Goal: Communication & Community: Answer question/provide support

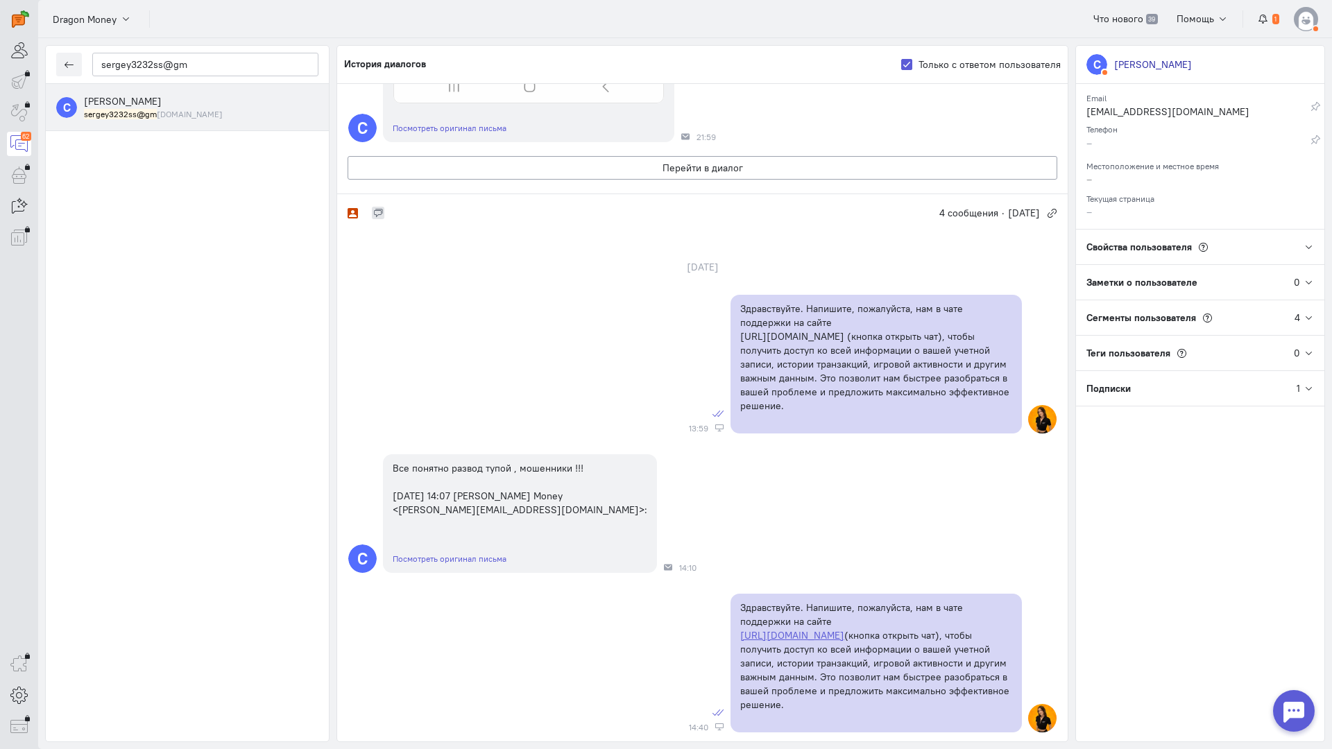
scroll to position [624, 0]
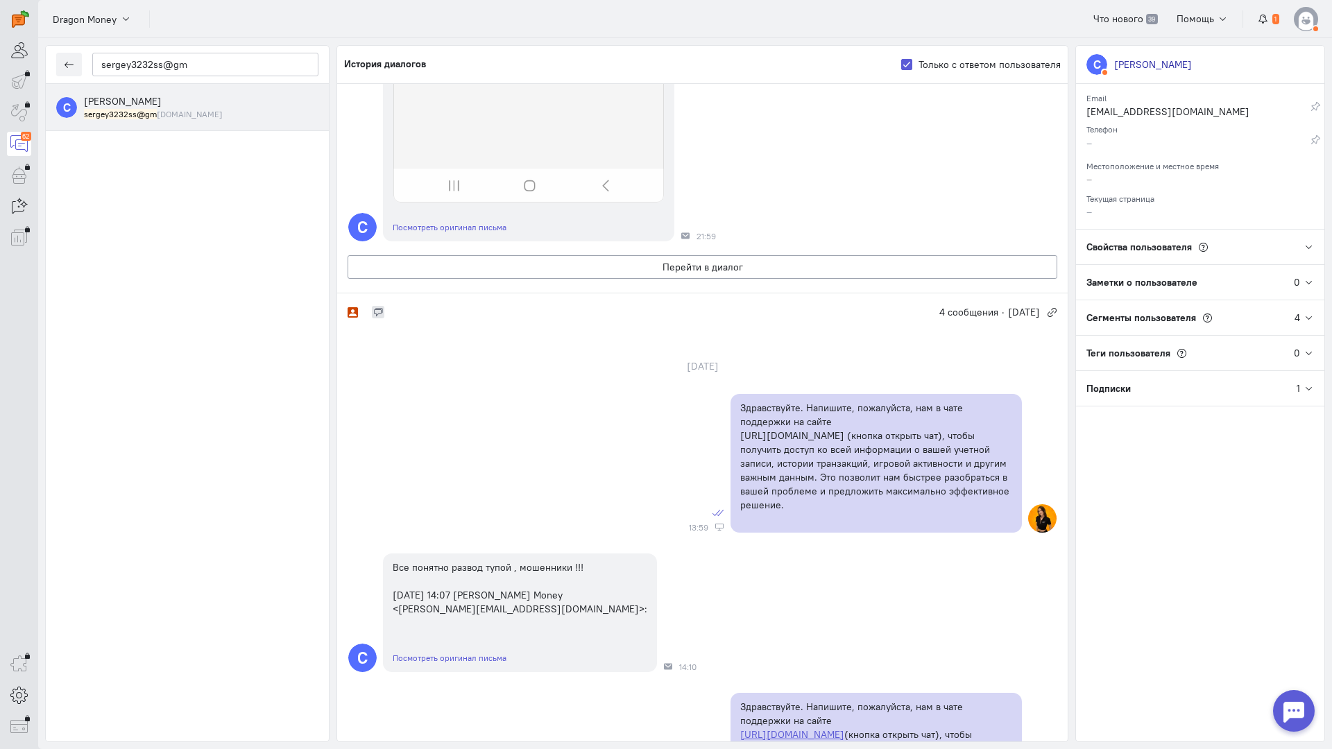
click at [871, 608] on div "С Все понятно развод тупой , мошенники !!! [DATE] 14:07 [PERSON_NAME] Money <[P…" at bounding box center [702, 613] width 730 height 132
click at [633, 270] on button "Перейти в диалог" at bounding box center [703, 267] width 710 height 24
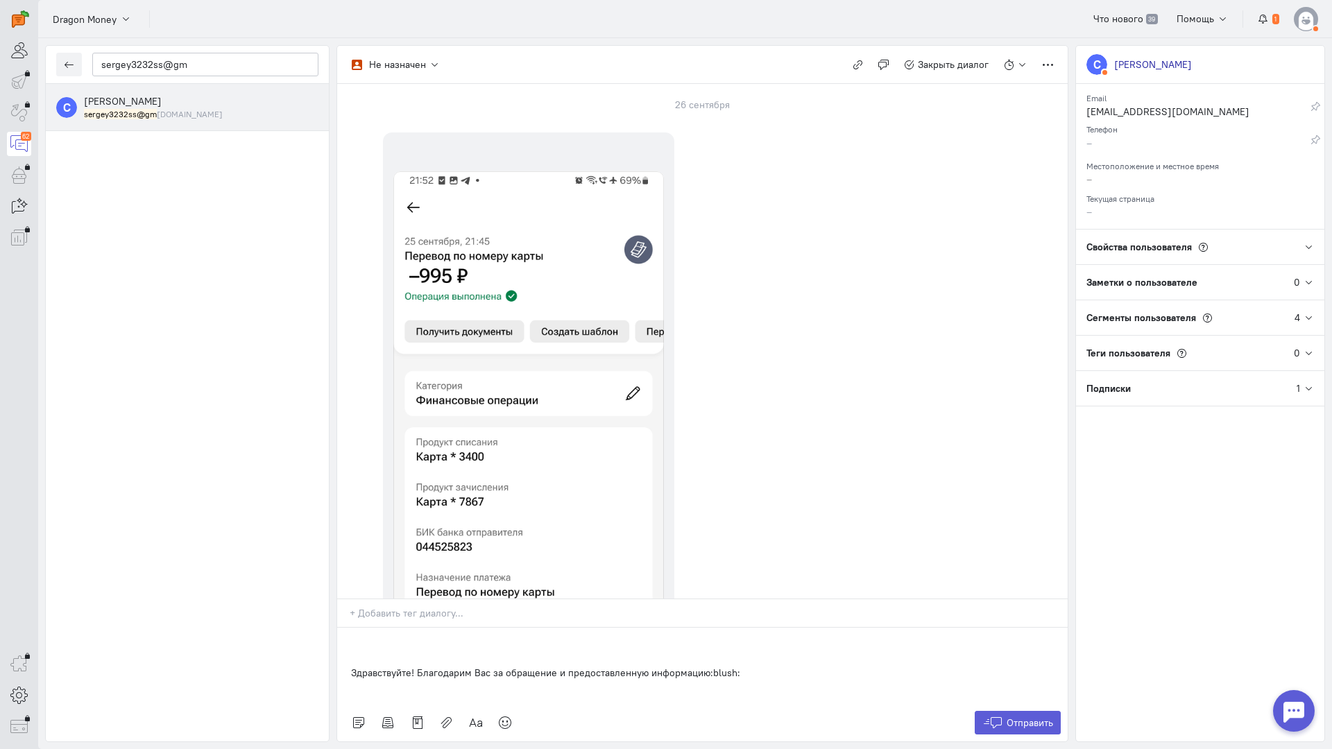
click at [341, 628] on div "Здравствуйте! Благодарим Вас за обращение и предоставленную информацию:blush:" at bounding box center [702, 666] width 730 height 76
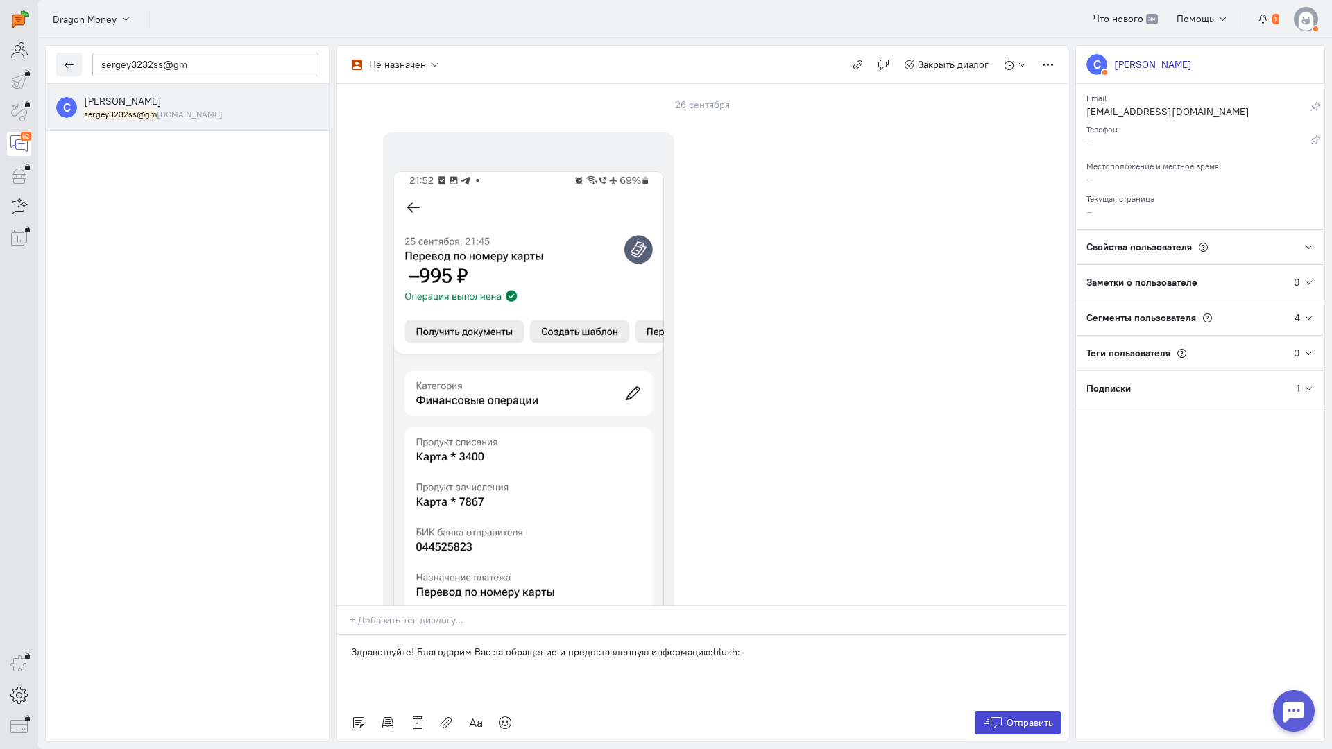
click at [1010, 717] on span "Отправить" at bounding box center [1029, 723] width 46 height 12
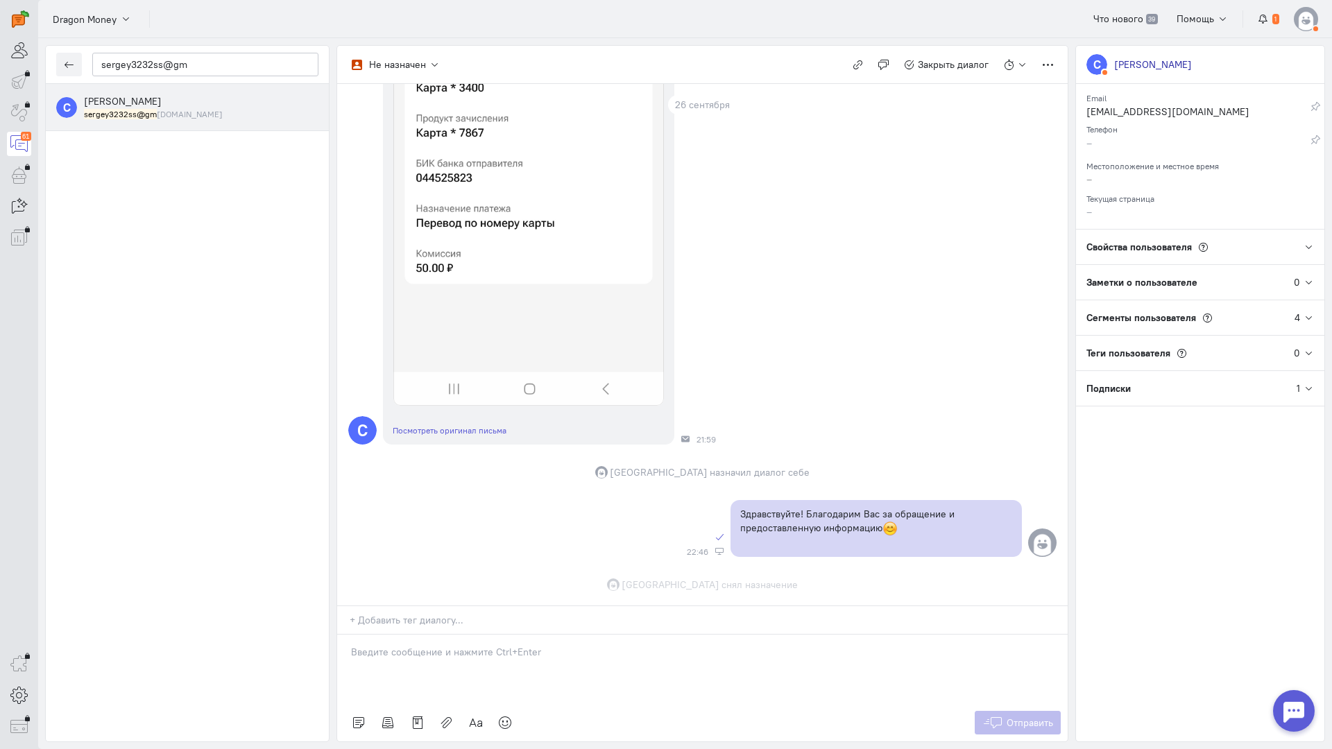
scroll to position [482, 0]
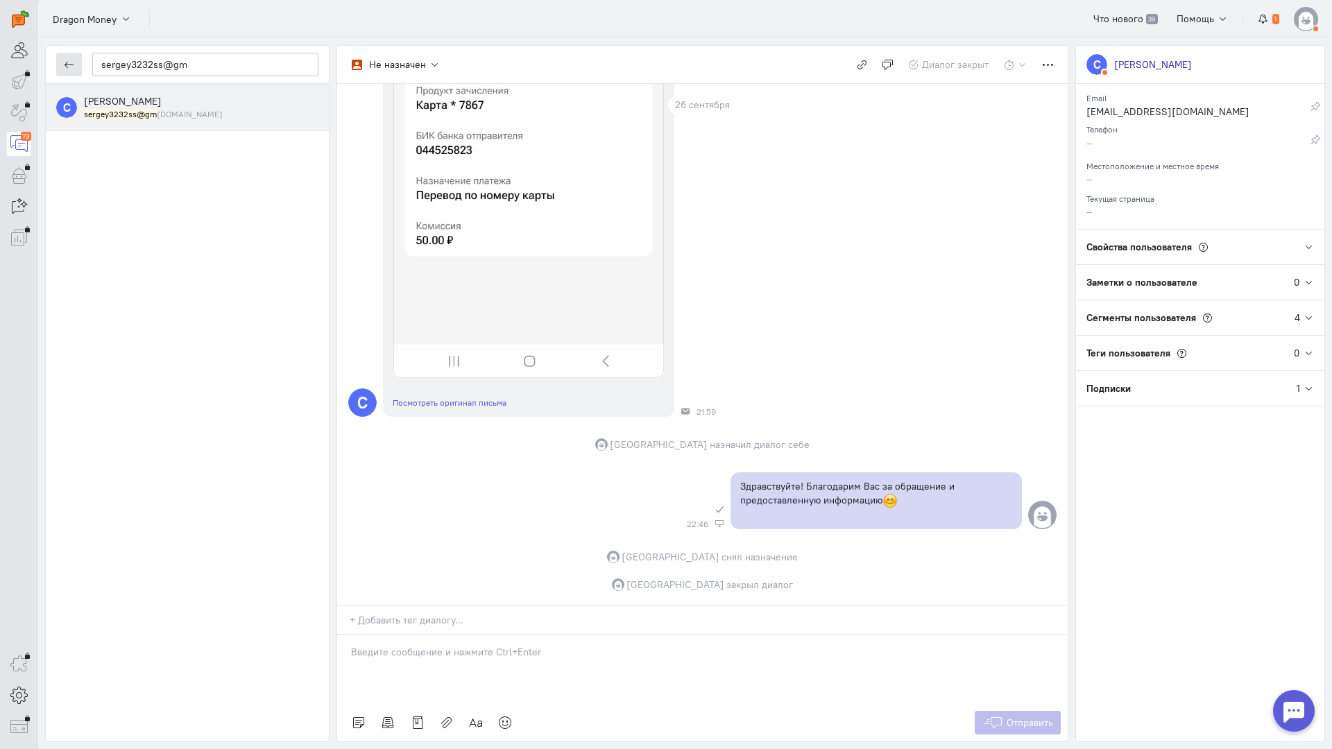
click at [71, 66] on icon "button" at bounding box center [69, 65] width 10 height 10
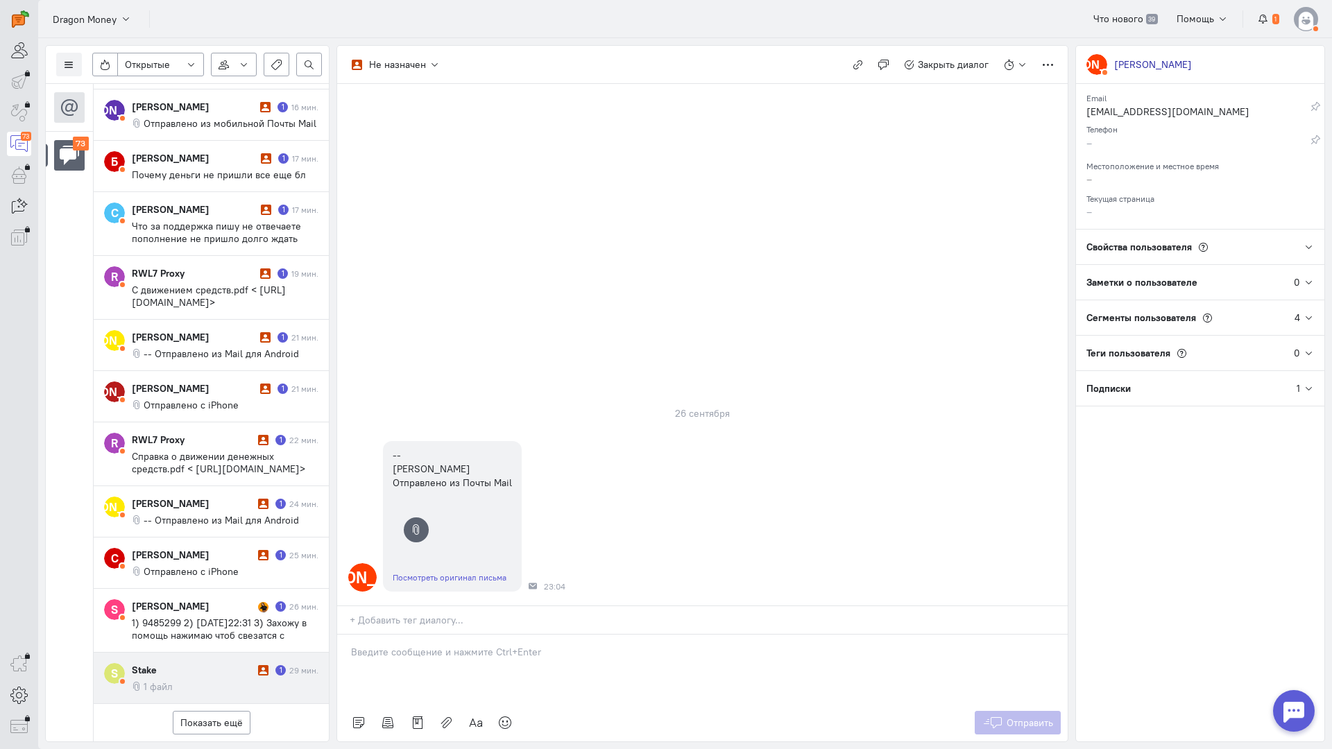
scroll to position [655, 0]
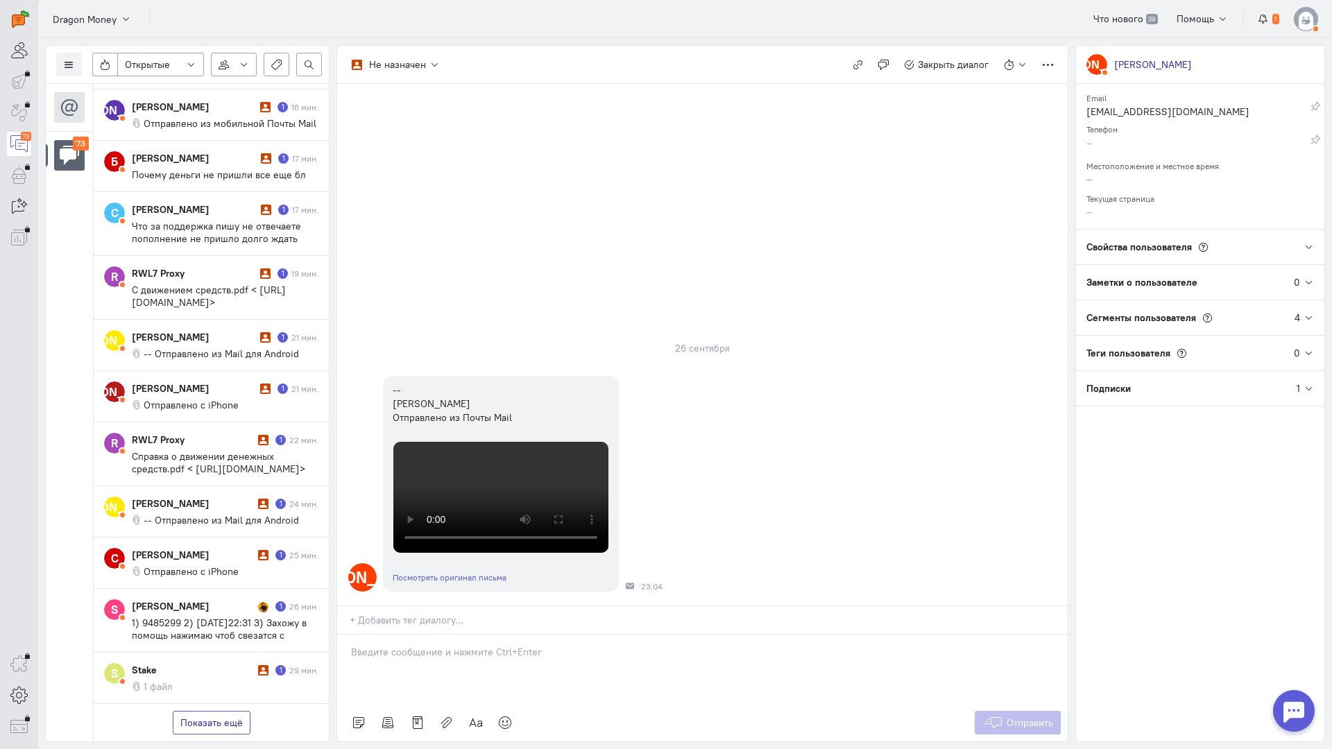
click at [195, 711] on button "Показать ещё" at bounding box center [212, 723] width 78 height 24
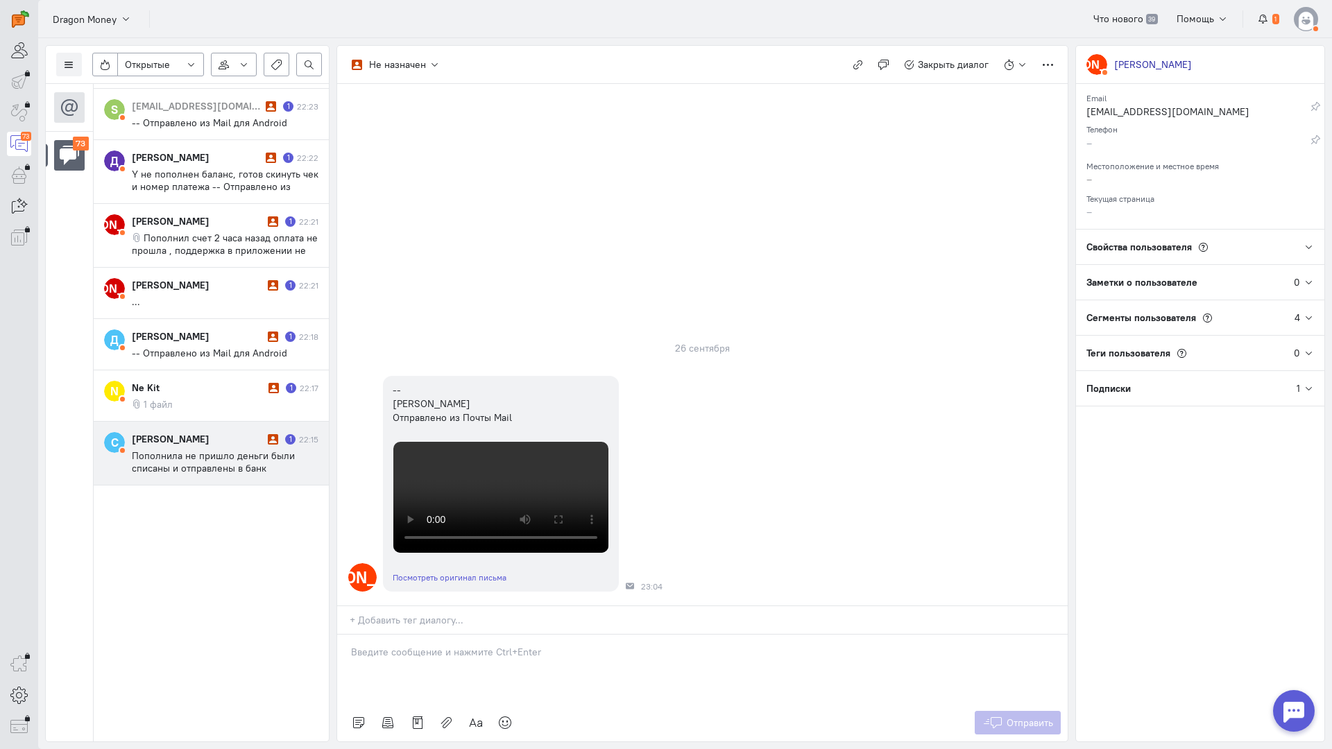
scroll to position [1868, 0]
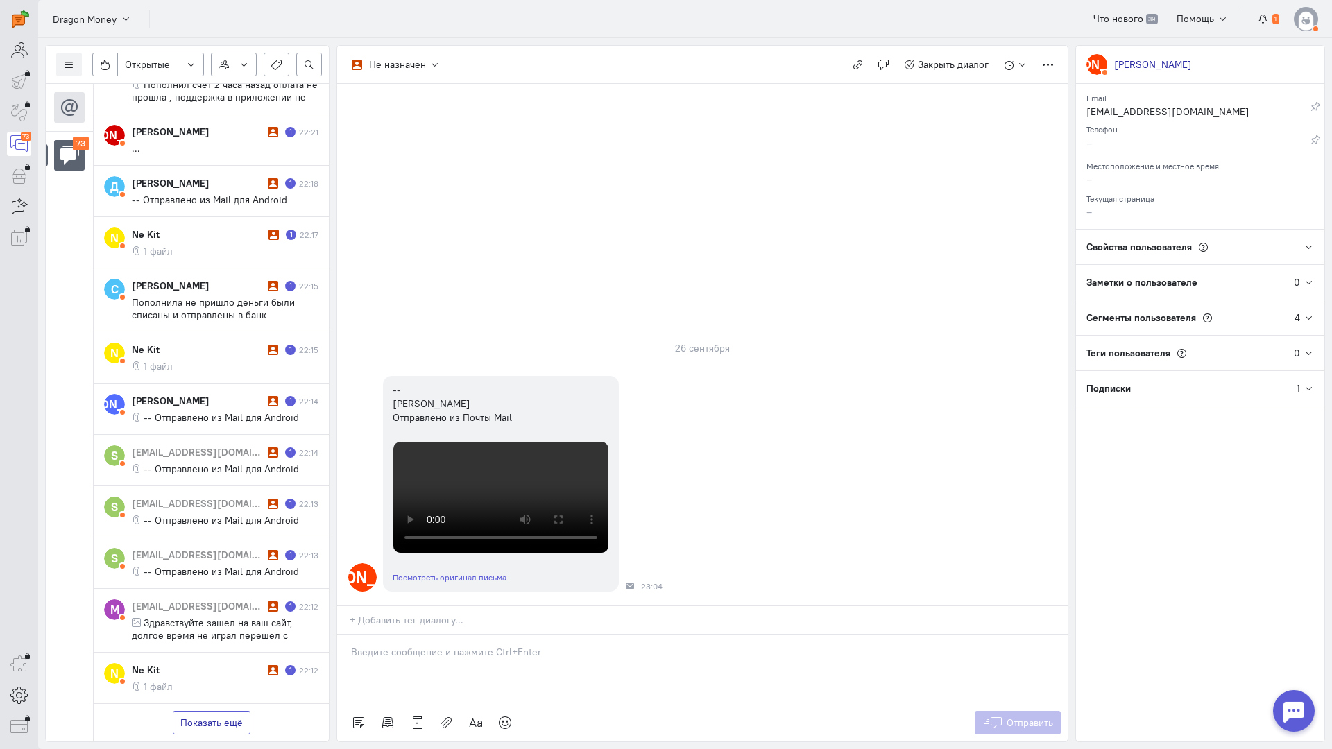
click at [217, 711] on button "Показать ещё" at bounding box center [212, 723] width 78 height 24
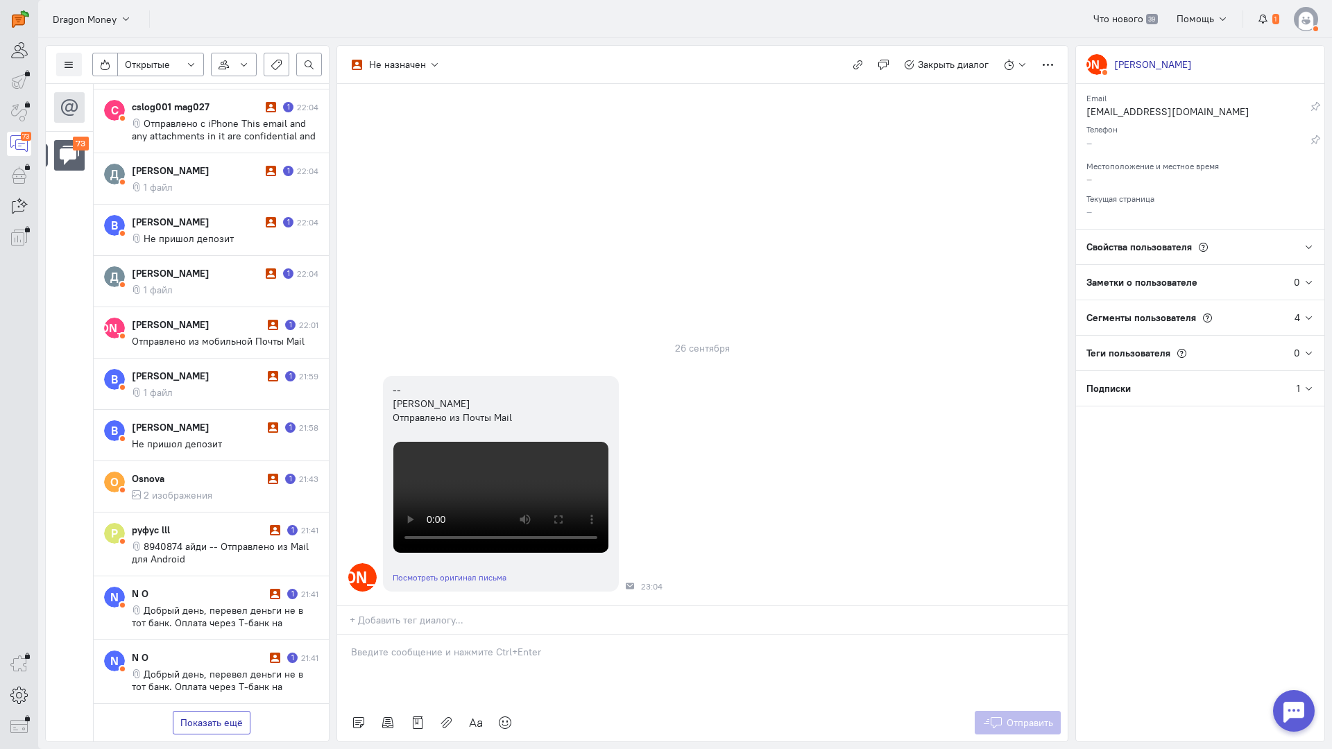
scroll to position [3129, 0]
click at [218, 711] on button "Показать ещё" at bounding box center [212, 723] width 78 height 24
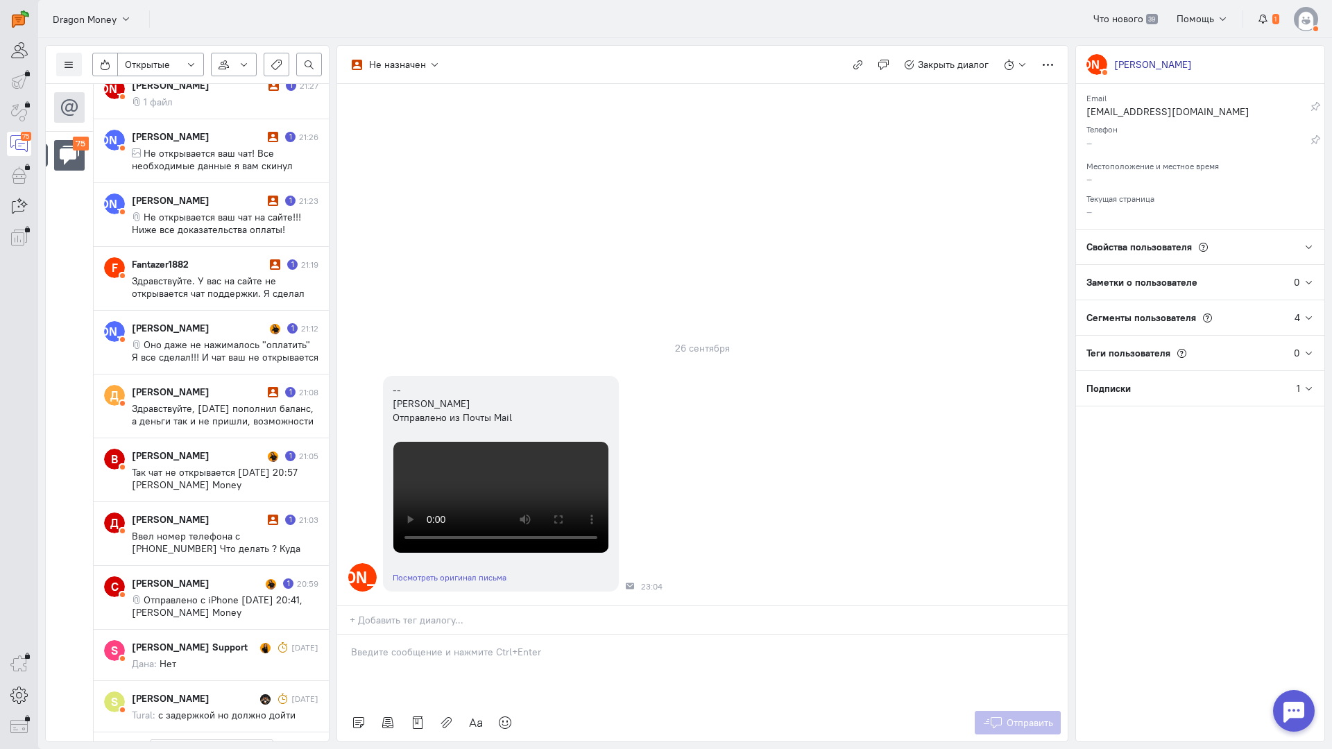
scroll to position [4501, 0]
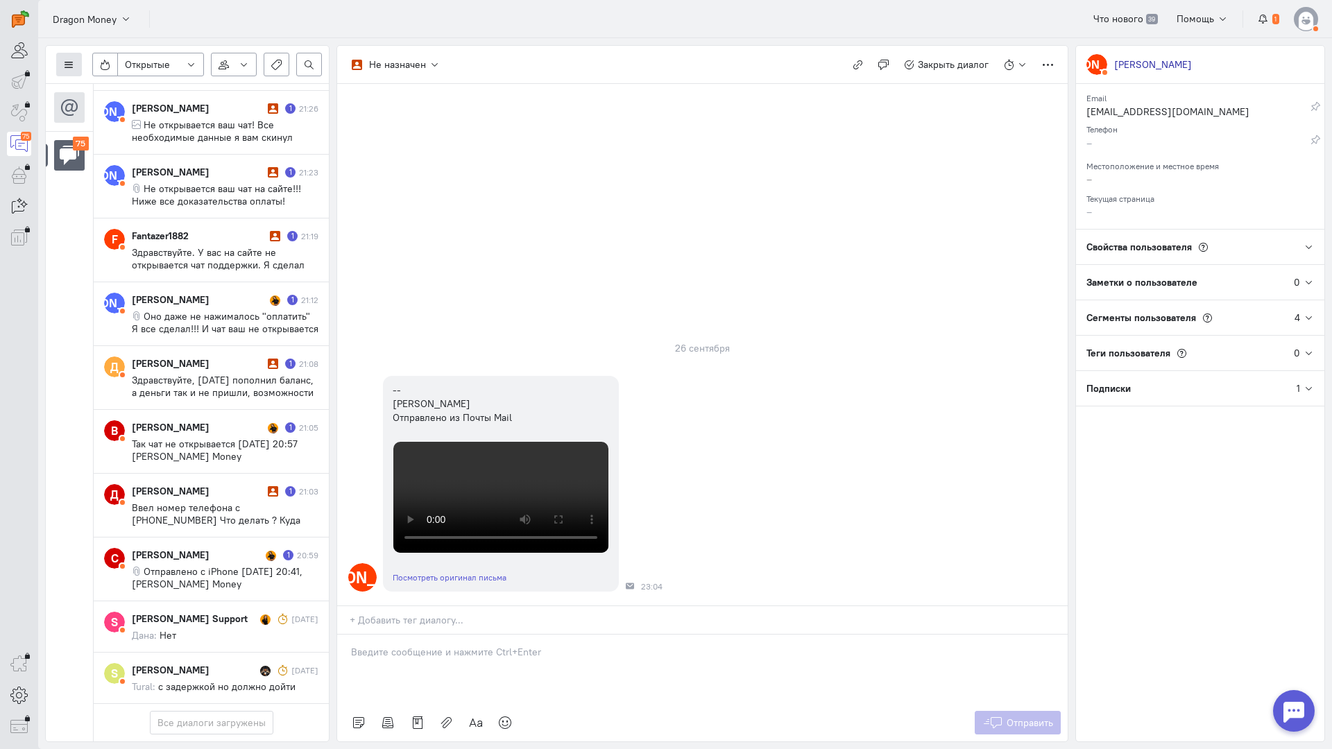
click at [65, 65] on icon at bounding box center [69, 65] width 10 height 10
click at [126, 87] on span "Список пользователей" at bounding box center [134, 92] width 103 height 12
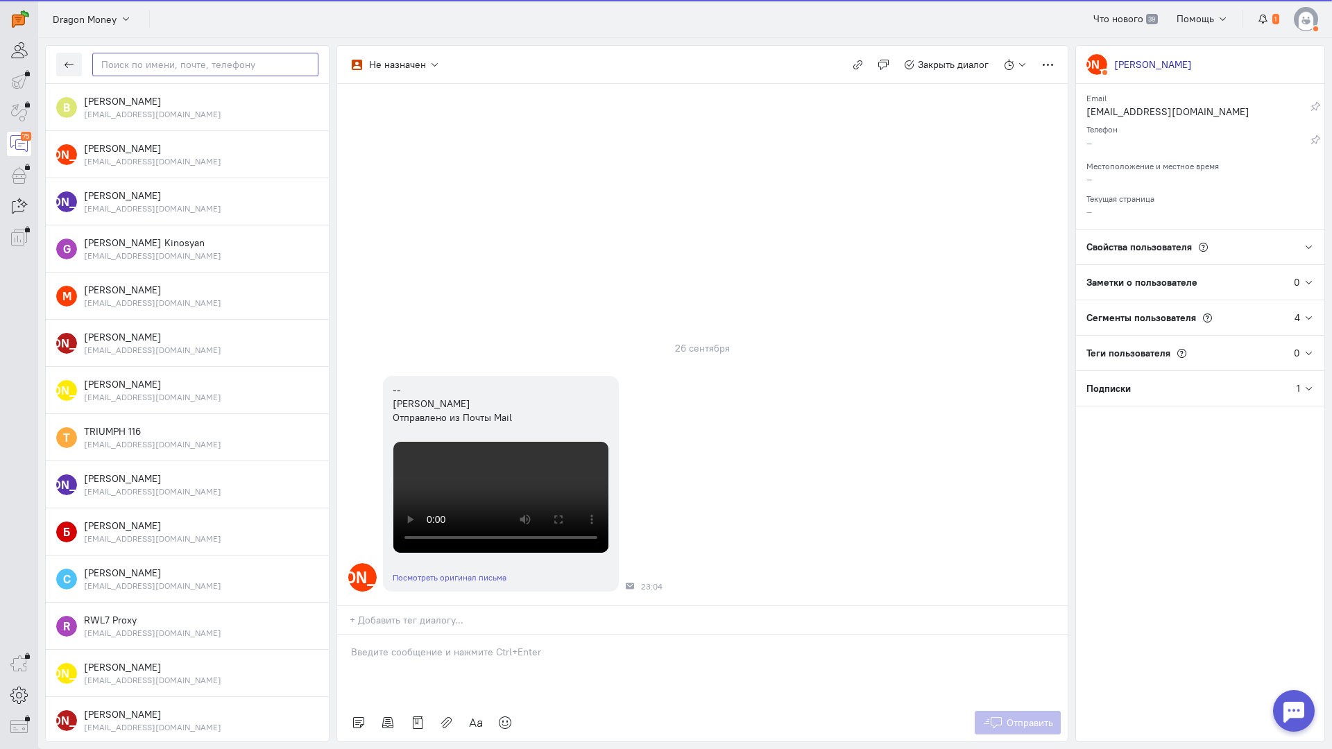
click at [209, 59] on input "text" at bounding box center [205, 65] width 226 height 24
paste input "[PERSON_NAME].vinogradov"
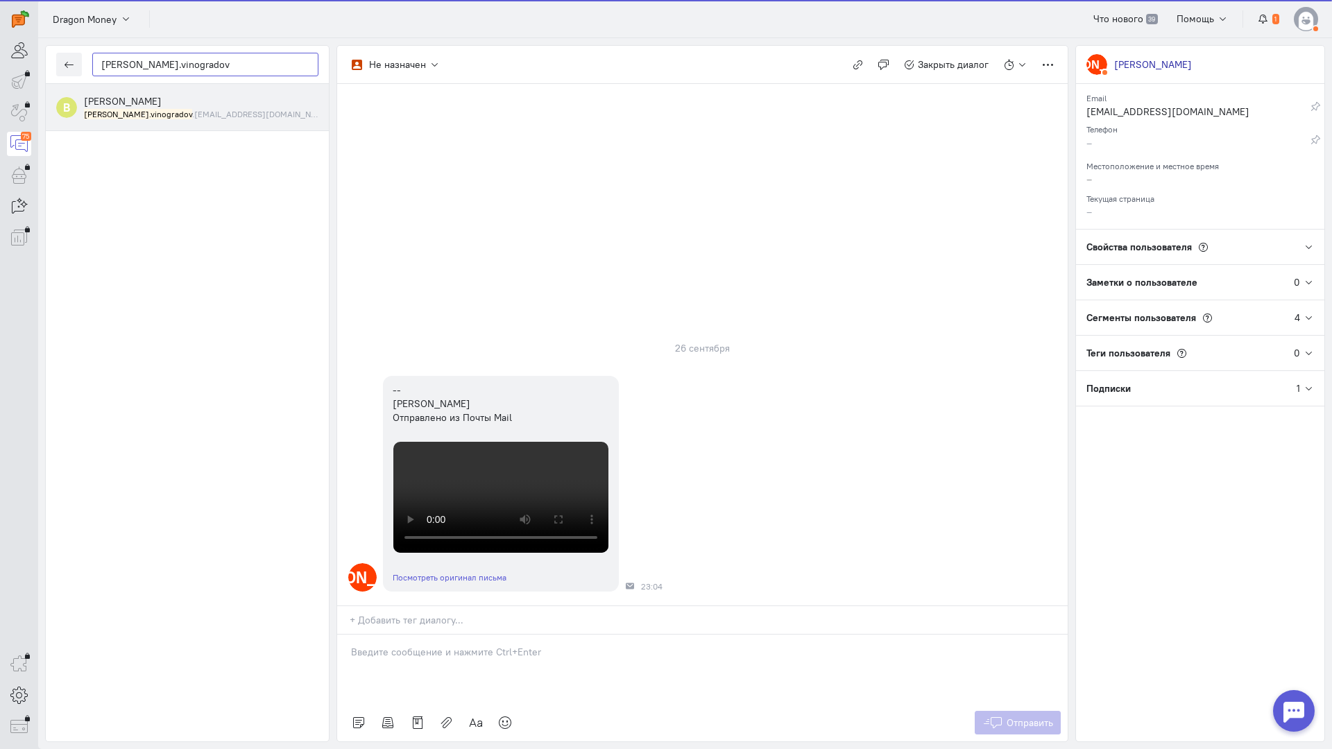
type input "[PERSON_NAME].vinogradov"
click at [165, 109] on small "[PERSON_NAME].vinogradov .[EMAIL_ADDRESS][DOMAIN_NAME]" at bounding box center [201, 114] width 234 height 12
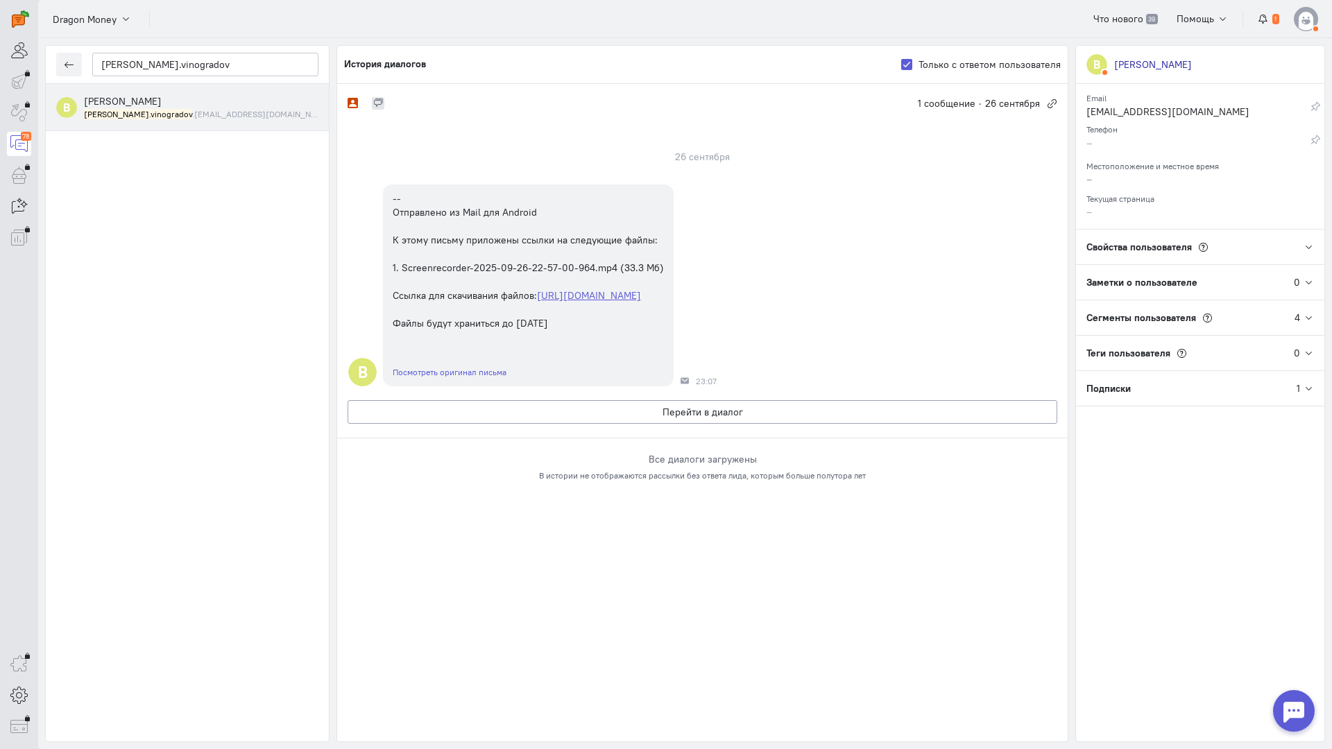
click at [538, 588] on div "Не назначен 1 сообщение · [DATE] сентября В -- Отправлено из Mail для Android К…" at bounding box center [702, 413] width 730 height 658
click at [631, 400] on div "[DATE] В -- Отправлено из Mail для Android К этому письму приложены ссылки на с…" at bounding box center [702, 268] width 730 height 264
click at [637, 420] on button "Перейти в диалог" at bounding box center [703, 412] width 710 height 24
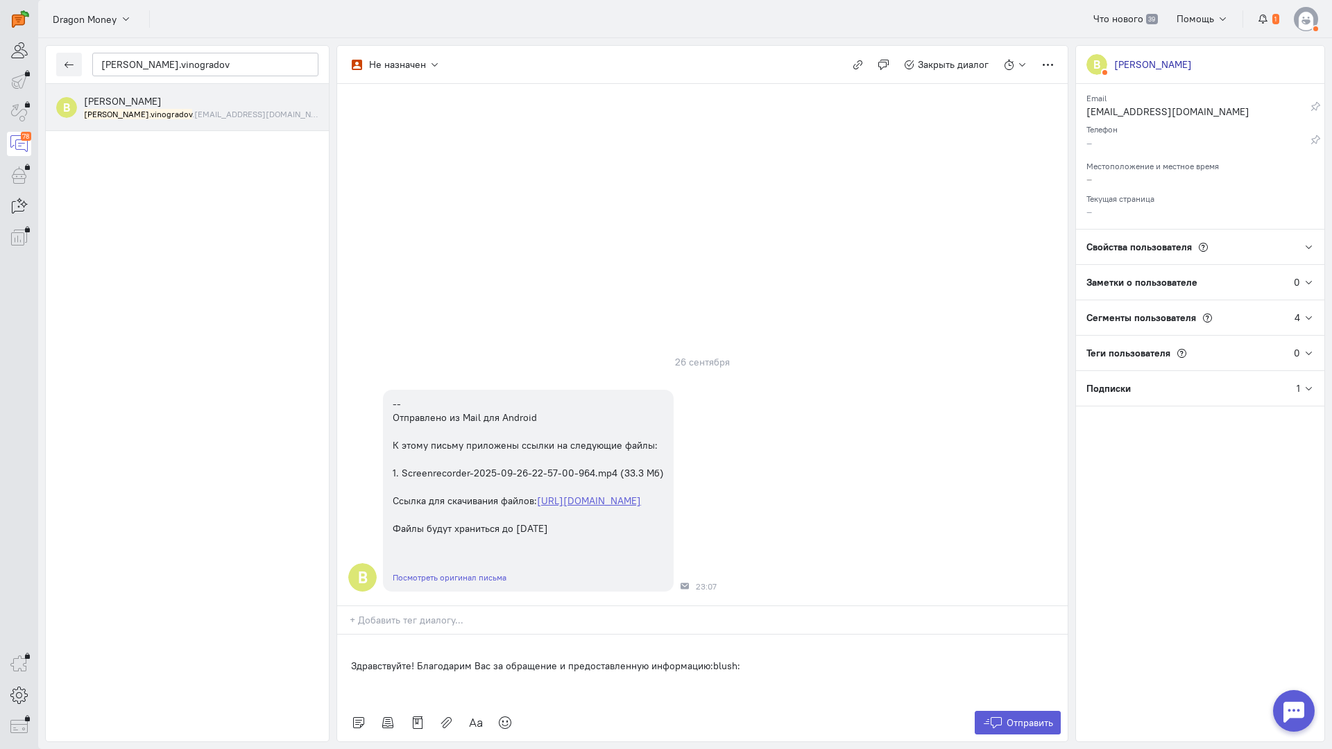
click at [349, 635] on div "Здравствуйте! Благодарим Вас за обращение и предоставленную информацию:blush:" at bounding box center [702, 669] width 730 height 69
click at [1052, 711] on button "Отправить" at bounding box center [1018, 723] width 87 height 24
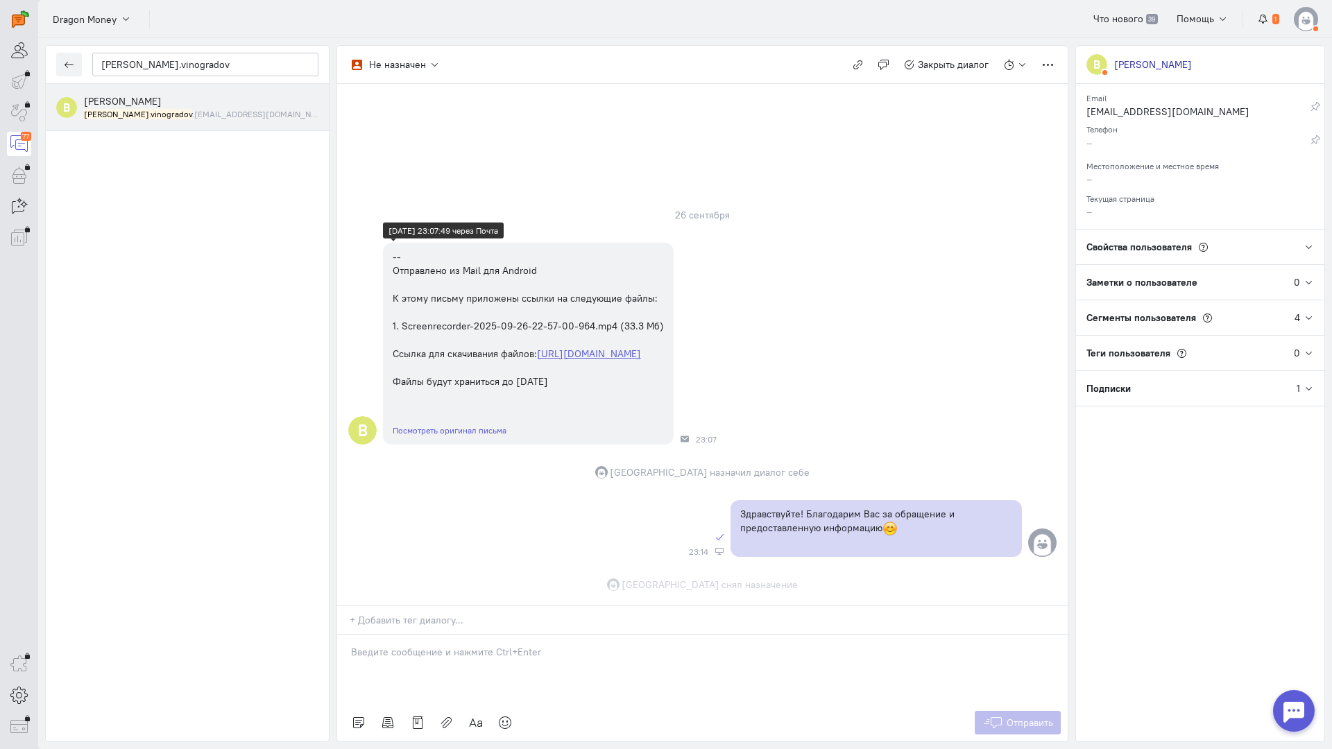
scroll to position [17, 0]
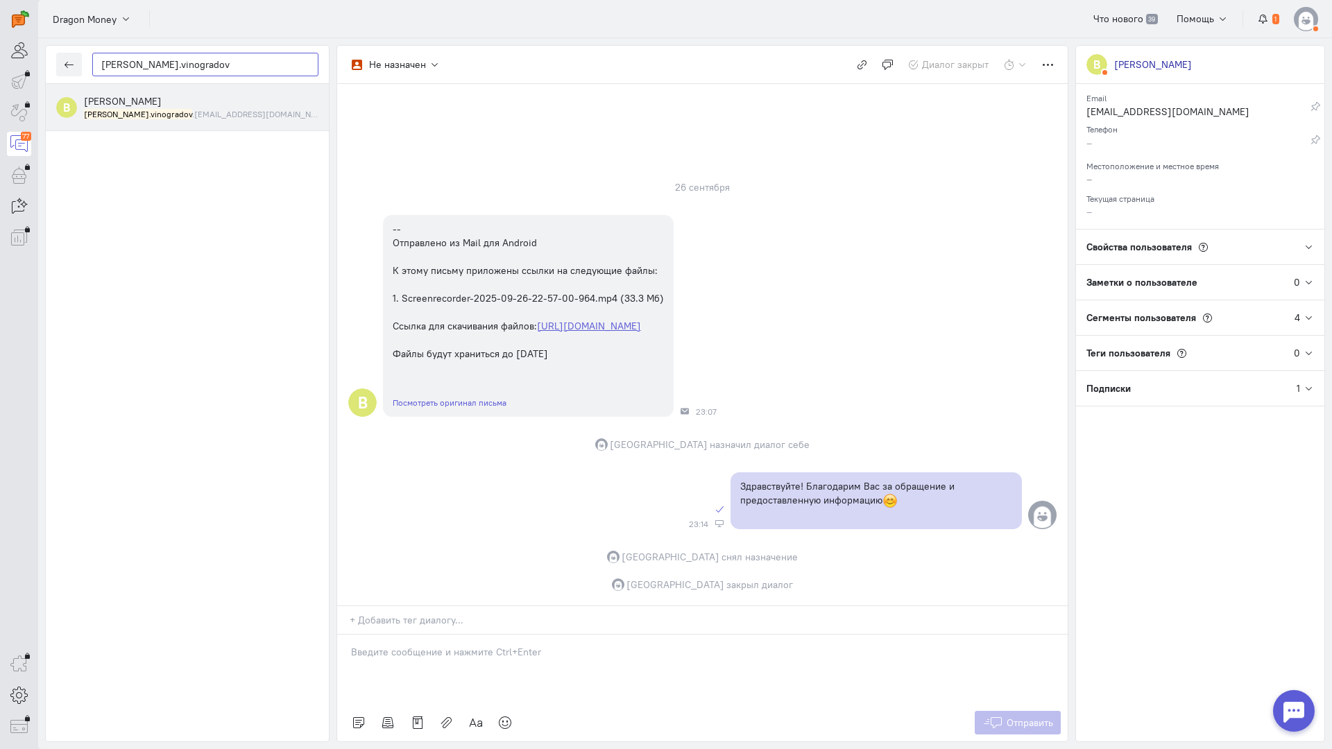
drag, startPoint x: 205, startPoint y: 67, endPoint x: 0, endPoint y: 64, distance: 205.3
click at [0, 64] on div "operator conversation-V1122-10000-3month 77" at bounding box center [666, 374] width 1332 height 749
click at [73, 62] on icon "button" at bounding box center [69, 65] width 10 height 10
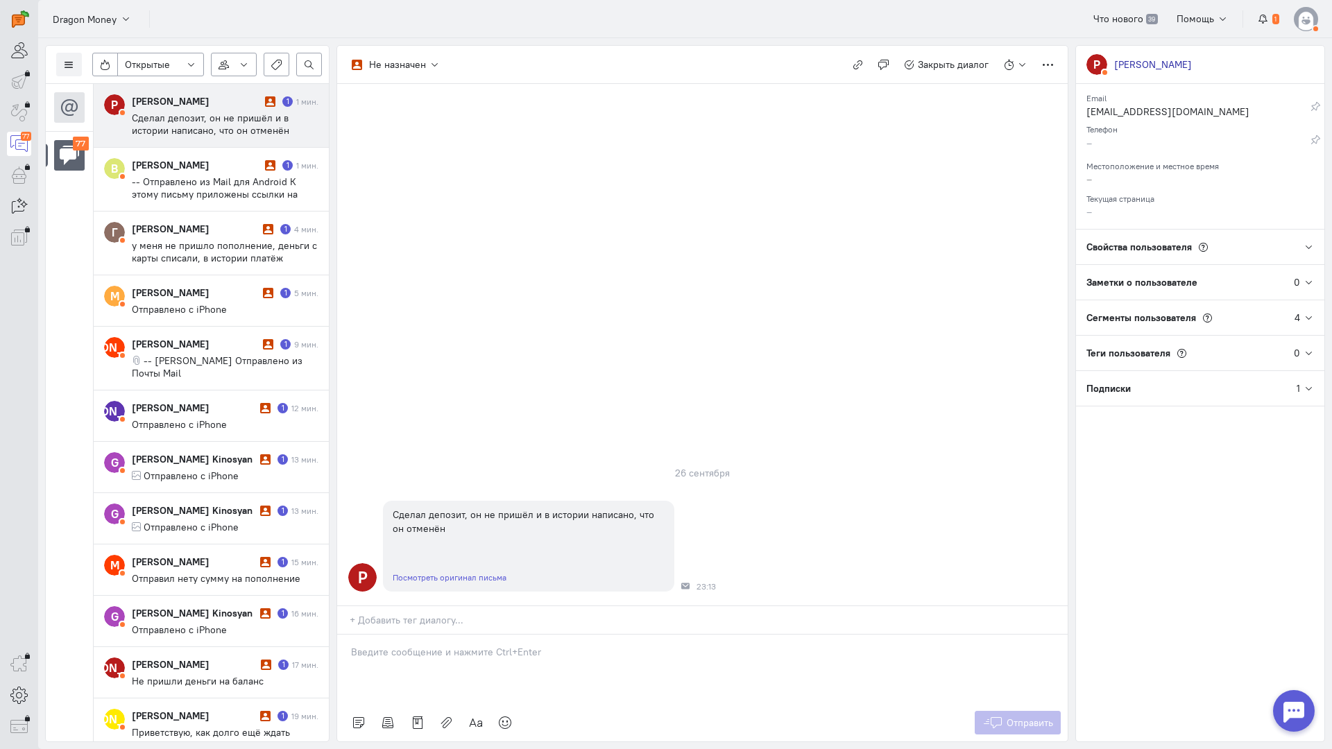
click at [55, 62] on div "Список пользователей Включить темную тему Открытые Открытые диалоги Отложенные …" at bounding box center [187, 65] width 283 height 38
click at [64, 62] on icon at bounding box center [69, 65] width 10 height 10
click at [135, 93] on span "Список пользователей" at bounding box center [134, 92] width 103 height 12
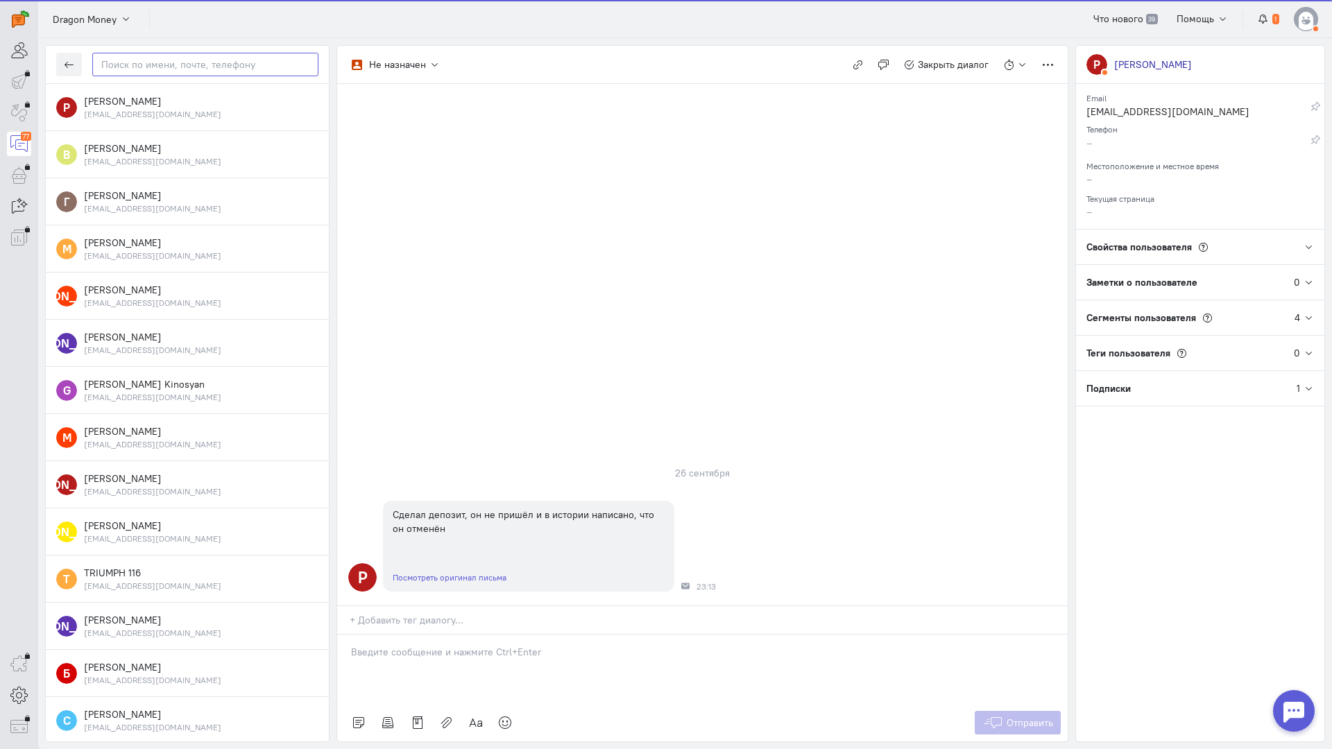
click at [178, 71] on input "text" at bounding box center [205, 65] width 226 height 24
paste input "[PERSON_NAME].vinogradov"
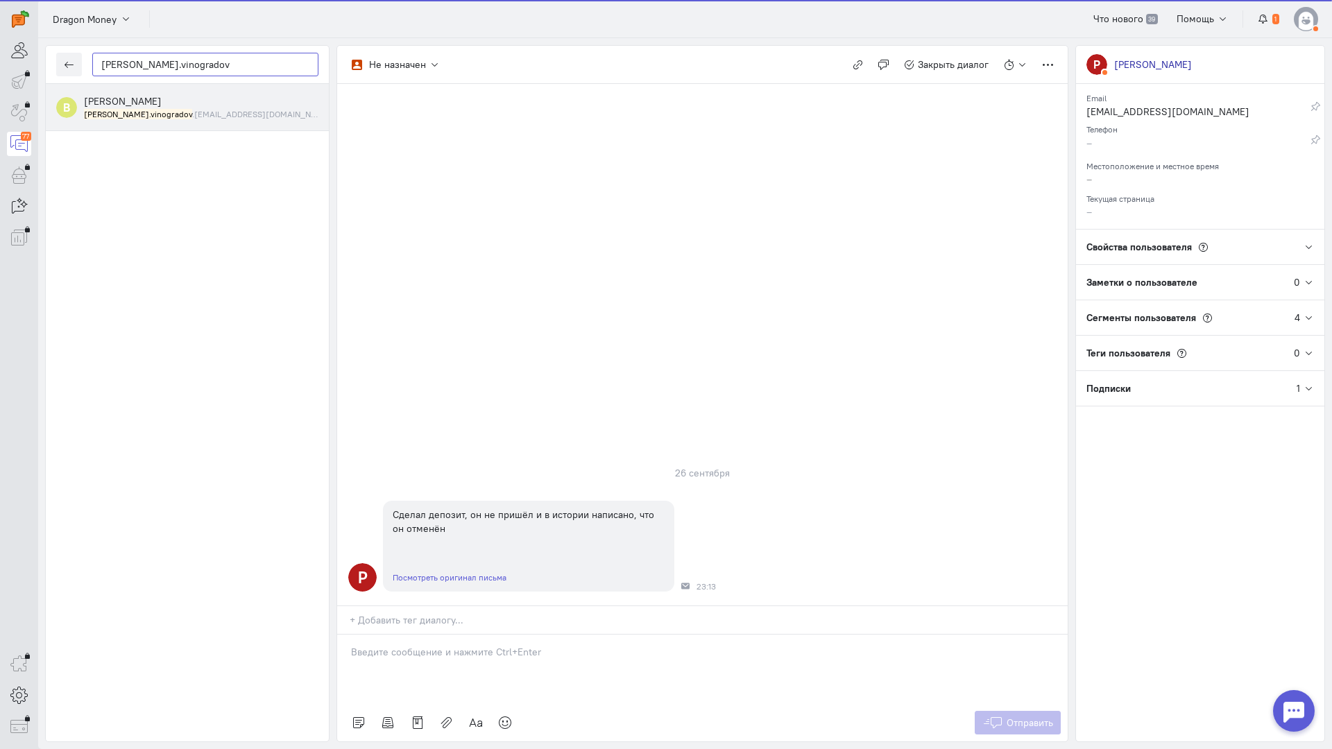
type input "[PERSON_NAME].vinogradov"
click at [177, 108] on small "[PERSON_NAME].vinogradov .[EMAIL_ADDRESS][DOMAIN_NAME]" at bounding box center [201, 114] width 234 height 12
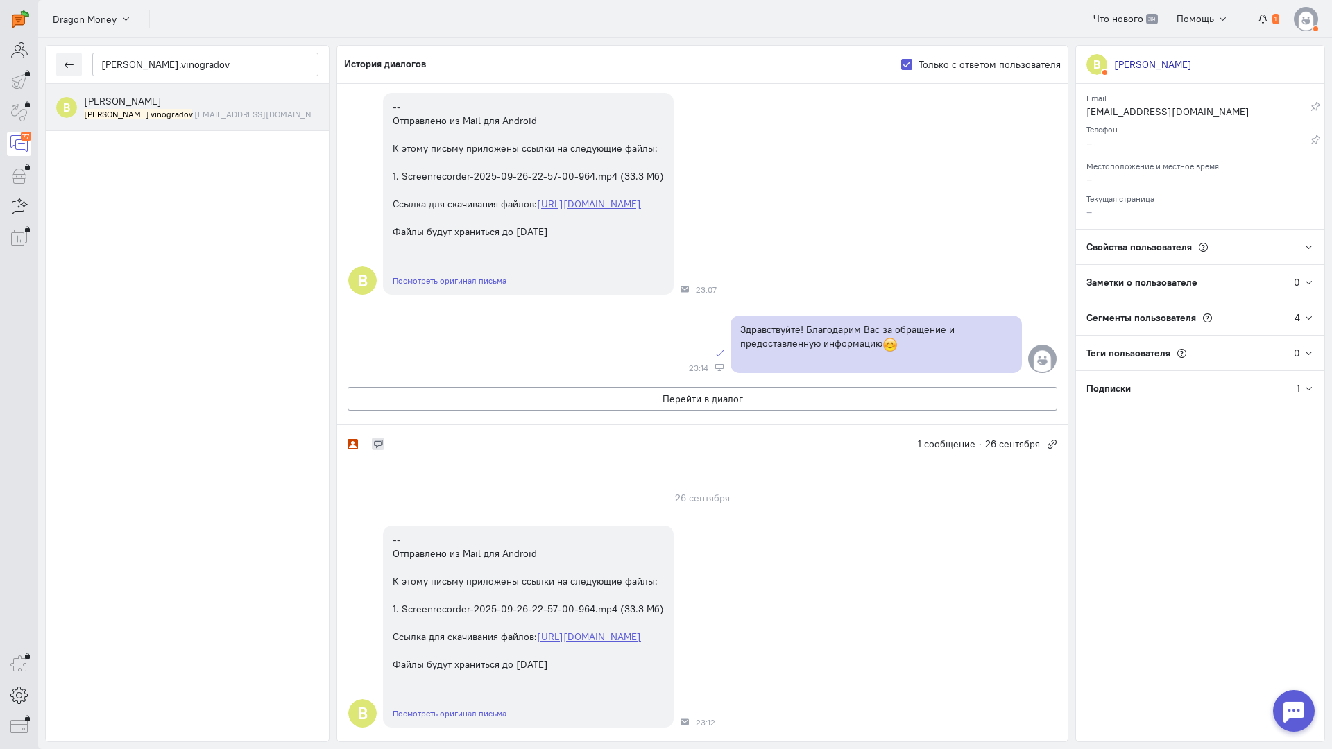
scroll to position [300, 0]
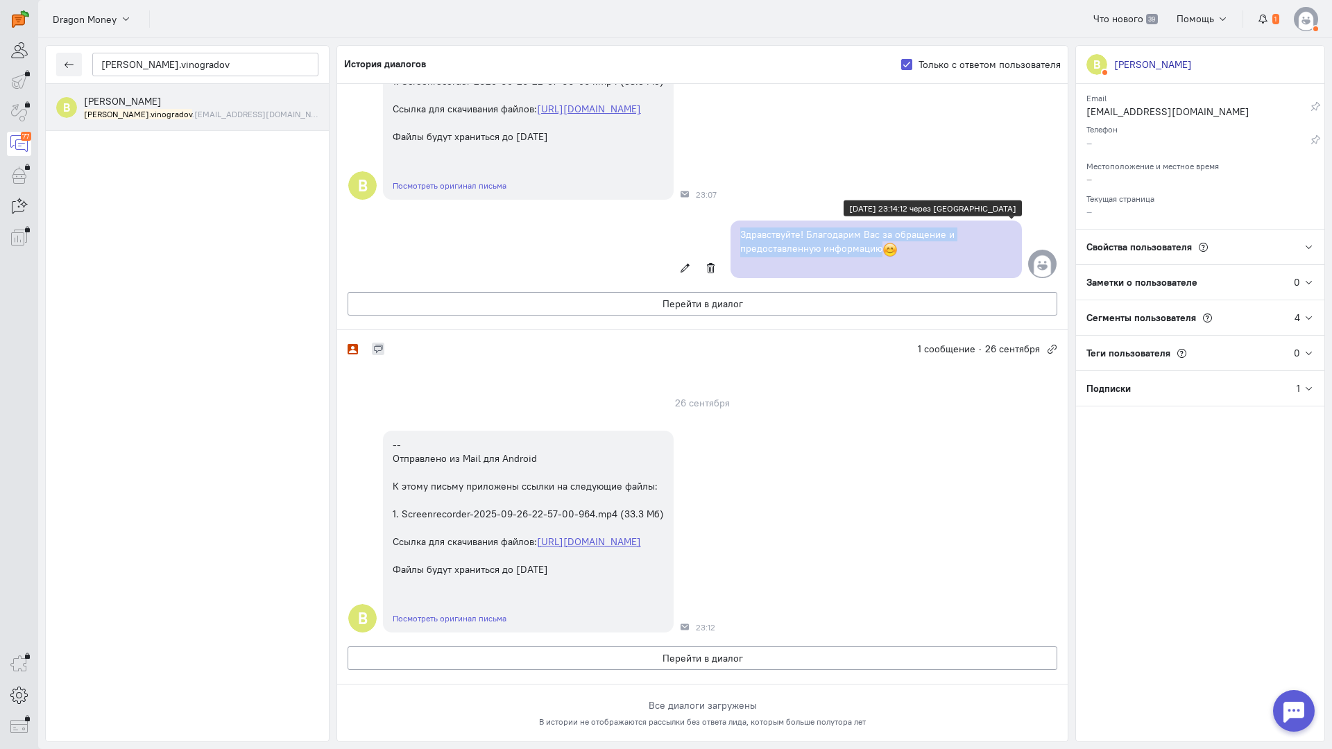
copy p "Здравствуйте! Благодарим Вас за обращение и предоставленную информацию"
drag, startPoint x: 884, startPoint y: 148, endPoint x: 735, endPoint y: 134, distance: 149.8
click at [740, 228] on p "Здравствуйте! Благодарим Вас за обращение и предоставленную информацию" at bounding box center [876, 243] width 272 height 30
click at [662, 646] on button "Перейти в диалог" at bounding box center [703, 658] width 710 height 24
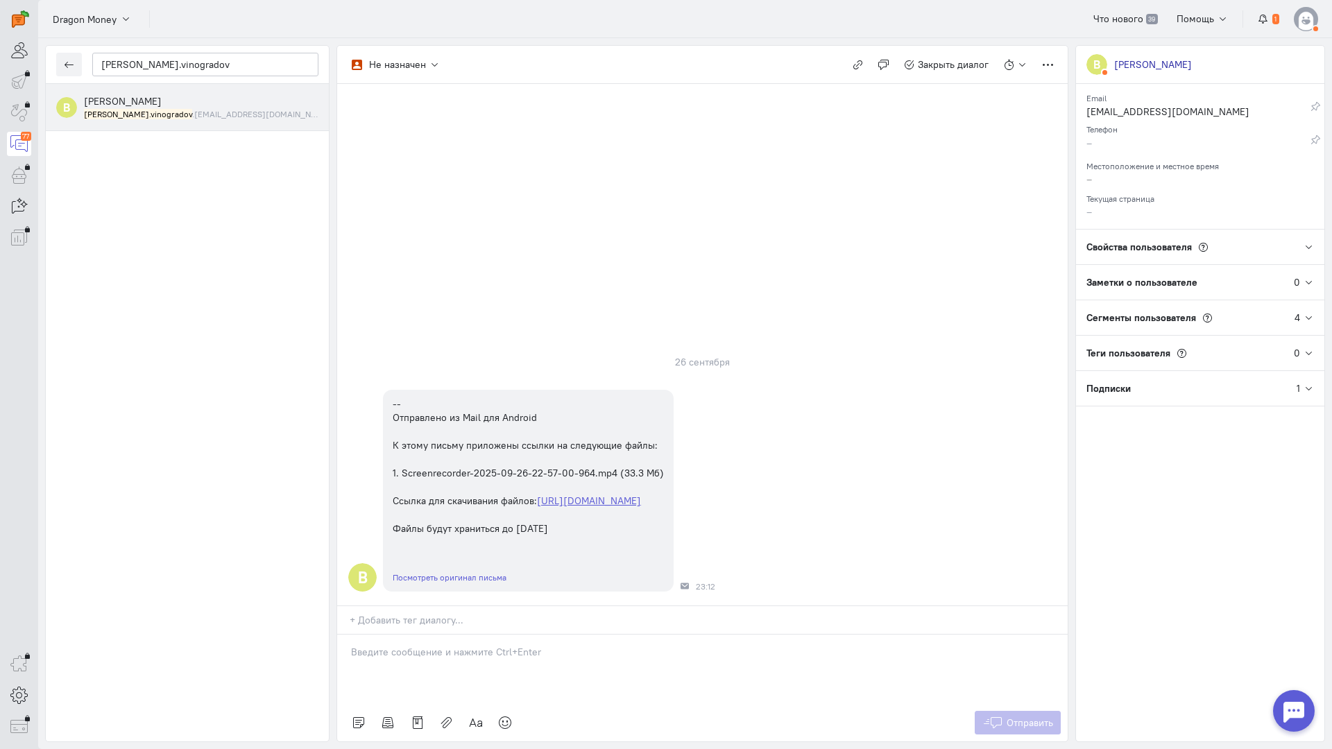
paste div
click at [511, 716] on icon at bounding box center [505, 723] width 14 height 14
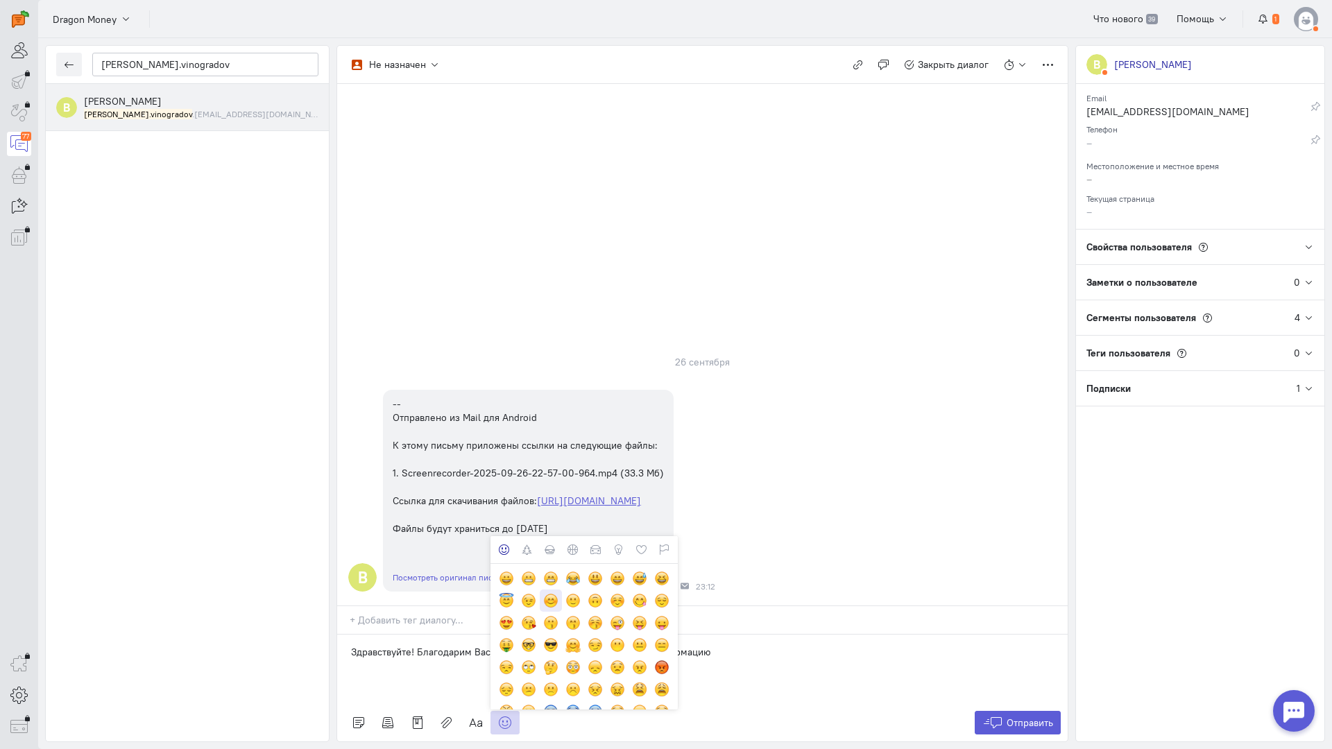
click at [546, 593] on div at bounding box center [550, 600] width 15 height 15
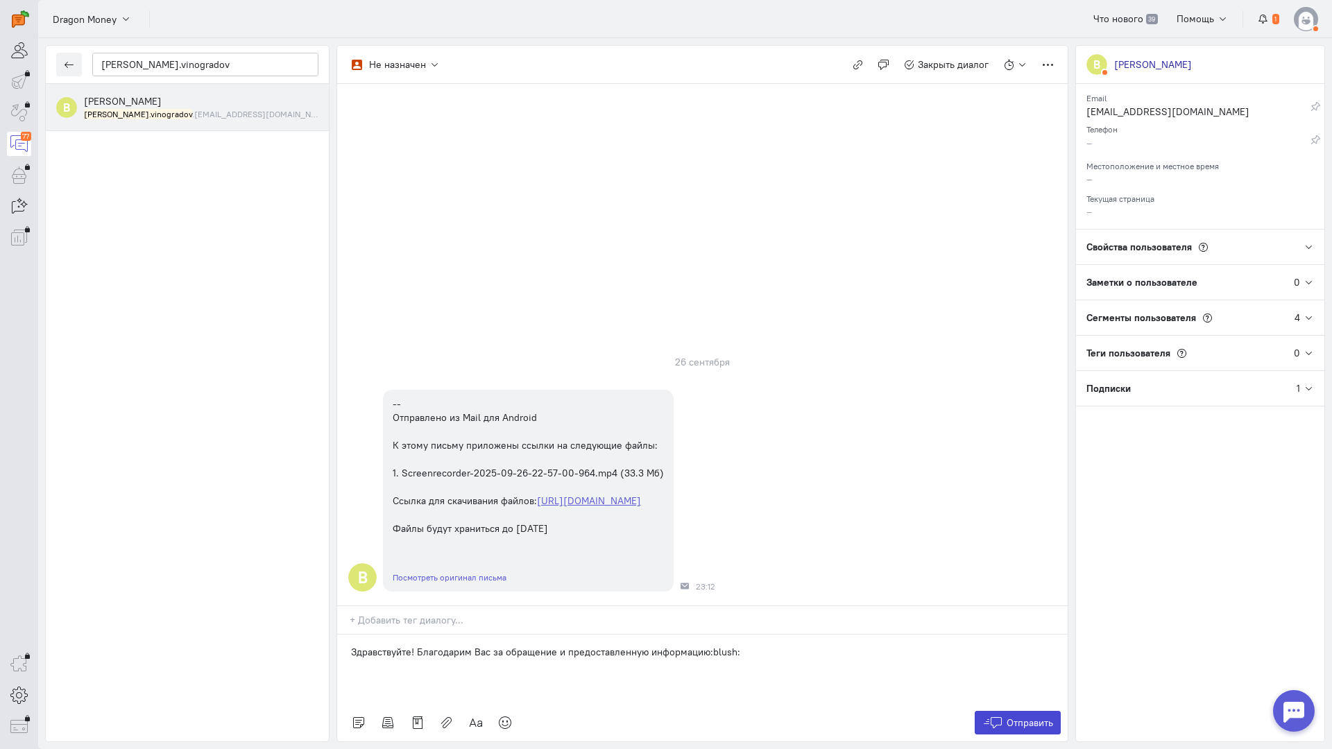
click at [999, 716] on icon at bounding box center [992, 723] width 21 height 14
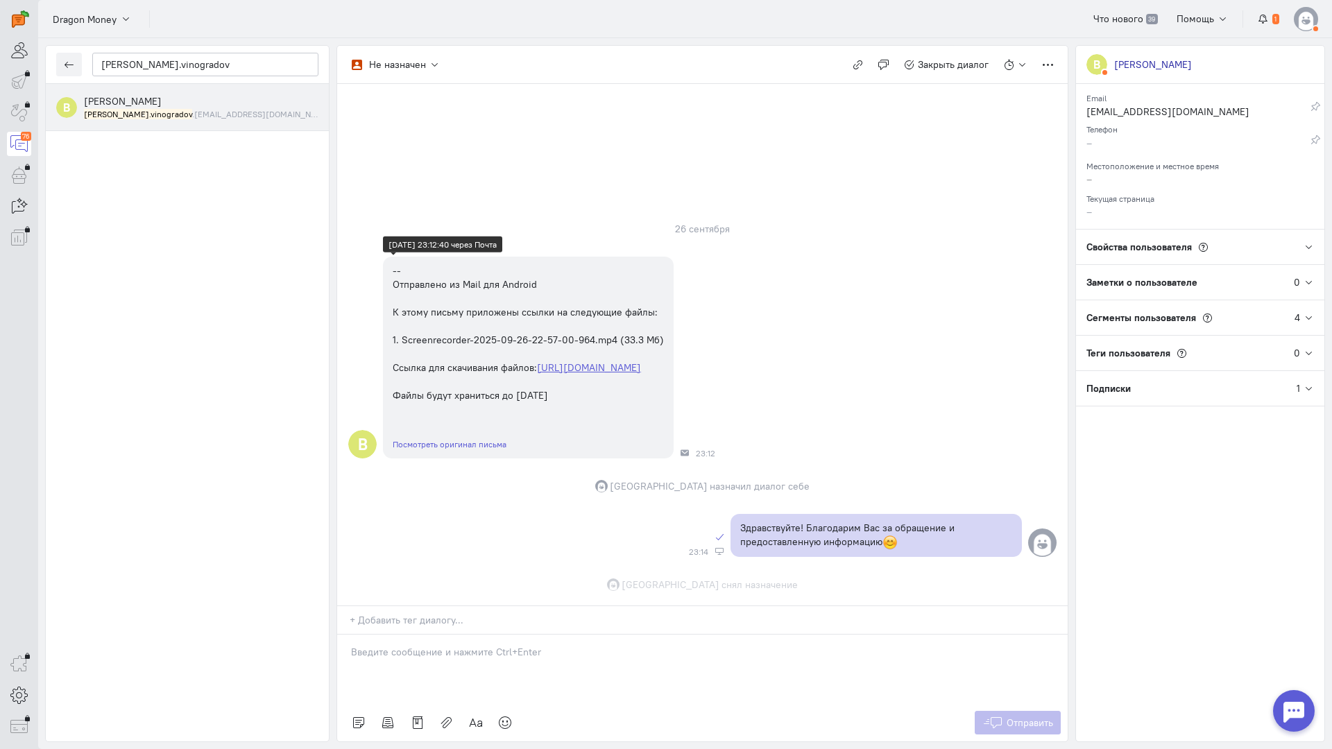
scroll to position [3, 0]
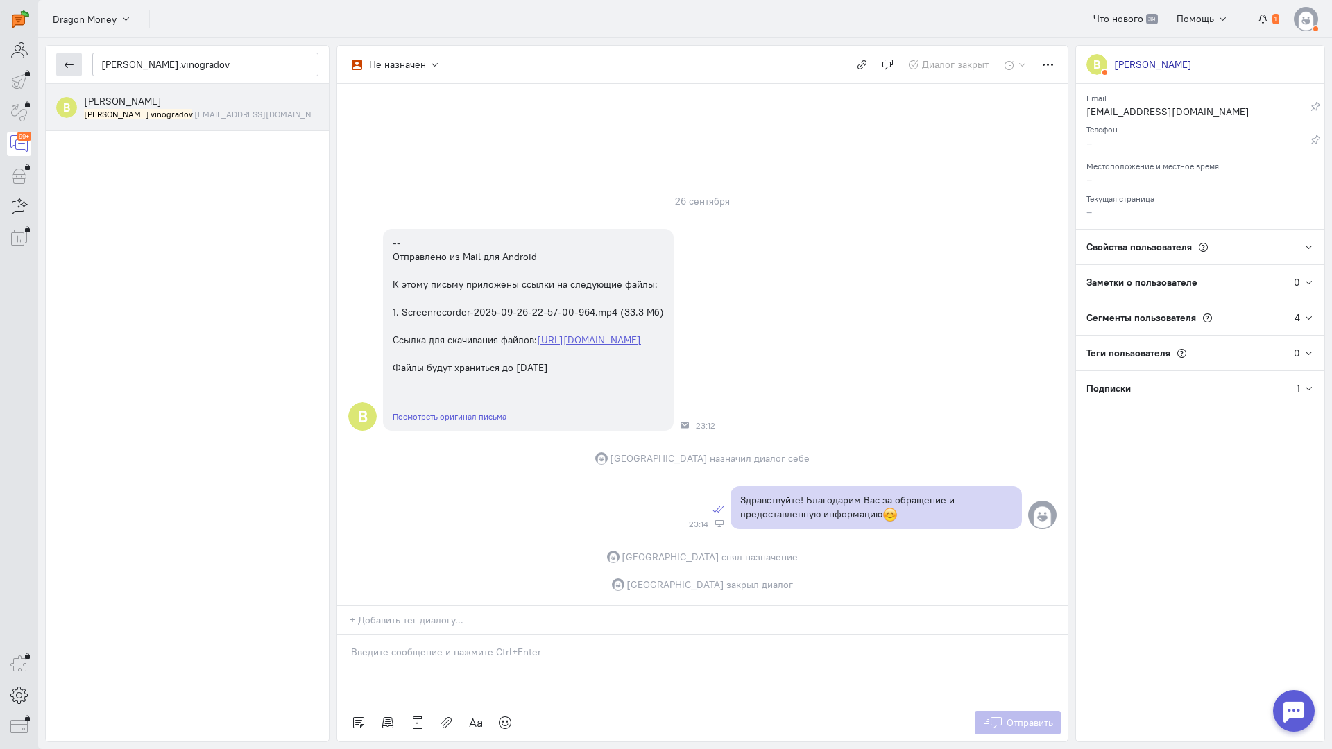
click at [65, 69] on icon "button" at bounding box center [69, 65] width 10 height 10
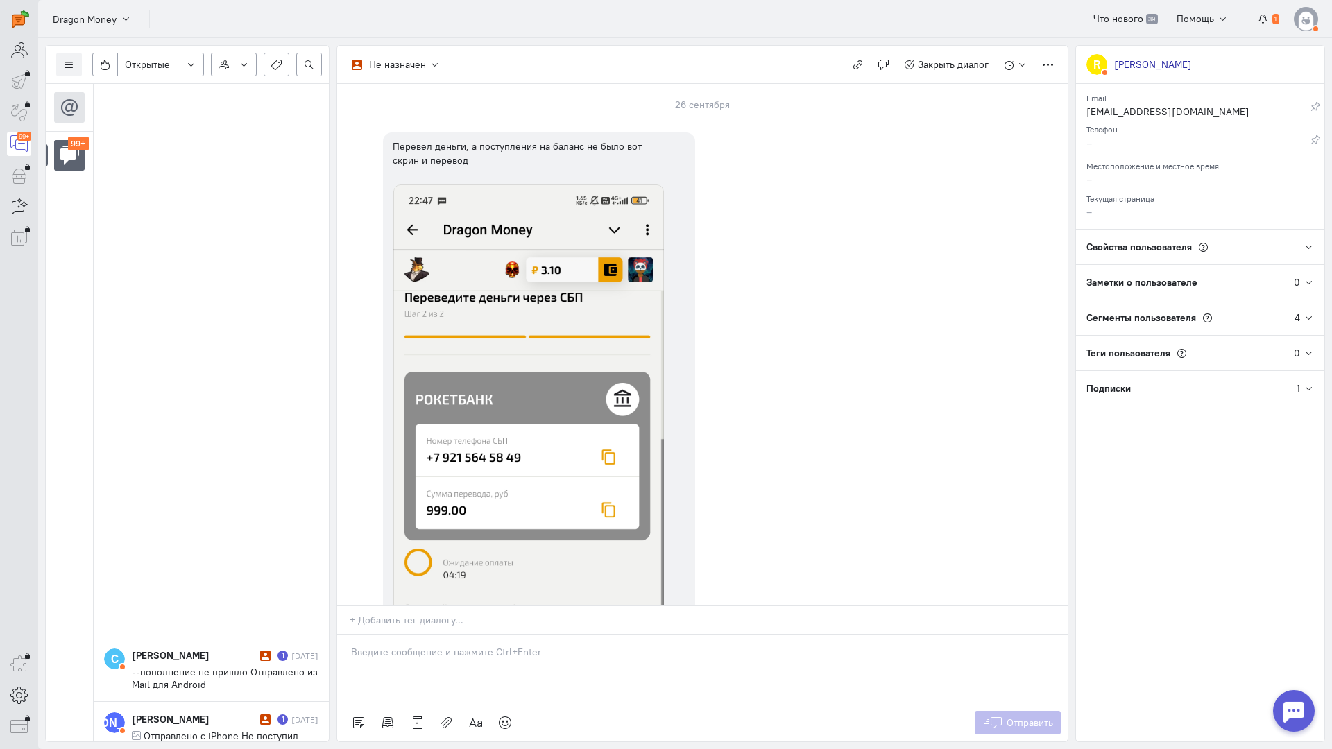
scroll to position [1381, 0]
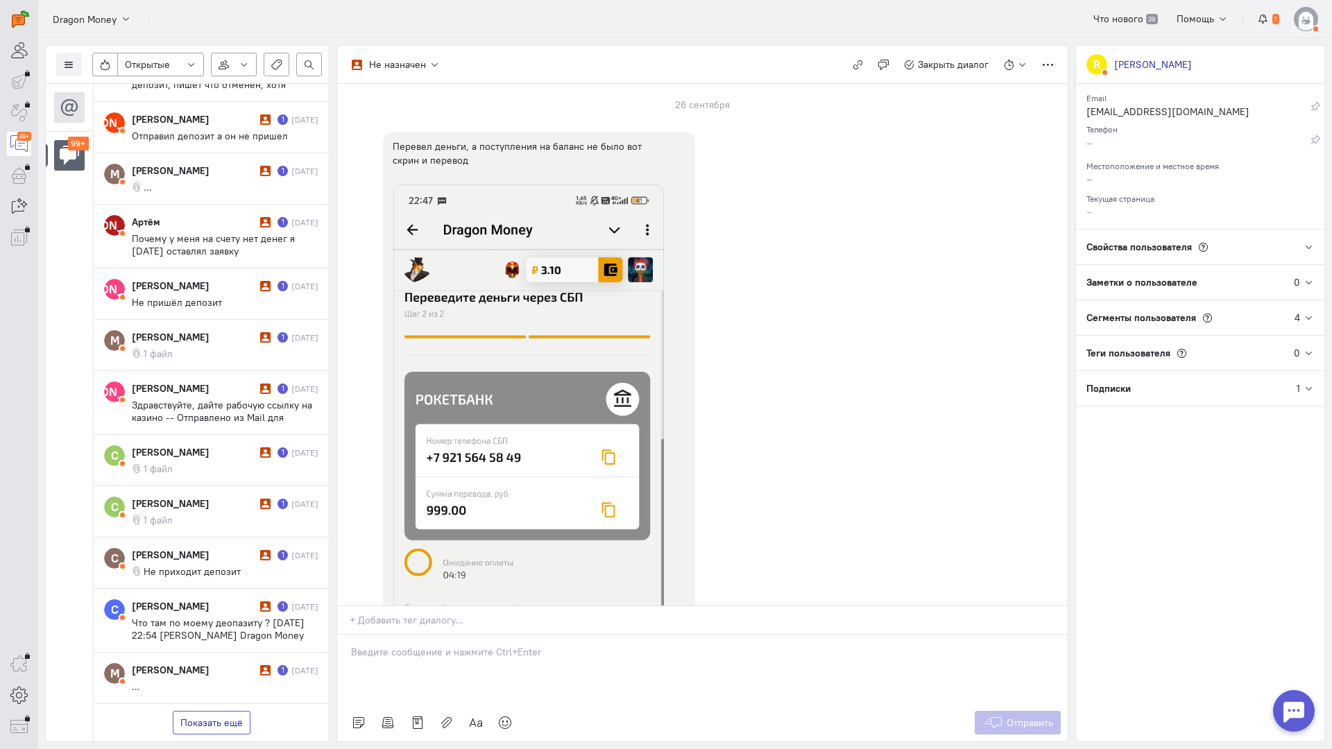
click at [221, 711] on button "Показать ещё" at bounding box center [212, 723] width 78 height 24
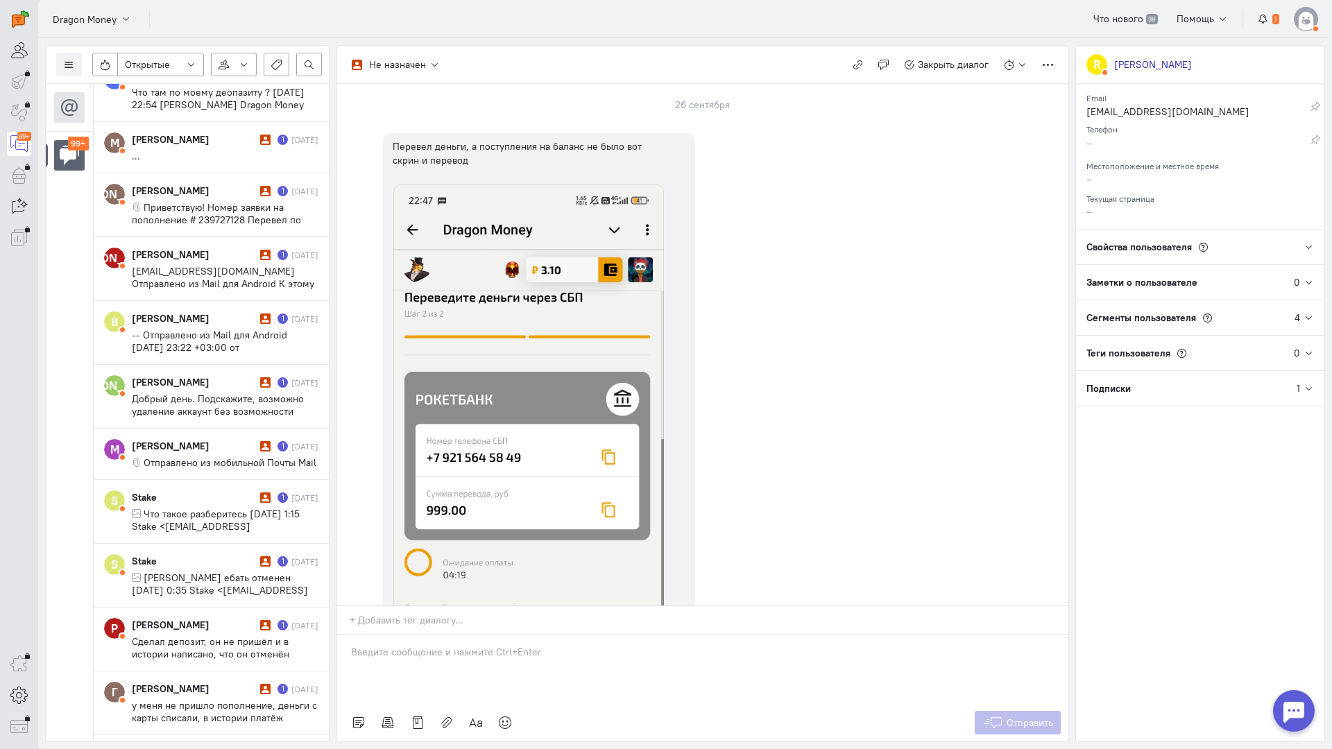
scroll to position [2273, 0]
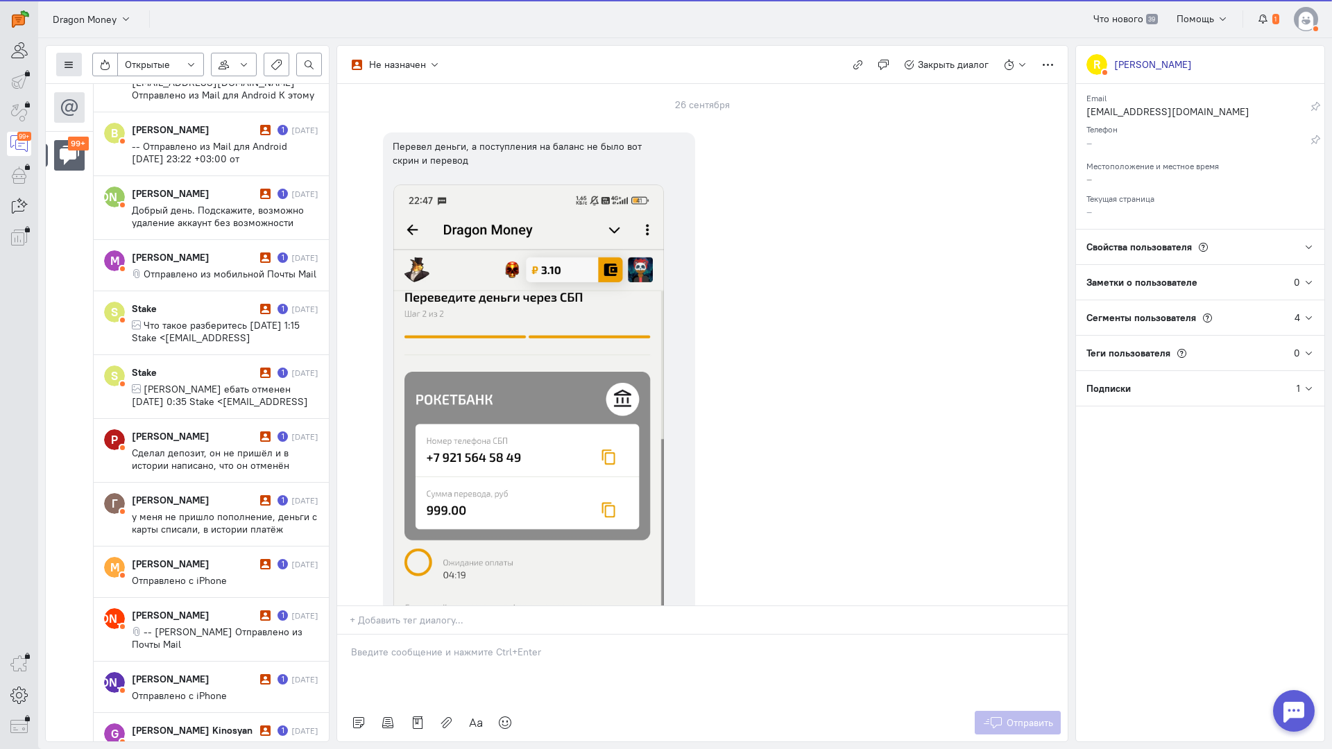
click at [58, 55] on button at bounding box center [69, 65] width 26 height 24
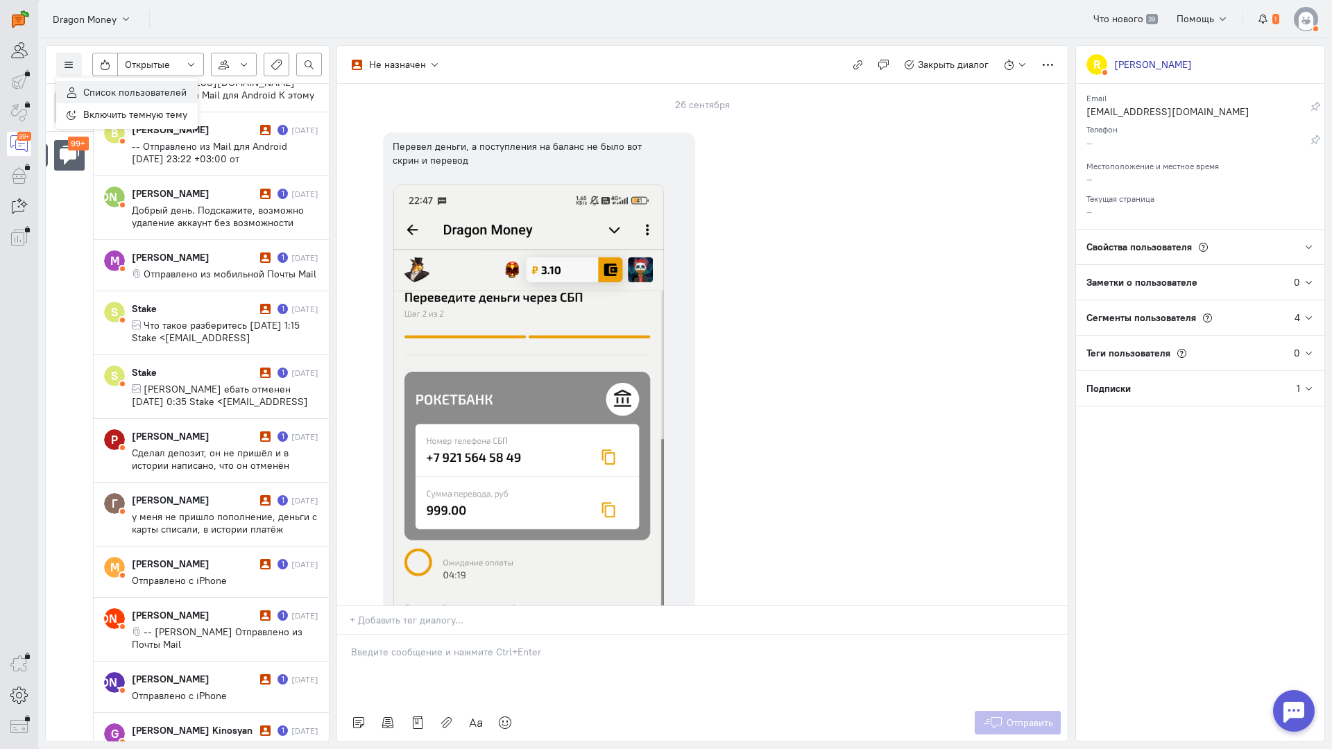
click at [101, 81] on button "Список пользователей" at bounding box center [127, 92] width 142 height 22
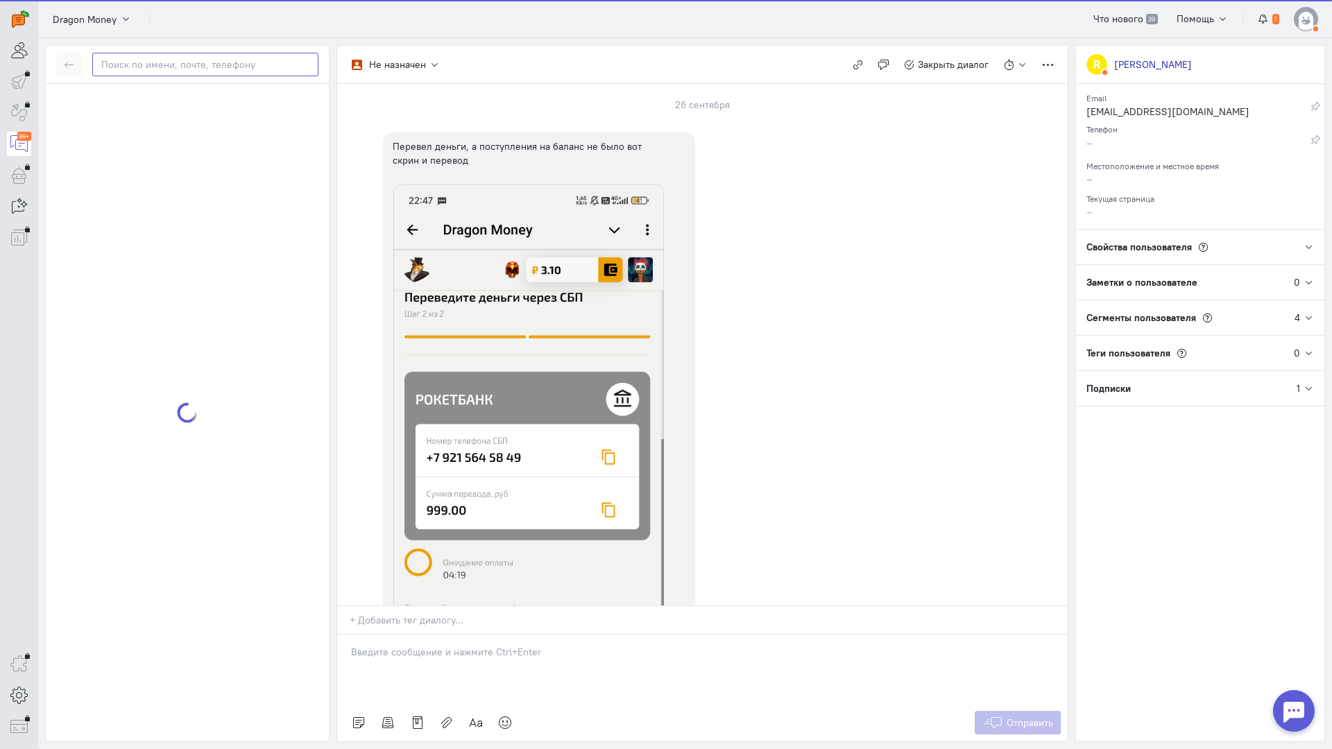
click at [169, 71] on input "text" at bounding box center [205, 65] width 226 height 24
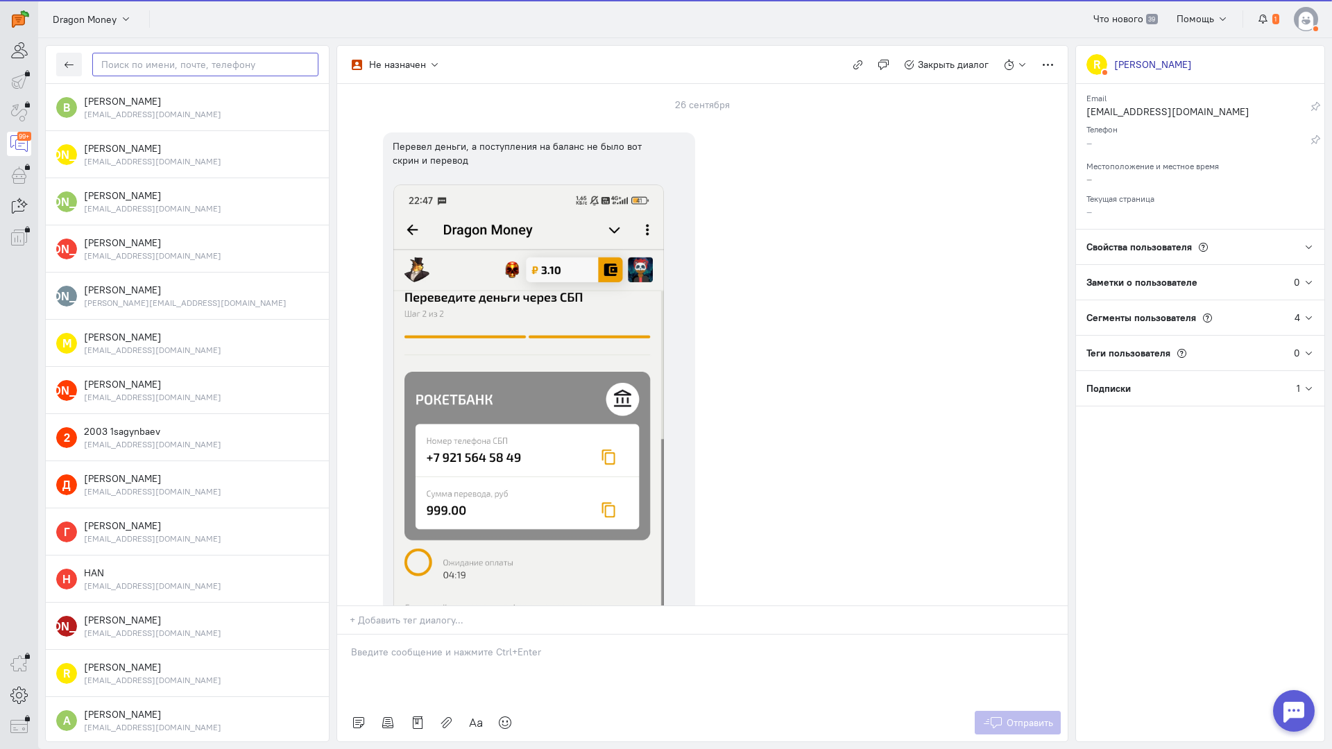
paste input "cromax03@mail.r"
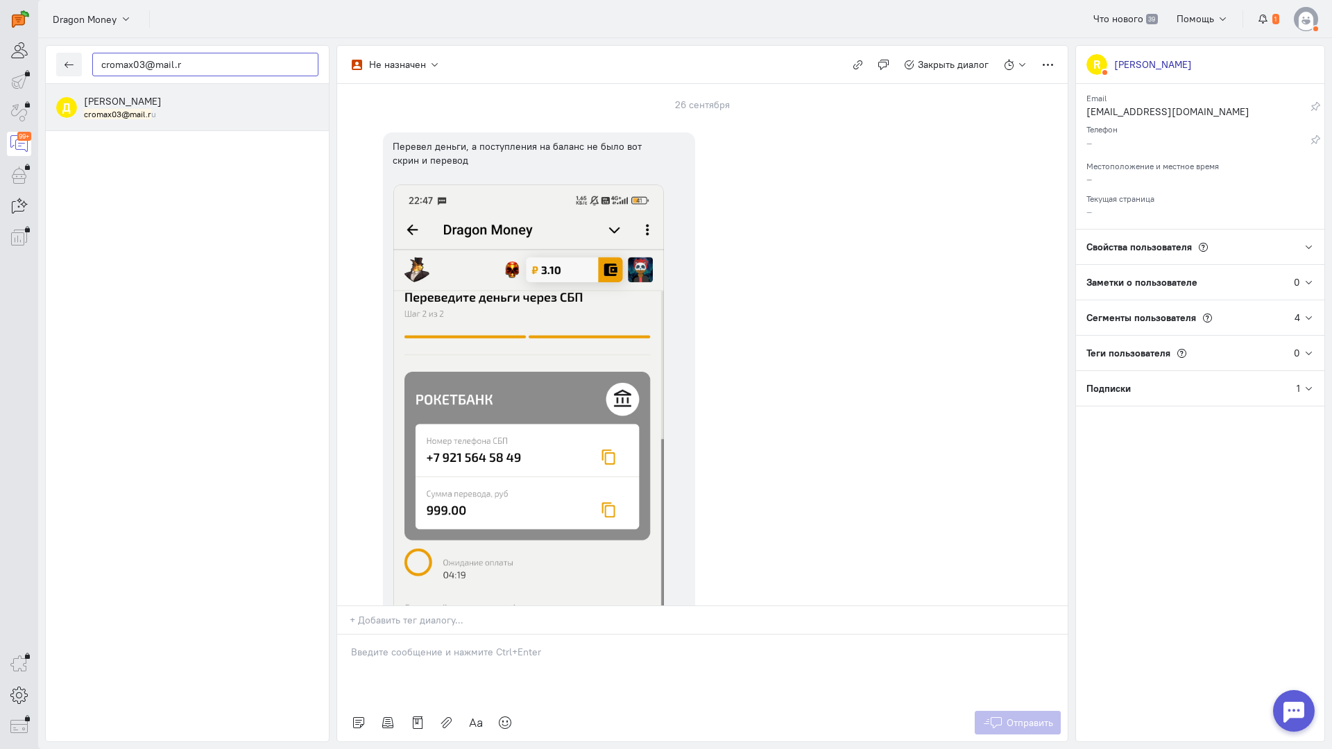
type input "cromax03@mail.r"
click at [161, 114] on div "cromax03@mail.r u" at bounding box center [201, 114] width 234 height 12
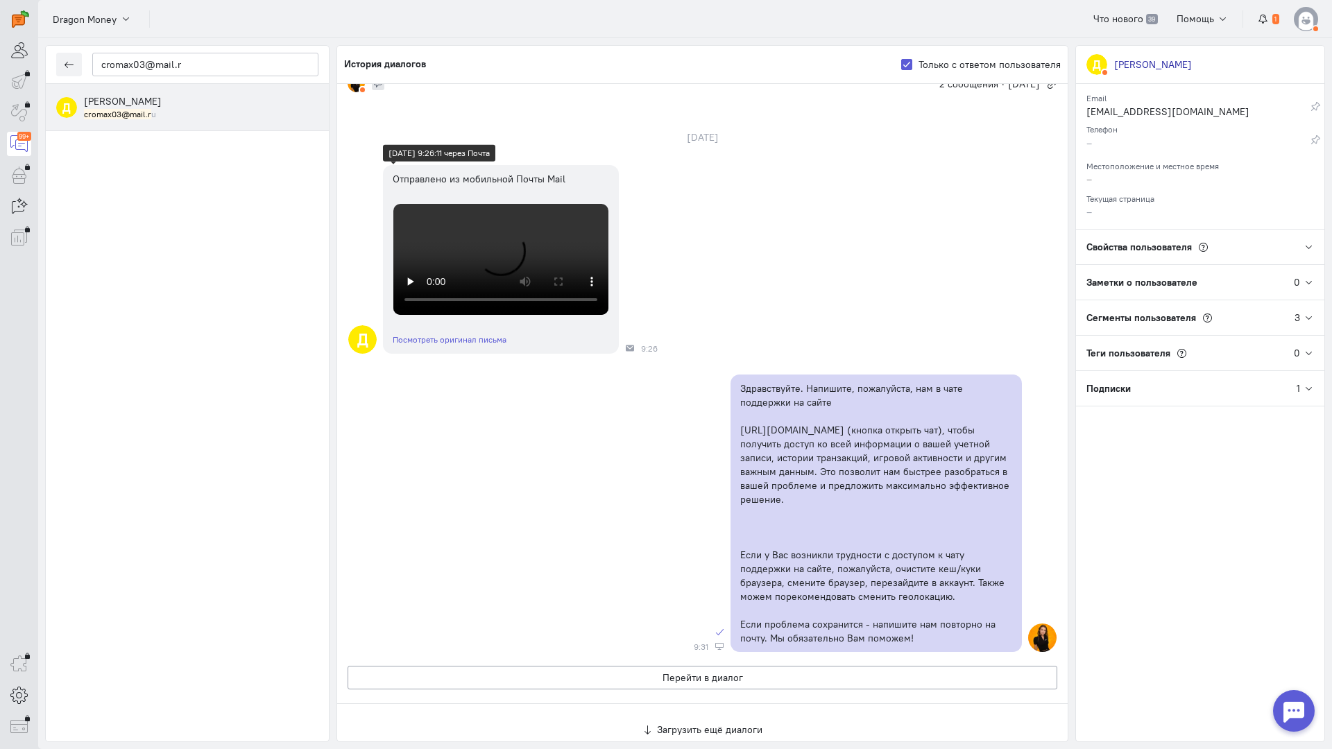
scroll to position [1589, 0]
click at [783, 361] on div "Д Отправлено из мобильной Почты Mail Посмотреть оригинал письма [DATE] 9:26:11 …" at bounding box center [702, 259] width 730 height 203
click at [718, 50] on button "Перейти в диалог" at bounding box center [703, 38] width 710 height 24
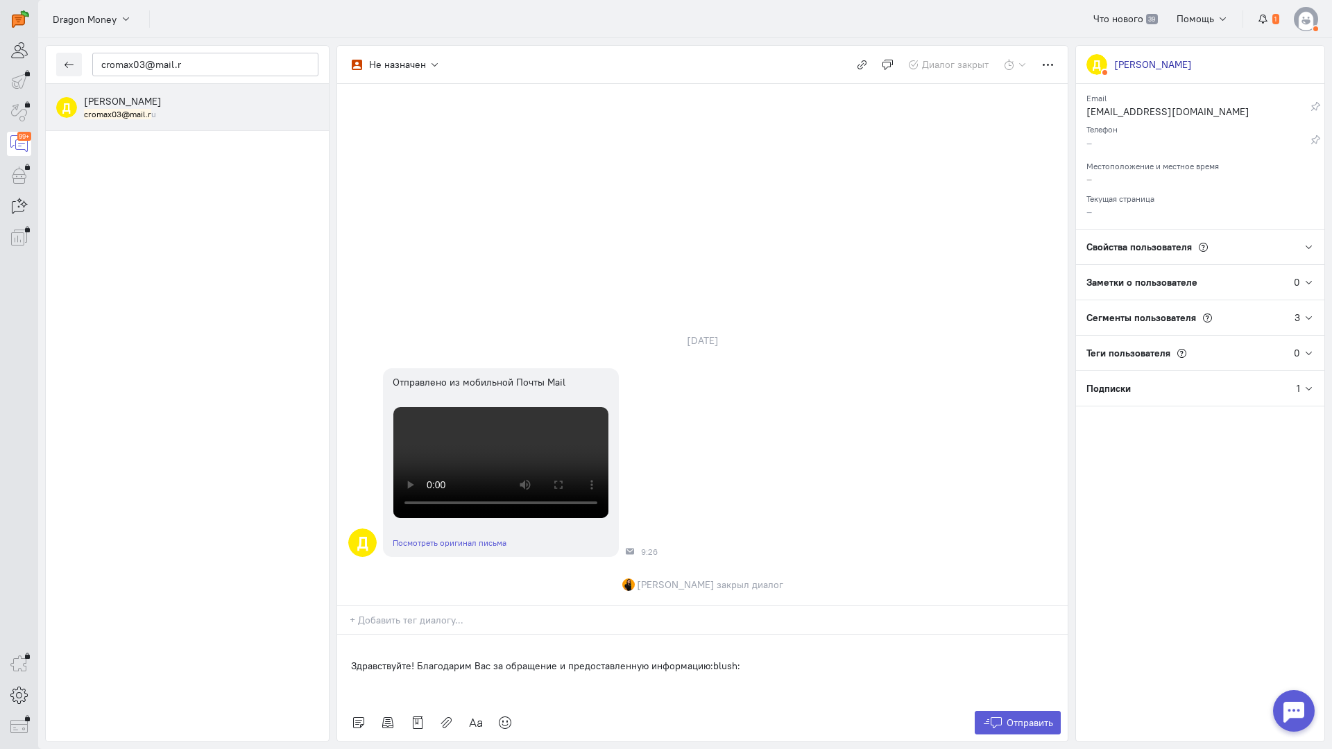
click at [344, 635] on div "Здравствуйте! Благодарим Вас за обращение и предоставленную информацию:blush:" at bounding box center [702, 669] width 730 height 69
click at [1021, 717] on span "Отправить" at bounding box center [1029, 723] width 46 height 12
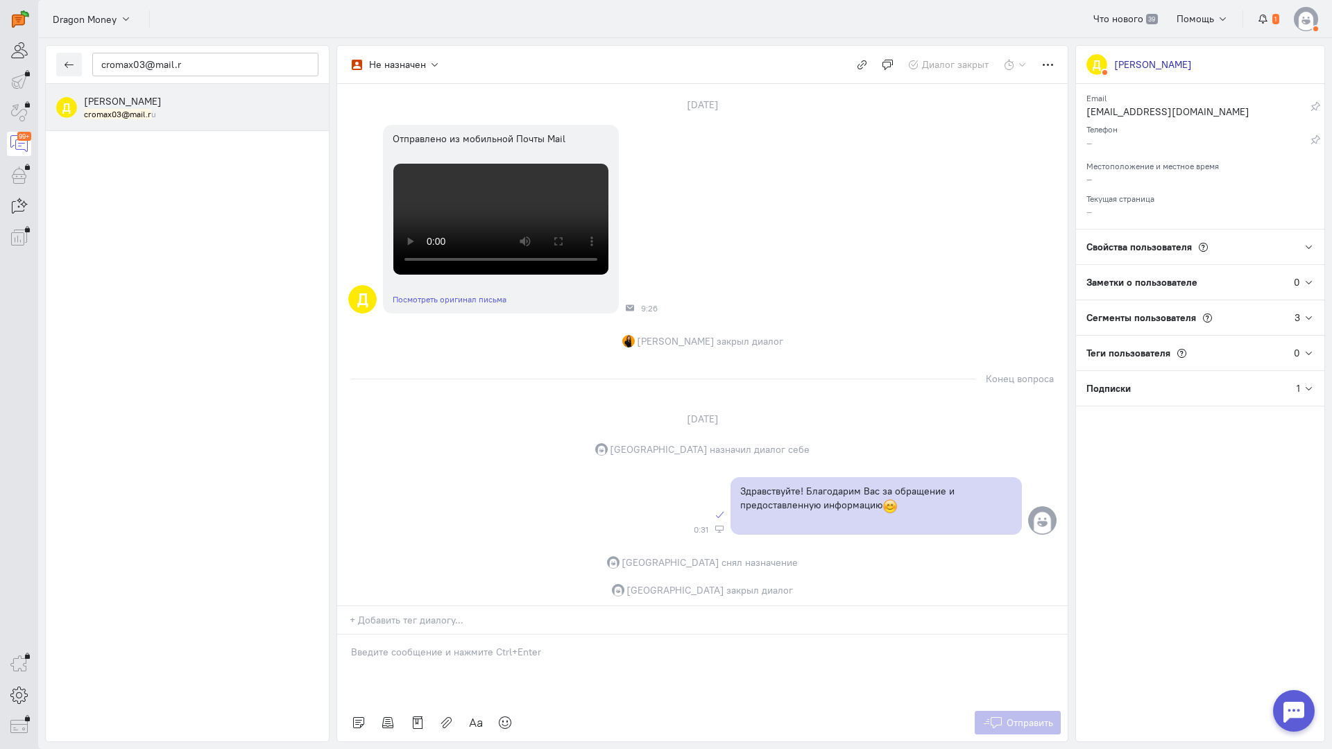
scroll to position [0, 0]
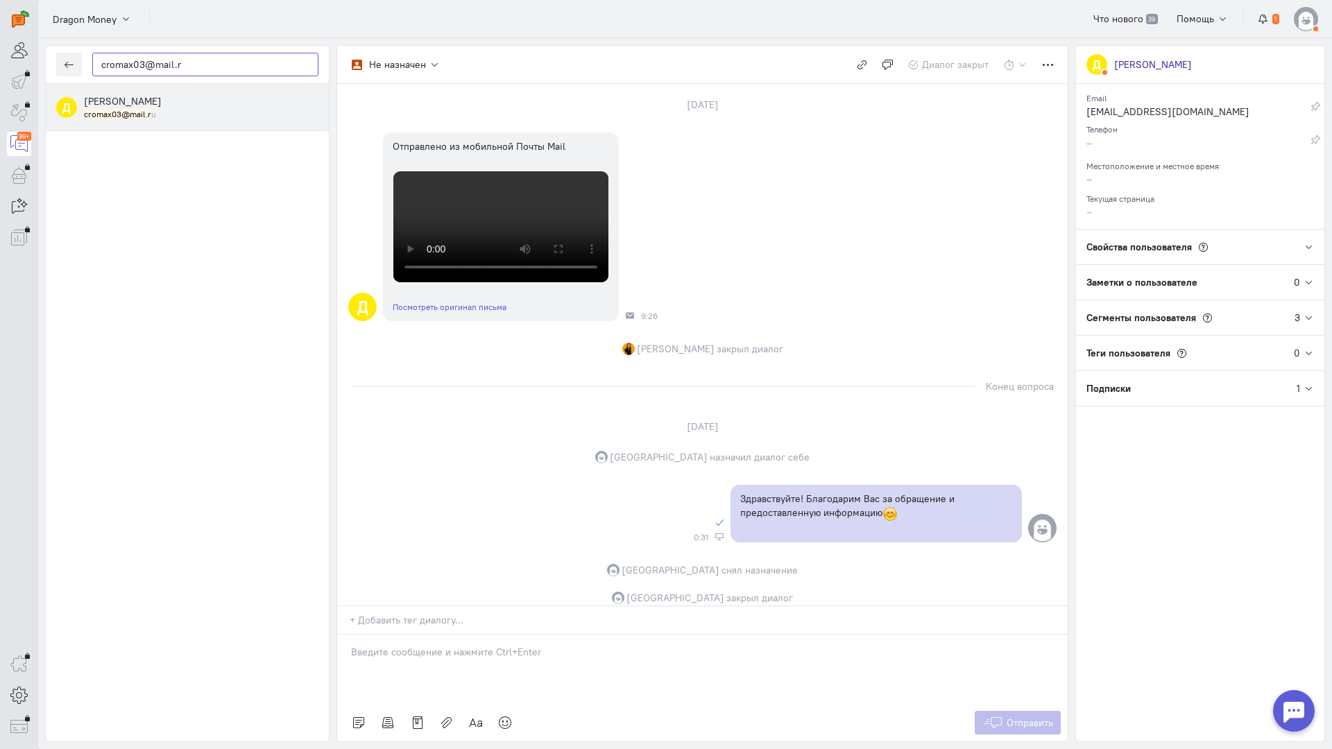
drag, startPoint x: 232, startPoint y: 65, endPoint x: 3, endPoint y: 48, distance: 230.2
click at [0, 49] on div "operator conversation-V1122-10000-3month 99+" at bounding box center [666, 374] width 1332 height 749
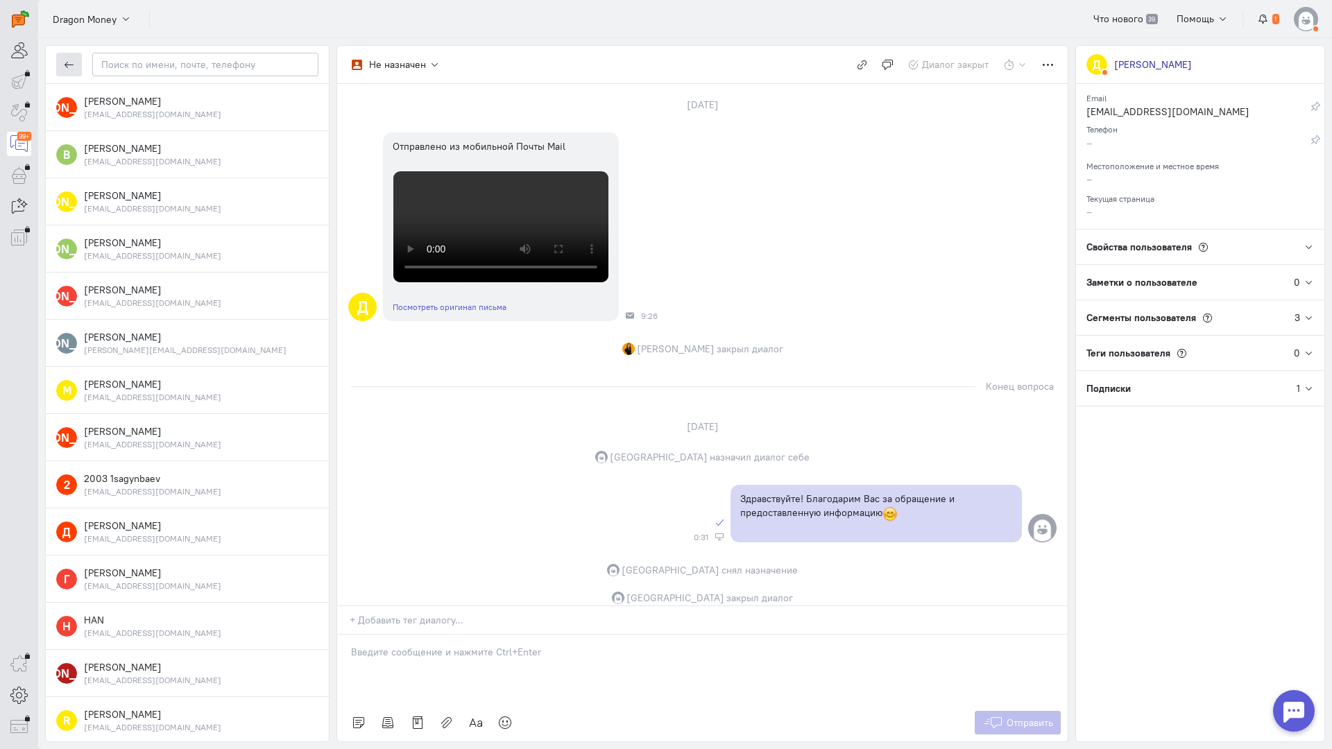
click at [74, 63] on icon "button" at bounding box center [69, 65] width 10 height 10
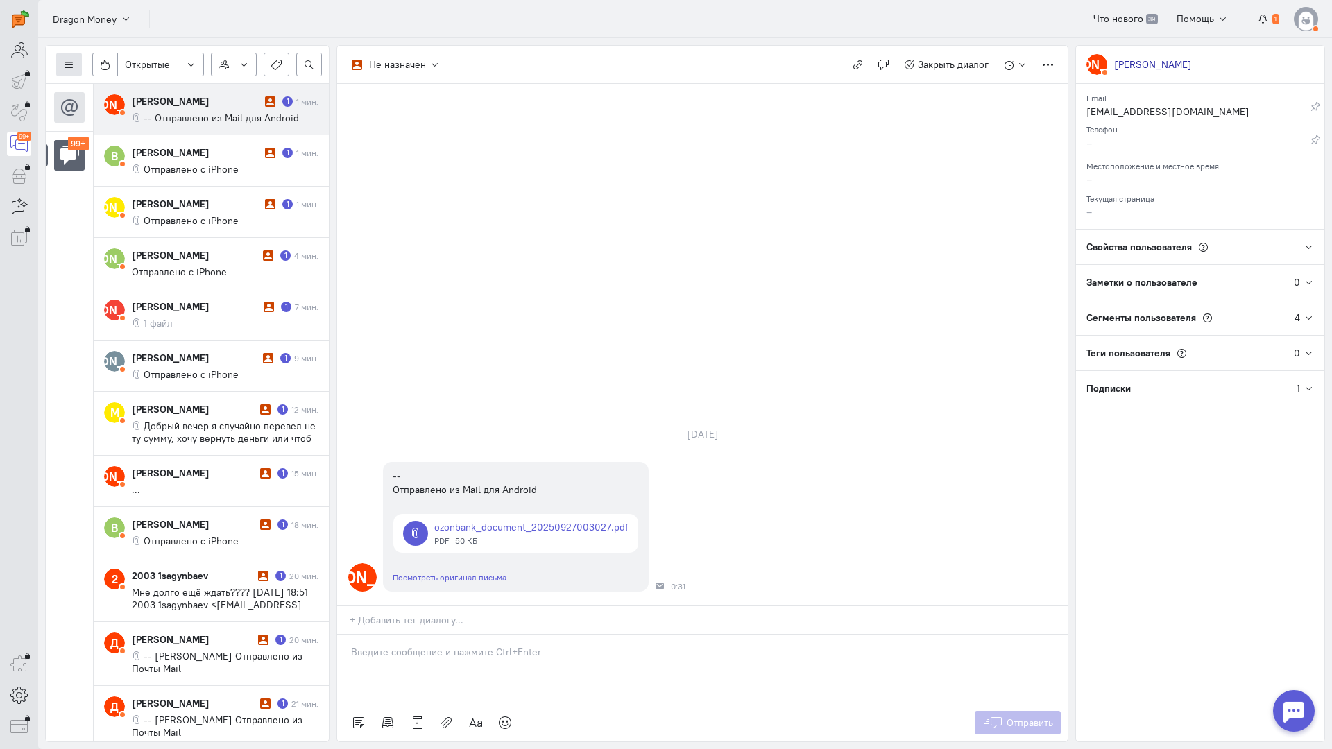
click at [80, 61] on button at bounding box center [69, 65] width 26 height 24
click at [111, 82] on button "Список пользователей" at bounding box center [127, 92] width 142 height 22
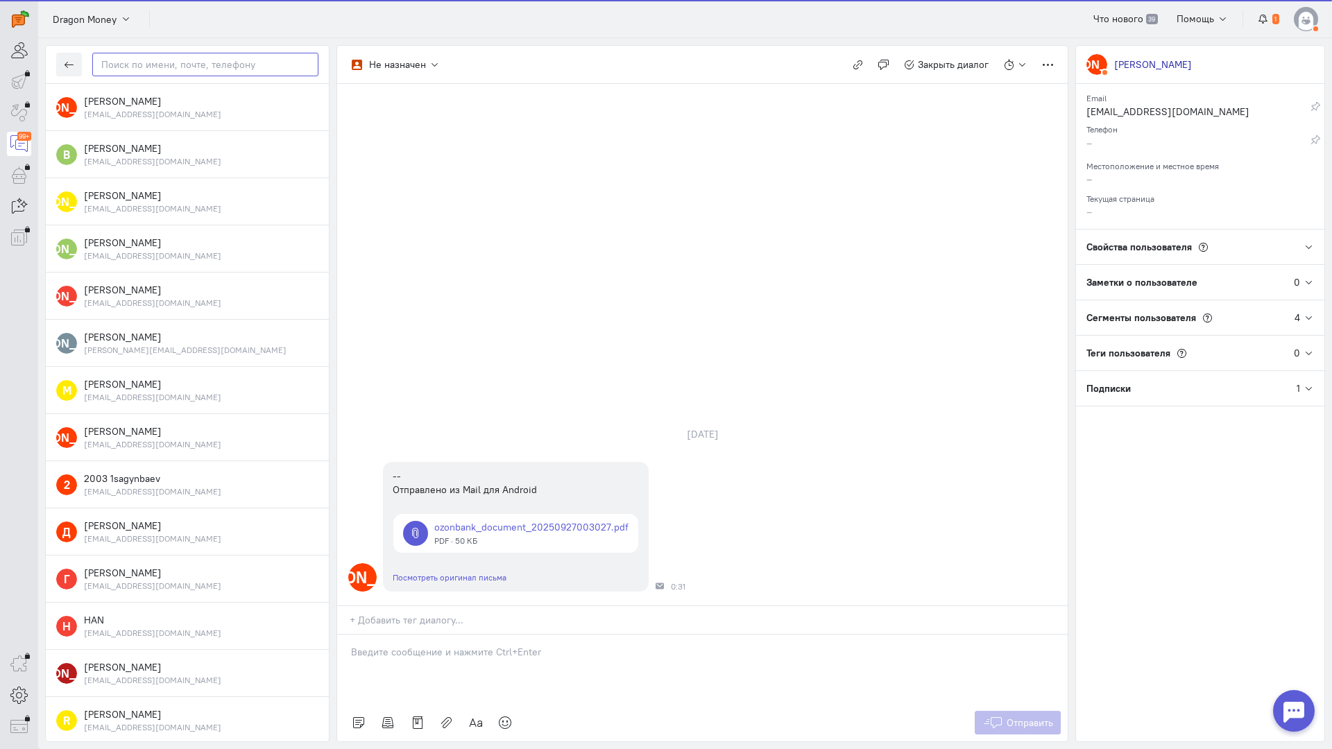
click at [220, 65] on input "text" at bounding box center [205, 65] width 226 height 24
paste input "cromax03@mail.r"
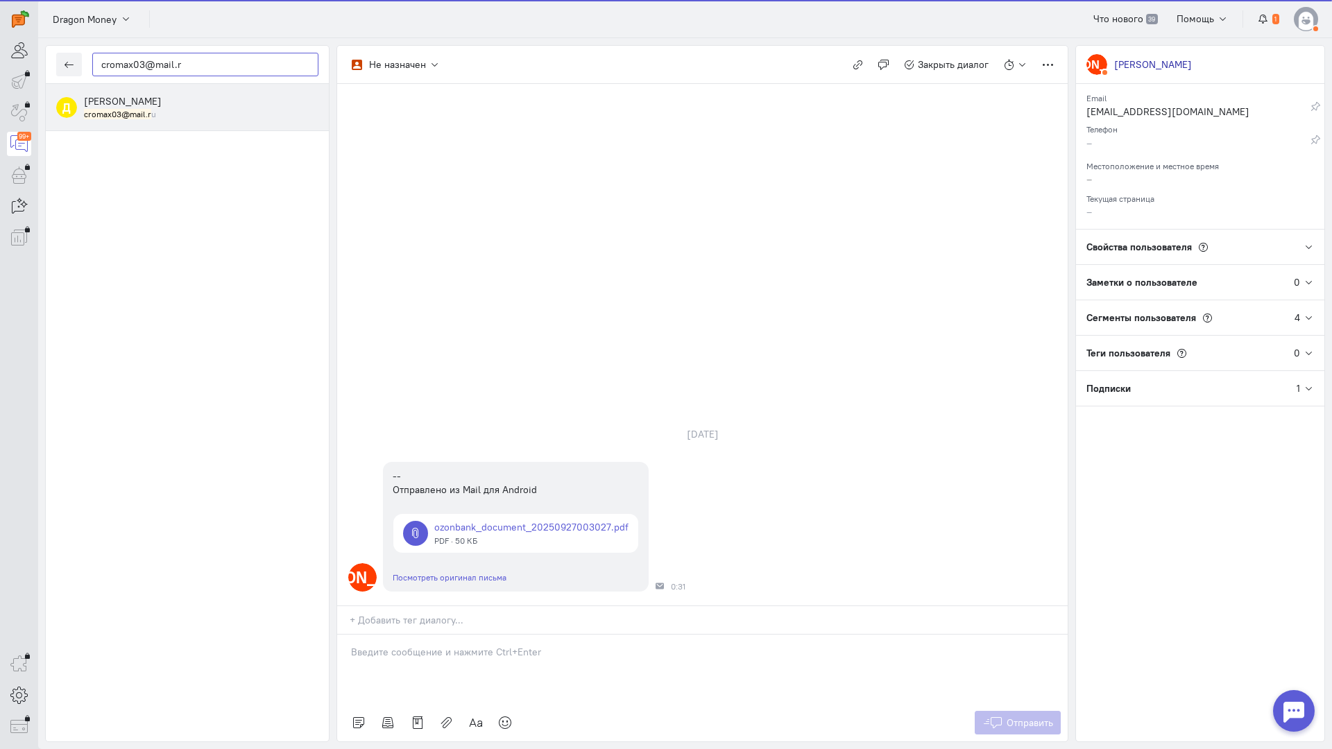
type input "cromax03@mail.r"
click at [146, 113] on mark "cromax03@mail.r" at bounding box center [117, 114] width 67 height 10
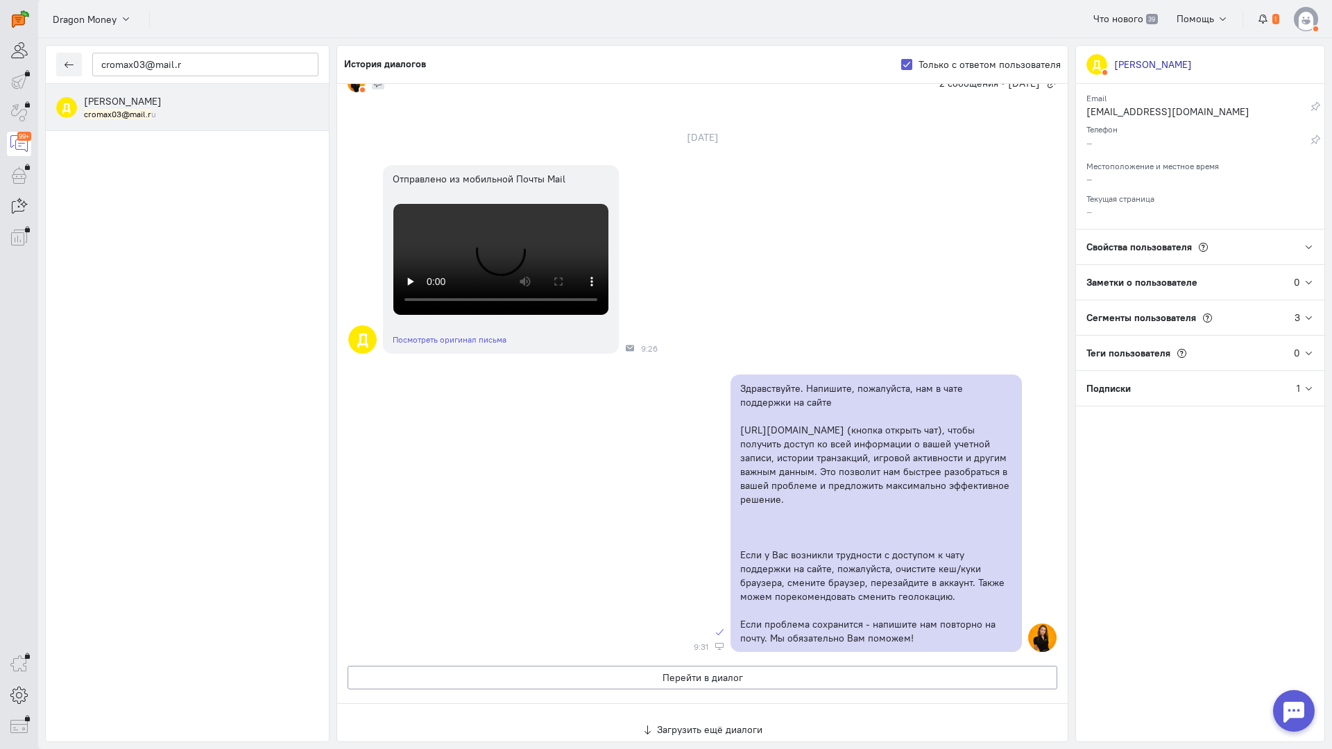
scroll to position [2514, 0]
drag, startPoint x: 185, startPoint y: 69, endPoint x: 5, endPoint y: 65, distance: 180.4
click at [5, 65] on div "operator conversation-V1122-10000-3month 99+" at bounding box center [666, 374] width 1332 height 749
click at [80, 65] on button "button" at bounding box center [69, 65] width 26 height 24
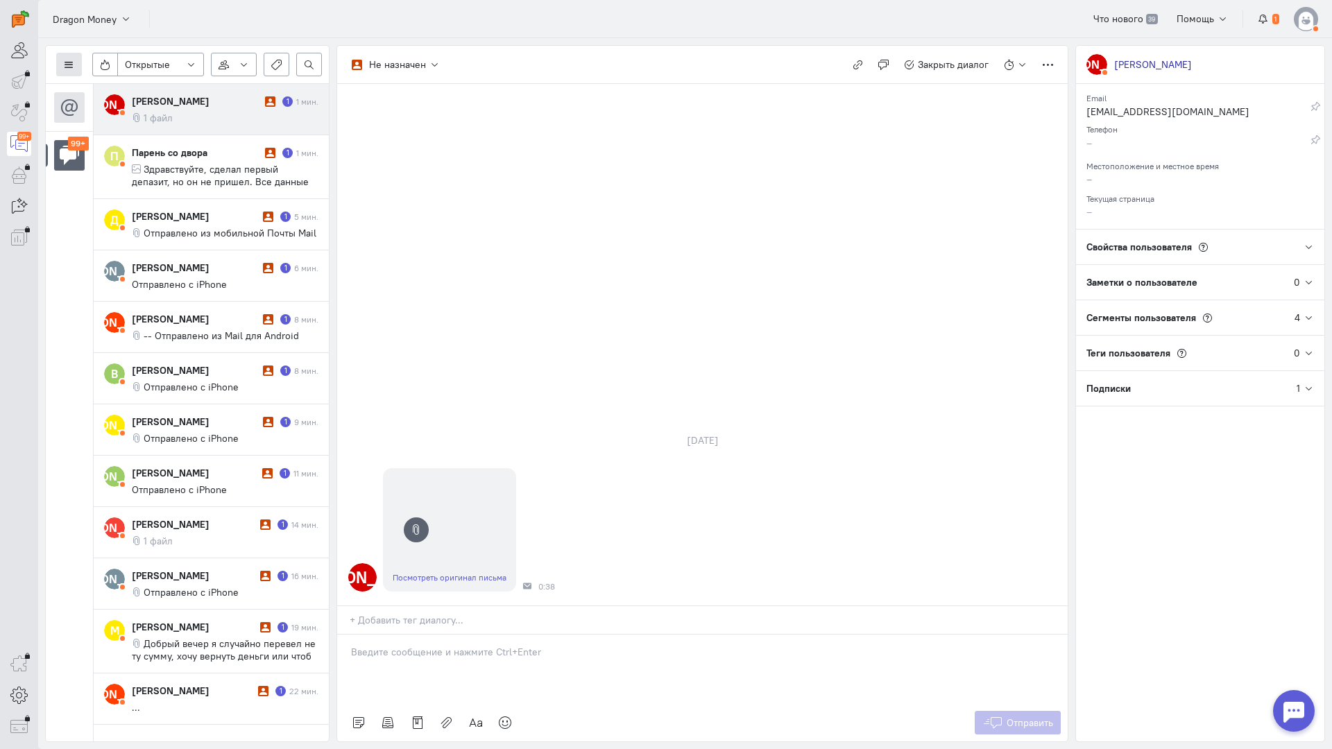
click at [74, 60] on icon at bounding box center [69, 65] width 10 height 10
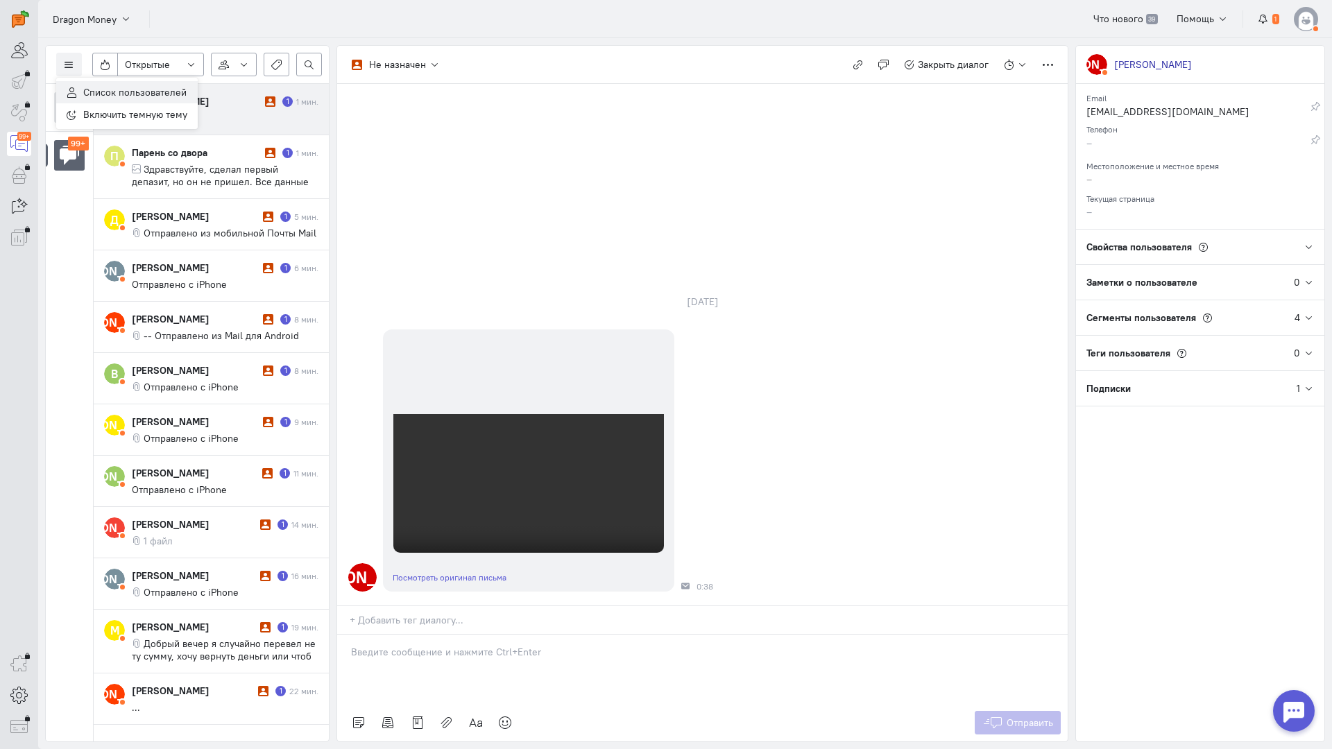
click at [93, 88] on span "Список пользователей" at bounding box center [134, 92] width 103 height 12
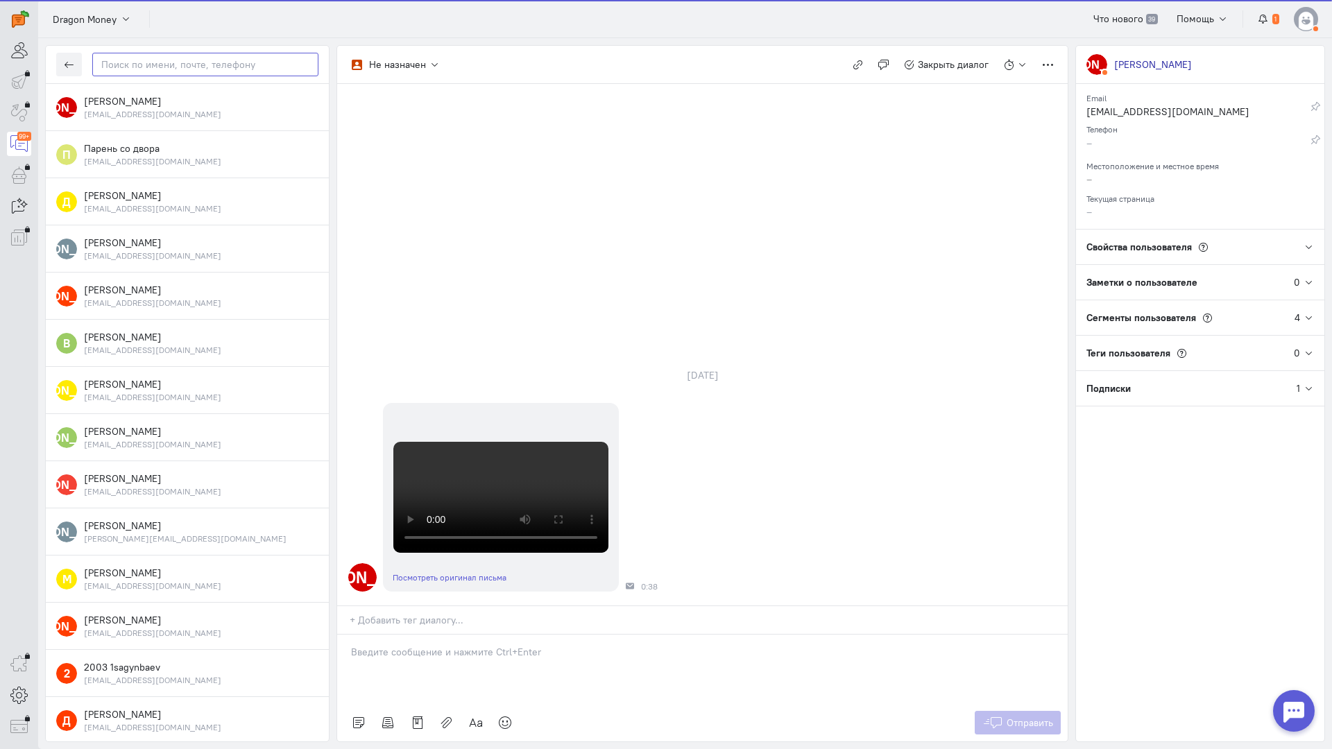
click at [175, 62] on input "text" at bounding box center [205, 65] width 226 height 24
paste input "cromax03@mail.r"
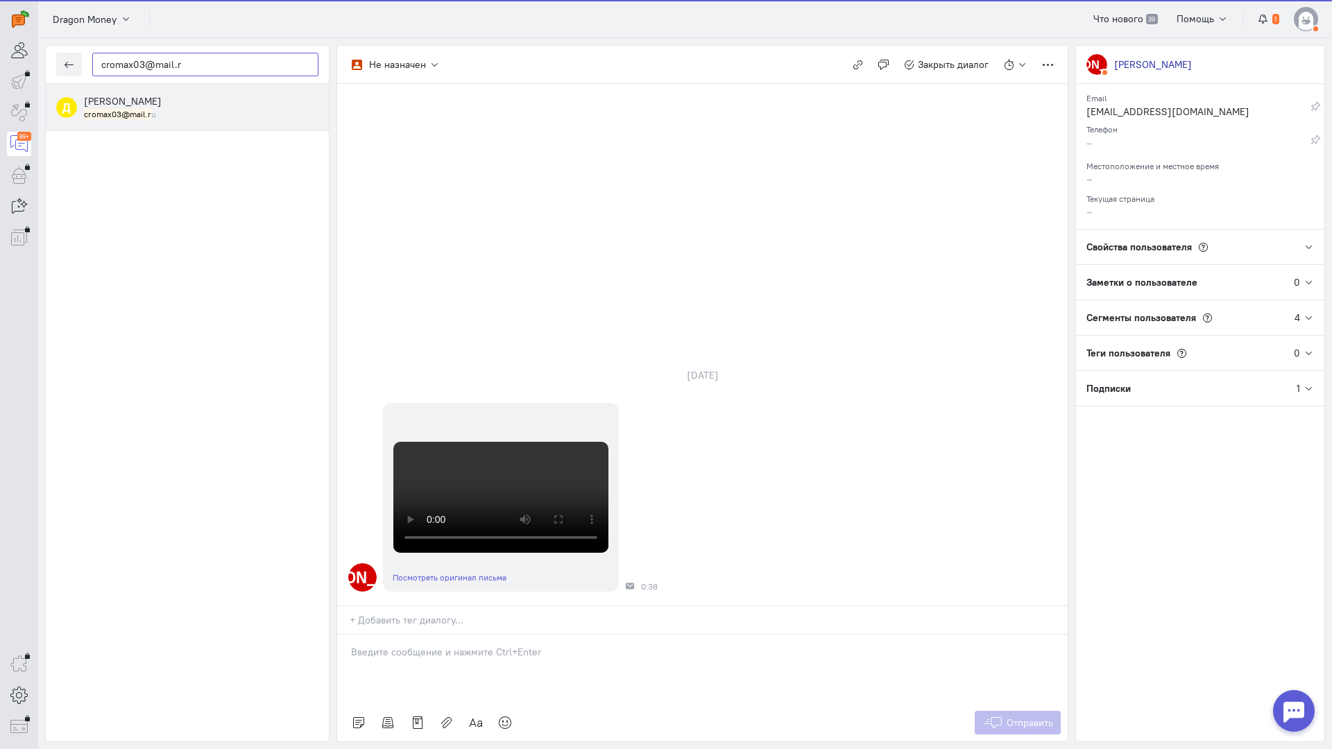
type input "cromax03@mail.r"
click at [159, 105] on span "[PERSON_NAME]" at bounding box center [123, 101] width 78 height 12
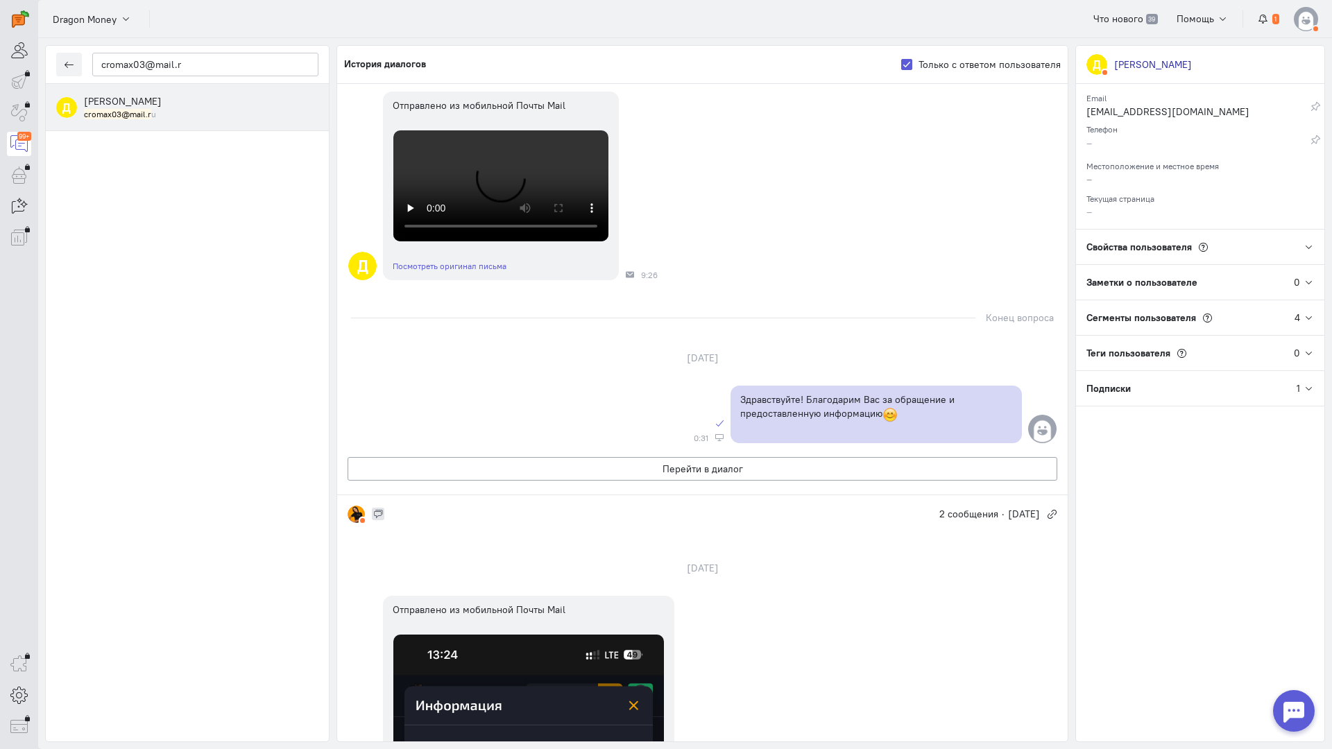
scroll to position [347, 0]
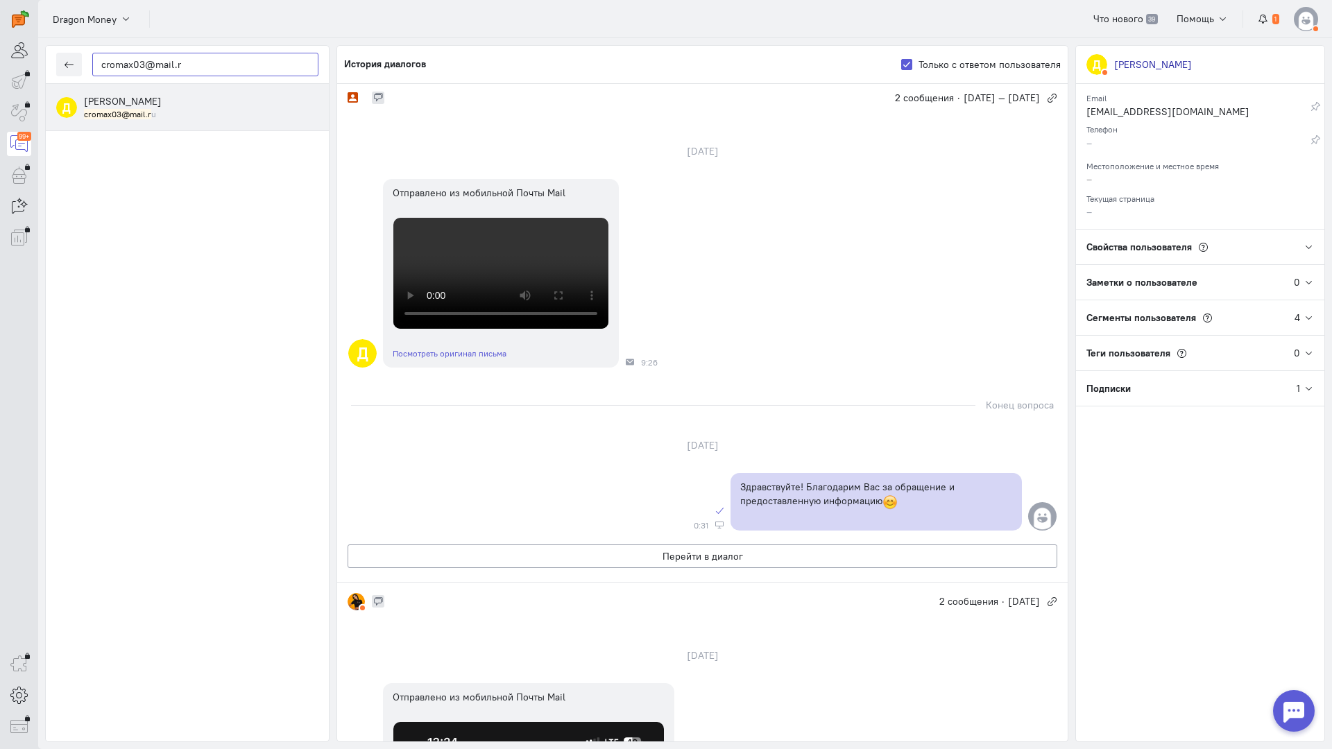
drag, startPoint x: 187, startPoint y: 69, endPoint x: 6, endPoint y: 67, distance: 181.1
click at [1, 67] on div "operator conversation-V1122-10000-3month 99+" at bounding box center [666, 374] width 1332 height 749
paste input "igorzmeupro500@"
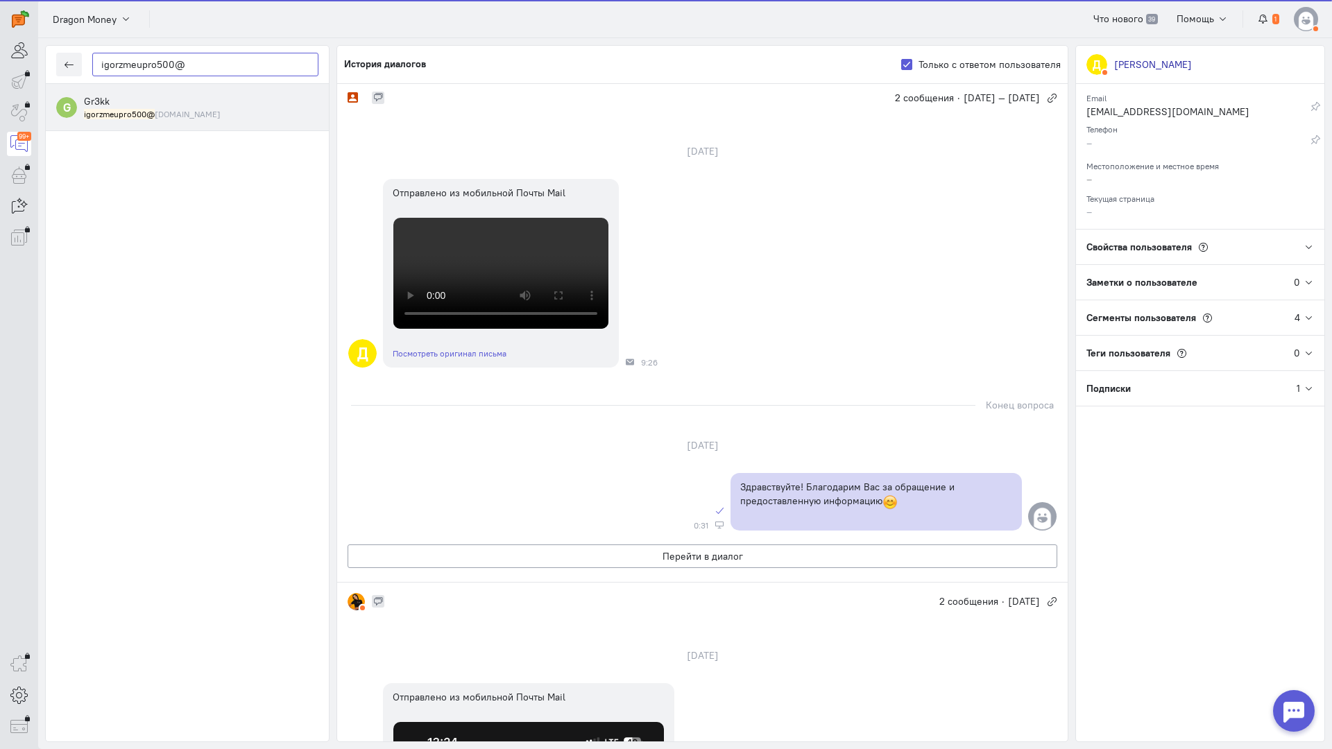
type input "igorzmeupro500@"
click at [134, 114] on mark "igorzmeupro500@" at bounding box center [119, 114] width 71 height 10
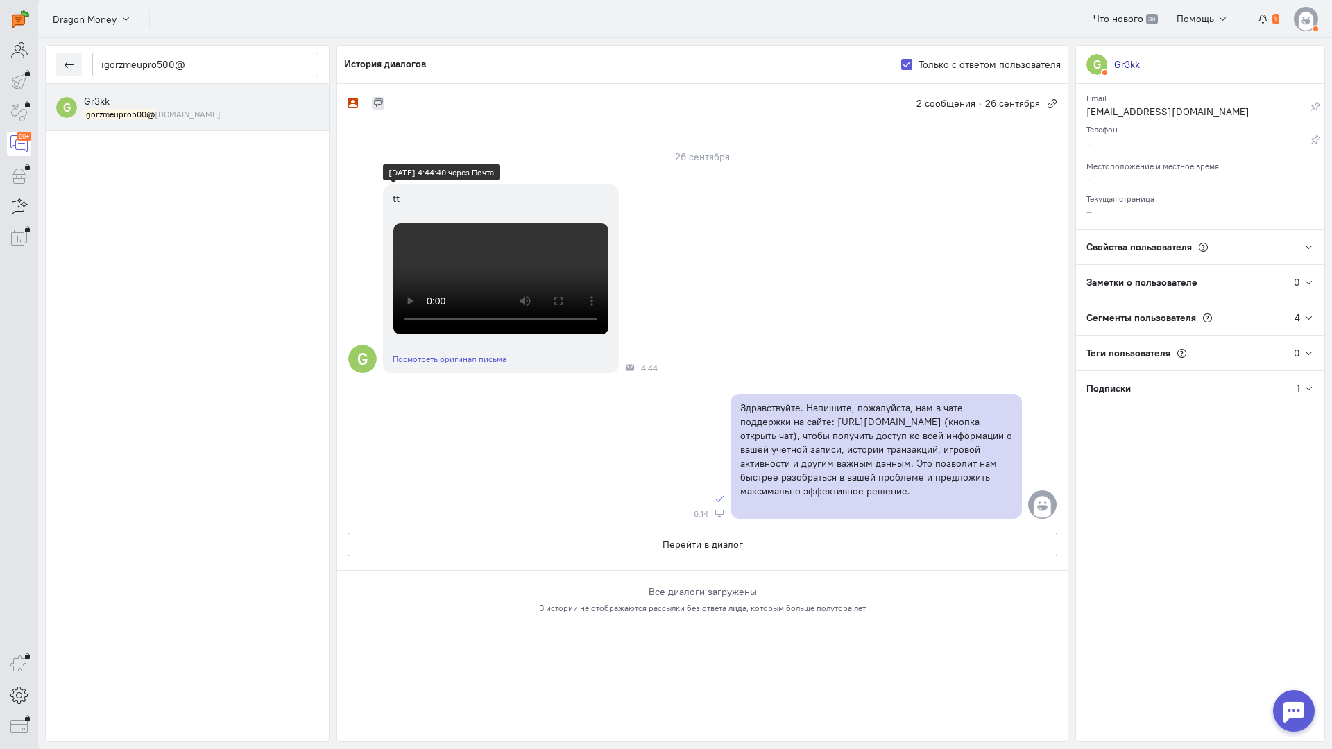
scroll to position [171, 0]
drag, startPoint x: 184, startPoint y: 327, endPoint x: 155, endPoint y: 169, distance: 160.7
click at [185, 327] on div "G Gr3kk igorzmeupro500@ [DOMAIN_NAME]" at bounding box center [187, 413] width 283 height 658
click at [66, 59] on button "button" at bounding box center [69, 65] width 26 height 24
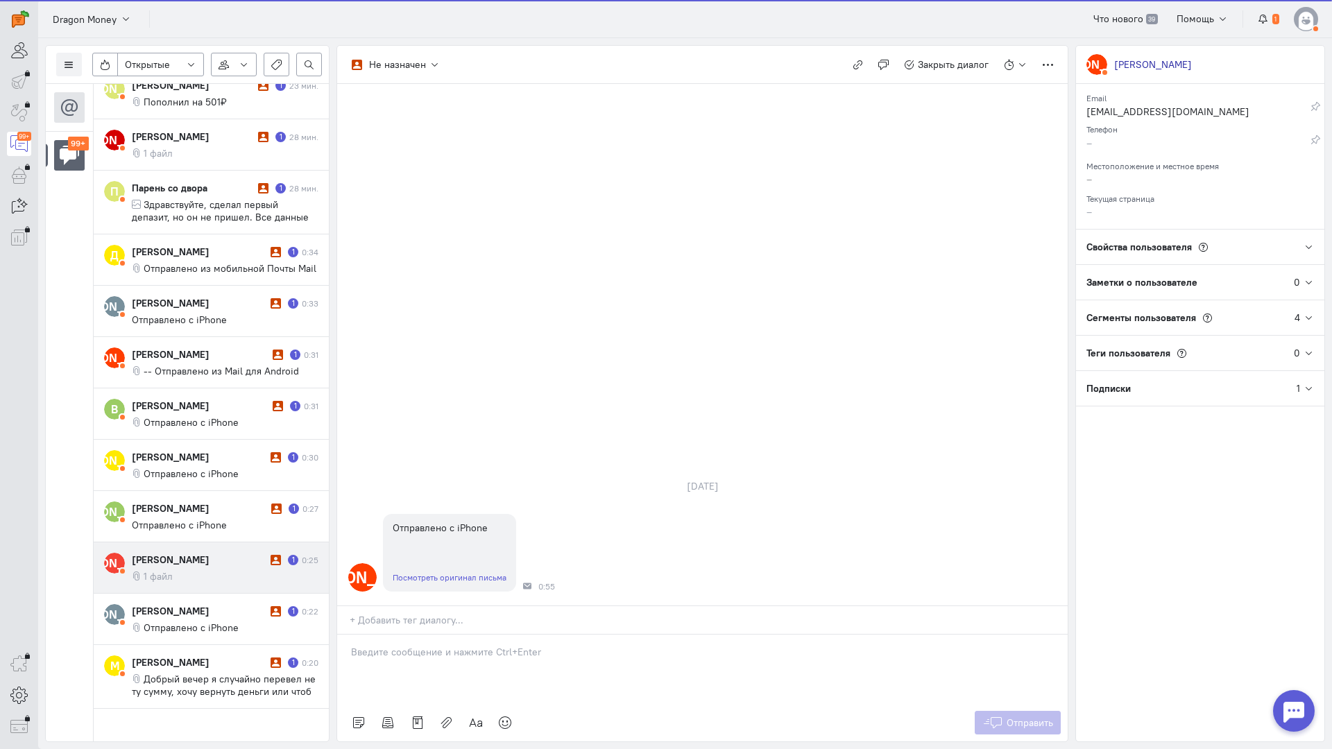
scroll to position [607, 0]
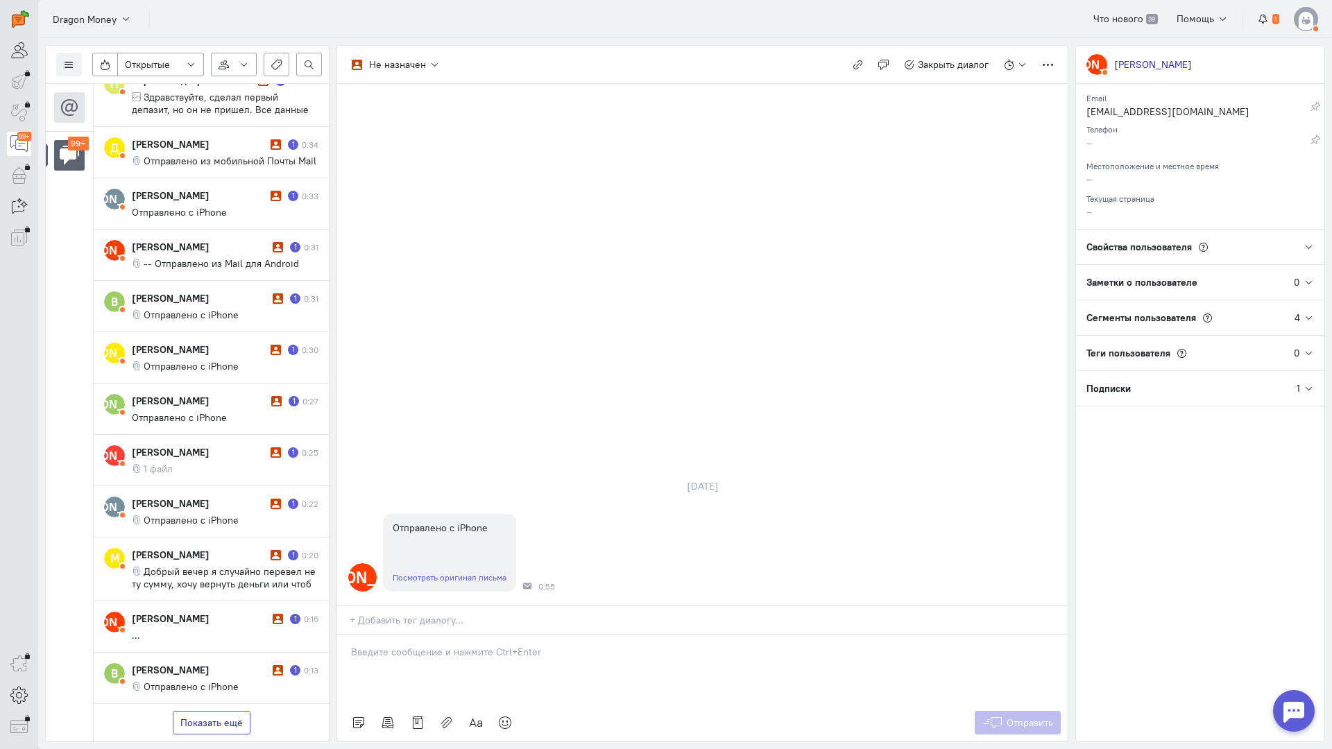
click at [212, 711] on button "Показать ещё" at bounding box center [212, 723] width 78 height 24
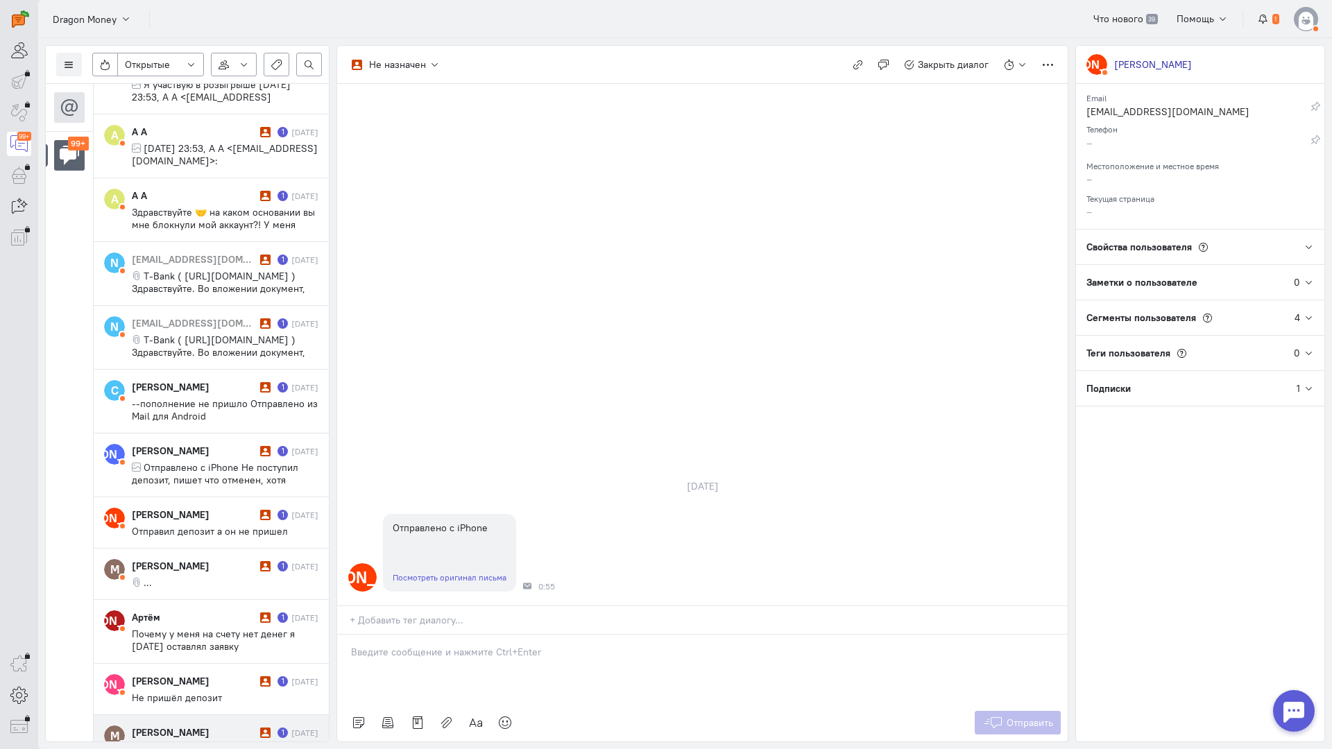
scroll to position [1929, 0]
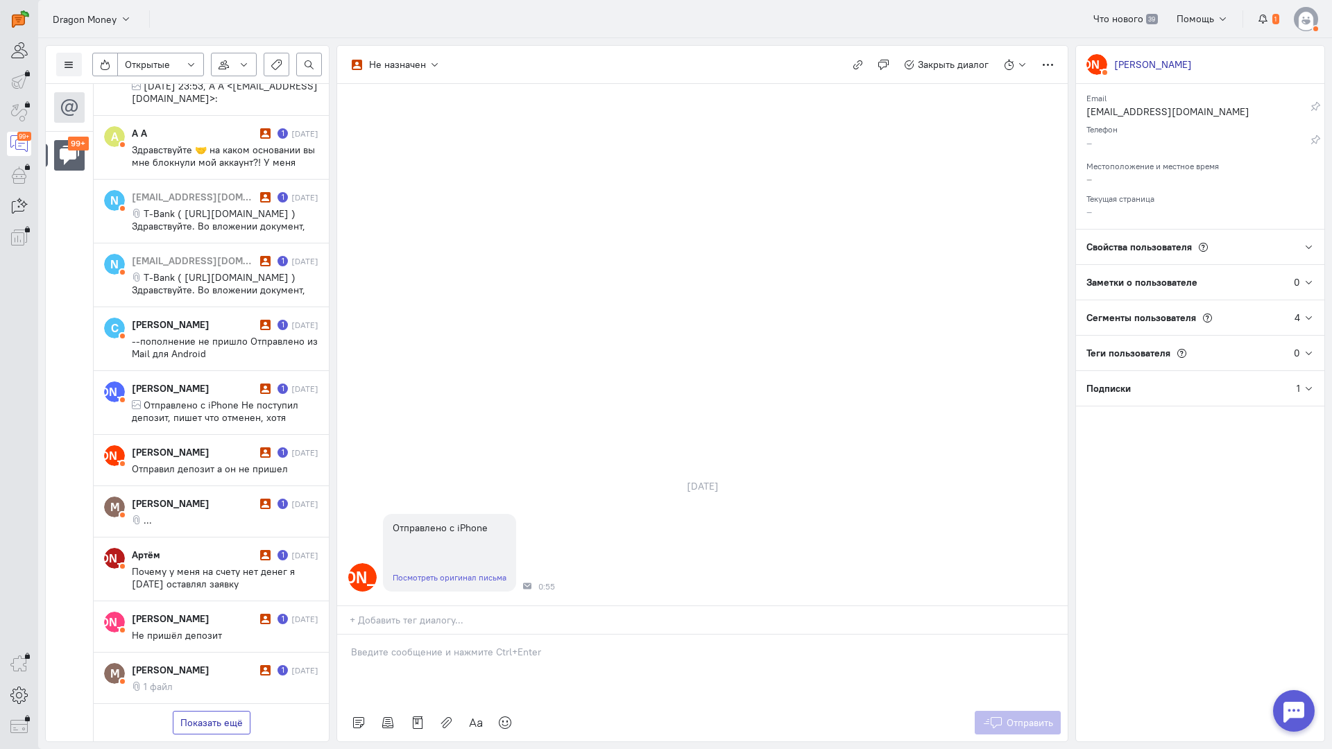
click at [232, 711] on button "Показать ещё" at bounding box center [212, 723] width 78 height 24
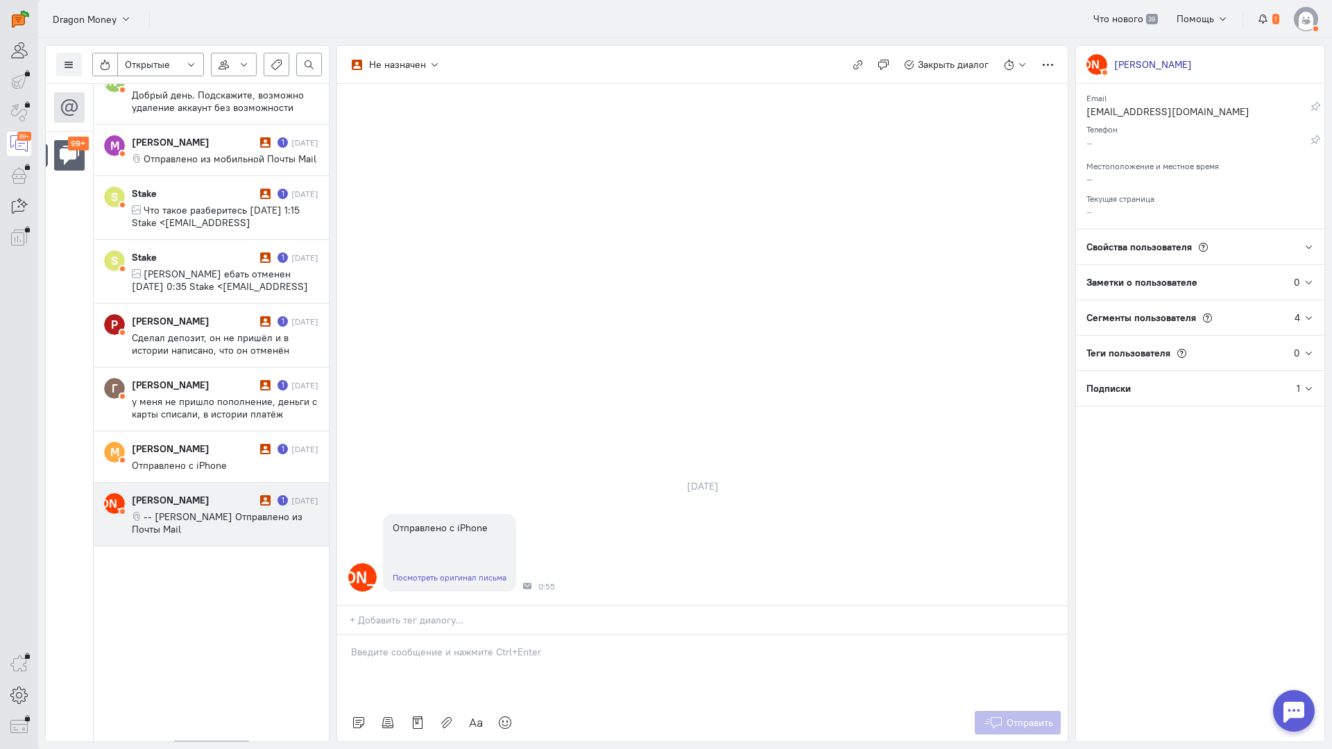
scroll to position [3178, 0]
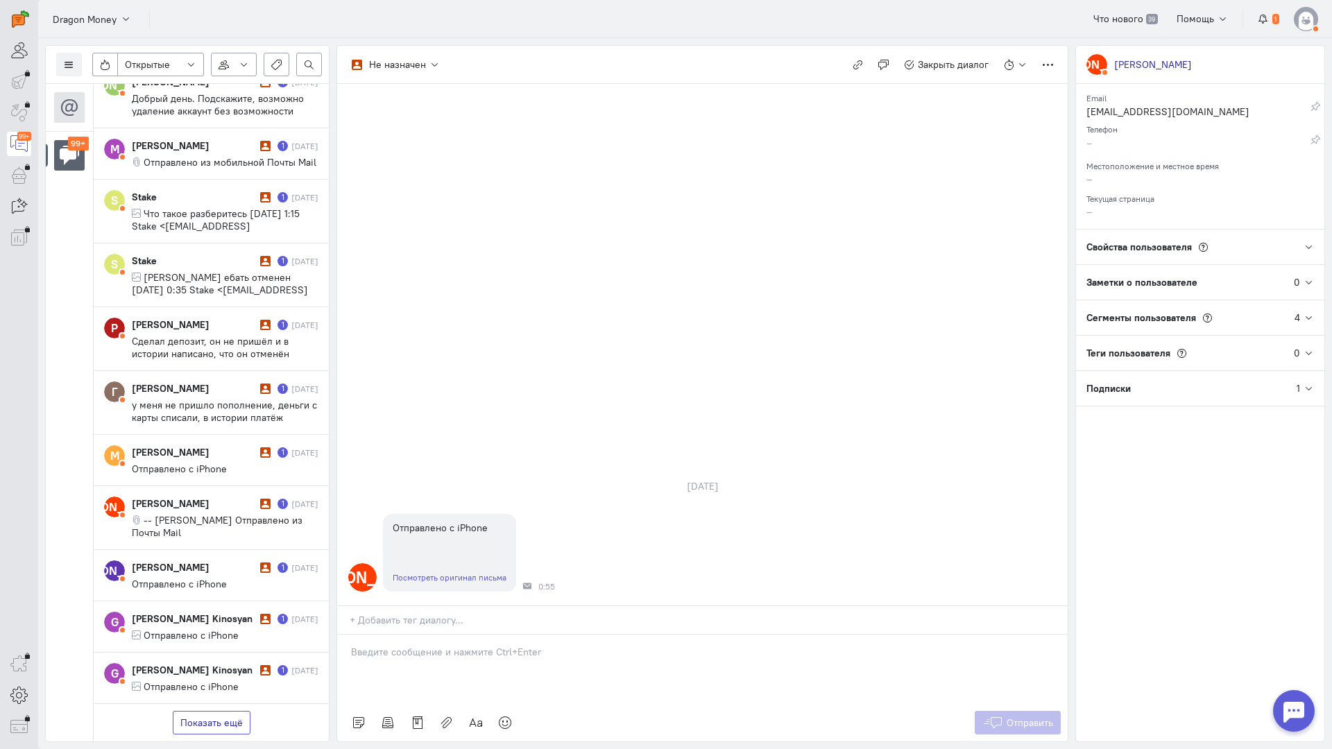
click at [216, 711] on button "Показать ещё" at bounding box center [212, 723] width 78 height 24
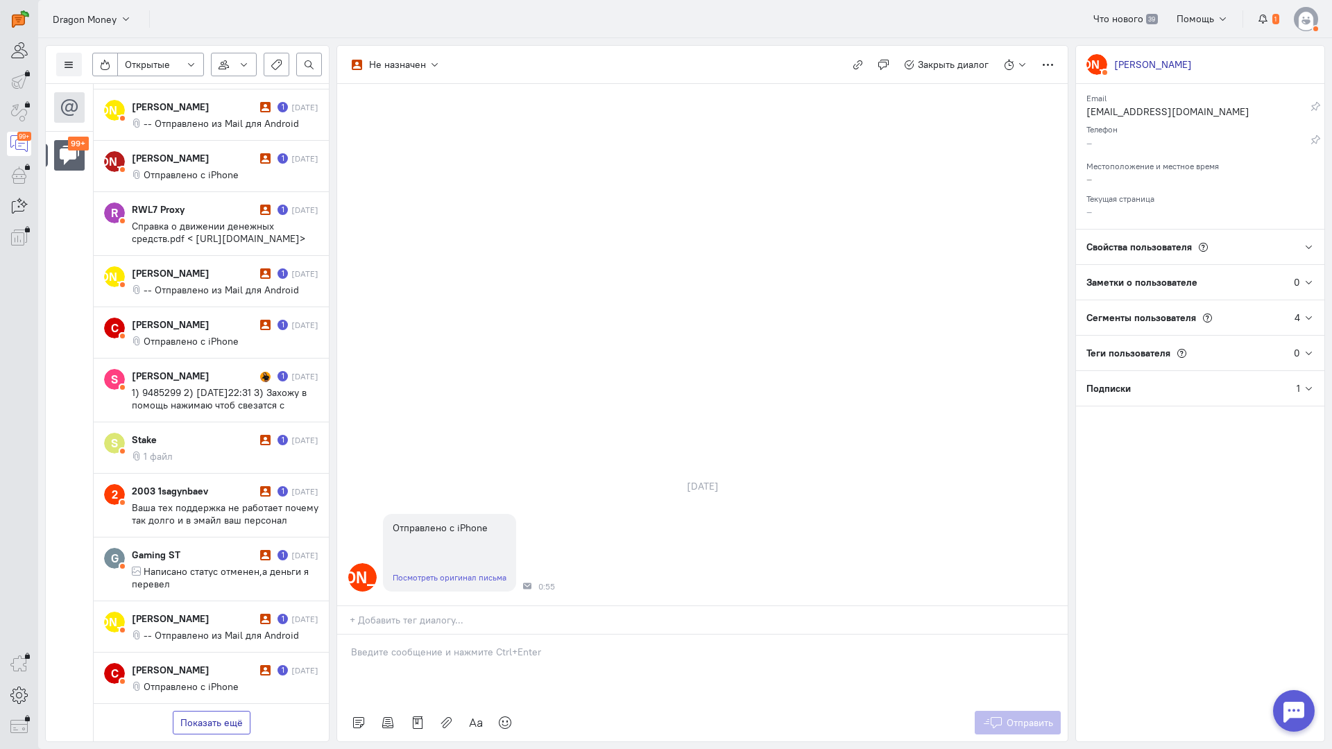
click at [225, 711] on button "Показать ещё" at bounding box center [212, 723] width 78 height 24
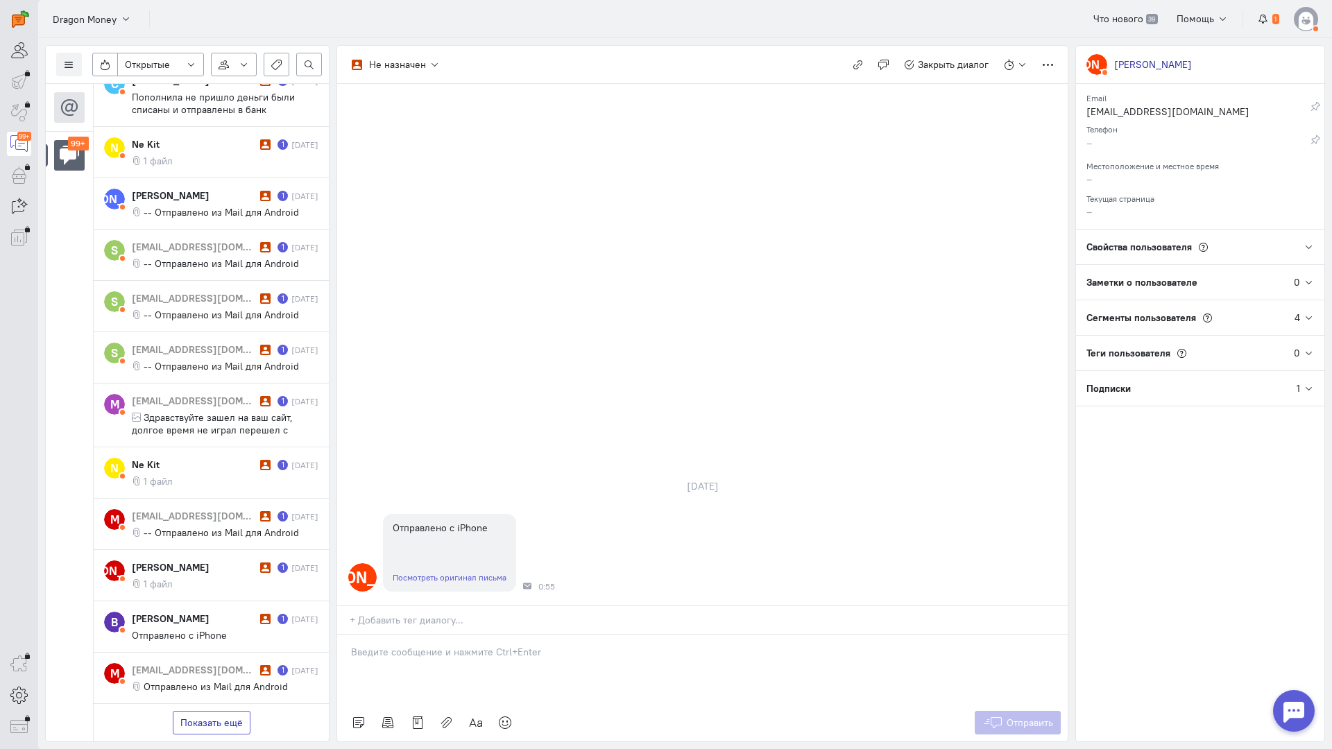
click at [213, 711] on button "Показать ещё" at bounding box center [212, 723] width 78 height 24
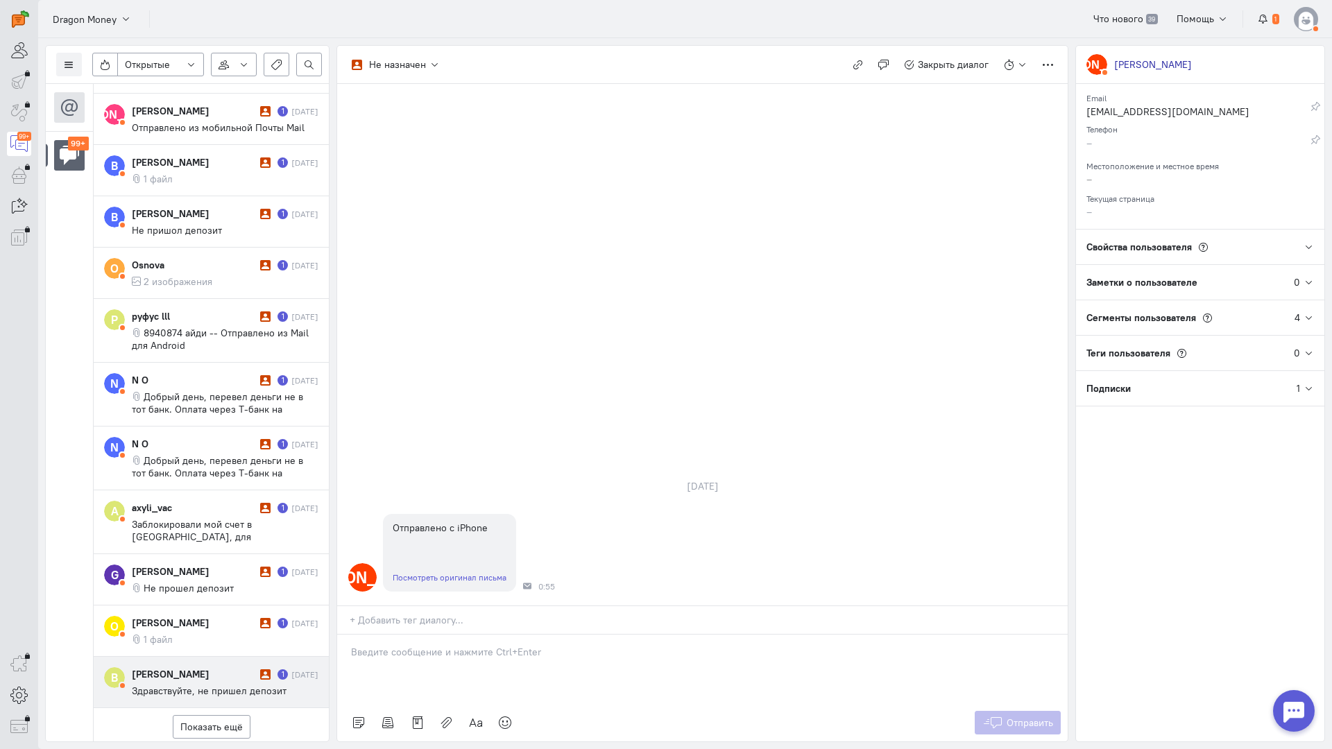
scroll to position [6862, 0]
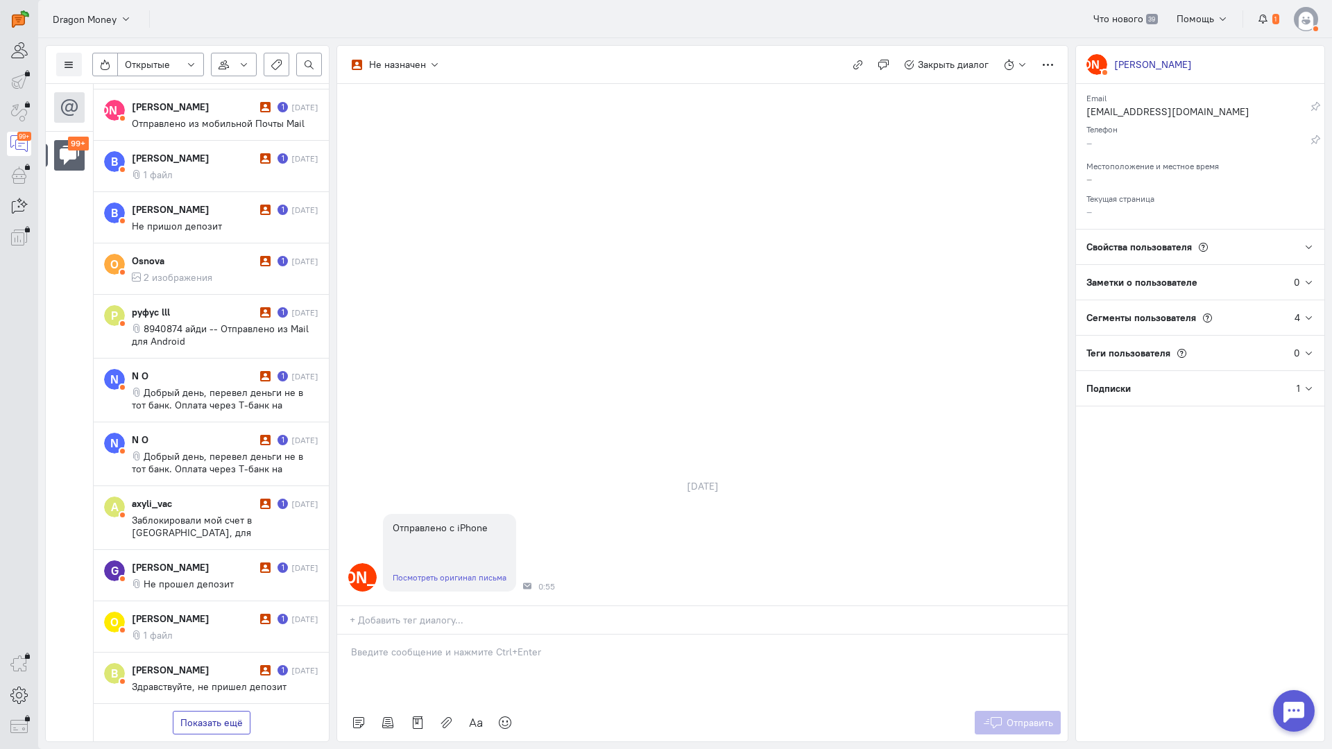
click at [221, 711] on button "Показать ещё" at bounding box center [212, 723] width 78 height 24
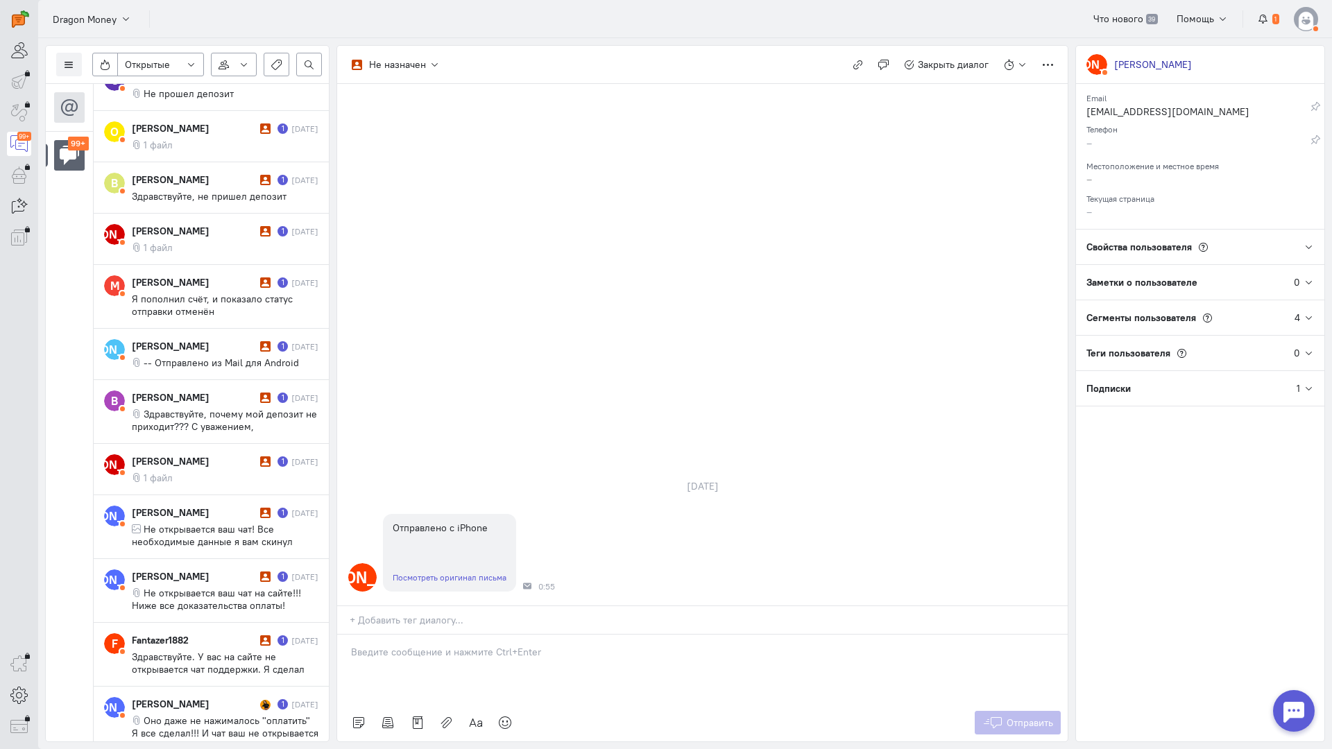
scroll to position [7872, 0]
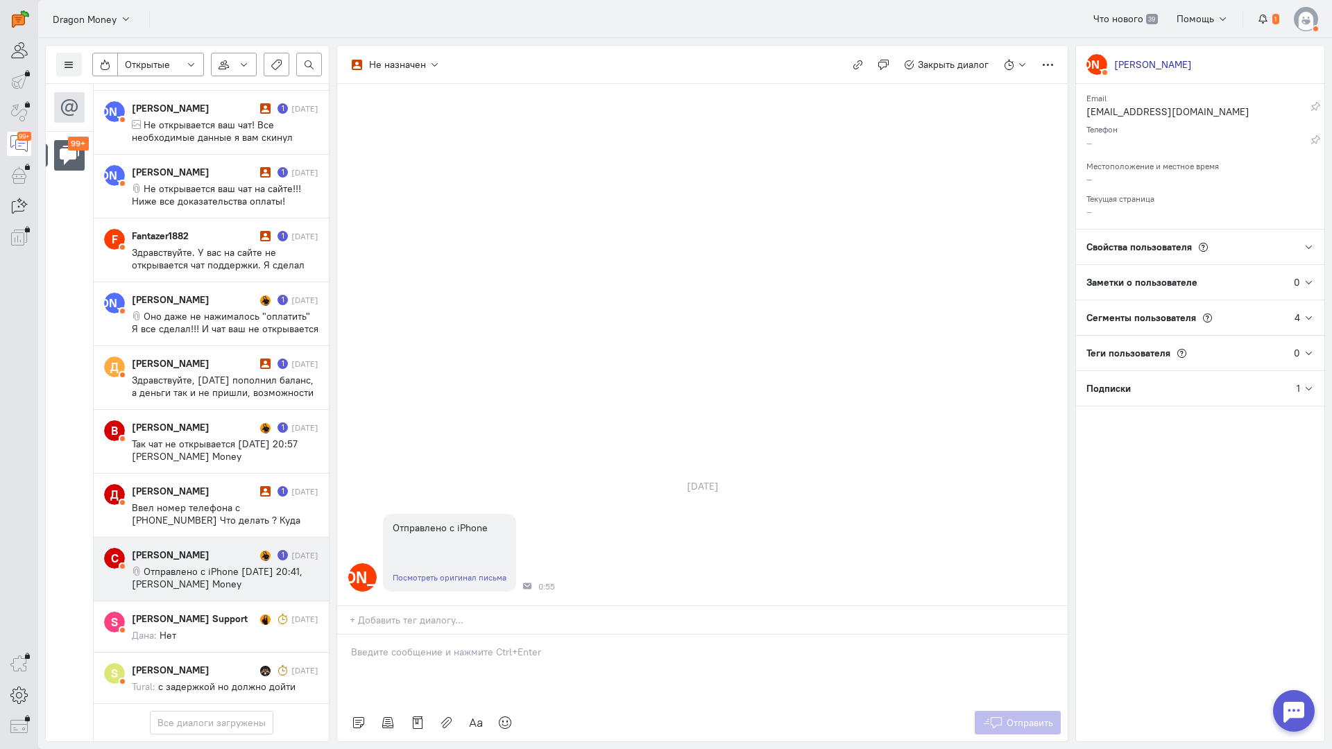
click at [221, 565] on span "Отправлено с iPhone [DATE] 20:41, [PERSON_NAME] Money <[EMAIL_ADDRESS][DOMAIN_N…" at bounding box center [219, 590] width 174 height 50
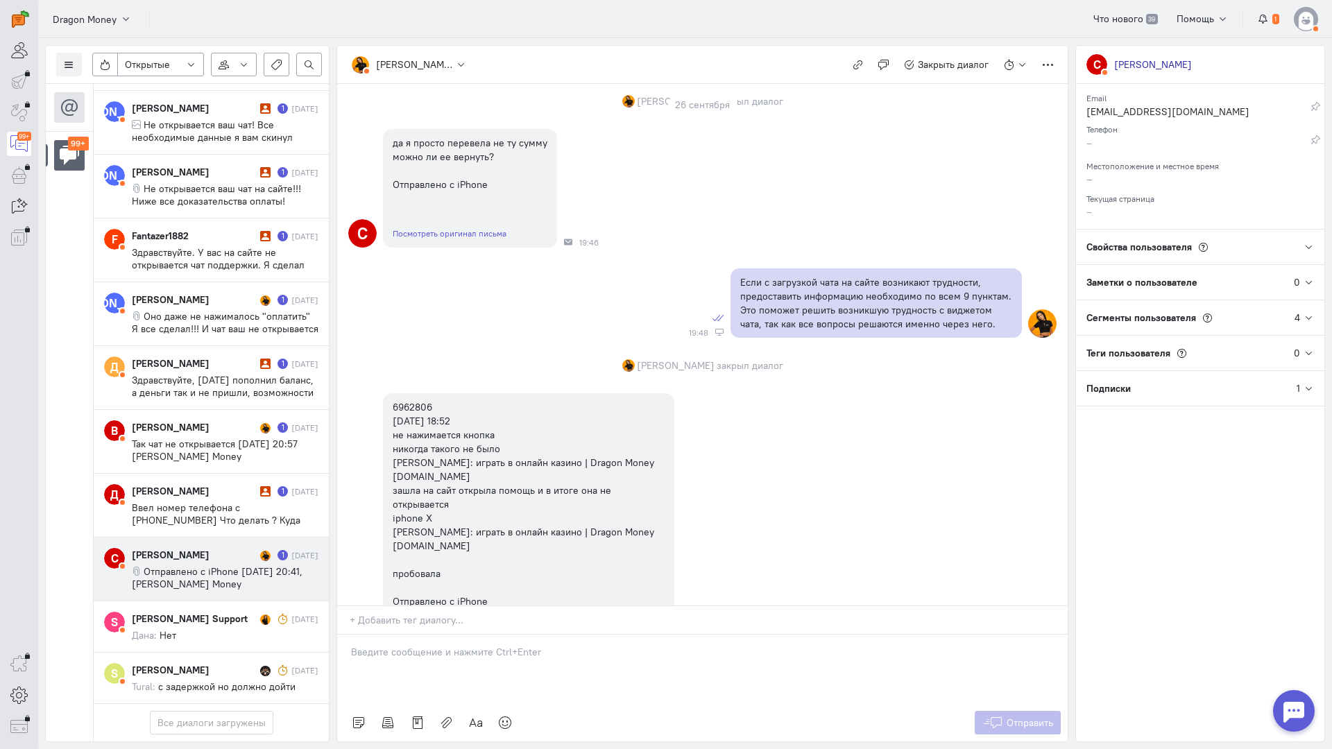
scroll to position [951, 0]
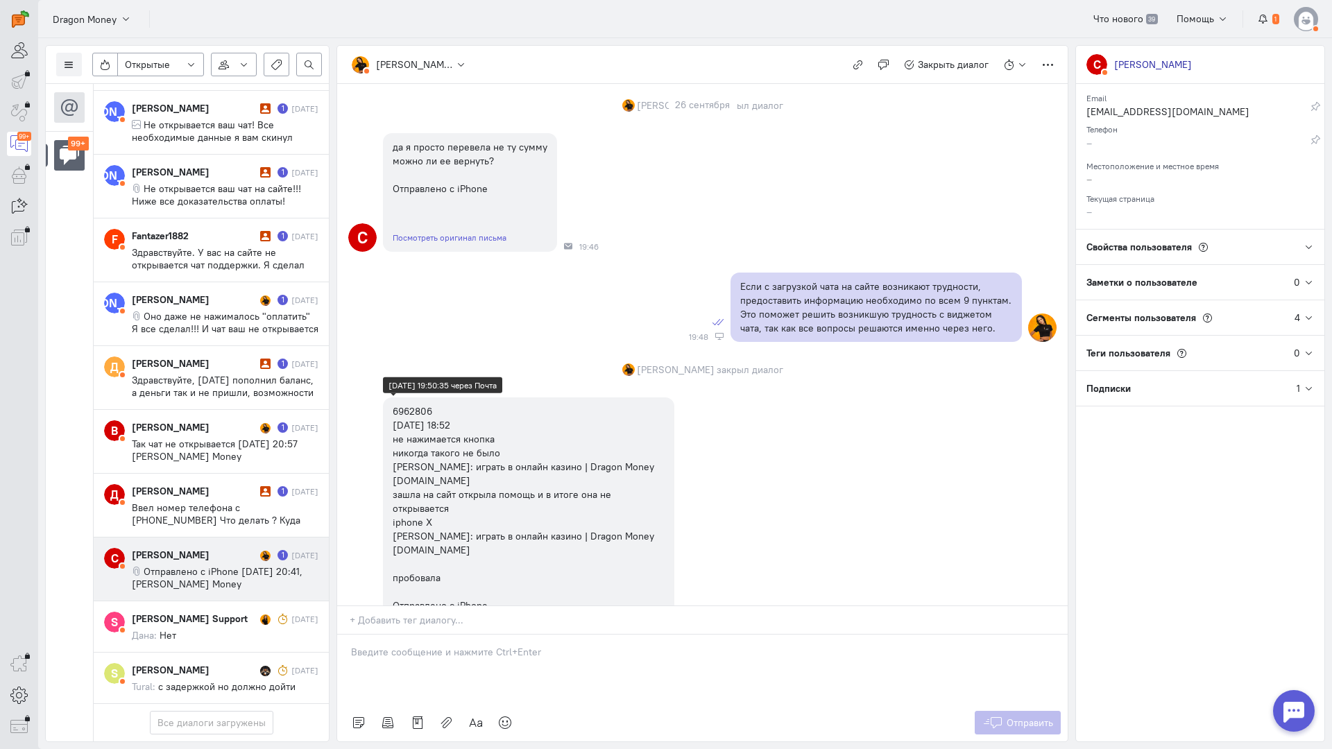
click at [414, 404] on div "6962806 [DATE] 18:52 не нажимается кнопка никогда такого не было [PERSON_NAME]:…" at bounding box center [529, 536] width 272 height 264
copy div "6962806"
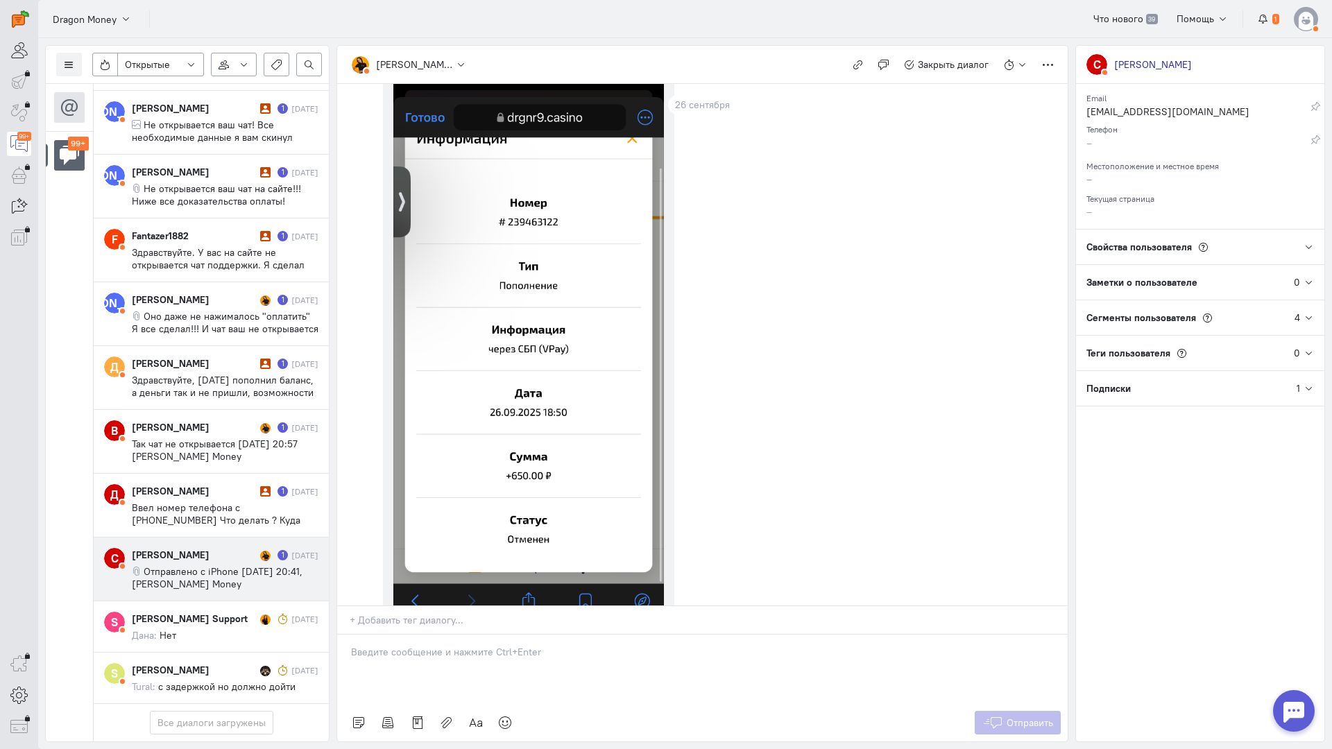
scroll to position [3032, 0]
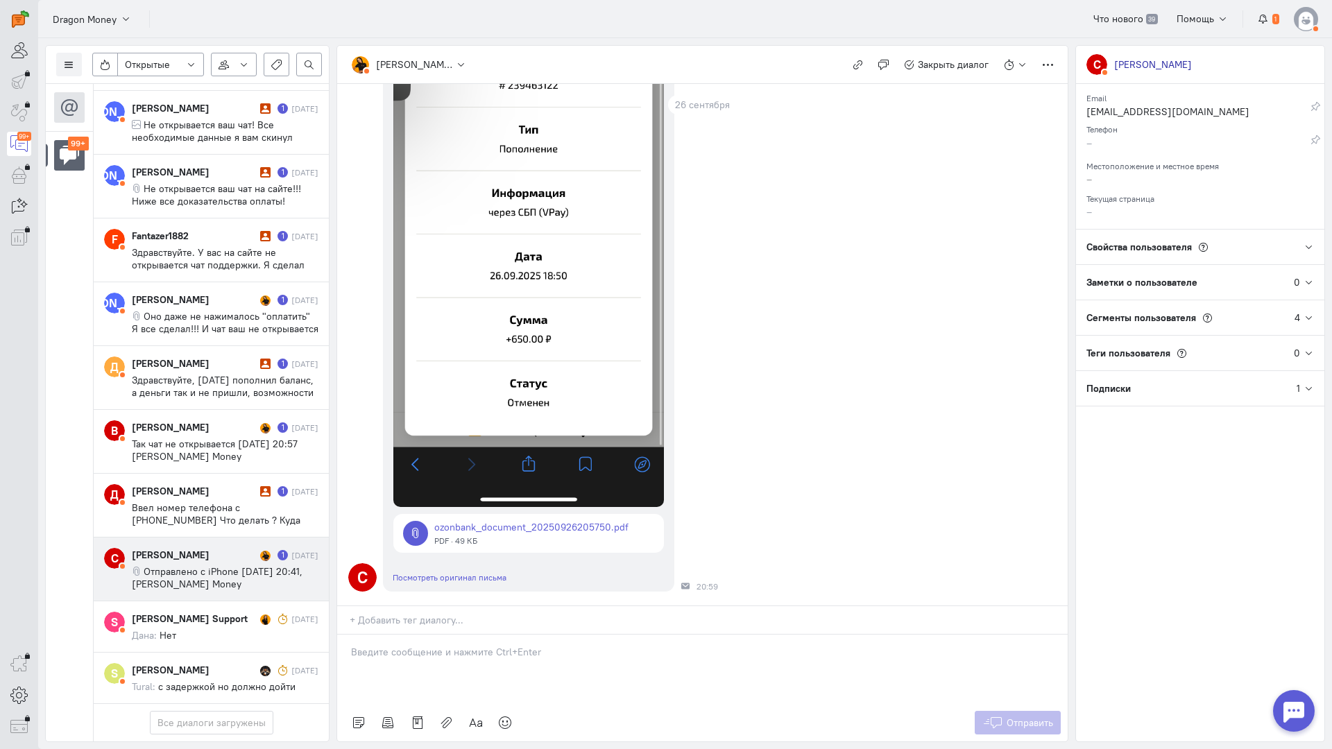
click at [504, 514] on link at bounding box center [528, 533] width 271 height 39
drag, startPoint x: 455, startPoint y: 560, endPoint x: 440, endPoint y: 562, distance: 14.7
click at [455, 645] on p at bounding box center [702, 652] width 703 height 14
drag, startPoint x: 348, startPoint y: 578, endPoint x: 359, endPoint y: 582, distance: 11.9
click at [348, 635] on div "Здравствуйте! Благодарим Вас за обращение и предоставленную информацию:blush:" at bounding box center [702, 669] width 730 height 69
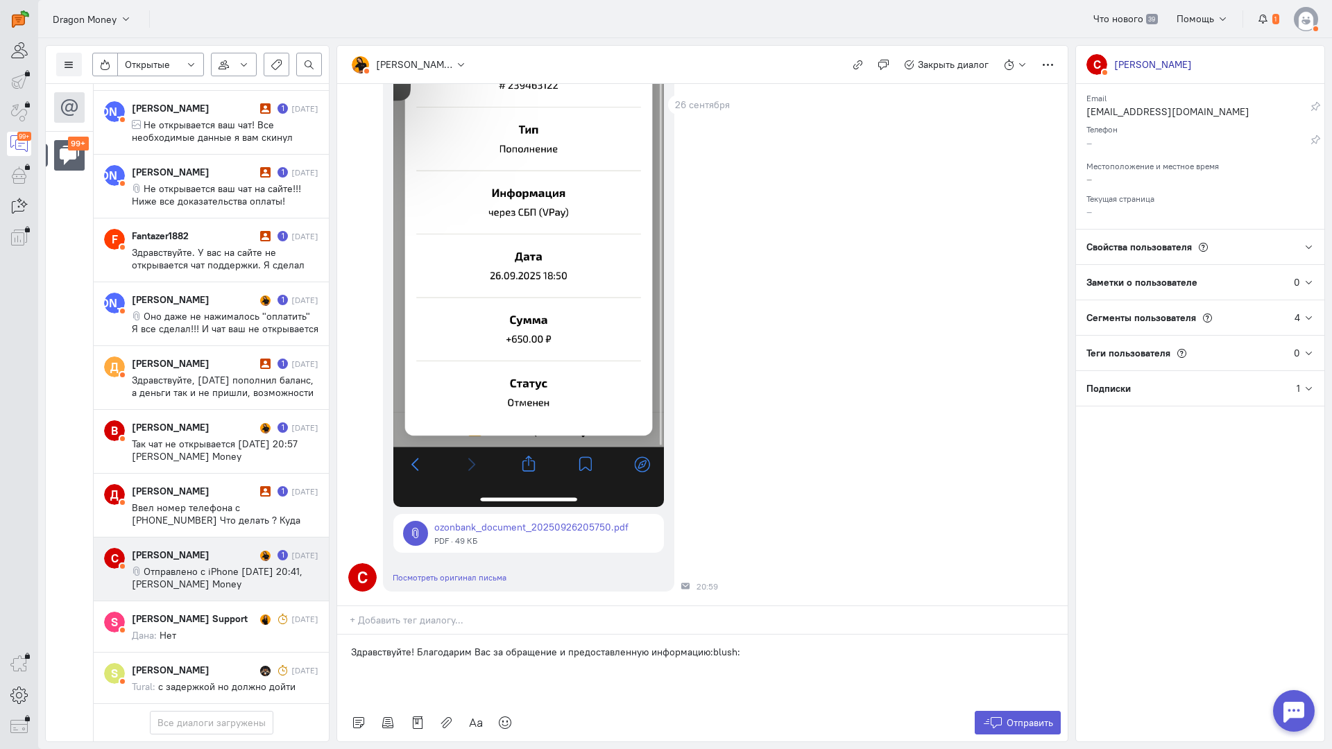
click at [815, 645] on p "Здравствуйте! Благодарим Вас за обращение и предоставленную информацию:blush:" at bounding box center [702, 652] width 703 height 14
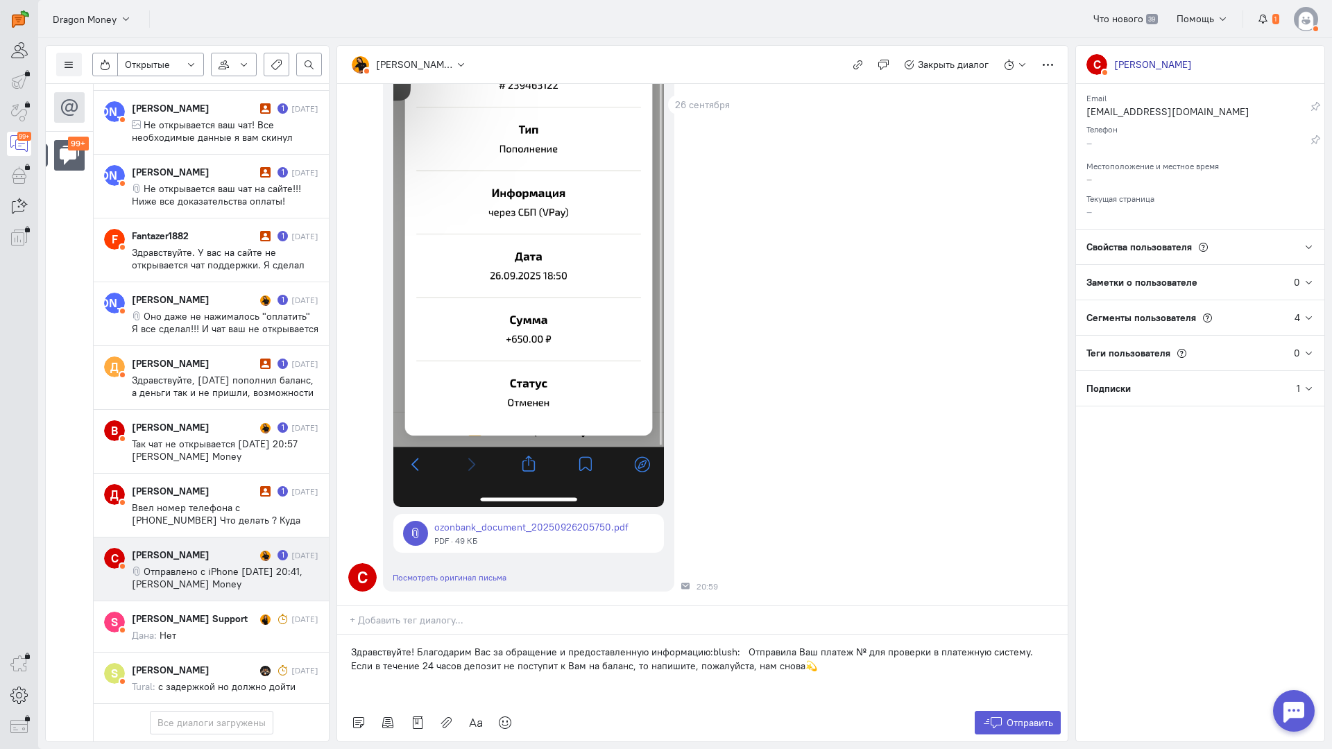
click at [744, 645] on p "Здравствуйте! Благодарим Вас за обращение и предоставленную информацию:blush: О…" at bounding box center [702, 659] width 703 height 28
click at [784, 645] on p "Здравствуйте! Благодарим Вас за обращение и предоставленную информацию:blush: О…" at bounding box center [702, 659] width 703 height 28
click at [854, 645] on p "Здравствуйте! Благодарим Вас за обращение и предоставленную информацию:blush: О…" at bounding box center [702, 659] width 703 height 28
click at [1018, 717] on span "Отправить" at bounding box center [1029, 723] width 46 height 12
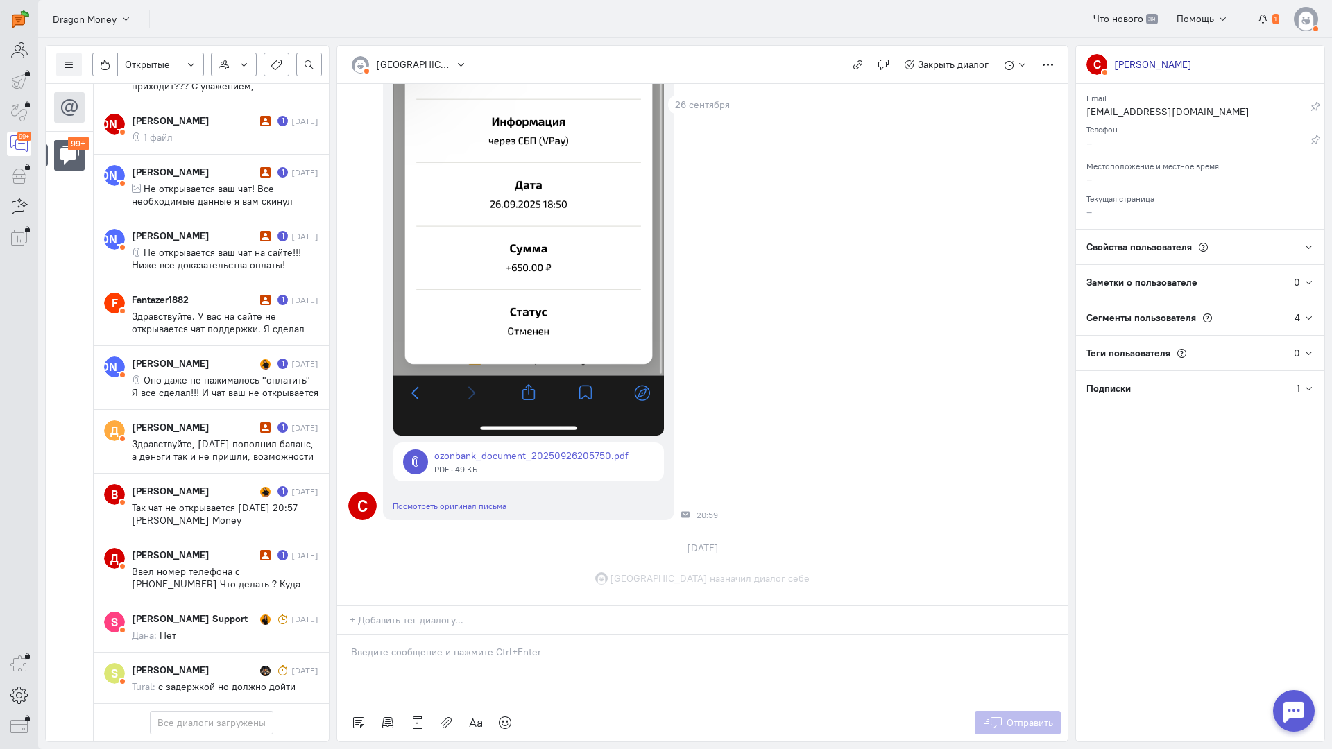
scroll to position [3203, 0]
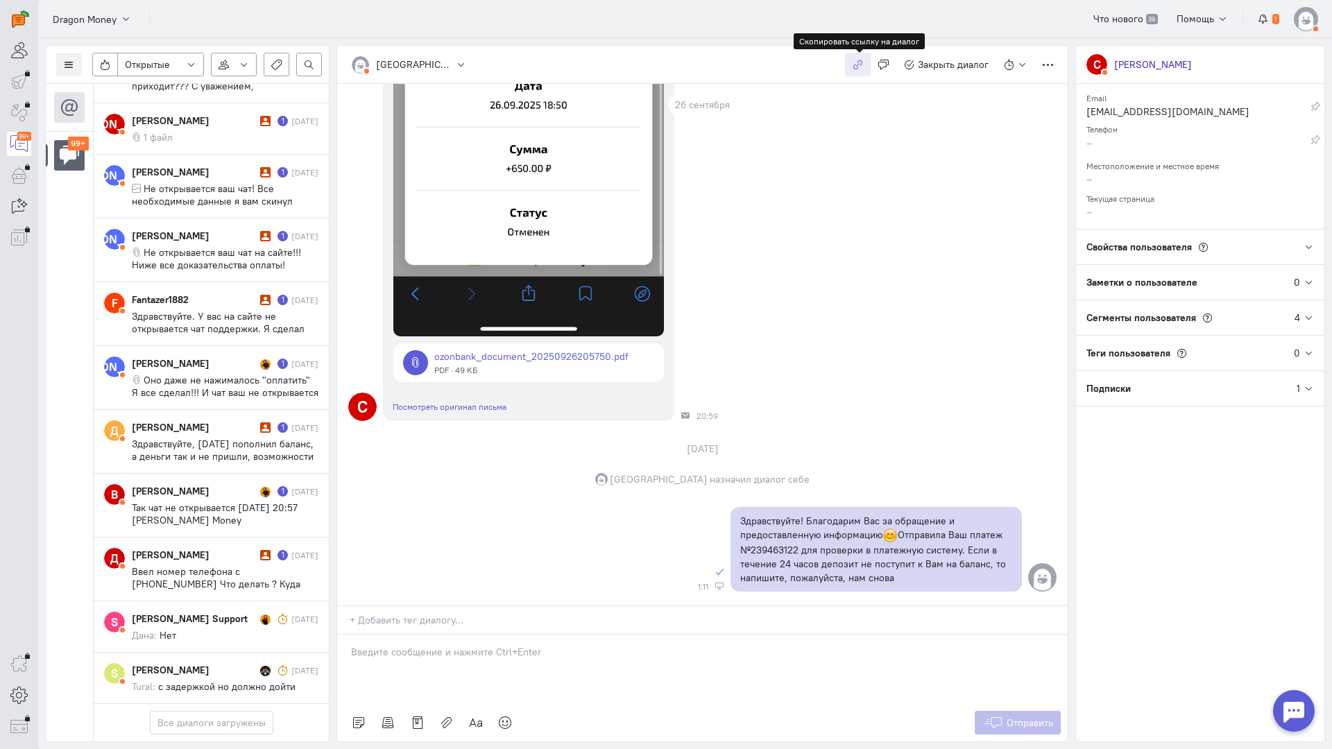
click at [858, 61] on icon "button" at bounding box center [857, 65] width 10 height 10
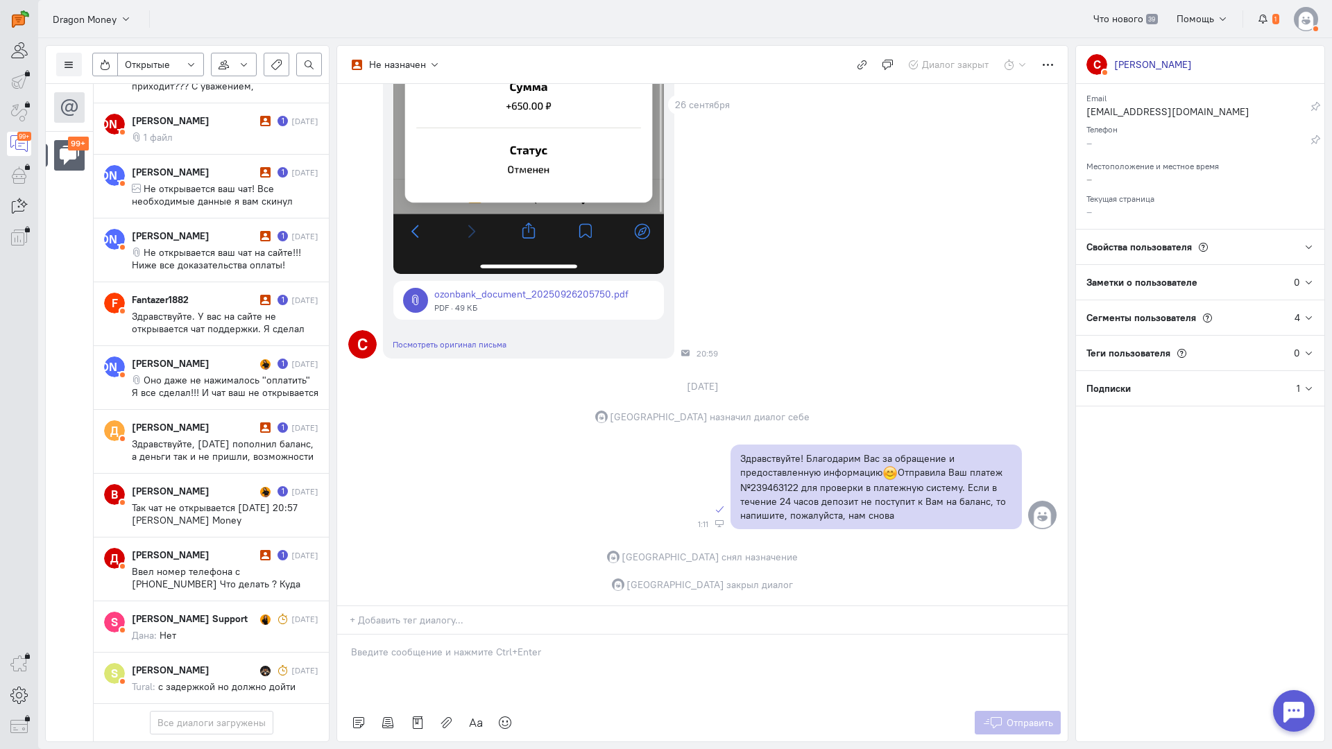
scroll to position [7797, 0]
click at [67, 62] on icon at bounding box center [69, 65] width 10 height 10
click at [108, 93] on span "Список пользователей" at bounding box center [134, 92] width 103 height 12
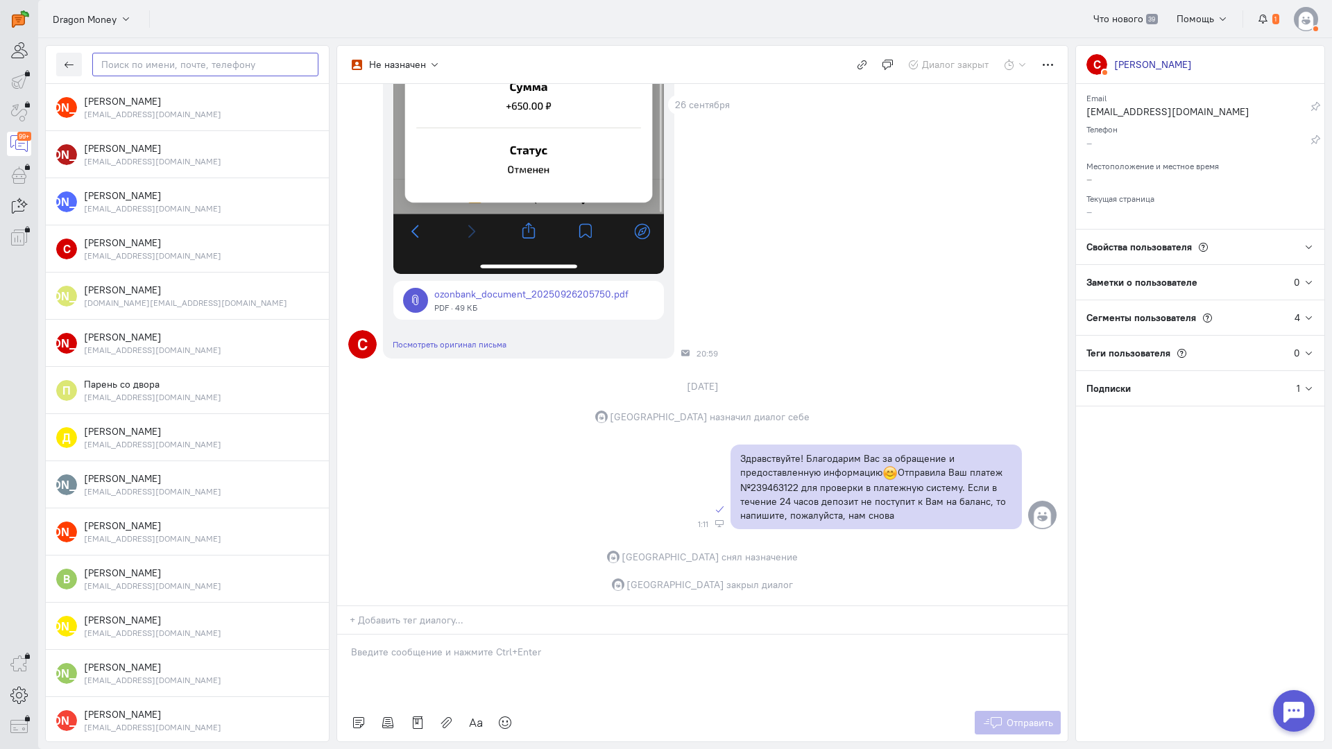
click at [157, 58] on input "text" at bounding box center [205, 65] width 226 height 24
paste input "igorzmeupro500@"
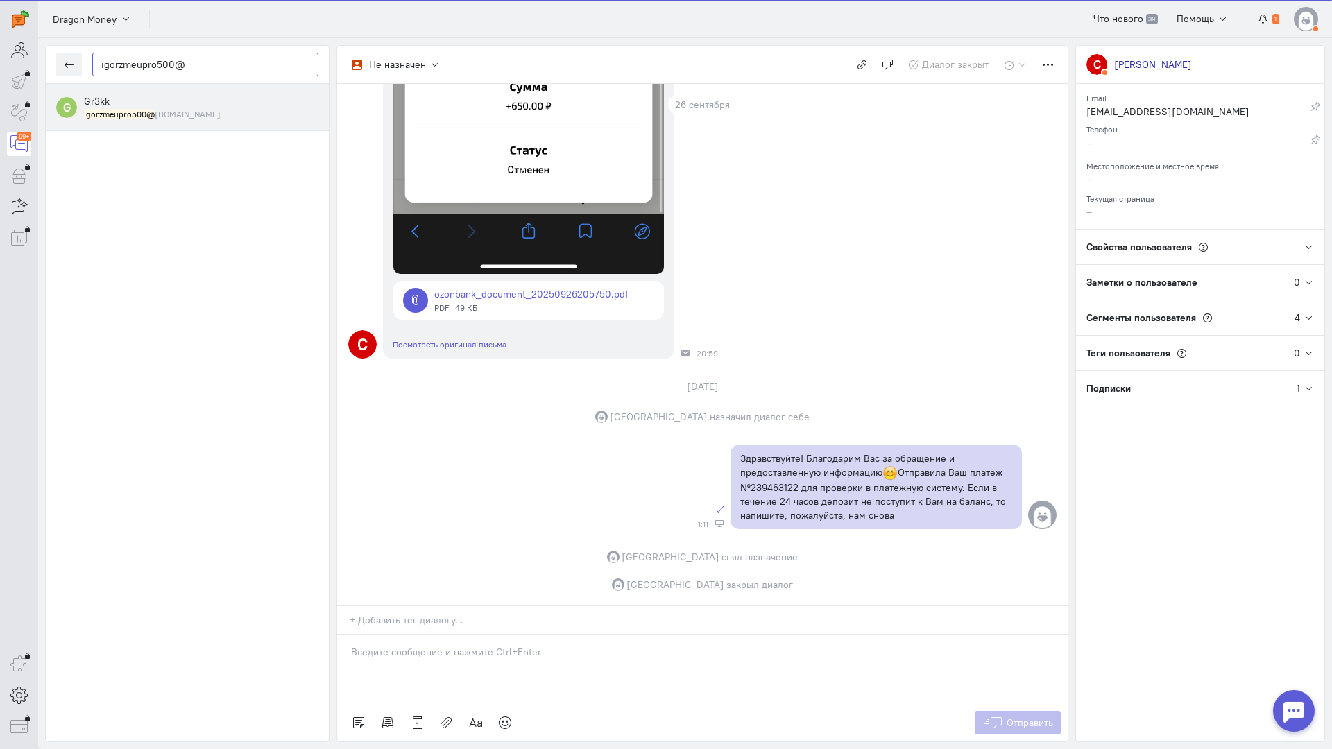
type input "igorzmeupro500@"
click at [177, 111] on small "igorzmeupro500@ [DOMAIN_NAME]" at bounding box center [152, 114] width 137 height 12
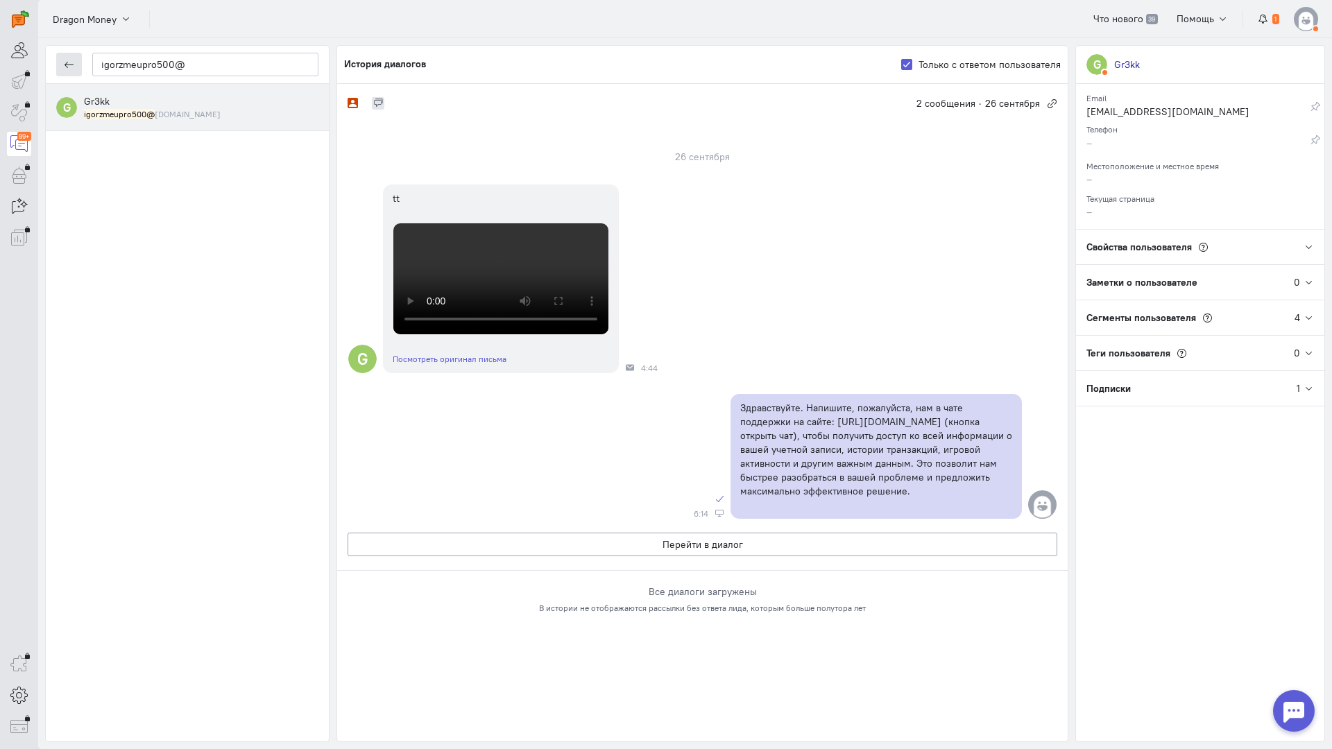
click at [74, 69] on button "button" at bounding box center [69, 65] width 26 height 24
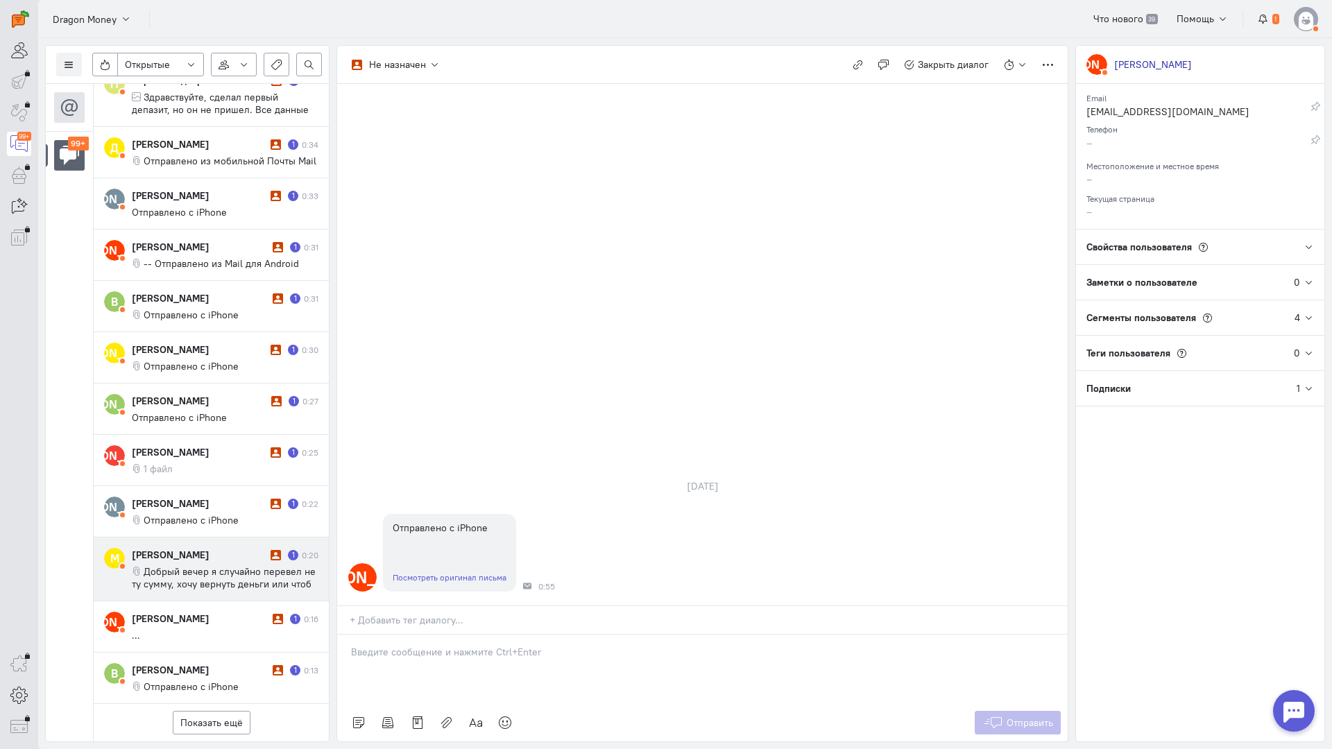
scroll to position [607, 0]
click at [211, 711] on button "Показать ещё" at bounding box center [212, 723] width 78 height 24
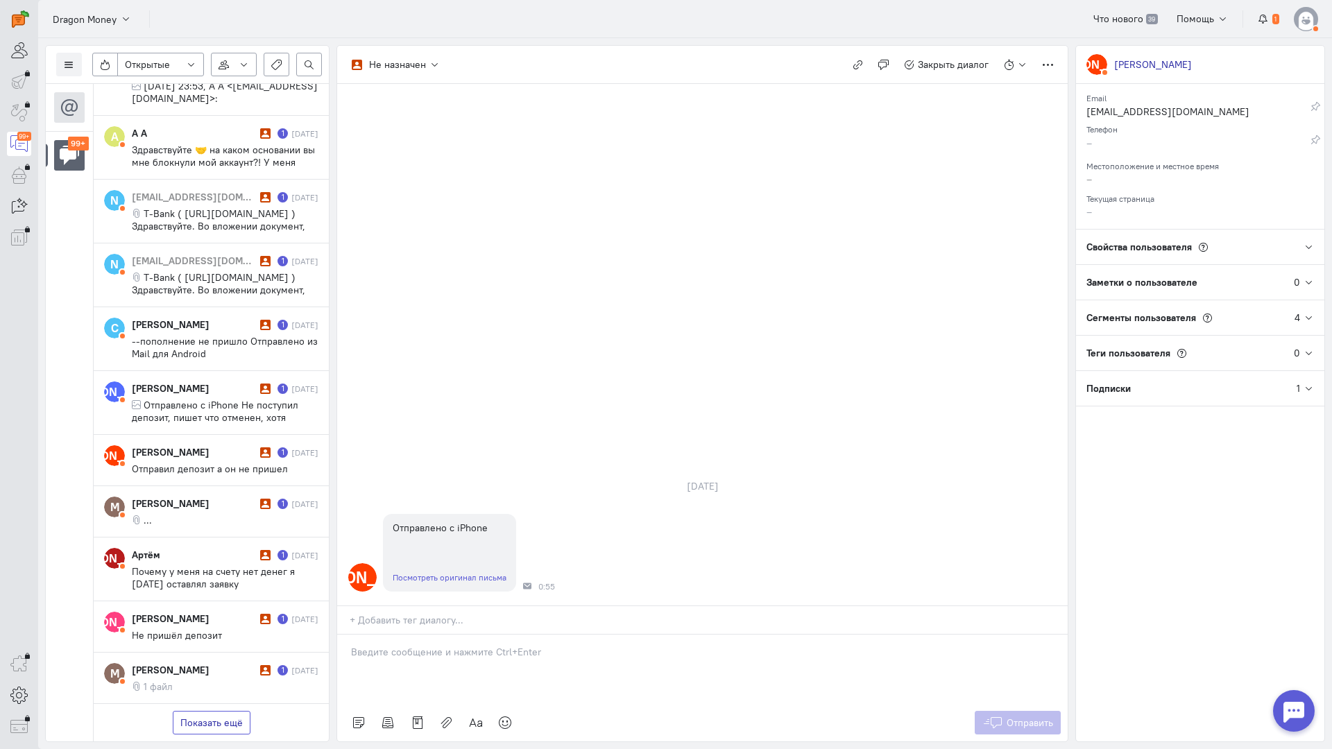
click at [218, 711] on button "Показать ещё" at bounding box center [212, 723] width 78 height 24
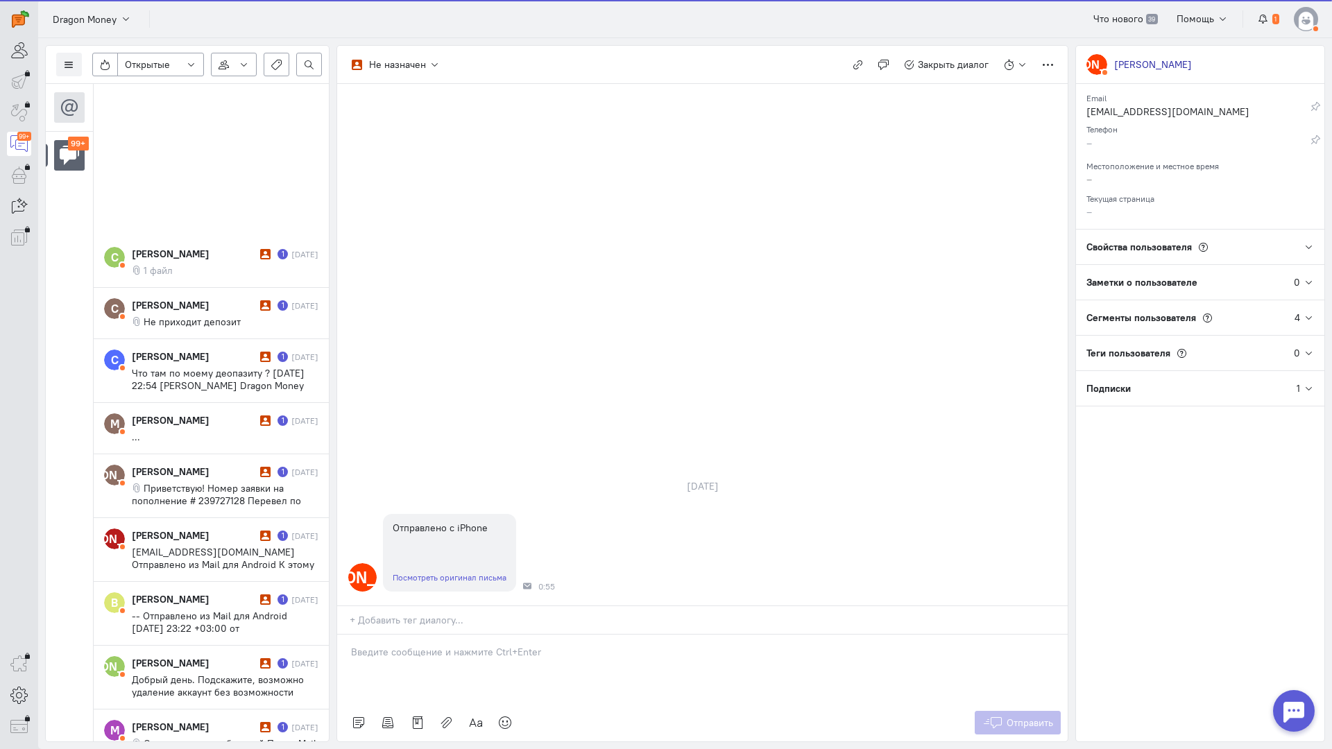
scroll to position [3178, 0]
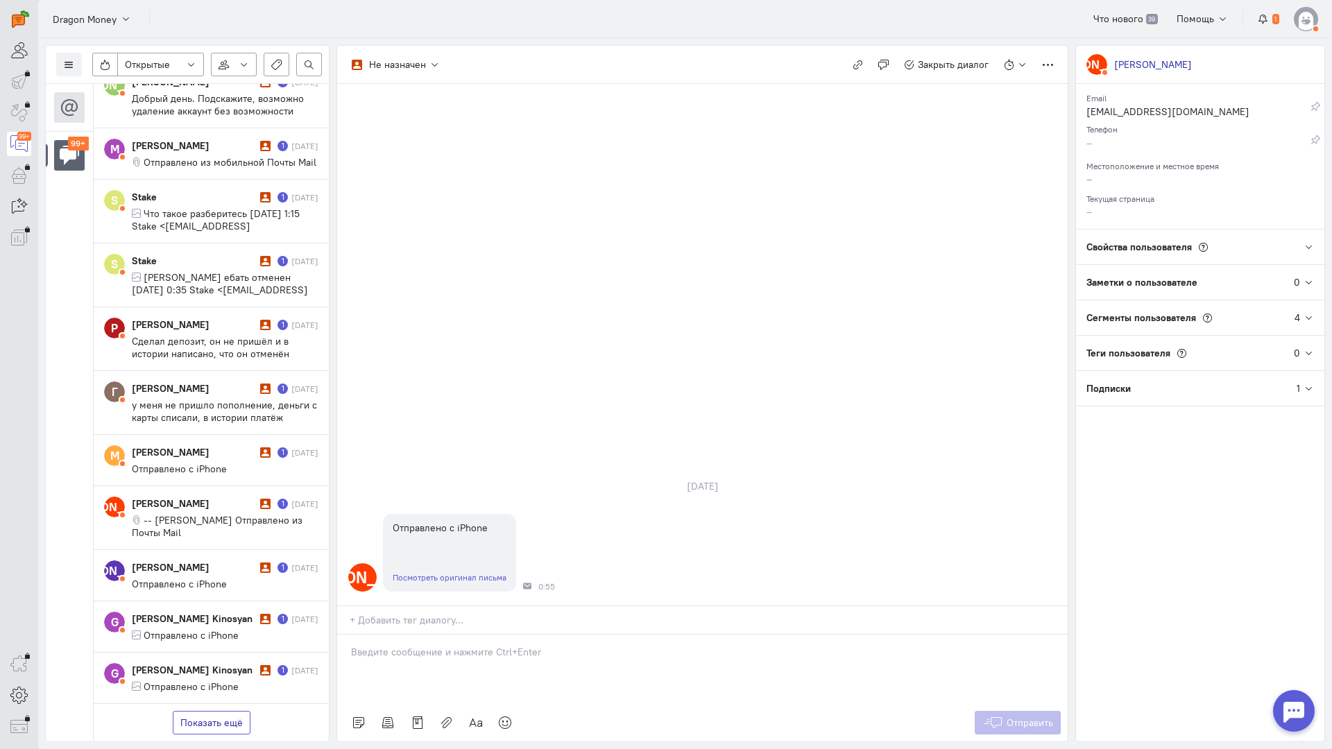
click at [227, 711] on button "Показать ещё" at bounding box center [212, 723] width 78 height 24
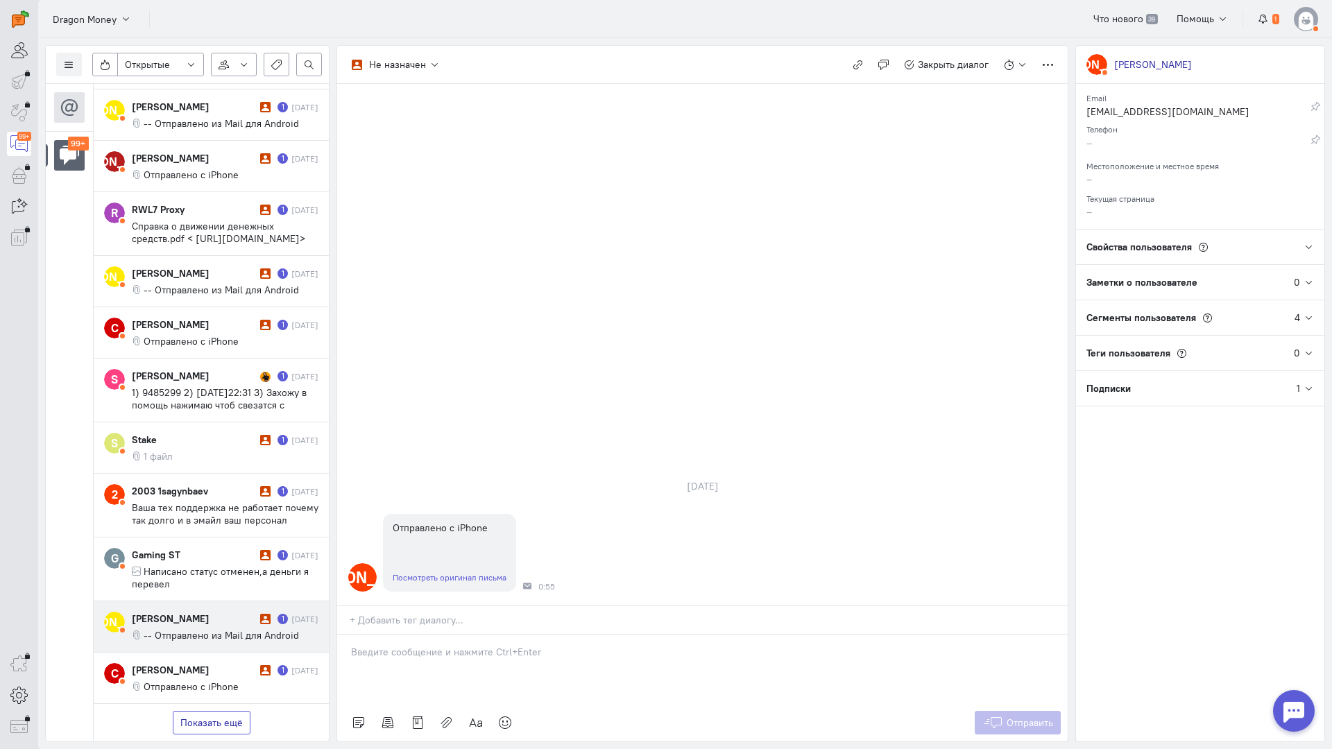
drag, startPoint x: 232, startPoint y: 633, endPoint x: 250, endPoint y: 536, distance: 98.2
click at [230, 711] on button "Показать ещё" at bounding box center [212, 723] width 78 height 24
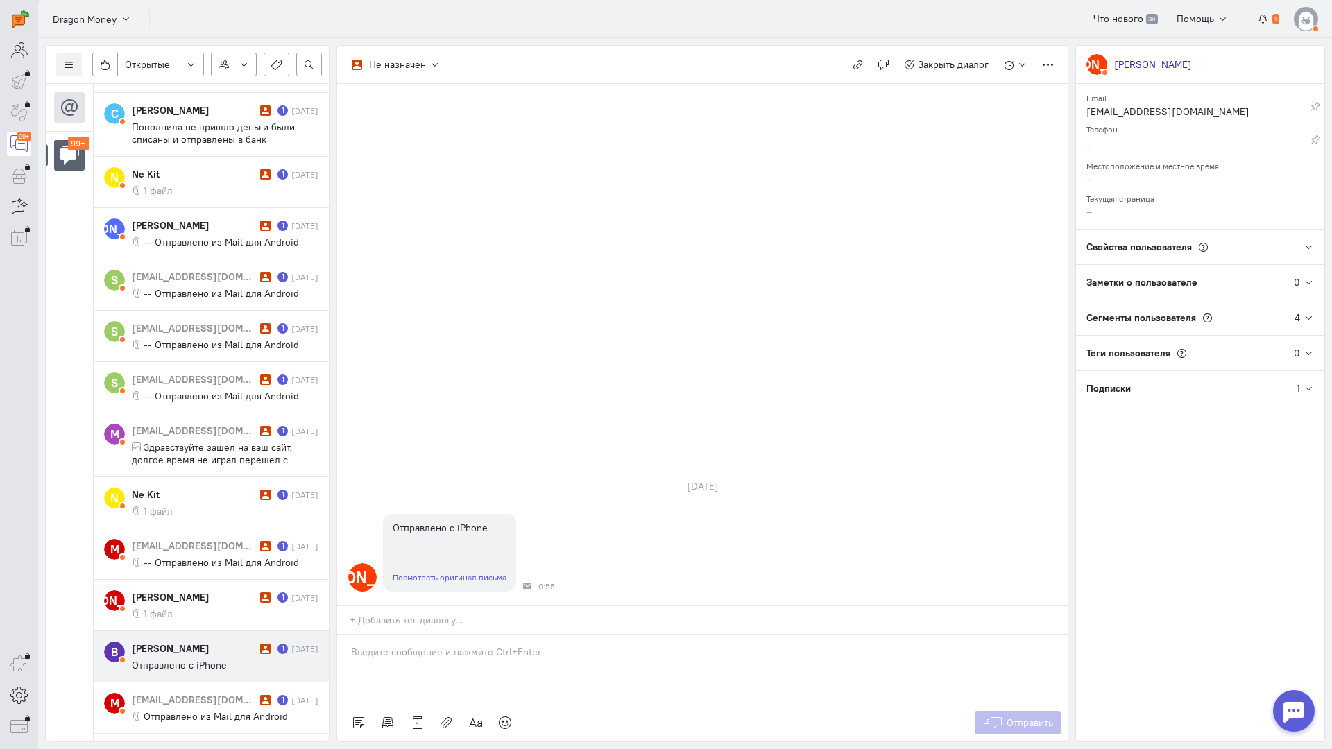
scroll to position [5589, 0]
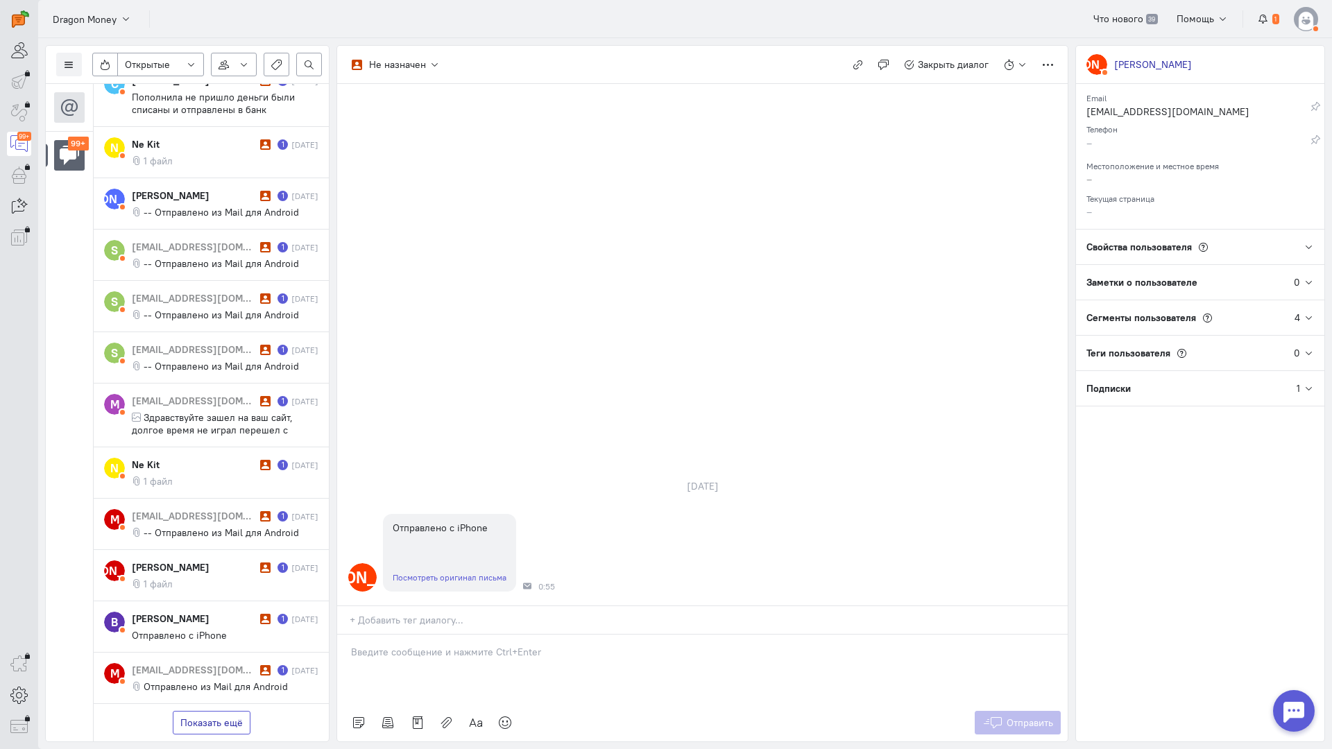
click at [205, 711] on button "Показать ещё" at bounding box center [212, 723] width 78 height 24
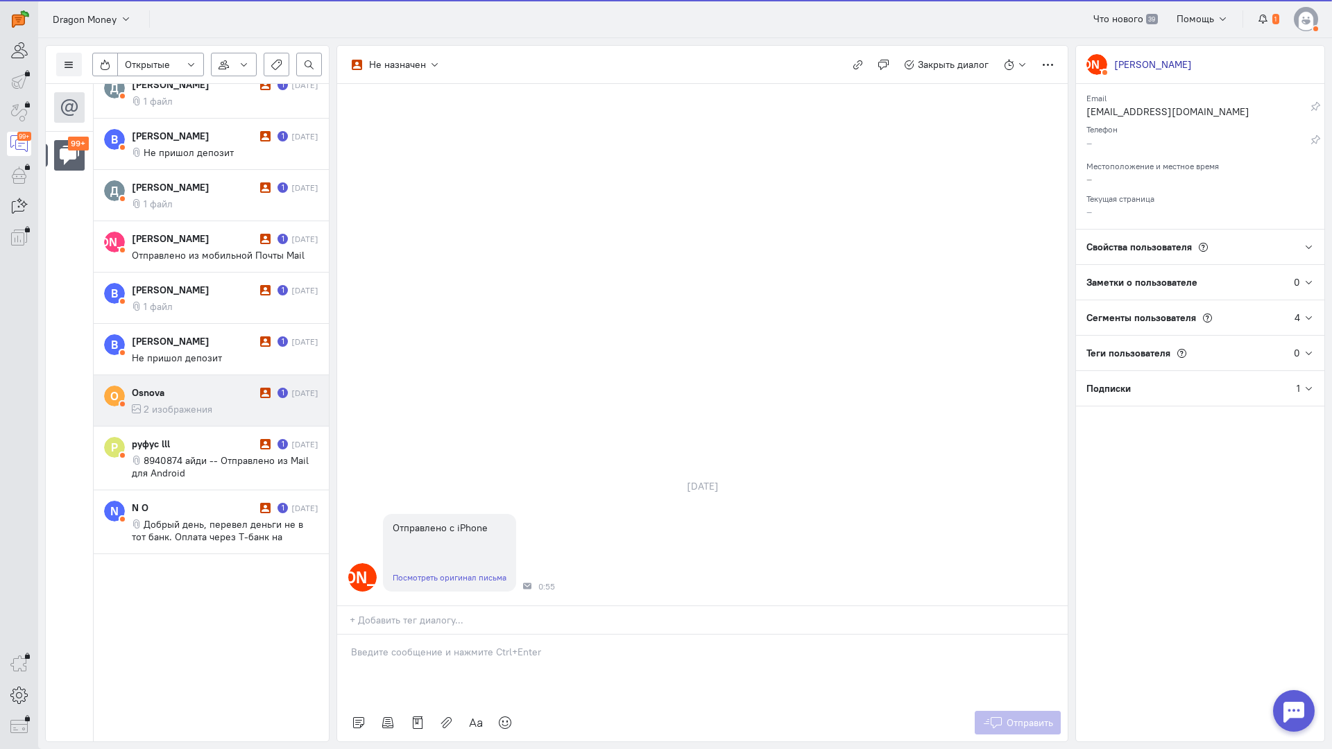
scroll to position [6862, 0]
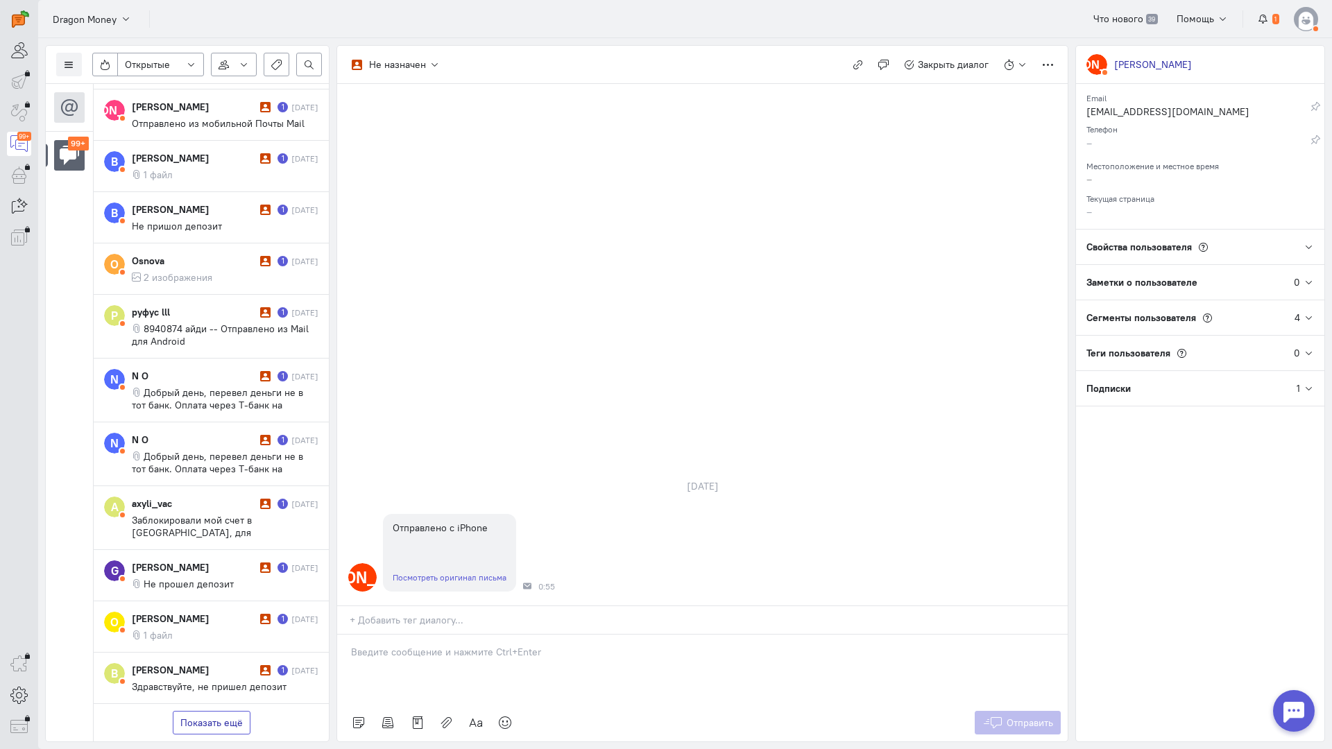
click at [194, 711] on button "Показать ещё" at bounding box center [212, 723] width 78 height 24
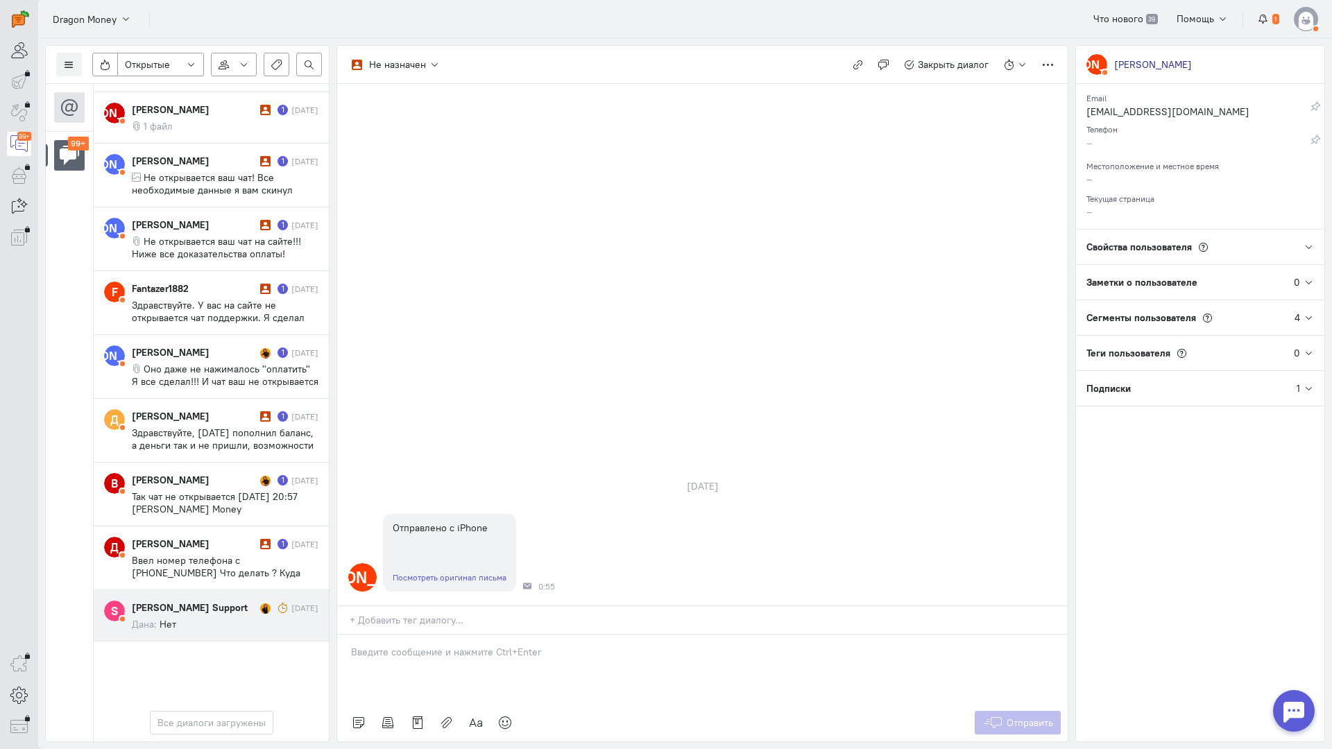
scroll to position [7797, 0]
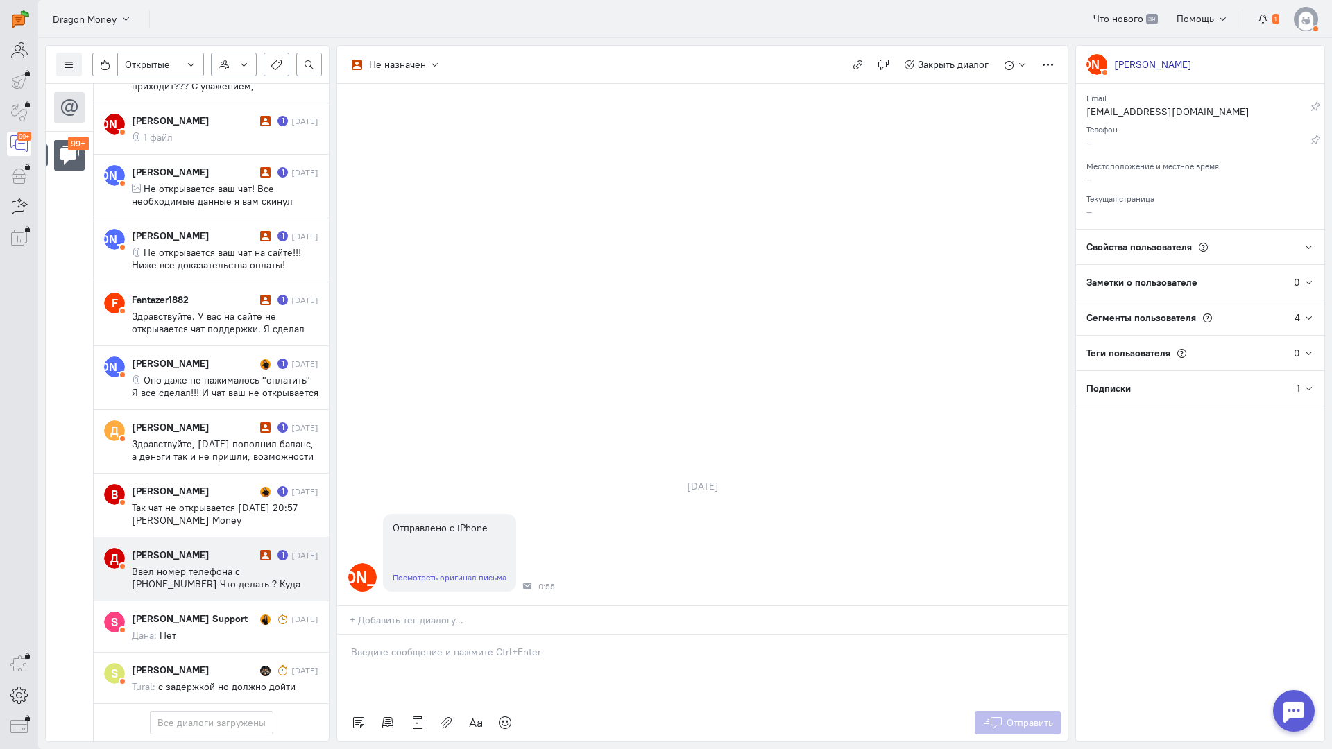
click at [224, 548] on div "[PERSON_NAME]" at bounding box center [194, 555] width 125 height 14
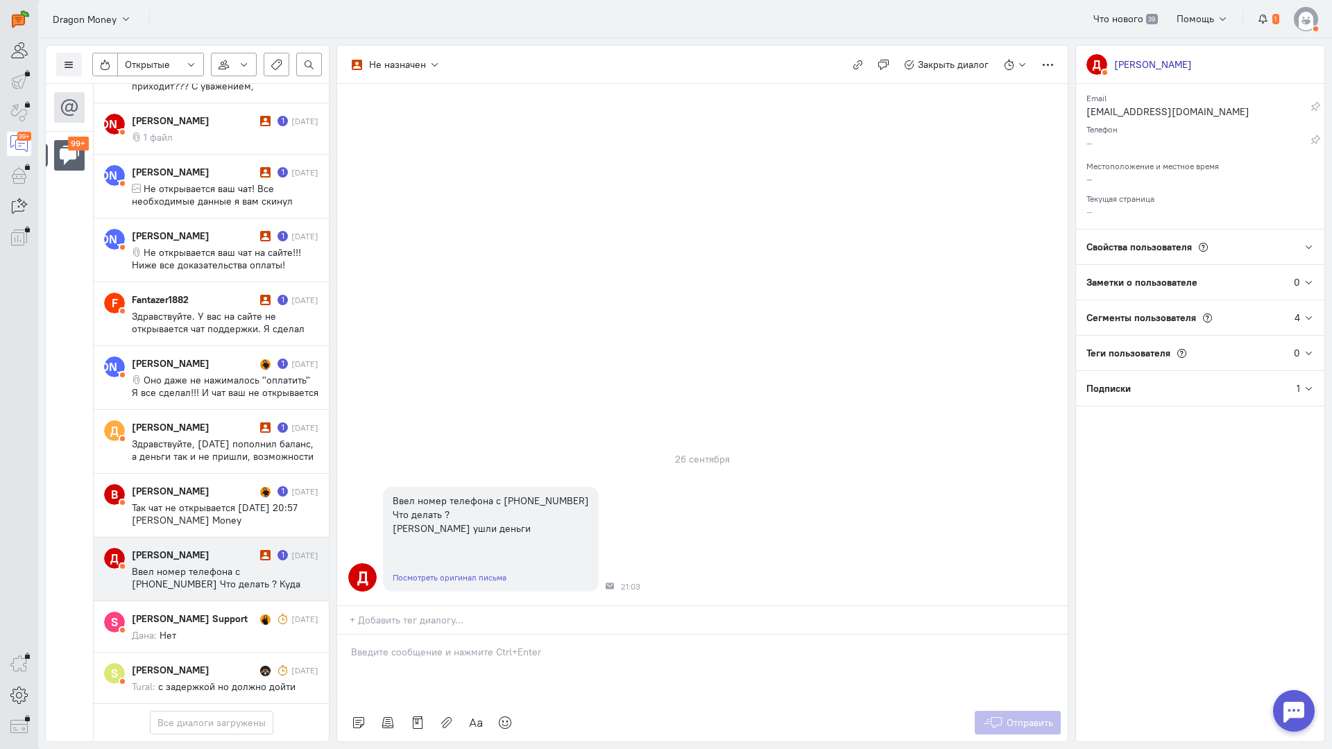
click at [418, 645] on p at bounding box center [702, 652] width 703 height 14
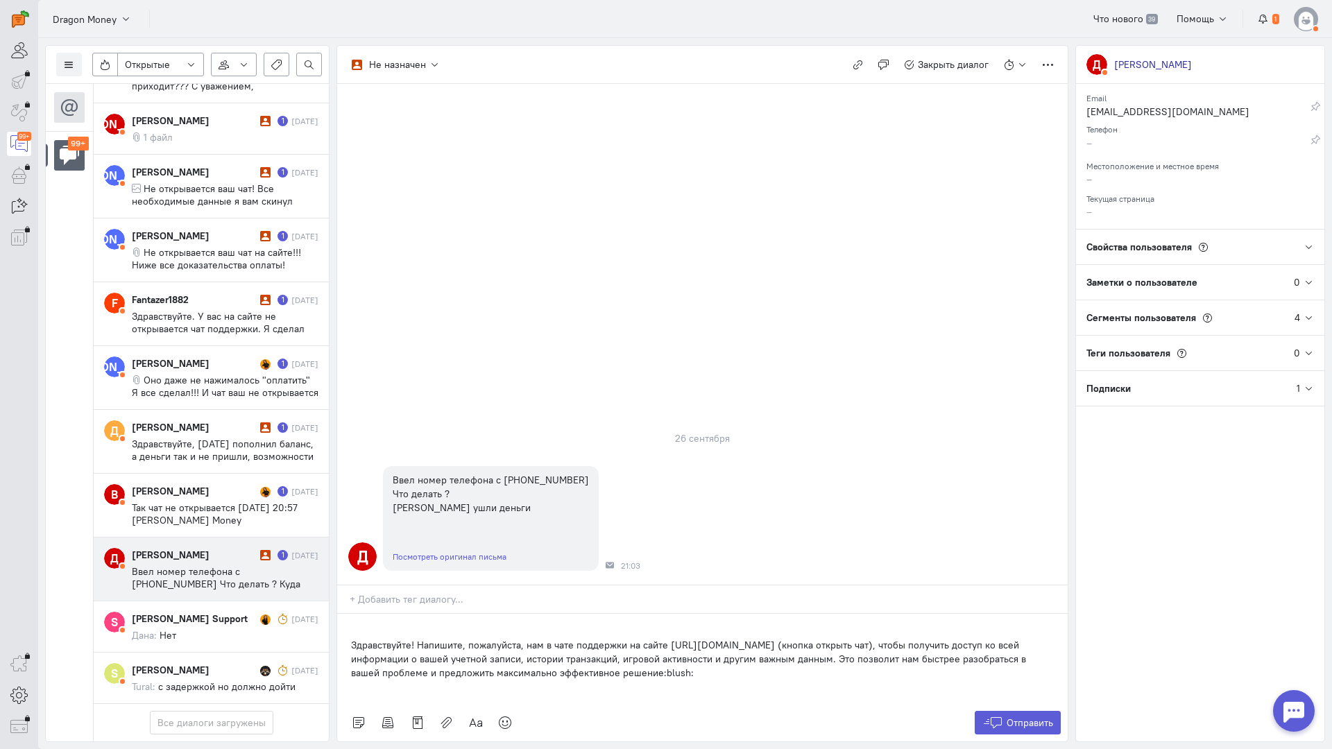
click at [349, 614] on div "Здравствуйте! Напишите, пожалуйста, нам в чате поддержки на сайте [URL][DOMAIN_…" at bounding box center [702, 659] width 730 height 90
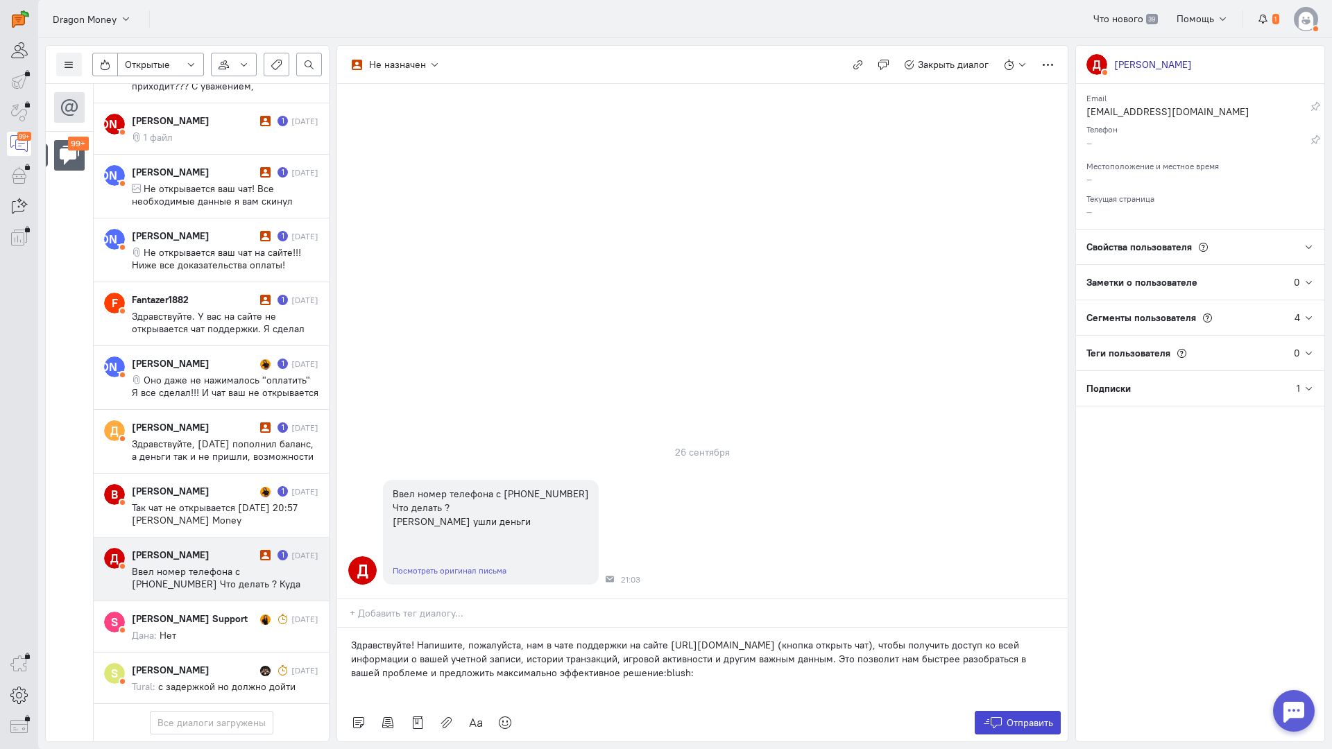
click at [1014, 717] on span "Отправить" at bounding box center [1029, 723] width 46 height 12
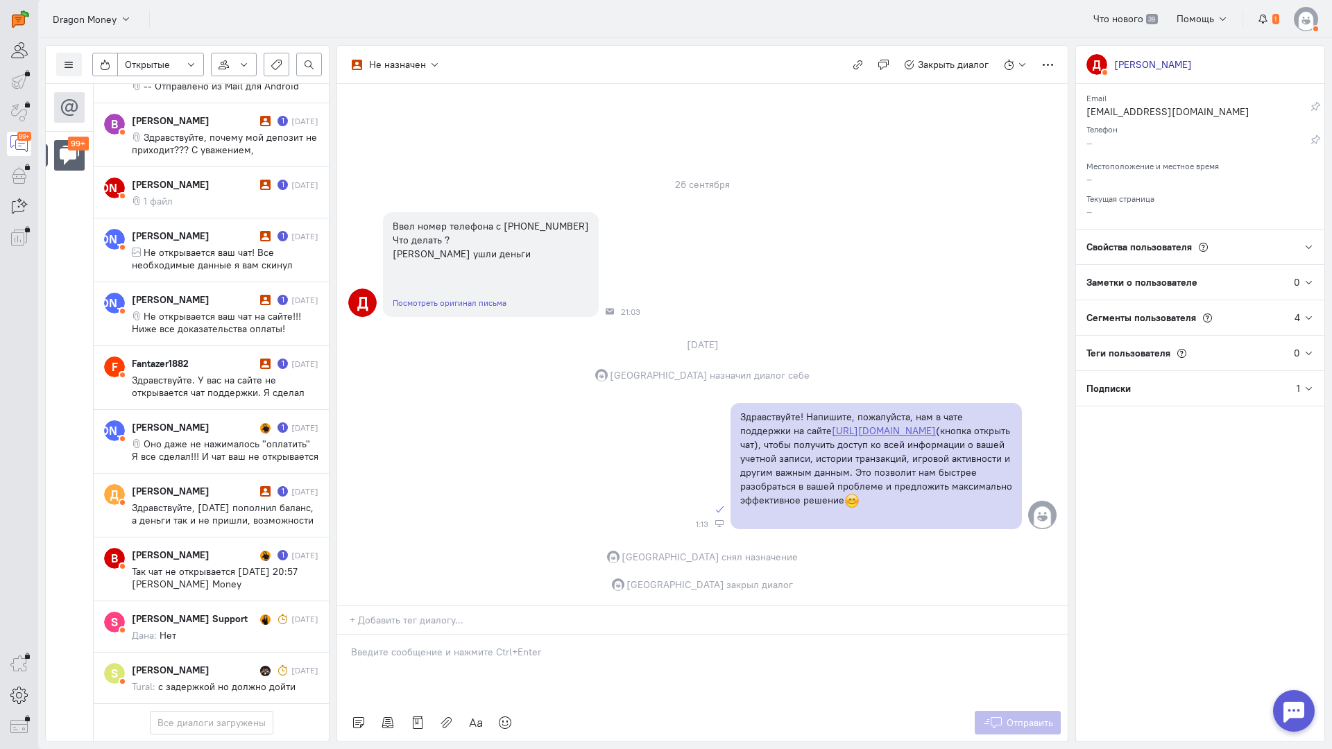
scroll to position [7735, 0]
click at [216, 548] on div "[PERSON_NAME] 1 [DATE] Так чат не открывается [DATE] 20:57 [PERSON_NAME] Money …" at bounding box center [225, 569] width 187 height 42
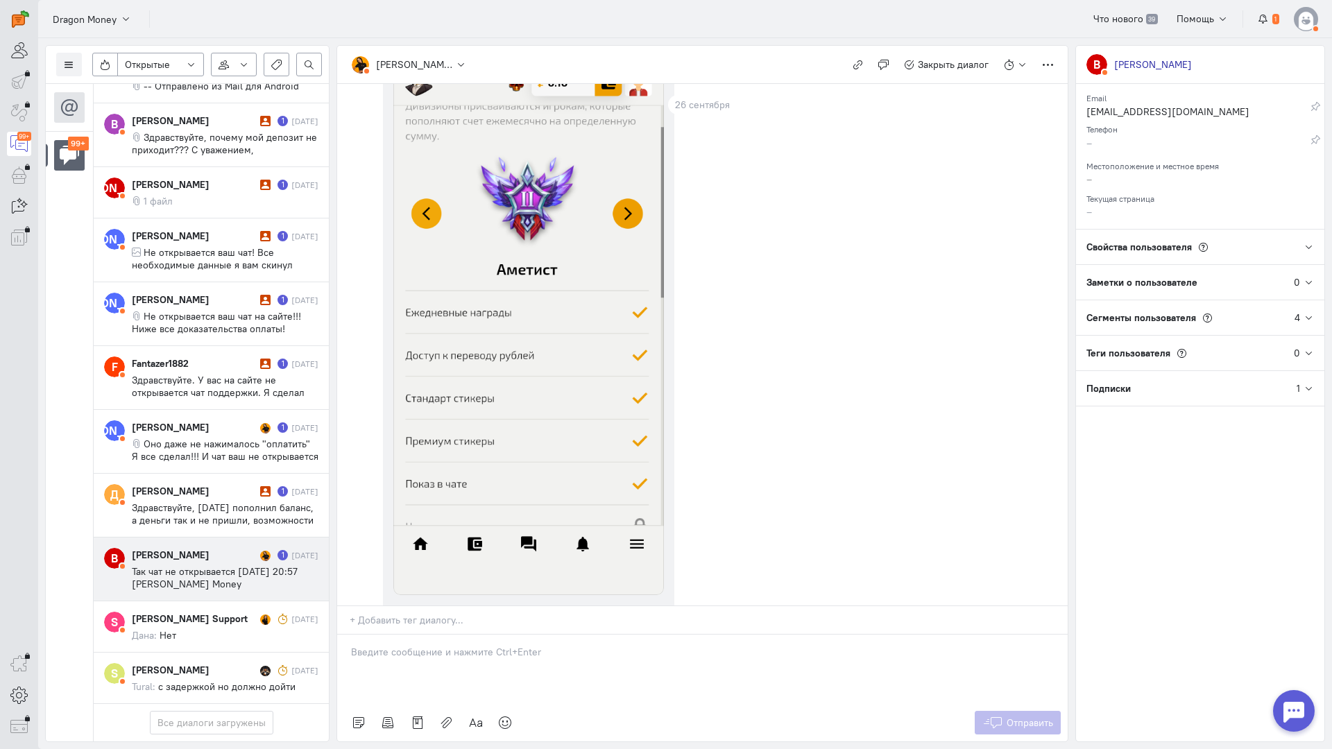
scroll to position [646, 0]
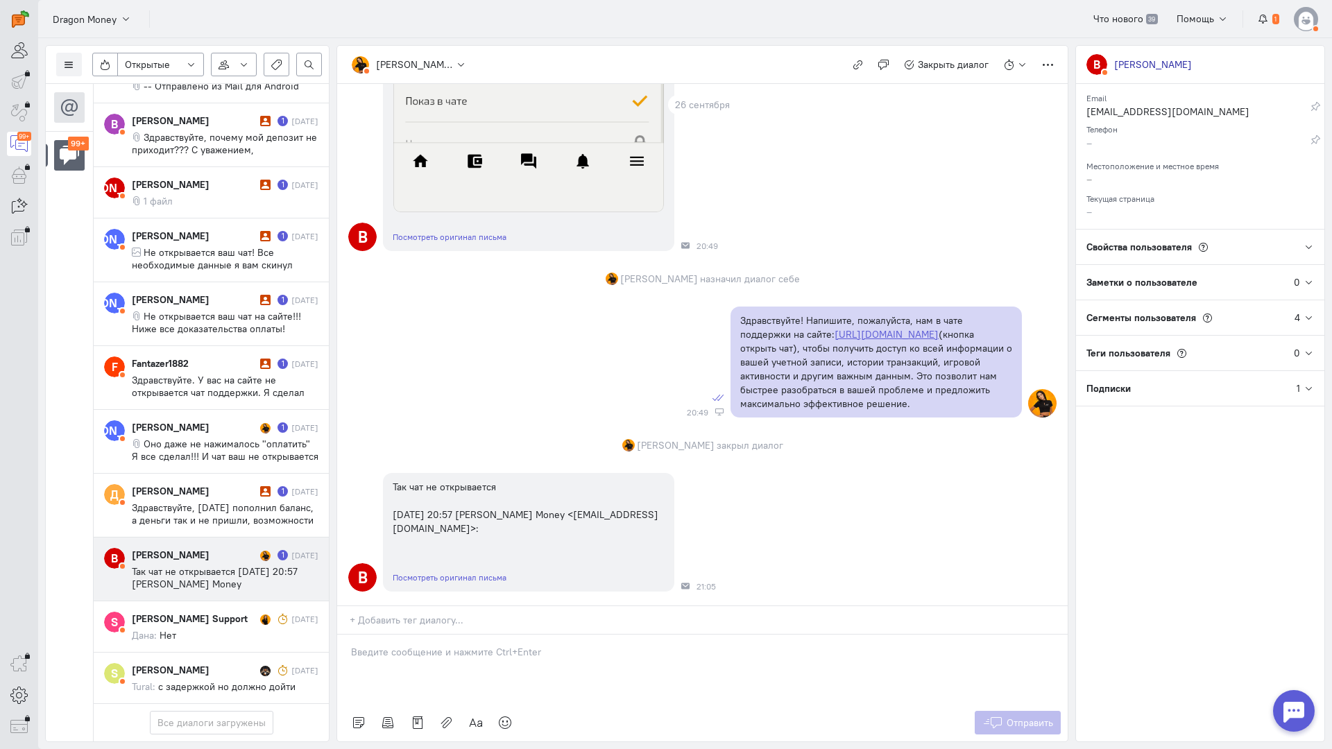
click at [432, 635] on div at bounding box center [702, 669] width 730 height 69
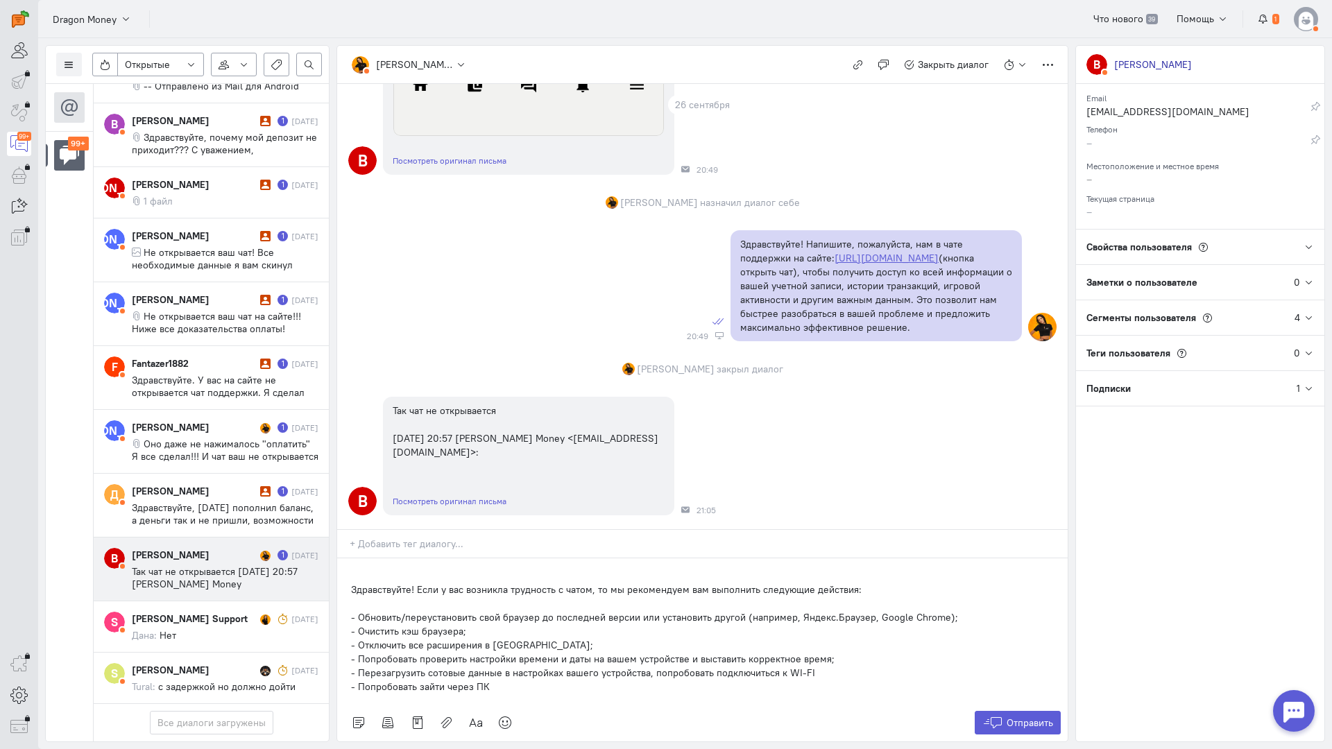
click at [350, 558] on div "Здравствуйте! Если у вас возникла трудность с чатом, то мы рекомендуем вам выпо…" at bounding box center [702, 631] width 730 height 146
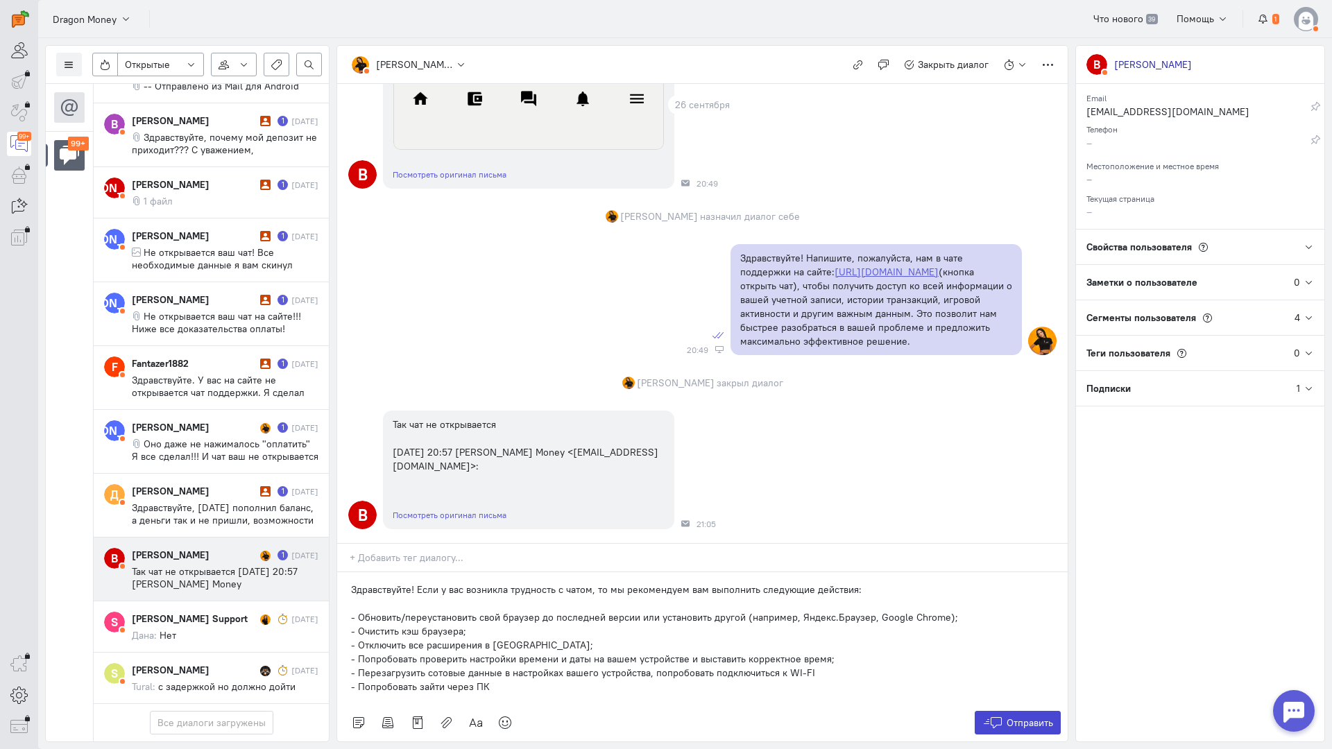
click at [1021, 711] on button "Отправить" at bounding box center [1018, 723] width 87 height 24
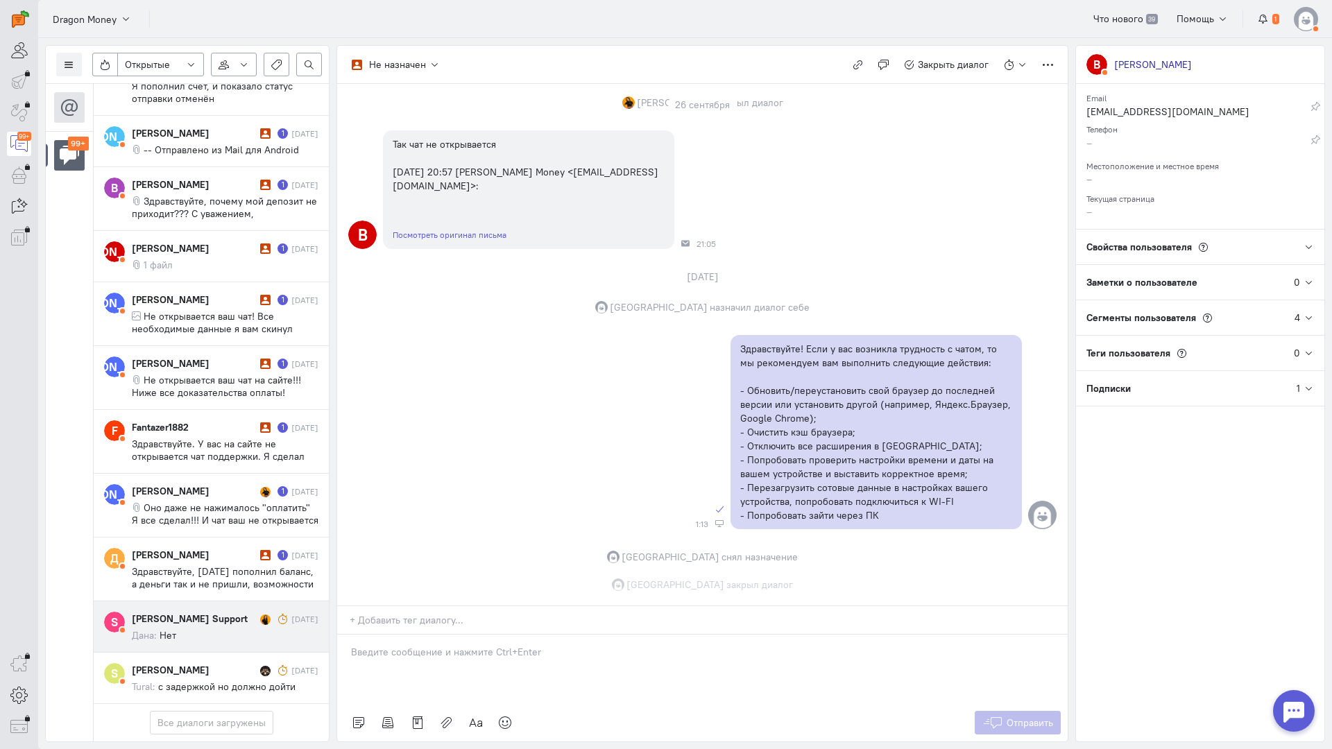
scroll to position [988, 0]
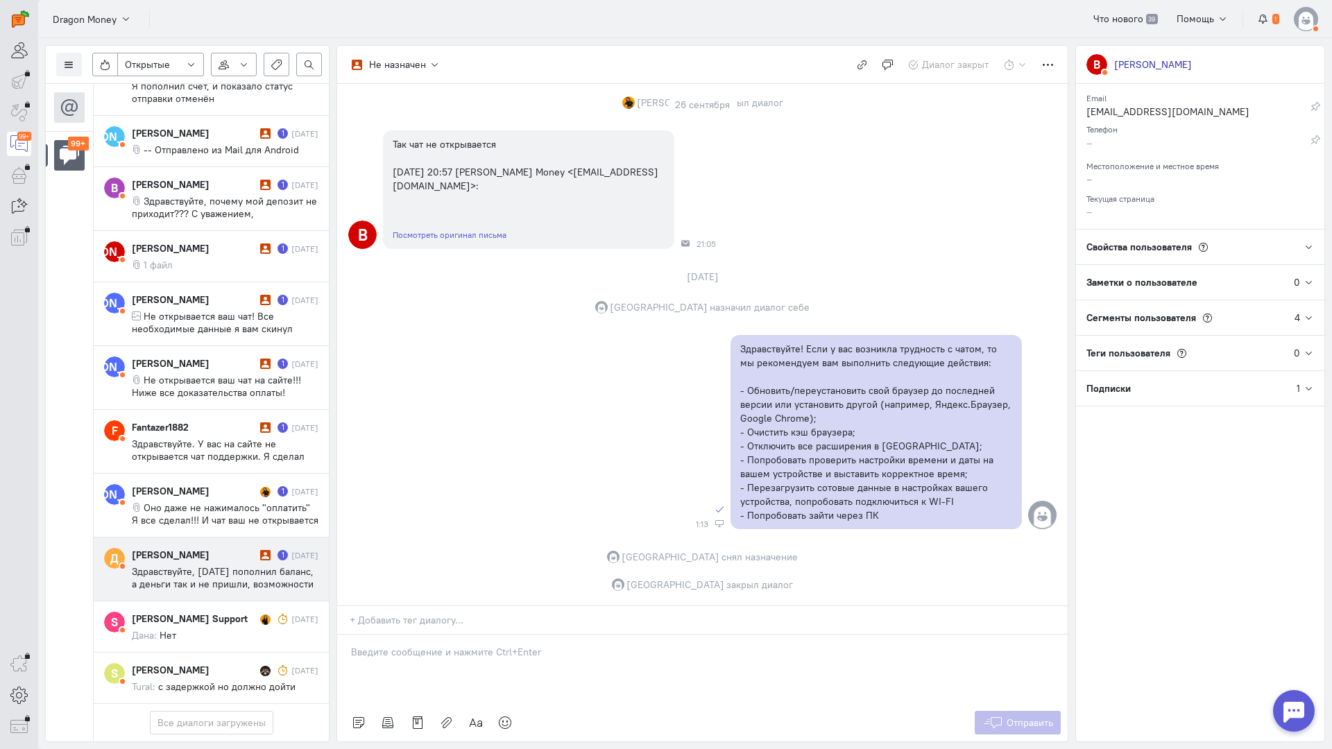
click at [196, 565] on span "Здравствуйте, [DATE] пополнил баланс, а деньги так и не пришли, возможности нап…" at bounding box center [223, 596] width 182 height 62
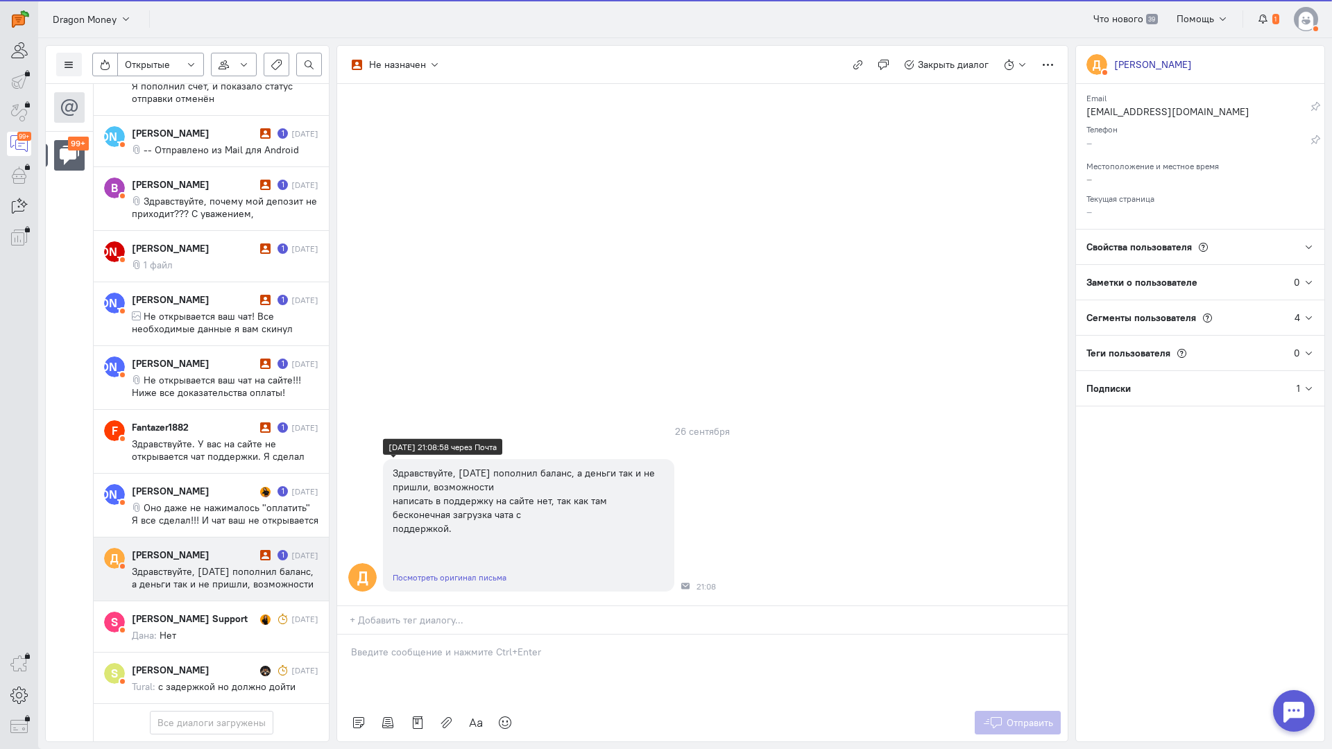
scroll to position [7660, 0]
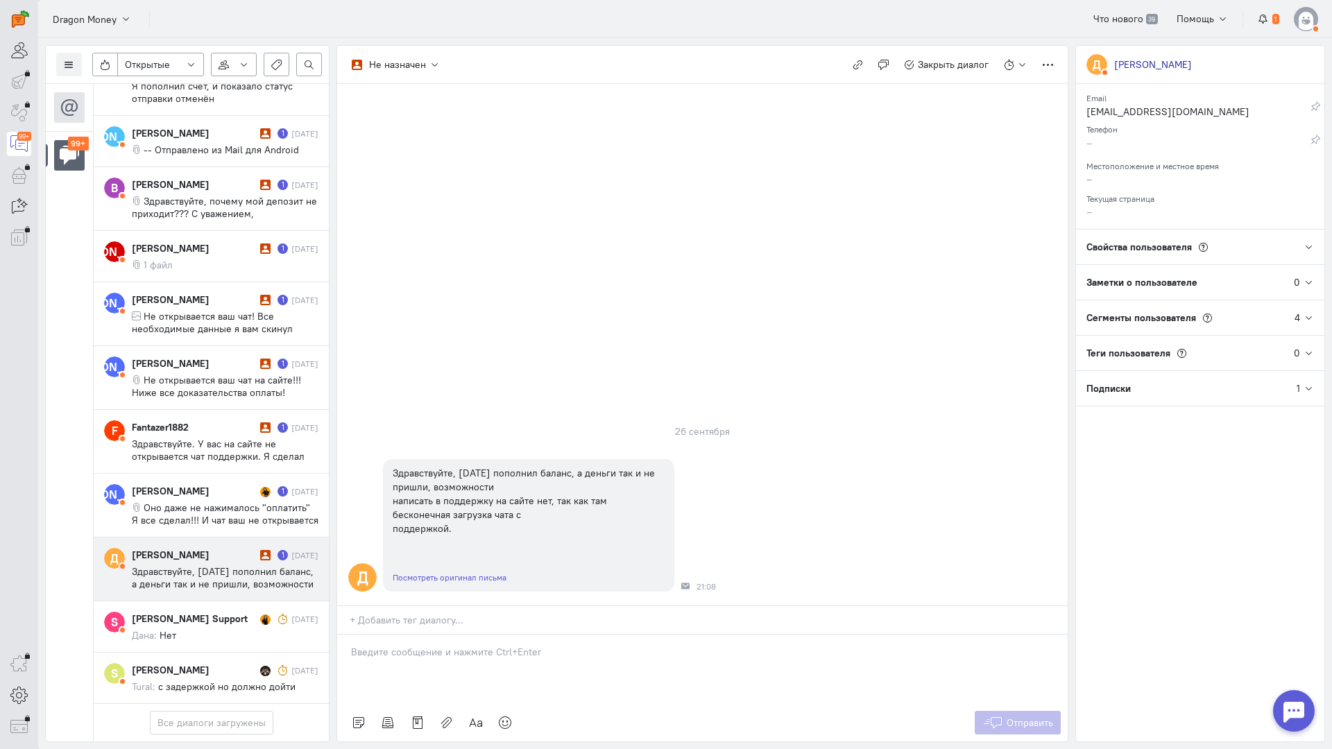
click at [434, 635] on div at bounding box center [702, 669] width 730 height 69
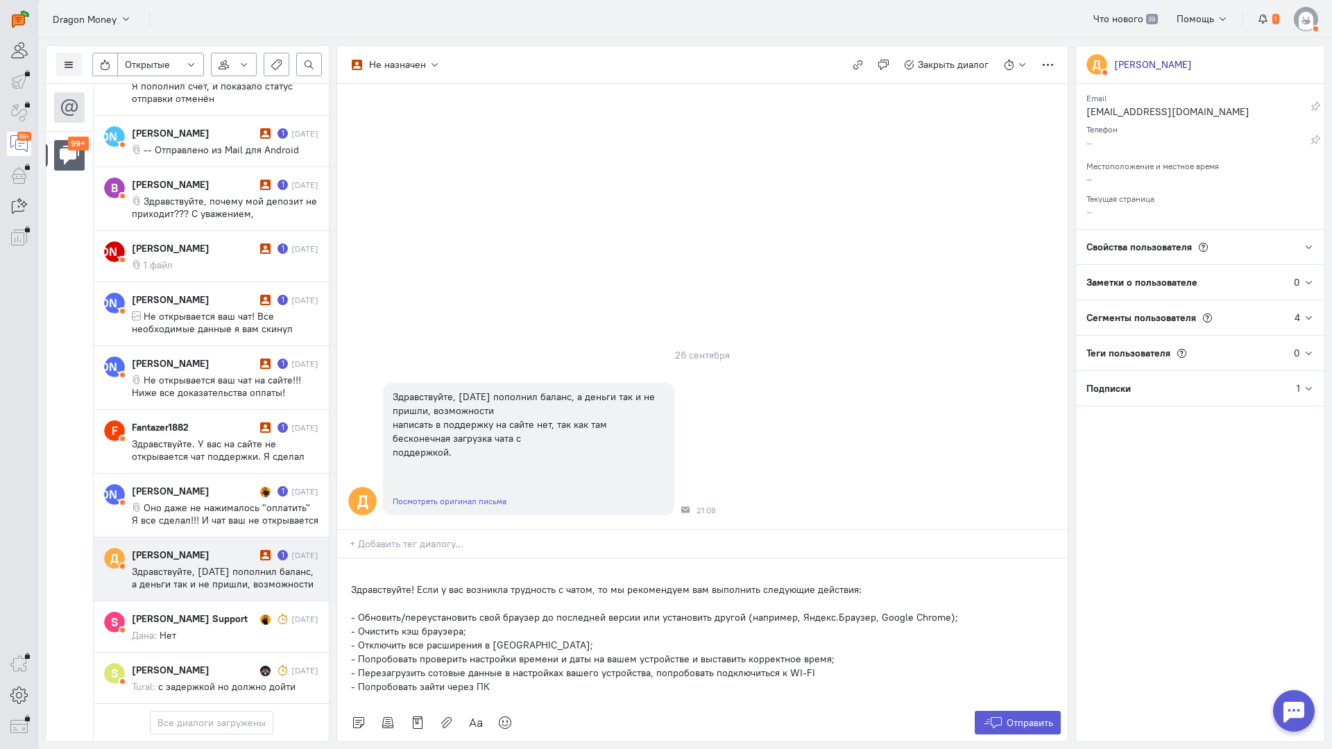
click at [351, 583] on p "Здравствуйте! Если у вас возникла трудность с чатом, то мы рекомендуем вам выпо…" at bounding box center [702, 590] width 703 height 14
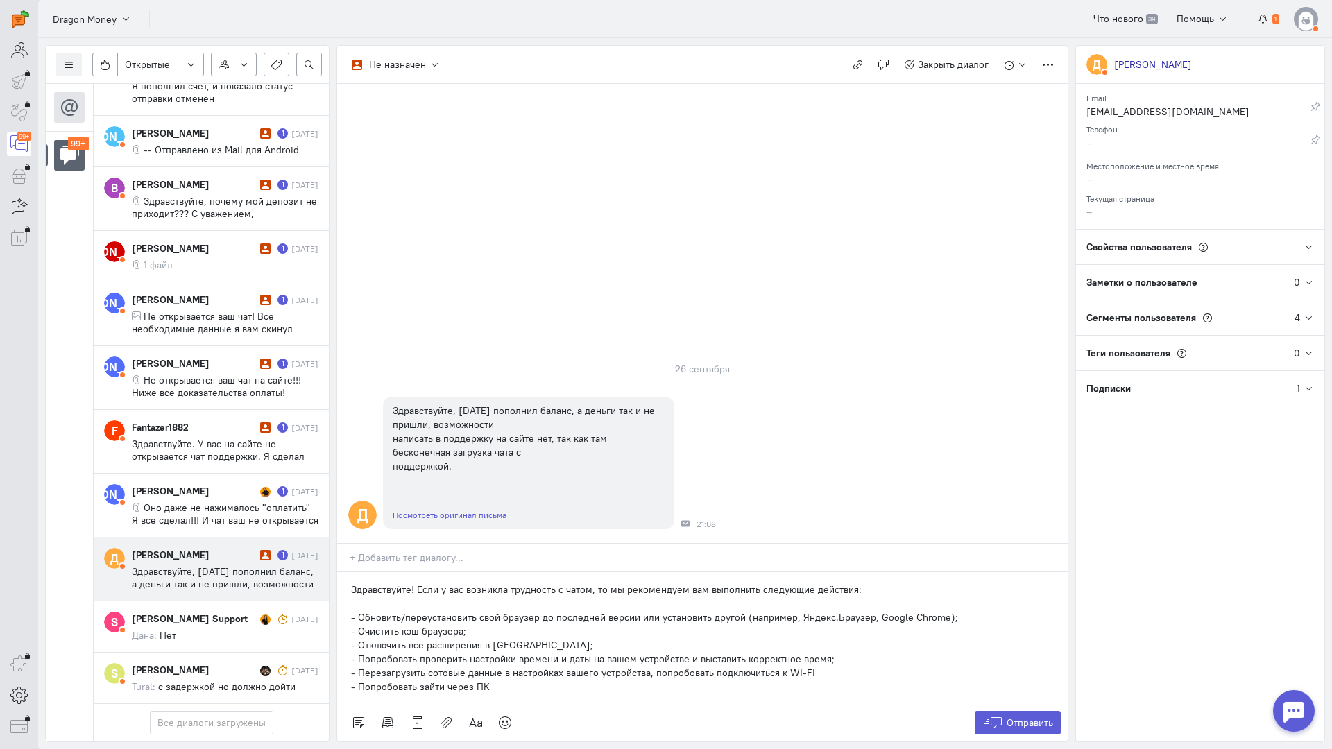
click at [439, 704] on div "Отправить" at bounding box center [702, 722] width 730 height 37
click at [417, 583] on p "Здравствуйте! Если у вас возникла трудность с чатом, то мы рекомендуем вам выпо…" at bounding box center [702, 590] width 703 height 14
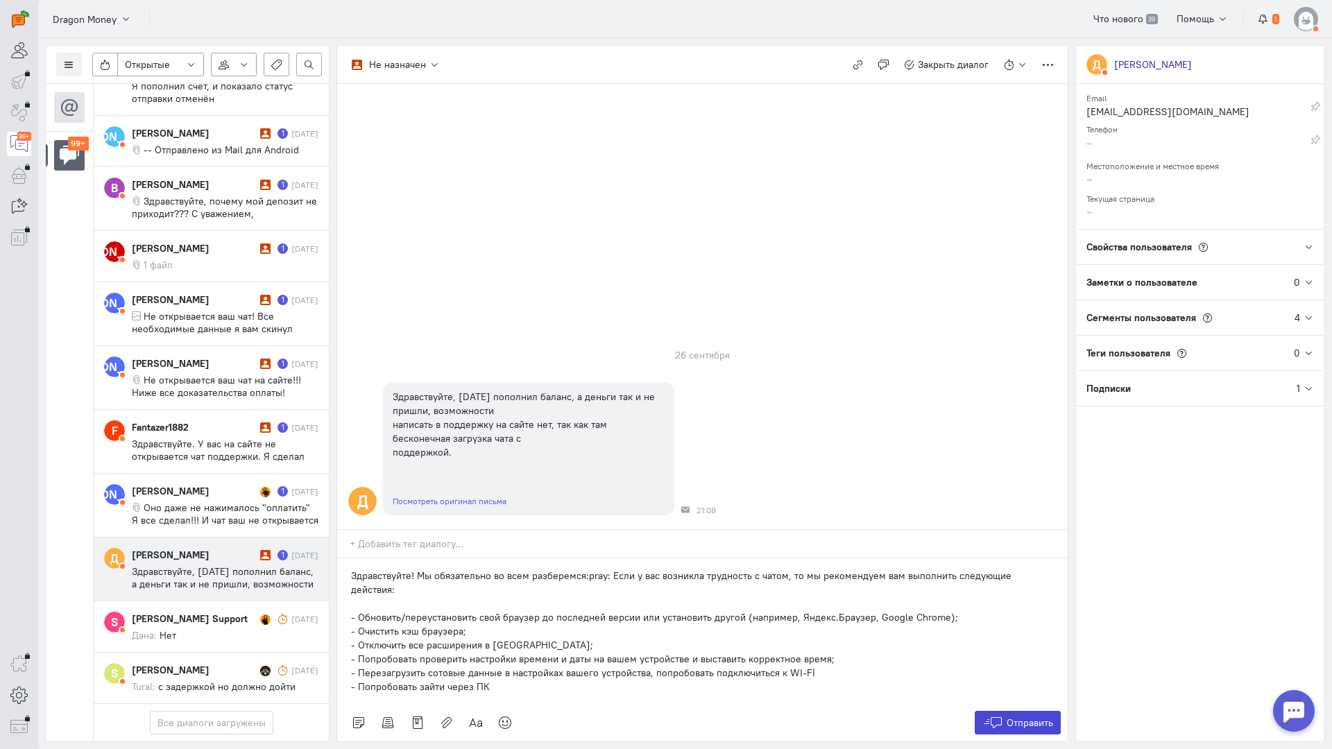
click at [1025, 717] on span "Отправить" at bounding box center [1029, 723] width 46 height 12
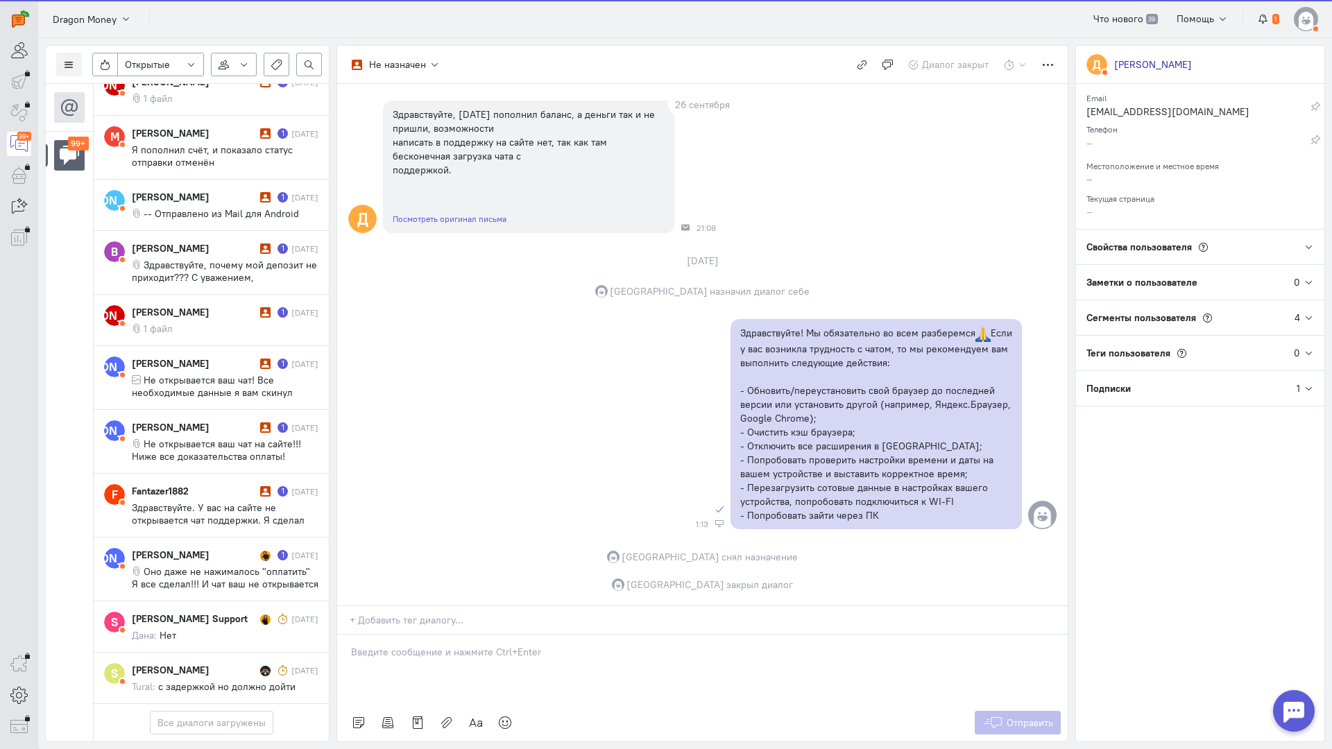
scroll to position [7585, 0]
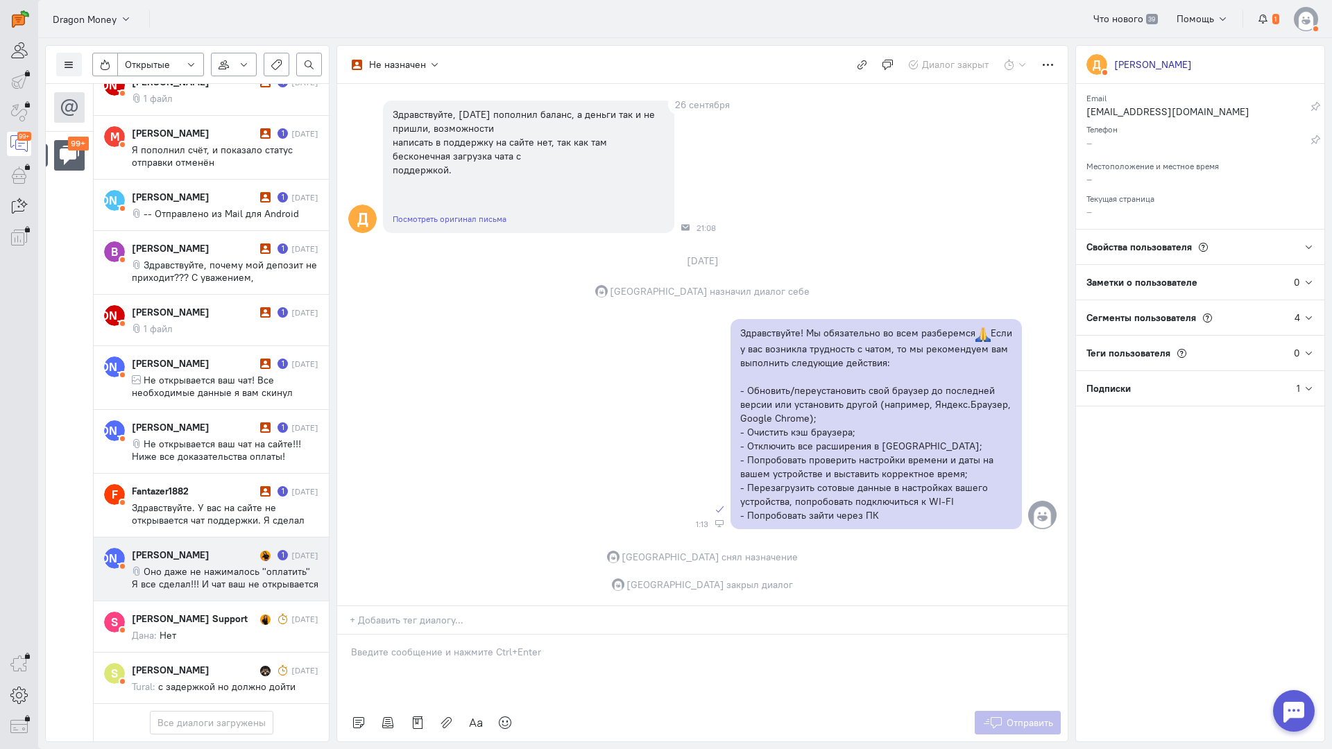
click at [224, 565] on span "Оно даже не нажималось "оплатить" Я все сделал!!! И чат ваш не открывается я пр…" at bounding box center [225, 608] width 187 height 87
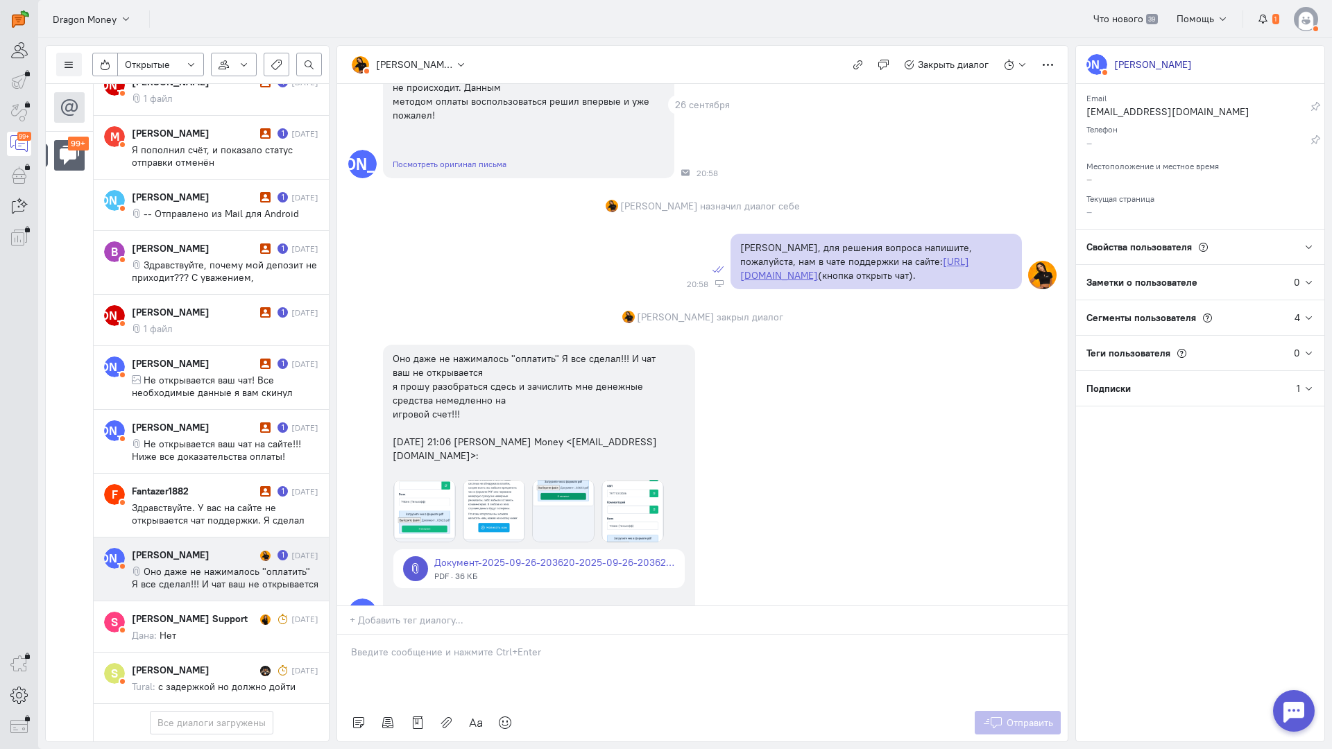
scroll to position [194, 0]
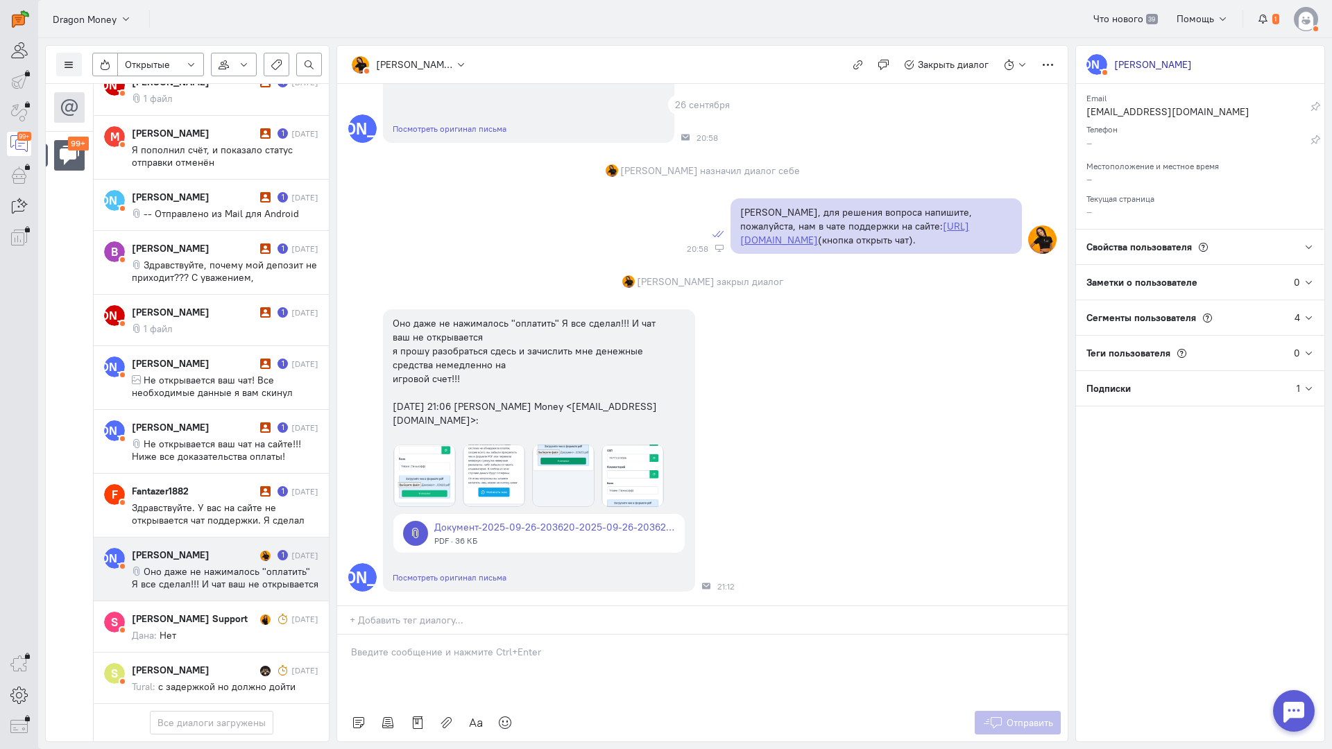
click at [441, 635] on div at bounding box center [702, 669] width 730 height 69
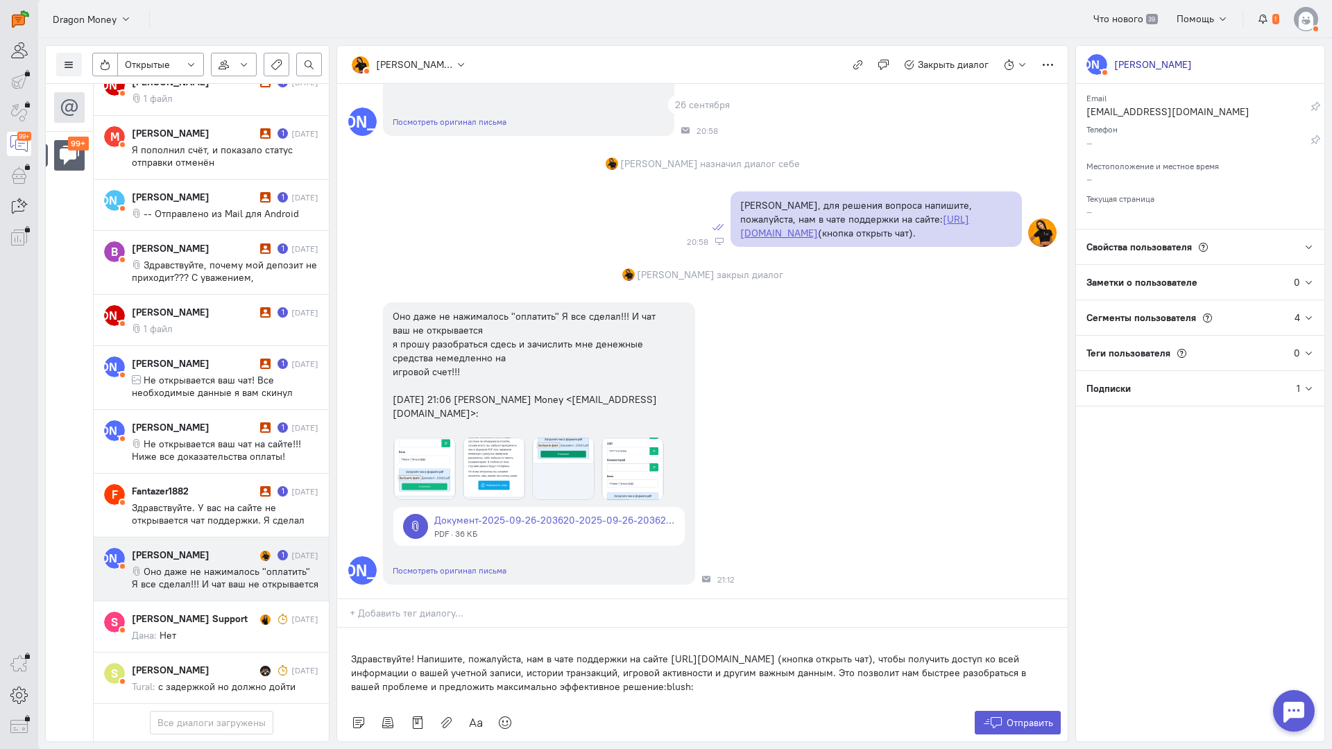
click at [349, 628] on div "Здравствуйте! Напишите, пожалуйста, нам в чате поддержки на сайте [URL][DOMAIN_…" at bounding box center [702, 666] width 730 height 76
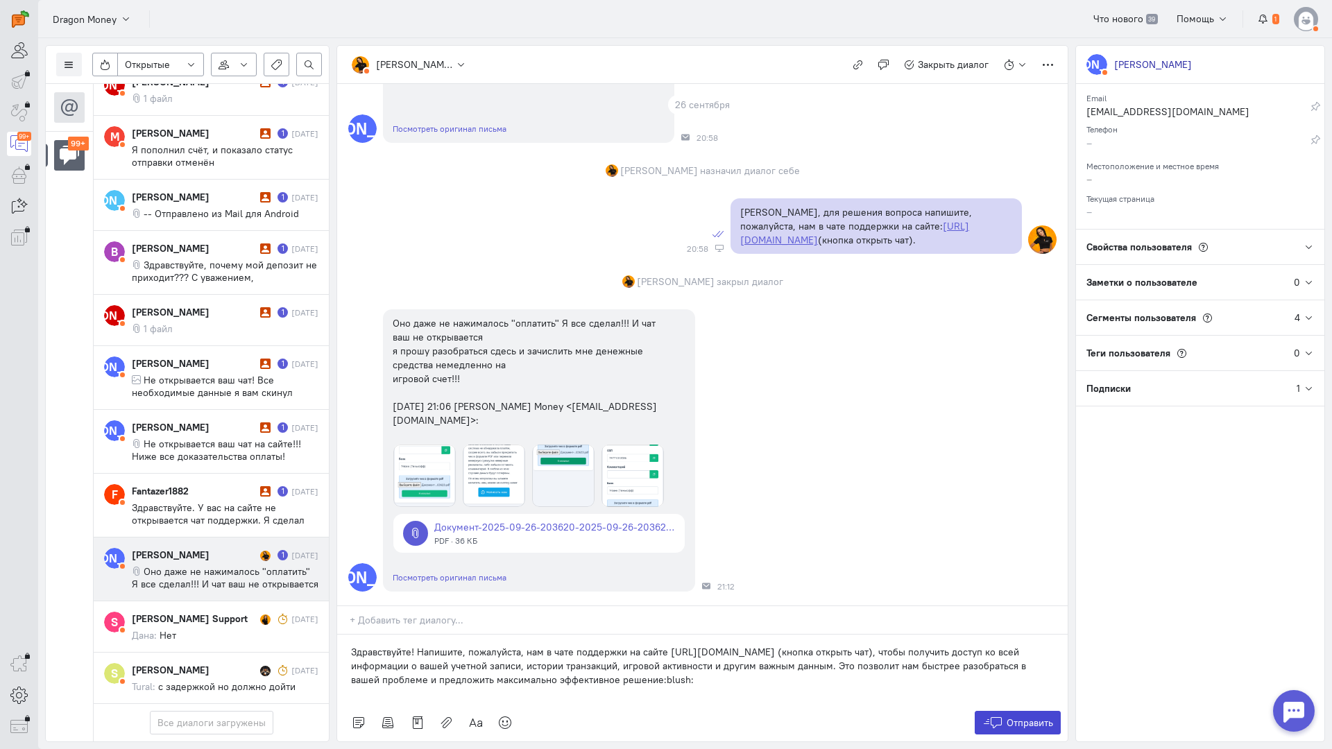
click at [1031, 717] on span "Отправить" at bounding box center [1029, 723] width 46 height 12
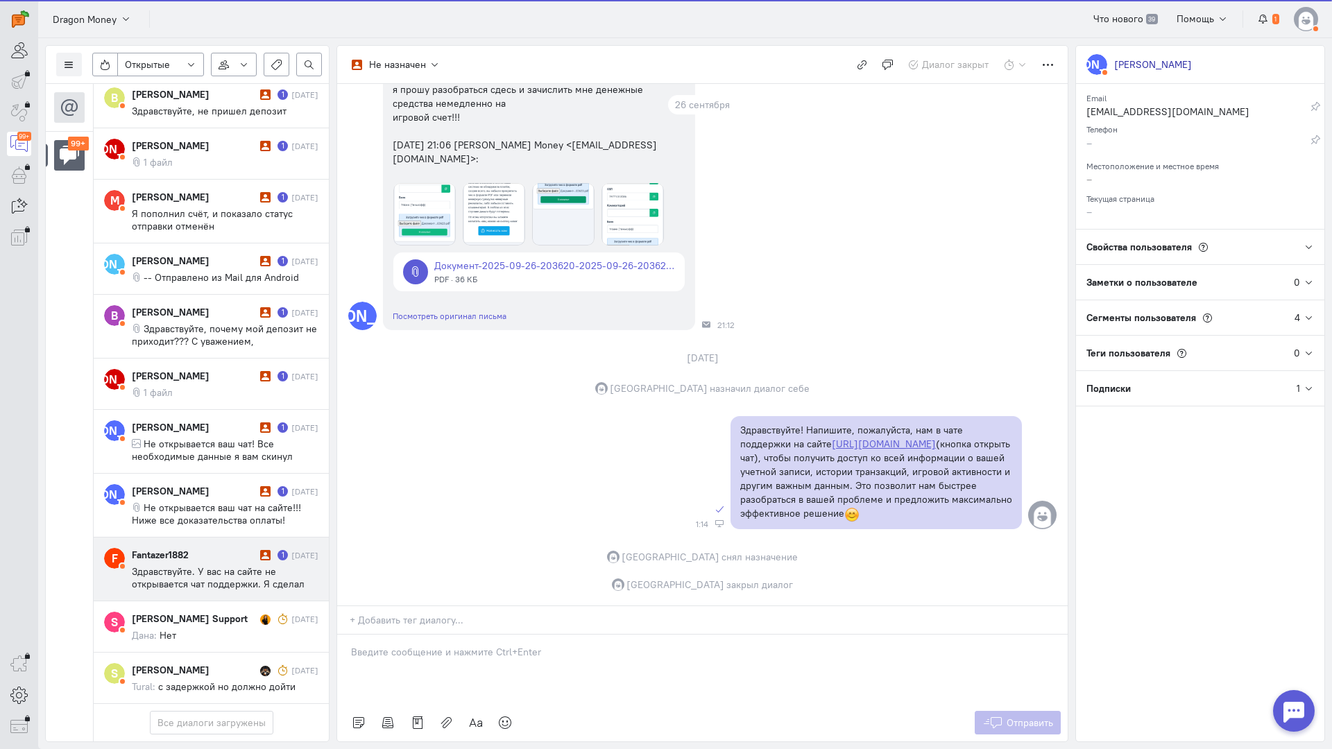
scroll to position [7510, 0]
click at [234, 565] on span "Здравствуйте. У вас на сайте не открывается чат поддержки. Я сделал депозит, но…" at bounding box center [218, 590] width 173 height 50
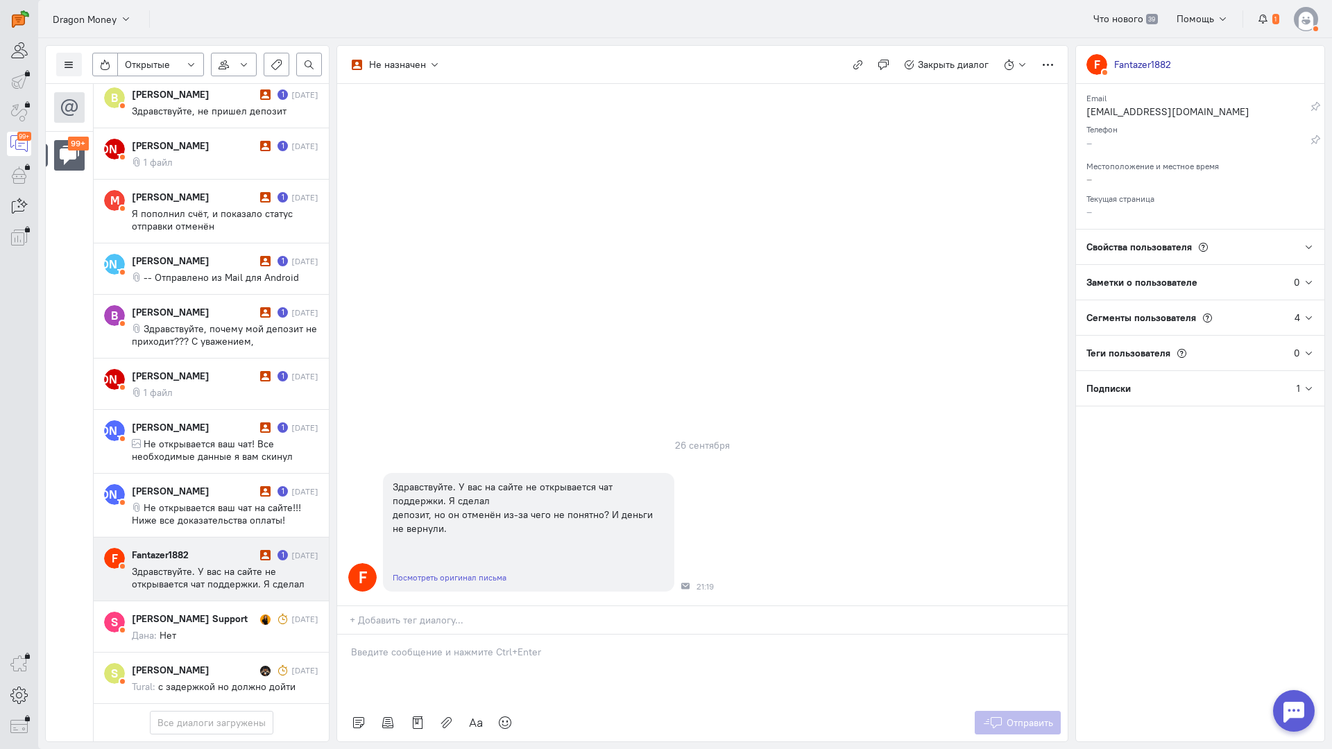
click at [422, 645] on p at bounding box center [702, 652] width 703 height 14
click at [348, 635] on div "Здравствуйте! Мы обязательно во всем разберемся:pray:" at bounding box center [702, 669] width 730 height 69
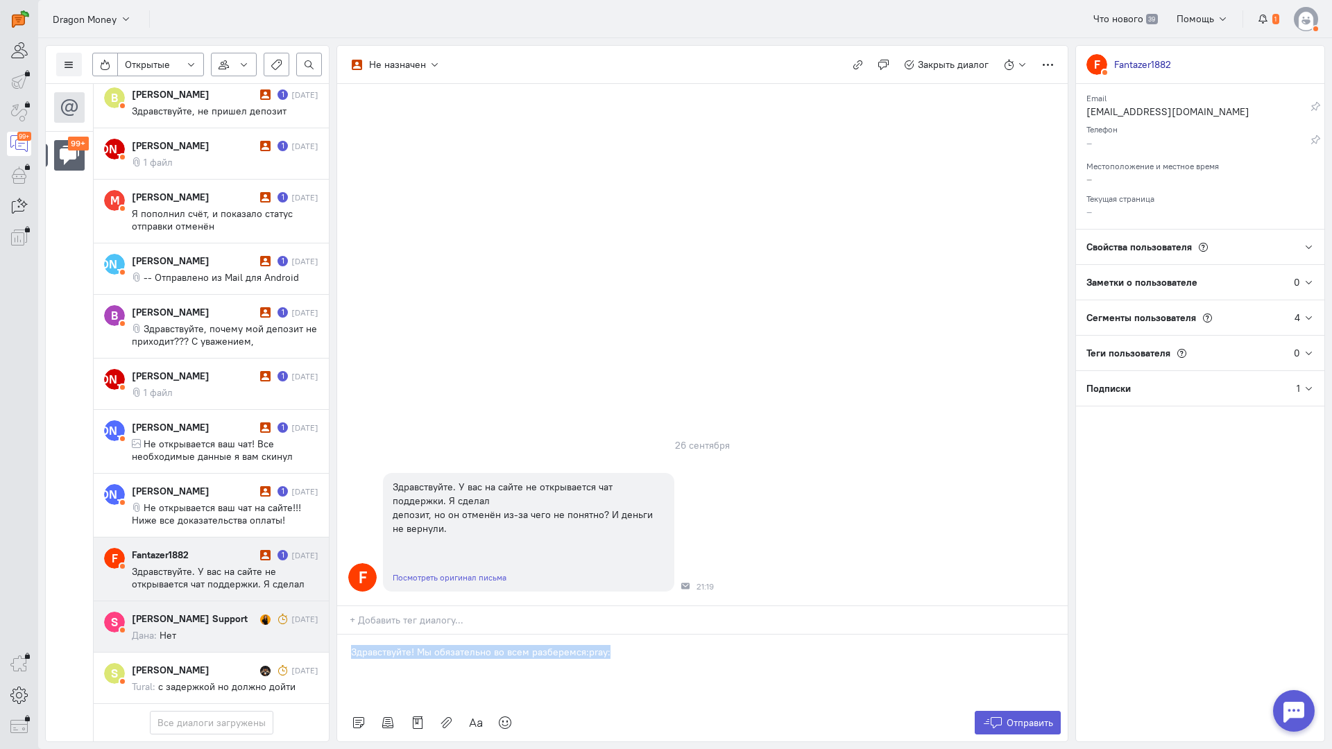
drag, startPoint x: 657, startPoint y: 580, endPoint x: 199, endPoint y: 551, distance: 458.7
click at [199, 551] on div "Список пользователей Включить темную тему Открытые Открытые диалоги Отложенные …" at bounding box center [685, 393] width 1294 height 711
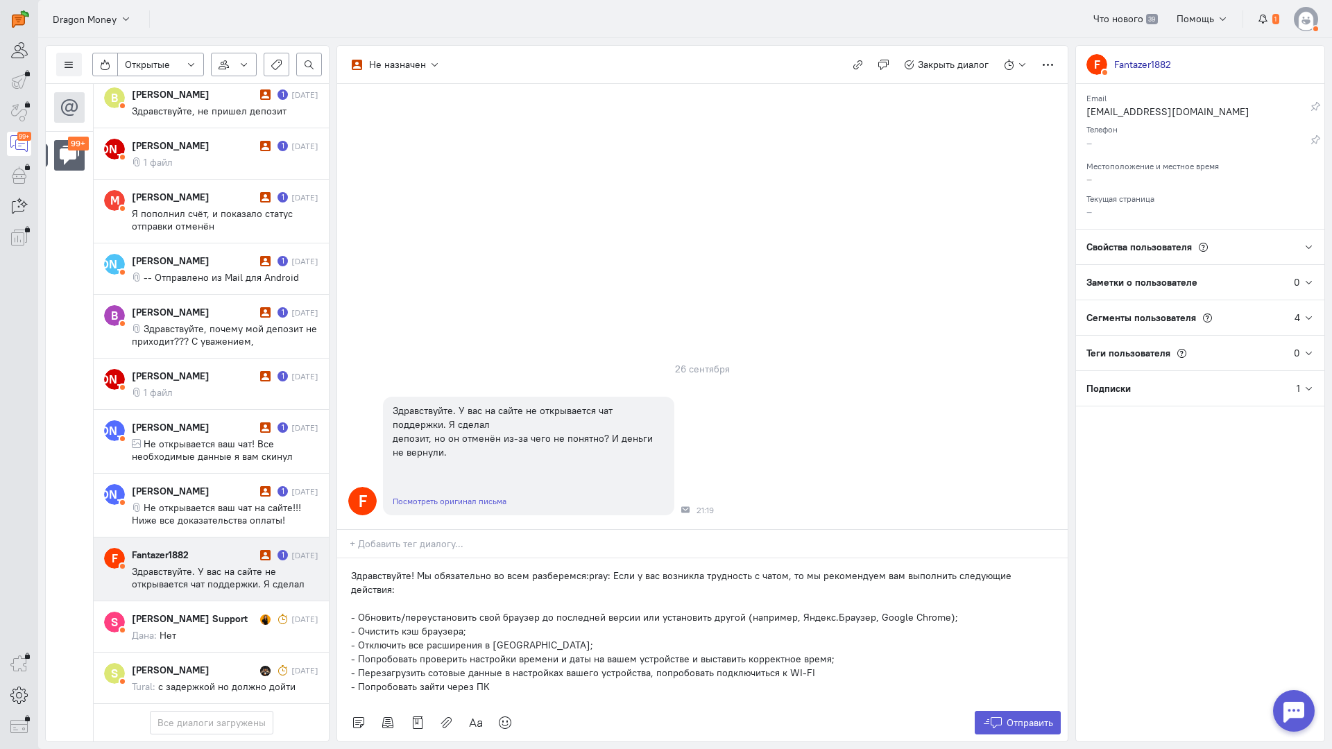
click at [350, 558] on div "Здравствуйте! Мы обязательно во всем разберемся:pray: Если у вас возникла трудн…" at bounding box center [702, 631] width 730 height 146
click at [1043, 717] on span "Отправить" at bounding box center [1029, 723] width 46 height 12
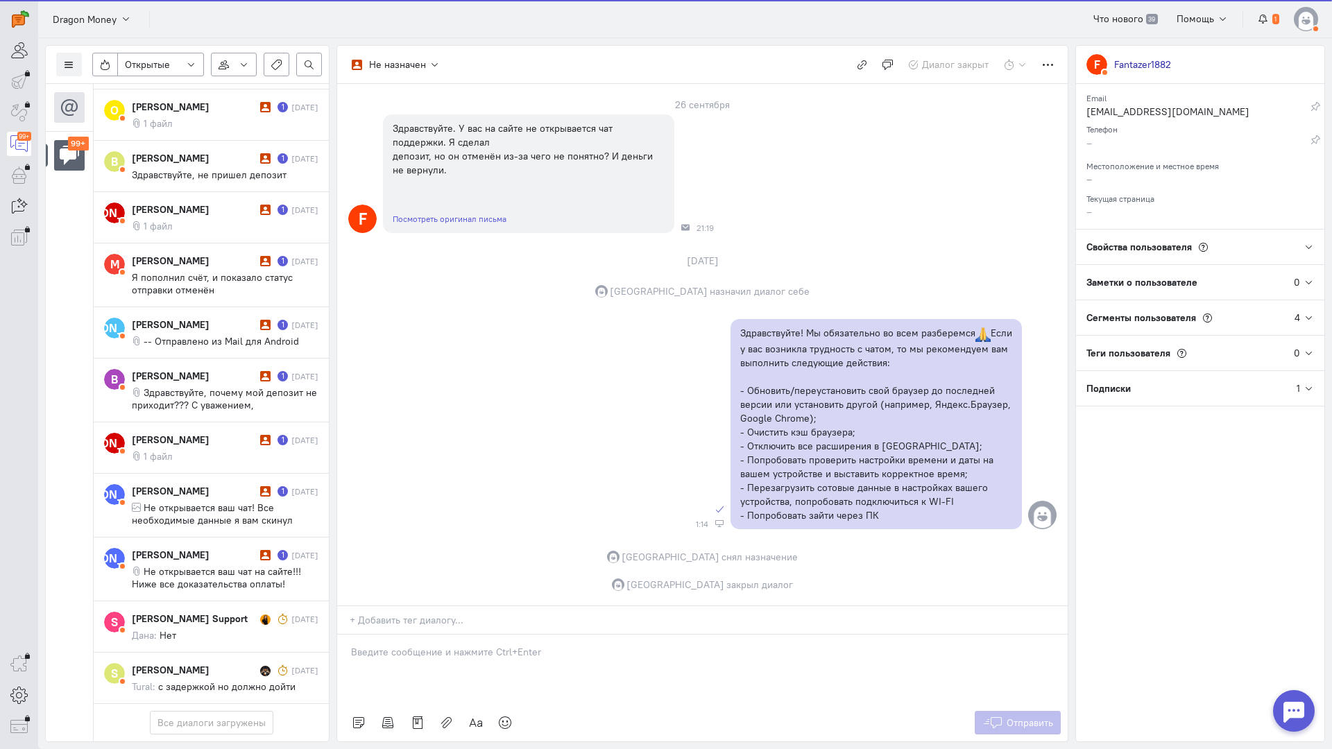
scroll to position [7437, 0]
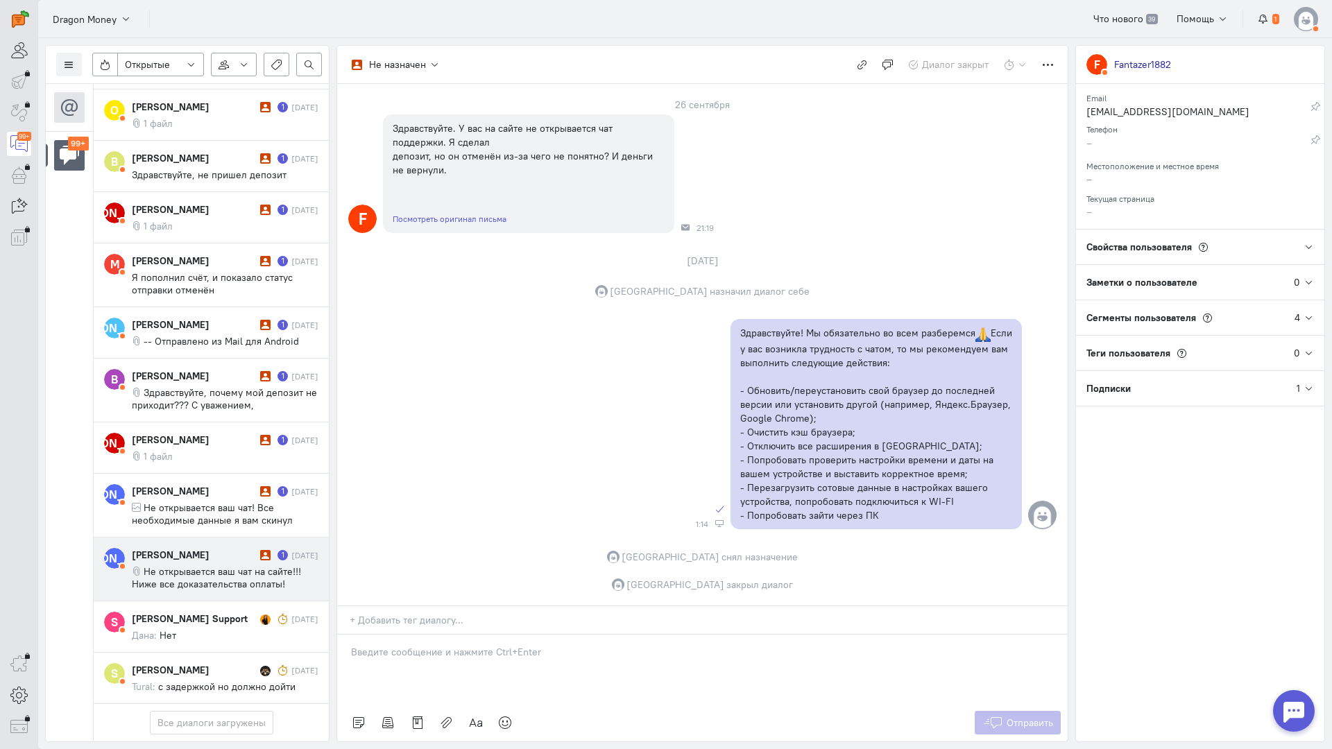
click at [158, 548] on div "[PERSON_NAME]" at bounding box center [194, 555] width 125 height 14
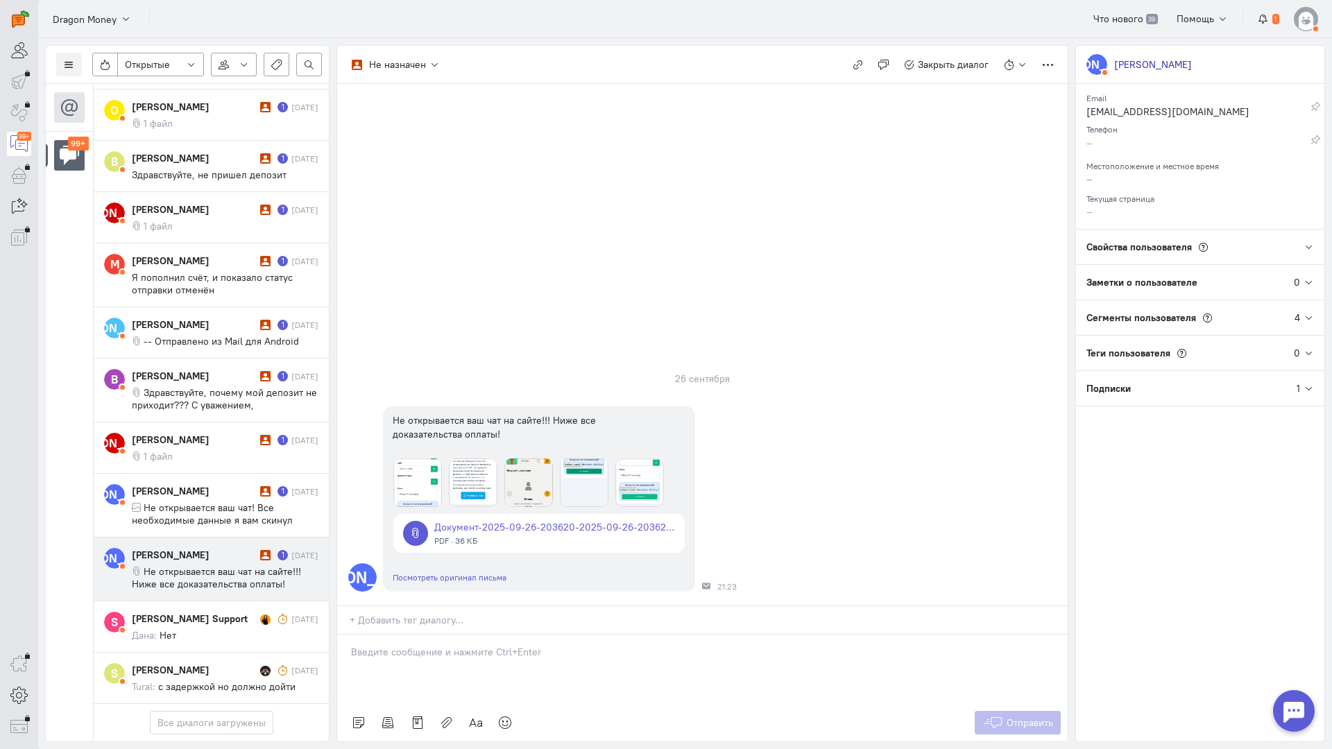
click at [418, 635] on div at bounding box center [702, 669] width 730 height 69
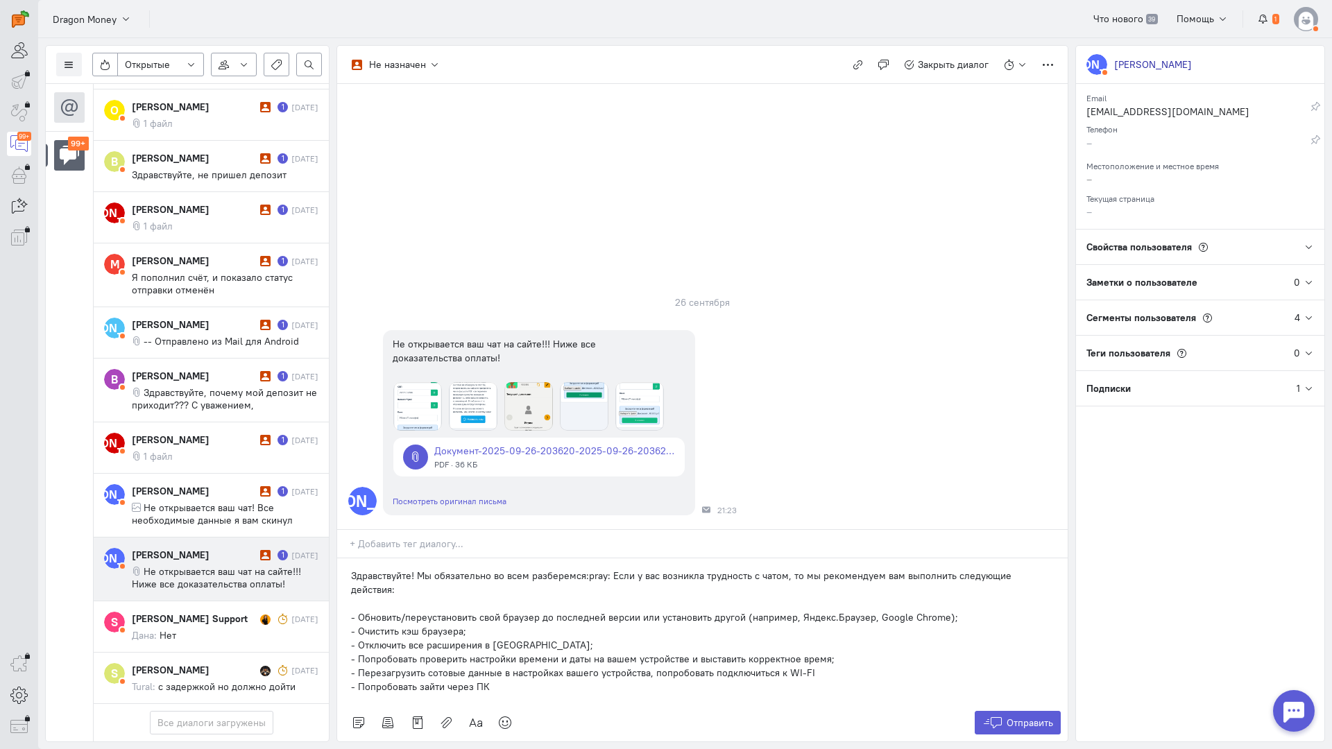
click at [355, 569] on p "Здравствуйте! Мы обязательно во всем разберемся:pray: Если у вас возникла трудн…" at bounding box center [702, 583] width 703 height 28
click at [351, 569] on p "Здравствуйте! Мы обязательно во всем разберемся:pray: Если у вас возникла трудн…" at bounding box center [702, 583] width 703 height 28
click at [1004, 711] on button "Отправить" at bounding box center [1018, 723] width 87 height 24
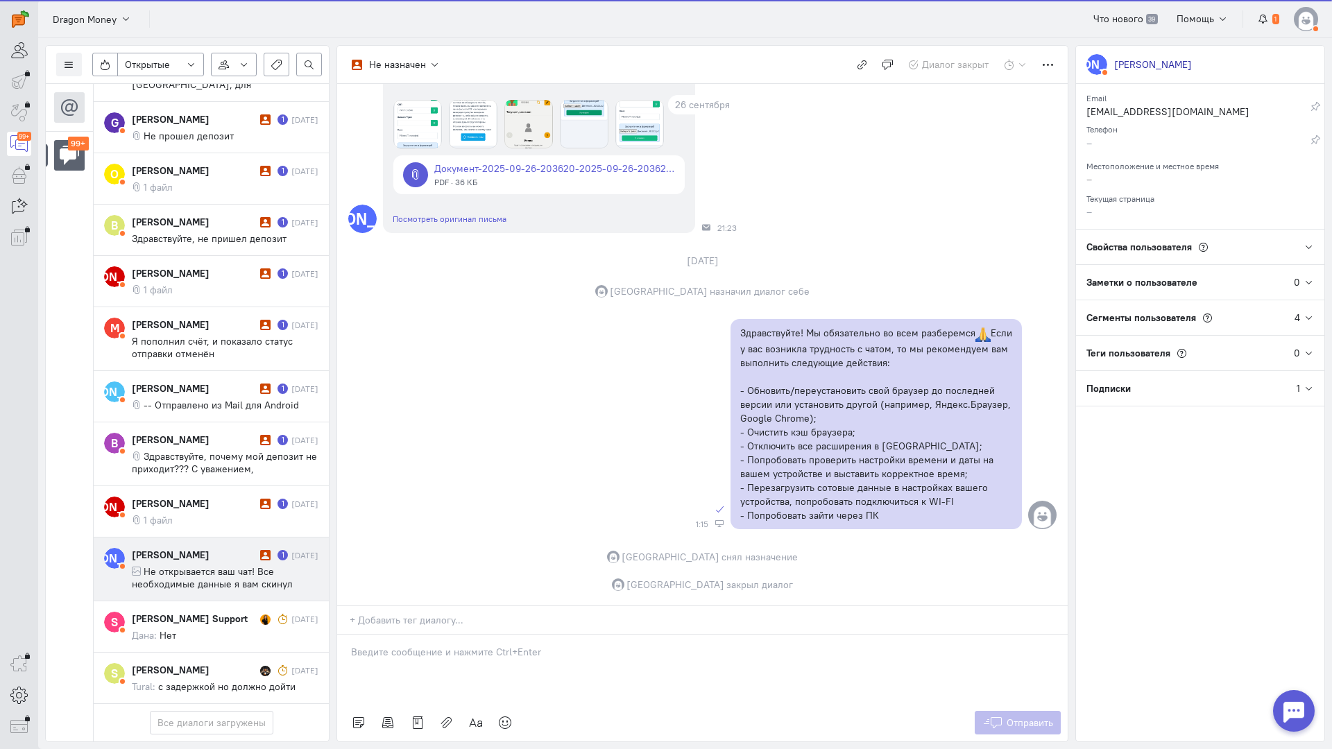
click at [173, 565] on span "Не открывается ваш чат! Все необходимые данные я вам скинул сдесь" at bounding box center [212, 583] width 161 height 37
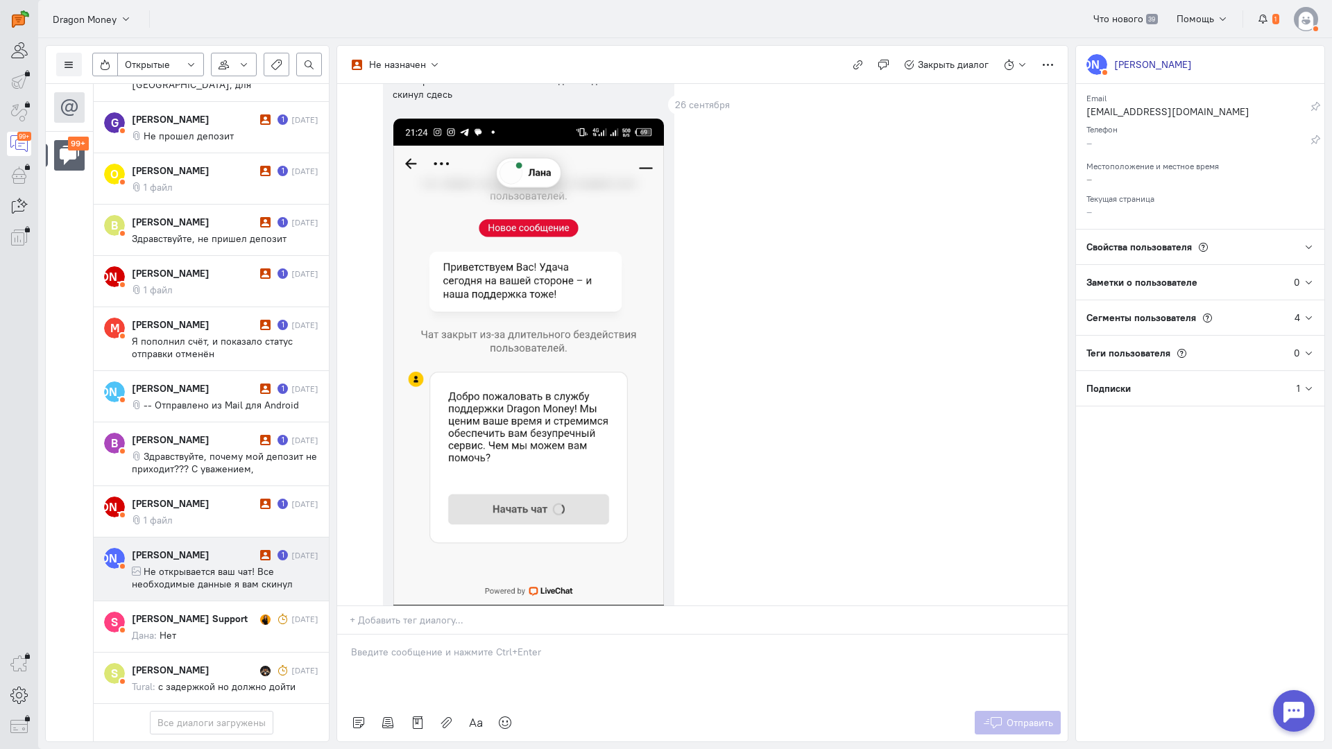
scroll to position [0, 0]
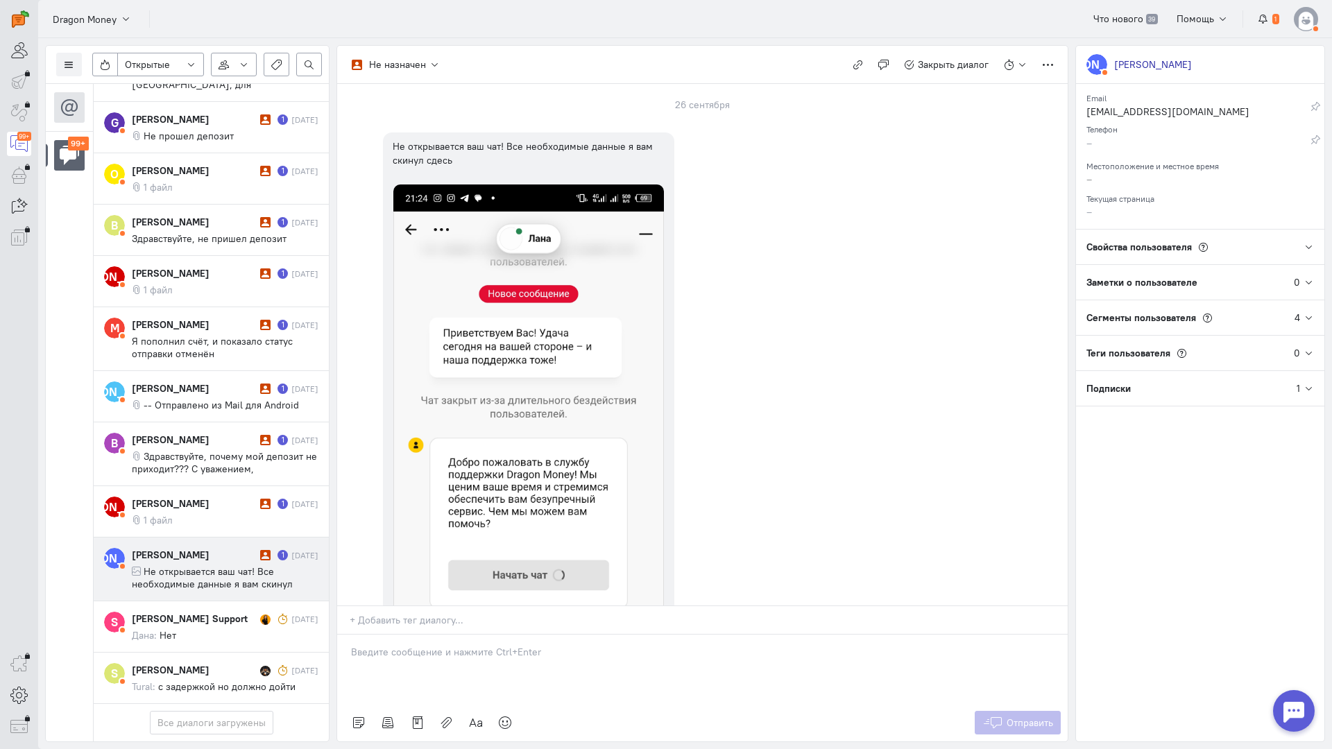
click at [441, 645] on p at bounding box center [702, 652] width 703 height 14
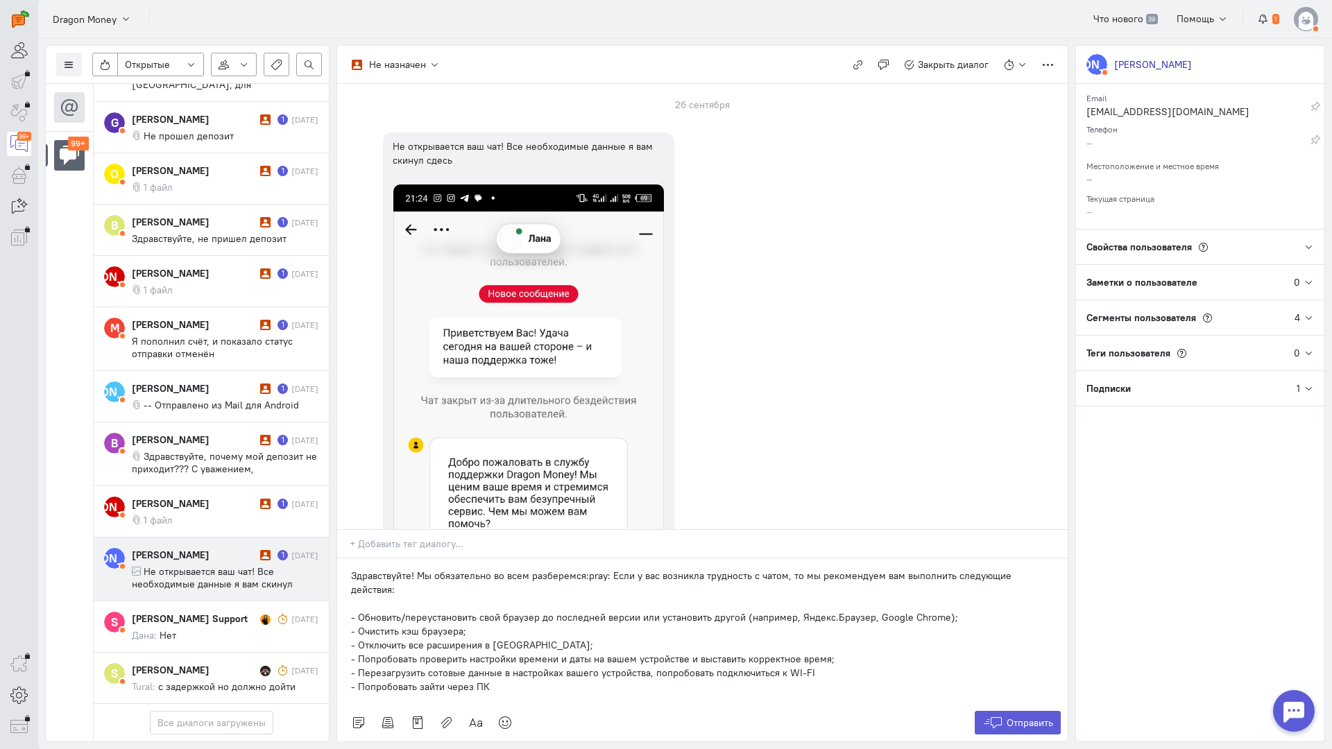
click at [347, 558] on div "Здравствуйте! Мы обязательно во всем разберемся:pray: Если у вас возникла трудн…" at bounding box center [702, 631] width 730 height 146
click at [1034, 717] on span "Отправить" at bounding box center [1029, 723] width 46 height 12
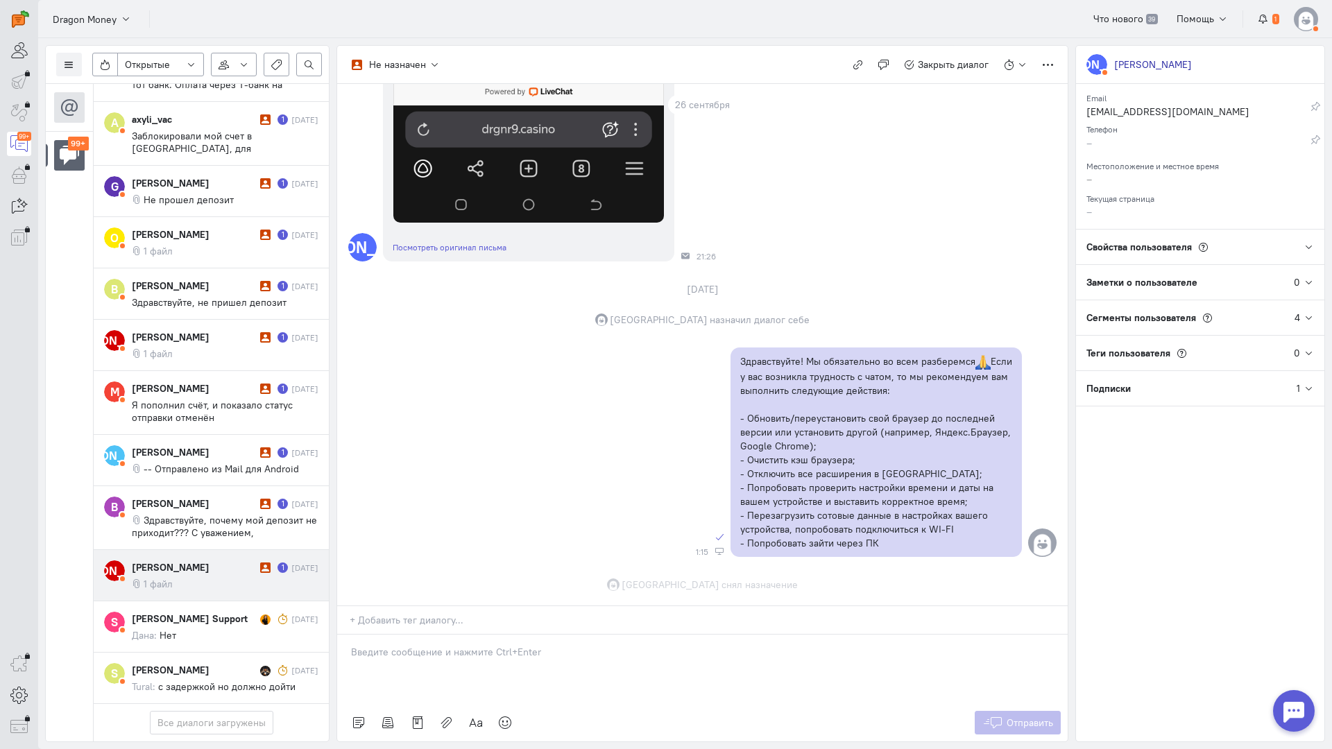
scroll to position [678, 0]
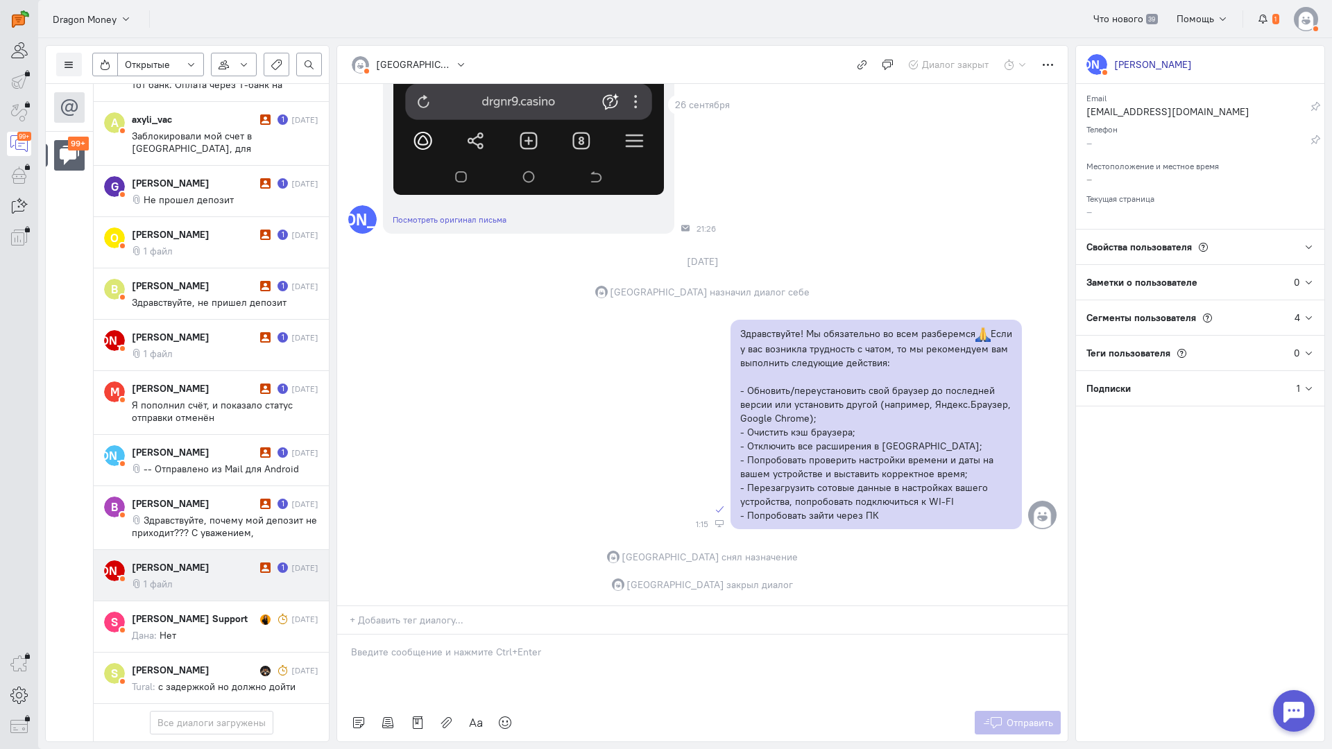
click at [215, 550] on cq-conversation-card "[PERSON_NAME] [PERSON_NAME] 1 [DATE] 1 файл" at bounding box center [211, 575] width 235 height 51
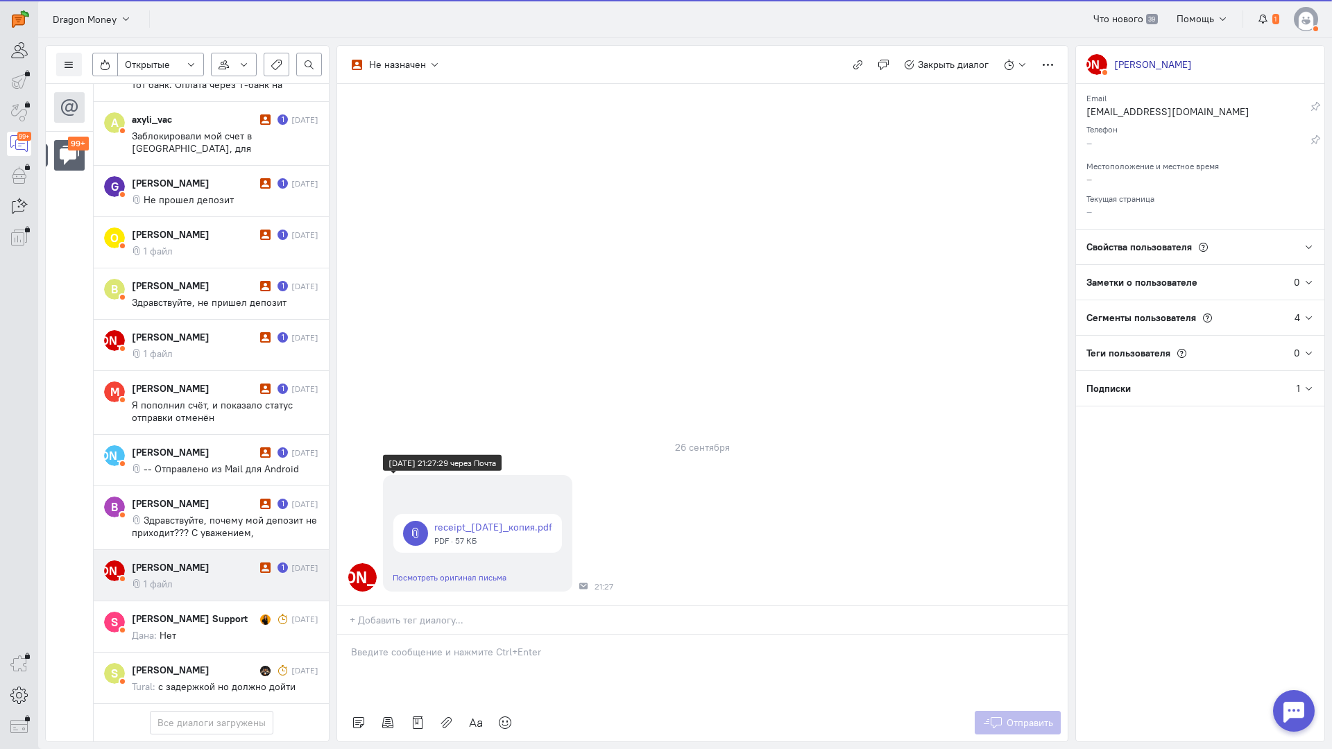
scroll to position [7374, 0]
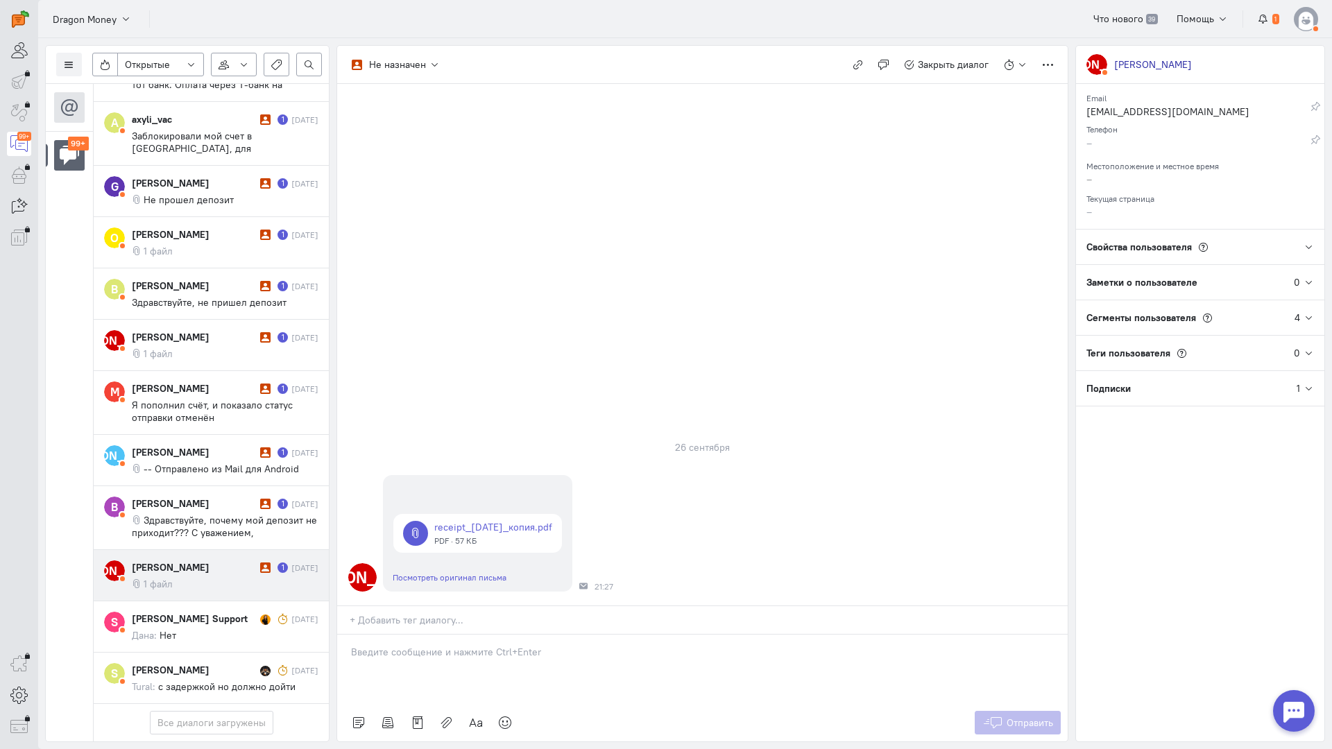
click at [435, 635] on div at bounding box center [702, 669] width 730 height 69
click at [347, 635] on div "Здравствуйте! Благодарим Вас за обращение и предоставленную информацию:blush:" at bounding box center [702, 669] width 730 height 69
click at [1011, 717] on span "Отправить" at bounding box center [1029, 723] width 46 height 12
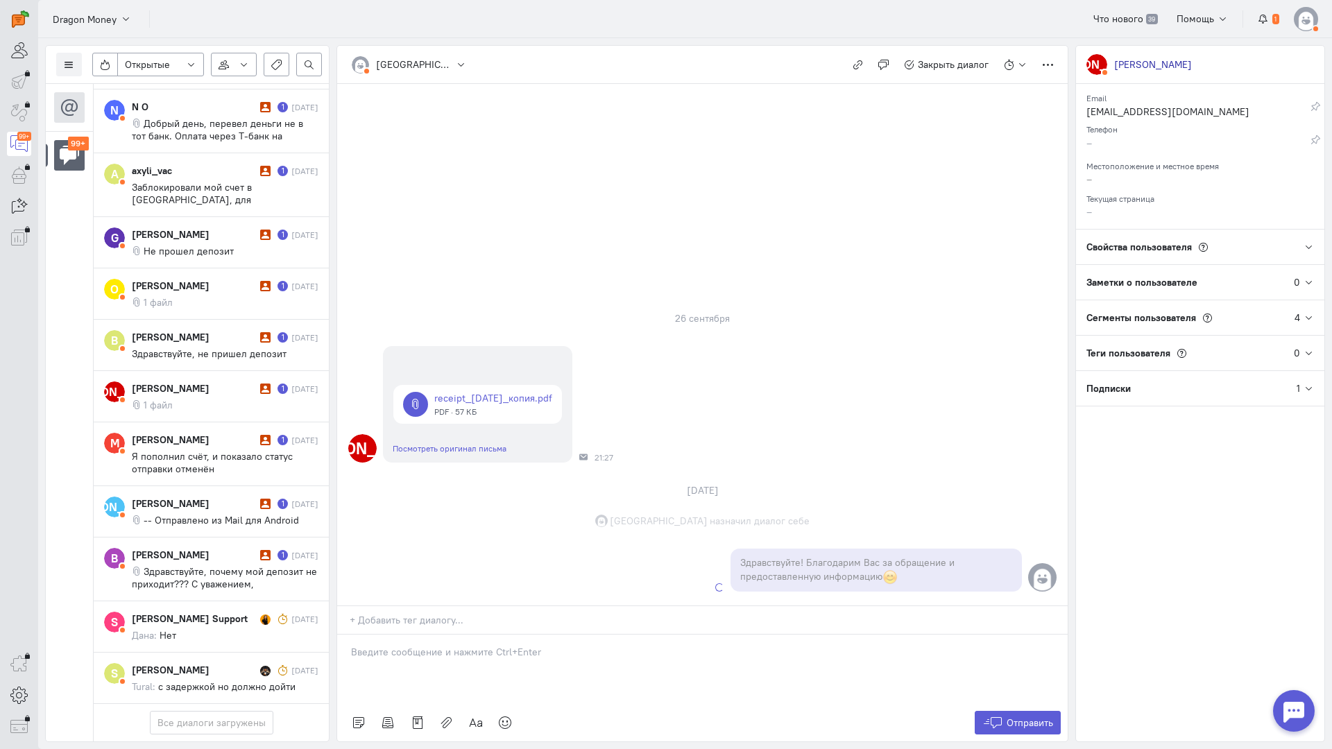
scroll to position [7385, 0]
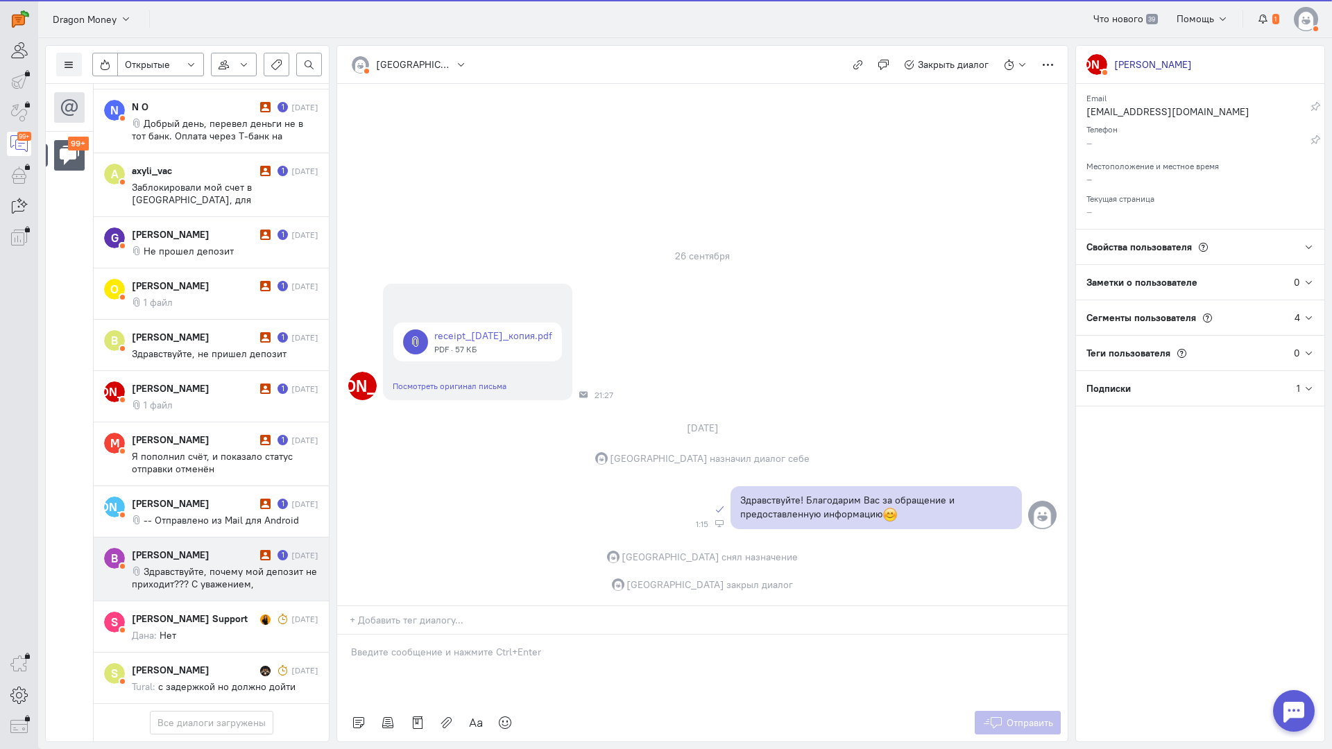
click at [200, 565] on span "Здравствуйте, почему мой депозит не приходит??? С уважением, [PERSON_NAME] [EMA…" at bounding box center [224, 590] width 185 height 50
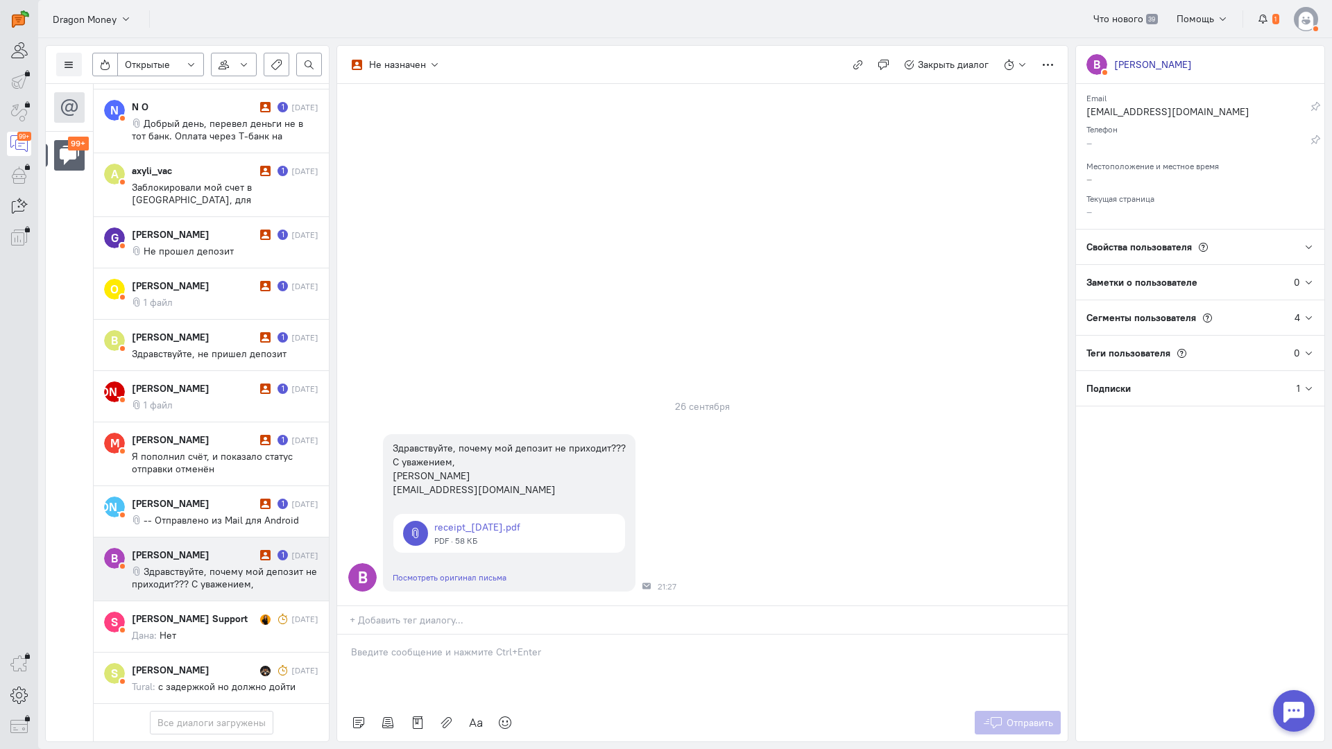
drag, startPoint x: 425, startPoint y: 583, endPoint x: 391, endPoint y: 581, distance: 34.1
click at [422, 635] on div at bounding box center [702, 669] width 730 height 69
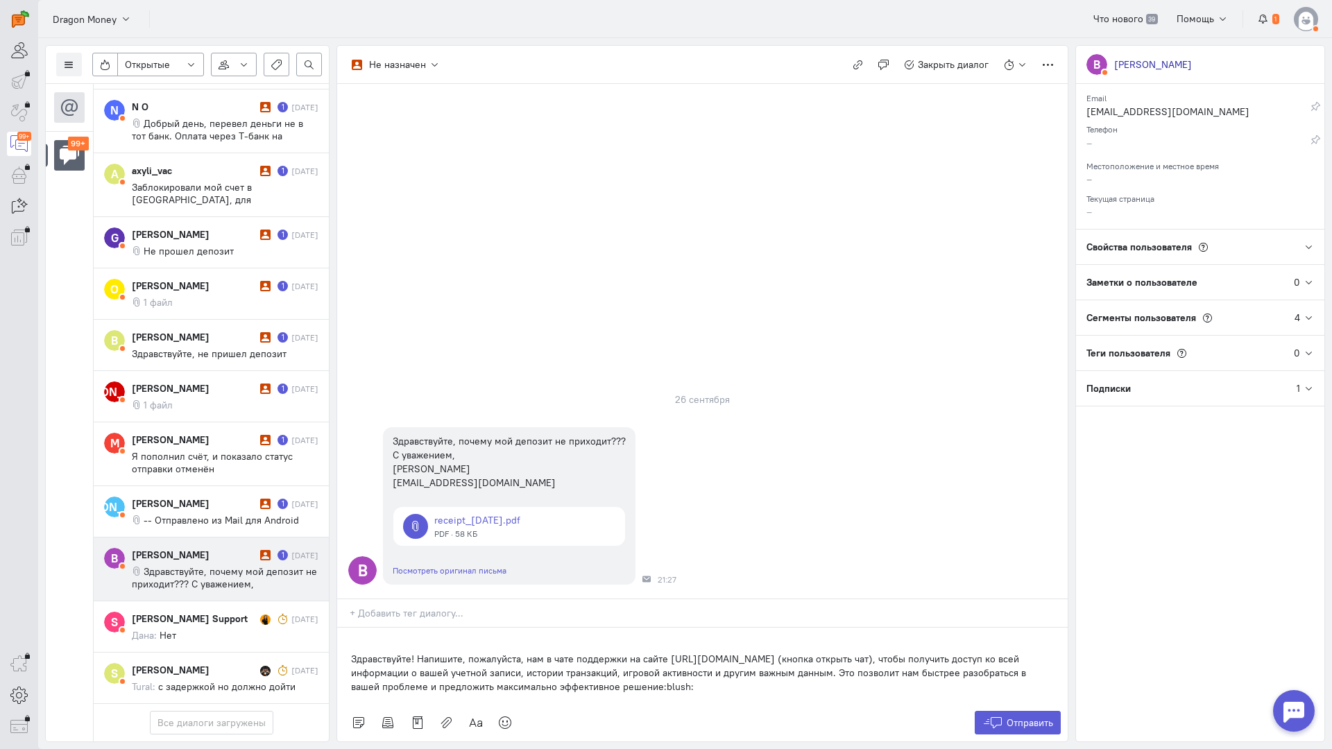
click at [348, 628] on div "Здравствуйте! Напишите, пожалуйста, нам в чате поддержки на сайте [URL][DOMAIN_…" at bounding box center [702, 666] width 730 height 76
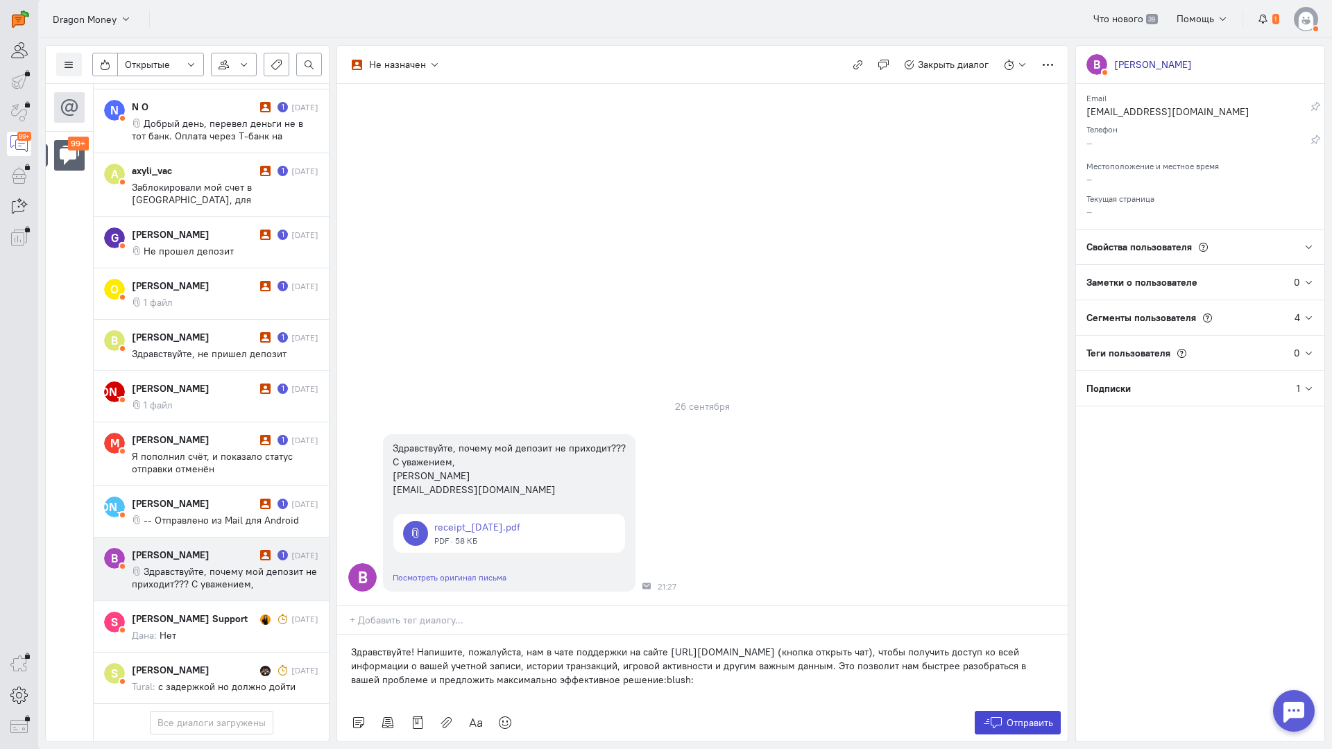
click at [1032, 711] on button "Отправить" at bounding box center [1018, 723] width 87 height 24
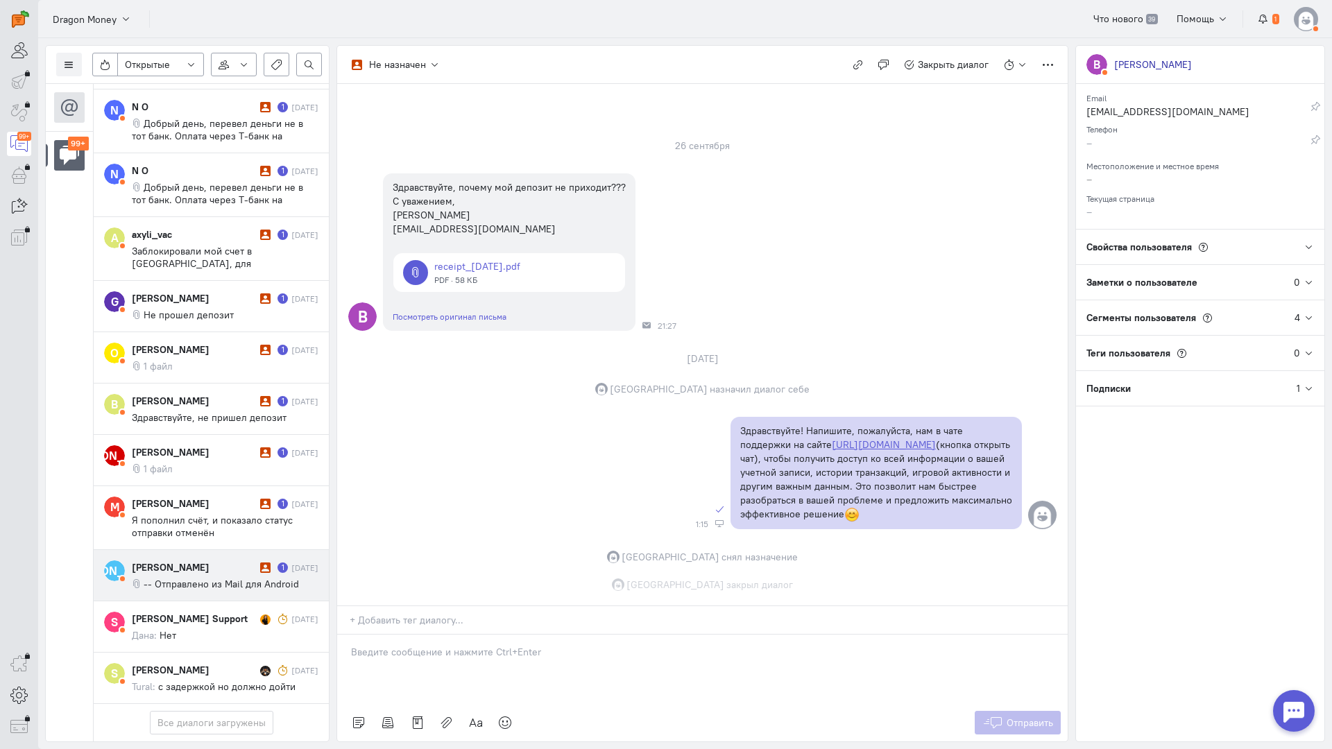
scroll to position [7260, 0]
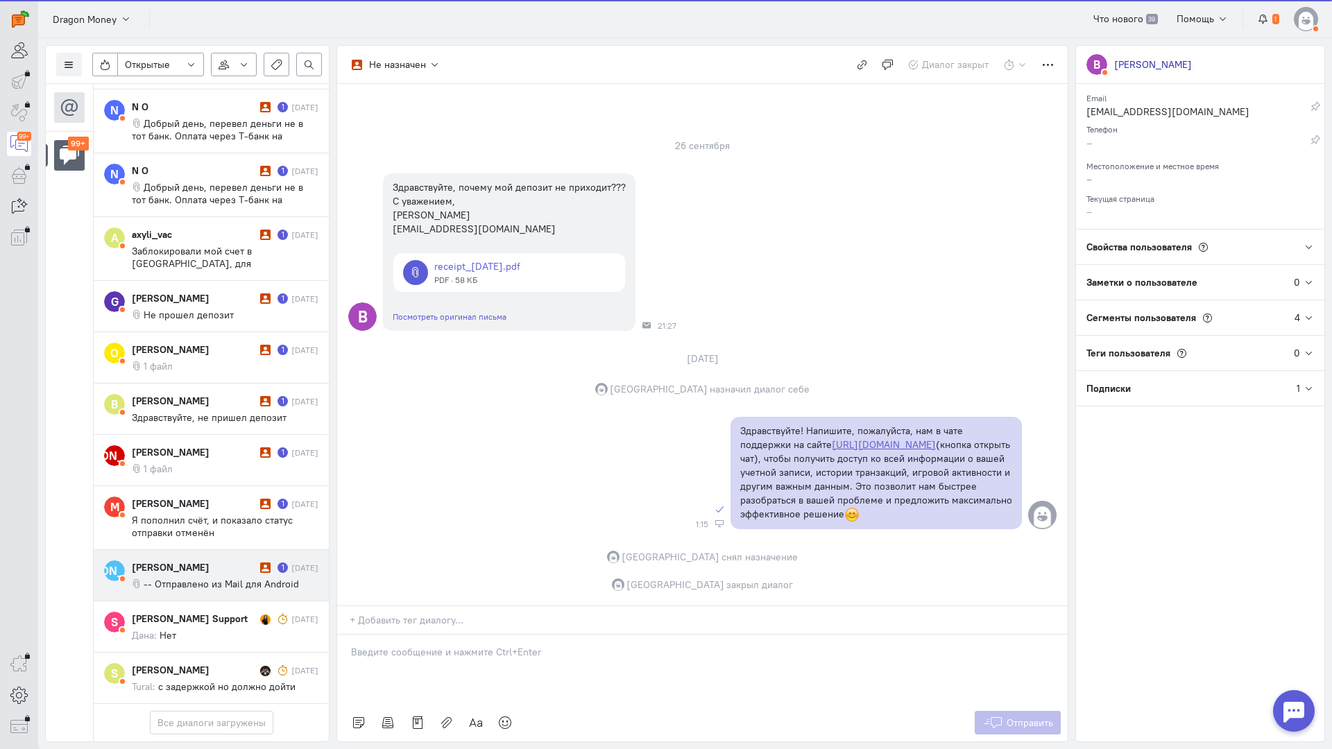
click at [190, 578] on span "-- Отправлено из Mail для Android" at bounding box center [221, 584] width 155 height 12
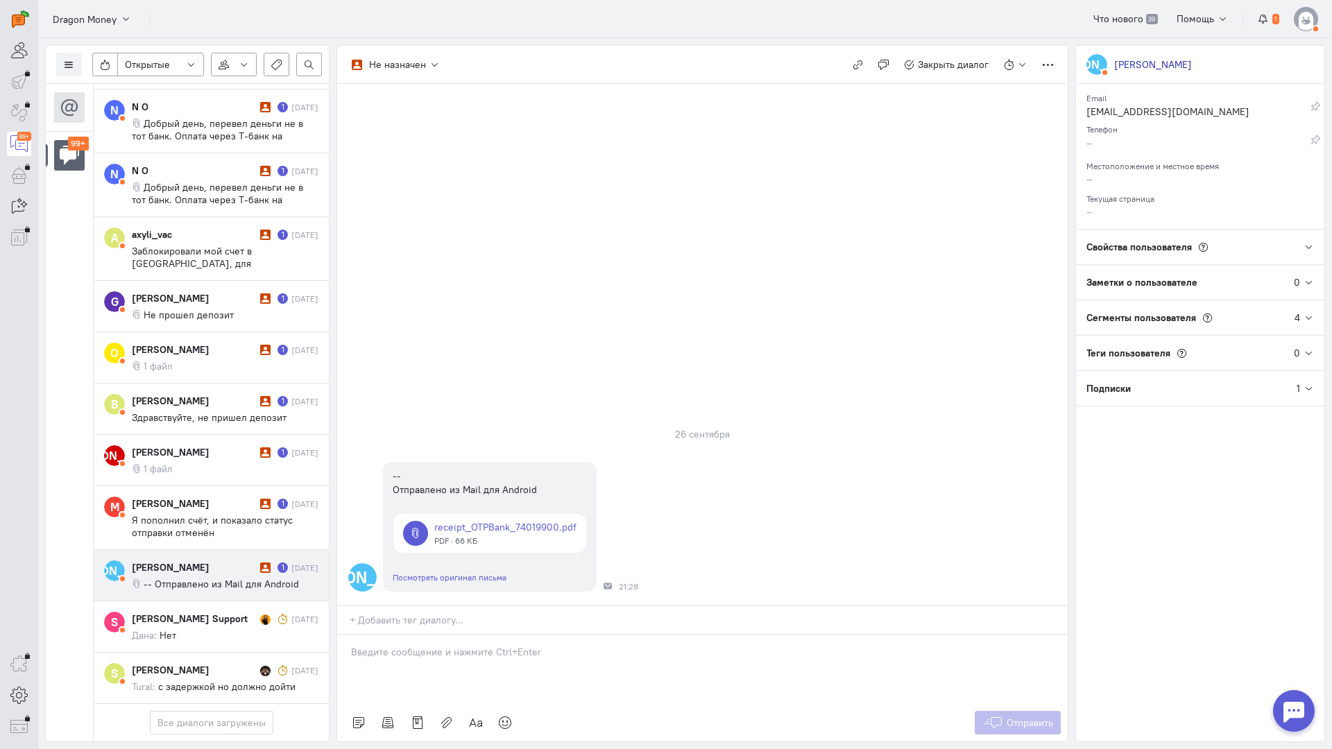
drag, startPoint x: 441, startPoint y: 569, endPoint x: 422, endPoint y: 569, distance: 18.7
click at [440, 645] on p at bounding box center [702, 652] width 703 height 14
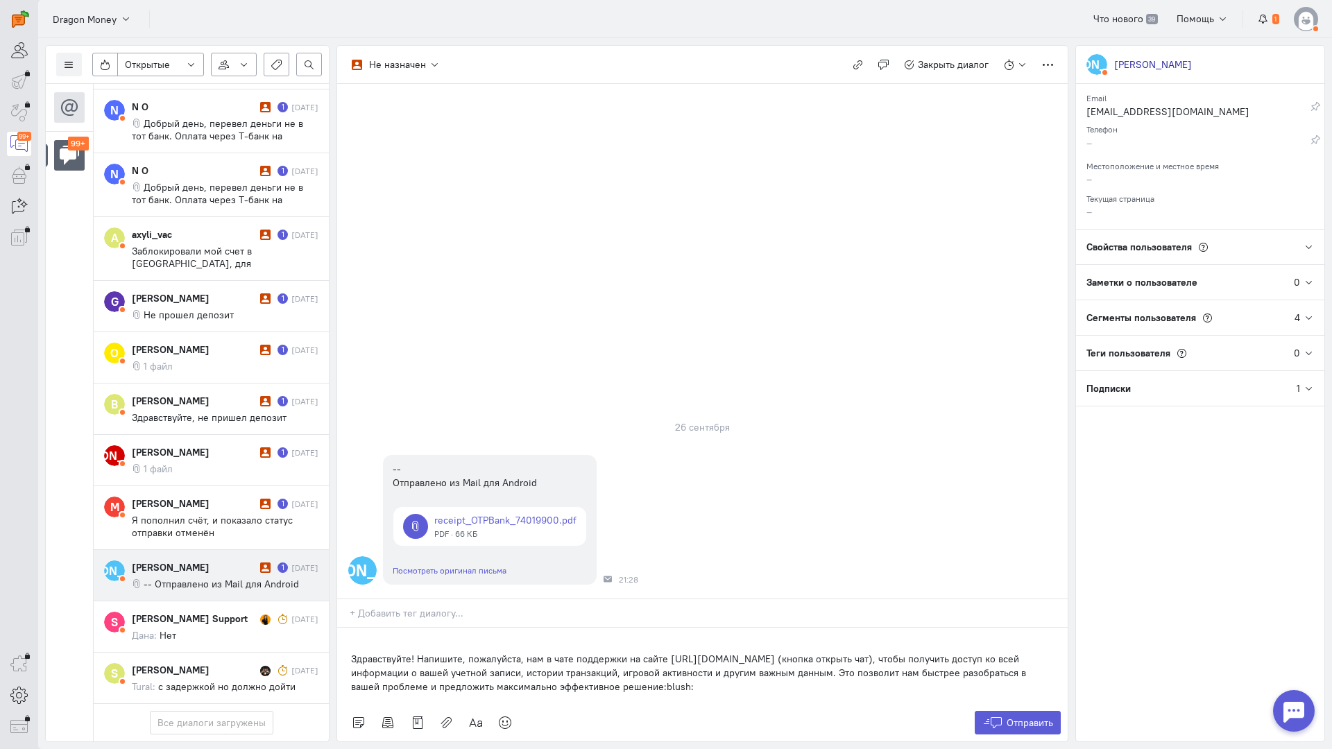
click at [343, 628] on div "Здравствуйте! Напишите, пожалуйста, нам в чате поддержки на сайте [URL][DOMAIN_…" at bounding box center [702, 666] width 730 height 76
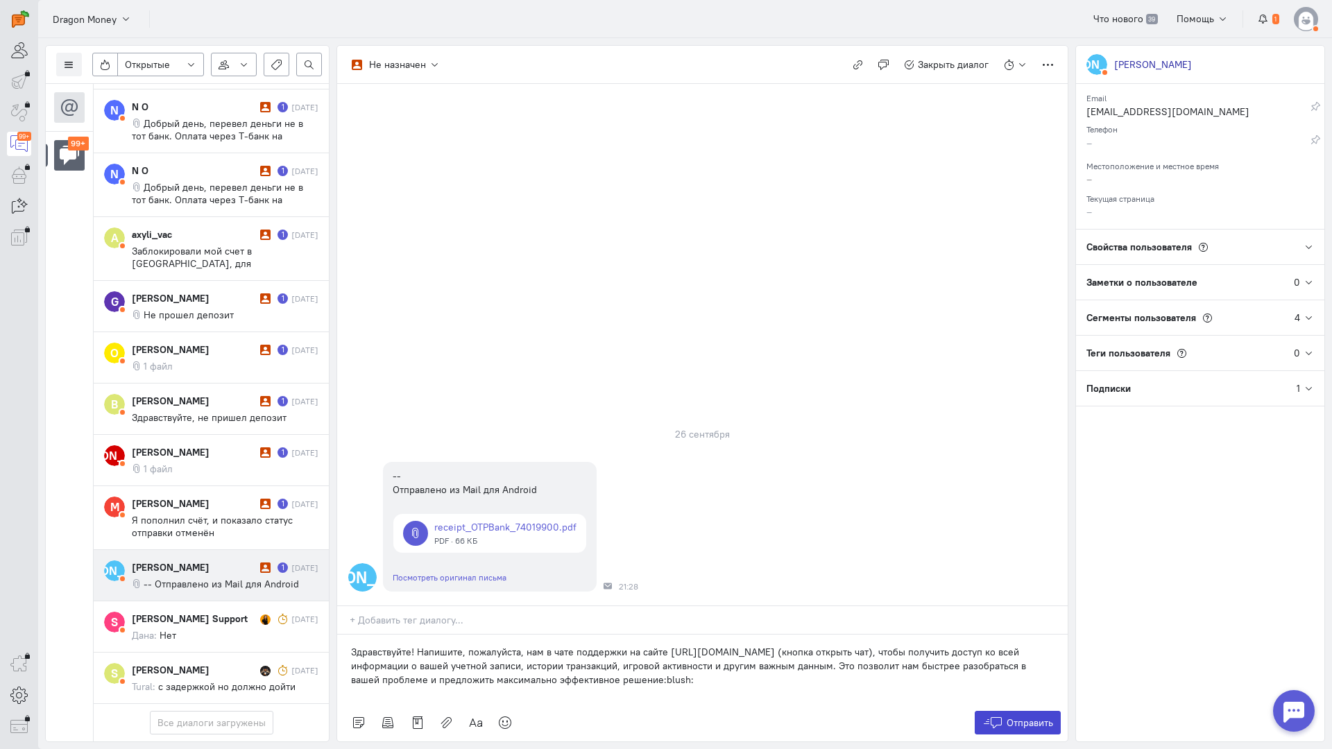
click at [1009, 717] on span "Отправить" at bounding box center [1029, 723] width 46 height 12
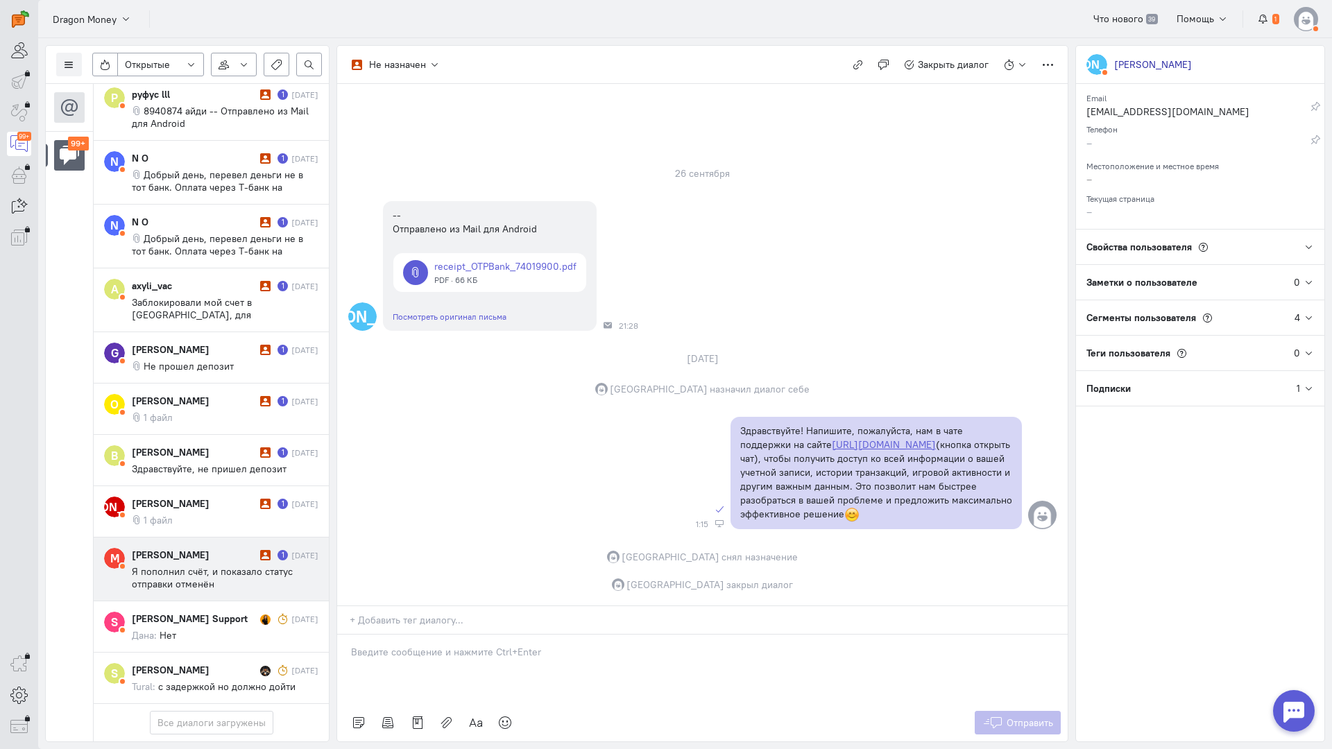
scroll to position [7198, 0]
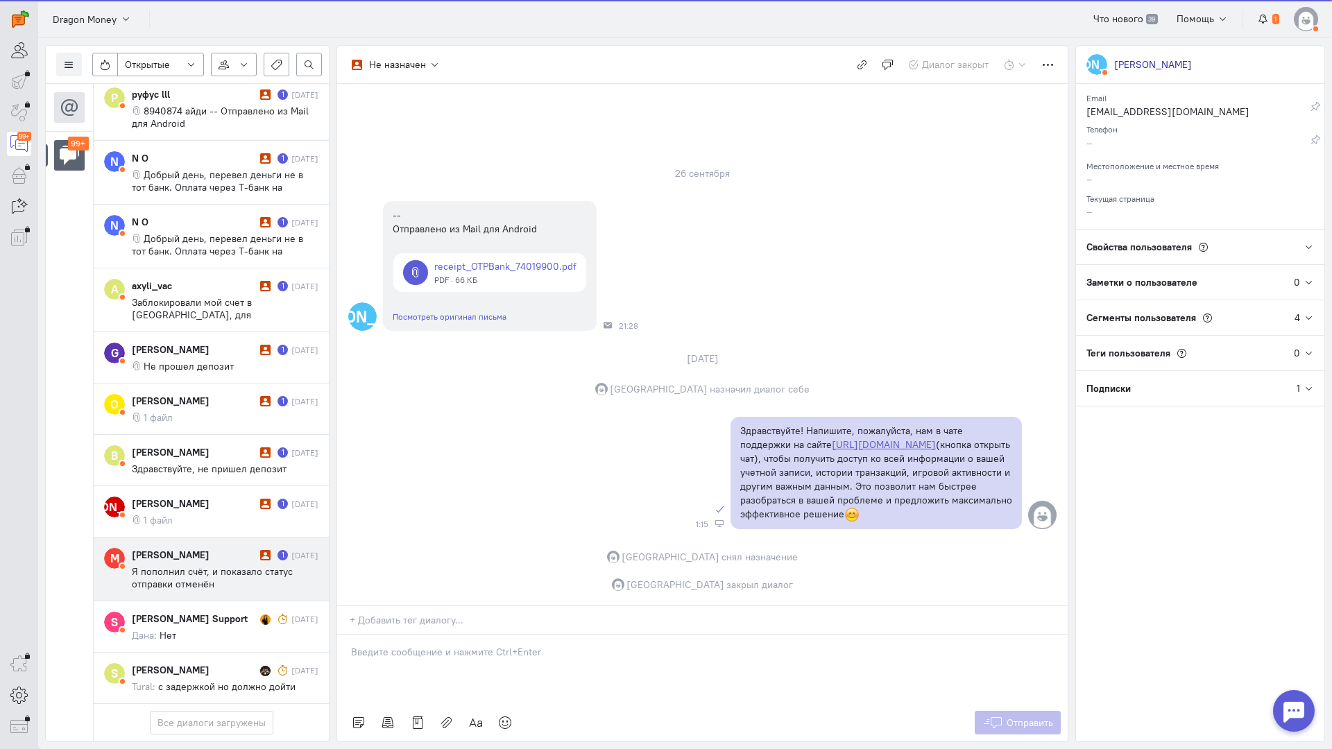
click at [195, 565] on span "Я пополнил счëт, и показало статус отправки отменëн" at bounding box center [212, 577] width 161 height 25
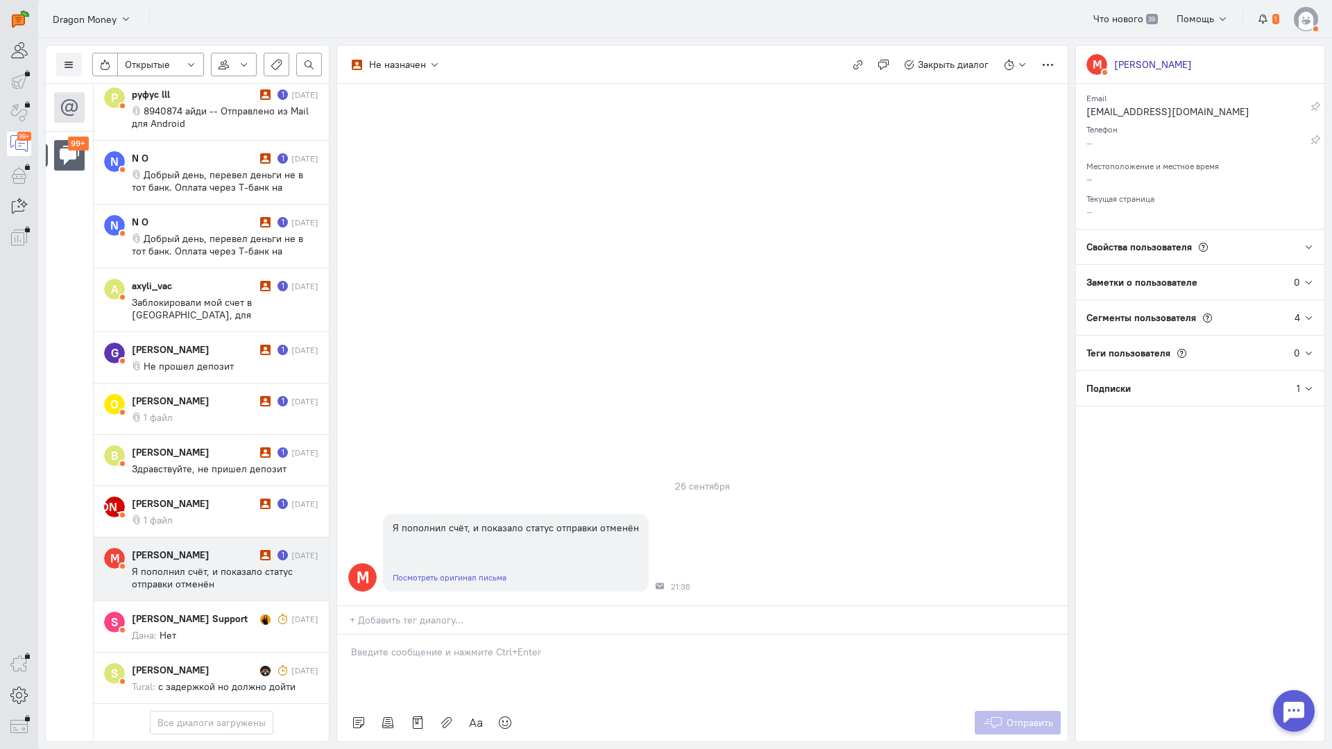
drag, startPoint x: 419, startPoint y: 590, endPoint x: 404, endPoint y: 583, distance: 16.8
click at [419, 635] on div at bounding box center [702, 669] width 730 height 69
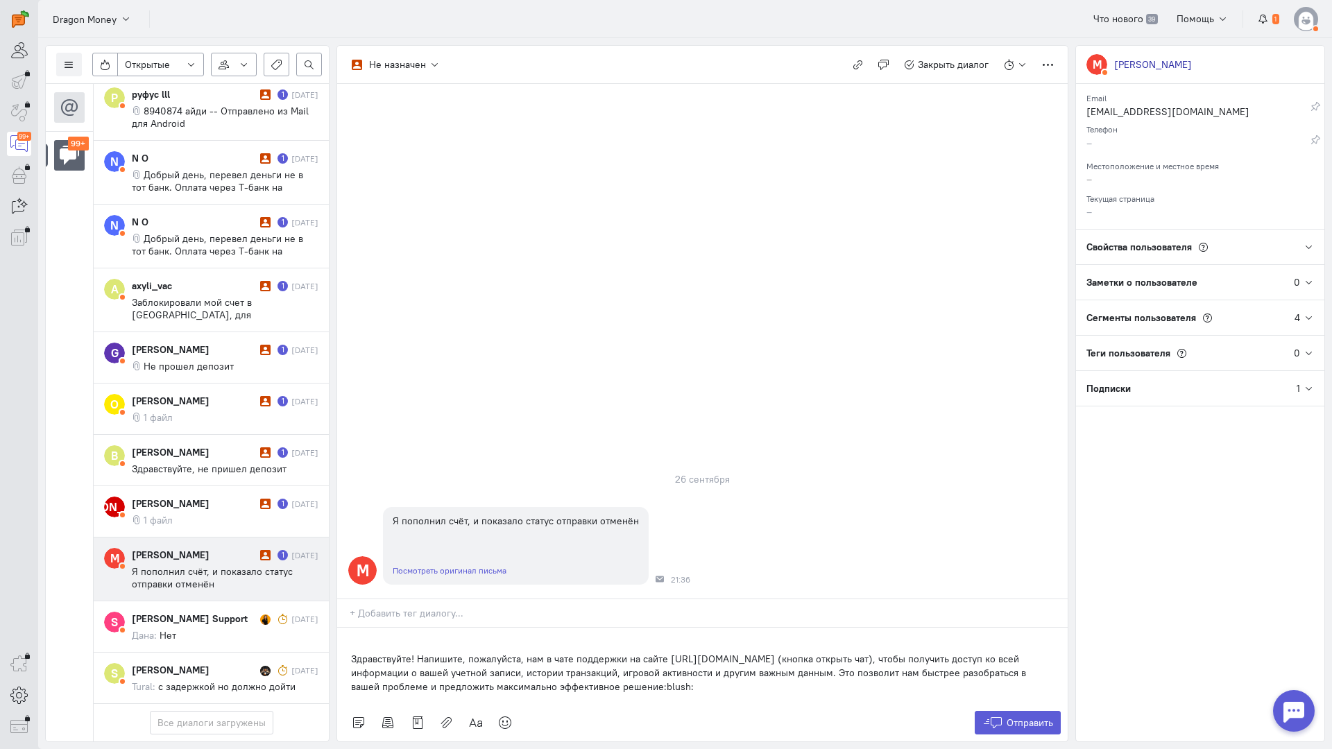
click at [350, 628] on div "Здравствуйте! Напишите, пожалуйста, нам в чате поддержки на сайте [URL][DOMAIN_…" at bounding box center [702, 666] width 730 height 76
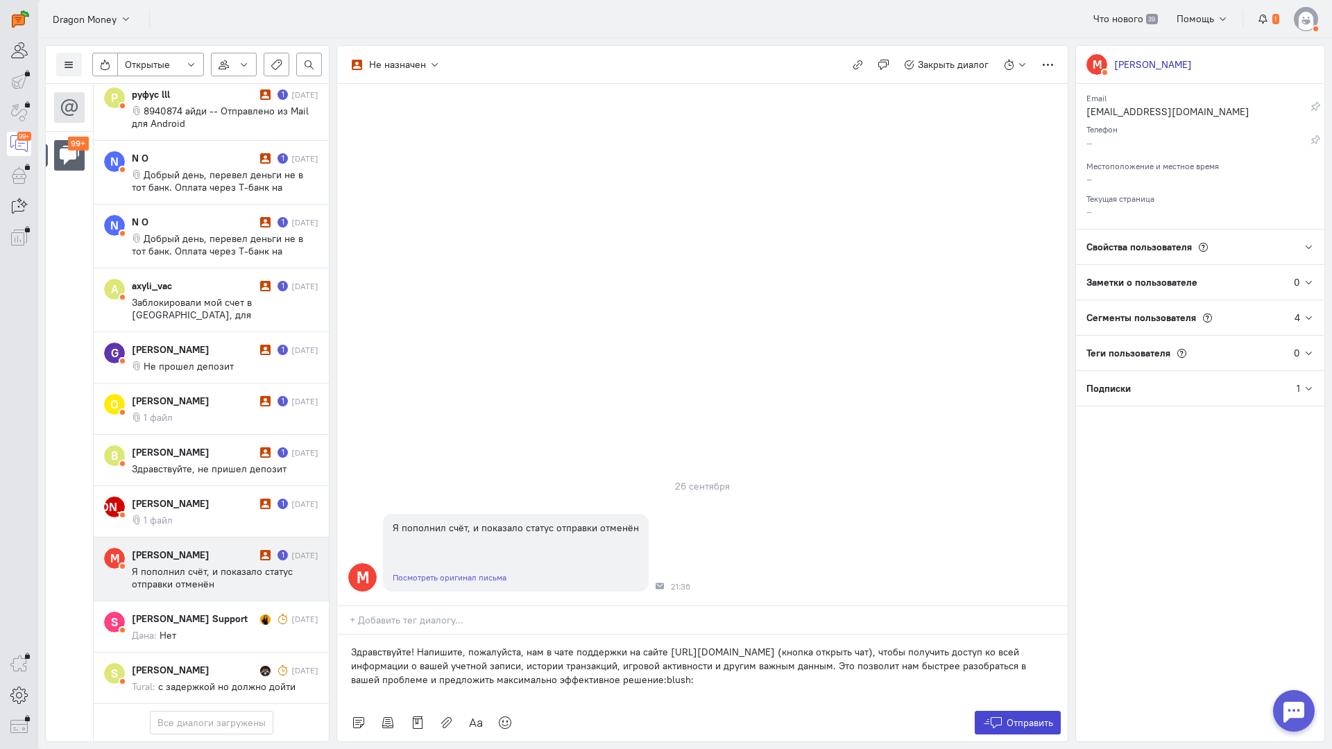
click at [993, 716] on icon at bounding box center [992, 723] width 21 height 14
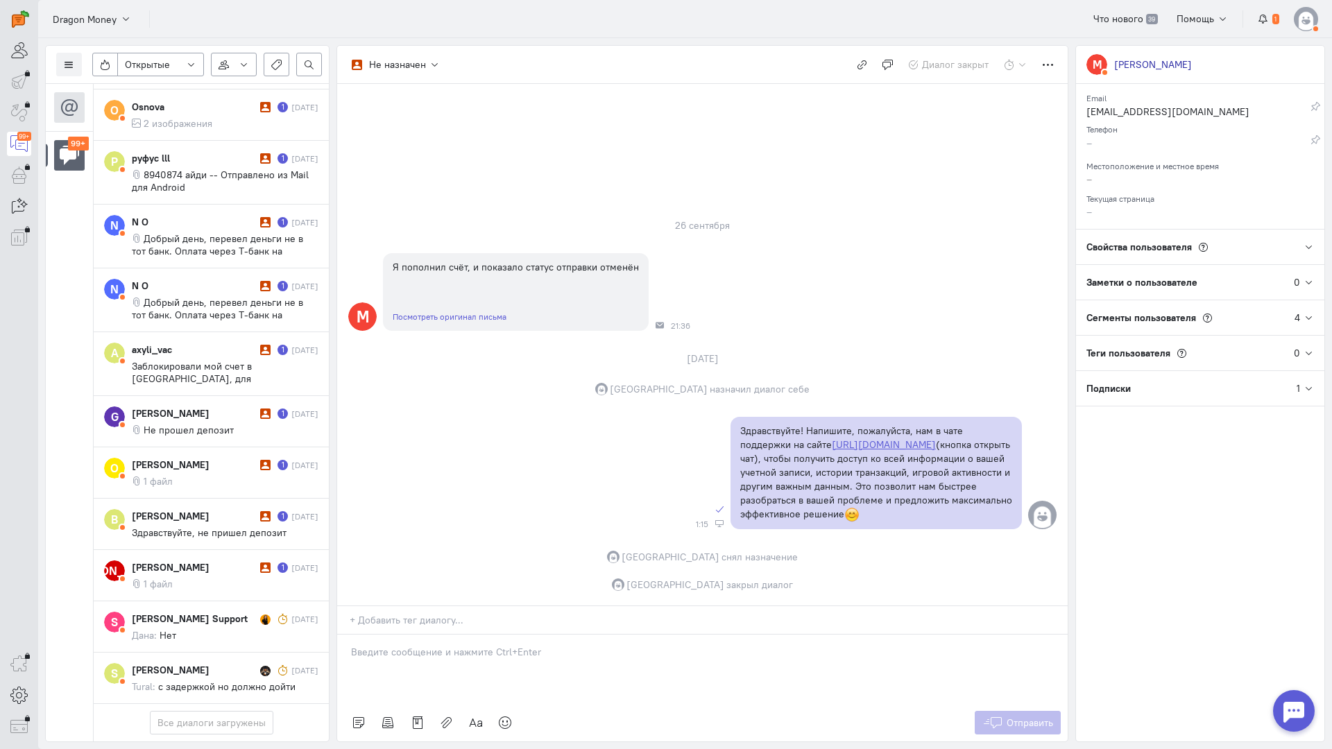
scroll to position [7112, 0]
click at [193, 578] on cq-message "1 файл" at bounding box center [225, 584] width 187 height 12
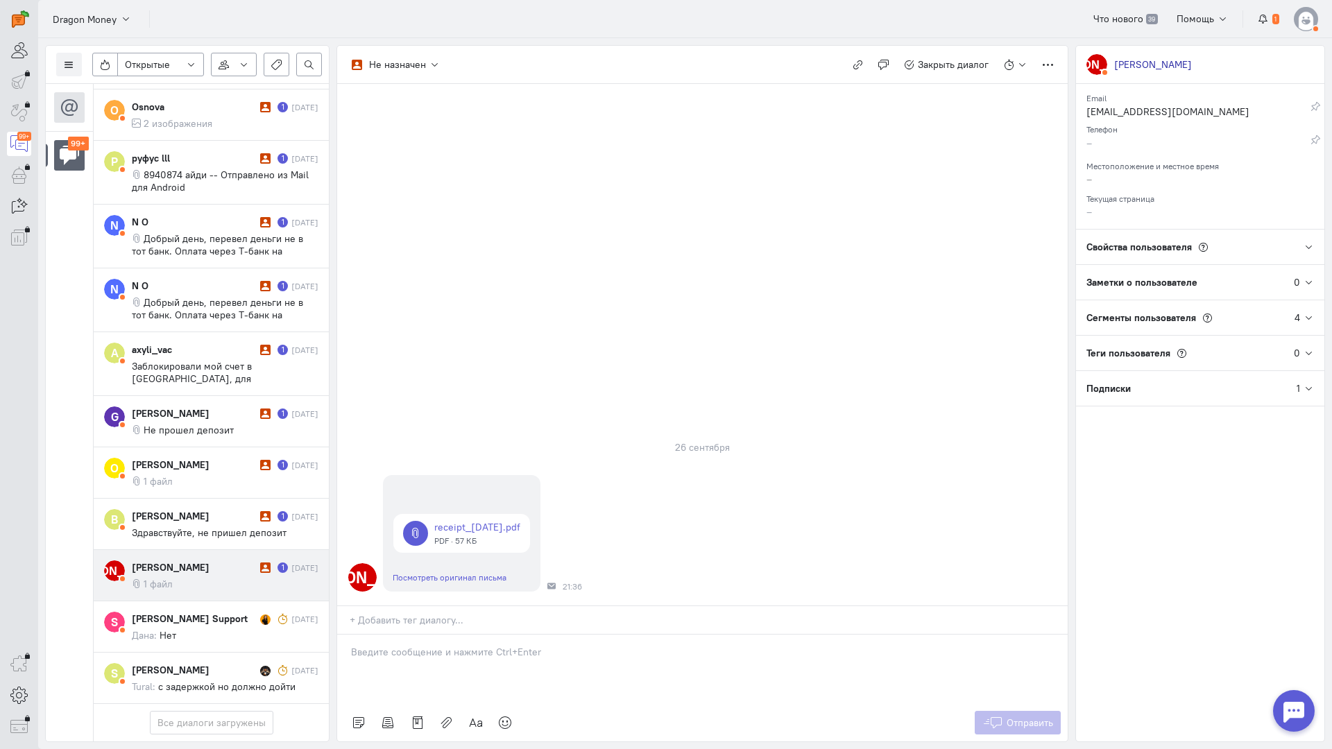
click at [473, 645] on p at bounding box center [702, 652] width 703 height 14
click at [348, 635] on div "Здравствуйте! Благодарим Вас за обращение и предоставленную информацию:blush:" at bounding box center [702, 669] width 730 height 69
click at [1006, 711] on button "Отправить" at bounding box center [1018, 723] width 87 height 24
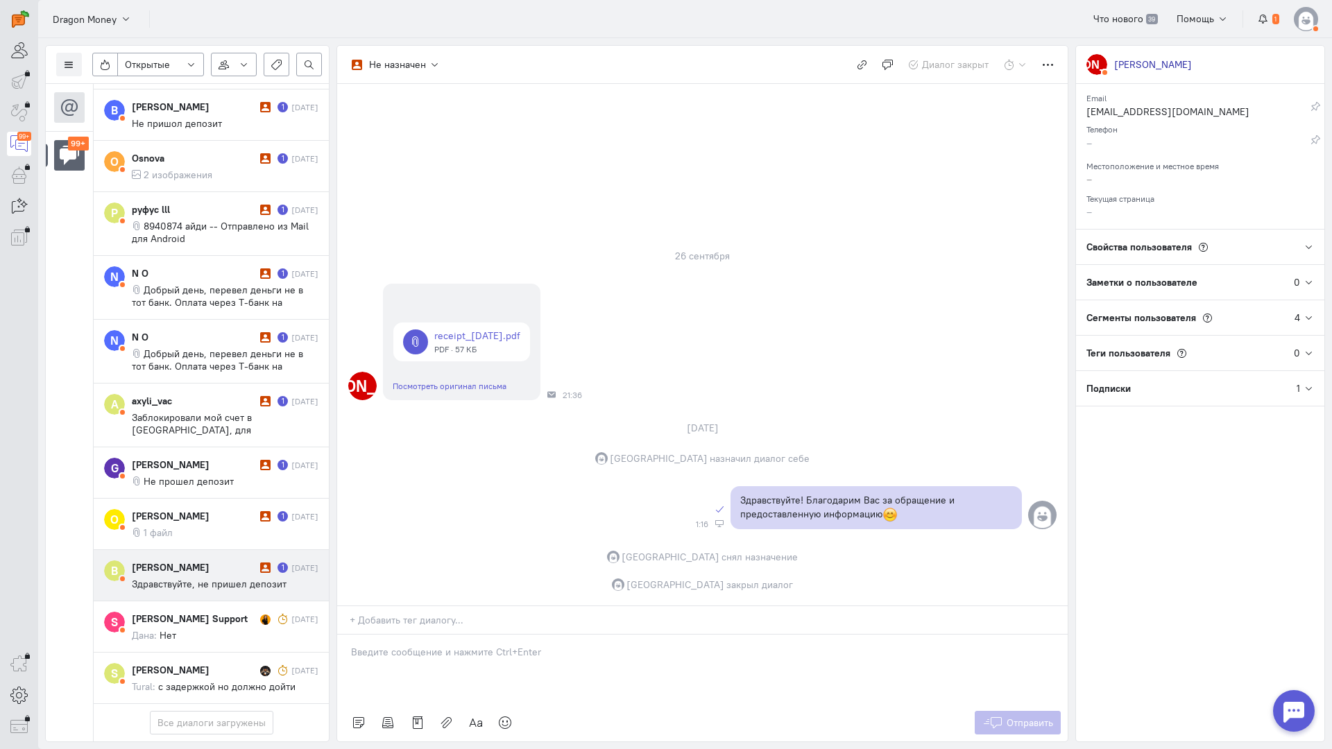
click at [189, 560] on div "[PERSON_NAME] 1 [DATE] Здравствуйте, не пришел депозит" at bounding box center [225, 575] width 187 height 30
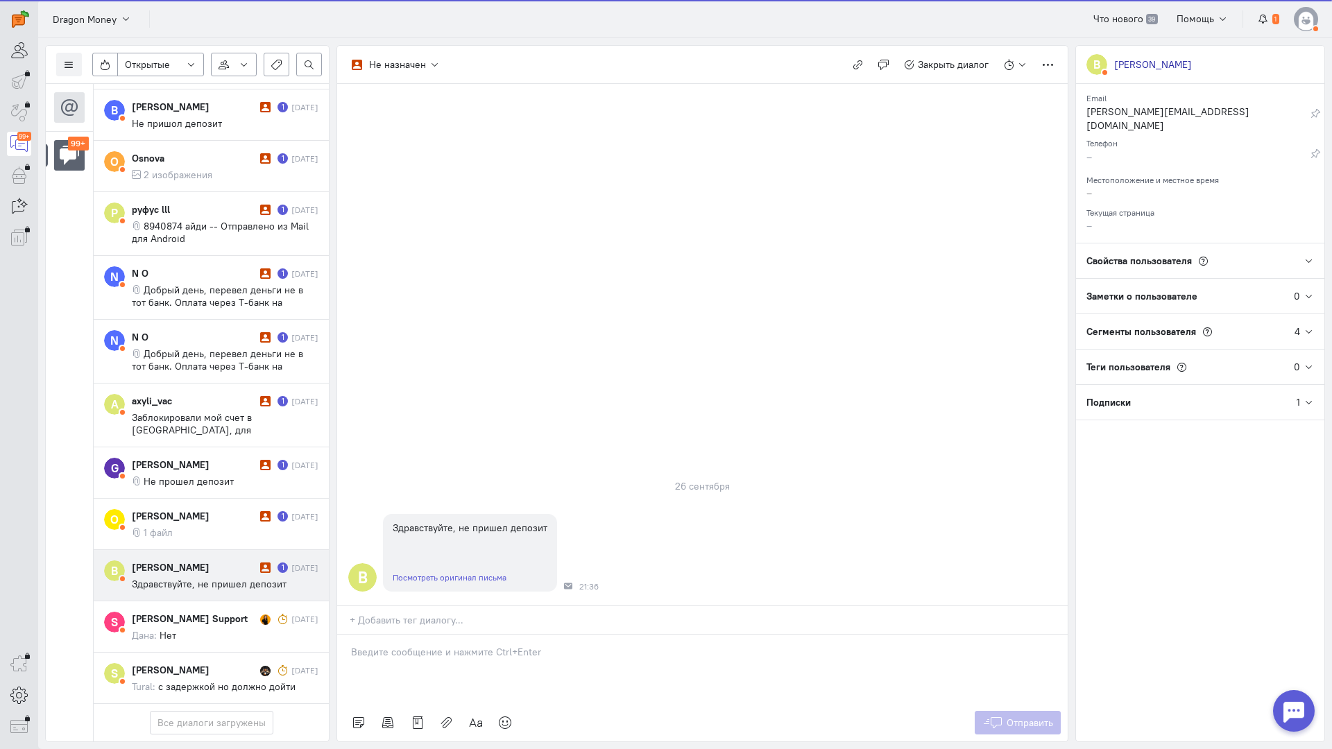
scroll to position [7049, 0]
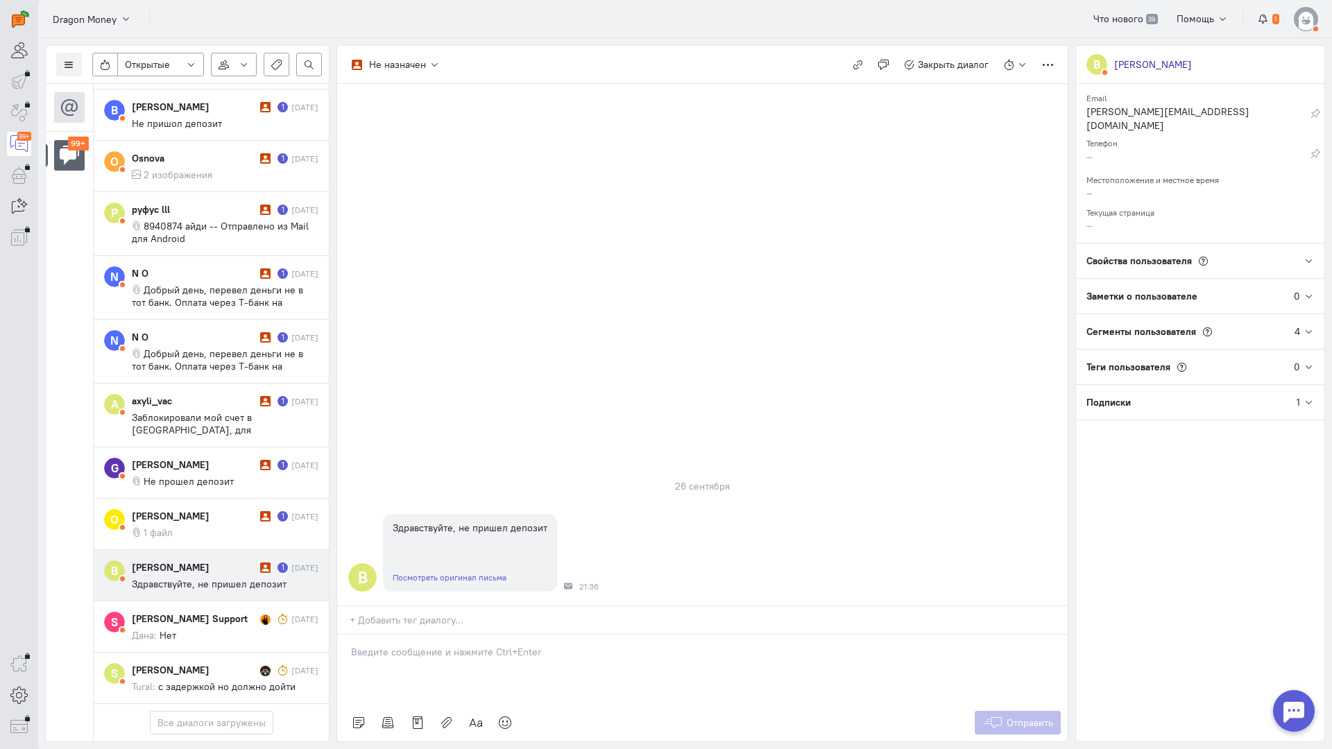
drag, startPoint x: 475, startPoint y: 578, endPoint x: 423, endPoint y: 574, distance: 52.2
click at [470, 635] on div at bounding box center [702, 669] width 730 height 69
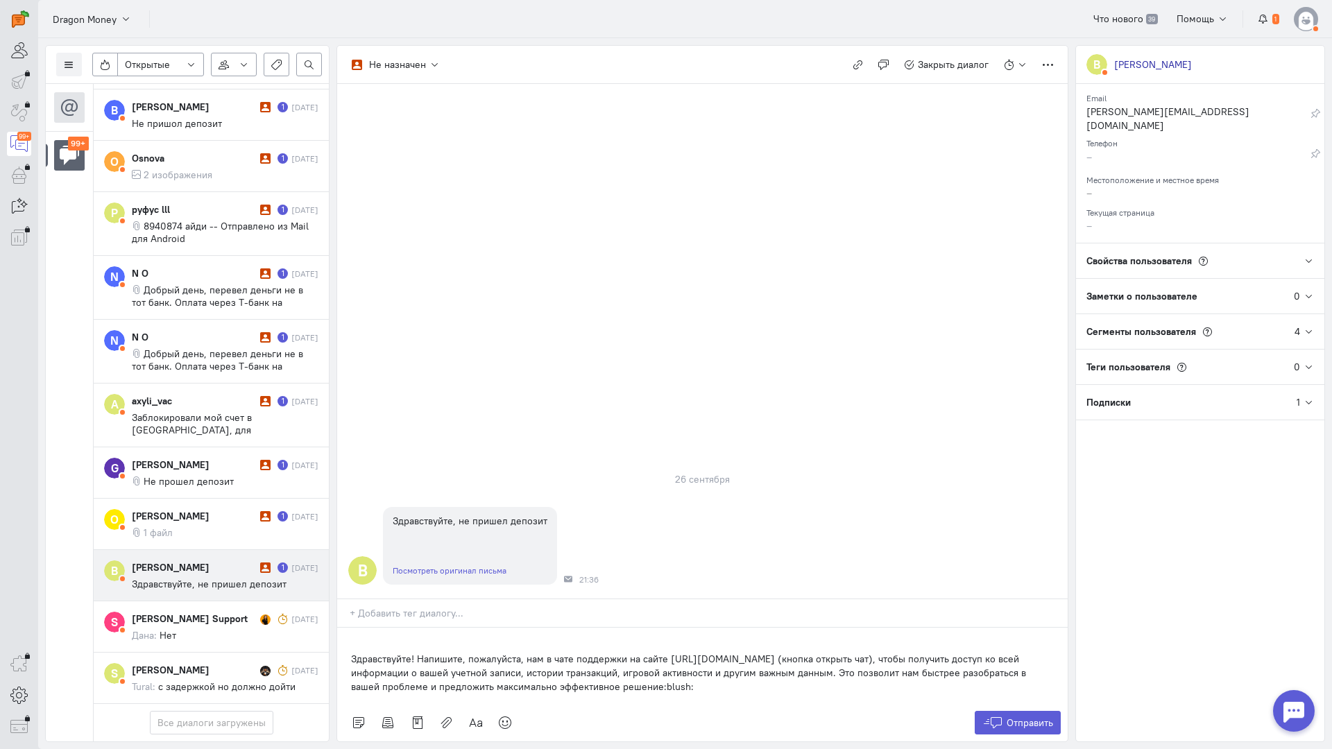
click at [348, 628] on div "Здравствуйте! Напишите, пожалуйста, нам в чате поддержки на сайте [URL][DOMAIN_…" at bounding box center [702, 666] width 730 height 76
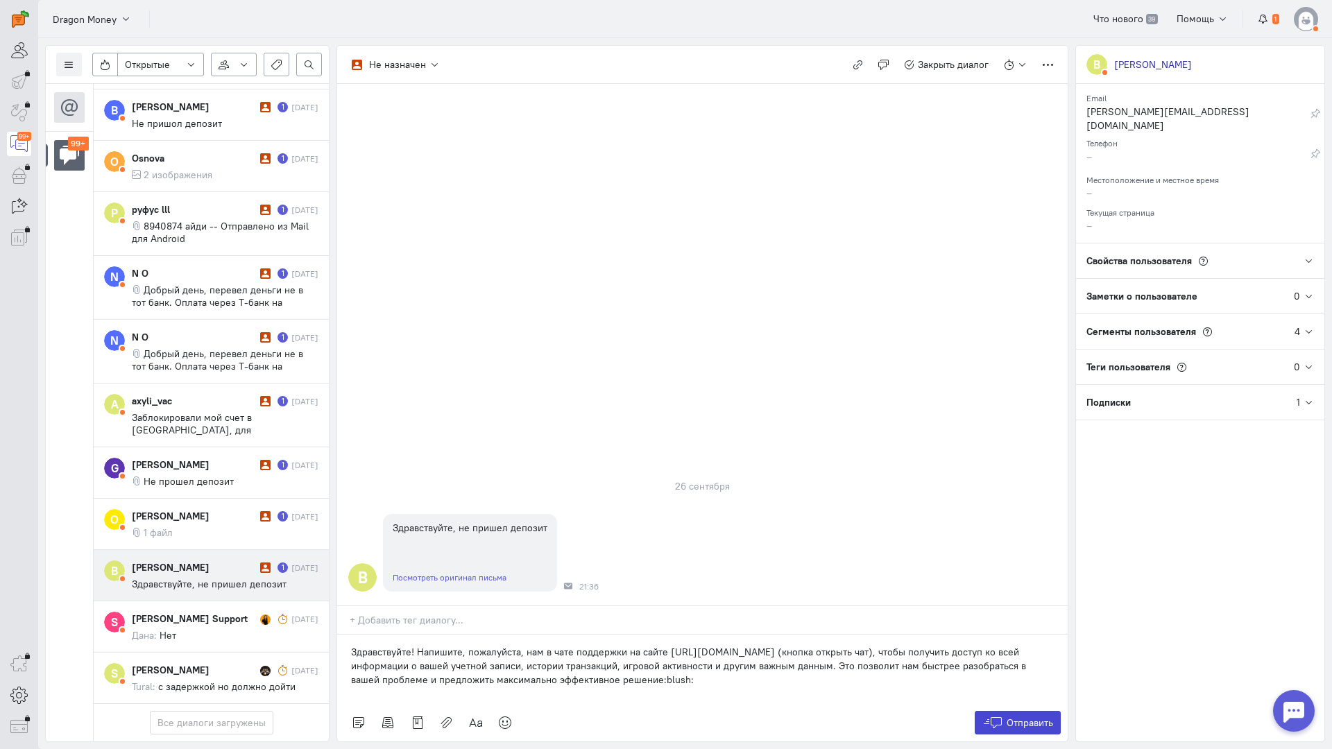
click at [1016, 717] on span "Отправить" at bounding box center [1029, 723] width 46 height 12
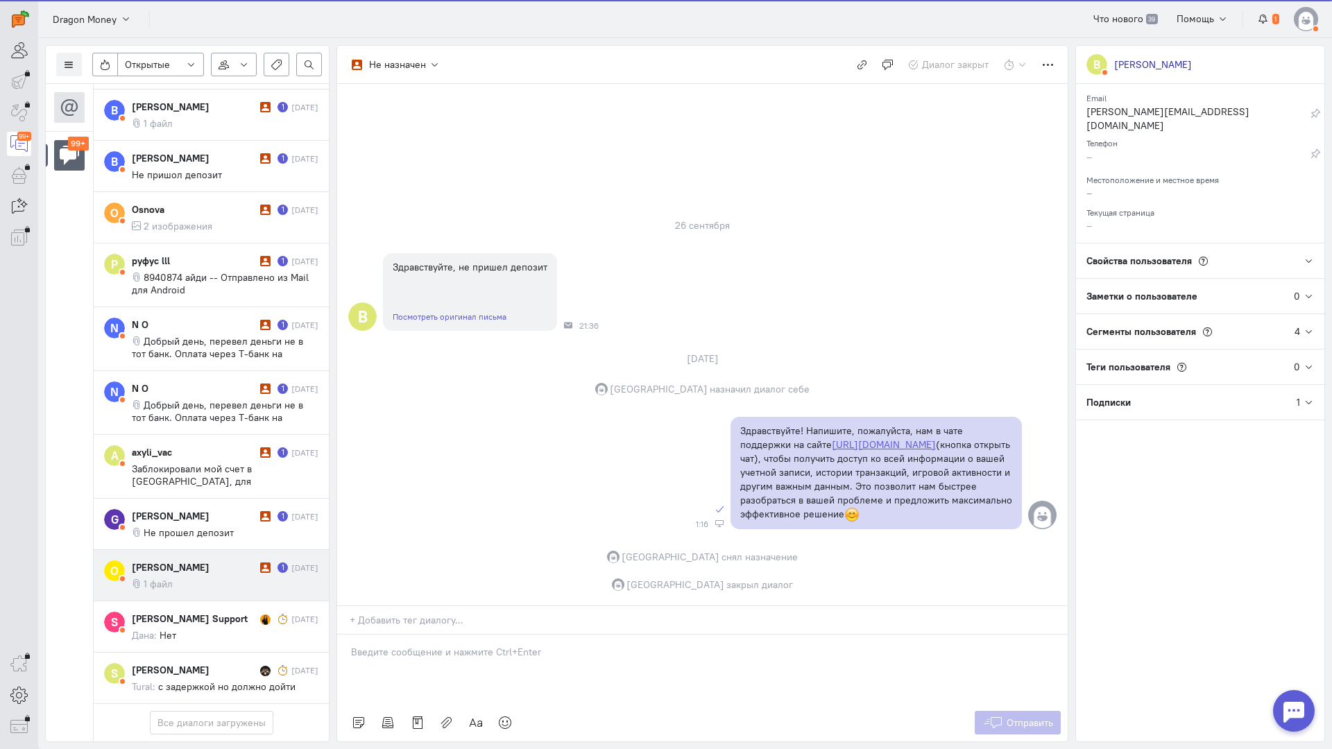
scroll to position [6987, 0]
click at [207, 560] on div "[PERSON_NAME] 1 [DATE] 1 файл" at bounding box center [225, 575] width 187 height 30
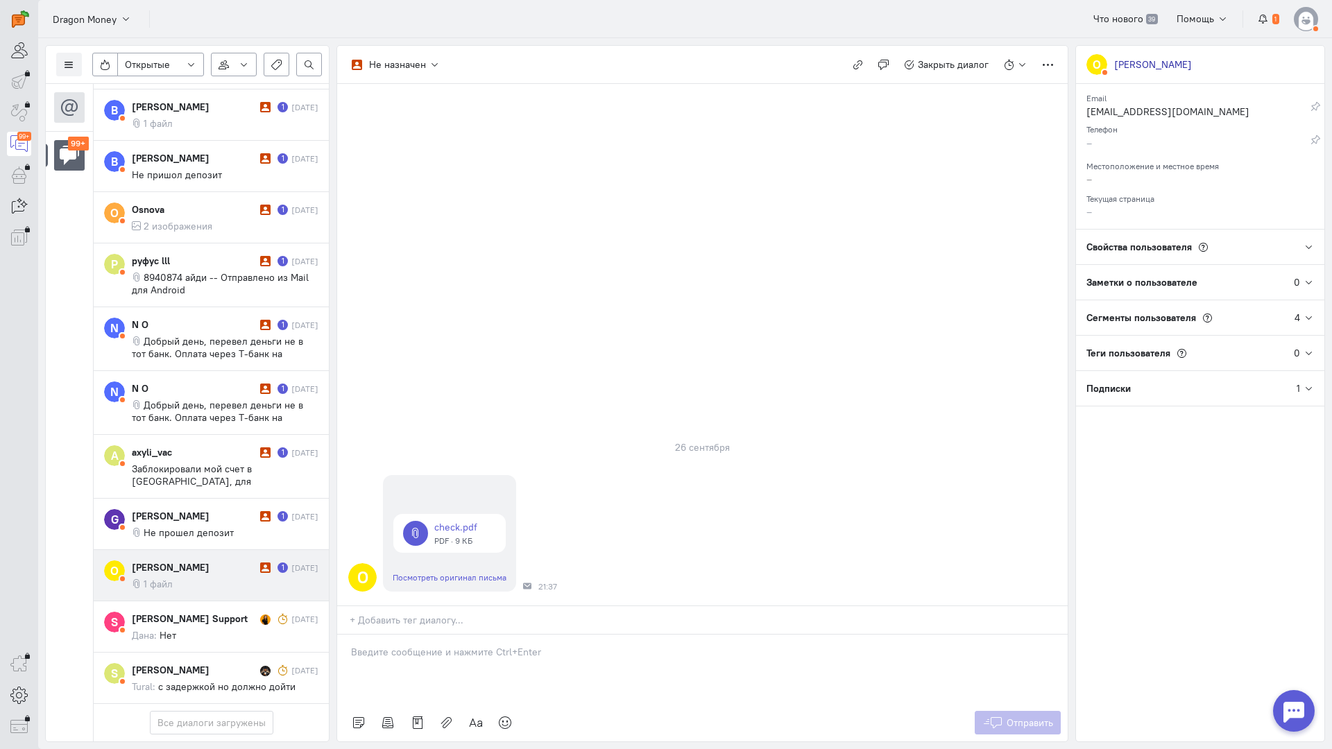
click at [436, 635] on div at bounding box center [702, 669] width 730 height 69
click at [334, 588] on div "Список пользователей Включить темную тему Открытые Открытые диалоги Отложенные …" at bounding box center [685, 393] width 1294 height 711
click at [349, 635] on div "Здравствуйте! Благодарим Вас за обращение и предоставленную информацию:blush:" at bounding box center [702, 669] width 730 height 69
click at [1021, 711] on button "Отправить" at bounding box center [1018, 723] width 87 height 24
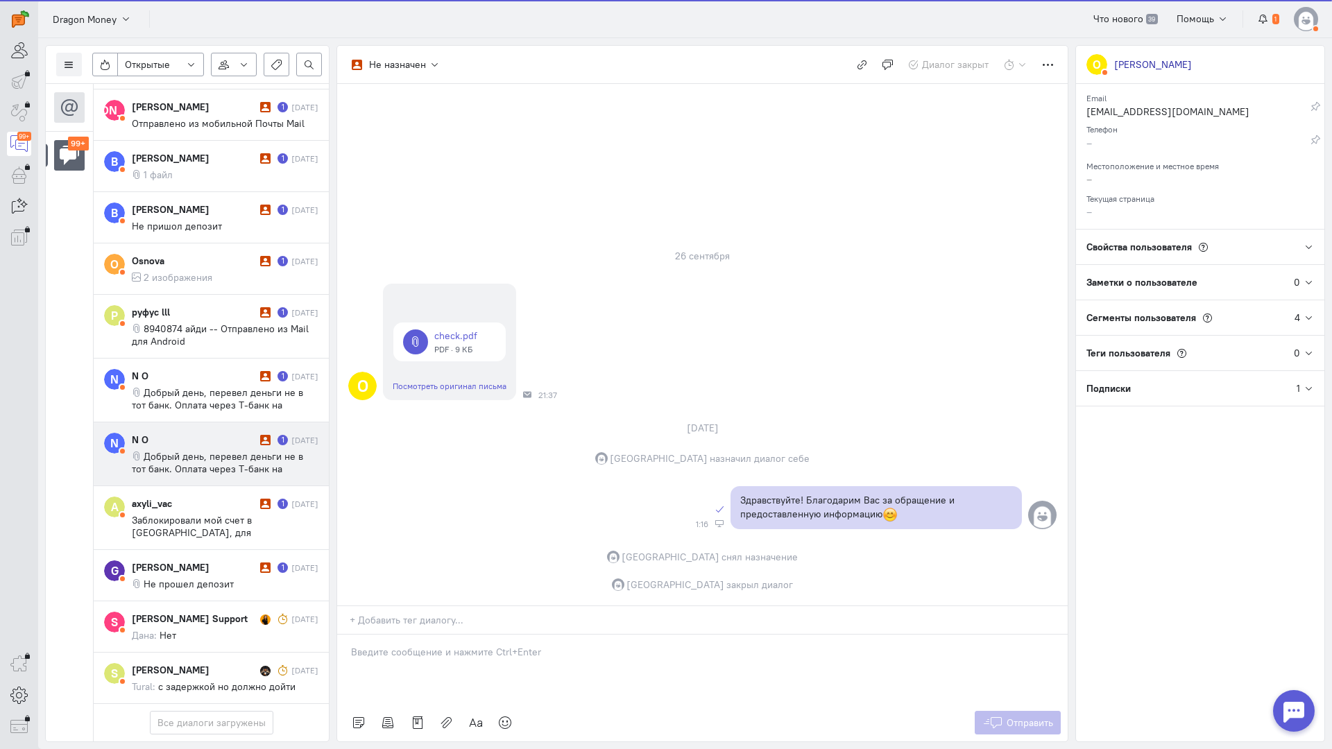
scroll to position [6925, 0]
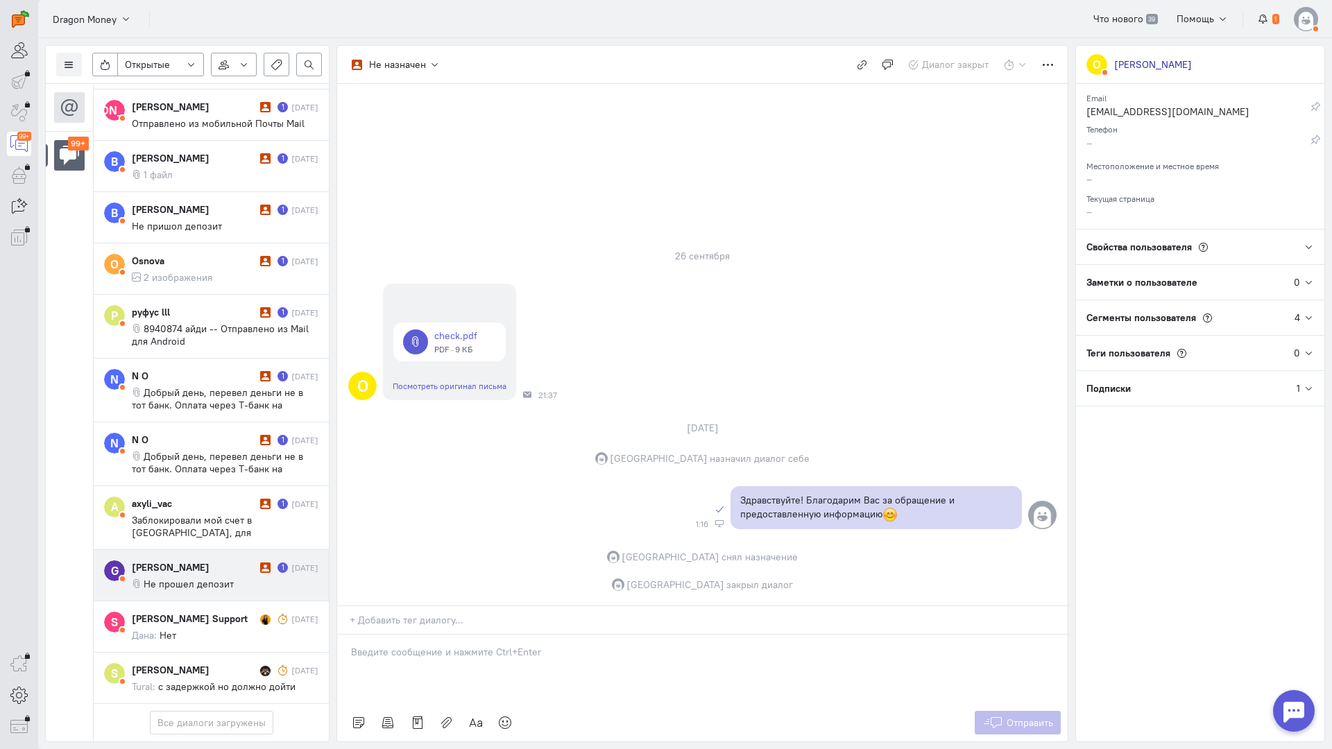
click at [212, 560] on div "[PERSON_NAME]" at bounding box center [194, 567] width 125 height 14
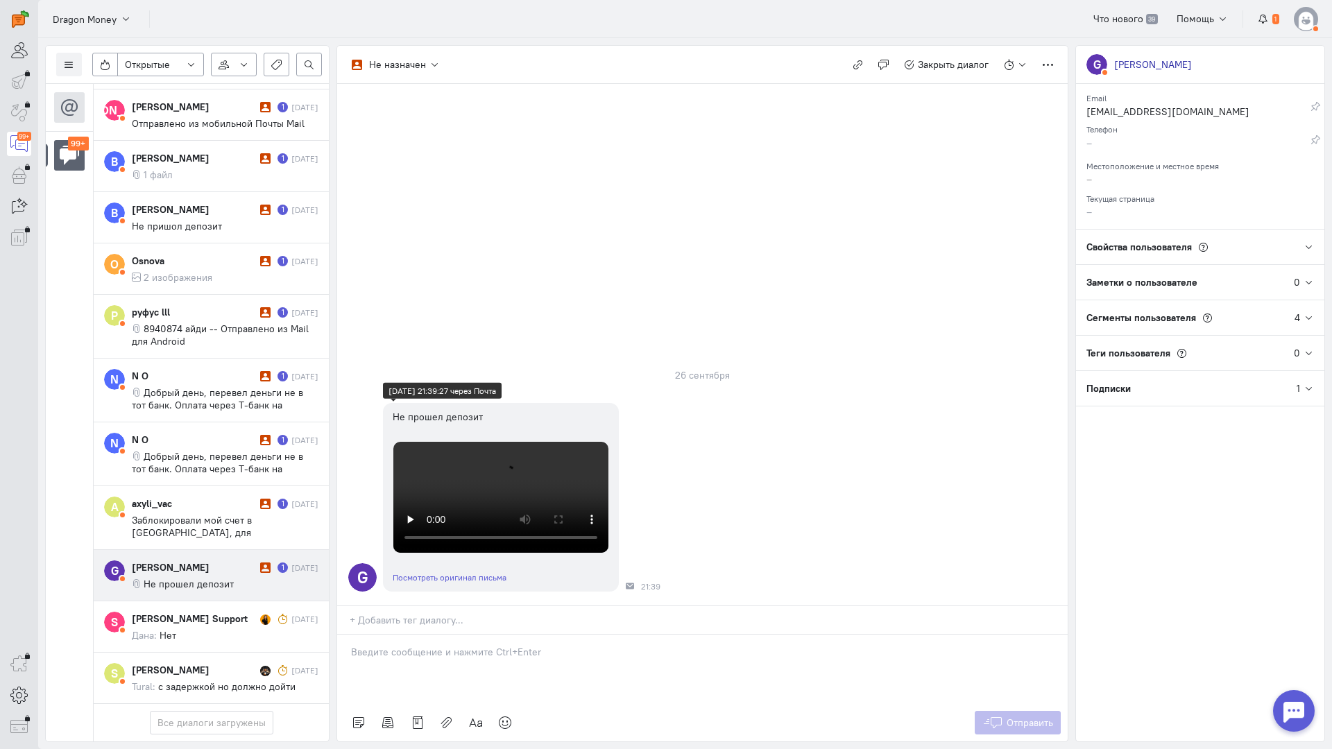
scroll to position [296, 0]
drag, startPoint x: 445, startPoint y: 567, endPoint x: 436, endPoint y: 567, distance: 9.7
click at [440, 645] on p at bounding box center [702, 652] width 703 height 14
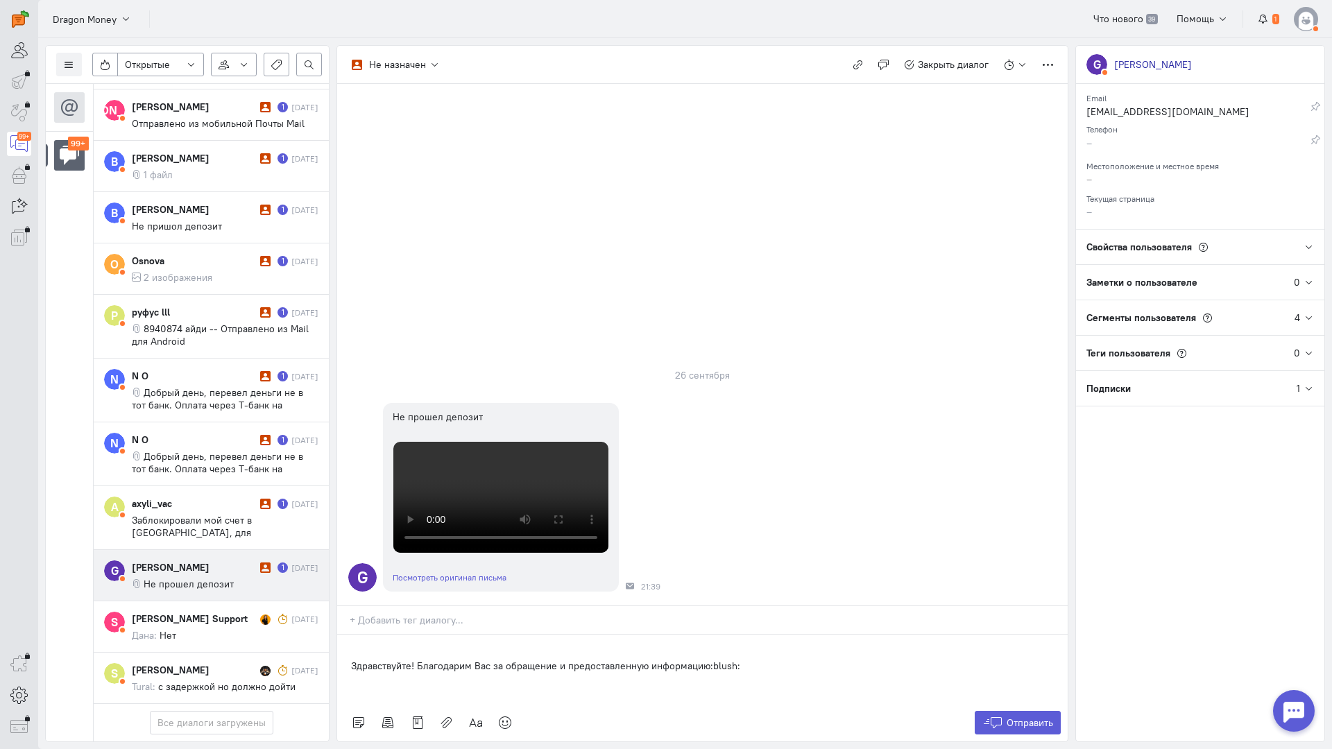
click at [346, 635] on div "Здравствуйте! Благодарим Вас за обращение и предоставленную информацию:blush:" at bounding box center [702, 669] width 730 height 69
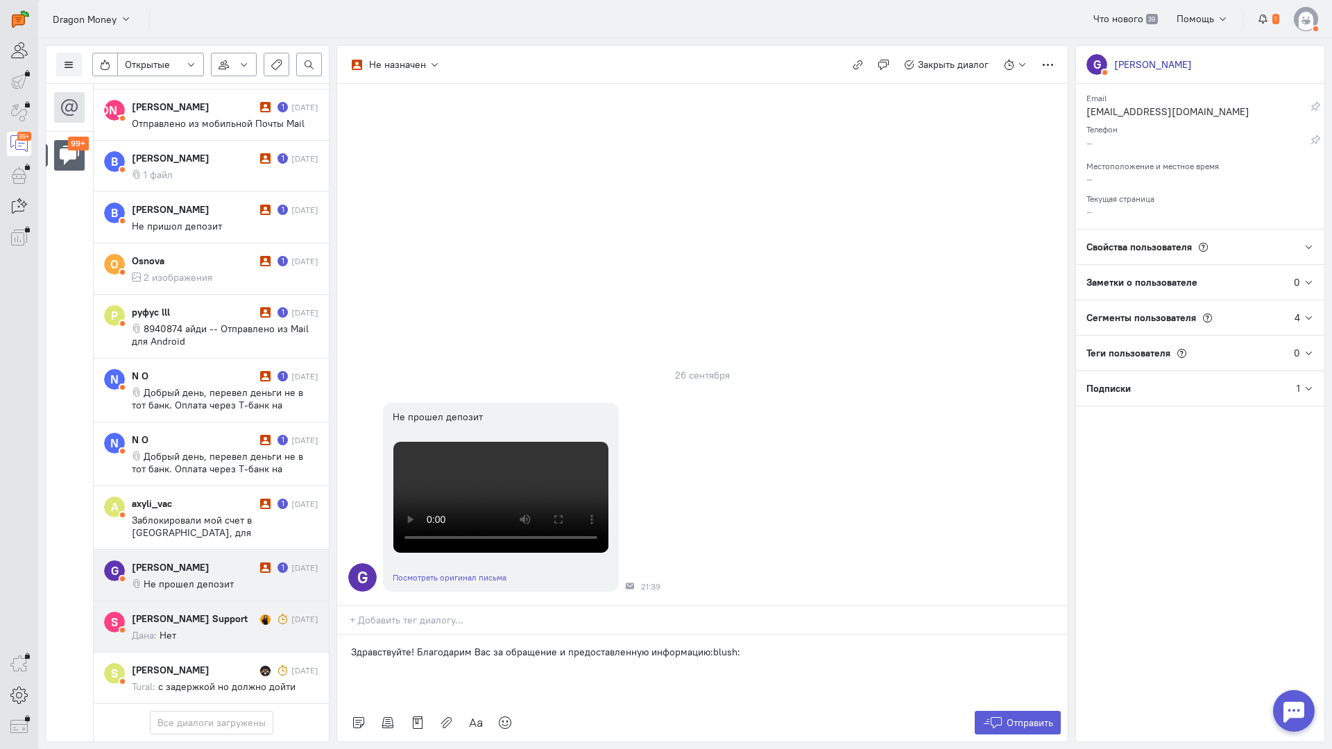
drag, startPoint x: 771, startPoint y: 577, endPoint x: 248, endPoint y: 560, distance: 523.3
click at [248, 560] on div "Список пользователей Включить темную тему Открытые Открытые диалоги Отложенные …" at bounding box center [685, 393] width 1294 height 711
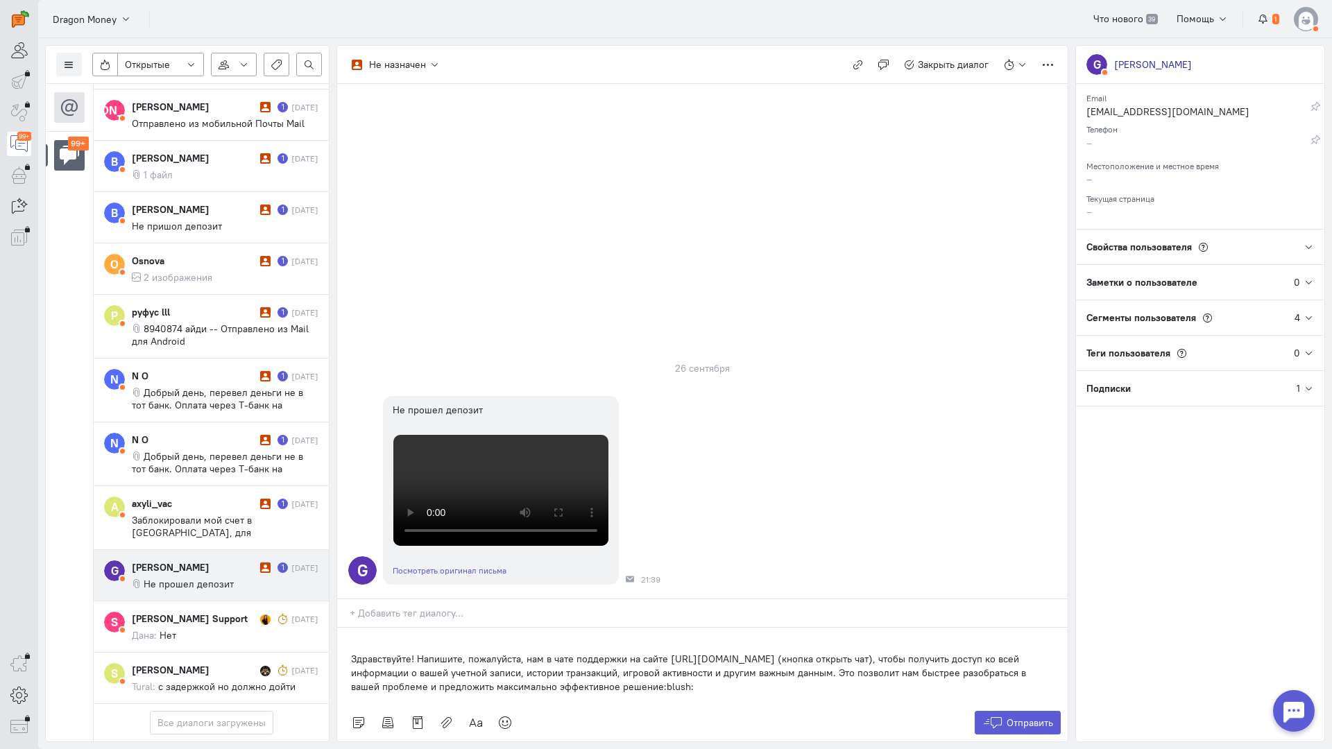
click at [345, 628] on div "Здравствуйте! Напишите, пожалуйста, нам в чате поддержки на сайте [URL][DOMAIN_…" at bounding box center [702, 666] width 730 height 76
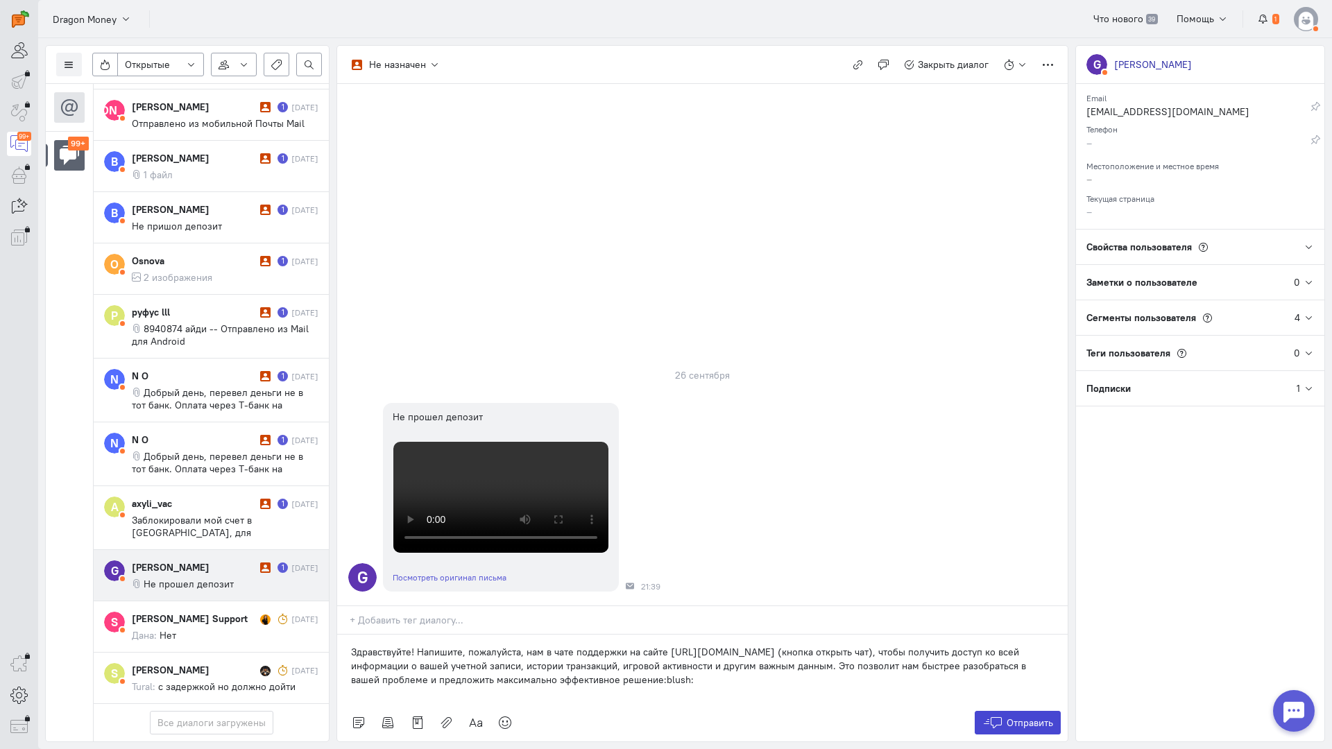
click at [1006, 717] on span "Отправить" at bounding box center [1029, 723] width 46 height 12
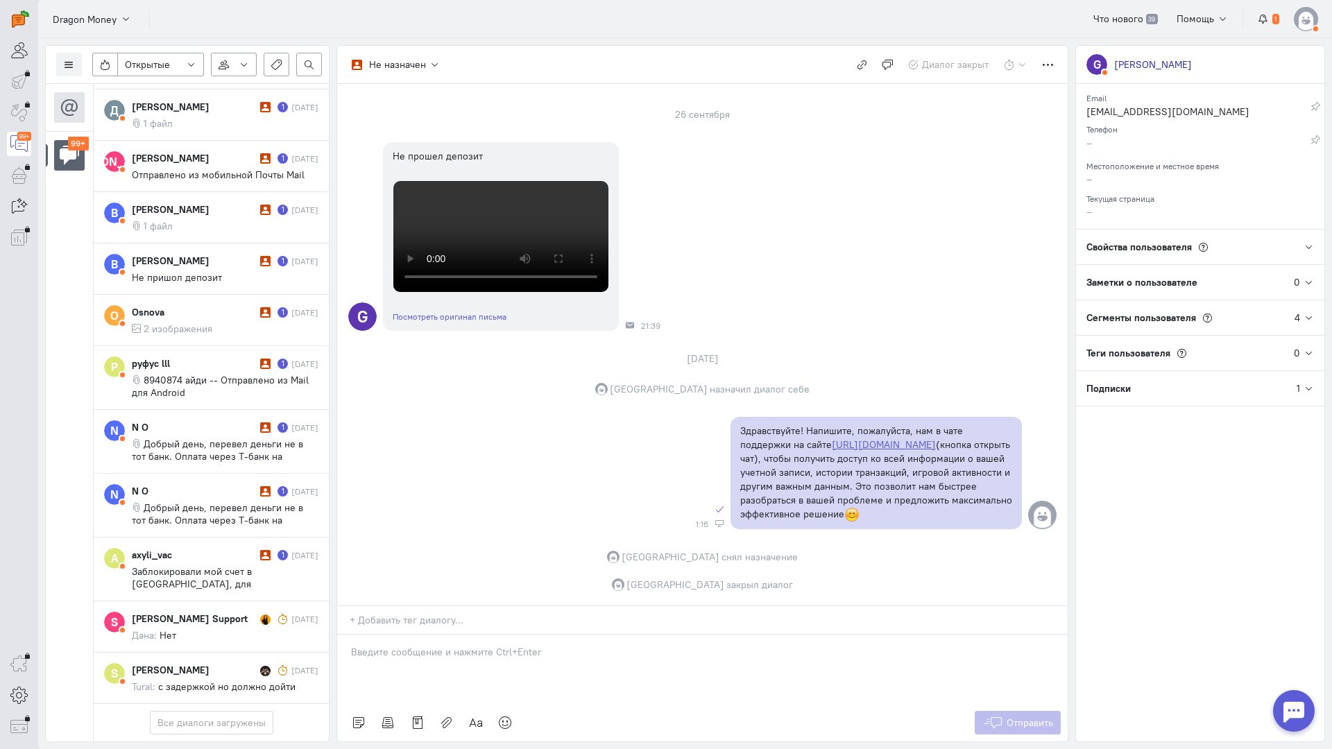
scroll to position [6862, 0]
click at [199, 548] on div "axyli_vac 1 [DATE]" at bounding box center [225, 569] width 187 height 42
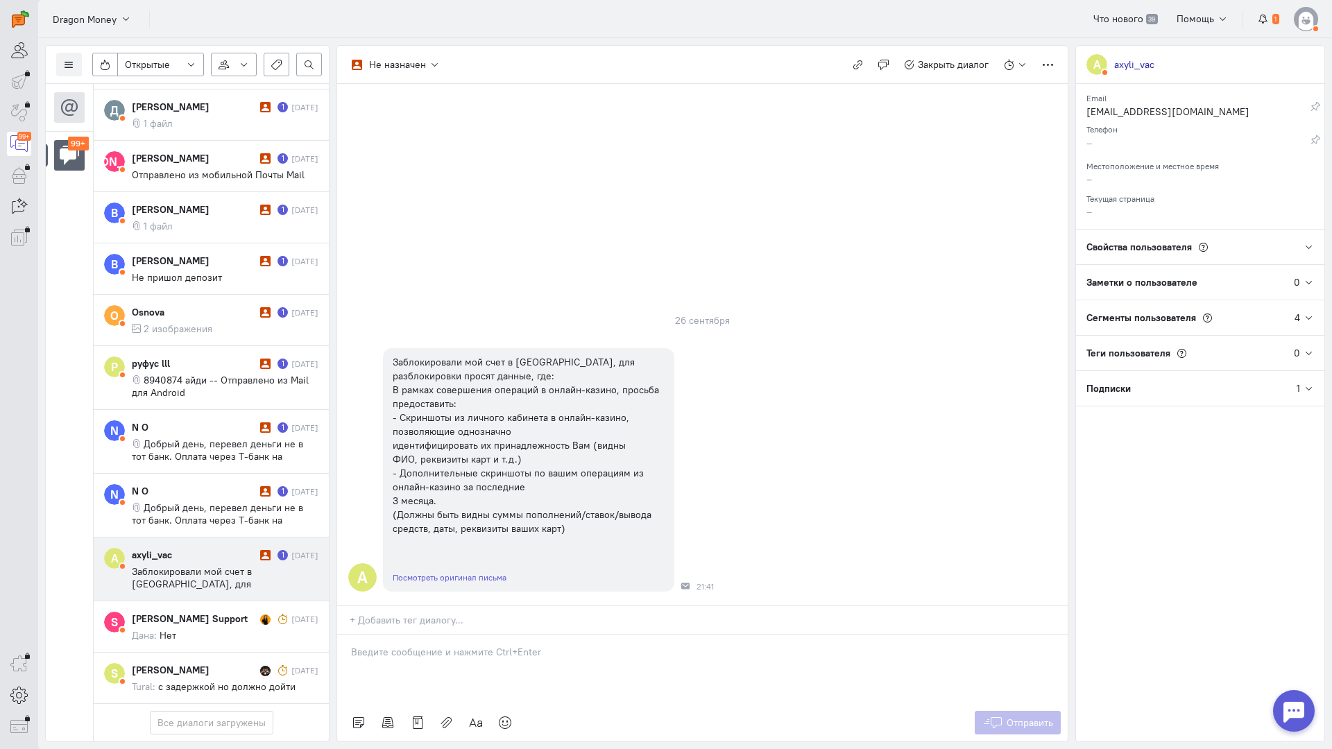
click at [465, 645] on p at bounding box center [702, 652] width 703 height 14
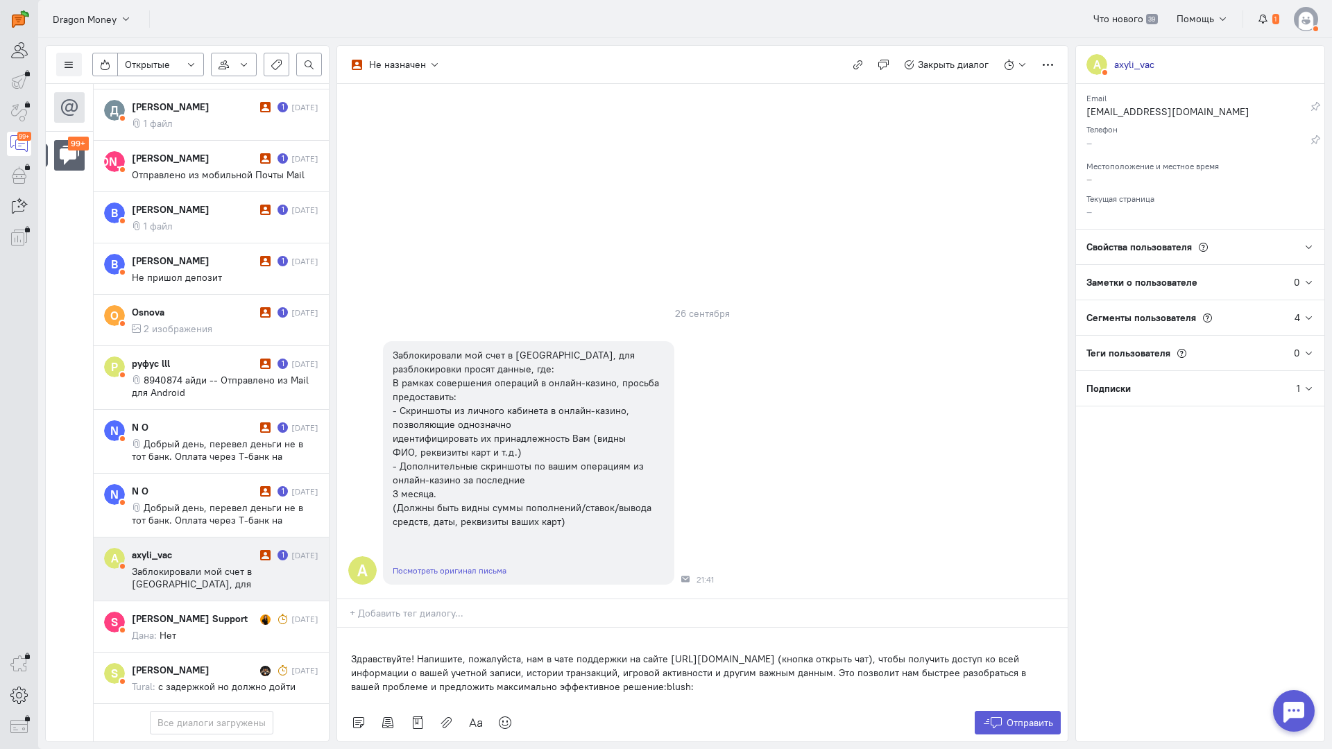
click at [352, 652] on p "Здравствуйте! Напишите, пожалуйста, нам в чате поддержки на сайте [URL][DOMAIN_…" at bounding box center [702, 673] width 703 height 42
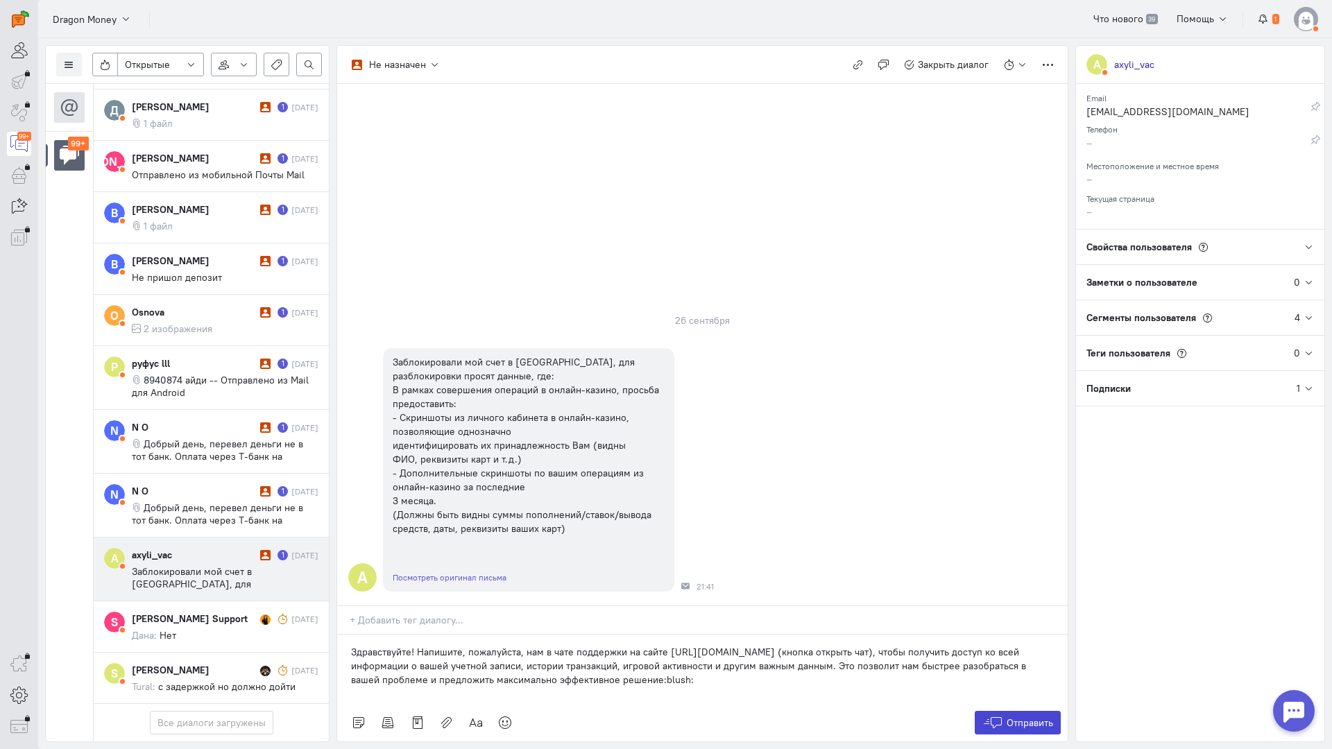
click at [1027, 717] on span "Отправить" at bounding box center [1029, 723] width 46 height 12
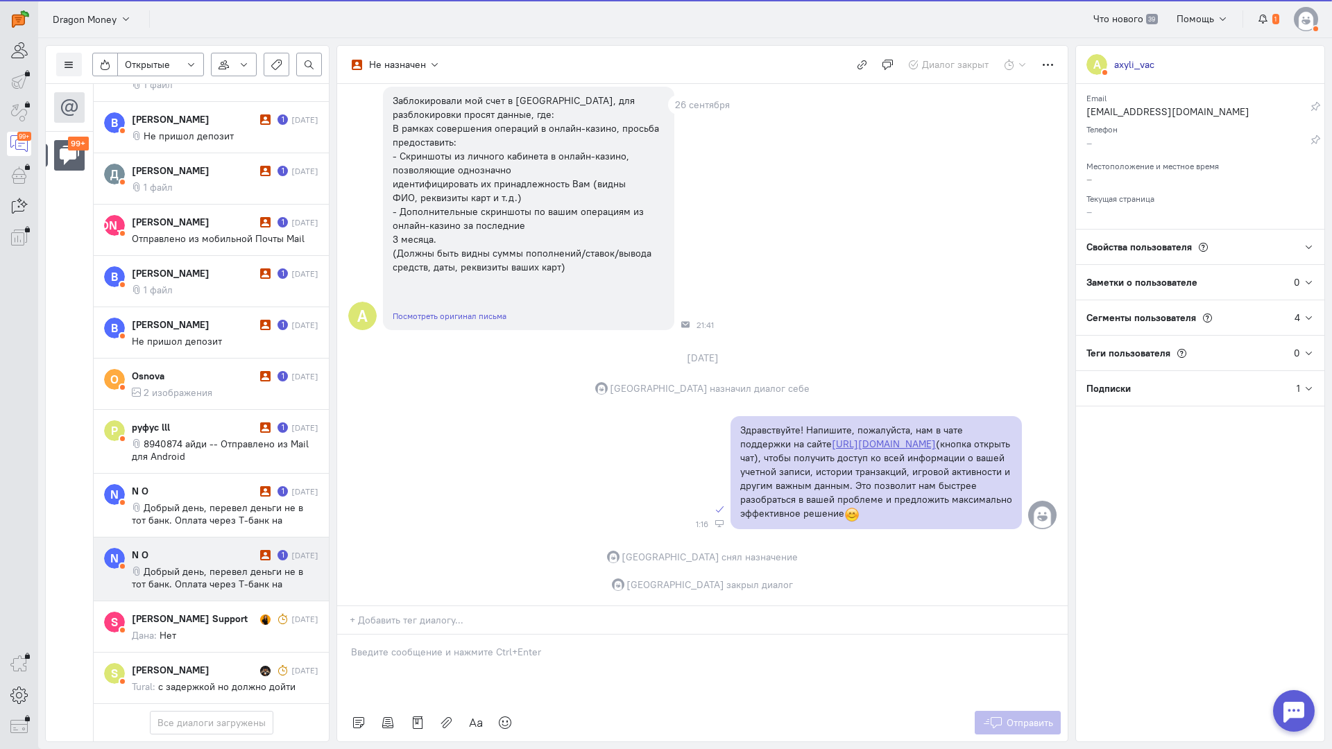
scroll to position [6800, 0]
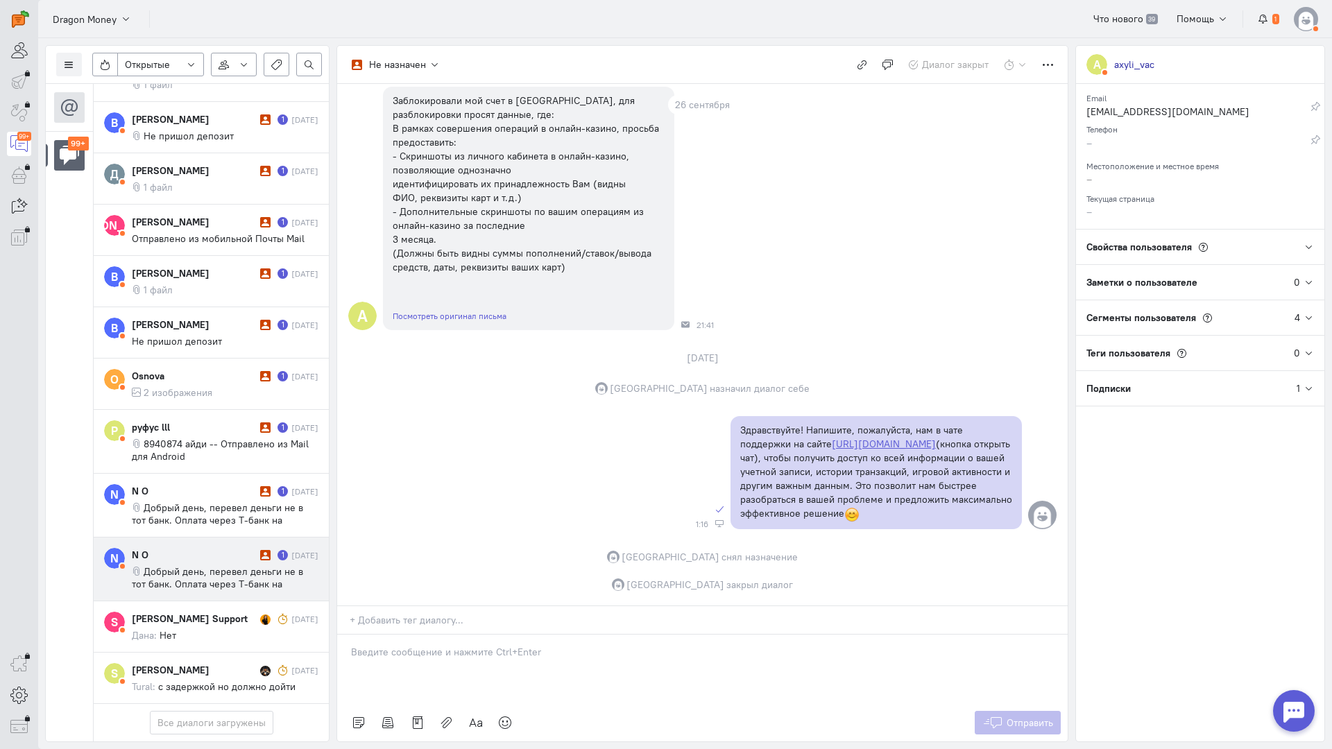
click at [207, 548] on div "N O" at bounding box center [194, 555] width 125 height 14
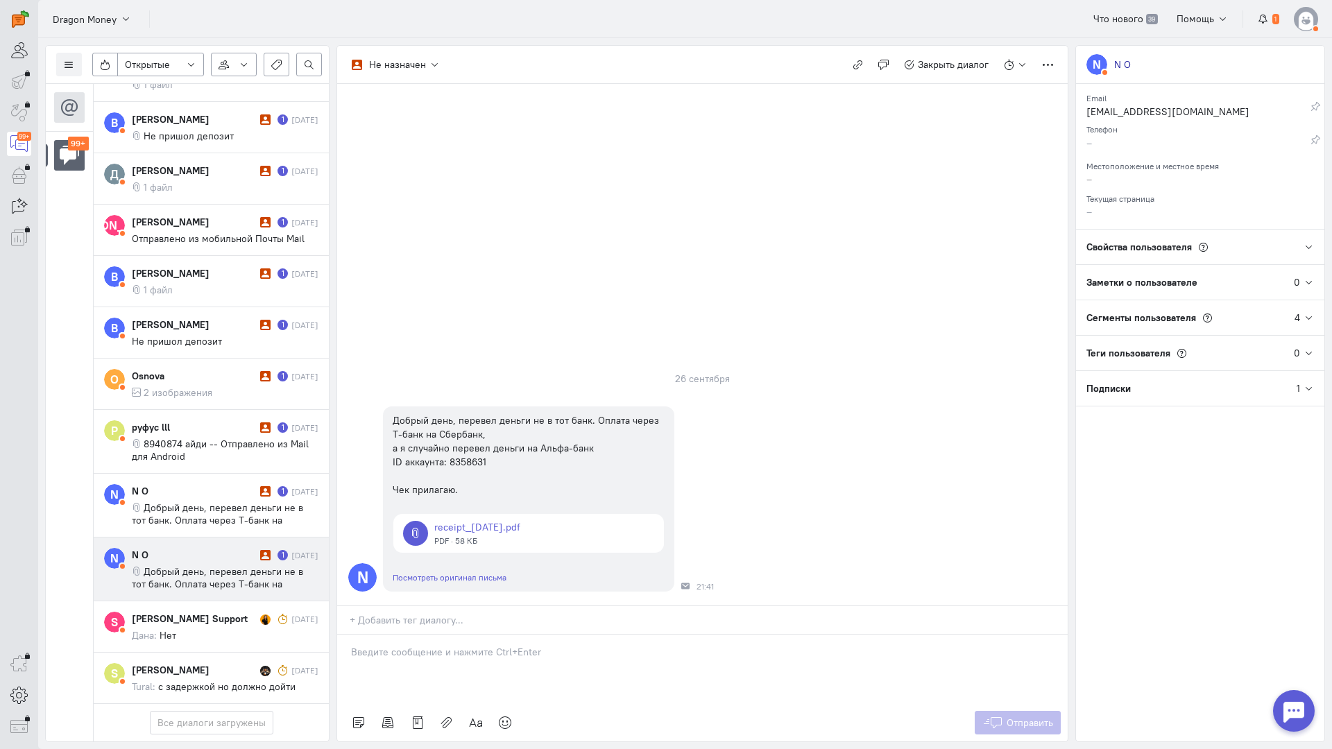
click at [449, 635] on div at bounding box center [702, 669] width 730 height 69
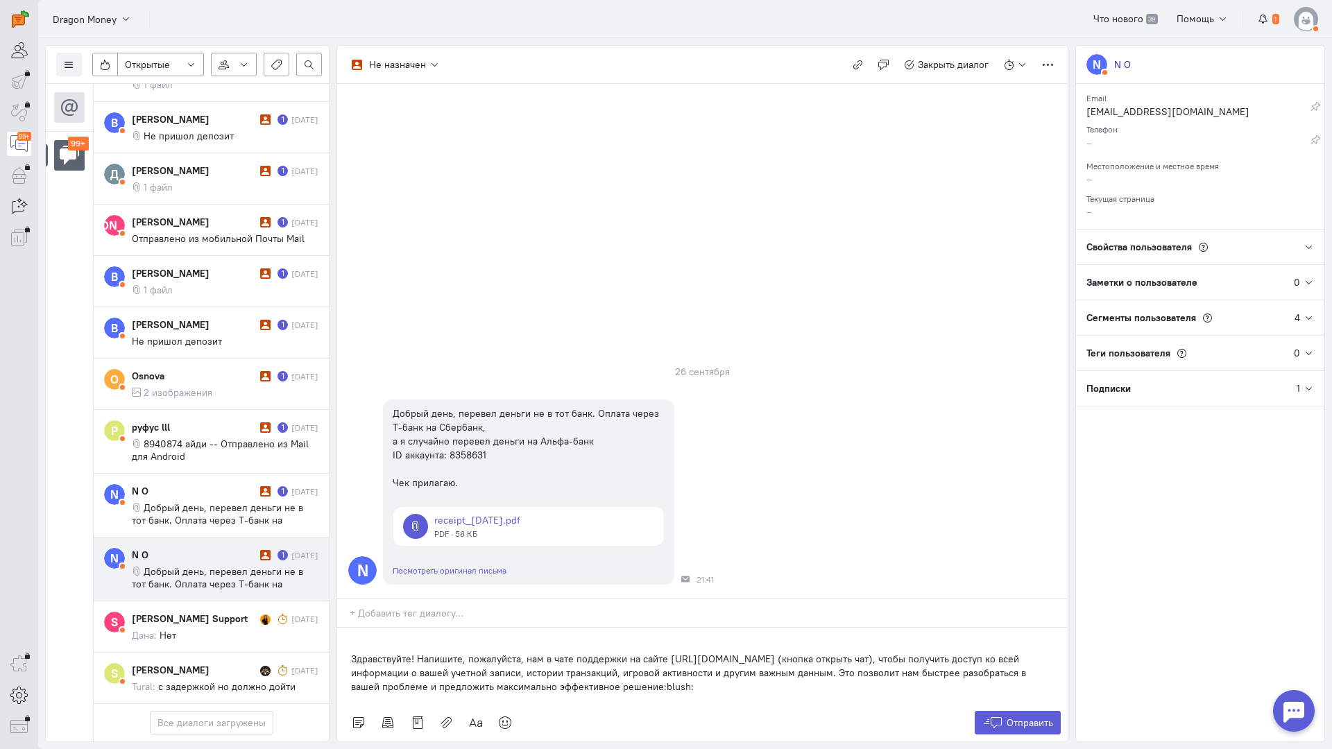
click at [347, 628] on div "Здравствуйте! Напишите, пожалуйста, нам в чате поддержки на сайте [URL][DOMAIN_…" at bounding box center [702, 666] width 730 height 76
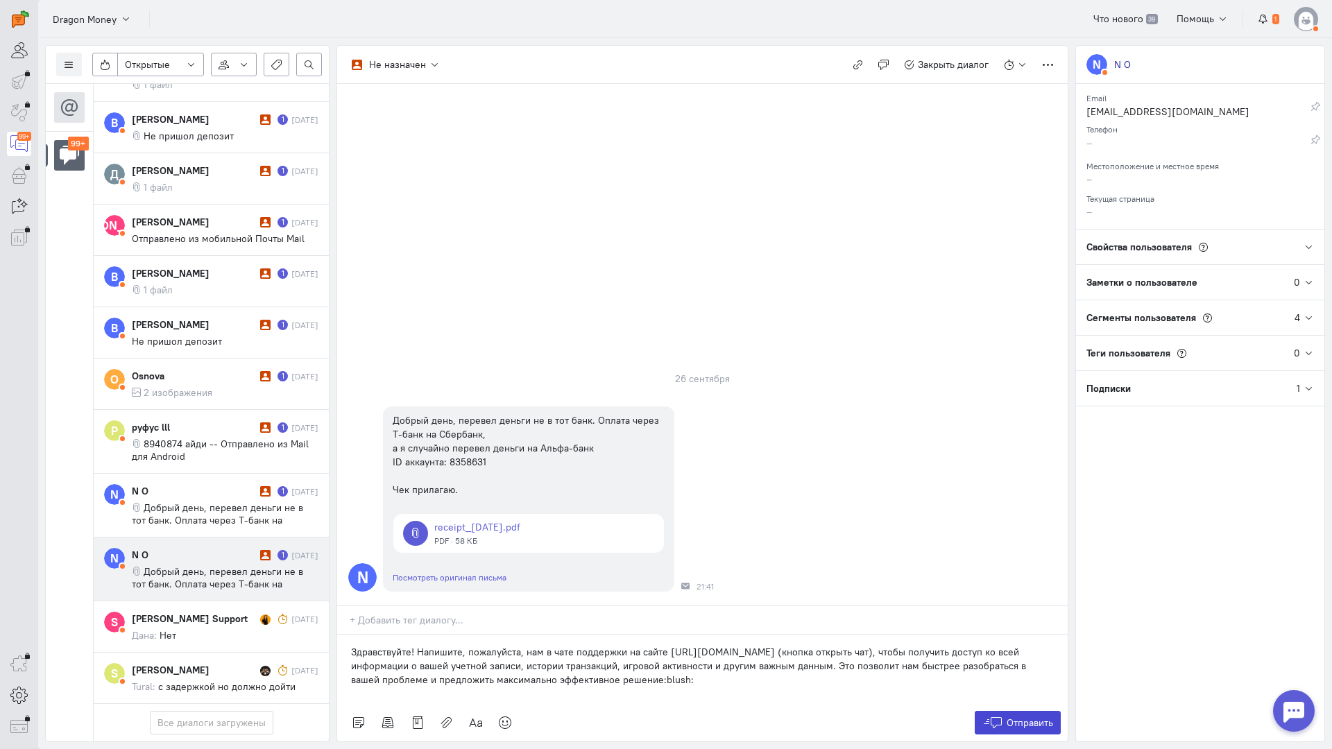
click at [1007, 717] on span "Отправить" at bounding box center [1029, 723] width 46 height 12
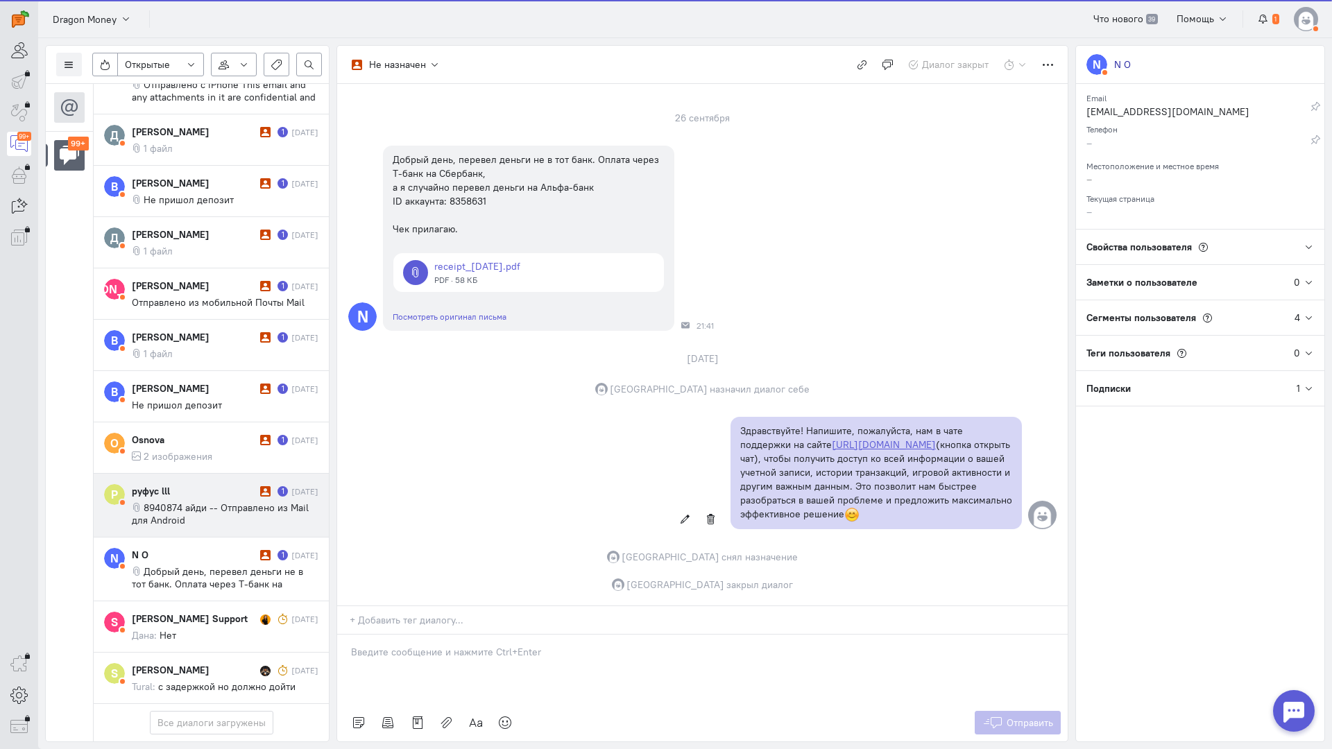
scroll to position [6725, 0]
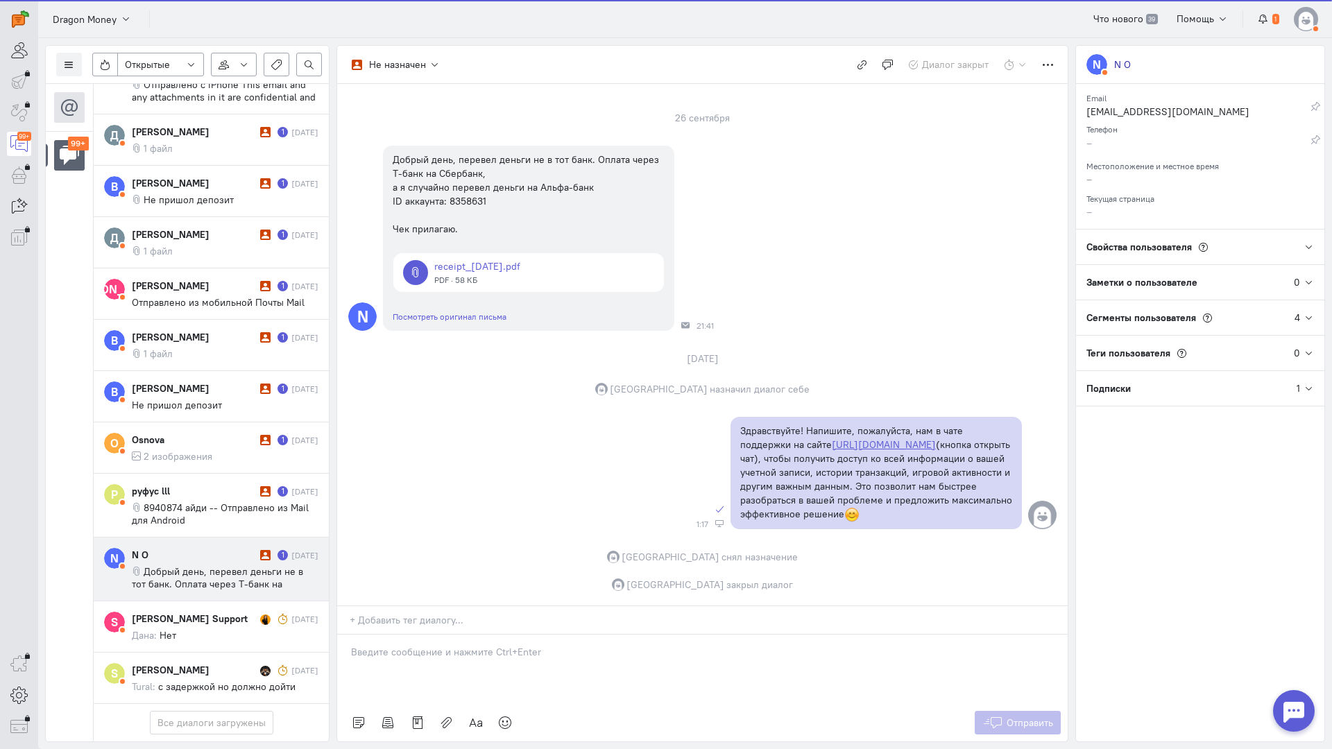
click at [230, 548] on div "N O" at bounding box center [194, 555] width 125 height 14
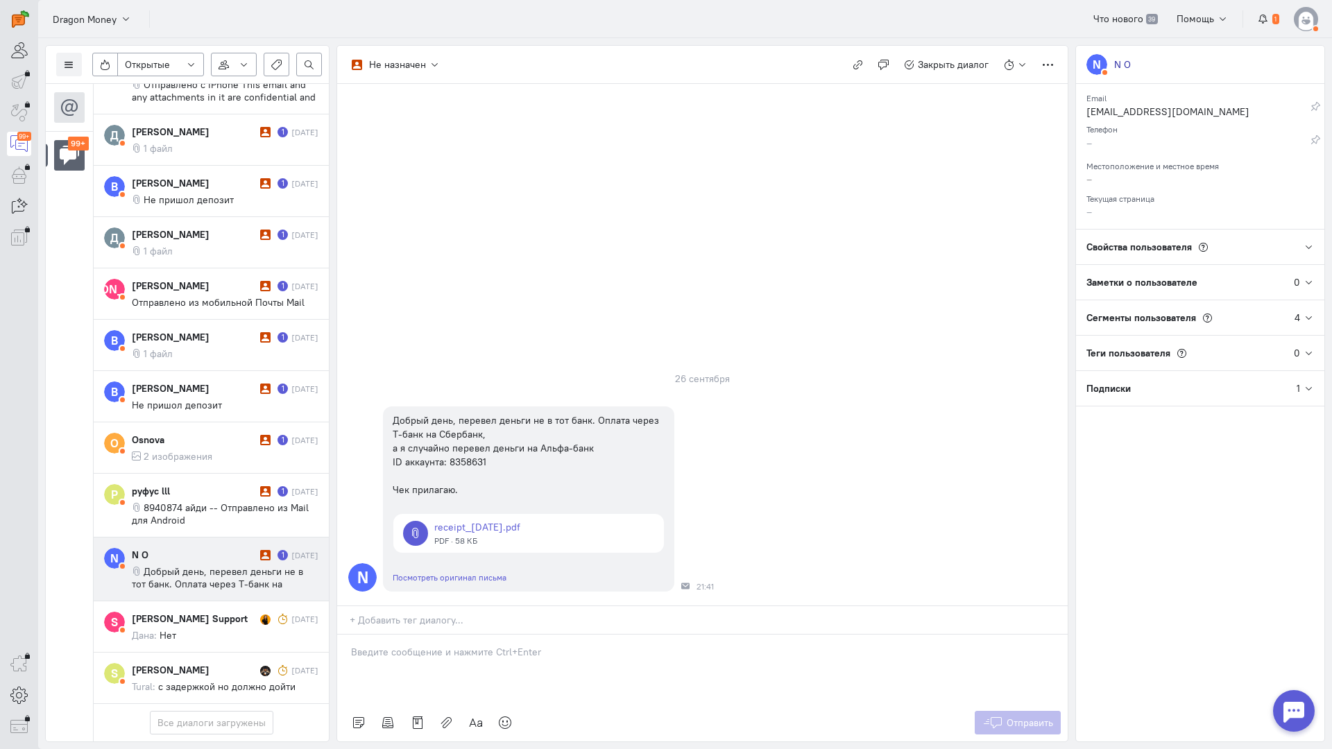
click at [406, 635] on div at bounding box center [702, 669] width 730 height 69
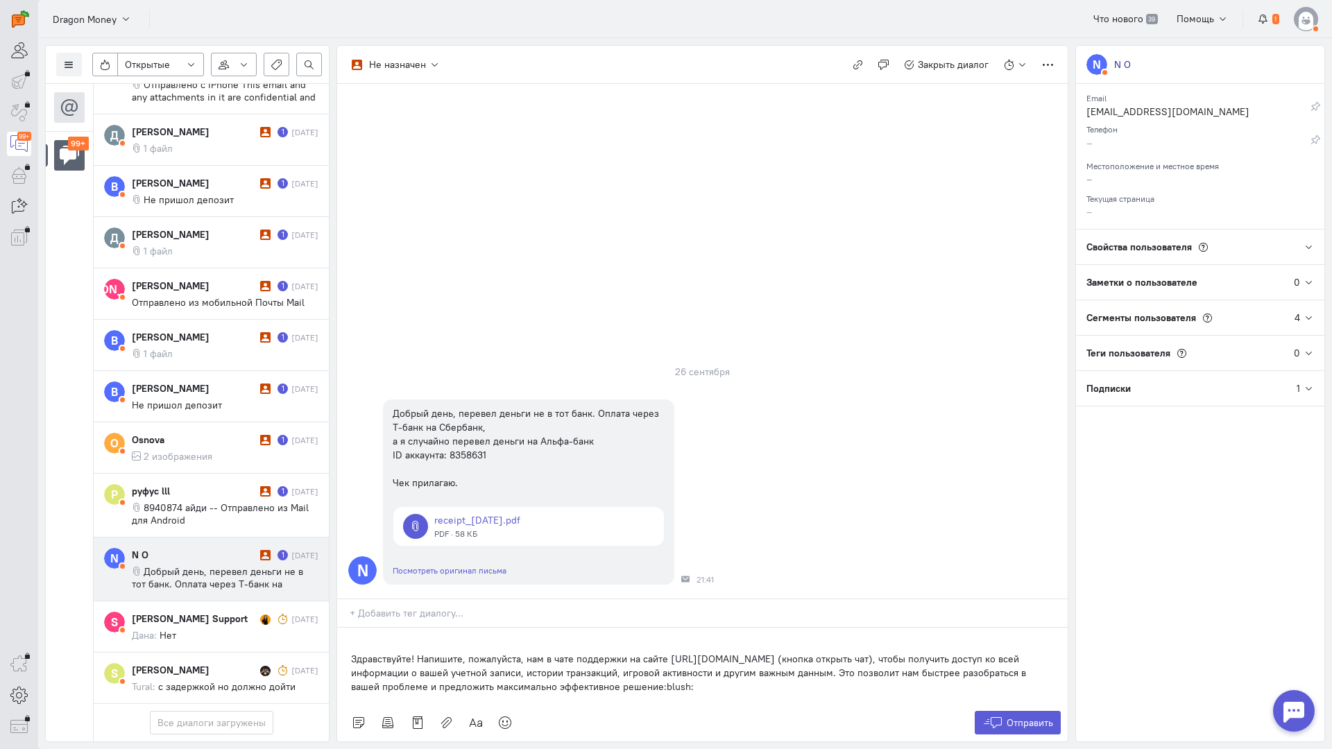
click at [345, 628] on div "Здравствуйте! Напишите, пожалуйста, нам в чате поддержки на сайте [URL][DOMAIN_…" at bounding box center [702, 666] width 730 height 76
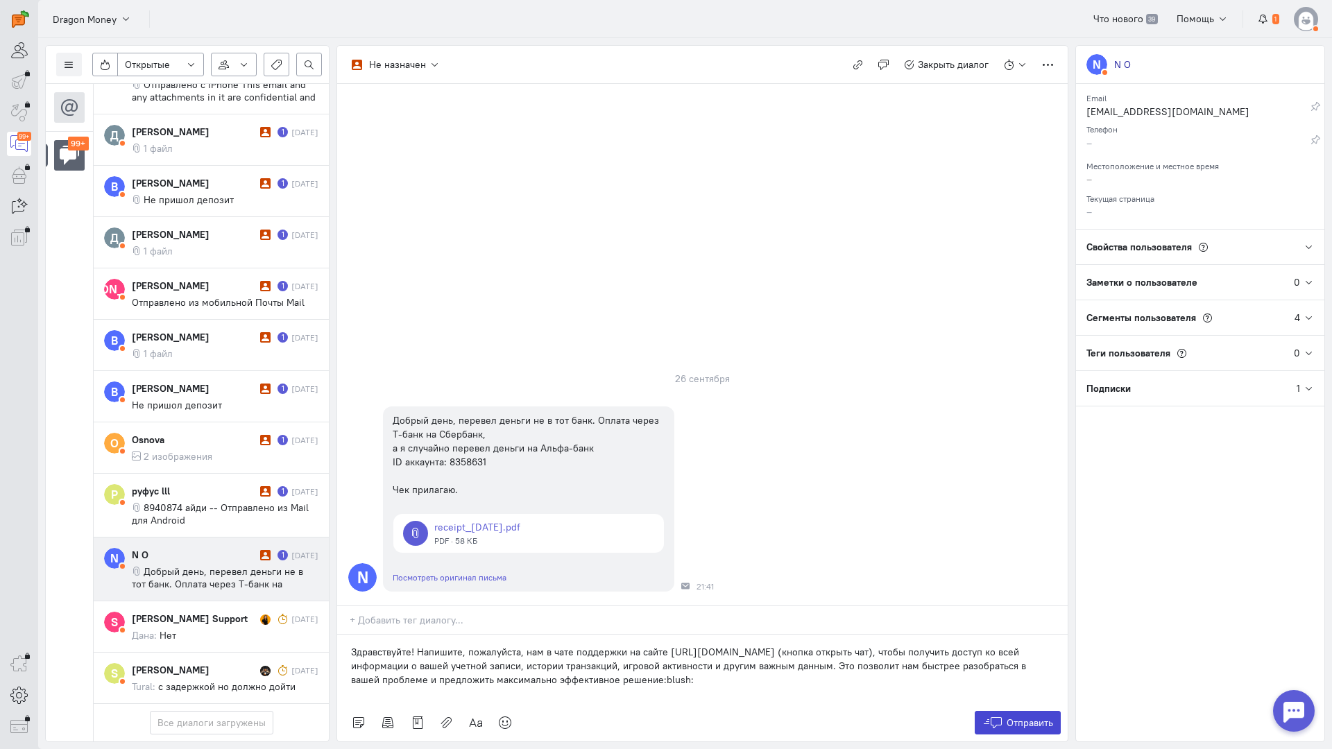
click at [994, 716] on icon at bounding box center [992, 723] width 21 height 14
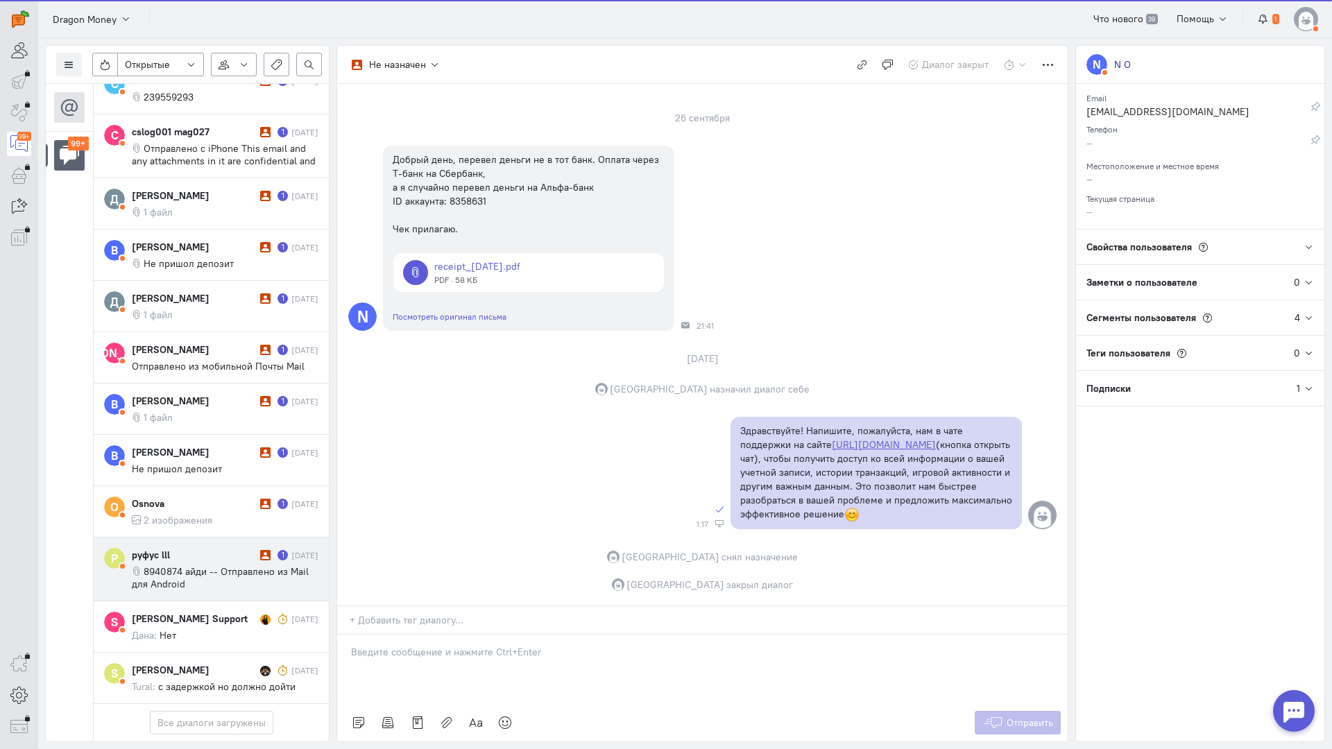
scroll to position [6662, 0]
click at [194, 565] on span "8940874 айди -- Отправлено из Mail для Android" at bounding box center [220, 577] width 177 height 25
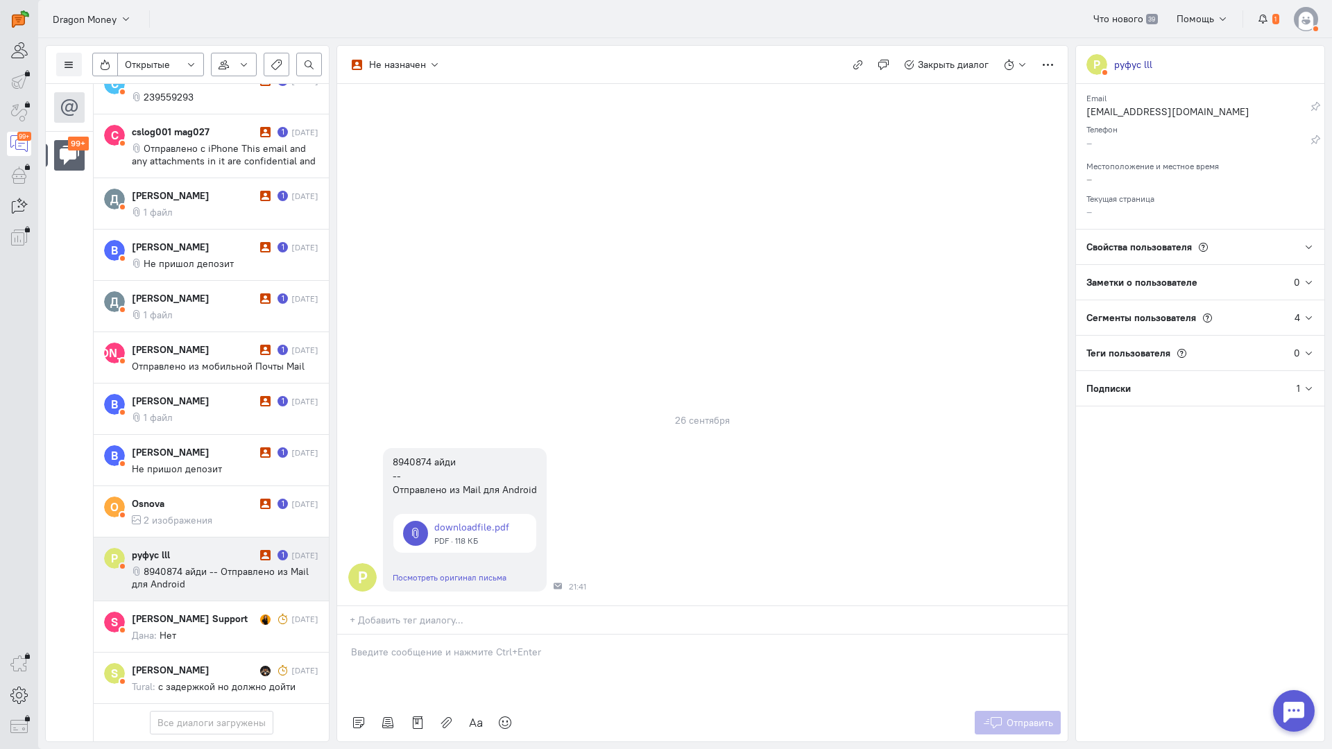
click at [434, 645] on p at bounding box center [702, 652] width 703 height 14
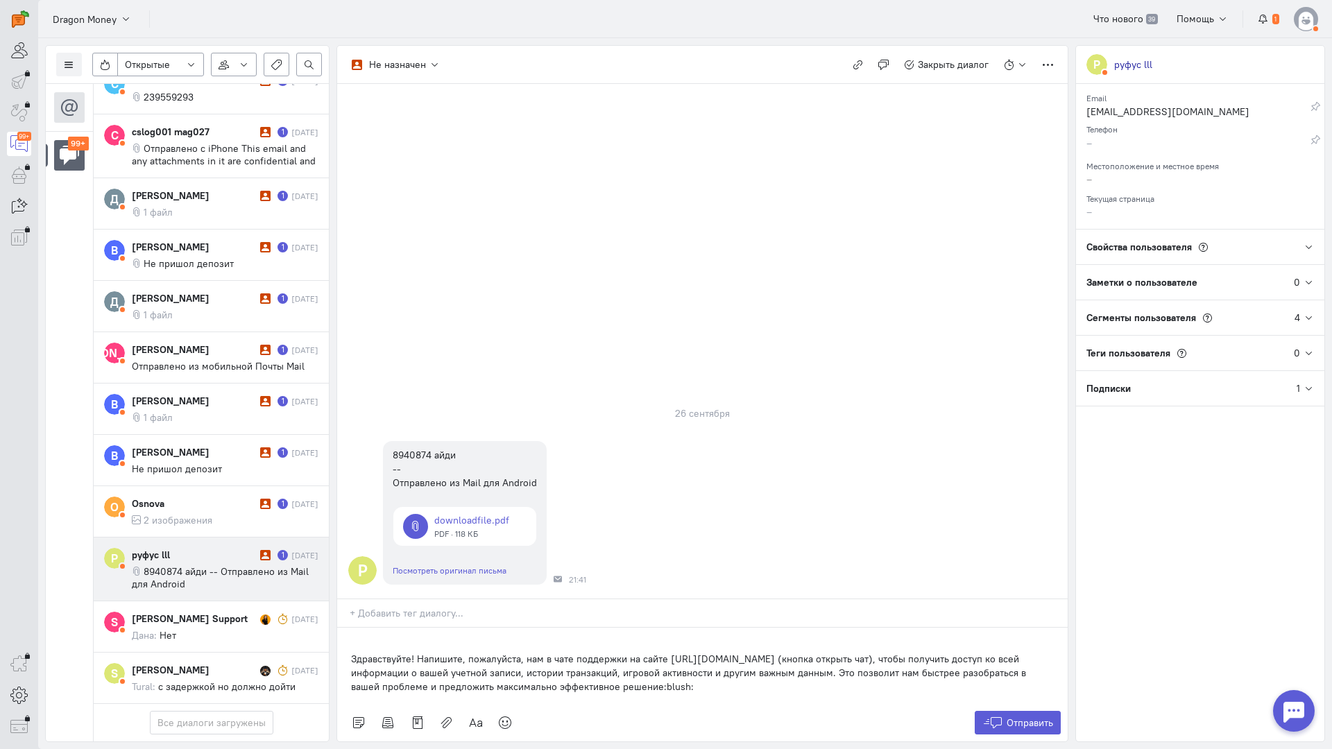
click at [348, 628] on div "Здравствуйте! Напишите, пожалуйста, нам в чате поддержки на сайте [URL][DOMAIN_…" at bounding box center [702, 666] width 730 height 76
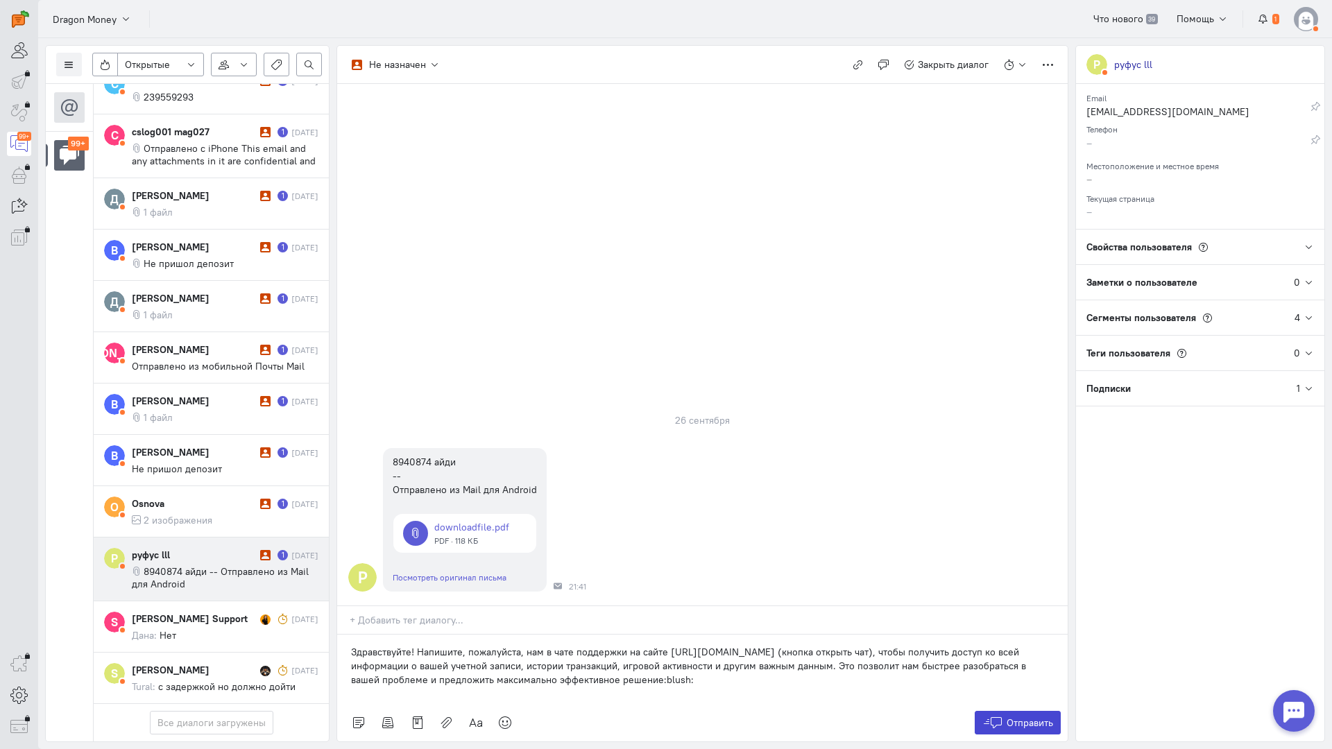
click at [1026, 717] on span "Отправить" at bounding box center [1029, 723] width 46 height 12
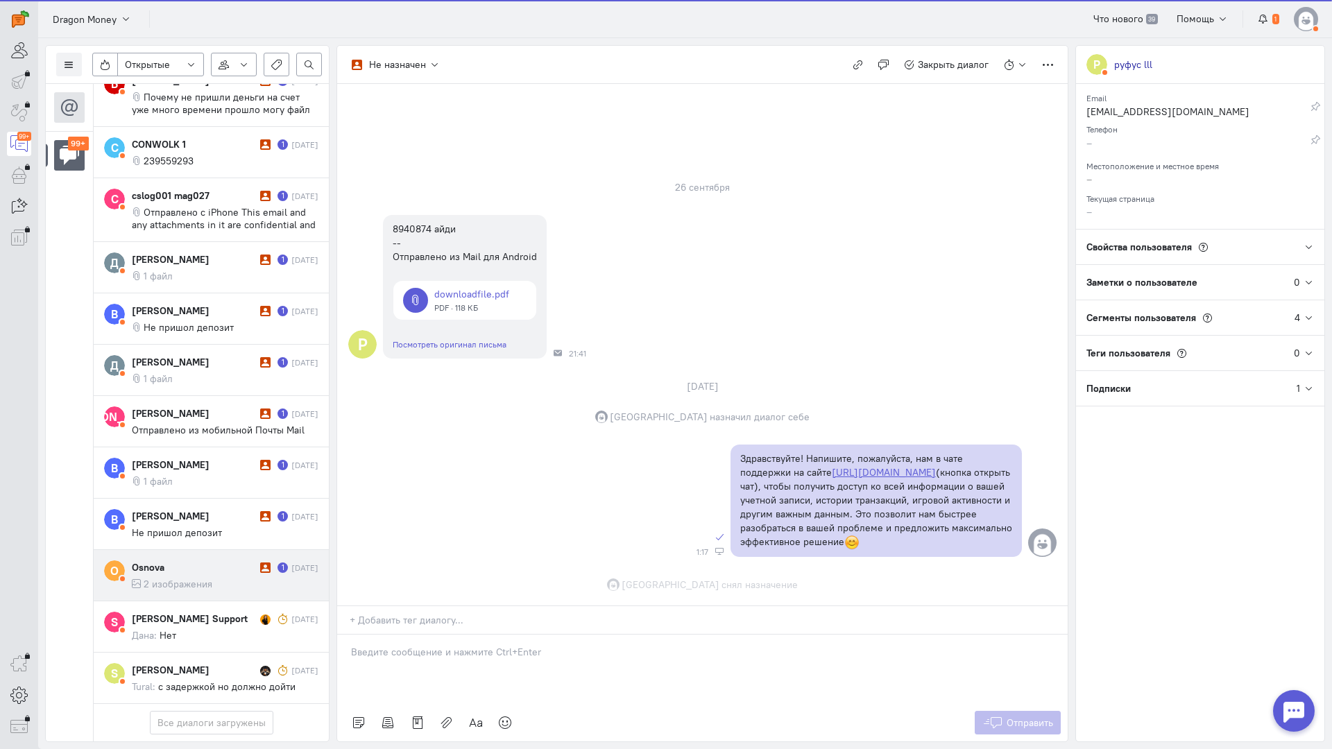
scroll to position [31, 0]
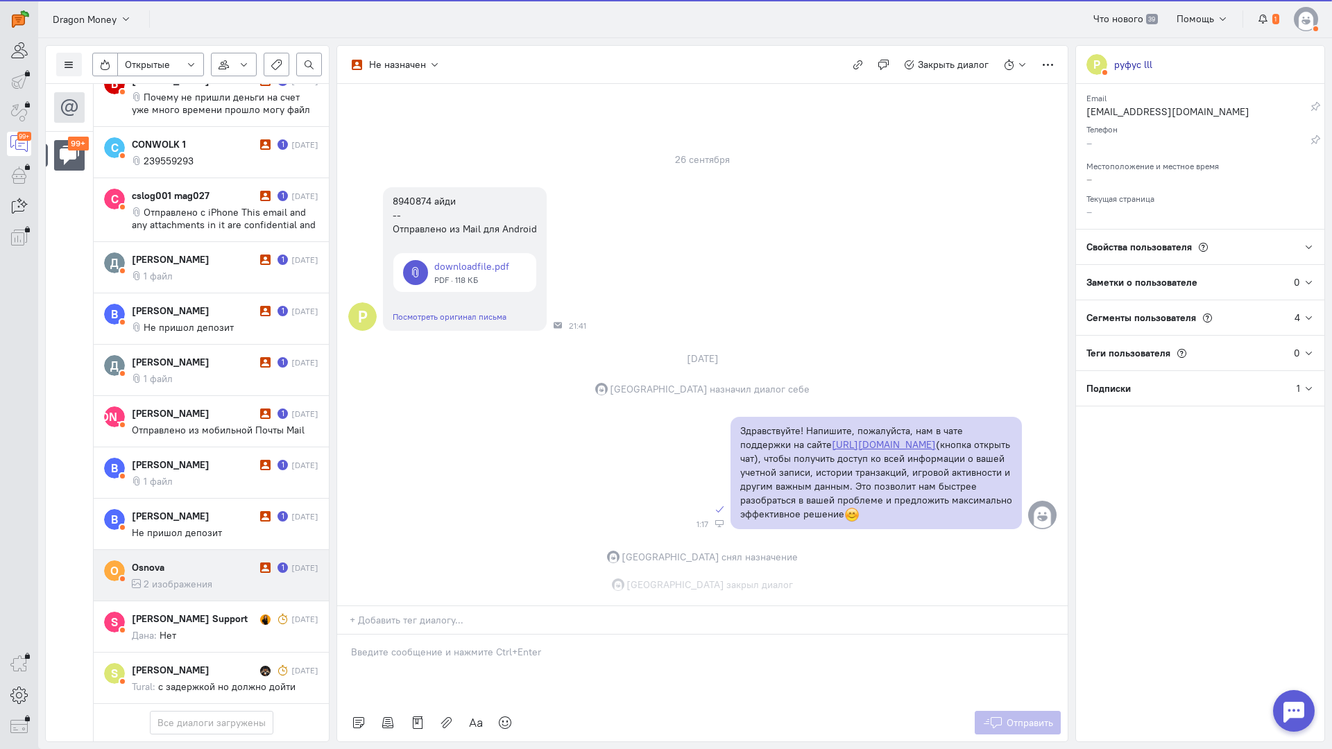
click at [194, 578] on span "2 изображения" at bounding box center [178, 584] width 69 height 12
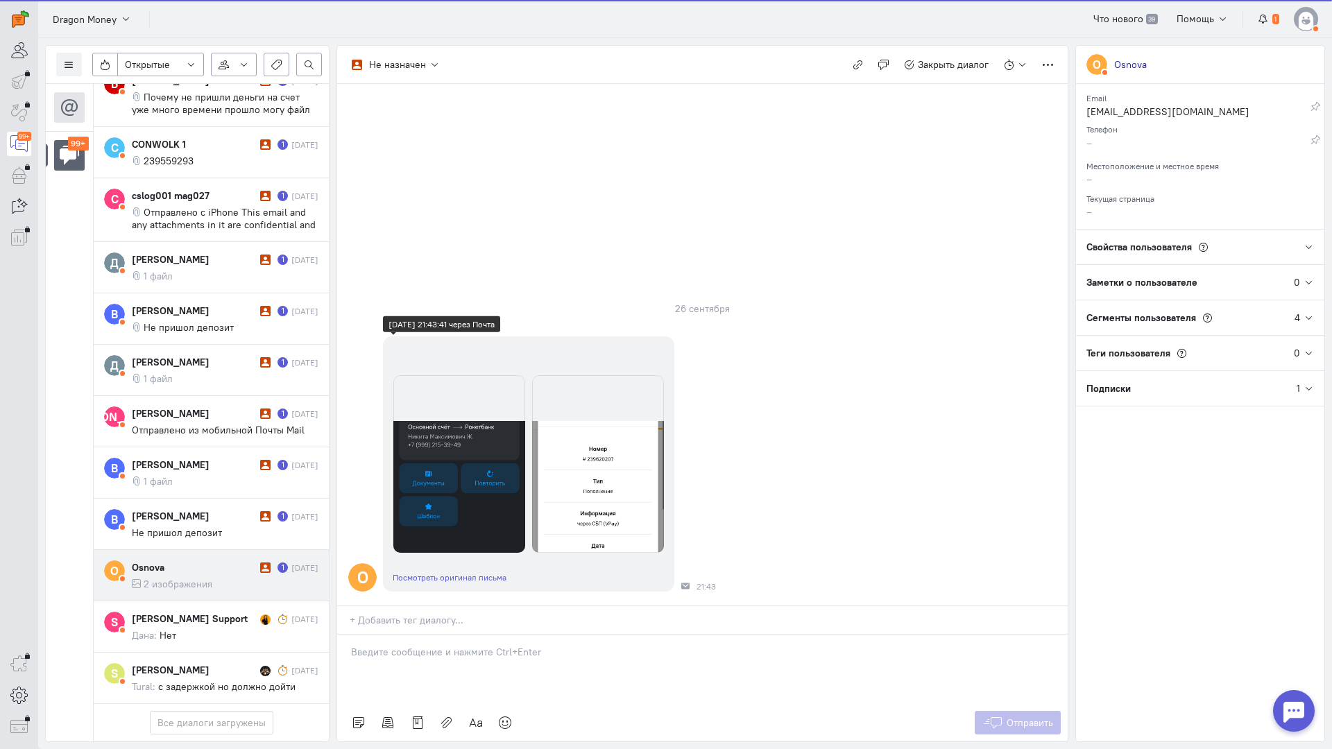
scroll to position [6600, 0]
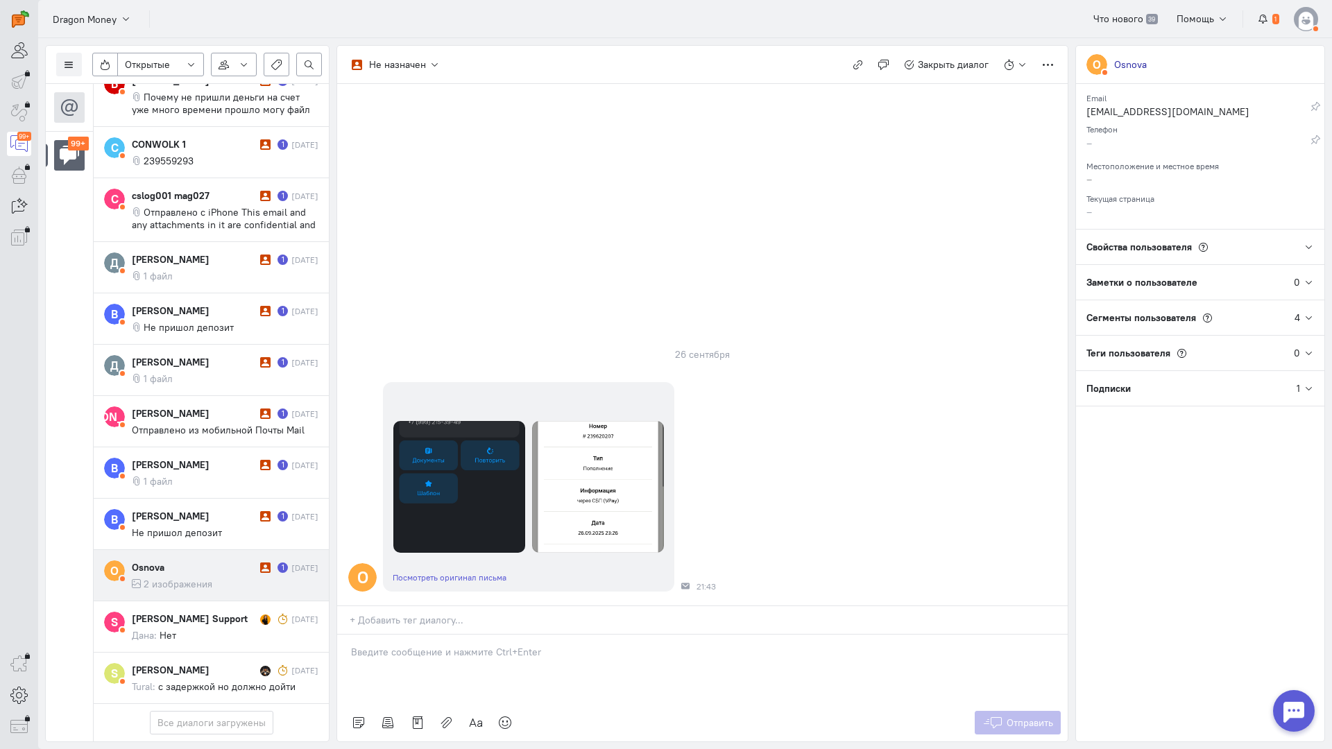
click at [457, 645] on p at bounding box center [702, 652] width 703 height 14
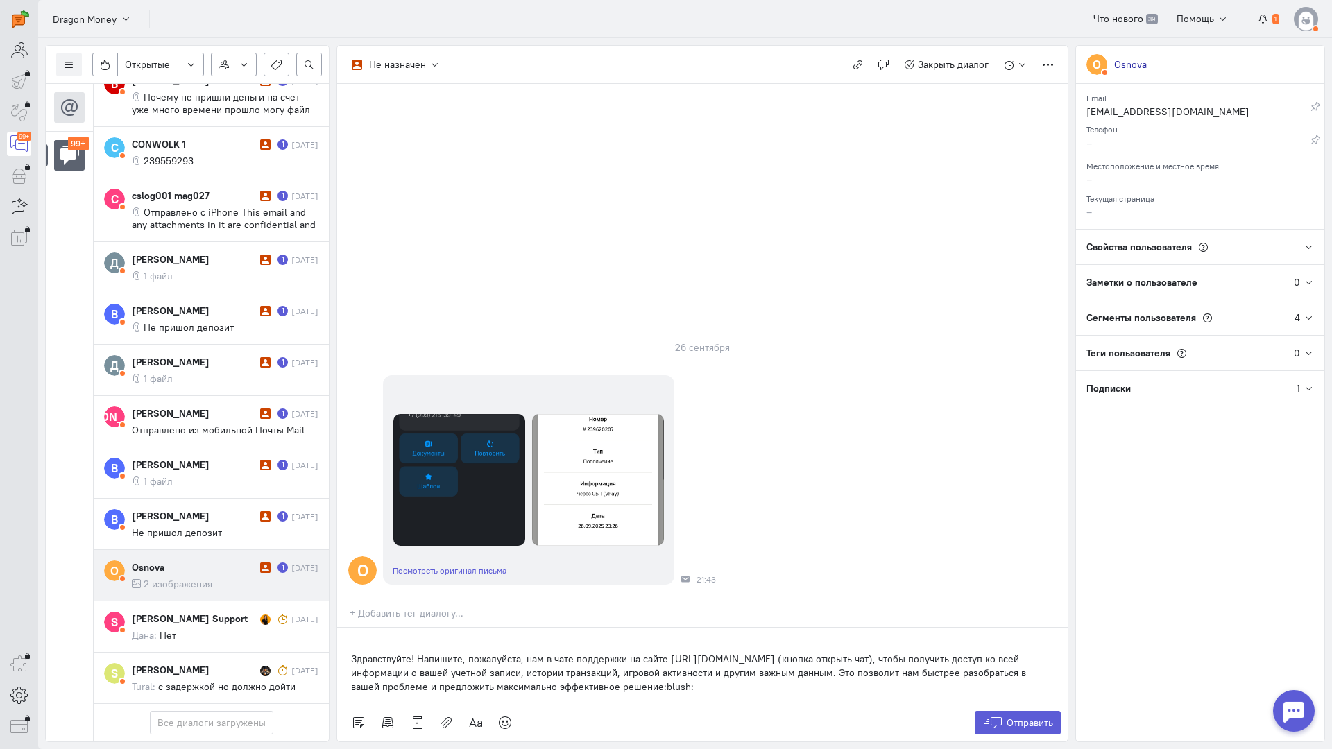
click at [340, 628] on div "Здравствуйте! Напишите, пожалуйста, нам в чате поддержки на сайте [URL][DOMAIN_…" at bounding box center [702, 666] width 730 height 76
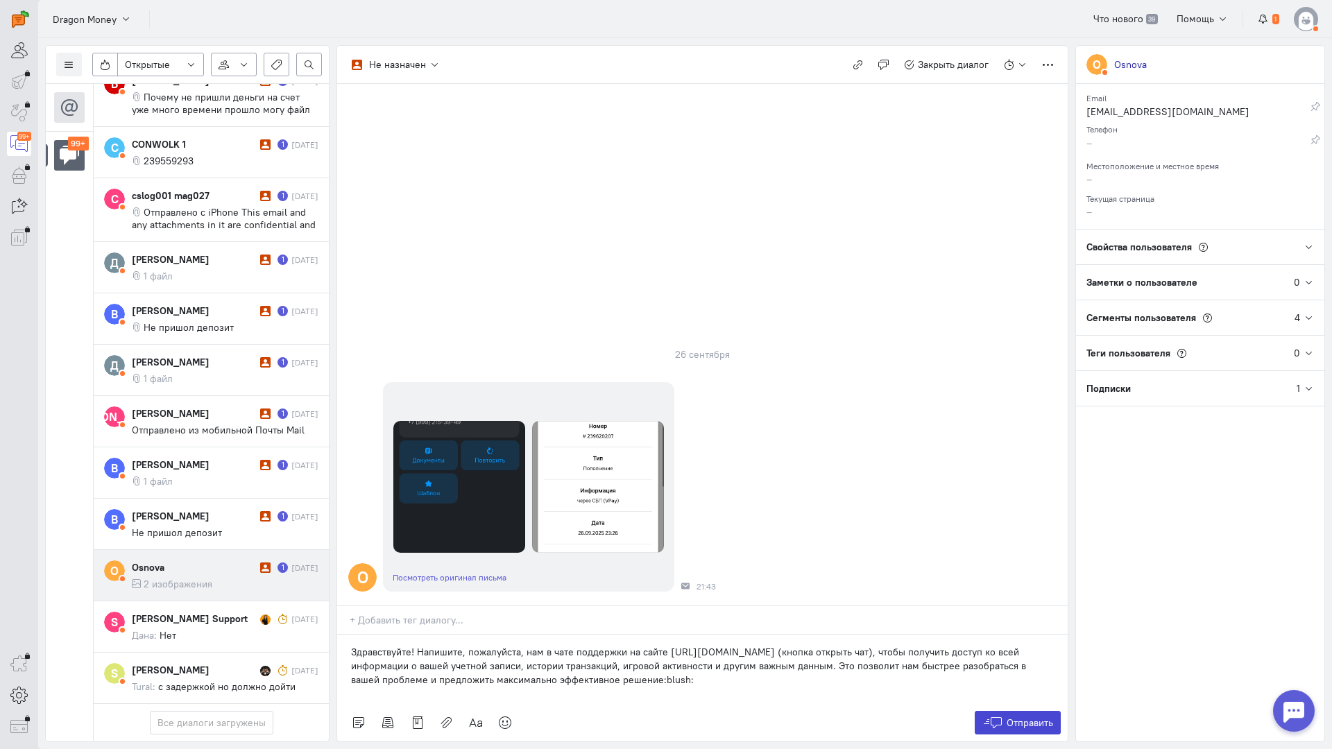
click at [993, 716] on icon at bounding box center [992, 723] width 21 height 14
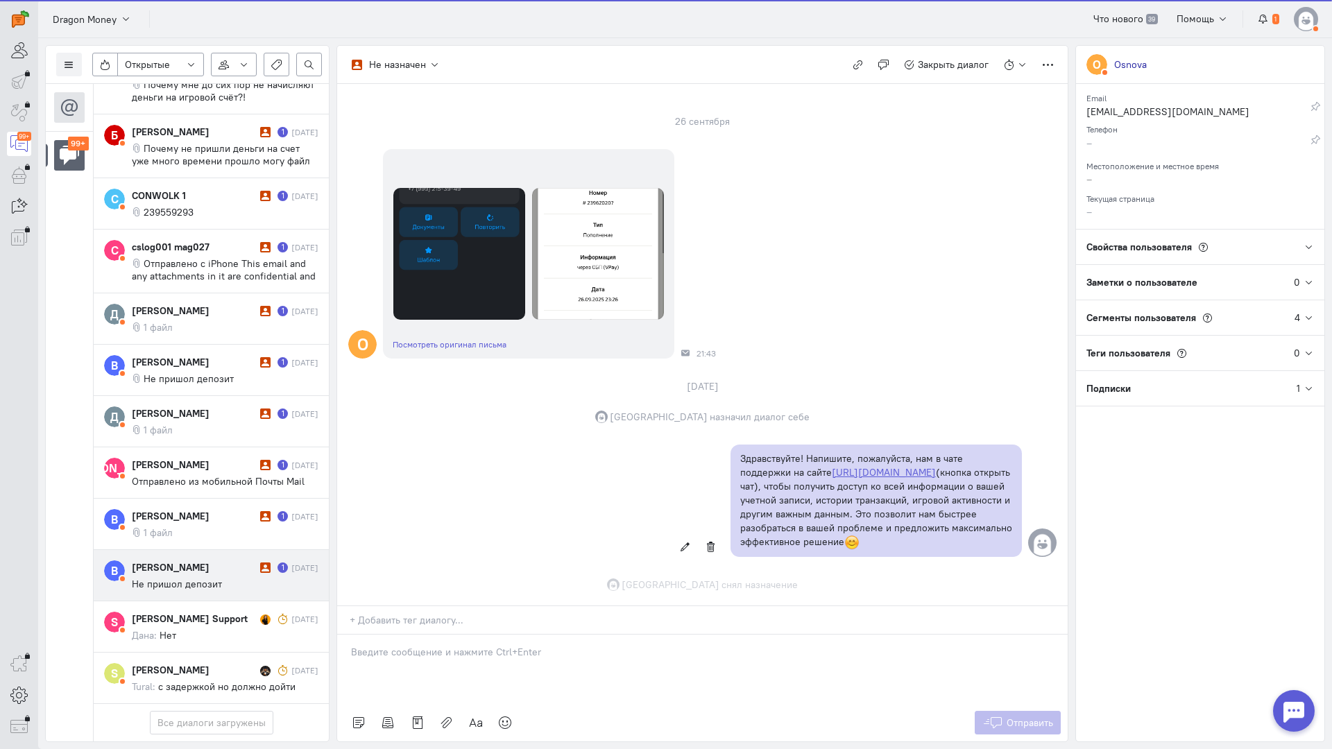
scroll to position [97, 0]
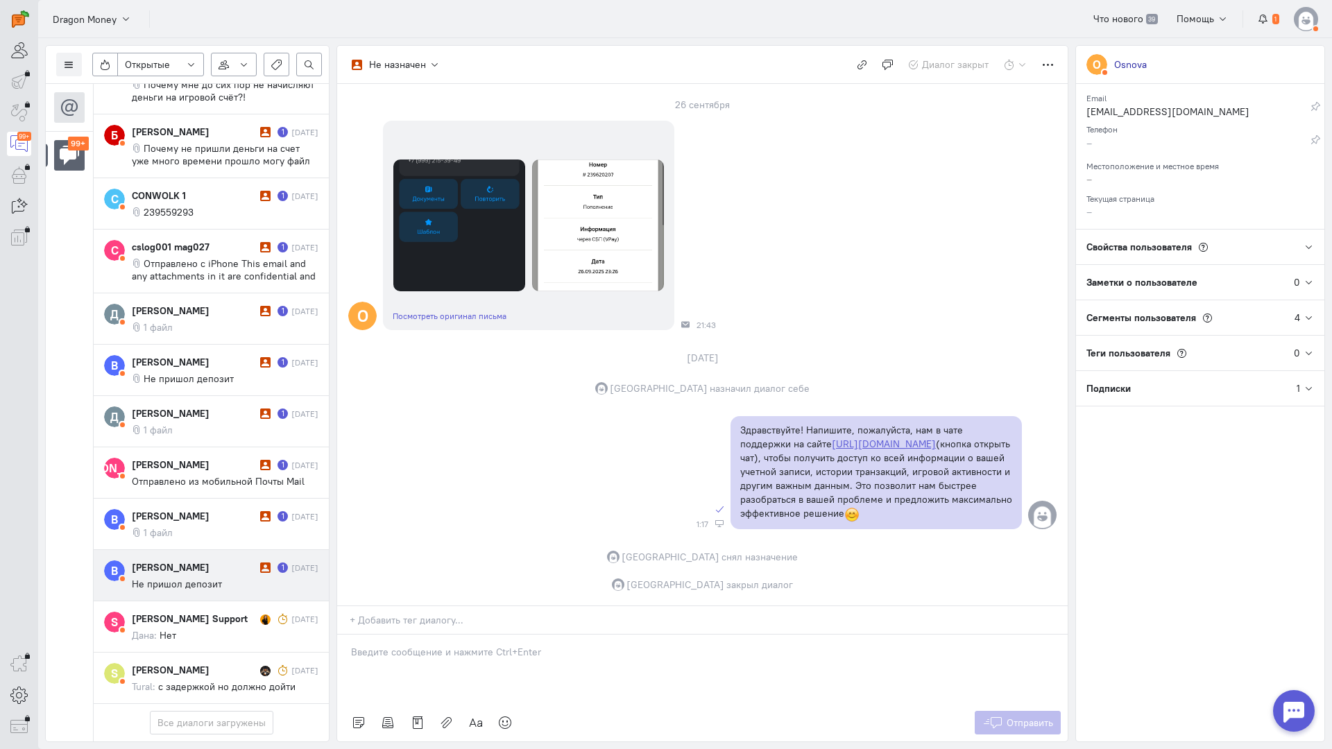
click at [176, 560] on div "[PERSON_NAME] 1 [DATE] Не пришол депозит" at bounding box center [225, 575] width 187 height 30
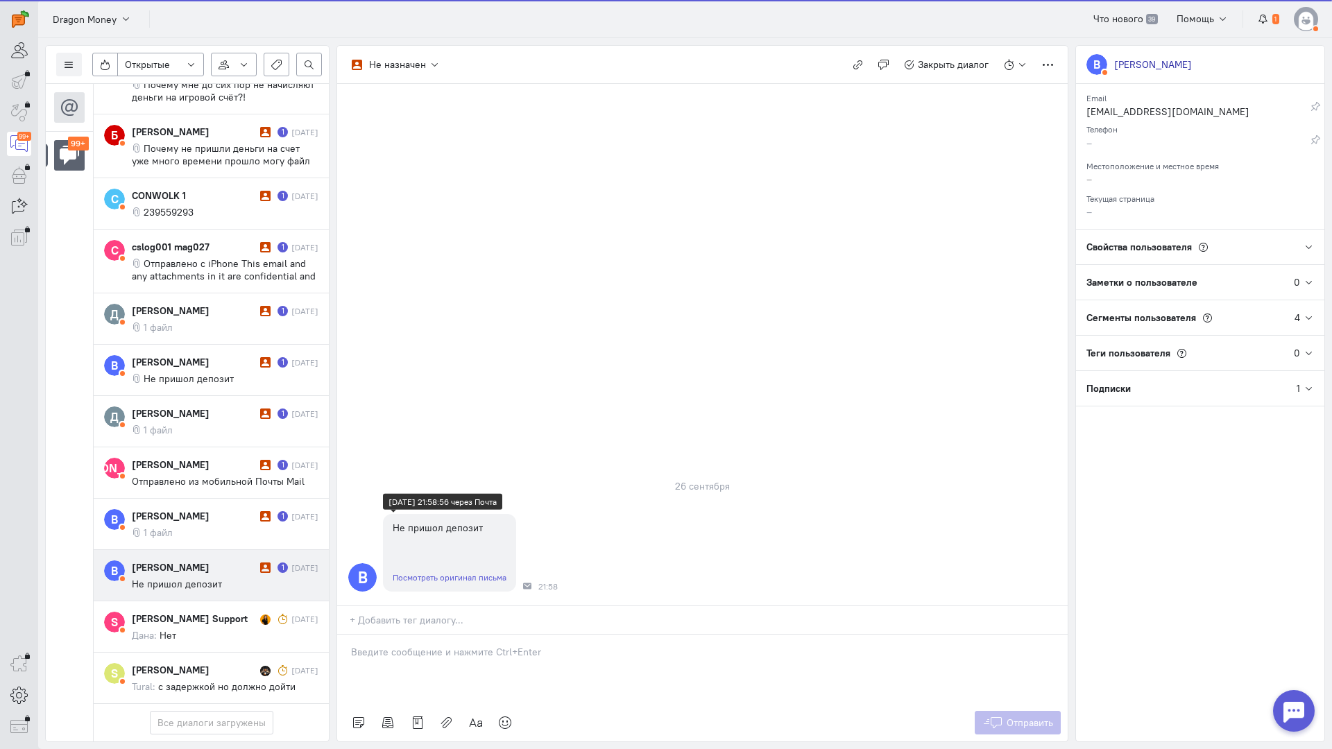
scroll to position [6538, 0]
click at [391, 645] on p at bounding box center [702, 652] width 703 height 14
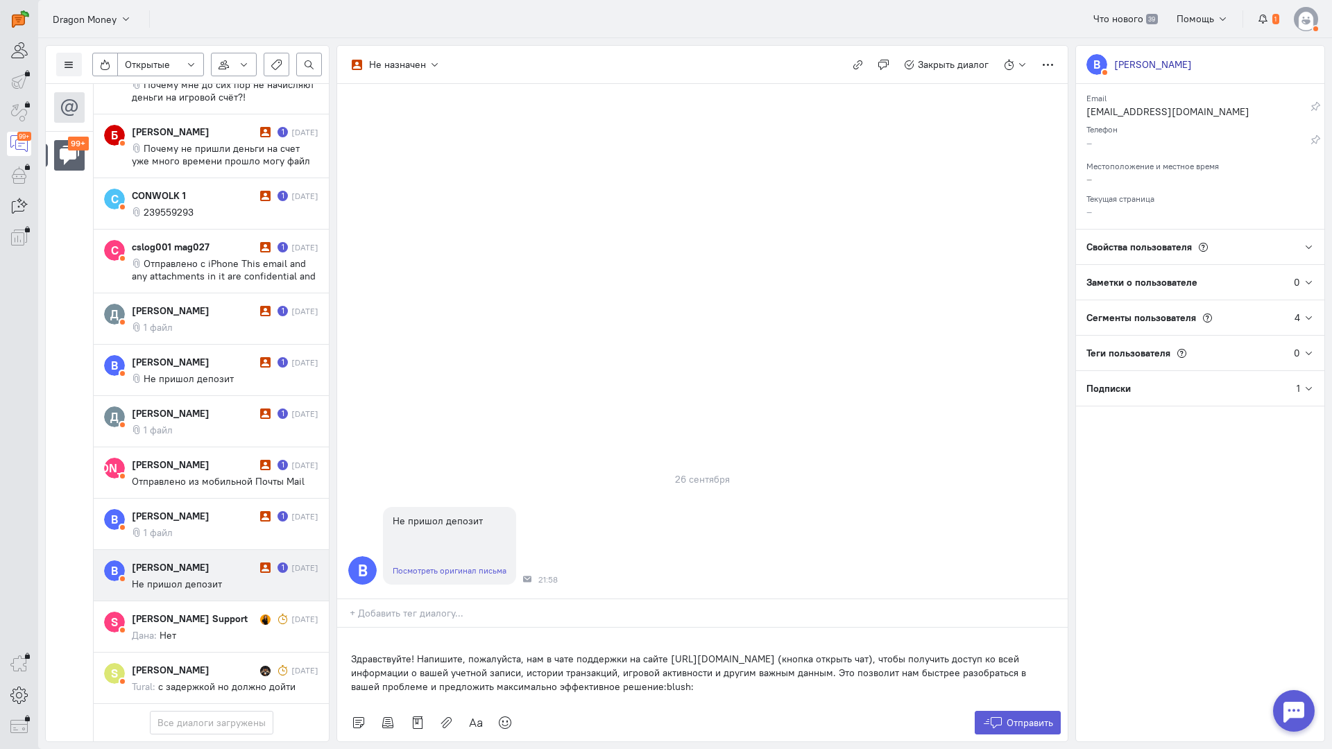
click at [350, 628] on div "Здравствуйте! Напишите, пожалуйста, нам в чате поддержки на сайте [URL][DOMAIN_…" at bounding box center [702, 666] width 730 height 76
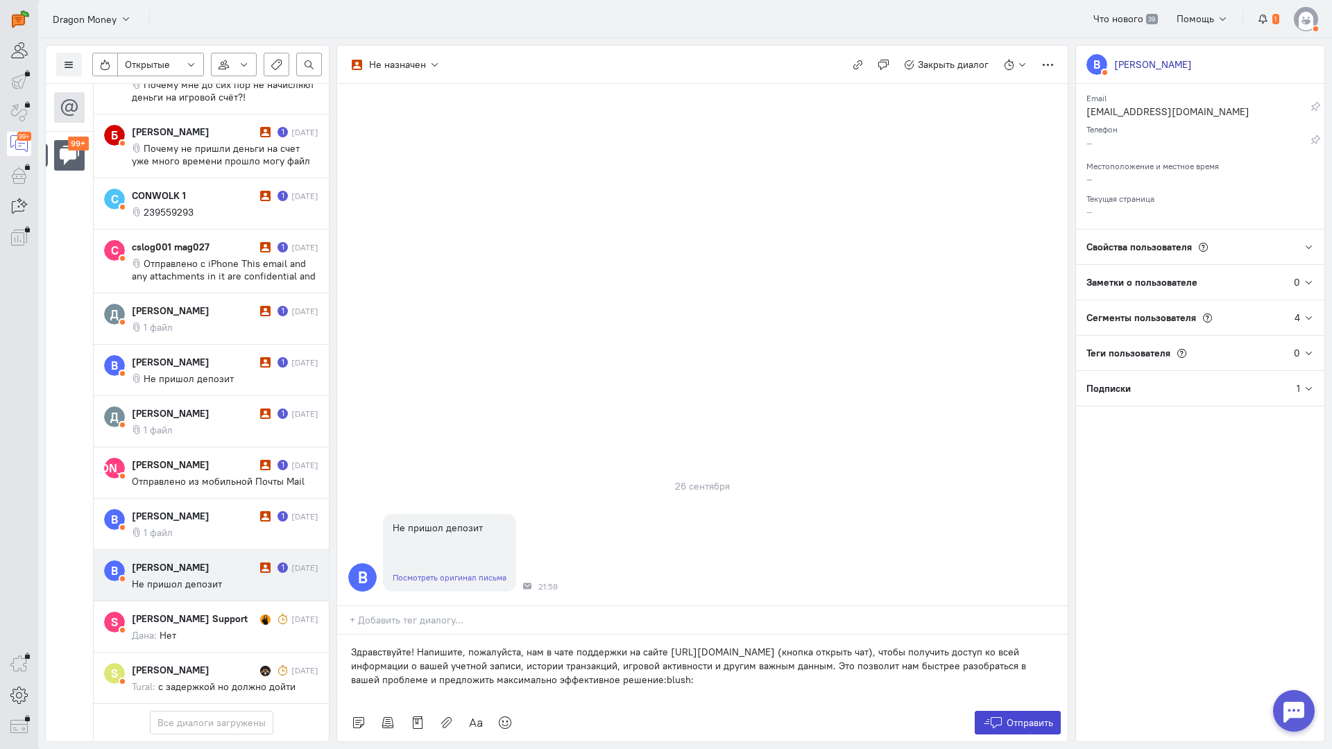
click at [997, 716] on icon at bounding box center [992, 723] width 21 height 14
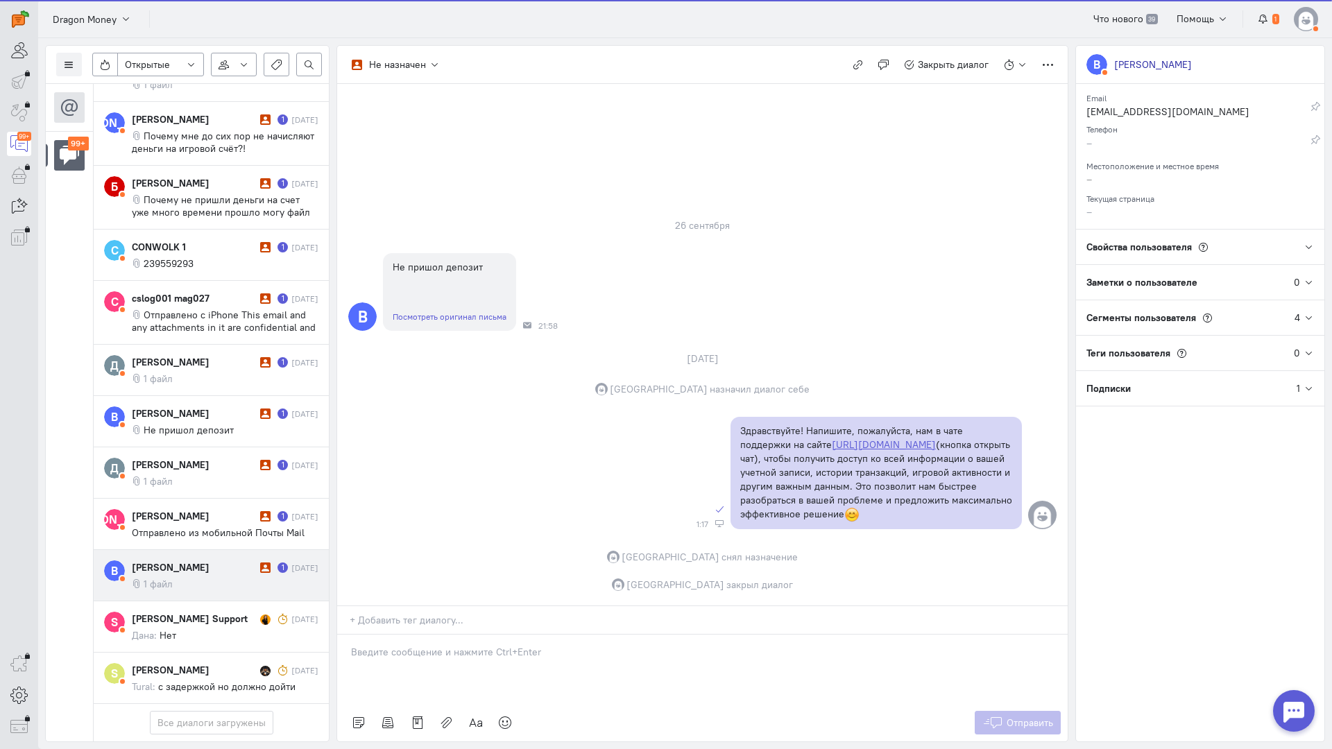
scroll to position [6475, 0]
click at [207, 560] on div "[PERSON_NAME] 1 [DATE] 1 файл" at bounding box center [225, 575] width 187 height 30
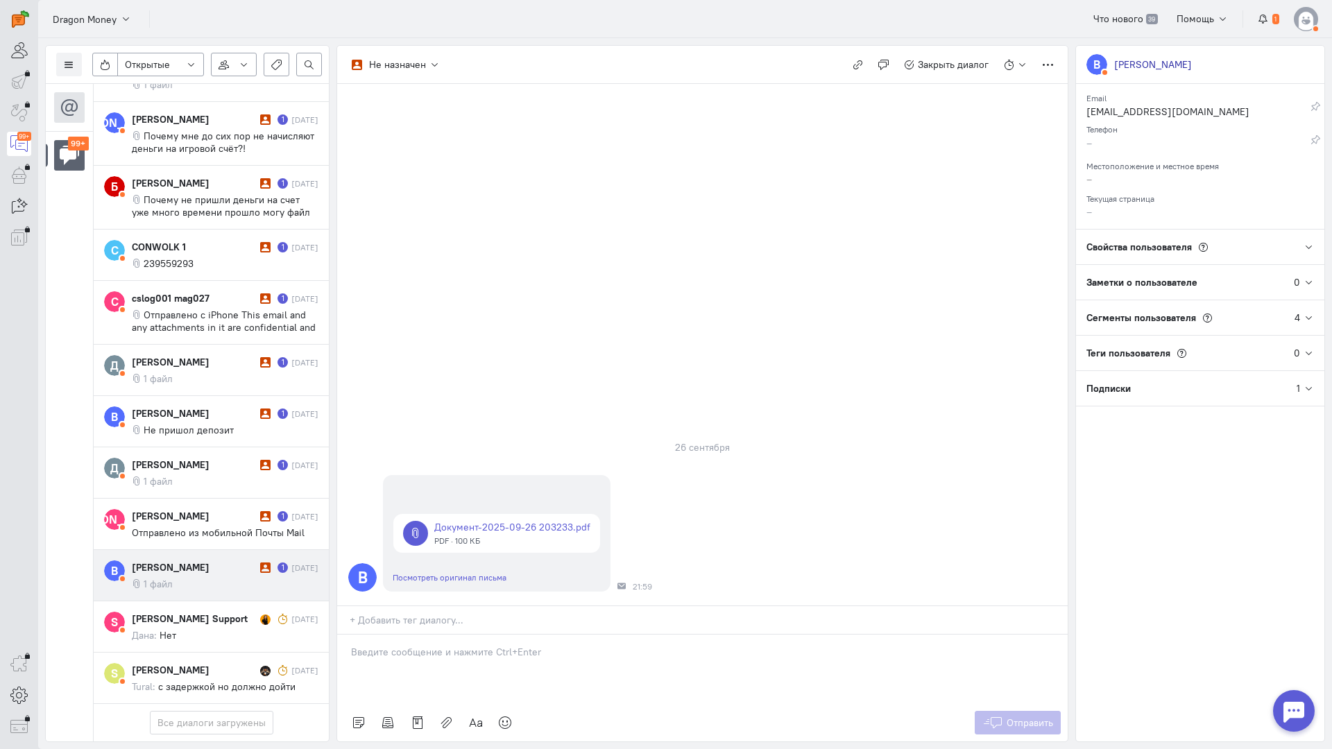
drag, startPoint x: 402, startPoint y: 579, endPoint x: 374, endPoint y: 576, distance: 27.9
click at [401, 635] on div at bounding box center [702, 669] width 730 height 69
click at [345, 635] on div "Здравствуйте! Благодарим Вас за обращение и предоставленную информацию:blush:" at bounding box center [702, 669] width 730 height 69
click at [1031, 717] on span "Отправить" at bounding box center [1029, 723] width 46 height 12
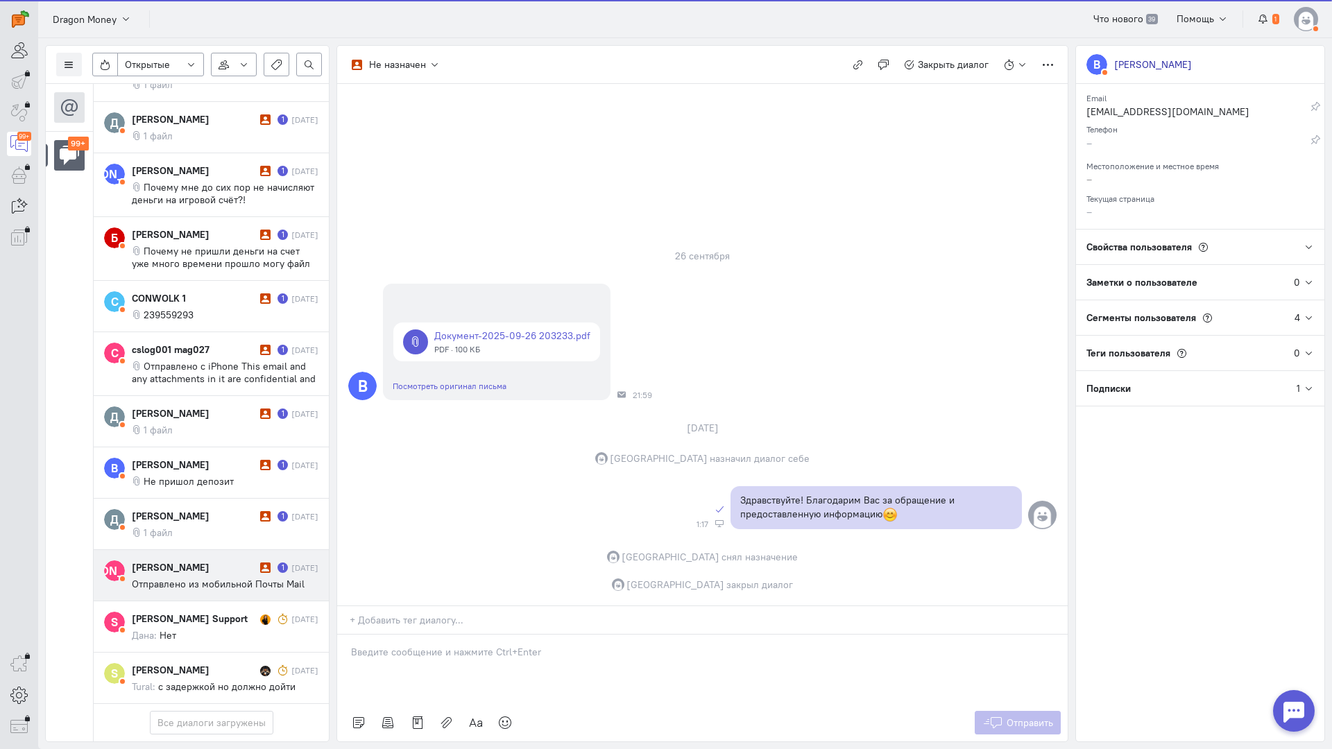
click at [200, 578] on span "Отправлено из мобильной Почты Mail" at bounding box center [218, 584] width 173 height 12
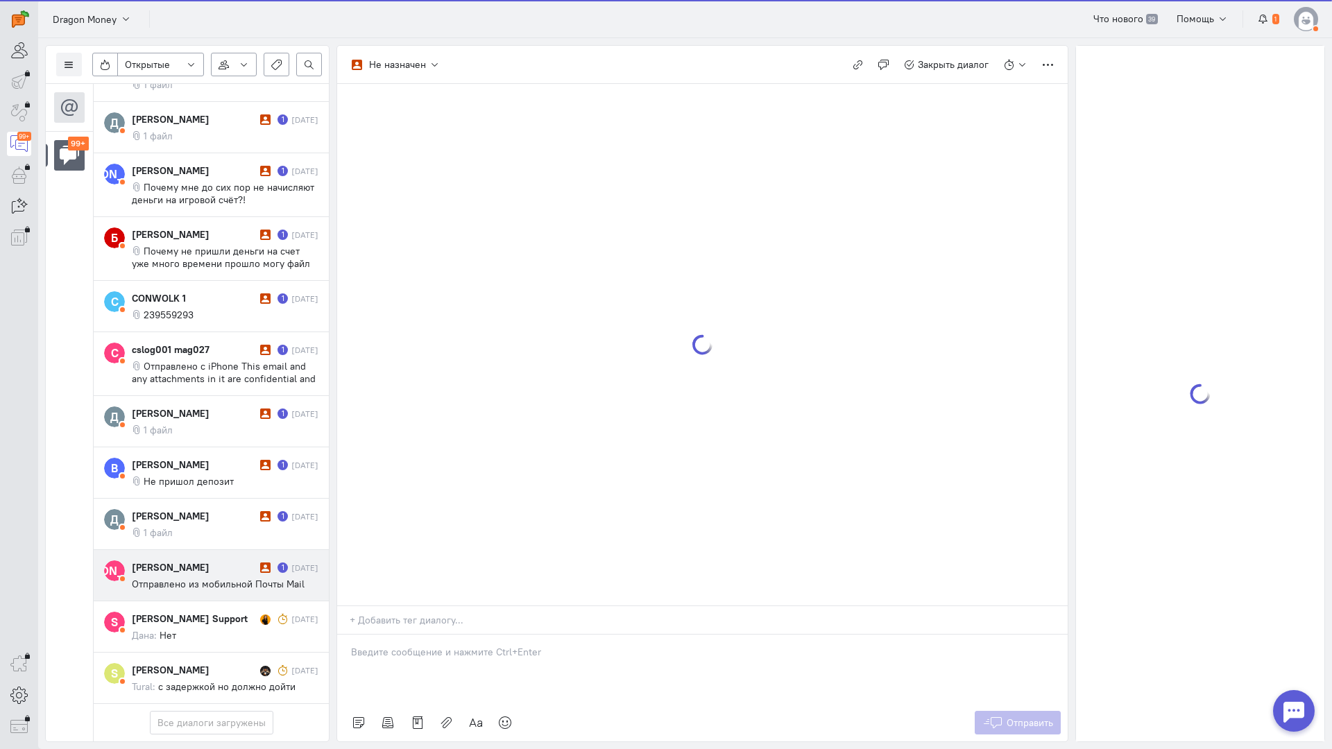
scroll to position [6413, 0]
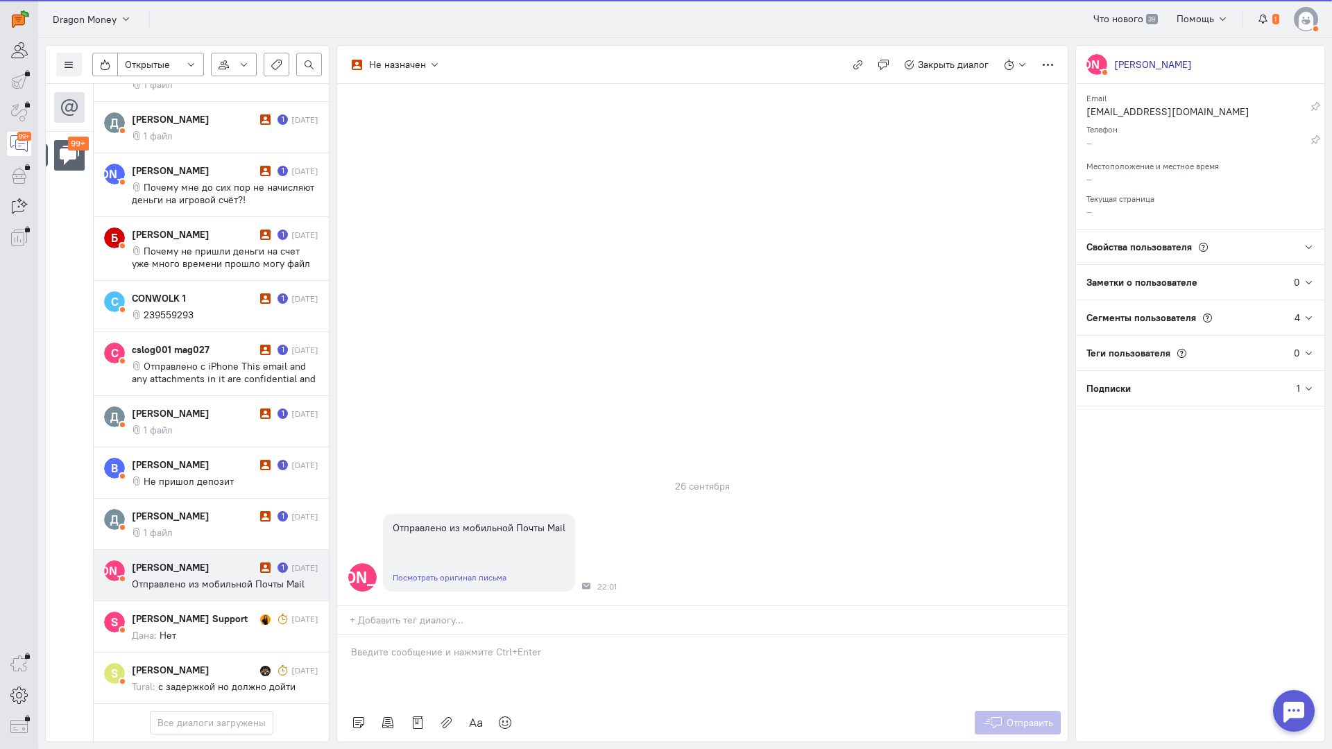
click at [426, 645] on p at bounding box center [702, 652] width 703 height 14
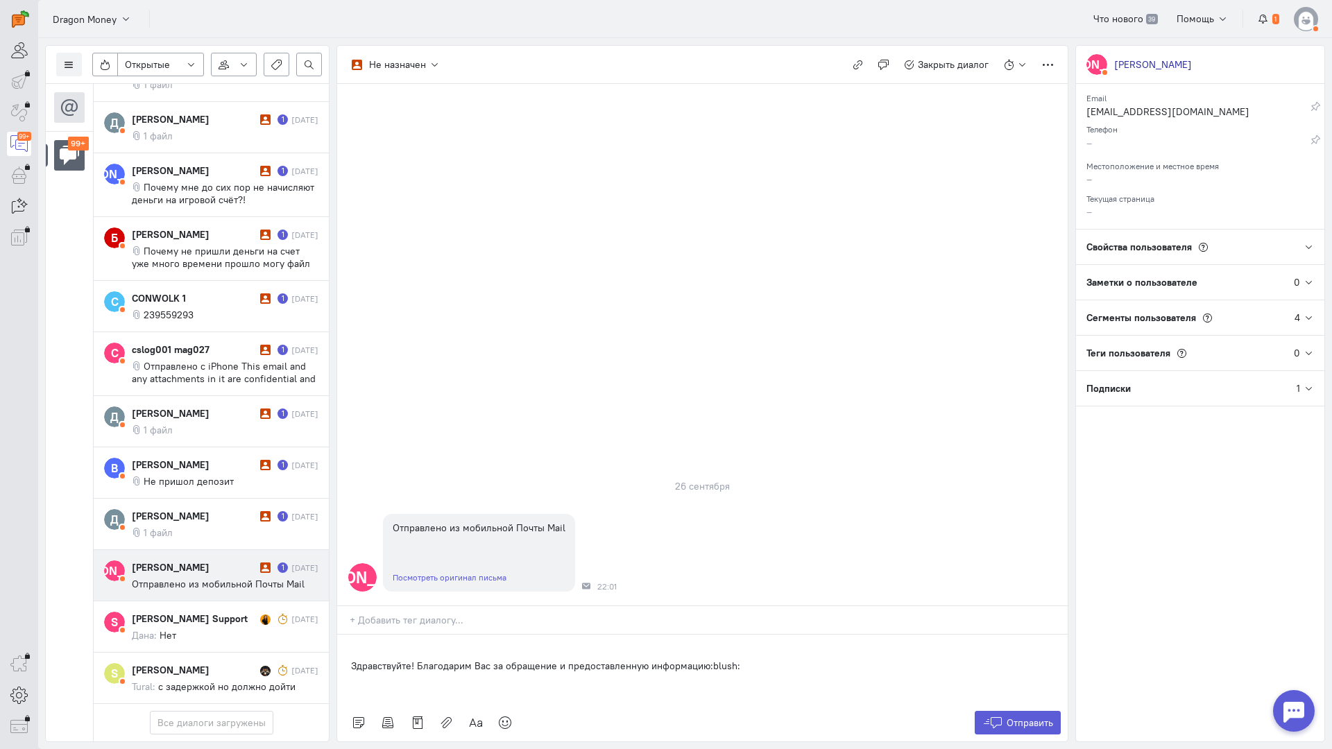
click at [345, 635] on div "Здравствуйте! Благодарим Вас за обращение и предоставленную информацию:blush:" at bounding box center [702, 669] width 730 height 69
click at [499, 572] on link "Посмотреть оригинал письма" at bounding box center [450, 577] width 114 height 10
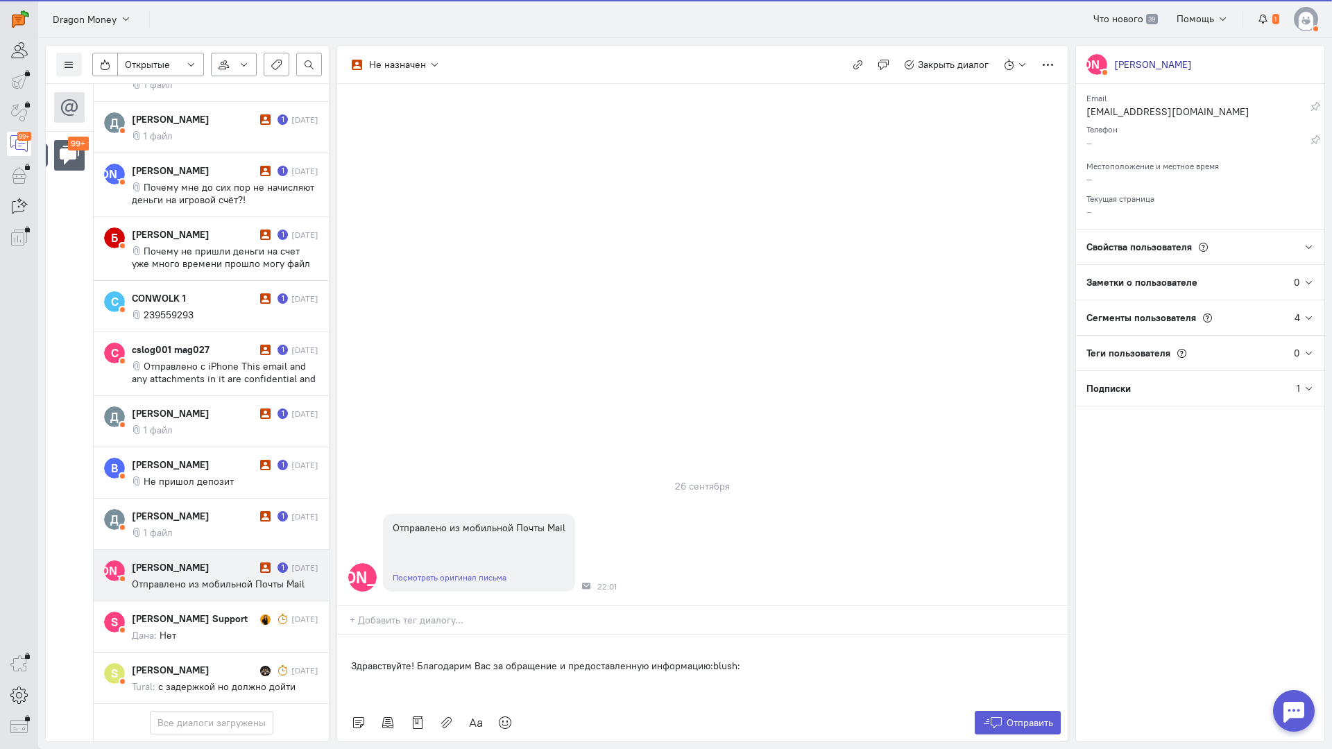
scroll to position [6475, 0]
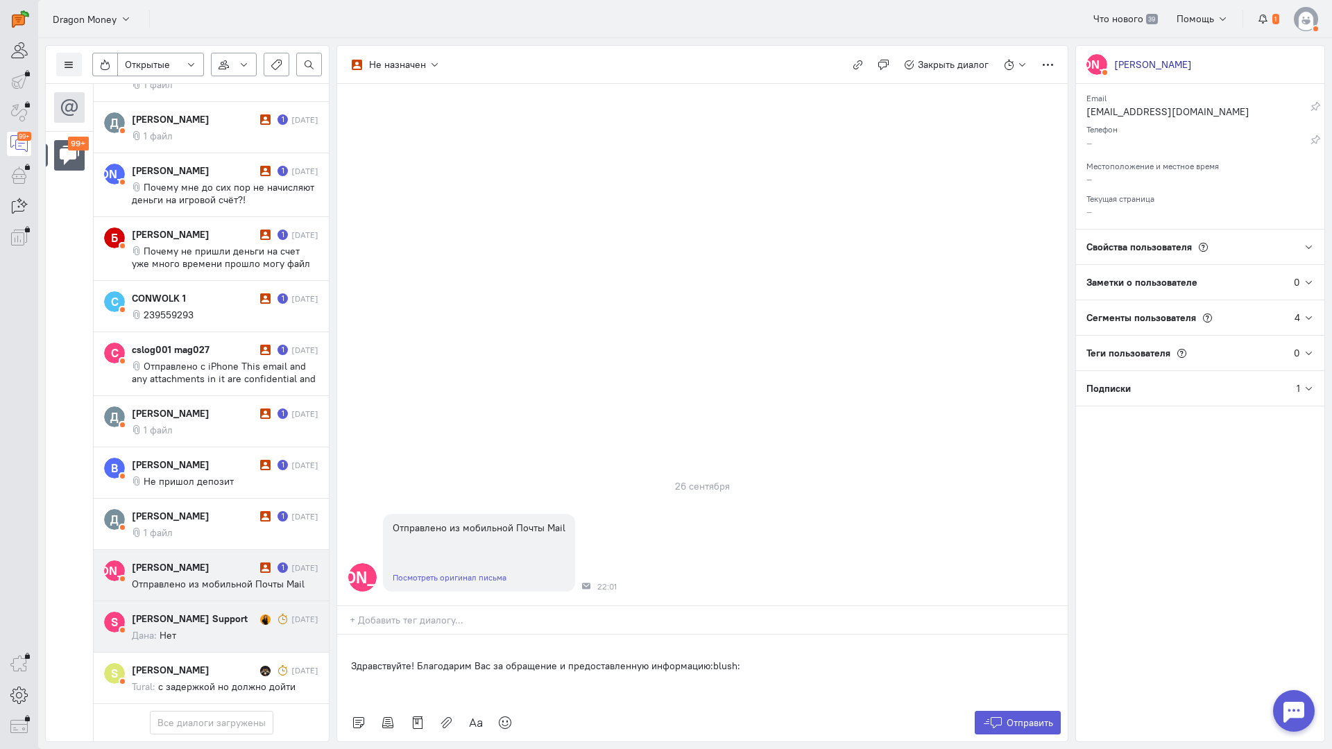
drag, startPoint x: 758, startPoint y: 583, endPoint x: 312, endPoint y: 540, distance: 448.1
click at [312, 540] on div "Список пользователей Включить темную тему Открытые Открытые диалоги Отложенные …" at bounding box center [685, 393] width 1294 height 711
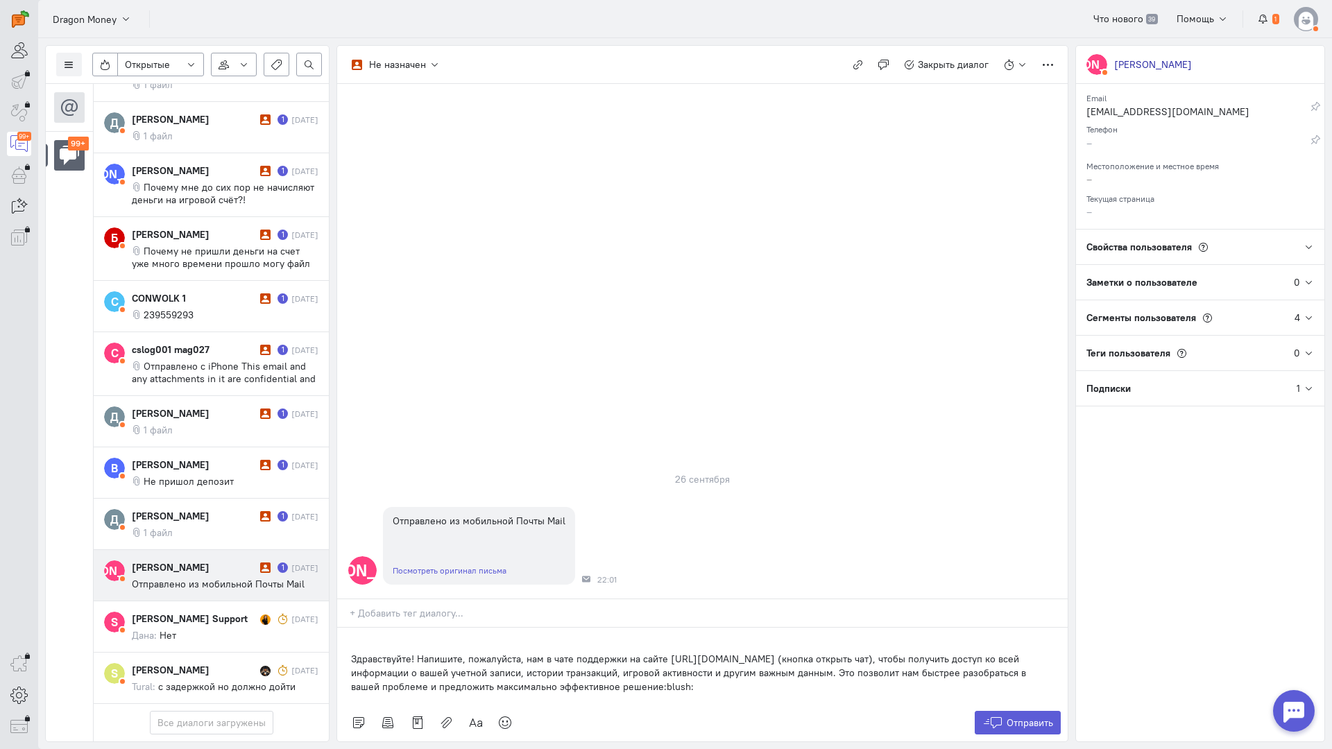
click at [345, 628] on div "Здравствуйте! Напишите, пожалуйста, нам в чате поддержки на сайте [URL][DOMAIN_…" at bounding box center [702, 666] width 730 height 76
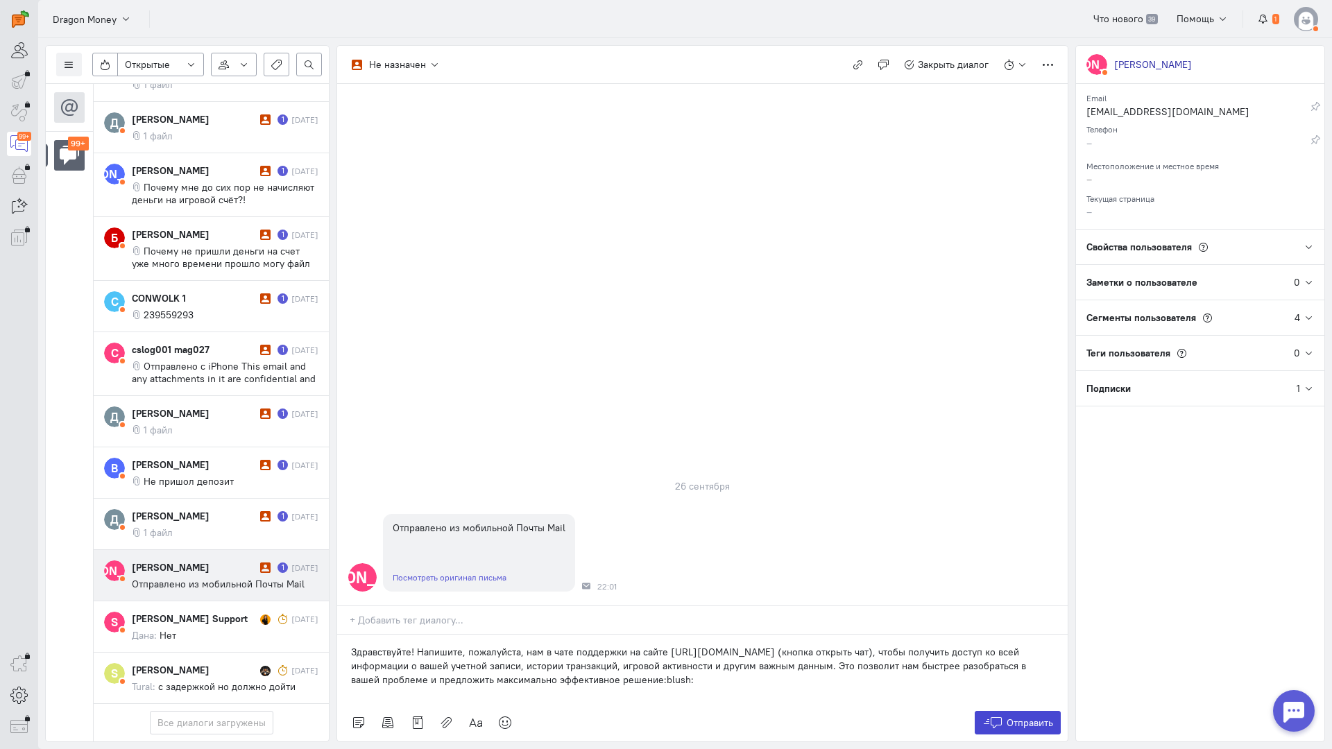
click at [1011, 717] on span "Отправить" at bounding box center [1029, 723] width 46 height 12
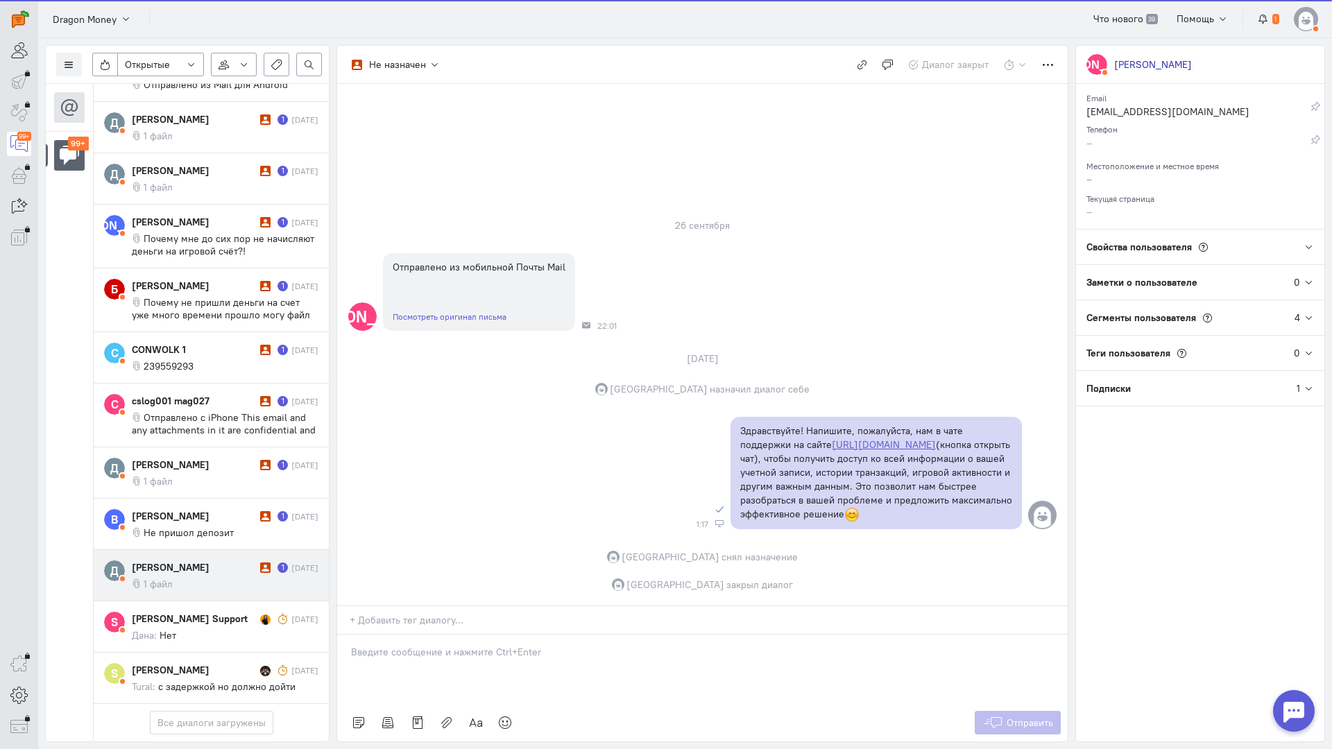
click at [231, 560] on div "[PERSON_NAME]" at bounding box center [194, 567] width 125 height 14
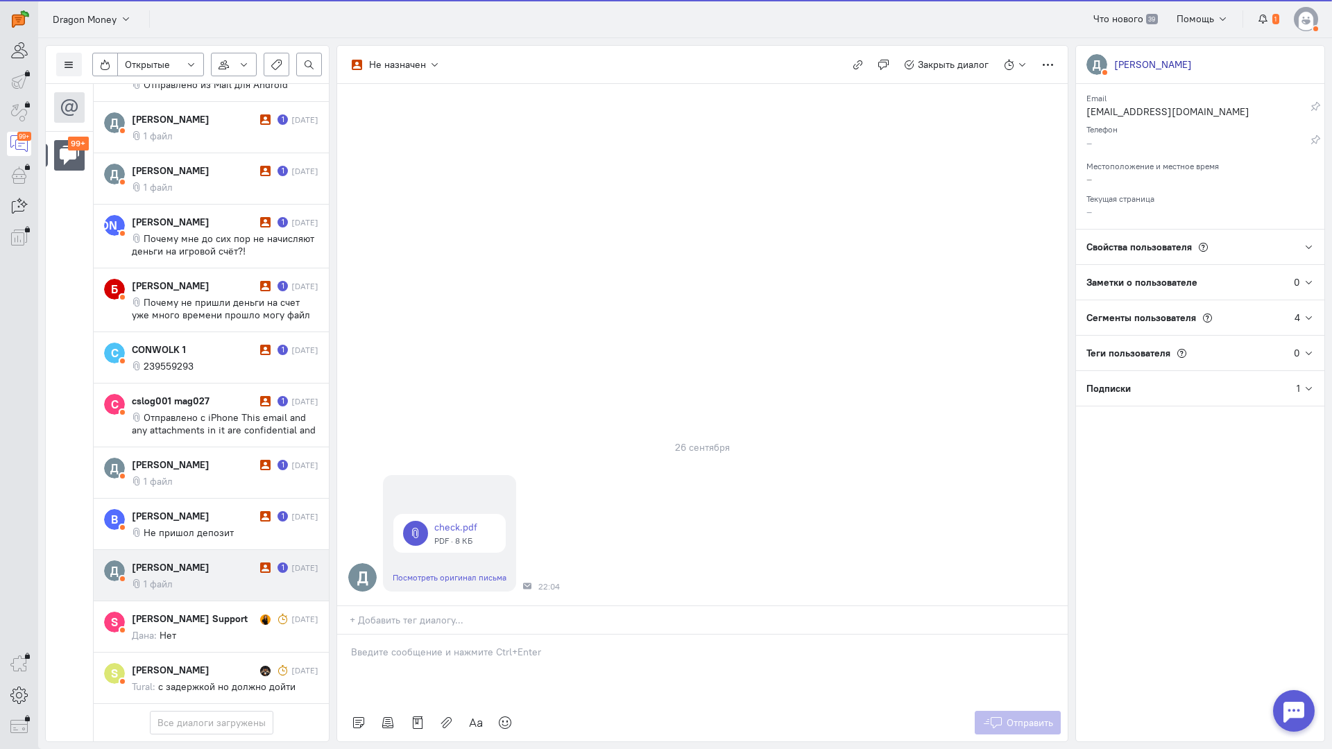
scroll to position [6413, 0]
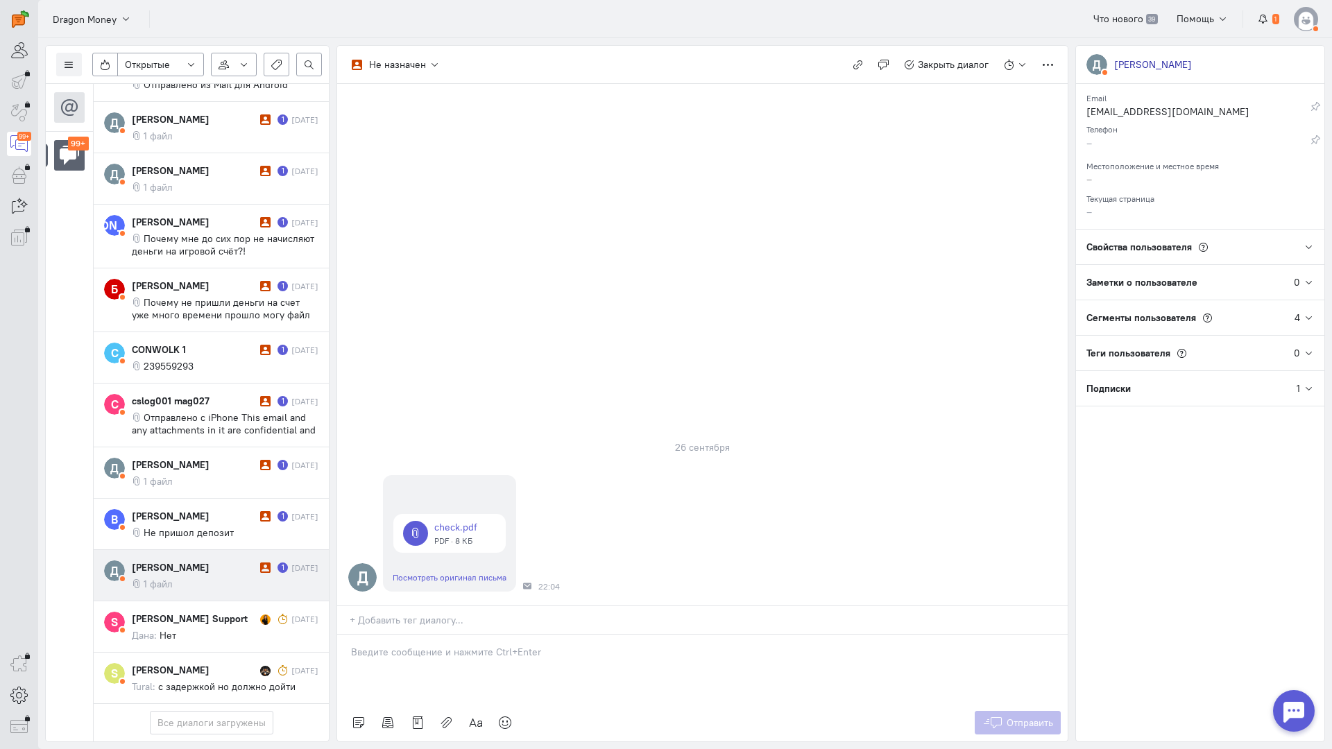
click at [420, 645] on p at bounding box center [702, 652] width 703 height 14
click at [344, 635] on div "Здравствуйте! Благодарим Вас за обращение и предоставленную информацию:blush:" at bounding box center [702, 669] width 730 height 69
click at [1003, 711] on button "Отправить" at bounding box center [1018, 723] width 87 height 24
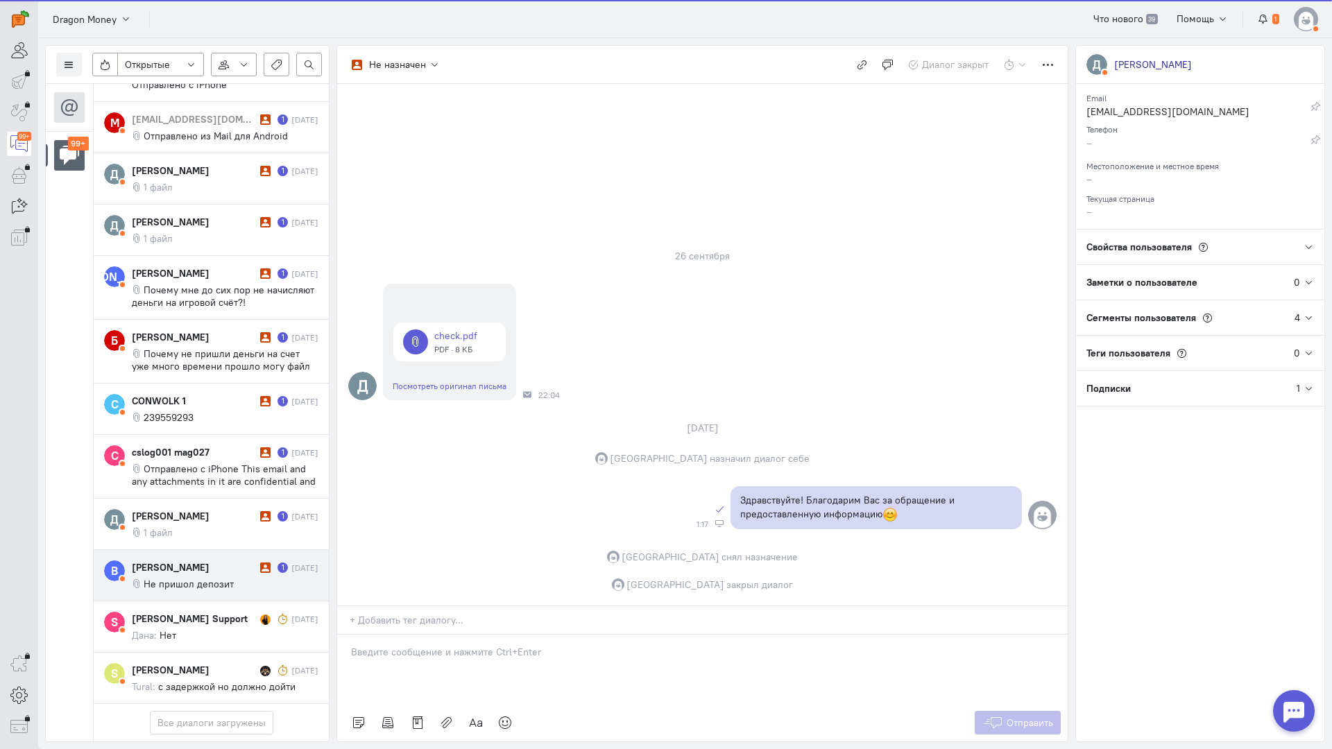
scroll to position [6350, 0]
click at [201, 560] on div "[PERSON_NAME] 1 [DATE] Не пришол депозит" at bounding box center [225, 575] width 187 height 30
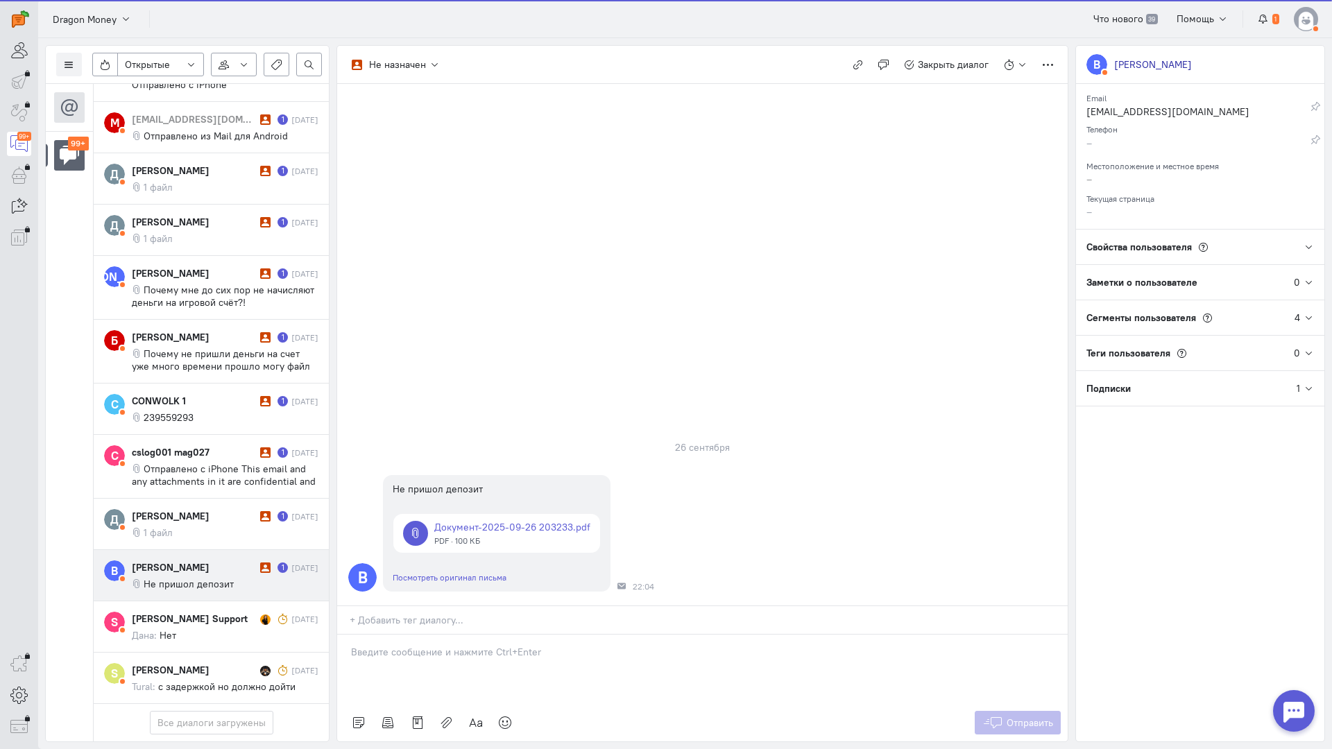
scroll to position [6413, 0]
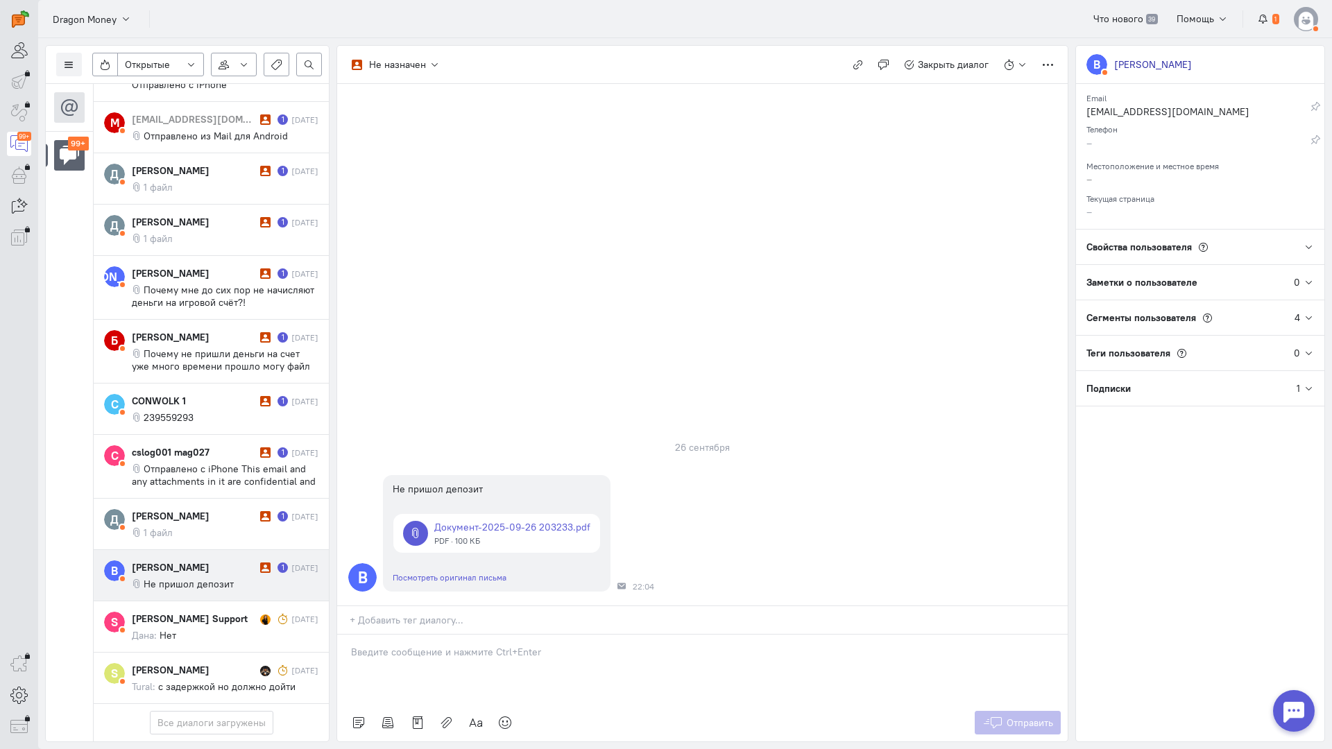
click at [403, 635] on div at bounding box center [702, 669] width 730 height 69
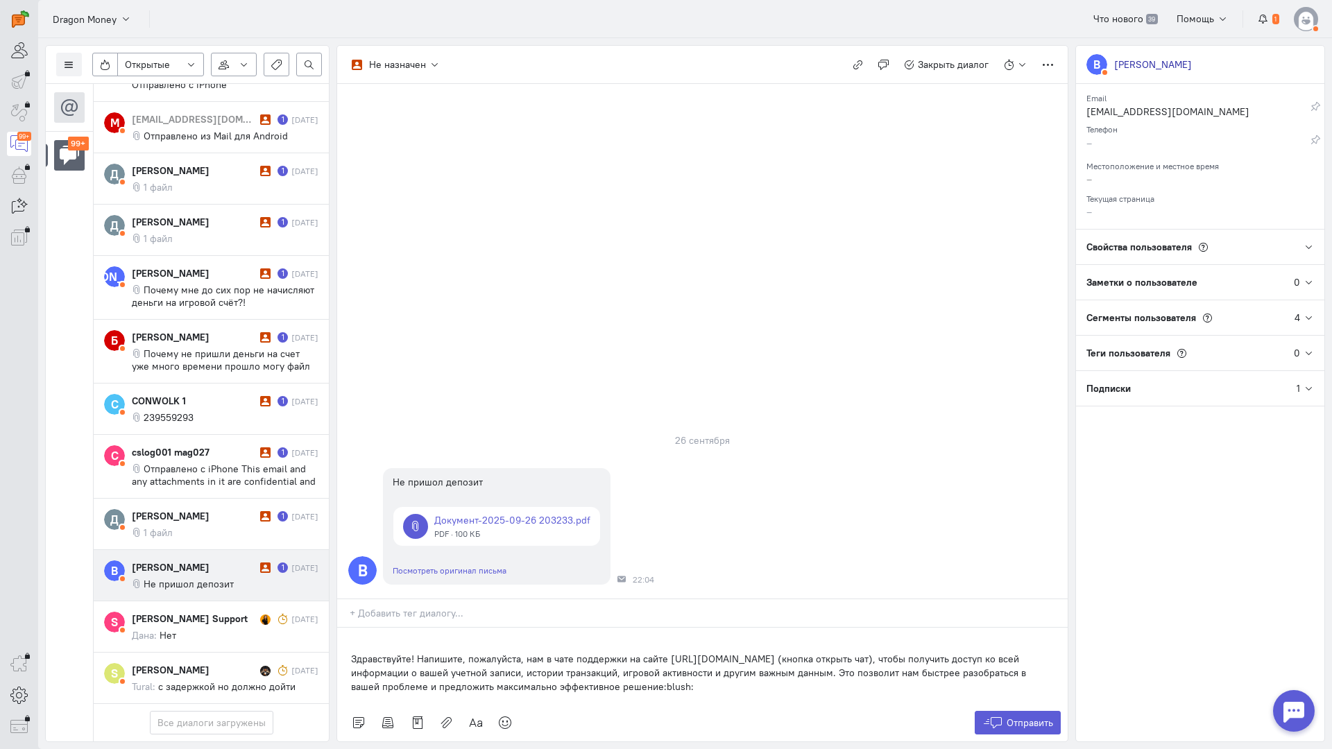
click at [347, 628] on div "Здравствуйте! Напишите, пожалуйста, нам в чате поддержки на сайте [URL][DOMAIN_…" at bounding box center [702, 666] width 730 height 76
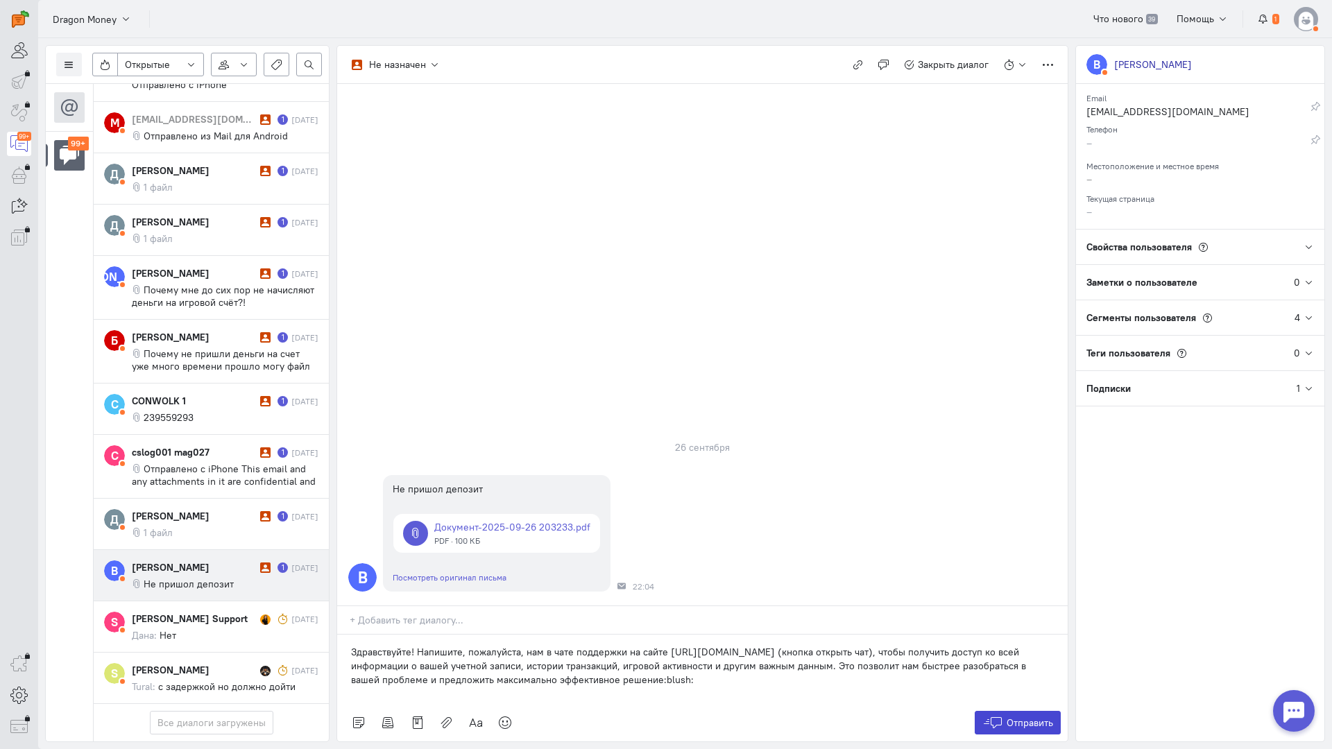
click at [986, 716] on icon at bounding box center [992, 723] width 21 height 14
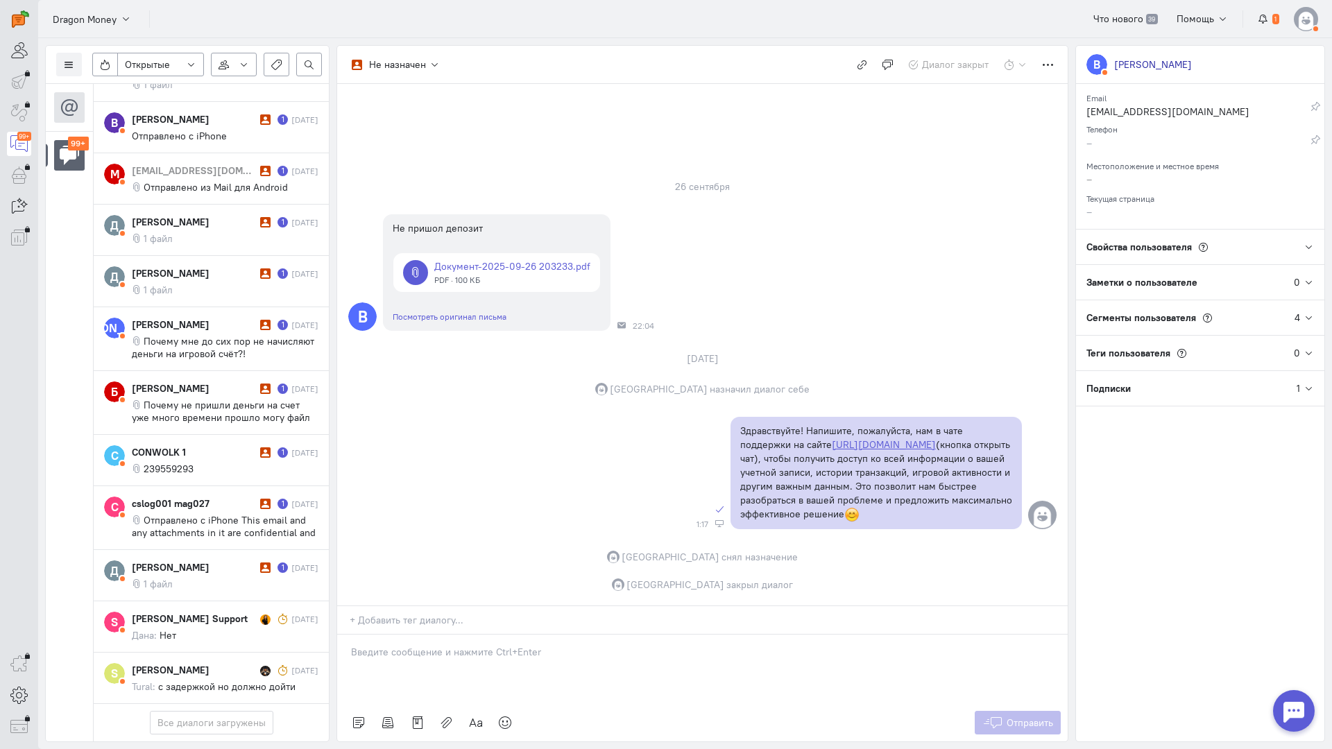
scroll to position [6350, 0]
click at [214, 578] on cq-message "1 файл" at bounding box center [225, 584] width 187 height 12
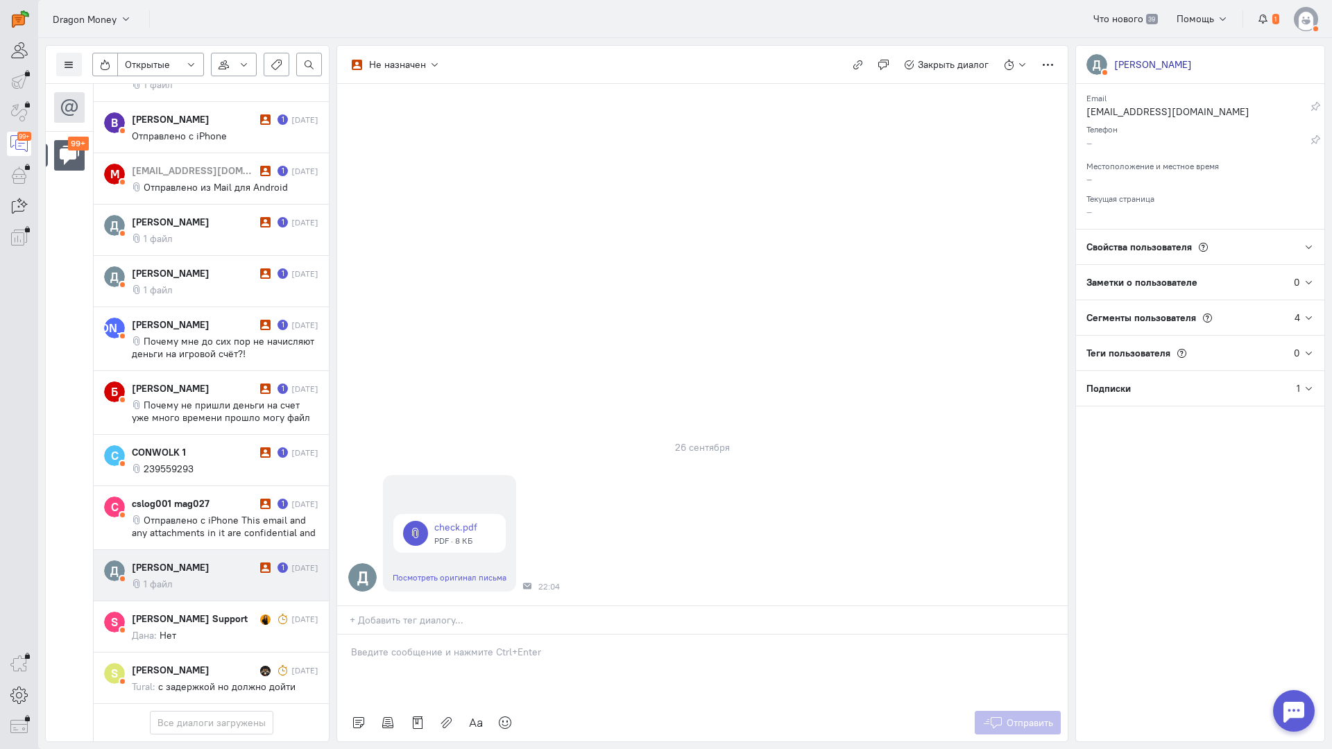
click at [470, 635] on div at bounding box center [702, 669] width 730 height 69
click at [341, 635] on div "Здравствуйте! Благодарим Вас за обращение и предоставленную информацию:blush:" at bounding box center [702, 669] width 730 height 69
click at [1029, 717] on span "Отправить" at bounding box center [1029, 723] width 46 height 12
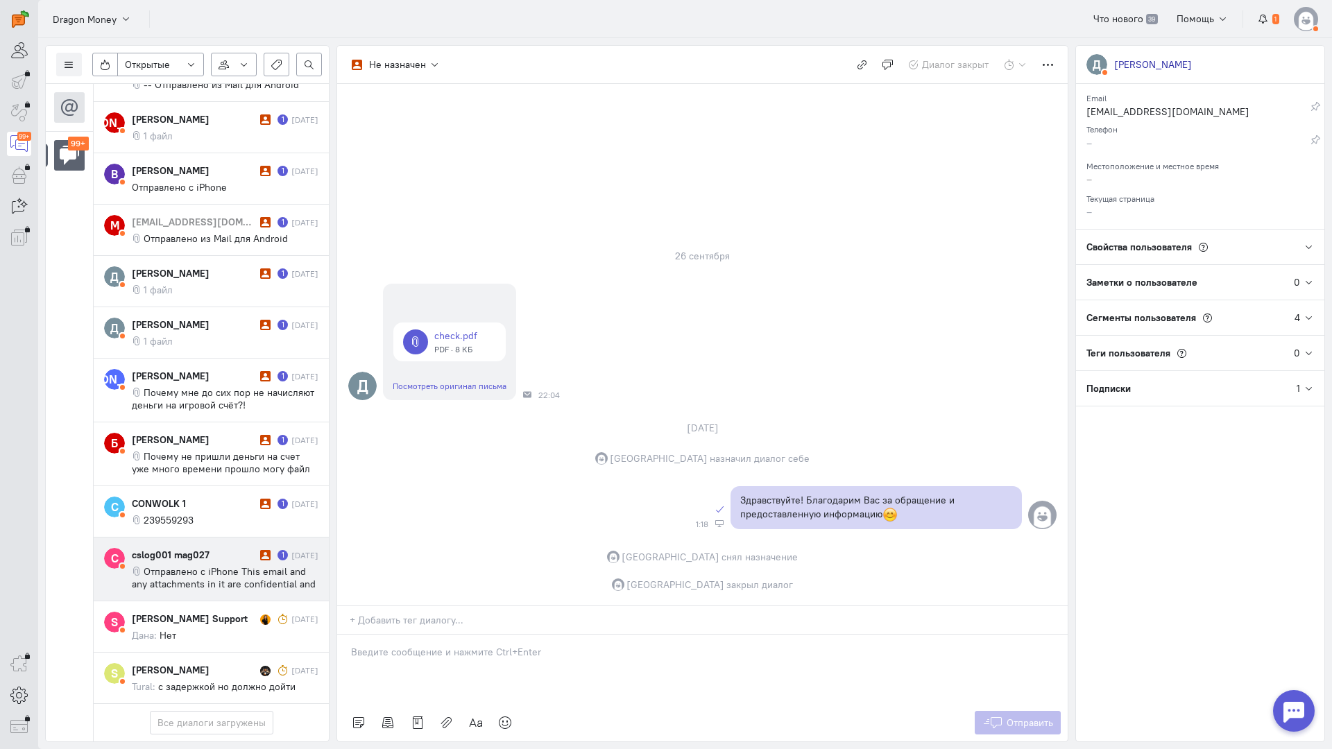
click at [250, 565] on span "Отправлено с iPhone This email and any attachments in it are confidential and b…" at bounding box center [225, 608] width 187 height 87
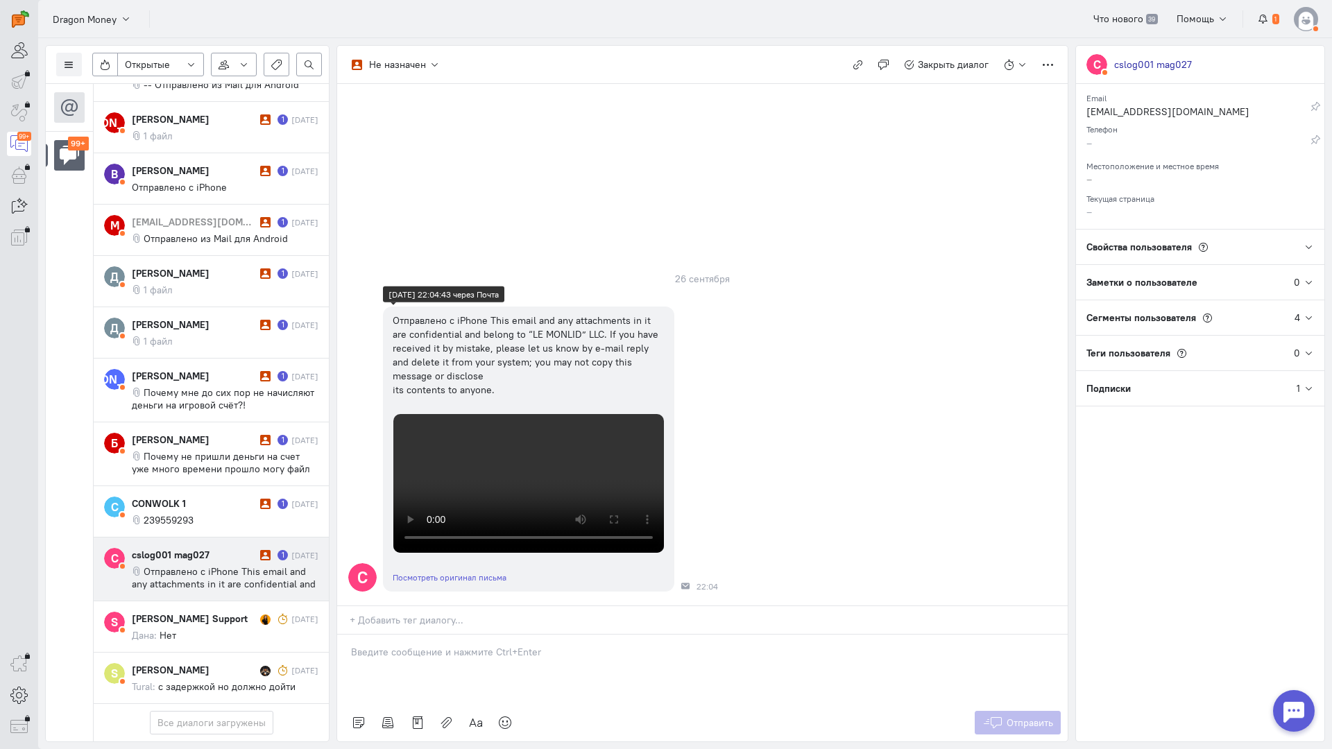
scroll to position [366, 0]
drag, startPoint x: 434, startPoint y: 565, endPoint x: 421, endPoint y: 566, distance: 12.5
click at [433, 645] on p at bounding box center [702, 652] width 703 height 14
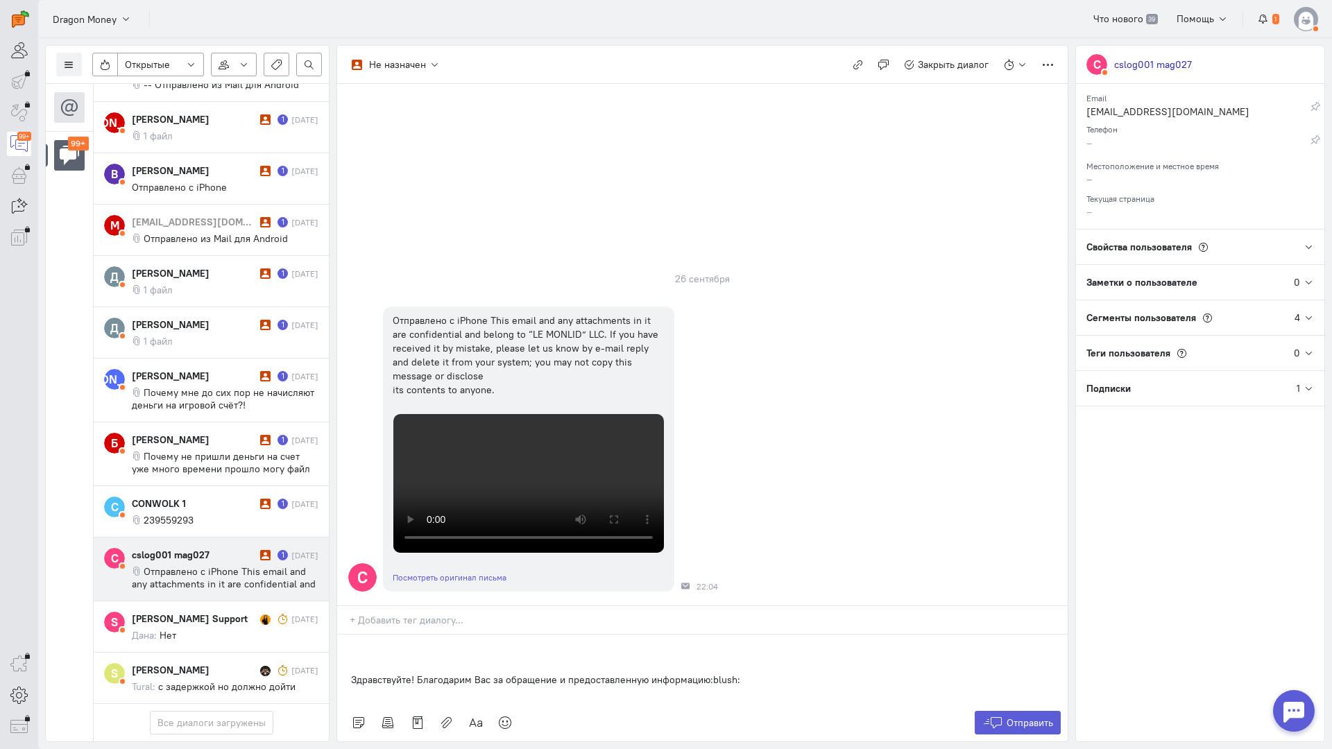
click at [345, 635] on div "Здравствуйте! Благодарим Вас за обращение и предоставленную информацию:blush:" at bounding box center [702, 669] width 730 height 69
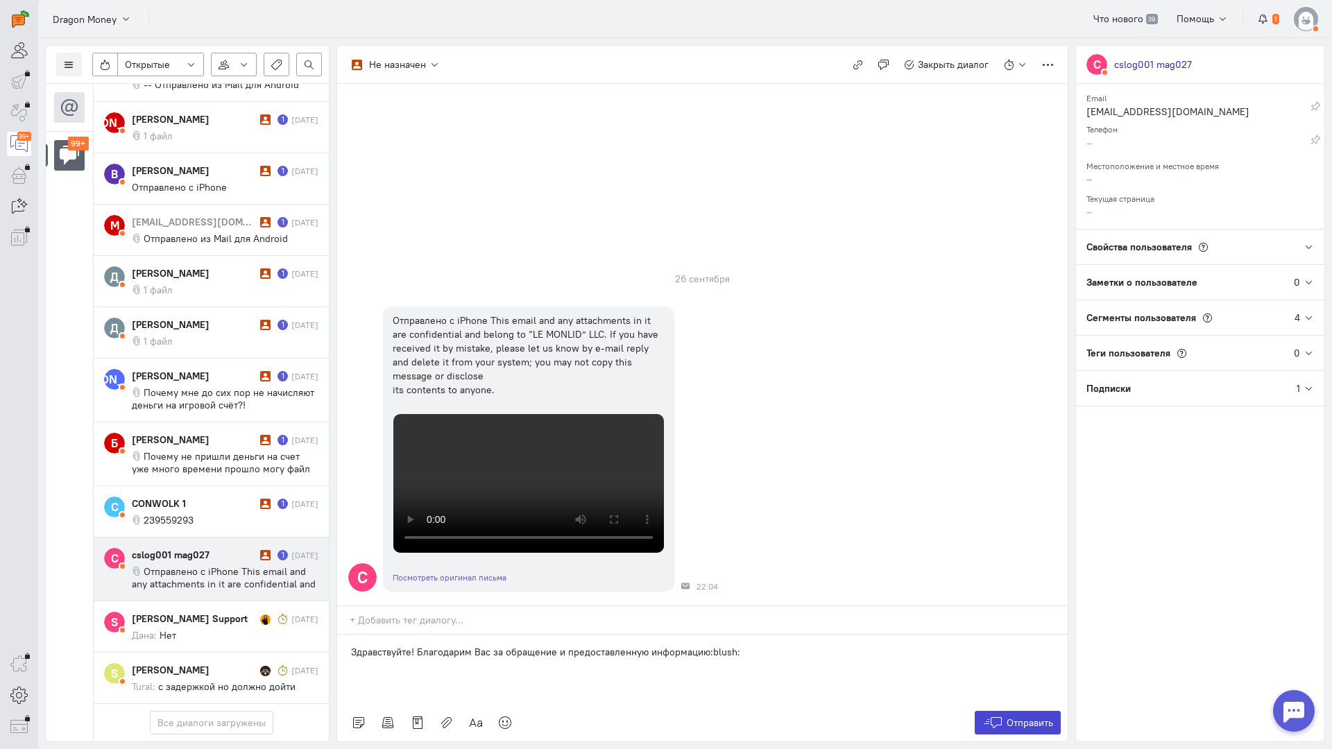
click at [1041, 717] on span "Отправить" at bounding box center [1029, 723] width 46 height 12
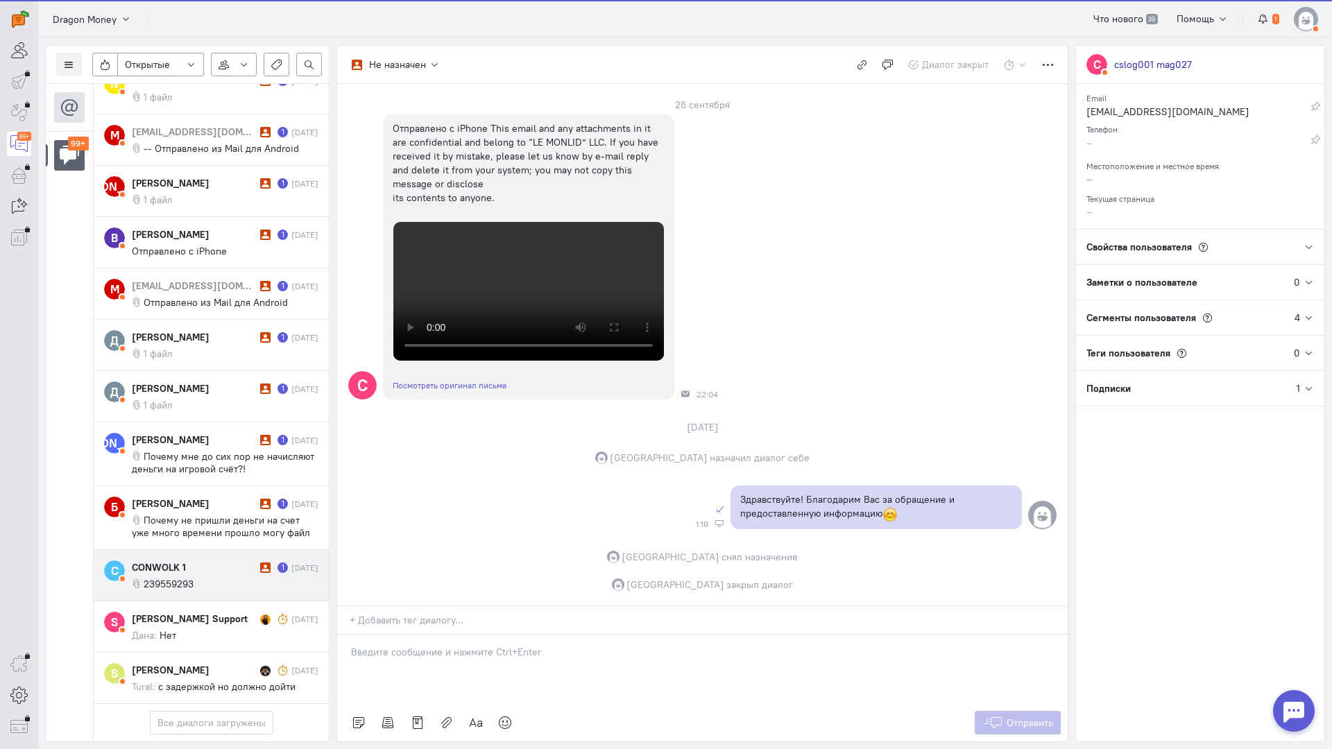
scroll to position [6225, 0]
click at [207, 560] on div "CONWOLK 1 1 [DATE] 239559293" at bounding box center [225, 575] width 187 height 30
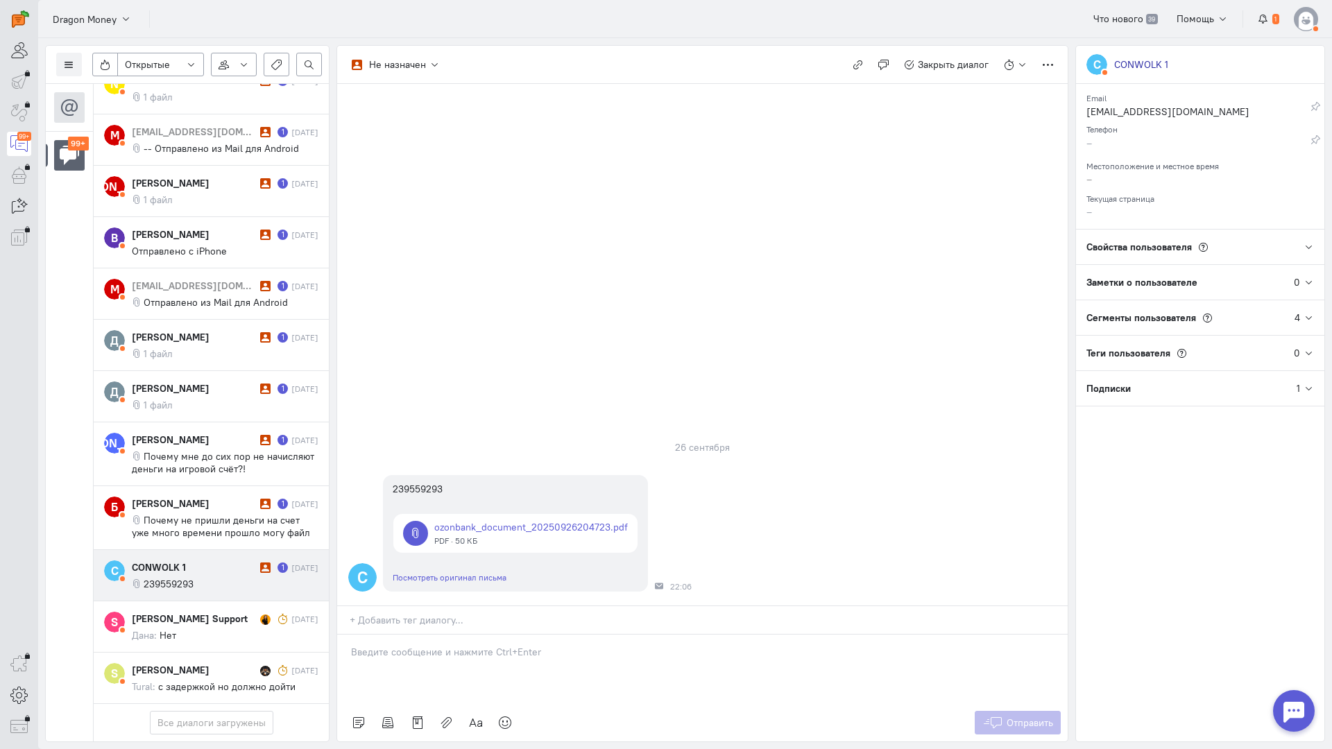
drag, startPoint x: 410, startPoint y: 575, endPoint x: 390, endPoint y: 576, distance: 20.1
click at [410, 635] on div at bounding box center [702, 669] width 730 height 69
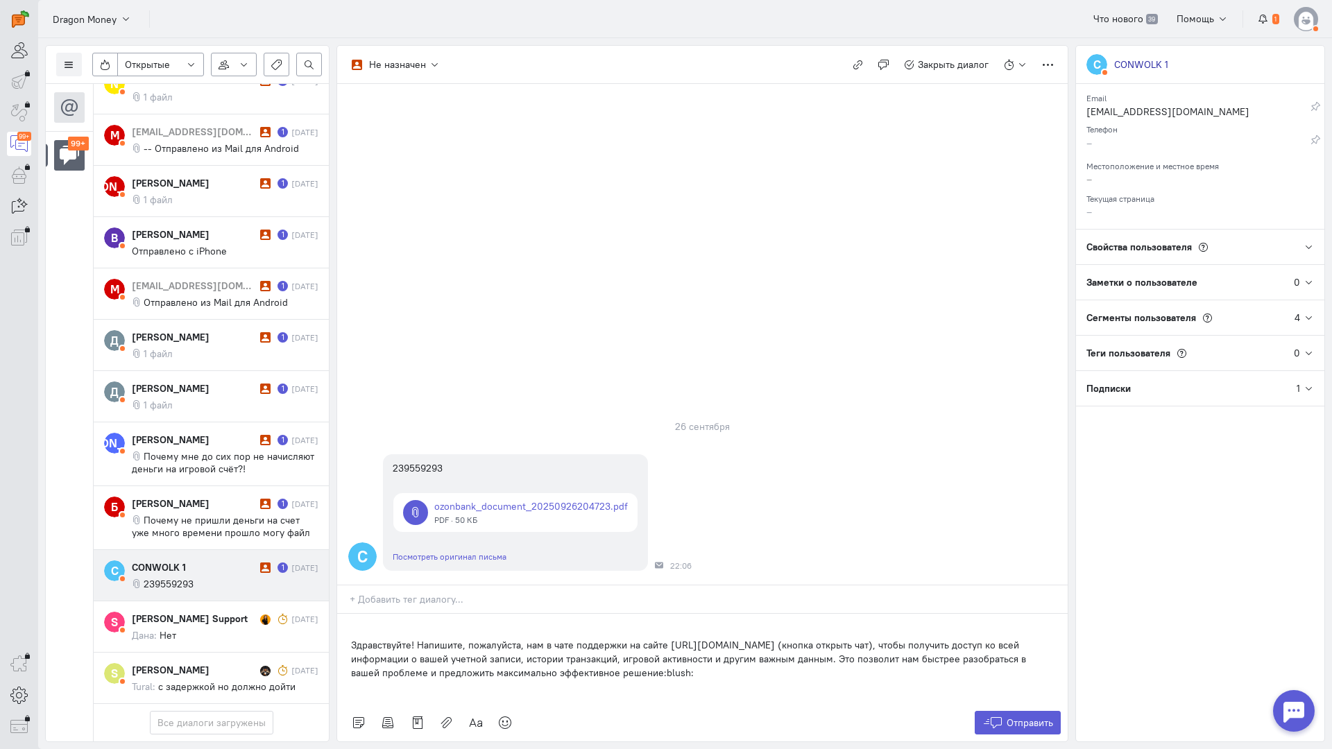
click at [348, 614] on div "Здравствуйте! Напишите, пожалуйста, нам в чате поддержки на сайте [URL][DOMAIN_…" at bounding box center [702, 659] width 730 height 90
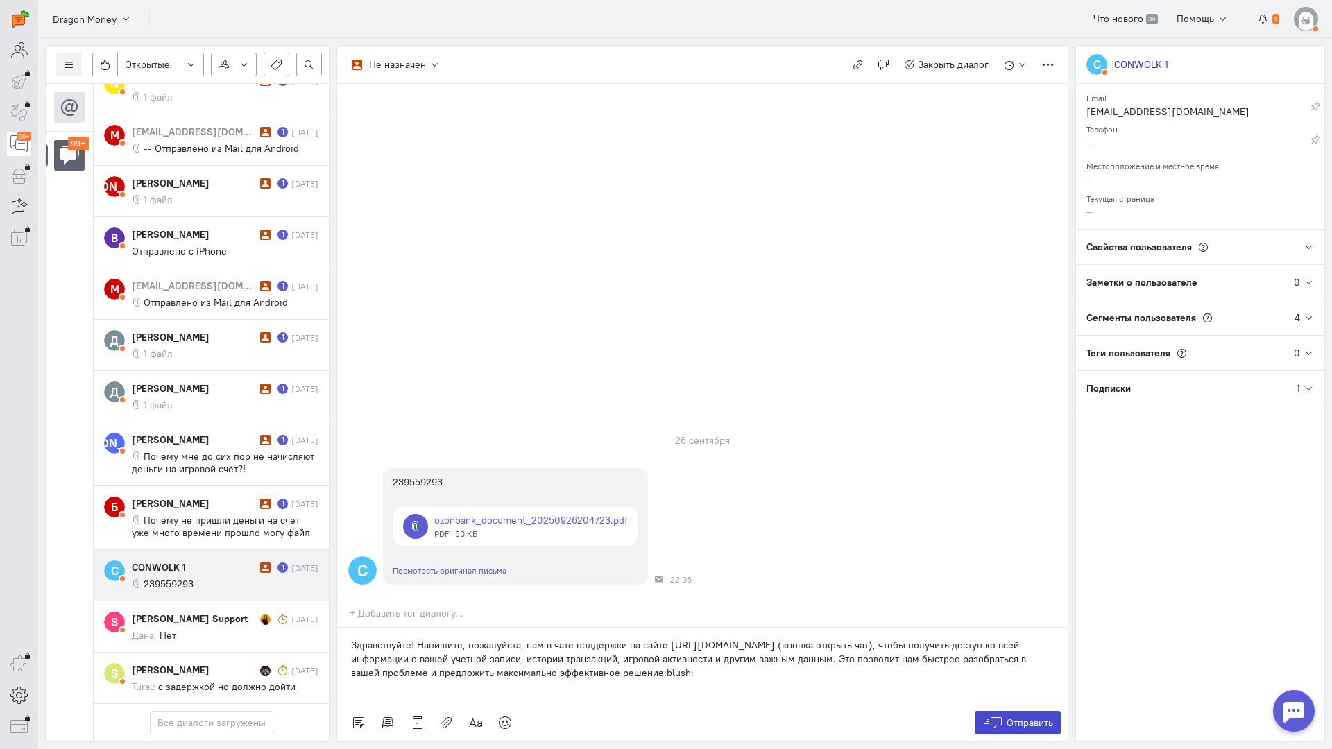
click at [1009, 711] on button "Отправить" at bounding box center [1018, 723] width 87 height 24
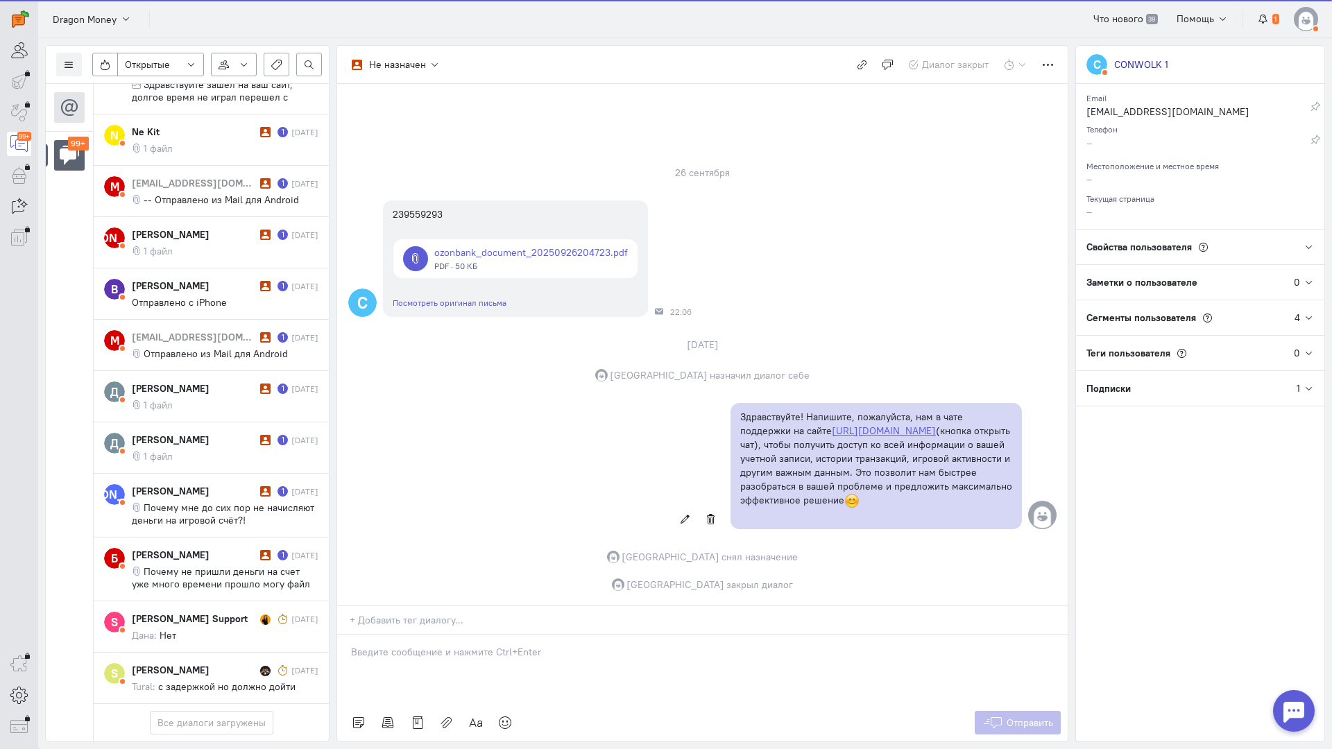
scroll to position [6163, 0]
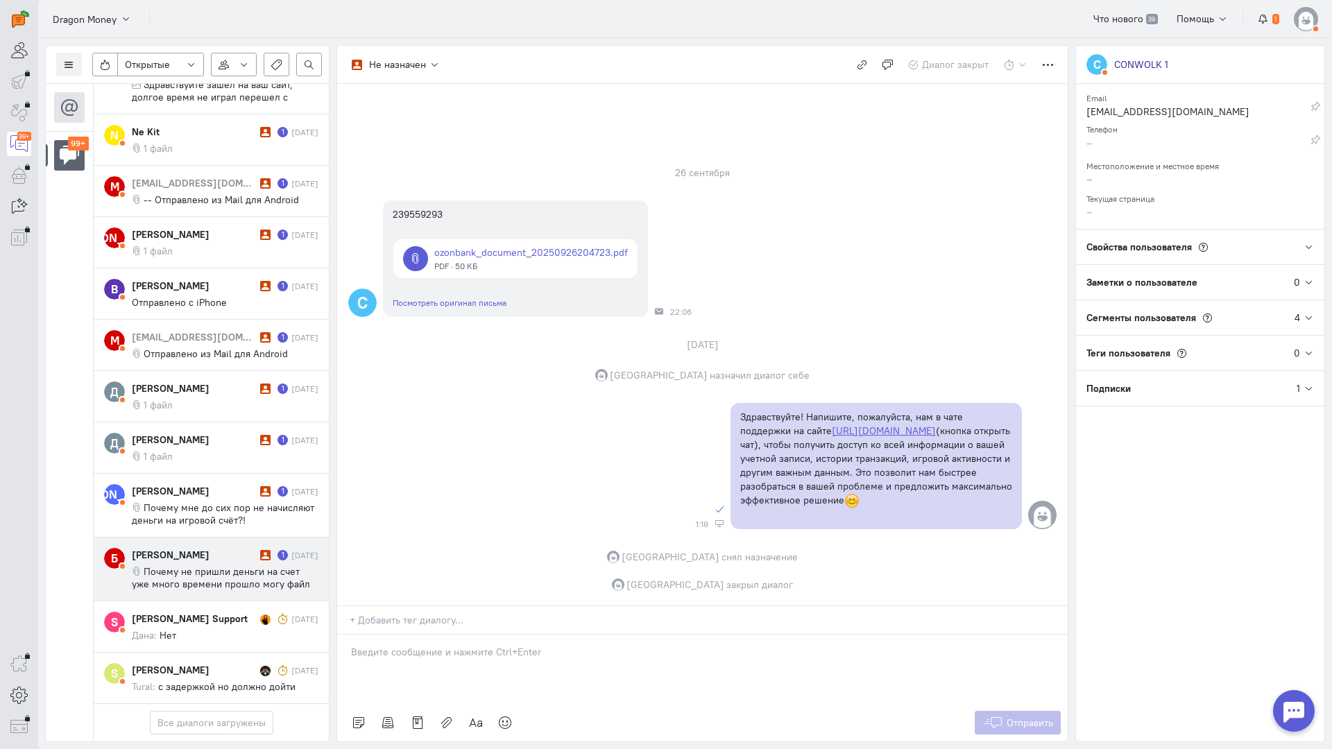
click at [201, 565] on span "Почему не пришли деньги на счет уже много времени прошло могу файл чека скинуть…" at bounding box center [221, 590] width 178 height 50
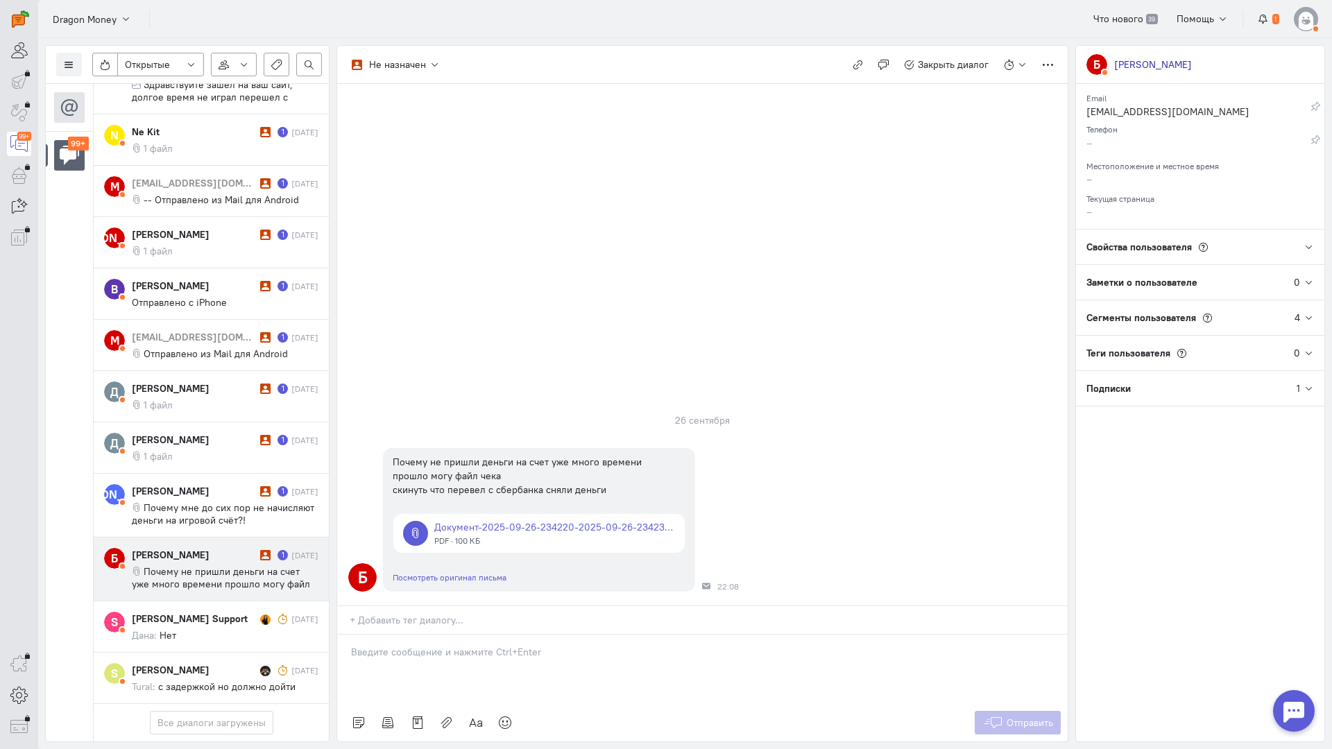
click at [462, 645] on p at bounding box center [702, 652] width 703 height 14
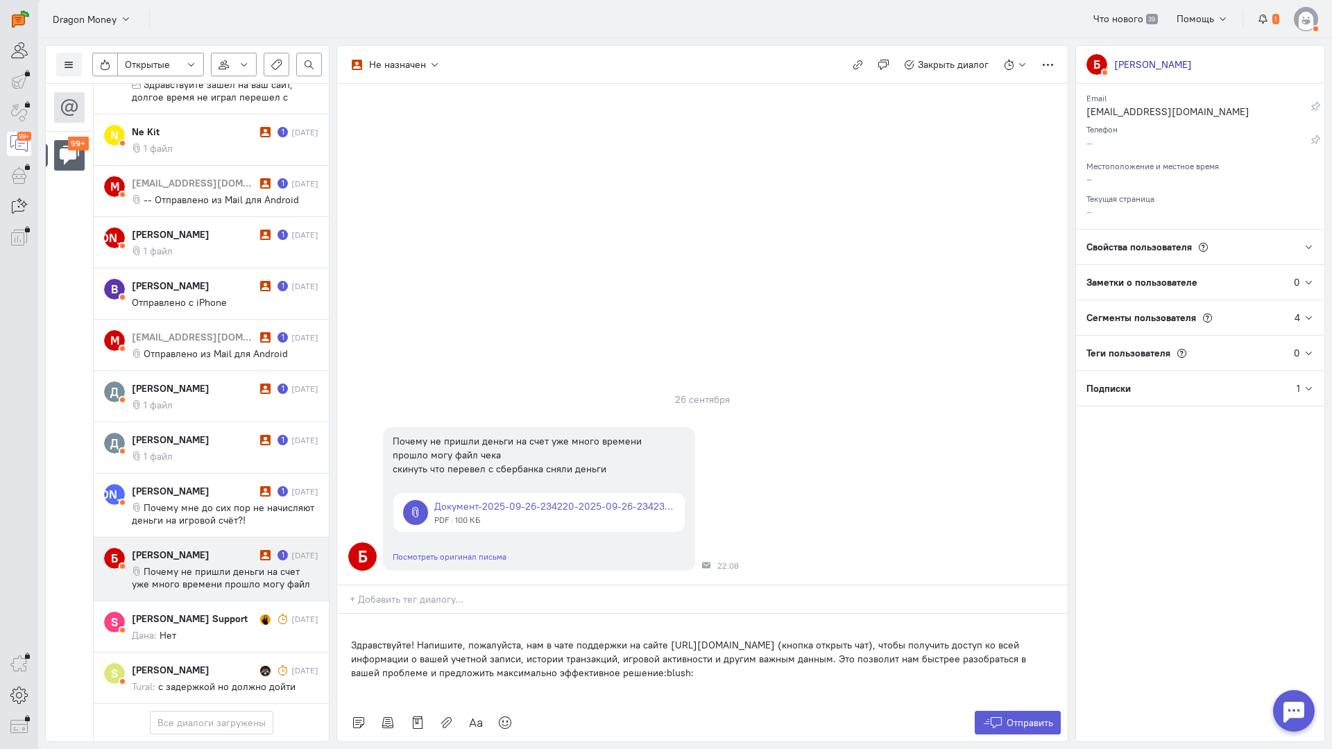
click at [350, 614] on div "Здравствуйте! Напишите, пожалуйста, нам в чате поддержки на сайте [URL][DOMAIN_…" at bounding box center [702, 659] width 730 height 90
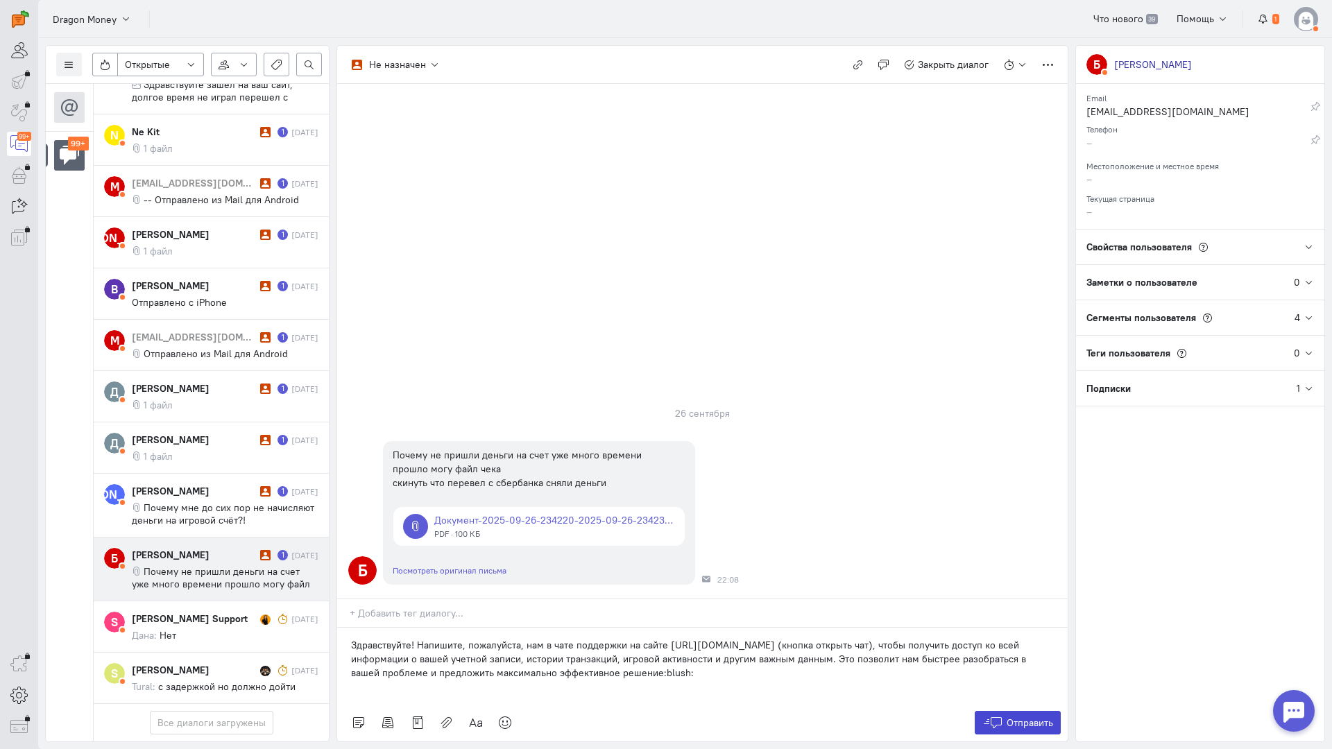
click at [991, 711] on button "Отправить" at bounding box center [1018, 723] width 87 height 24
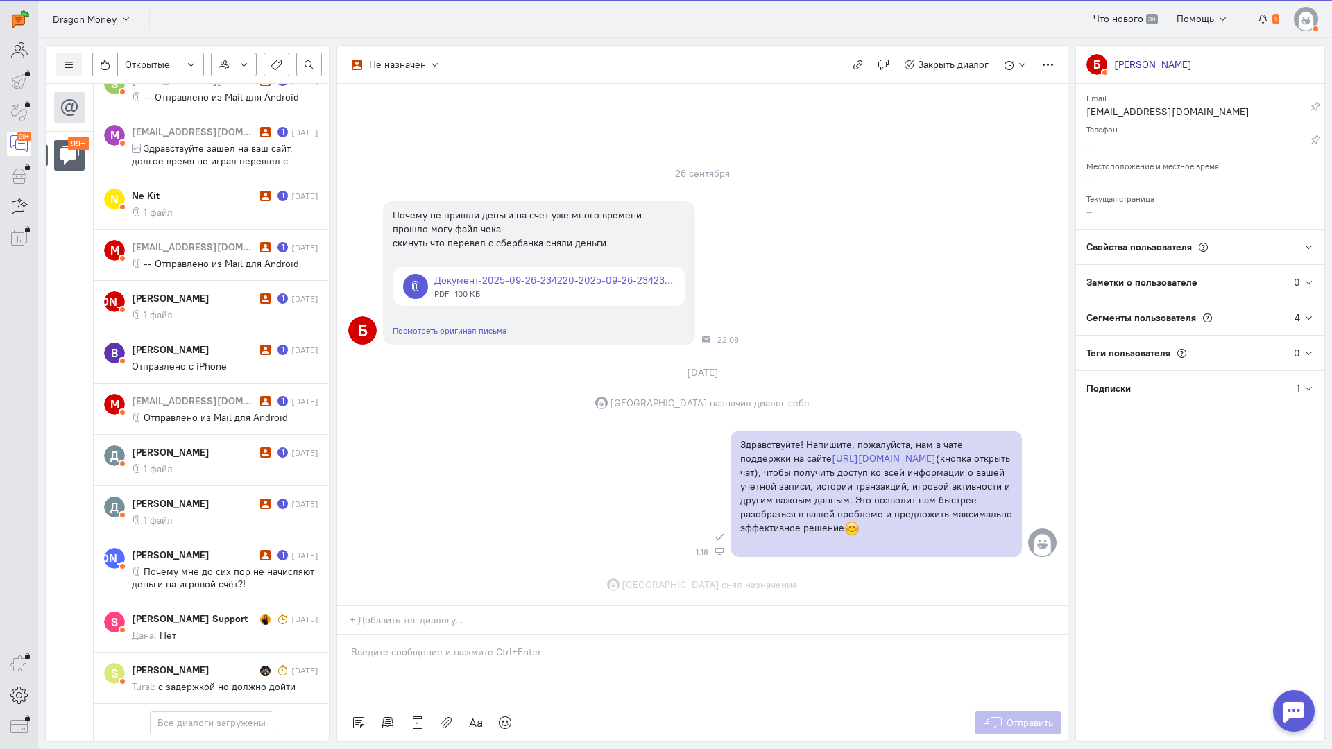
scroll to position [45, 0]
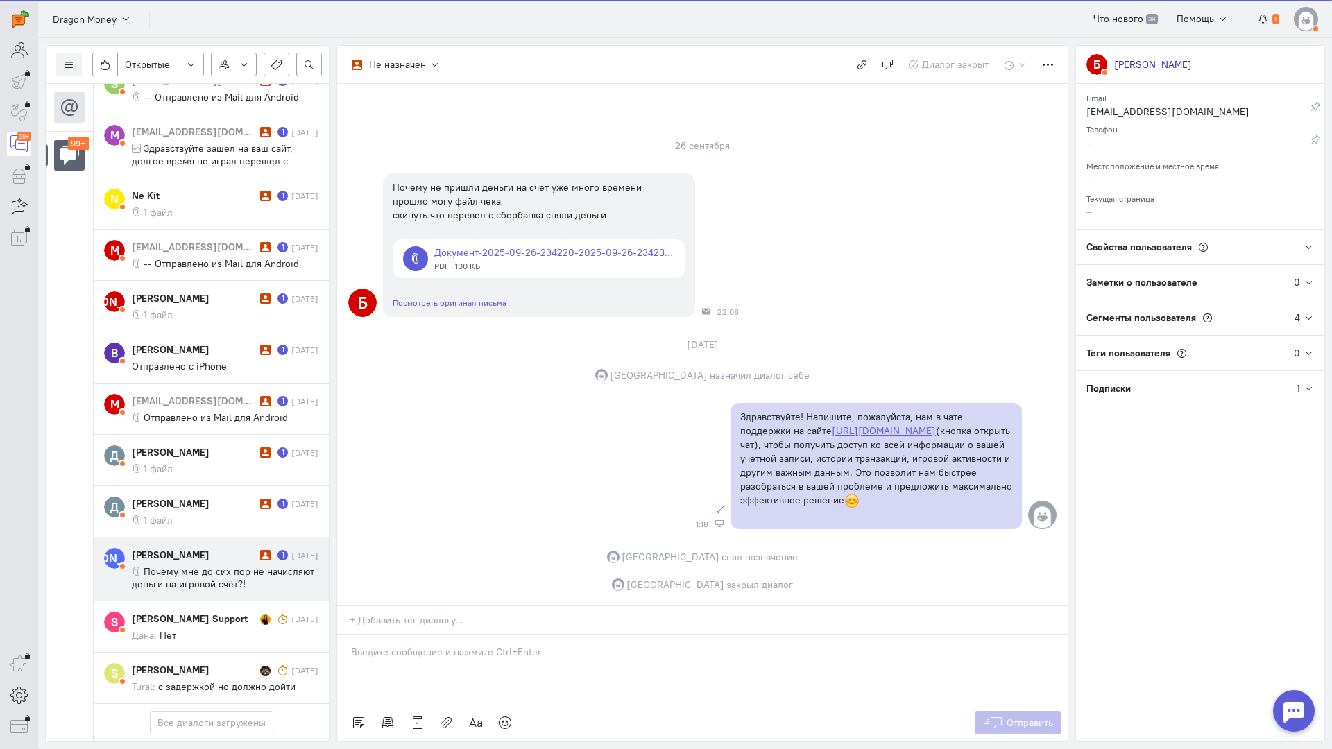
click at [203, 548] on div "[PERSON_NAME]" at bounding box center [194, 555] width 125 height 14
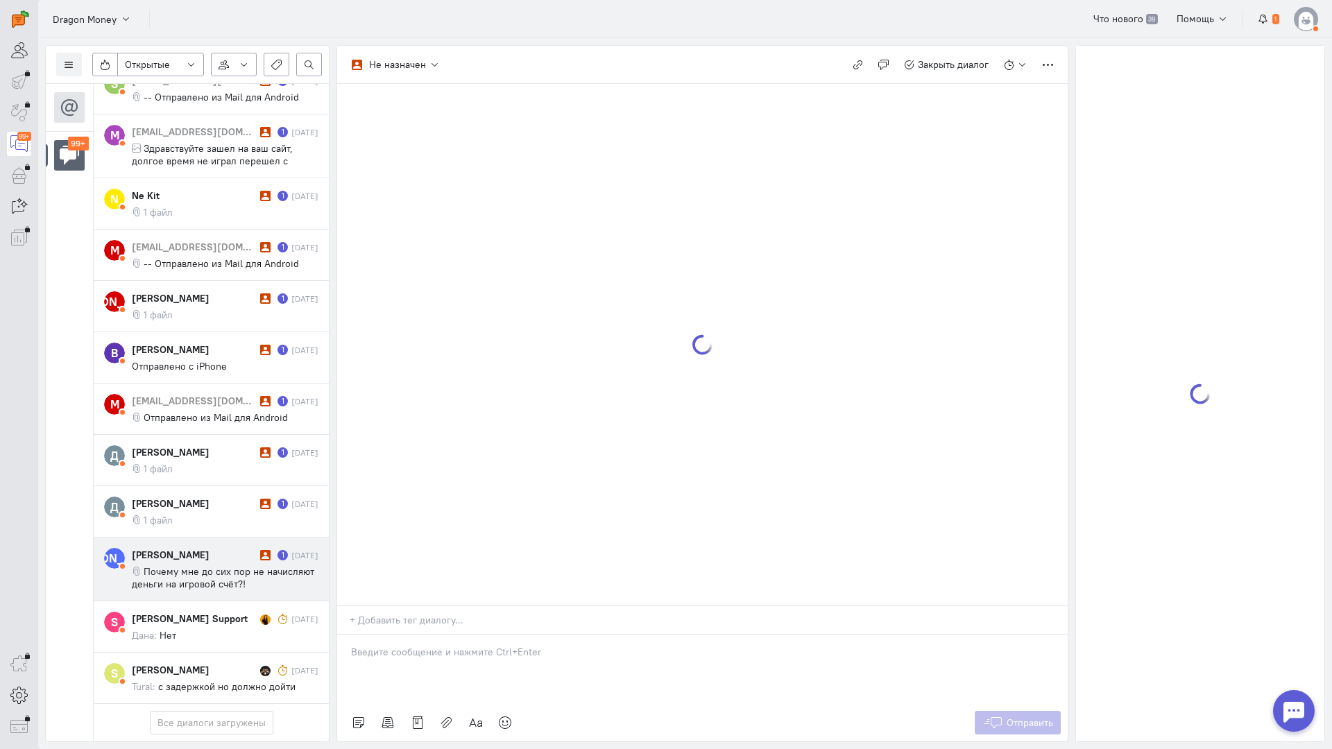
scroll to position [6088, 0]
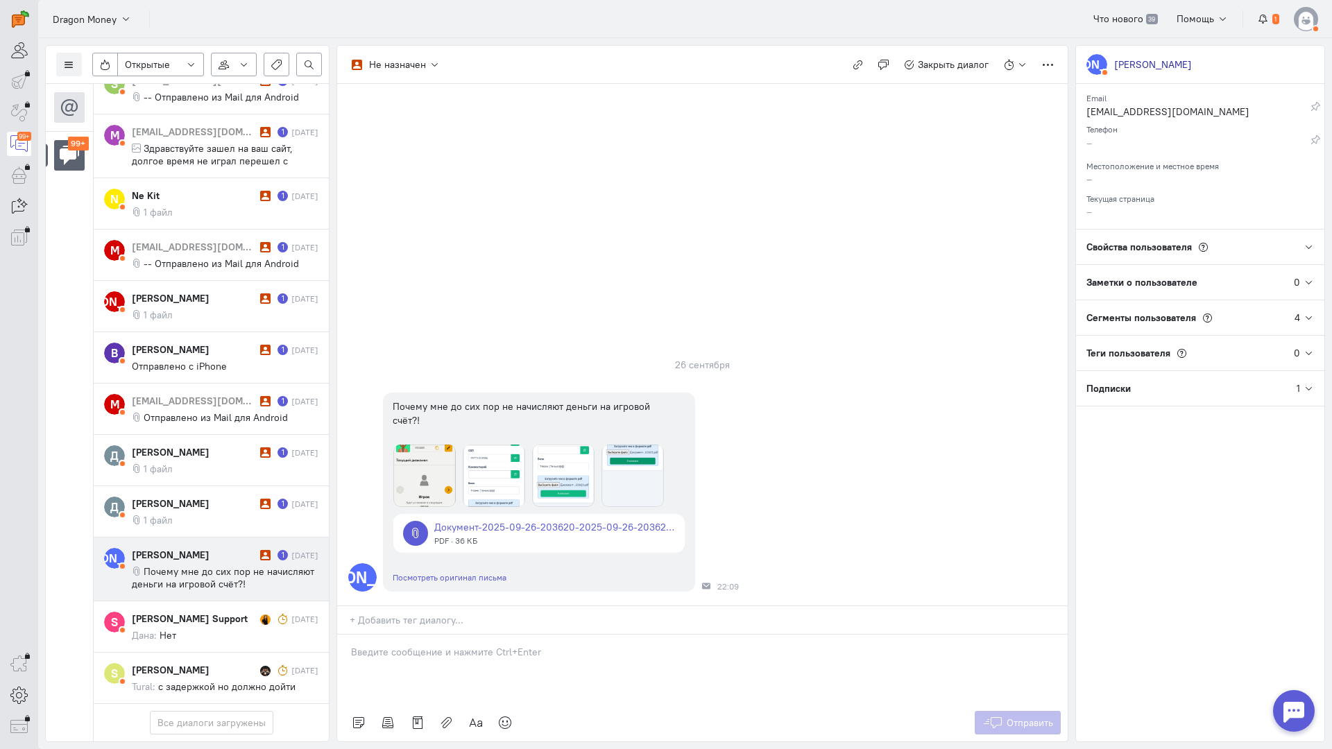
click at [440, 635] on div at bounding box center [702, 669] width 730 height 69
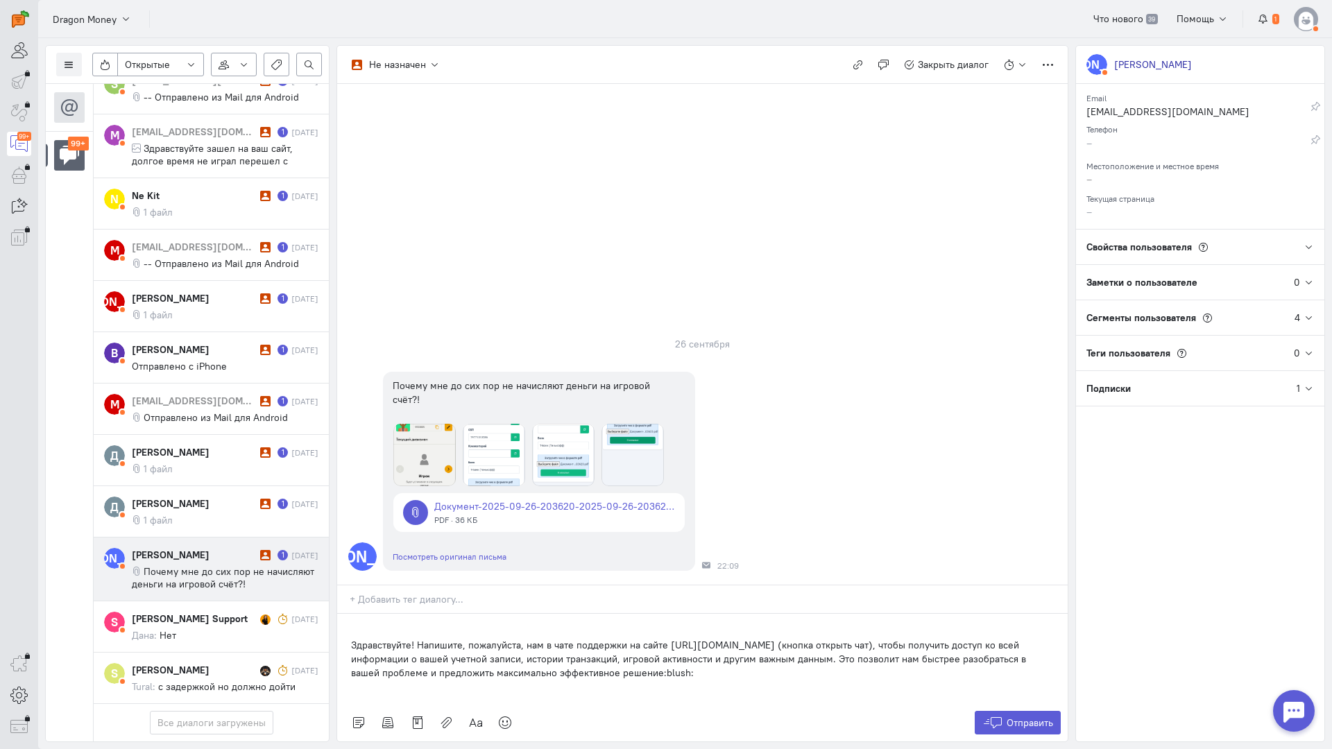
click at [347, 614] on div "Здравствуйте! Напишите, пожалуйста, нам в чате поддержки на сайте [URL][DOMAIN_…" at bounding box center [702, 659] width 730 height 90
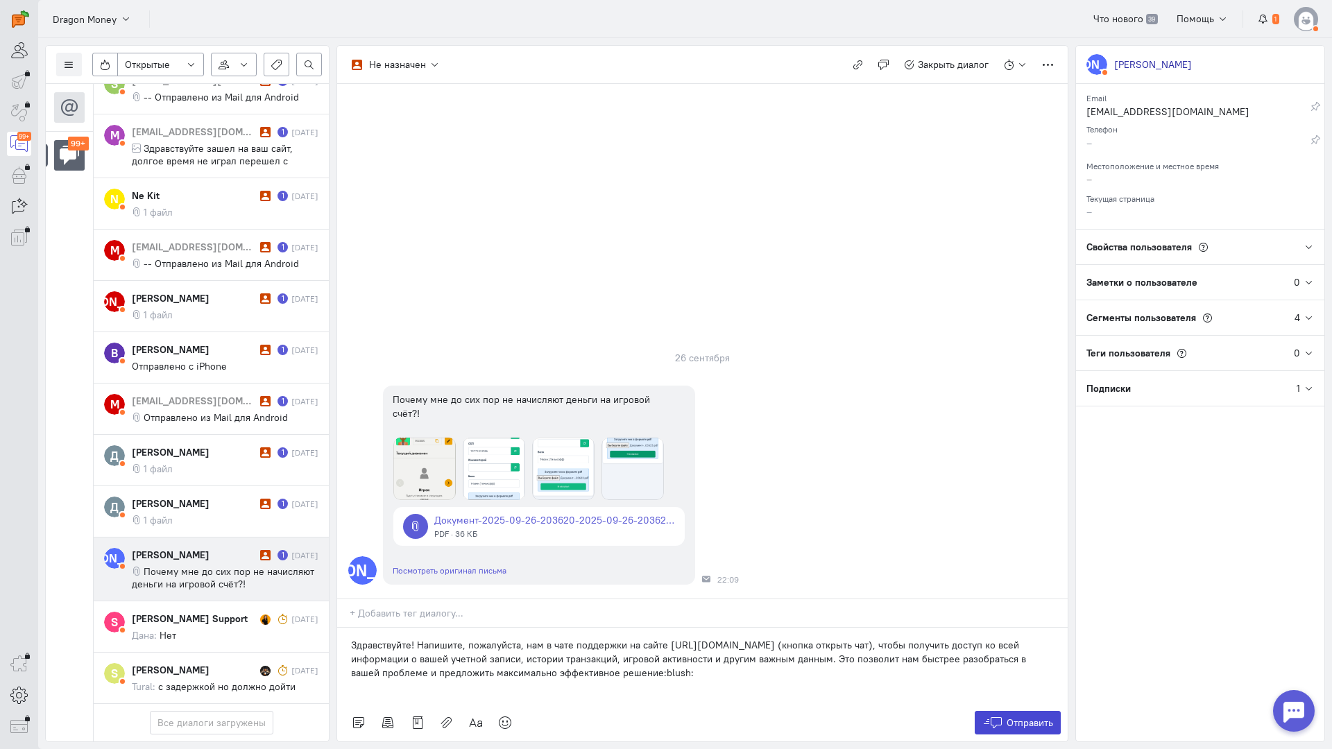
click at [1025, 717] on span "Отправить" at bounding box center [1029, 723] width 46 height 12
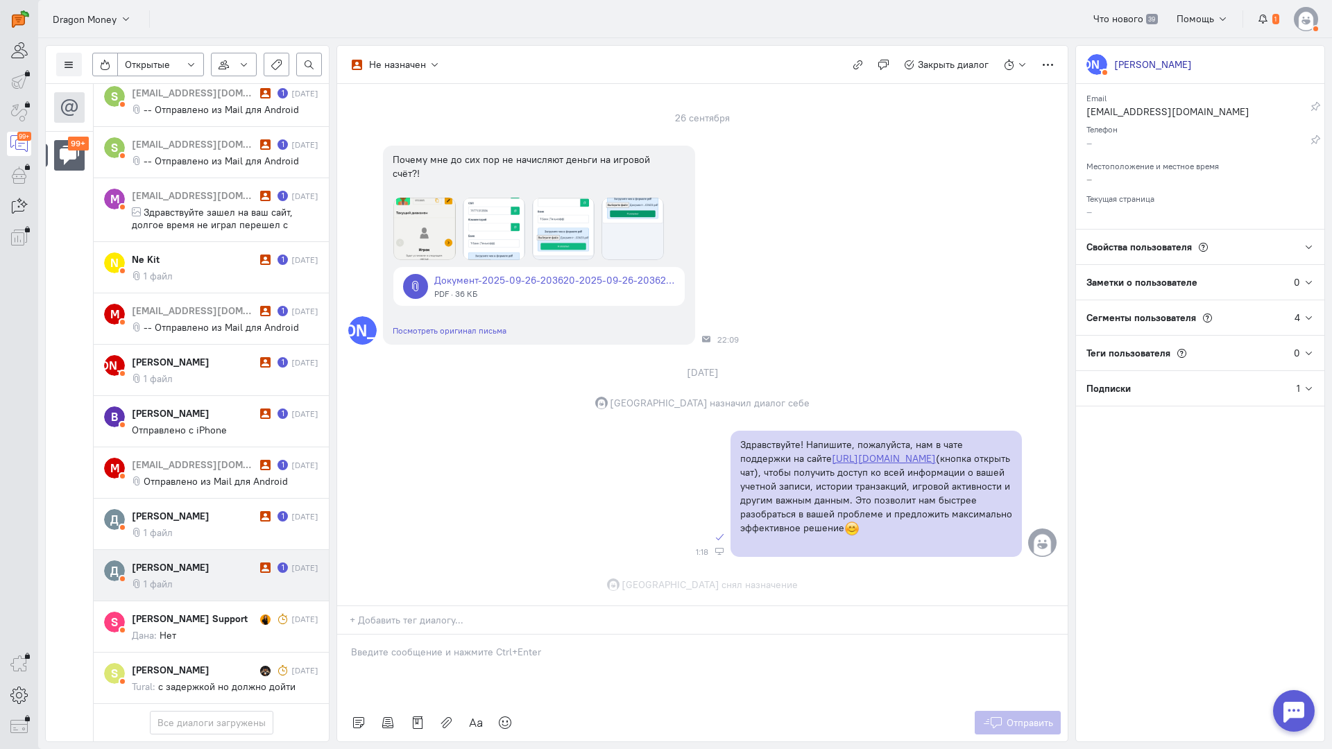
scroll to position [101, 0]
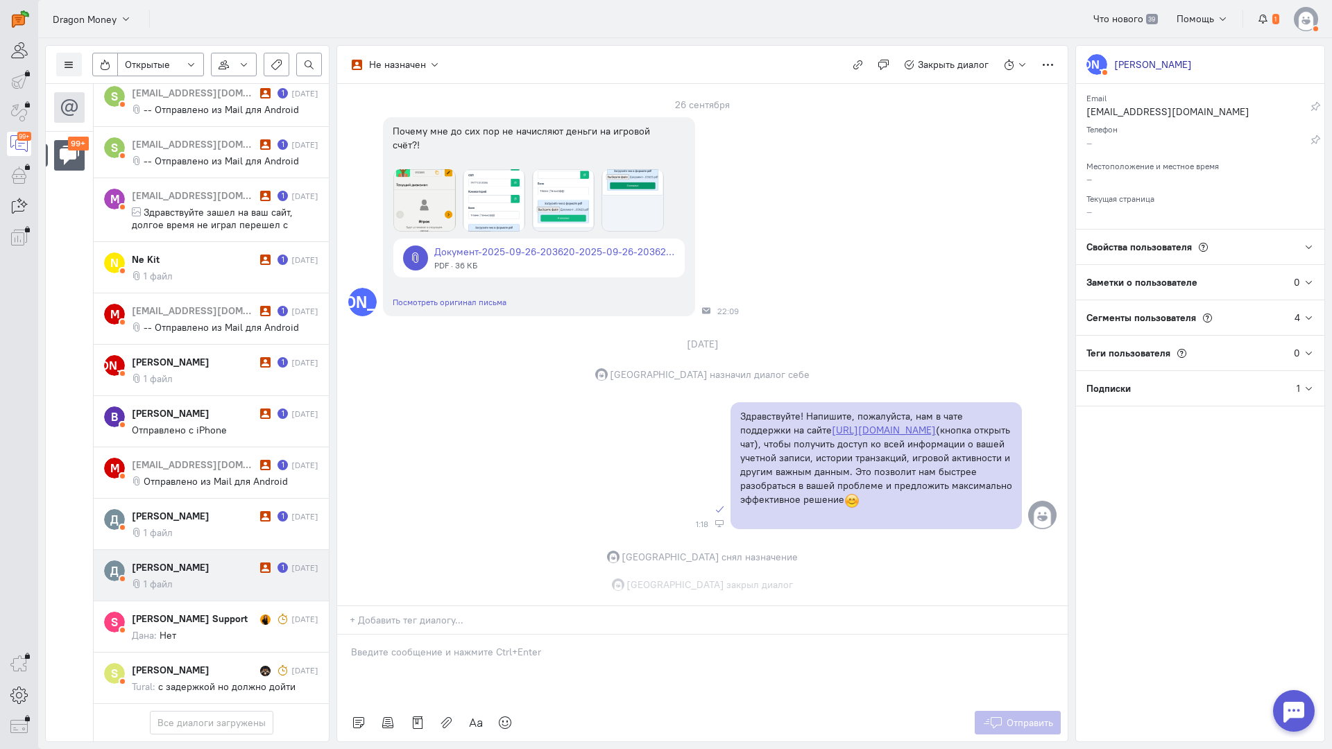
click at [219, 560] on div "[PERSON_NAME] 1 [DATE] 1 файл" at bounding box center [225, 575] width 187 height 30
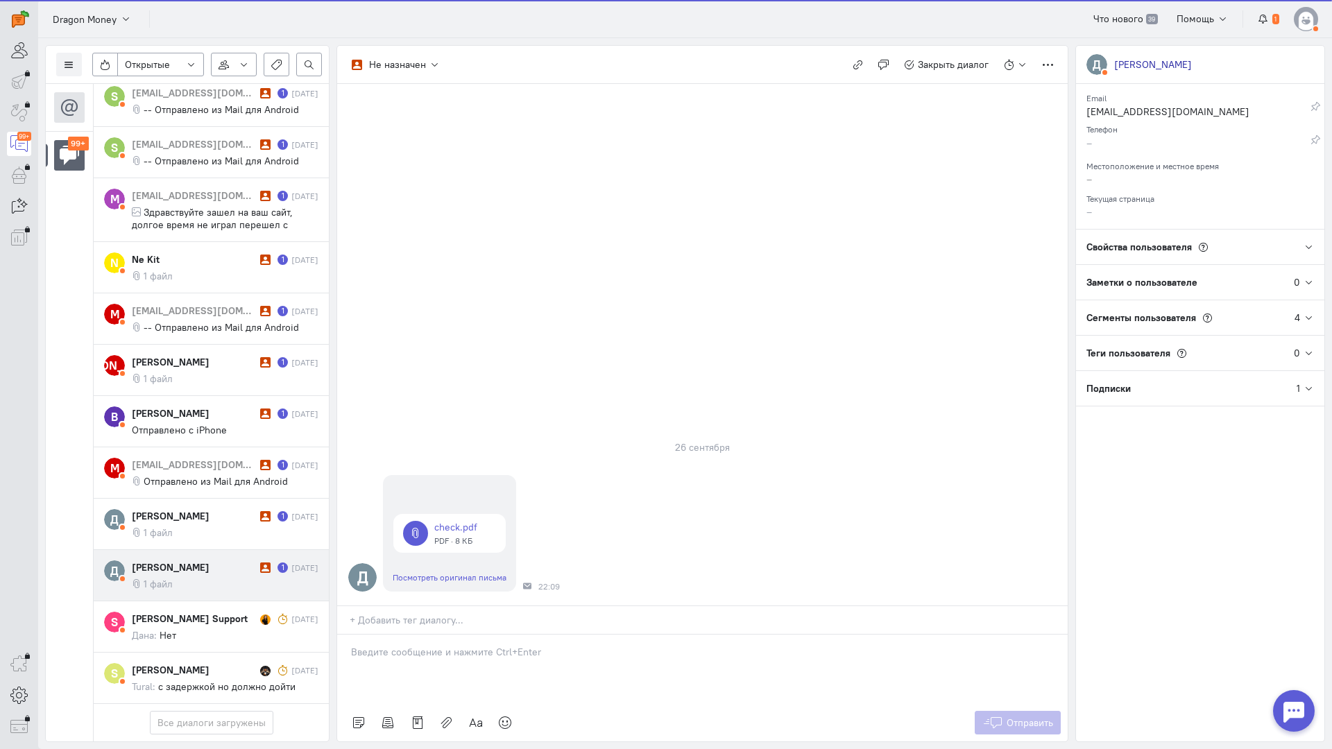
scroll to position [6013, 0]
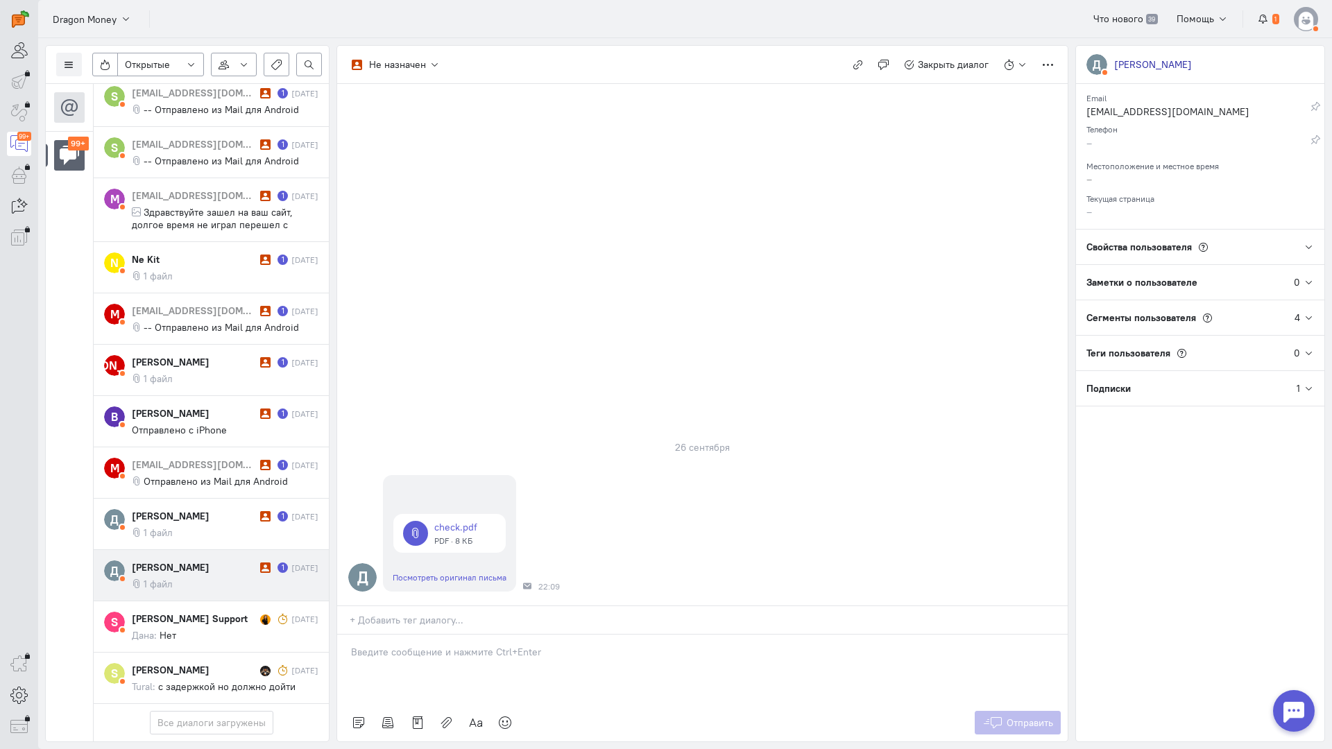
drag, startPoint x: 454, startPoint y: 563, endPoint x: 436, endPoint y: 565, distance: 18.8
click at [453, 645] on p at bounding box center [702, 652] width 703 height 14
click at [352, 673] on p "Здравствуйте! Благодарим Вас за обращение и предоставленную информацию:blush:" at bounding box center [702, 680] width 703 height 14
click at [1029, 717] on span "Отправить" at bounding box center [1029, 723] width 46 height 12
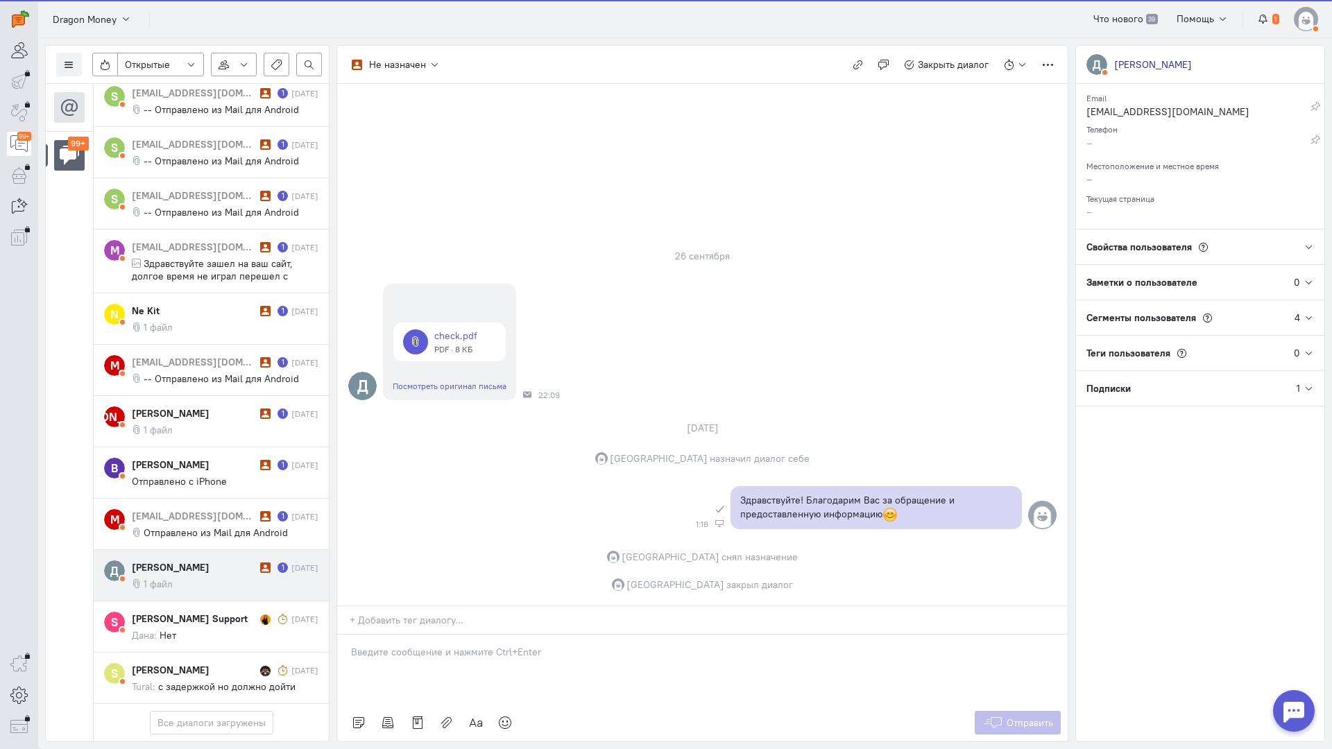
drag, startPoint x: 180, startPoint y: 483, endPoint x: 298, endPoint y: 470, distance: 119.3
click at [180, 560] on div "[PERSON_NAME]" at bounding box center [194, 567] width 125 height 14
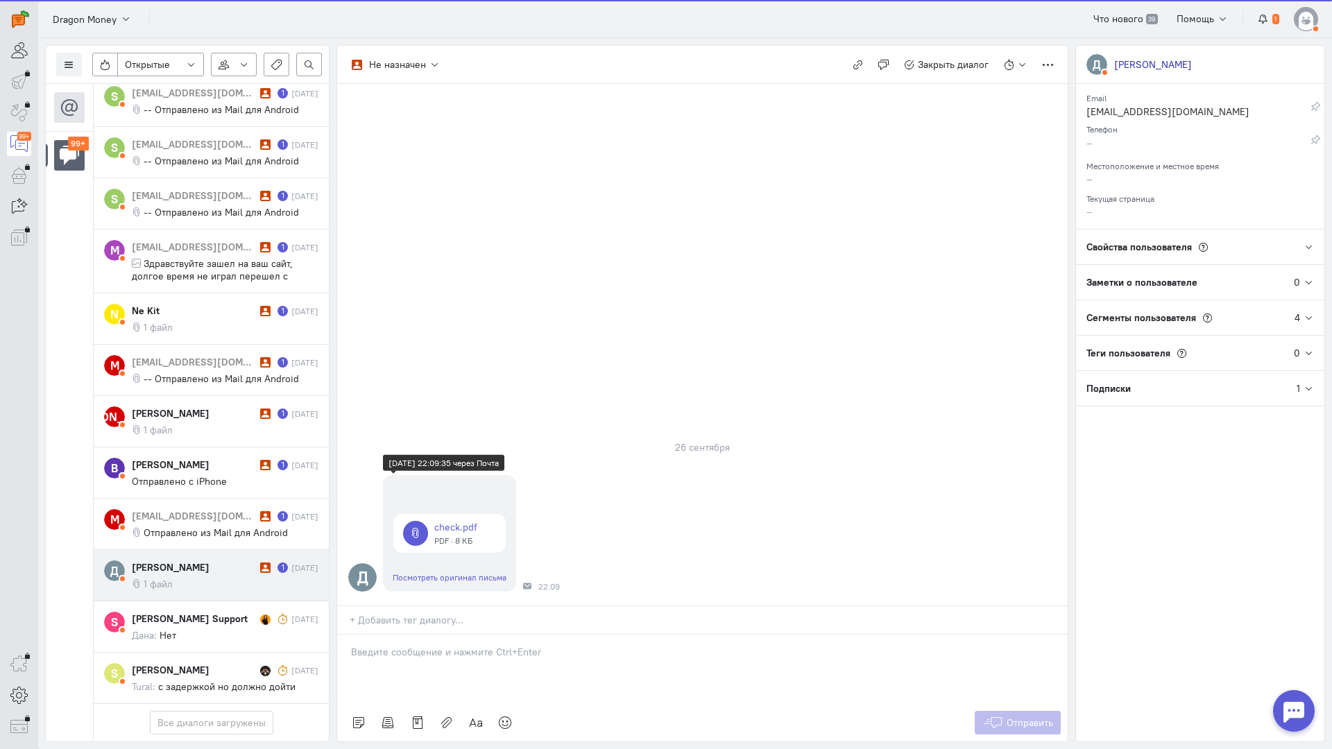
scroll to position [5951, 0]
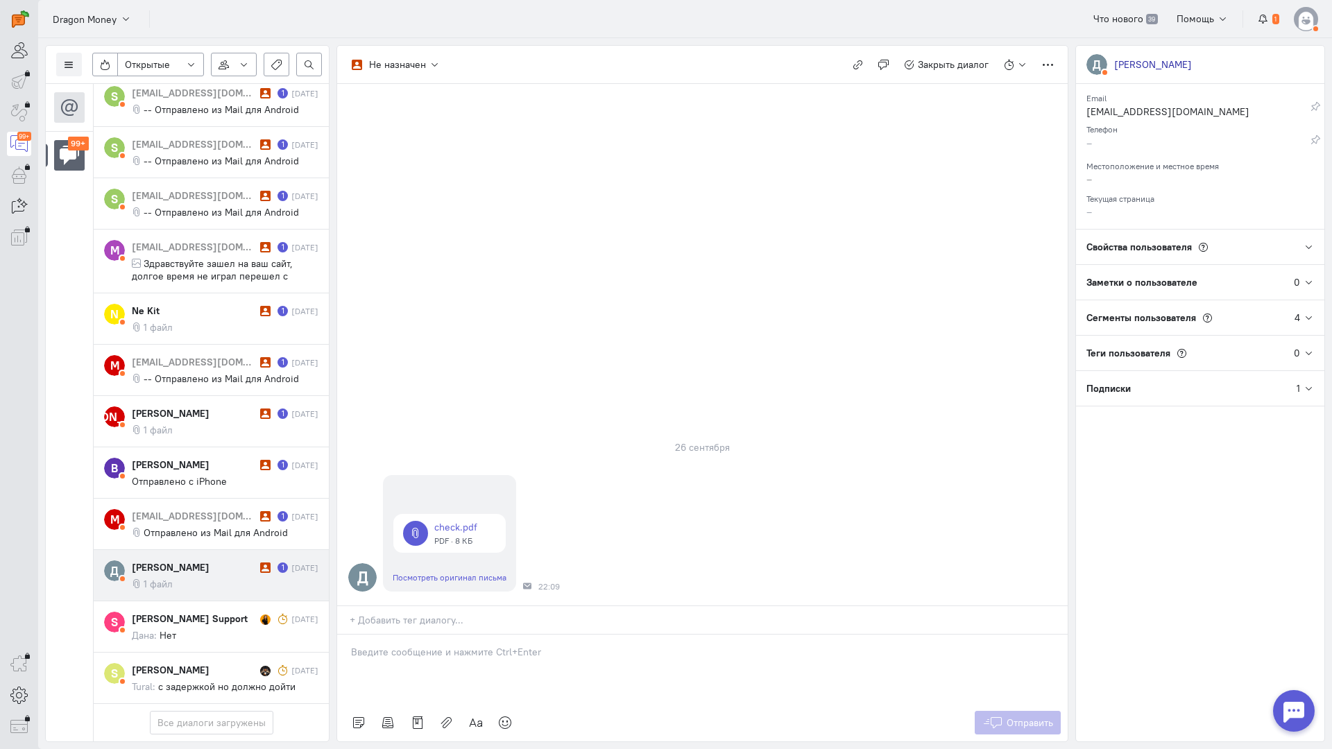
drag, startPoint x: 445, startPoint y: 588, endPoint x: 409, endPoint y: 582, distance: 36.6
click at [443, 635] on div at bounding box center [702, 669] width 730 height 69
click at [348, 635] on div "Здравствуйте! Благодарим Вас за обращение и предоставленную информацию:blush:" at bounding box center [702, 669] width 730 height 69
click at [1032, 717] on span "Отправить" at bounding box center [1029, 723] width 46 height 12
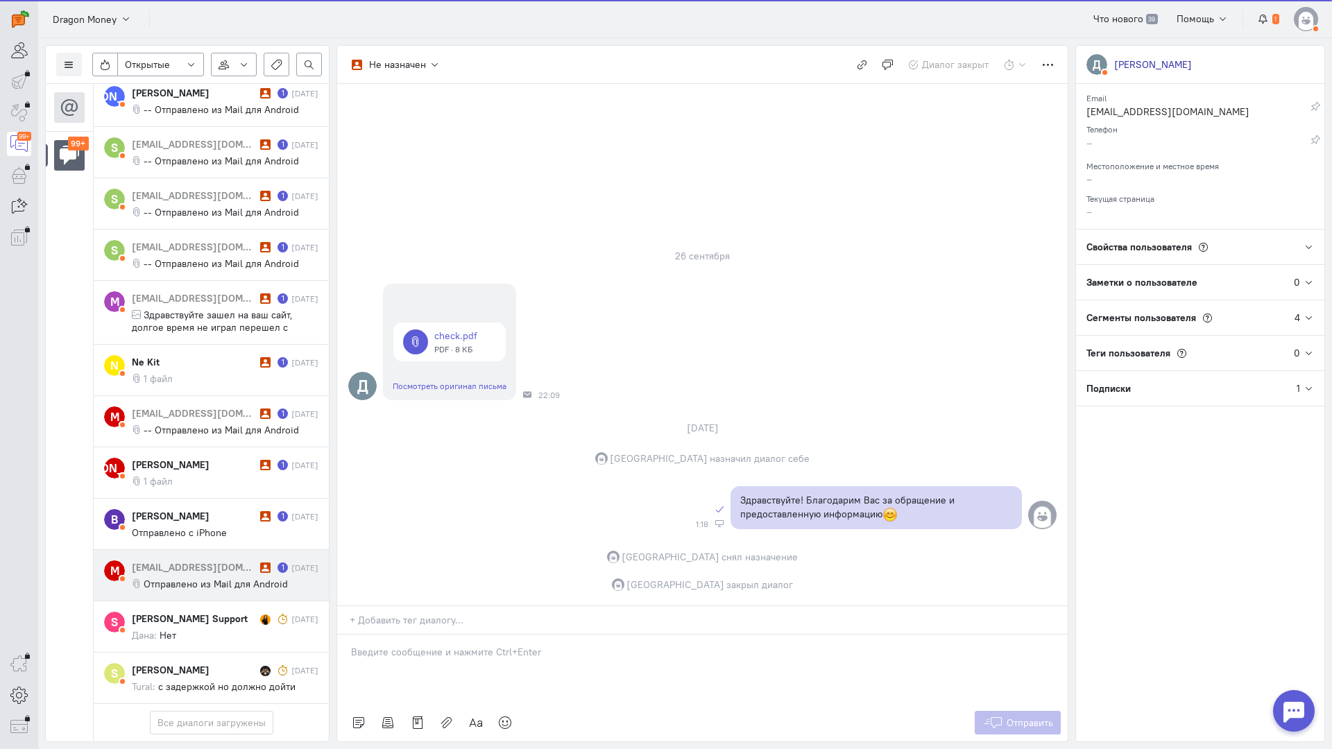
click at [204, 578] on span "Отправлено из Mail для Android" at bounding box center [216, 584] width 144 height 12
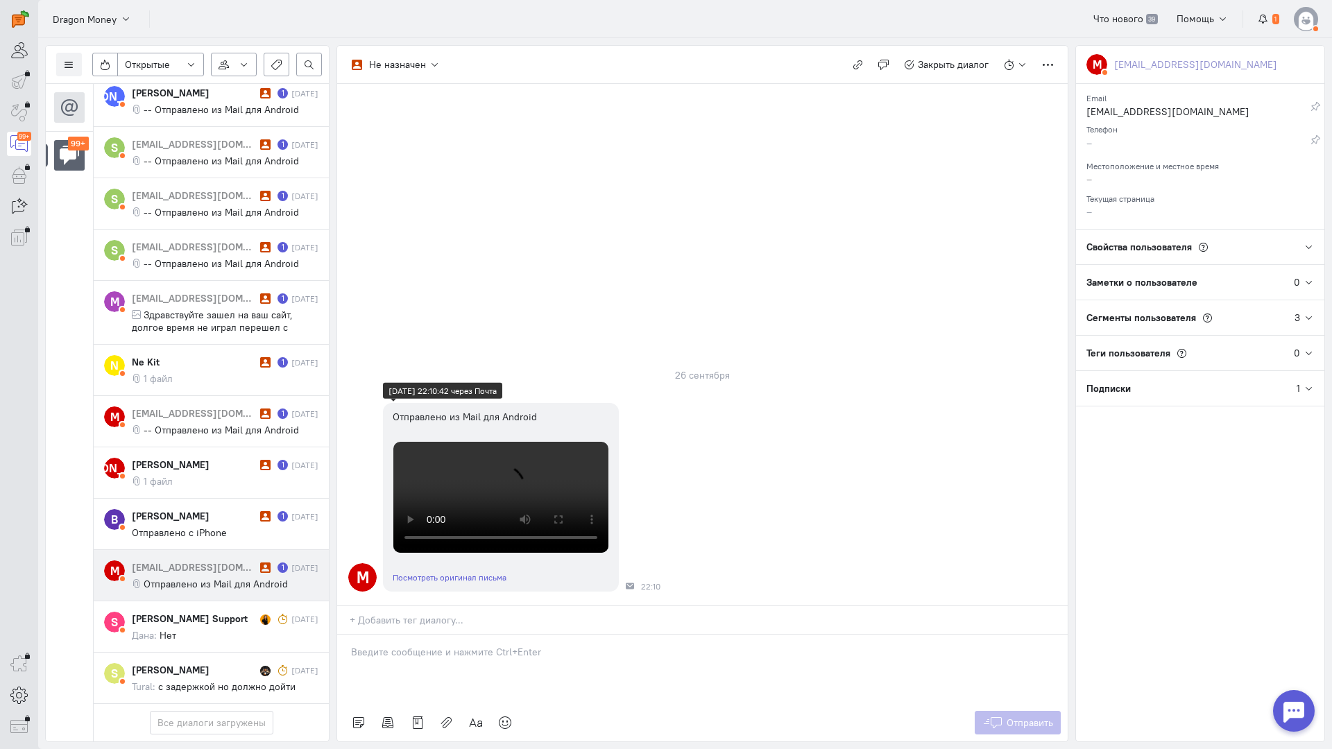
scroll to position [189, 0]
click at [460, 645] on p at bounding box center [702, 652] width 703 height 14
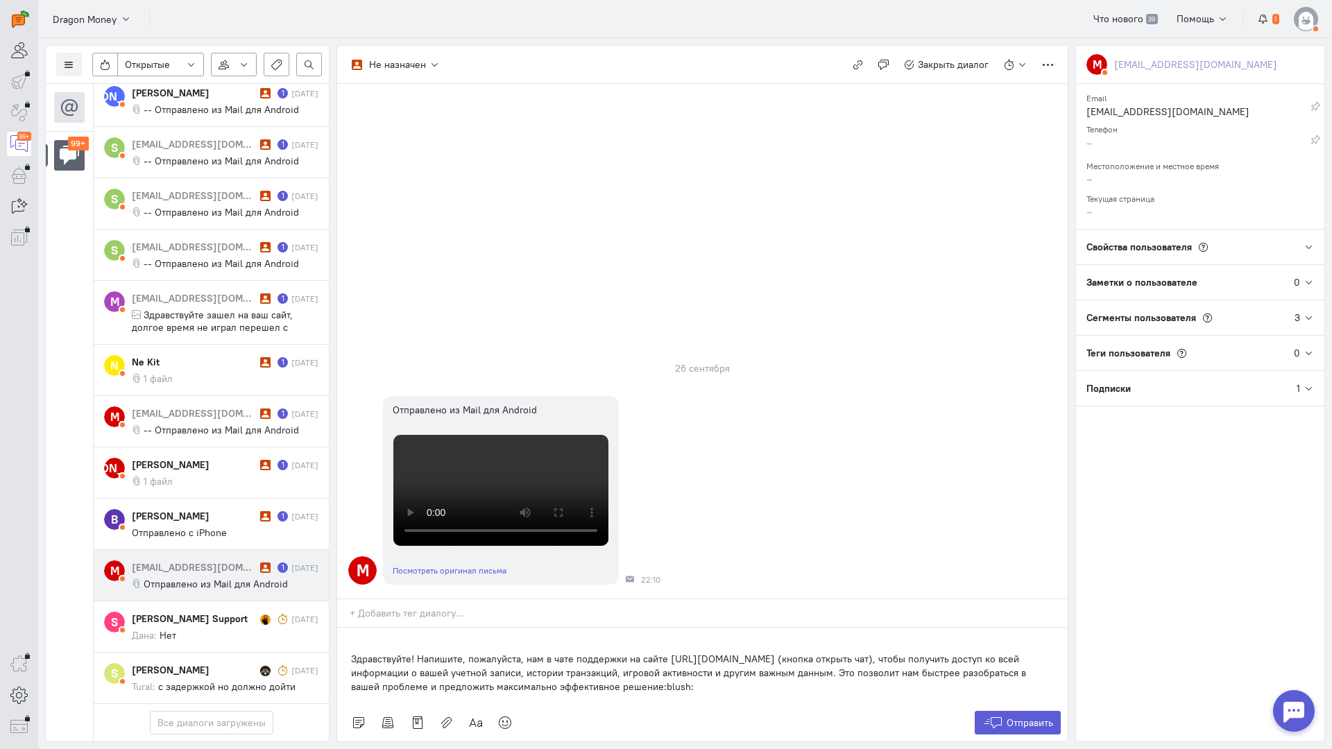
click at [350, 628] on div "Здравствуйте! Напишите, пожалуйста, нам в чате поддержки на сайте [URL][DOMAIN_…" at bounding box center [702, 666] width 730 height 76
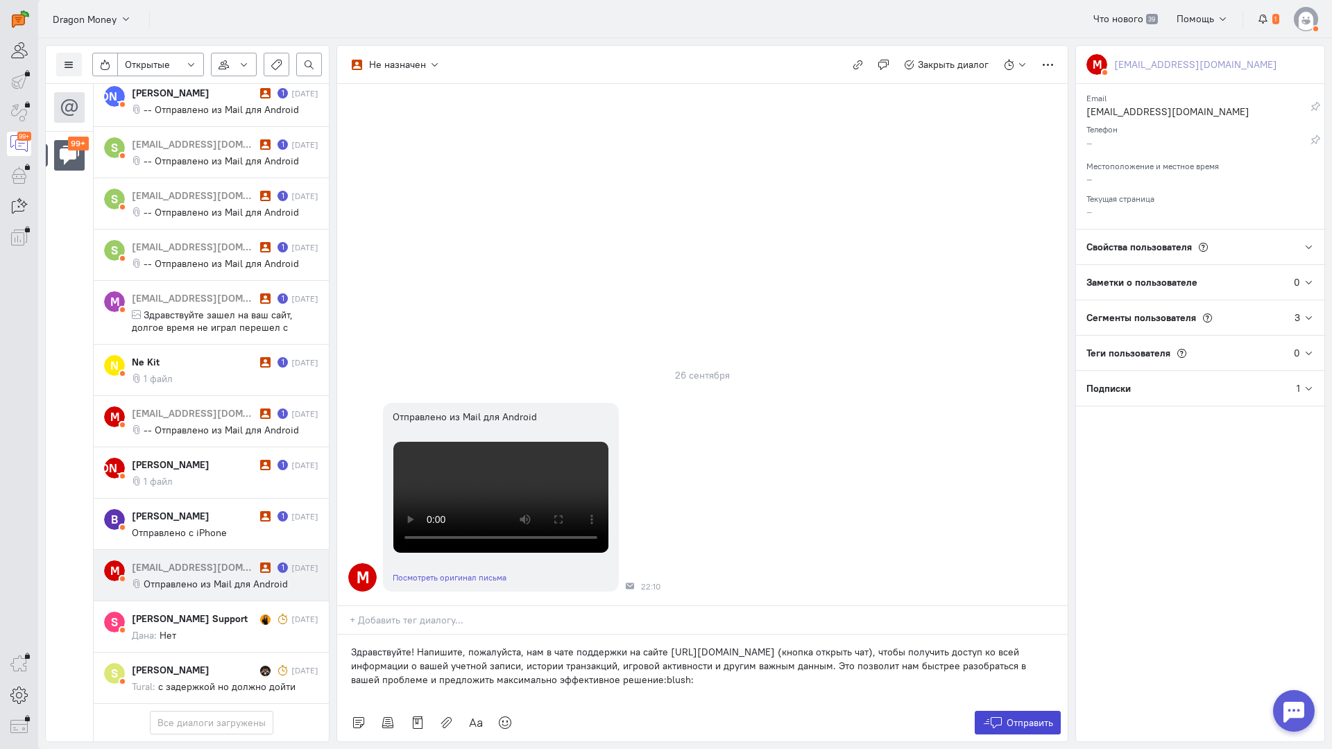
click at [1025, 711] on button "Отправить" at bounding box center [1018, 723] width 87 height 24
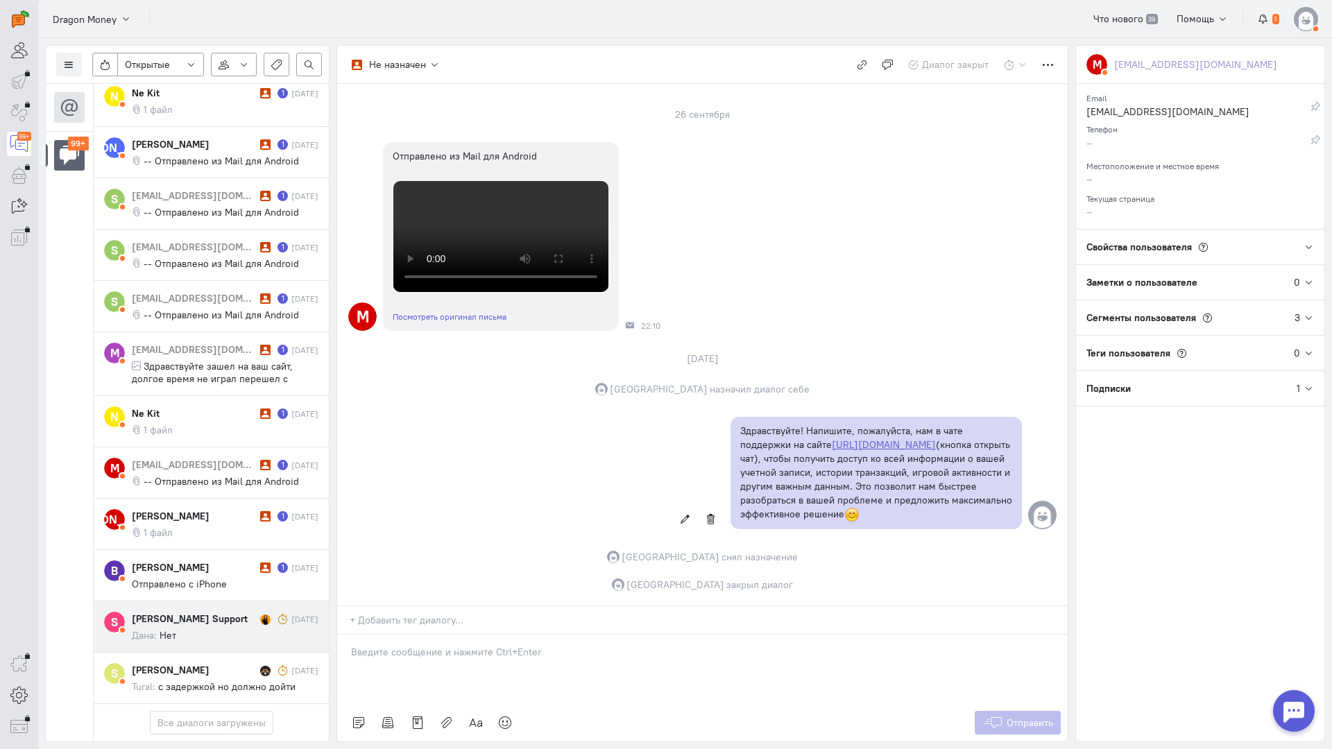
scroll to position [5838, 0]
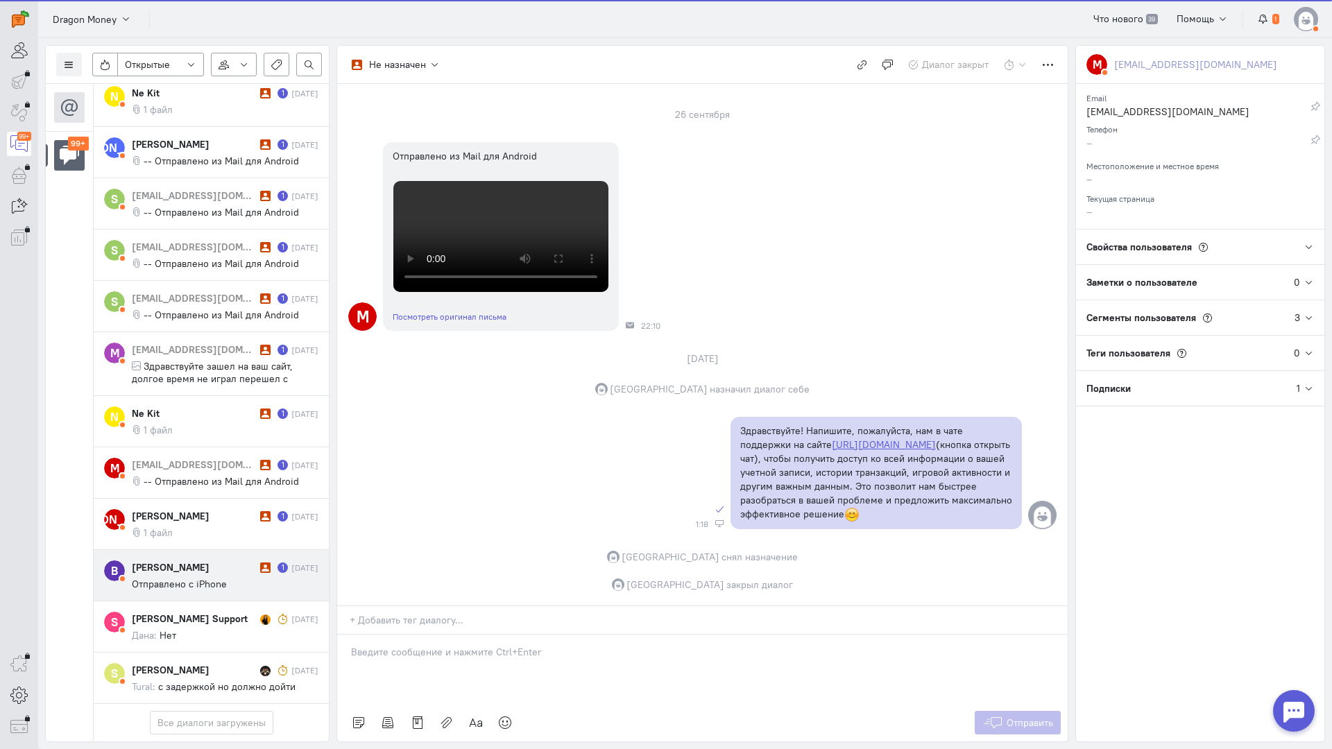
click at [200, 578] on span "Отправлено с iPhone" at bounding box center [179, 584] width 95 height 12
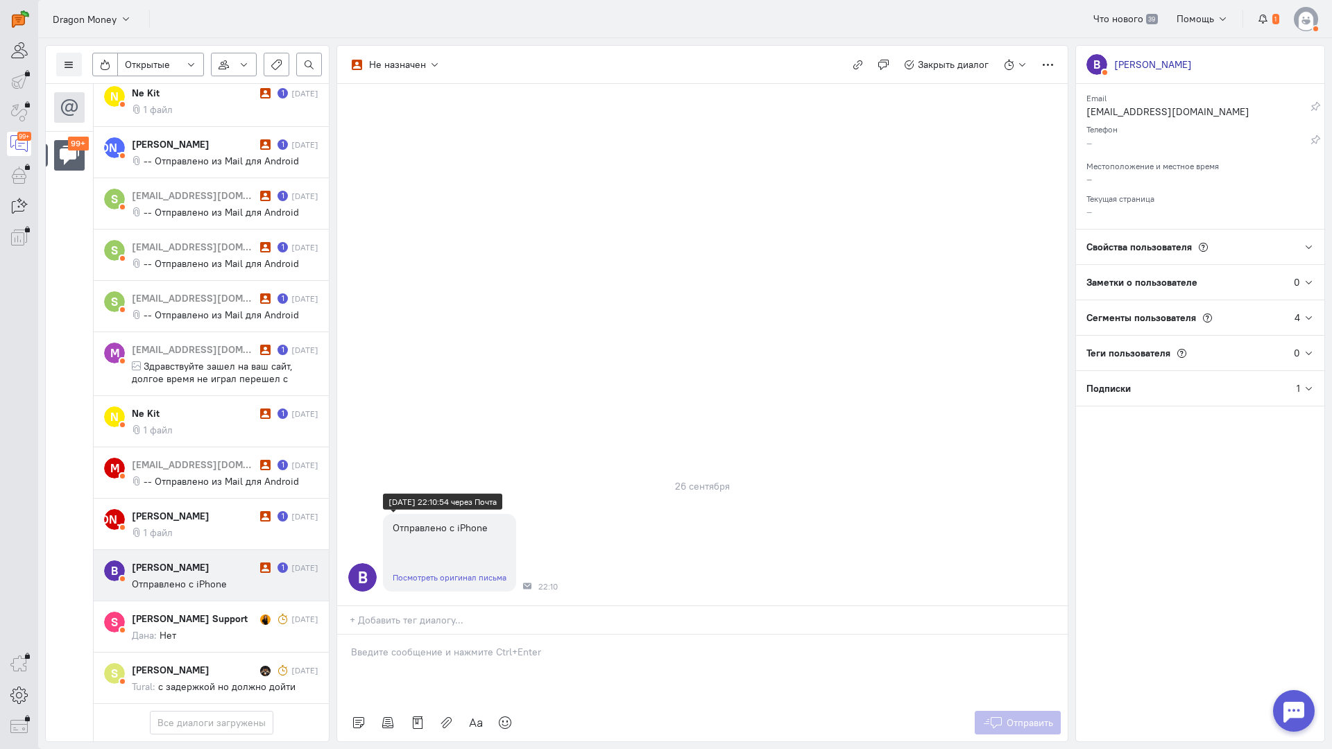
click at [445, 572] on link "Посмотреть оригинал письма" at bounding box center [450, 577] width 114 height 10
drag, startPoint x: 449, startPoint y: 564, endPoint x: 436, endPoint y: 565, distance: 13.2
click at [449, 645] on p at bounding box center [702, 652] width 703 height 14
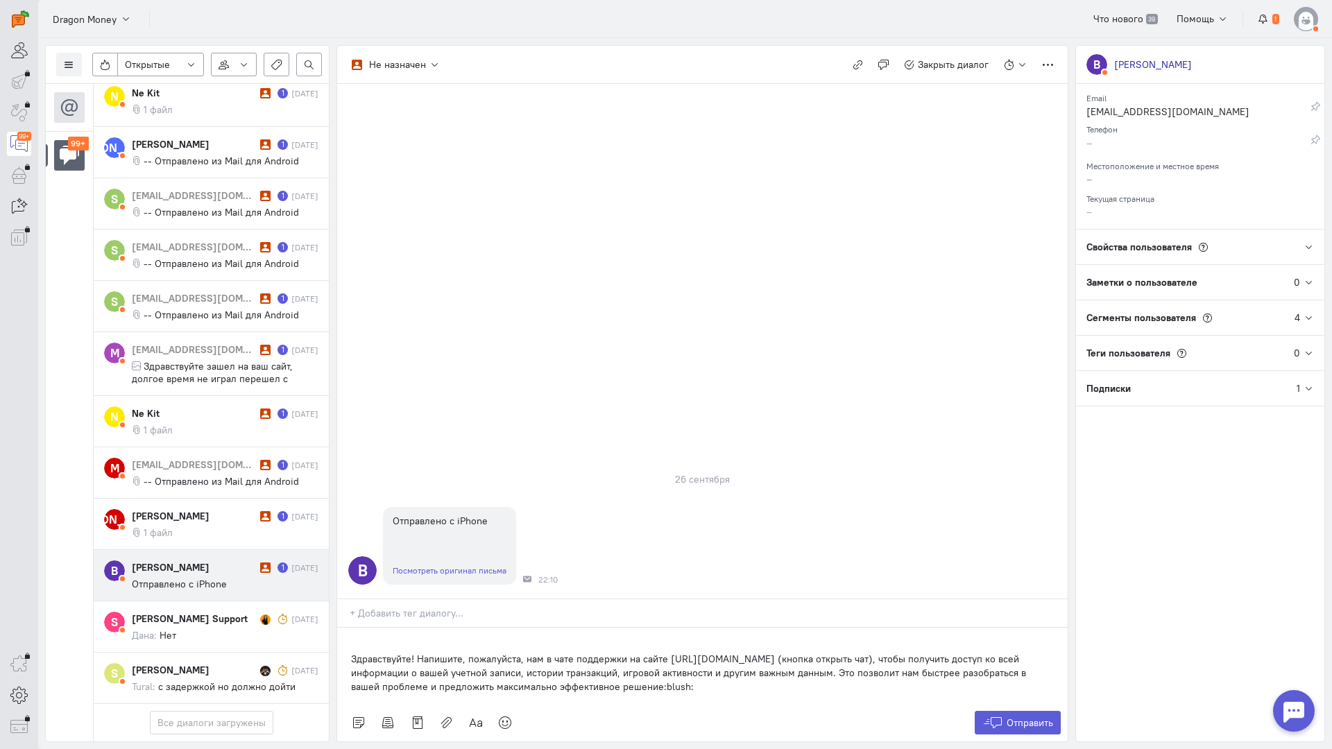
click at [345, 628] on div "Здравствуйте! Напишите, пожалуйста, нам в чате поддержки на сайте [URL][DOMAIN_…" at bounding box center [702, 666] width 730 height 76
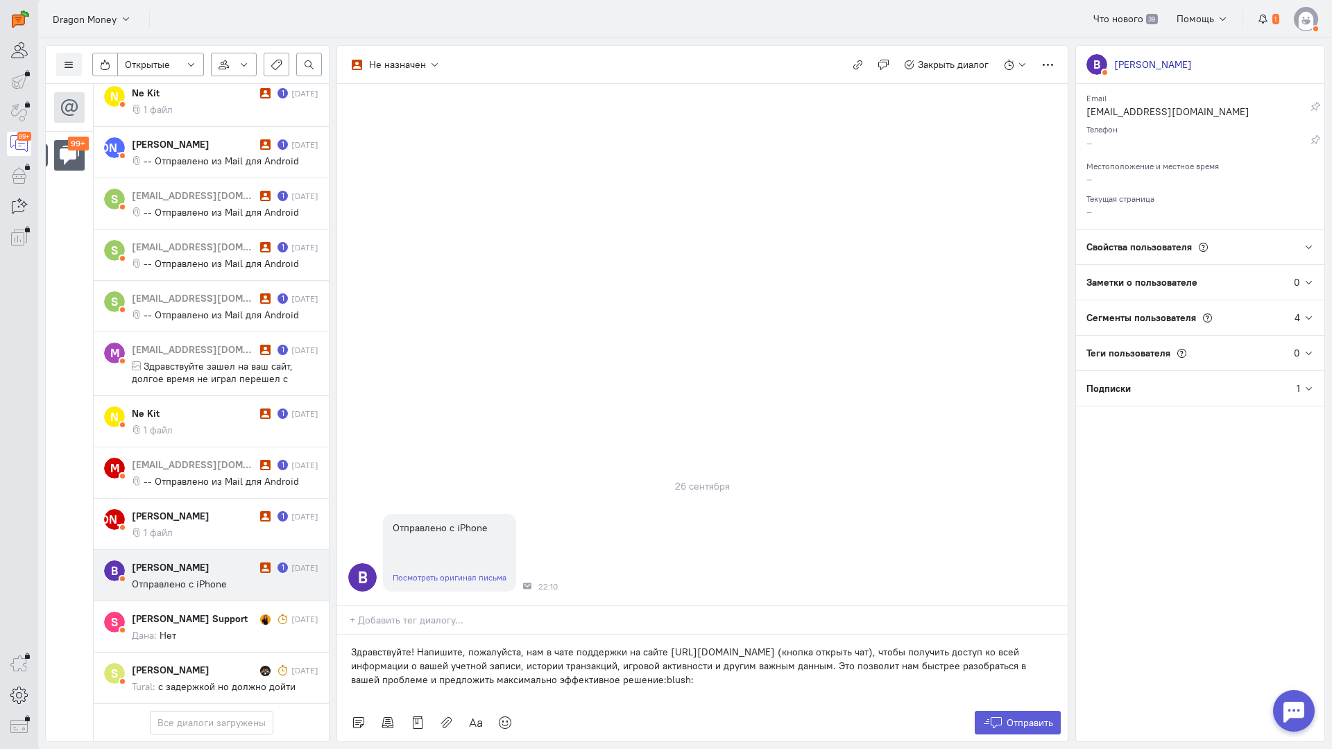
click at [1008, 704] on div "Отправить" at bounding box center [702, 722] width 730 height 37
click at [1007, 717] on span "Отправить" at bounding box center [1029, 723] width 46 height 12
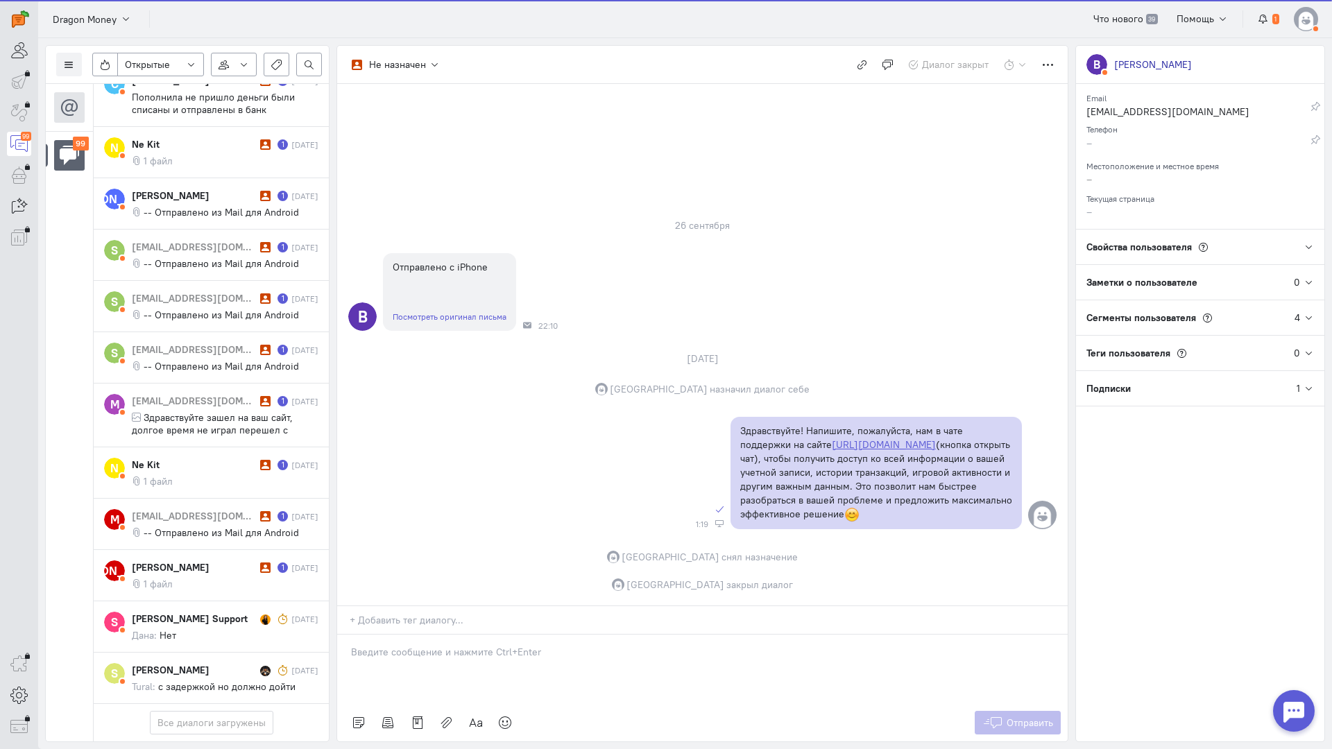
scroll to position [5776, 0]
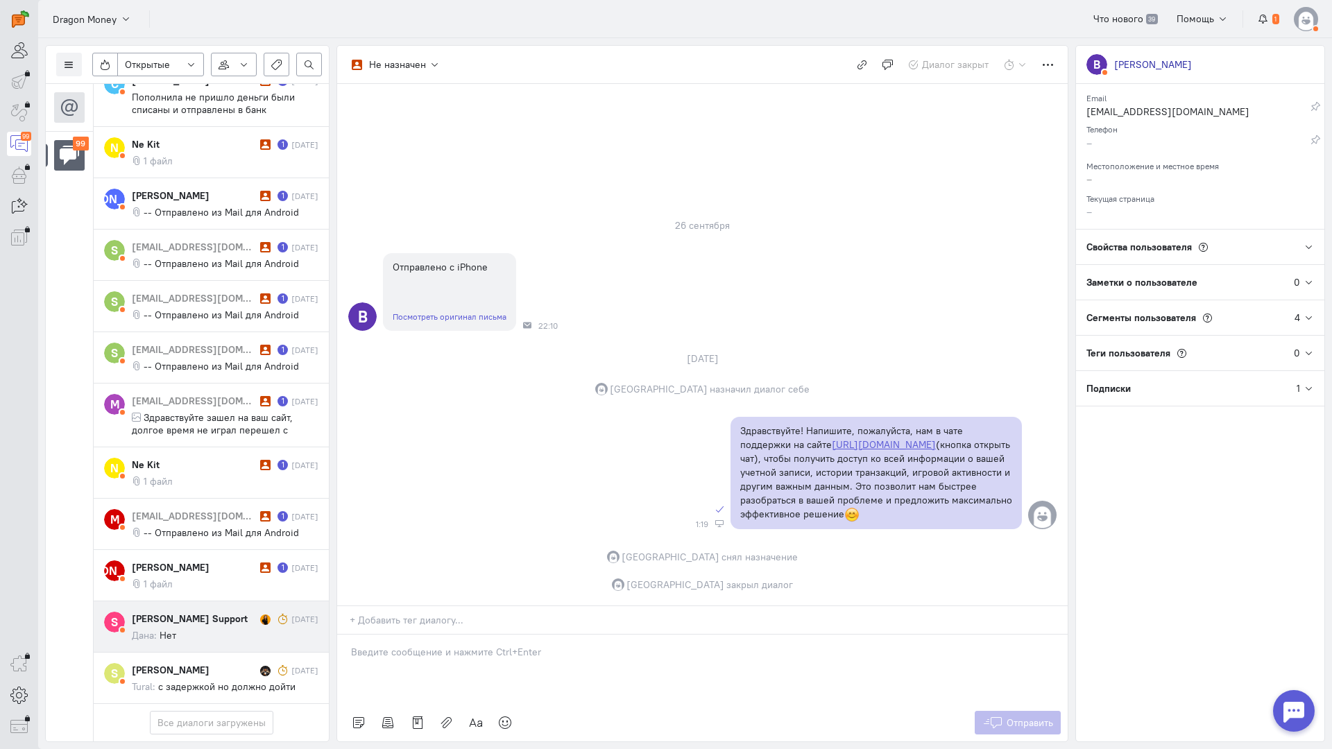
click at [209, 629] on cq-message "Дана: Нет" at bounding box center [225, 635] width 187 height 12
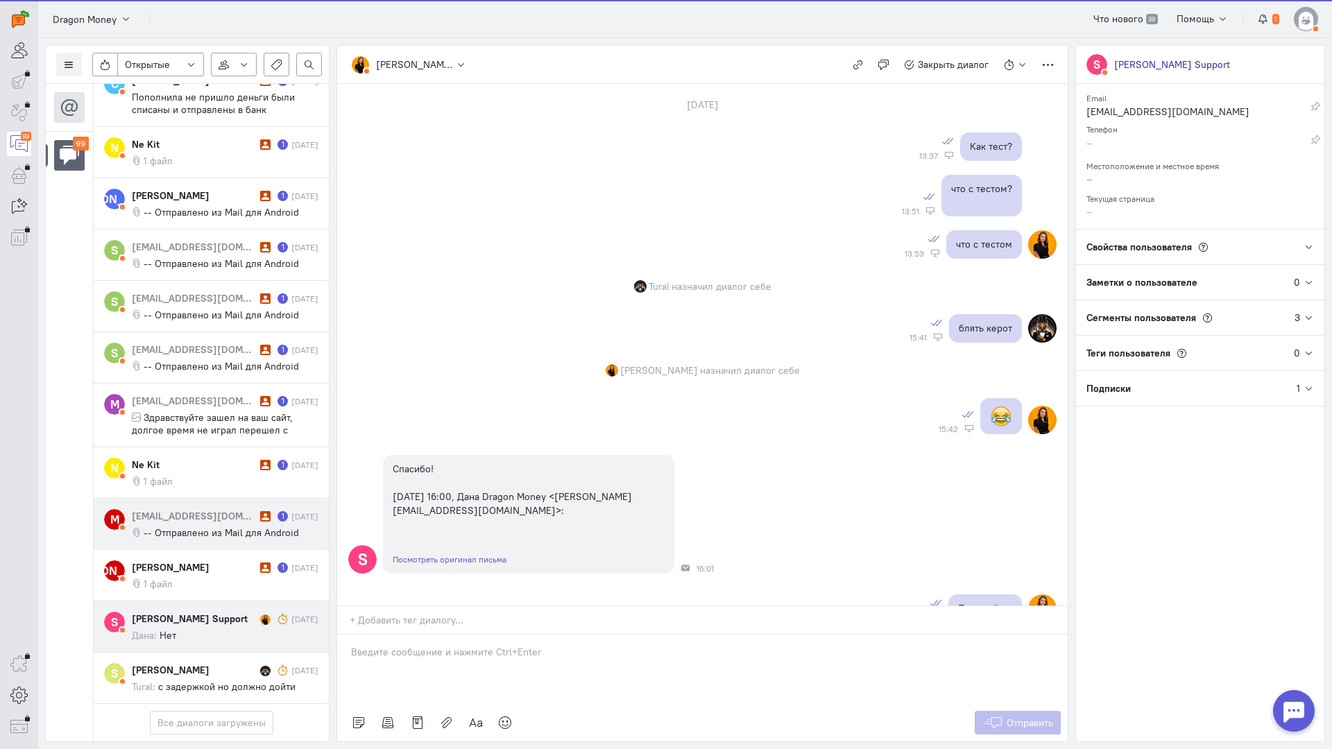
scroll to position [771, 0]
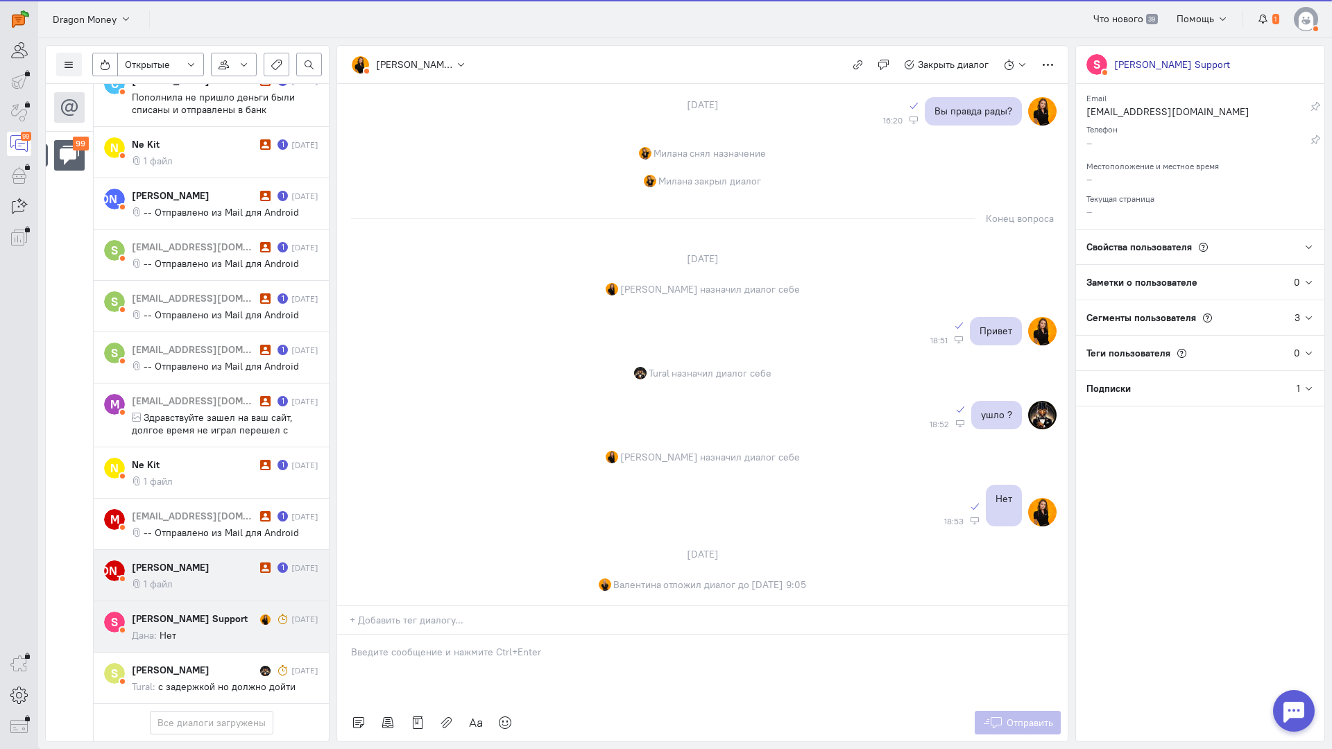
click at [205, 560] on div "[PERSON_NAME]" at bounding box center [194, 567] width 125 height 14
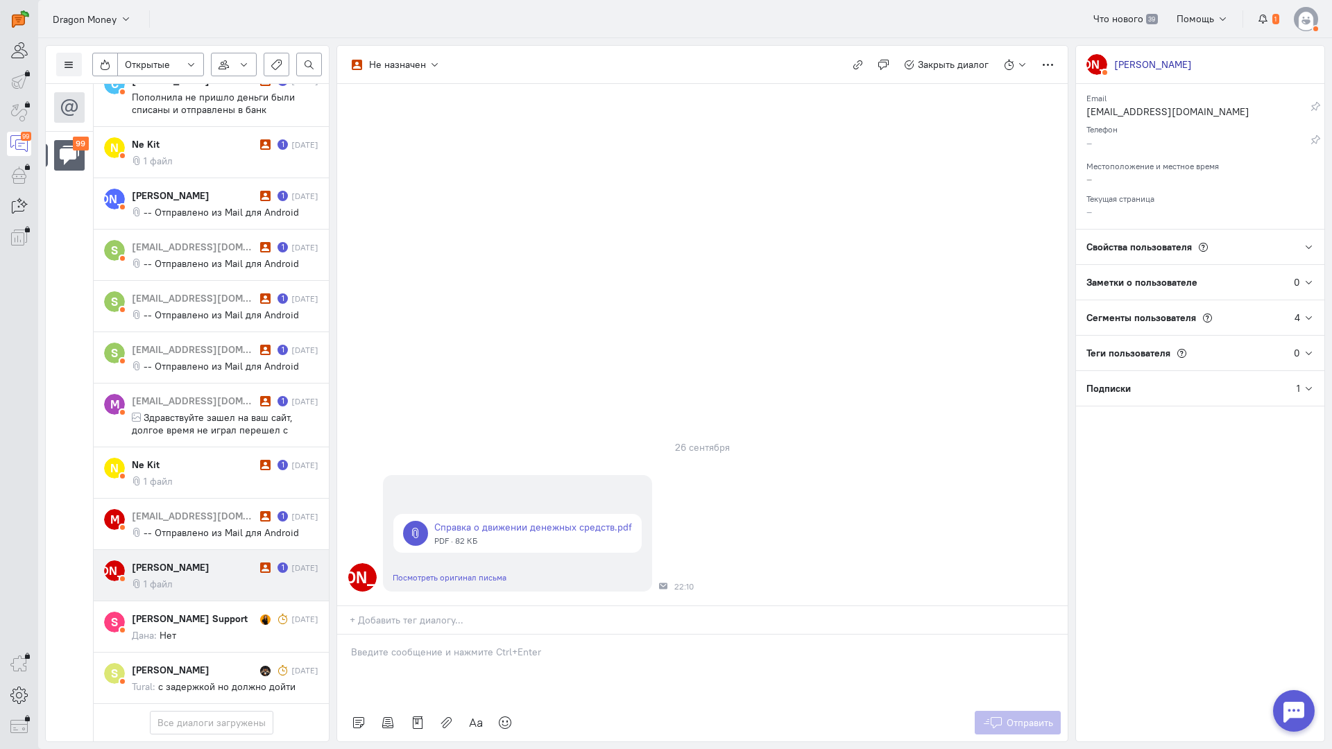
click at [452, 635] on div at bounding box center [702, 669] width 730 height 69
click at [350, 635] on div "Здравствуйте! Благодарим Вас за обращение и предоставленную информацию:blush:" at bounding box center [702, 669] width 730 height 69
click at [1002, 711] on button "Отправить" at bounding box center [1018, 723] width 87 height 24
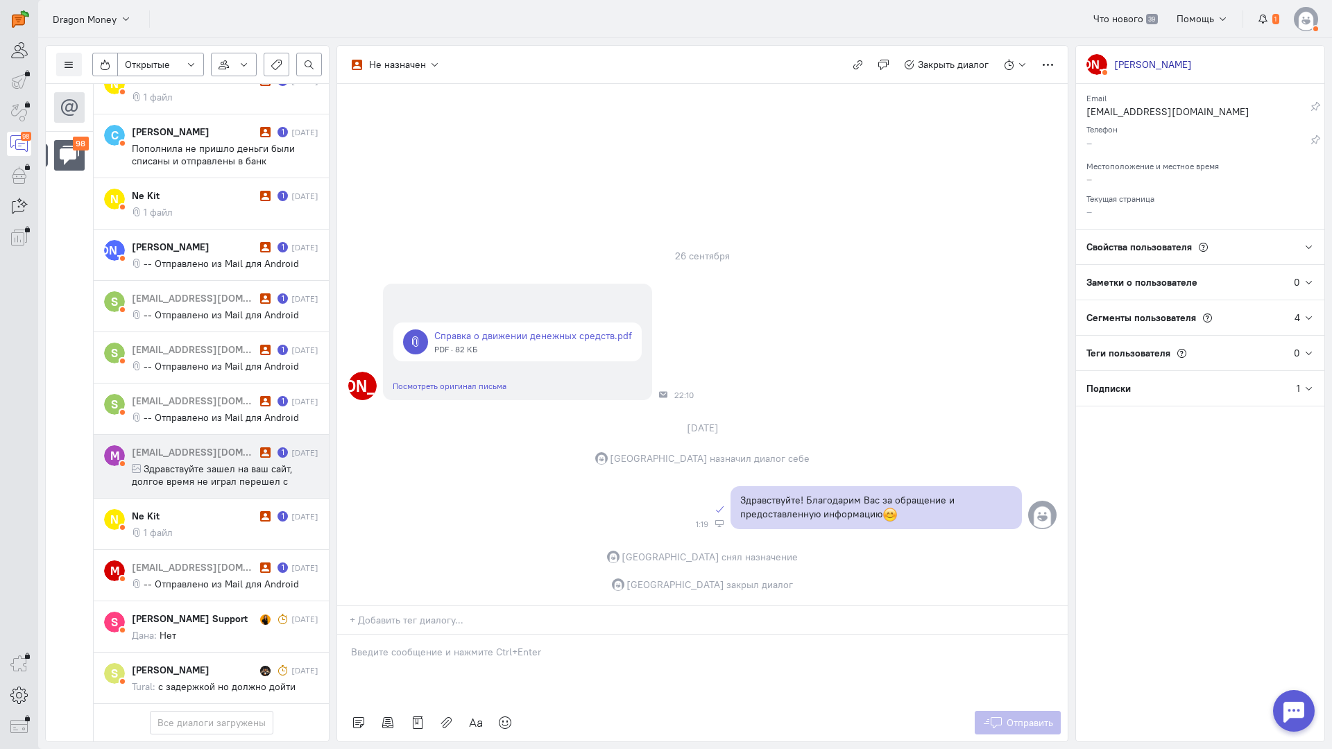
scroll to position [5714, 0]
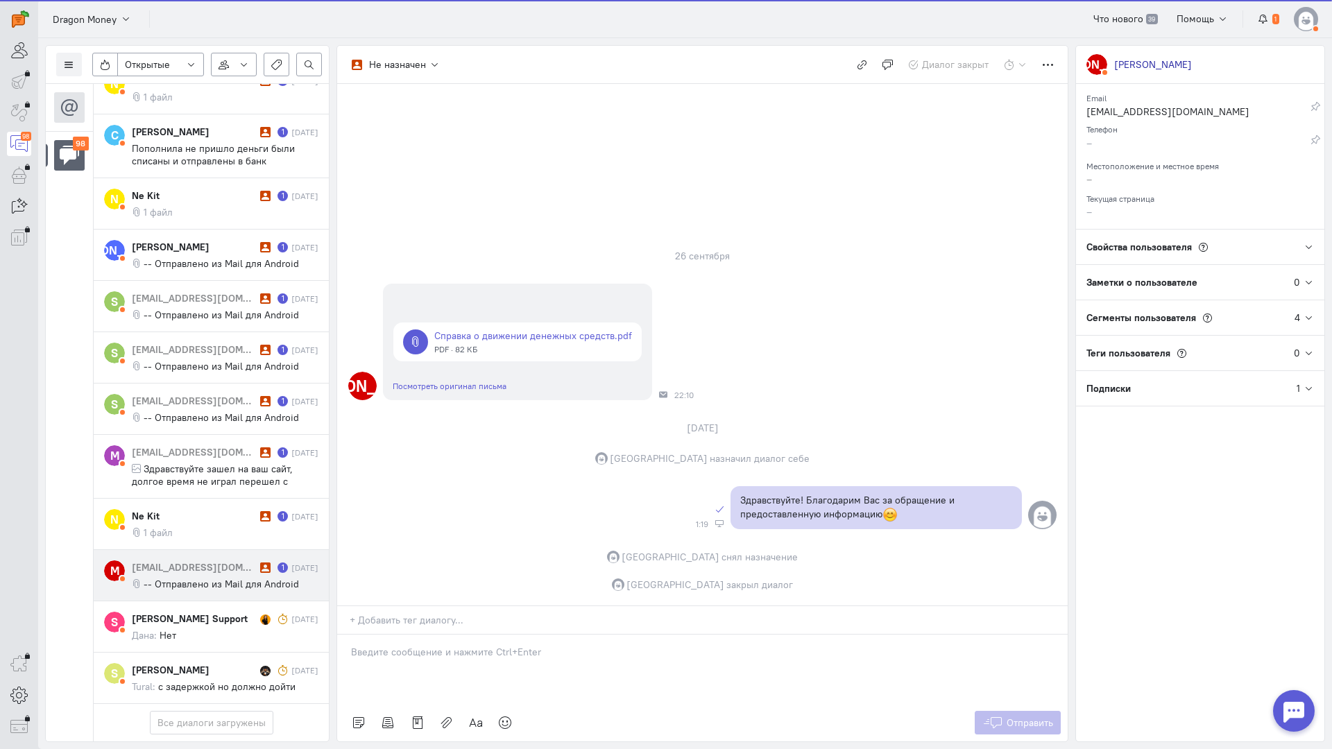
click at [193, 560] on div "[EMAIL_ADDRESS][DOMAIN_NAME] 1 [DATE] -- Отправлено из Mail для Android" at bounding box center [225, 575] width 187 height 30
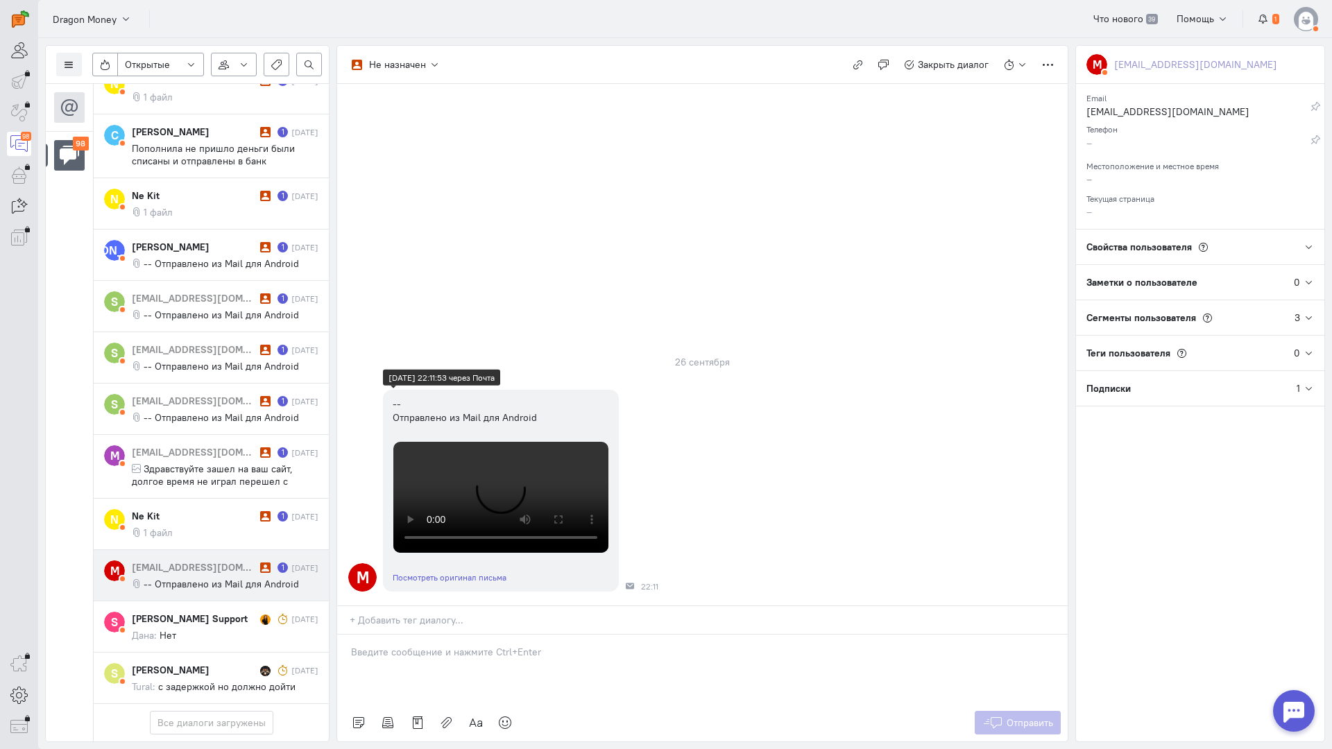
scroll to position [202, 0]
click at [419, 645] on p at bounding box center [702, 652] width 703 height 14
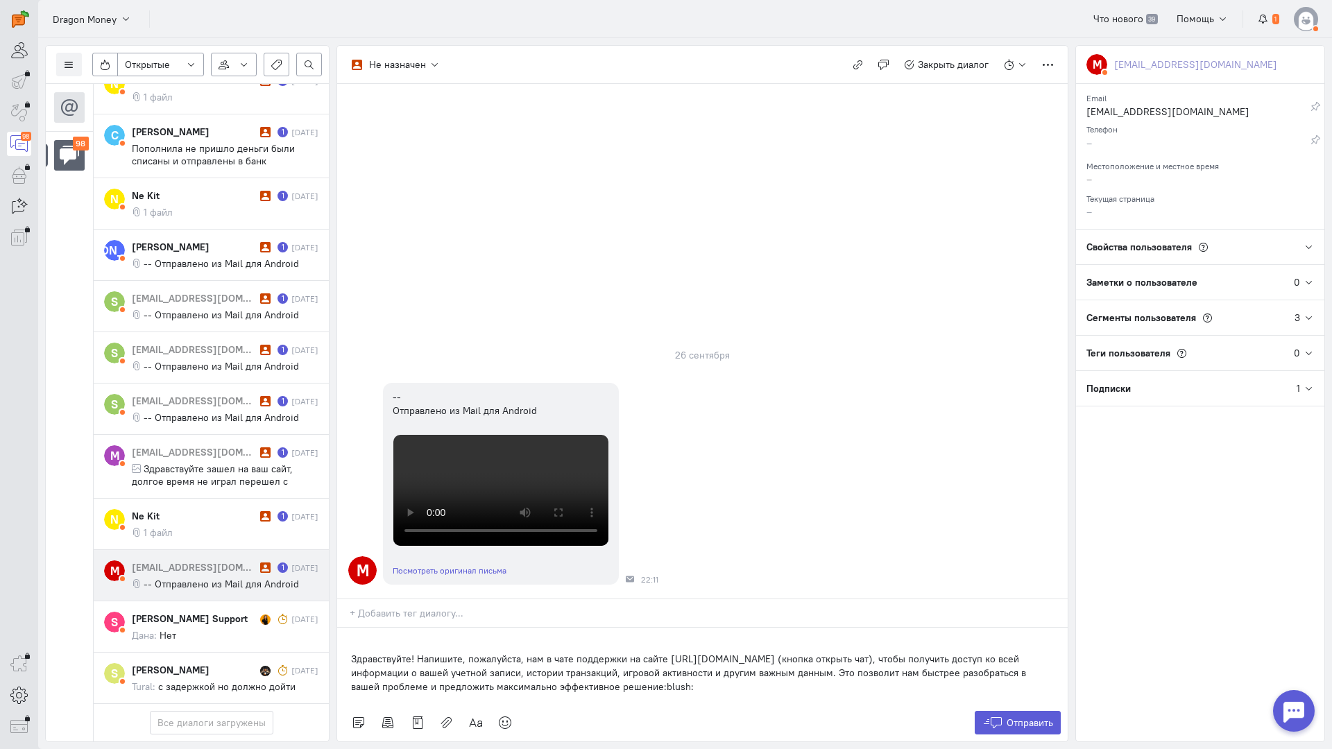
click at [350, 628] on div "Здравствуйте! Напишите, пожалуйста, нам в чате поддержки на сайте [URL][DOMAIN_…" at bounding box center [702, 666] width 730 height 76
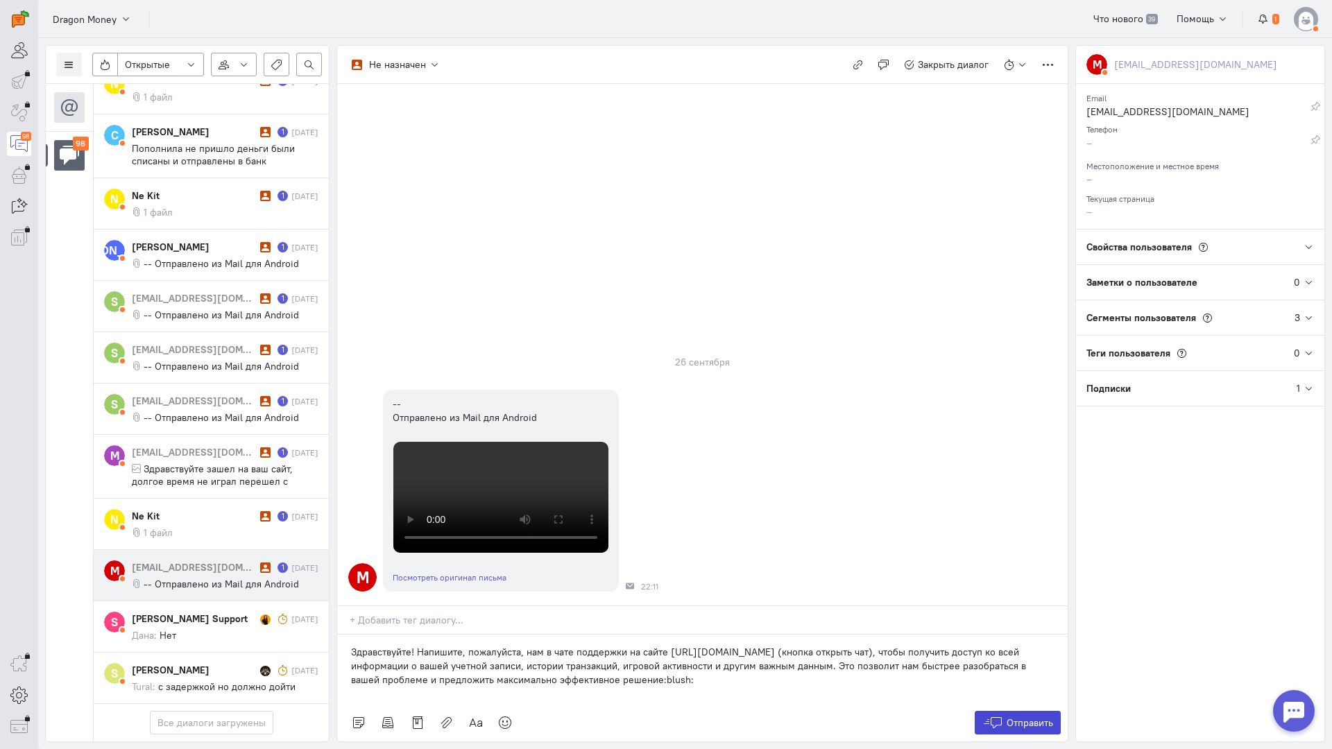
drag, startPoint x: 1009, startPoint y: 636, endPoint x: 952, endPoint y: 600, distance: 67.4
click at [1011, 717] on span "Отправить" at bounding box center [1029, 723] width 46 height 12
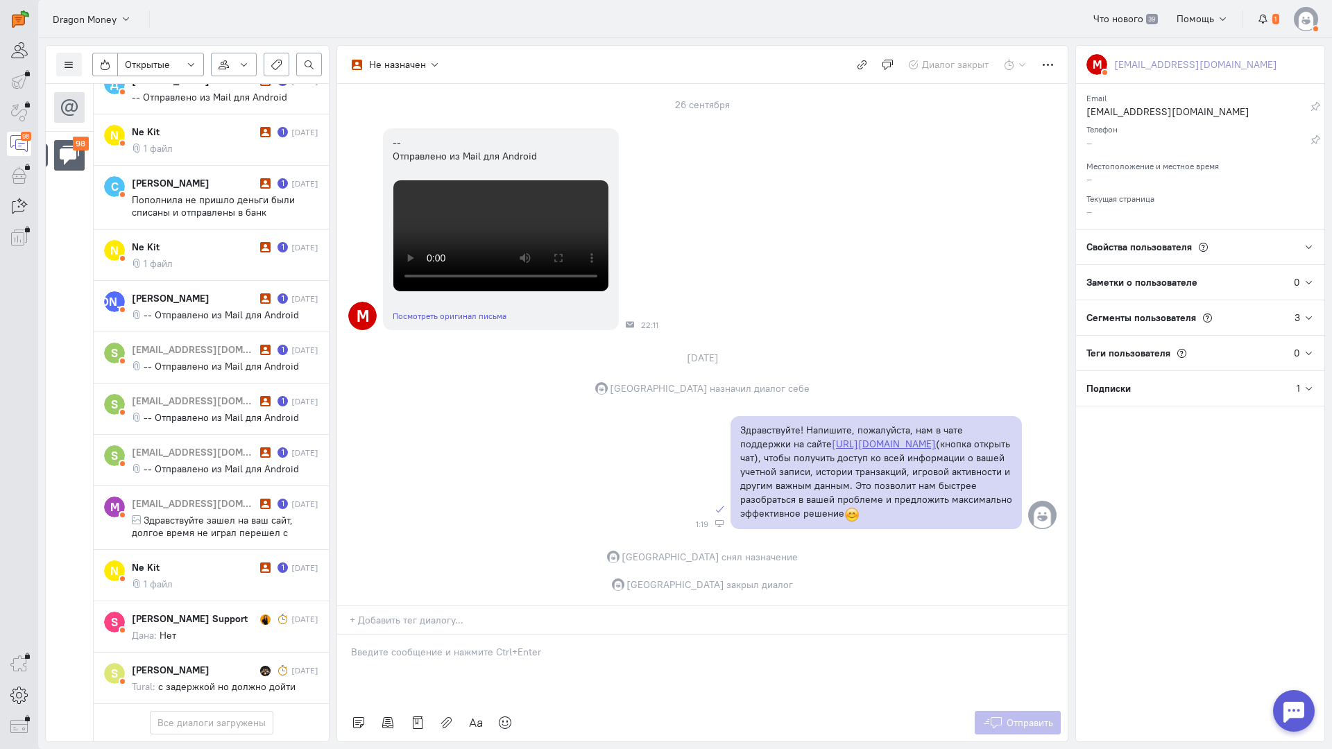
scroll to position [5714, 0]
drag, startPoint x: 205, startPoint y: 490, endPoint x: 396, endPoint y: 524, distance: 193.9
click at [205, 560] on div "Ne Kit 1 [DATE] 1 файл" at bounding box center [225, 575] width 187 height 30
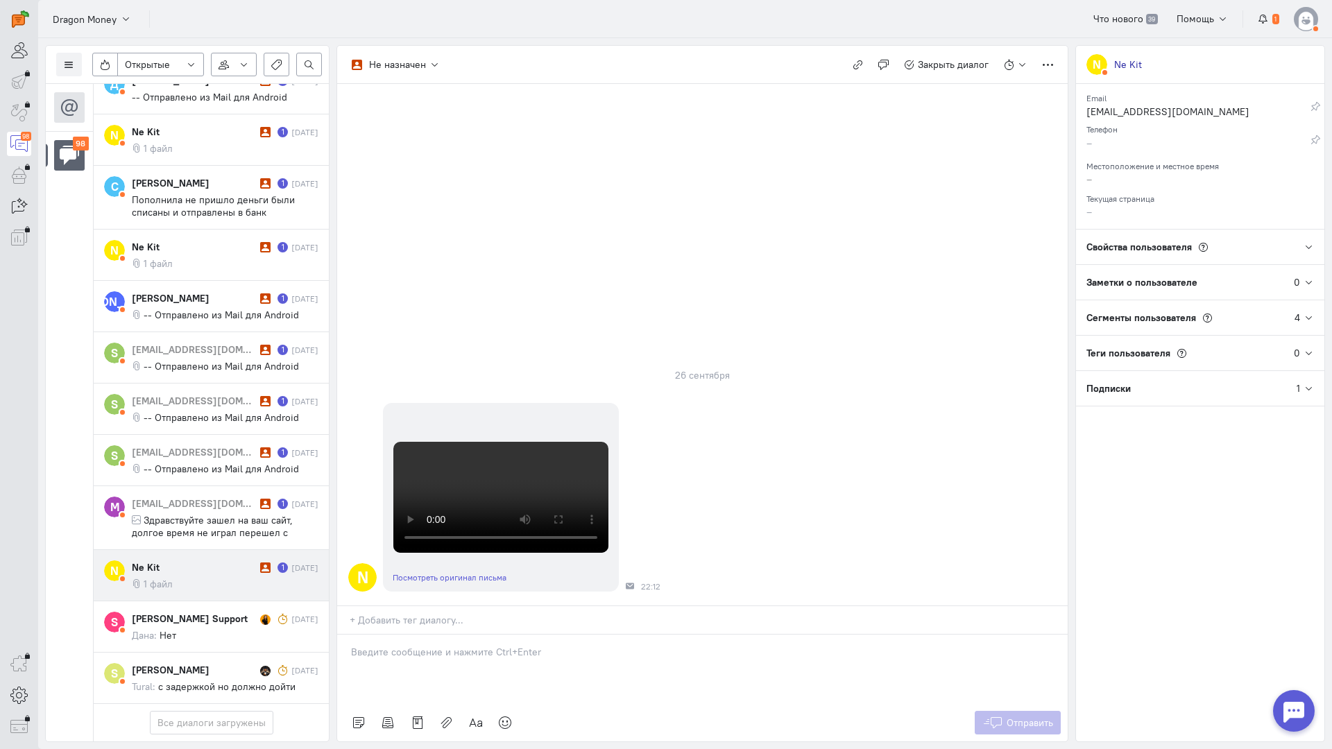
drag, startPoint x: 492, startPoint y: 592, endPoint x: 412, endPoint y: 583, distance: 81.0
click at [492, 635] on div at bounding box center [702, 669] width 730 height 69
click at [352, 659] on p "Здравствуйте! Благодарим Вас за обращение и предоставленную информацию:blush:" at bounding box center [702, 666] width 703 height 14
click at [999, 716] on icon at bounding box center [992, 723] width 21 height 14
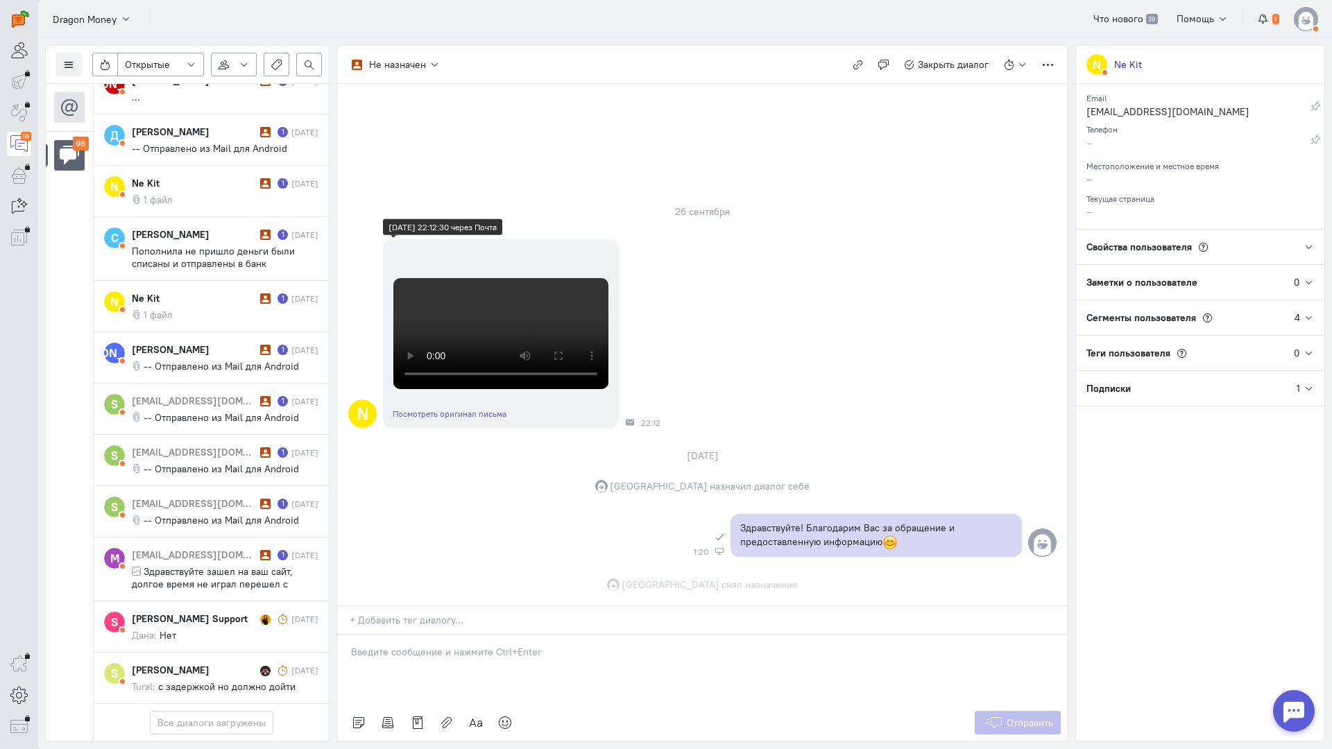
scroll to position [484, 0]
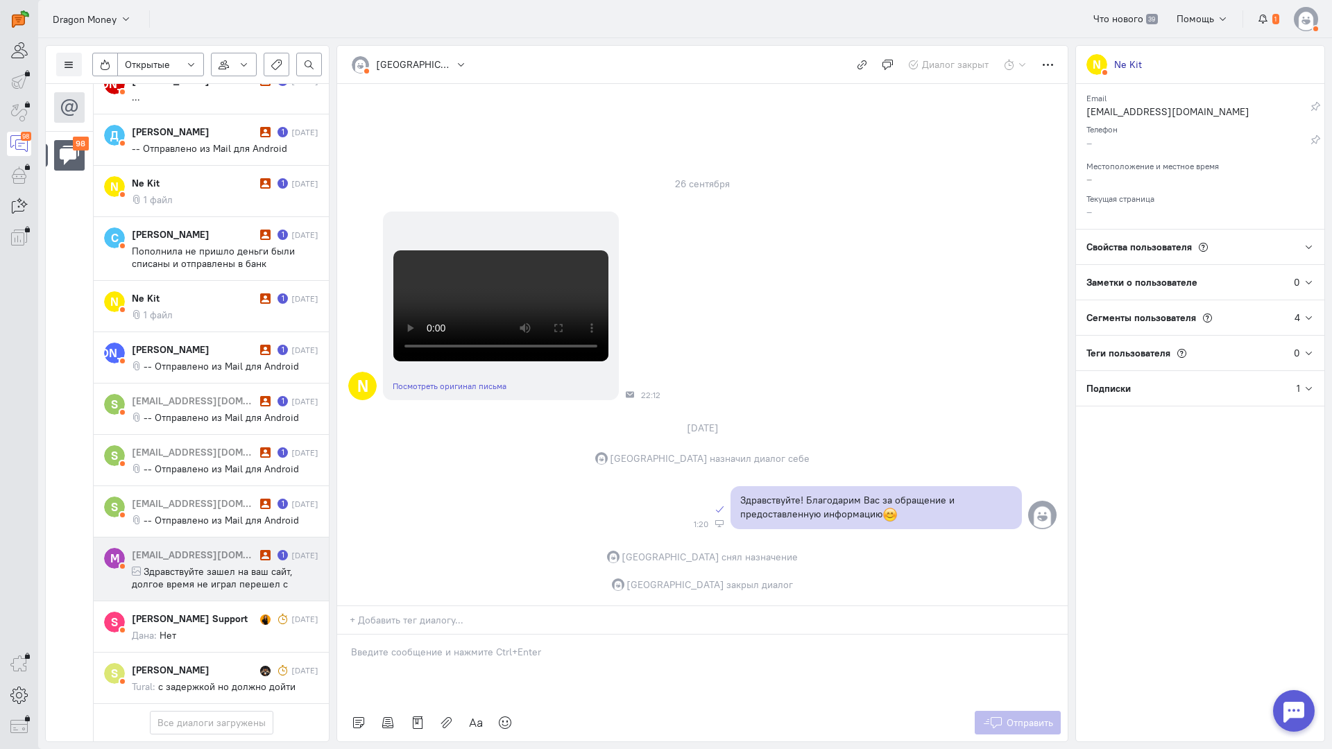
click at [198, 548] on div "[EMAIL_ADDRESS][DOMAIN_NAME] 1 [DATE] Здравствуйте зашел на ваш сайт, долгое вр…" at bounding box center [225, 569] width 187 height 42
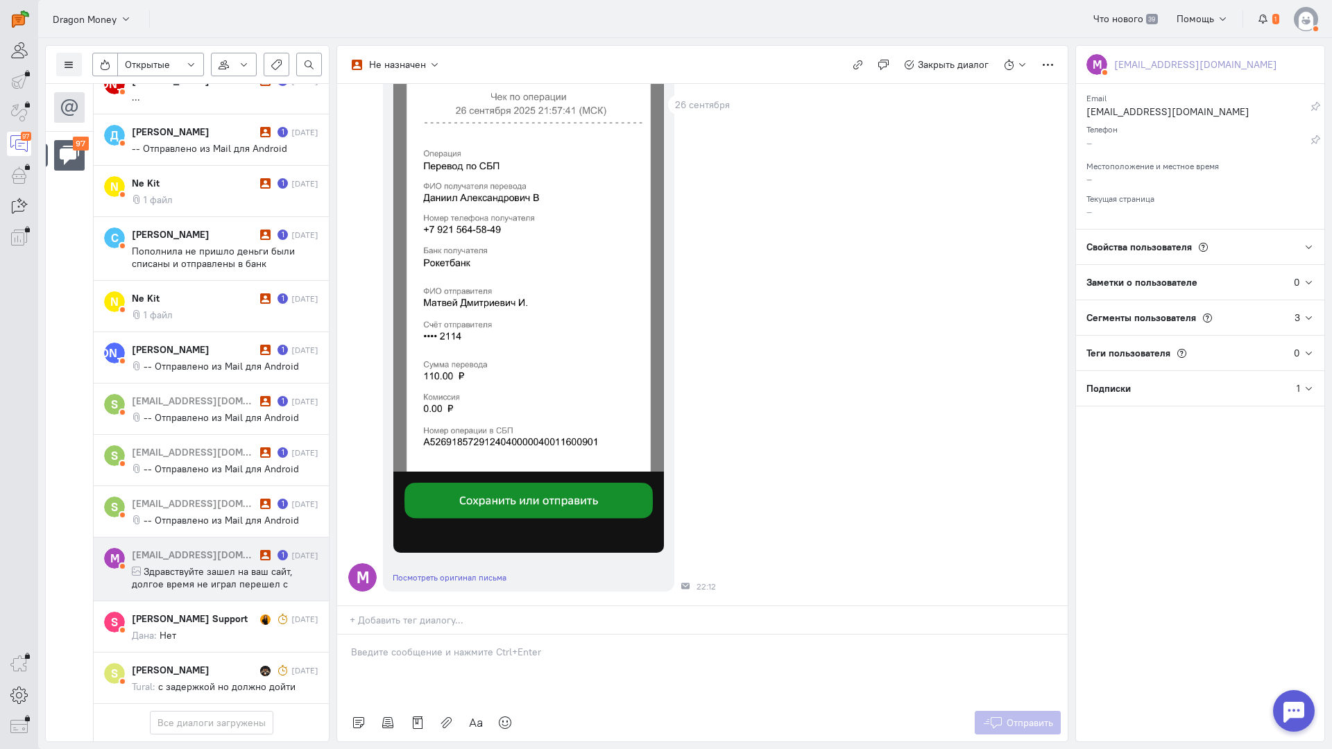
scroll to position [428, 0]
drag, startPoint x: 495, startPoint y: 570, endPoint x: 431, endPoint y: 570, distance: 63.1
click at [495, 645] on p at bounding box center [702, 652] width 703 height 14
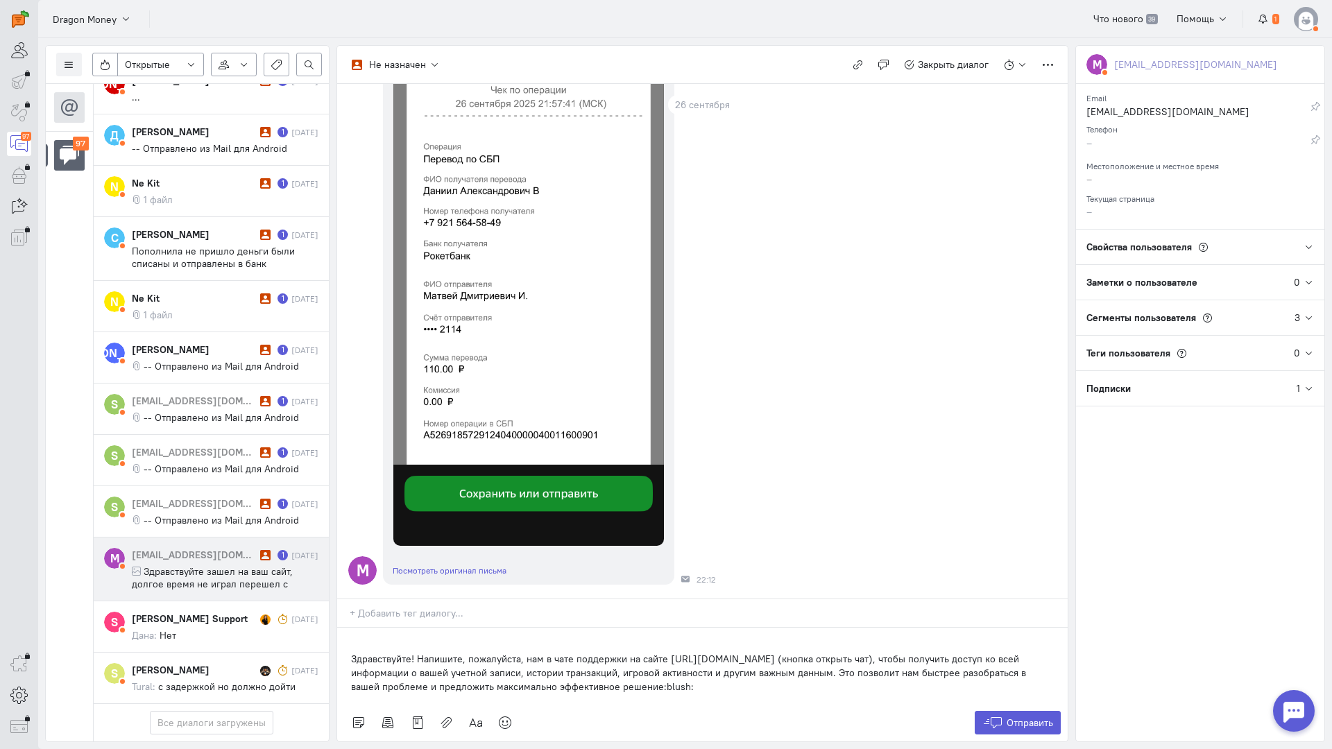
click at [345, 628] on div "Здравствуйте! Напишите, пожалуйста, нам в чате поддержки на сайте [URL][DOMAIN_…" at bounding box center [702, 666] width 730 height 76
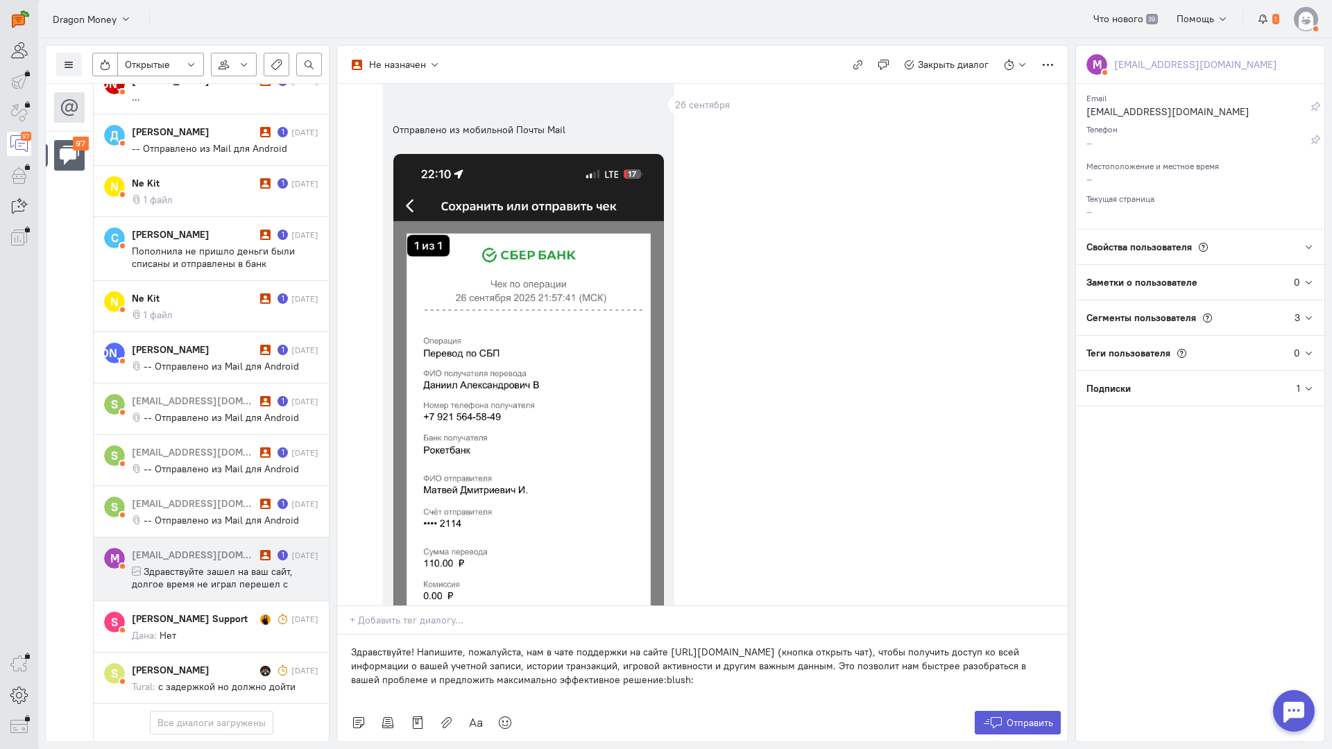
scroll to position [416, 0]
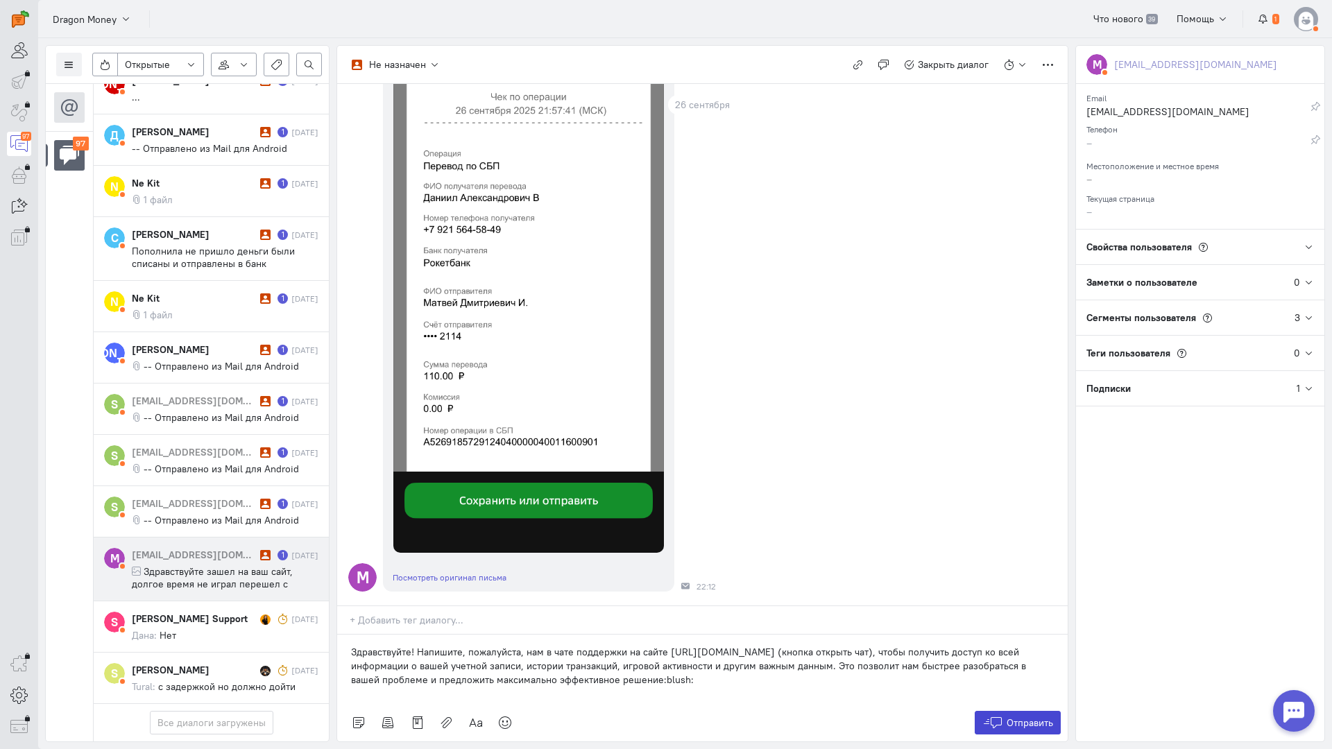
click at [1004, 711] on button "Отправить" at bounding box center [1018, 723] width 87 height 24
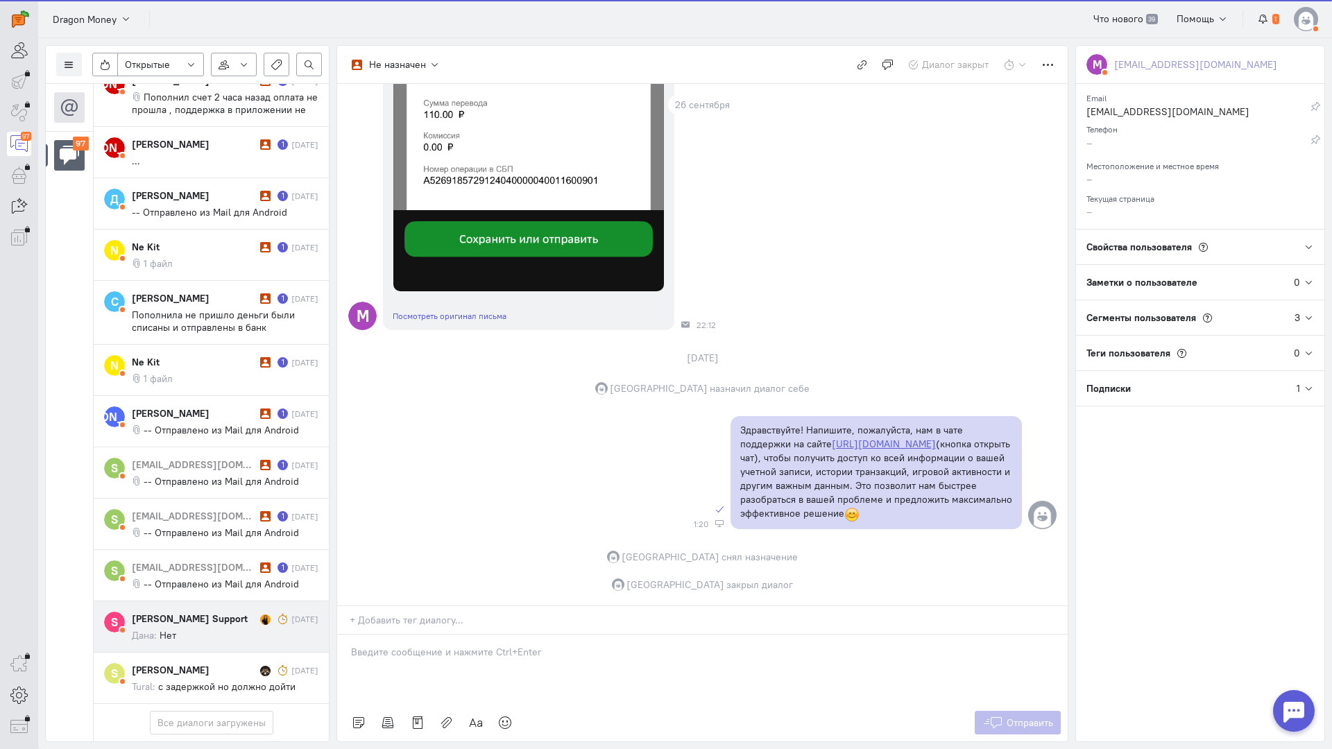
scroll to position [5601, 0]
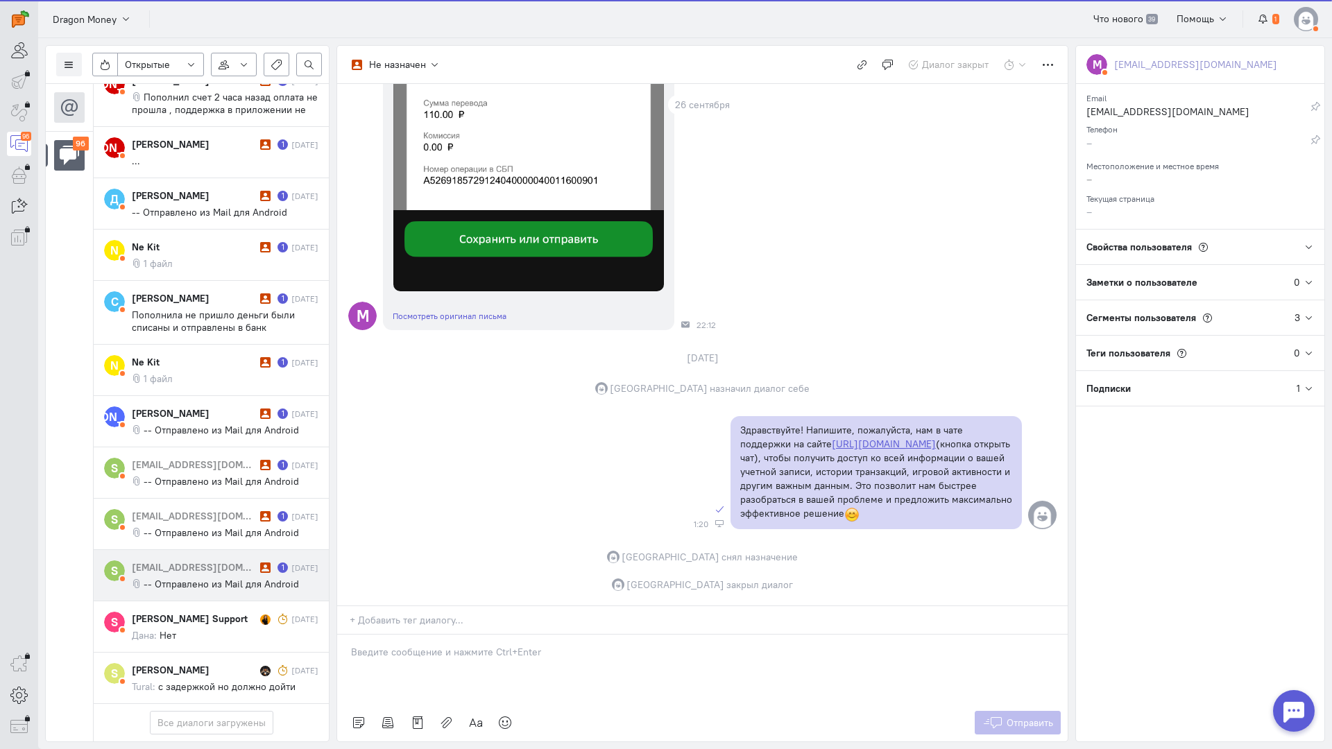
click at [204, 578] on span "-- Отправлено из Mail для Android" at bounding box center [221, 584] width 155 height 12
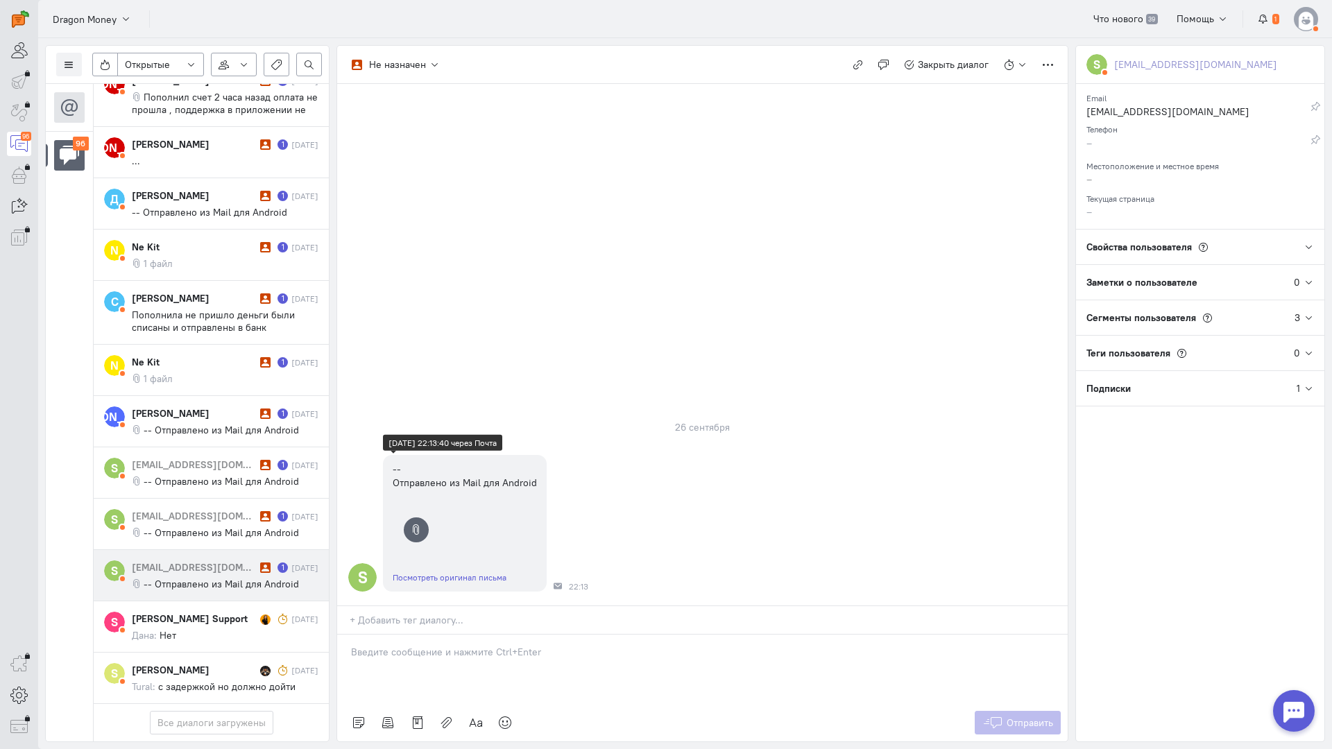
click at [444, 572] on link "Посмотреть оригинал письма" at bounding box center [450, 577] width 114 height 10
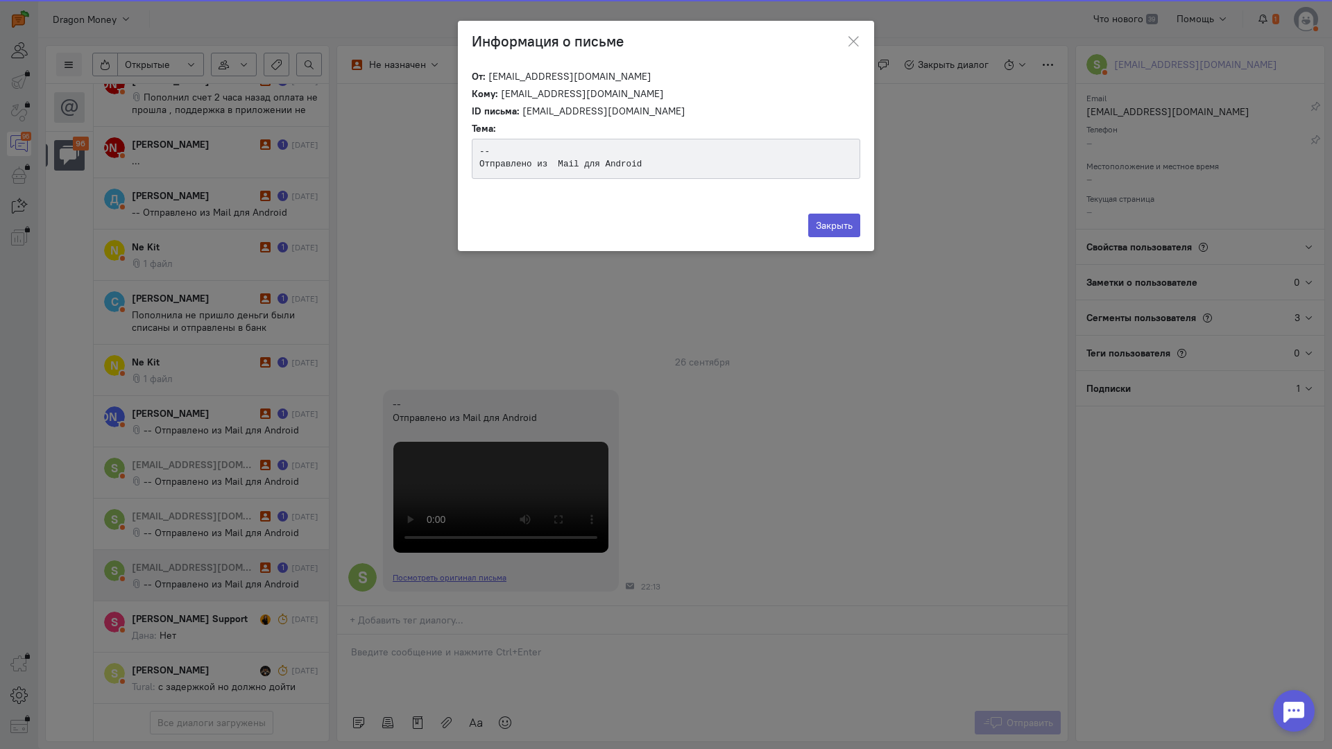
scroll to position [201, 0]
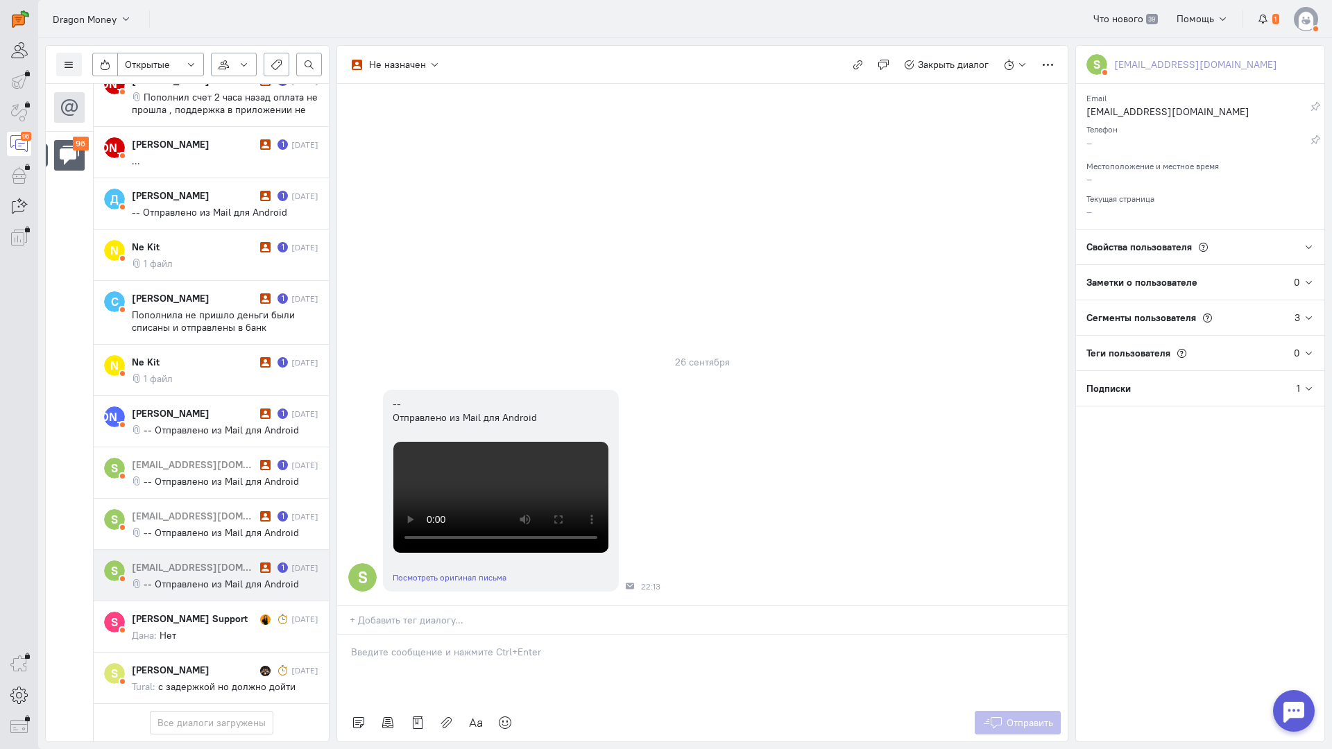
click at [506, 635] on div at bounding box center [702, 669] width 730 height 69
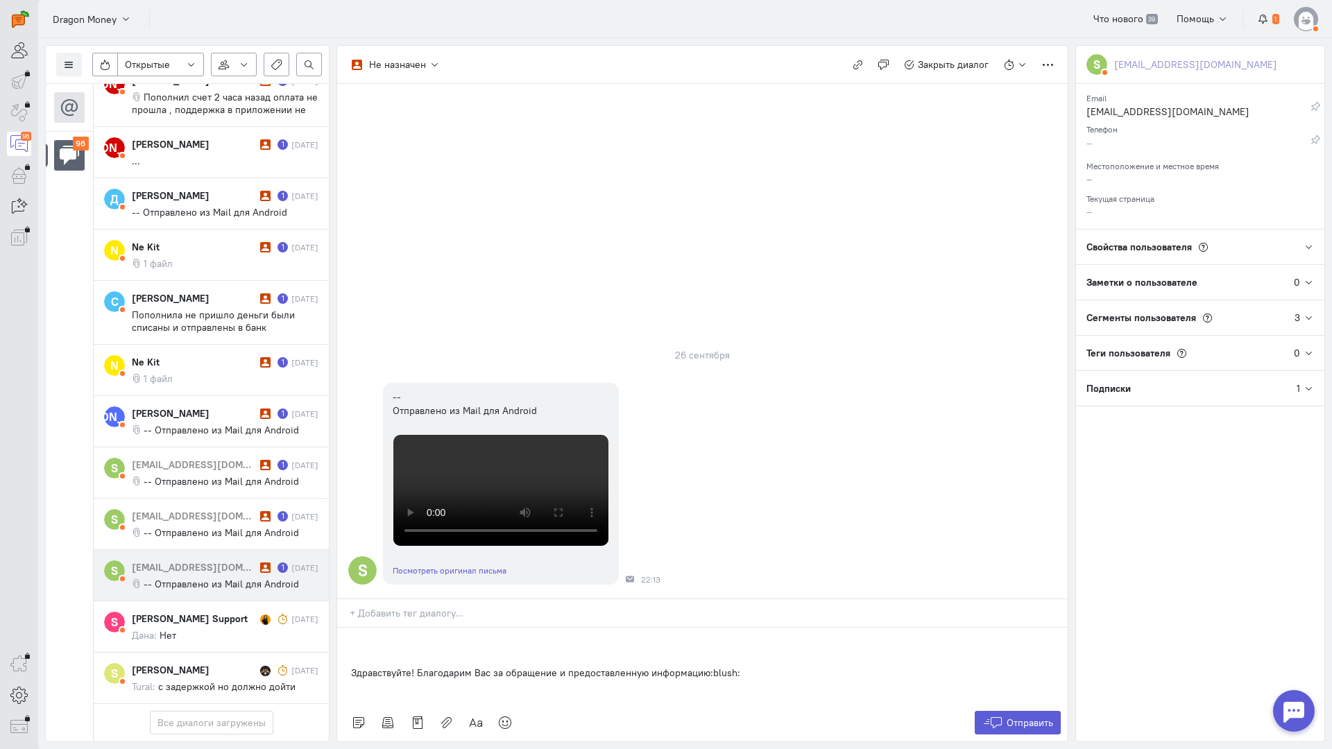
click at [349, 628] on div "Здравствуйте! Благодарим Вас за обращение и предоставленную информацию:blush:" at bounding box center [702, 666] width 730 height 76
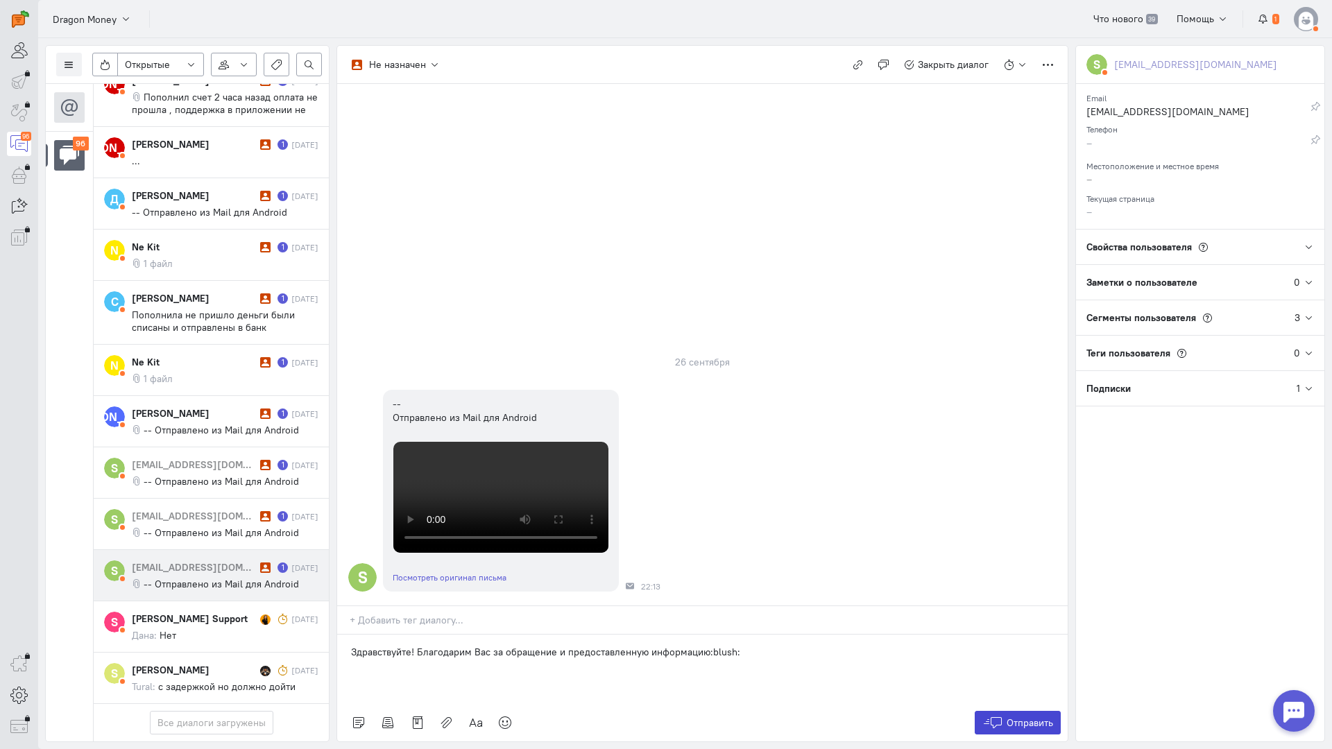
click at [997, 716] on icon at bounding box center [992, 723] width 21 height 14
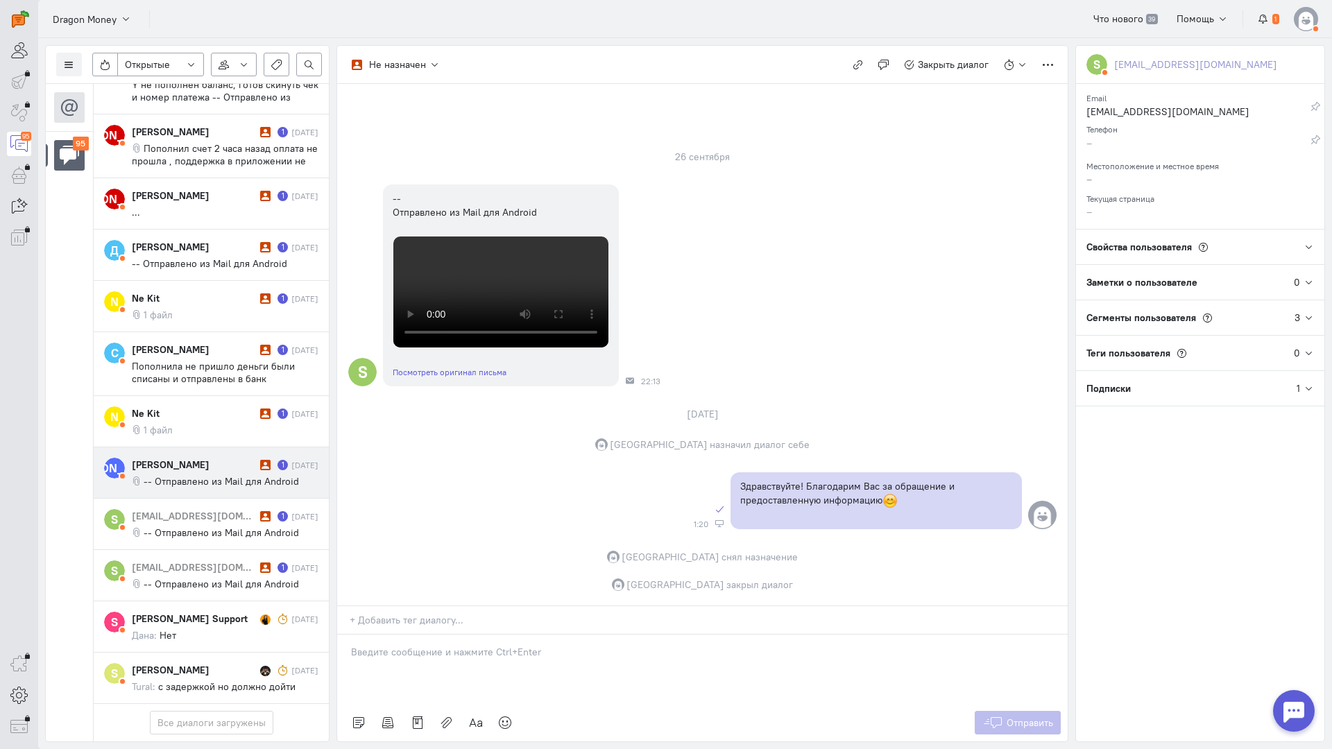
scroll to position [5539, 0]
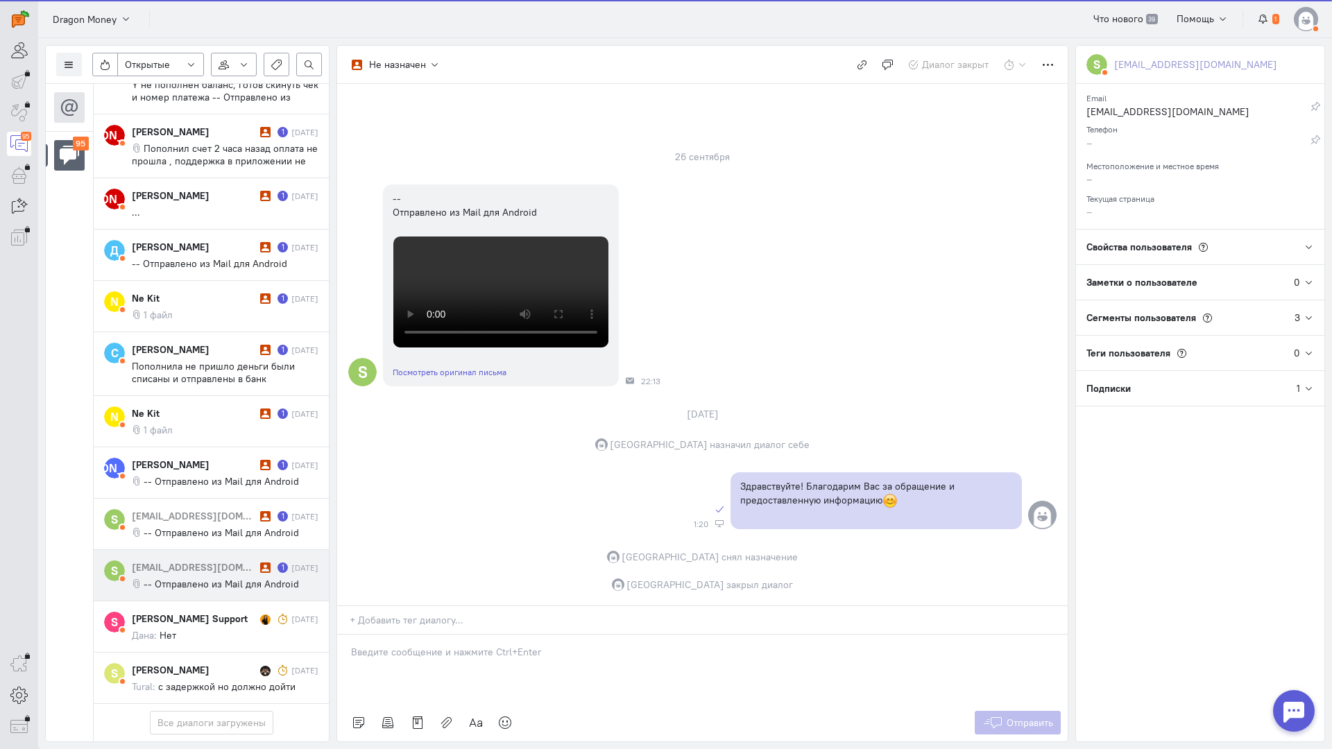
drag, startPoint x: 235, startPoint y: 486, endPoint x: 313, endPoint y: 469, distance: 79.5
click at [235, 560] on div "[EMAIL_ADDRESS][DOMAIN_NAME]" at bounding box center [194, 567] width 125 height 14
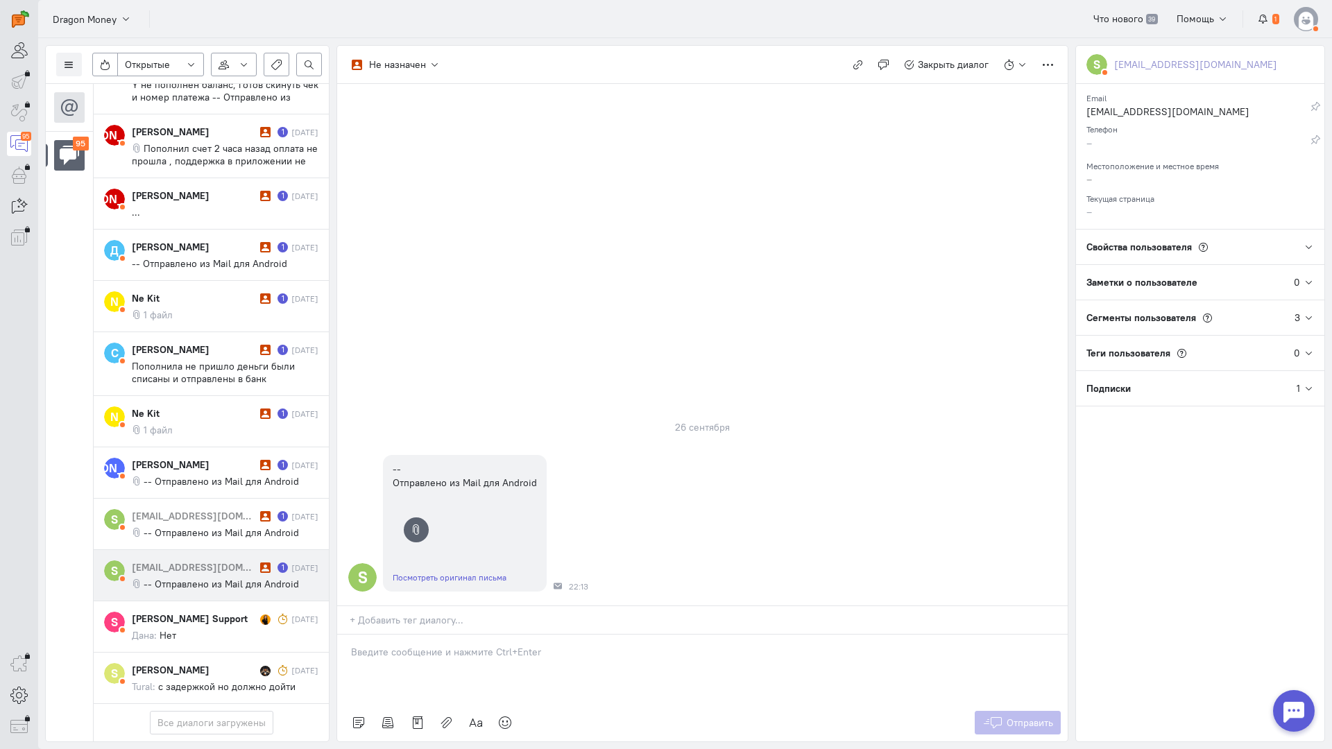
click at [422, 645] on p at bounding box center [702, 652] width 703 height 14
click at [338, 628] on div "Здравствуйте! Благодарим Вас за обращение и предоставленную информацию:blush:" at bounding box center [702, 666] width 730 height 76
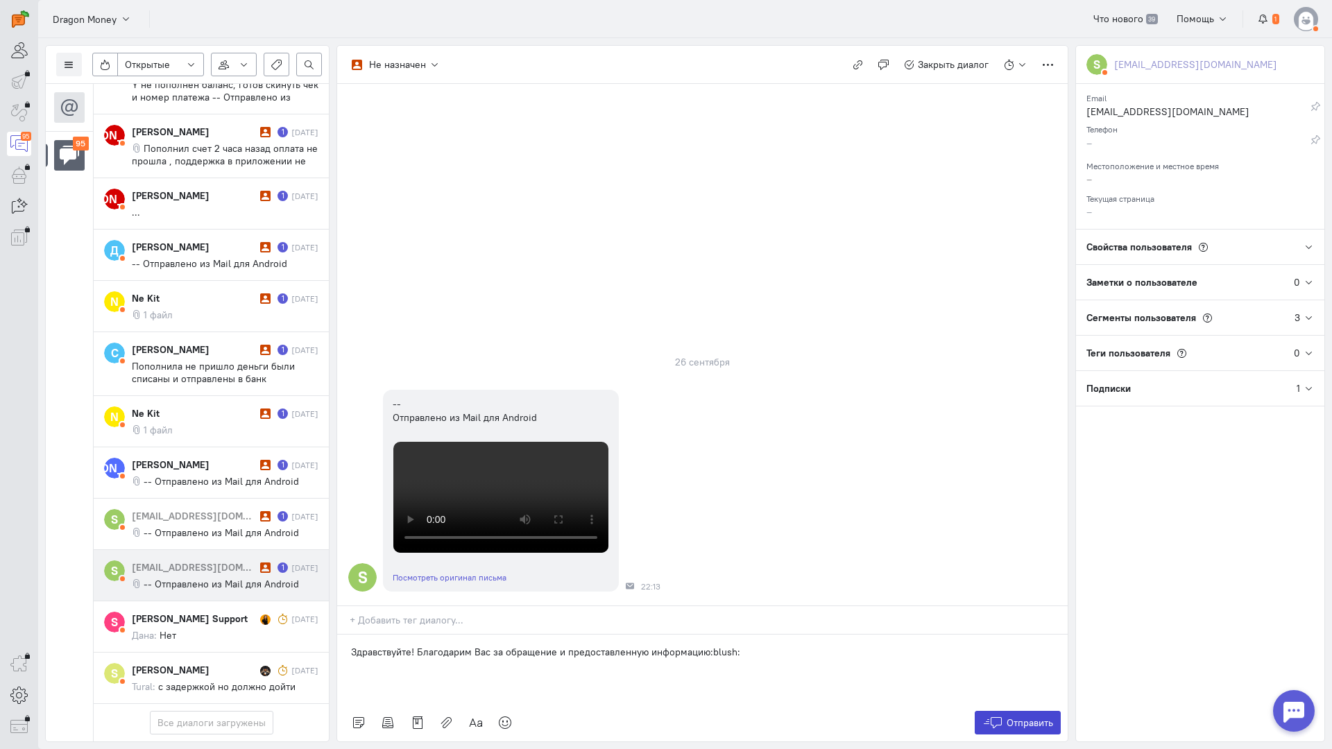
click at [1042, 717] on span "Отправить" at bounding box center [1029, 723] width 46 height 12
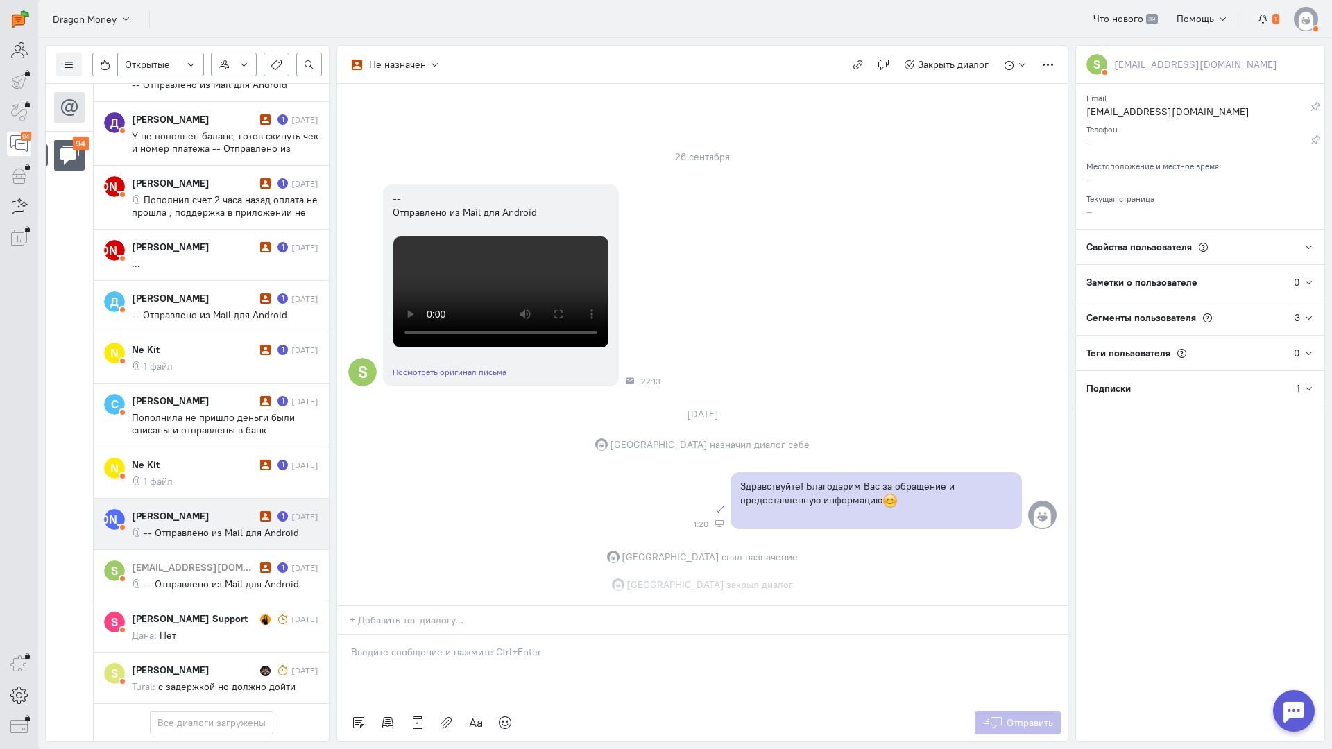
scroll to position [5476, 0]
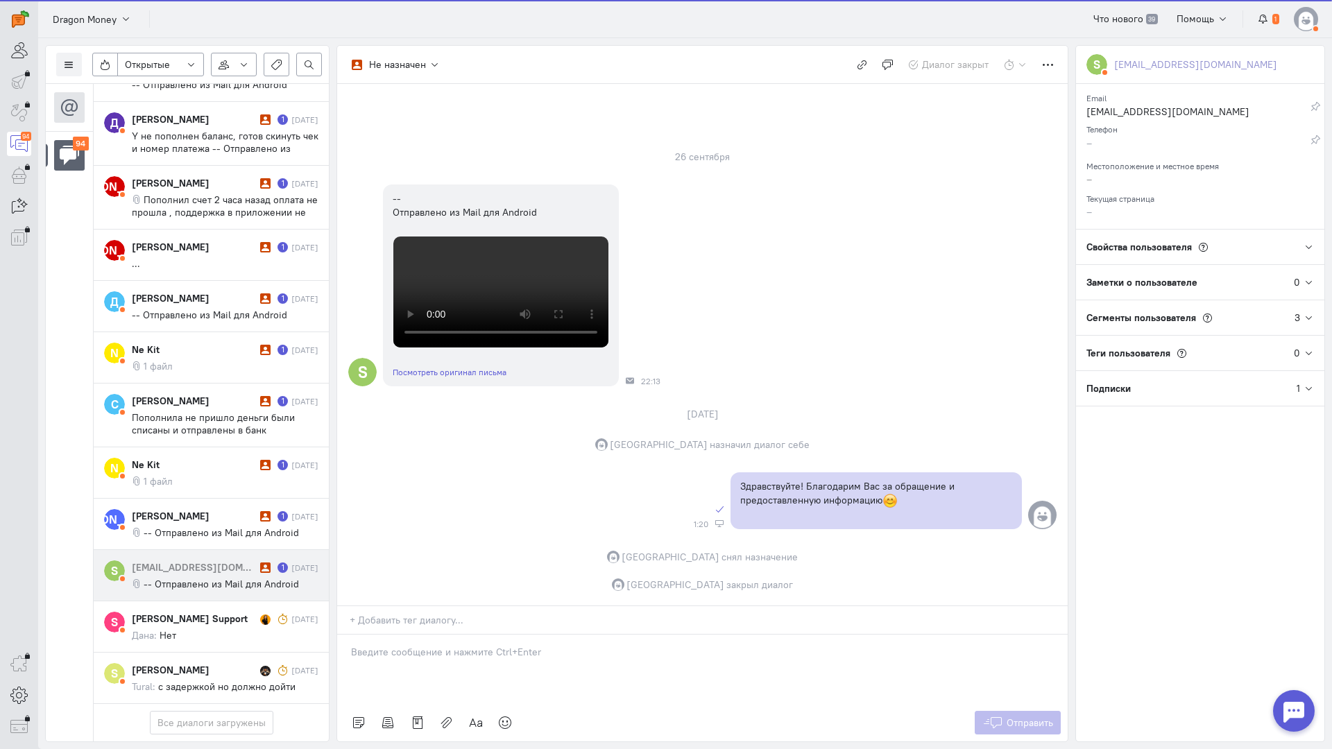
click at [229, 550] on cq-conversation-card "S [EMAIL_ADDRESS][DOMAIN_NAME] 1 [DATE] -- Отправлено из Mail для Android" at bounding box center [211, 575] width 235 height 51
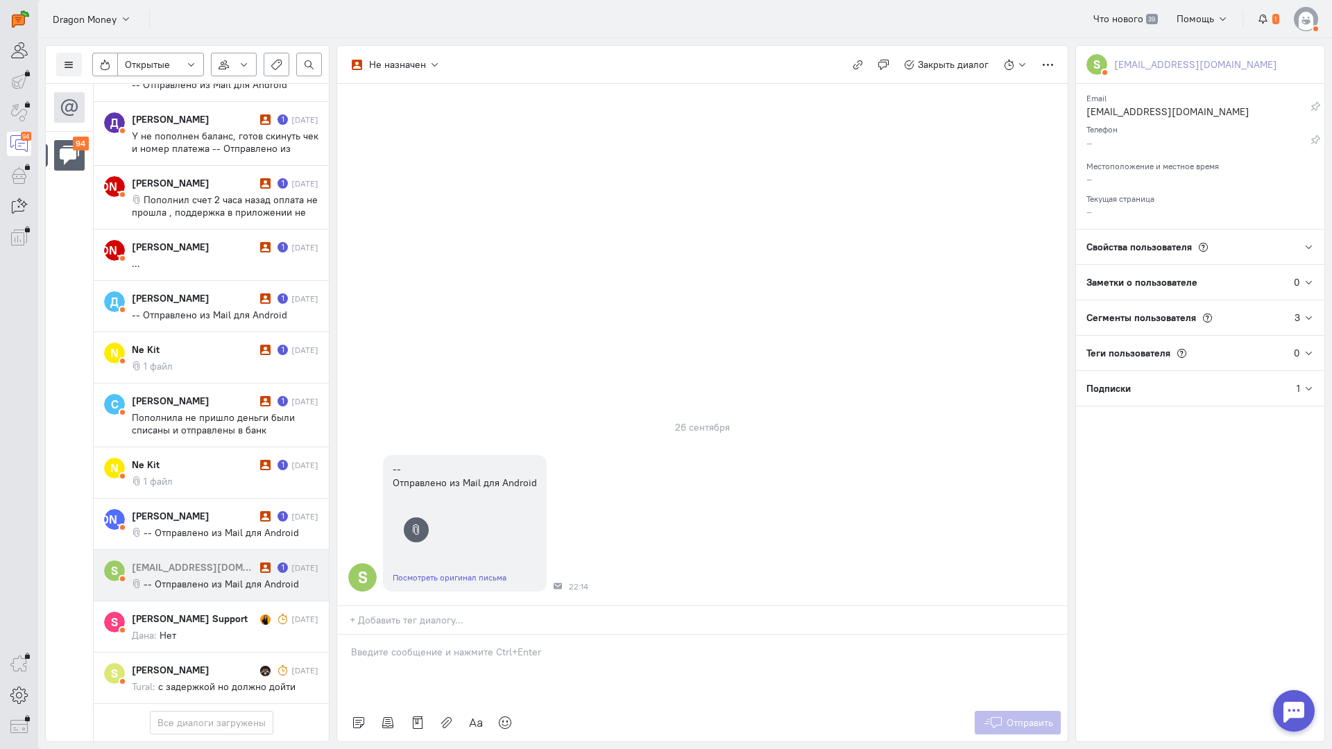
drag, startPoint x: 442, startPoint y: 580, endPoint x: 425, endPoint y: 578, distance: 16.8
click at [442, 635] on div at bounding box center [702, 669] width 730 height 69
click at [346, 628] on div "Здравствуйте! Благодарим Вас за обращение и предоставленную информацию:blush:" at bounding box center [702, 666] width 730 height 76
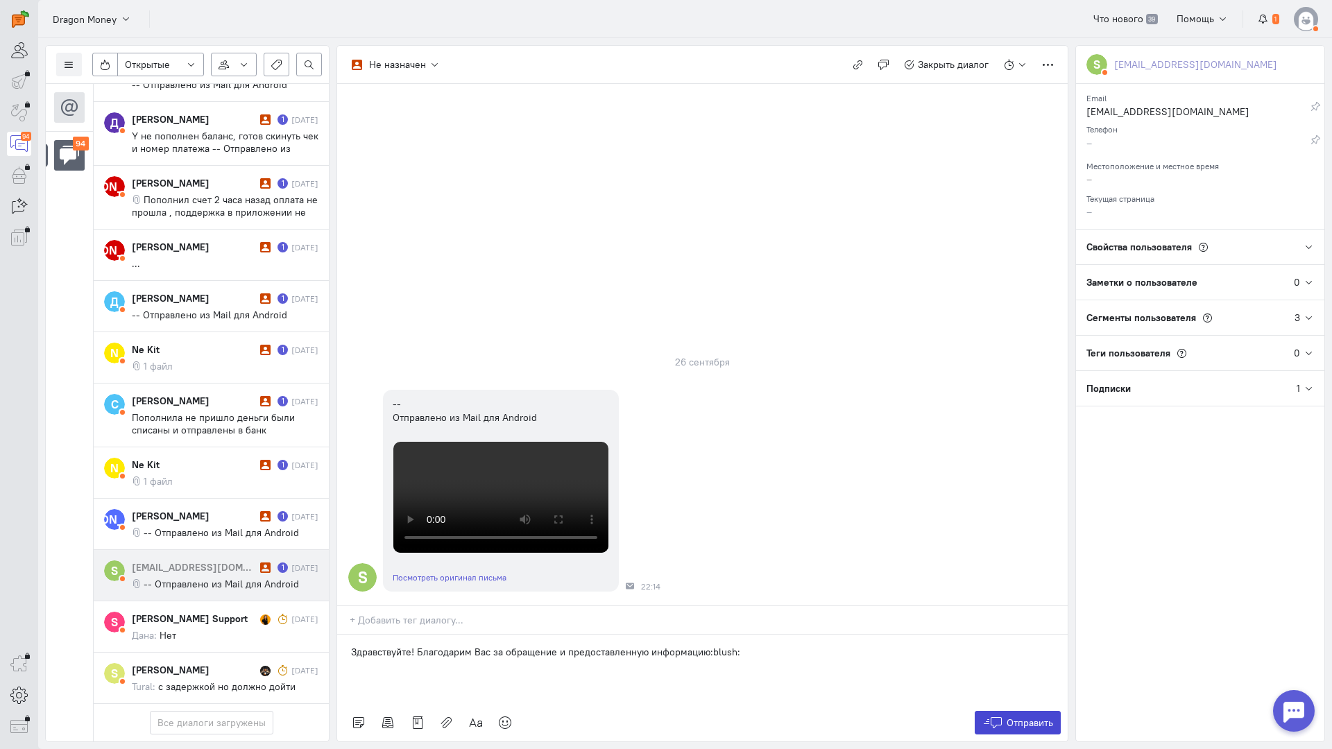
click at [1009, 717] on span "Отправить" at bounding box center [1029, 723] width 46 height 12
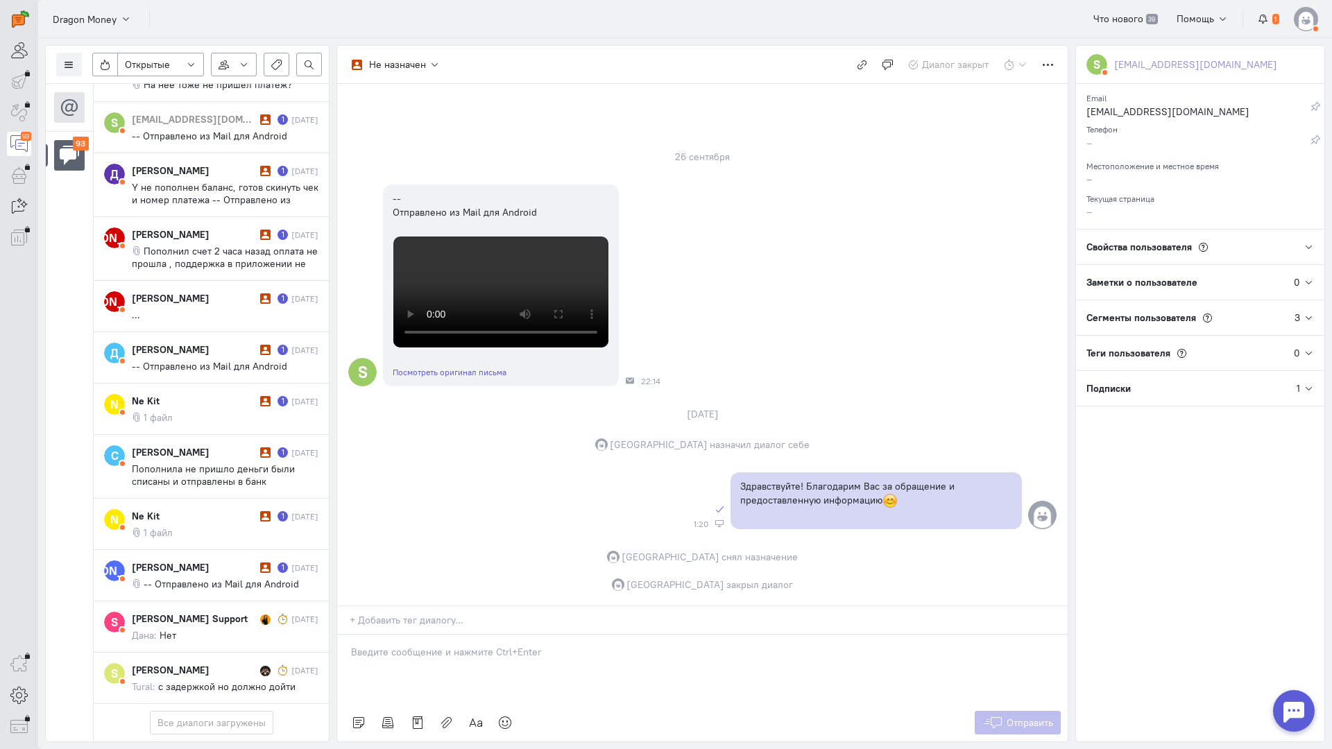
scroll to position [5414, 0]
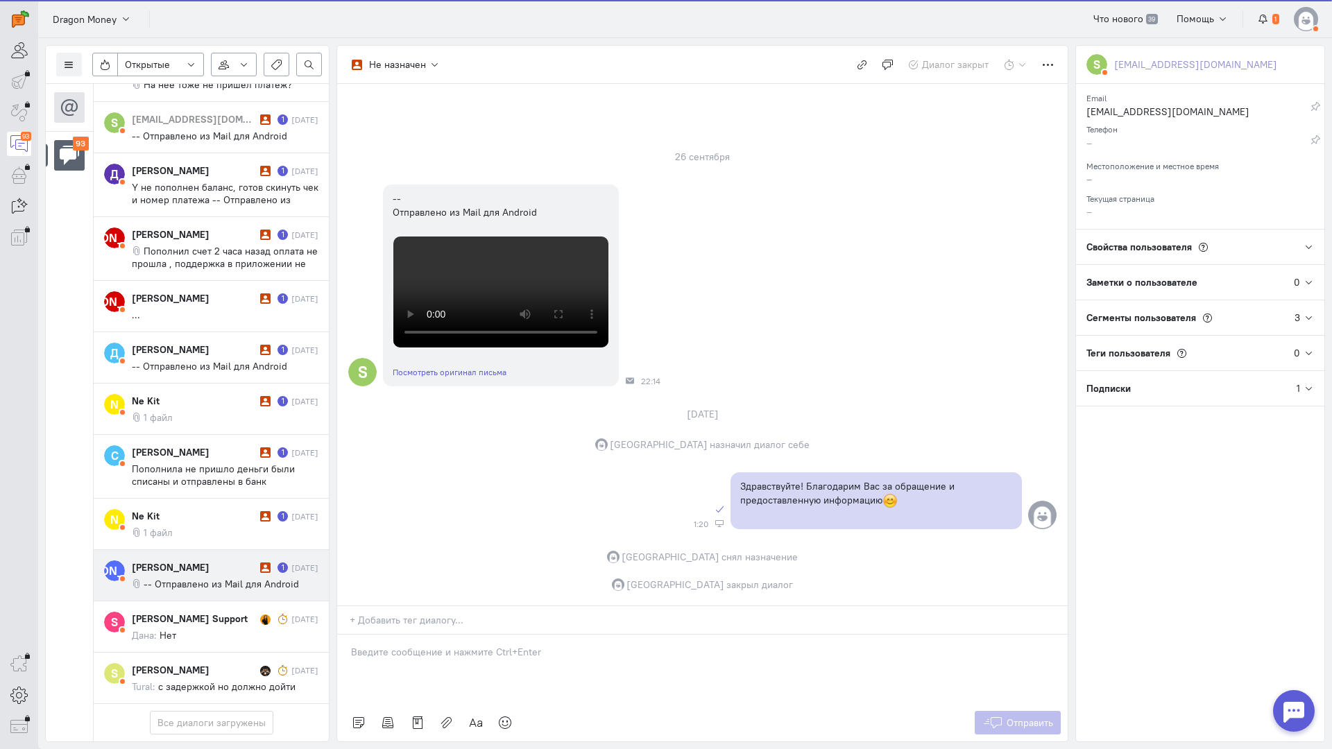
click at [227, 560] on div "[PERSON_NAME]" at bounding box center [194, 567] width 125 height 14
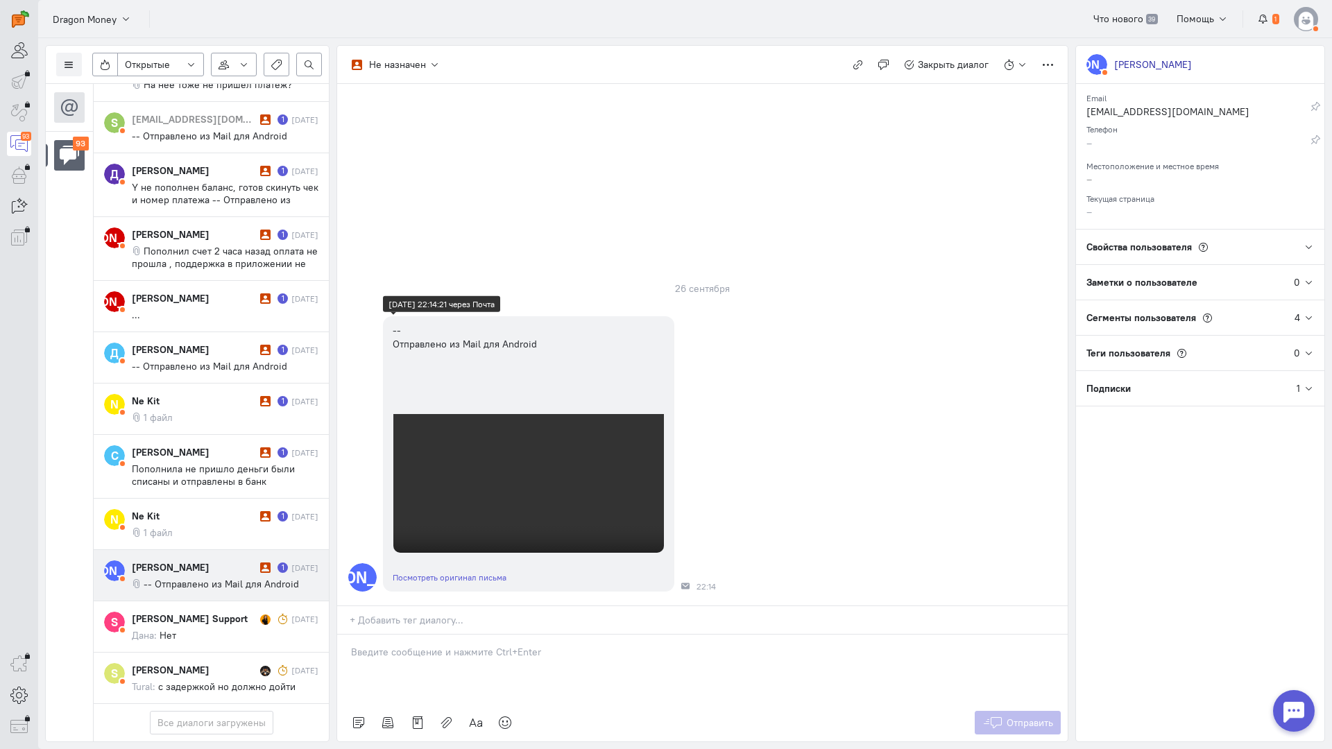
click at [443, 483] on video at bounding box center [528, 506] width 271 height 185
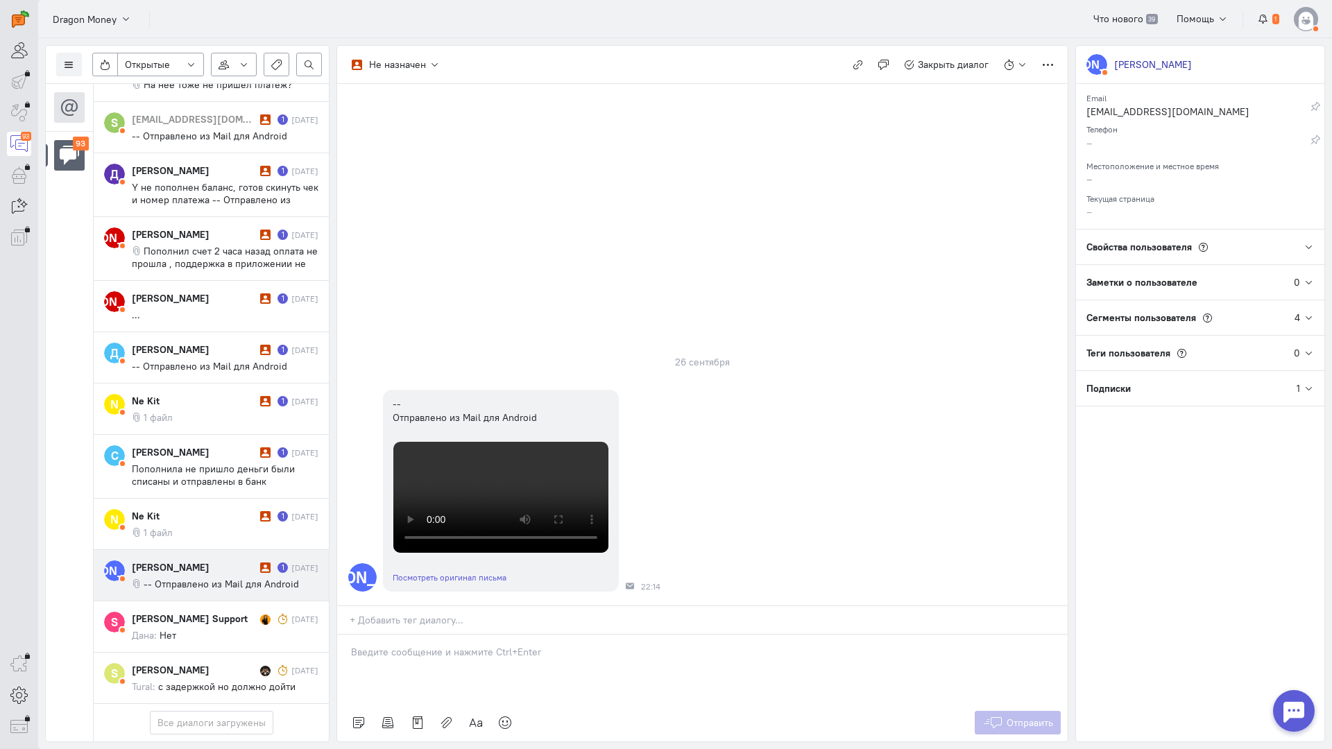
click at [463, 645] on p at bounding box center [702, 652] width 703 height 14
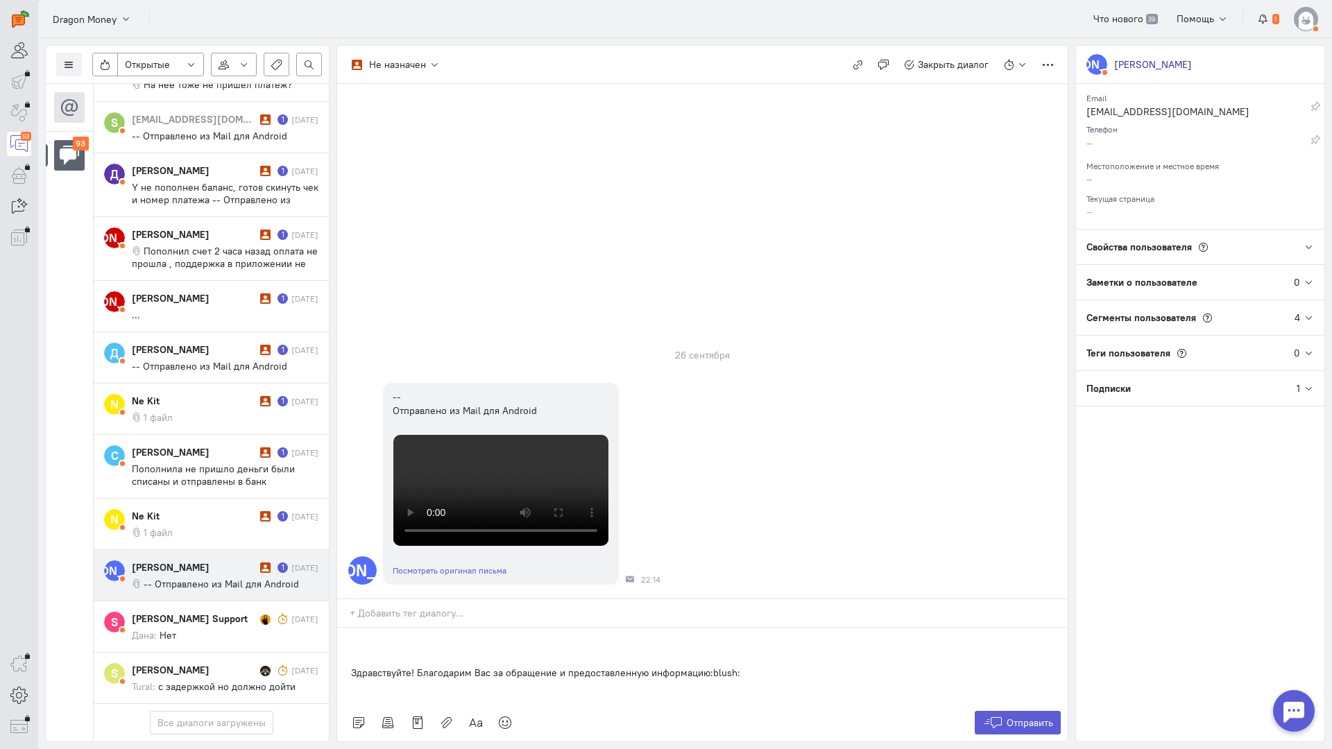
click at [353, 666] on p "Здравствуйте! Благодарим Вас за обращение и предоставленную информацию:blush:" at bounding box center [702, 673] width 703 height 14
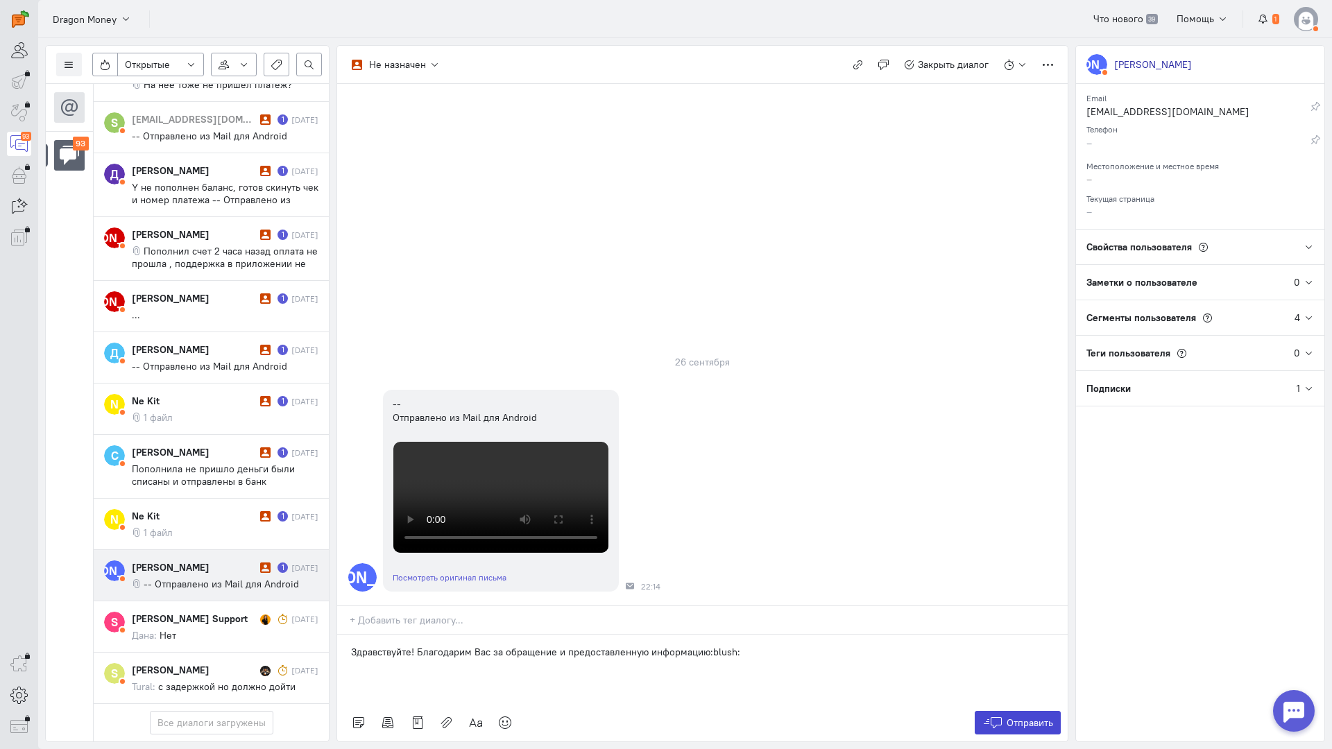
click at [1028, 717] on span "Отправить" at bounding box center [1029, 723] width 46 height 12
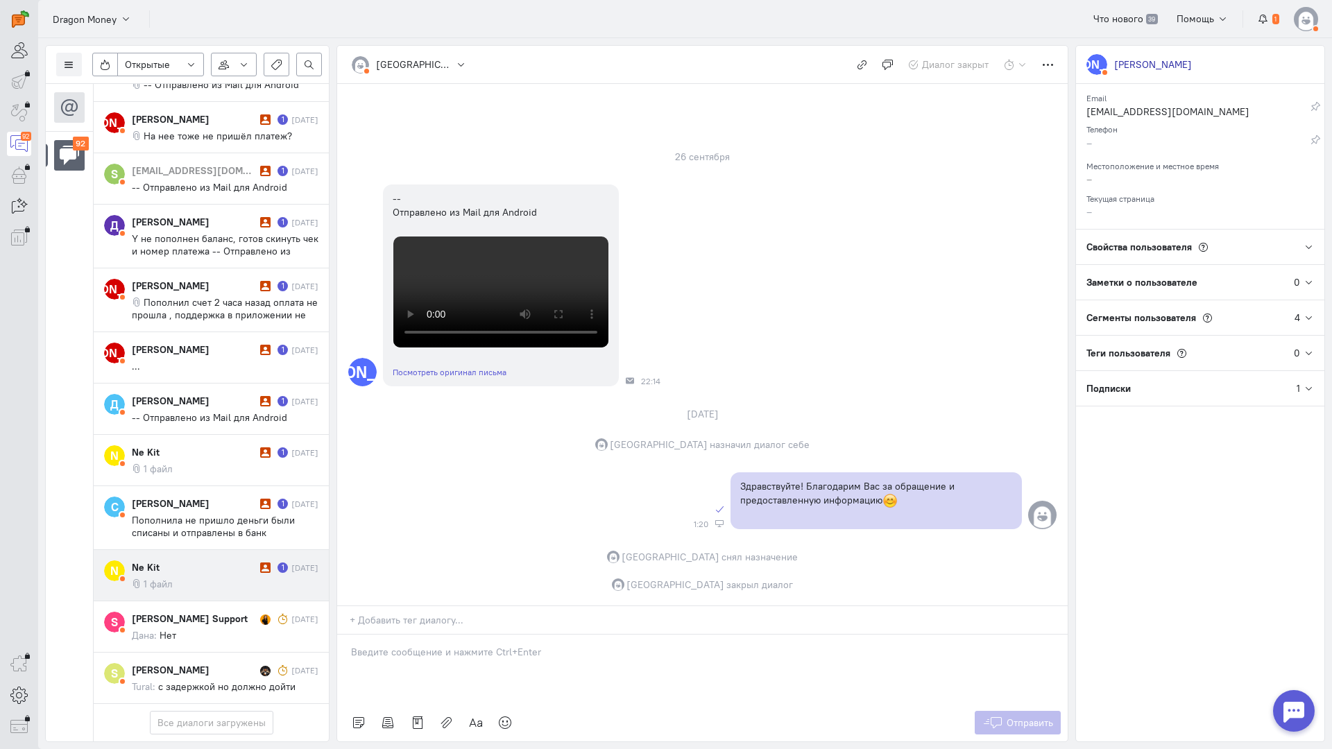
scroll to position [5351, 0]
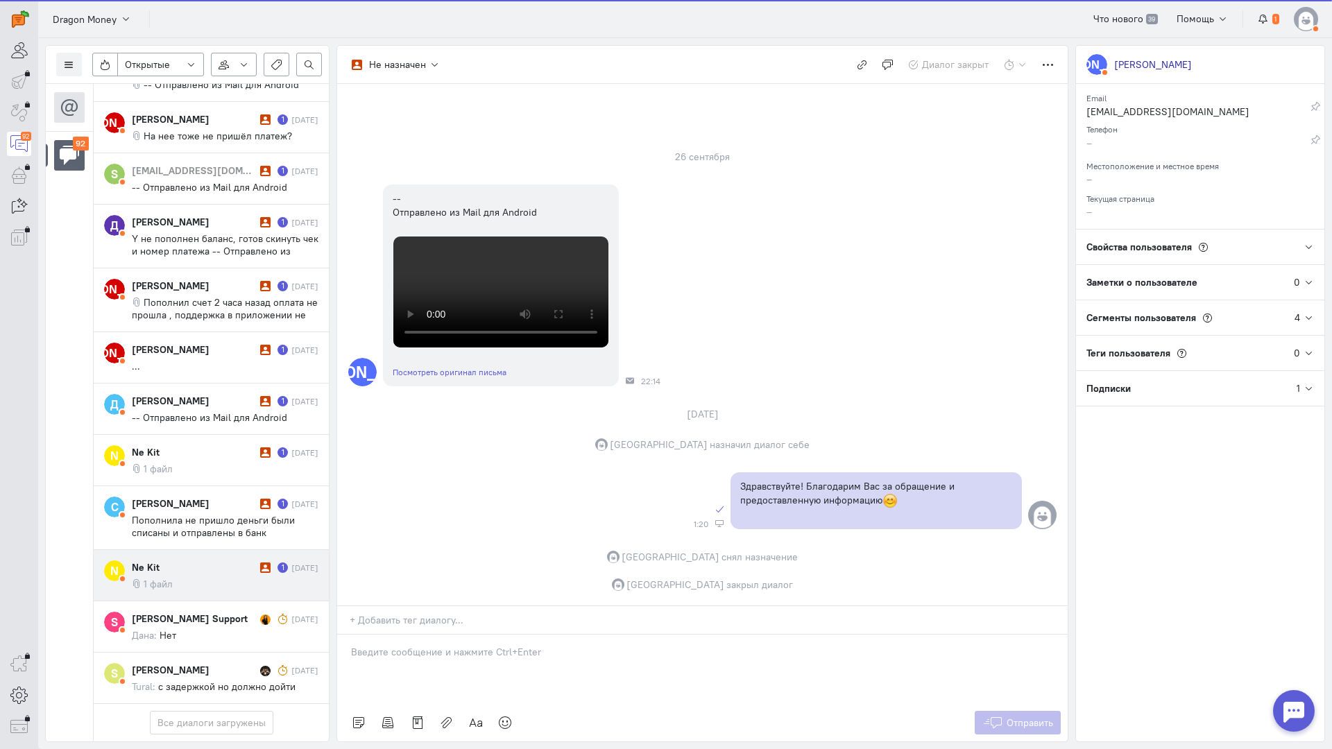
click at [244, 560] on div "Ne Kit 1 [DATE] 1 файл" at bounding box center [225, 575] width 187 height 30
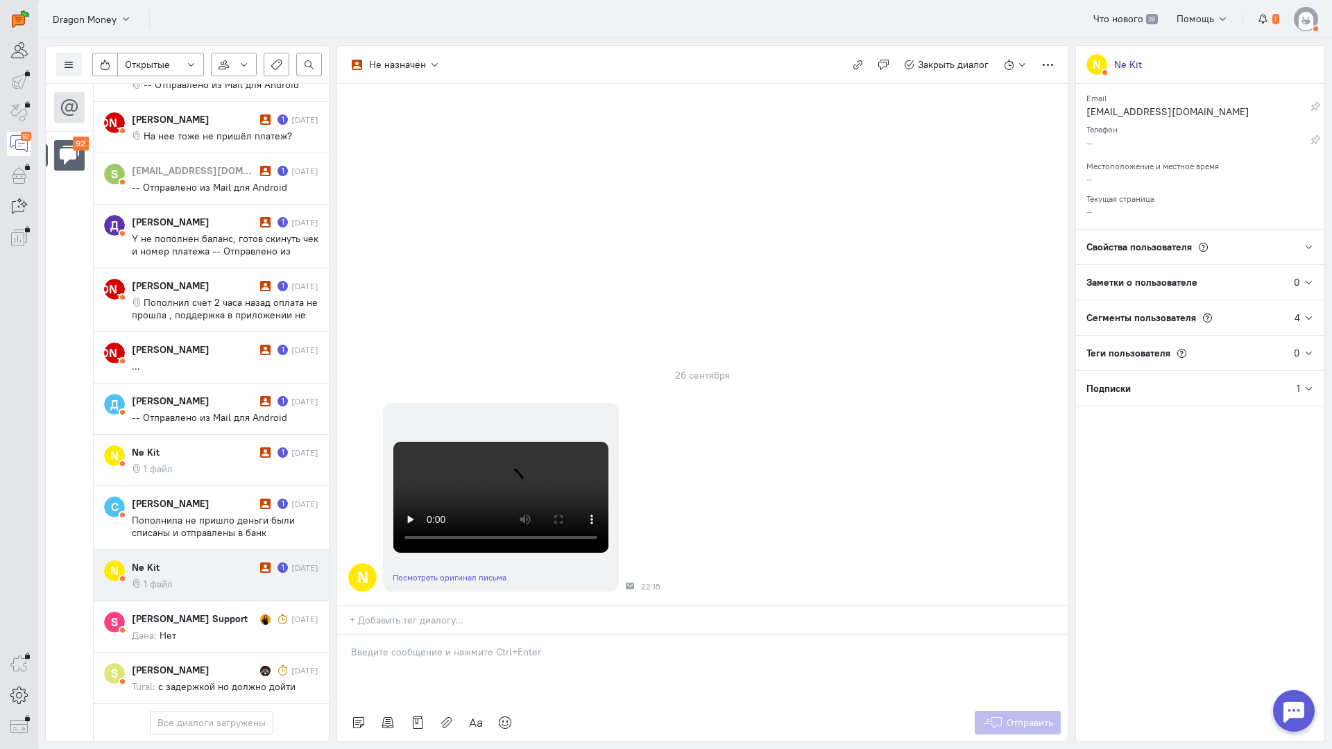
click at [447, 635] on div at bounding box center [702, 669] width 730 height 69
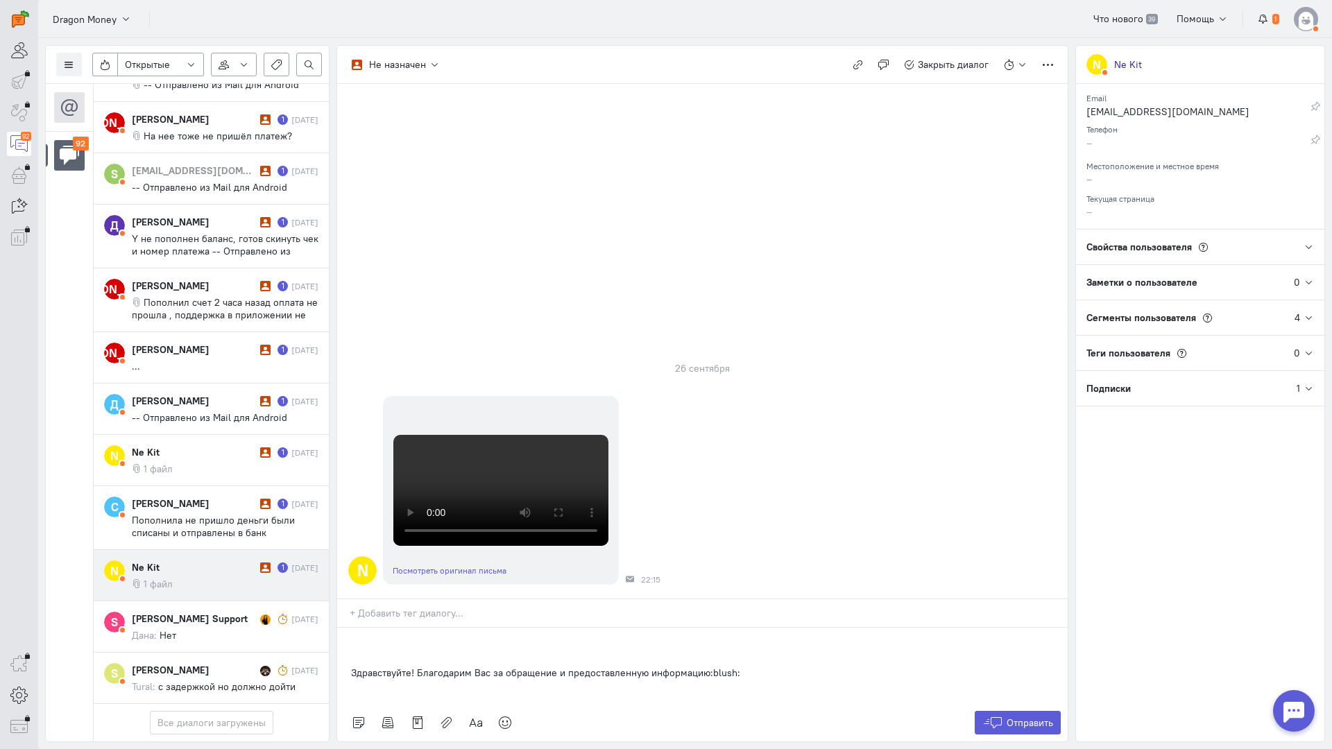
click at [349, 628] on div "Здравствуйте! Благодарим Вас за обращение и предоставленную информацию:blush:" at bounding box center [702, 666] width 730 height 76
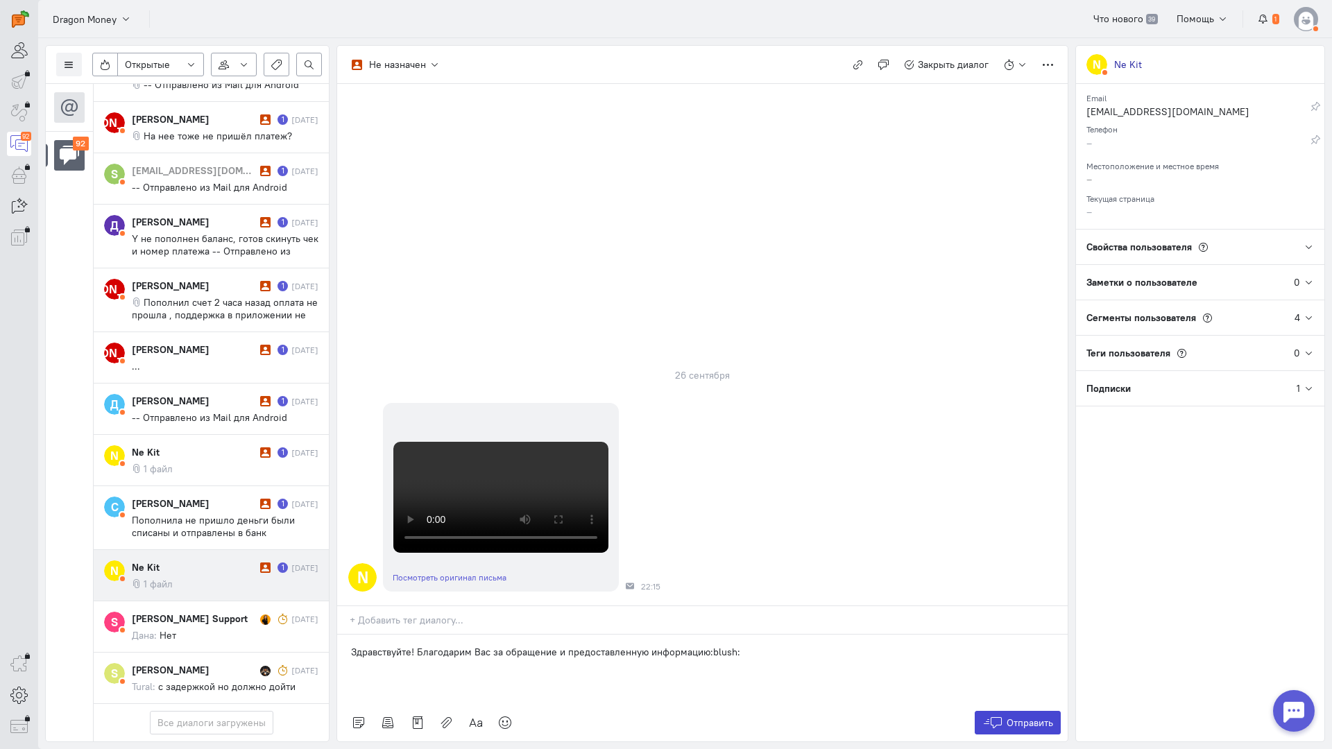
click at [1007, 717] on span "Отправить" at bounding box center [1029, 723] width 46 height 12
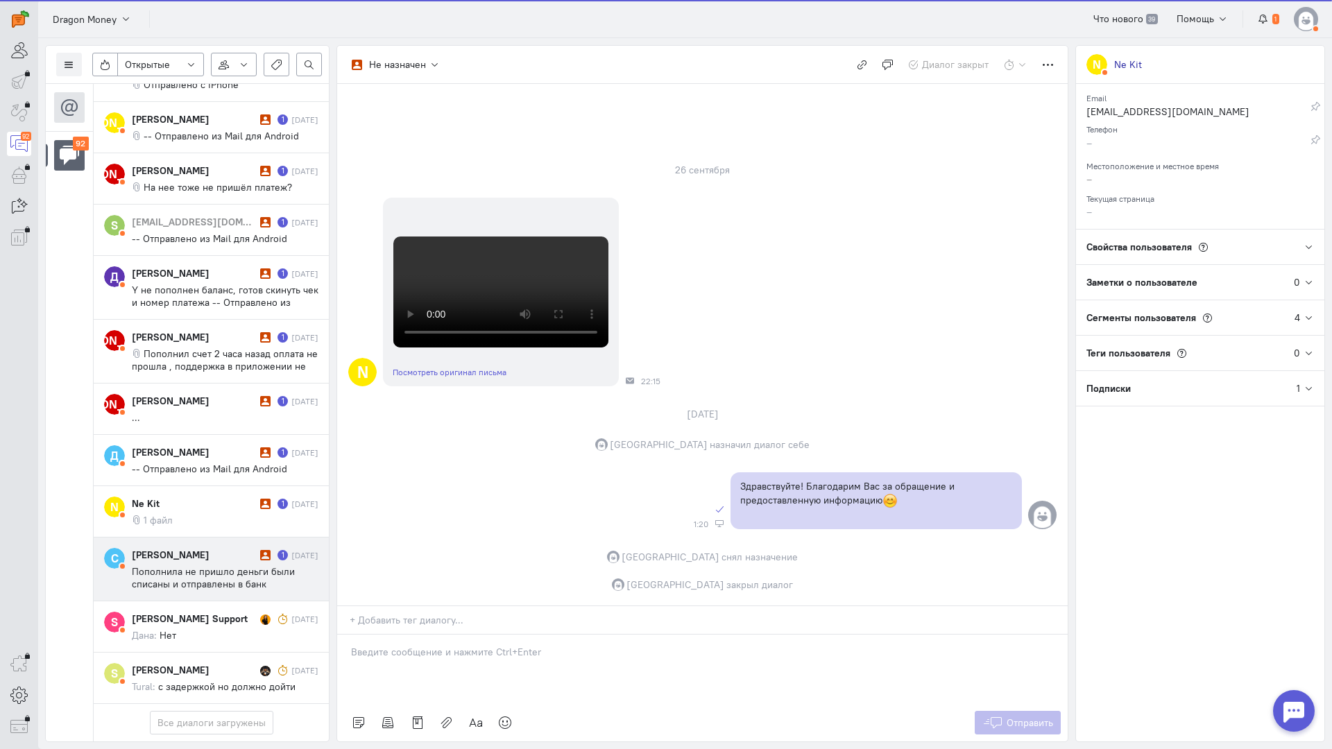
scroll to position [5289, 0]
click at [228, 565] on span "Пополнила не пришло деньги были списаны и отправлены в банк получателя -- Отпра…" at bounding box center [218, 590] width 172 height 50
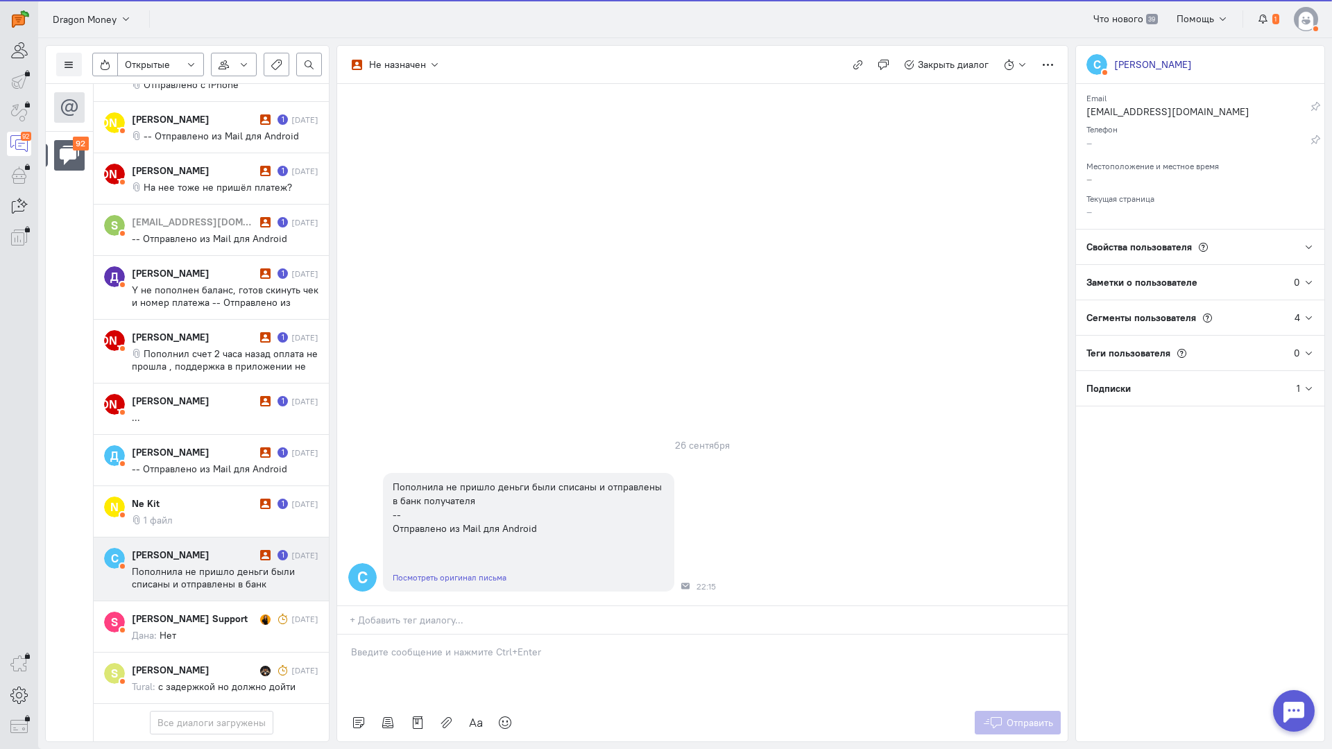
scroll to position [5351, 0]
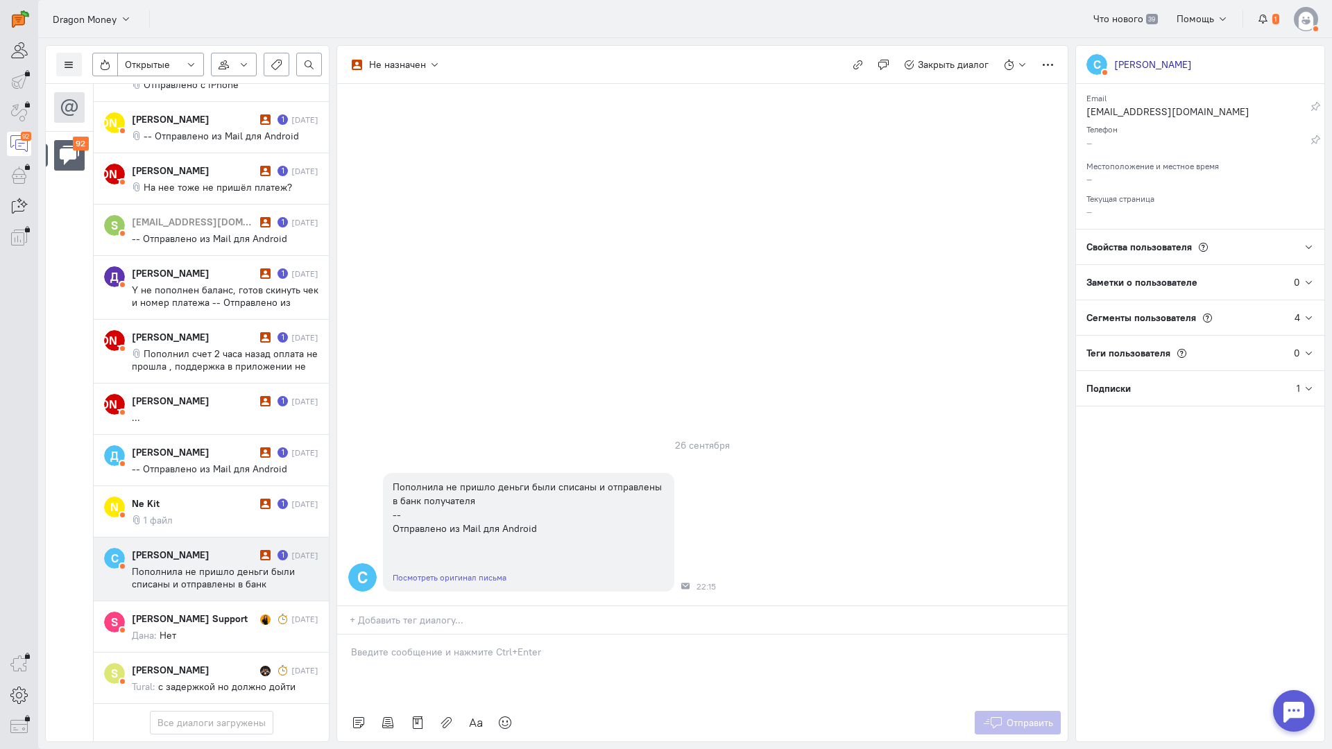
click at [462, 635] on div at bounding box center [702, 669] width 730 height 69
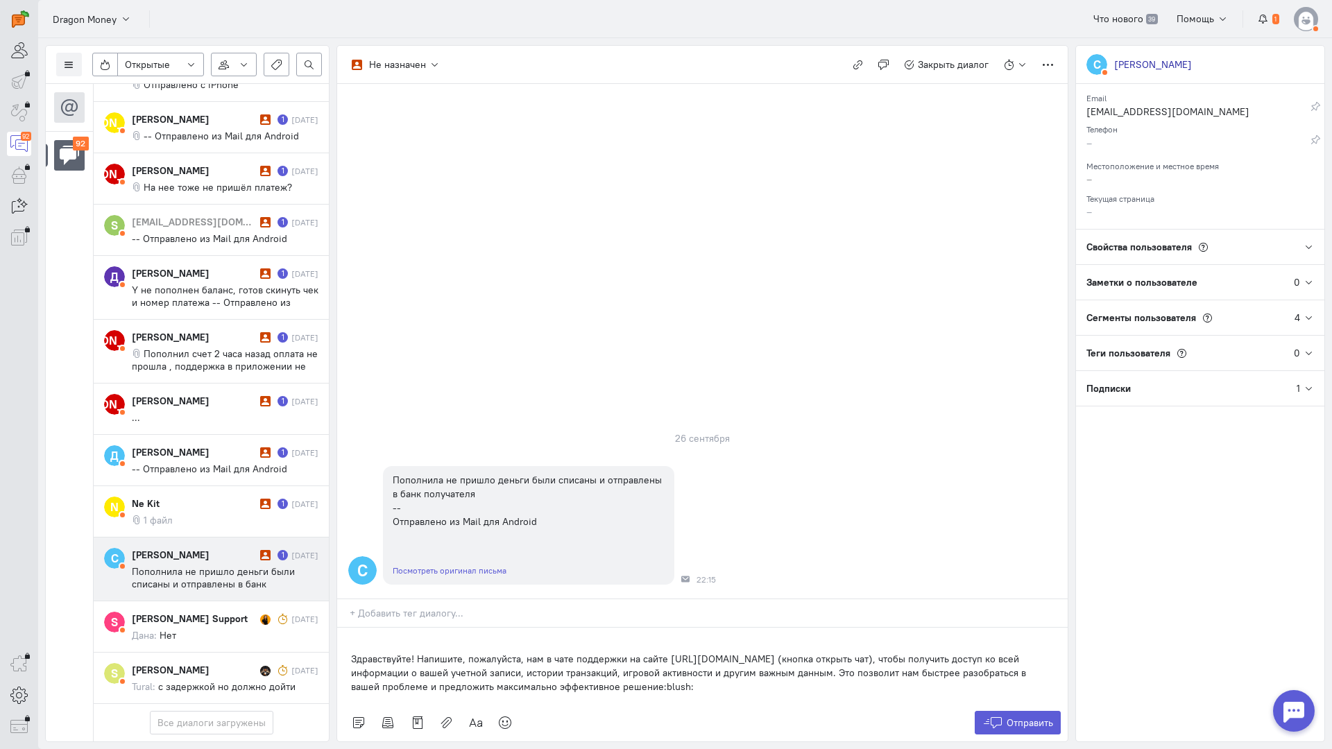
click at [345, 628] on div "Здравствуйте! Напишите, пожалуйста, нам в чате поддержки на сайте [URL][DOMAIN_…" at bounding box center [702, 666] width 730 height 76
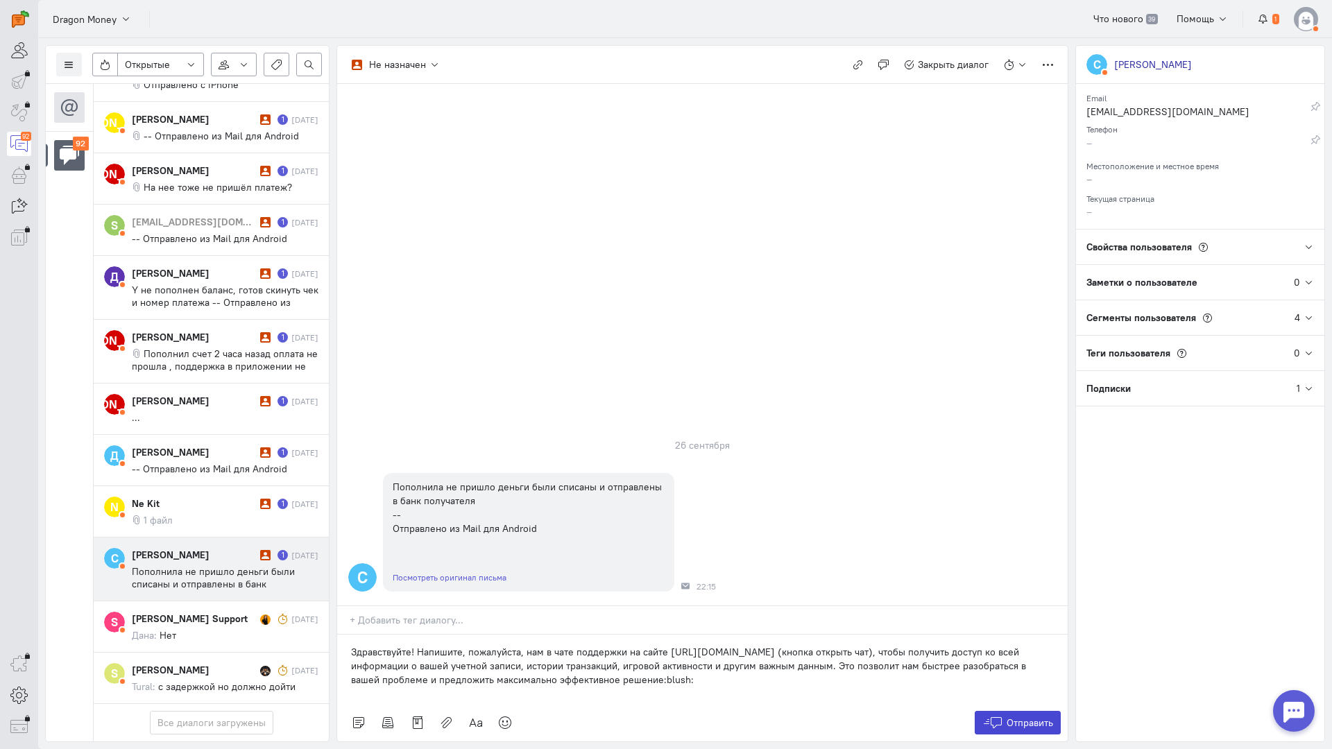
click at [1011, 717] on span "Отправить" at bounding box center [1029, 723] width 46 height 12
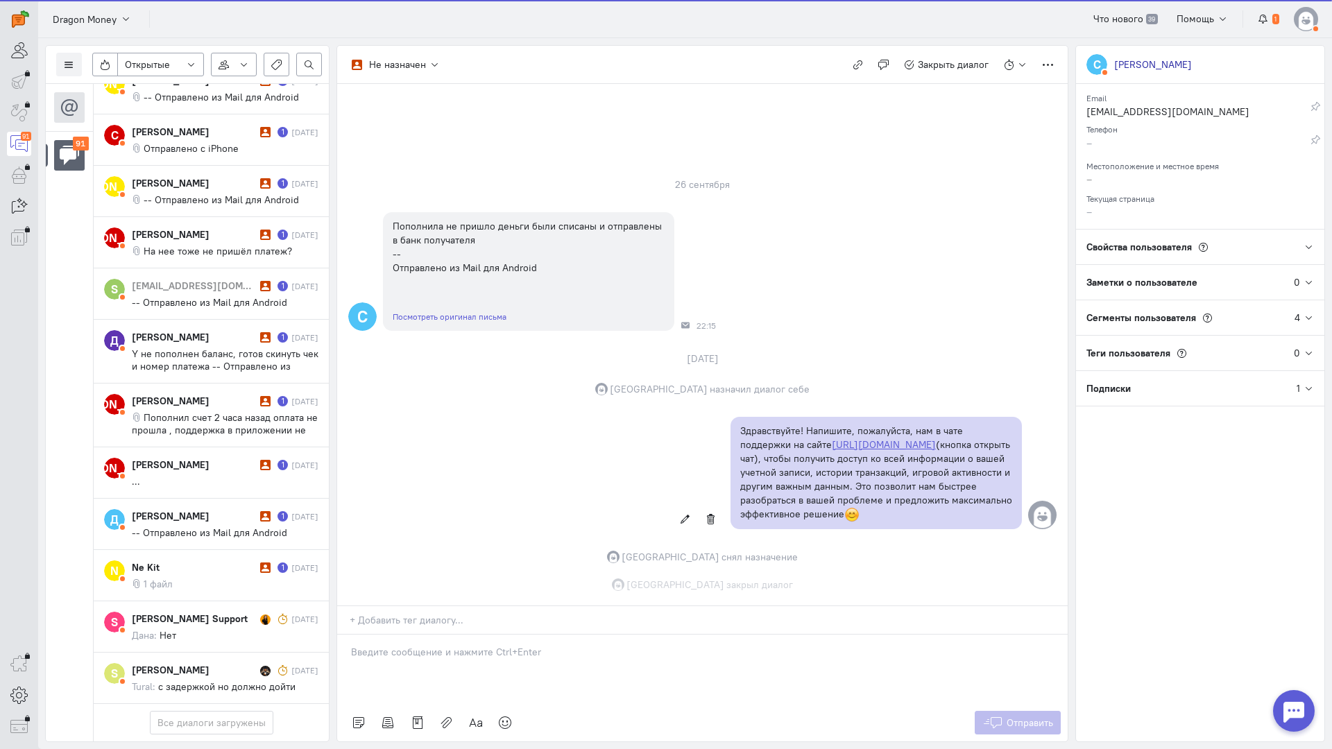
scroll to position [5289, 0]
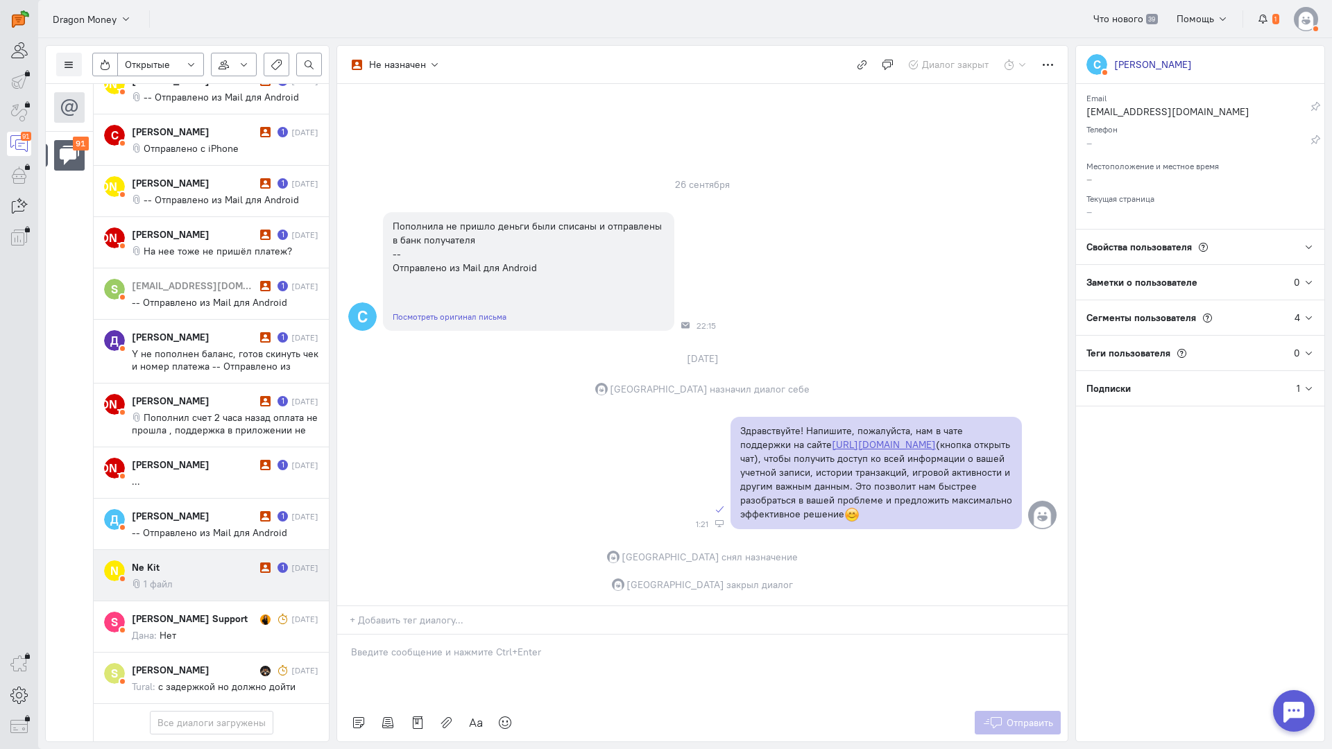
click at [231, 578] on cq-message "1 файл" at bounding box center [225, 584] width 187 height 12
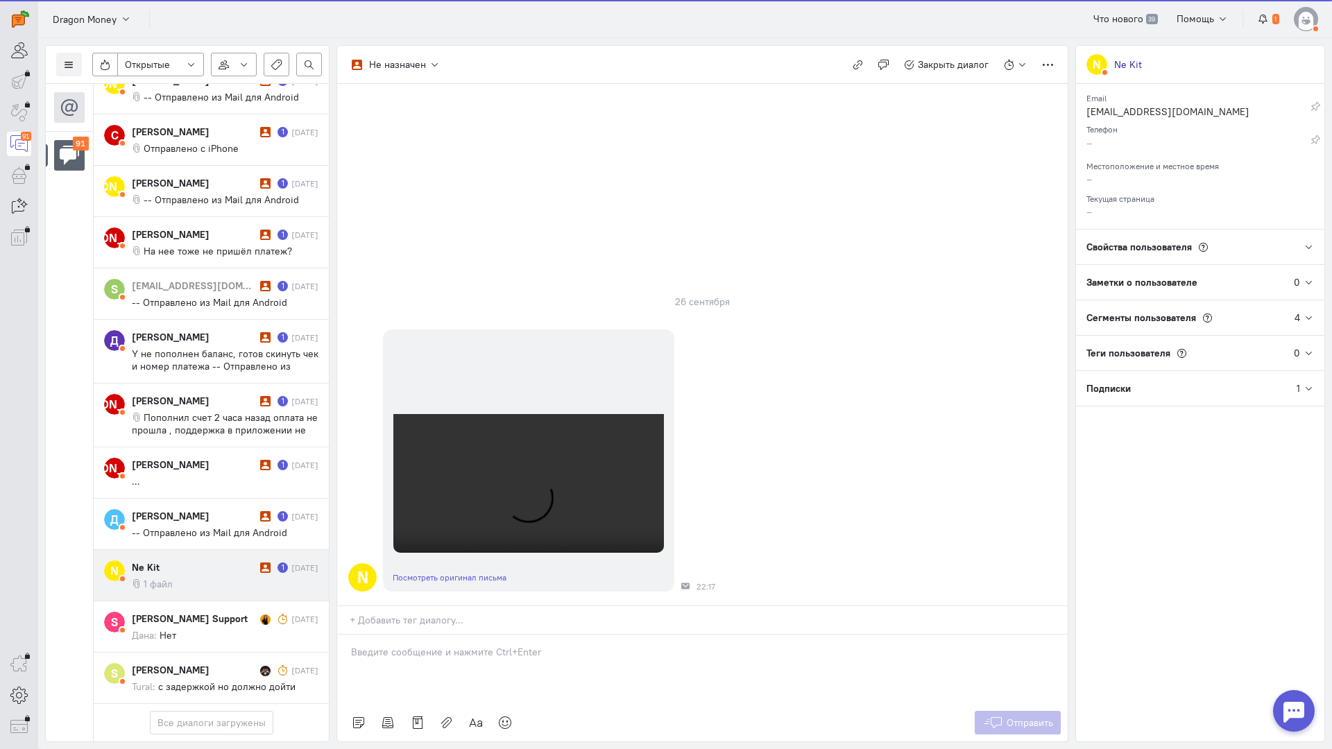
scroll to position [69, 0]
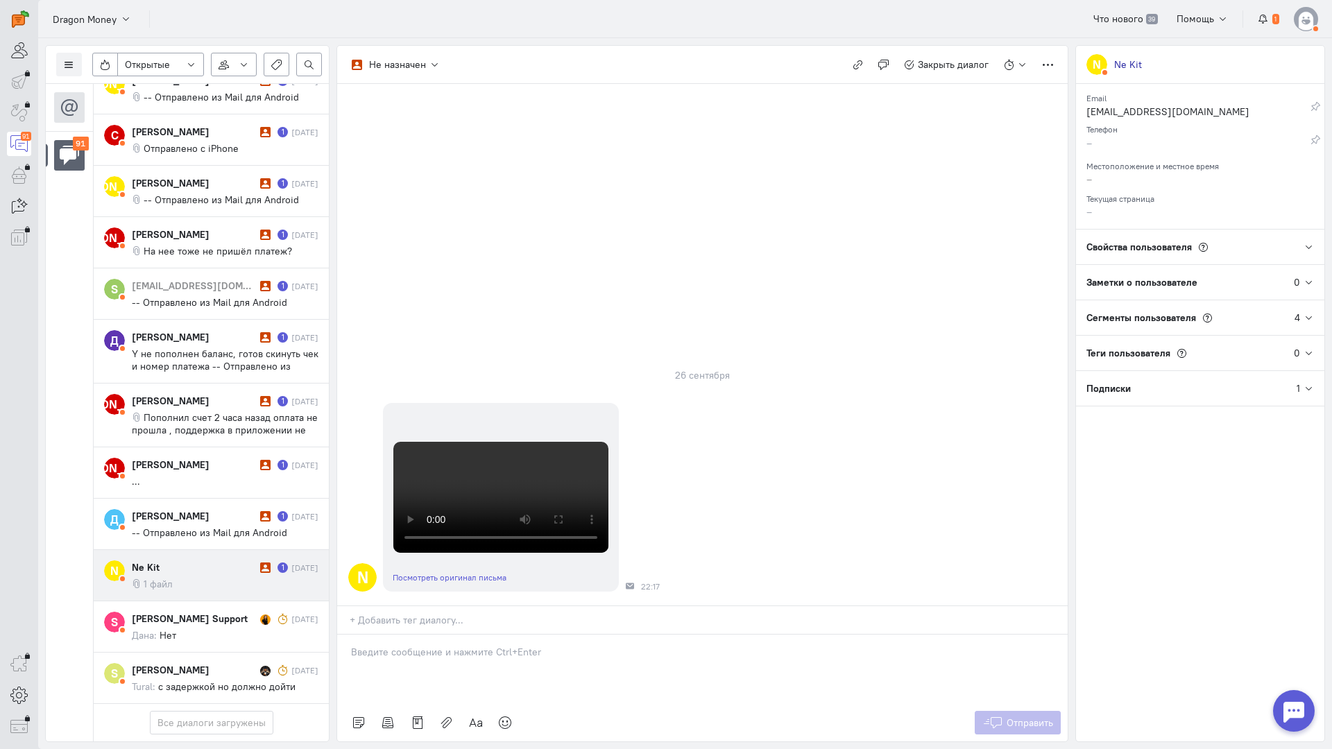
drag, startPoint x: 465, startPoint y: 585, endPoint x: 386, endPoint y: 579, distance: 78.6
click at [456, 635] on div at bounding box center [702, 669] width 730 height 69
click at [350, 635] on div "Здравствуйте! Благодарим Вас за обращение и предоставленную информацию:blush:" at bounding box center [702, 669] width 730 height 69
click at [1013, 711] on button "Отправить" at bounding box center [1018, 723] width 87 height 24
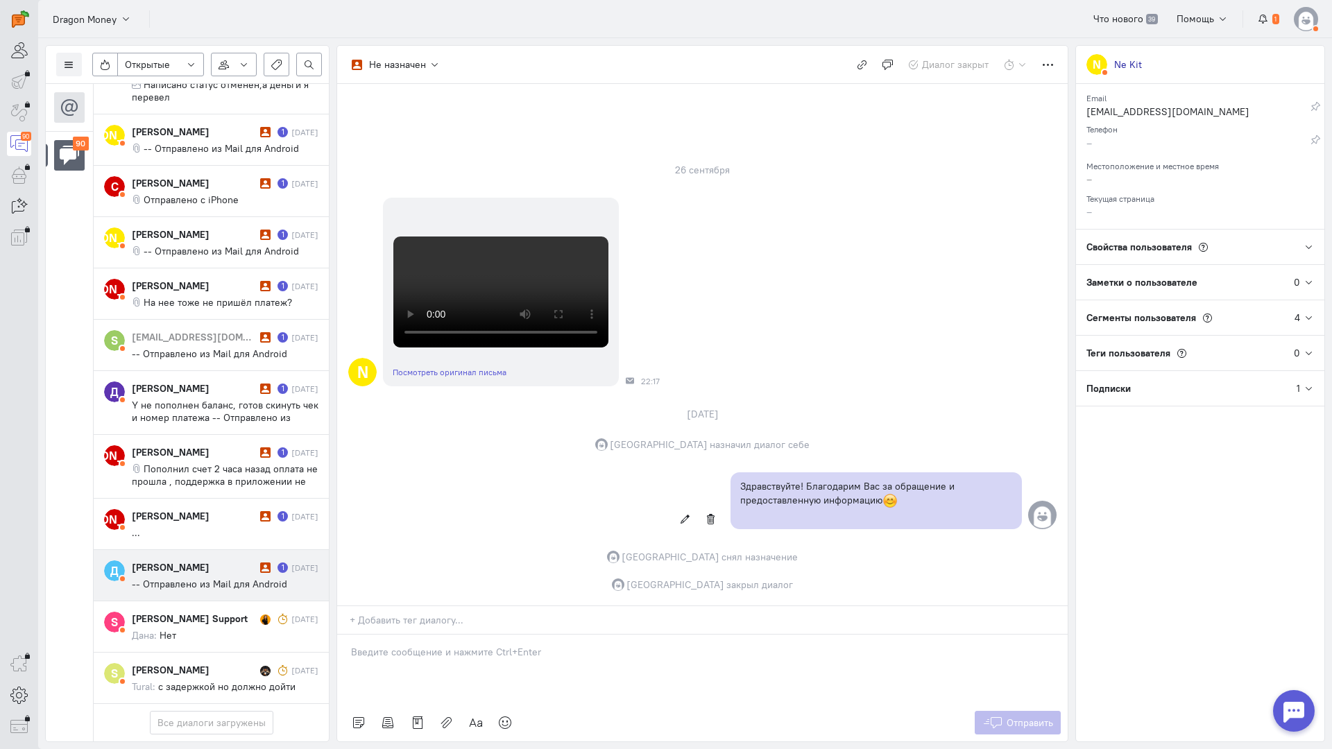
scroll to position [5239, 0]
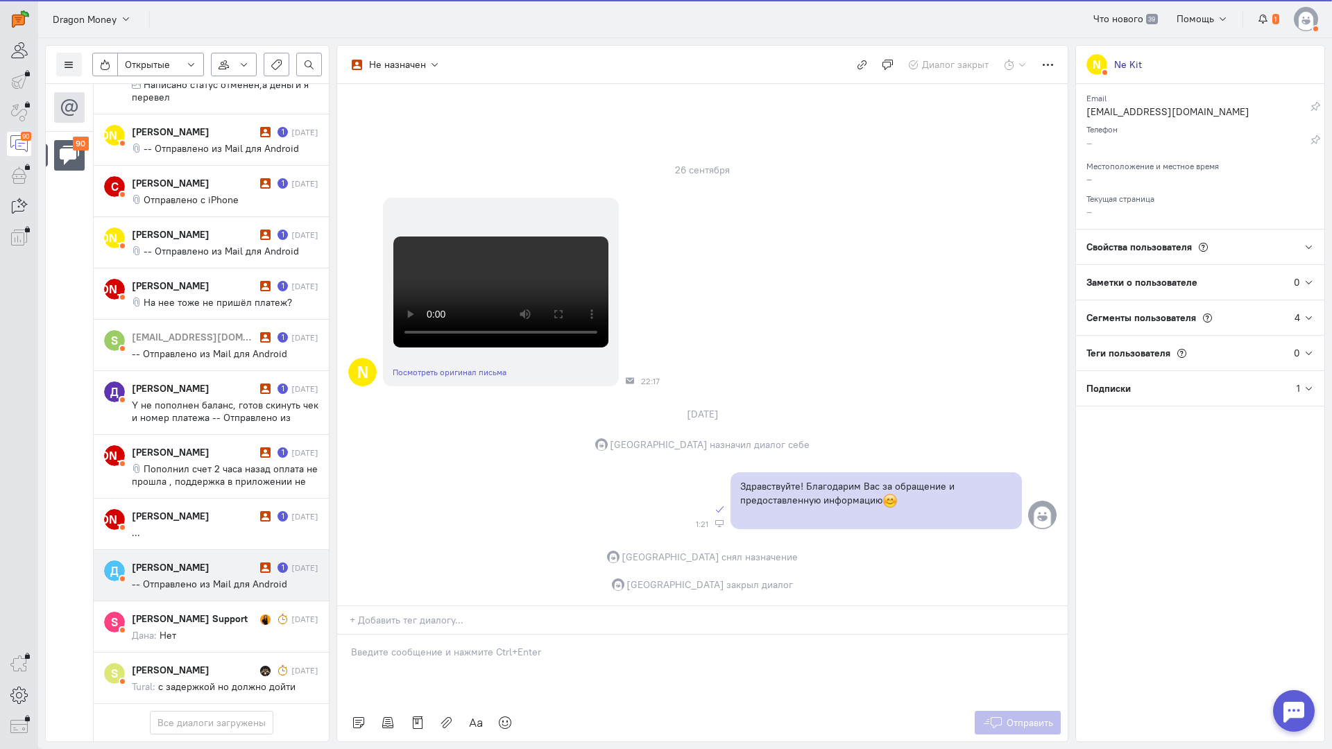
drag, startPoint x: 192, startPoint y: 506, endPoint x: 215, endPoint y: 506, distance: 22.9
click at [193, 550] on cq-conversation-card "Д [PERSON_NAME] 1 [DATE] -- Отправлено из Mail для Android" at bounding box center [211, 575] width 235 height 51
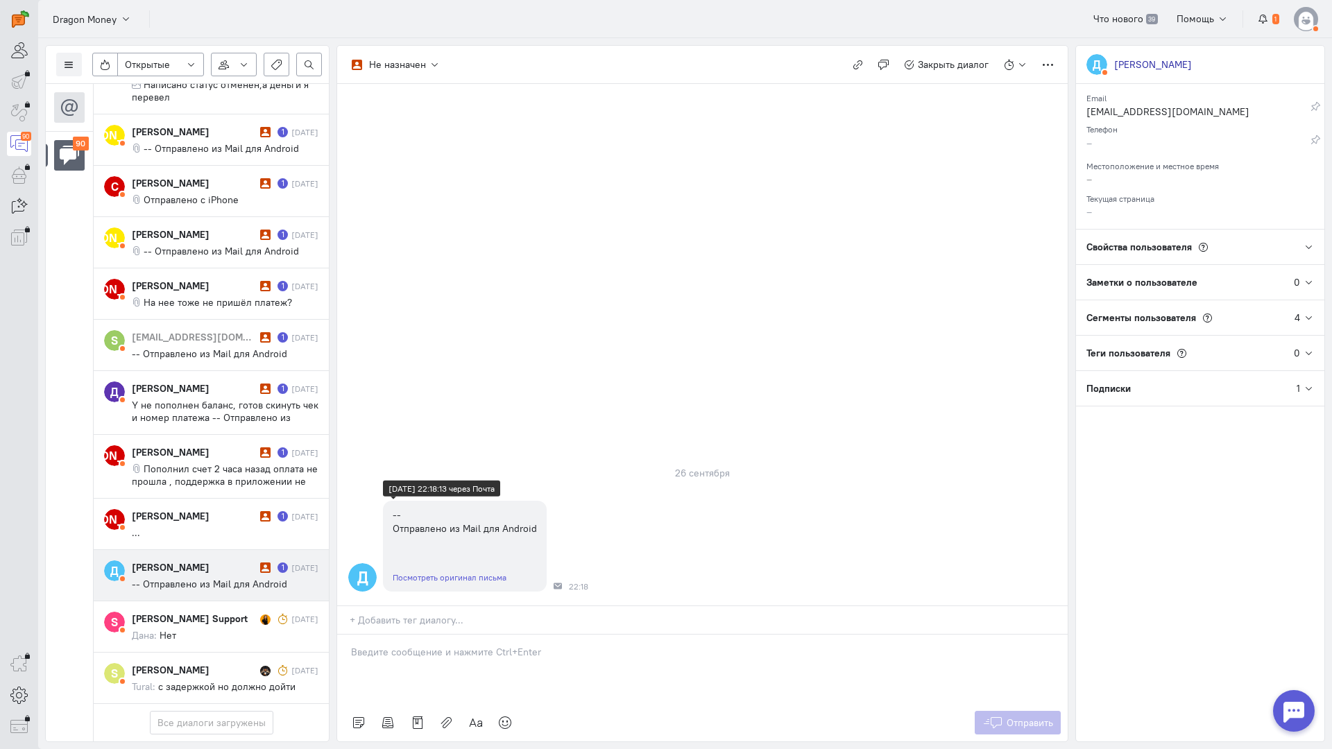
click at [463, 563] on div "Посмотреть оригинал письма" at bounding box center [465, 577] width 164 height 28
click at [465, 572] on link "Посмотреть оригинал письма" at bounding box center [450, 577] width 114 height 10
click at [484, 635] on div at bounding box center [702, 669] width 730 height 69
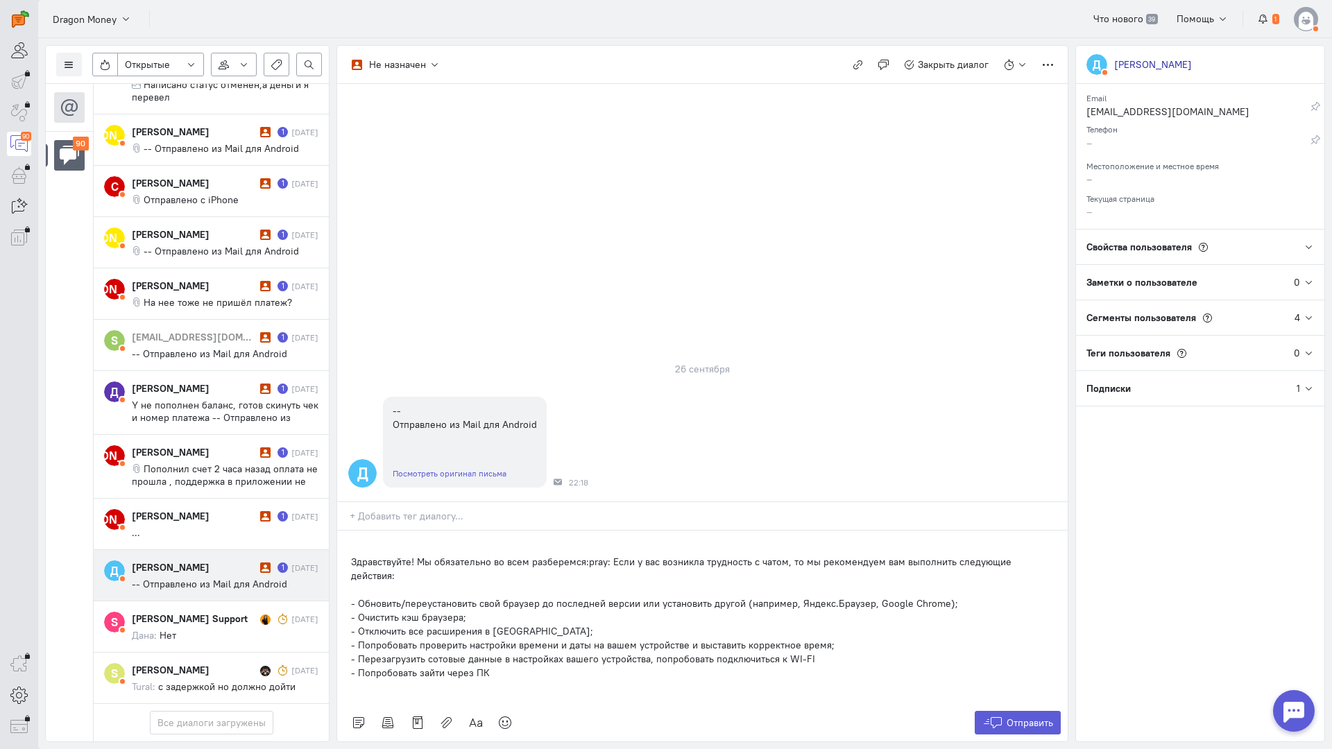
click at [348, 531] on div "Здравствуйте! Мы обязательно во всем разберемся:pray: Если у вас возникла трудн…" at bounding box center [702, 617] width 730 height 173
click at [1006, 717] on span "Отправить" at bounding box center [1029, 723] width 46 height 12
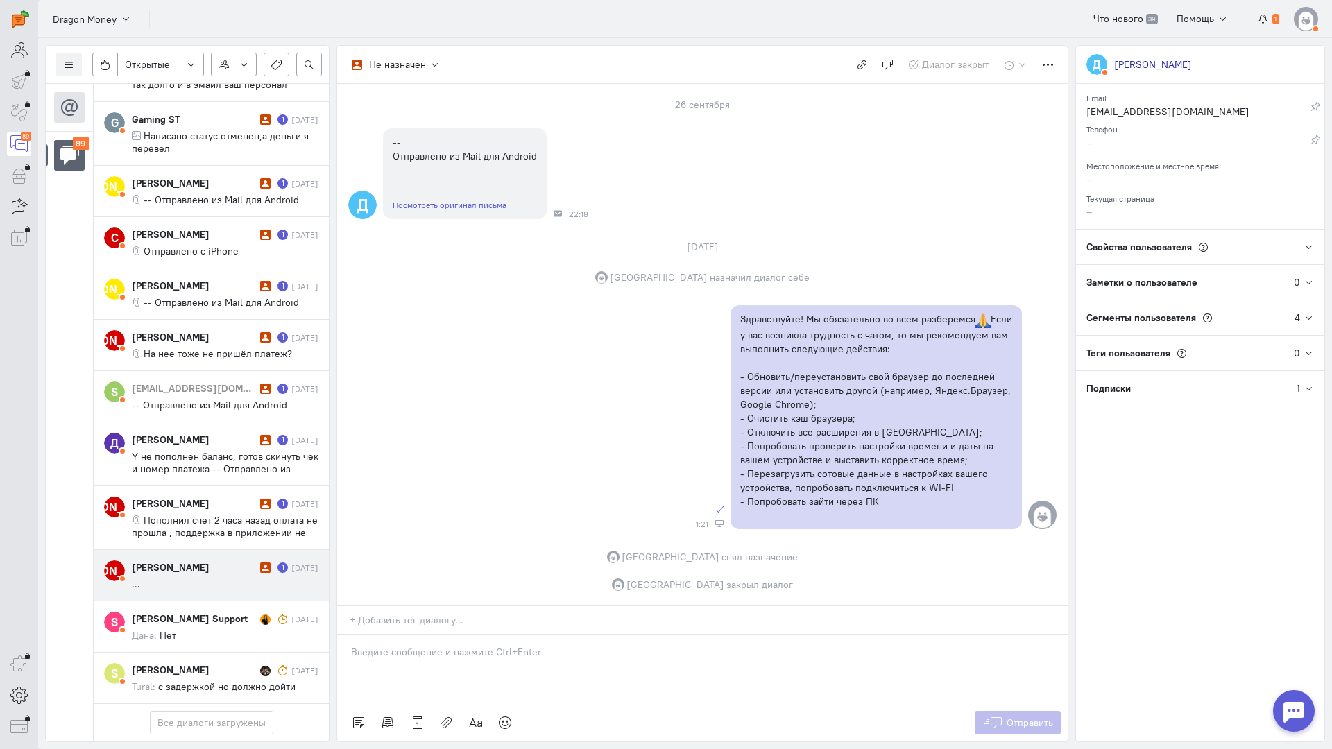
scroll to position [5177, 0]
click at [175, 578] on cq-message "..." at bounding box center [225, 584] width 187 height 12
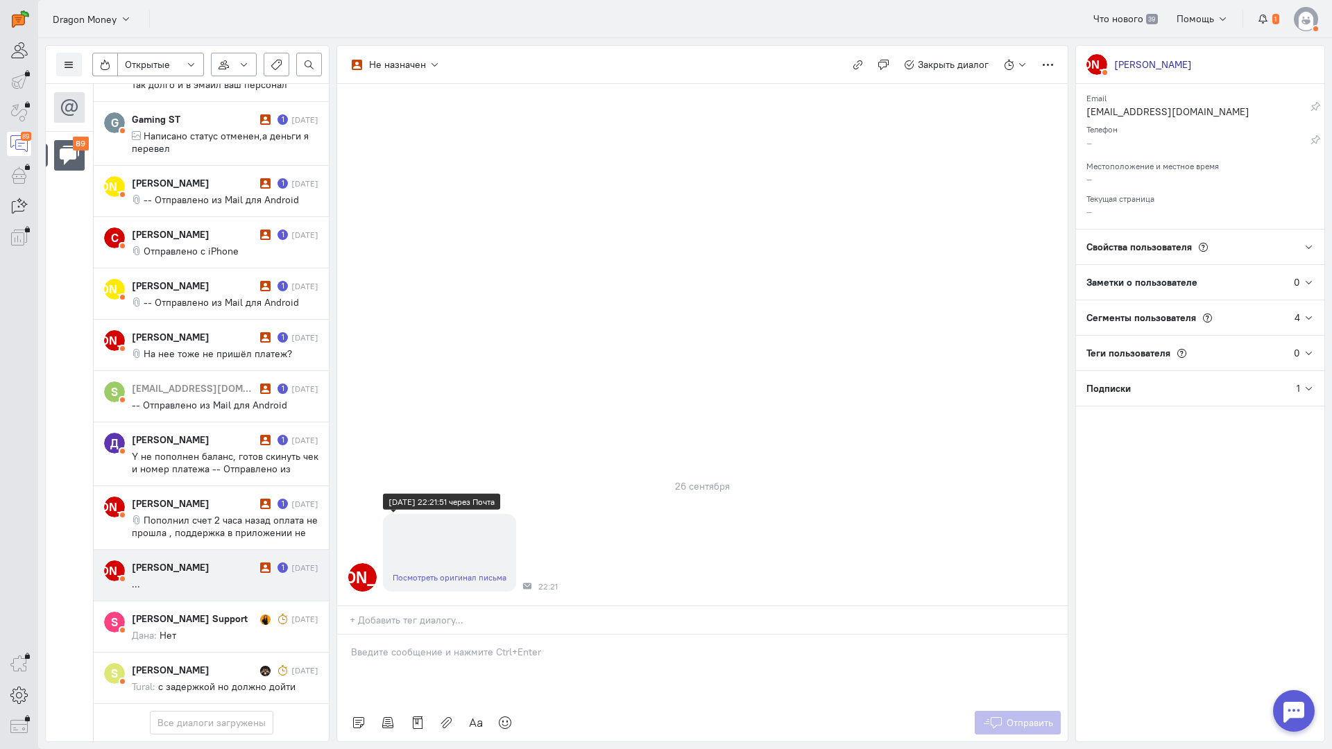
click at [433, 563] on div "Посмотреть оригинал письма" at bounding box center [449, 577] width 133 height 28
click at [434, 572] on link "Посмотреть оригинал письма" at bounding box center [450, 577] width 114 height 10
click at [443, 645] on p at bounding box center [702, 652] width 703 height 14
drag, startPoint x: 447, startPoint y: 560, endPoint x: 437, endPoint y: 560, distance: 10.4
click at [447, 645] on p at bounding box center [702, 652] width 703 height 14
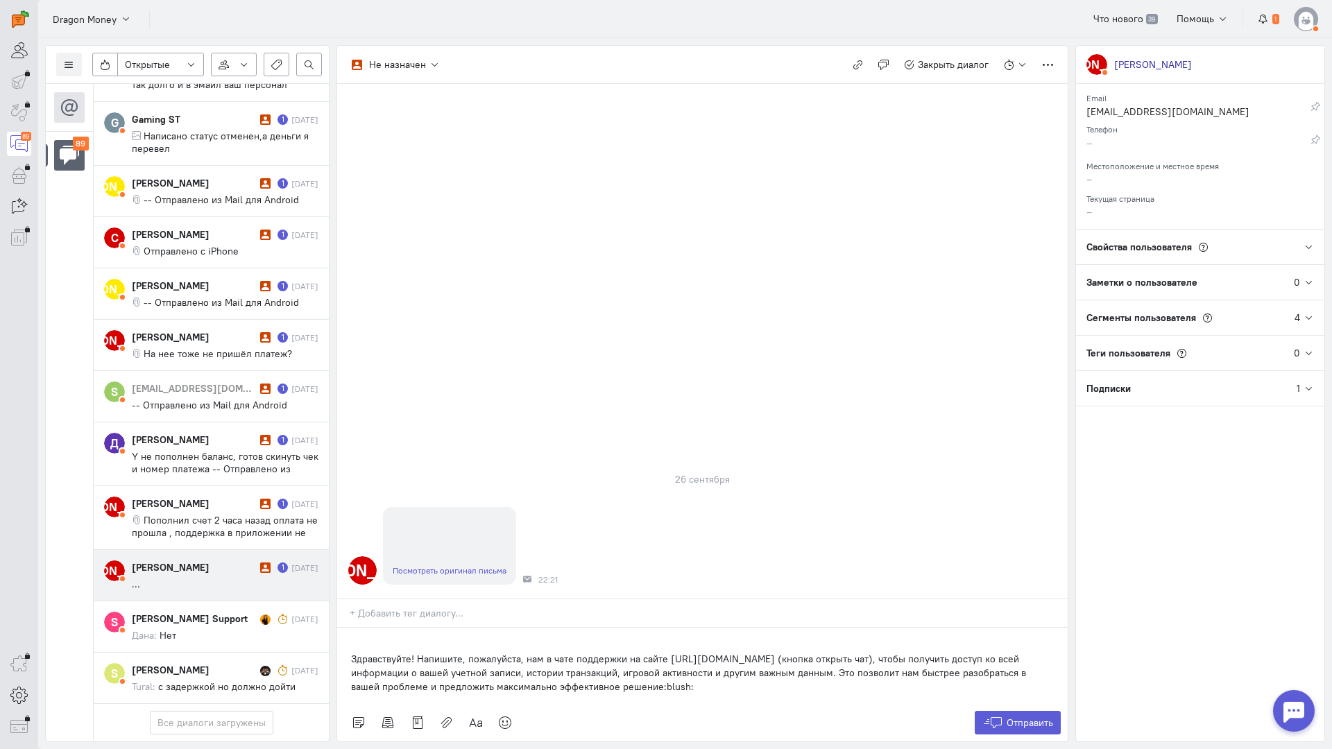
click at [348, 628] on div "Здравствуйте! Напишите, пожалуйста, нам в чате поддержки на сайте [URL][DOMAIN_…" at bounding box center [702, 666] width 730 height 76
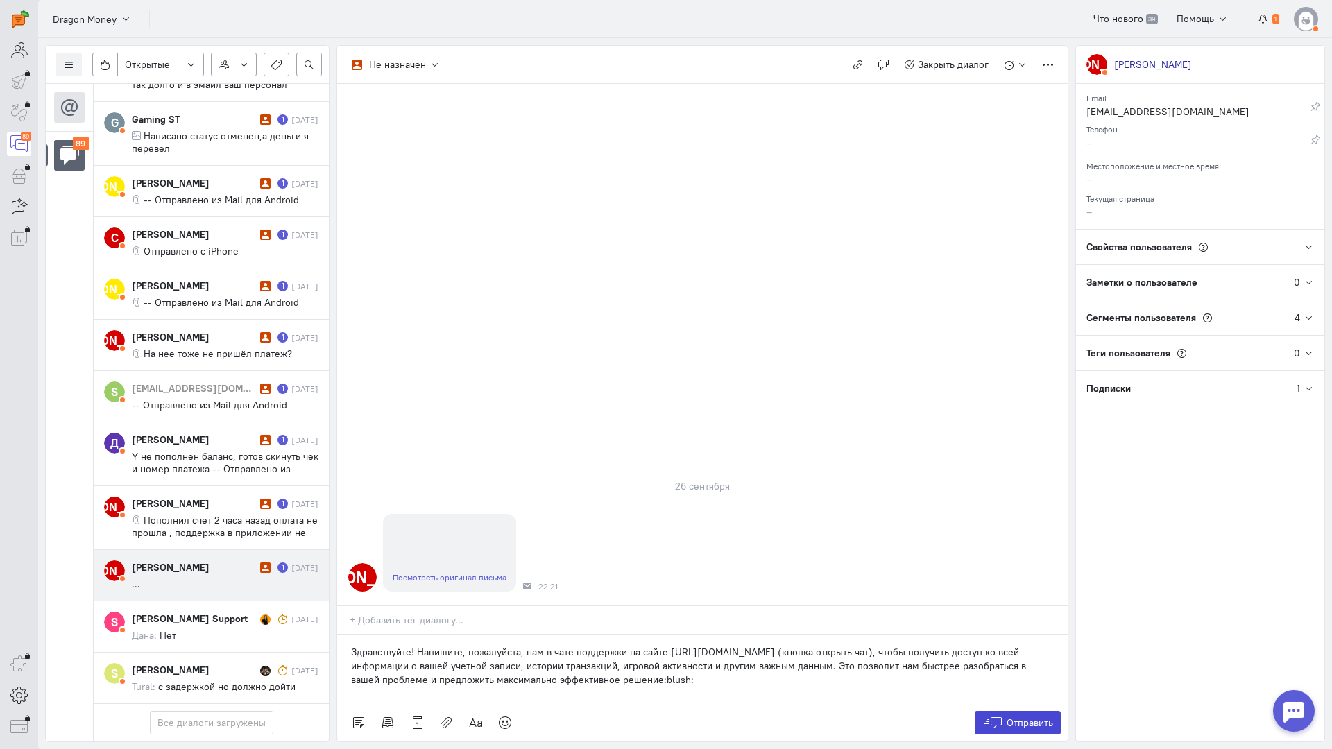
click at [993, 716] on icon at bounding box center [992, 723] width 21 height 14
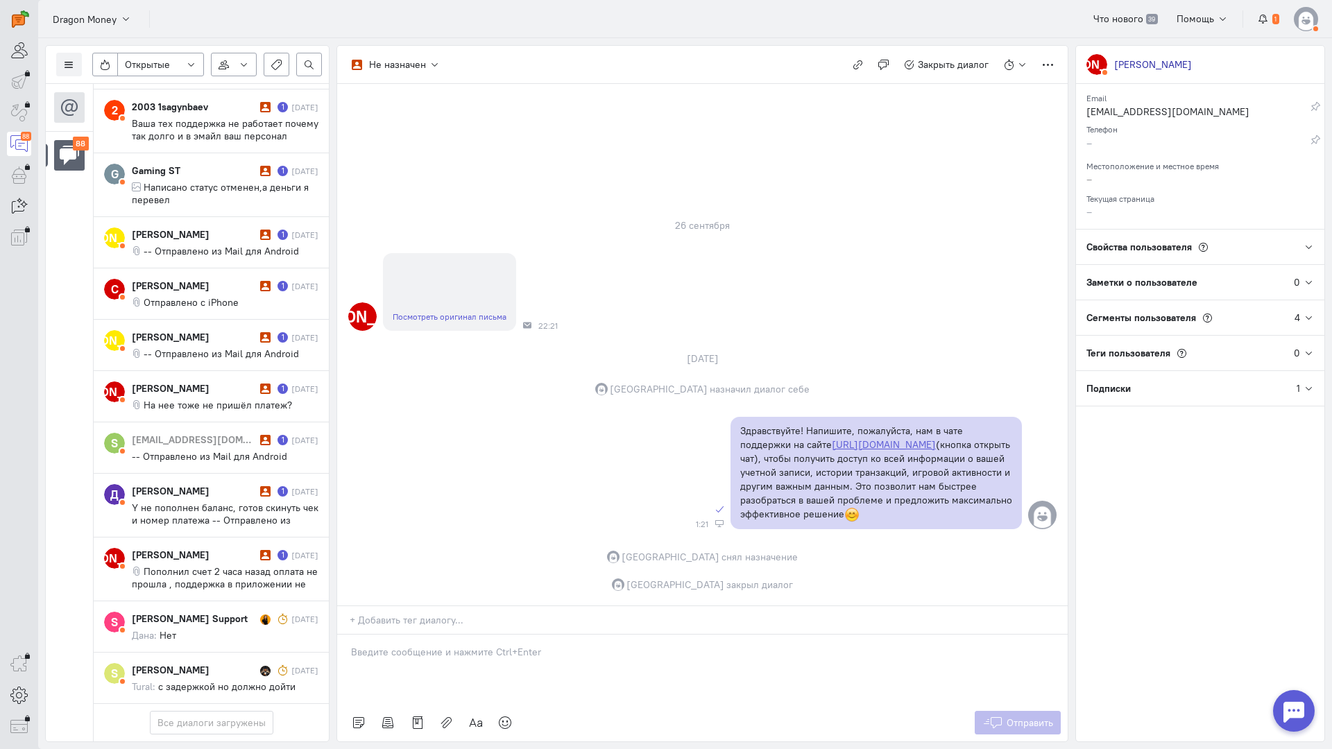
scroll to position [5127, 0]
click at [219, 565] on span "Пополнил счет 2 часа назад оплата не прошла , поддержка в приложении не работае…" at bounding box center [225, 590] width 186 height 50
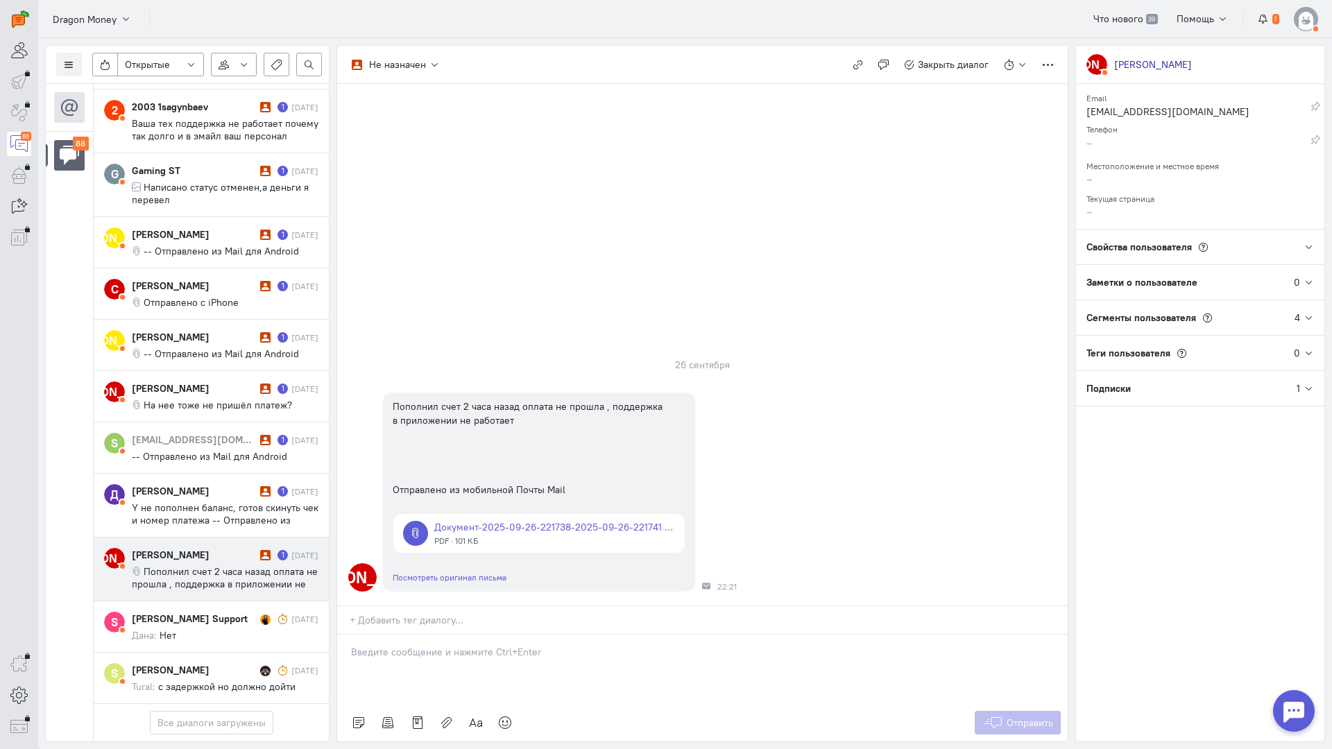
click at [493, 645] on p at bounding box center [702, 652] width 703 height 14
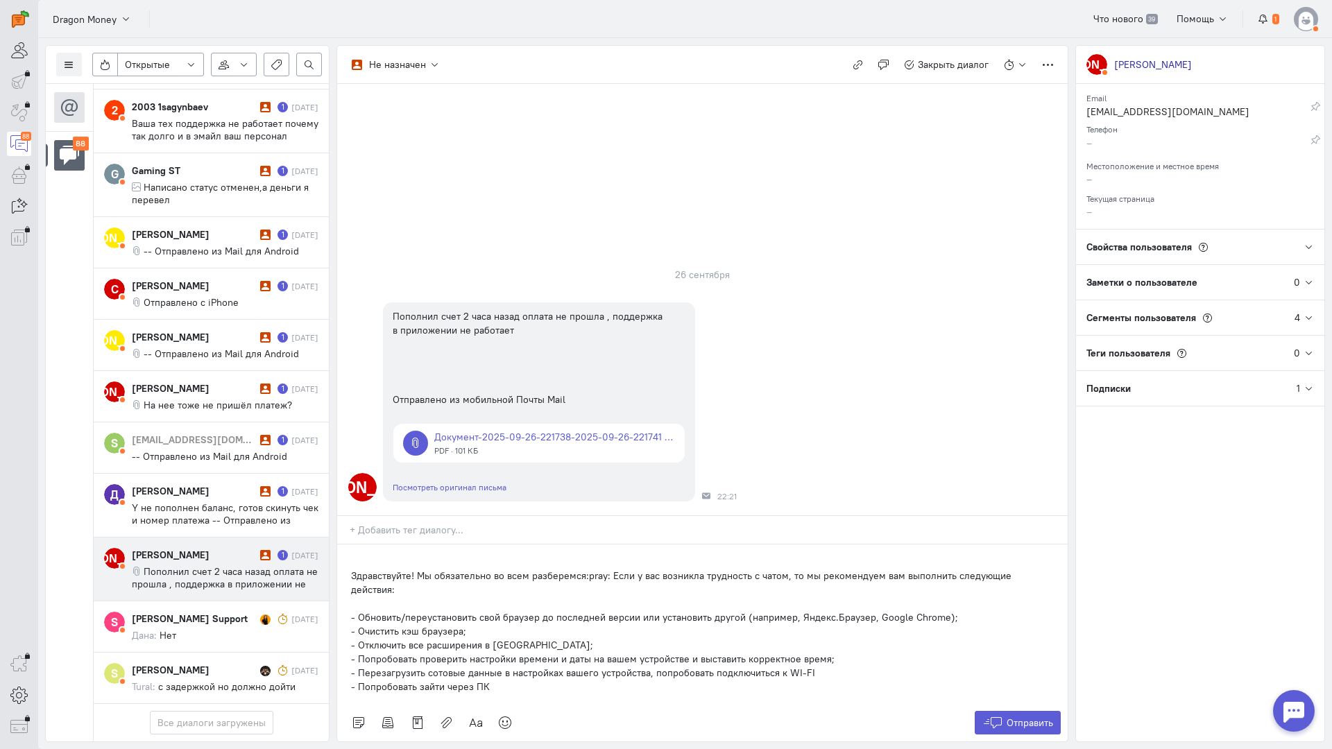
click at [352, 569] on p "Здравствуйте! Мы обязательно во всем разберемся:pray: Если у вас возникла трудн…" at bounding box center [702, 583] width 703 height 28
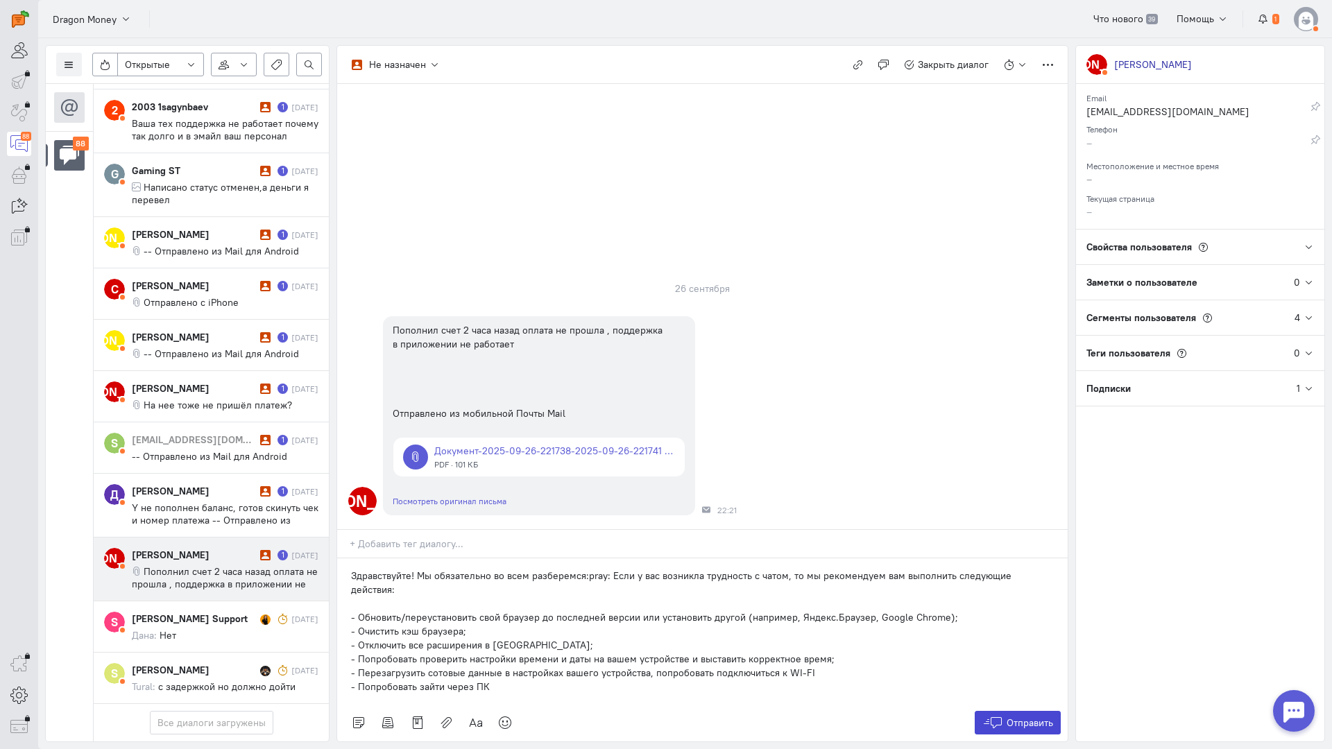
click at [1017, 717] on span "Отправить" at bounding box center [1029, 723] width 46 height 12
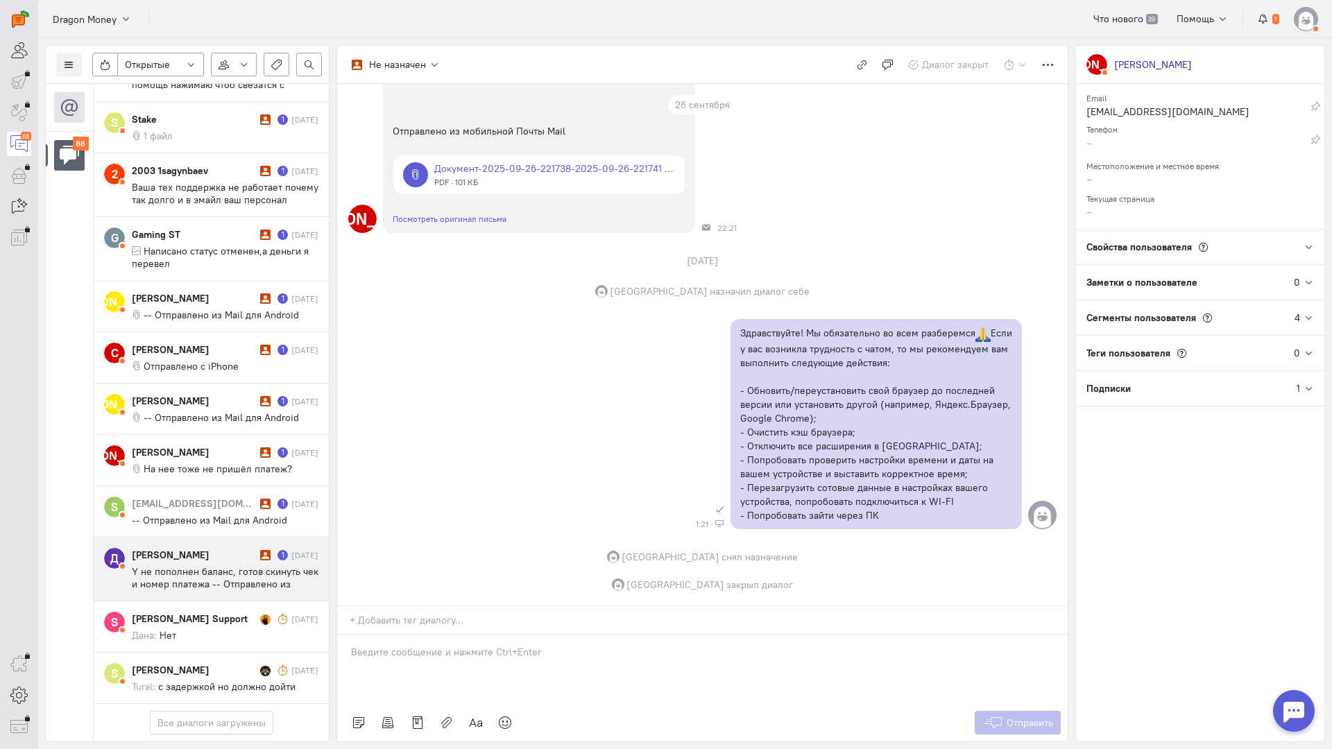
scroll to position [5052, 0]
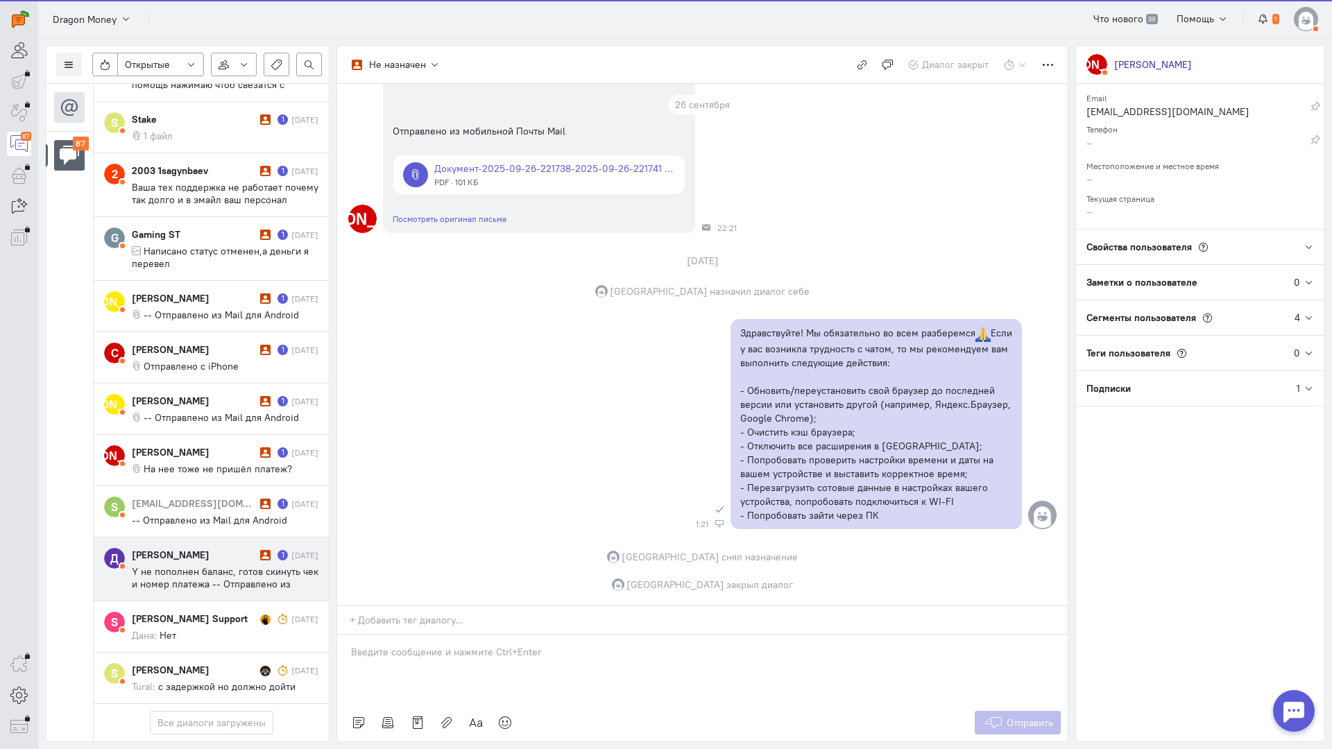
click at [201, 548] on div "[PERSON_NAME] 1 [DATE] Y не пополнен баланс, готов скинуть чек и номер платежа …" at bounding box center [225, 569] width 187 height 42
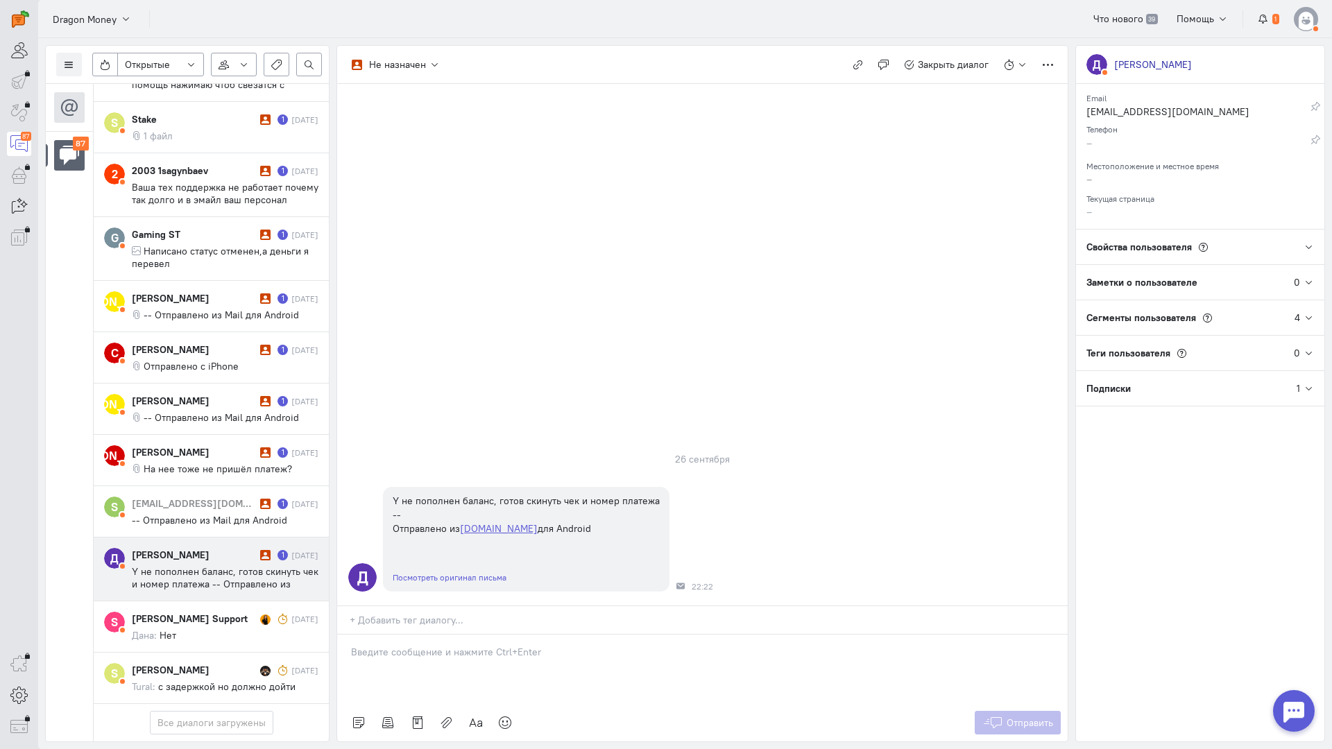
drag, startPoint x: 465, startPoint y: 572, endPoint x: 391, endPoint y: 577, distance: 74.4
click at [462, 645] on p at bounding box center [702, 652] width 703 height 14
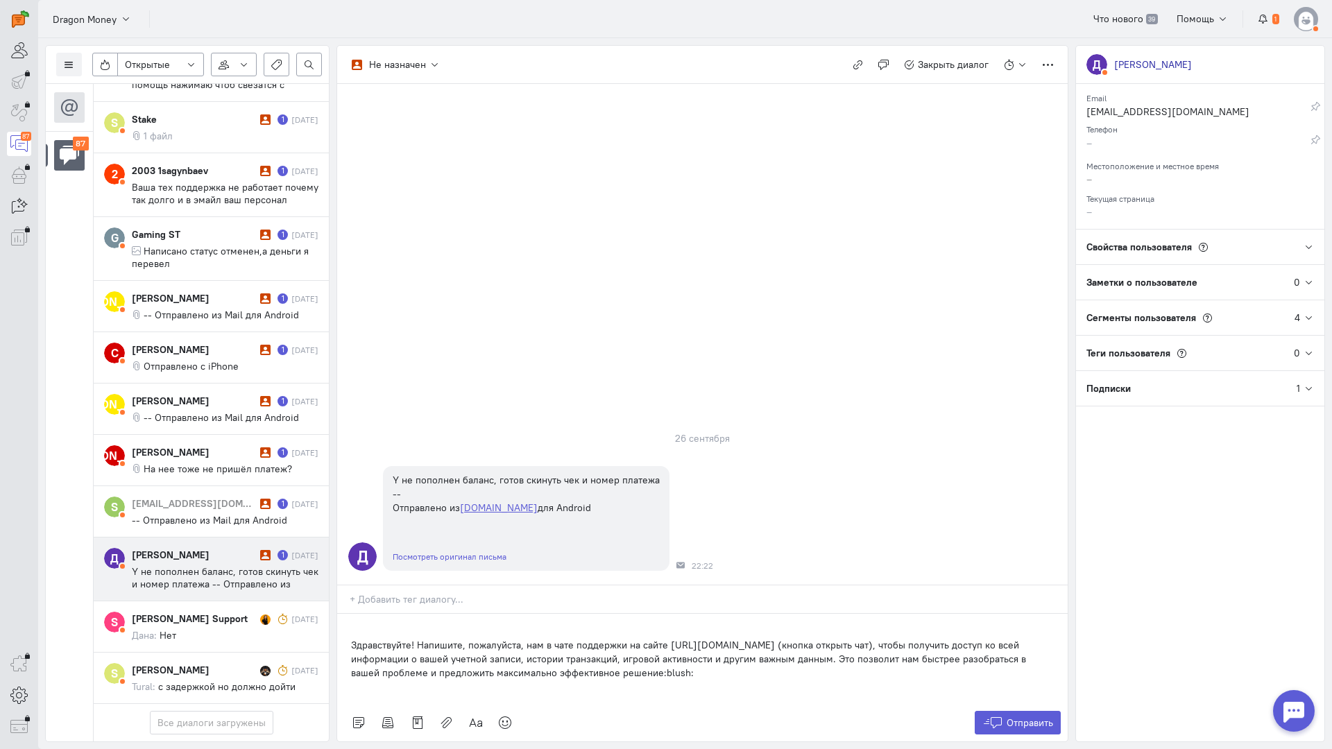
click at [350, 614] on div "Здравствуйте! Напишите, пожалуйста, нам в чате поддержки на сайте [URL][DOMAIN_…" at bounding box center [702, 659] width 730 height 90
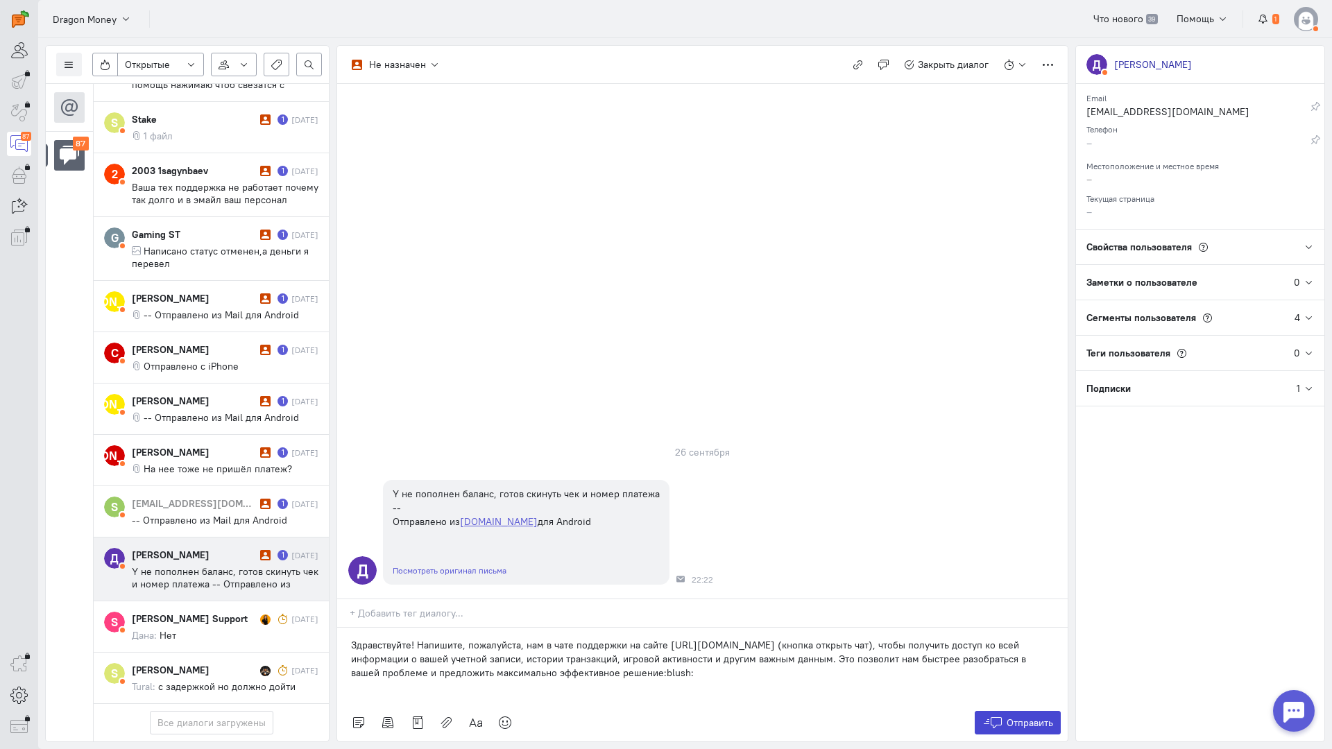
click at [1018, 717] on span "Отправить" at bounding box center [1029, 723] width 46 height 12
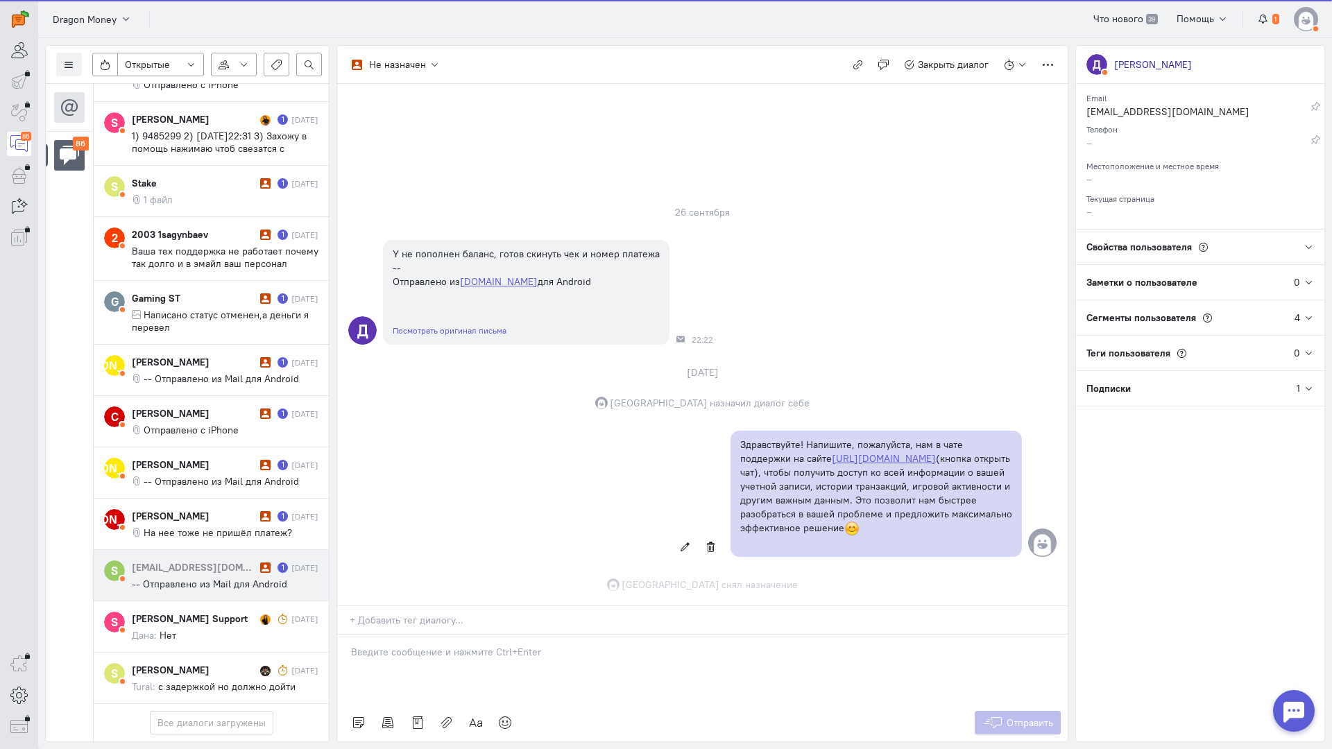
scroll to position [6, 0]
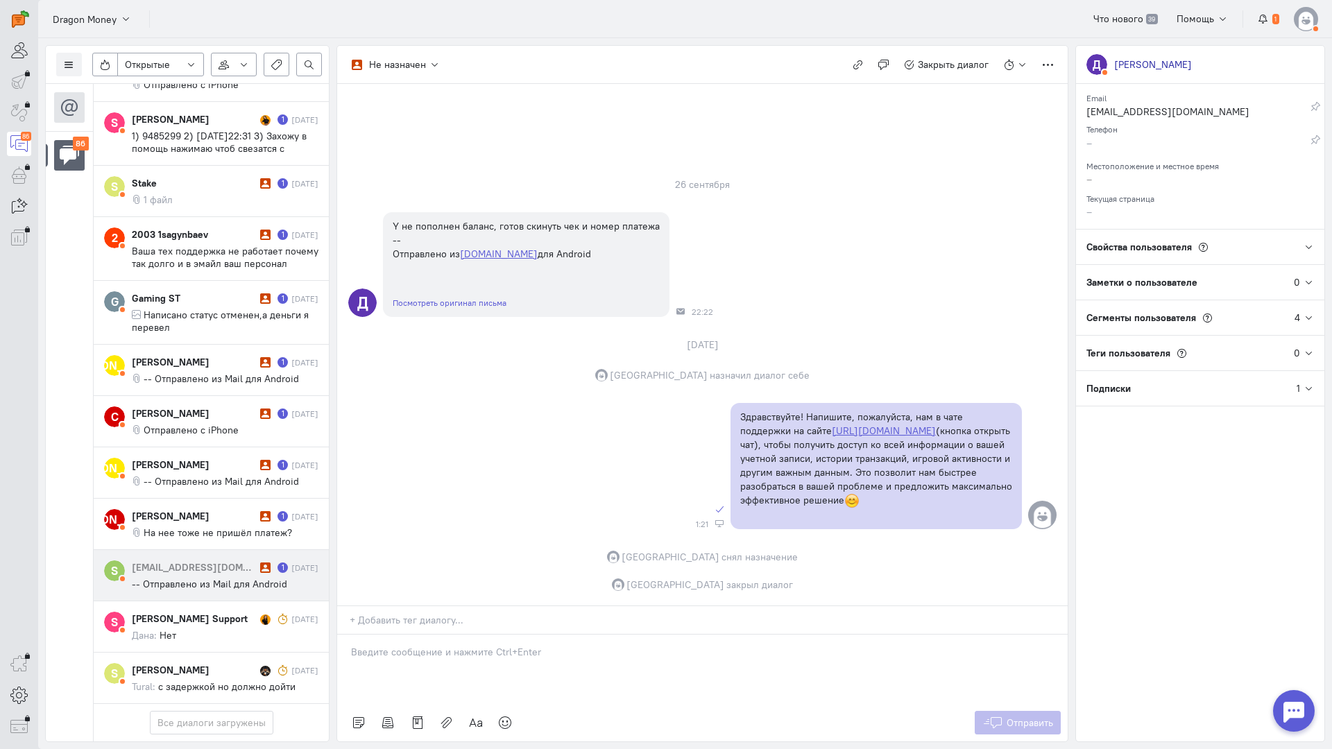
click at [200, 560] on div "[EMAIL_ADDRESS][DOMAIN_NAME]" at bounding box center [194, 567] width 125 height 14
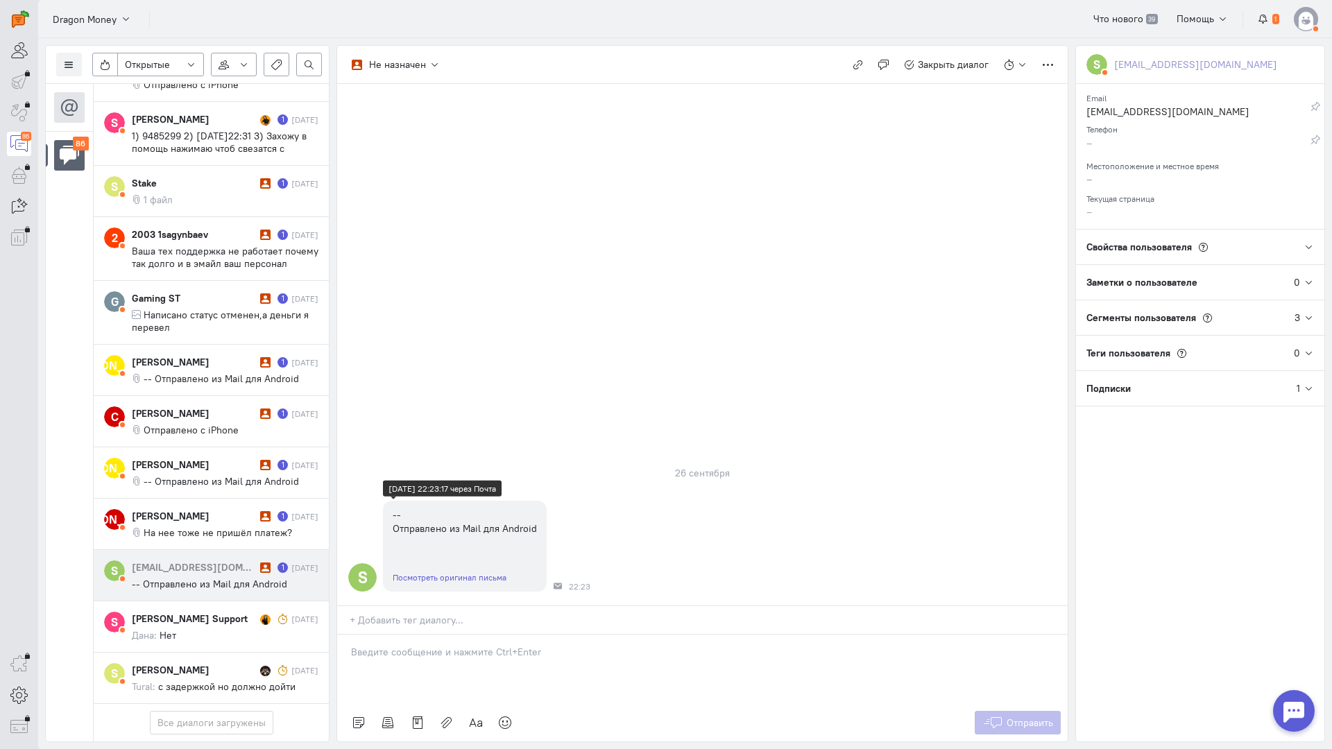
click at [456, 572] on link "Посмотреть оригинал письма" at bounding box center [450, 577] width 114 height 10
click at [454, 645] on p at bounding box center [702, 652] width 703 height 14
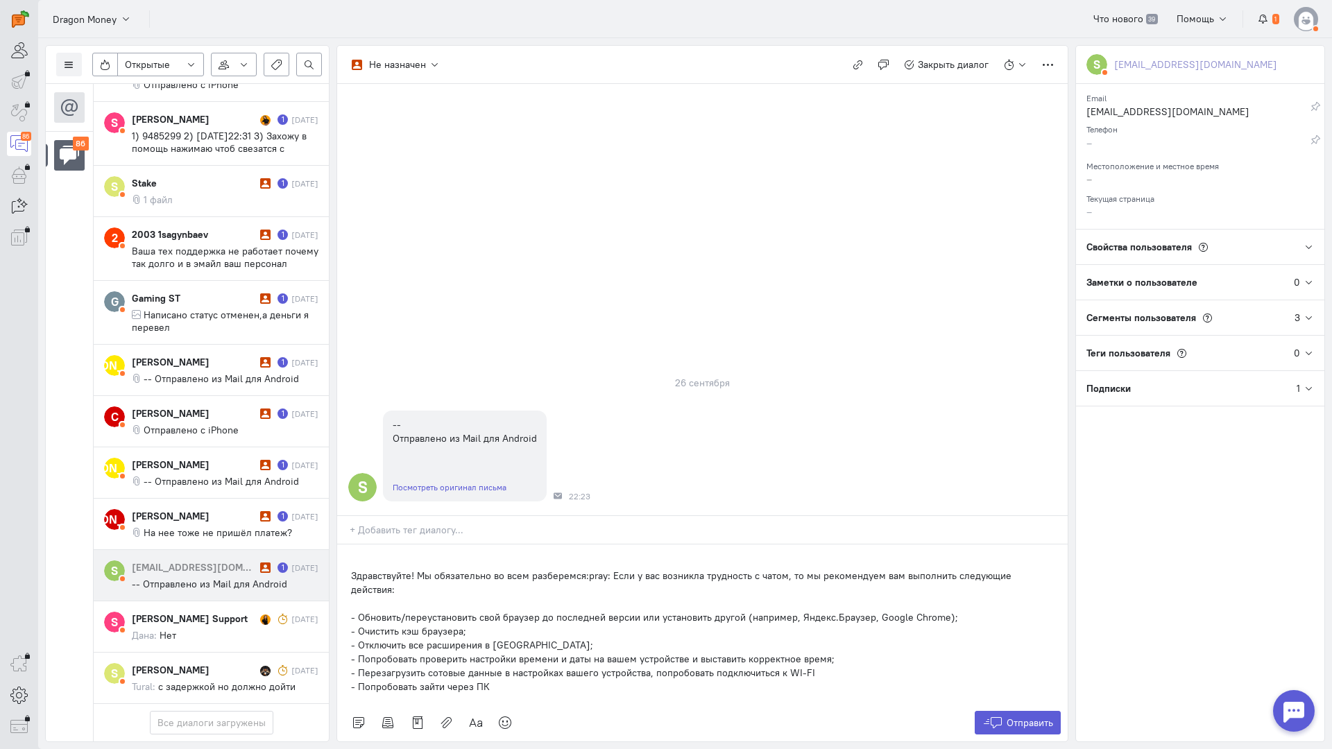
click at [345, 545] on div "Здравствуйте! Мы обязательно во всем разберемся:pray: Если у вас возникла трудн…" at bounding box center [702, 625] width 730 height 160
click at [1038, 717] on span "Отправить" at bounding box center [1029, 723] width 46 height 12
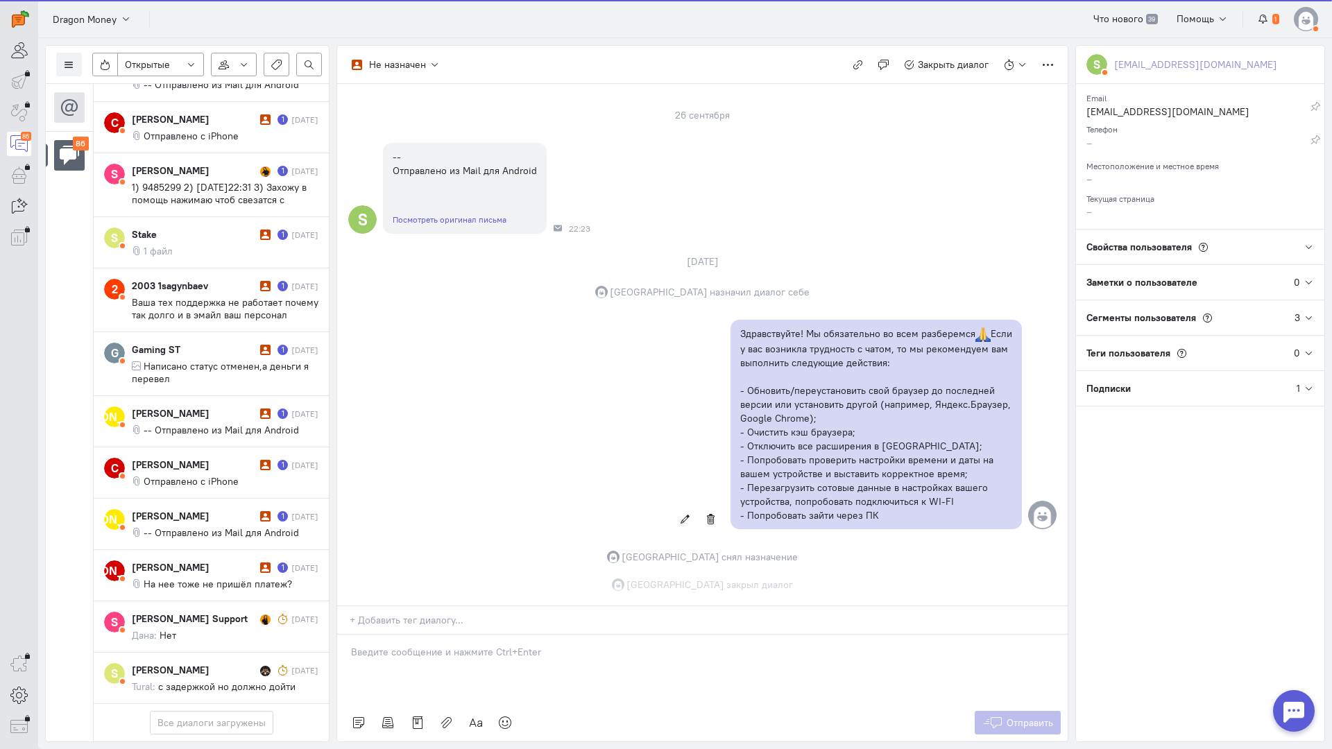
scroll to position [76, 0]
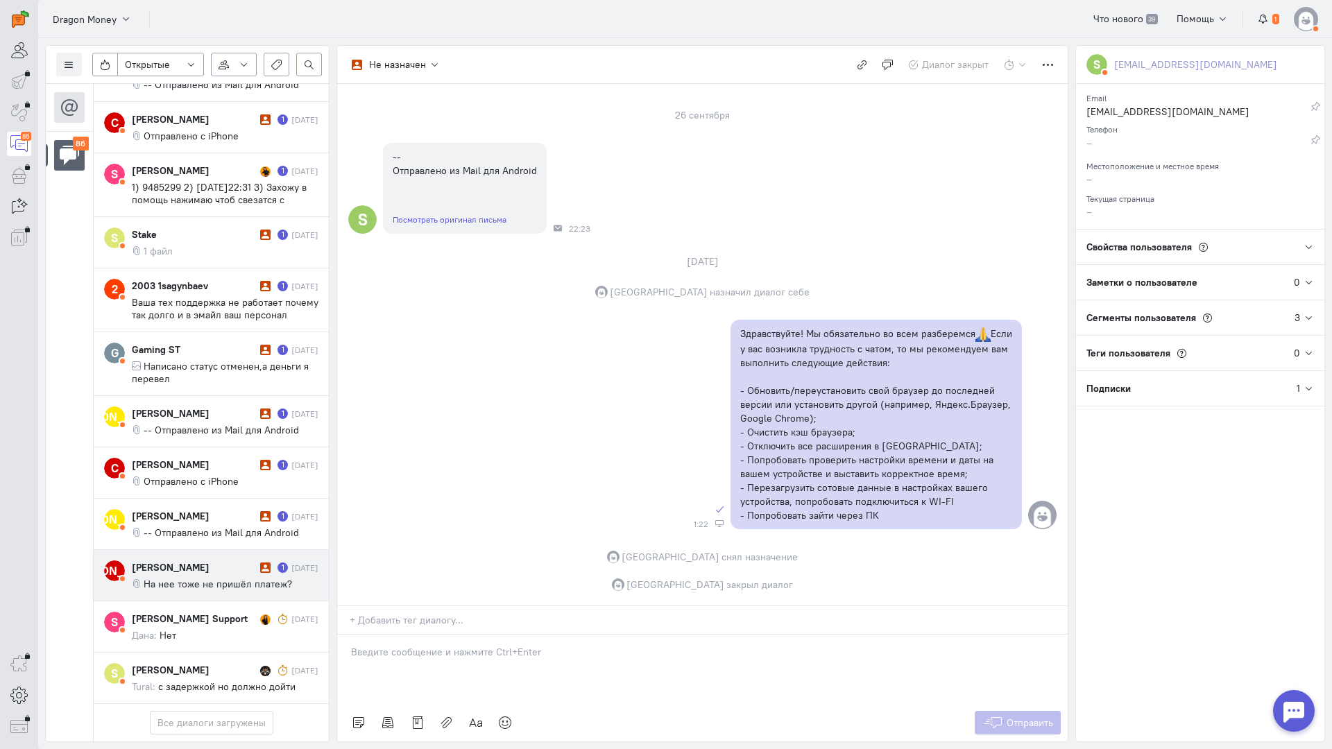
click at [198, 560] on div "[PERSON_NAME]" at bounding box center [194, 567] width 125 height 14
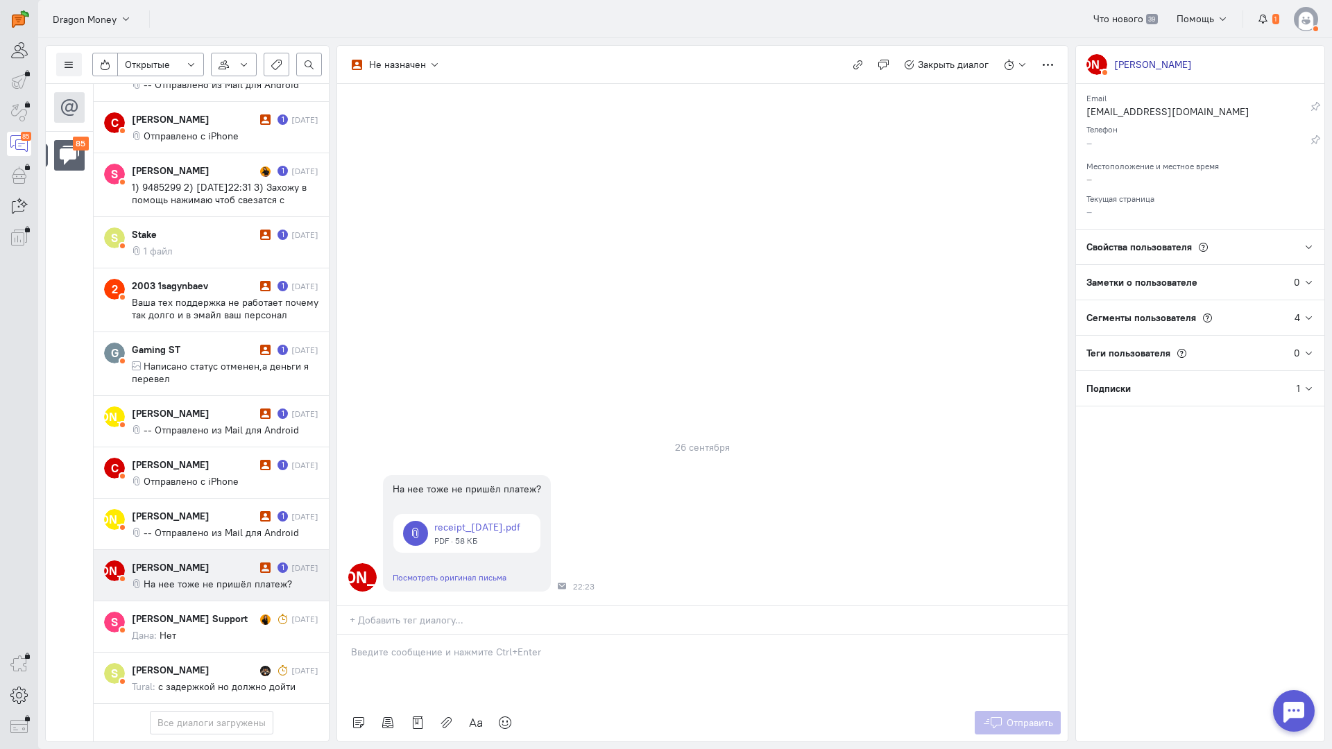
drag, startPoint x: 446, startPoint y: 580, endPoint x: 429, endPoint y: 576, distance: 17.7
click at [445, 635] on div at bounding box center [702, 669] width 730 height 69
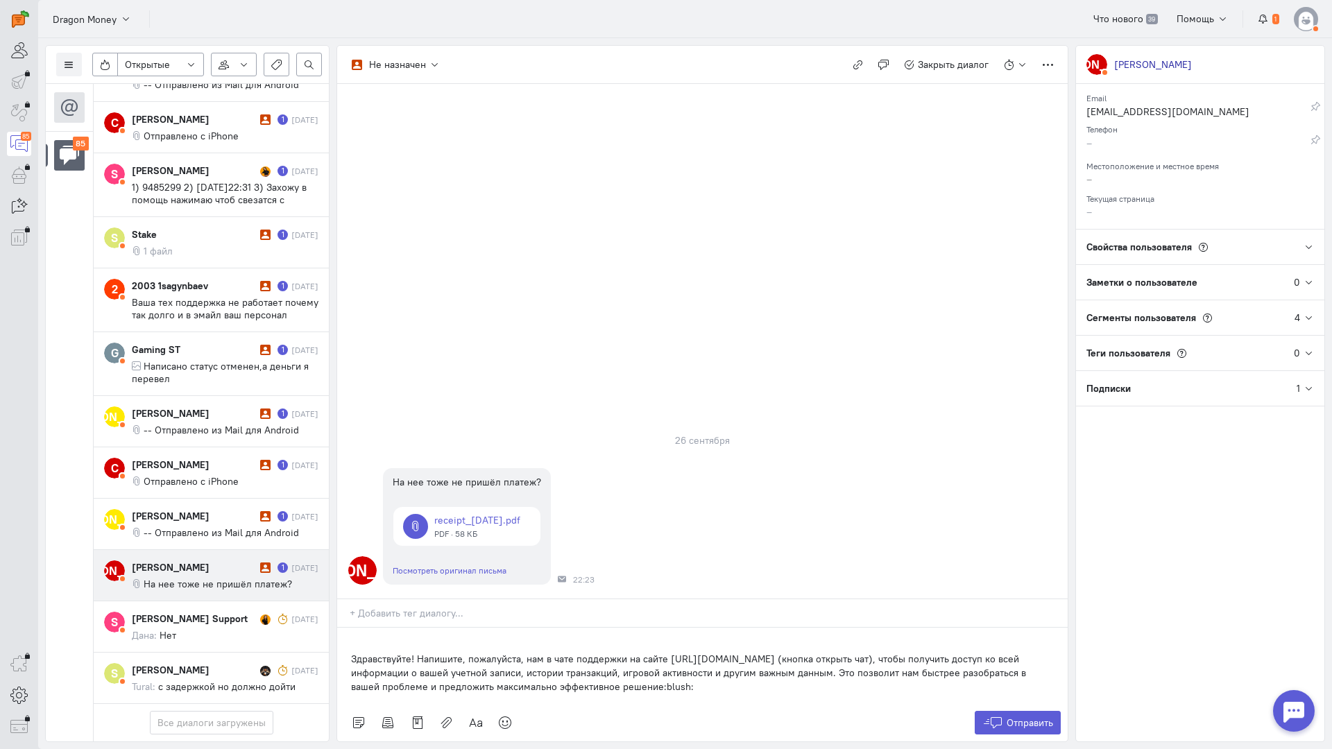
click at [350, 628] on div "Здравствуйте! Напишите, пожалуйста, нам в чате поддержки на сайте [URL][DOMAIN_…" at bounding box center [702, 666] width 730 height 76
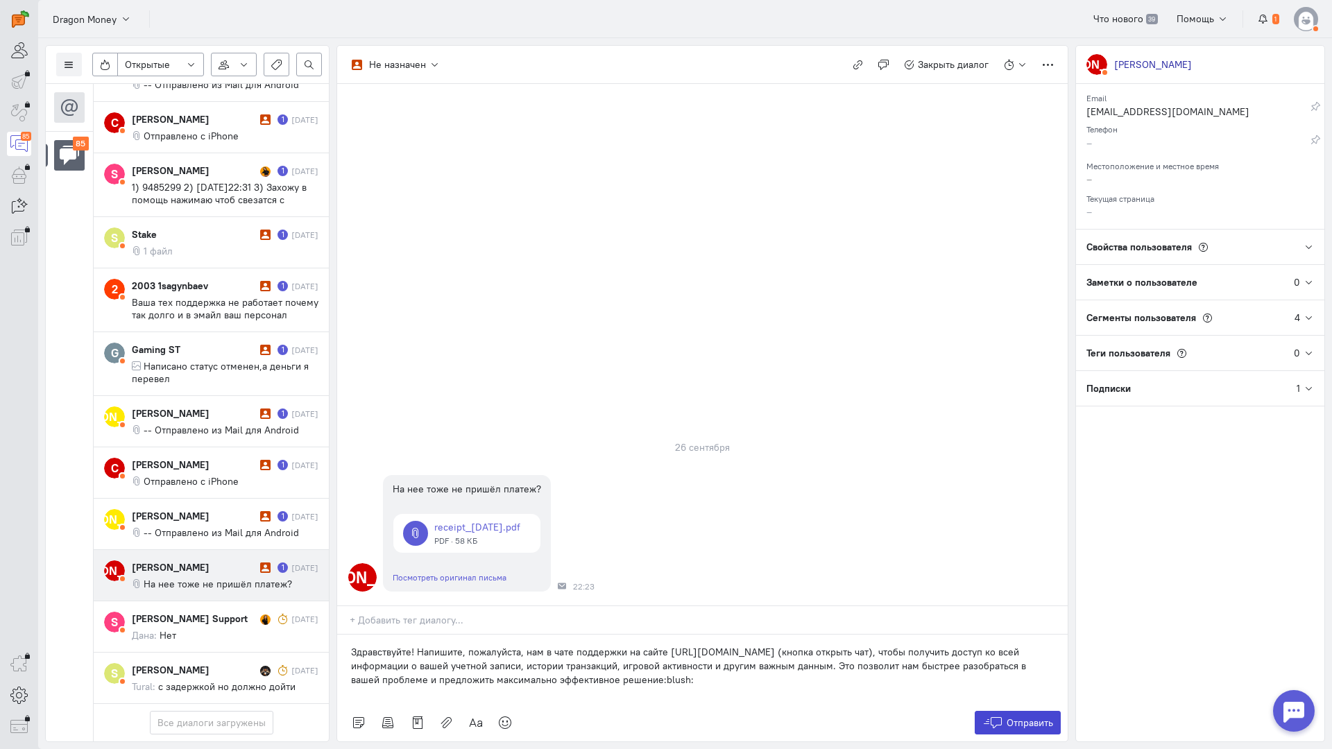
click at [1009, 717] on span "Отправить" at bounding box center [1029, 723] width 46 height 12
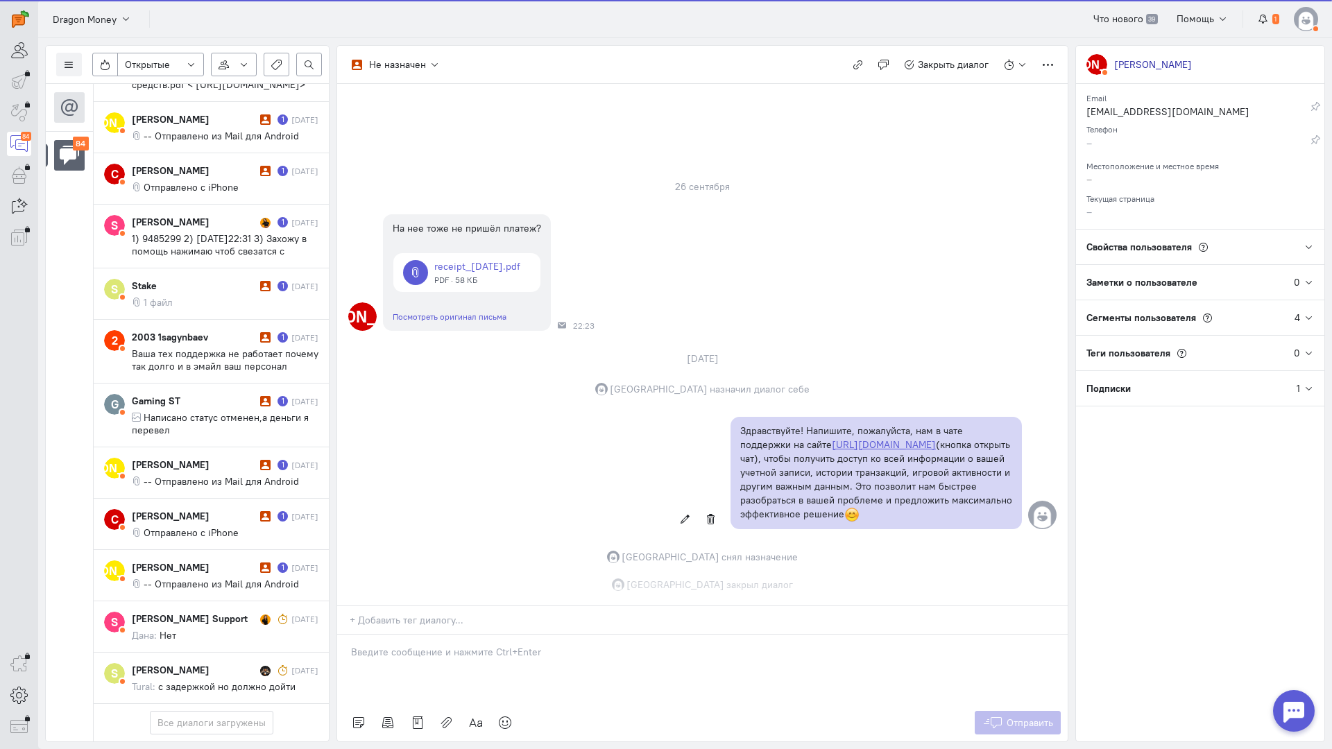
scroll to position [4, 0]
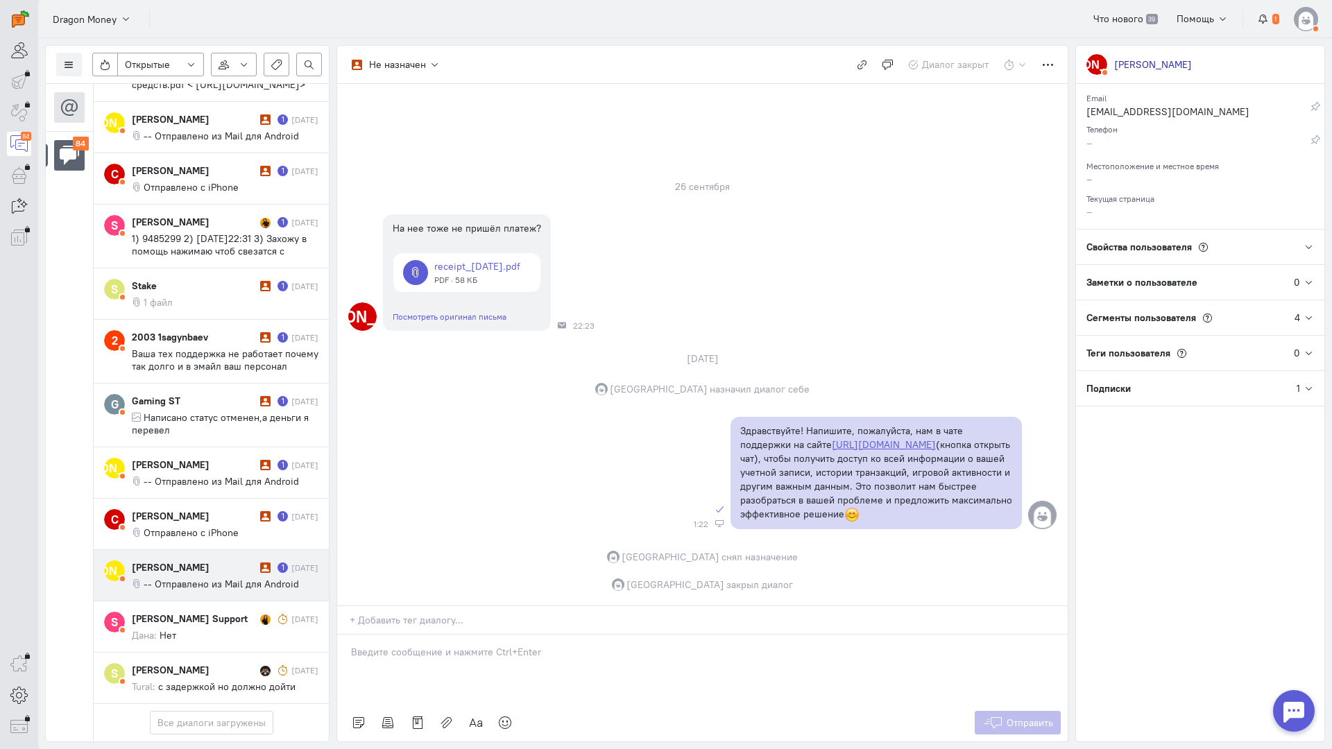
click at [228, 550] on cq-conversation-card "[PERSON_NAME] [PERSON_NAME] 1 [DATE] -- Отправлено из Mail для Android" at bounding box center [211, 575] width 235 height 51
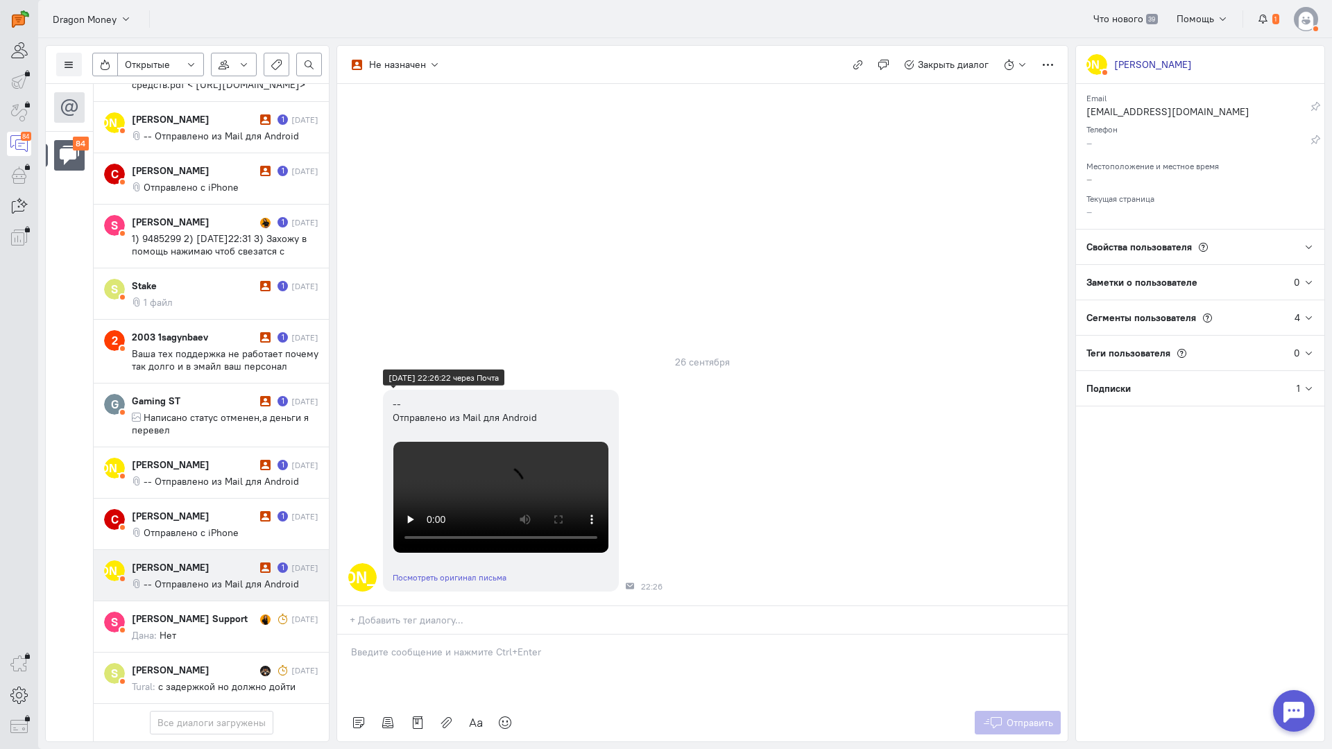
scroll to position [0, 0]
click at [412, 645] on p at bounding box center [702, 652] width 703 height 14
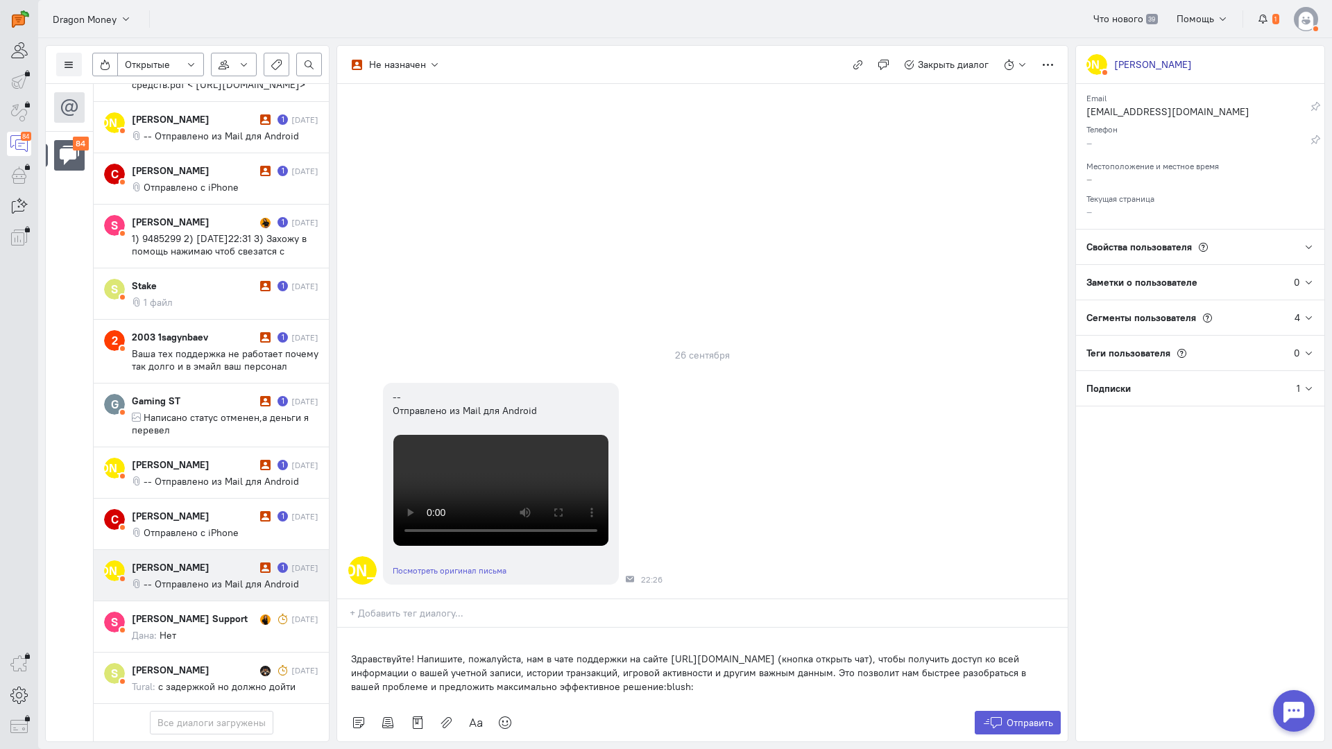
click at [345, 628] on div "Здравствуйте! Напишите, пожалуйста, нам в чате поддержки на сайте [URL][DOMAIN_…" at bounding box center [702, 666] width 730 height 76
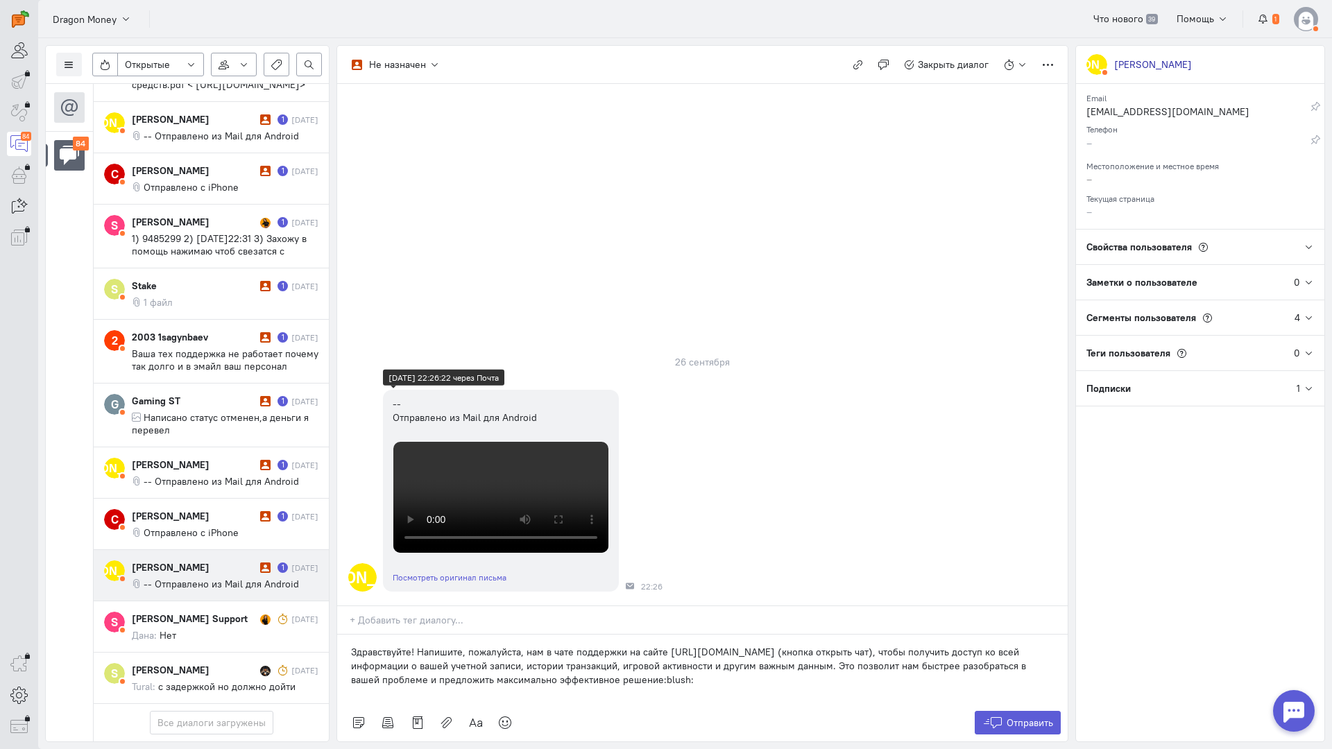
scroll to position [277, 0]
click at [1004, 711] on button "Отправить" at bounding box center [1018, 723] width 87 height 24
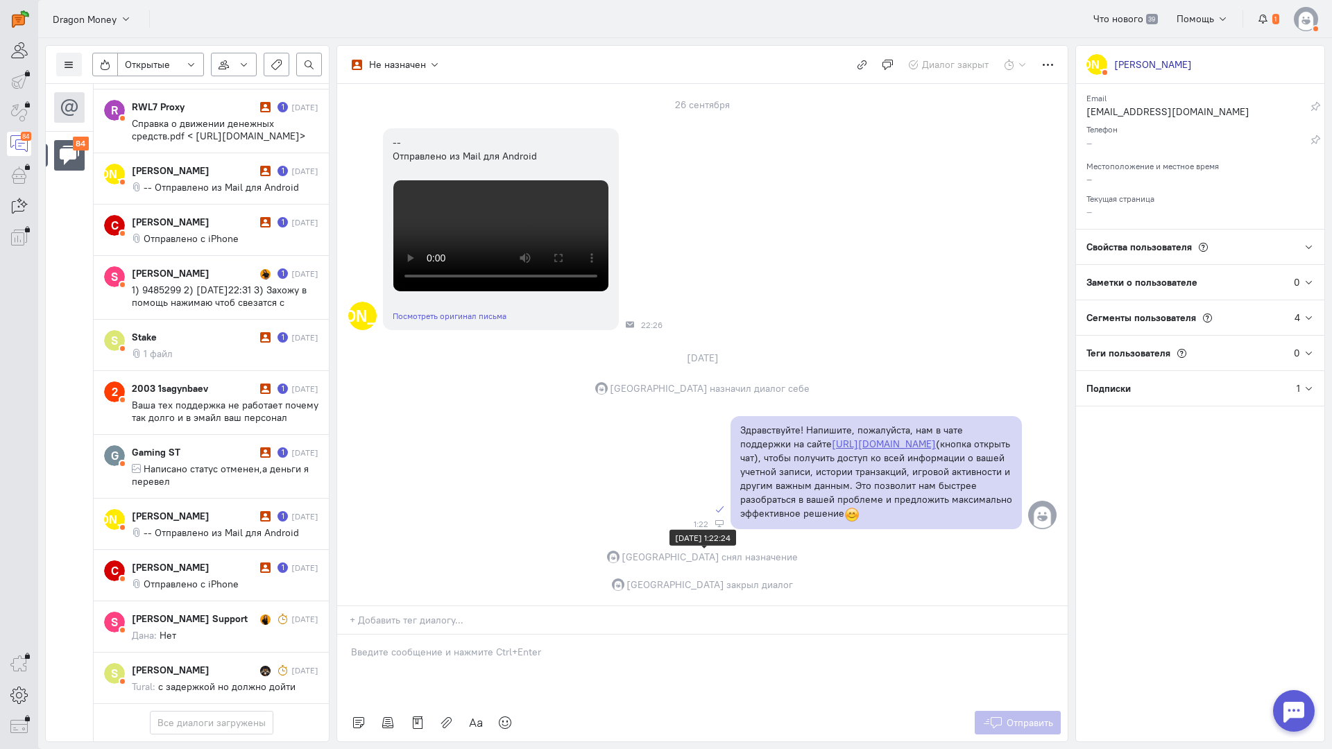
scroll to position [4802, 0]
click at [231, 560] on div "[PERSON_NAME] 1 [DATE] Отправлено с iPhone" at bounding box center [225, 575] width 187 height 30
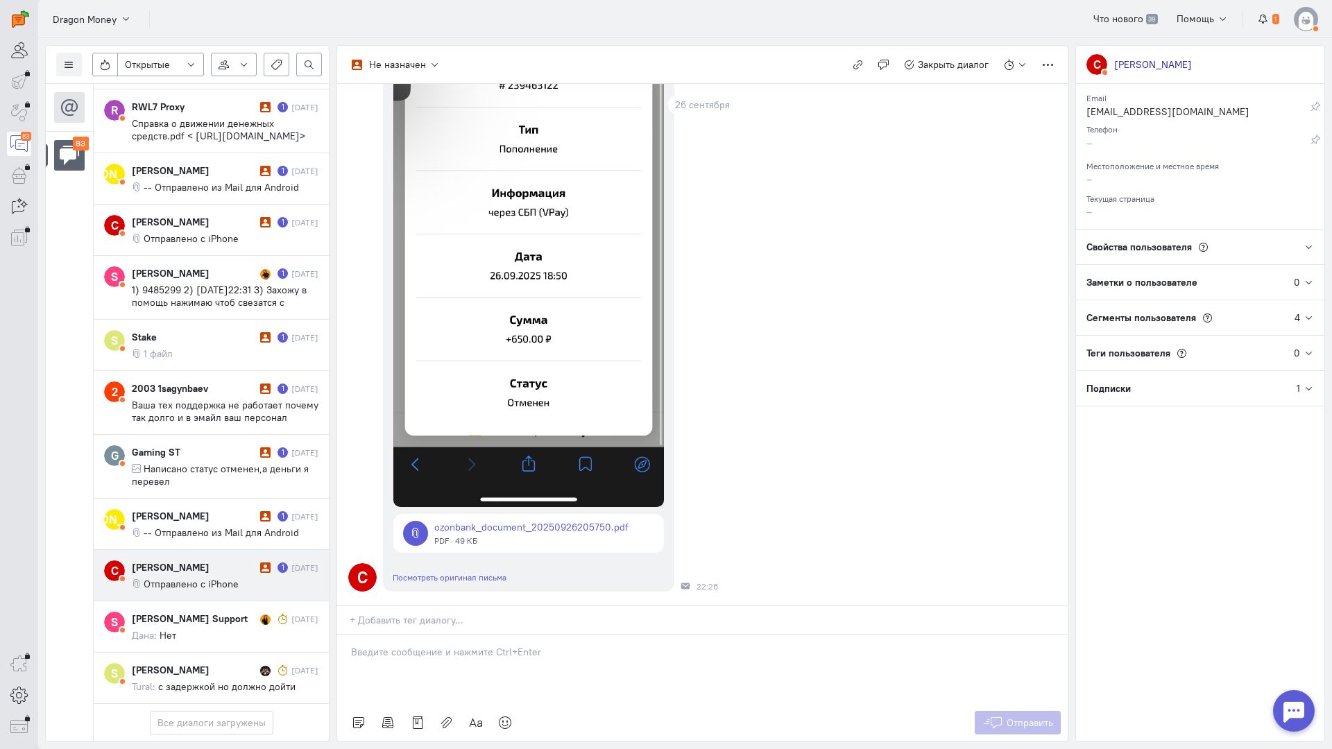
scroll to position [335, 0]
click at [513, 635] on div at bounding box center [702, 669] width 730 height 69
click at [430, 645] on p at bounding box center [702, 652] width 703 height 14
click at [350, 635] on div "Здравствуйте! Благодарим Вас за обращение и предоставленную информацию:blush:" at bounding box center [702, 669] width 730 height 69
drag, startPoint x: 764, startPoint y: 582, endPoint x: 362, endPoint y: 529, distance: 405.1
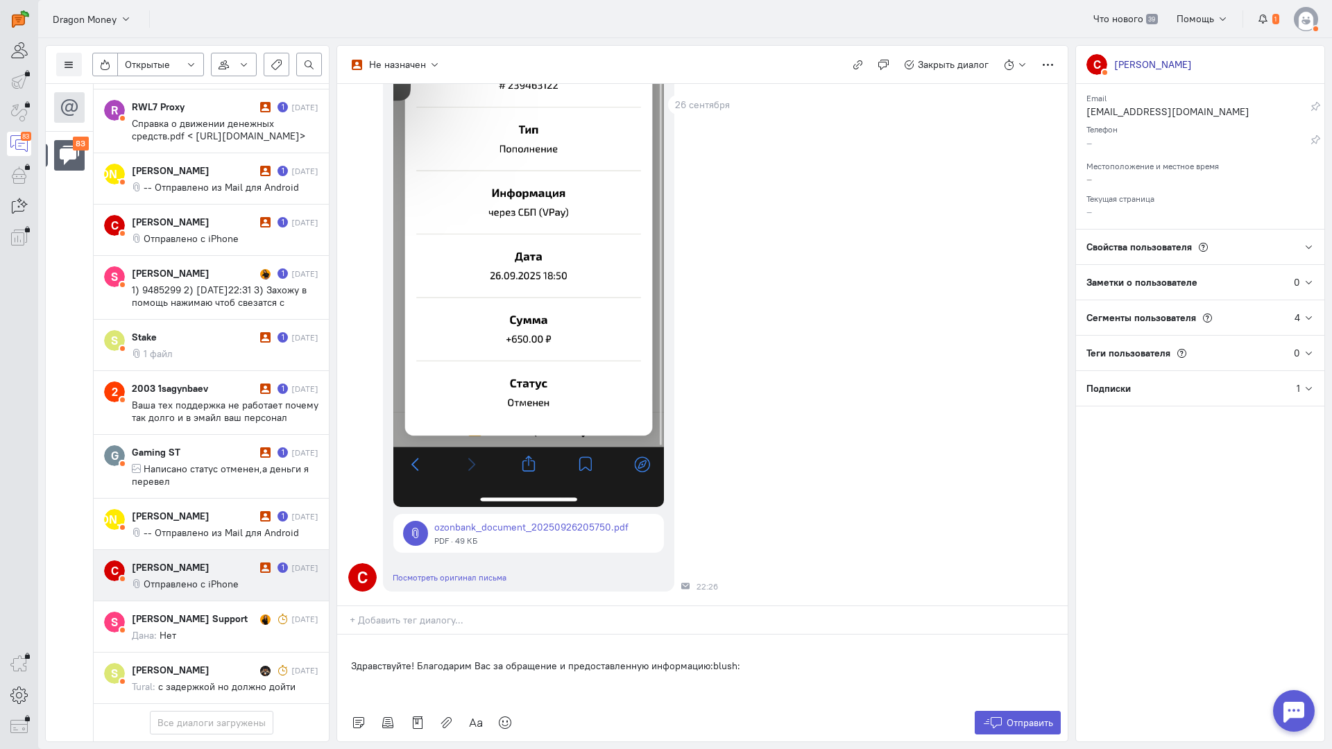
click at [359, 527] on div "Не назначен Не назначен [GEOGRAPHIC_DATA] [DOMAIN_NAME][EMAIL_ADDRESS][DOMAIN_N…" at bounding box center [702, 393] width 732 height 697
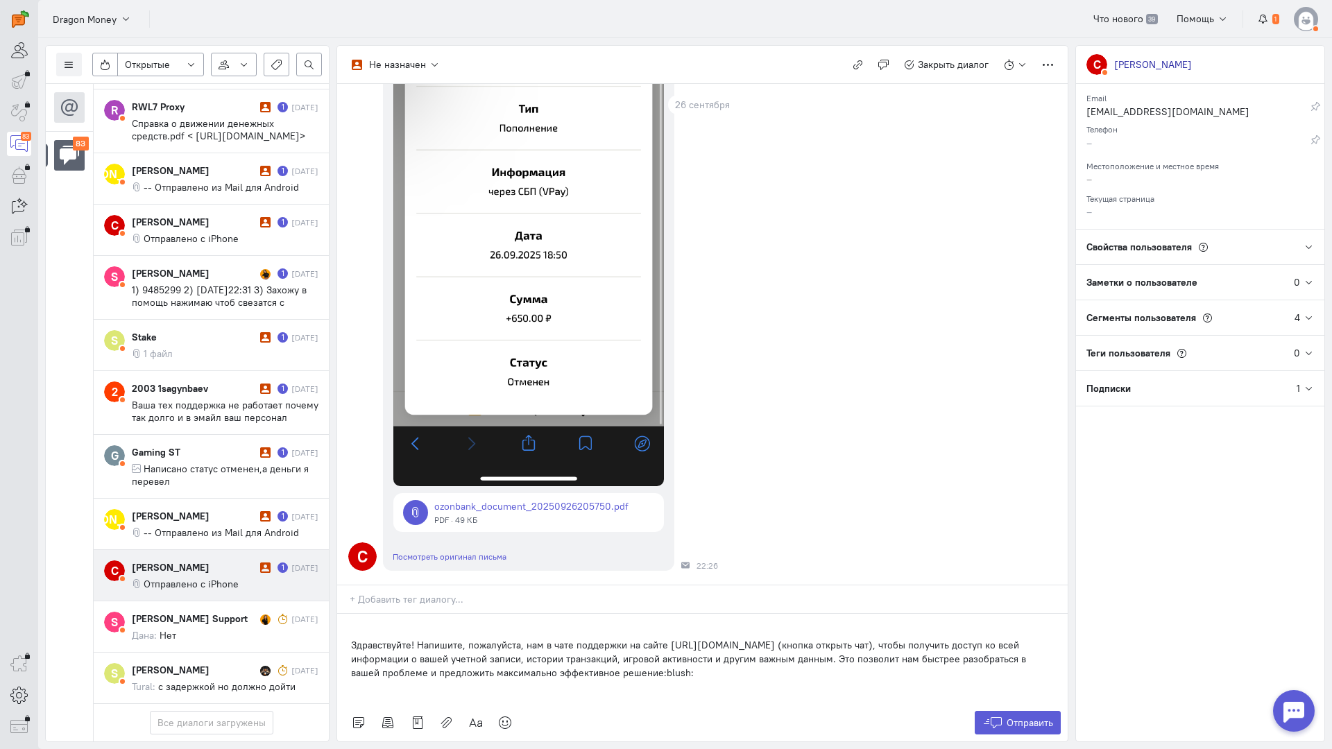
click at [347, 614] on div "Здравствуйте! Напишите, пожалуйста, нам в чате поддержки на сайте [URL][DOMAIN_…" at bounding box center [702, 659] width 730 height 90
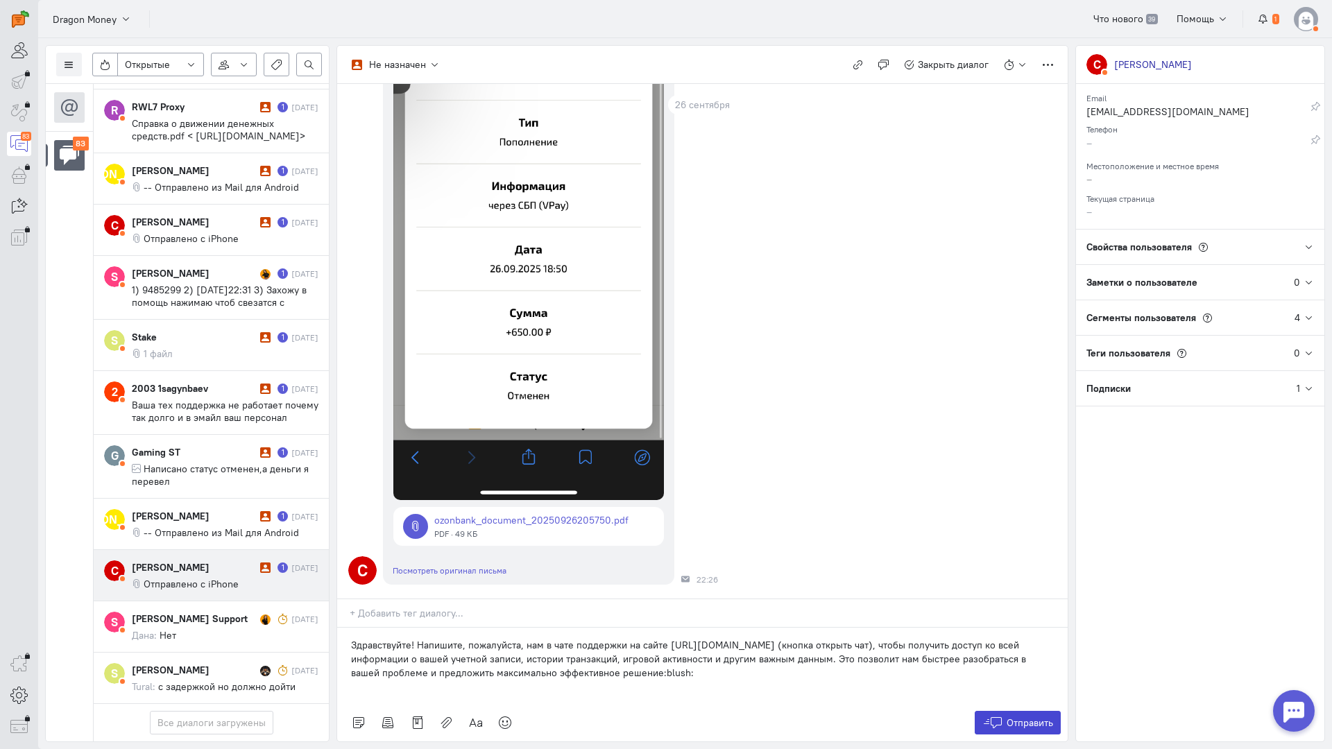
click at [991, 716] on icon at bounding box center [992, 723] width 21 height 14
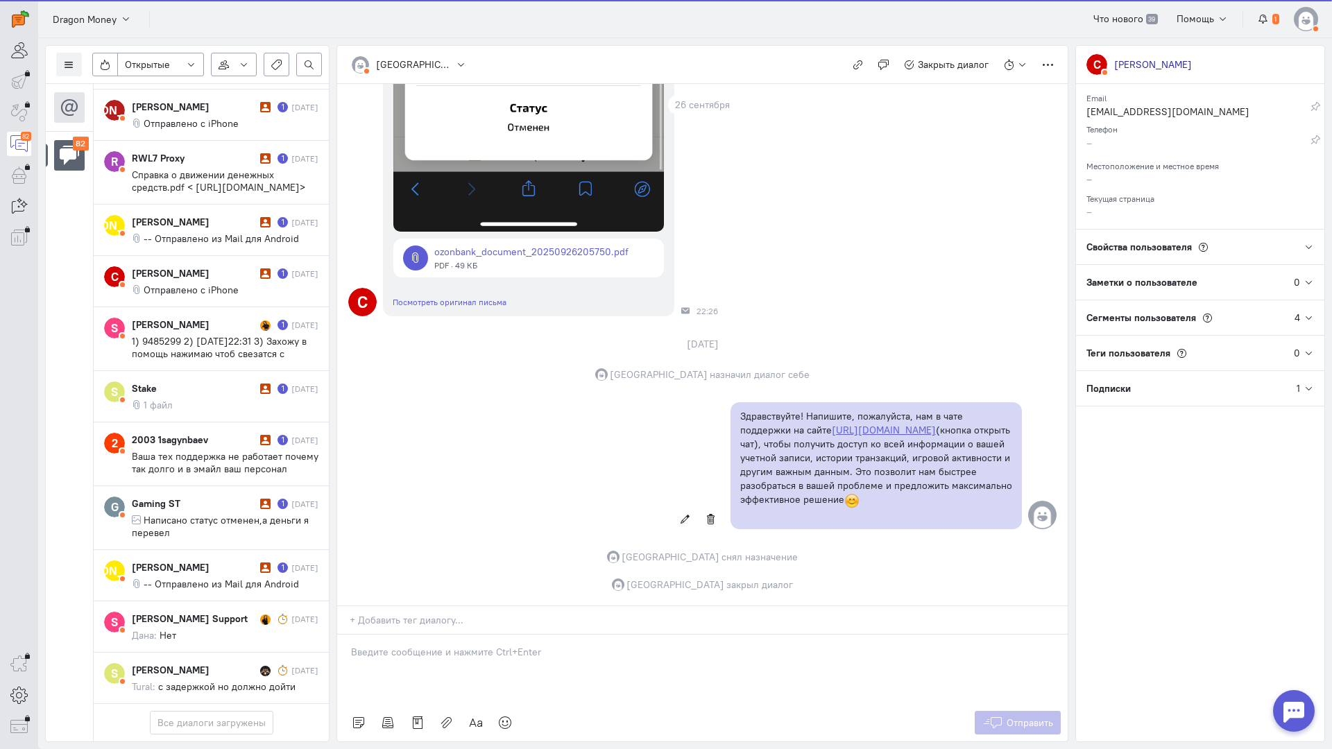
scroll to position [4752, 0]
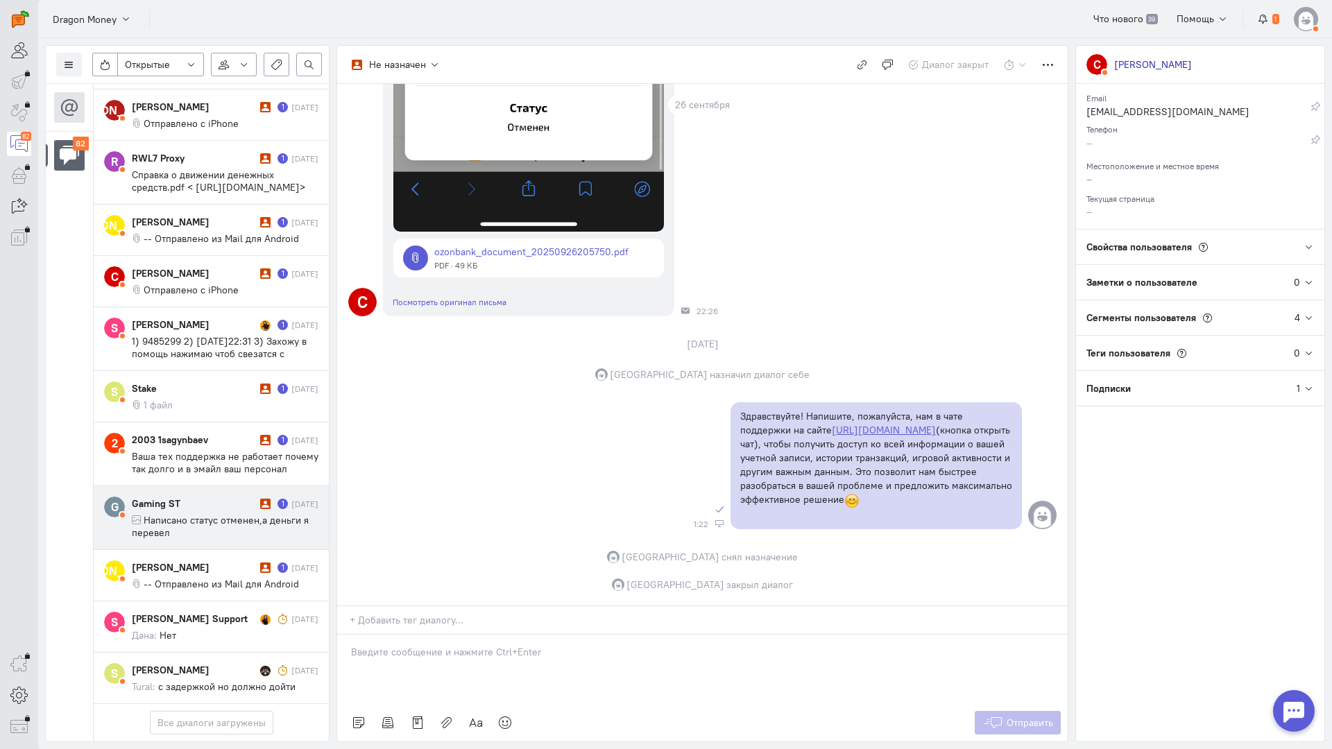
click at [216, 486] on cq-conversation-card "G Gaming ST 1 [DATE] Написано статус отменен,а деньги я перевел" at bounding box center [211, 518] width 235 height 64
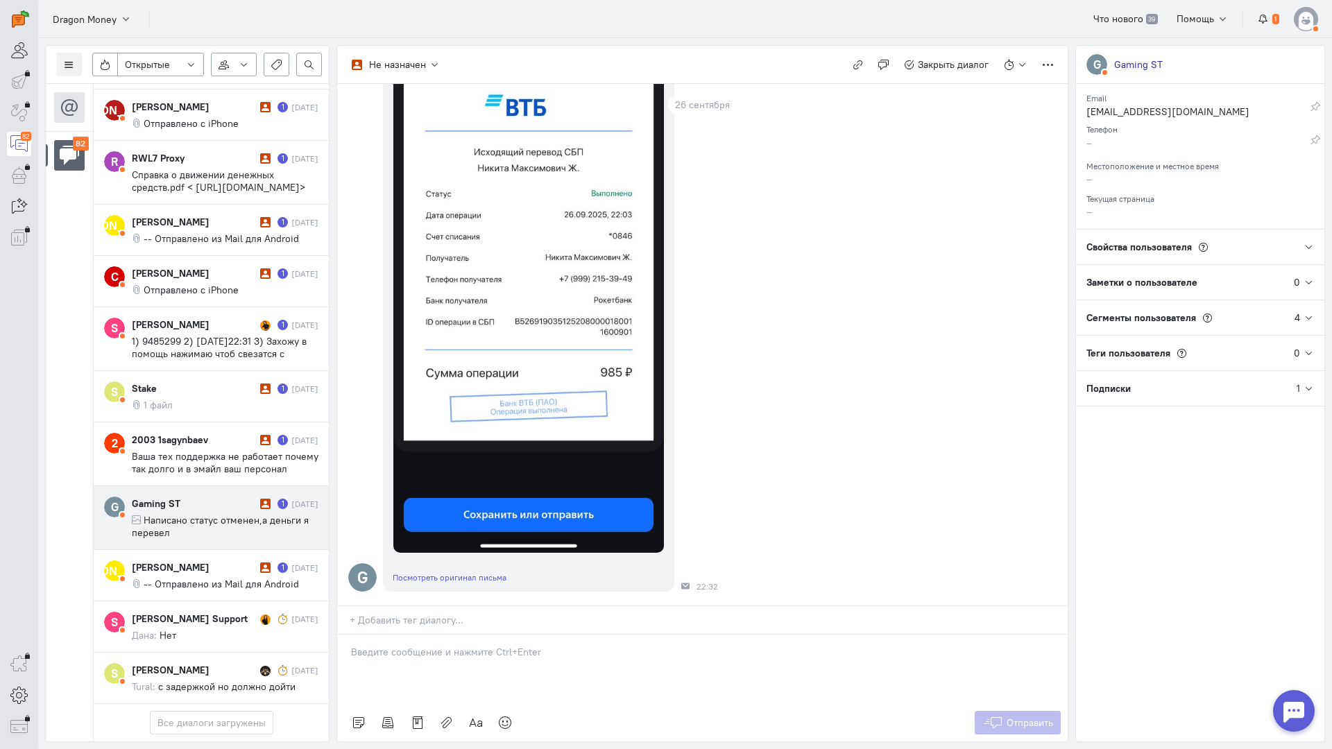
scroll to position [290, 0]
click at [406, 645] on p at bounding box center [702, 652] width 703 height 14
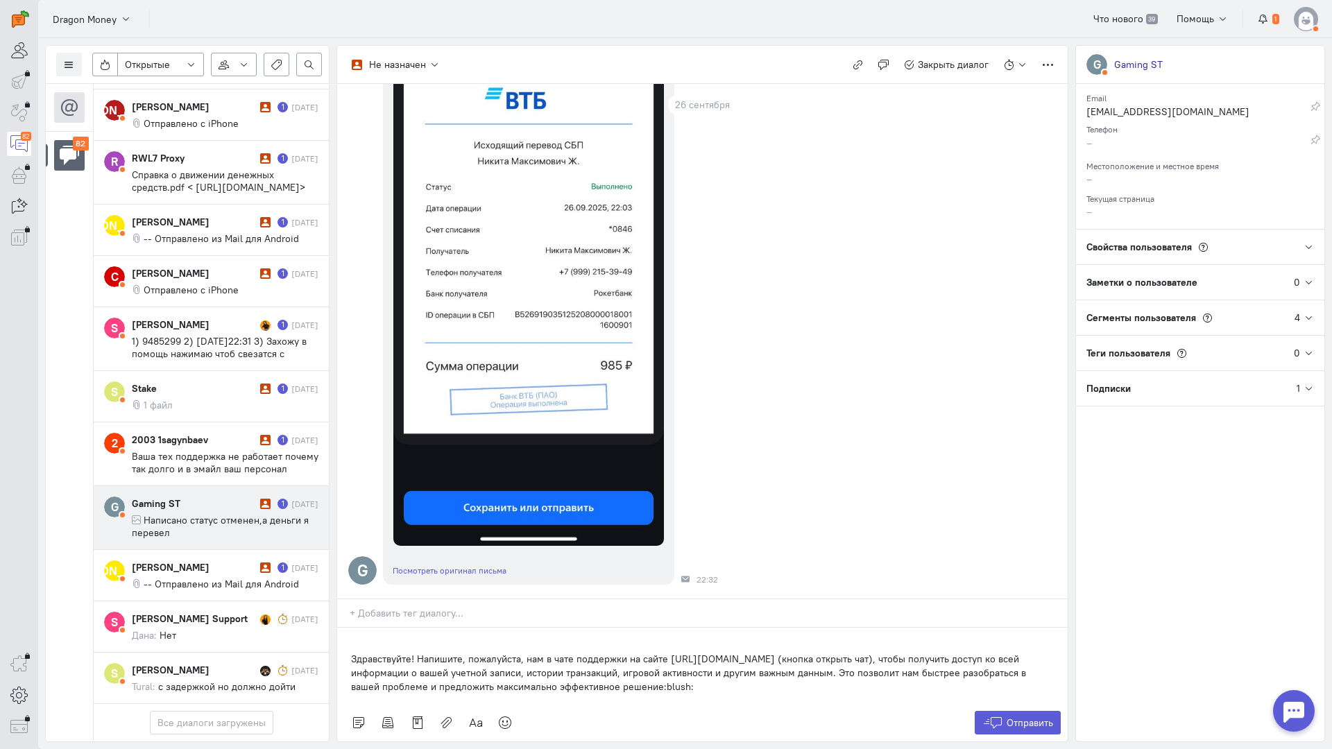
click at [348, 628] on div "Здравствуйте! Напишите, пожалуйста, нам в чате поддержки на сайте [URL][DOMAIN_…" at bounding box center [702, 666] width 730 height 76
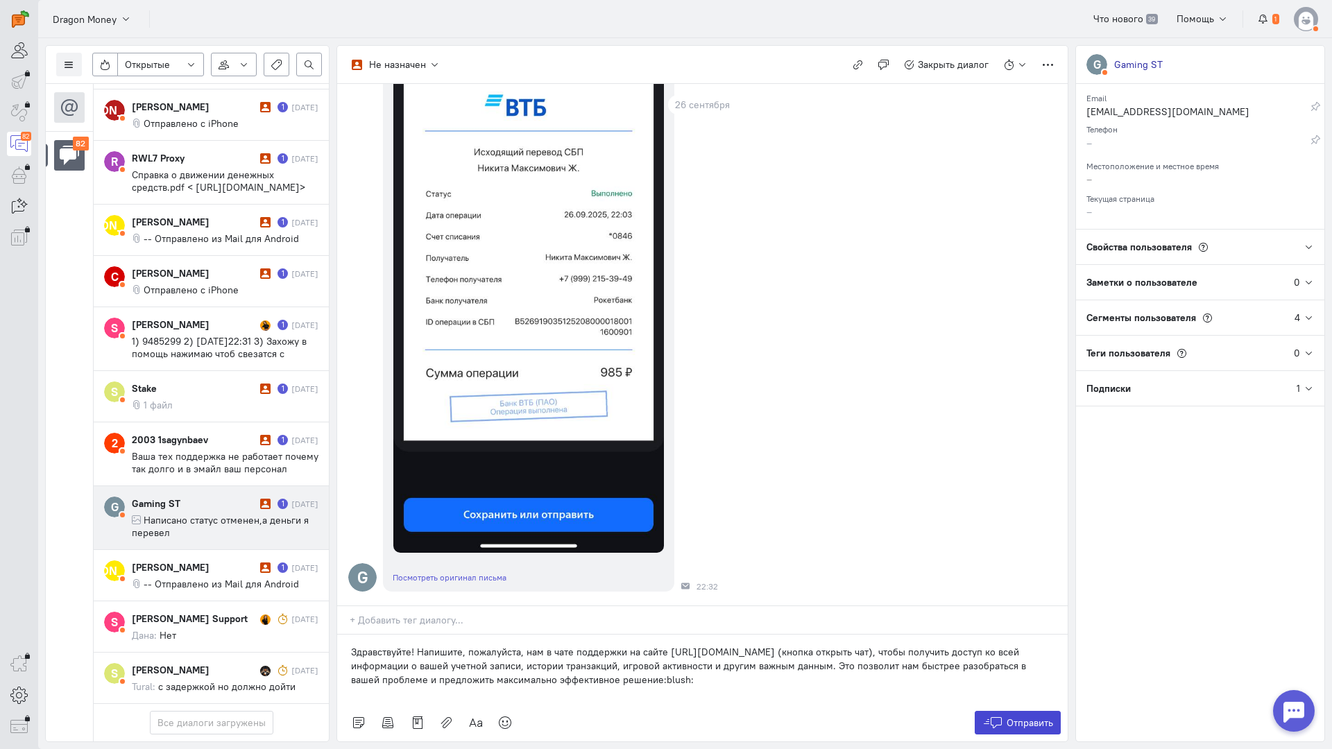
click at [1014, 717] on span "Отправить" at bounding box center [1029, 723] width 46 height 12
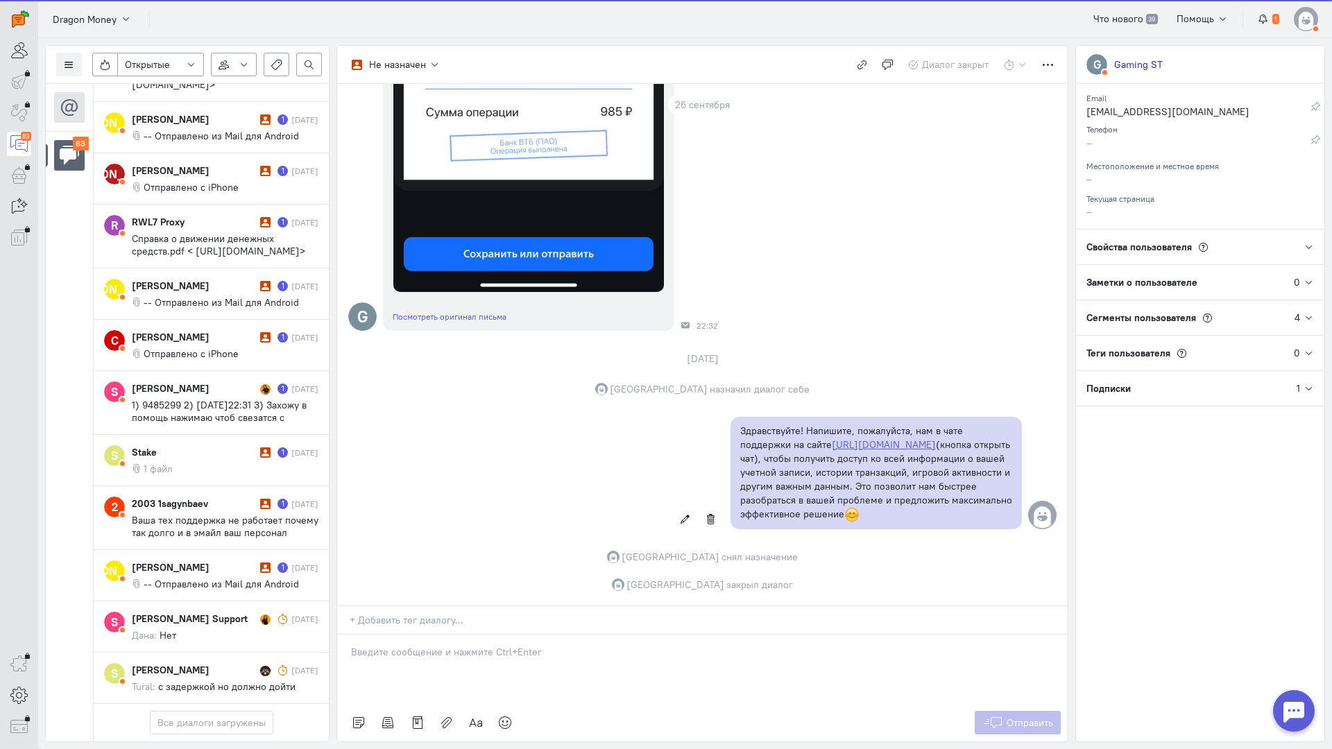
scroll to position [4752, 0]
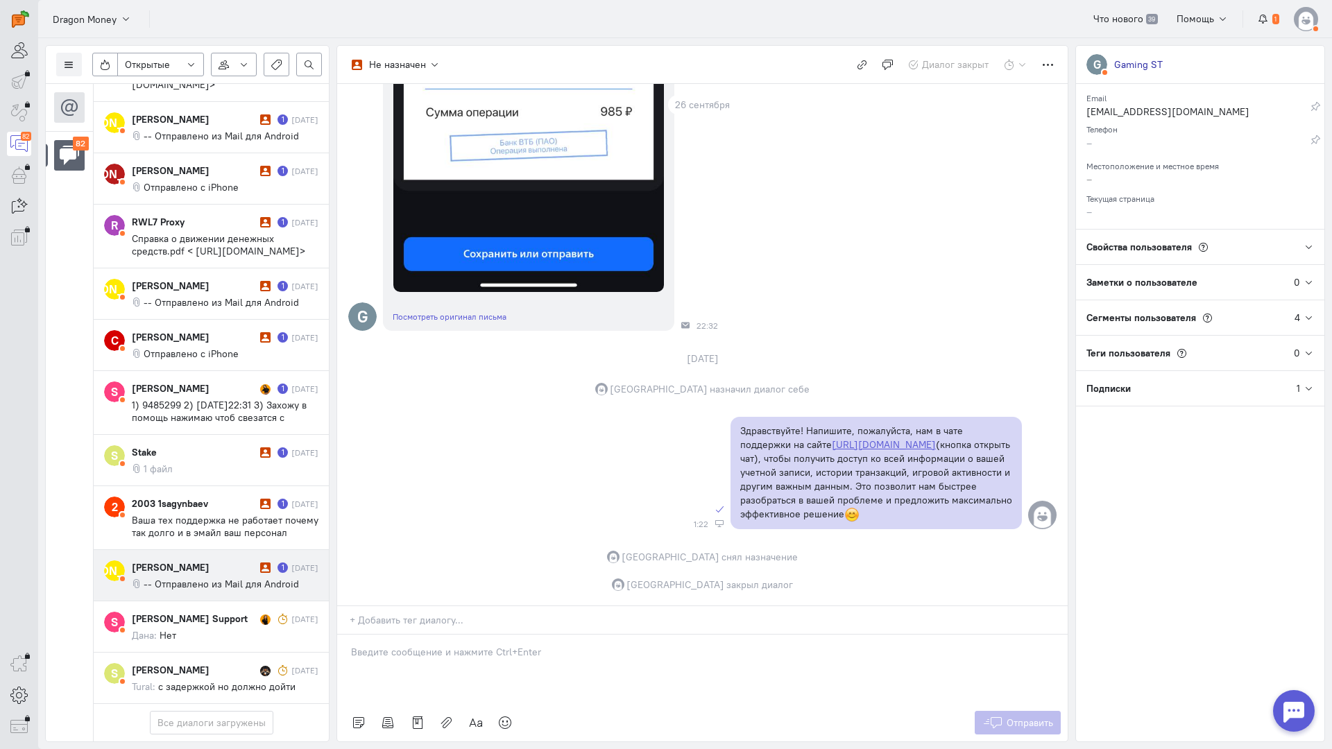
click at [223, 578] on span "-- Отправлено из Mail для Android" at bounding box center [221, 584] width 155 height 12
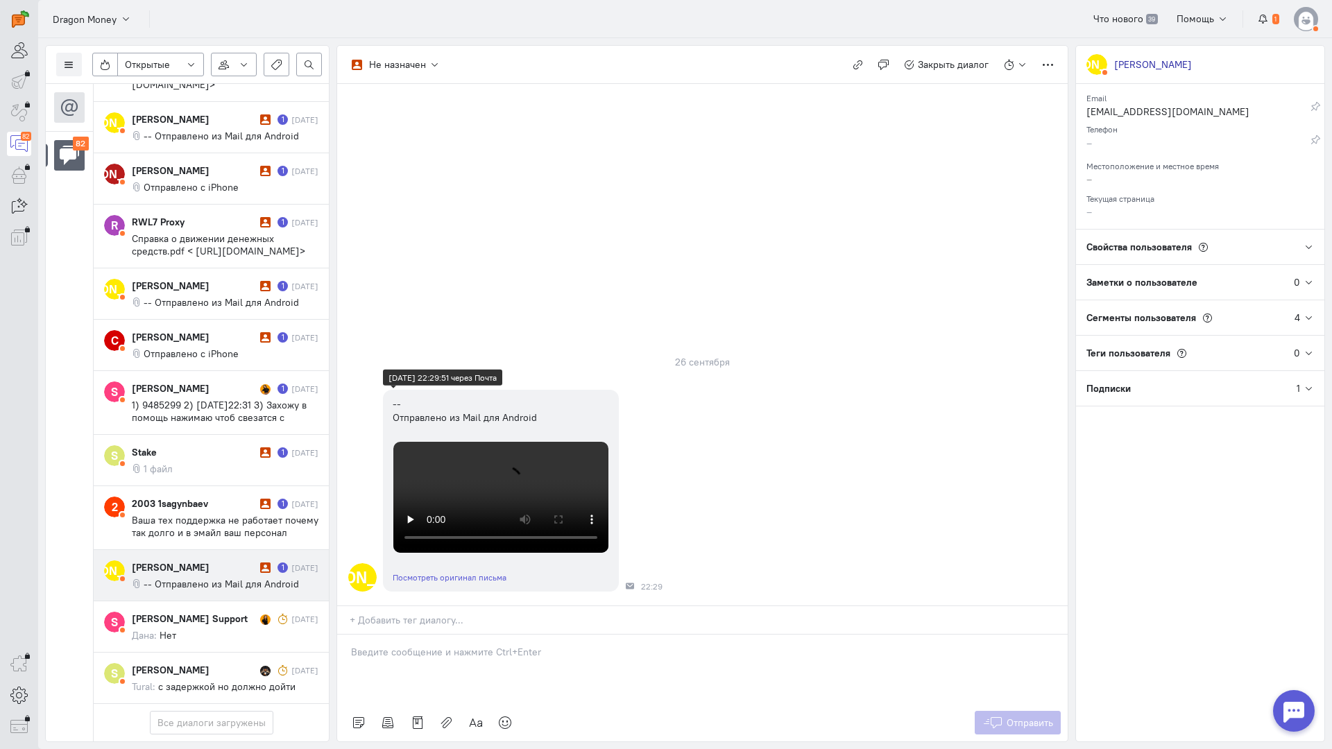
scroll to position [0, 0]
click at [409, 635] on div at bounding box center [702, 669] width 730 height 69
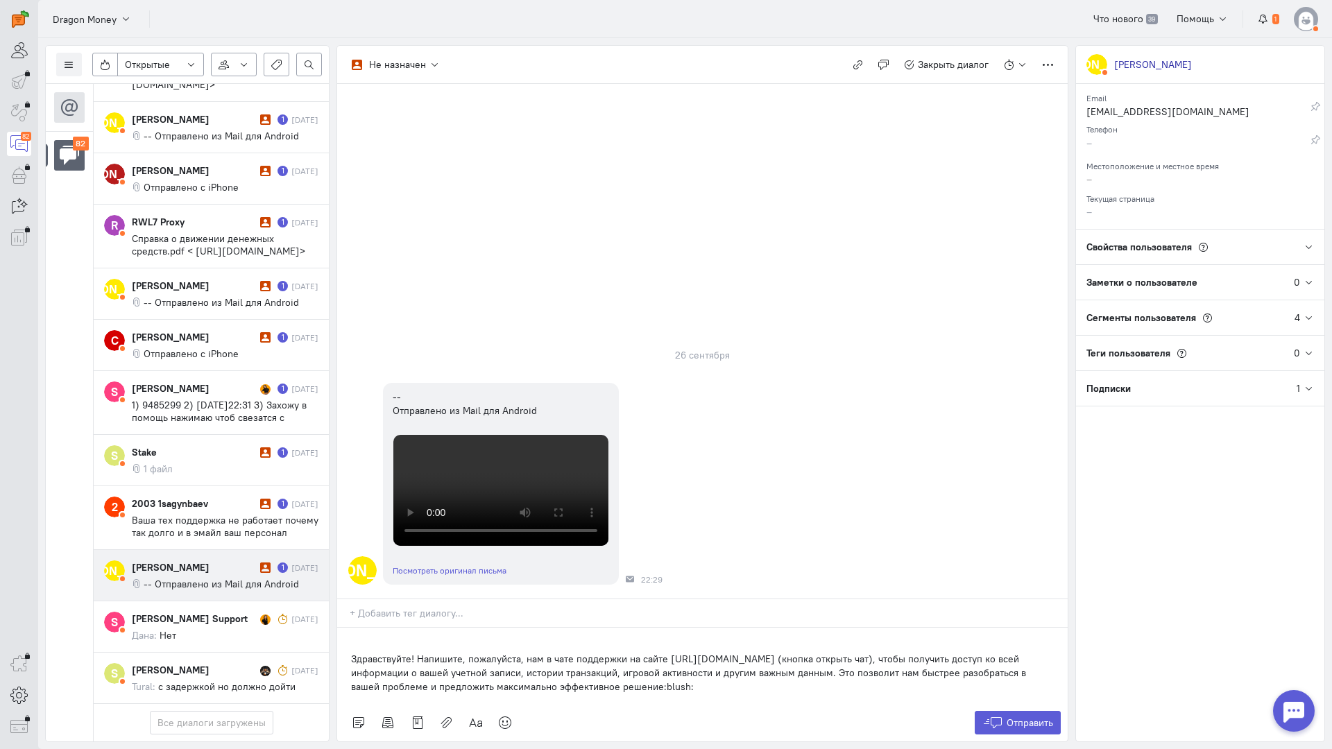
click at [348, 628] on div "Здравствуйте! Напишите, пожалуйста, нам в чате поддержки на сайте [URL][DOMAIN_…" at bounding box center [702, 666] width 730 height 76
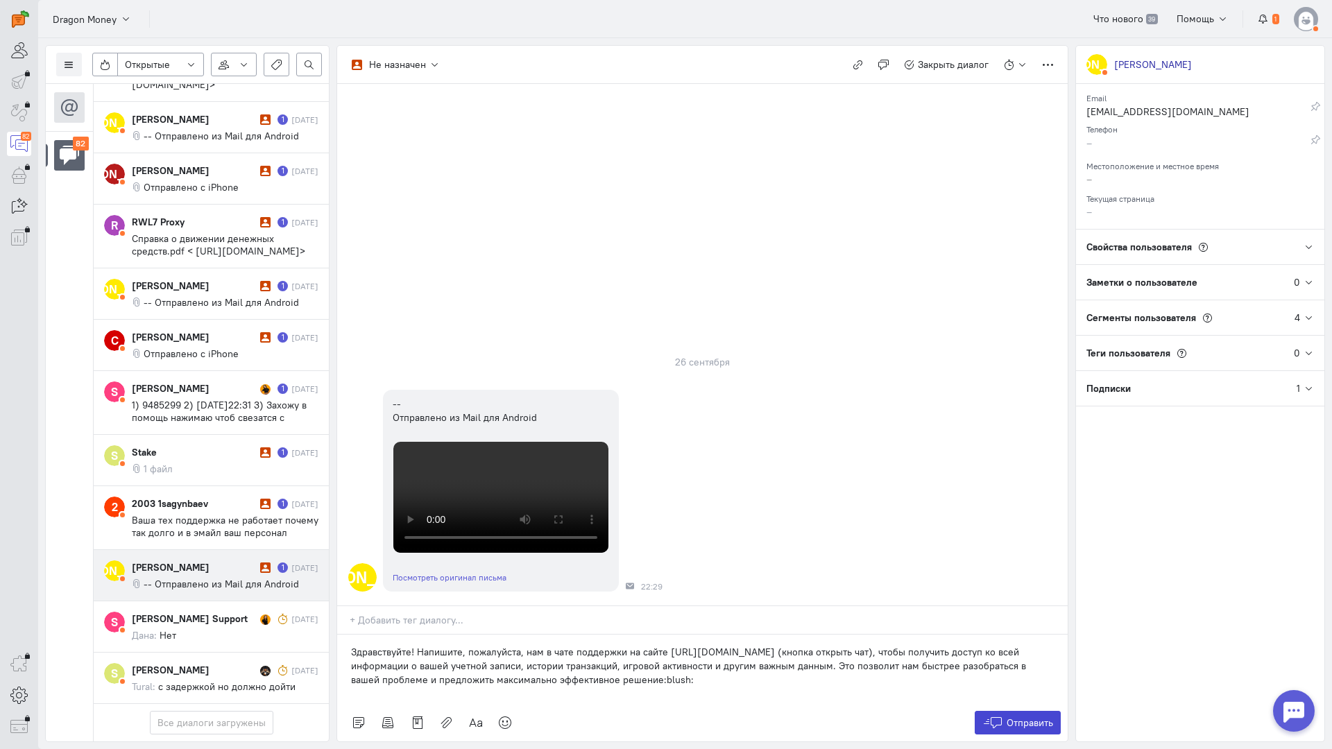
click at [1011, 717] on span "Отправить" at bounding box center [1029, 723] width 46 height 12
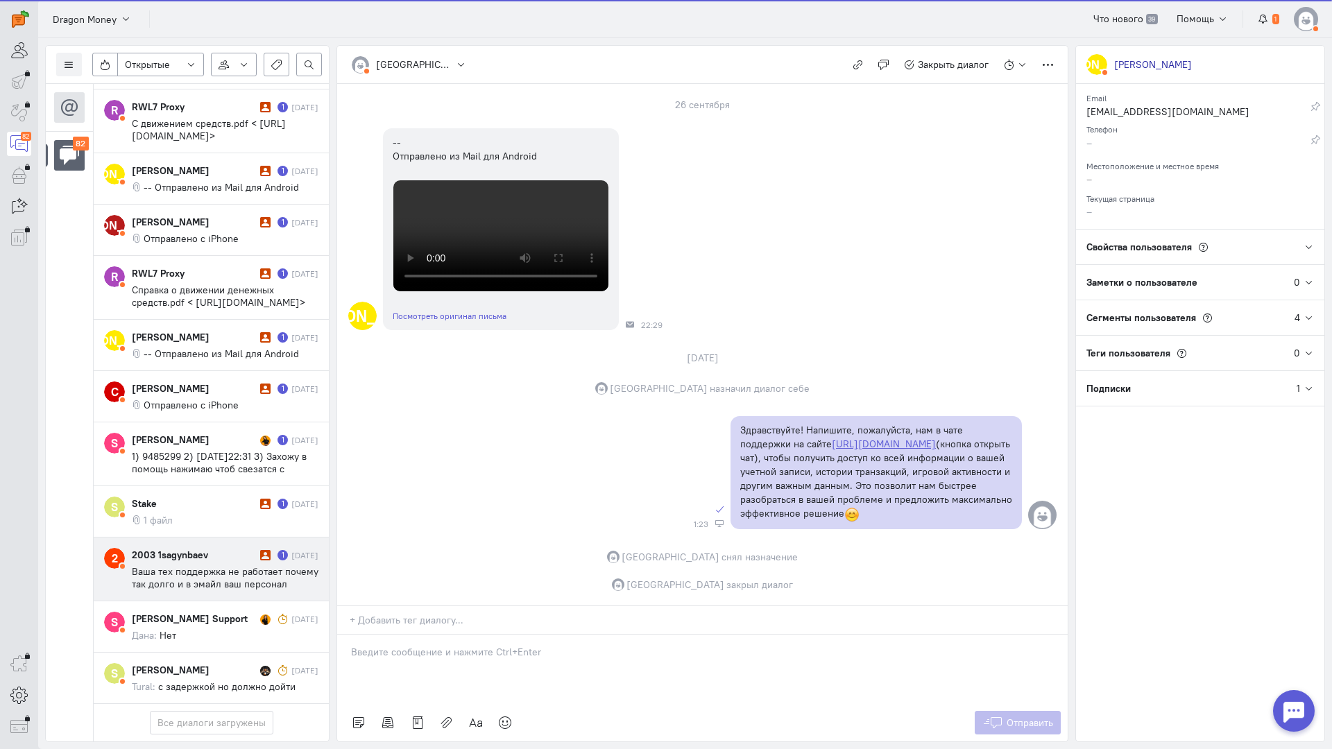
scroll to position [4701, 0]
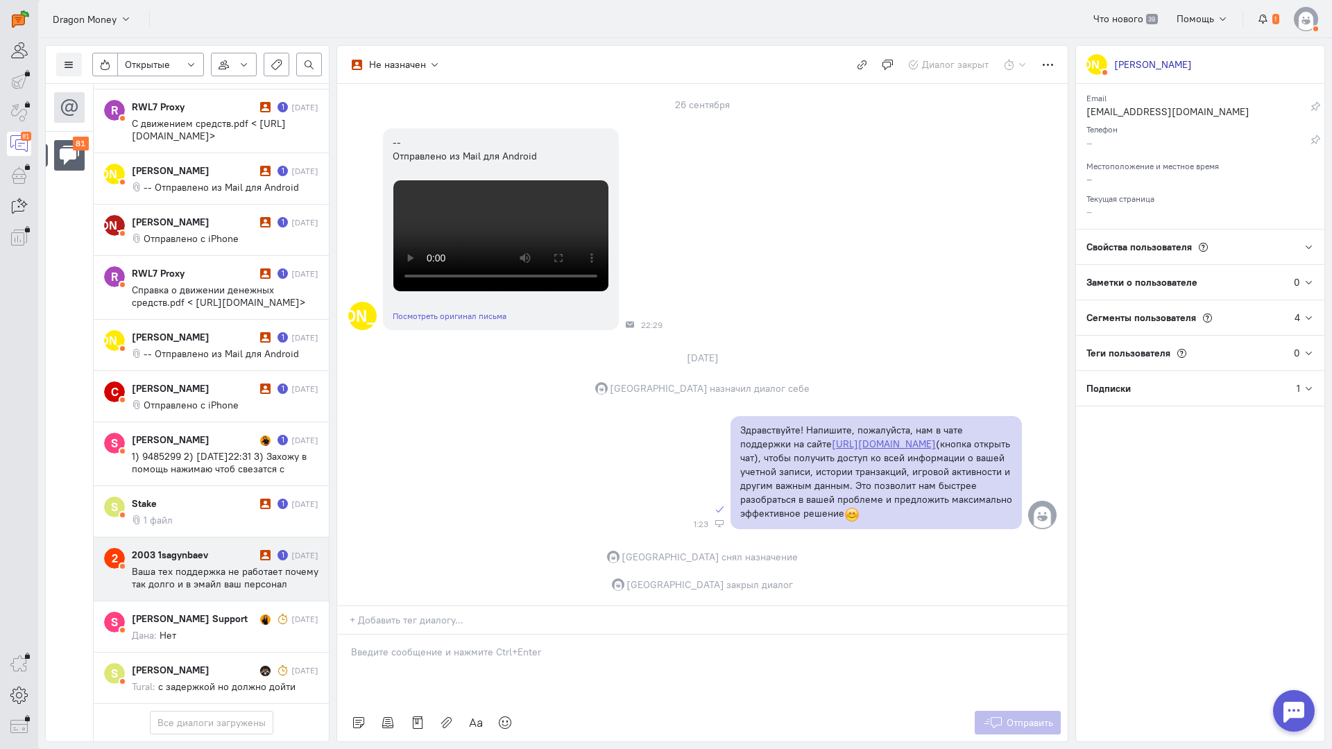
click at [202, 565] on span "Ваша тех поддержка не работает почему так долго и в эмайл ваш персонал" at bounding box center [225, 577] width 187 height 25
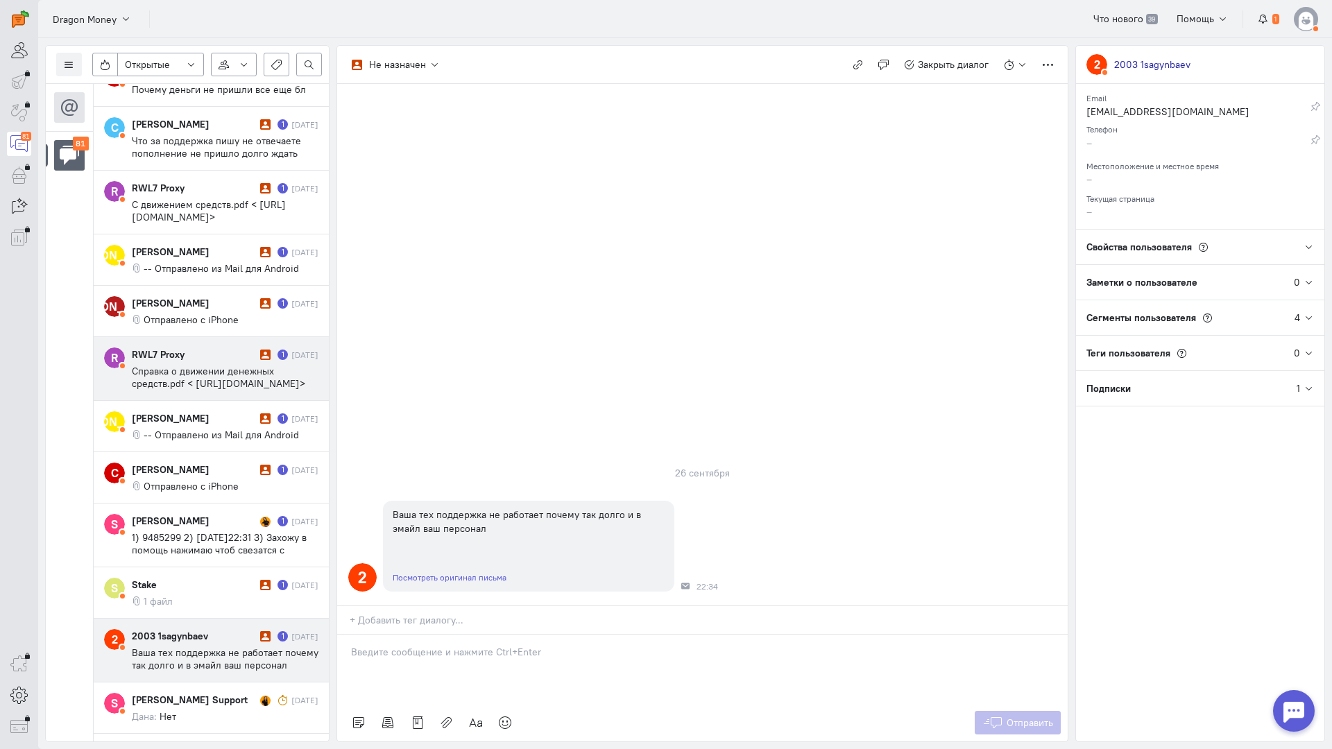
scroll to position [4486, 0]
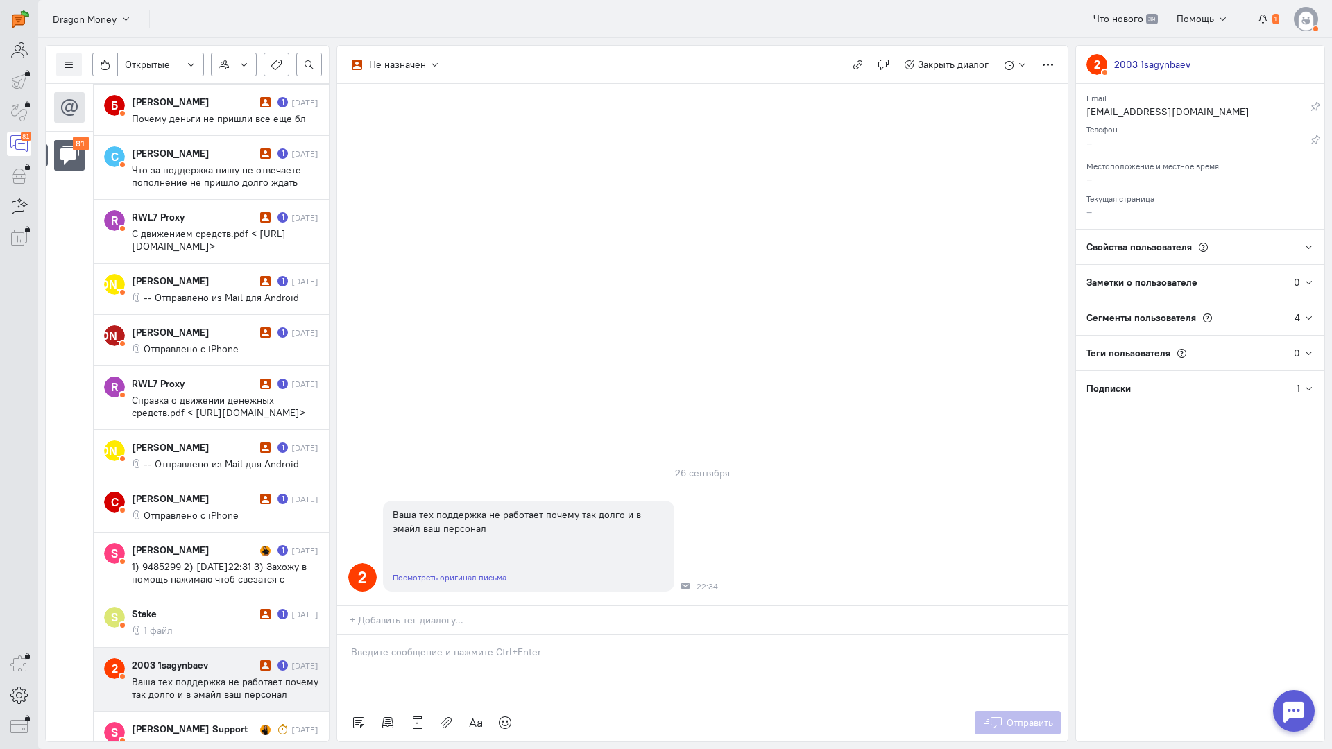
click at [467, 645] on p at bounding box center [702, 652] width 703 height 14
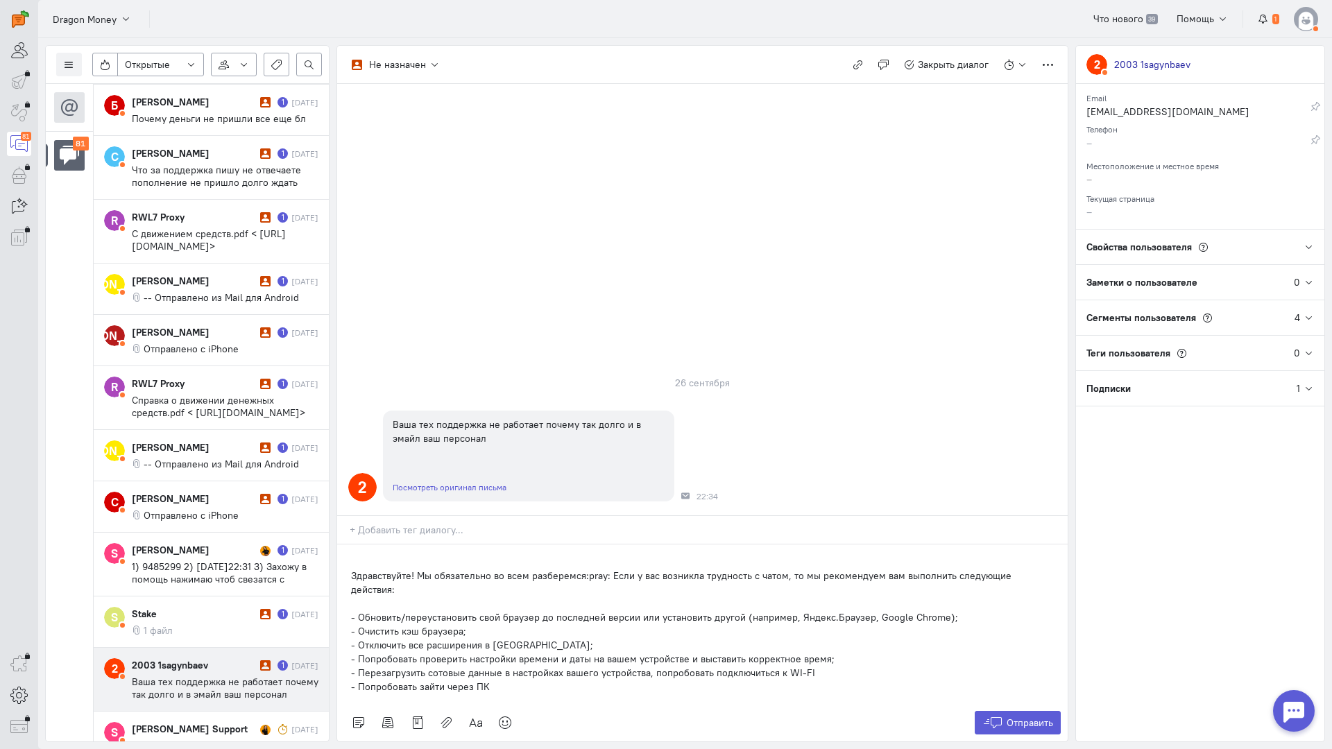
click at [350, 545] on div "Здравствуйте! Мы обязательно во всем разберемся:pray: Если у вас возникла трудн…" at bounding box center [702, 625] width 730 height 160
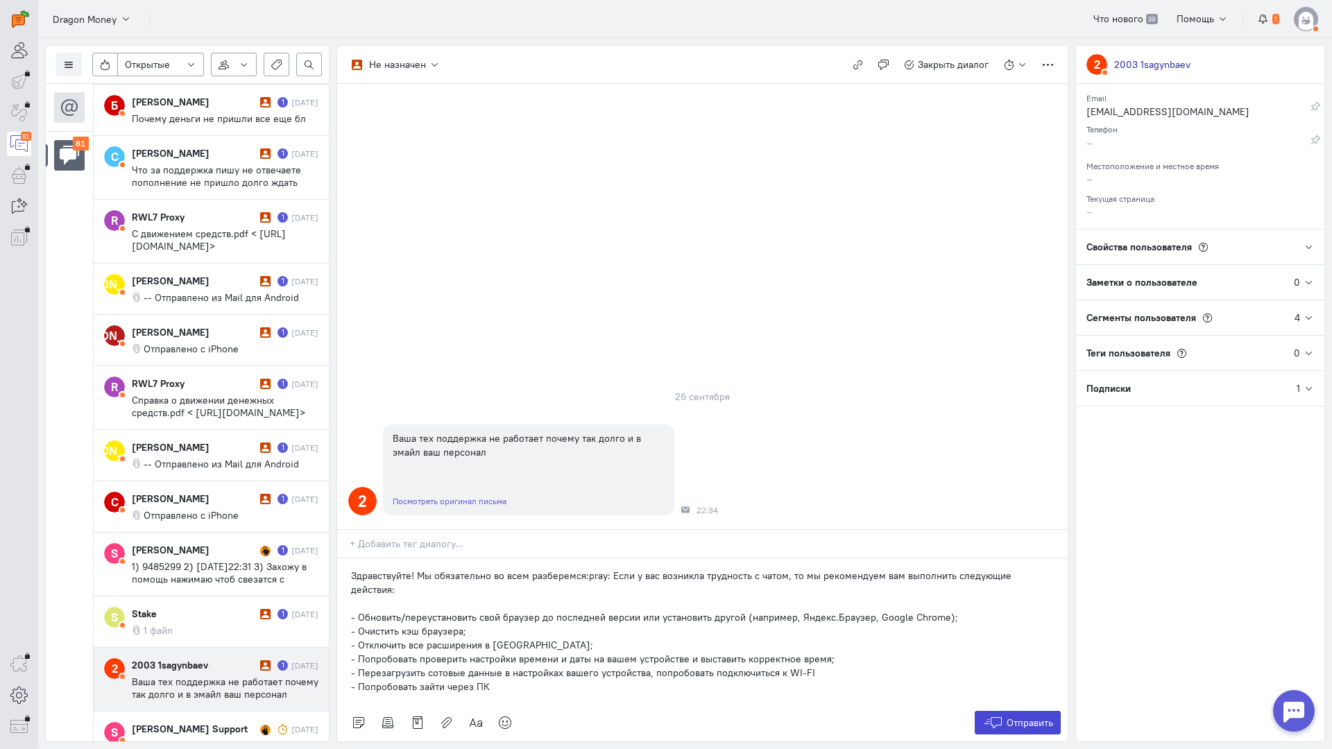
click at [1018, 717] on span "Отправить" at bounding box center [1029, 723] width 46 height 12
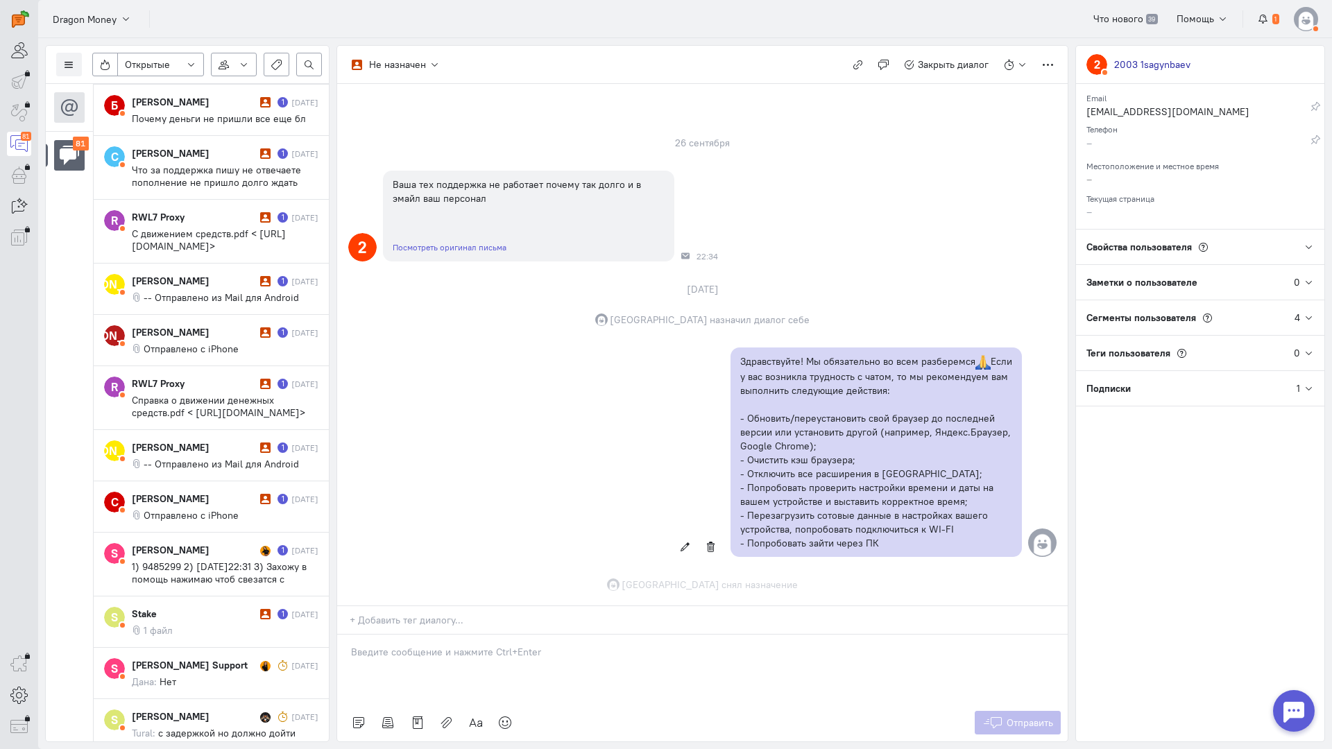
scroll to position [76, 0]
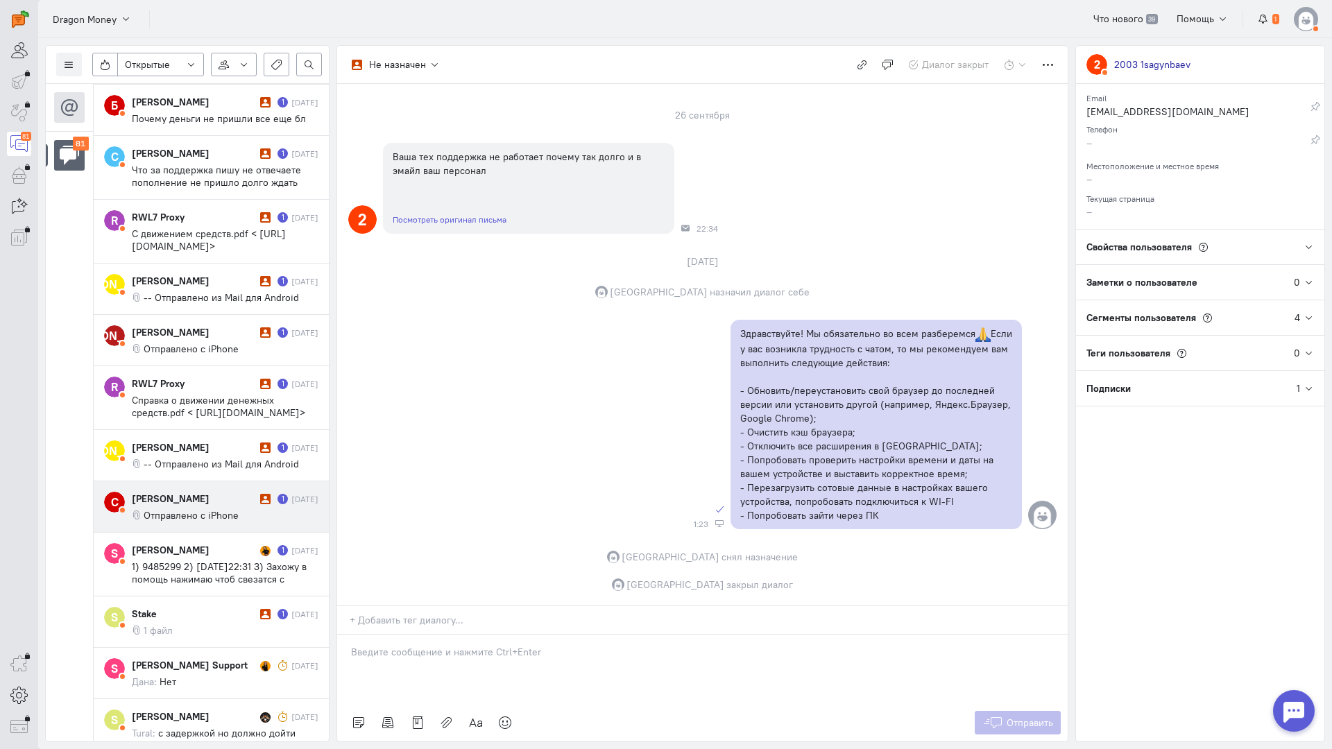
click at [187, 506] on div "[PERSON_NAME]" at bounding box center [194, 499] width 125 height 14
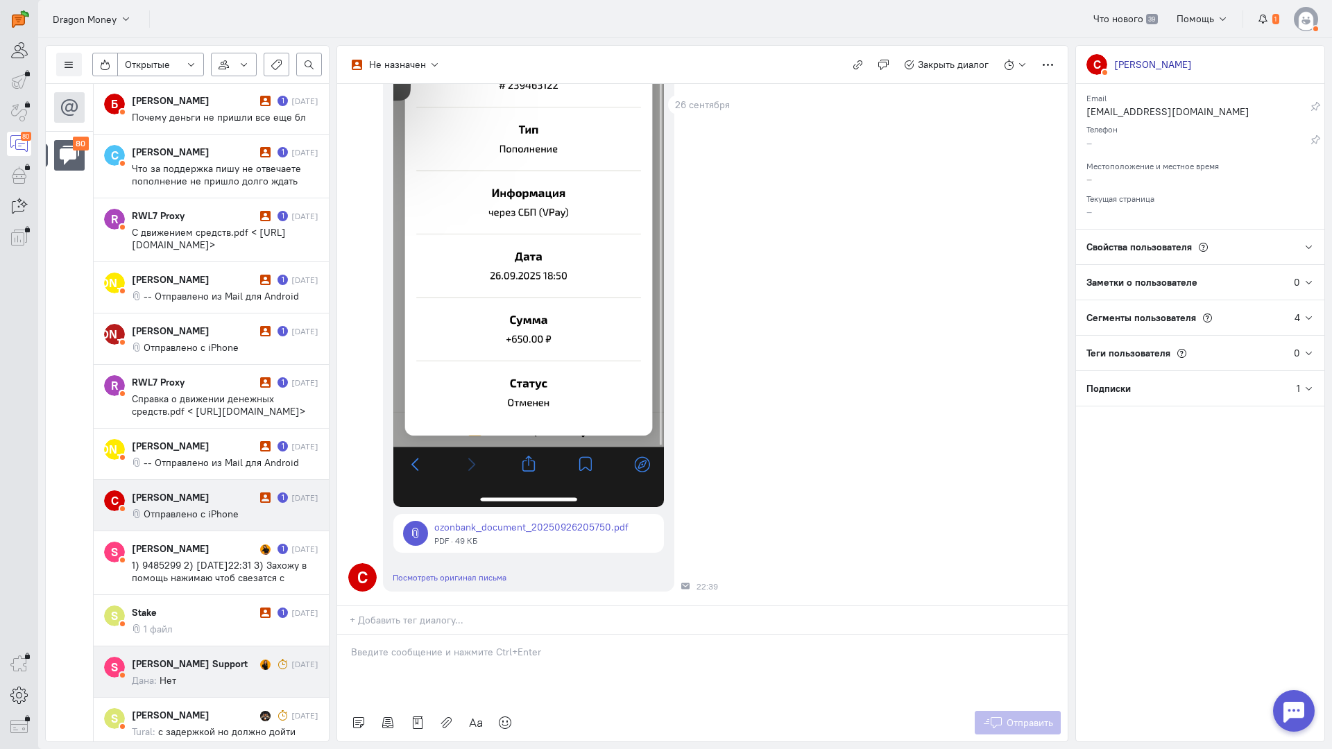
scroll to position [4627, 0]
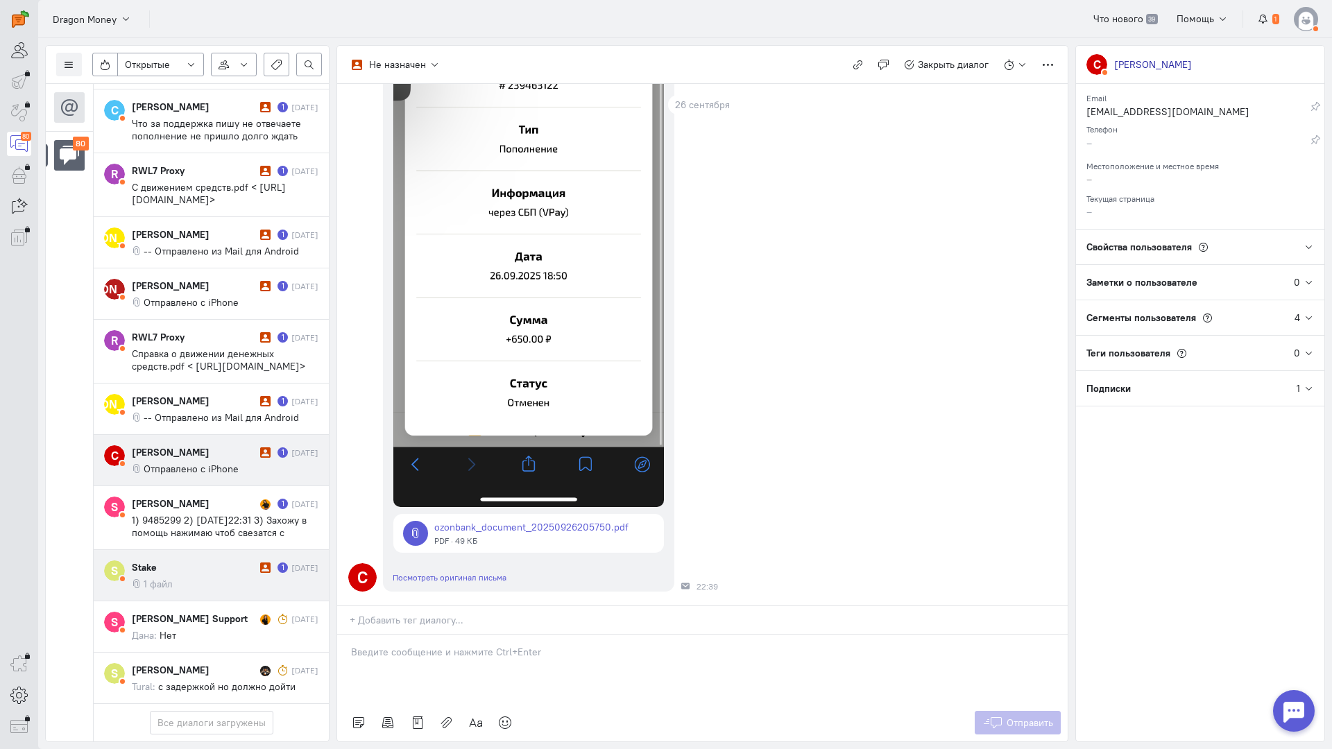
click at [229, 560] on div "Stake" at bounding box center [194, 567] width 125 height 14
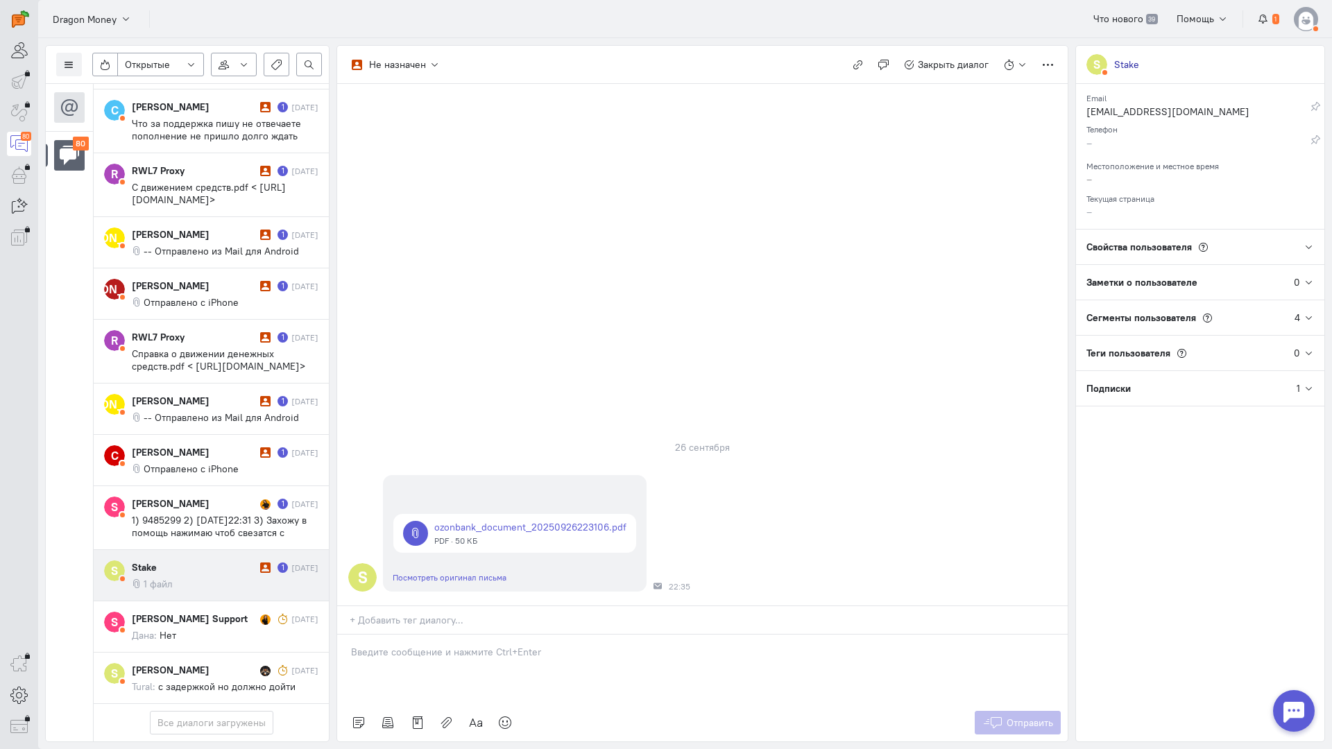
click at [438, 635] on div at bounding box center [702, 669] width 730 height 69
click at [344, 635] on div "Здравствуйте! Благодарим Вас за обращение и предоставленную информацию:blush:" at bounding box center [702, 669] width 730 height 69
click at [1025, 717] on span "Отправить" at bounding box center [1029, 723] width 46 height 12
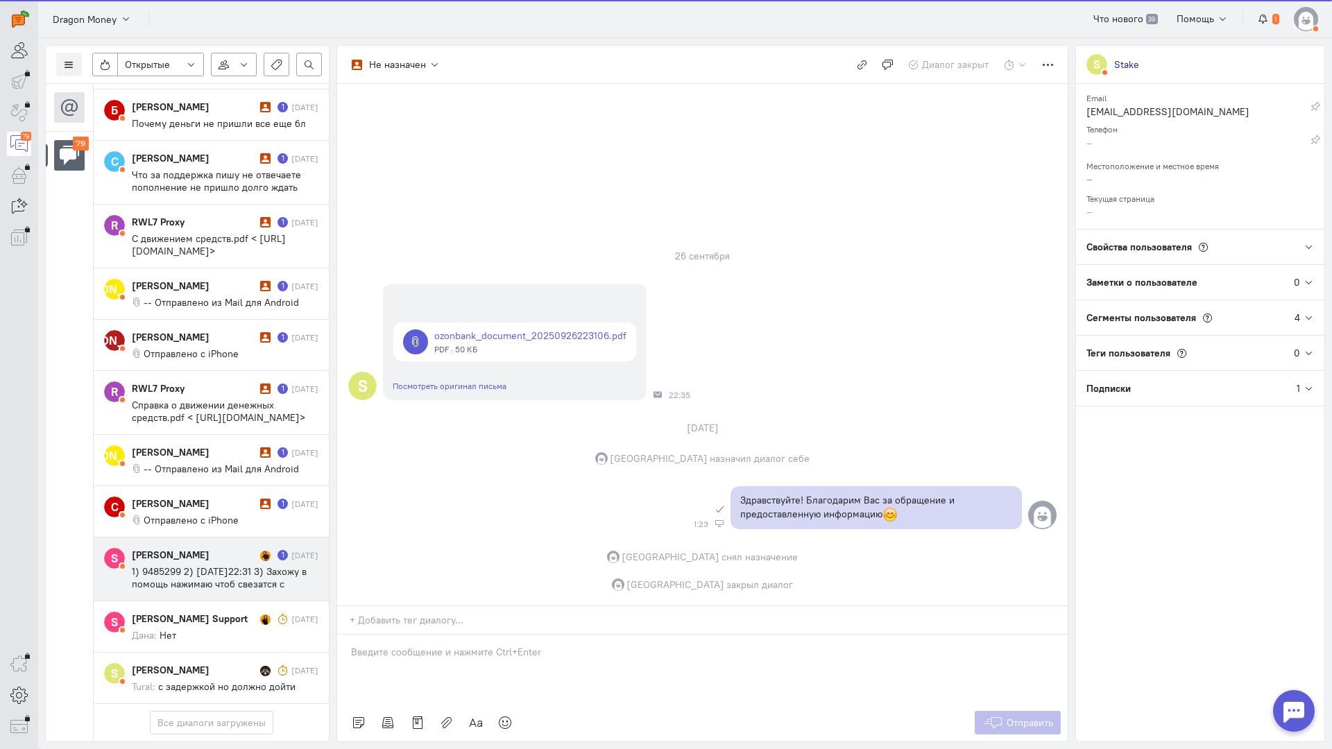
click at [240, 565] on span "1) 9485299 2) [DATE]22:31 3) Захожу в помощь нажимаю чтоб свезатся с поддержкой…" at bounding box center [224, 602] width 185 height 75
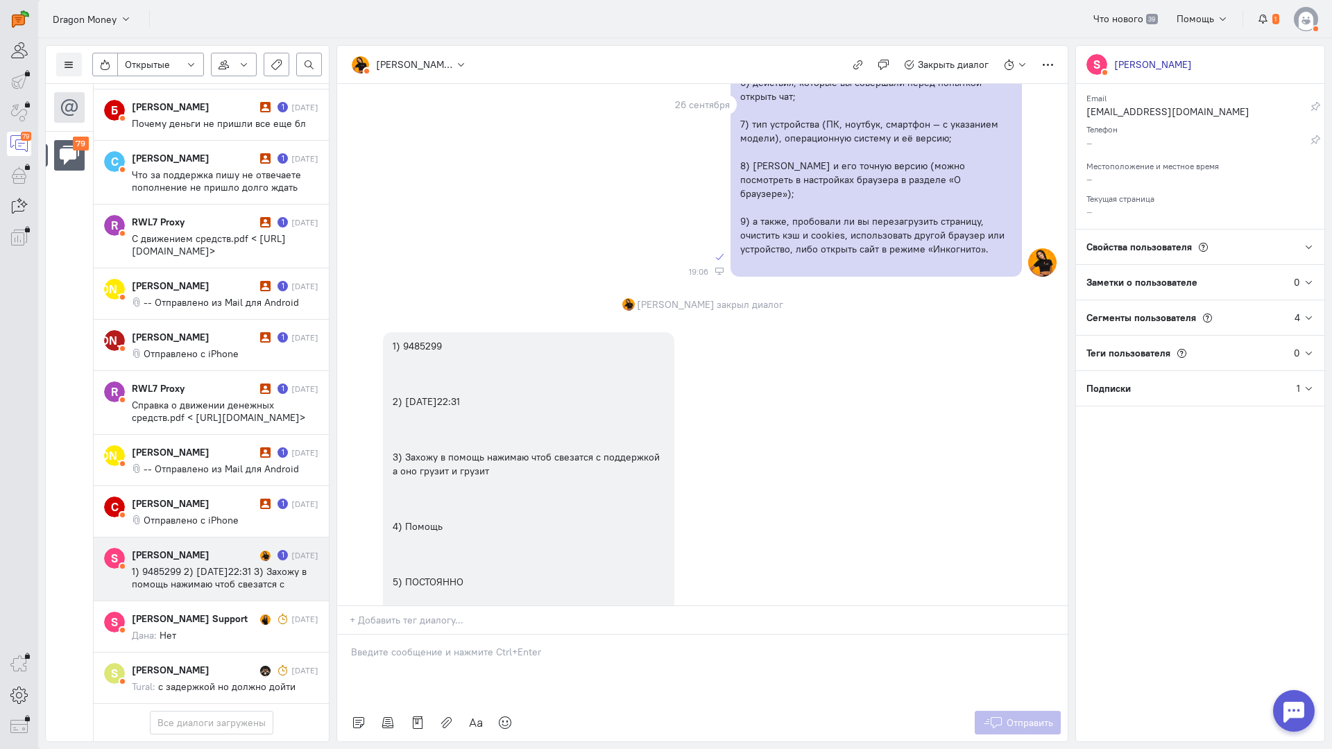
scroll to position [862, 0]
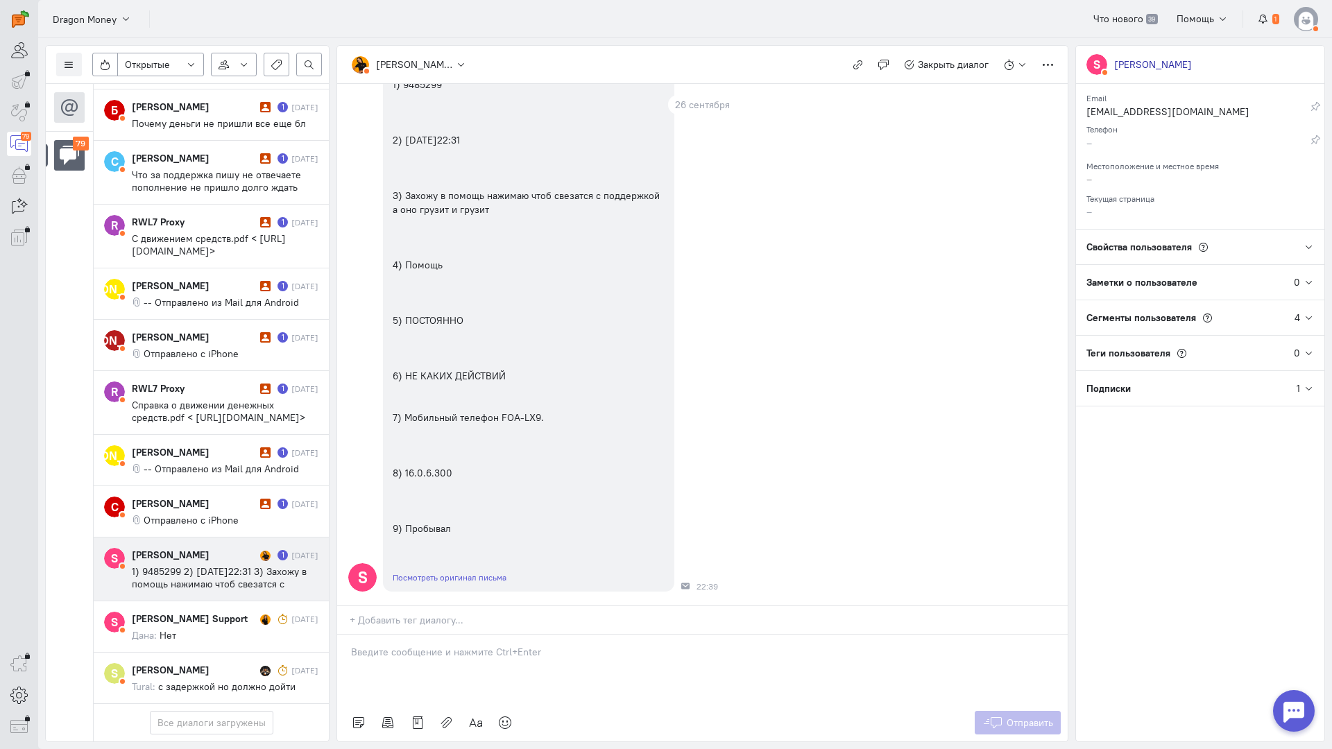
click at [440, 645] on p at bounding box center [702, 652] width 703 height 14
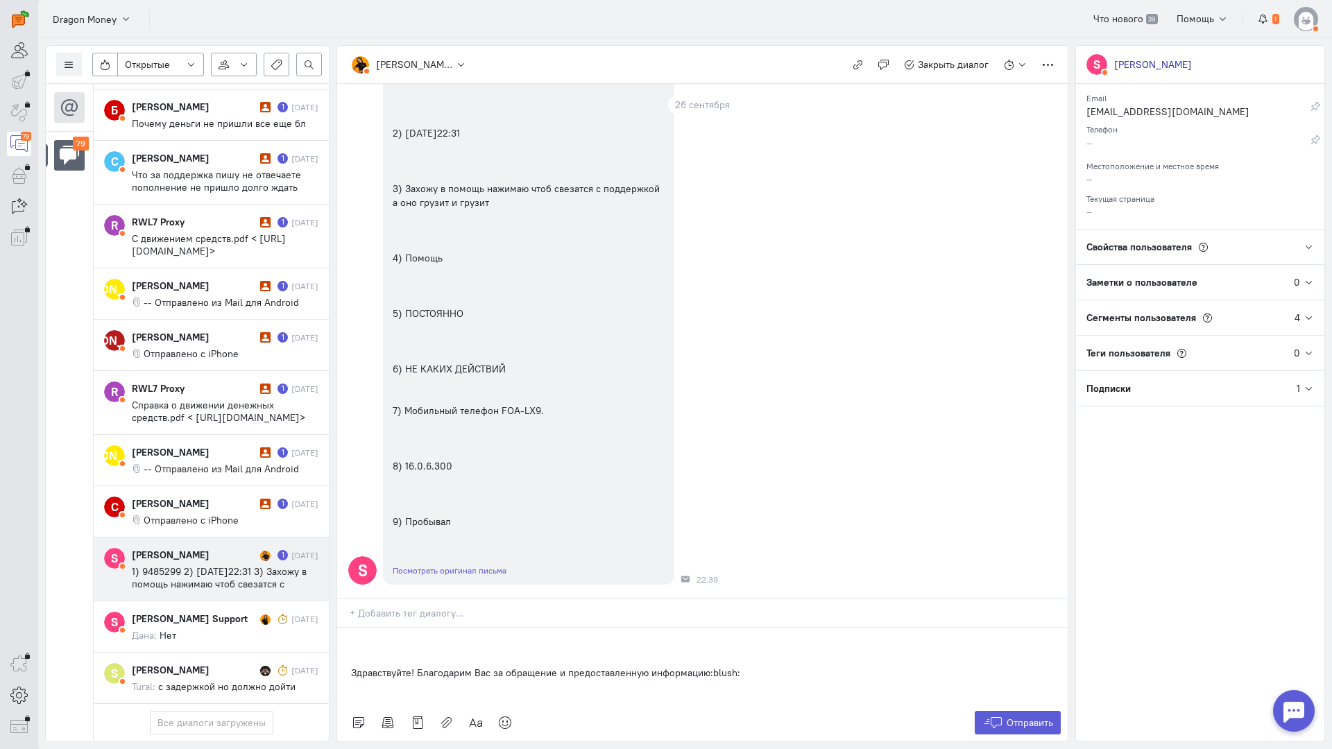
click at [348, 628] on div "Здравствуйте! Благодарим Вас за обращение и предоставленную информацию:blush:" at bounding box center [702, 666] width 730 height 76
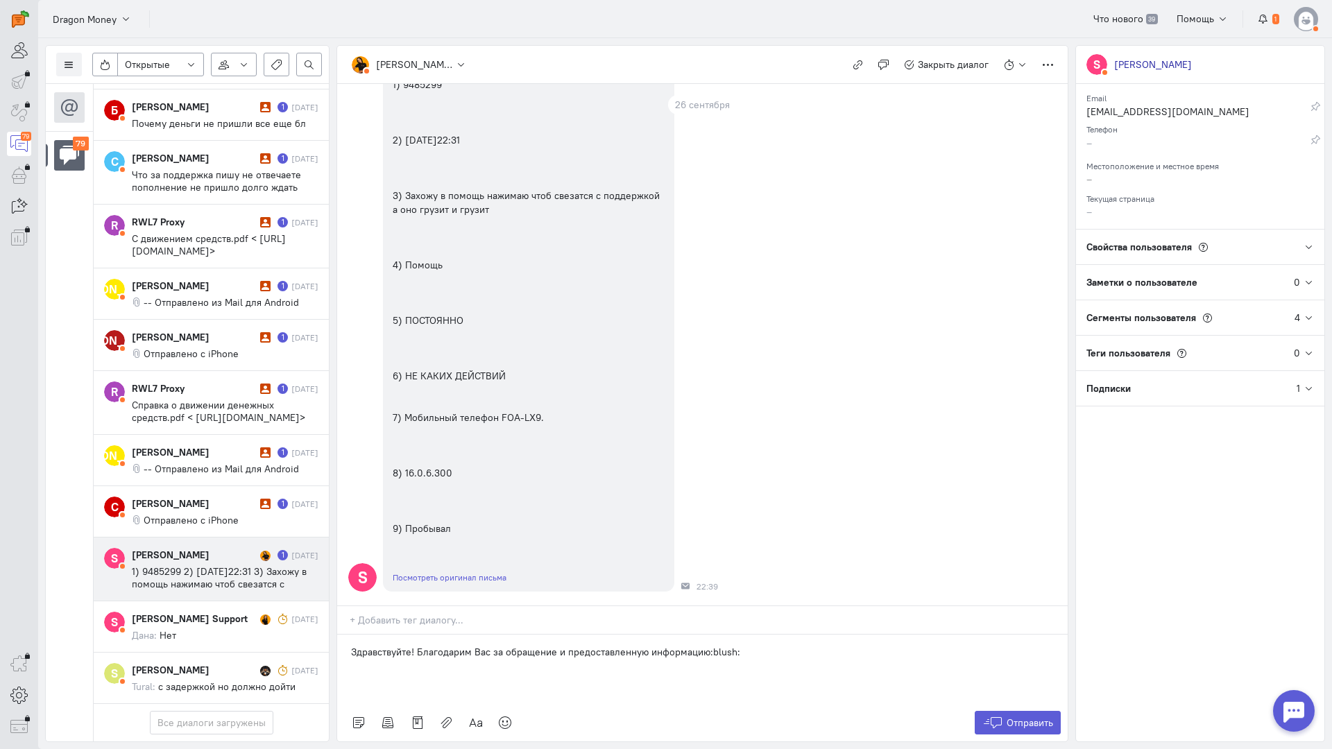
click at [817, 645] on p "Здравствуйте! Благодарим Вас за обращение и предоставленную информацию:blush:" at bounding box center [702, 652] width 703 height 14
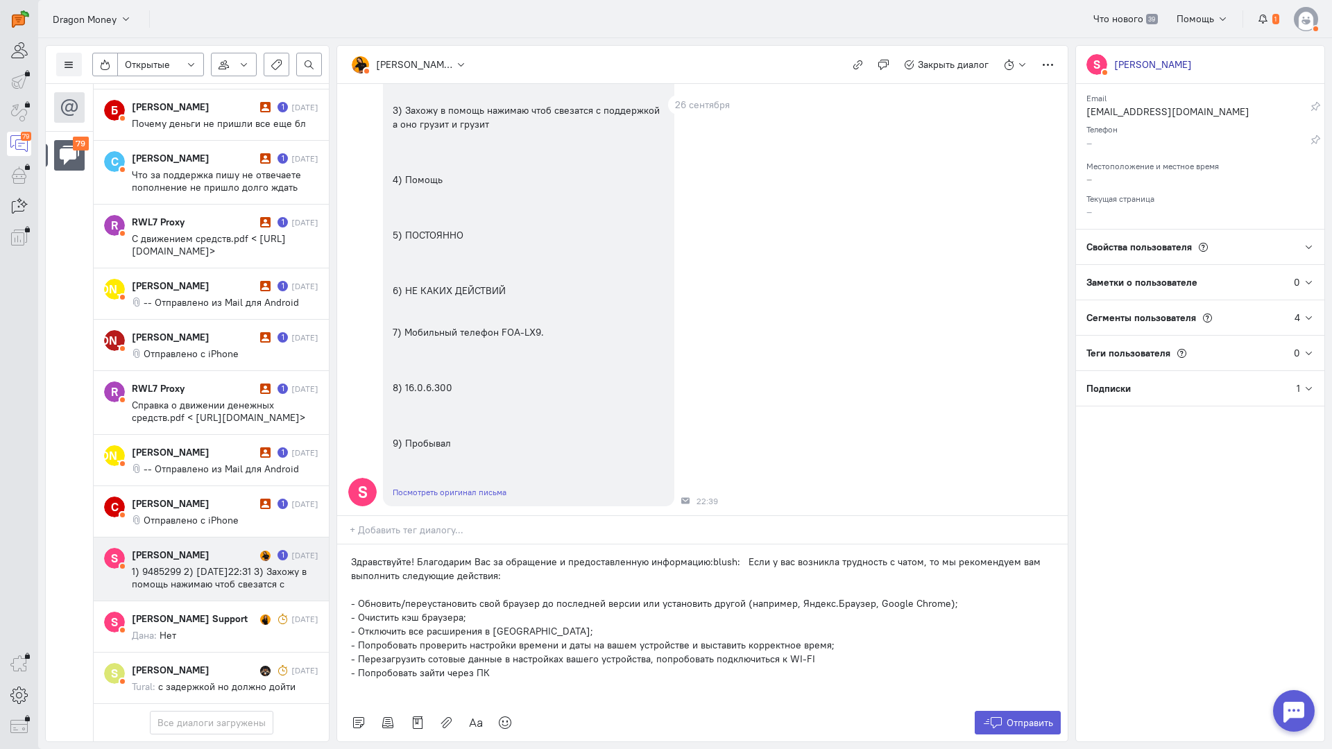
click at [745, 555] on p "Здравствуйте! Благодарим Вас за обращение и предоставленную информацию:blush: Е…" at bounding box center [702, 569] width 703 height 28
click at [741, 555] on p "Здравствуйте! Благодарим Вас за обращение и предоставленную информацию:blush: Е…" at bounding box center [702, 569] width 703 height 28
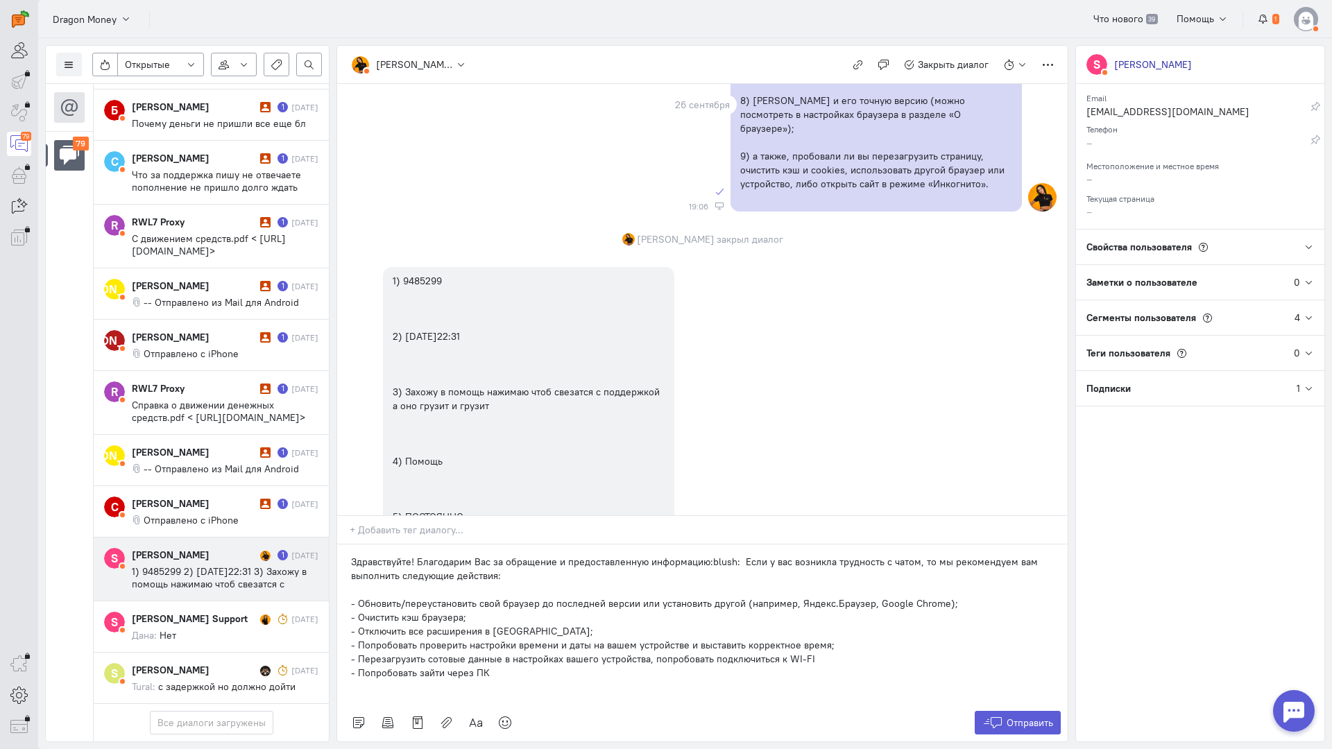
scroll to position [585, 0]
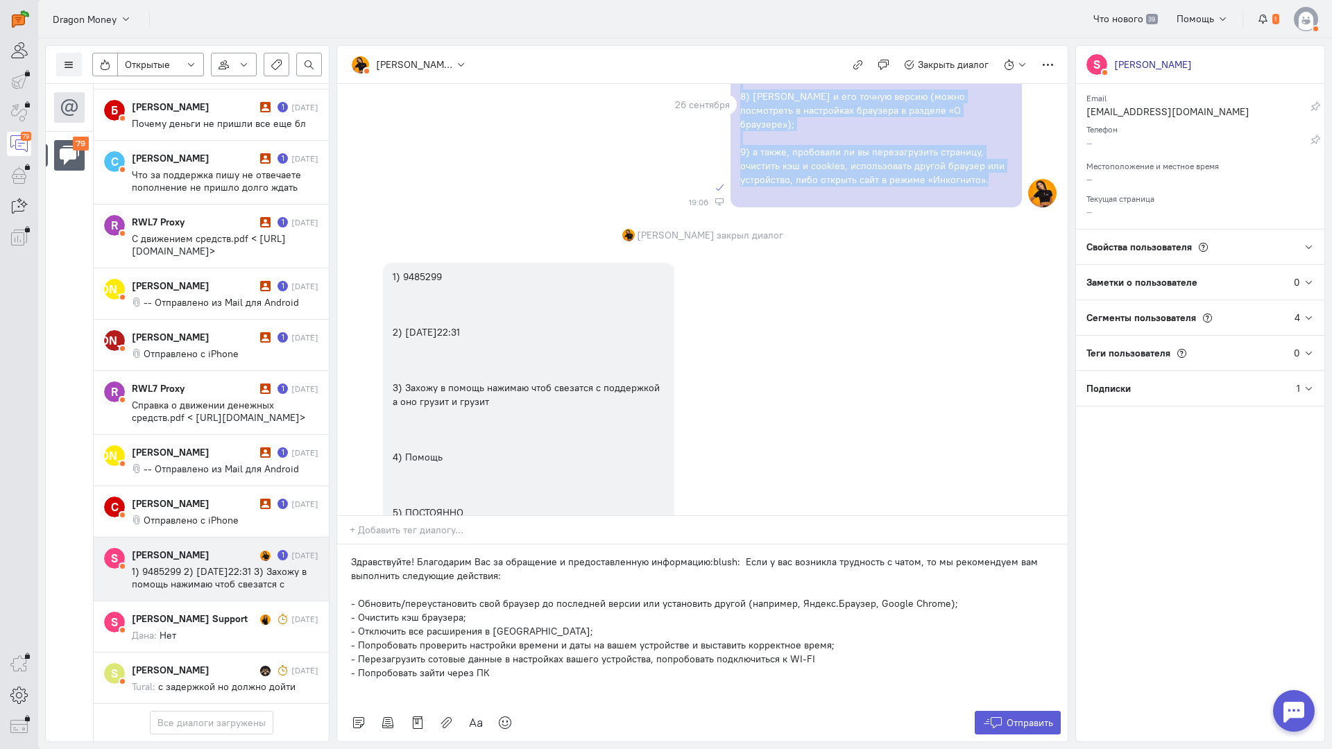
copy div "2) lor IP dolors ame conse/adipi; 9) elit s doeiu temporincidid utlabore; 2) et…"
drag, startPoint x: 737, startPoint y: 275, endPoint x: 993, endPoint y: 186, distance: 270.5
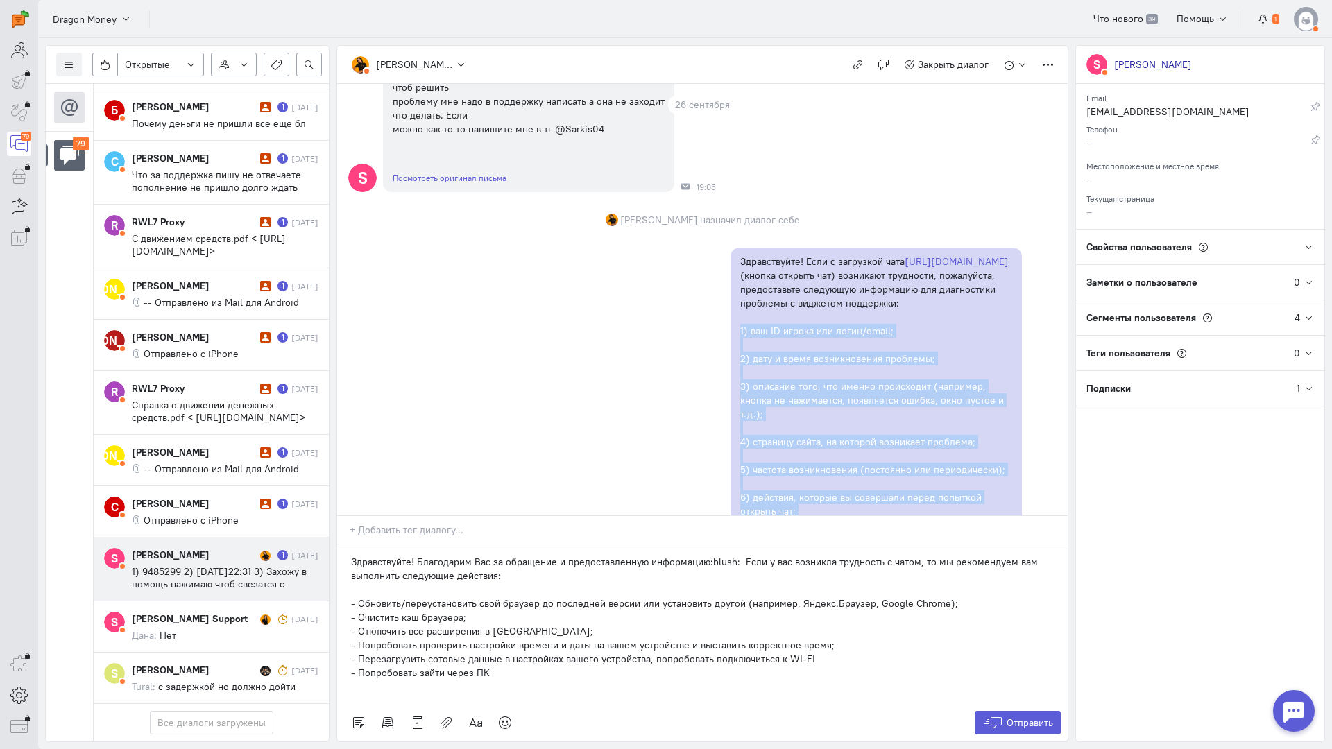
scroll to position [99, 0]
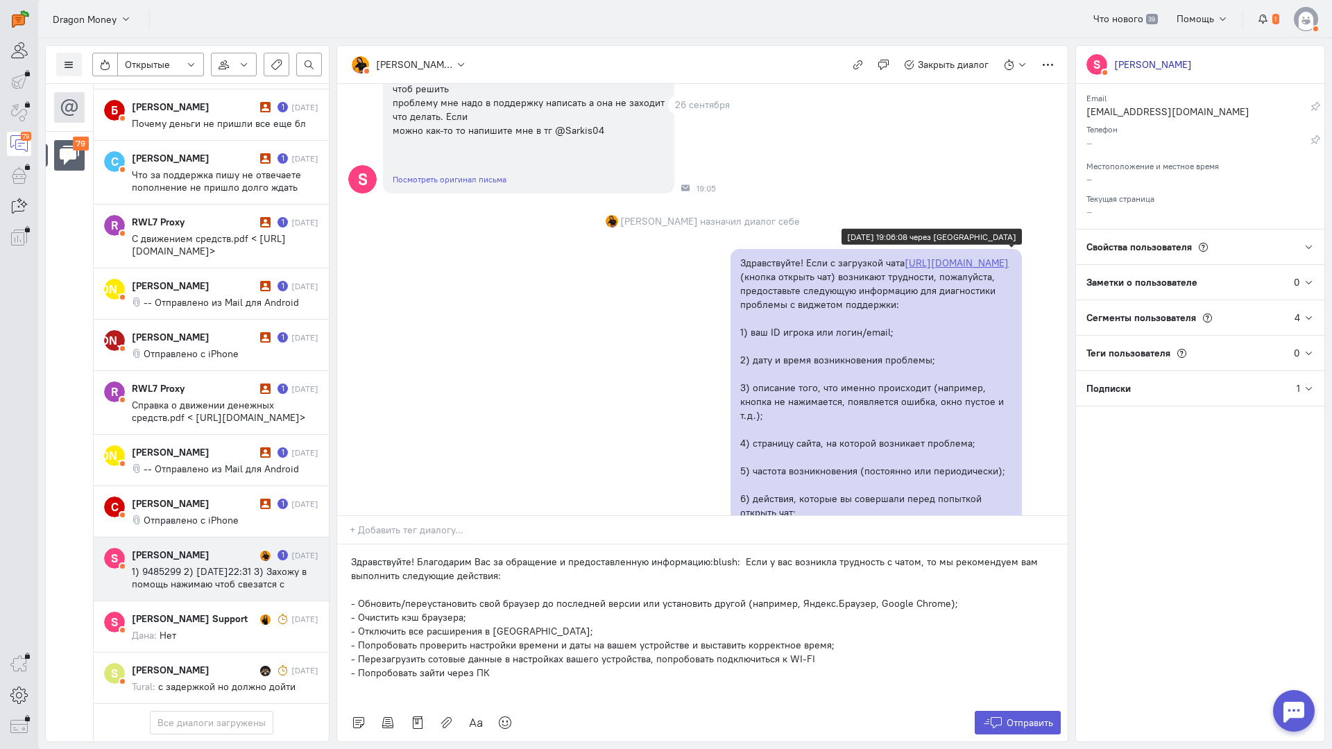
click at [922, 282] on p "Здравствуйте! Если с загрузкой чата [URL][DOMAIN_NAME] (кнопка открыть чат) воз…" at bounding box center [876, 283] width 272 height 55
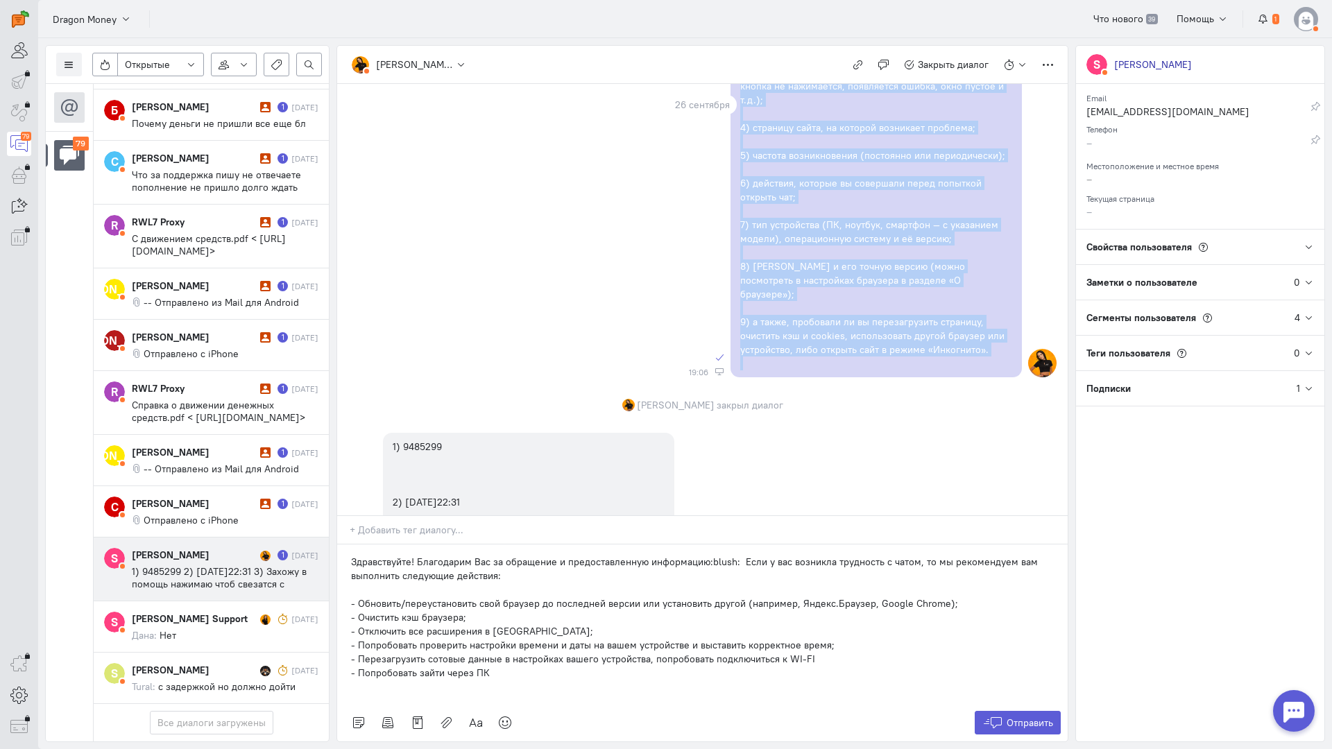
scroll to position [446, 0]
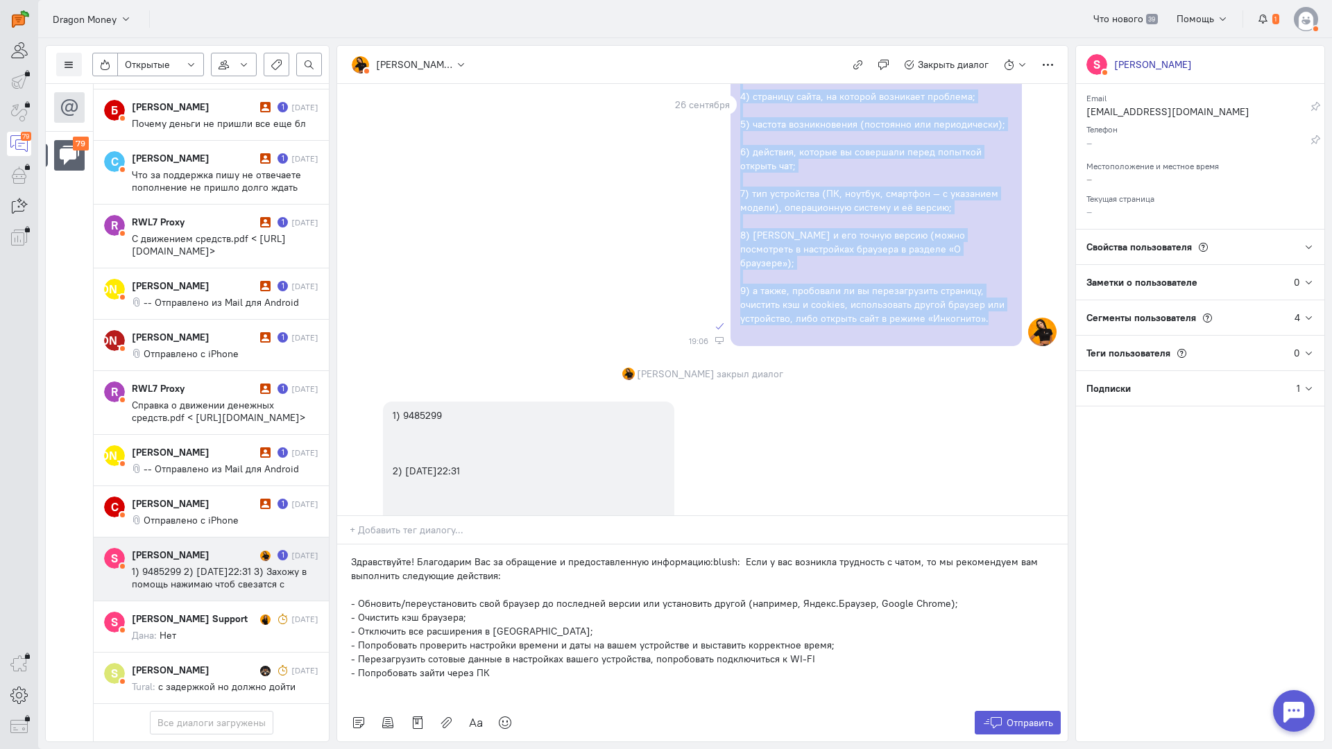
copy div "Lore i dolorsita cons adipi://elits2.doeius/ (tempor incidid utl) etdolorem ali…"
drag, startPoint x: 803, startPoint y: 262, endPoint x: 985, endPoint y: 317, distance: 189.8
click at [985, 317] on div "Здравствуйте! Если с загрузкой чата [URL][DOMAIN_NAME] (кнопка открыть чат) воз…" at bounding box center [876, 124] width 272 height 430
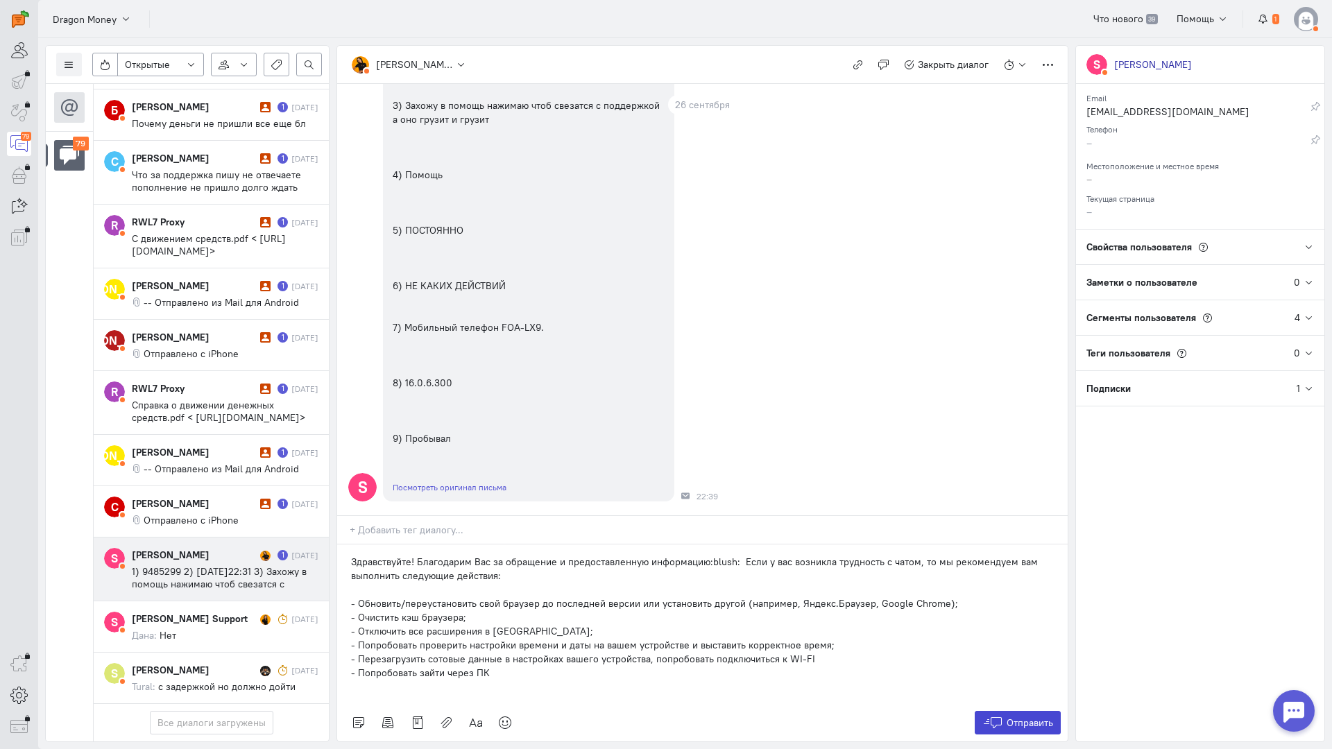
click at [1012, 717] on span "Отправить" at bounding box center [1029, 723] width 46 height 12
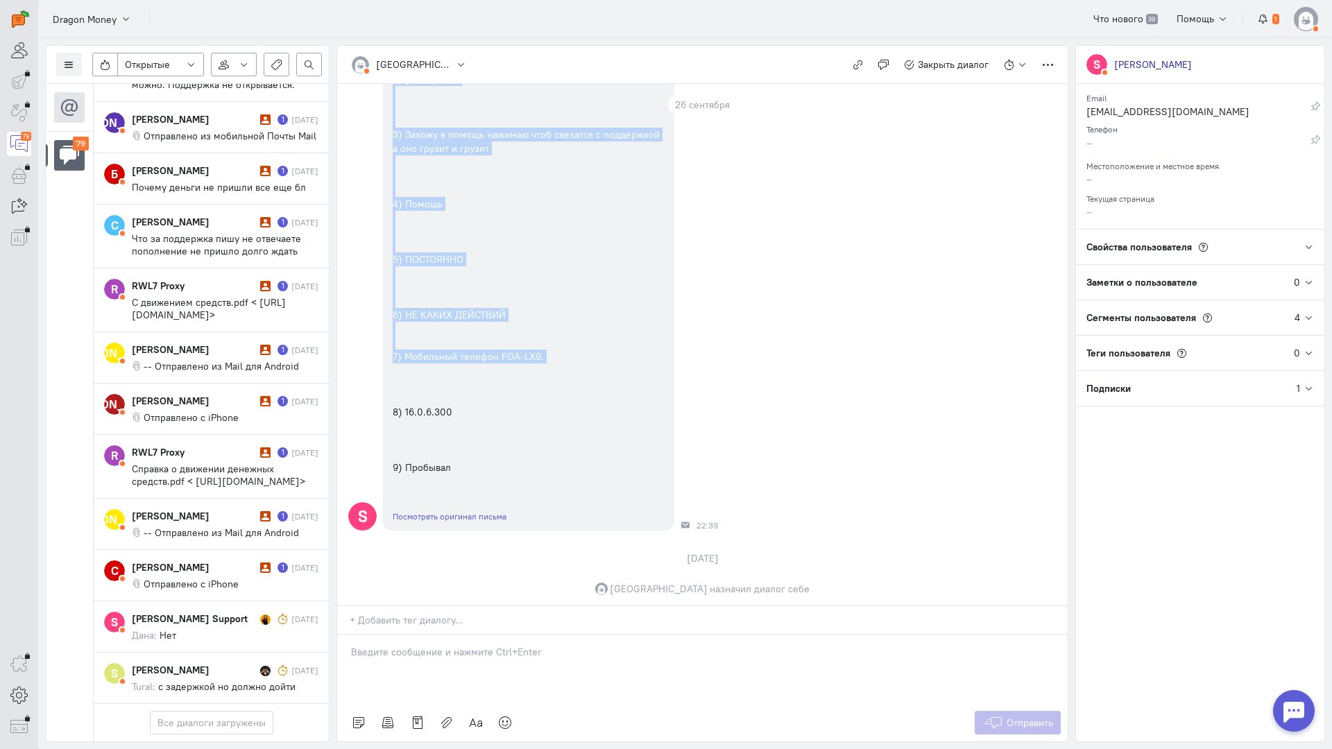
scroll to position [839, 0]
copy div "1) 9485299 2) [DATE]22:31 3) Захожу в помощь нажимаю чтоб свезатся с поддержкой…"
drag, startPoint x: 390, startPoint y: 160, endPoint x: 504, endPoint y: 472, distance: 331.8
click at [504, 472] on div "1) 9485299 2) [DATE]22:31 3) Захожу в помощь нажимаю чтоб свезатся с поддержкой…" at bounding box center [528, 244] width 291 height 472
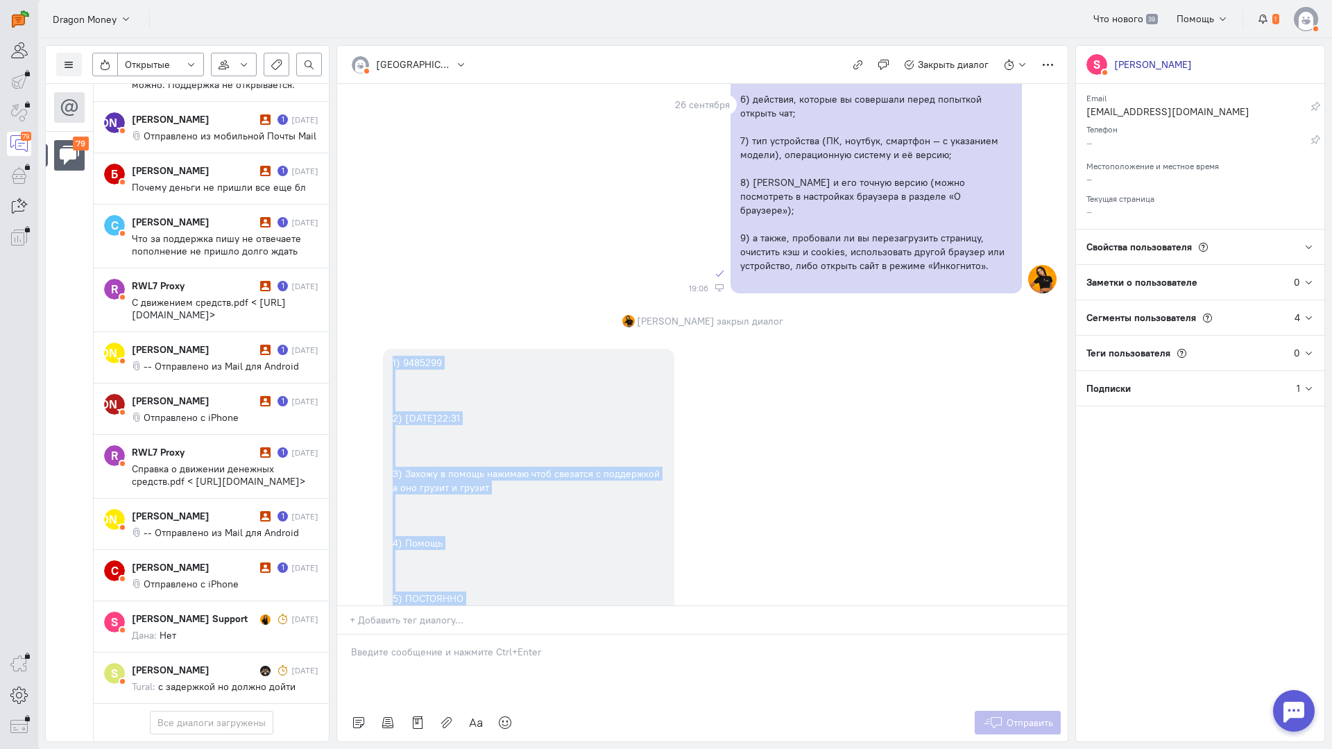
scroll to position [701, 0]
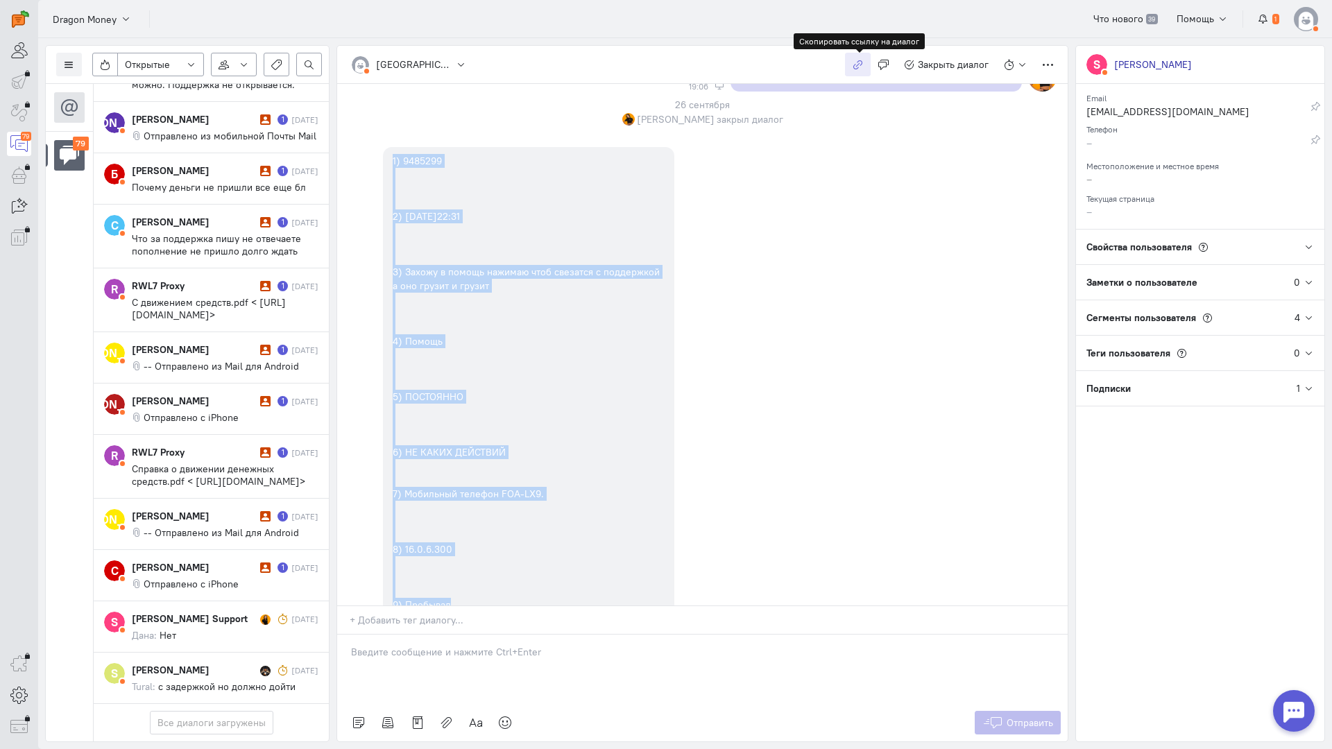
click at [861, 67] on icon "button" at bounding box center [857, 65] width 10 height 10
copy div "1) 9485299 2) [DATE]22:31 3) Захожу в помощь нажимаю чтоб свезатся с поддержкой…"
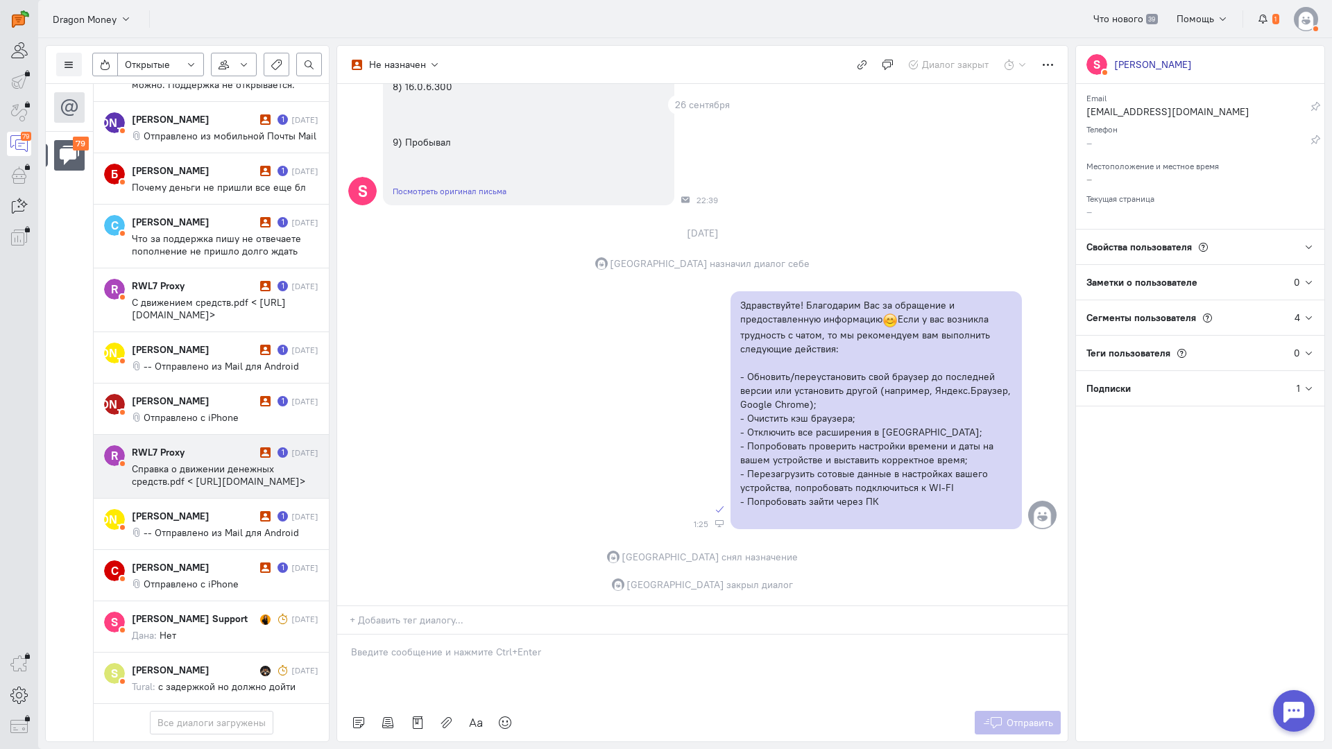
scroll to position [4514, 0]
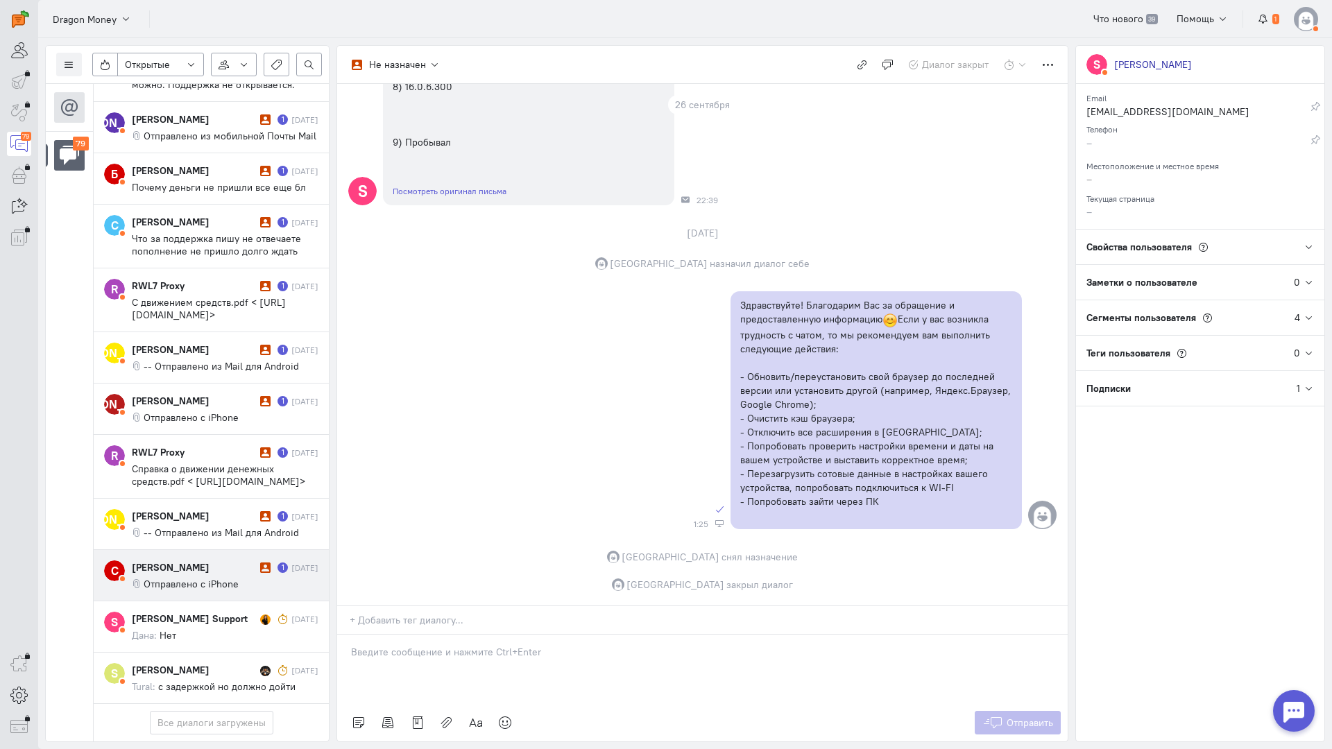
click at [214, 578] on span "Отправлено с iPhone" at bounding box center [191, 584] width 95 height 12
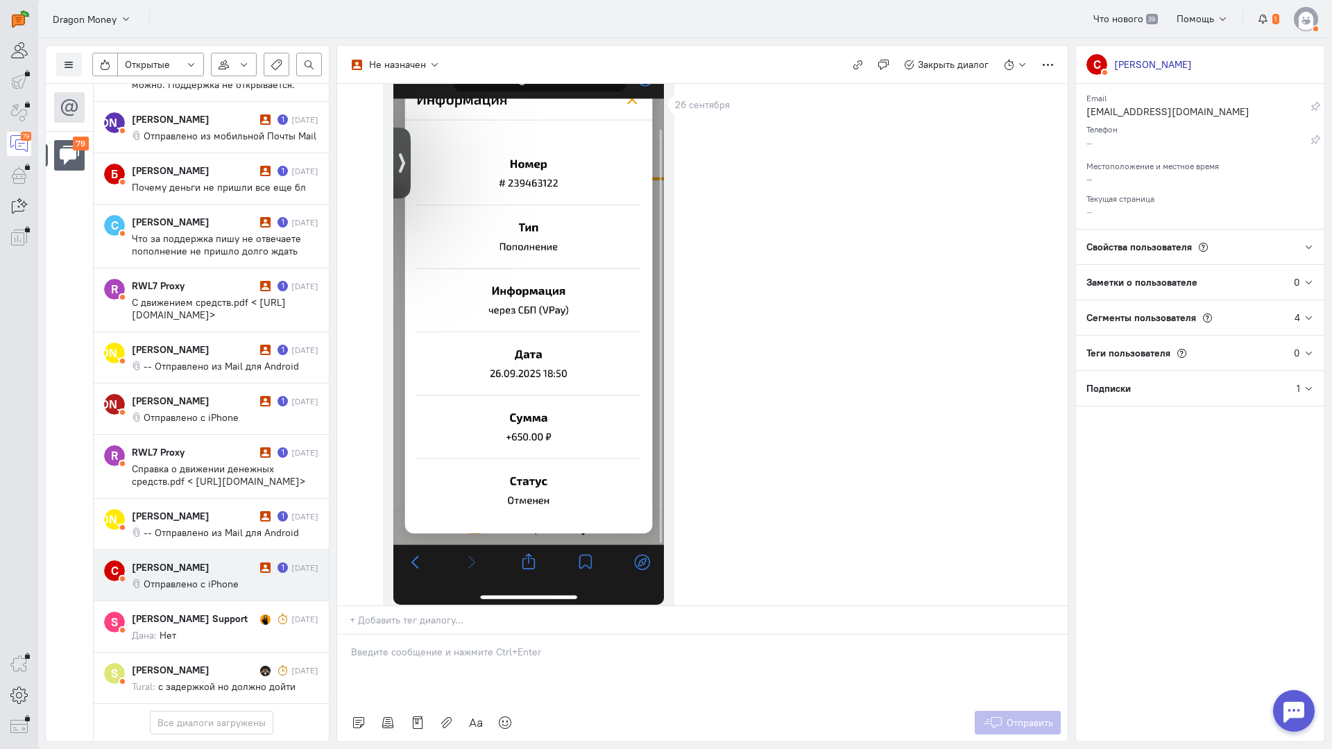
scroll to position [0, 0]
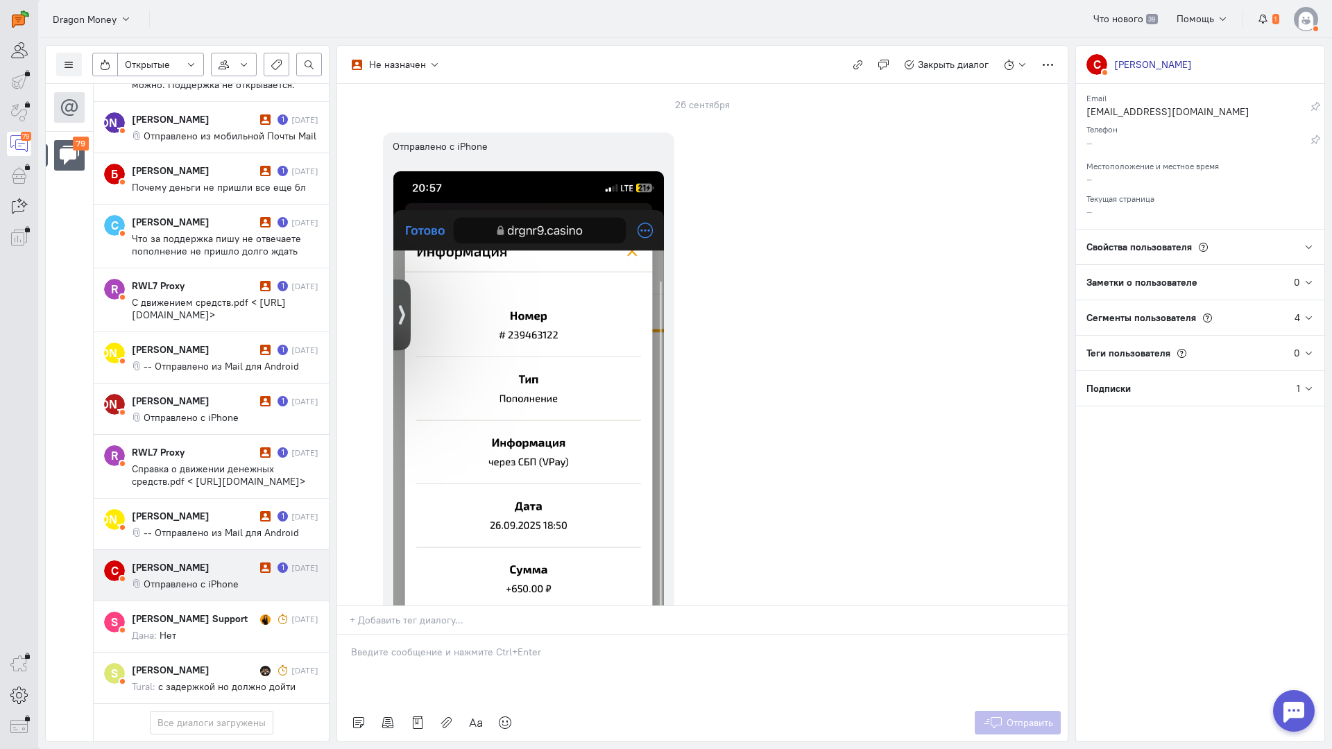
click at [463, 635] on div at bounding box center [702, 669] width 730 height 69
drag, startPoint x: 461, startPoint y: 557, endPoint x: 454, endPoint y: 556, distance: 7.0
click at [459, 635] on div at bounding box center [702, 669] width 730 height 69
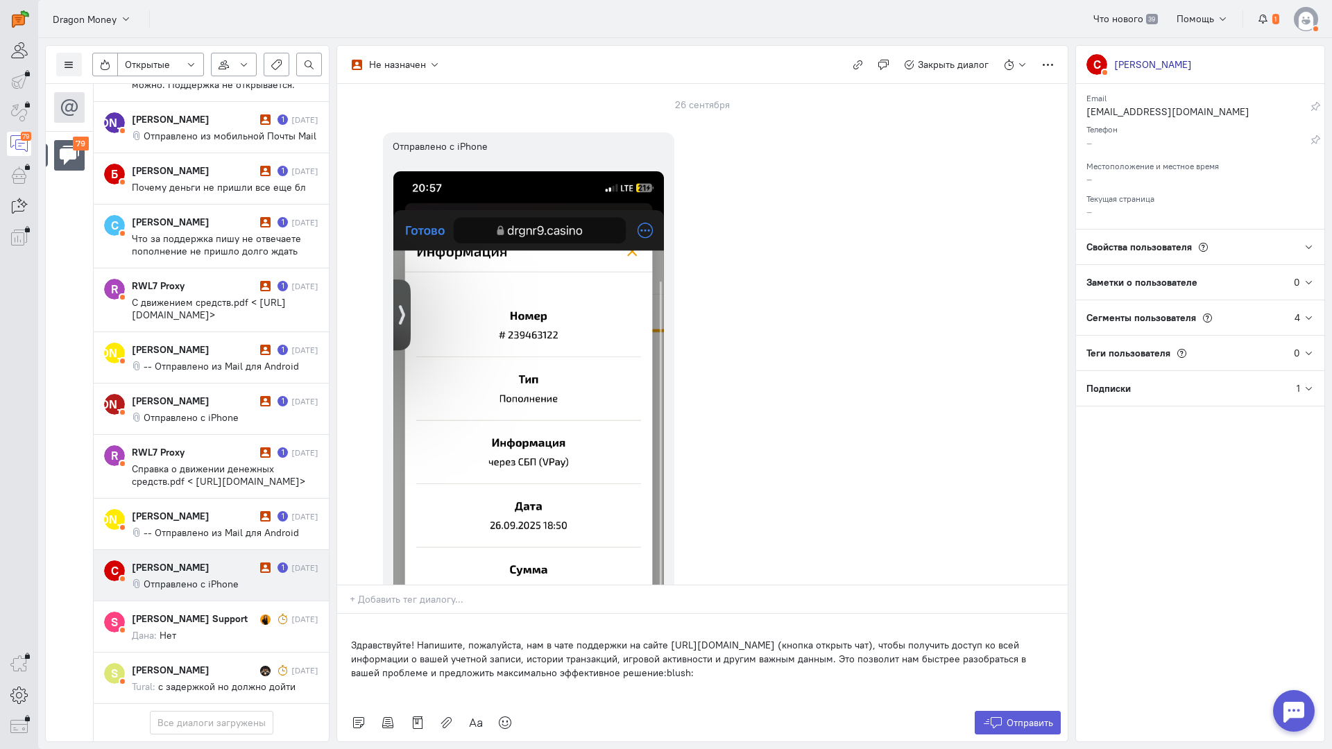
click at [348, 614] on div "Здравствуйте! Напишите, пожалуйста, нам в чате поддержки на сайте [URL][DOMAIN_…" at bounding box center [702, 659] width 730 height 90
click at [1000, 716] on icon at bounding box center [992, 723] width 21 height 14
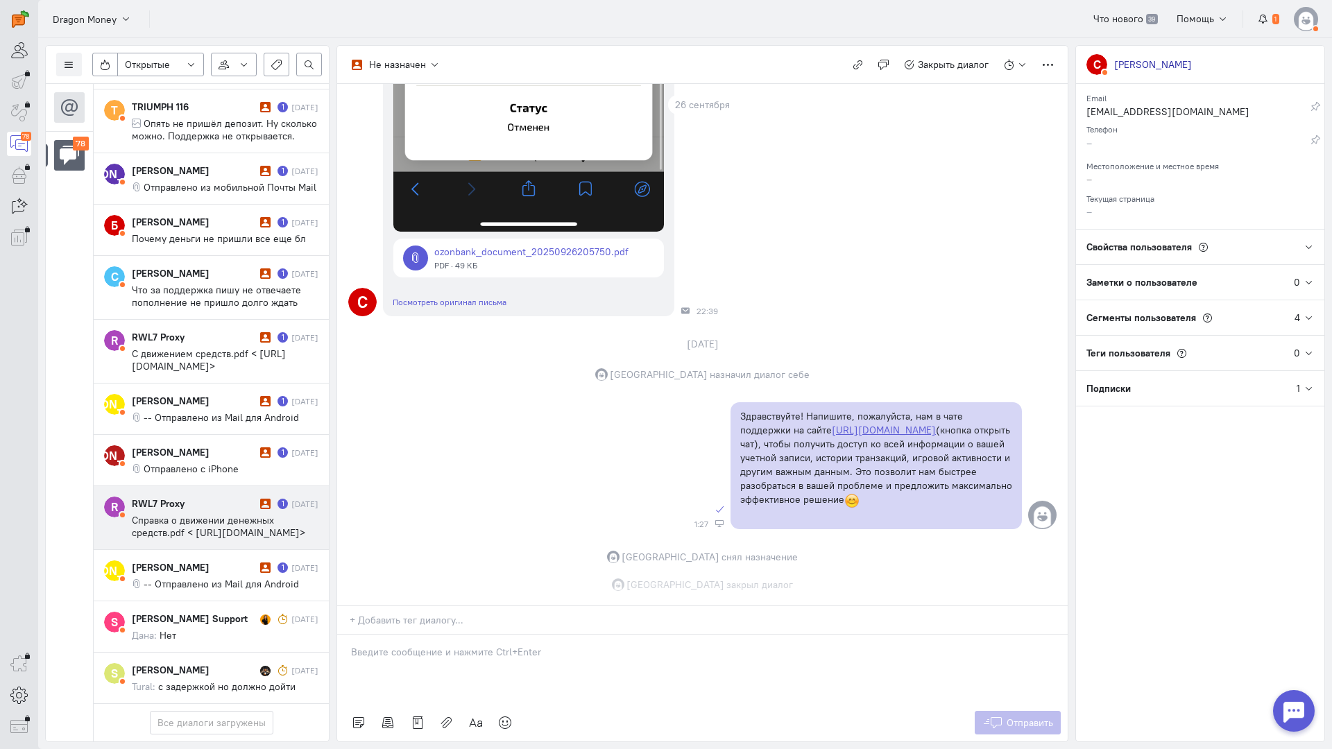
scroll to position [610, 0]
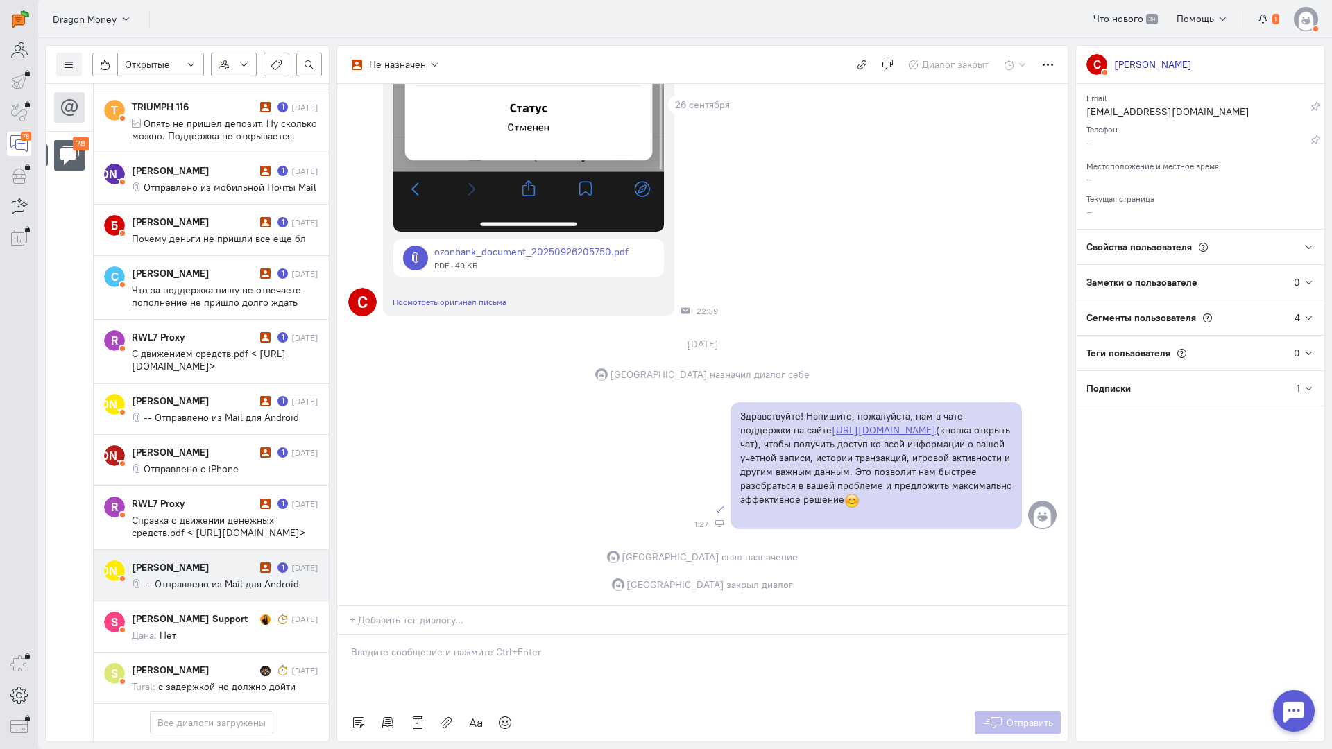
click at [207, 560] on div "[PERSON_NAME]" at bounding box center [194, 567] width 125 height 14
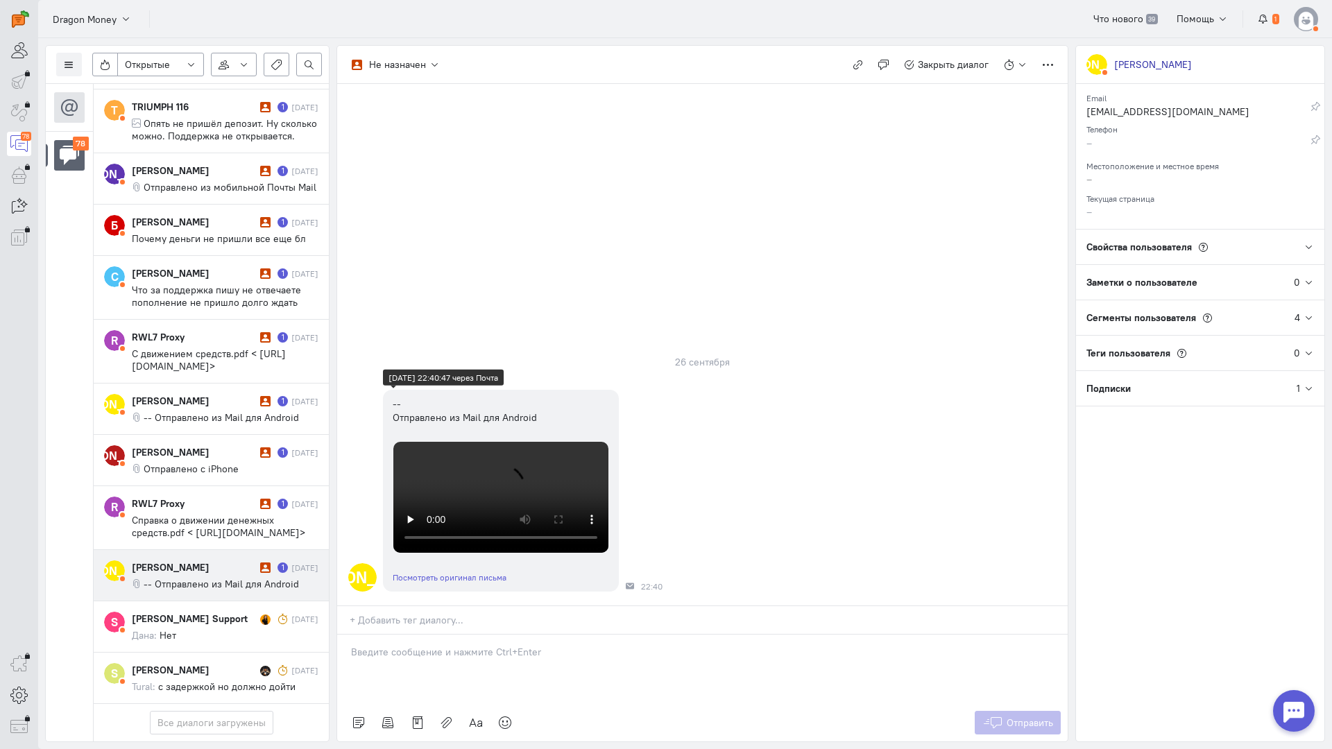
scroll to position [322, 0]
click at [478, 572] on link "Посмотреть оригинал письма" at bounding box center [450, 577] width 114 height 10
click at [445, 645] on p at bounding box center [702, 652] width 703 height 14
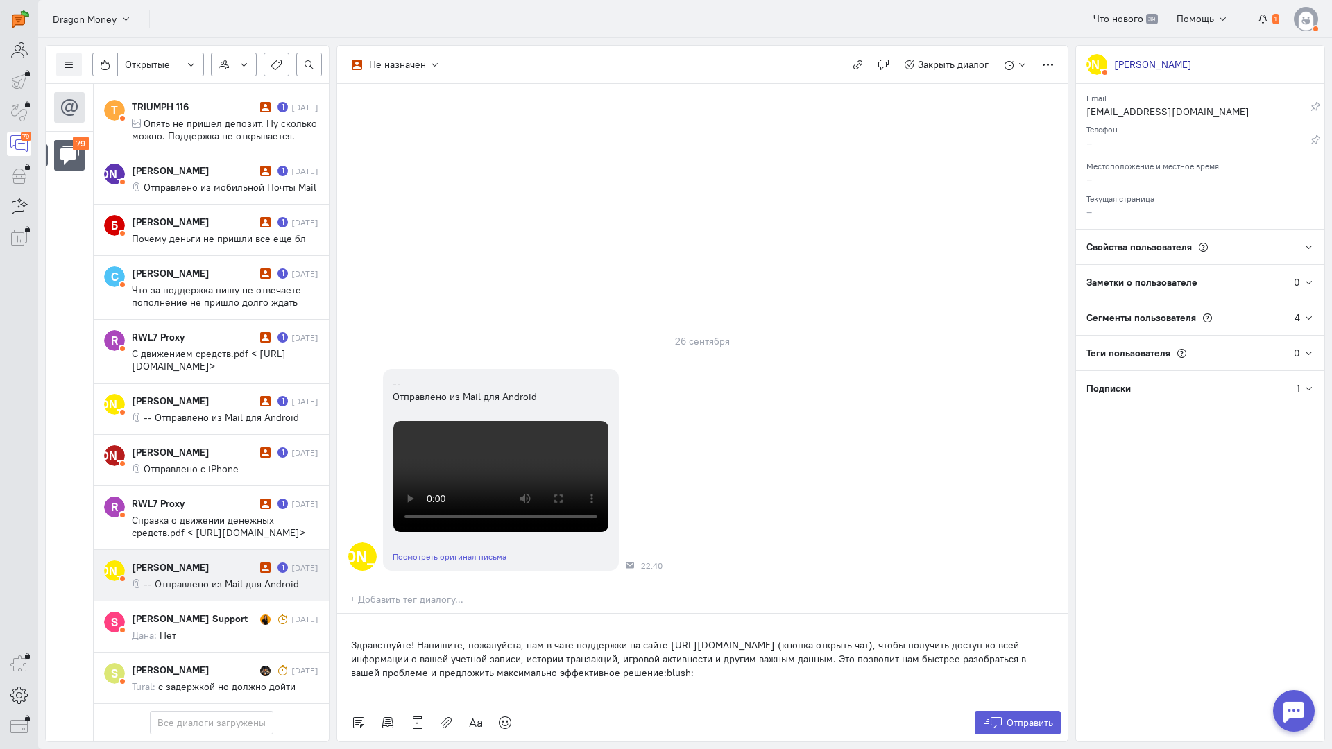
click at [351, 614] on div "Здравствуйте! Напишите, пожалуйста, нам в чате поддержки на сайте [URL][DOMAIN_…" at bounding box center [702, 659] width 730 height 90
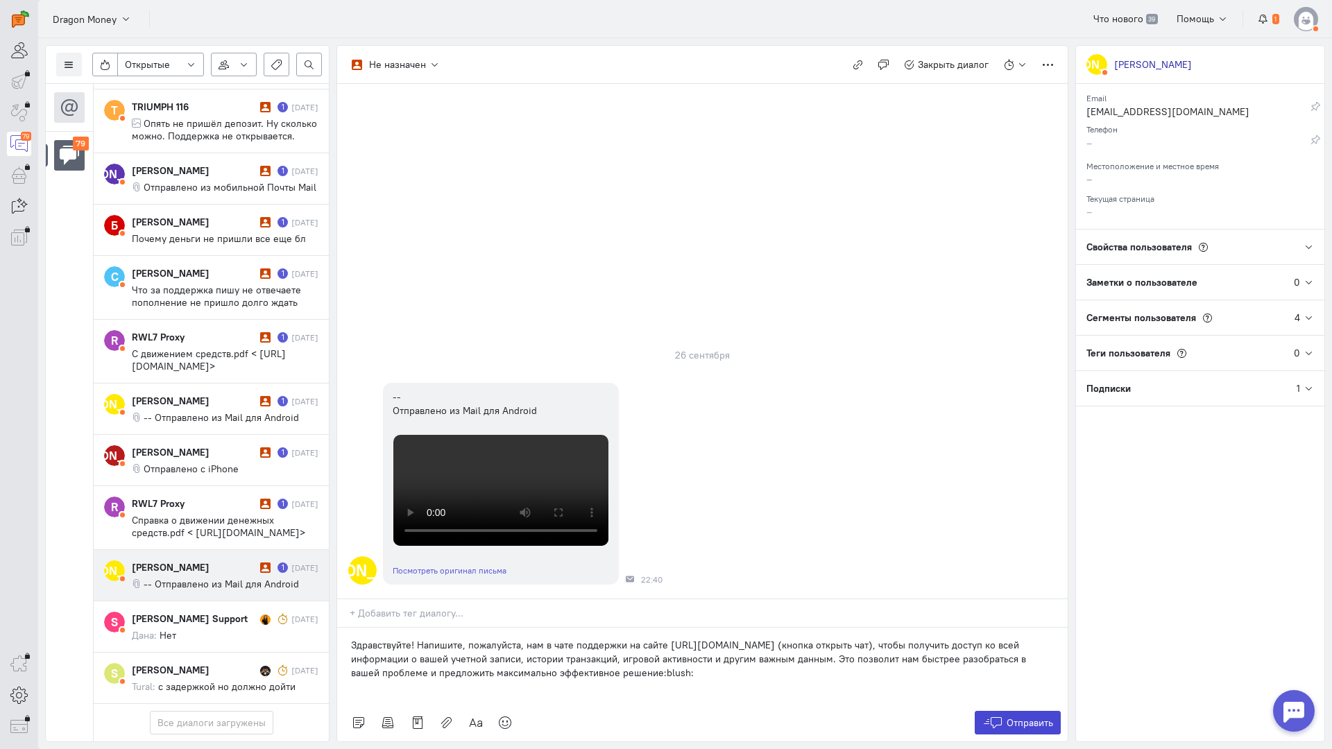
click at [1017, 711] on button "Отправить" at bounding box center [1018, 723] width 87 height 24
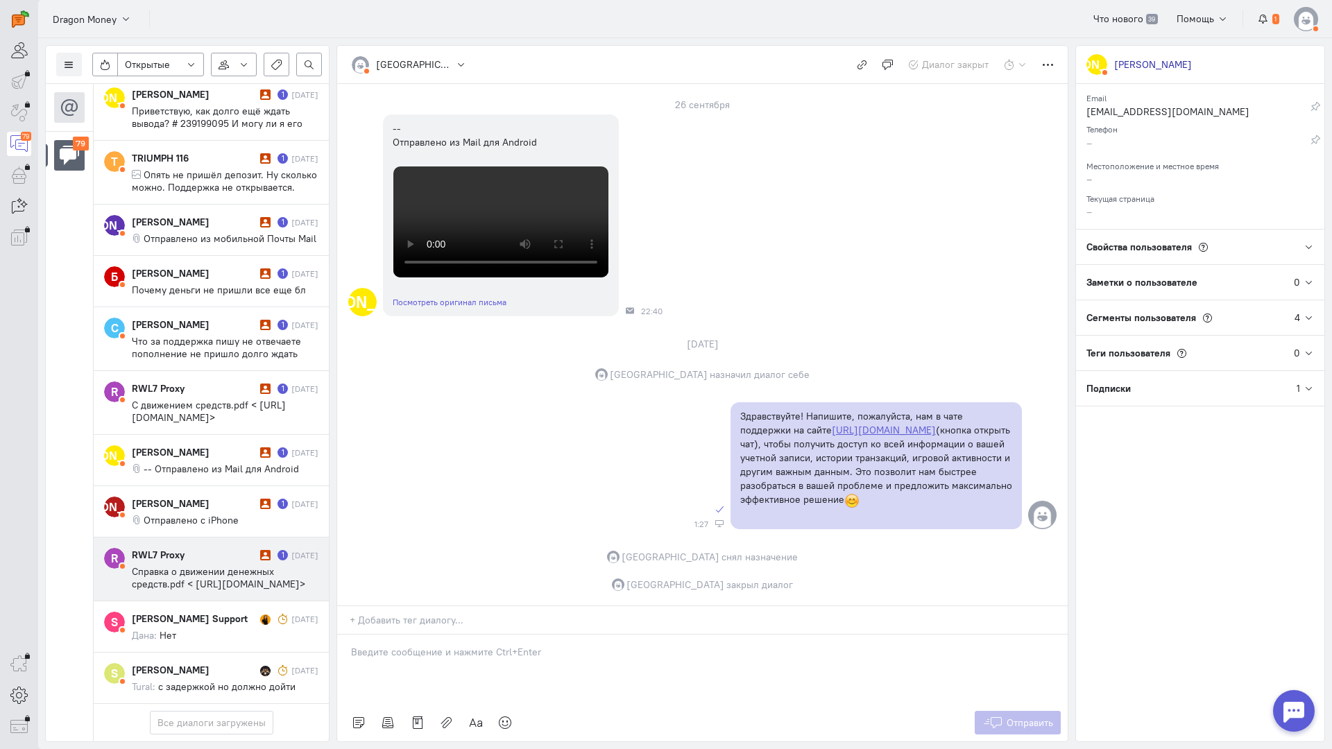
scroll to position [4464, 0]
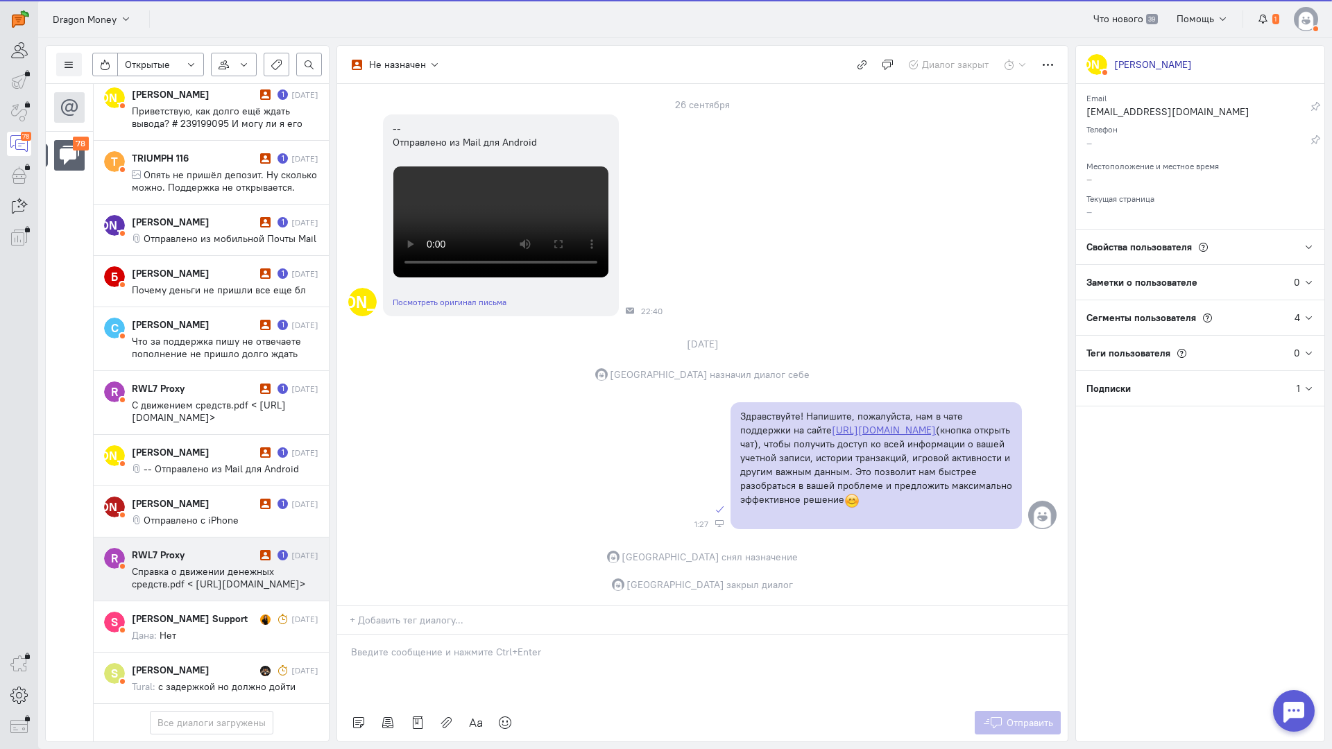
click at [194, 548] on div "RWL7 Proxy" at bounding box center [194, 555] width 125 height 14
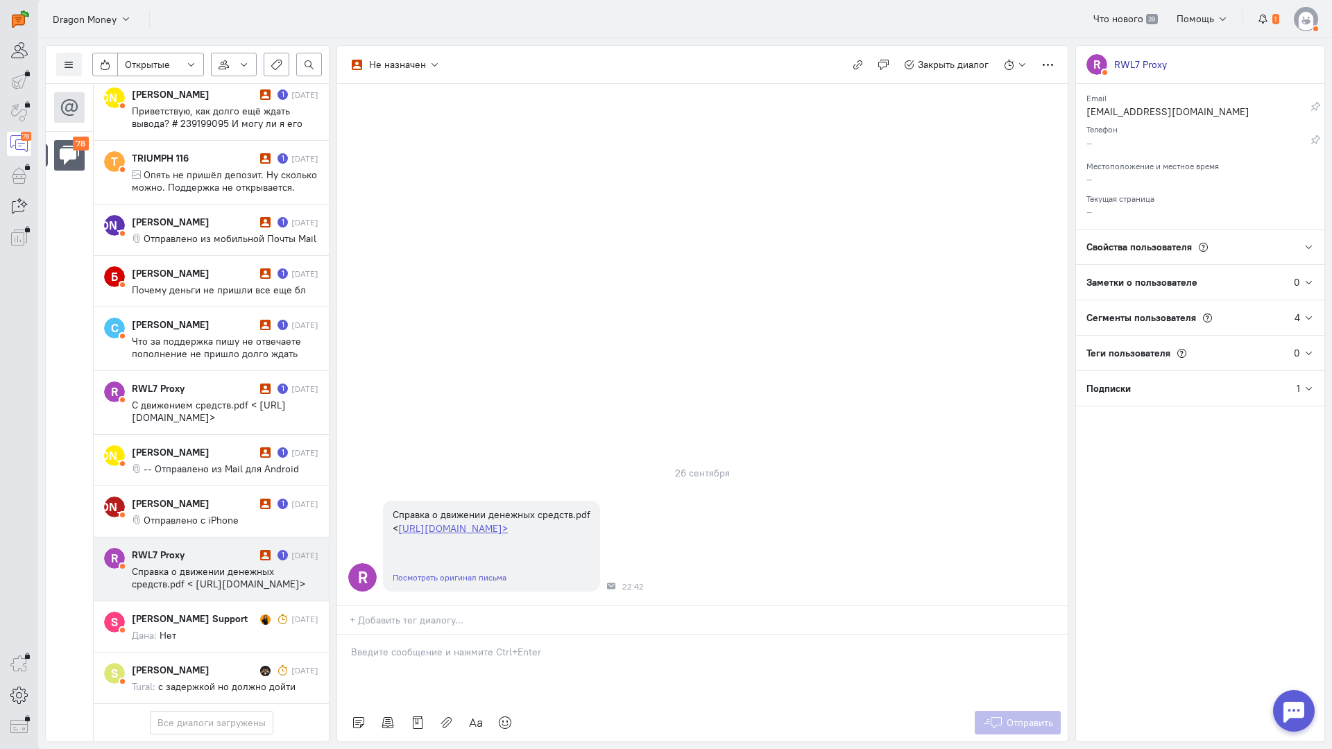
click at [469, 635] on div at bounding box center [702, 669] width 730 height 69
click at [351, 635] on div "Здравствуйте! Благодарим Вас за обращение и предоставленную информацию:blush:" at bounding box center [702, 669] width 730 height 69
click at [1029, 717] on span "Отправить" at bounding box center [1029, 723] width 46 height 12
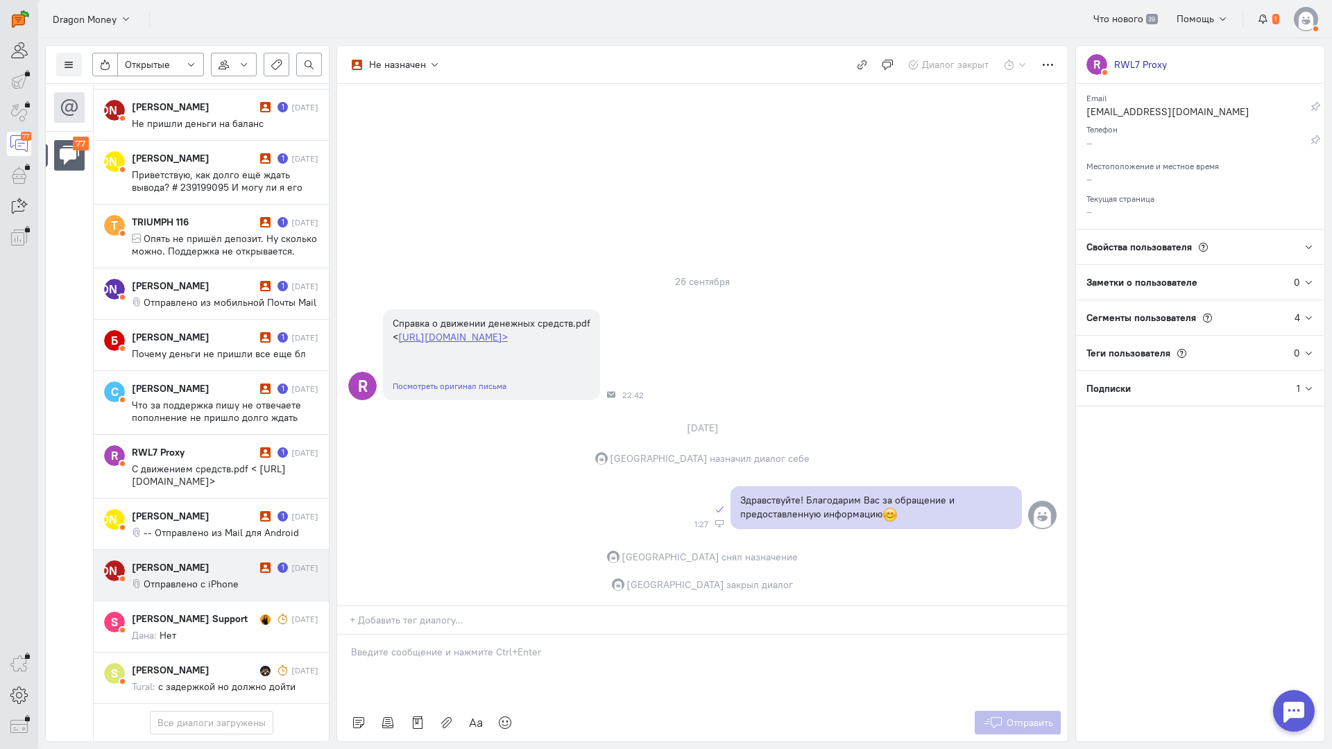
click at [205, 560] on div "[PERSON_NAME]" at bounding box center [194, 567] width 125 height 14
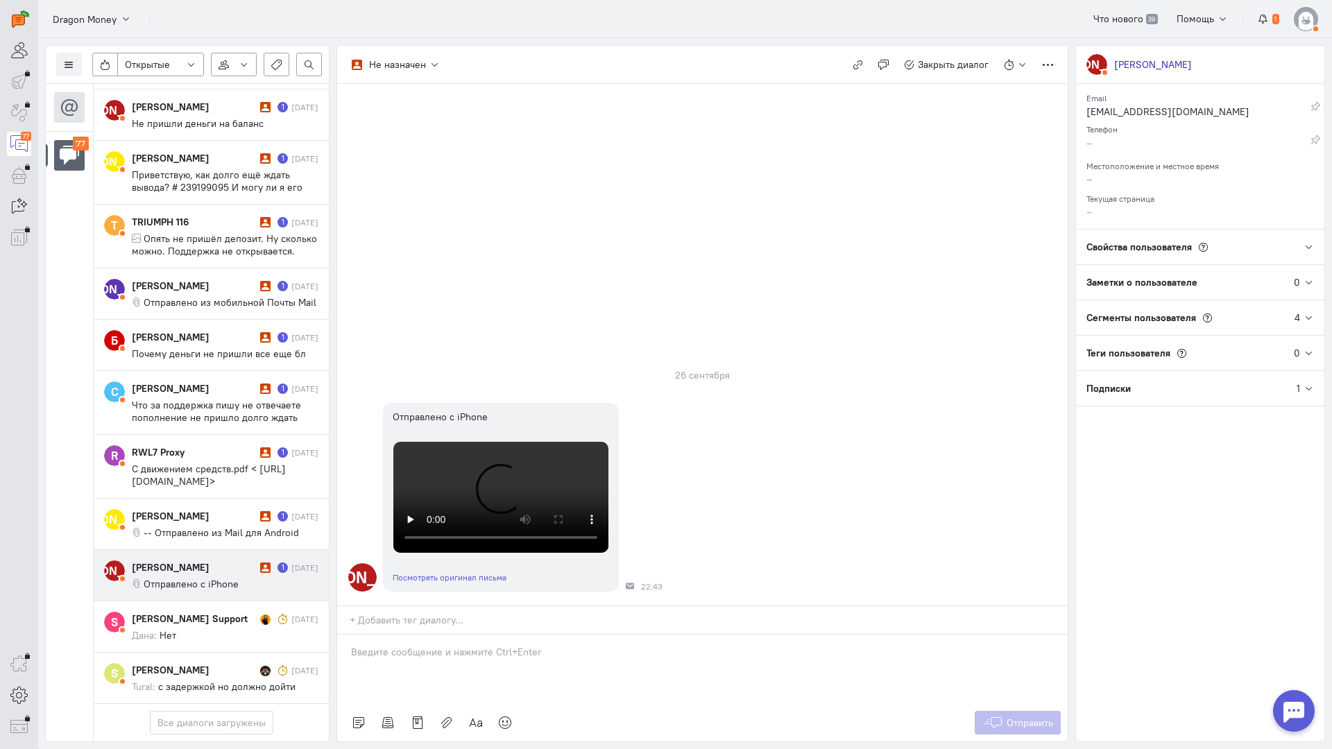
scroll to position [293, 0]
click at [422, 635] on div at bounding box center [702, 669] width 730 height 69
click at [349, 635] on div "Здравствуйте! Благодарим Вас за обращение и предоставленную информацию:blush:" at bounding box center [702, 669] width 730 height 69
click at [1002, 716] on icon at bounding box center [992, 723] width 21 height 14
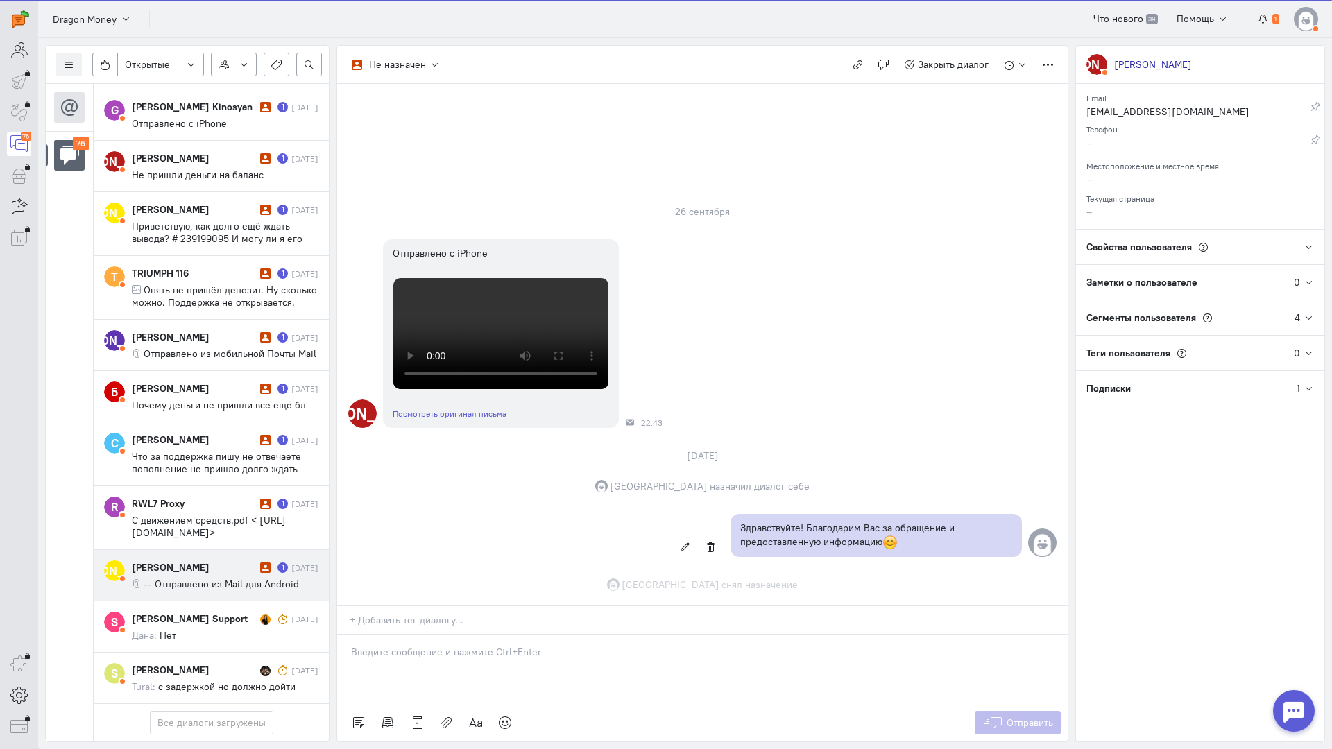
scroll to position [486, 0]
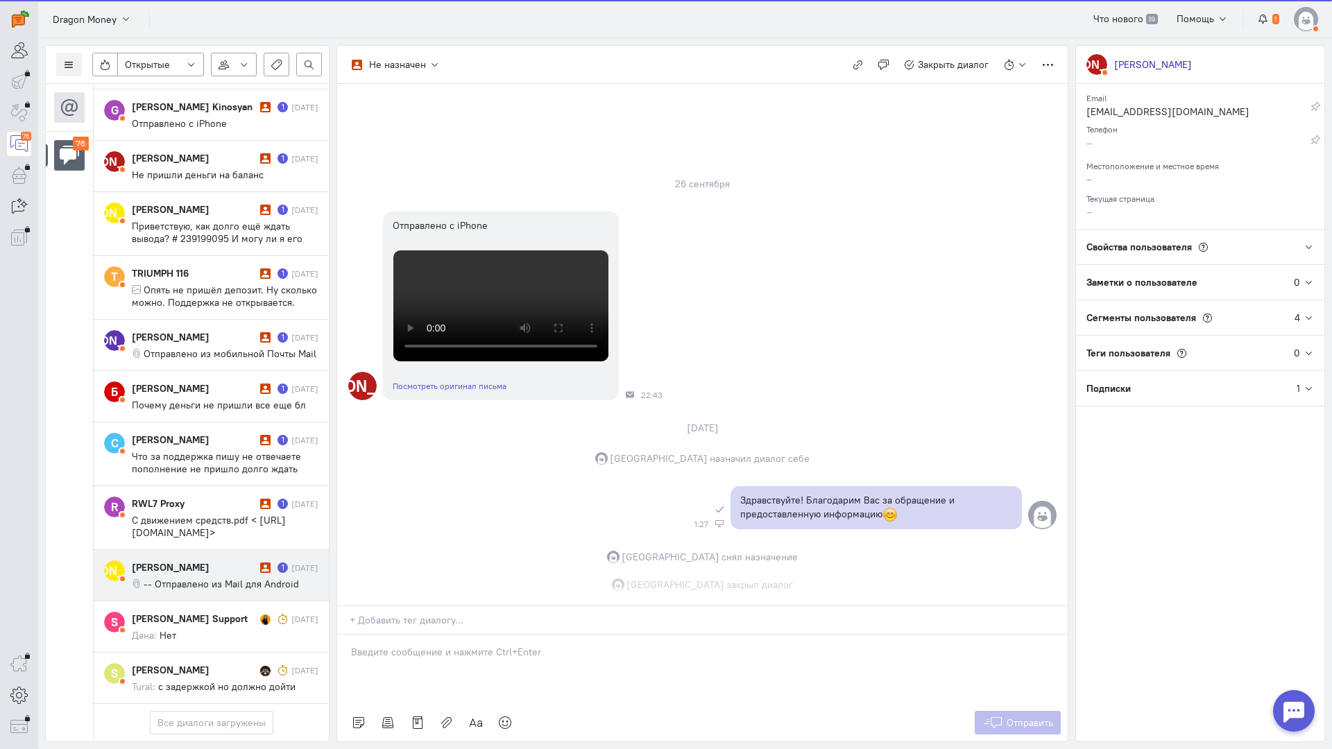
click at [215, 560] on div "[PERSON_NAME] 1 [DATE] -- Отправлено из Mail для Android" at bounding box center [225, 575] width 187 height 30
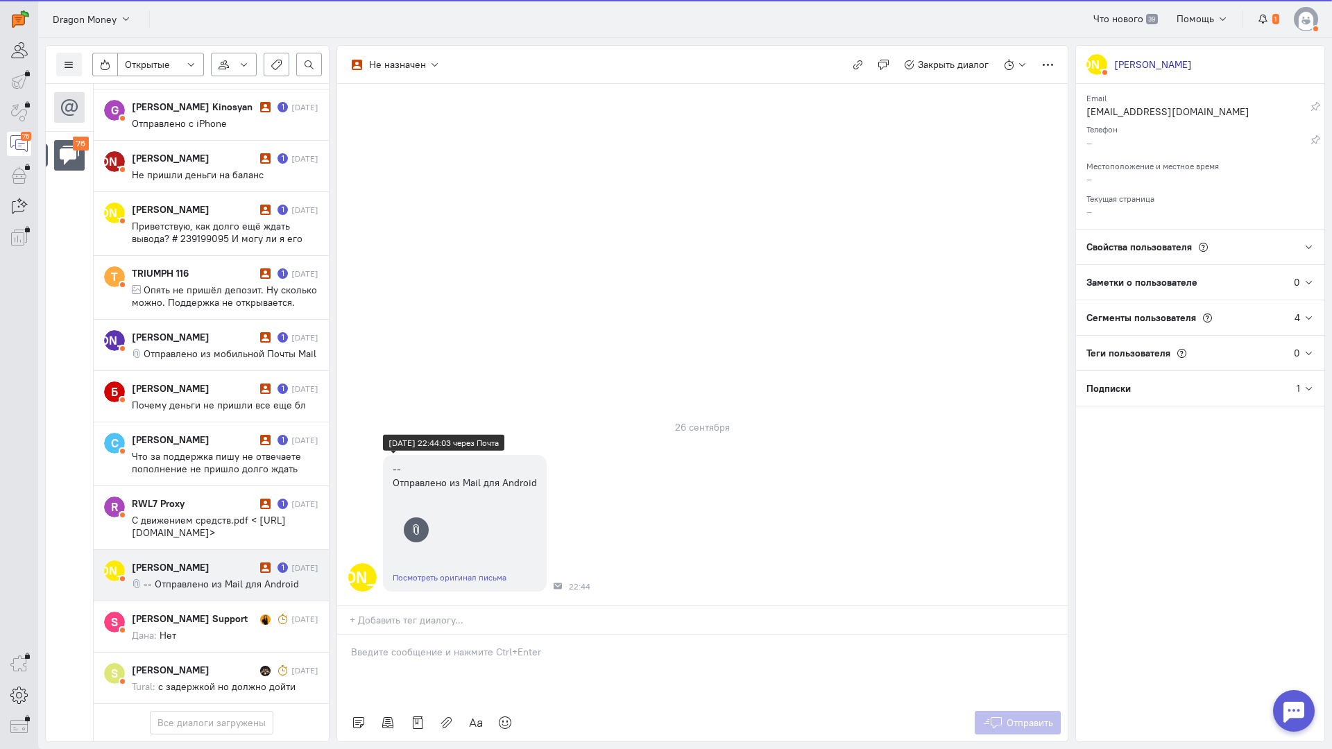
scroll to position [4326, 0]
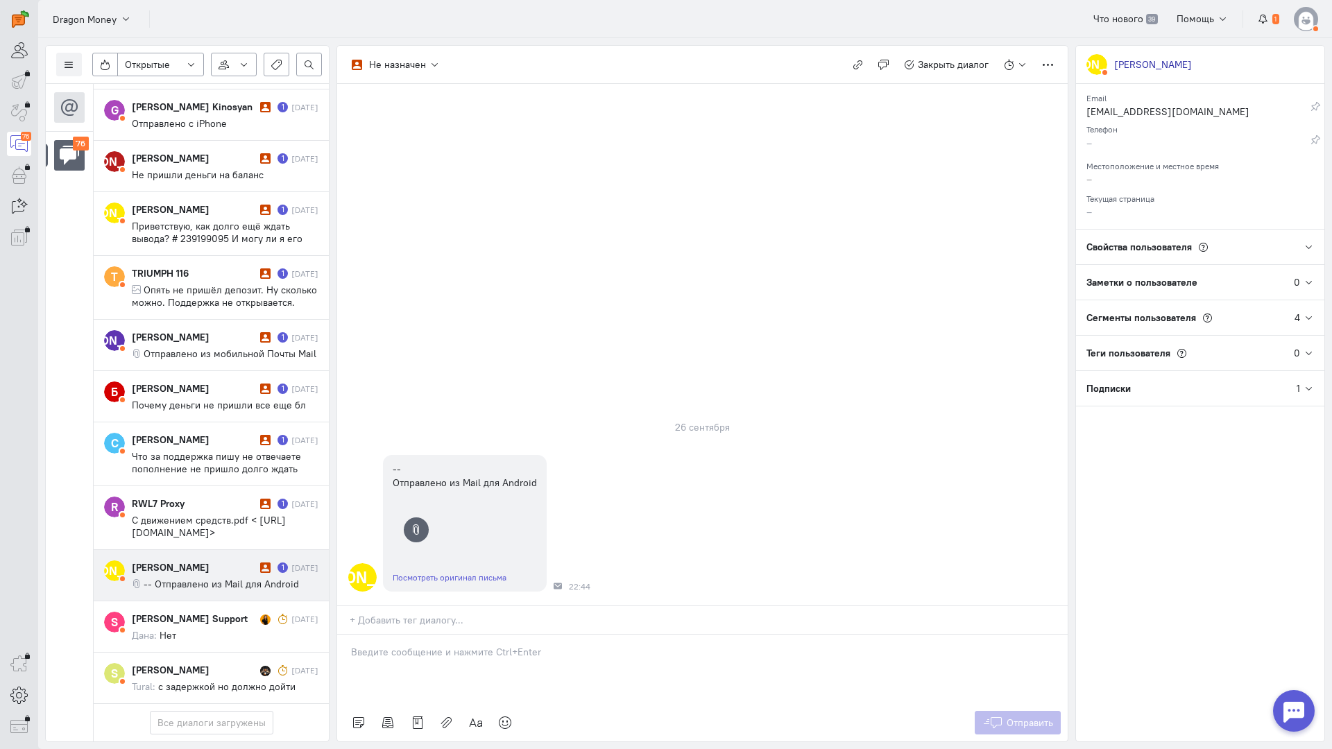
drag, startPoint x: 416, startPoint y: 569, endPoint x: 402, endPoint y: 576, distance: 15.5
click at [416, 645] on p at bounding box center [702, 652] width 703 height 14
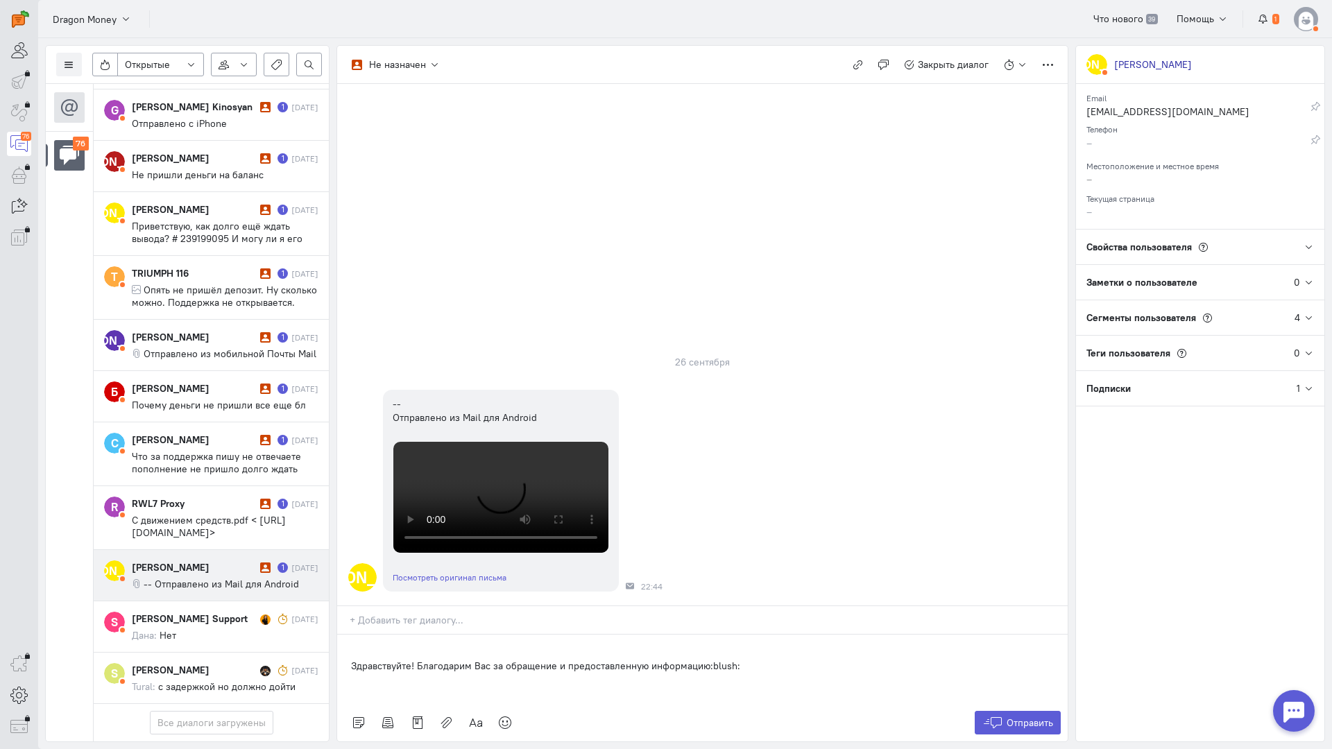
click at [345, 635] on div "Здравствуйте! Благодарим Вас за обращение и предоставленную информацию:blush:" at bounding box center [702, 669] width 730 height 69
click at [1006, 717] on span "Отправить" at bounding box center [1029, 723] width 46 height 12
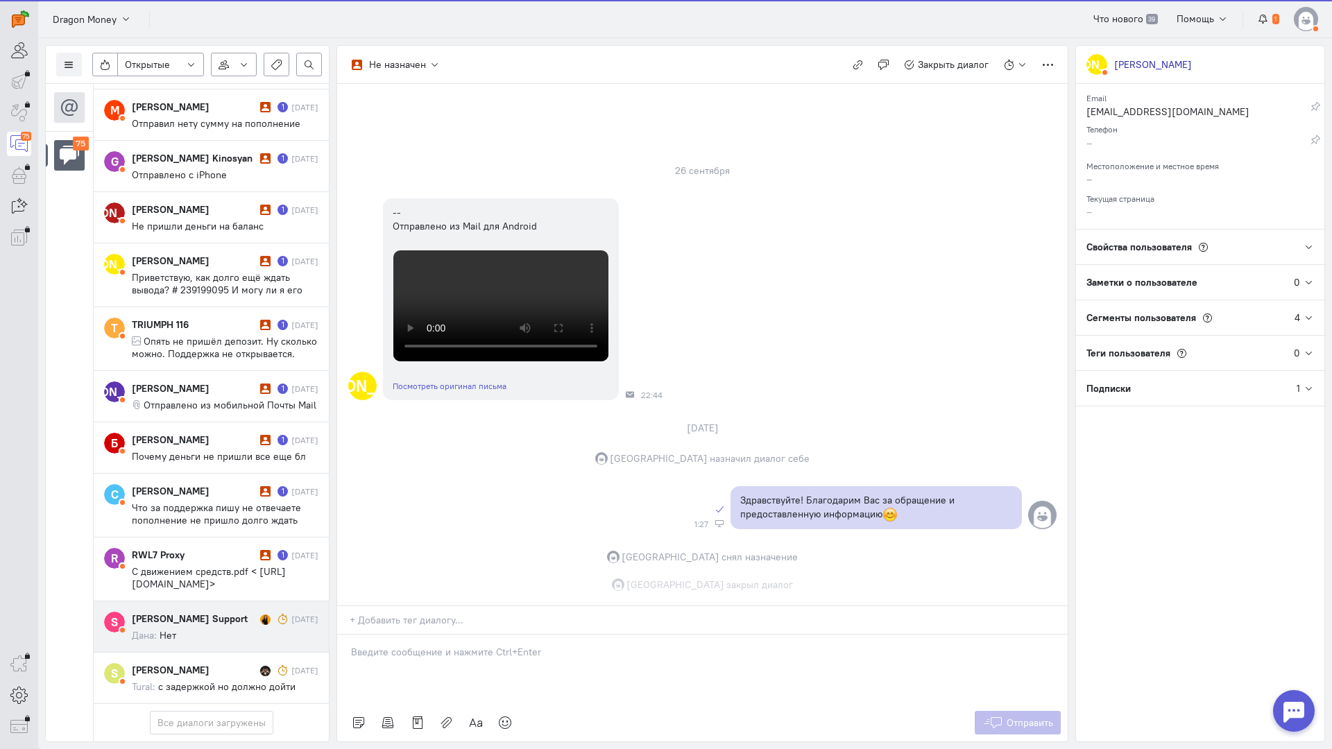
scroll to position [513, 0]
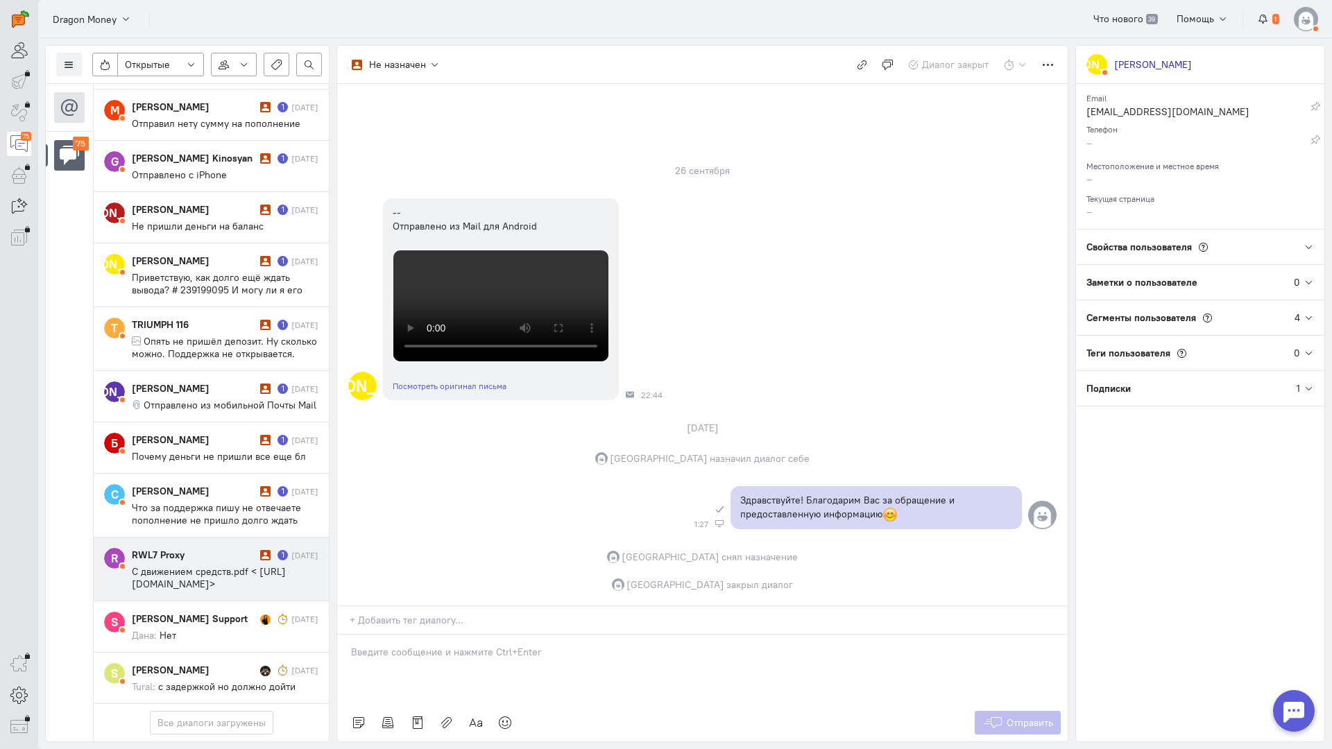
click at [187, 565] on span "С движением средств.pdf < [URL][DOMAIN_NAME]>" at bounding box center [209, 577] width 154 height 25
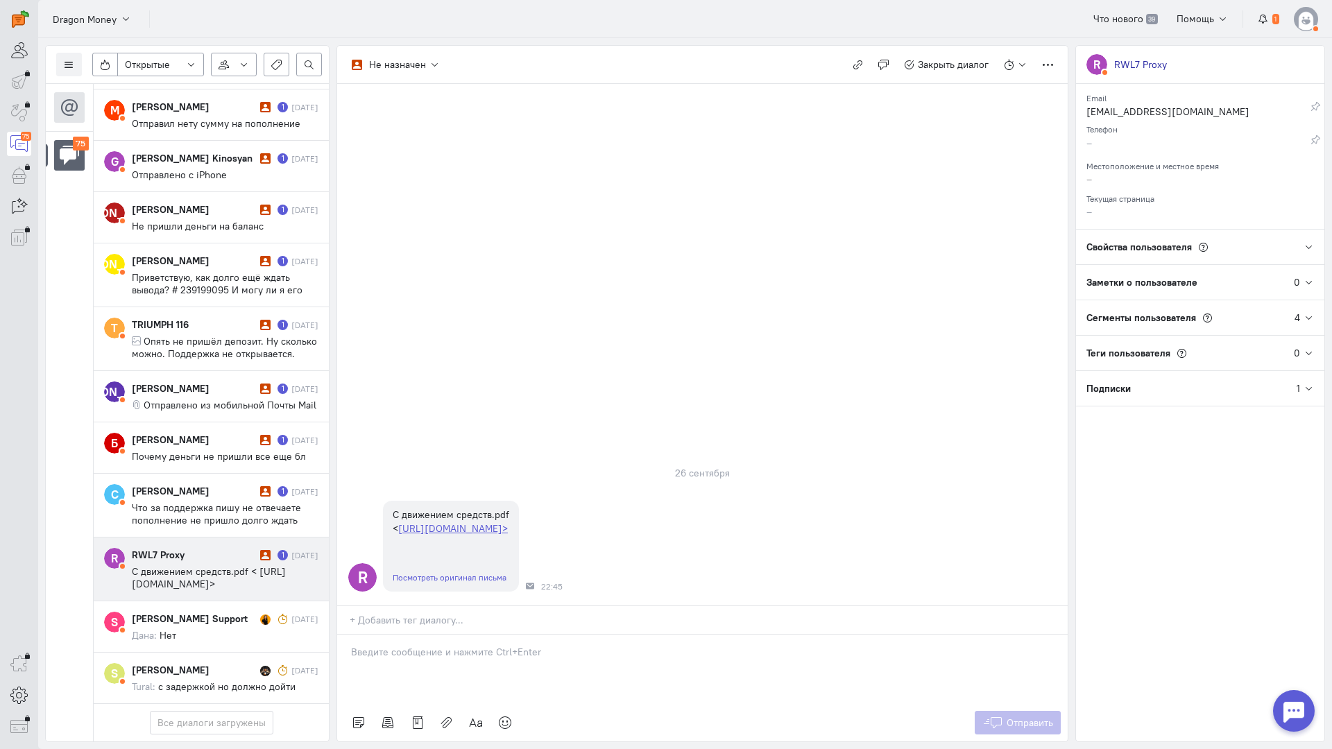
click at [384, 645] on p at bounding box center [702, 652] width 703 height 14
click at [345, 635] on div "Здравствуйте! Благодарим Вас за обращение и предоставленную информацию:blush:" at bounding box center [702, 669] width 730 height 69
click at [1016, 717] on span "Отправить" at bounding box center [1029, 723] width 46 height 12
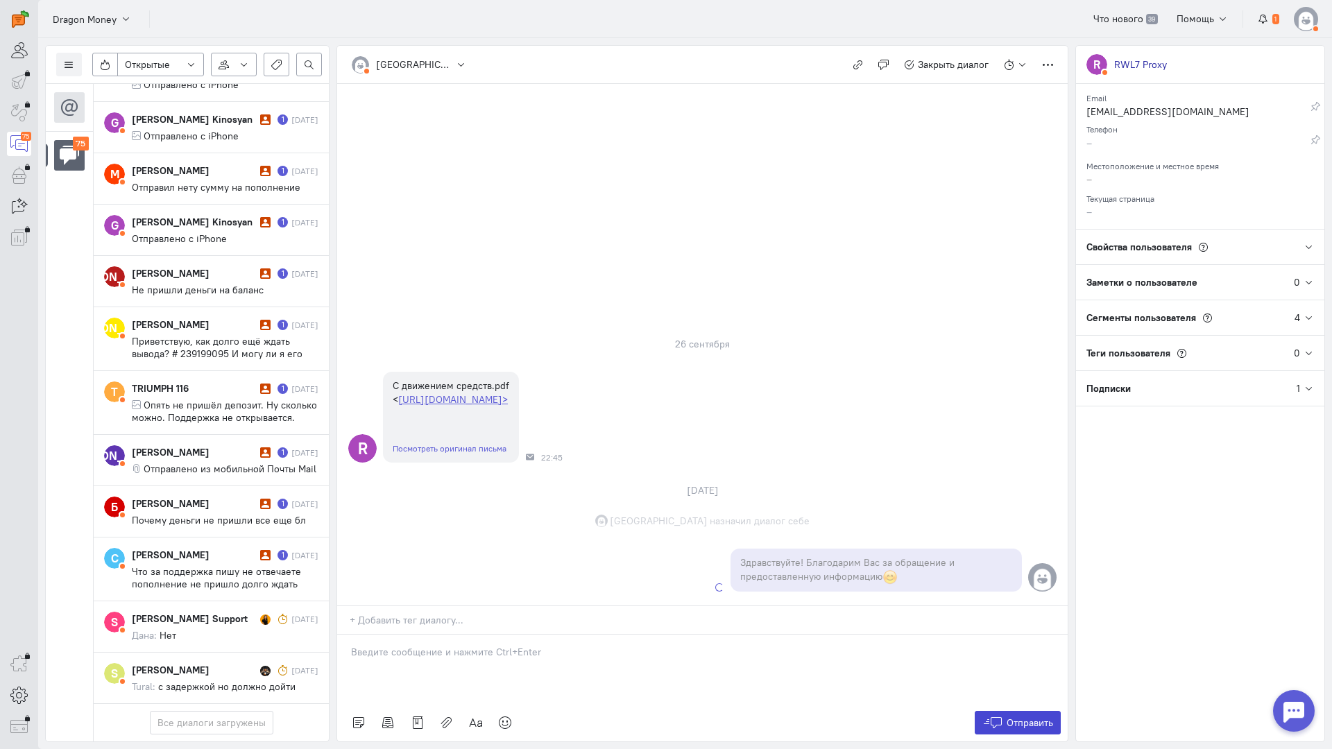
scroll to position [4240, 0]
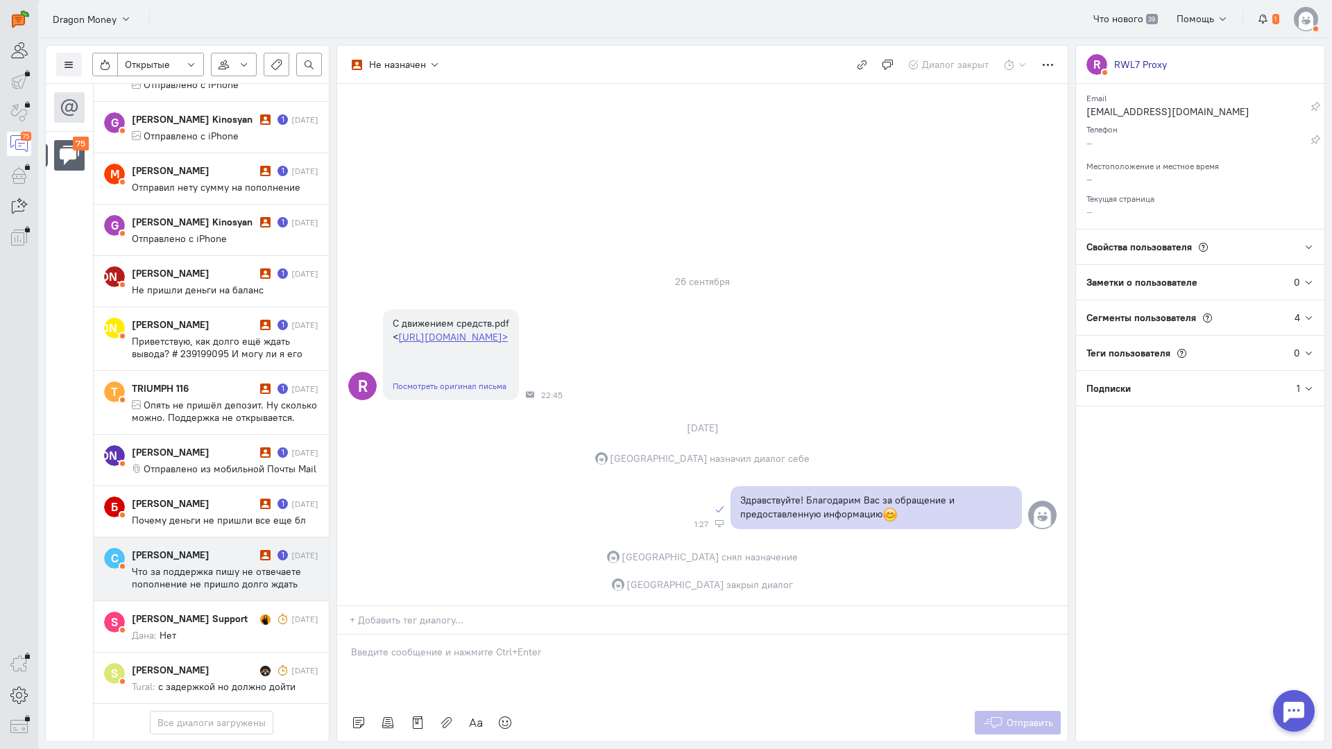
click at [185, 565] on span "Что за поддержка пишу не отвечаете пополнение не пришло долго ждать еще вас -- …" at bounding box center [216, 590] width 169 height 50
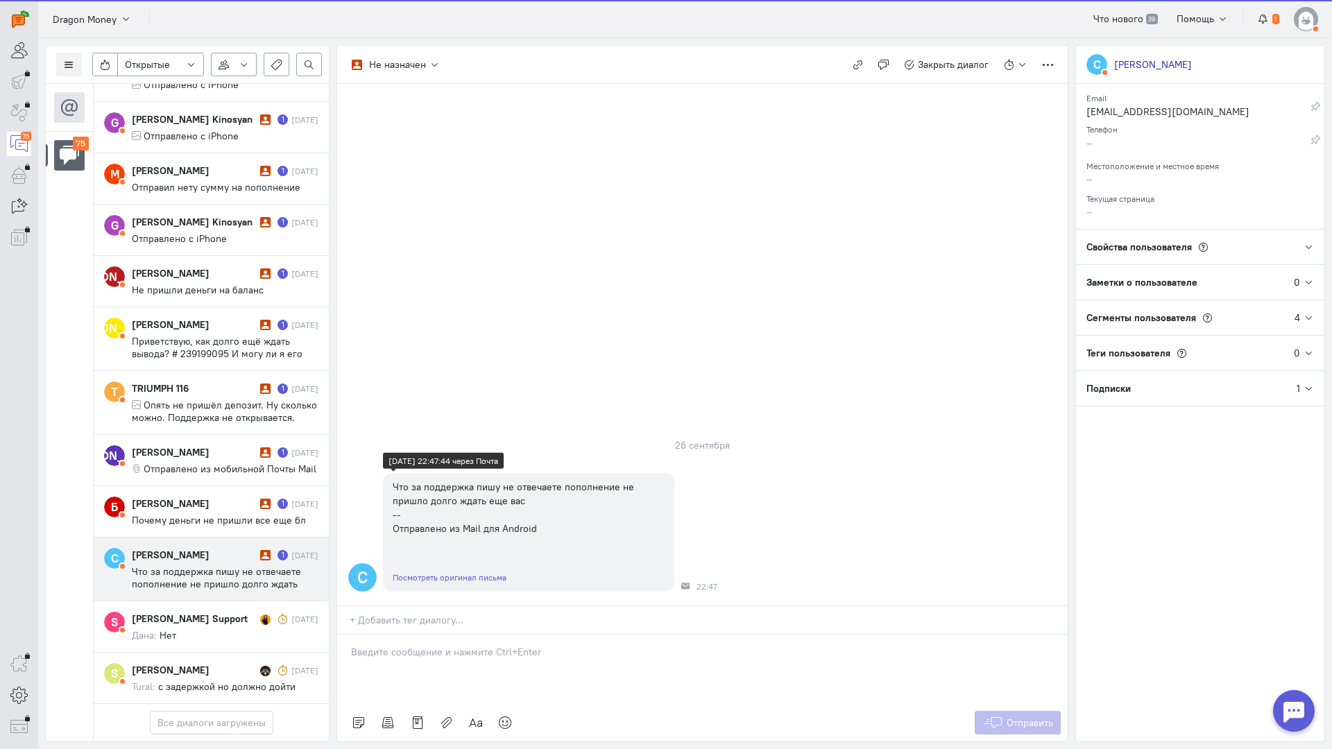
scroll to position [4178, 0]
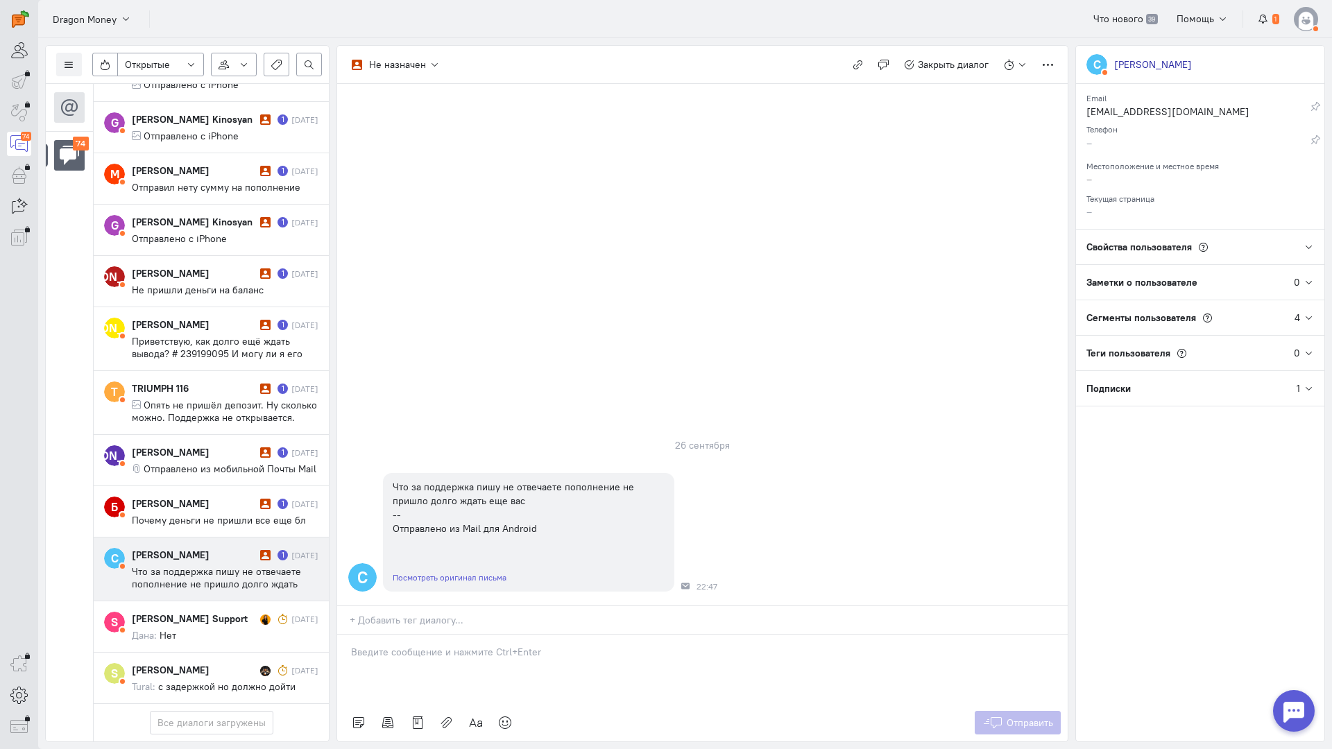
click at [426, 635] on div at bounding box center [702, 669] width 730 height 69
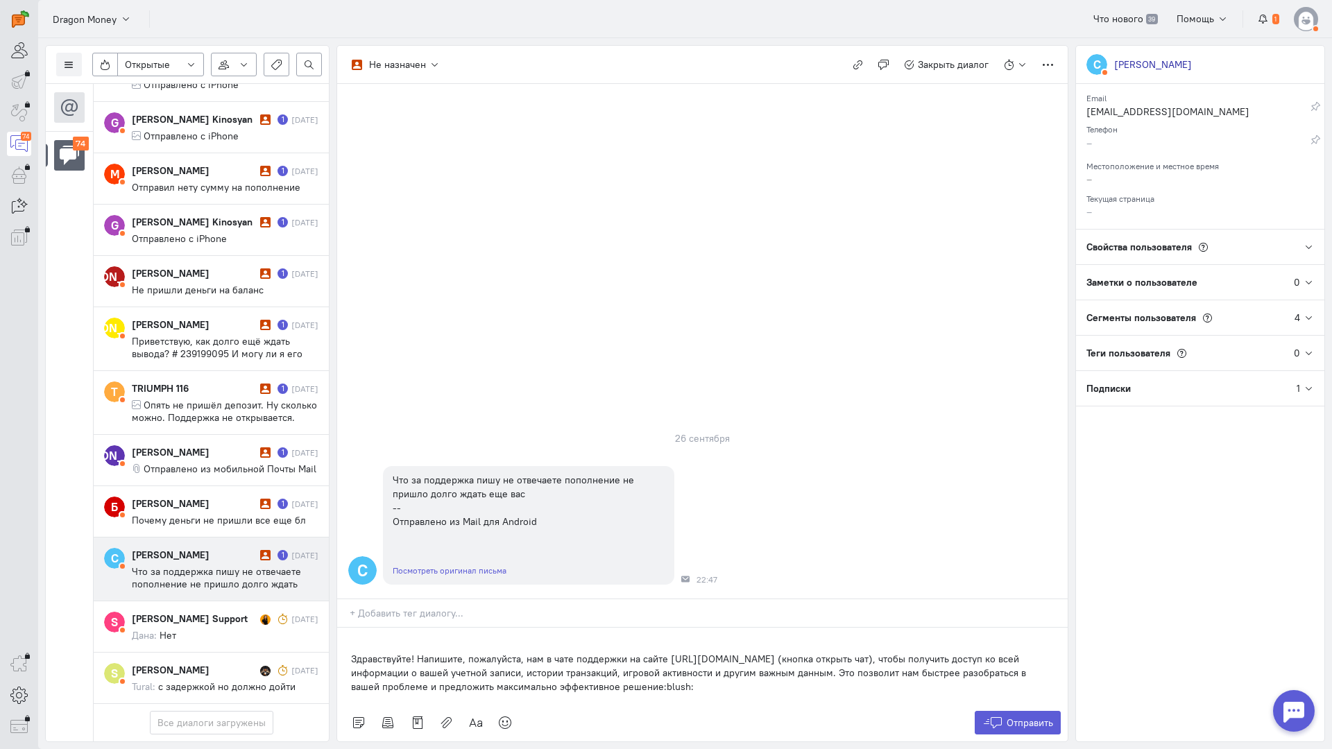
click at [346, 628] on div "Здравствуйте! Напишите, пожалуйста, нам в чате поддержки на сайте [URL][DOMAIN_…" at bounding box center [702, 666] width 730 height 76
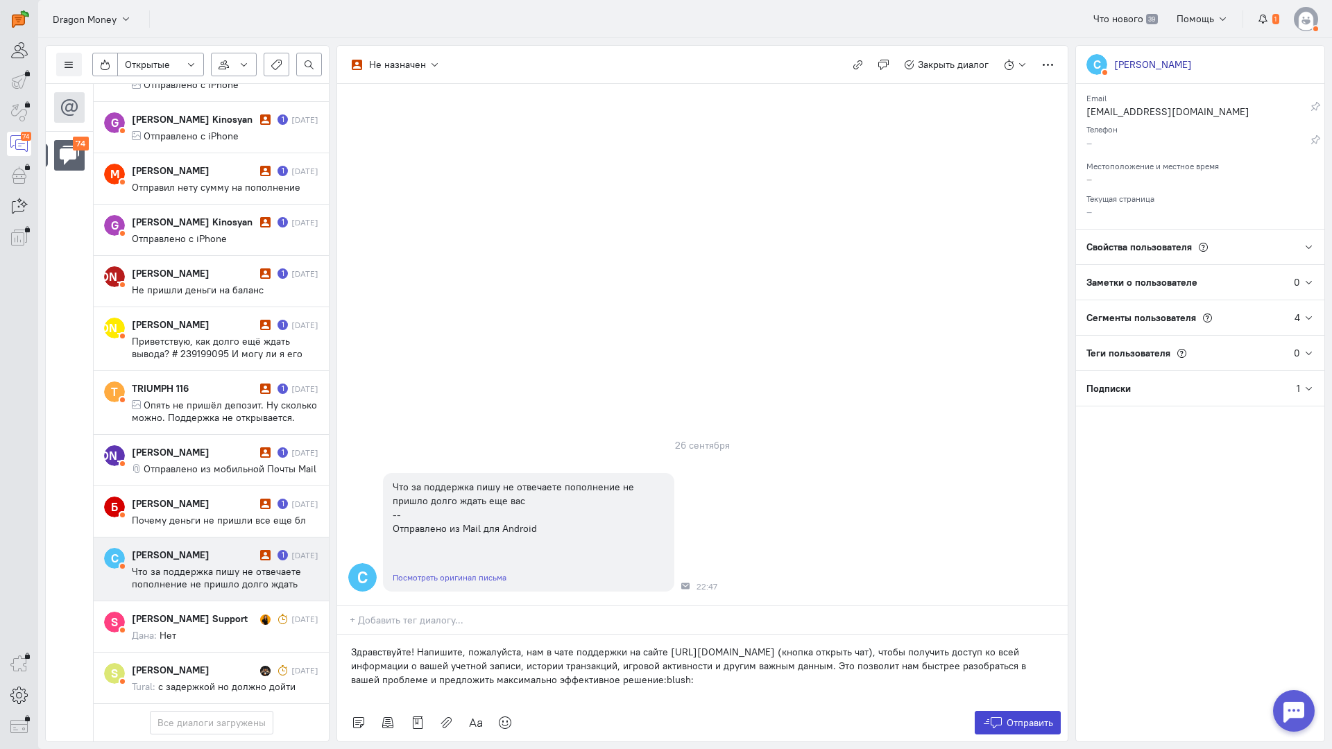
click at [998, 716] on icon at bounding box center [992, 723] width 21 height 14
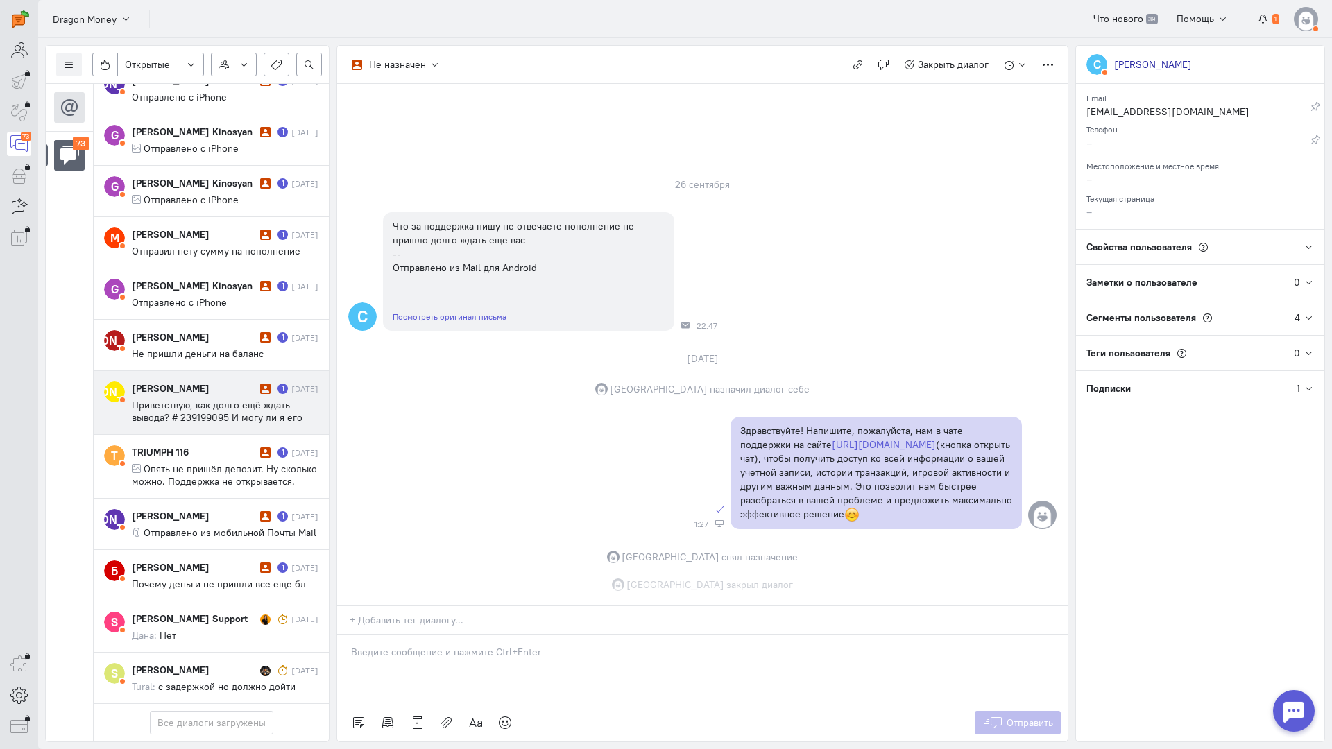
scroll to position [4115, 0]
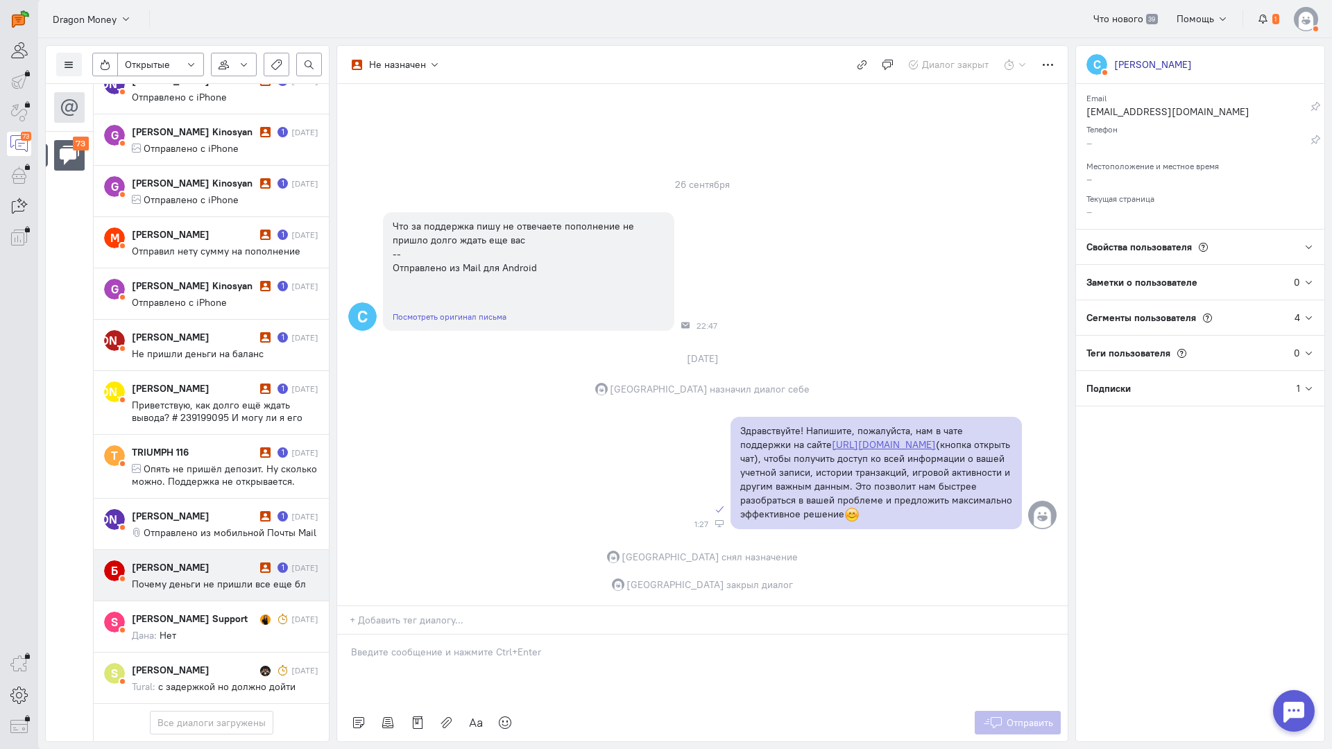
click at [186, 560] on div "[PERSON_NAME]" at bounding box center [194, 567] width 125 height 14
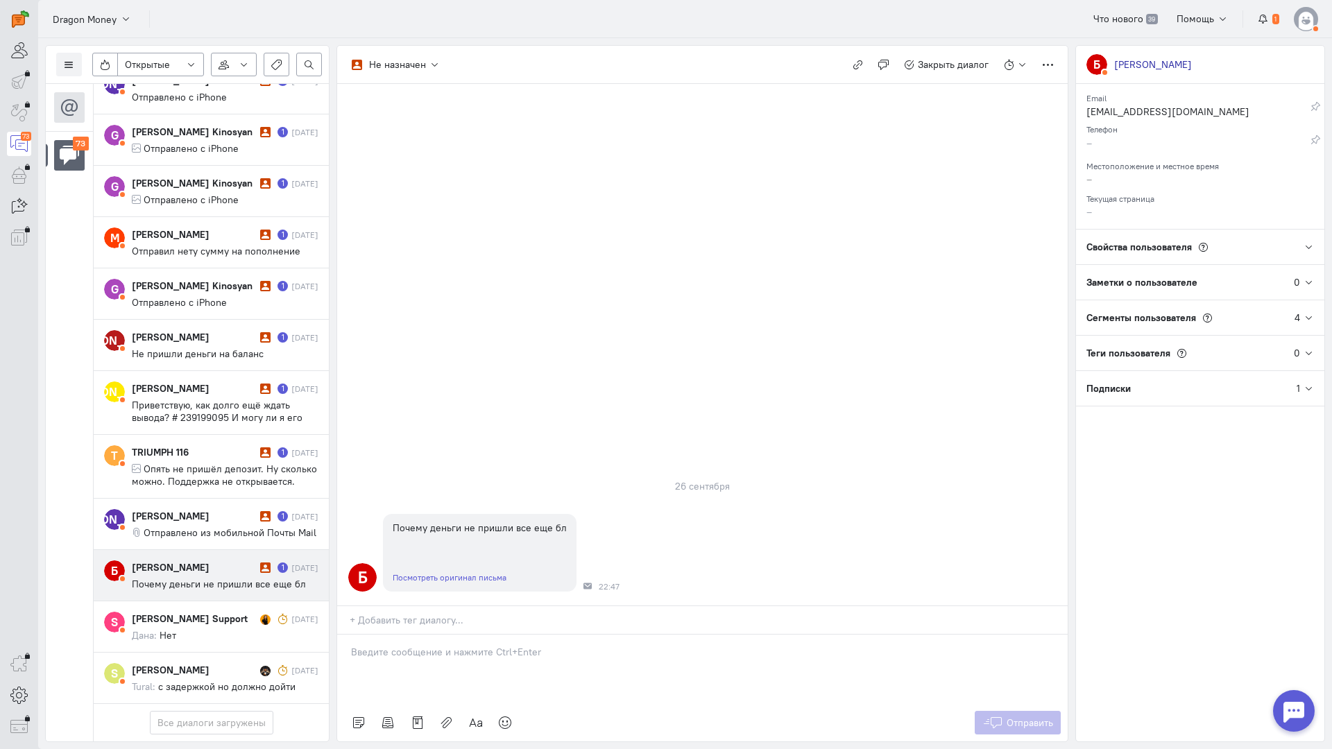
click at [436, 635] on div at bounding box center [702, 669] width 730 height 69
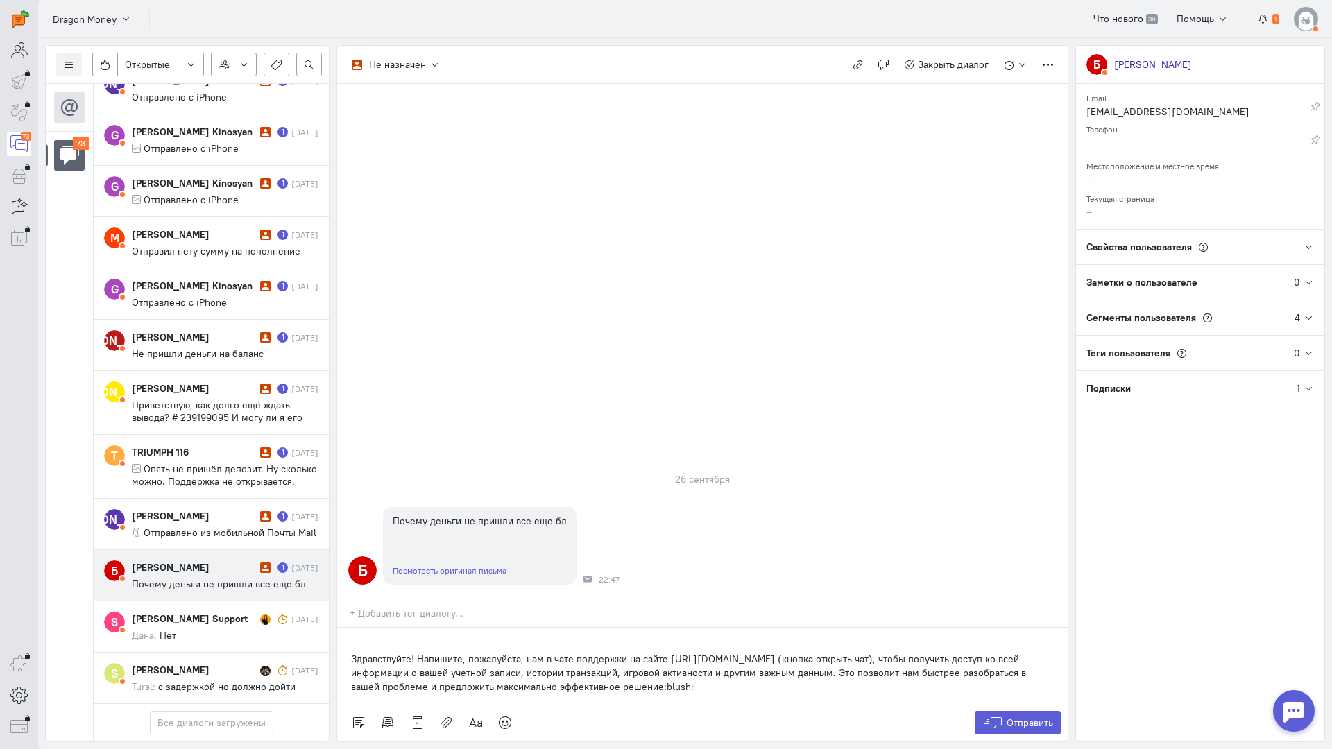
click at [348, 628] on div "Здравствуйте! Напишите, пожалуйста, нам в чате поддержки на сайте [URL][DOMAIN_…" at bounding box center [702, 666] width 730 height 76
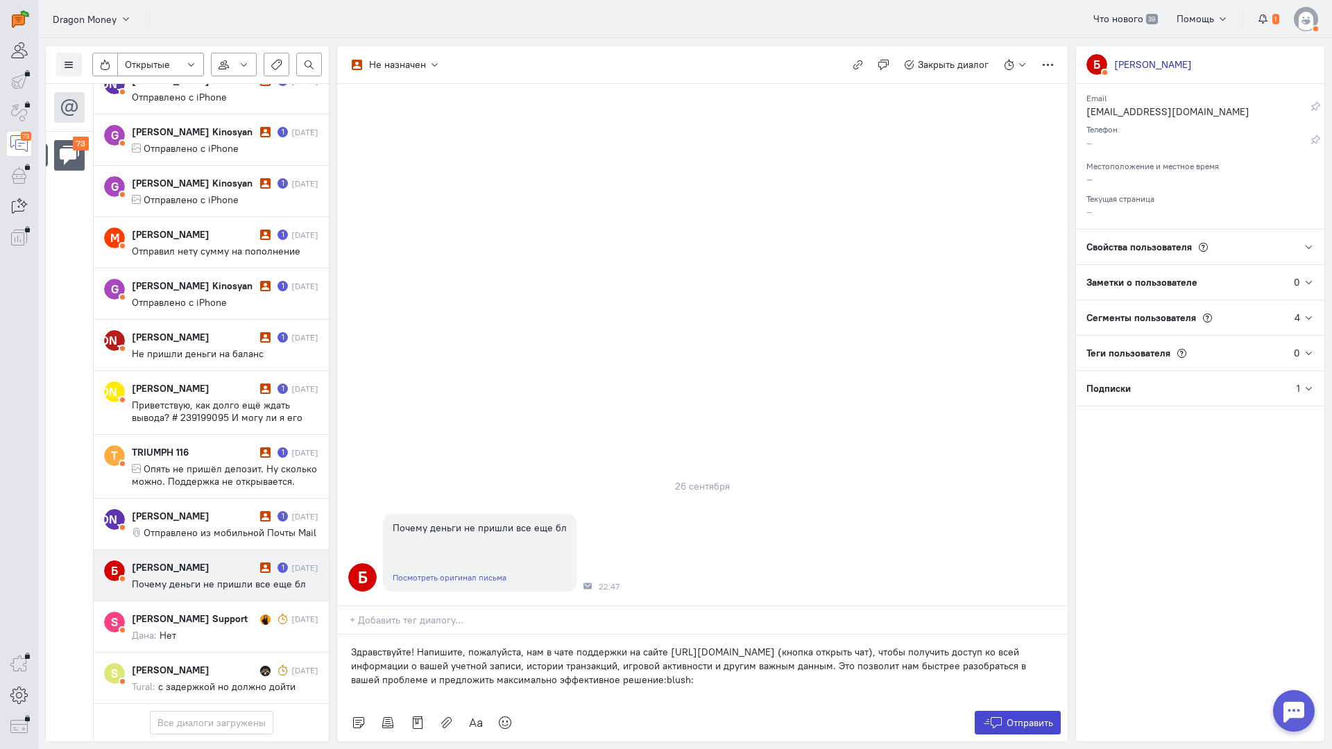
click at [1025, 711] on button "Отправить" at bounding box center [1018, 723] width 87 height 24
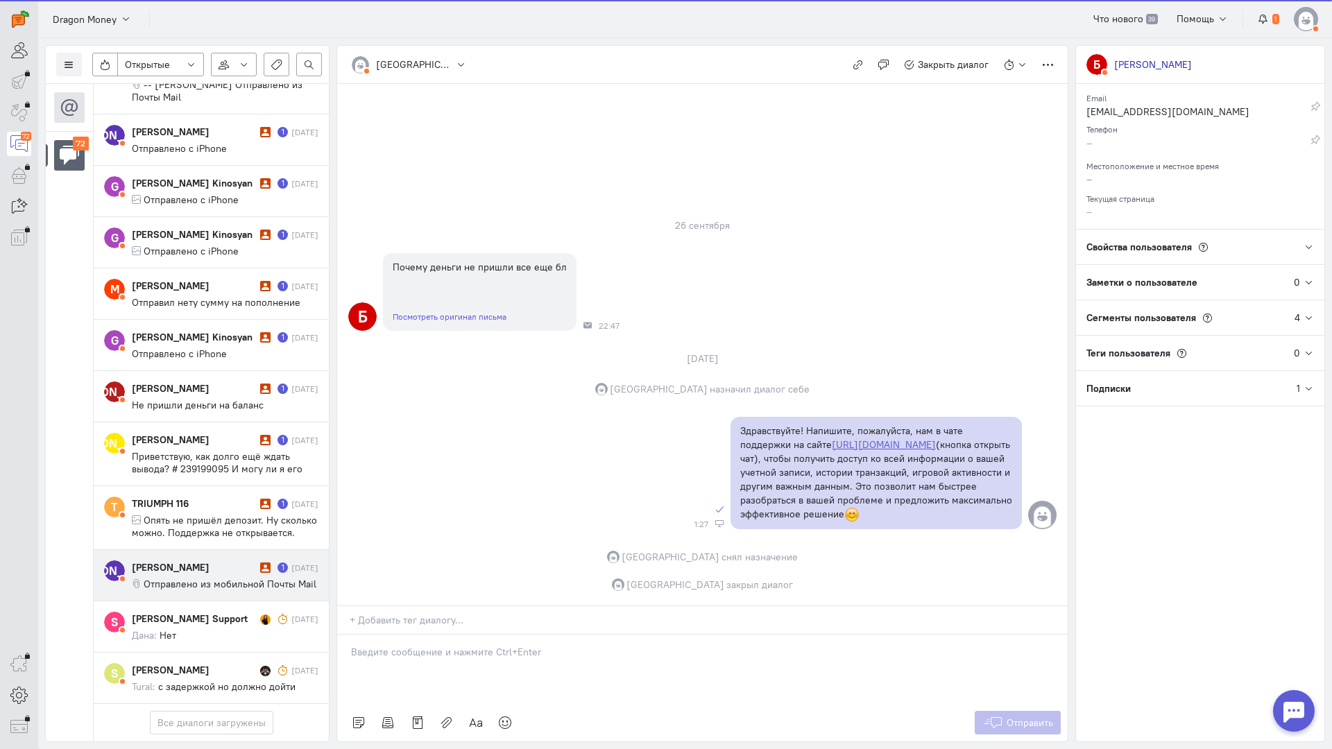
click at [177, 578] on span "Отправлено из мобильной Почты Mail" at bounding box center [230, 584] width 173 height 12
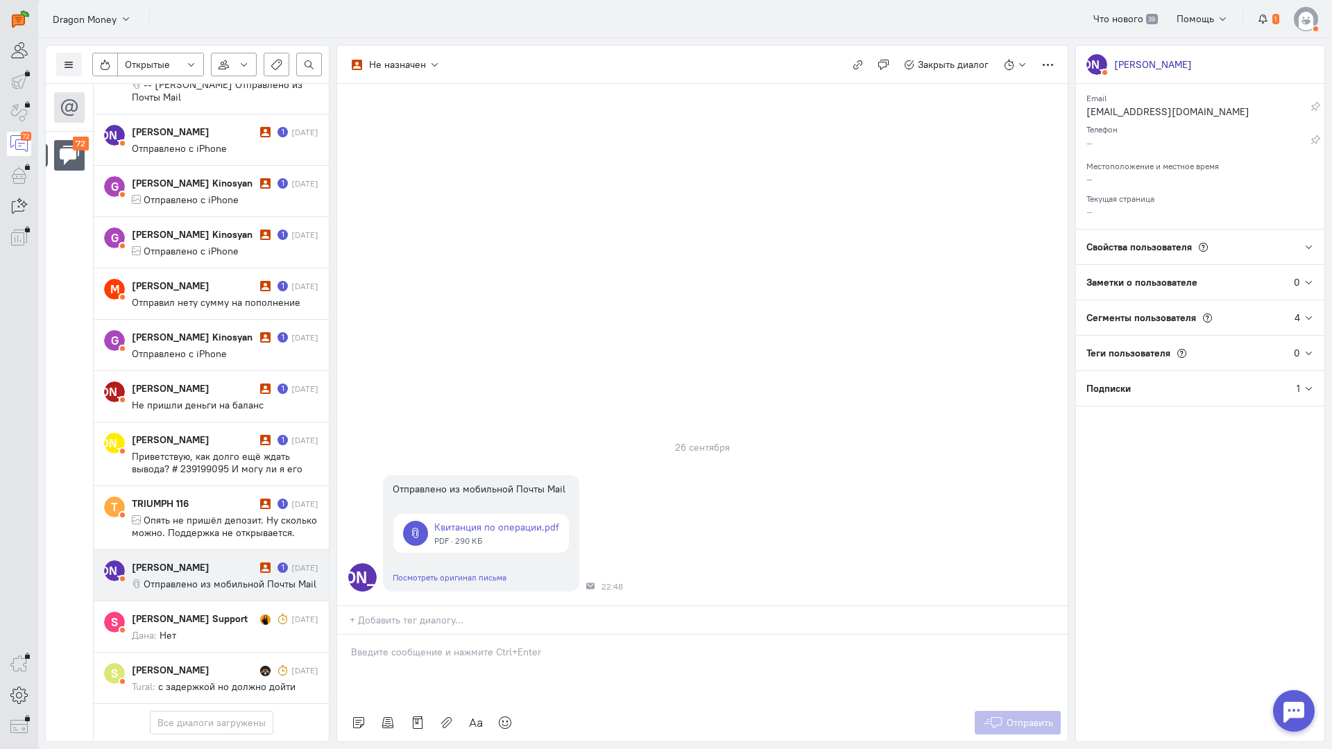
drag, startPoint x: 426, startPoint y: 587, endPoint x: 403, endPoint y: 581, distance: 23.6
click at [426, 635] on div at bounding box center [702, 669] width 730 height 69
click at [353, 659] on p "Здравствуйте! Благодарим Вас за обращение и предоставленную информацию:blush:" at bounding box center [702, 666] width 703 height 14
click at [1001, 716] on icon at bounding box center [992, 723] width 21 height 14
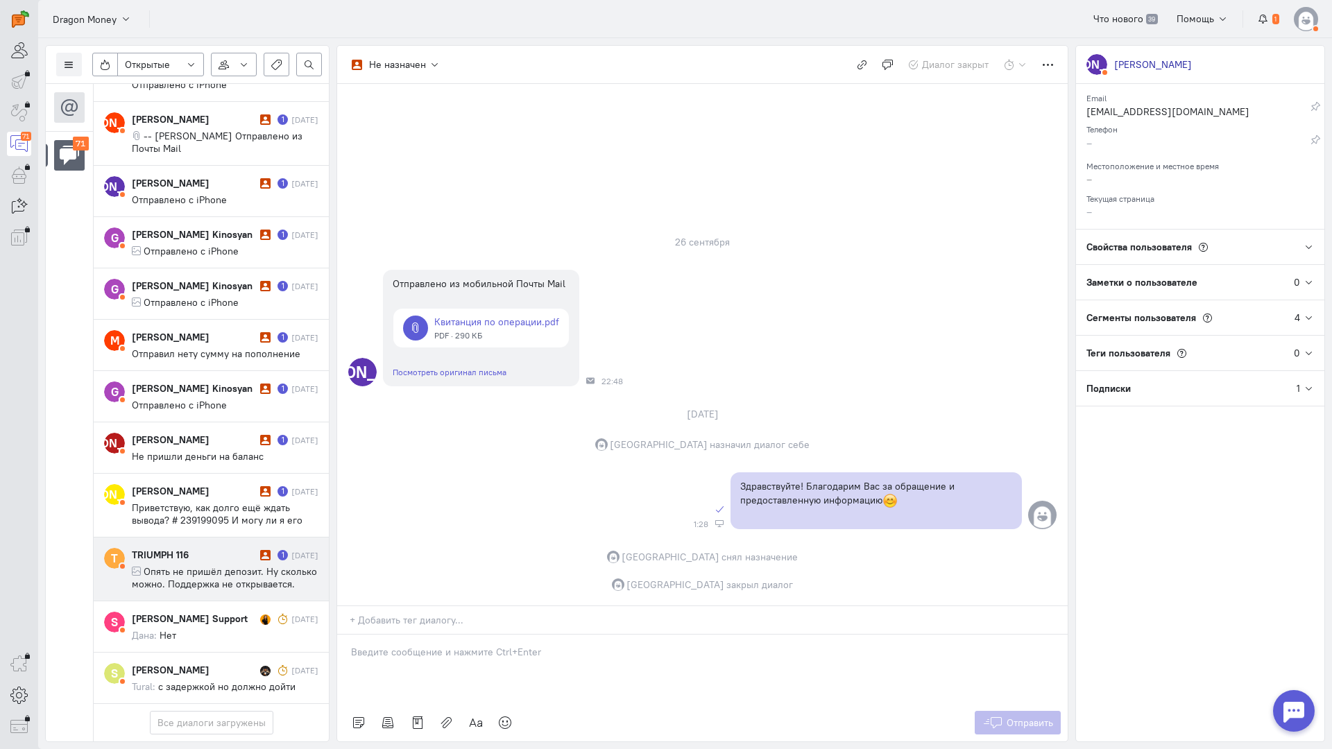
scroll to position [3991, 0]
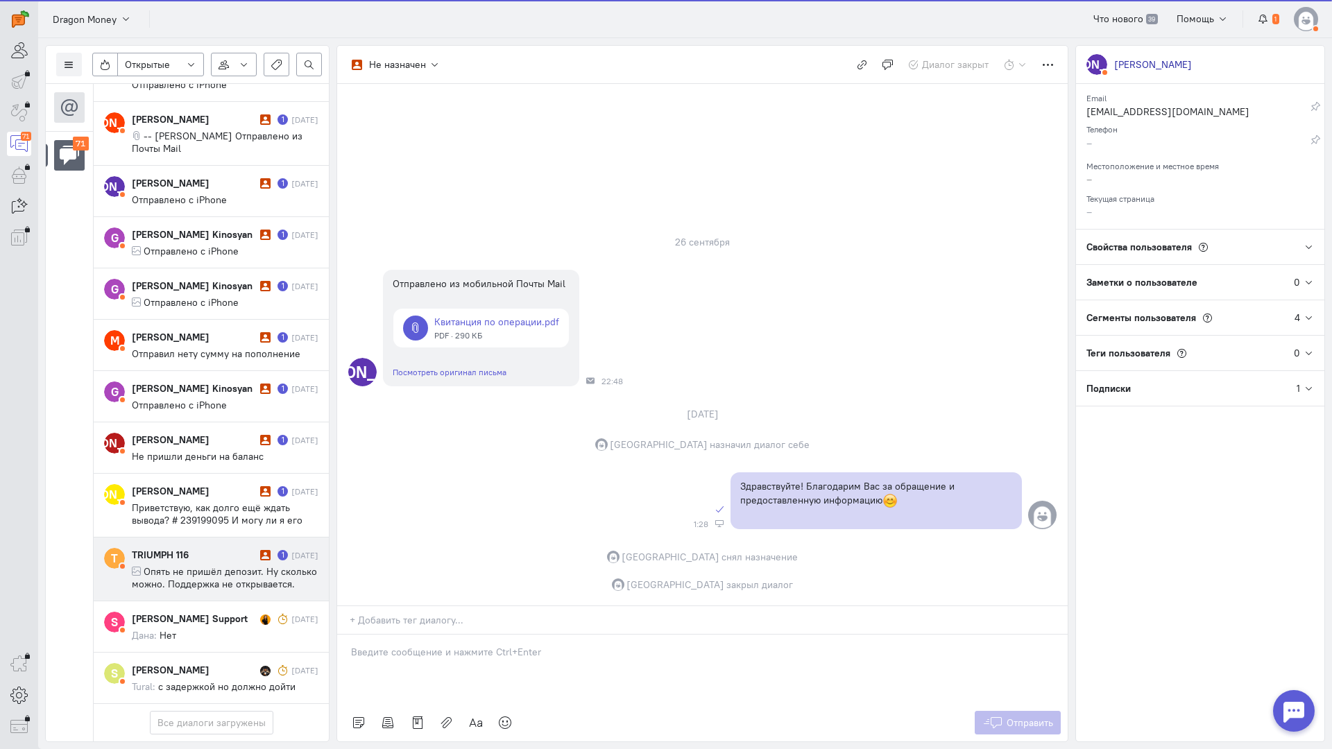
click at [209, 548] on div "TRIUMPH 116 1 [DATE] Опять не пришёл депозит. Ну сколько можно. Поддержка не от…" at bounding box center [225, 569] width 187 height 42
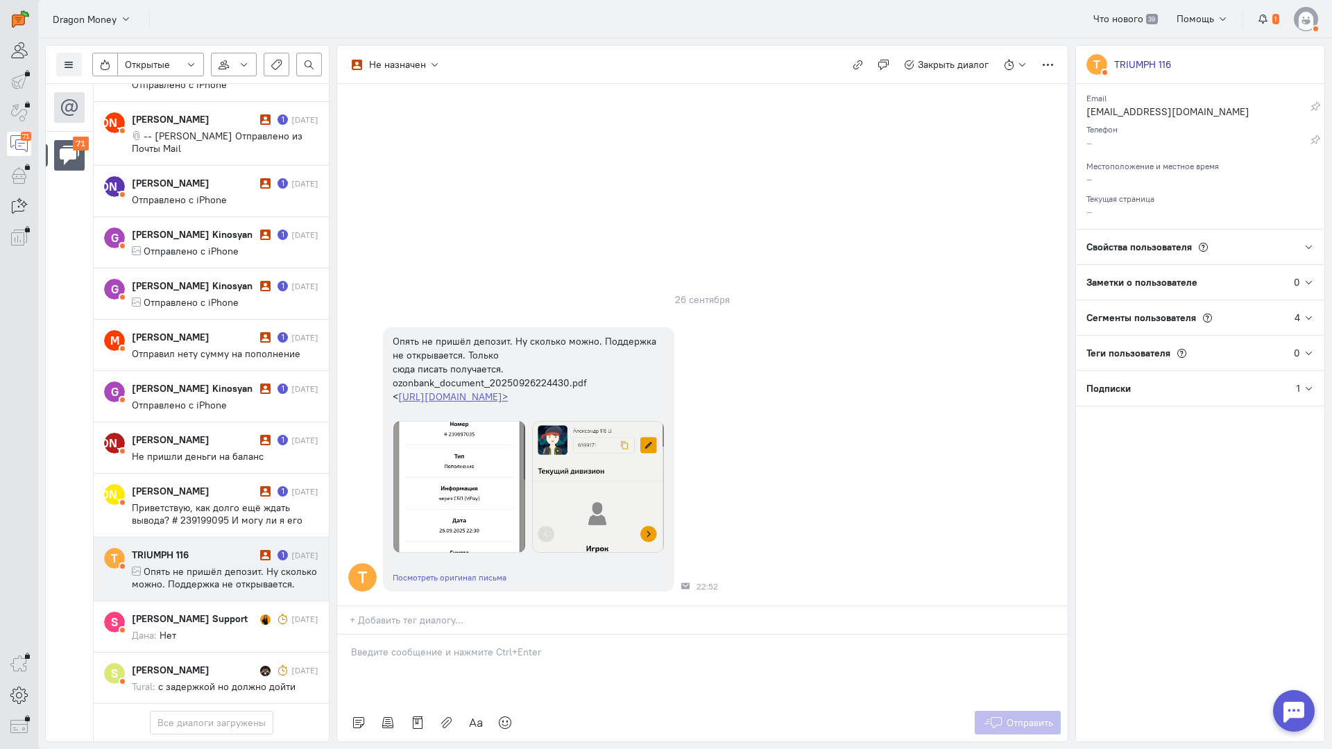
click at [393, 635] on div at bounding box center [702, 669] width 730 height 69
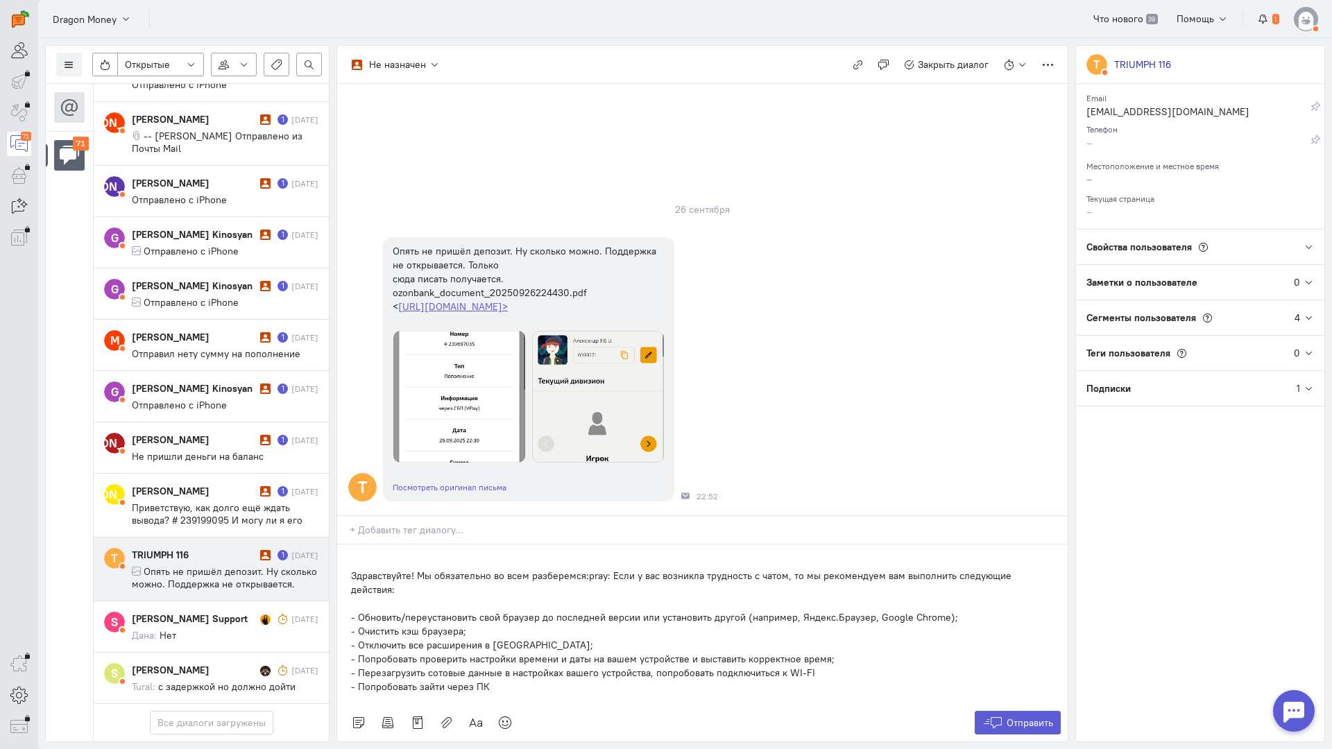
click at [350, 545] on div "Здравствуйте! Мы обязательно во всем разберемся:pray: Если у вас возникла трудн…" at bounding box center [702, 625] width 730 height 160
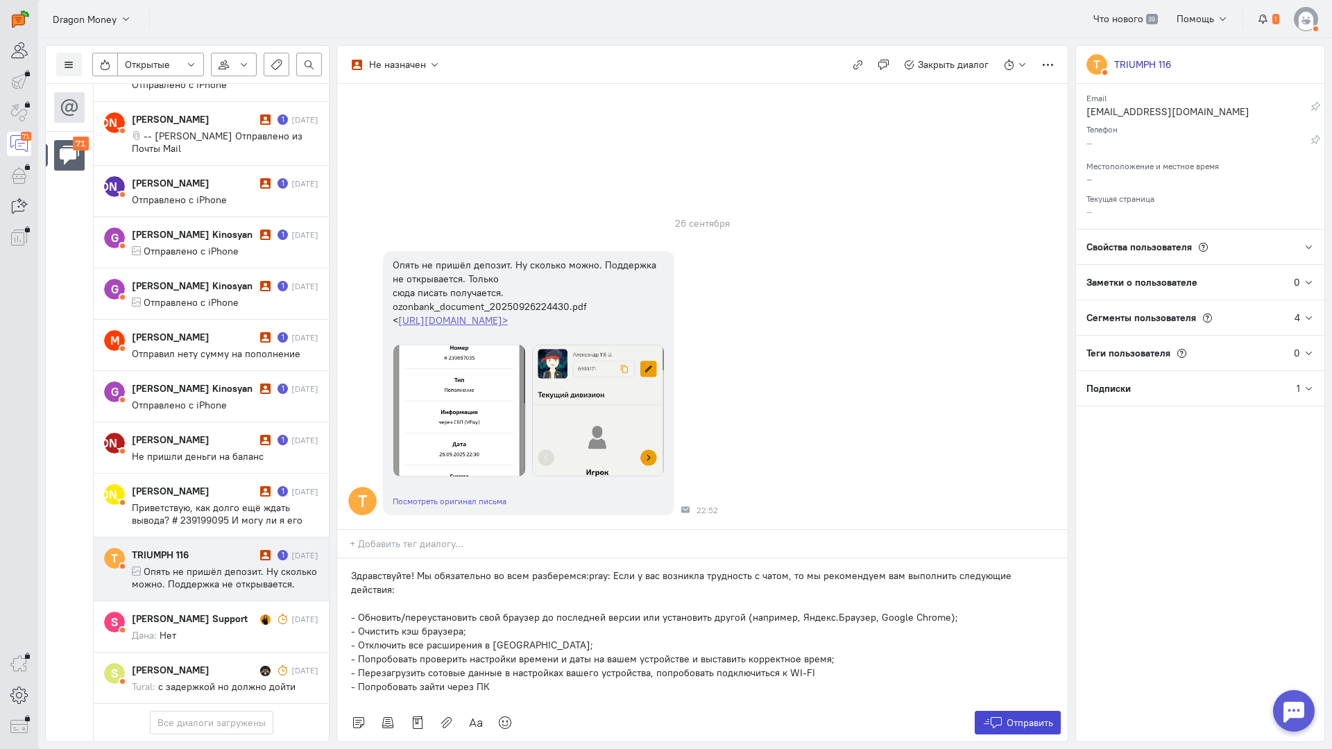
click at [1035, 717] on span "Отправить" at bounding box center [1029, 723] width 46 height 12
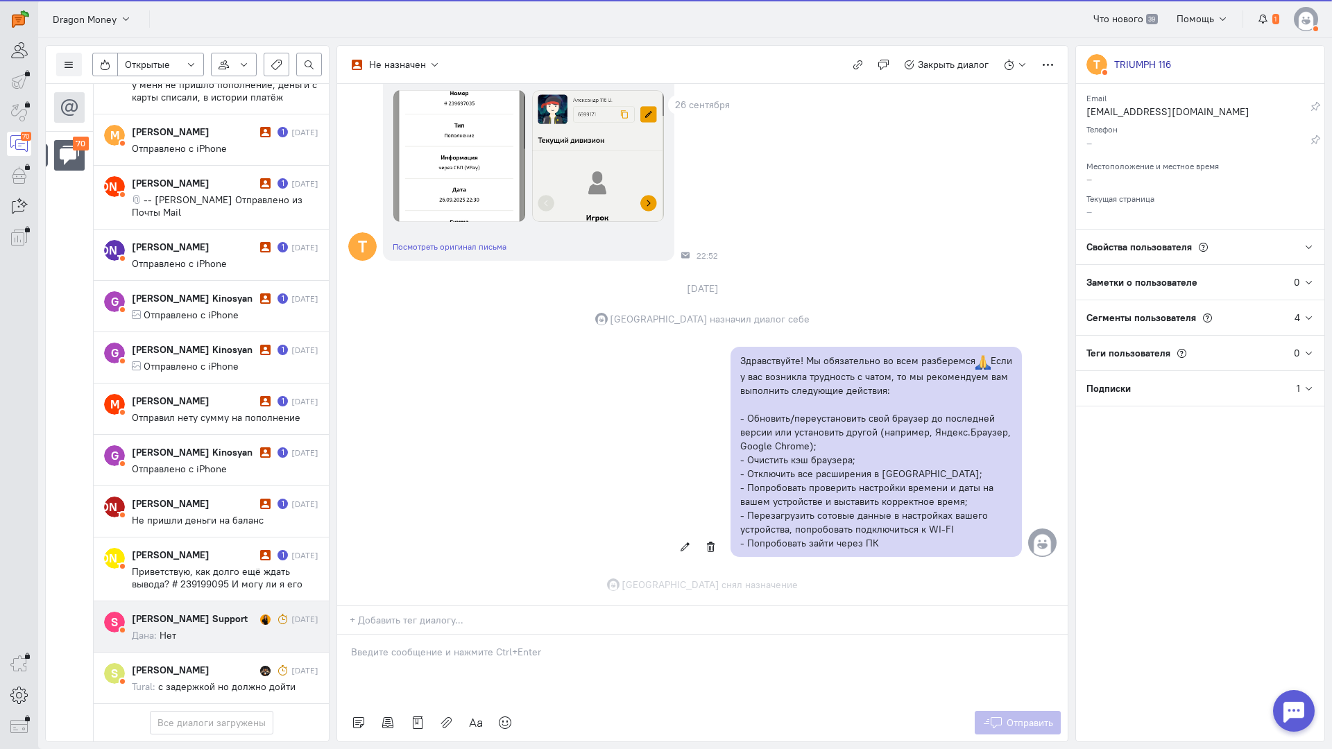
scroll to position [263, 0]
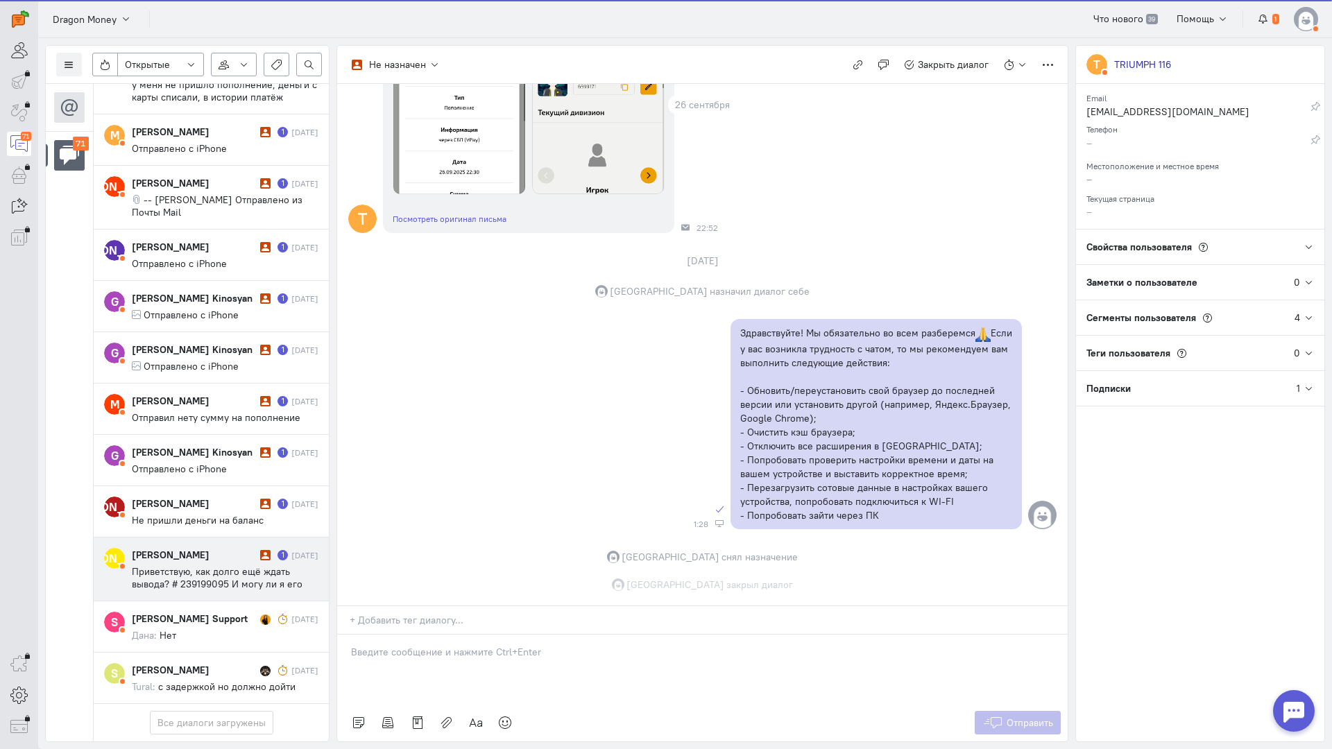
click at [175, 565] on span "Приветствую, как долго ещё ждать вывода? # 239199095 И могу ли я его отменить, …" at bounding box center [217, 590] width 171 height 50
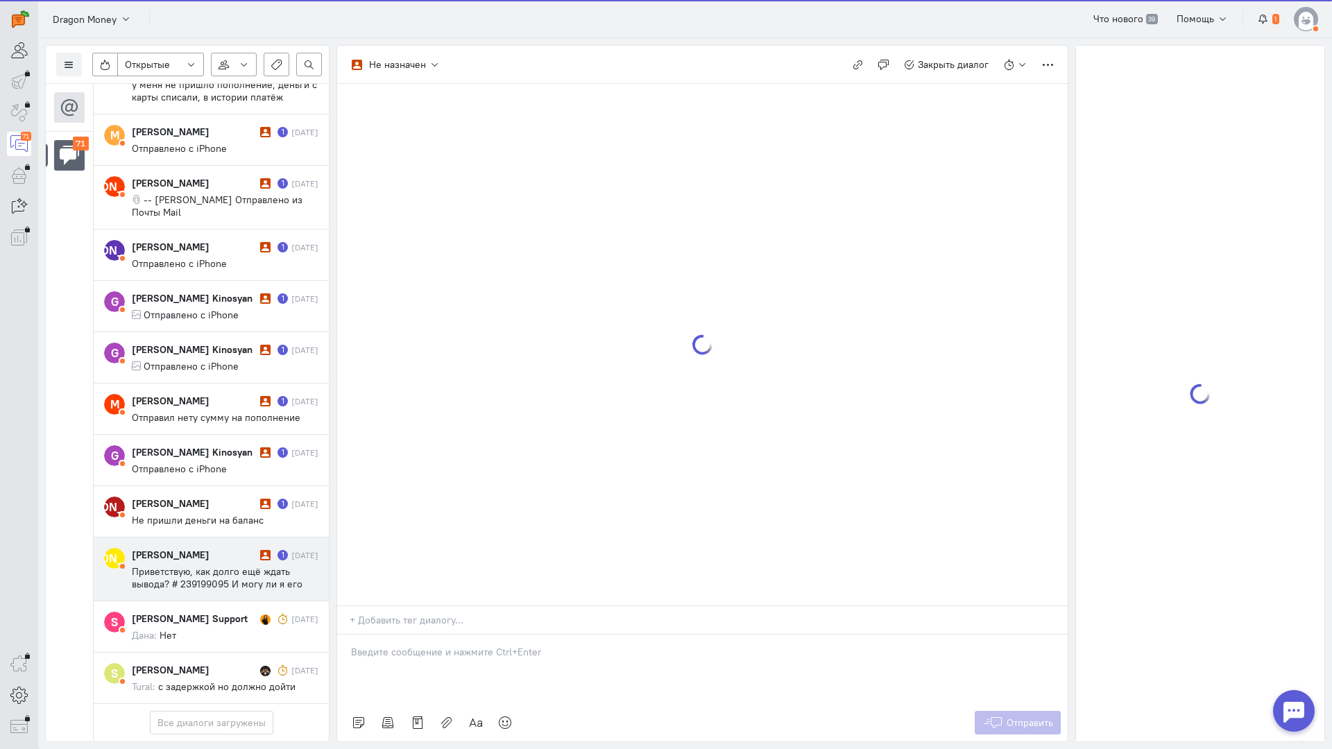
scroll to position [3928, 0]
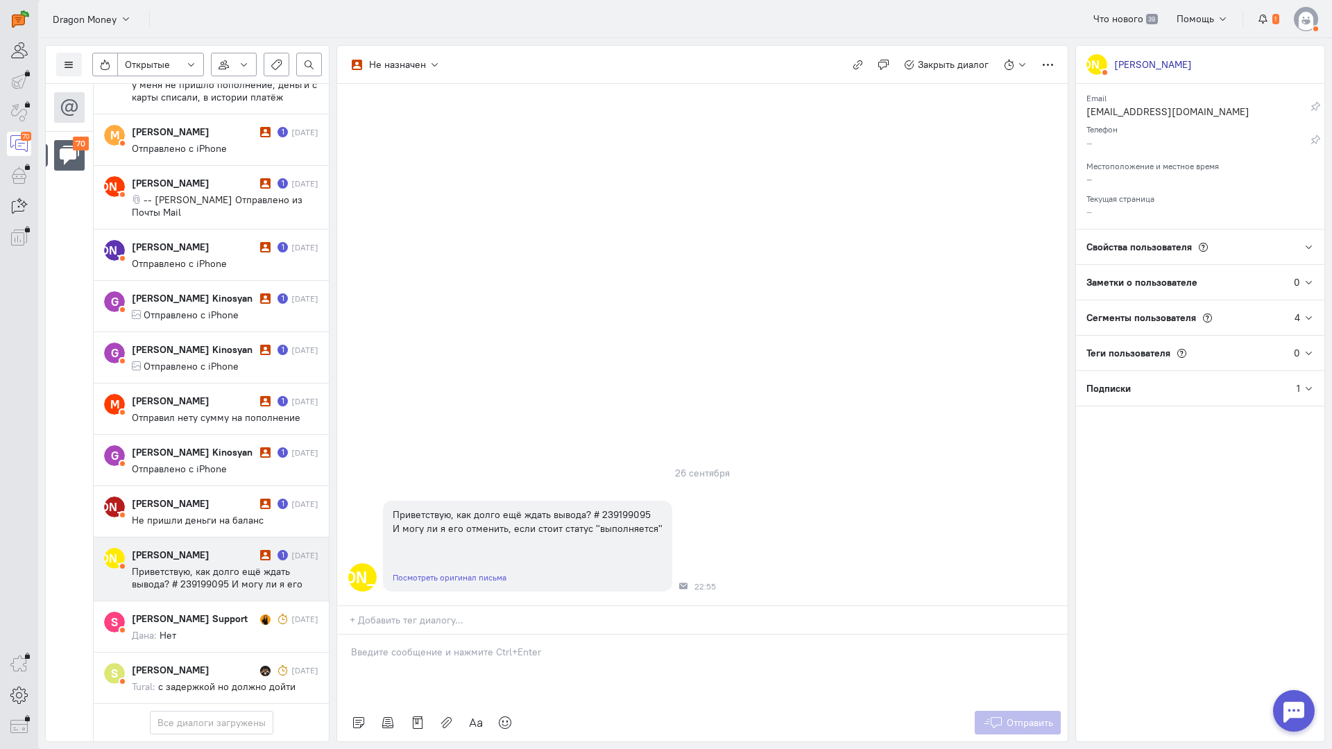
click at [405, 606] on div "+ Добавить тег диалогу..." at bounding box center [702, 620] width 730 height 29
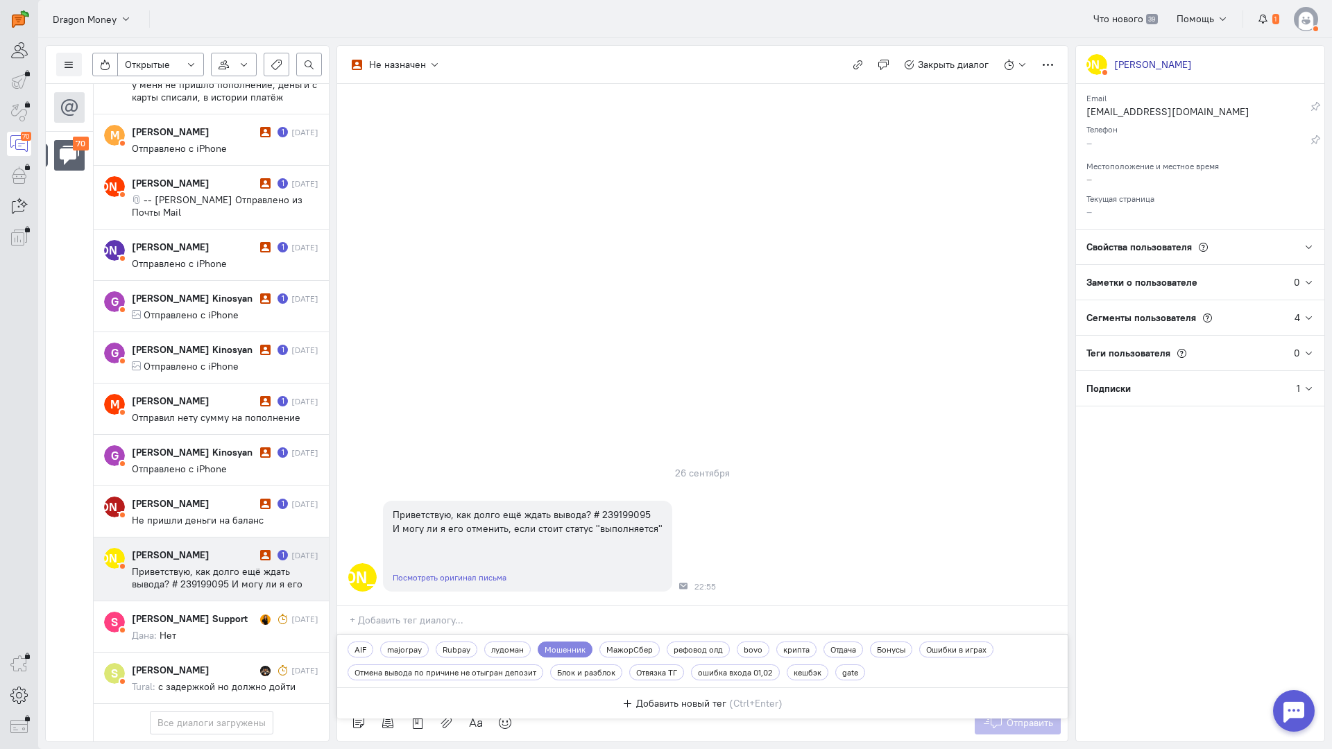
click at [568, 613] on input "text" at bounding box center [709, 620] width 718 height 14
click at [752, 494] on div "К Приветствую, как долго ещё ждать вывода? # 239199095 И могу ли я его отменить…" at bounding box center [702, 546] width 730 height 105
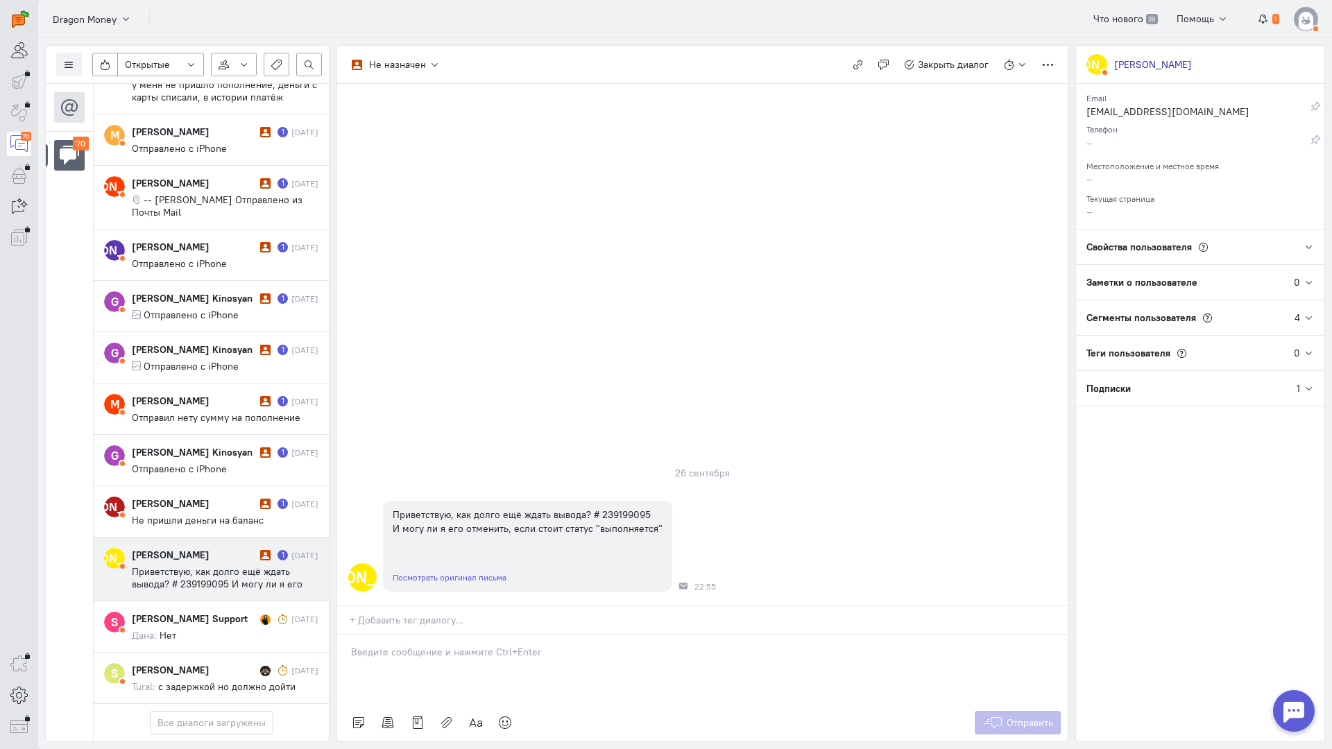
click at [427, 645] on p at bounding box center [702, 652] width 703 height 14
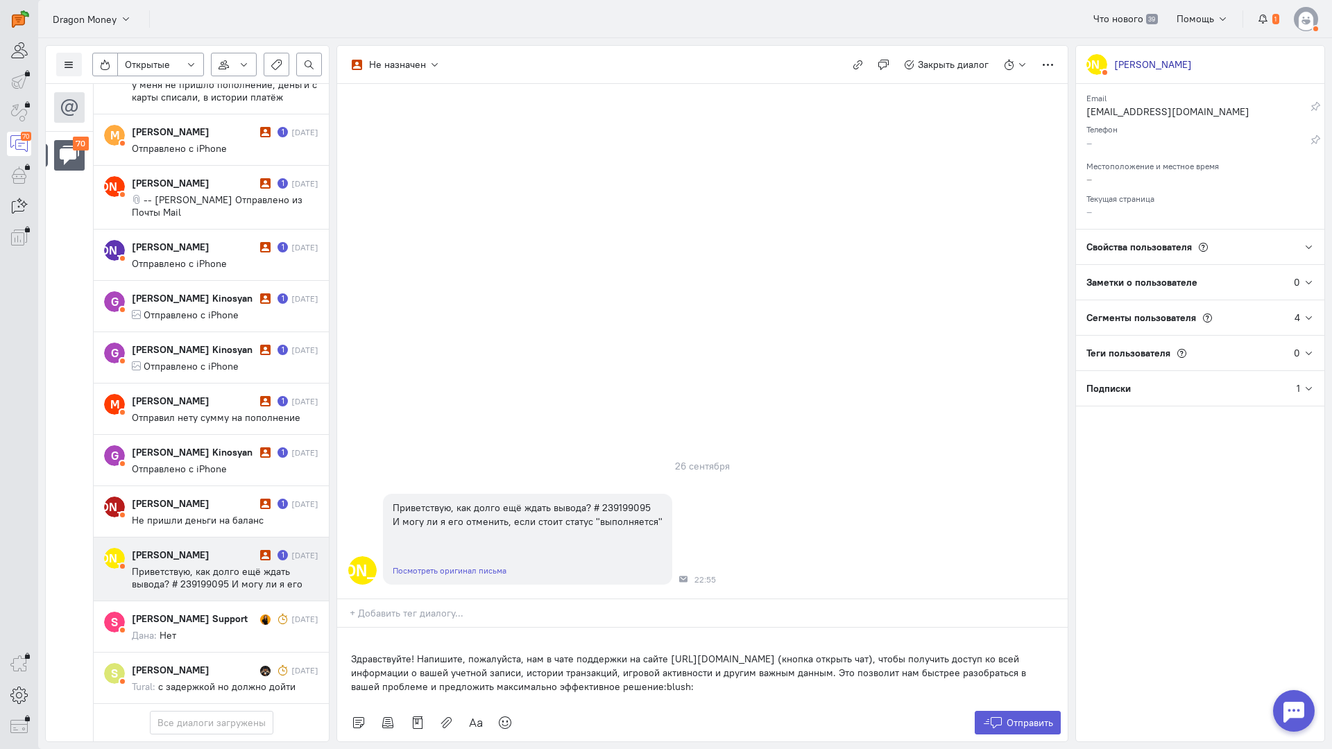
click at [347, 628] on div "Здравствуйте! Напишите, пожалуйста, нам в чате поддержки на сайте [URL][DOMAIN_…" at bounding box center [702, 666] width 730 height 76
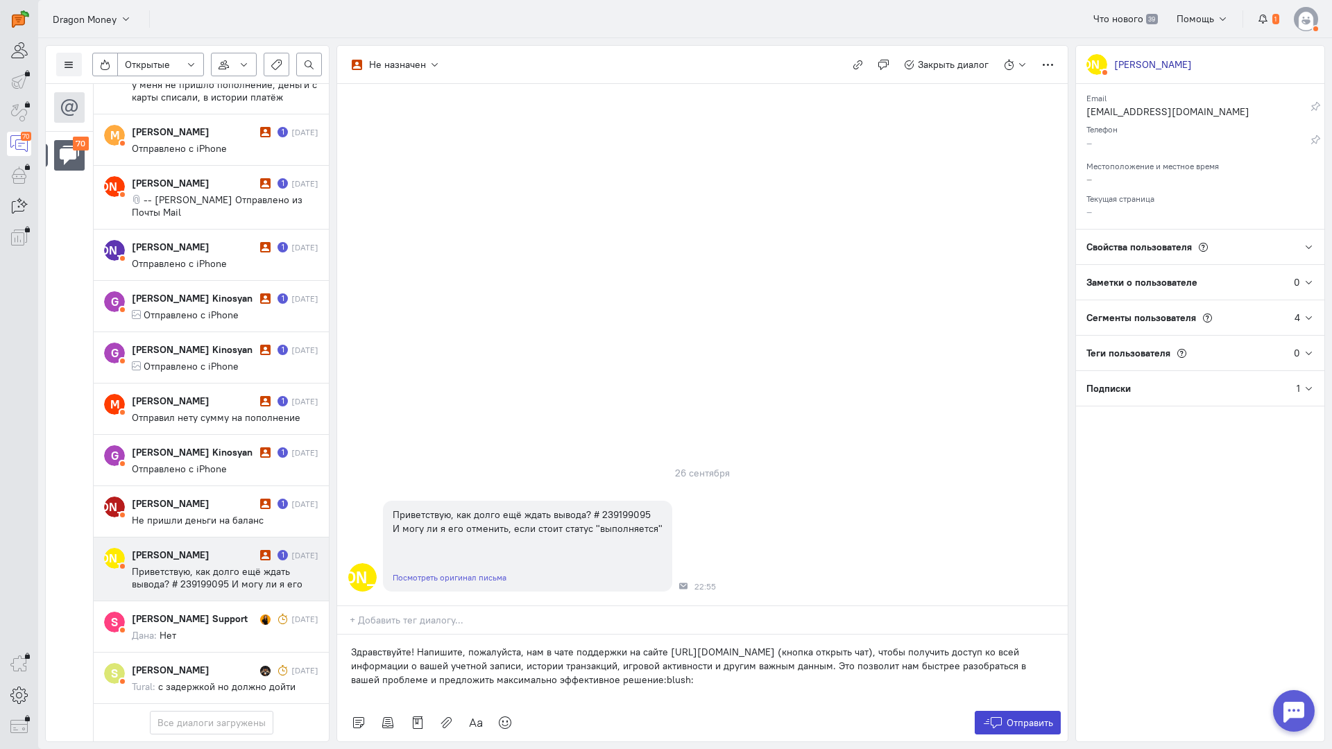
click at [1001, 716] on icon at bounding box center [992, 723] width 21 height 14
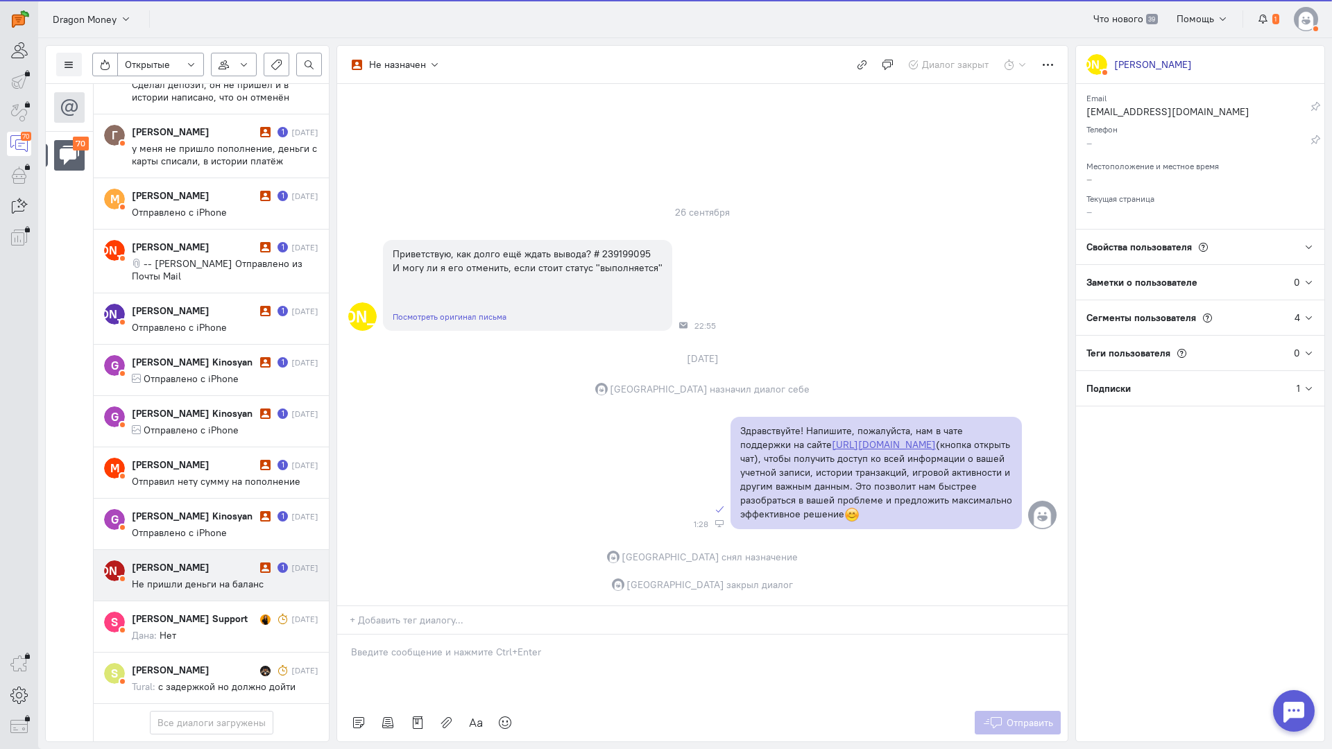
click at [191, 550] on cq-conversation-card "[PERSON_NAME] [PERSON_NAME] 1 [DATE] Не пришли деньги на баланс" at bounding box center [211, 575] width 235 height 51
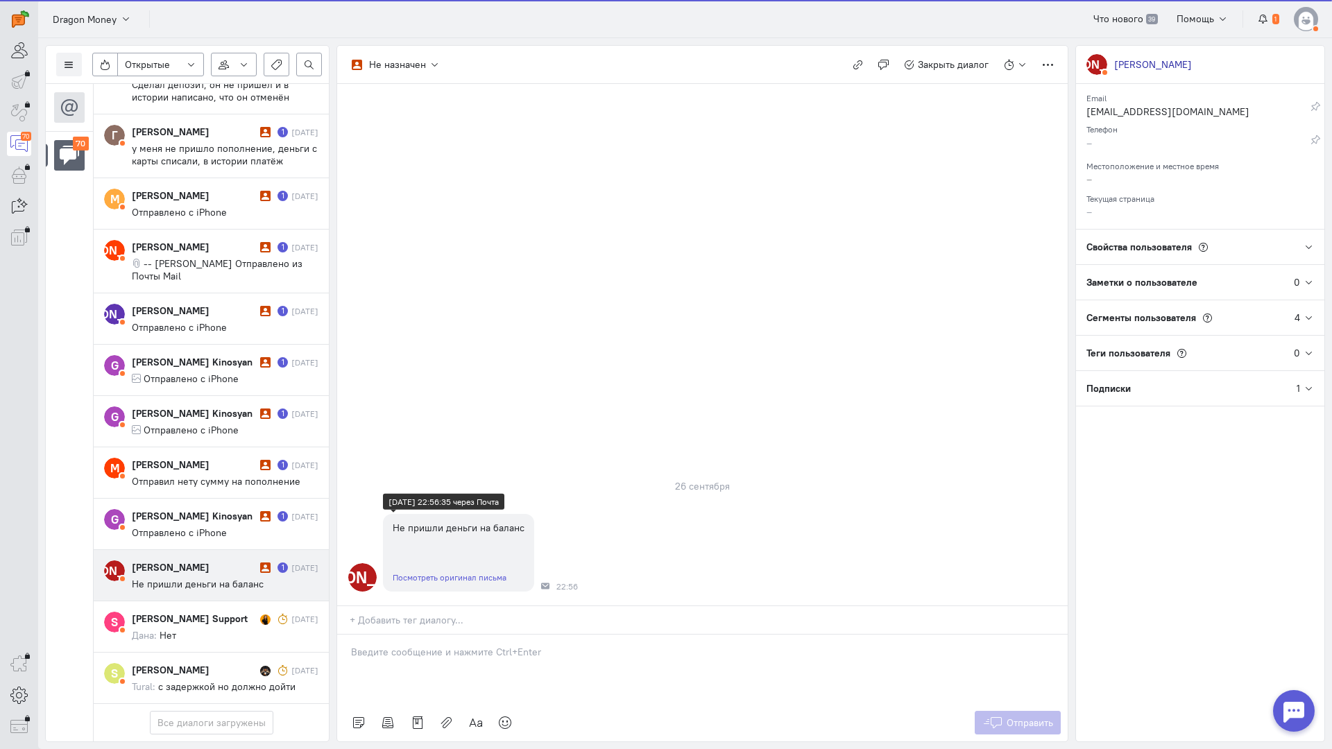
scroll to position [3866, 0]
drag, startPoint x: 414, startPoint y: 581, endPoint x: 399, endPoint y: 576, distance: 16.0
click at [413, 635] on div at bounding box center [702, 669] width 730 height 69
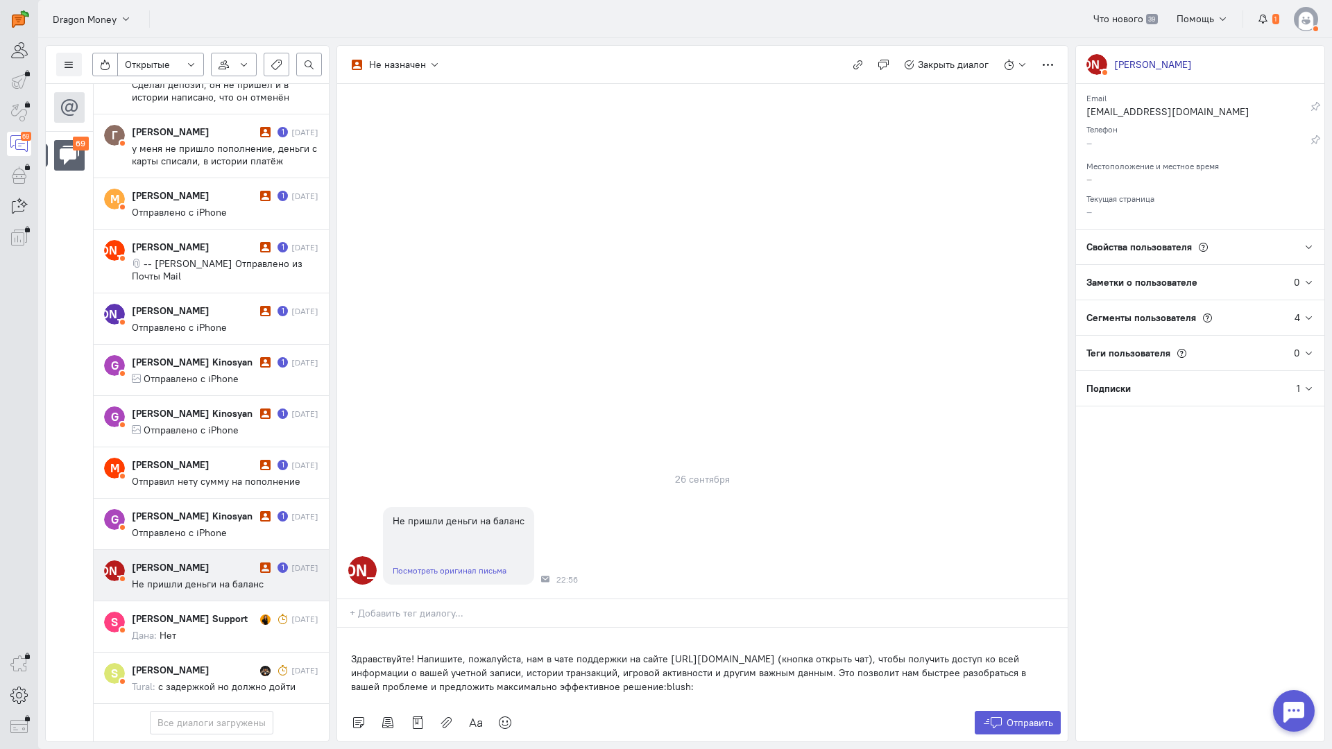
click at [348, 628] on div "Здравствуйте! Напишите, пожалуйста, нам в чате поддержки на сайте [URL][DOMAIN_…" at bounding box center [702, 666] width 730 height 76
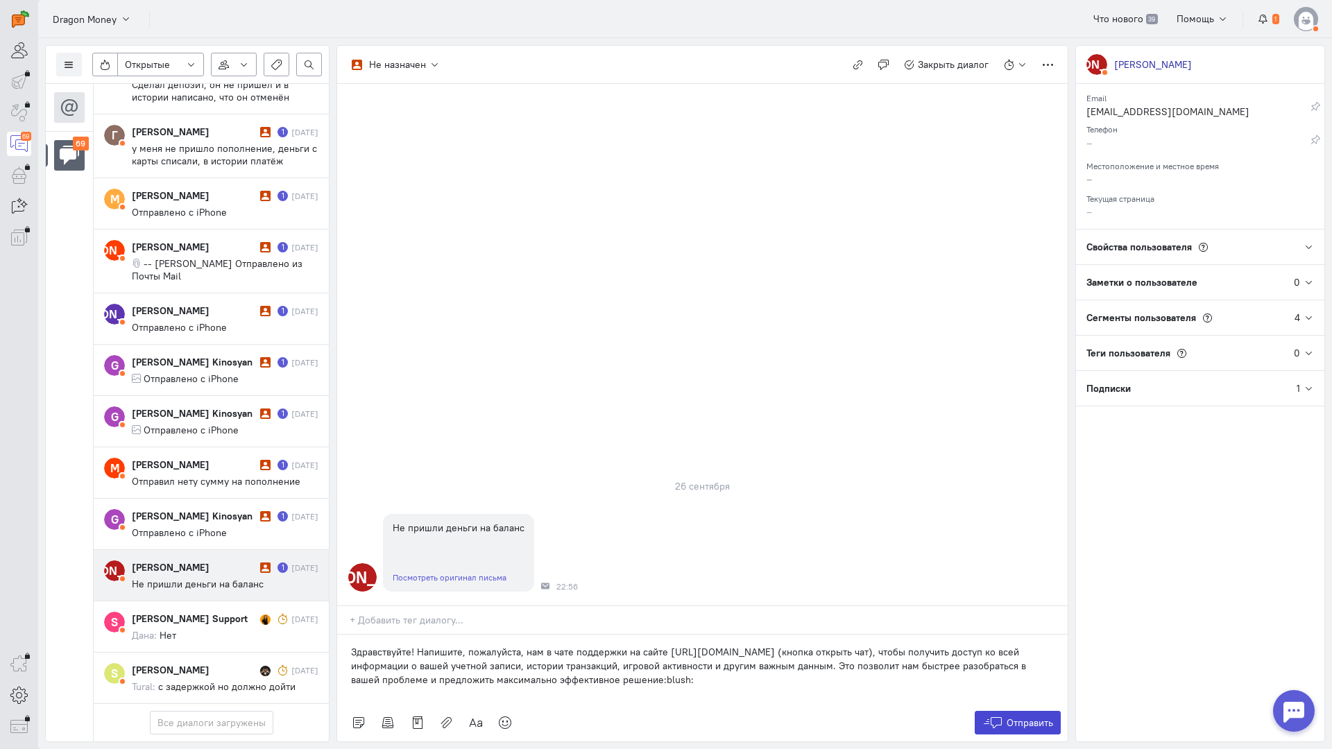
click at [995, 716] on icon at bounding box center [992, 723] width 21 height 14
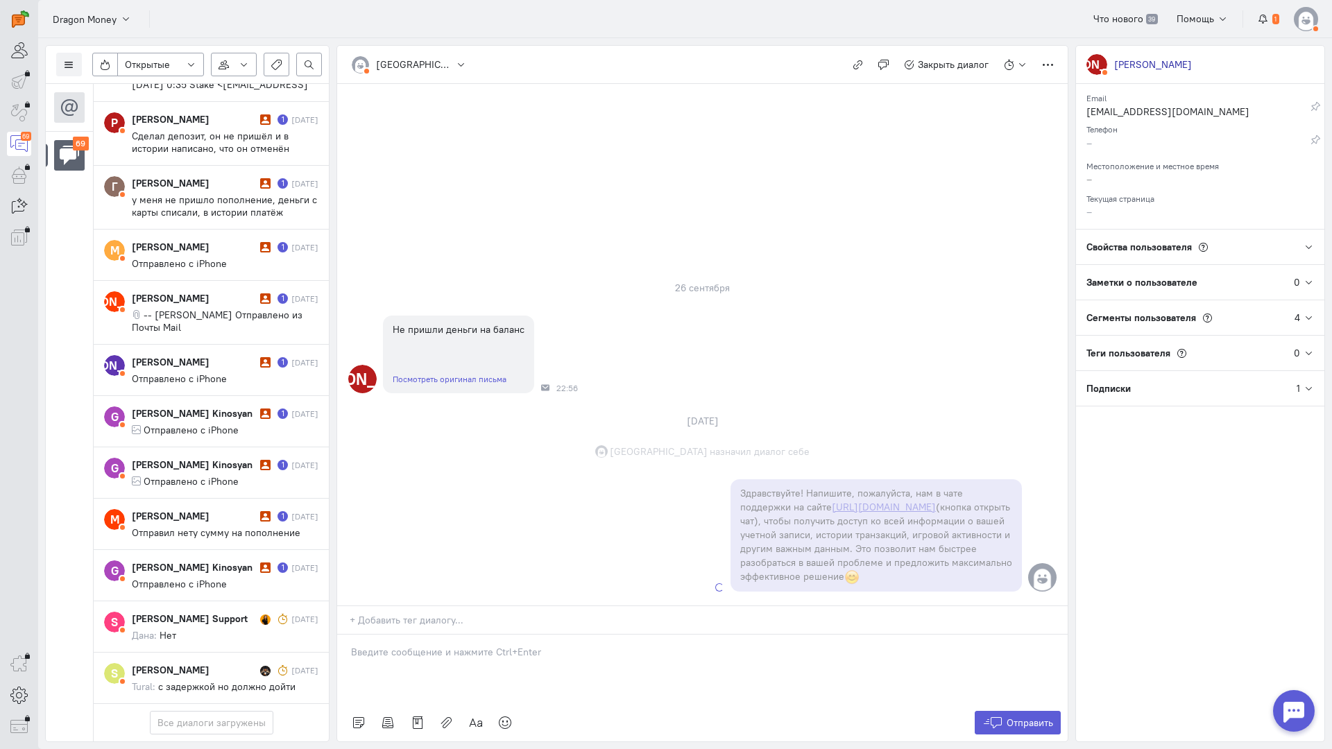
scroll to position [3878, 0]
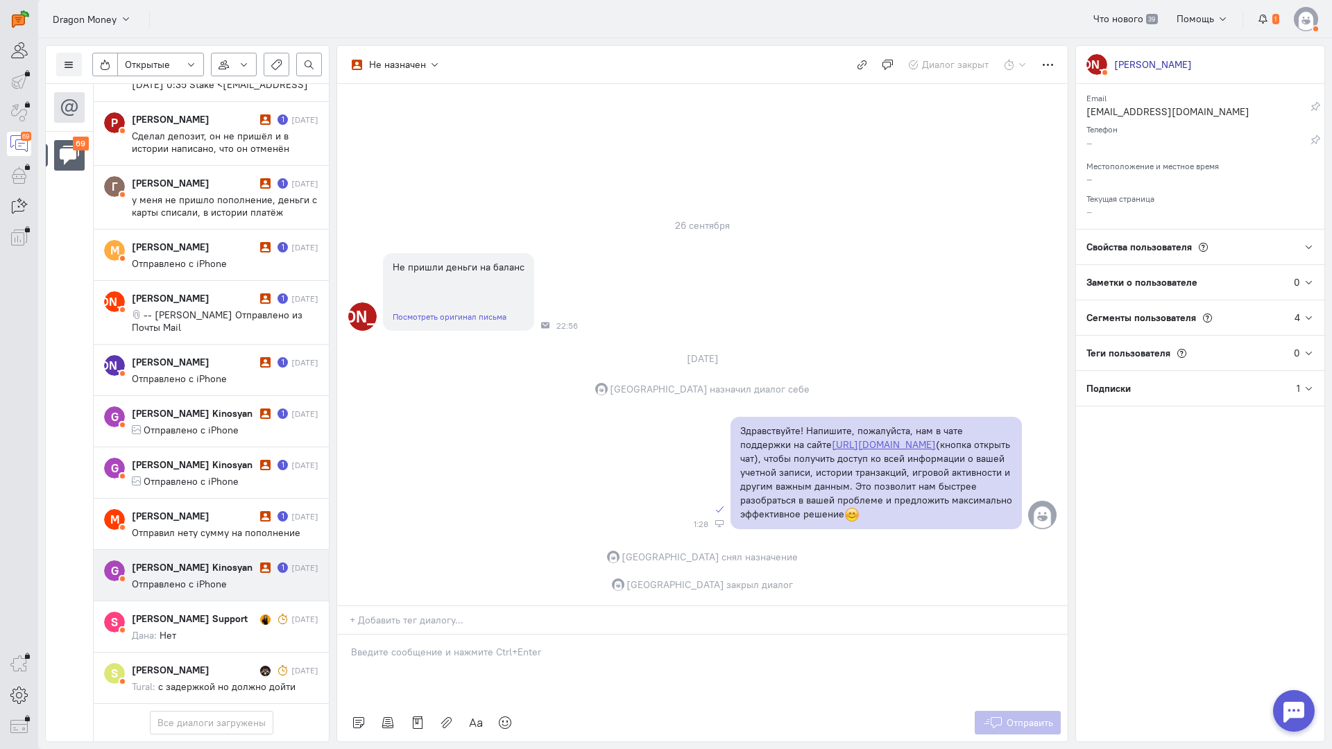
click at [199, 560] on div "[PERSON_NAME] Kinosyan 1 [DATE] Отправлено с iPhone" at bounding box center [225, 575] width 187 height 30
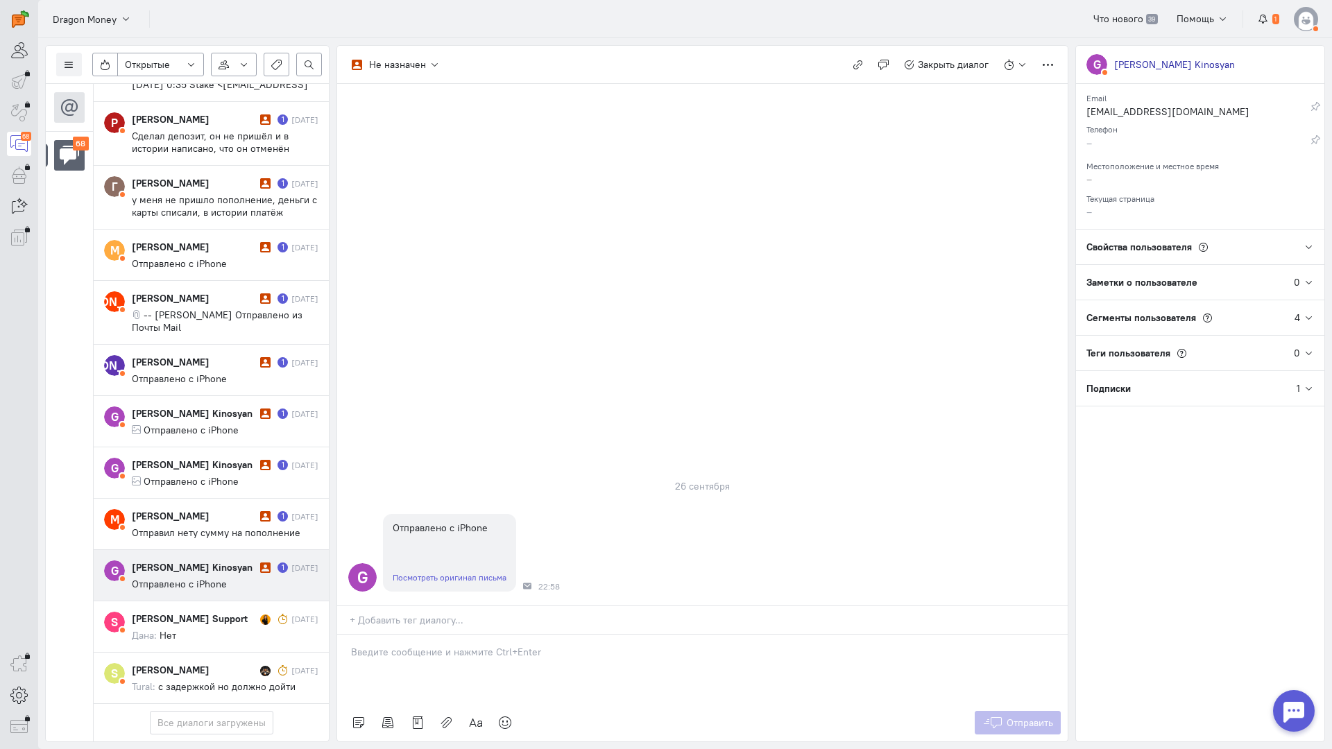
scroll to position [3816, 0]
click at [439, 572] on link "Посмотреть оригинал письма" at bounding box center [450, 577] width 114 height 10
click at [417, 645] on p at bounding box center [702, 652] width 703 height 14
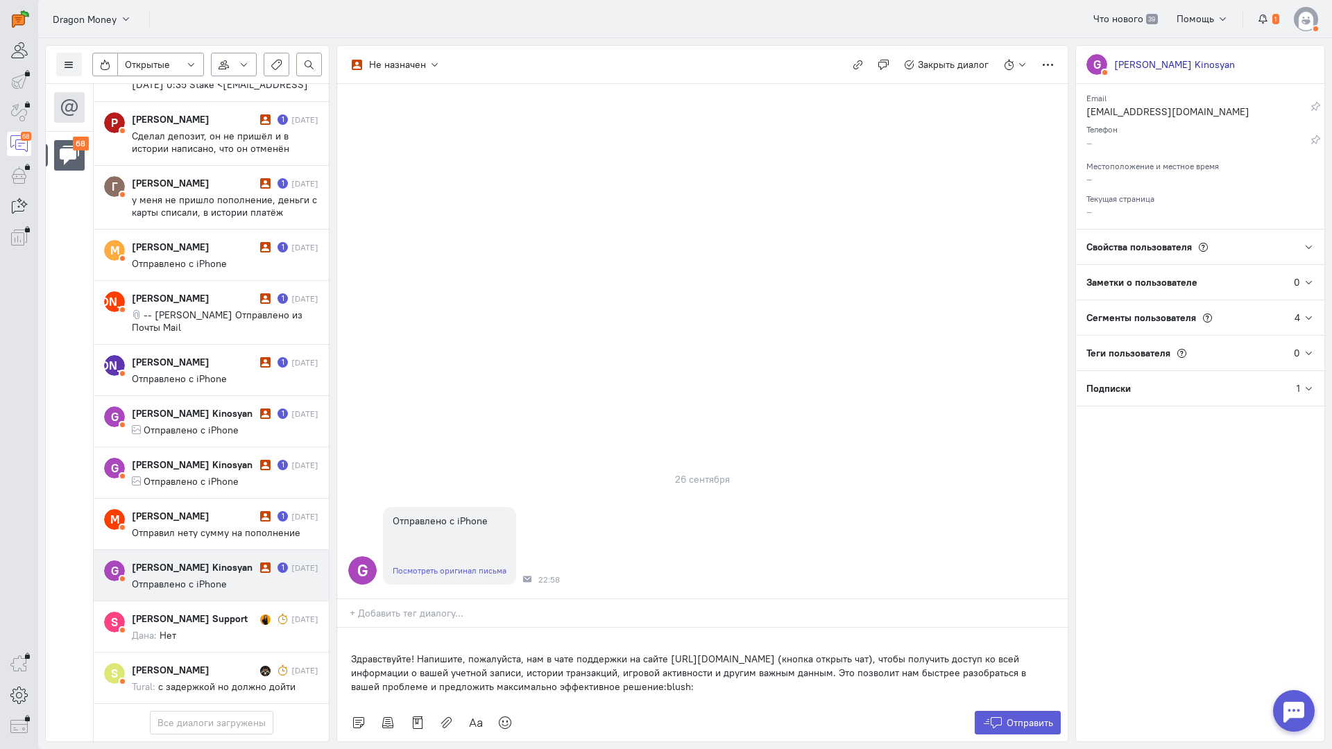
click at [347, 628] on div "Здравствуйте! Напишите, пожалуйста, нам в чате поддержки на сайте [URL][DOMAIN_…" at bounding box center [702, 666] width 730 height 76
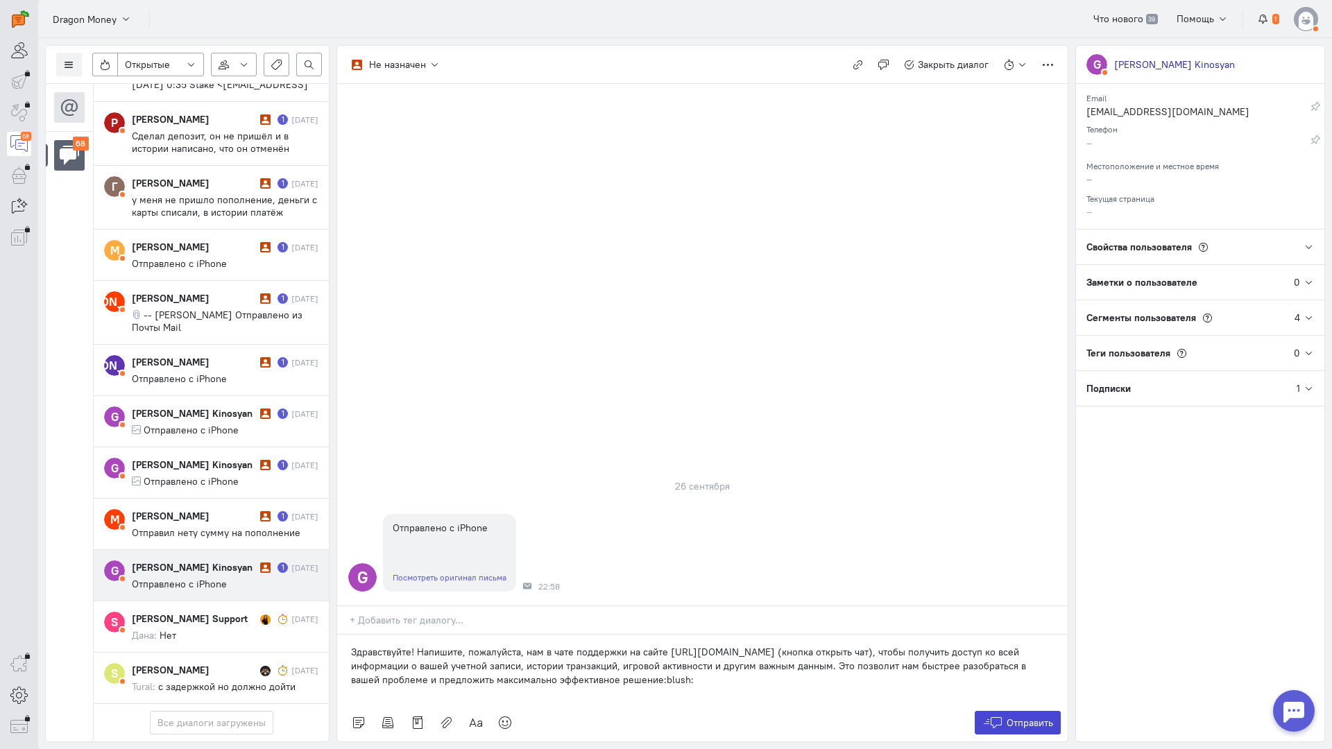
click at [1010, 717] on span "Отправить" at bounding box center [1029, 723] width 46 height 12
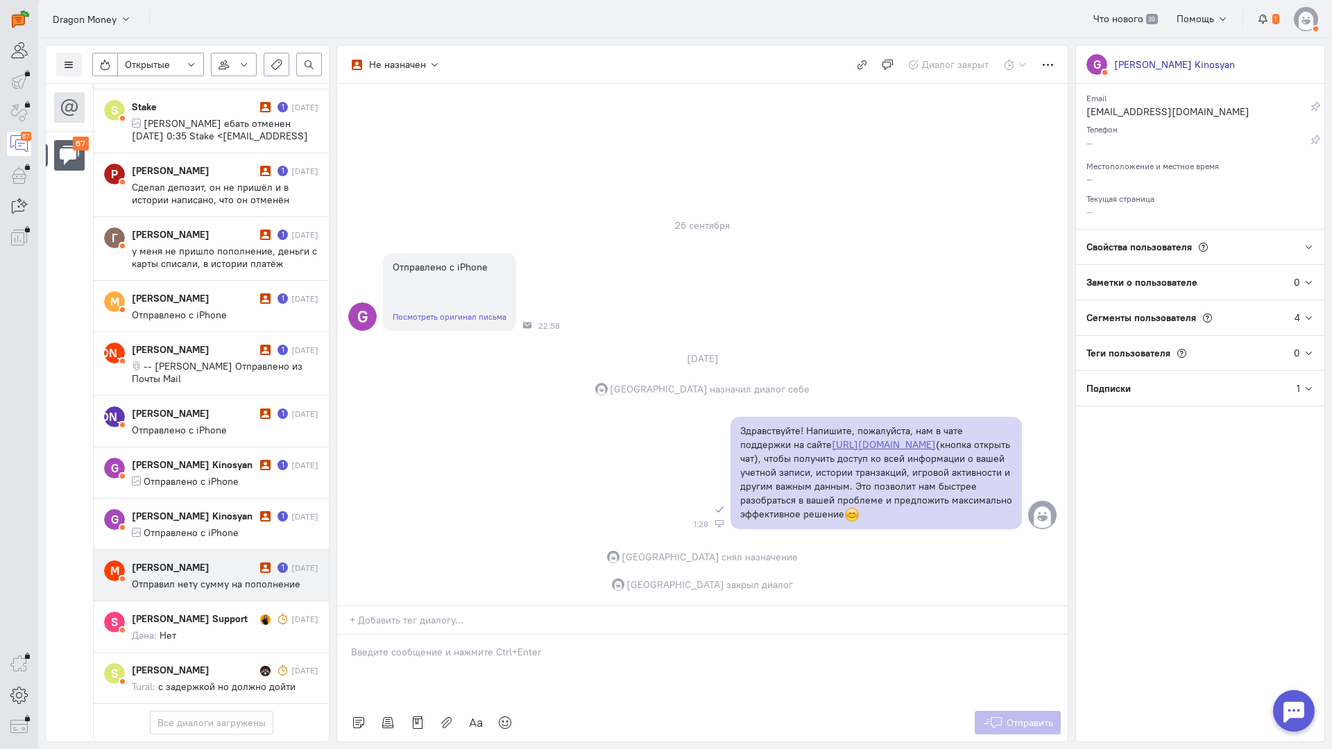
click at [192, 578] on span "Отправил нету сумму на пополнение" at bounding box center [216, 584] width 169 height 12
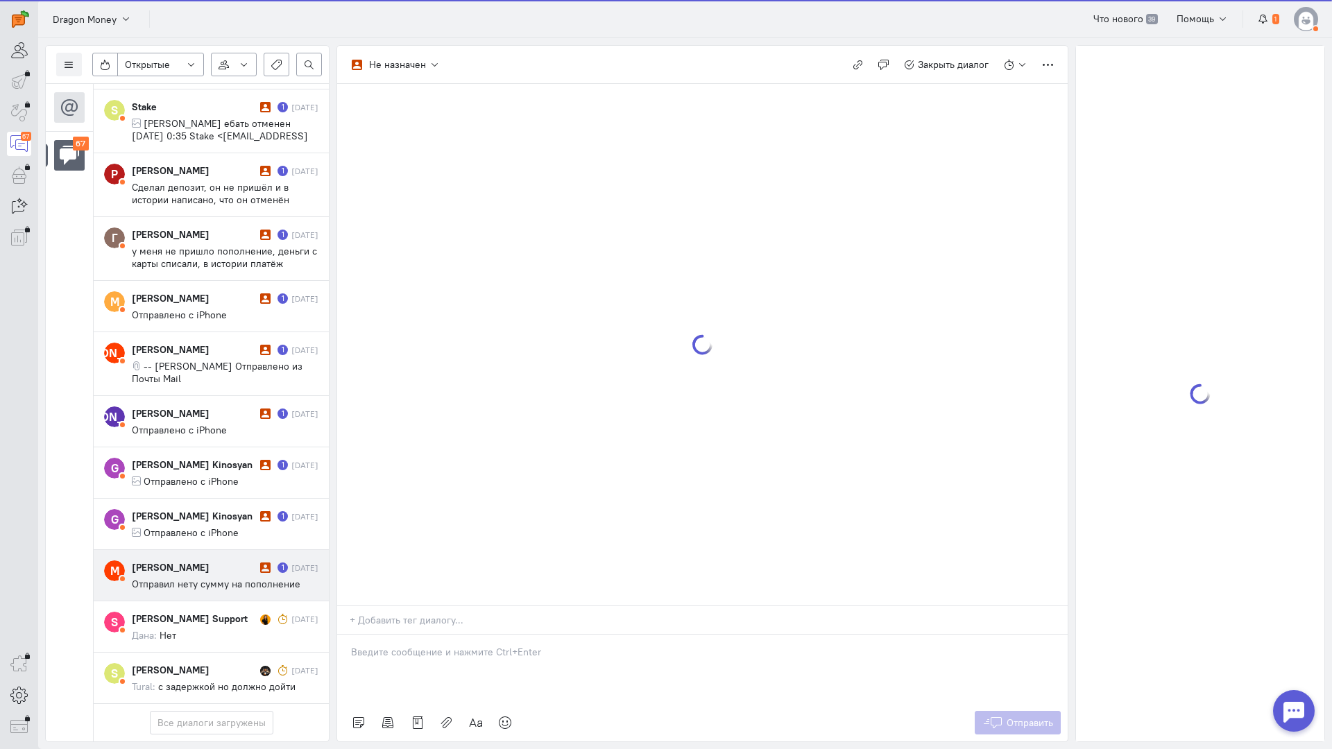
scroll to position [3764, 0]
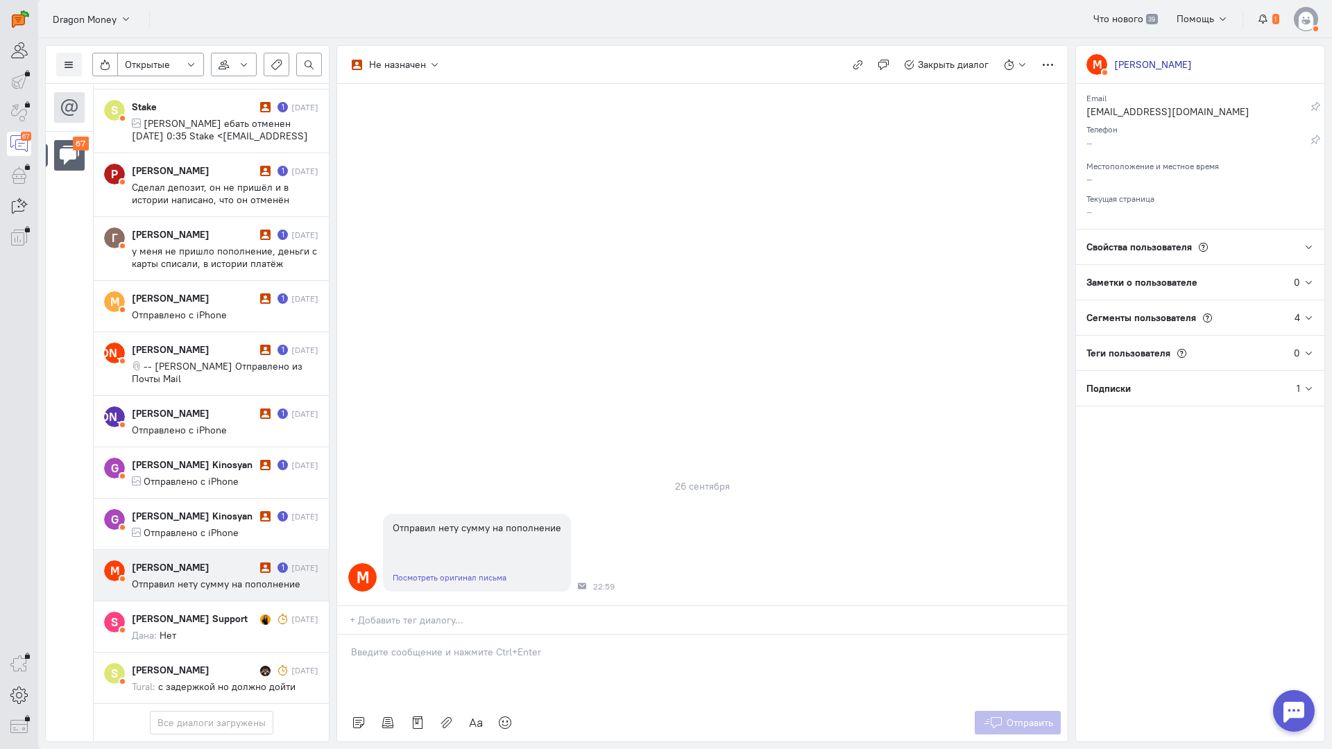
click at [384, 645] on p at bounding box center [702, 652] width 703 height 14
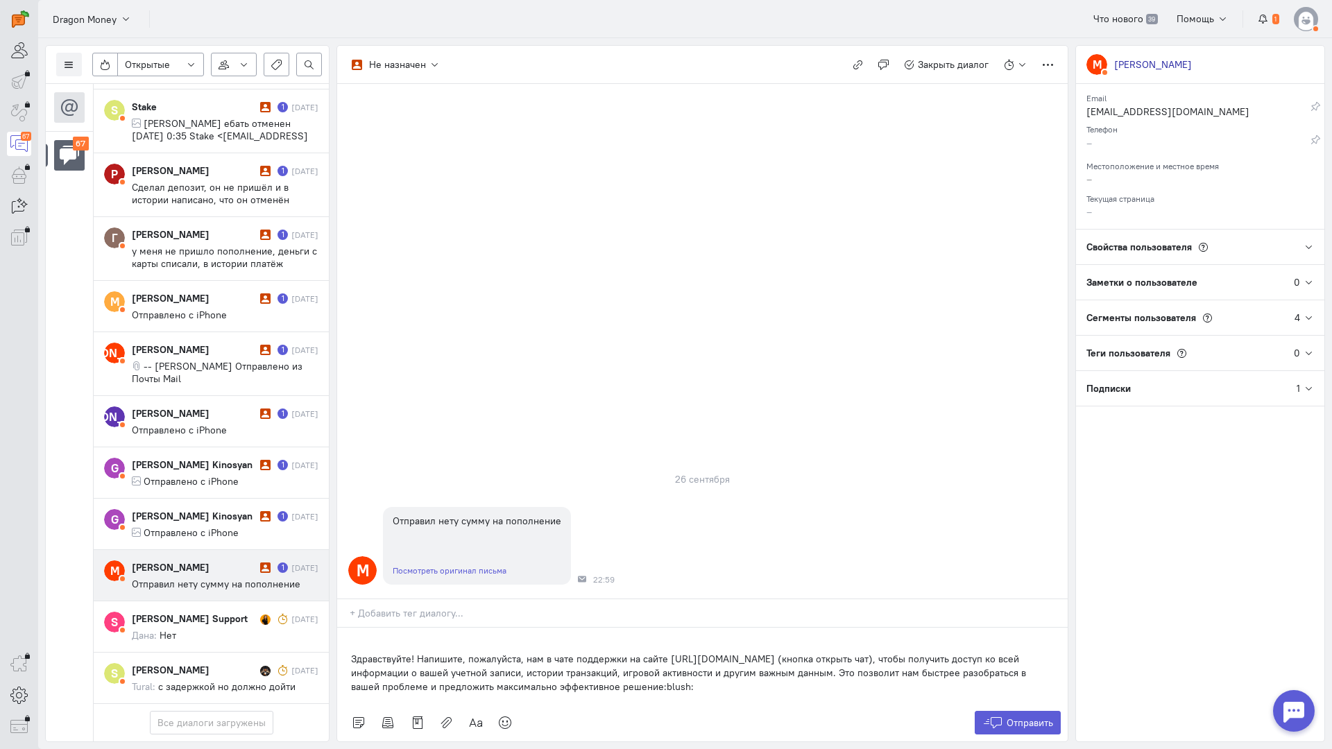
click at [346, 628] on div "Здравствуйте! Напишите, пожалуйста, нам в чате поддержки на сайте [URL][DOMAIN_…" at bounding box center [702, 666] width 730 height 76
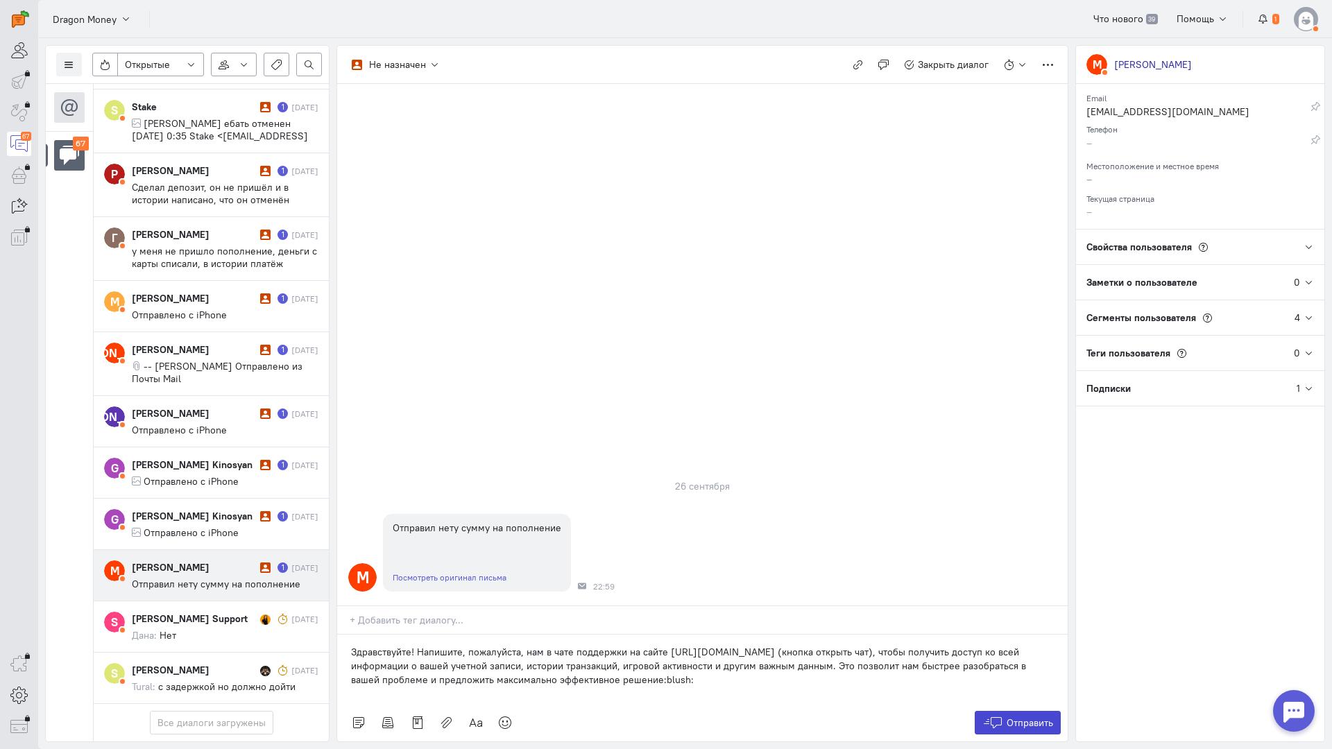
click at [1018, 717] on span "Отправить" at bounding box center [1029, 723] width 46 height 12
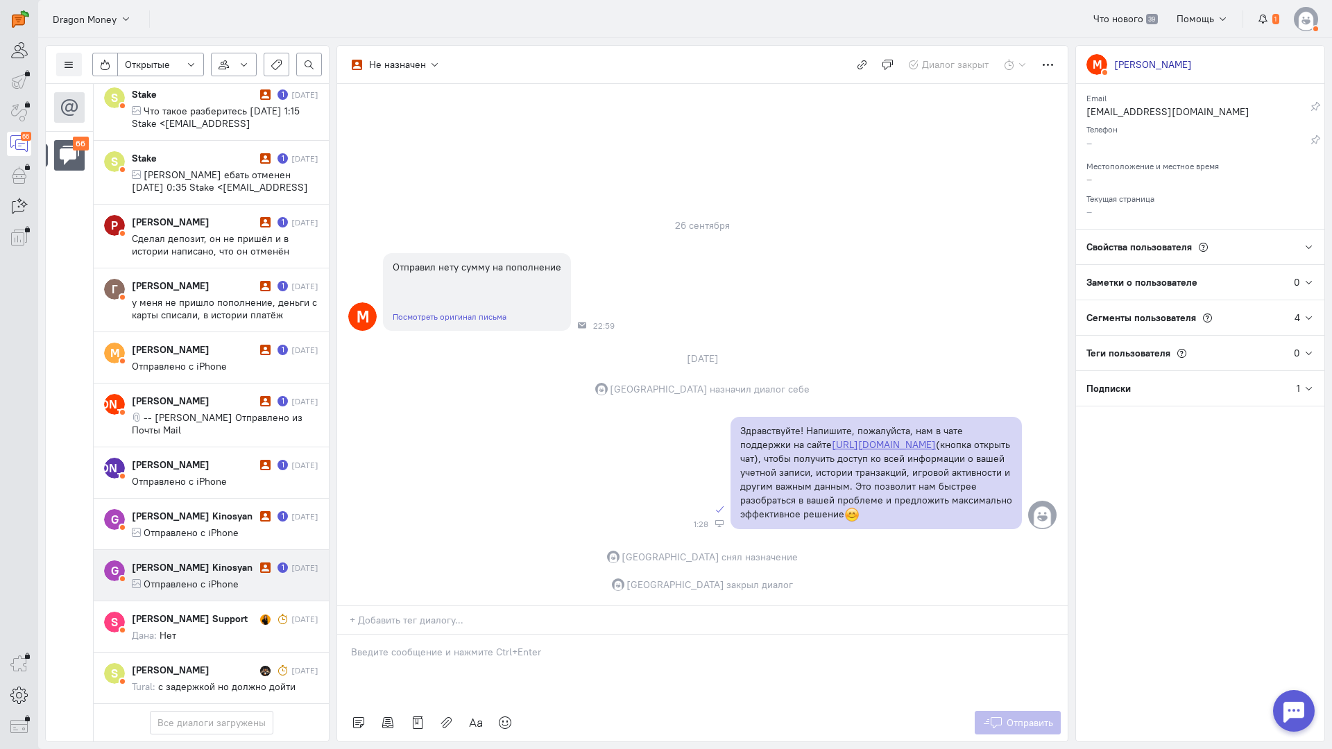
click at [187, 578] on span "Отправлено с iPhone" at bounding box center [191, 584] width 95 height 12
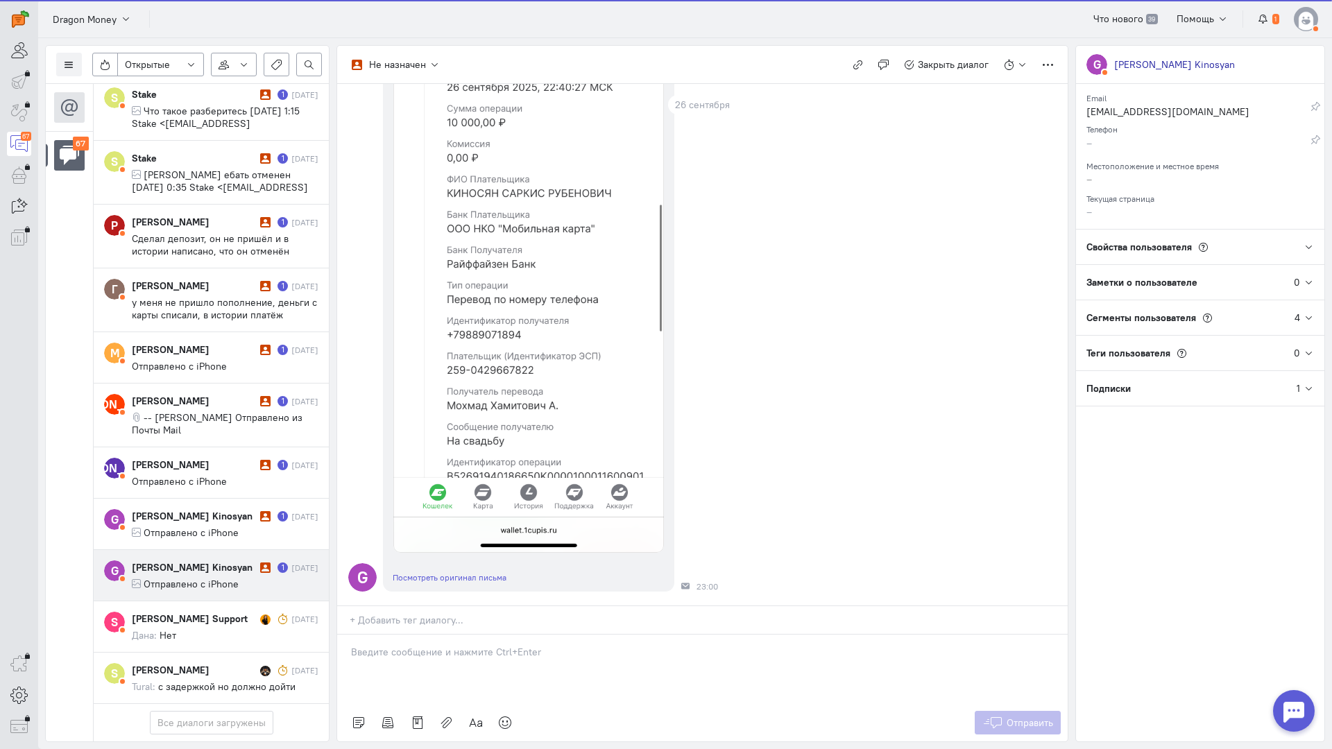
click at [470, 645] on p at bounding box center [702, 652] width 703 height 14
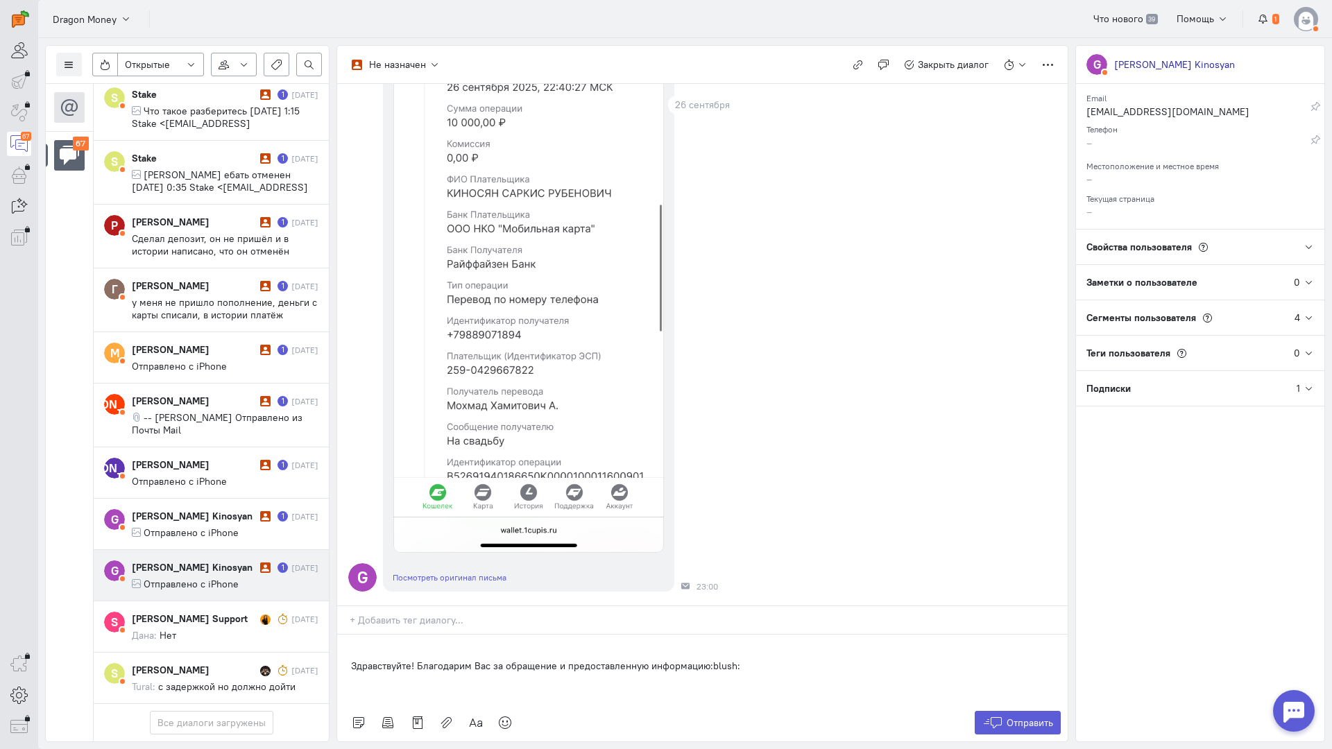
click at [348, 635] on div "Здравствуйте! Благодарим Вас за обращение и предоставленную информацию:blush:" at bounding box center [702, 669] width 730 height 69
click at [1027, 717] on span "Отправить" at bounding box center [1029, 723] width 46 height 12
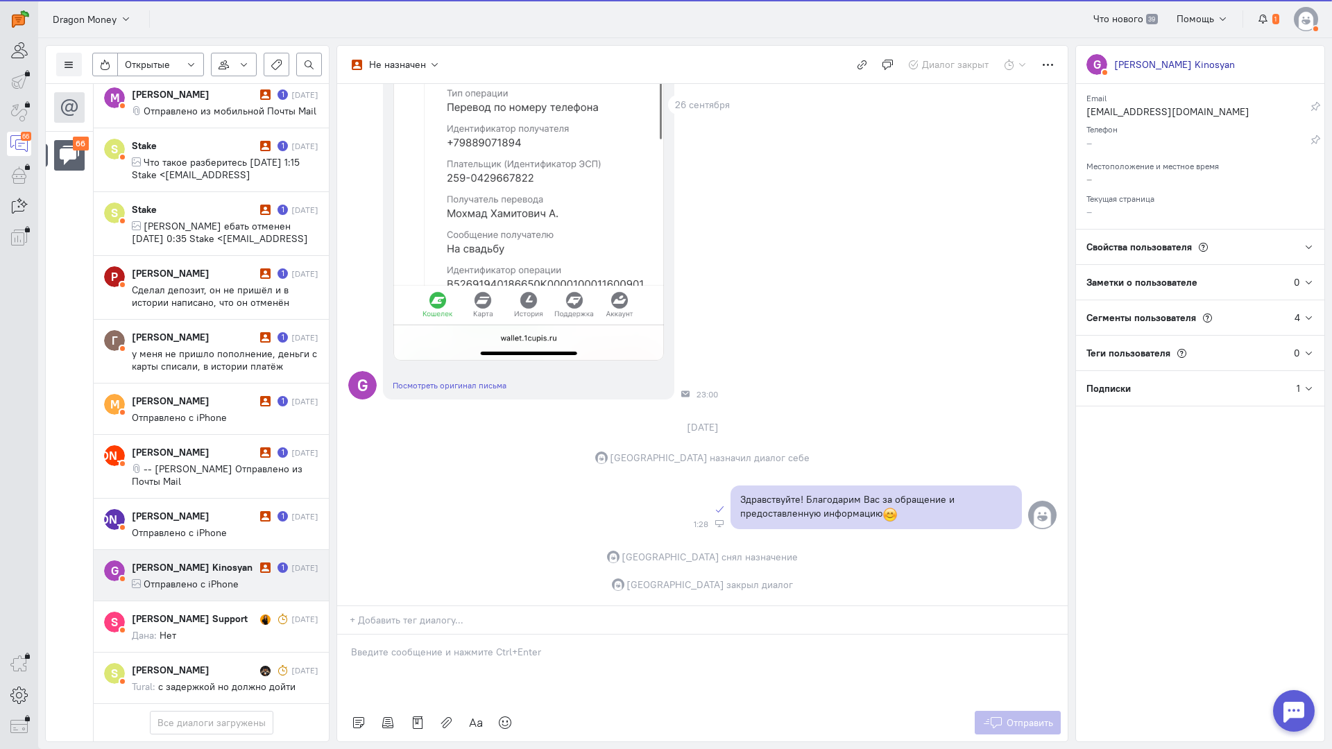
scroll to position [3727, 0]
click at [212, 560] on div "[PERSON_NAME] Kinosyan" at bounding box center [194, 567] width 125 height 14
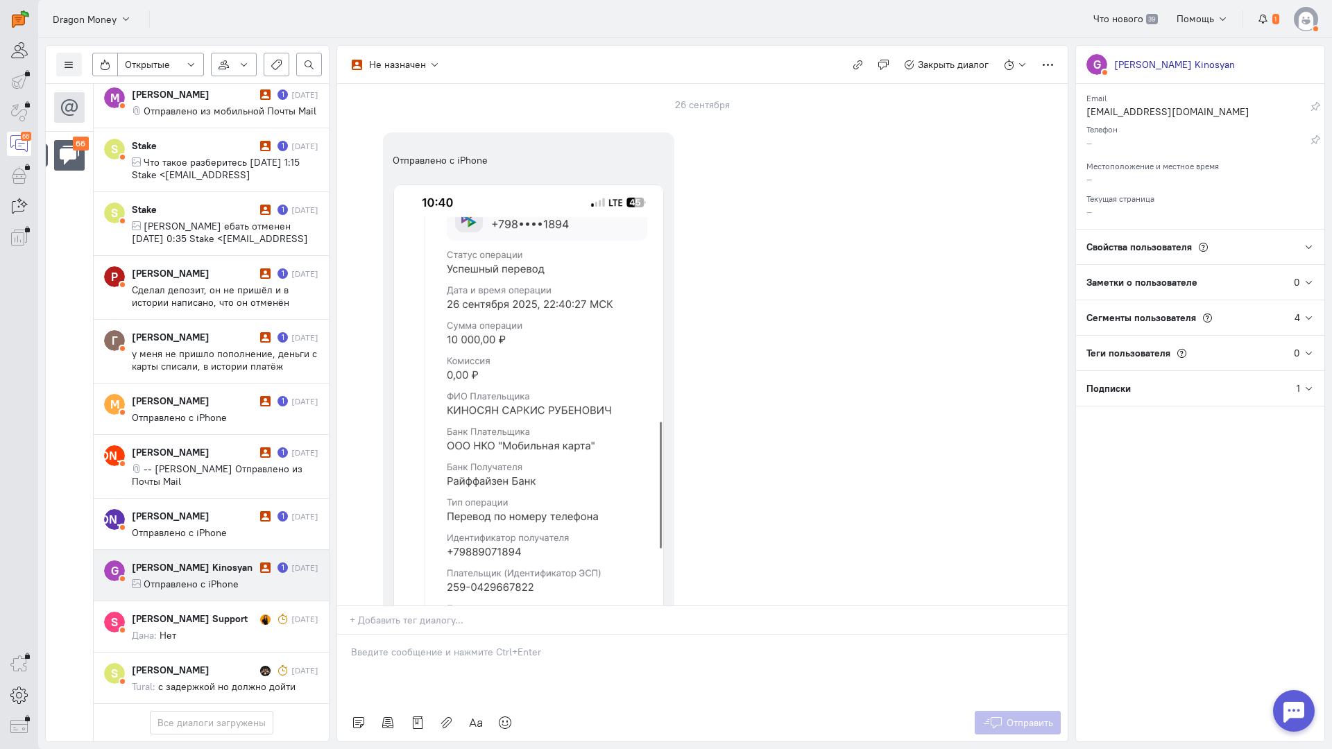
drag, startPoint x: 449, startPoint y: 581, endPoint x: 379, endPoint y: 575, distance: 70.3
click at [448, 635] on div at bounding box center [702, 669] width 730 height 69
click at [345, 635] on div "Здравствуйте! Благодарим Вас за обращение и предоставленную информацию:blush:" at bounding box center [702, 669] width 730 height 69
click at [1026, 717] on span "Отправить" at bounding box center [1029, 723] width 46 height 12
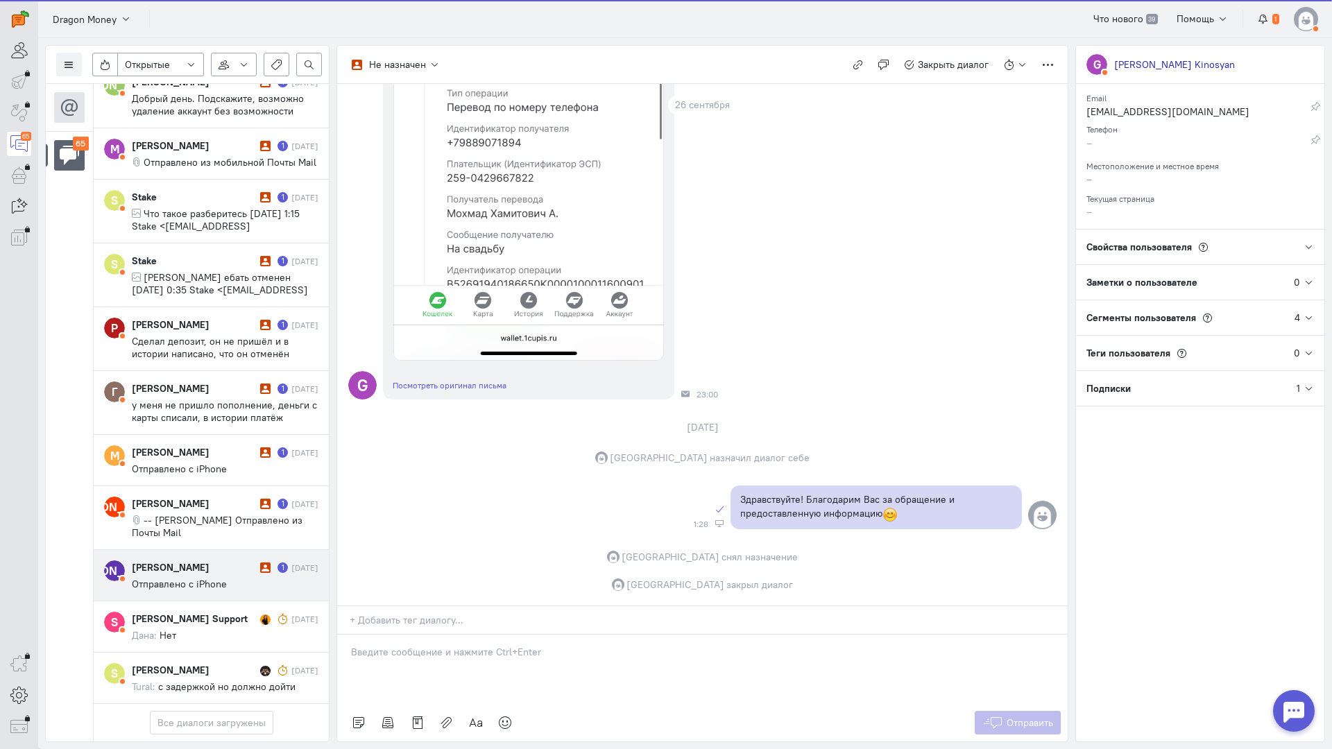
scroll to position [3677, 0]
click at [172, 578] on span "Отправлено с iPhone" at bounding box center [179, 584] width 95 height 12
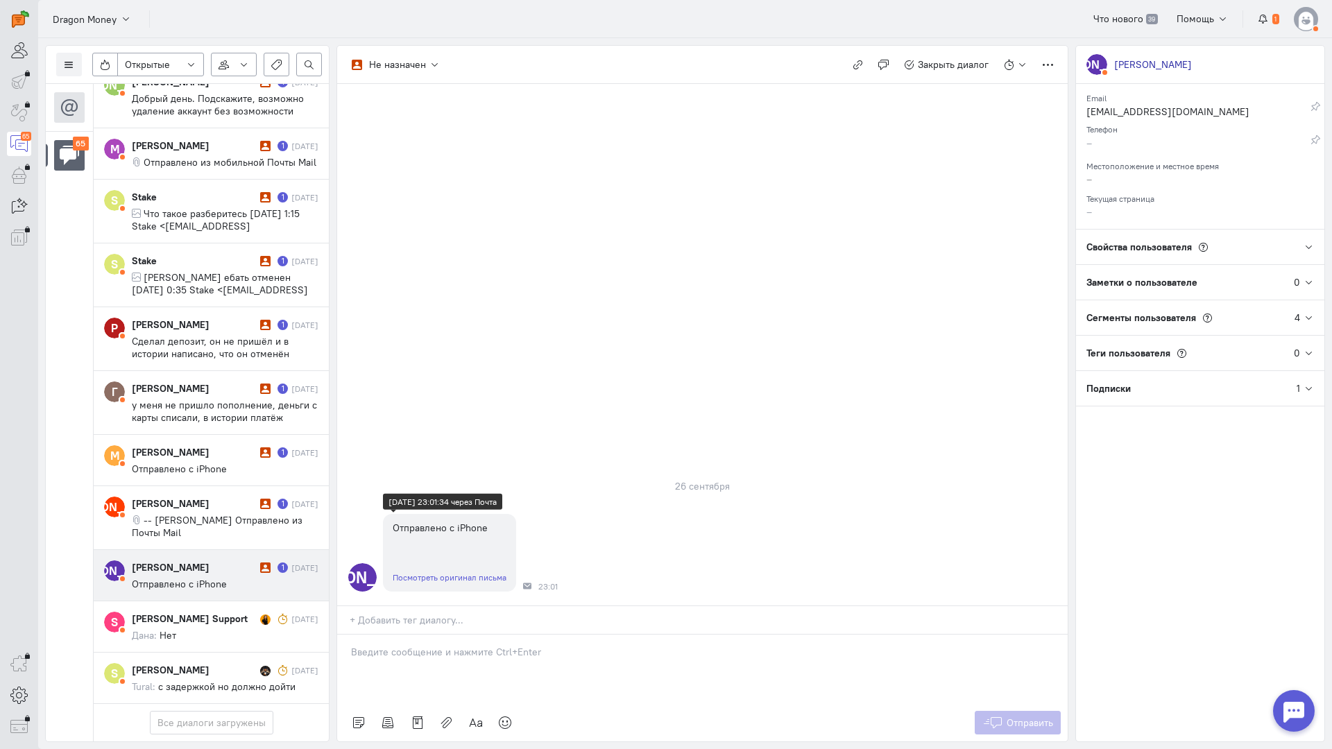
click at [466, 563] on div "Посмотреть оригинал письма" at bounding box center [449, 577] width 133 height 28
click at [470, 572] on link "Посмотреть оригинал письма" at bounding box center [450, 577] width 114 height 10
click at [427, 635] on div at bounding box center [702, 669] width 730 height 69
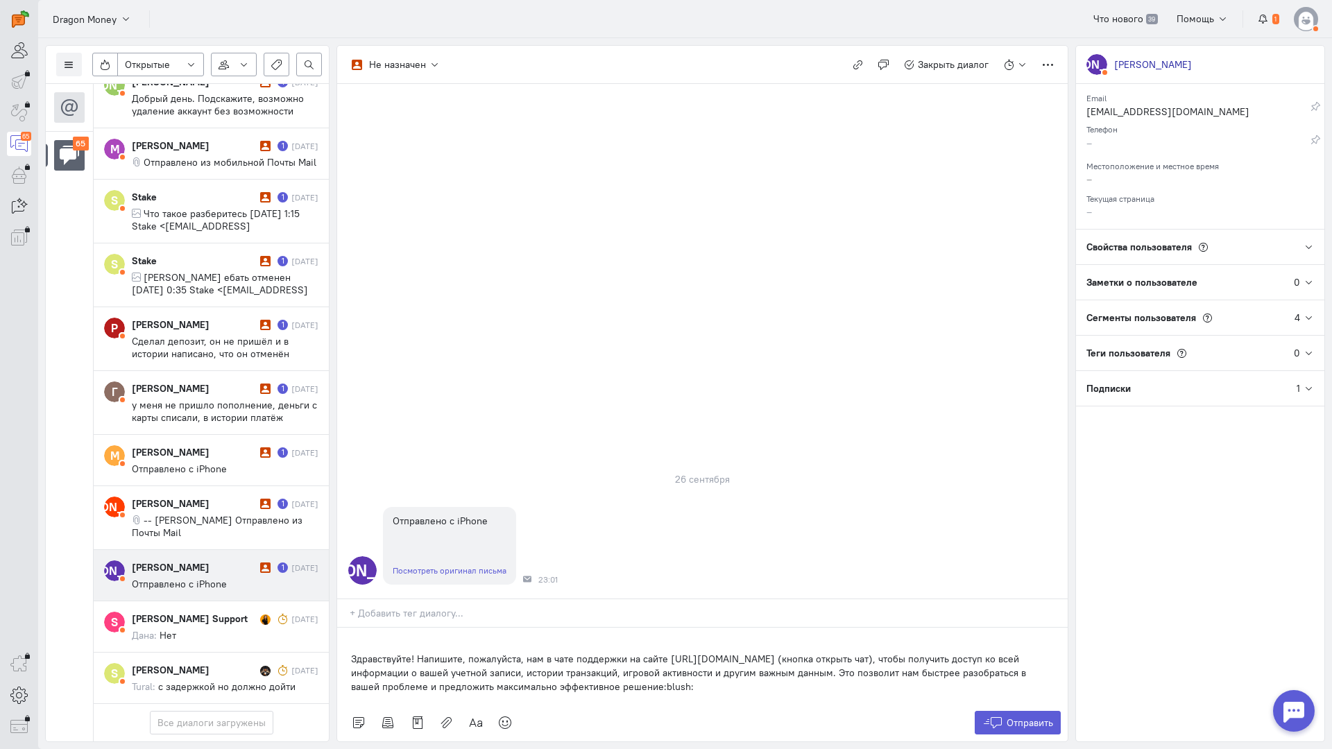
click at [347, 628] on div "Здравствуйте! Напишите, пожалуйста, нам в чате поддержки на сайте [URL][DOMAIN_…" at bounding box center [702, 666] width 730 height 76
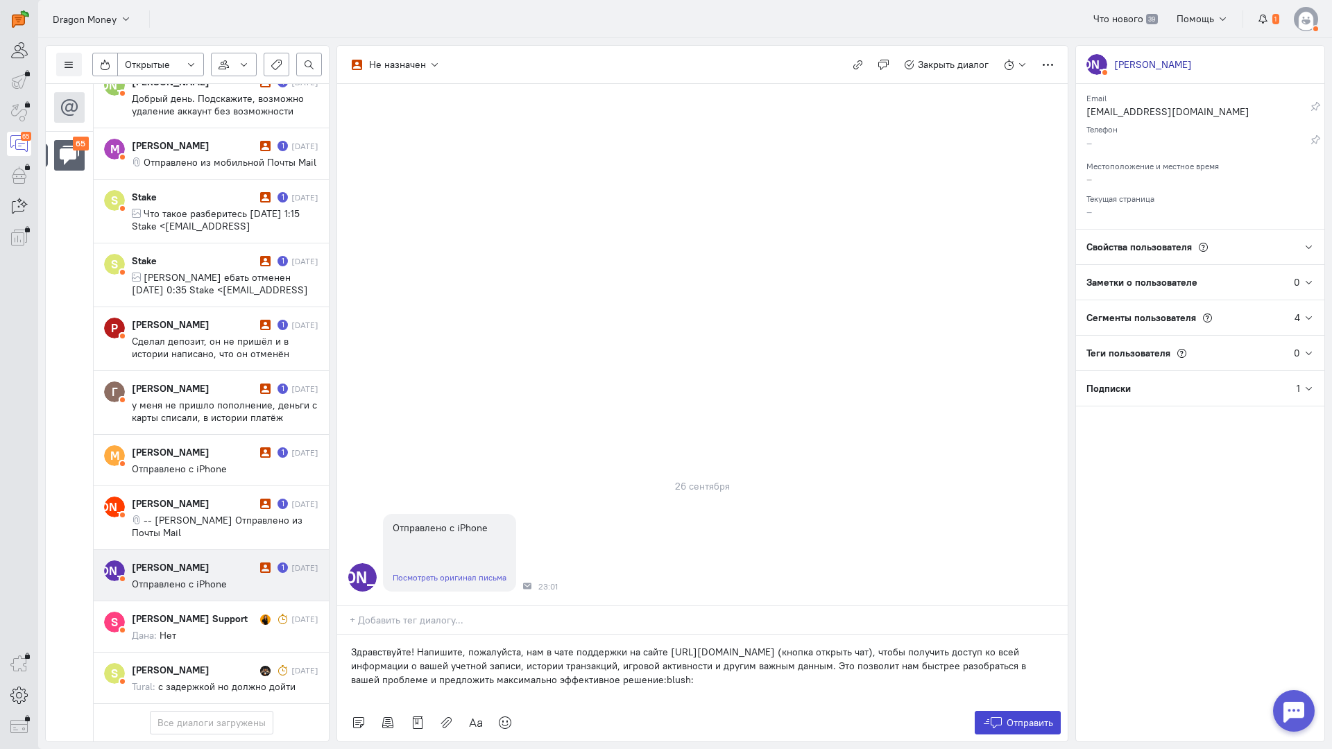
click at [998, 716] on icon at bounding box center [992, 723] width 21 height 14
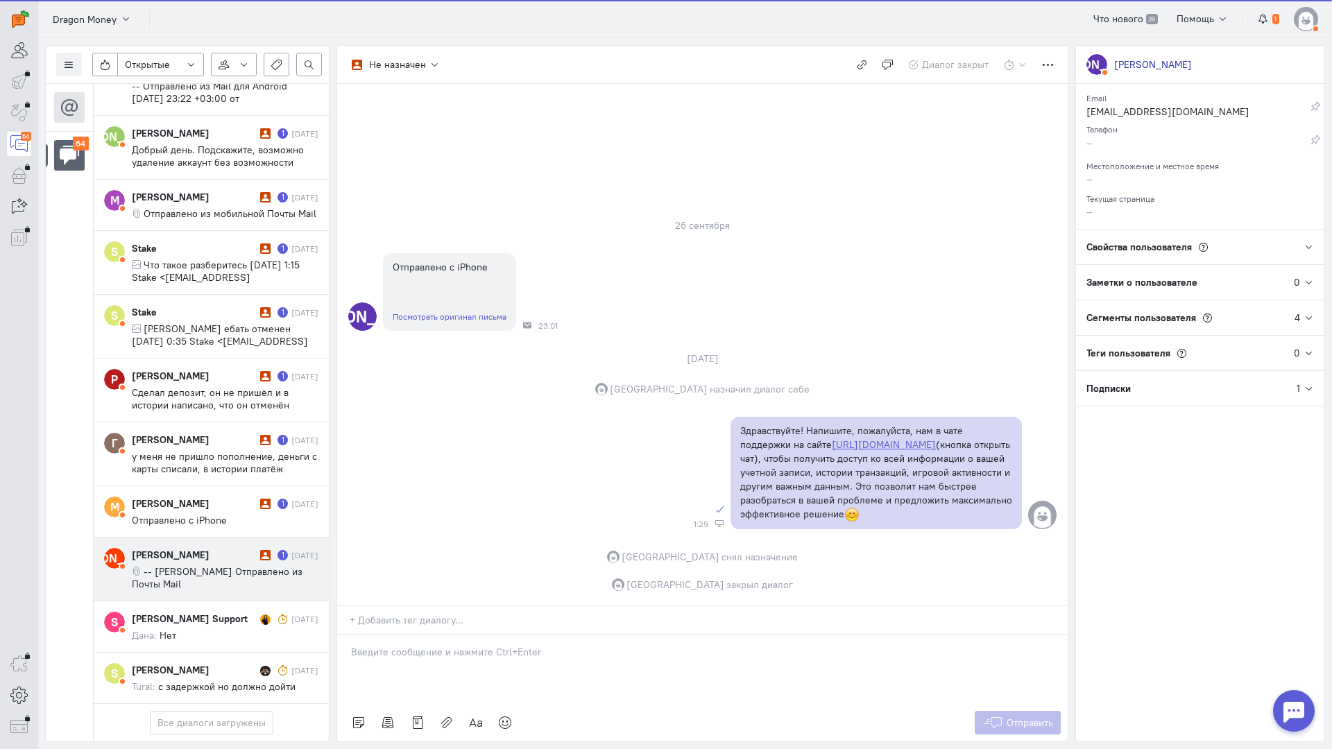
scroll to position [3627, 0]
click at [241, 565] on span "-- [PERSON_NAME] Отправлено из Почты Mail" at bounding box center [217, 577] width 171 height 25
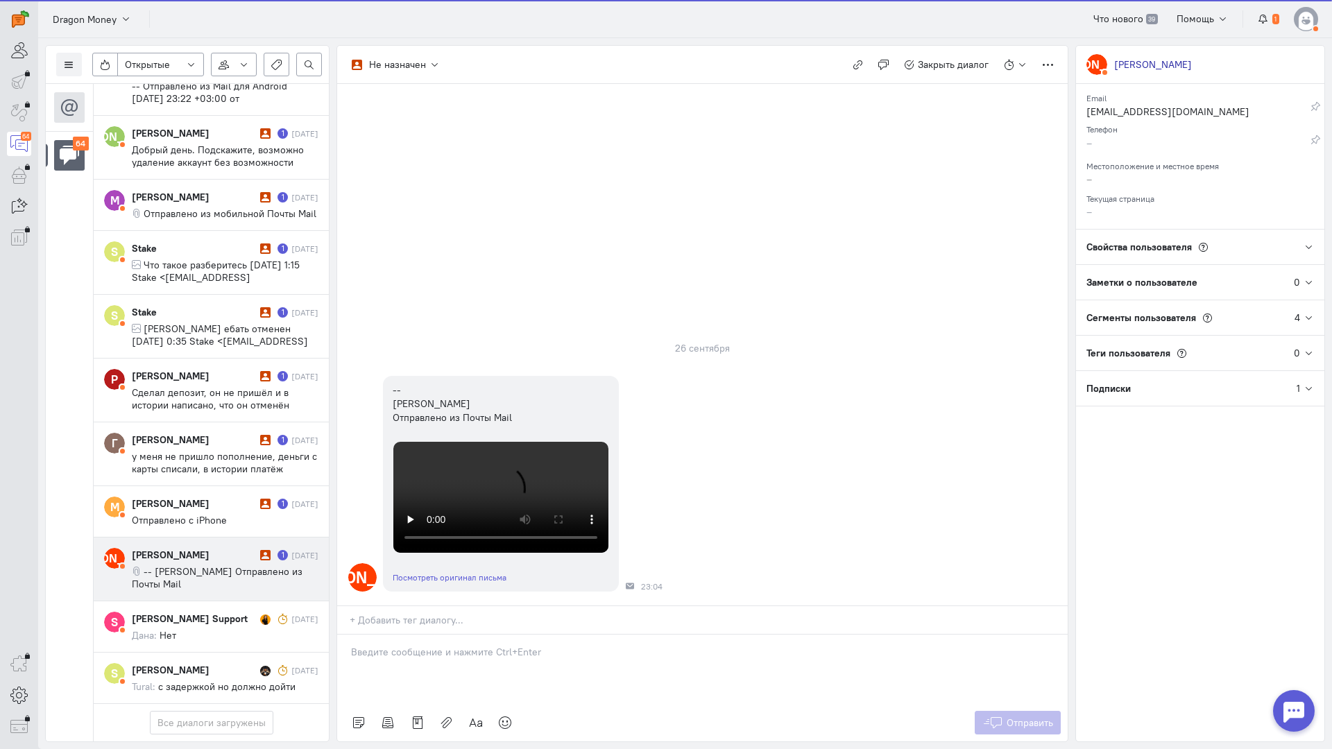
scroll to position [319, 0]
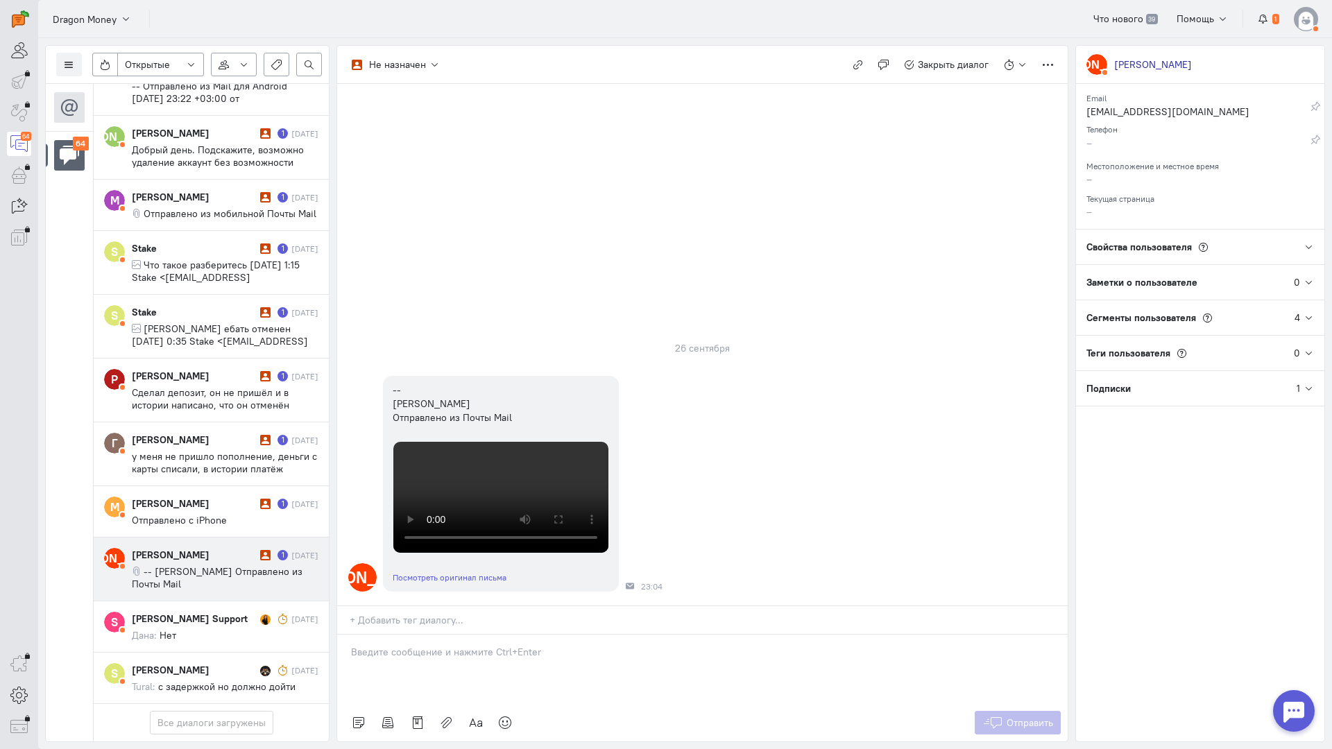
click at [406, 645] on p at bounding box center [702, 652] width 703 height 14
click at [351, 659] on p "Здравствуйте! Благодарим Вас за обращение и предоставленную информацию:blush:" at bounding box center [702, 666] width 703 height 14
click at [1025, 717] on span "Отправить" at bounding box center [1029, 723] width 46 height 12
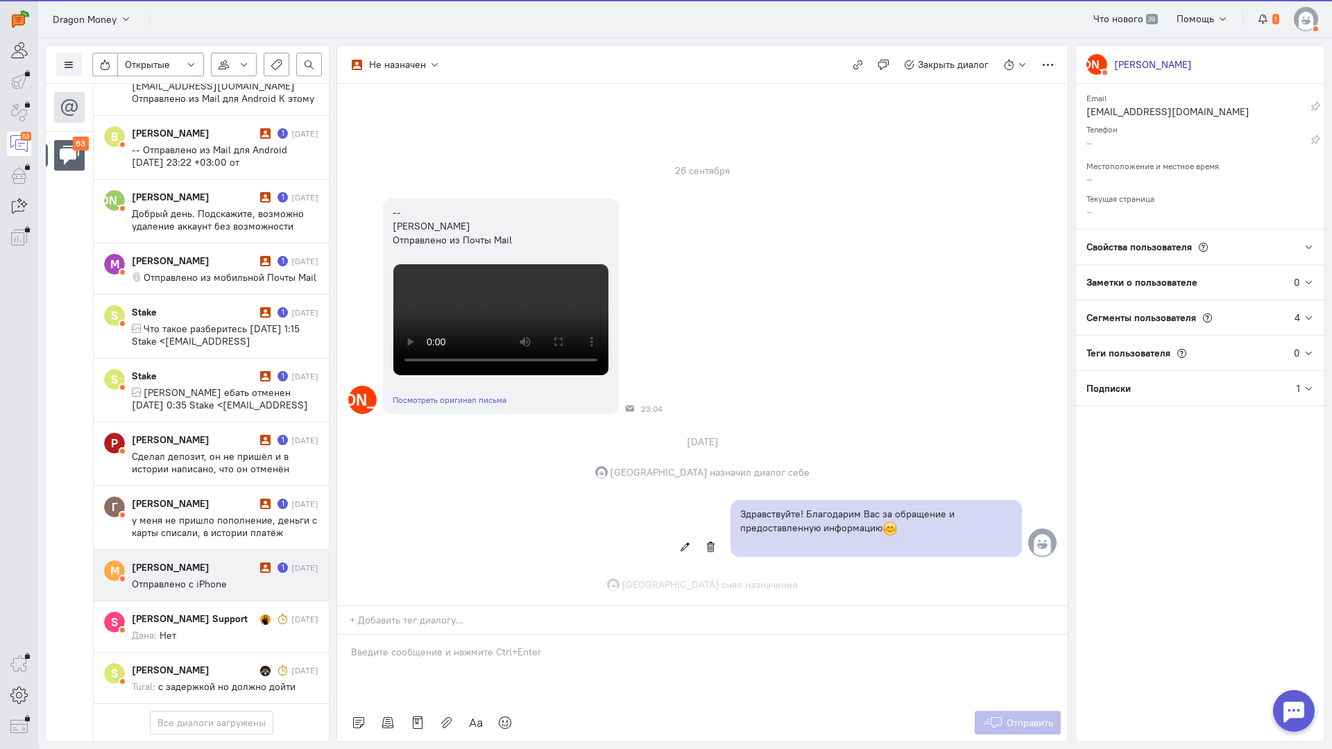
scroll to position [525, 0]
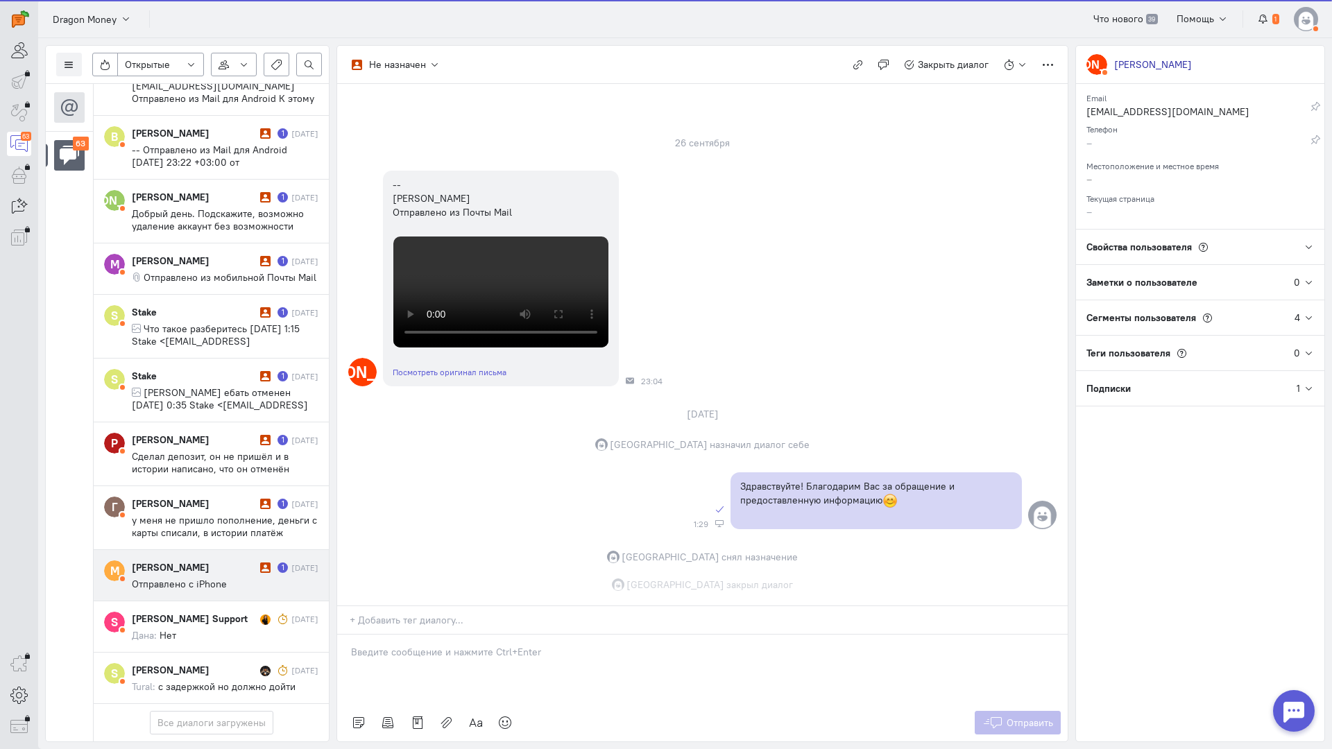
drag, startPoint x: 169, startPoint y: 506, endPoint x: 216, endPoint y: 500, distance: 47.5
click at [170, 550] on cq-conversation-card "M [PERSON_NAME] 1 [DATE] Отправлено с iPhone" at bounding box center [211, 575] width 235 height 51
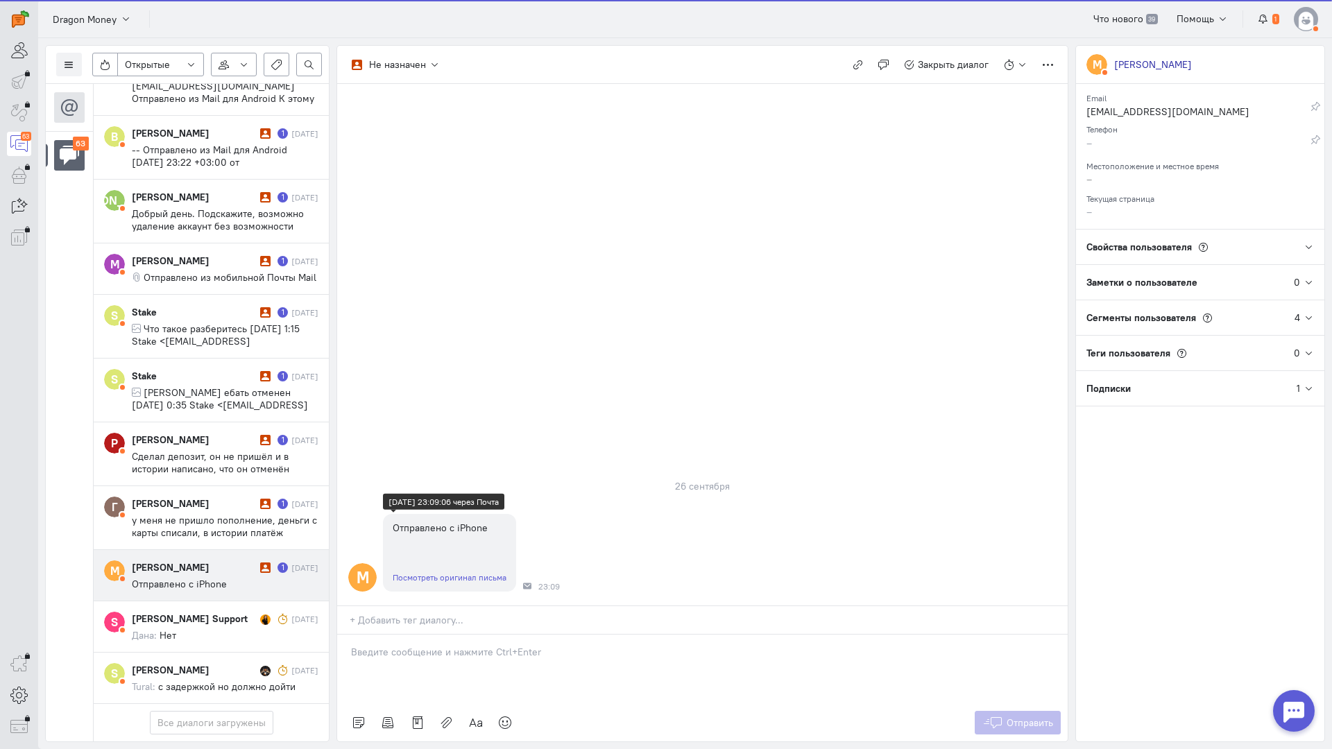
scroll to position [3565, 0]
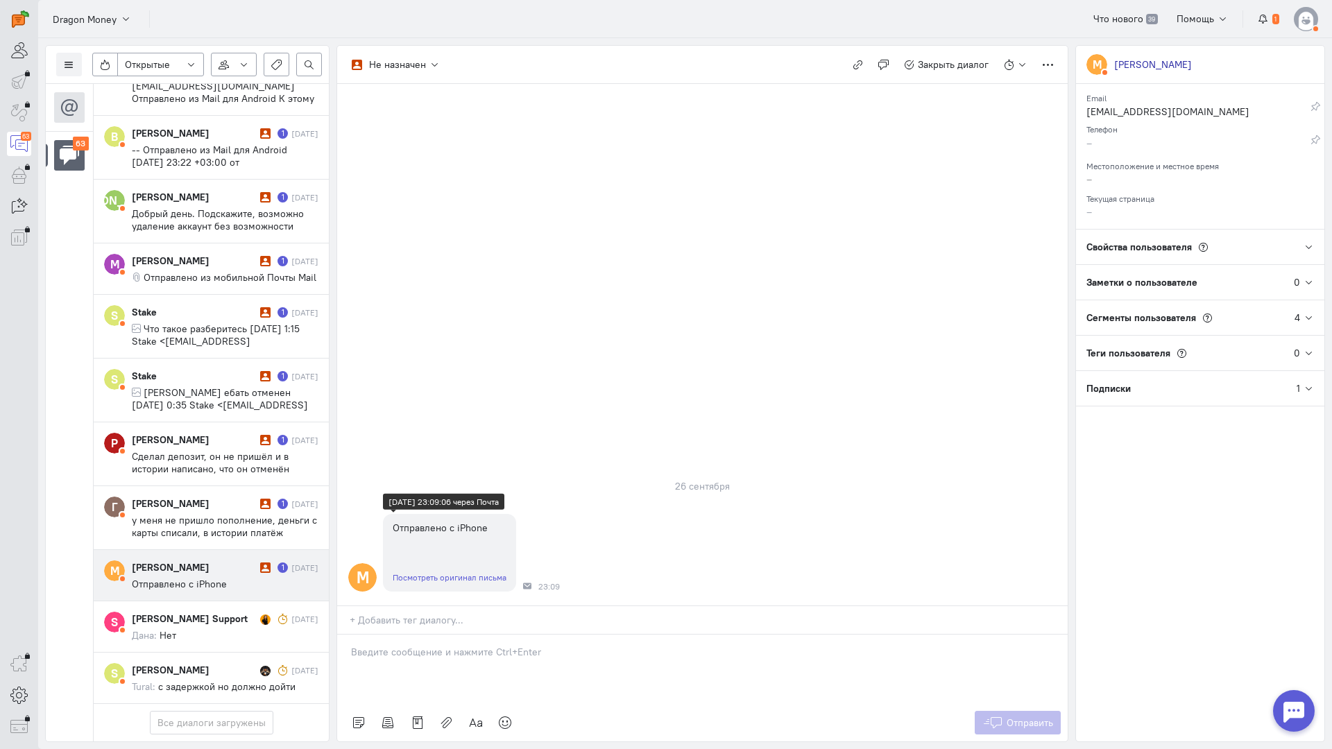
click at [449, 572] on link "Посмотреть оригинал письма" at bounding box center [450, 577] width 114 height 10
click at [455, 635] on div at bounding box center [702, 669] width 730 height 69
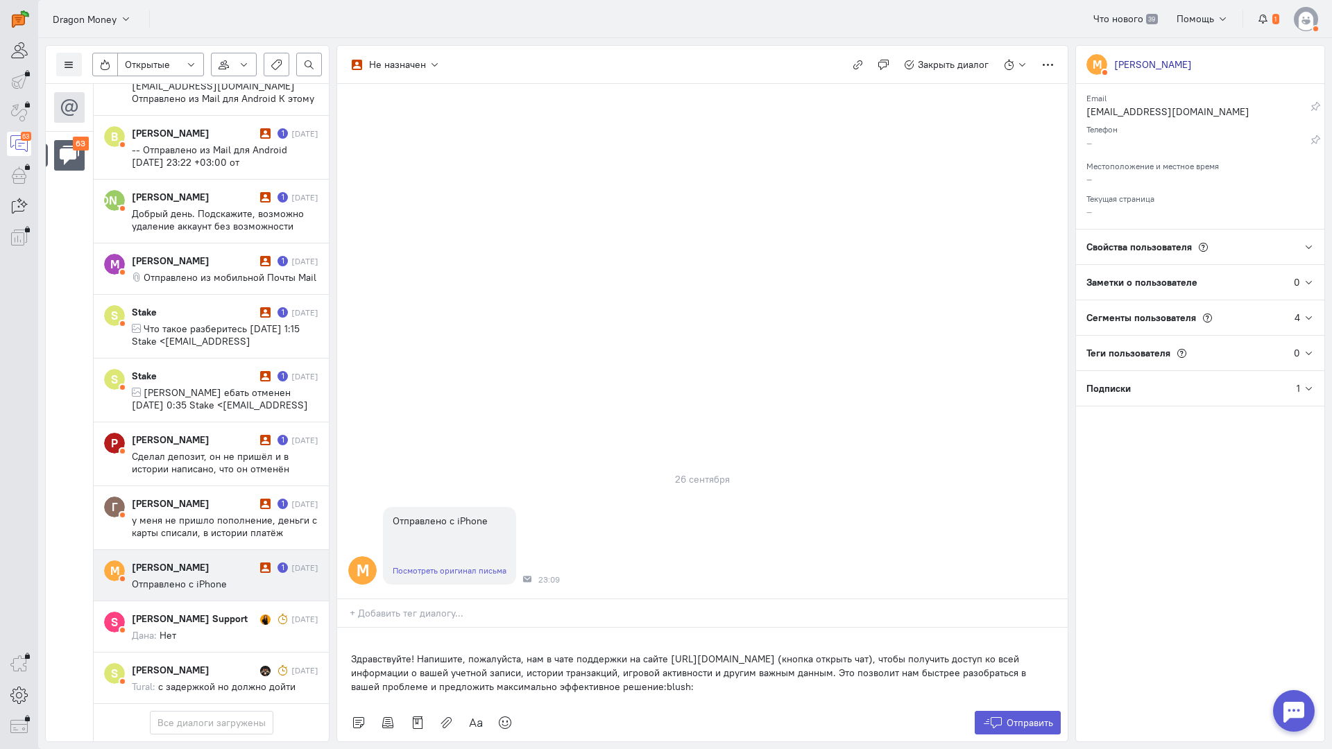
click at [346, 628] on div "Здравствуйте! Напишите, пожалуйста, нам в чате поддержки на сайте [URL][DOMAIN_…" at bounding box center [702, 666] width 730 height 76
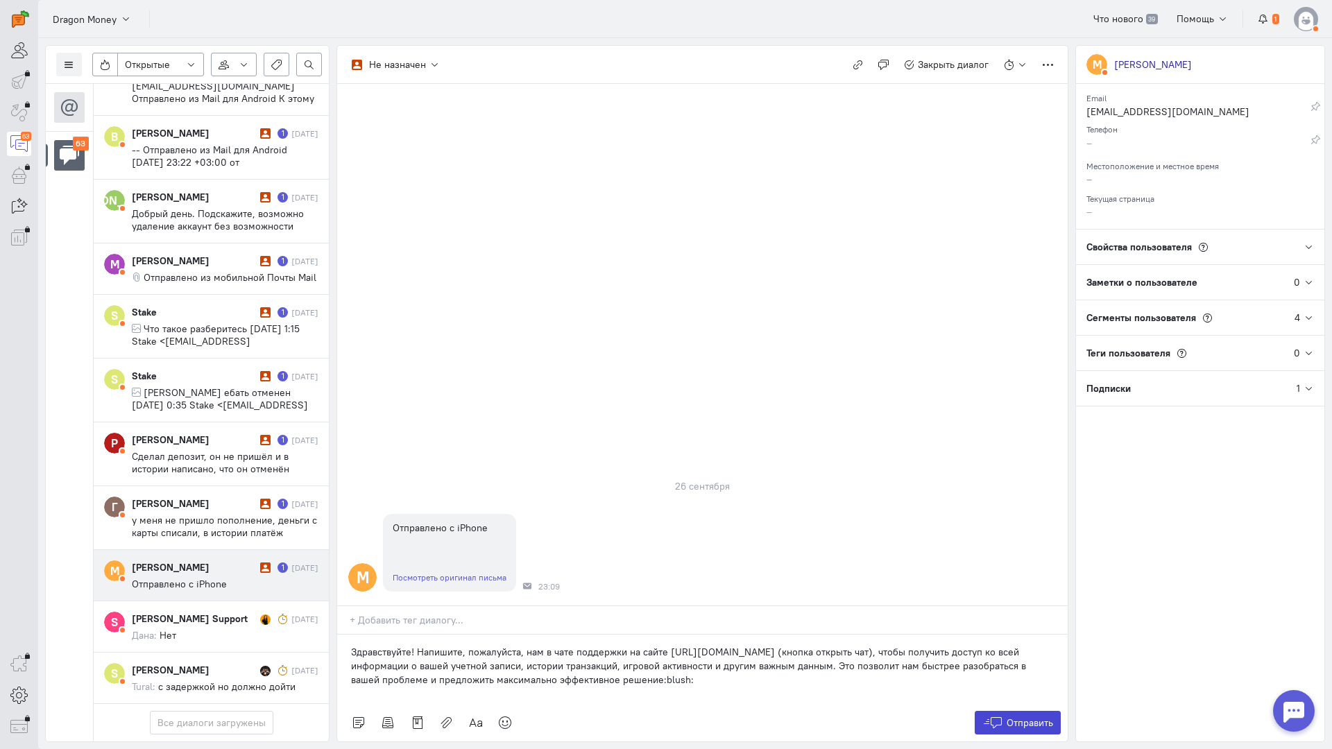
click at [1043, 717] on span "Отправить" at bounding box center [1029, 723] width 46 height 12
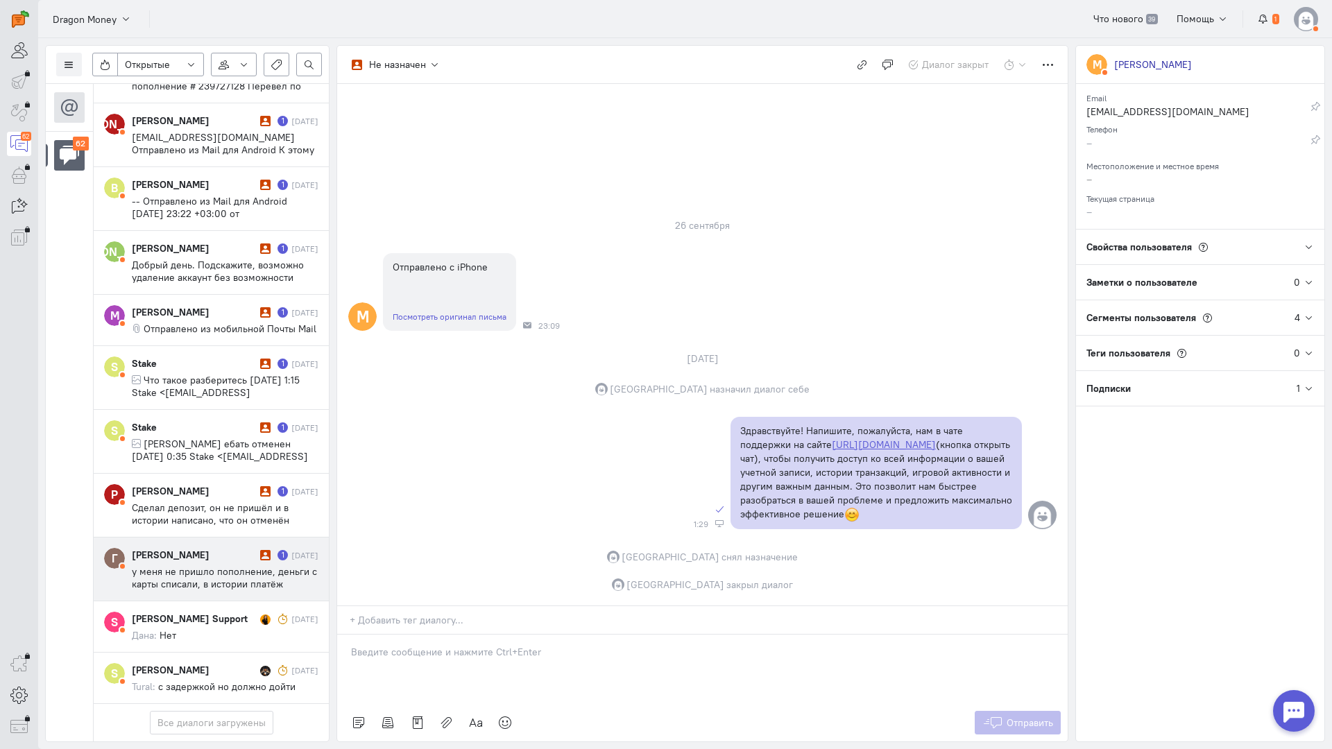
scroll to position [3513, 0]
click at [231, 548] on div "[PERSON_NAME] 1 [DATE] у меня не пришло пополнение, деньги с карты списали, в и…" at bounding box center [225, 569] width 187 height 42
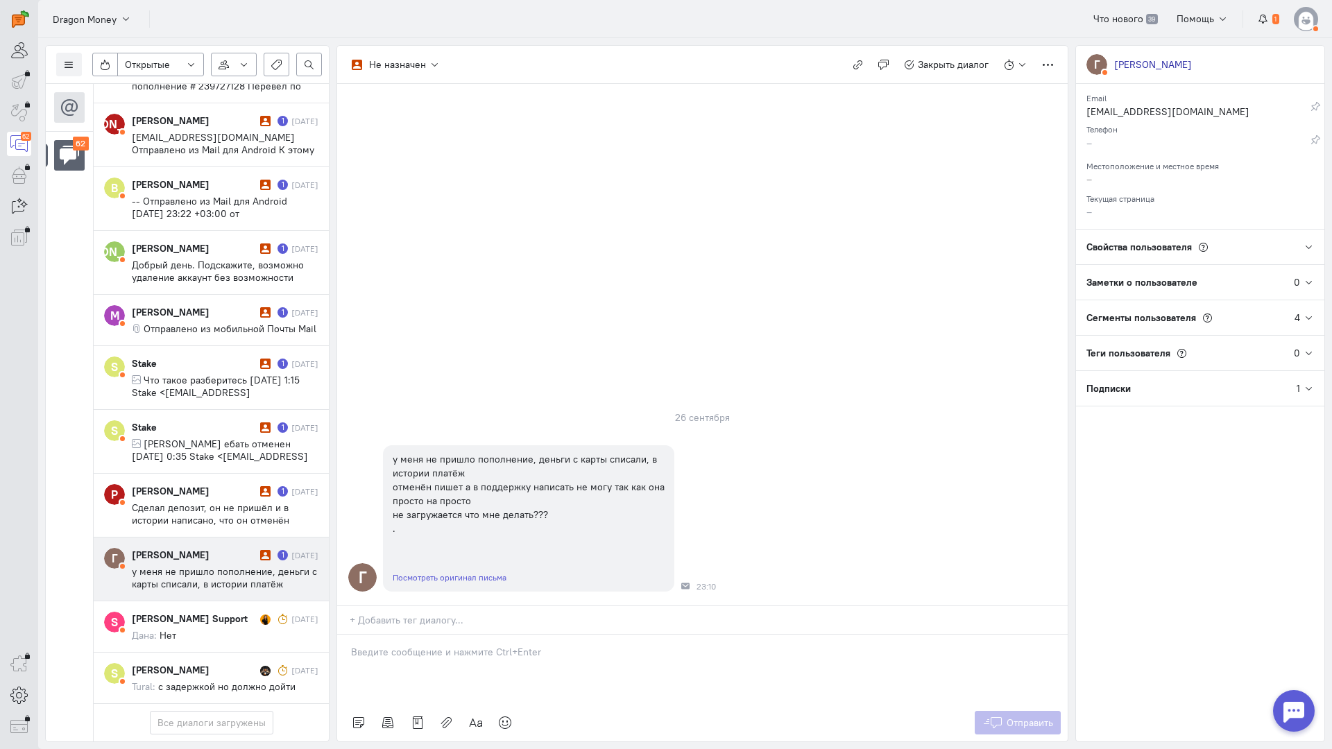
click at [415, 635] on div at bounding box center [702, 669] width 730 height 69
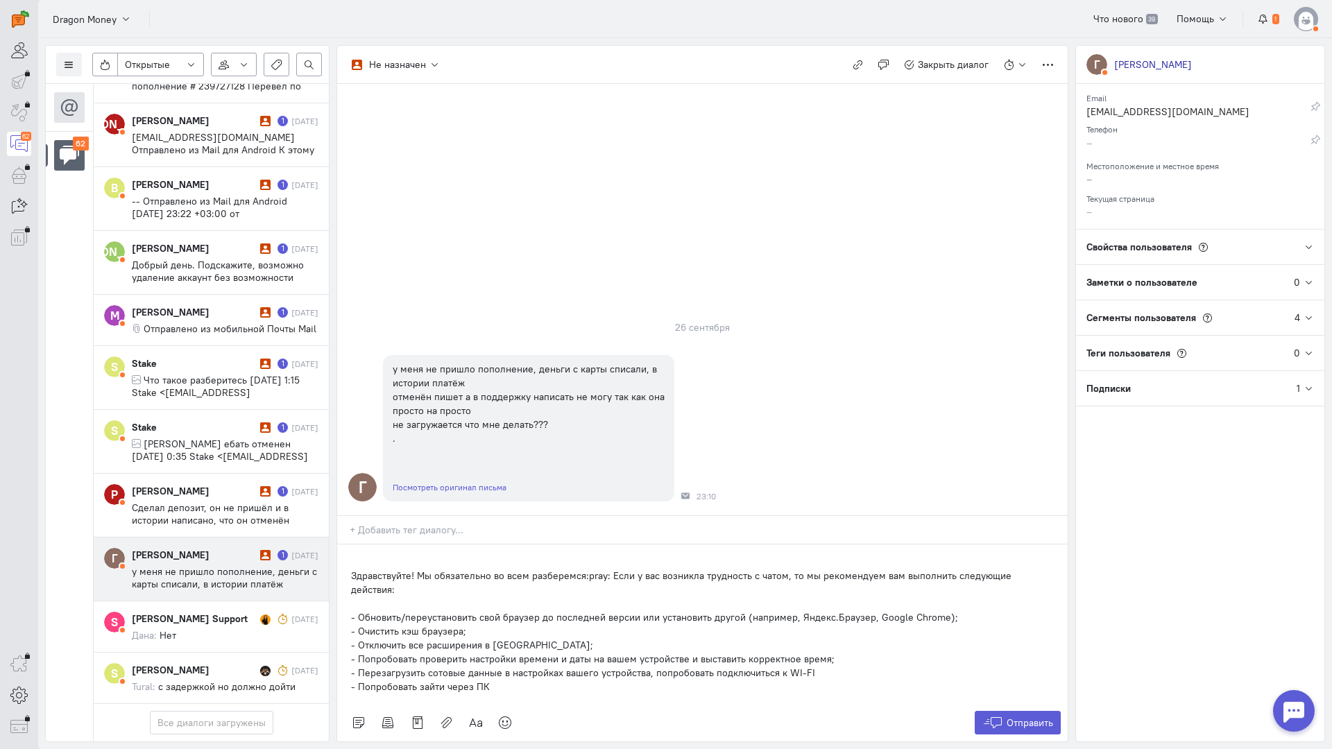
click at [350, 545] on div "Здравствуйте! Мы обязательно во всем разберемся:pray: Если у вас возникла трудн…" at bounding box center [702, 625] width 730 height 160
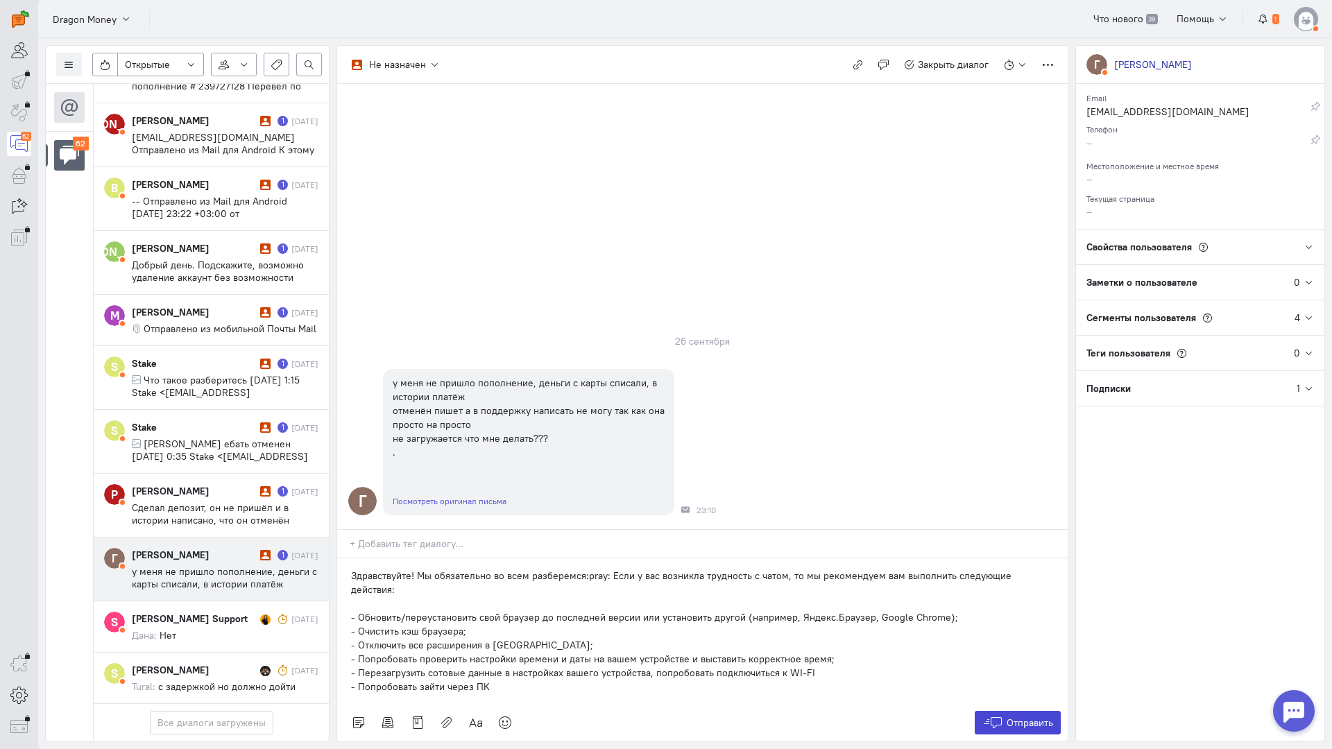
click at [1023, 717] on span "Отправить" at bounding box center [1029, 723] width 46 height 12
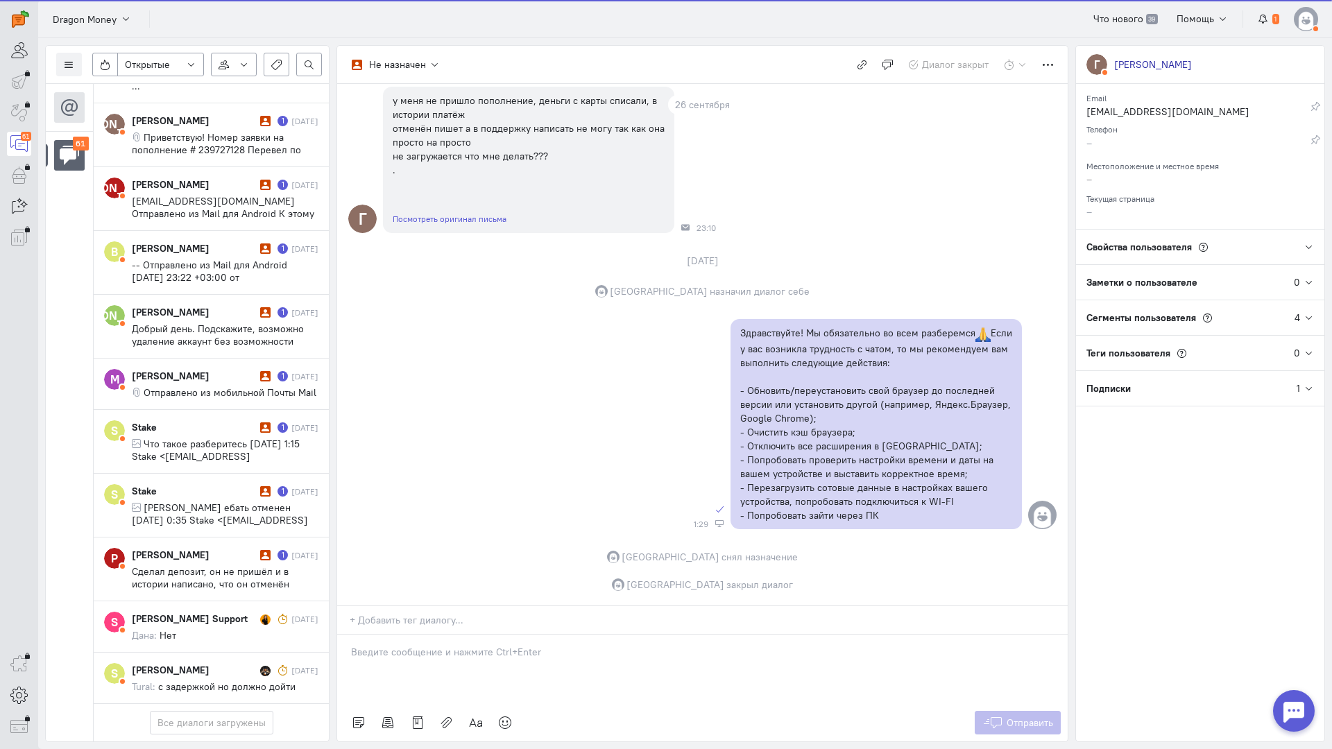
scroll to position [3440, 0]
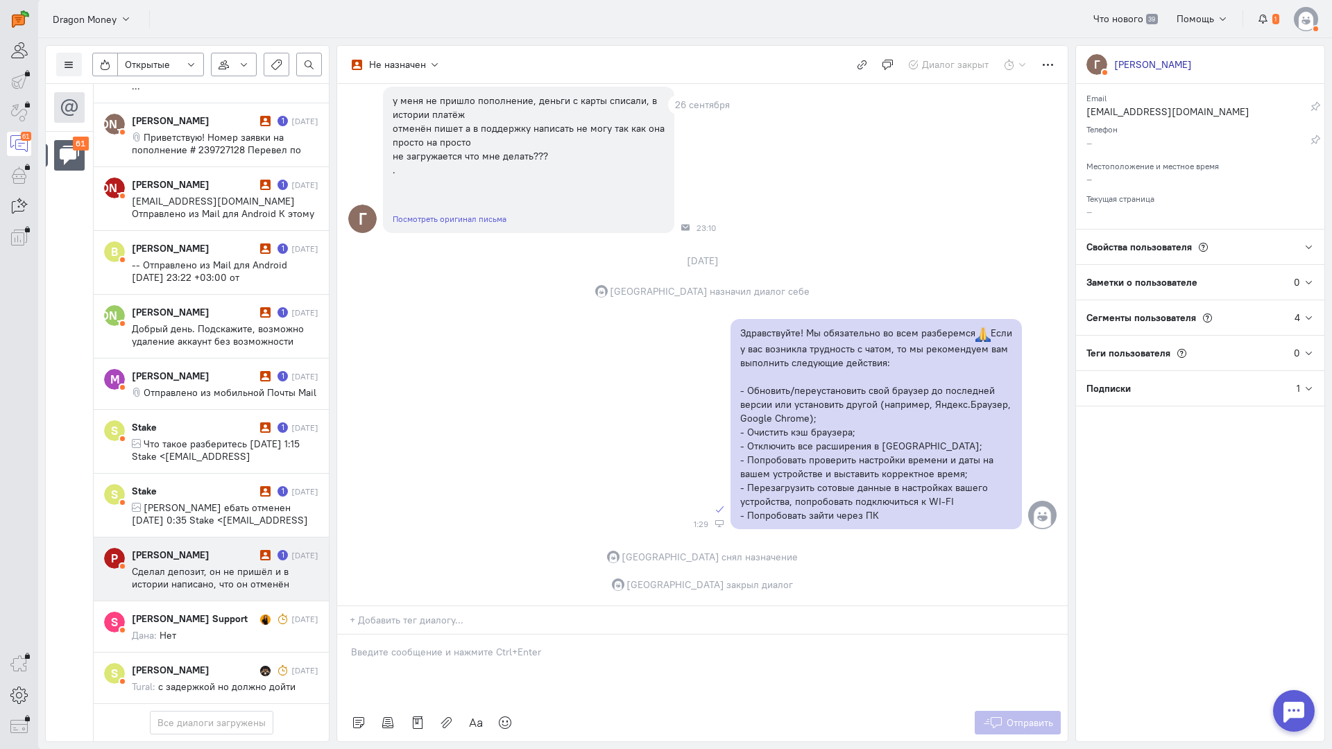
drag, startPoint x: 246, startPoint y: 475, endPoint x: 258, endPoint y: 474, distance: 11.8
click at [246, 548] on div "[PERSON_NAME]" at bounding box center [194, 555] width 125 height 14
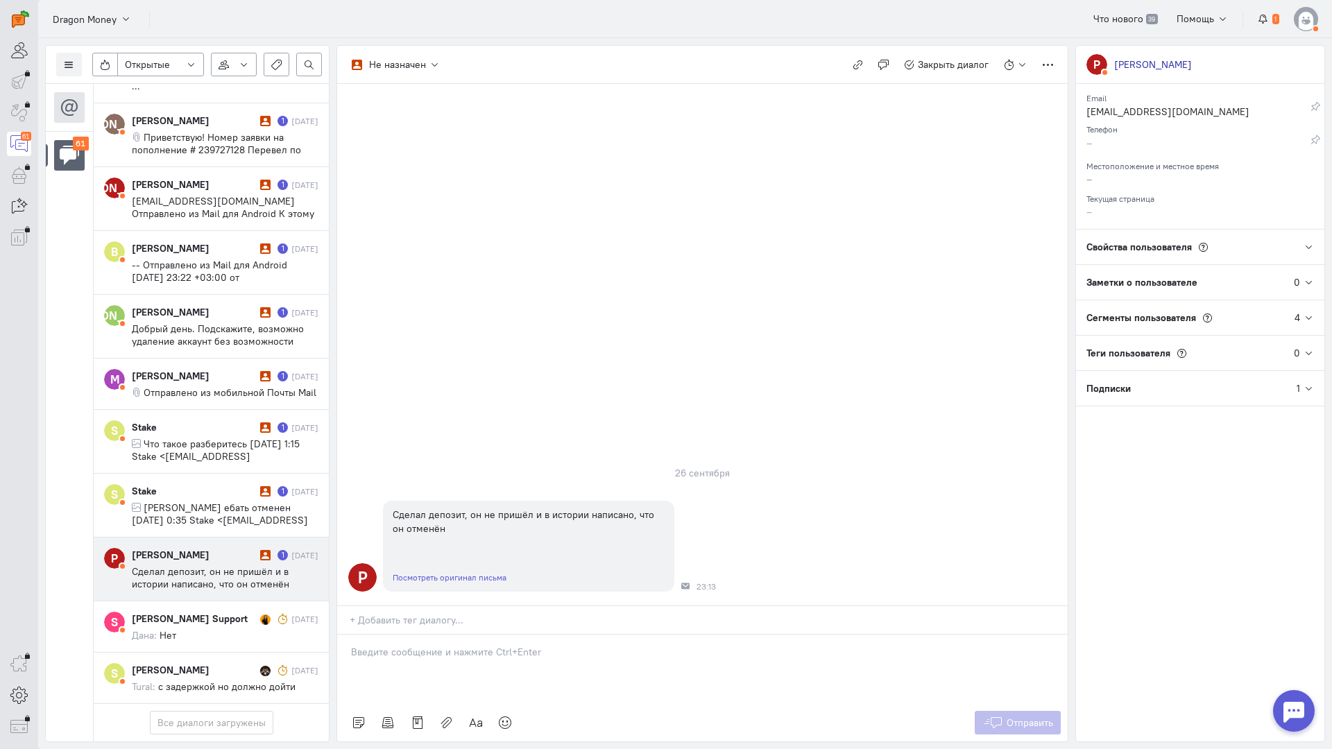
click at [422, 645] on p at bounding box center [702, 652] width 703 height 14
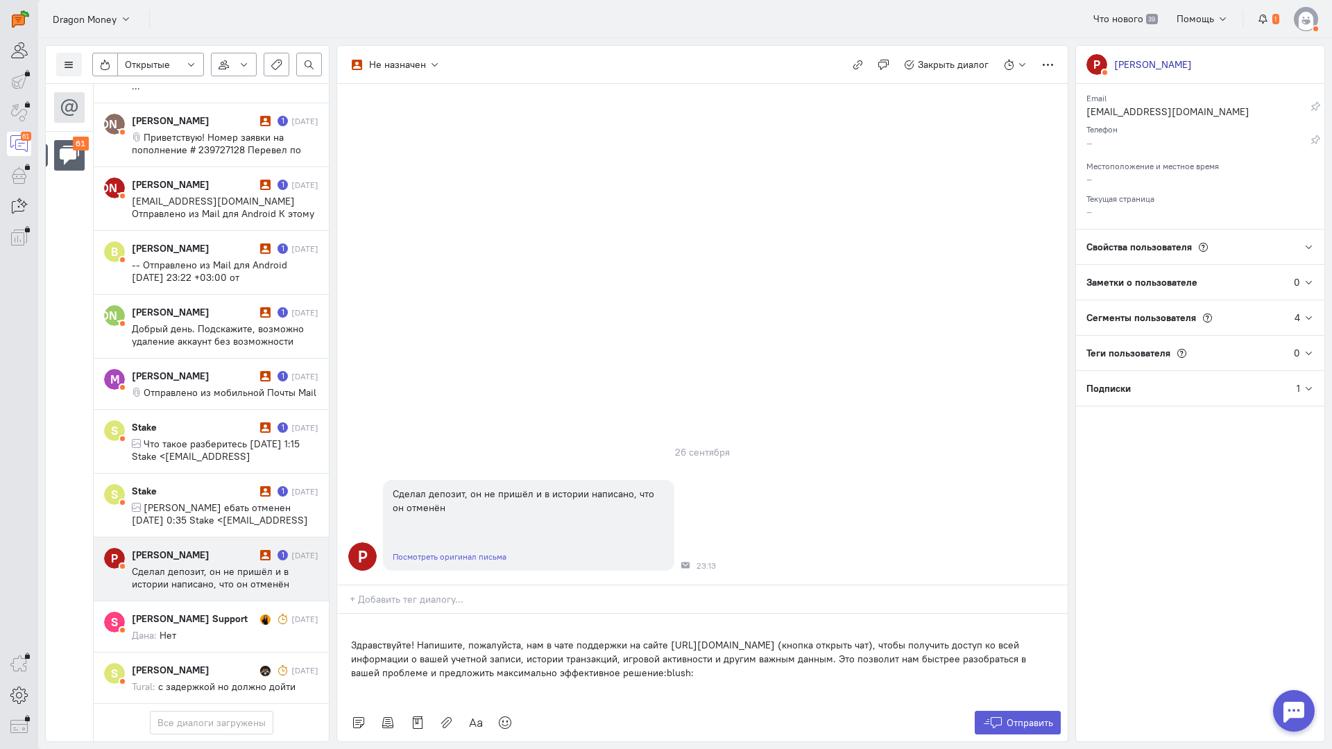
click at [355, 638] on p "Здравствуйте! Напишите, пожалуйста, нам в чате поддержки на сайте [URL][DOMAIN_…" at bounding box center [702, 659] width 703 height 42
click at [350, 614] on div "Здравствуйте! Напишите, пожалуйста, нам в чате поддержки на сайте [URL][DOMAIN_…" at bounding box center [702, 659] width 730 height 90
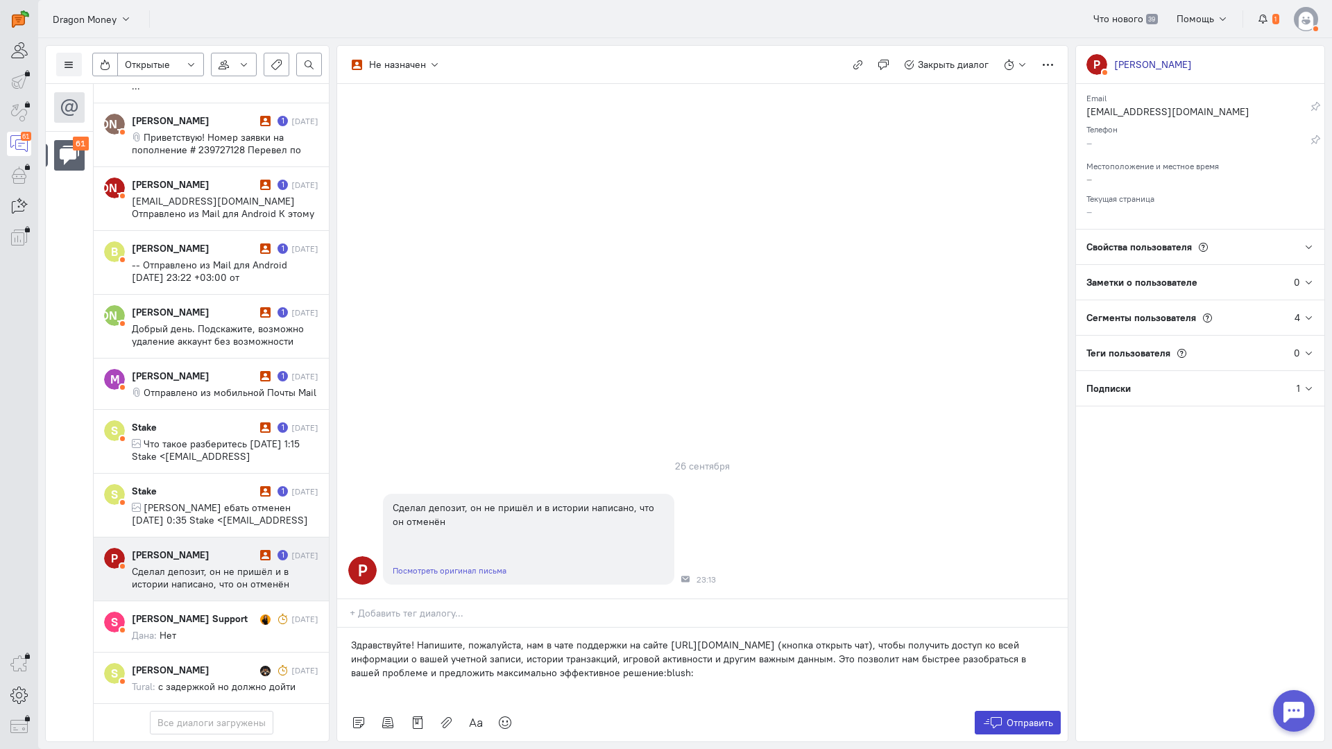
click at [1000, 716] on icon at bounding box center [992, 723] width 21 height 14
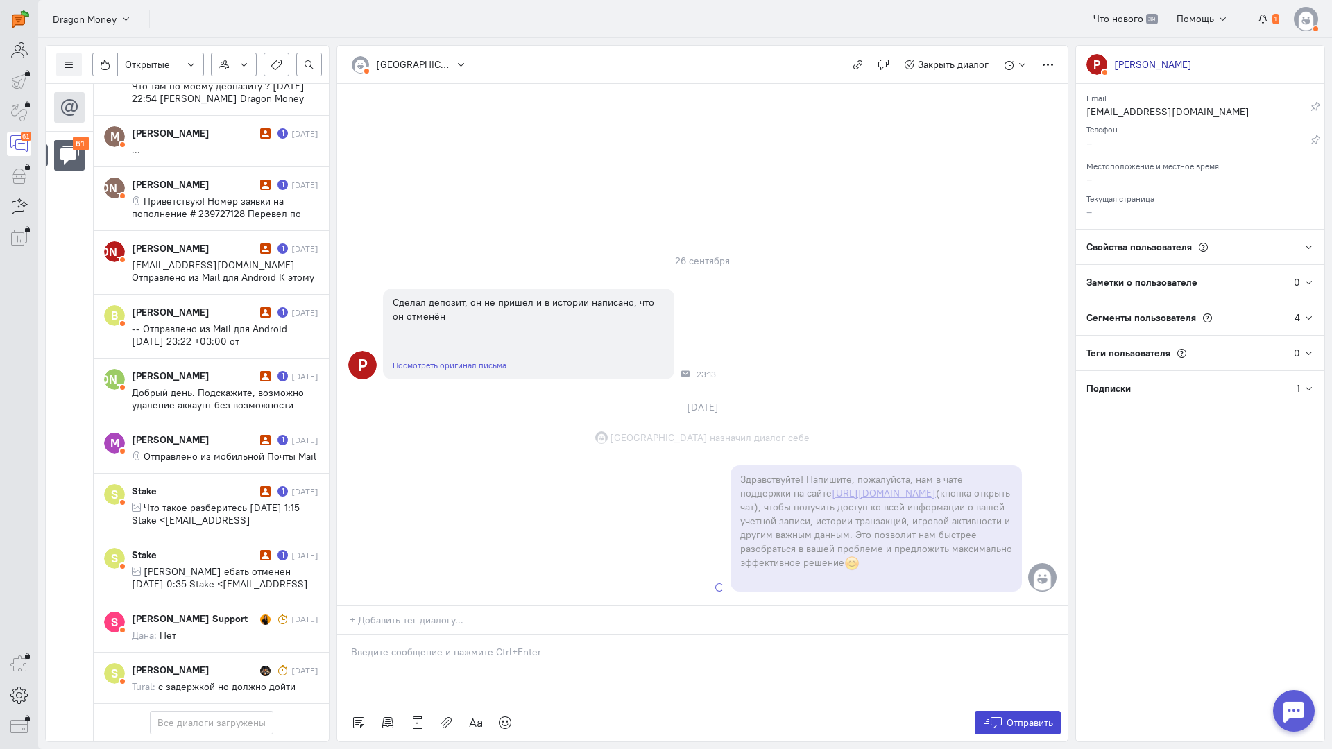
scroll to position [3427, 0]
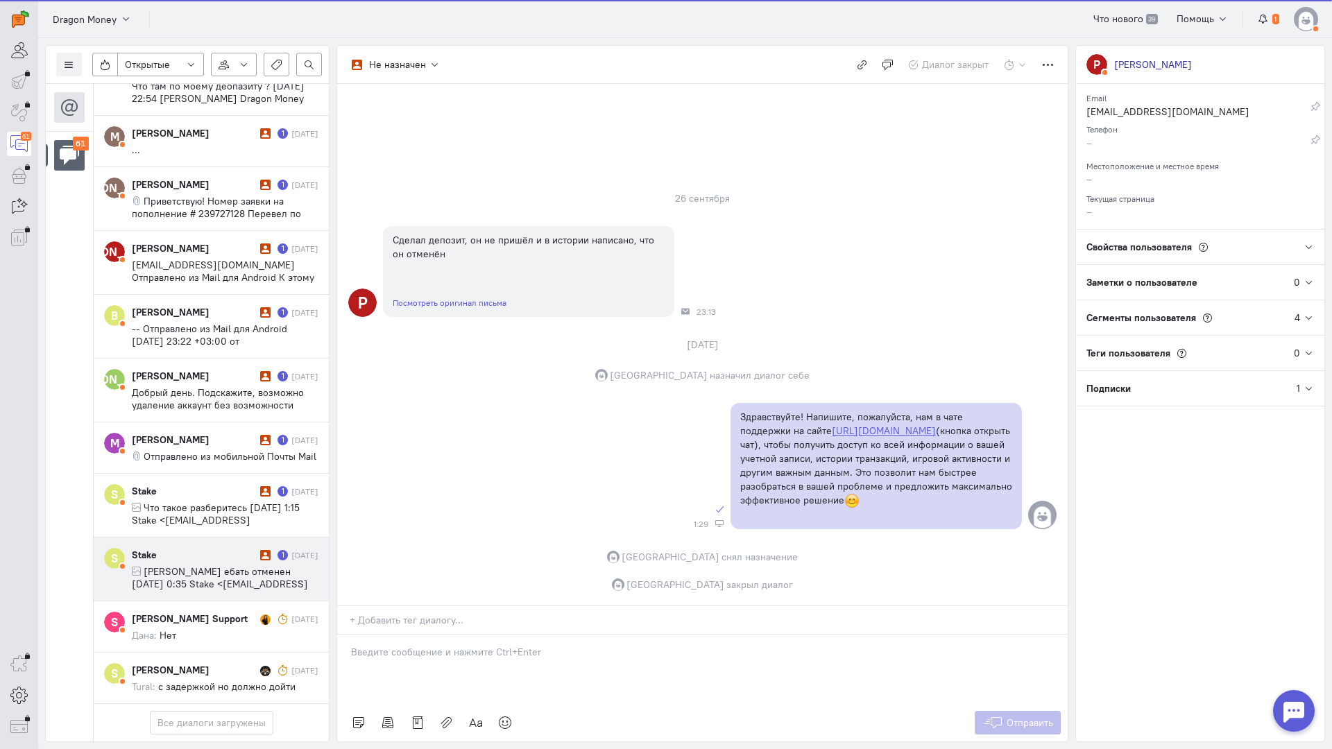
click at [204, 538] on cq-conversation-card "S Stake 1 [DATE] [PERSON_NAME] ебать отменен [DATE] 0:35 Stake <[EMAIL_ADDRESS]…" at bounding box center [211, 570] width 235 height 64
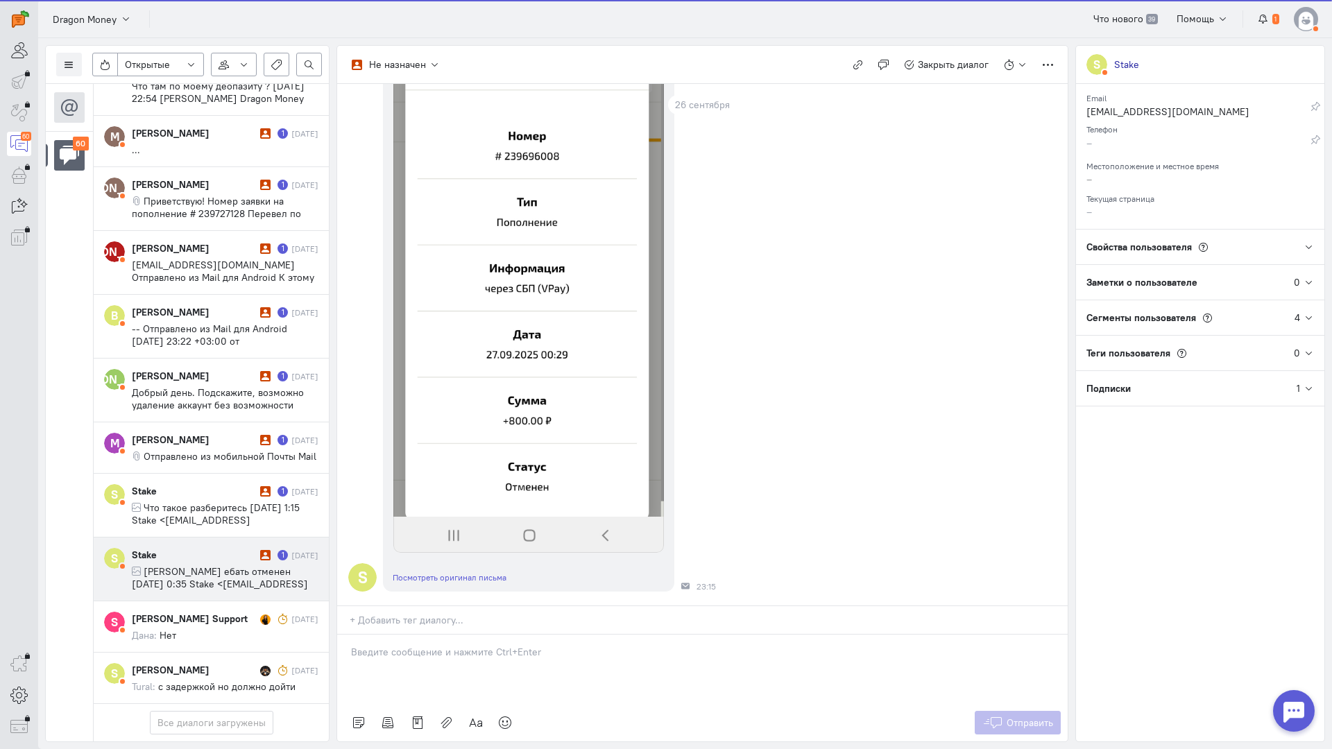
scroll to position [287, 0]
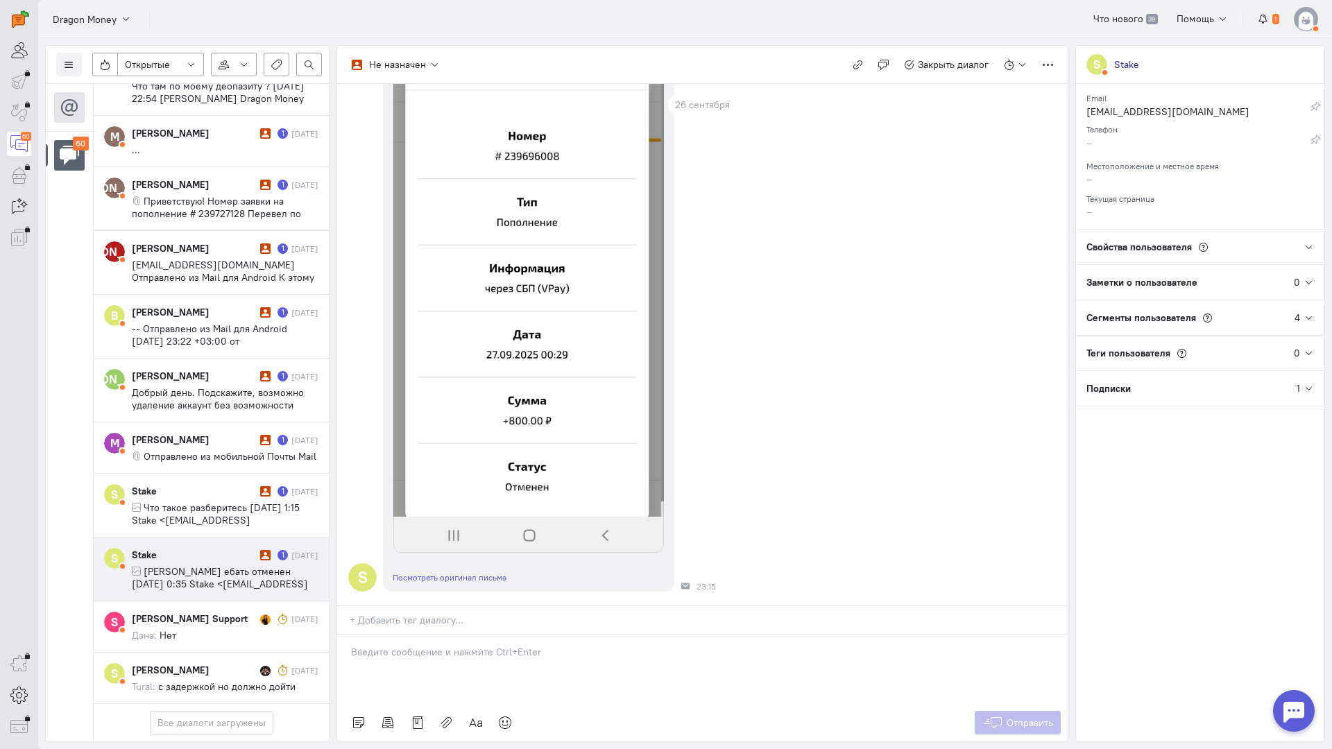
click at [504, 645] on p at bounding box center [702, 652] width 703 height 14
click at [449, 645] on p at bounding box center [702, 652] width 703 height 14
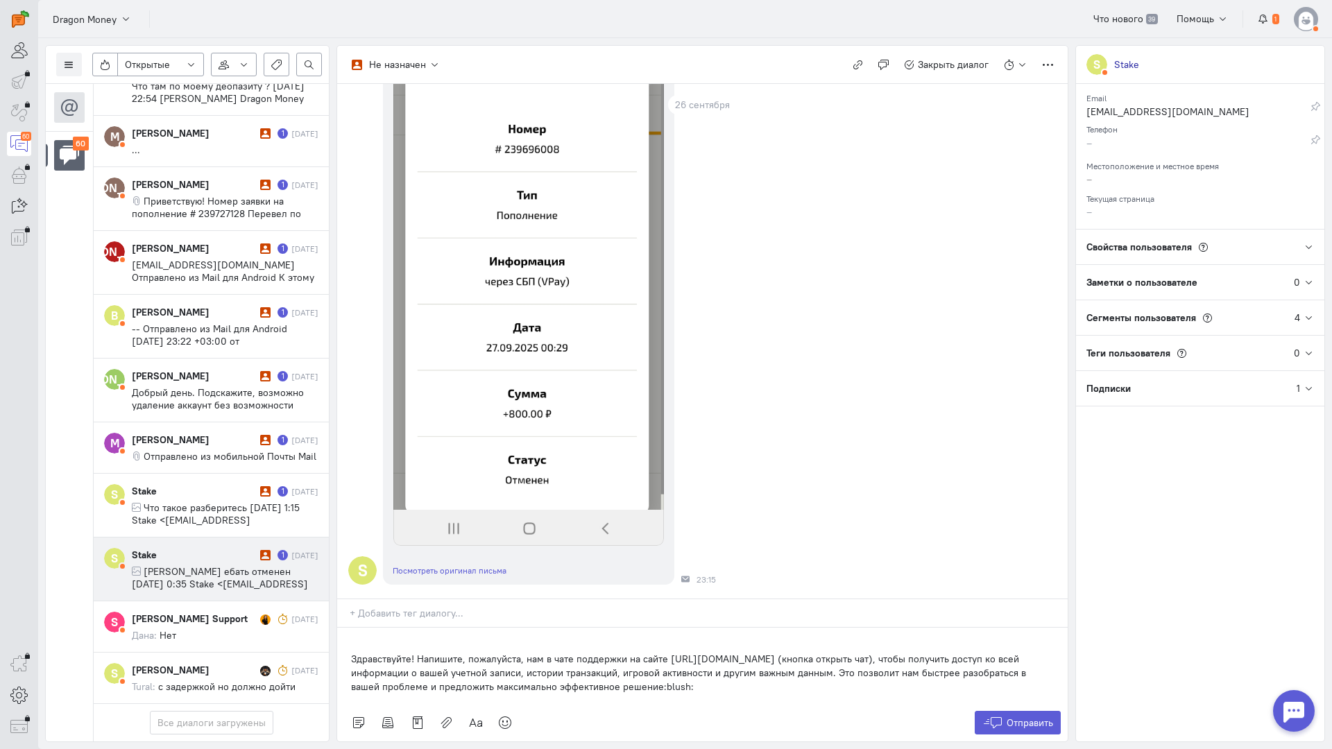
click at [348, 628] on div "Здравствуйте! Напишите, пожалуйста, нам в чате поддержки на сайте [URL][DOMAIN_…" at bounding box center [702, 666] width 730 height 76
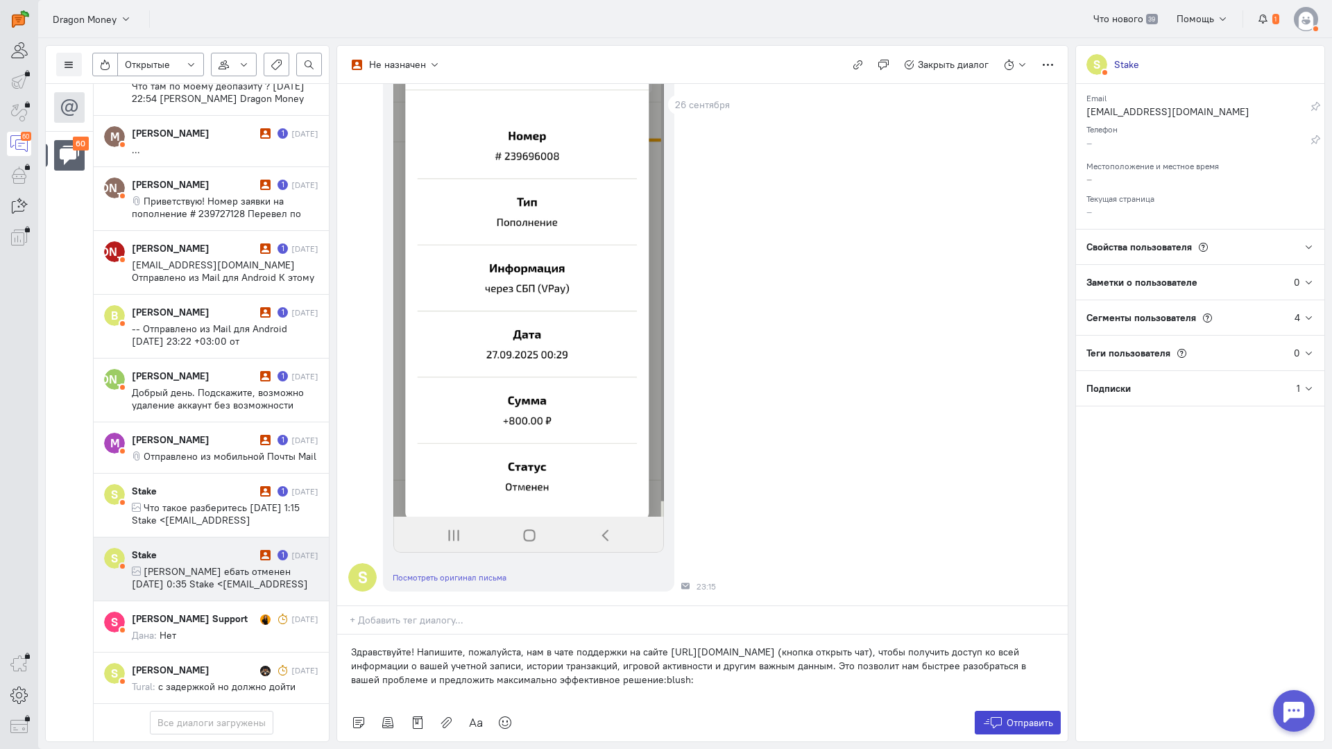
click at [1006, 717] on span "Отправить" at bounding box center [1029, 723] width 46 height 12
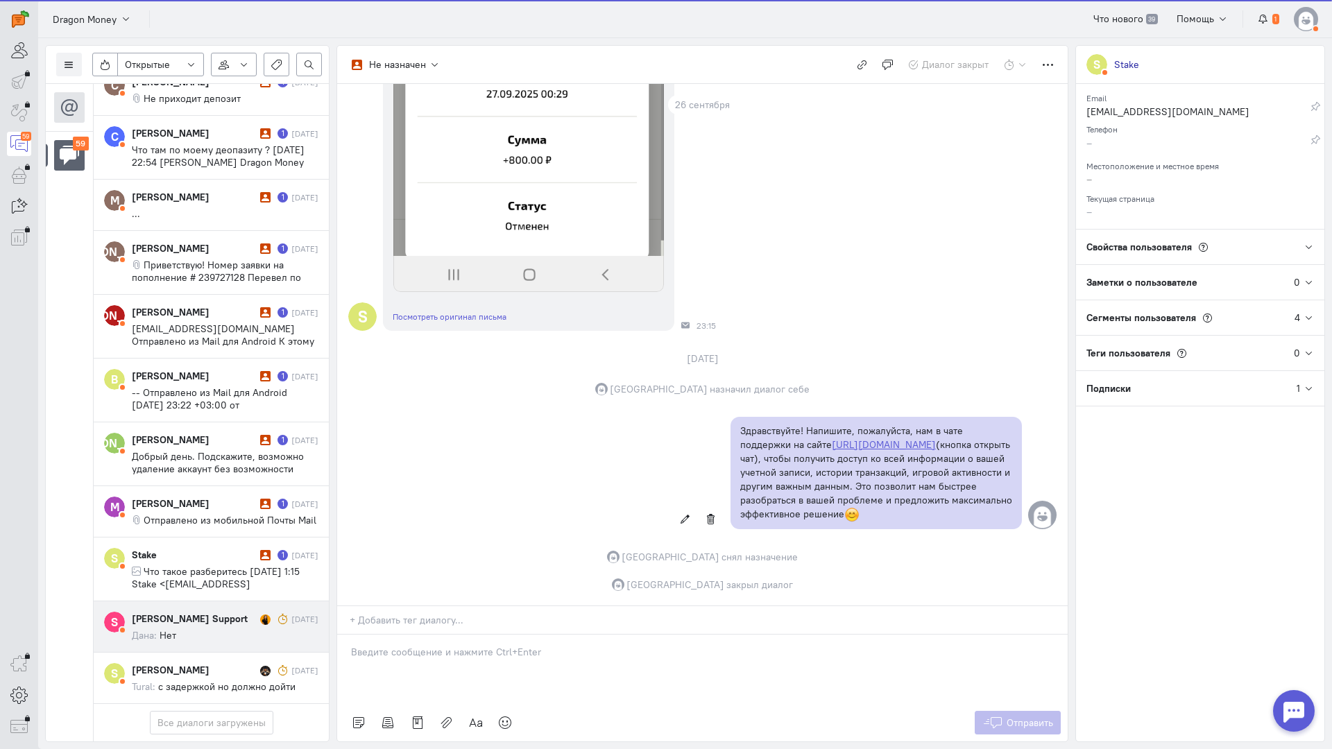
scroll to position [3290, 0]
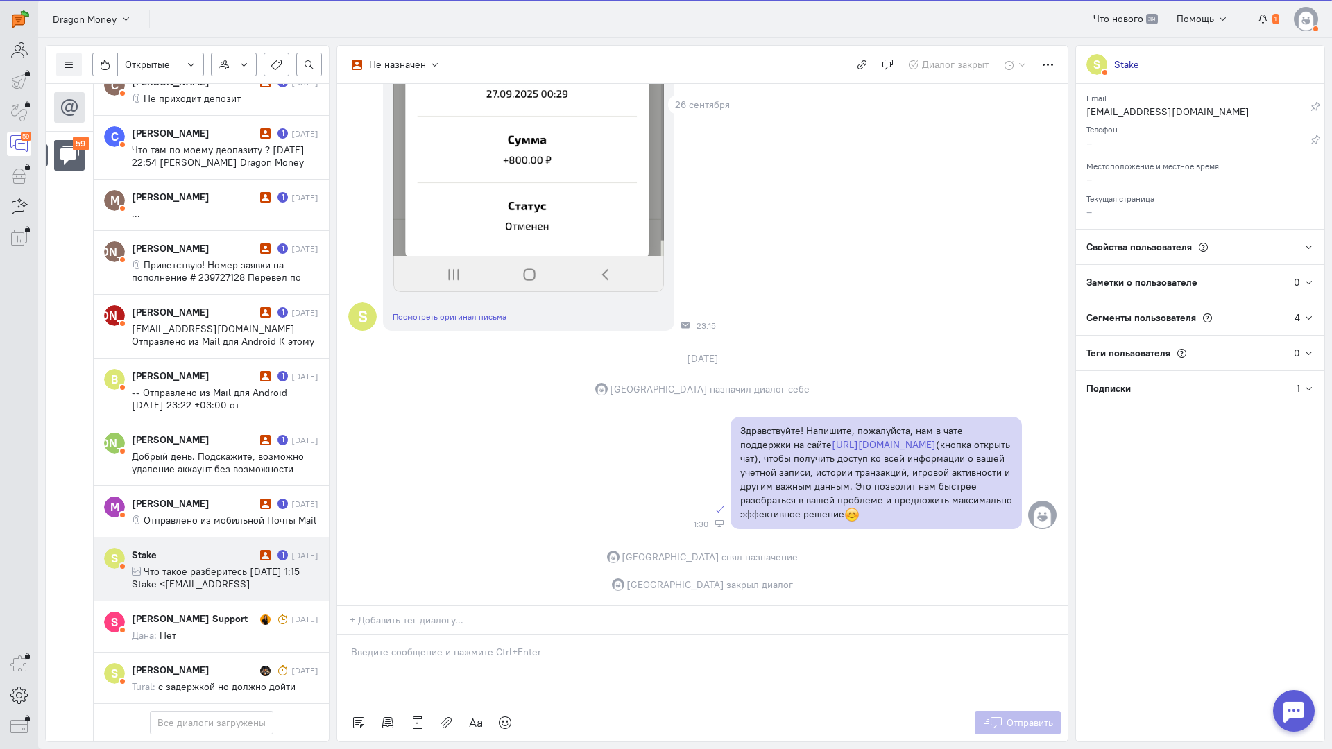
click at [185, 565] on span "Что такое разберитесь [DATE] 1:15 Stake <[EMAIL_ADDRESS][DOMAIN_NAME]>:" at bounding box center [216, 583] width 168 height 37
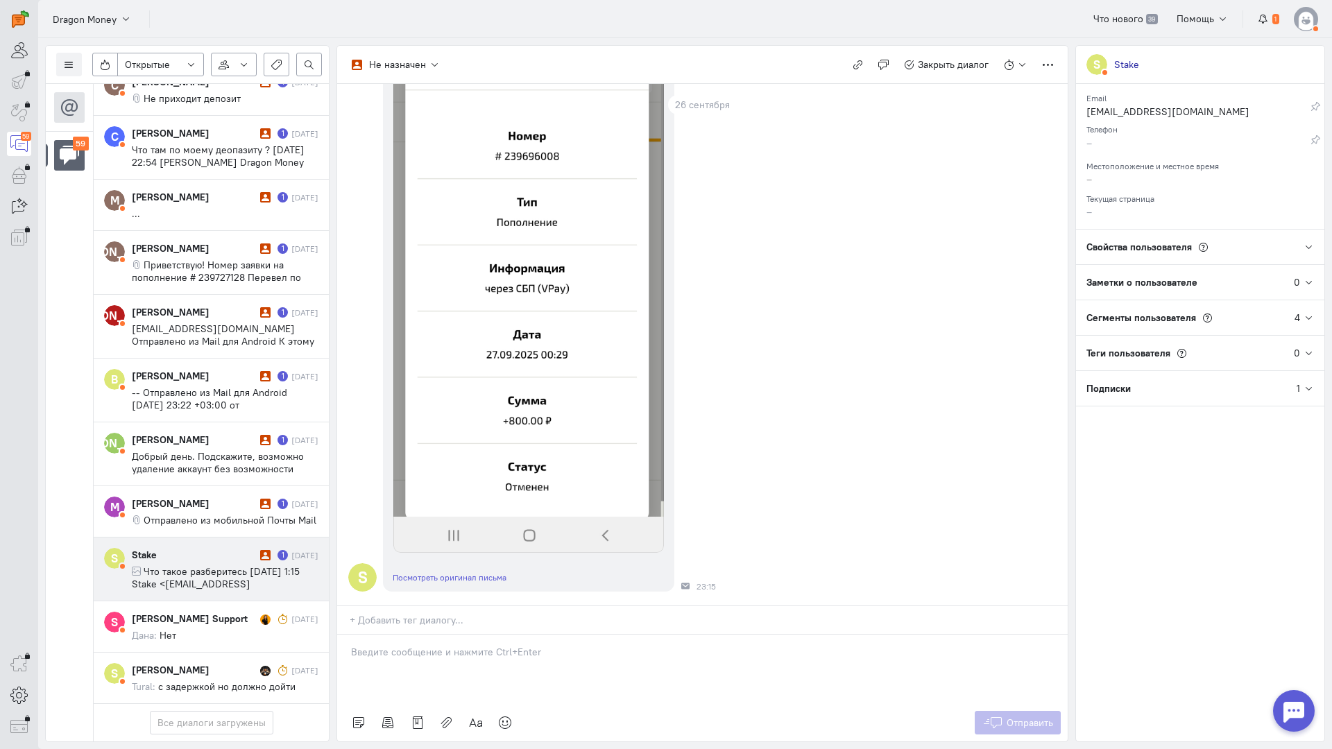
scroll to position [287, 0]
drag, startPoint x: 404, startPoint y: 578, endPoint x: 351, endPoint y: 574, distance: 53.5
click at [400, 635] on div at bounding box center [702, 669] width 730 height 69
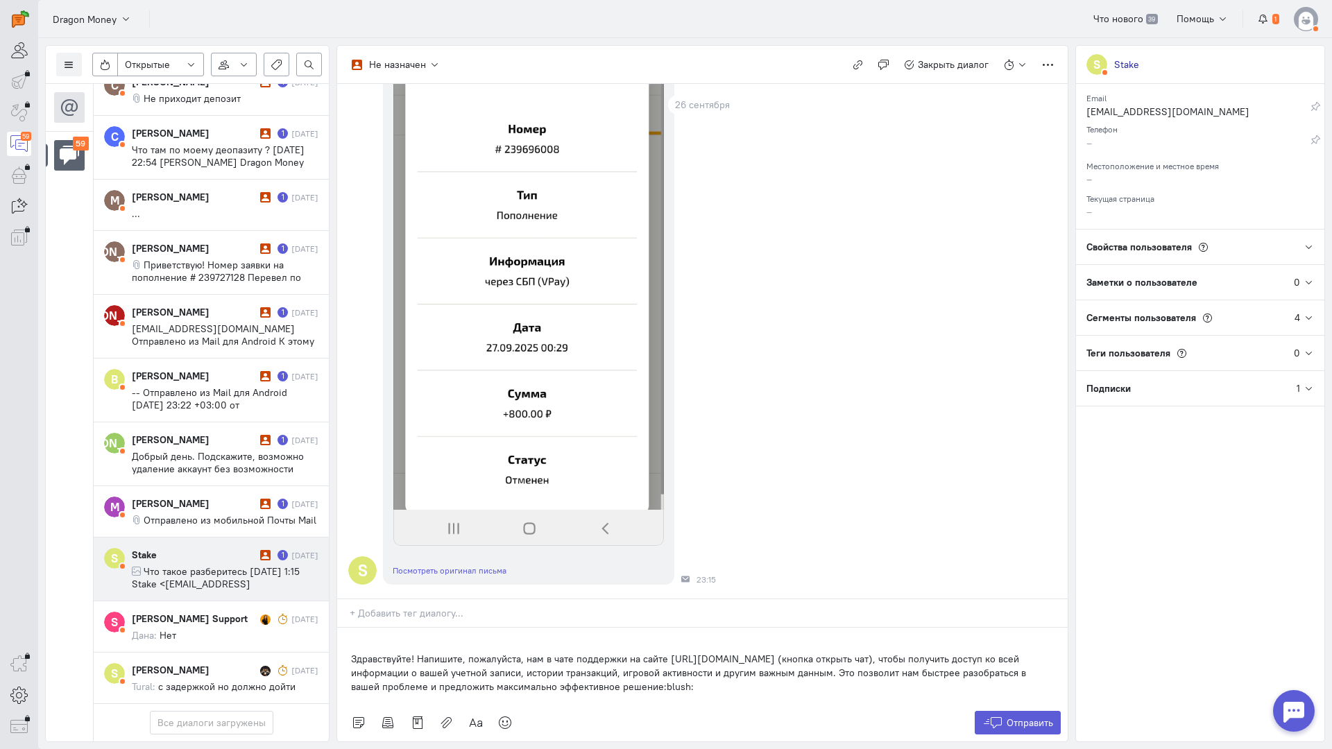
click at [347, 628] on div "Здравствуйте! Напишите, пожалуйста, нам в чате поддержки на сайте [URL][DOMAIN_…" at bounding box center [702, 666] width 730 height 76
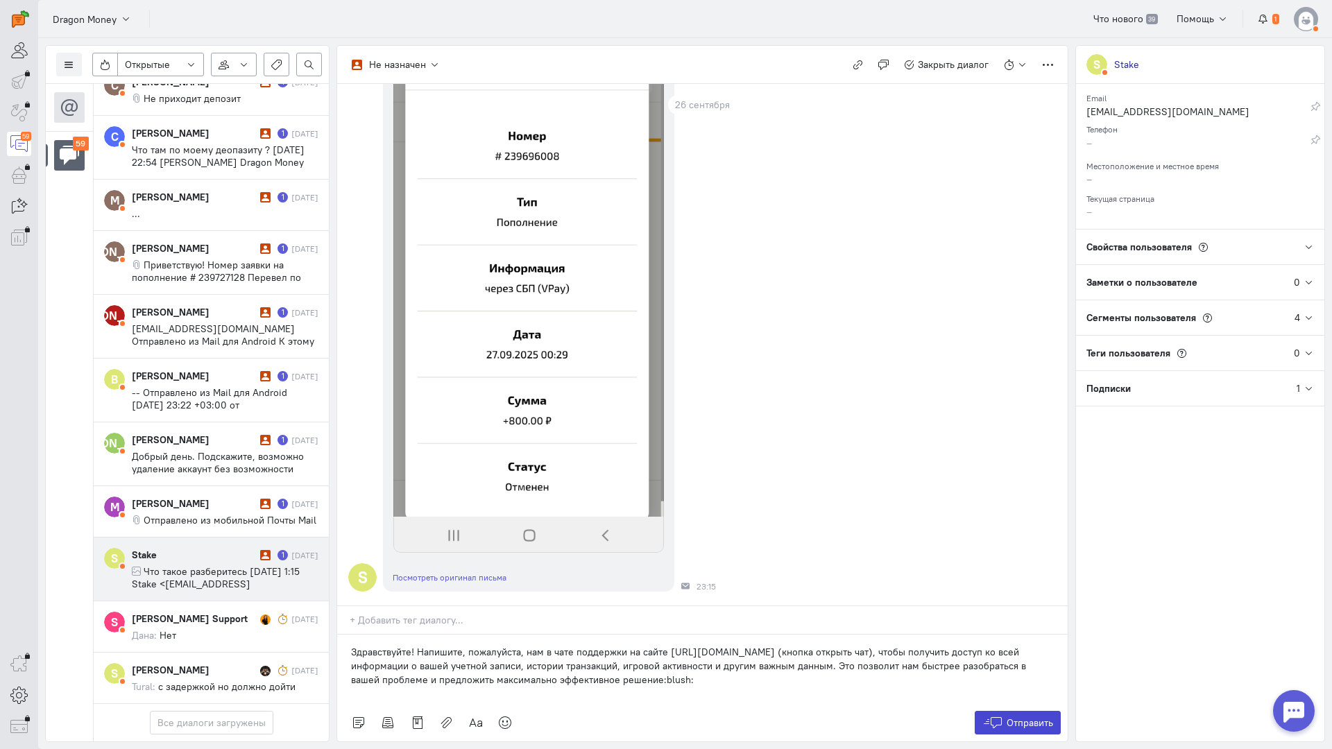
click at [1037, 717] on span "Отправить" at bounding box center [1029, 723] width 46 height 12
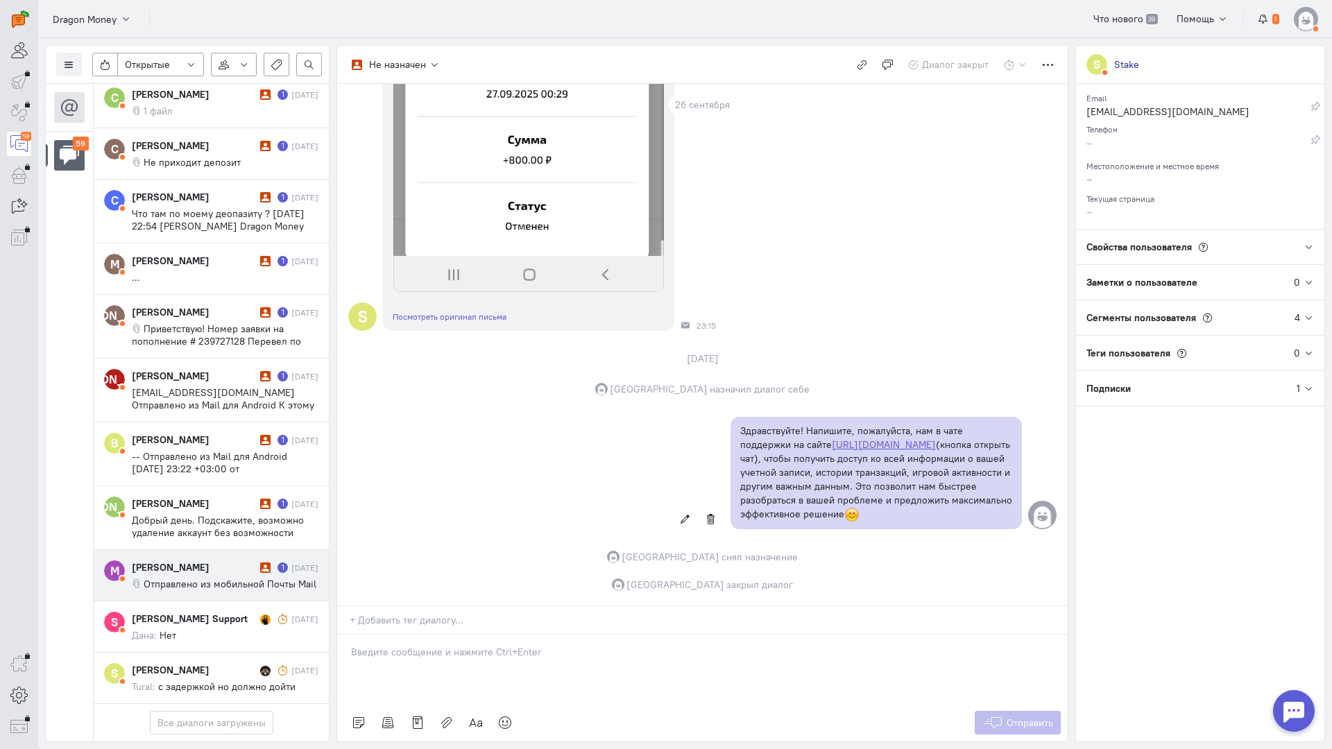
scroll to position [3215, 0]
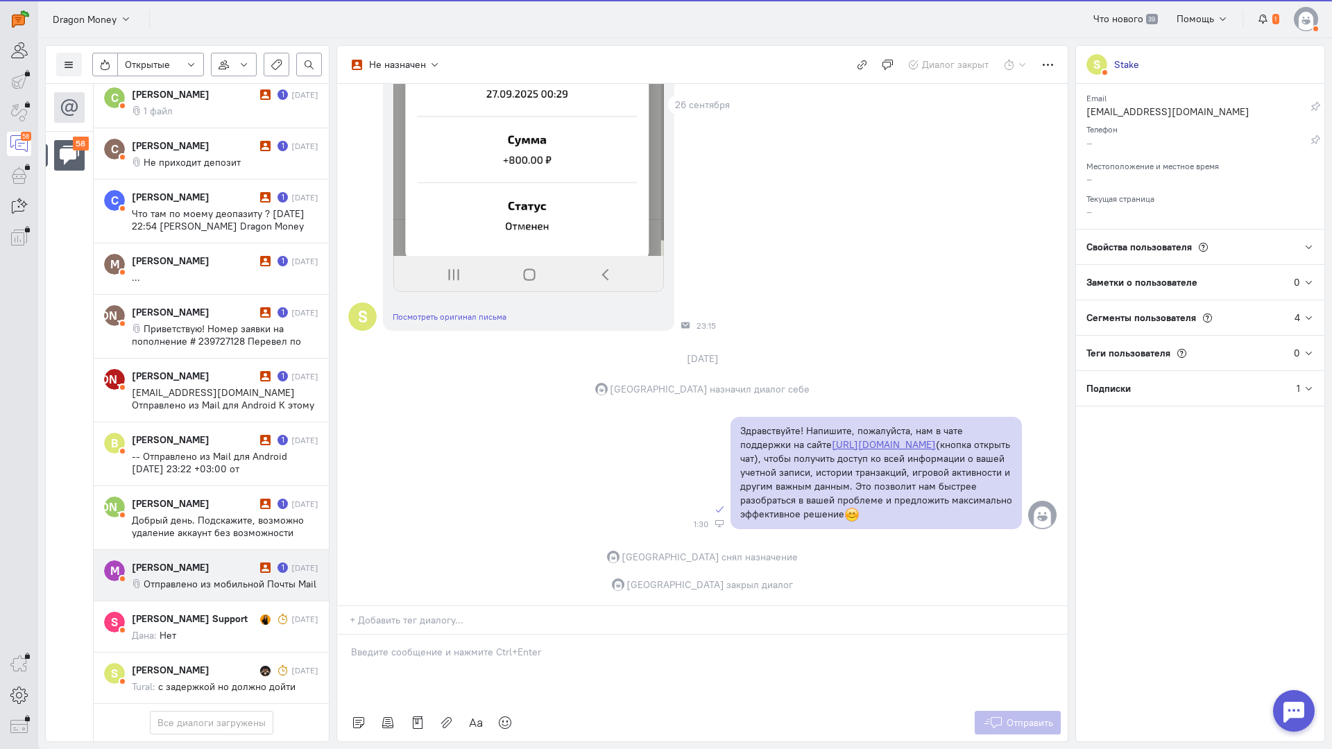
click at [260, 563] on icon at bounding box center [265, 568] width 10 height 10
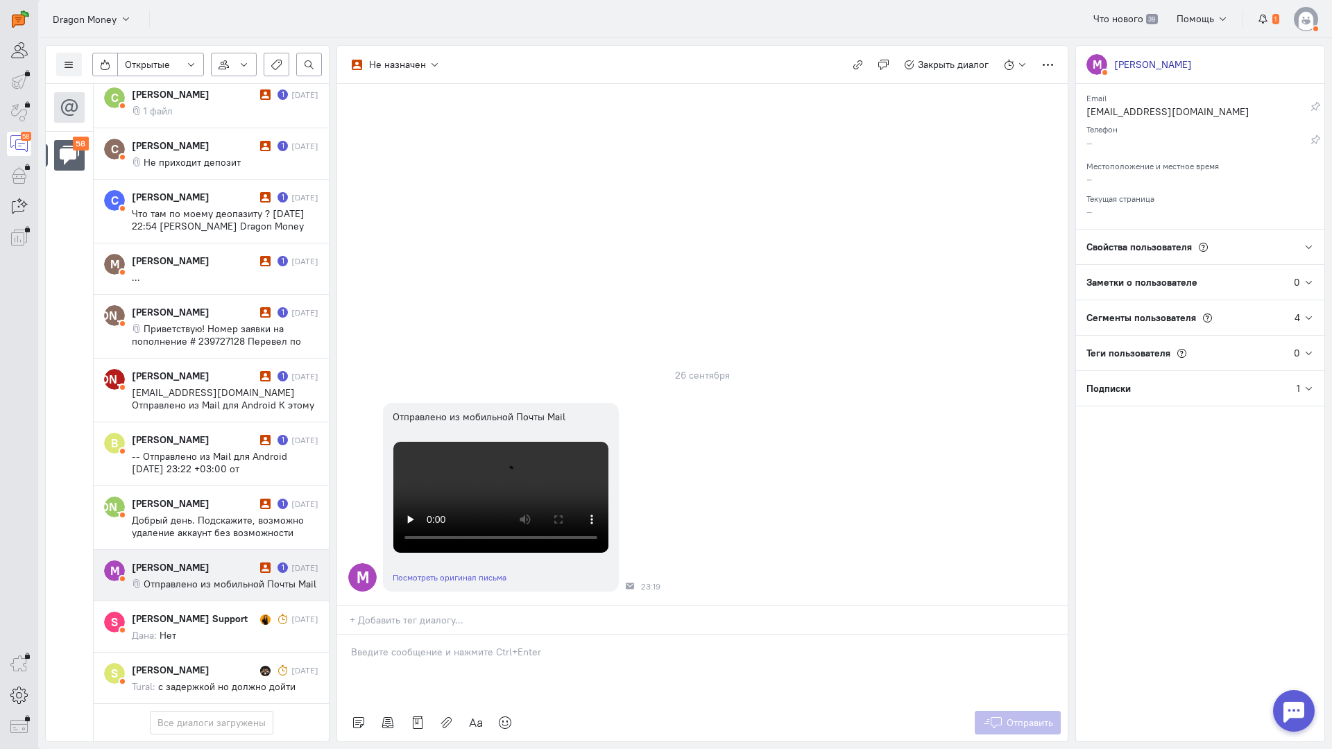
scroll to position [208, 0]
click at [486, 645] on p at bounding box center [702, 652] width 703 height 14
click at [348, 635] on div "Здравствуйте! Благодарим Вас за обращение и предоставленную информацию:blush:" at bounding box center [702, 669] width 730 height 69
click at [1015, 711] on button "Отправить" at bounding box center [1018, 723] width 87 height 24
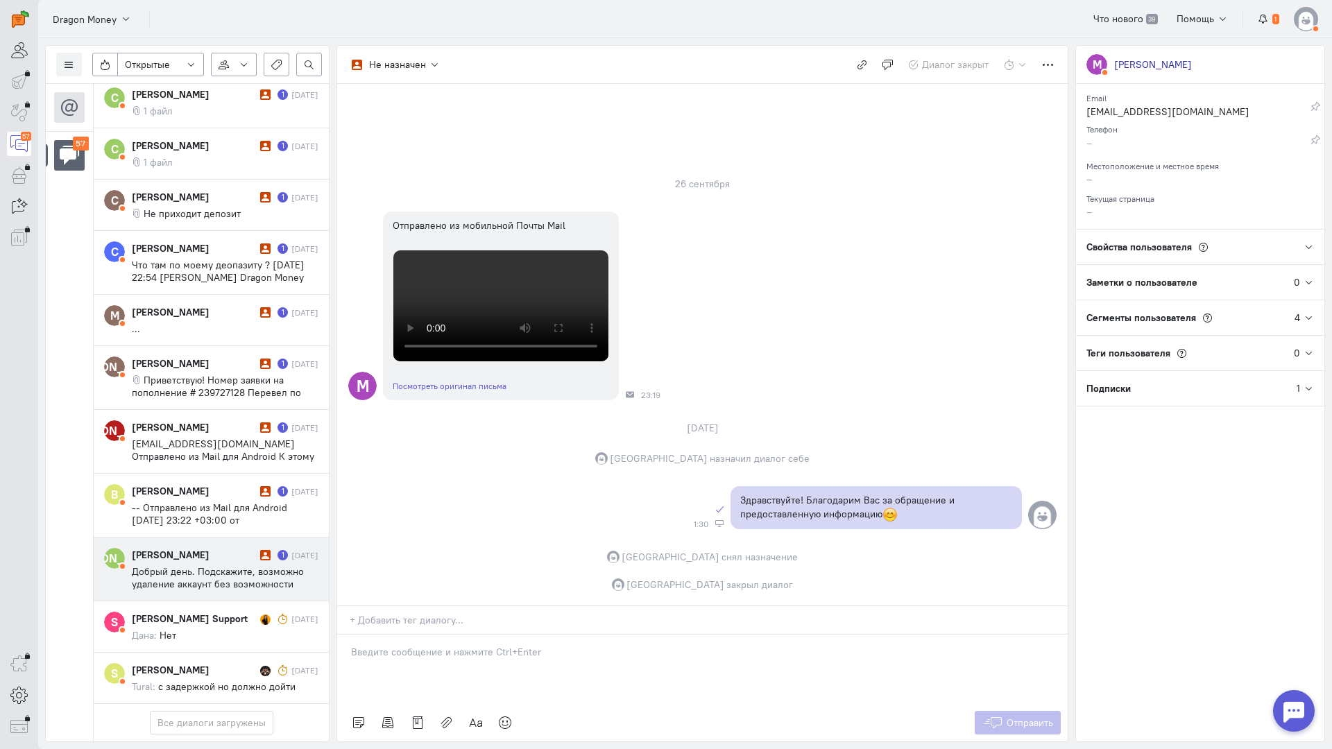
scroll to position [3153, 0]
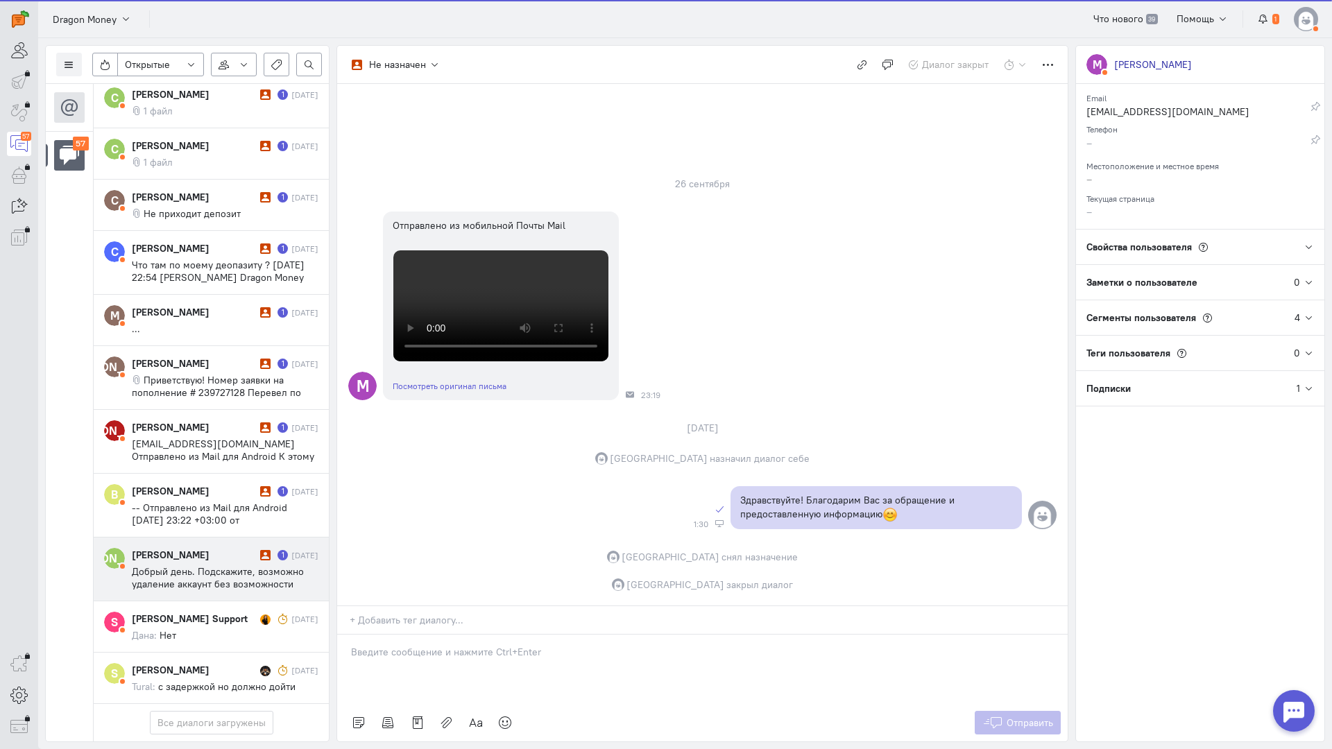
click at [181, 565] on span "Добрый день. Подскажите, возможно удаление аккаунт без возможности востановить!…" at bounding box center [218, 583] width 172 height 37
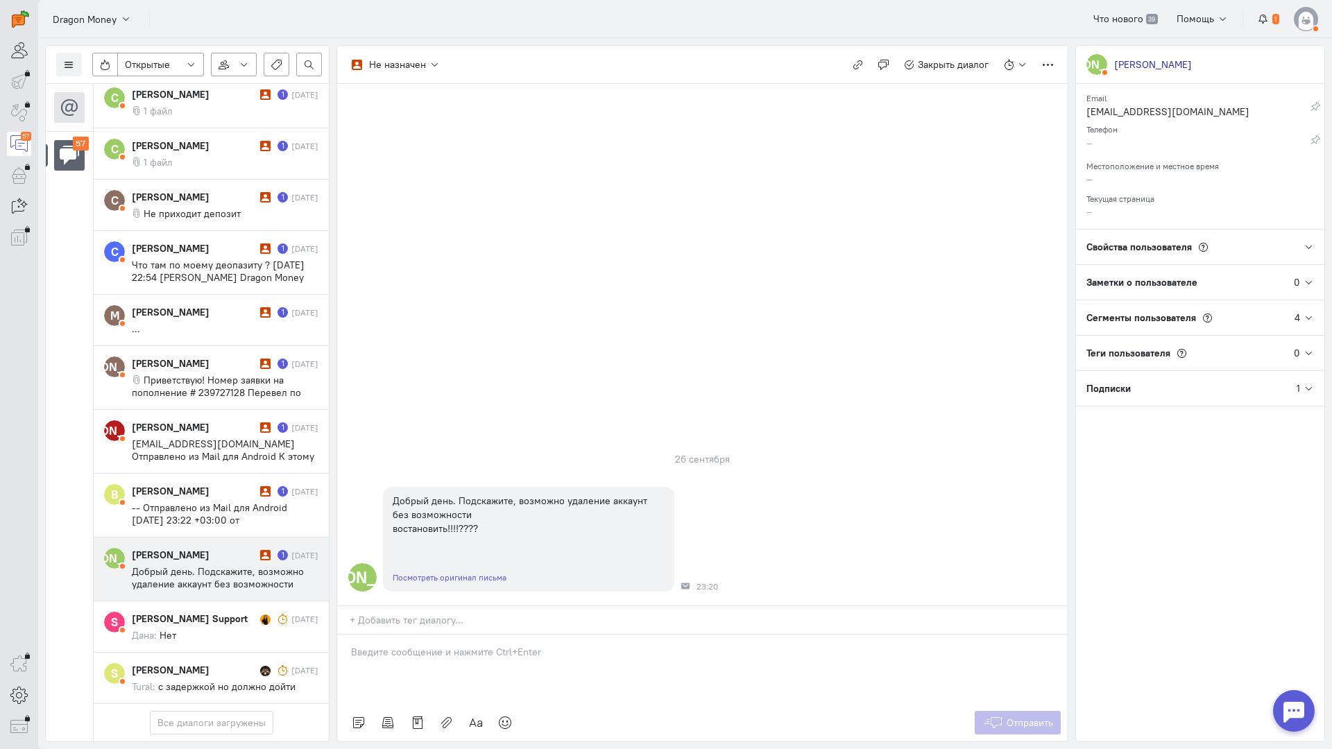
click at [400, 645] on p at bounding box center [702, 652] width 703 height 14
click at [512, 645] on p at bounding box center [702, 652] width 703 height 14
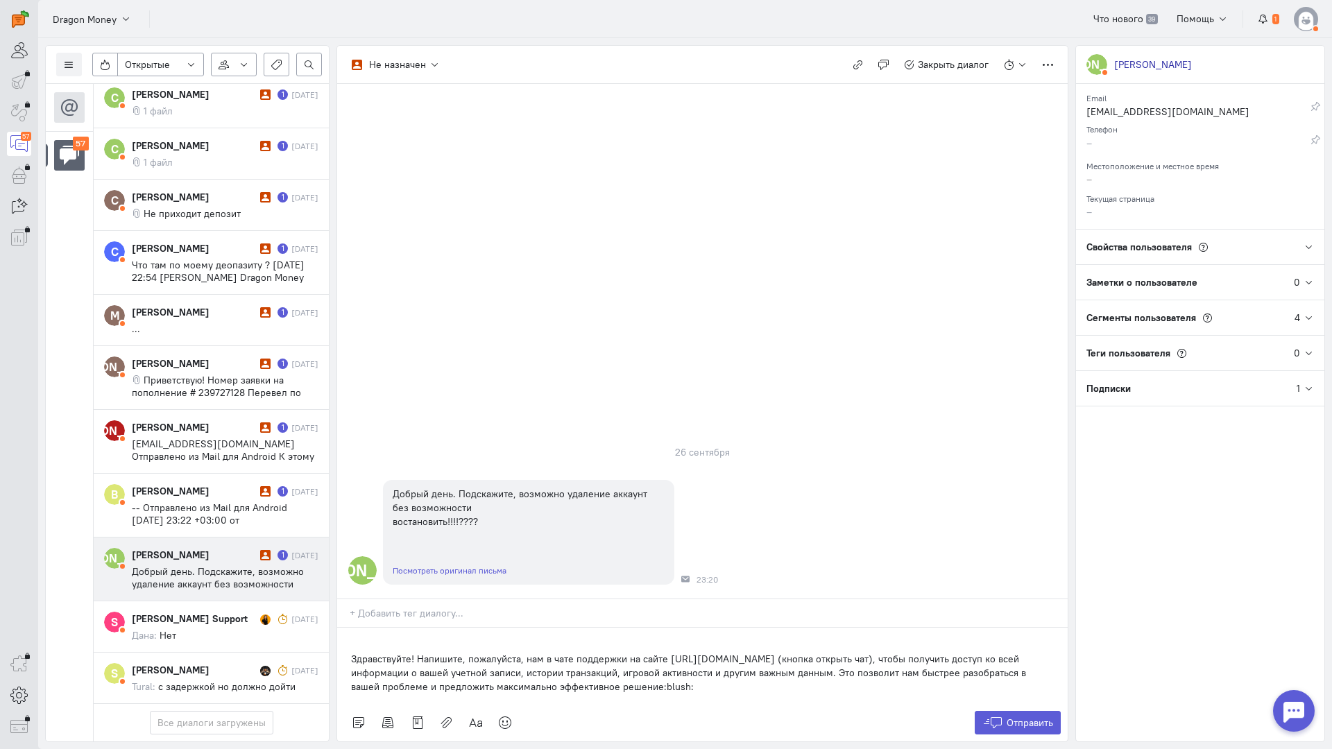
click at [344, 628] on div "Здравствуйте! Напишите, пожалуйста, нам в чате поддержки на сайте [URL][DOMAIN_…" at bounding box center [702, 666] width 730 height 76
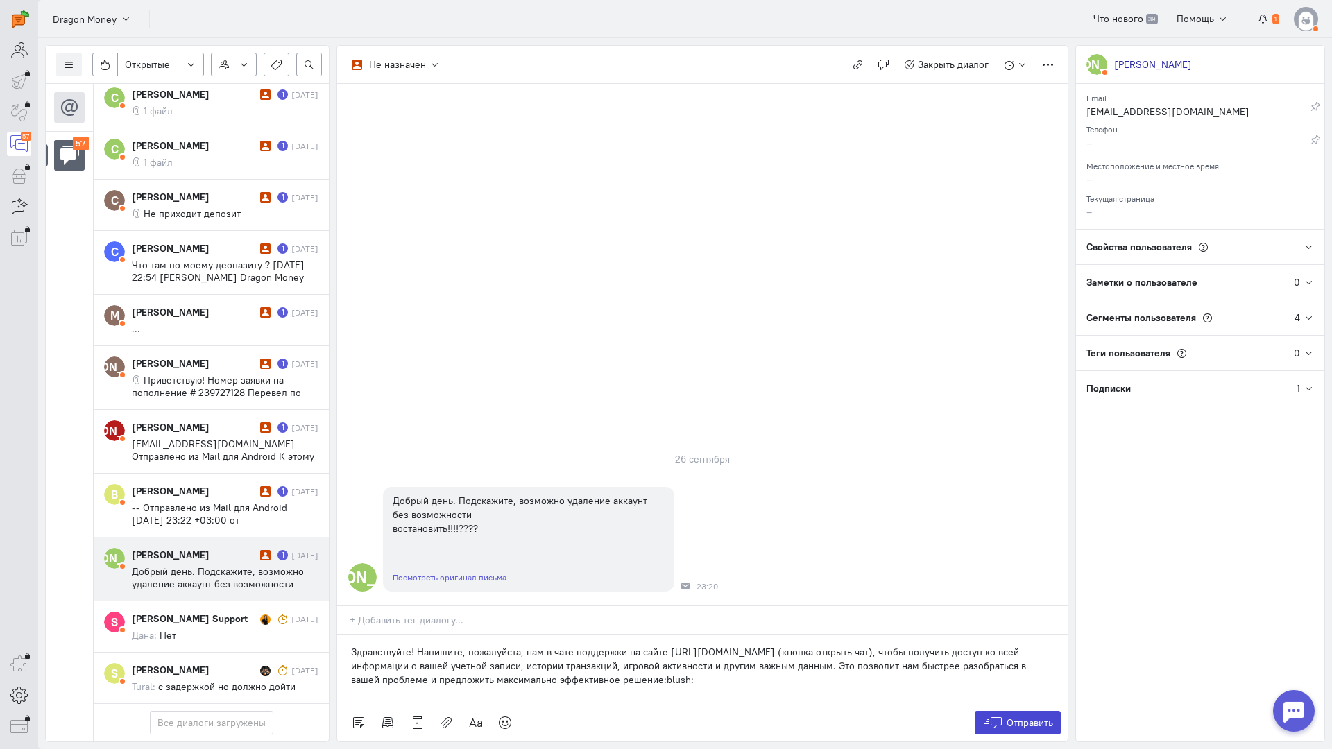
click at [1014, 717] on span "Отправить" at bounding box center [1029, 723] width 46 height 12
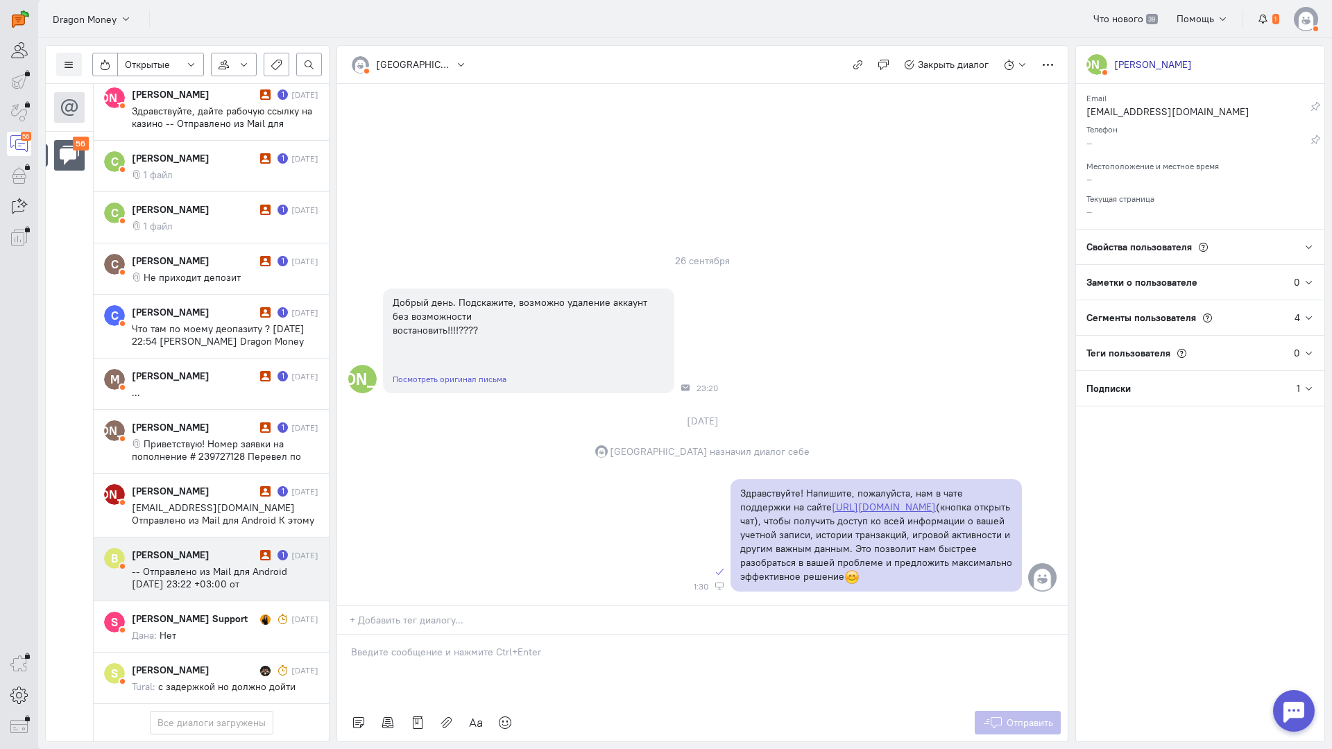
click at [203, 565] on span "-- Отправлено из Mail для Android [DATE] 23:22 +03:00 от [PERSON_NAME] Dragon M…" at bounding box center [213, 596] width 163 height 62
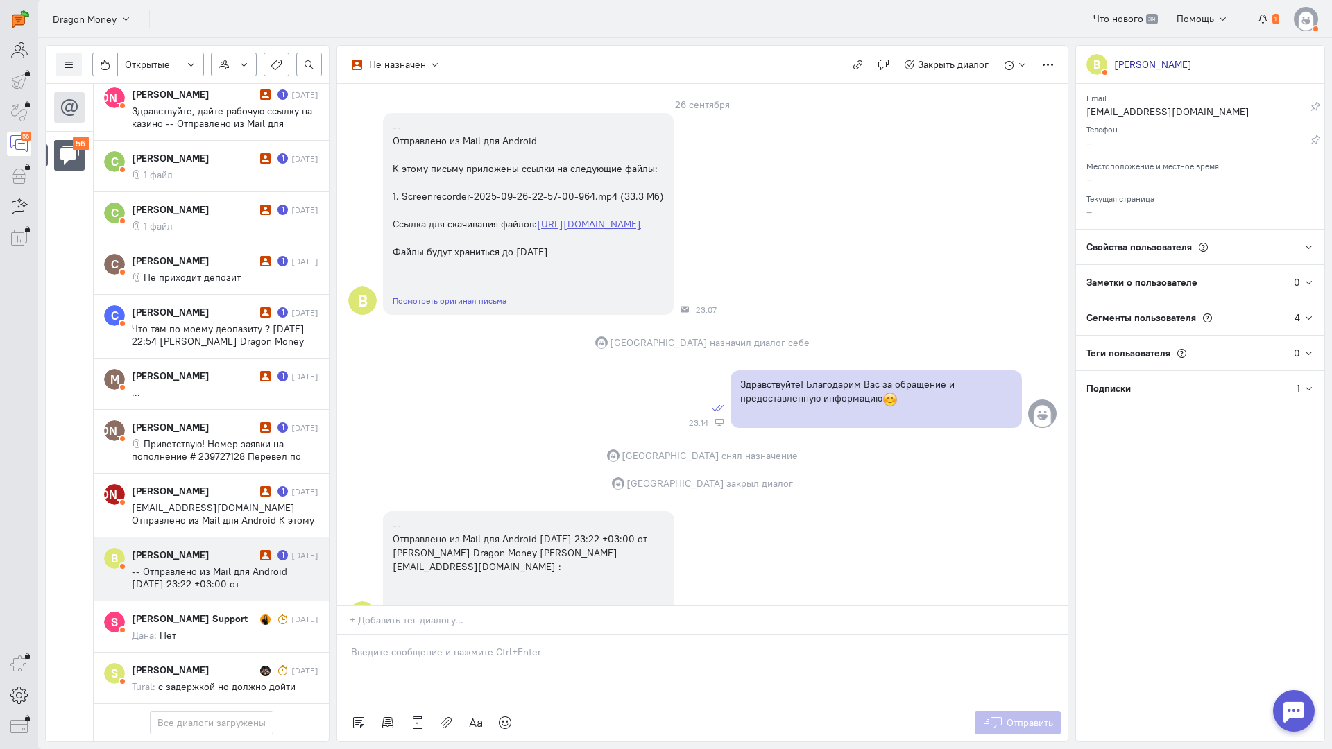
scroll to position [18, 0]
copy p "Здравствуйте! Благодарим Вас за обращение и предоставленную информацию"
drag, startPoint x: 902, startPoint y: 416, endPoint x: 732, endPoint y: 399, distance: 171.5
click at [732, 399] on div "Здравствуйте! Благодарим Вас за обращение и предоставленную информацию" at bounding box center [875, 401] width 291 height 58
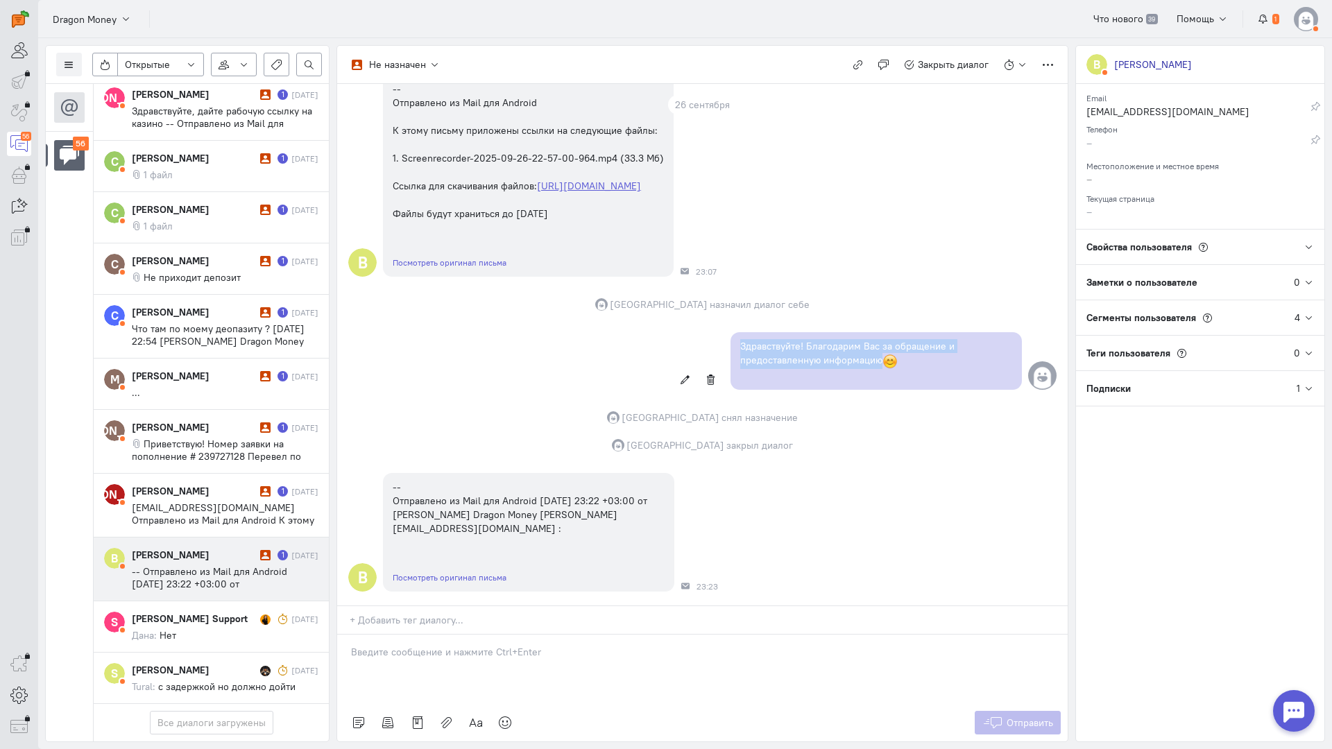
scroll to position [157, 0]
click at [444, 635] on div at bounding box center [702, 669] width 730 height 69
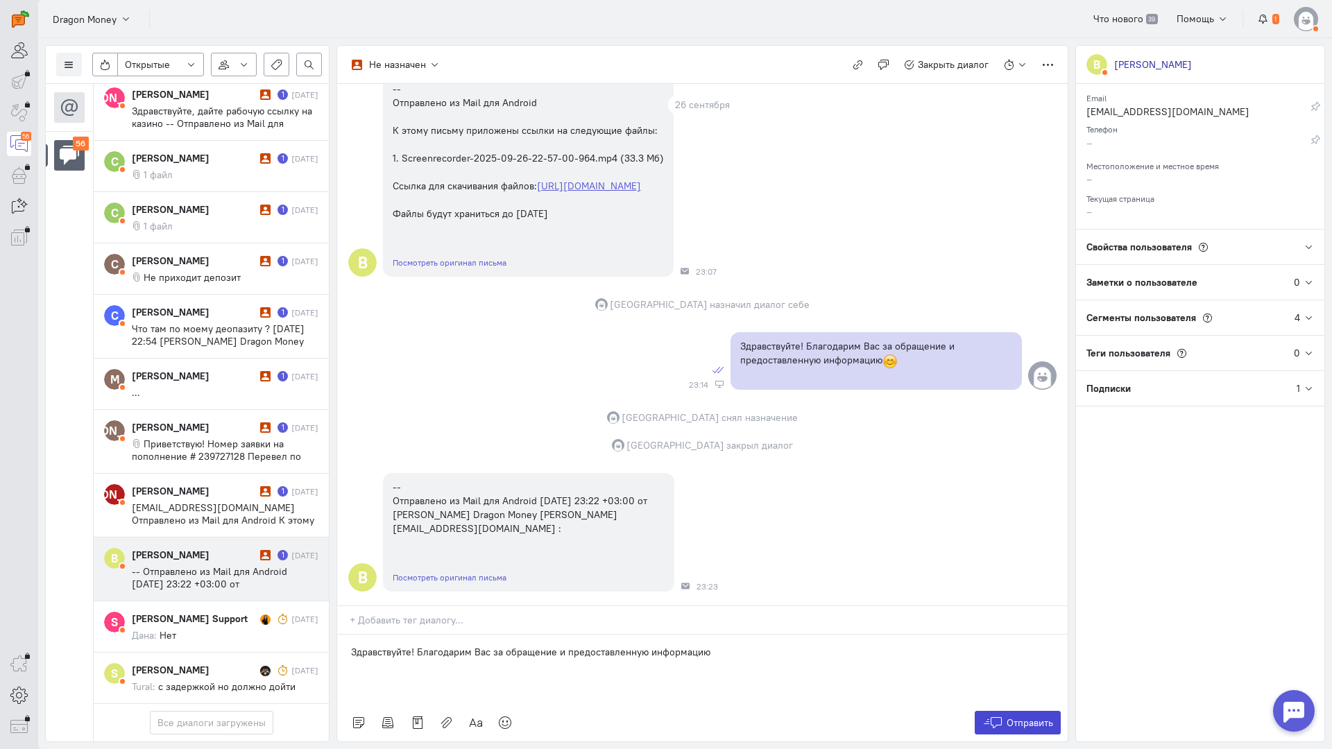
click at [1017, 717] on span "Отправить" at bounding box center [1029, 723] width 46 height 12
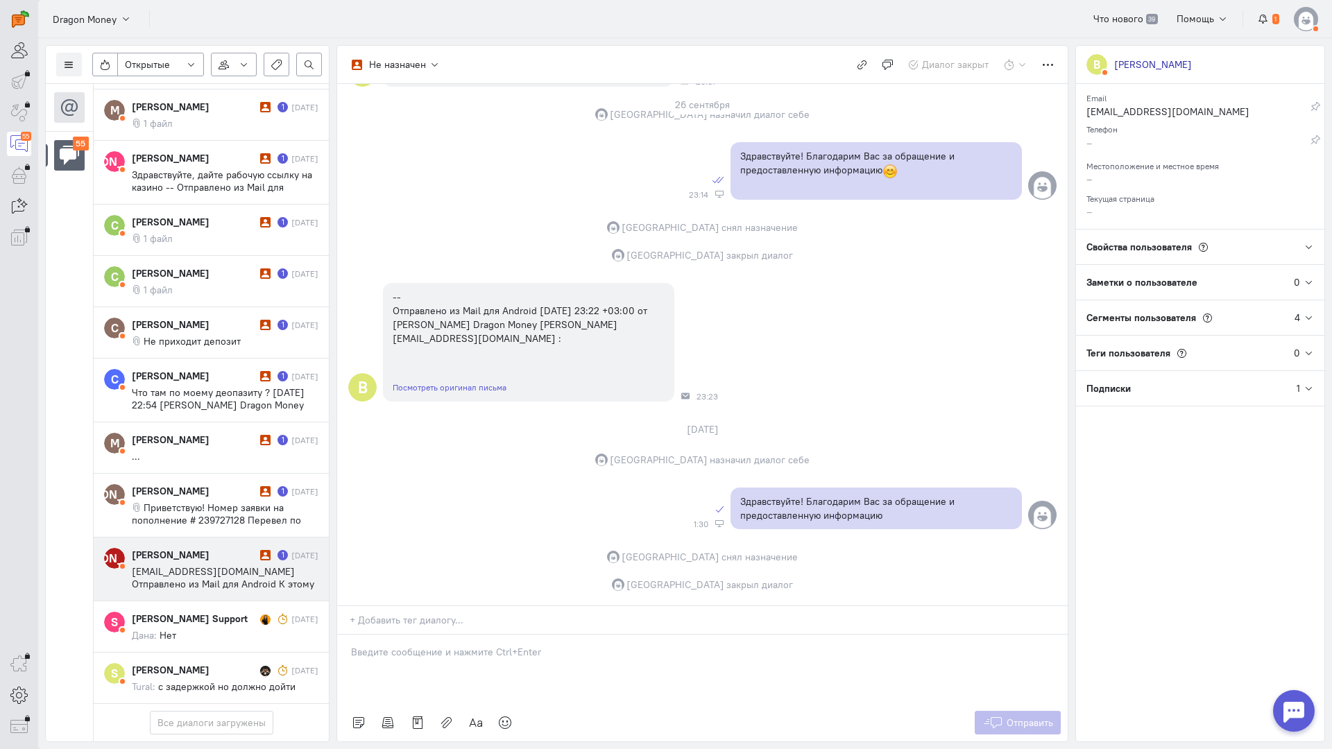
scroll to position [3067, 0]
drag, startPoint x: 199, startPoint y: 488, endPoint x: 332, endPoint y: 483, distance: 132.6
click at [200, 565] on span "[EMAIL_ADDRESS][DOMAIN_NAME] Отправлено из Mail для Android К этому письму прил…" at bounding box center [223, 608] width 182 height 87
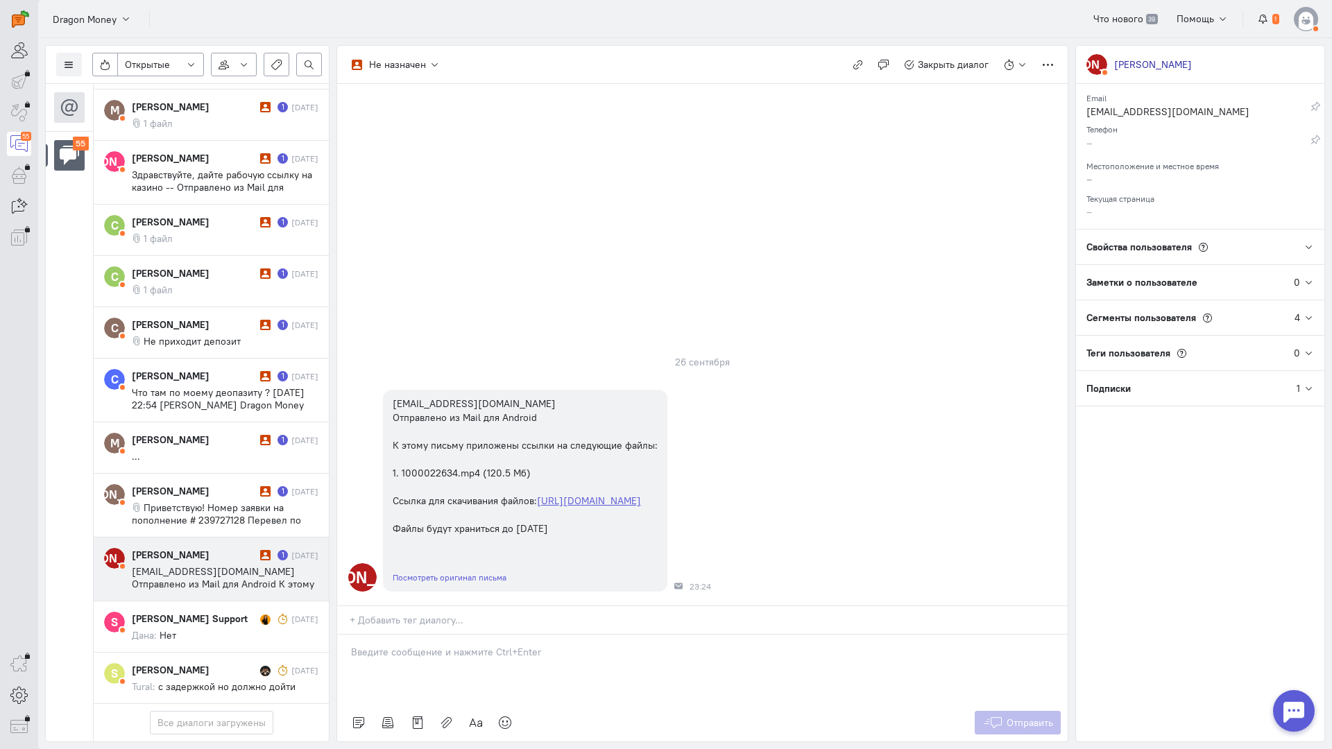
click at [421, 645] on p at bounding box center [702, 652] width 703 height 14
click at [1032, 711] on button "Отправить" at bounding box center [1018, 723] width 87 height 24
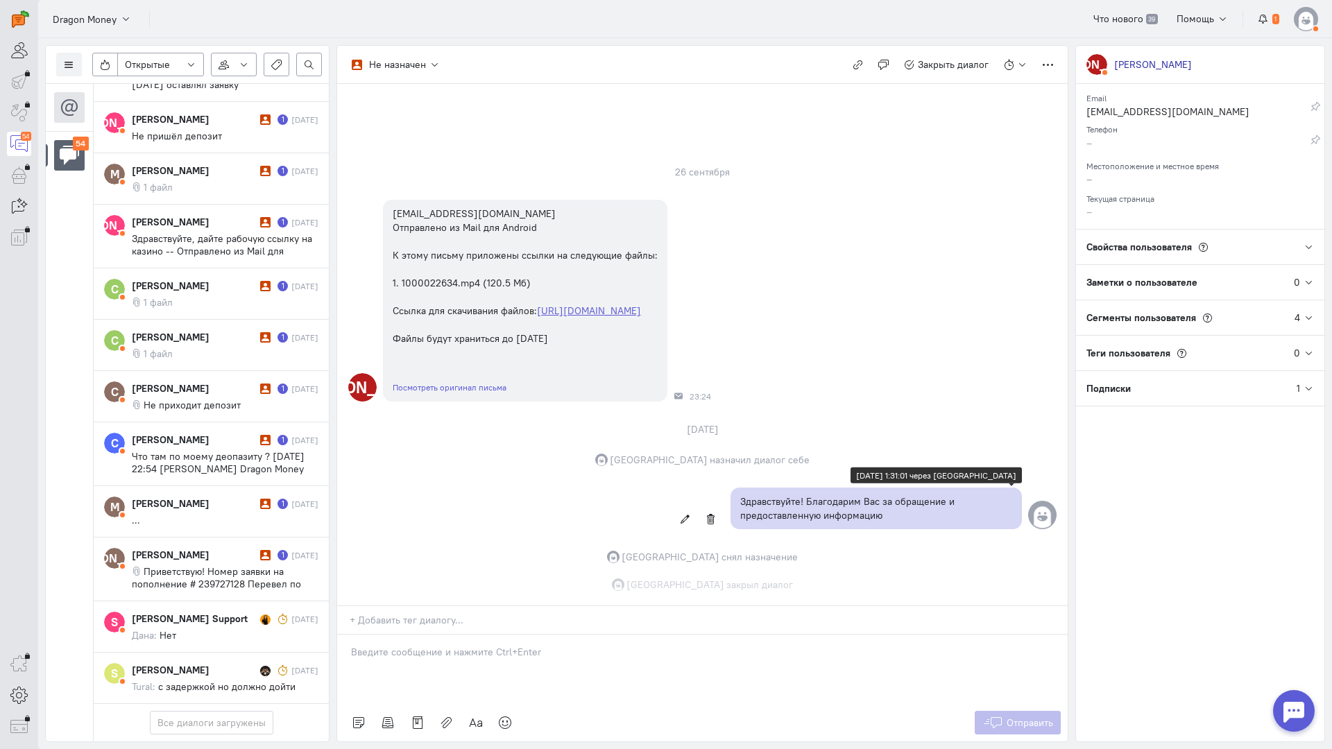
scroll to position [32, 0]
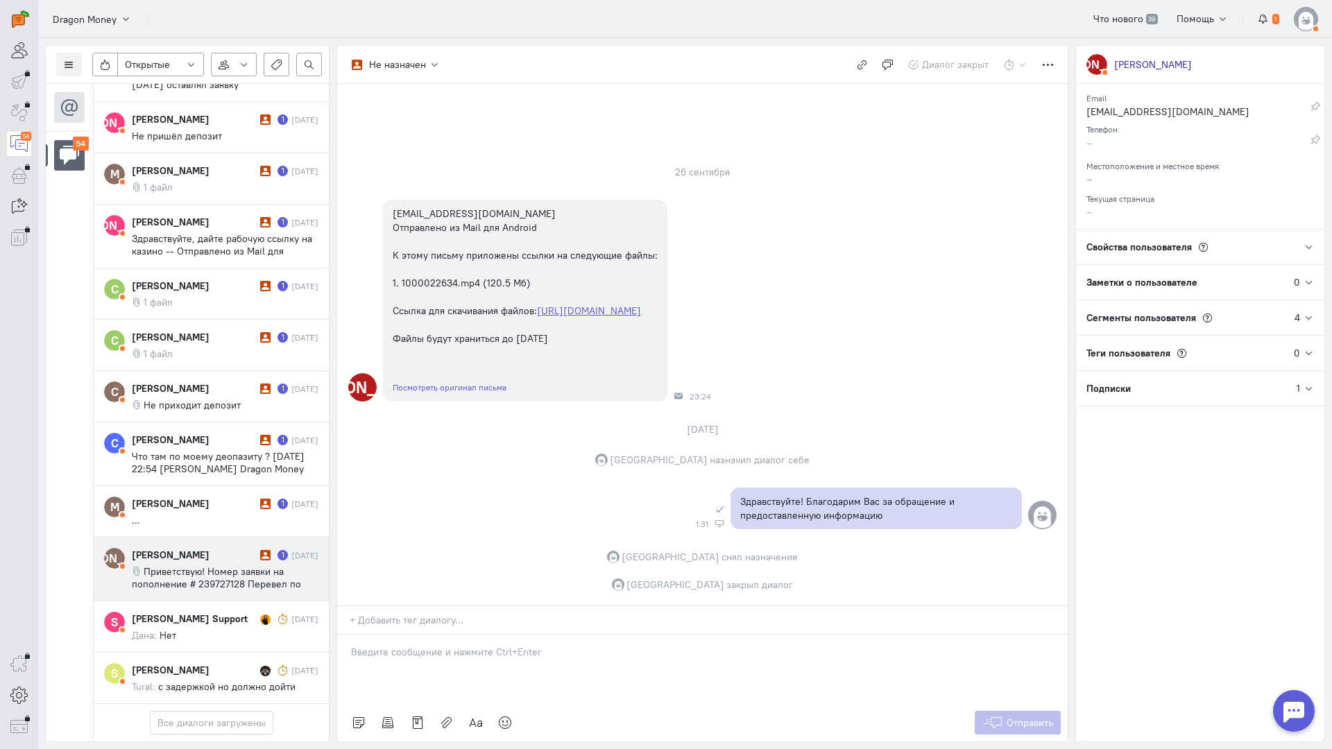
click at [223, 565] on span "Приветствую! Номер заявки на пополнение # 239727128 Перевел по указанным реквиз…" at bounding box center [225, 608] width 186 height 87
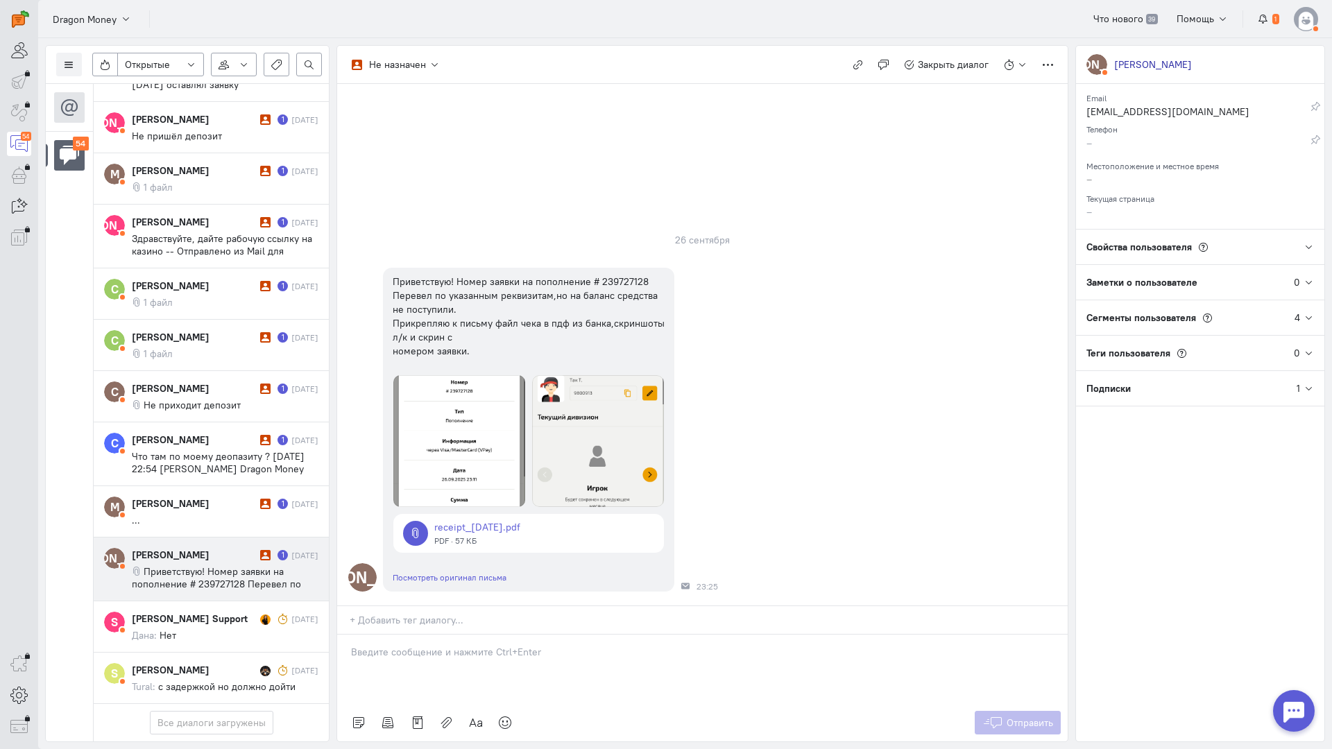
click at [457, 645] on p at bounding box center [702, 652] width 703 height 14
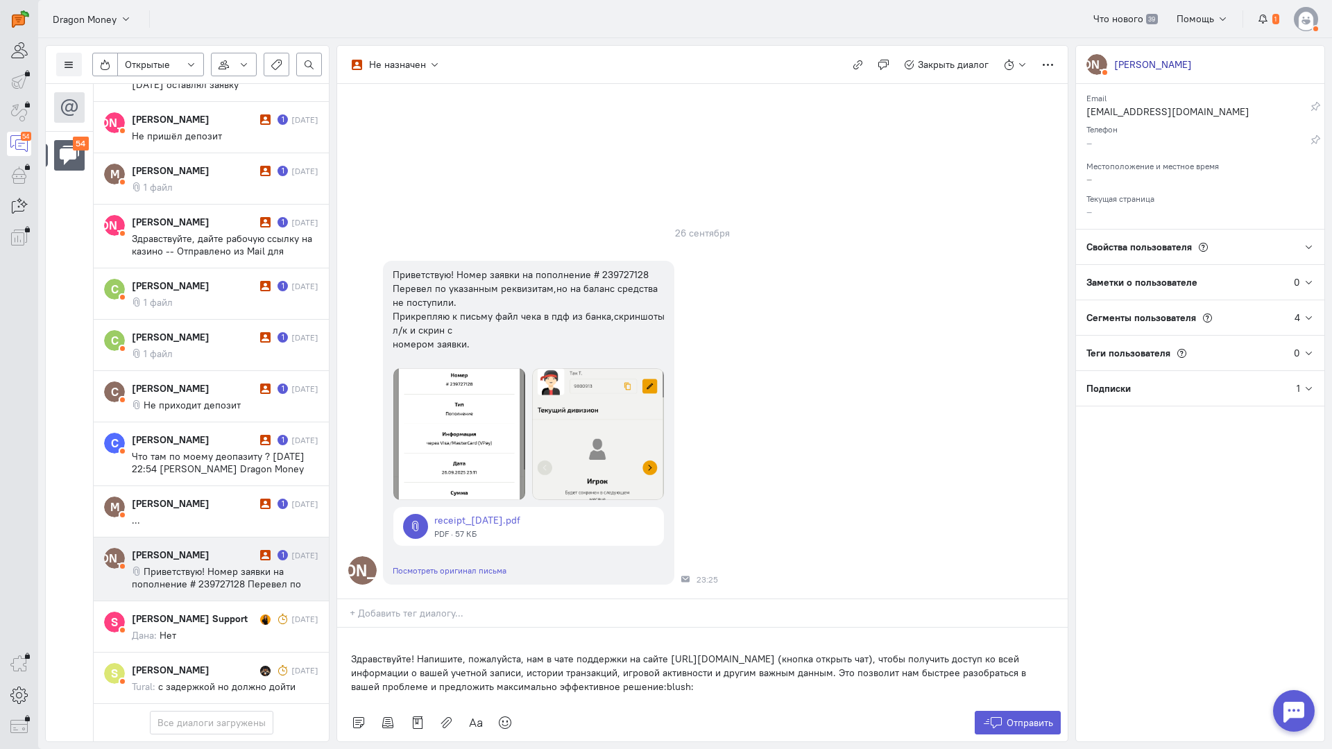
click at [350, 628] on div "Здравствуйте! Напишите, пожалуйста, нам в чате поддержки на сайте [URL][DOMAIN_…" at bounding box center [702, 666] width 730 height 76
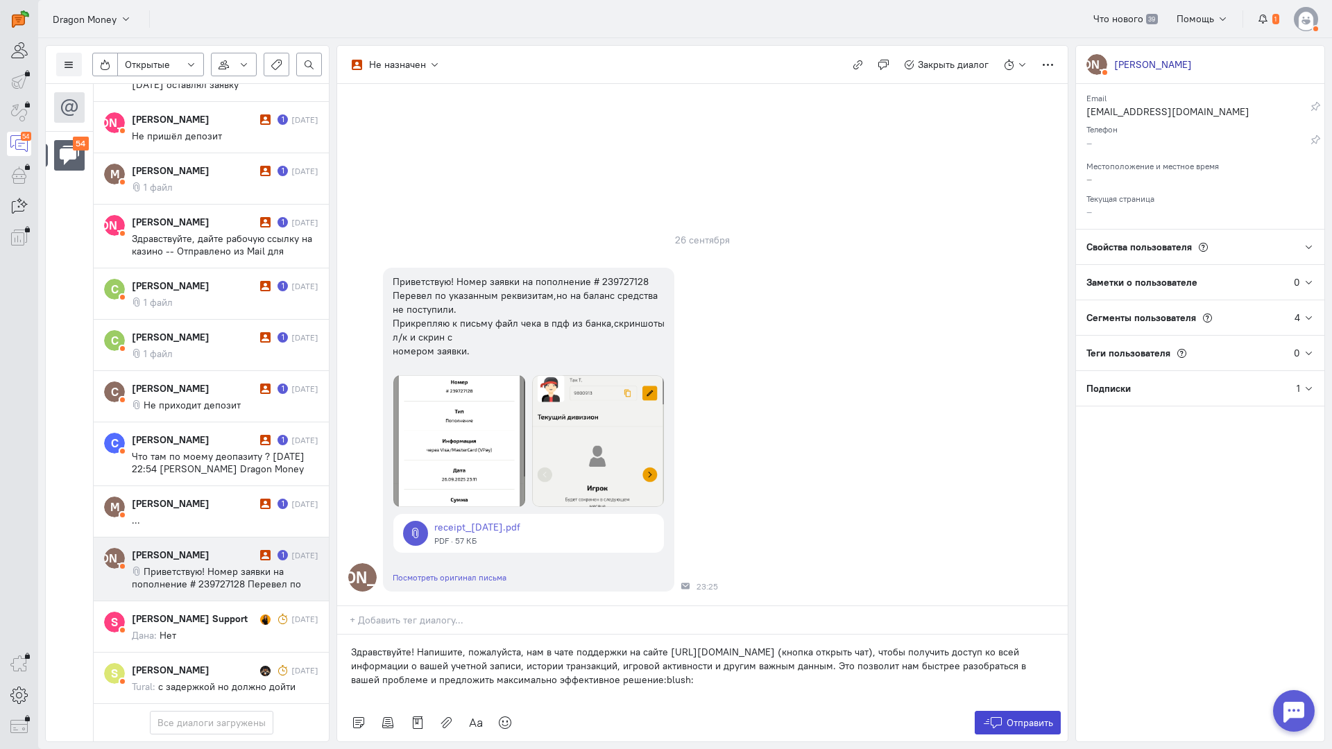
click at [1029, 717] on span "Отправить" at bounding box center [1029, 723] width 46 height 12
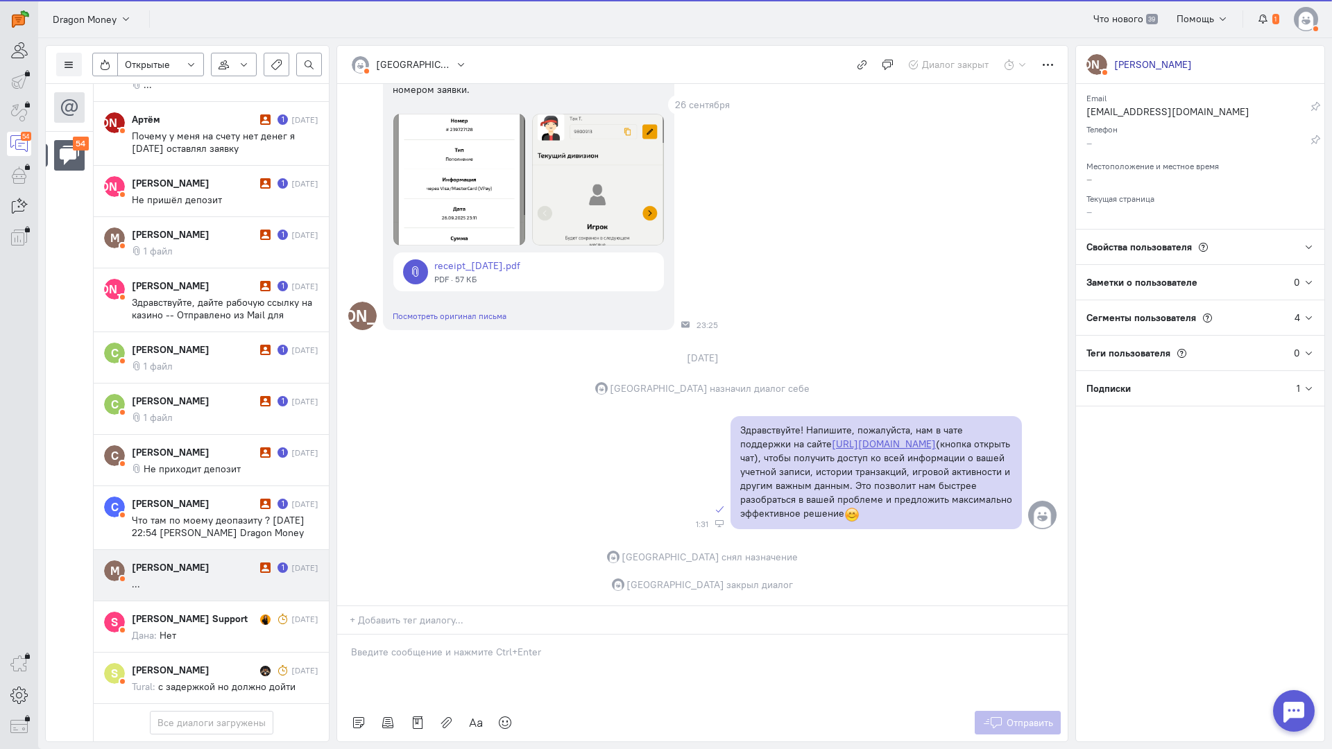
scroll to position [2917, 0]
click at [188, 550] on cq-conversation-card "М [PERSON_NAME] 1 [DATE] ..." at bounding box center [211, 575] width 235 height 51
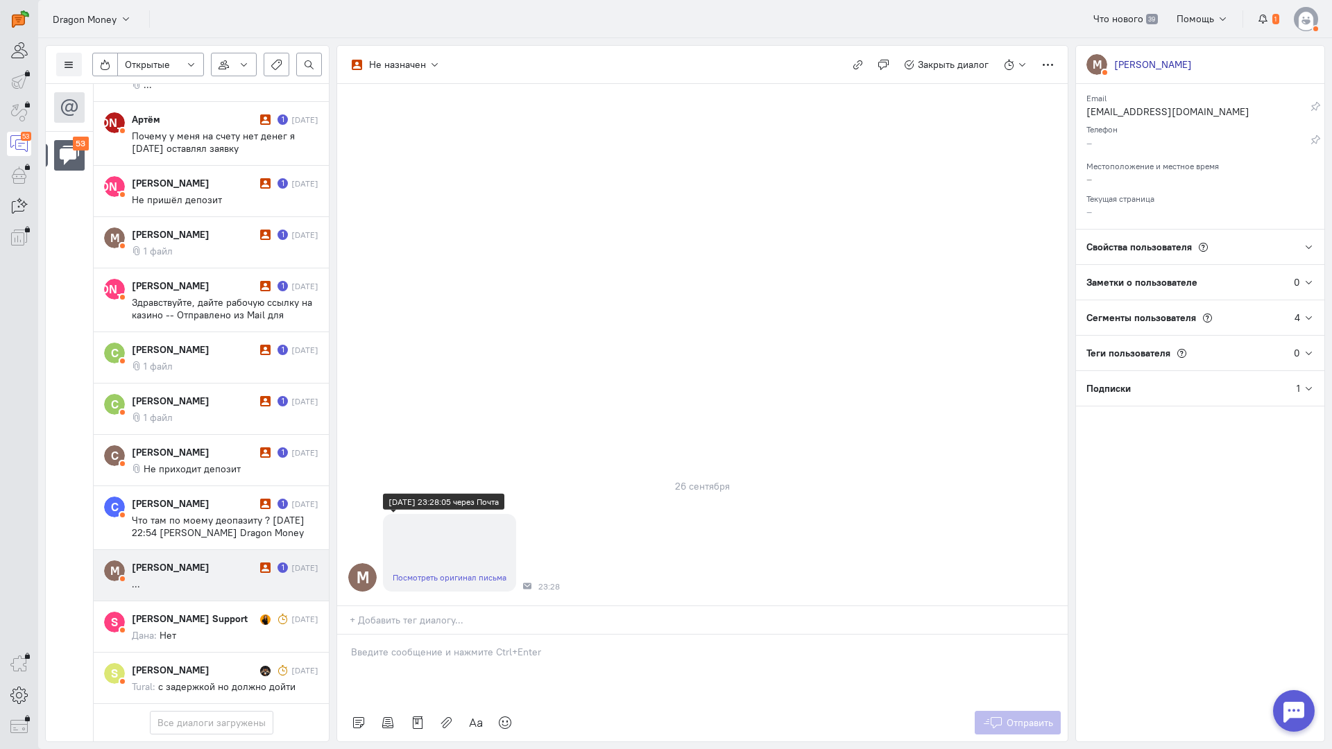
click at [458, 572] on link "Посмотреть оригинал письма" at bounding box center [450, 577] width 114 height 10
click at [409, 635] on div at bounding box center [702, 669] width 730 height 69
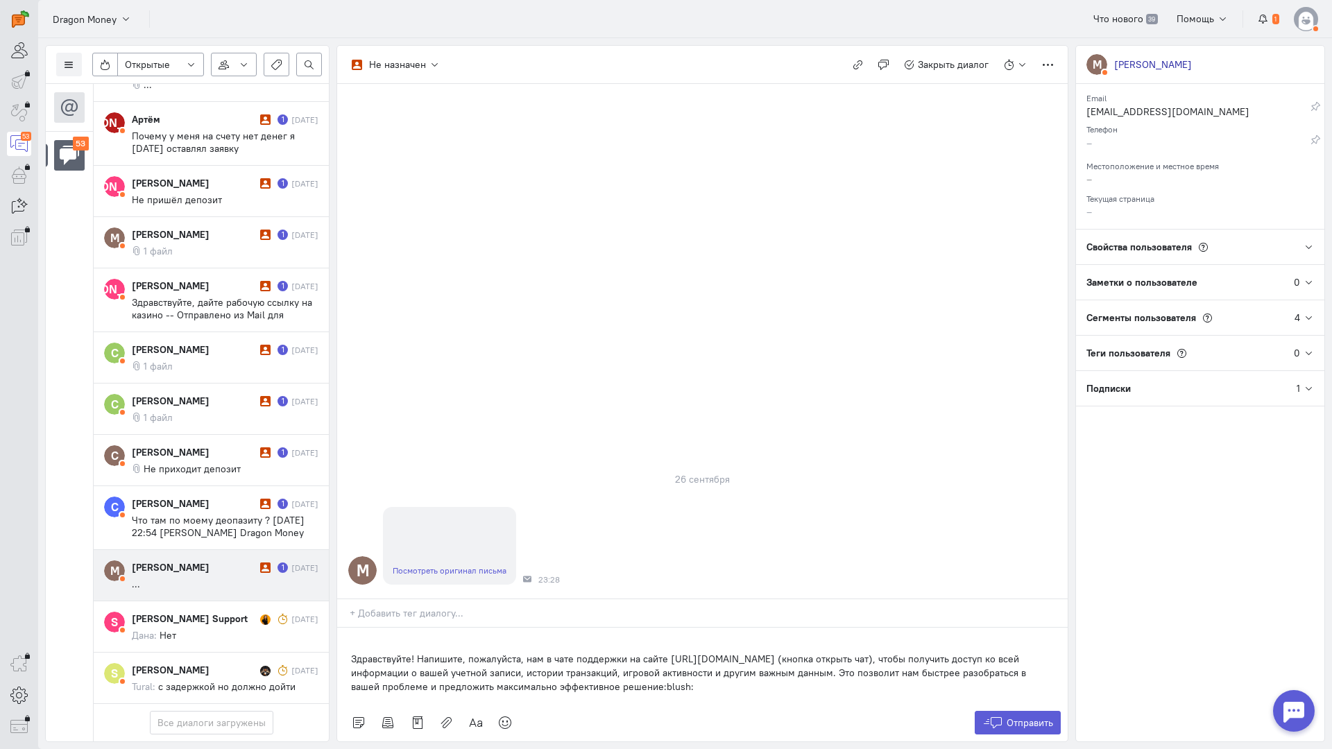
click at [341, 628] on div "Здравствуйте! Напишите, пожалуйста, нам в чате поддержки на сайте [URL][DOMAIN_…" at bounding box center [702, 666] width 730 height 76
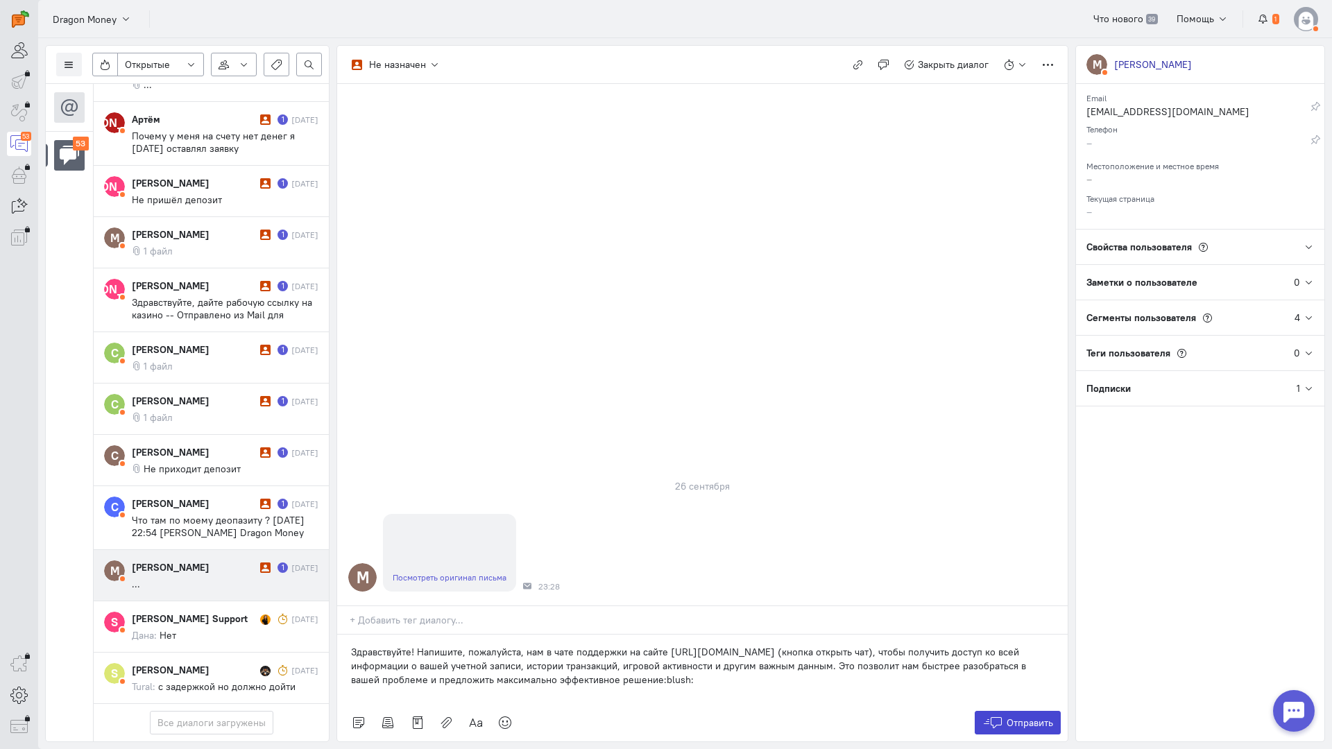
click at [1030, 717] on span "Отправить" at bounding box center [1029, 723] width 46 height 12
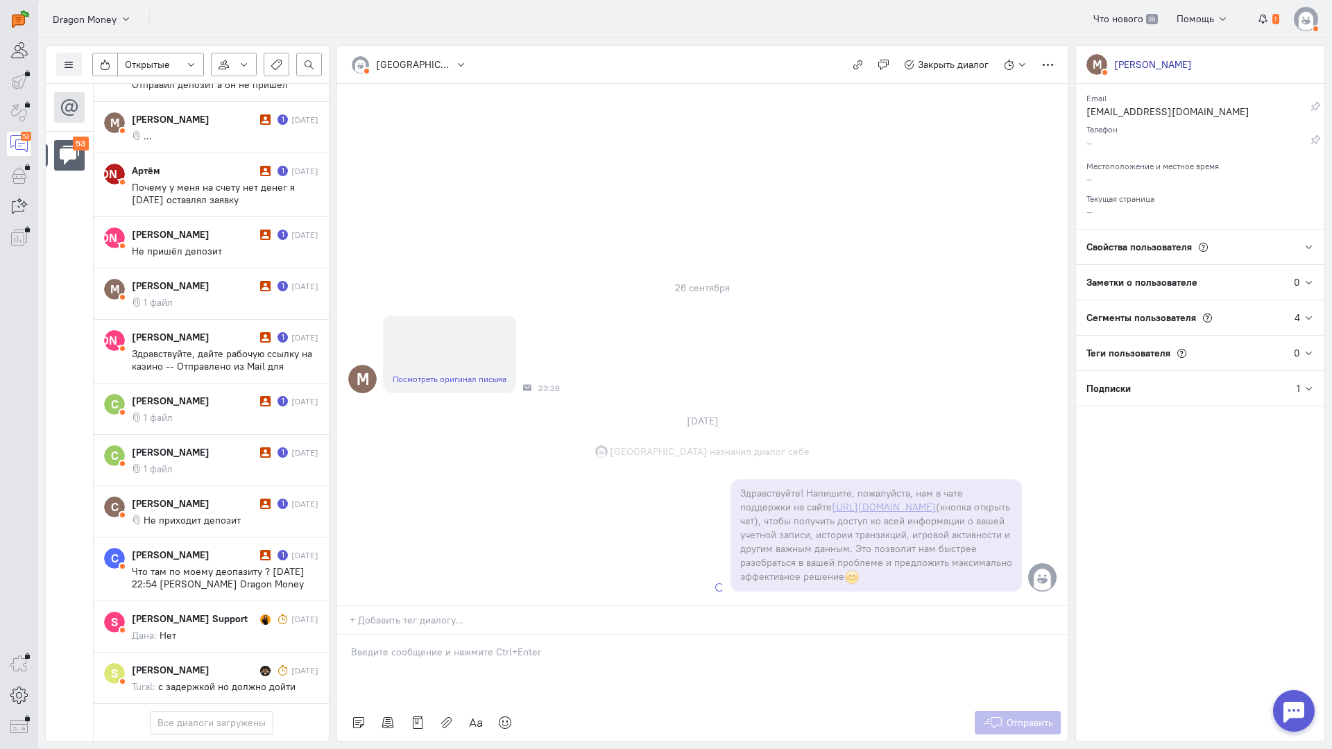
scroll to position [2929, 0]
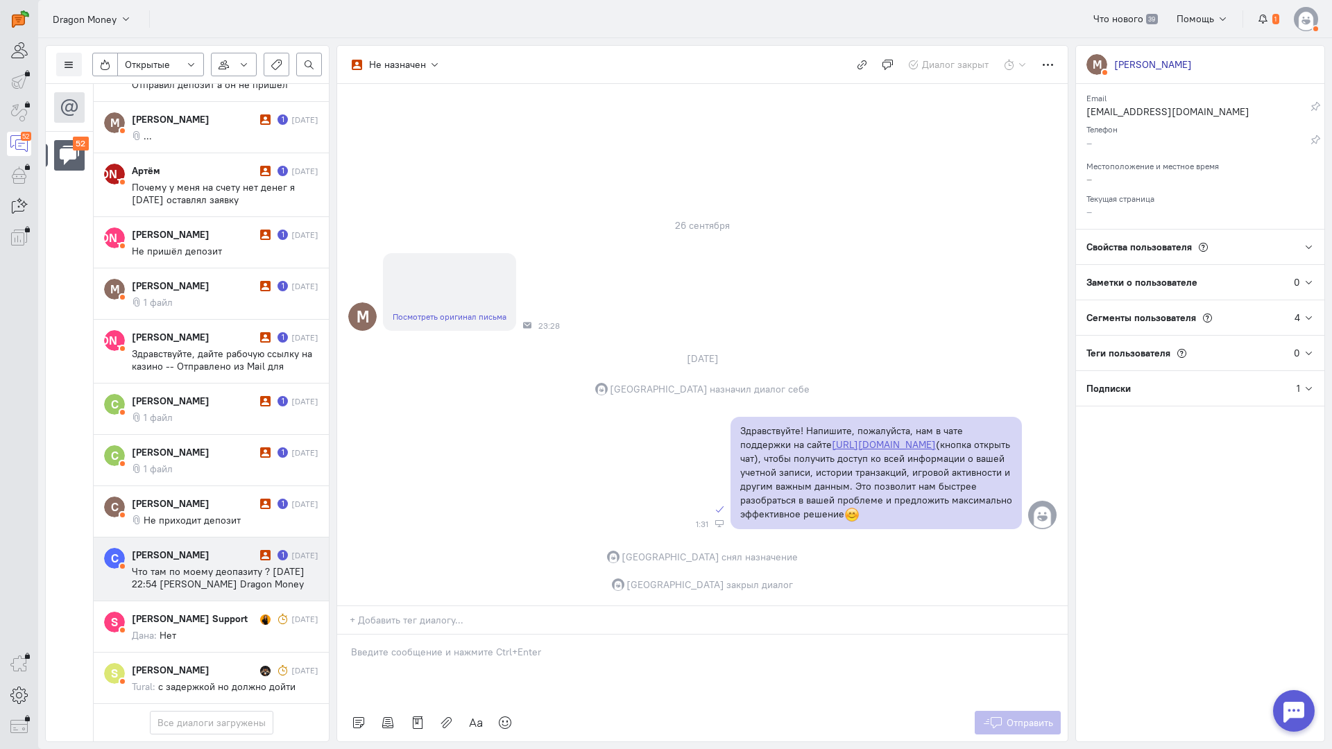
click at [206, 538] on cq-conversation-card "С [PERSON_NAME] 1 [DATE] Что там по моему деопазиту ? [DATE] 22:54 [PERSON_NAME…" at bounding box center [211, 570] width 235 height 64
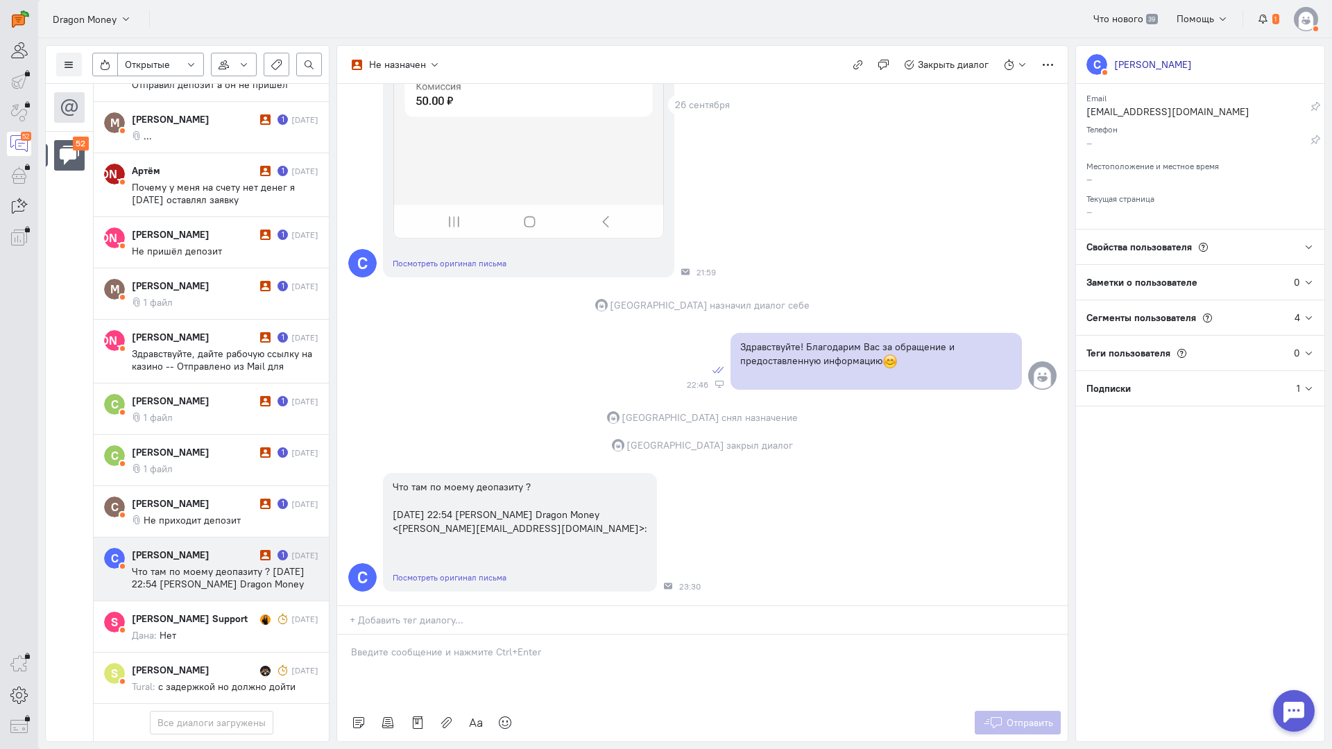
scroll to position [622, 0]
click at [446, 645] on p at bounding box center [702, 652] width 703 height 14
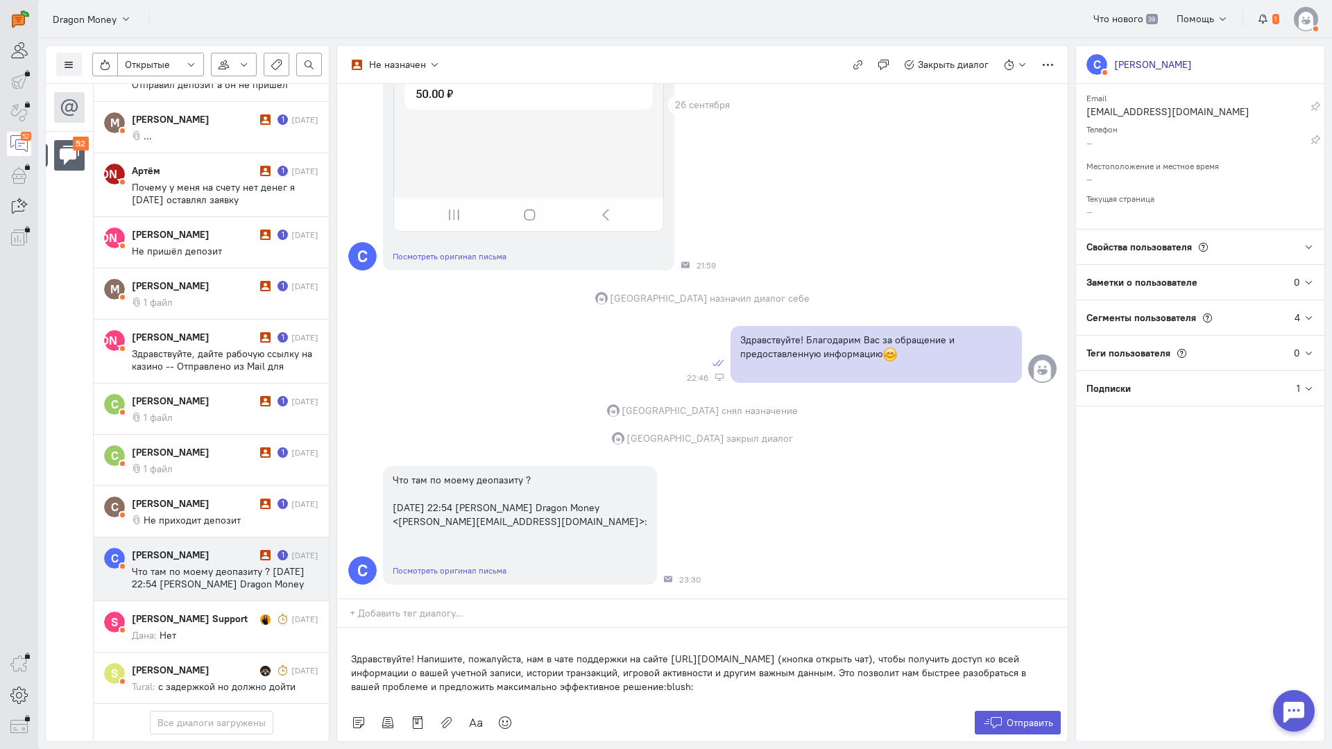
click at [345, 628] on div "Здравствуйте! Напишите, пожалуйста, нам в чате поддержки на сайте [URL][DOMAIN_…" at bounding box center [702, 666] width 730 height 76
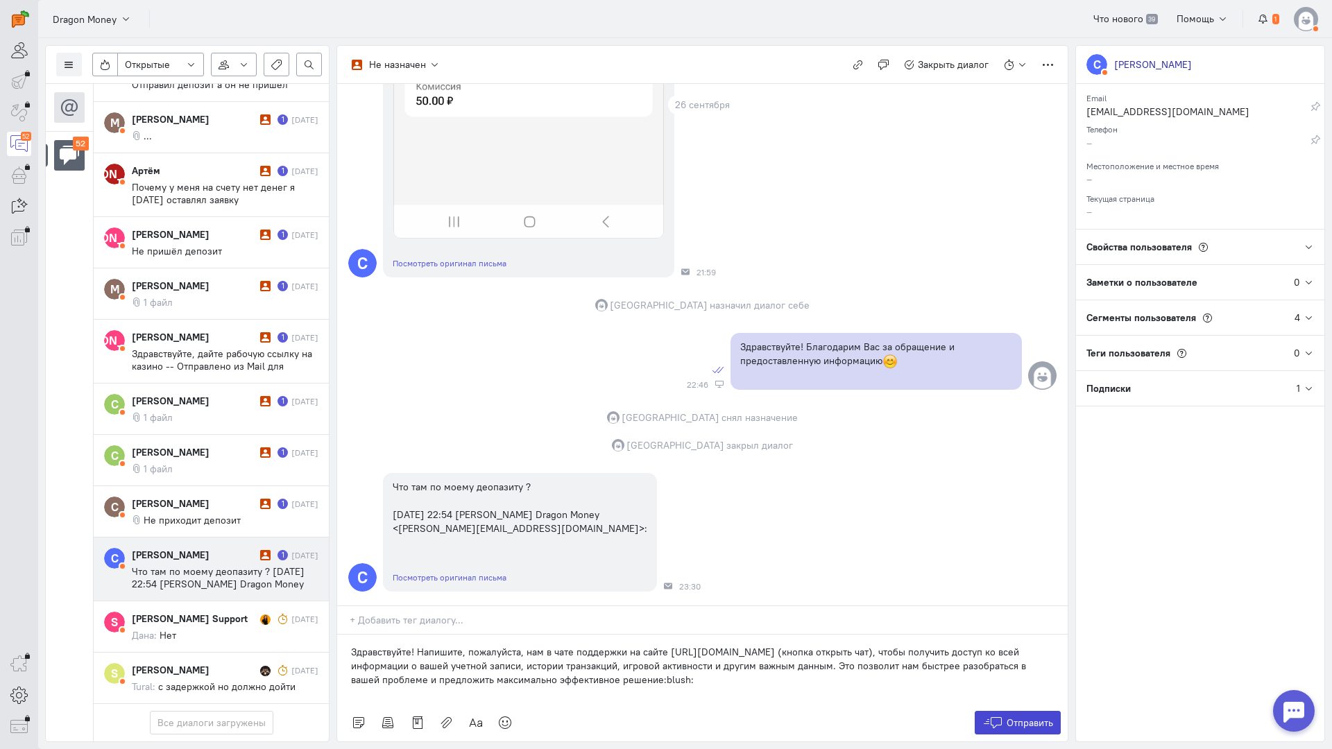
click at [1018, 717] on span "Отправить" at bounding box center [1029, 723] width 46 height 12
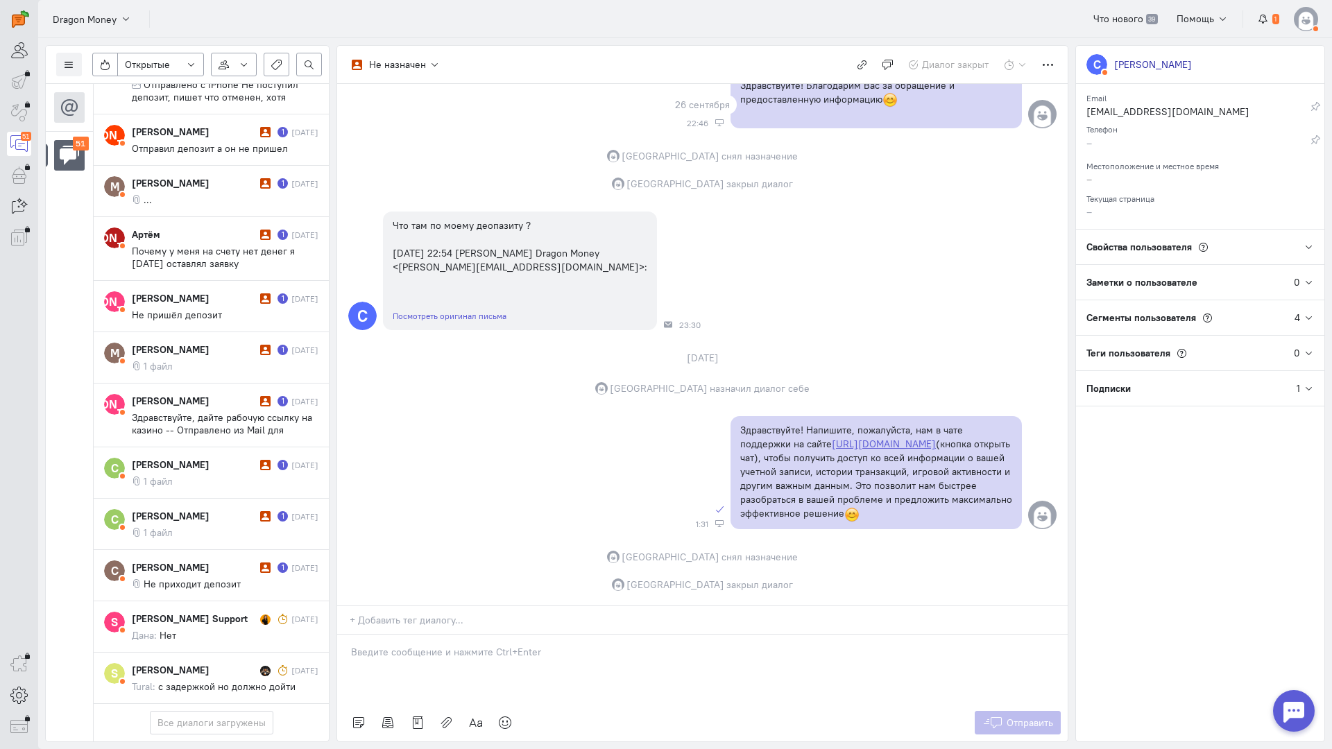
scroll to position [883, 0]
click at [207, 560] on div "[PERSON_NAME] 1 [DATE] Не приходит депозит" at bounding box center [225, 575] width 187 height 30
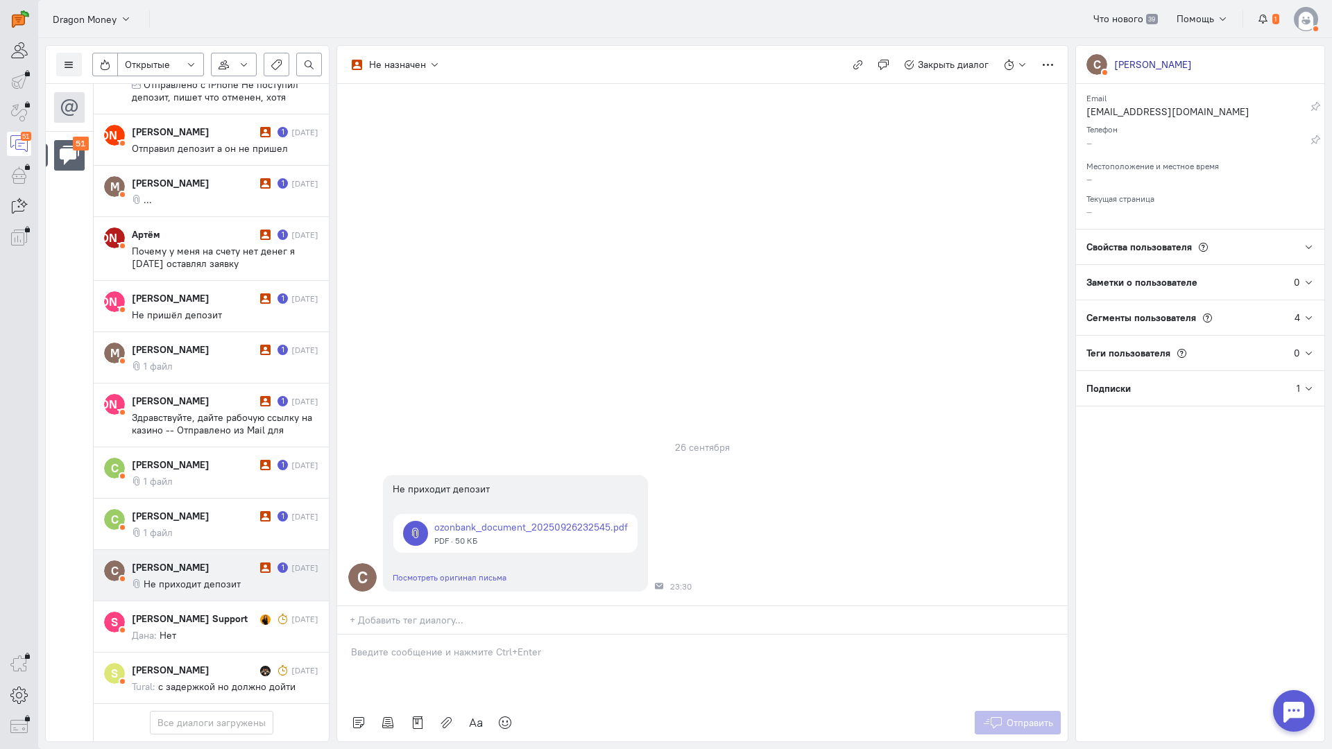
click at [459, 645] on p at bounding box center [702, 652] width 703 height 14
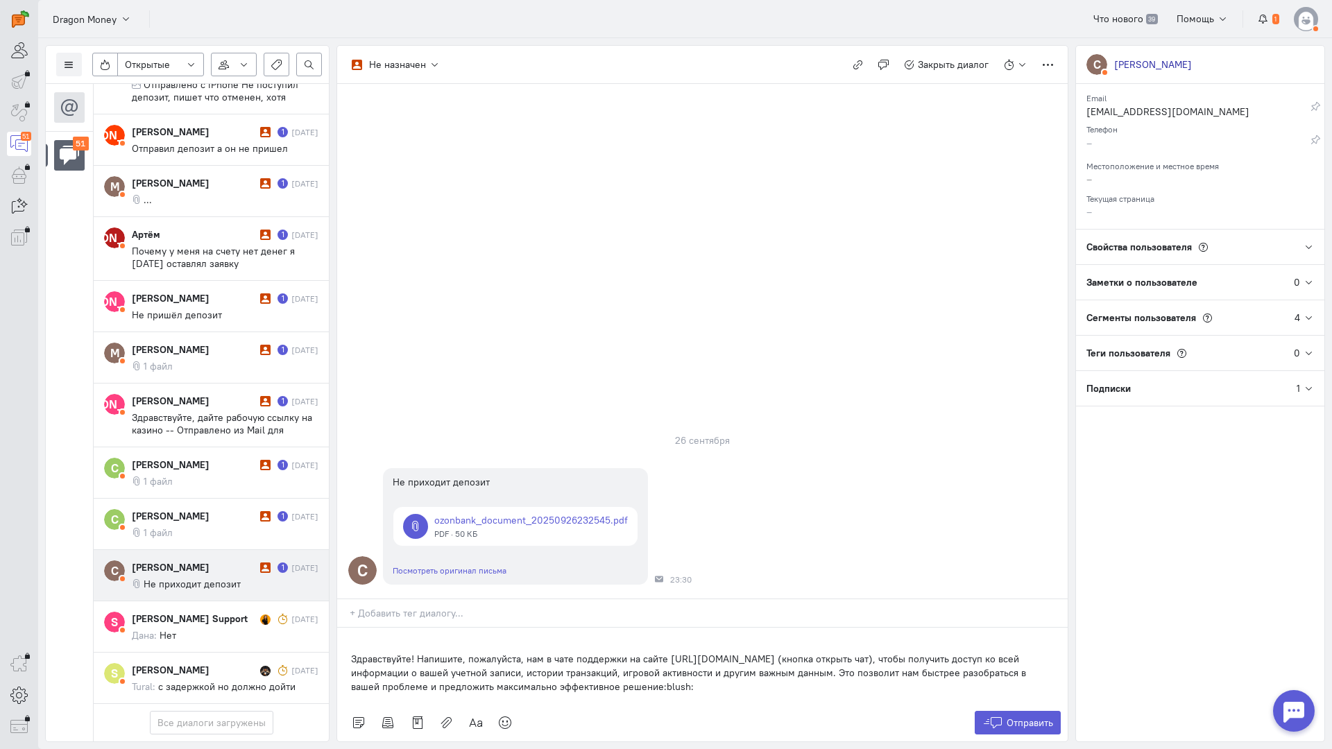
click at [346, 628] on div "Здравствуйте! Напишите, пожалуйста, нам в чате поддержки на сайте [URL][DOMAIN_…" at bounding box center [702, 666] width 730 height 76
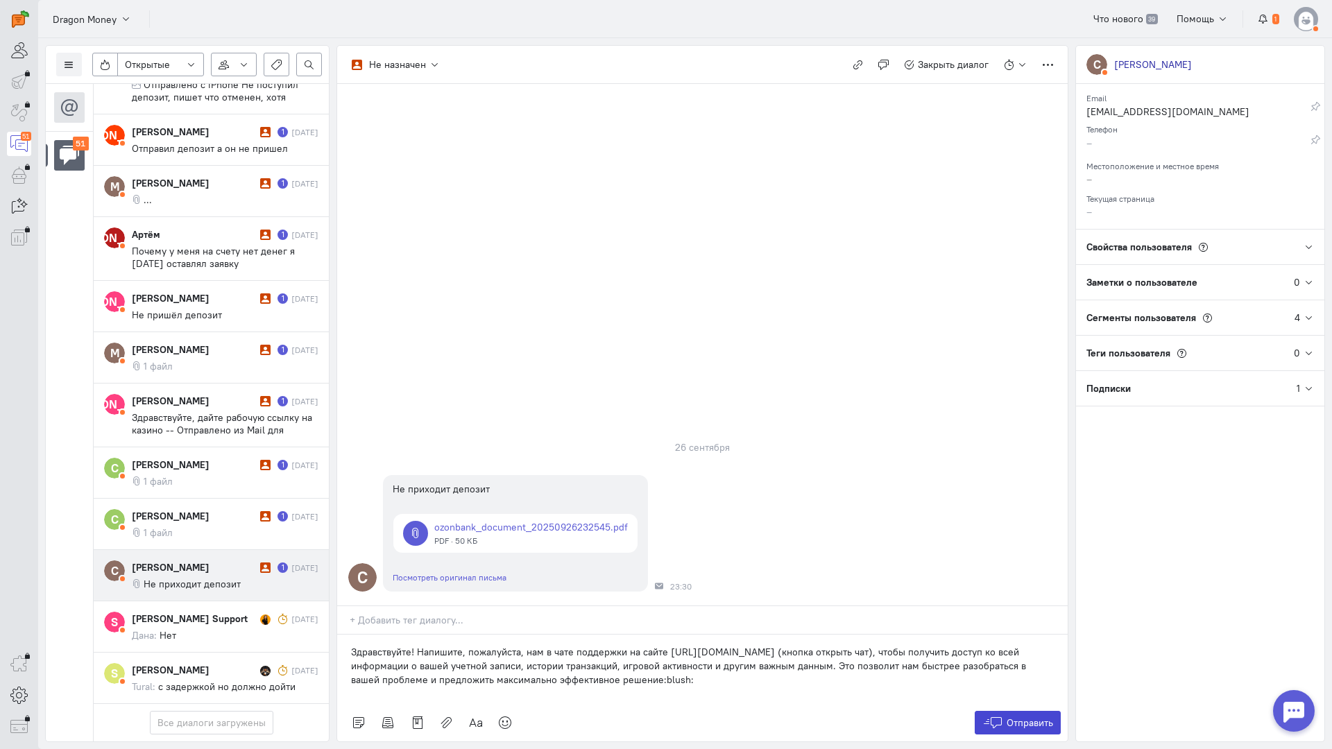
click at [1009, 717] on span "Отправить" at bounding box center [1029, 723] width 46 height 12
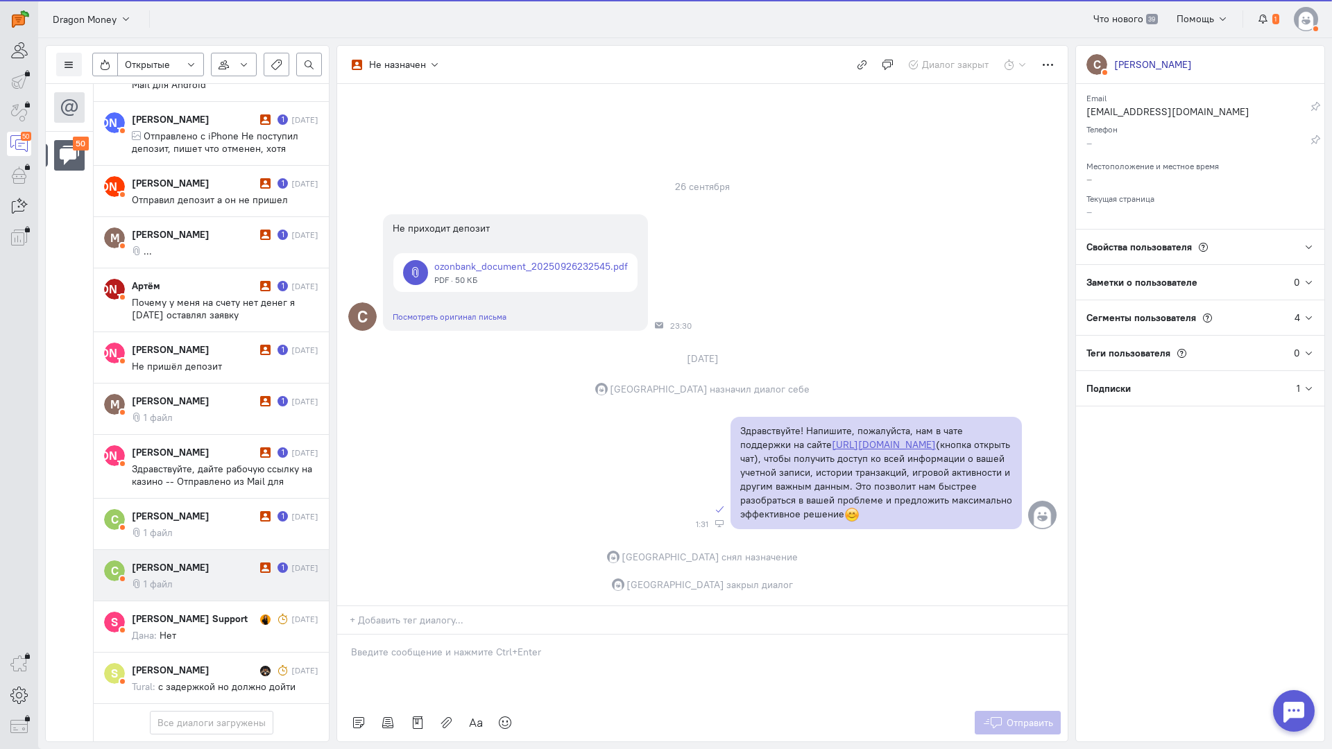
click at [230, 560] on div "[PERSON_NAME]" at bounding box center [194, 567] width 125 height 14
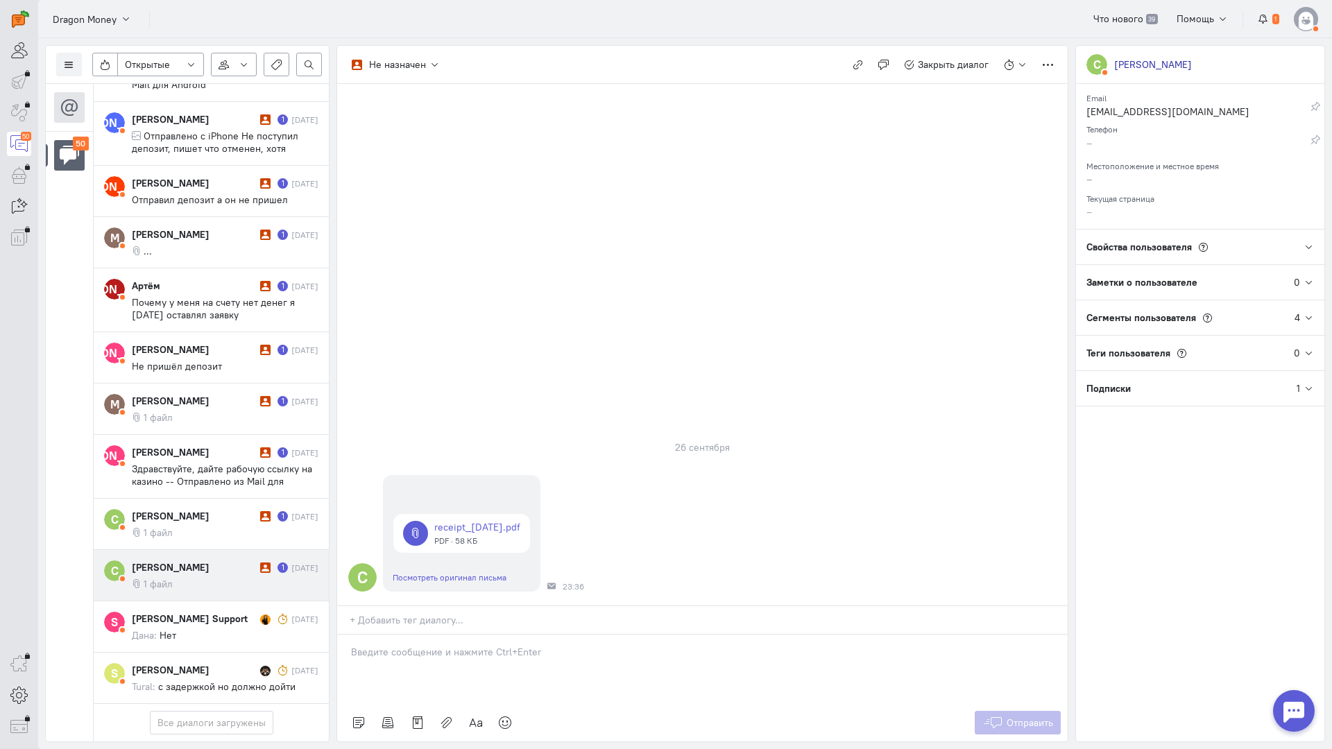
click at [468, 645] on p at bounding box center [702, 652] width 703 height 14
click at [344, 635] on div "Здравствуйте! Благодарим Вас за обращение и предоставленную информацию:blush:" at bounding box center [702, 669] width 730 height 69
click at [1027, 717] on span "Отправить" at bounding box center [1029, 723] width 46 height 12
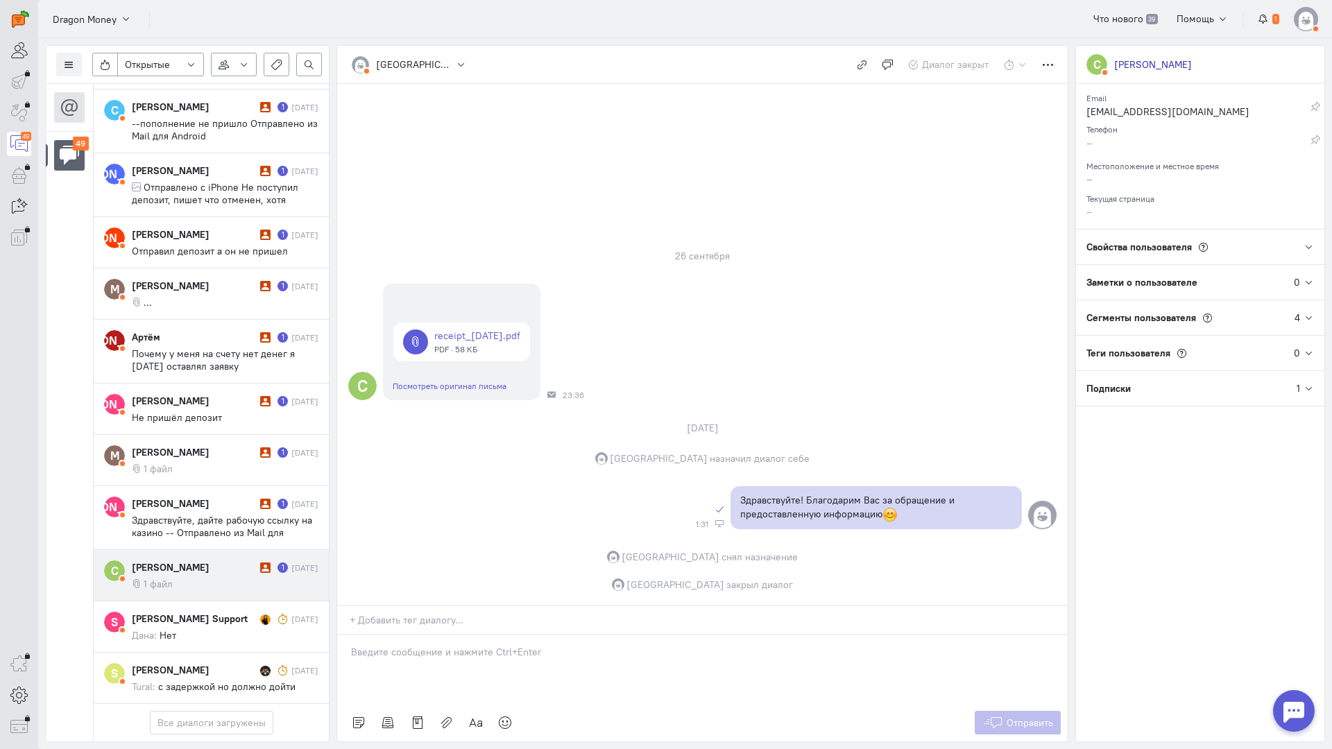
click at [246, 560] on div "[PERSON_NAME]" at bounding box center [194, 567] width 125 height 14
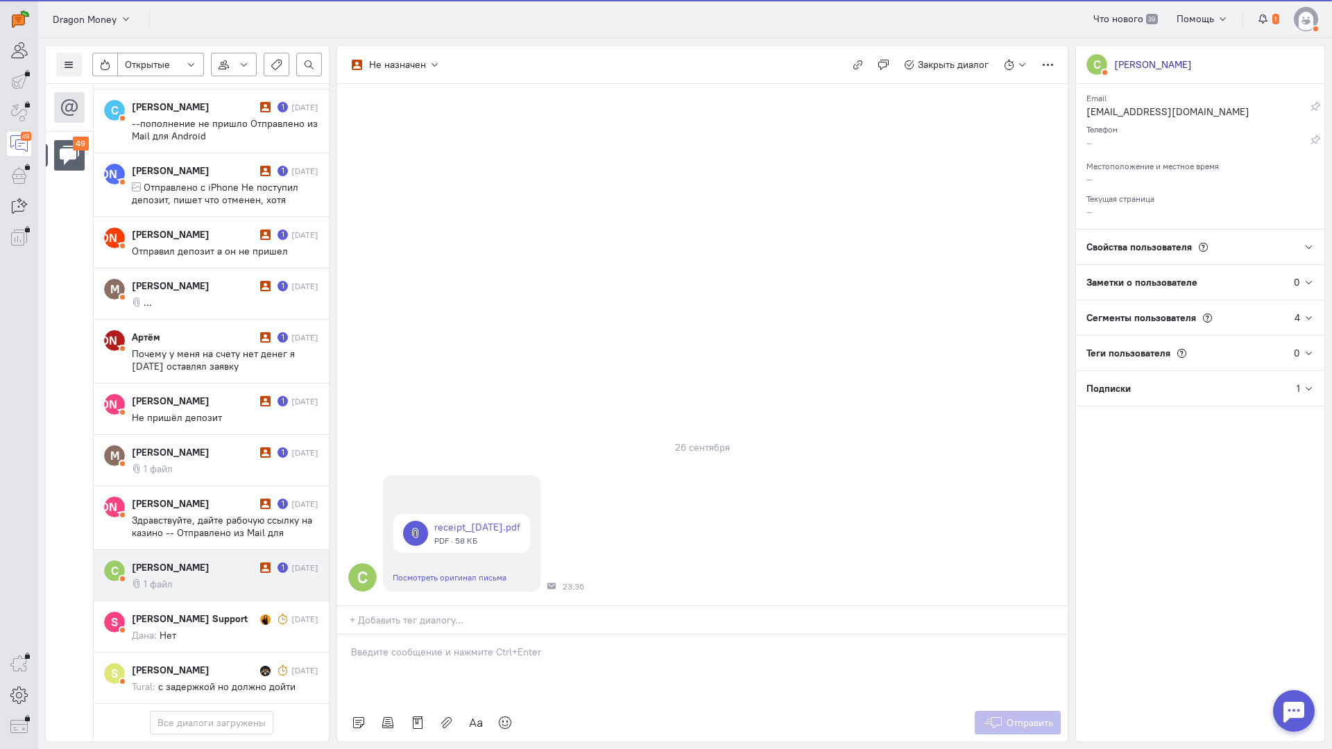
drag, startPoint x: 459, startPoint y: 578, endPoint x: 425, endPoint y: 576, distance: 34.7
click at [457, 635] on div at bounding box center [702, 669] width 730 height 69
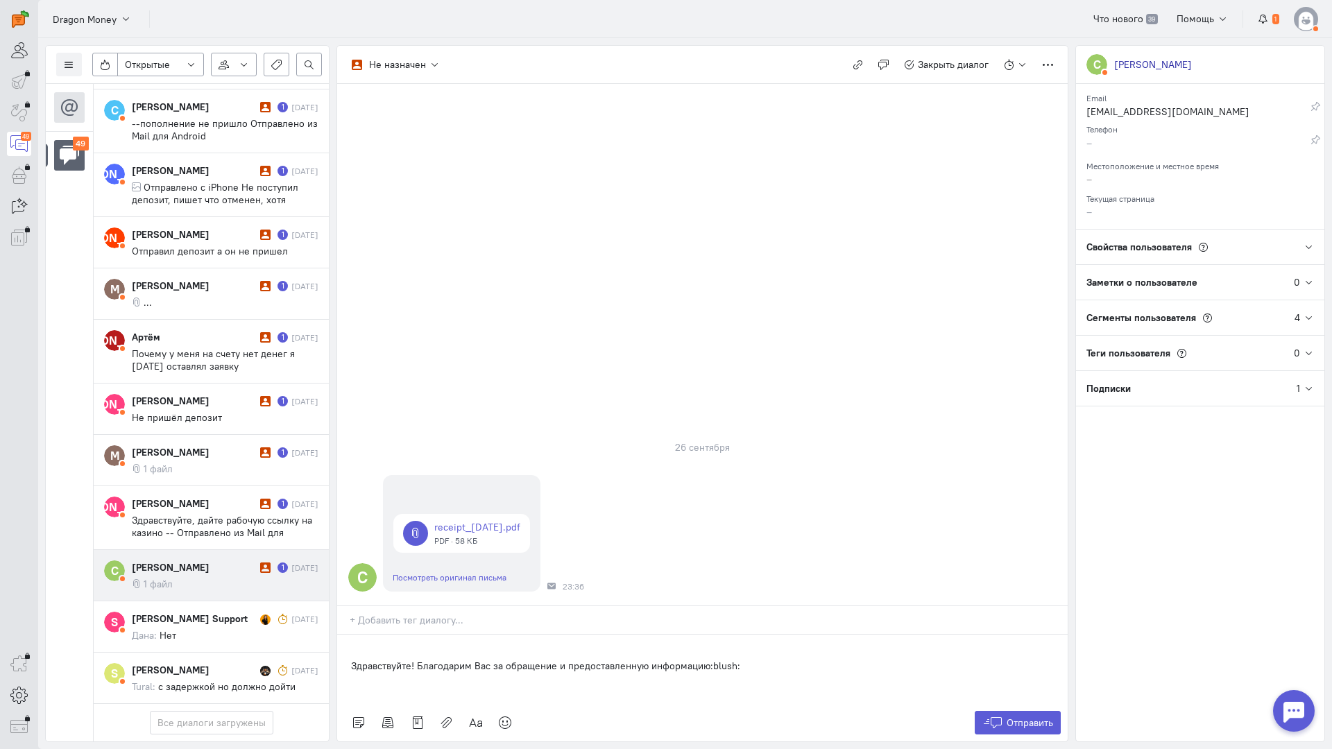
click at [344, 635] on div "Здравствуйте! Благодарим Вас за обращение и предоставленную информацию:blush:" at bounding box center [702, 669] width 730 height 69
click at [1051, 717] on span "Отправить" at bounding box center [1029, 723] width 46 height 12
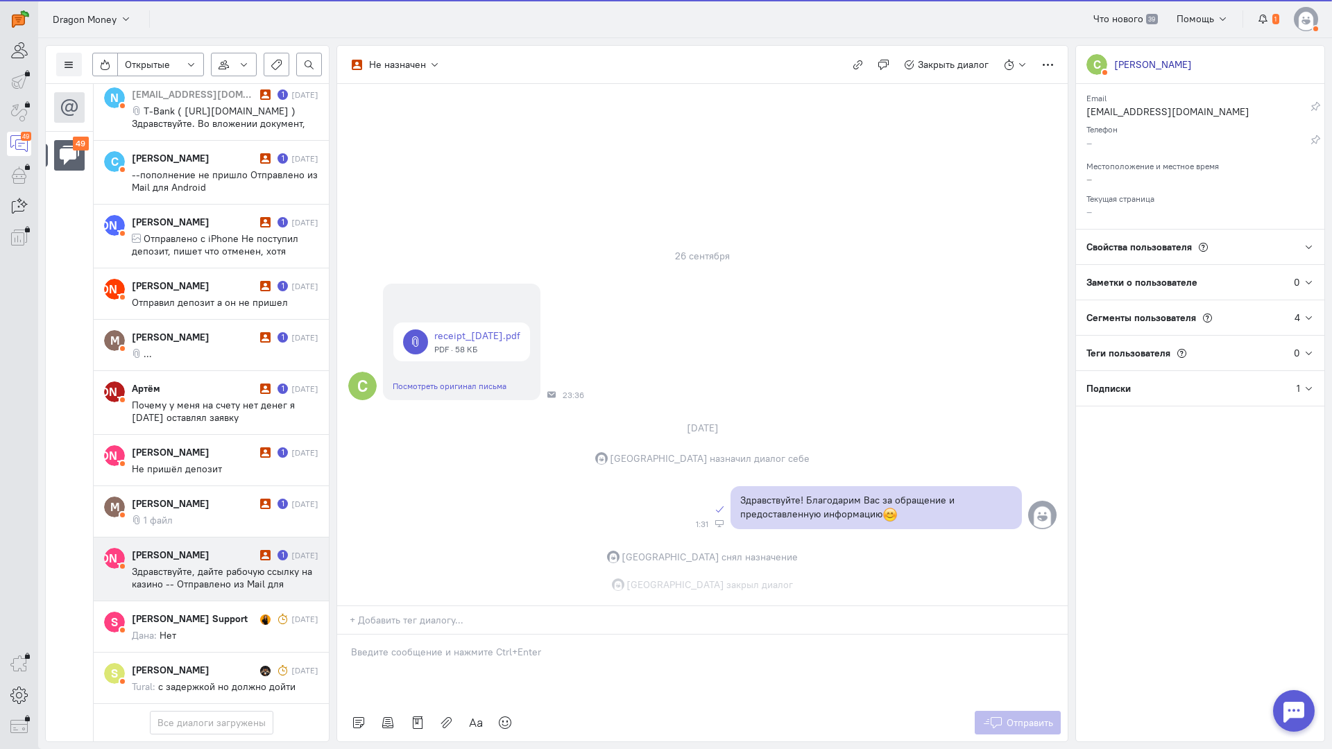
click at [240, 548] on div "[PERSON_NAME]" at bounding box center [194, 555] width 125 height 14
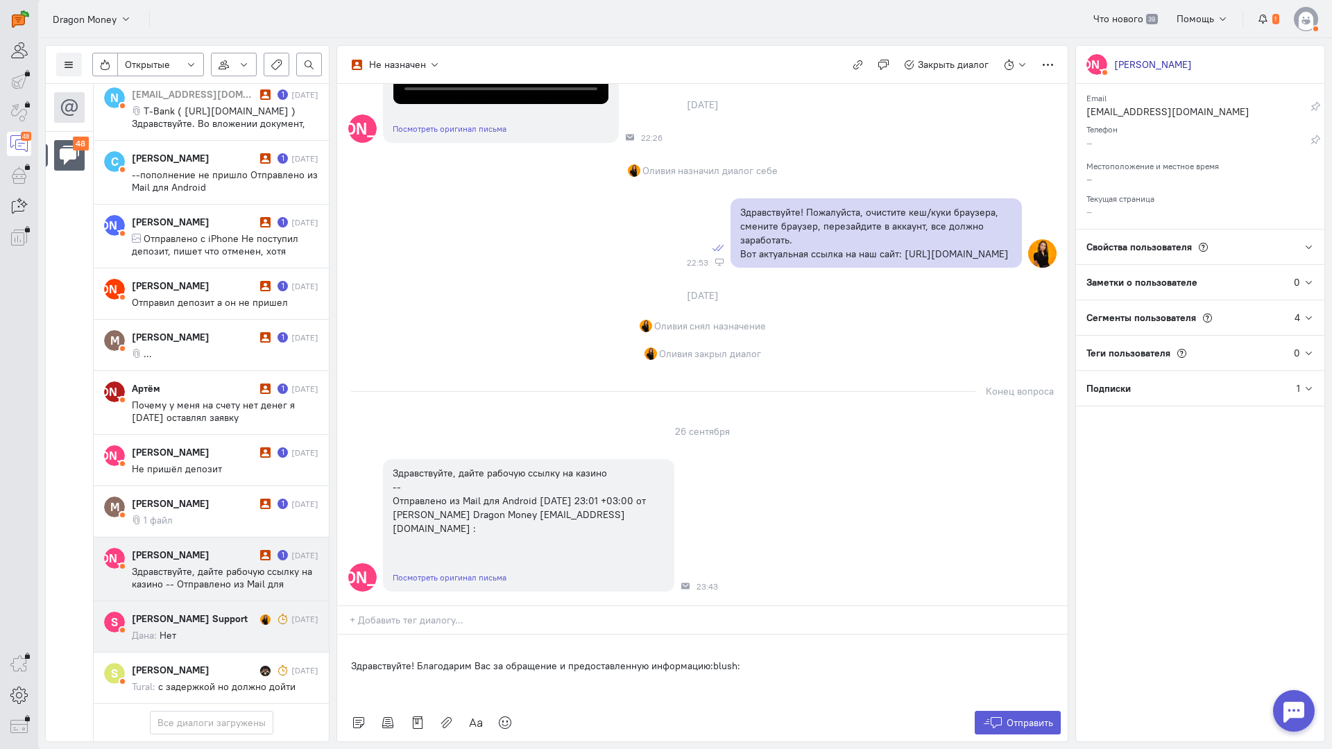
drag, startPoint x: 779, startPoint y: 578, endPoint x: 245, endPoint y: 549, distance: 534.9
click at [243, 549] on div "Список пользователей Включить темную тему Открытые Открытые диалоги Отложенные …" at bounding box center [685, 393] width 1294 height 711
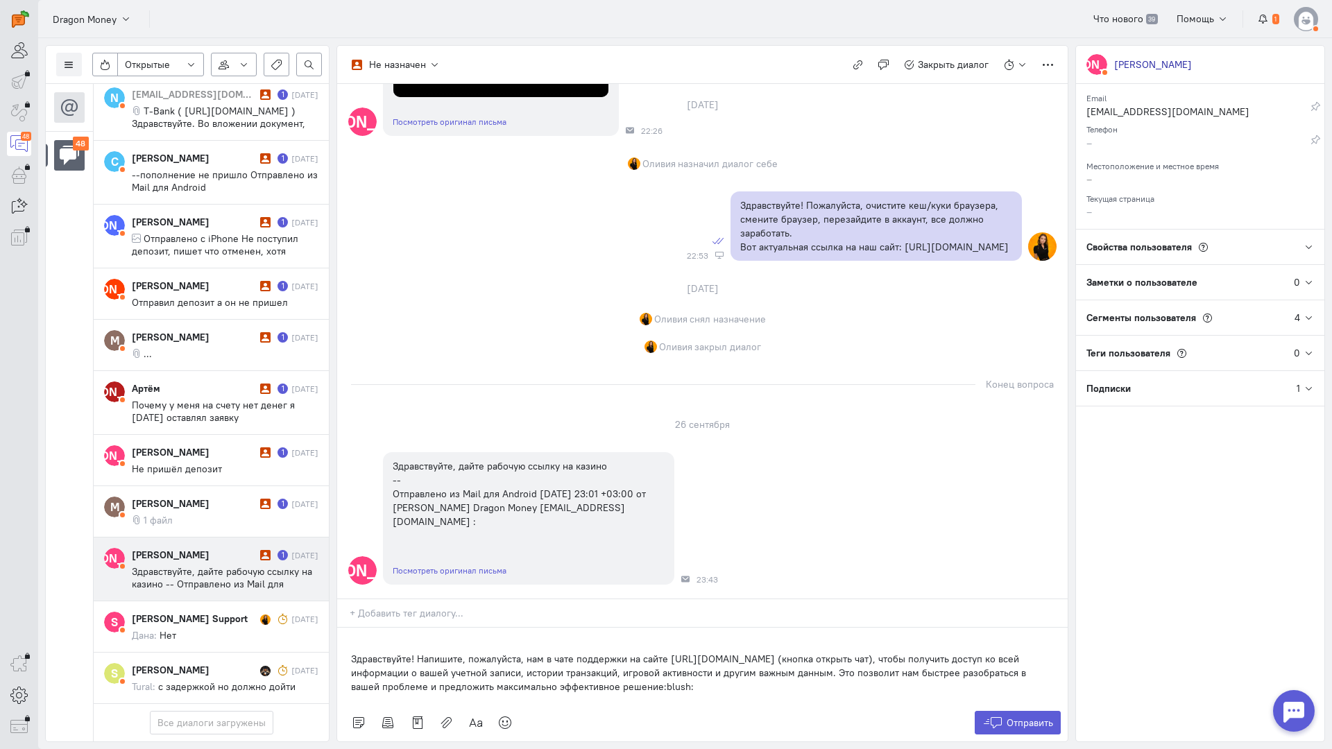
click at [342, 628] on div "Здравствуйте! Напишите, пожалуйста, нам в чате поддержки на сайте [URL][DOMAIN_…" at bounding box center [702, 666] width 730 height 76
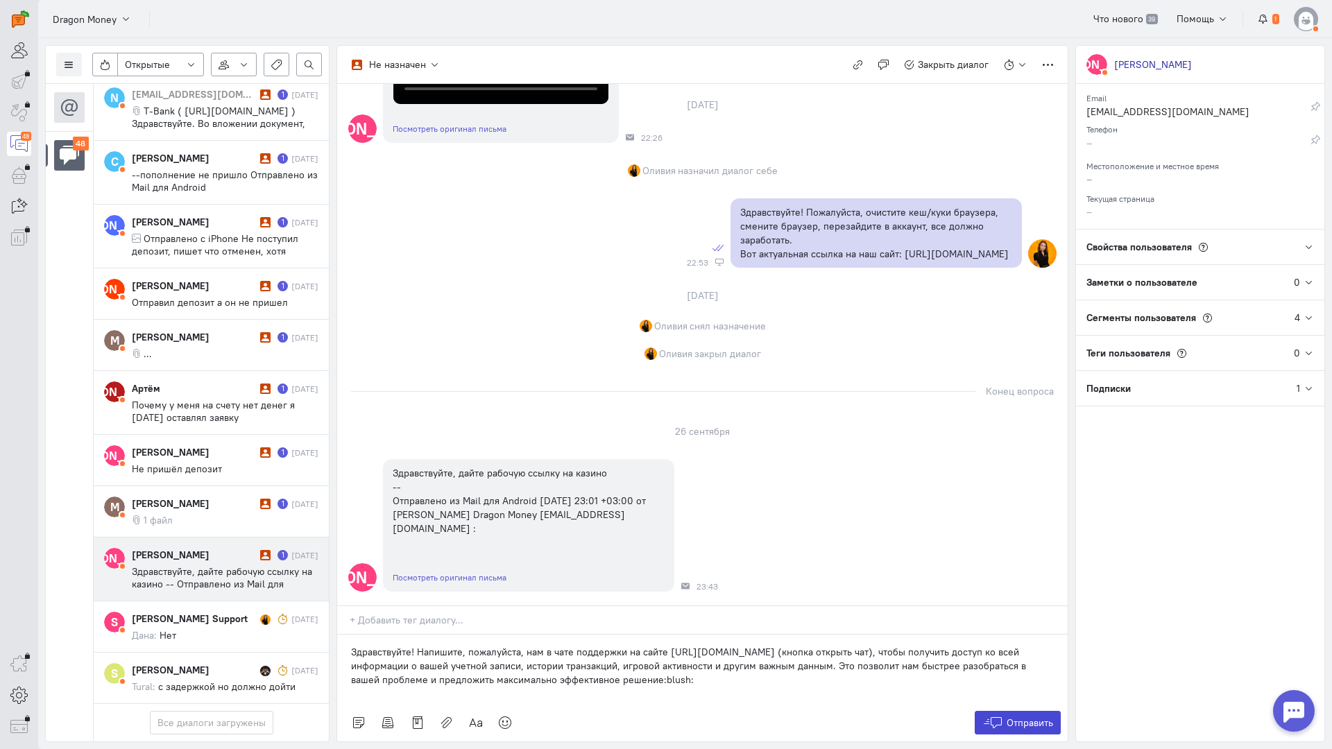
click at [1017, 711] on button "Отправить" at bounding box center [1018, 723] width 87 height 24
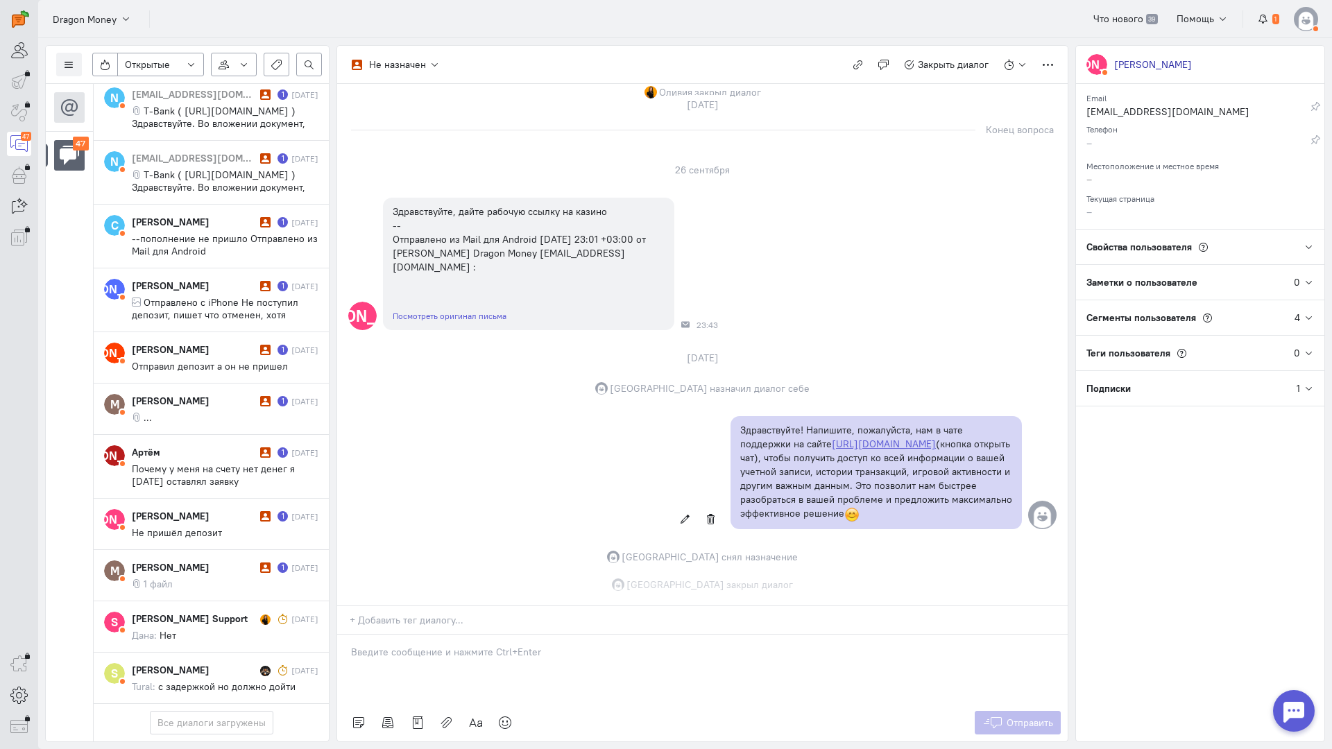
scroll to position [1031, 0]
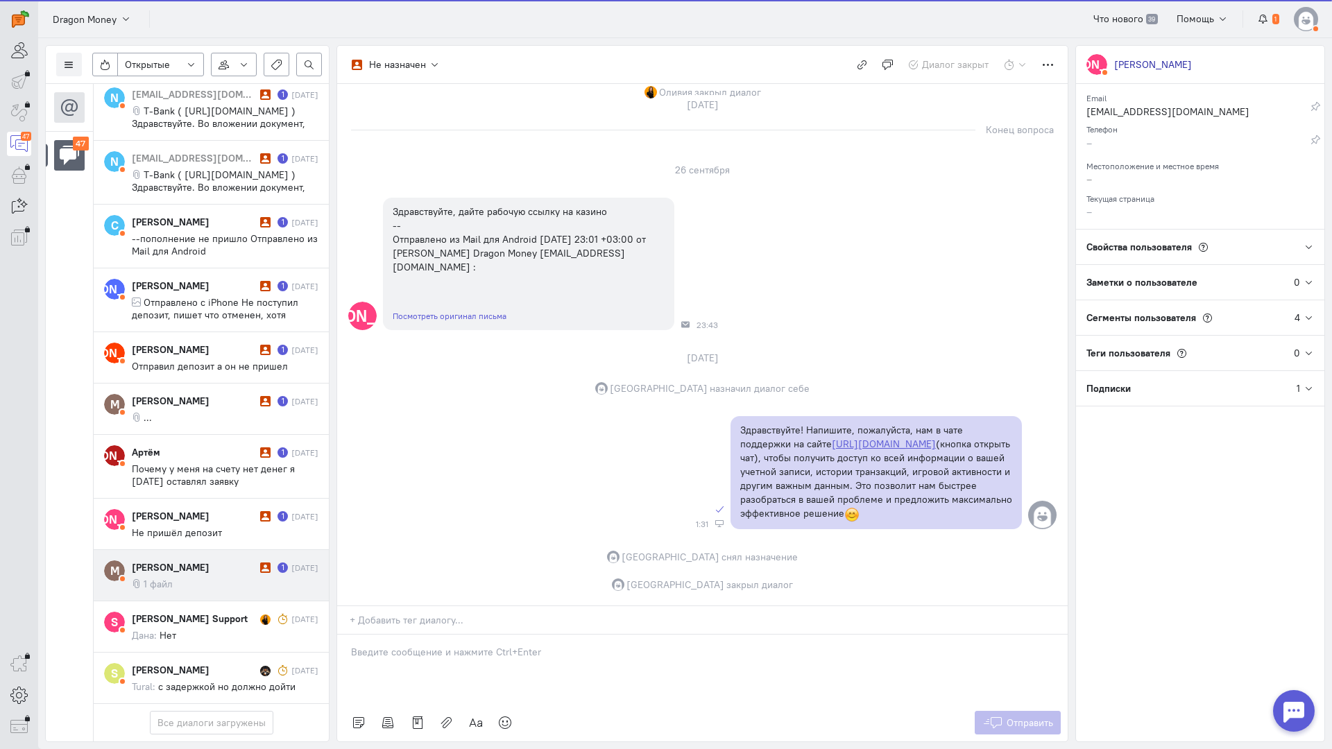
click at [234, 560] on div "[PERSON_NAME] 1 [DATE] 1 файл" at bounding box center [225, 575] width 187 height 30
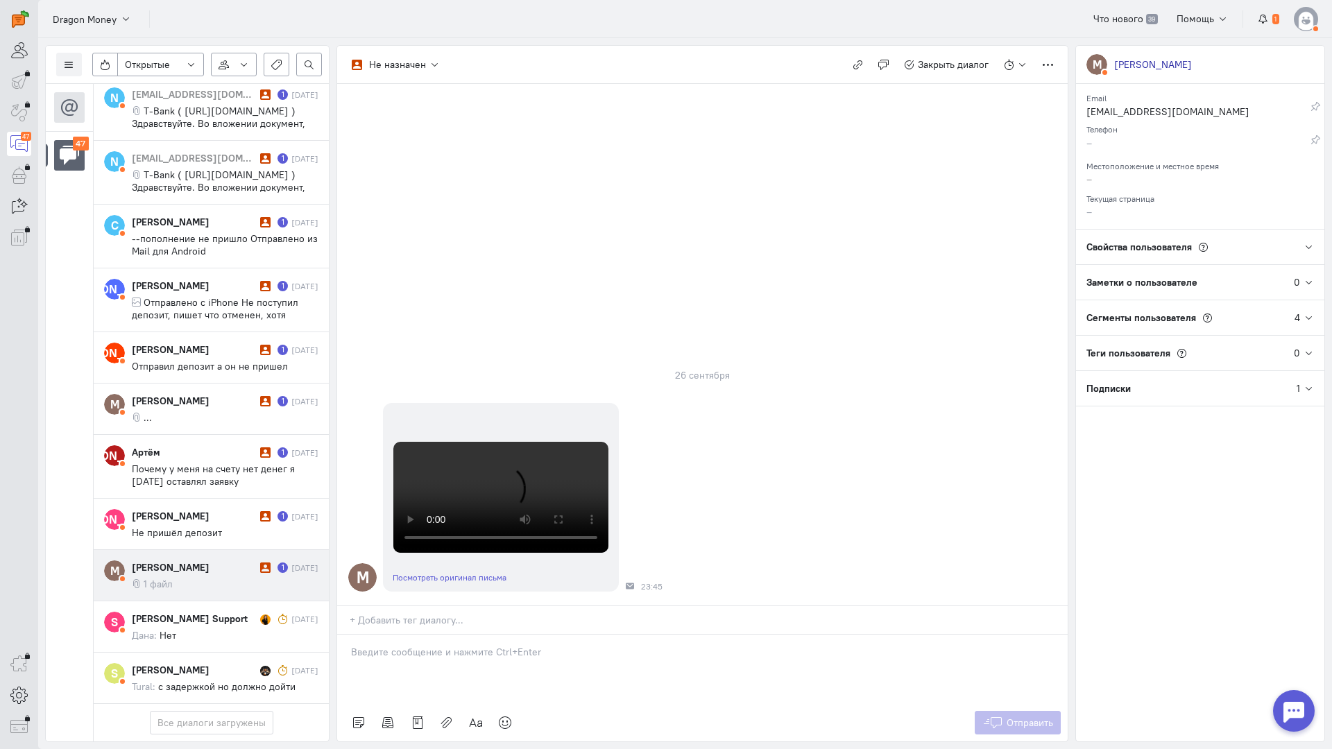
click at [479, 645] on p at bounding box center [702, 652] width 703 height 14
click at [350, 635] on div "Здравствуйте! Благодарим Вас за обращение и предоставленную информацию:blush:" at bounding box center [702, 669] width 730 height 69
click at [1015, 717] on span "Отправить" at bounding box center [1029, 723] width 46 height 12
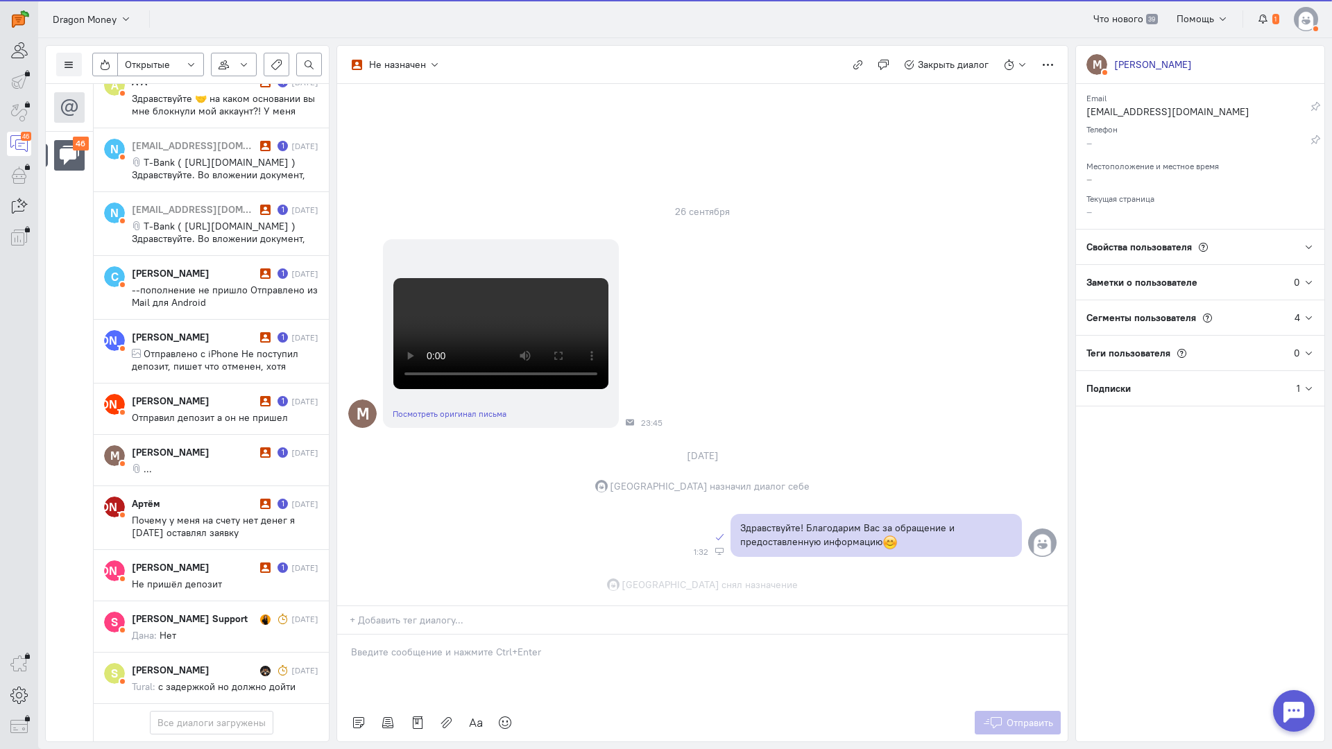
scroll to position [486, 0]
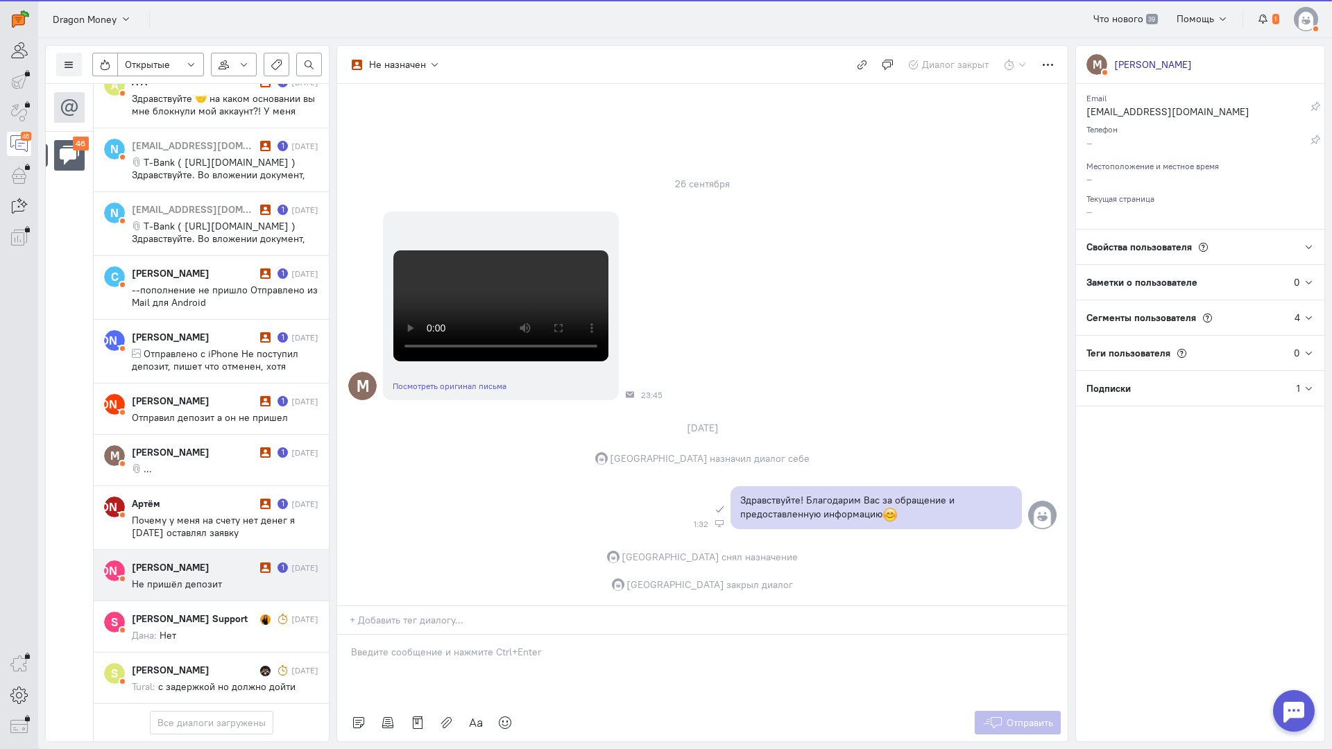
click at [233, 560] on div "[PERSON_NAME] 1 [DATE] Не пришёл депозит" at bounding box center [225, 575] width 187 height 30
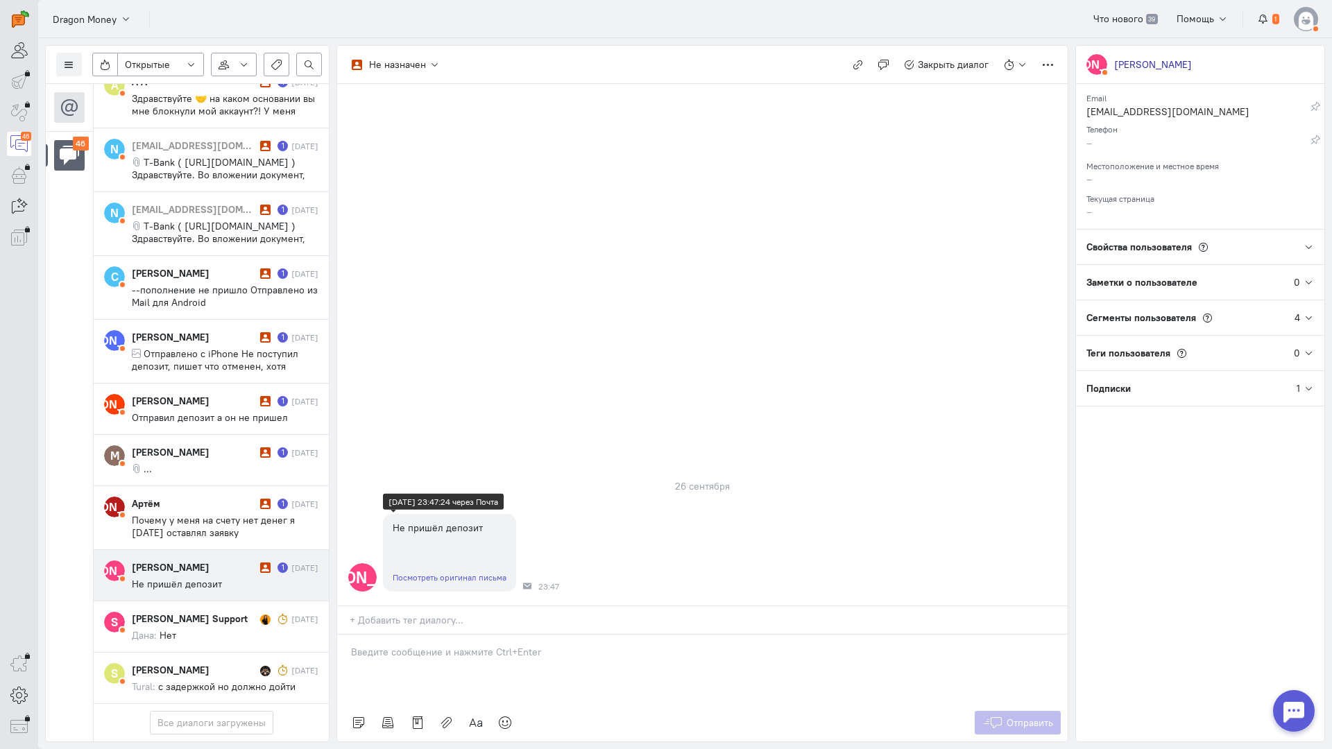
click at [447, 572] on link "Посмотреть оригинал письма" at bounding box center [450, 577] width 114 height 10
click at [377, 645] on p at bounding box center [702, 652] width 703 height 14
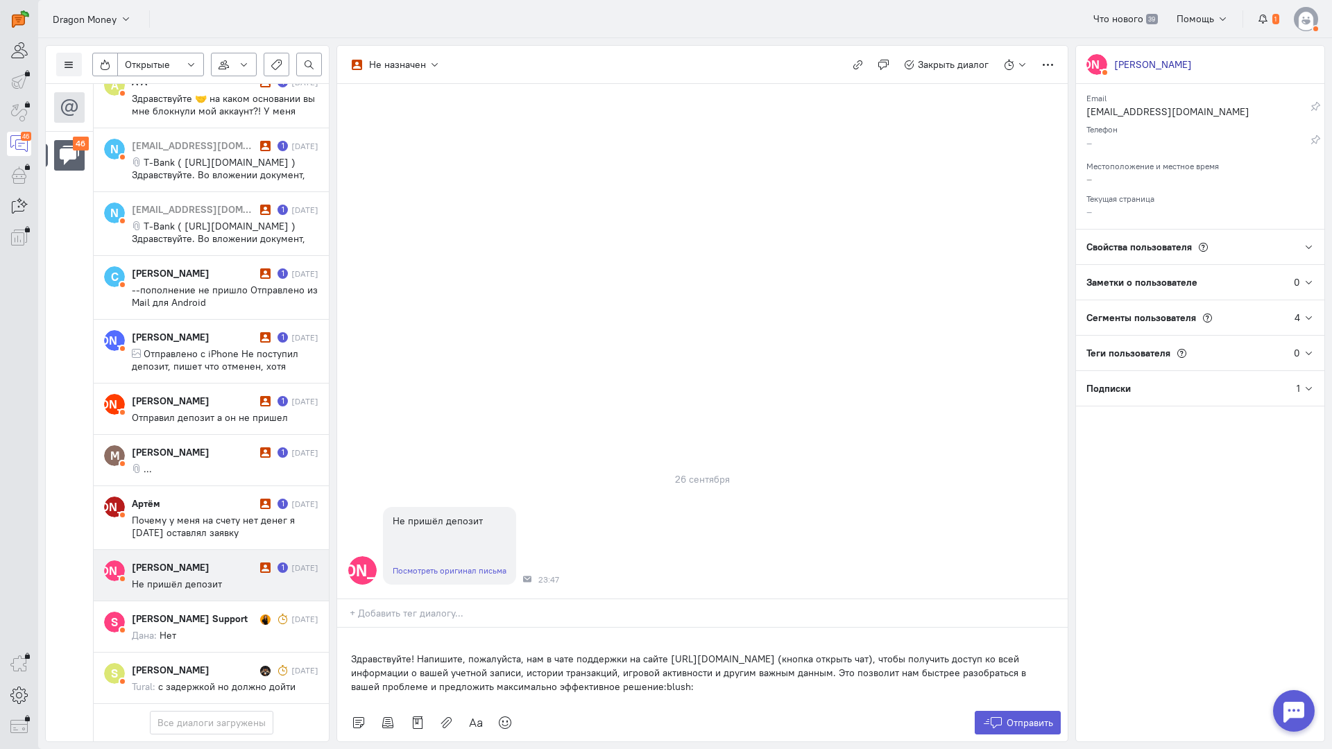
click at [348, 628] on div "Здравствуйте! Напишите, пожалуйста, нам в чате поддержки на сайте [URL][DOMAIN_…" at bounding box center [702, 666] width 730 height 76
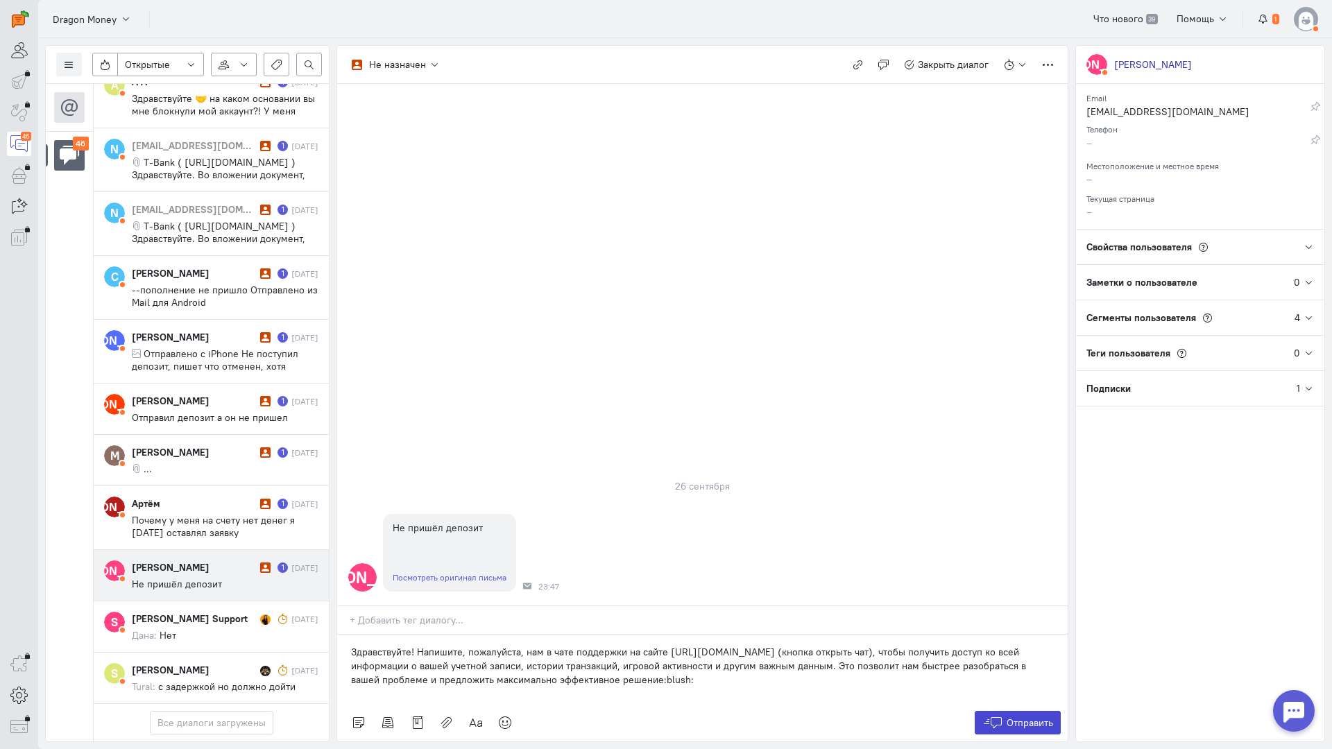
click at [1004, 711] on button "Отправить" at bounding box center [1018, 723] width 87 height 24
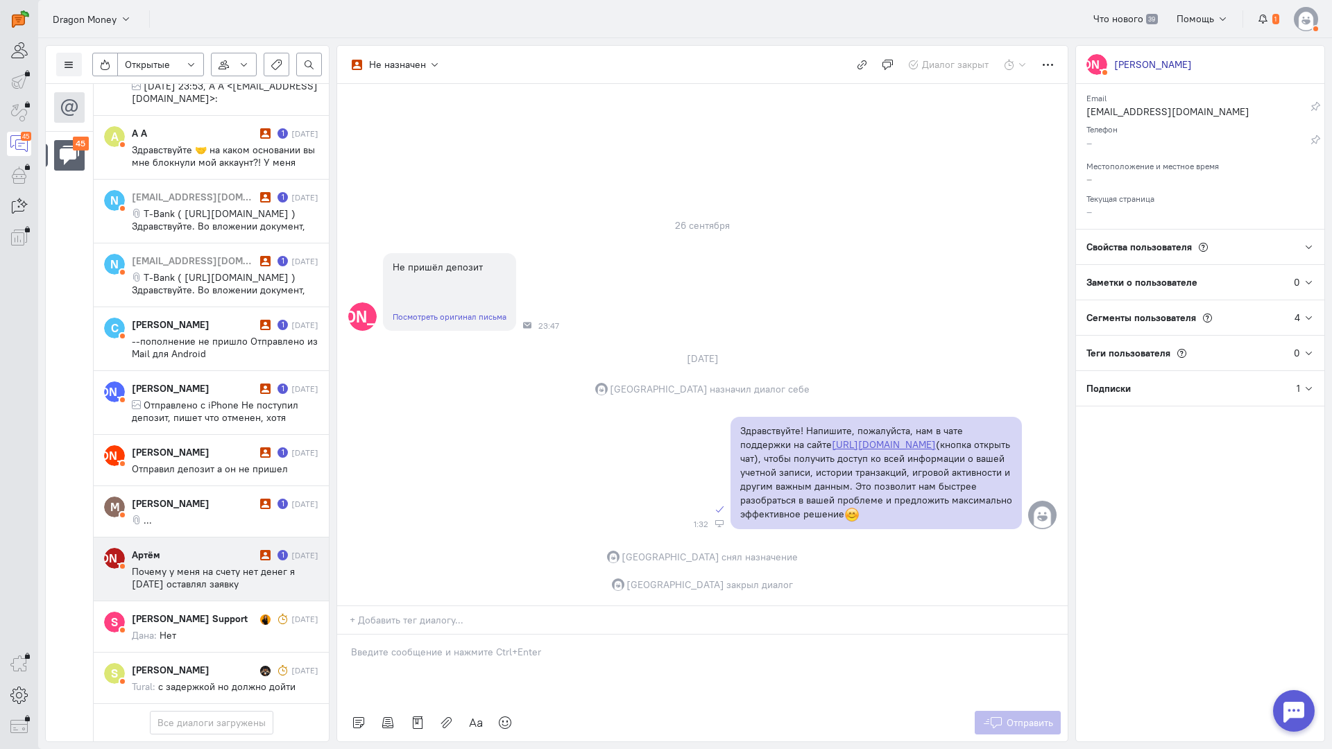
scroll to position [2491, 0]
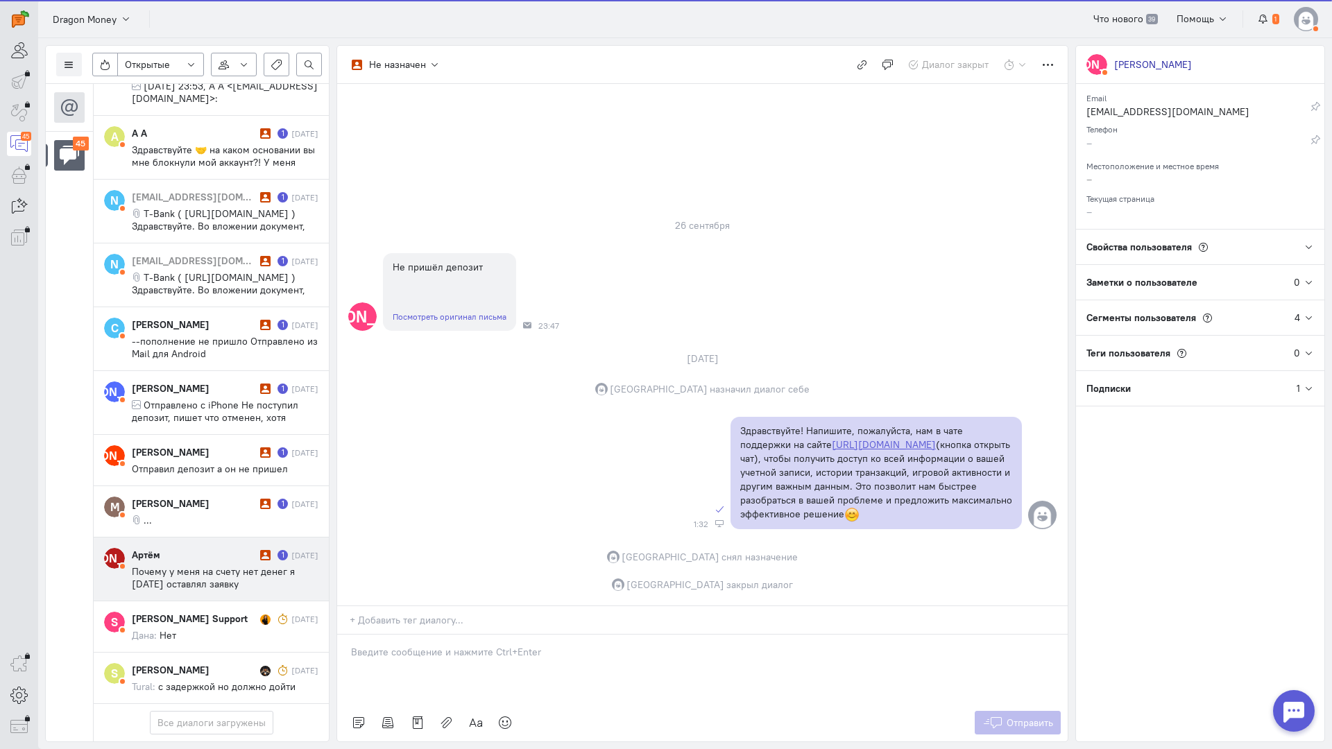
click at [209, 565] on span "Почему у меня на счету нет денег я [DATE] оставлял заявку" at bounding box center [213, 577] width 163 height 25
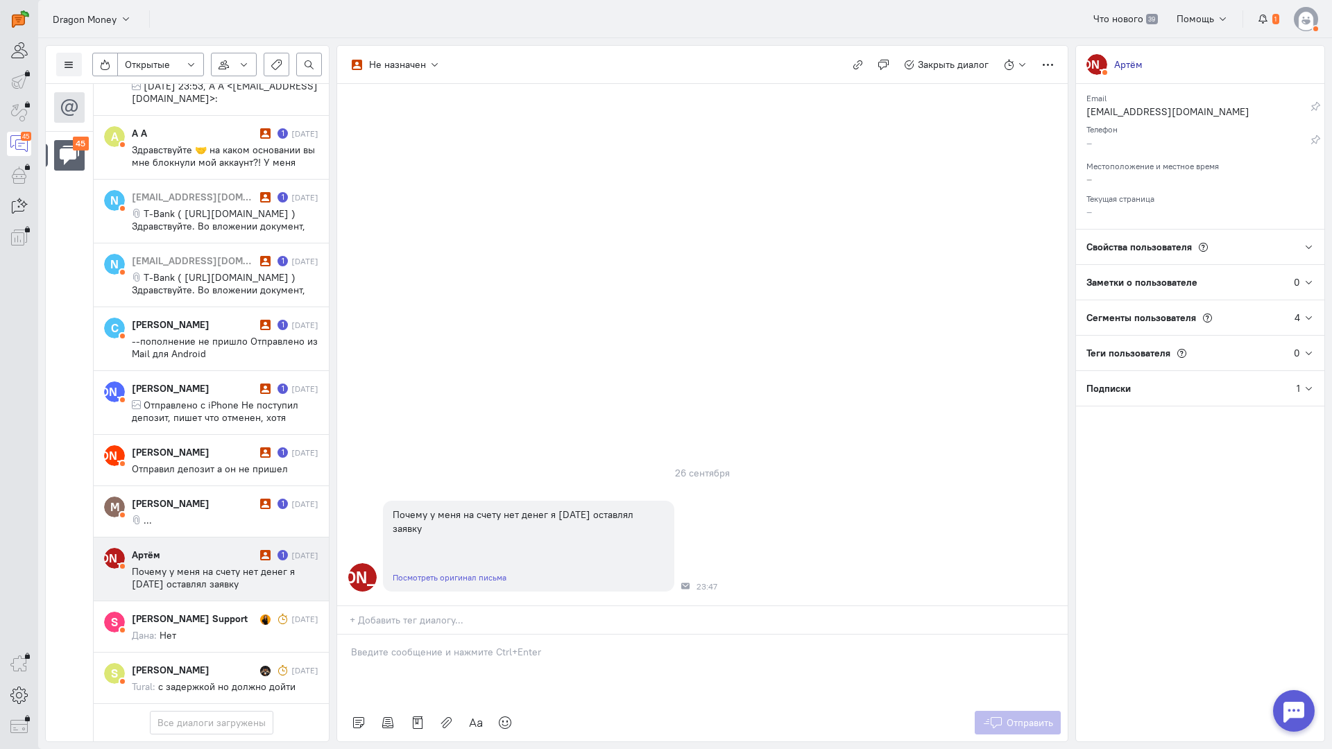
click at [420, 635] on div at bounding box center [702, 669] width 730 height 69
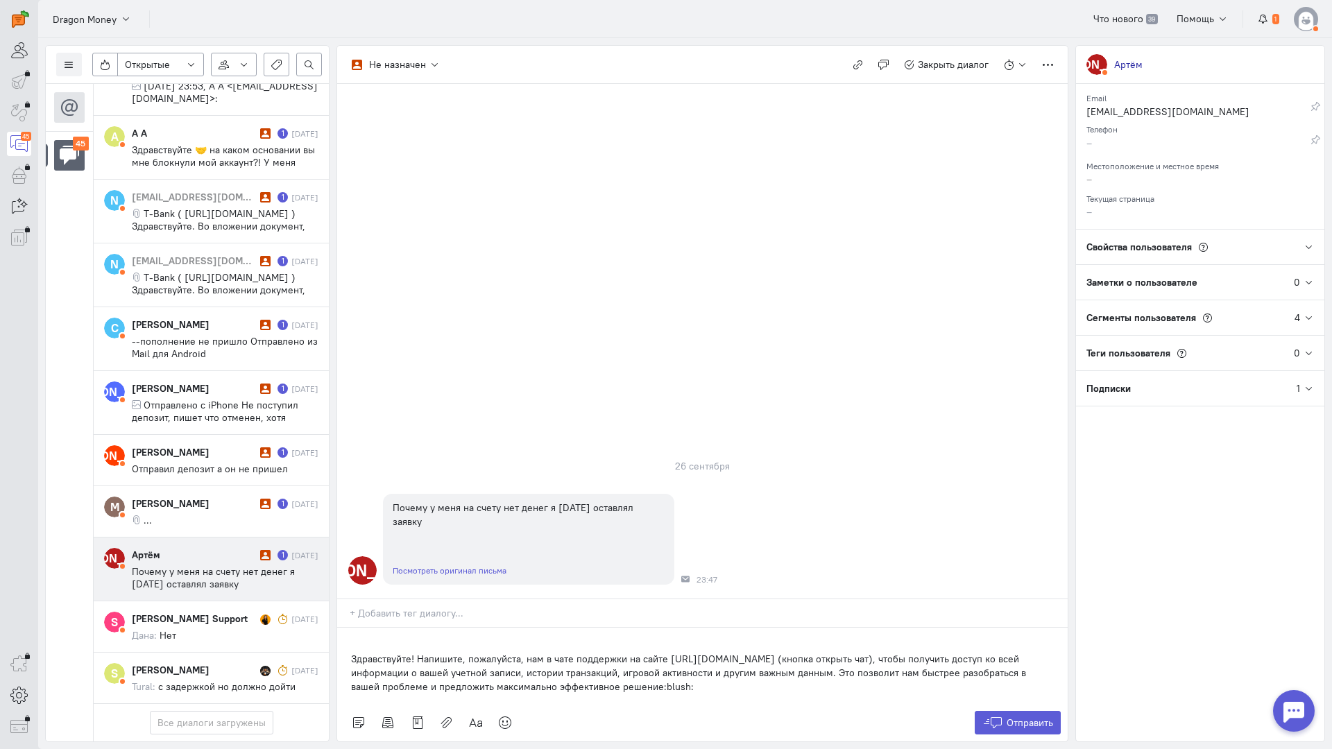
click at [347, 628] on div "Здравствуйте! Напишите, пожалуйста, нам в чате поддержки на сайте [URL][DOMAIN_…" at bounding box center [702, 666] width 730 height 76
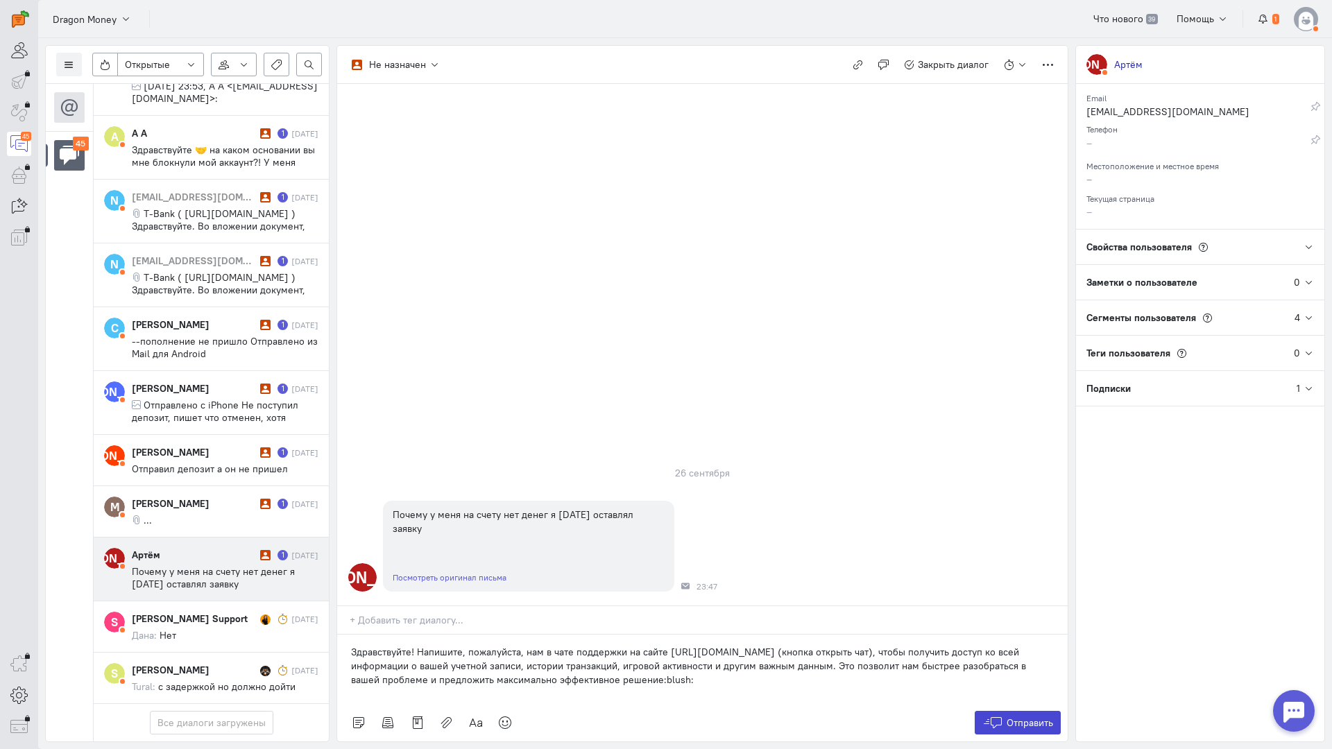
click at [1044, 711] on button "Отправить" at bounding box center [1018, 723] width 87 height 24
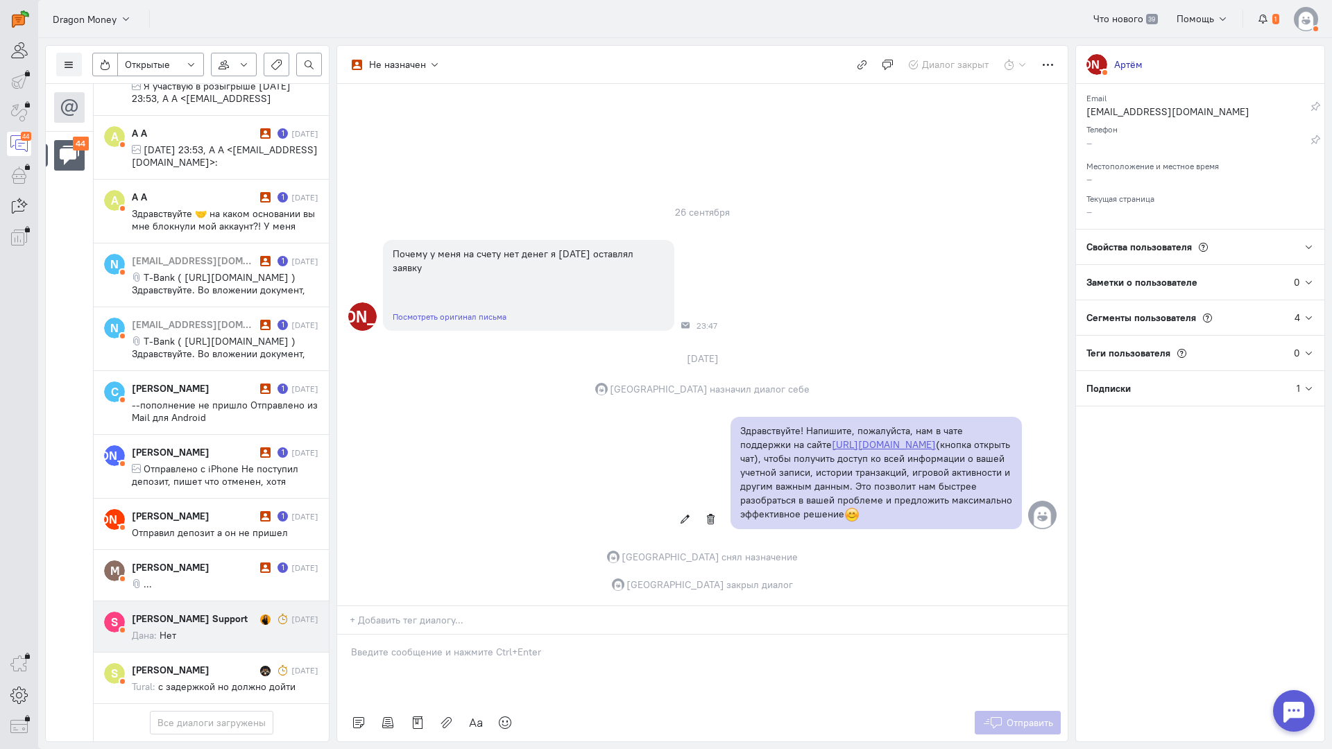
scroll to position [2416, 0]
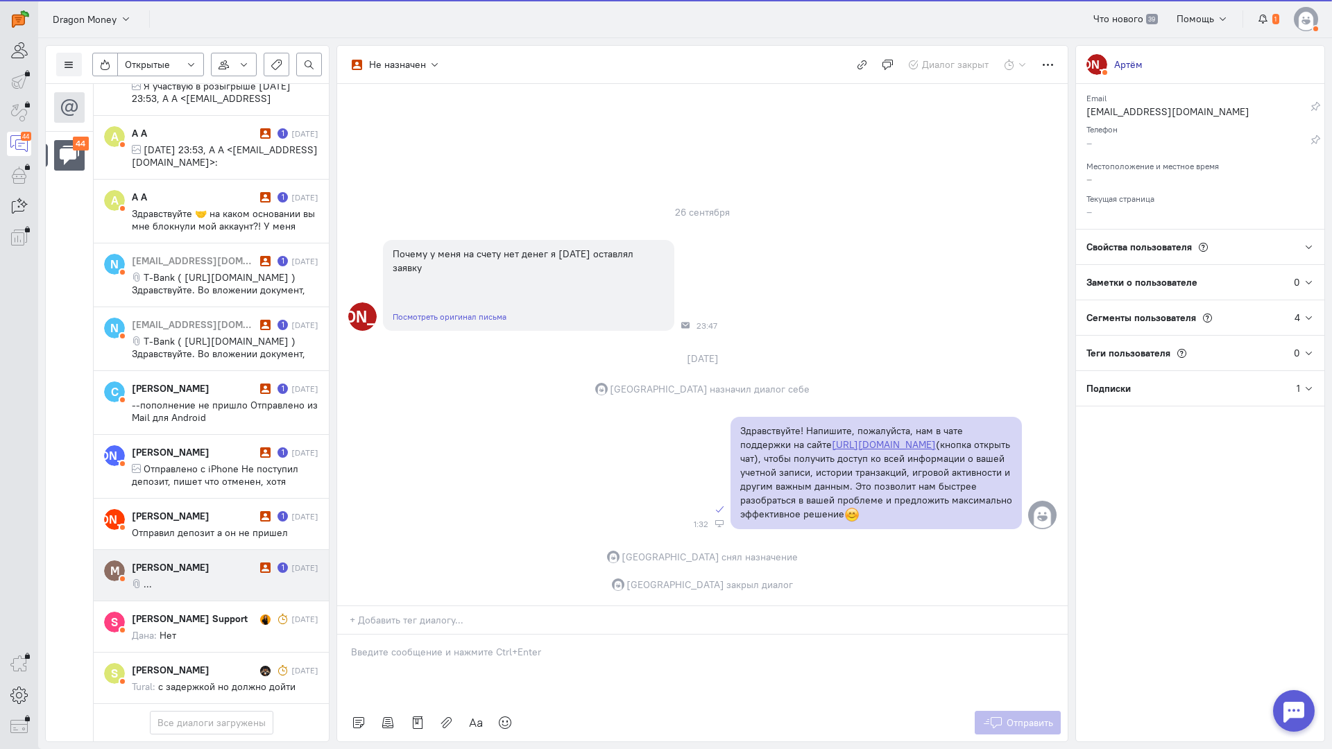
drag, startPoint x: 182, startPoint y: 493, endPoint x: 323, endPoint y: 485, distance: 141.1
click at [183, 578] on cq-message "..." at bounding box center [225, 584] width 187 height 12
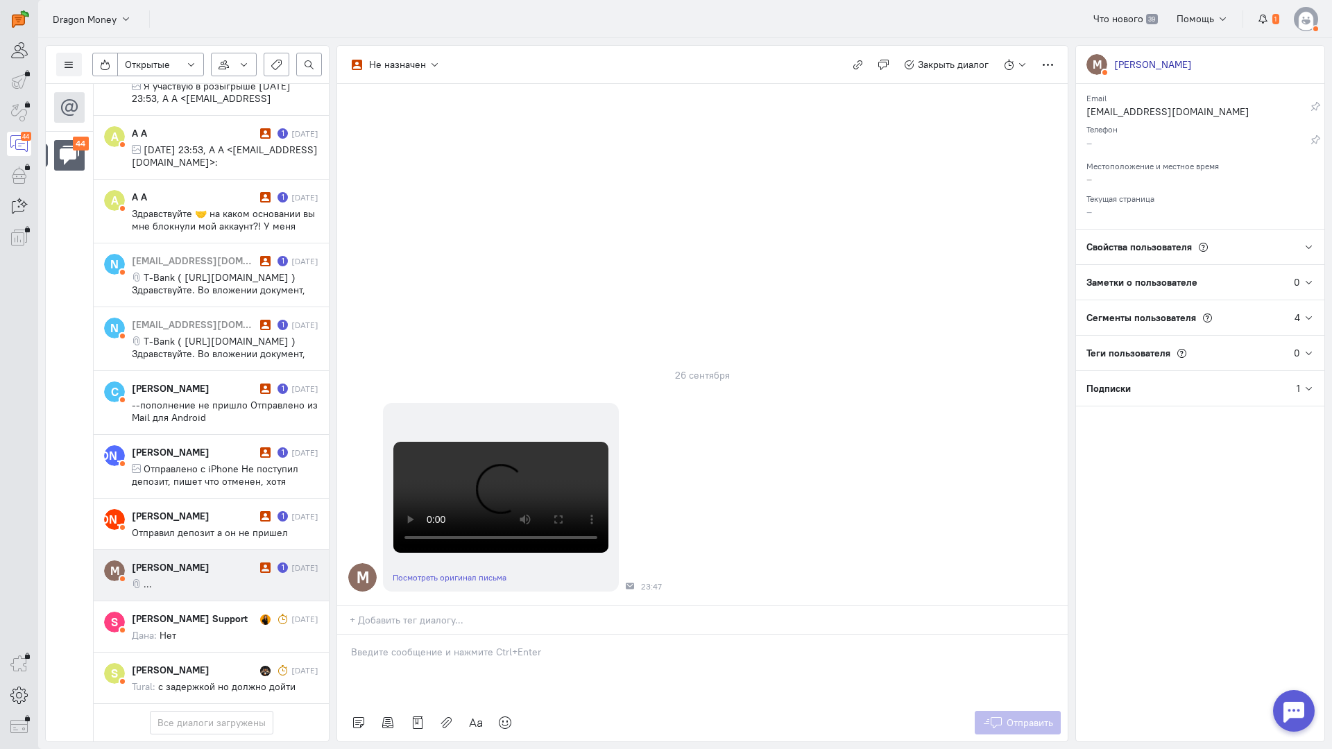
click at [407, 635] on div at bounding box center [702, 669] width 730 height 69
click at [343, 635] on div "Здравствуйте! Благодарим Вас за обращение и предоставленную информацию:blush:" at bounding box center [702, 669] width 730 height 69
click at [1031, 717] on span "Отправить" at bounding box center [1029, 723] width 46 height 12
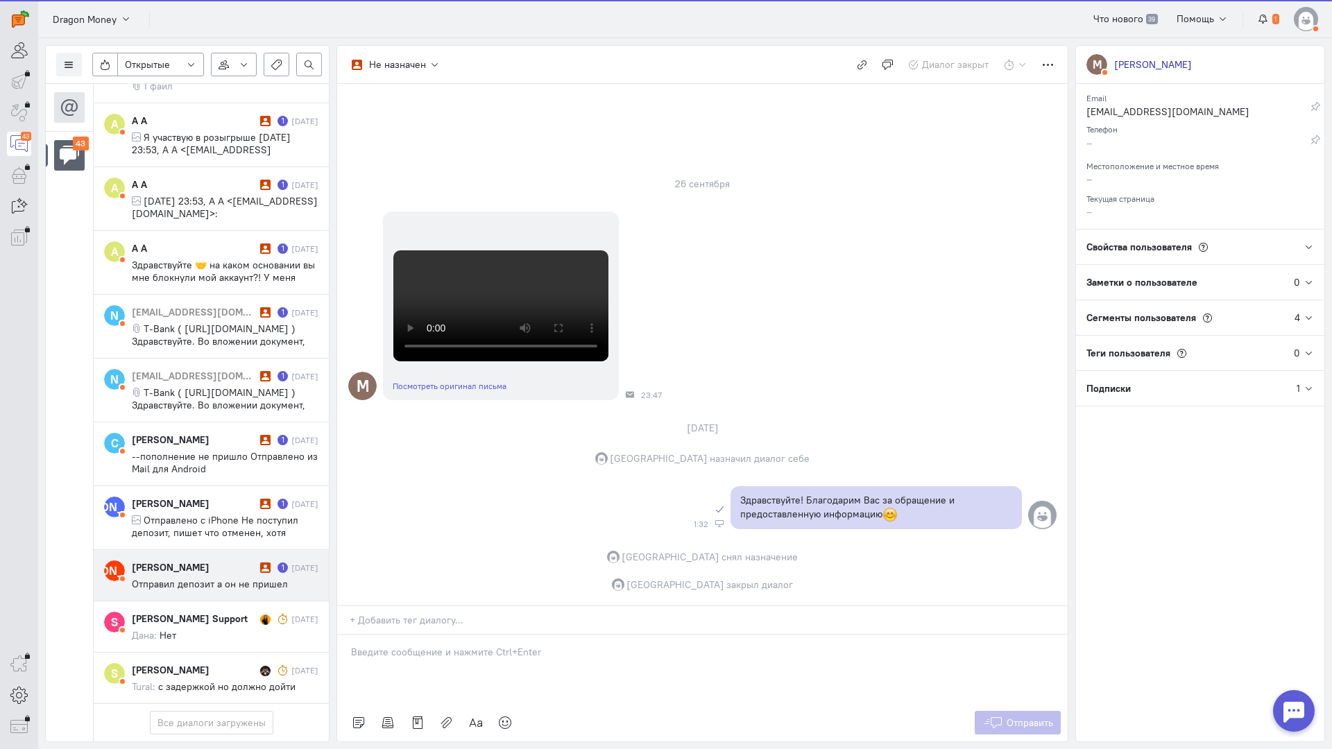
scroll to position [2366, 0]
click at [217, 578] on span "Отправил депозит а он не пришел" at bounding box center [210, 584] width 156 height 12
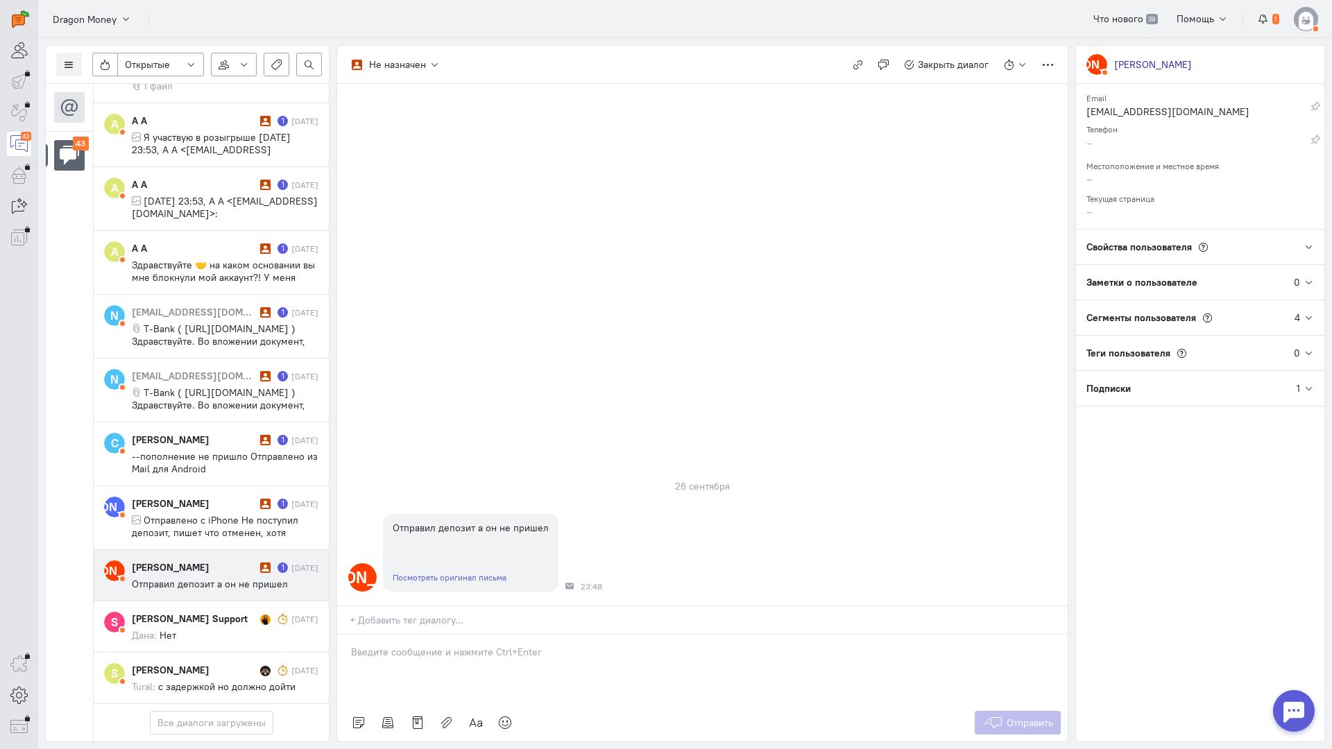
click at [454, 635] on div at bounding box center [702, 669] width 730 height 69
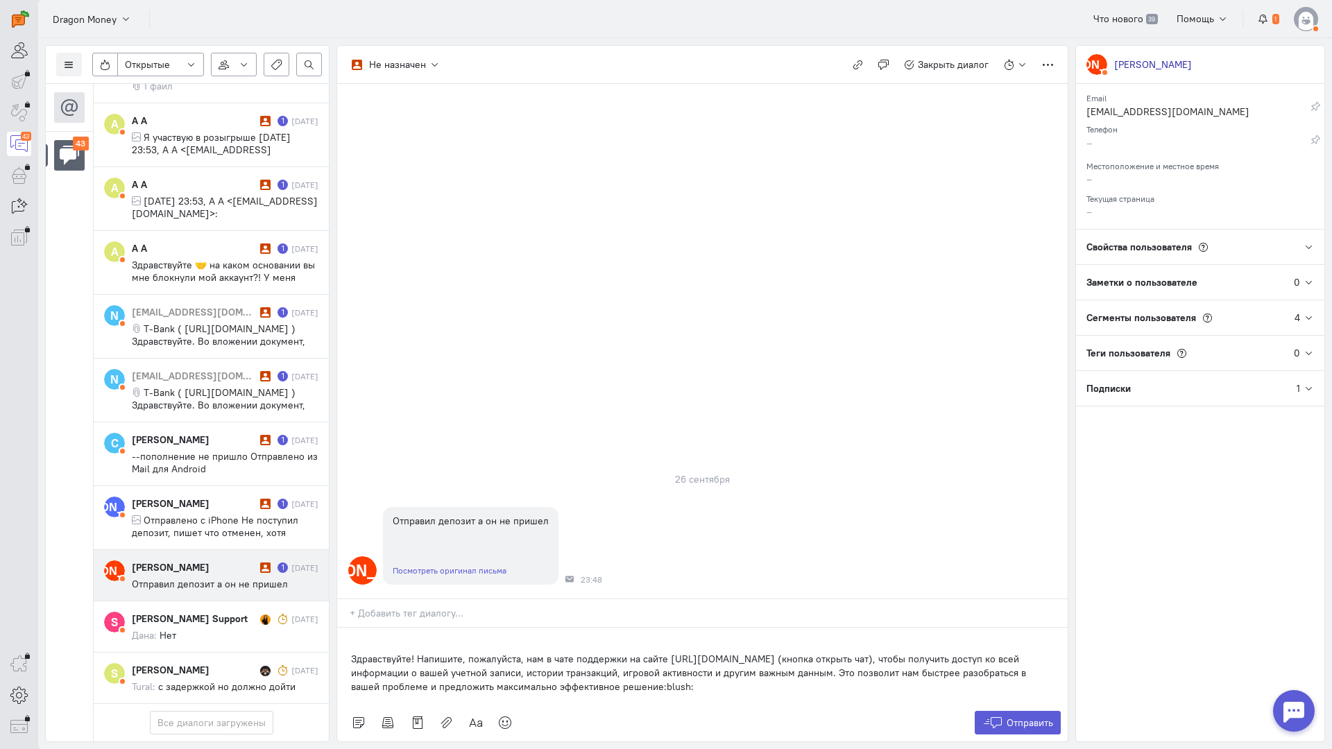
click at [349, 628] on div "Здравствуйте! Напишите, пожалуйста, нам в чате поддержки на сайте [URL][DOMAIN_…" at bounding box center [702, 666] width 730 height 76
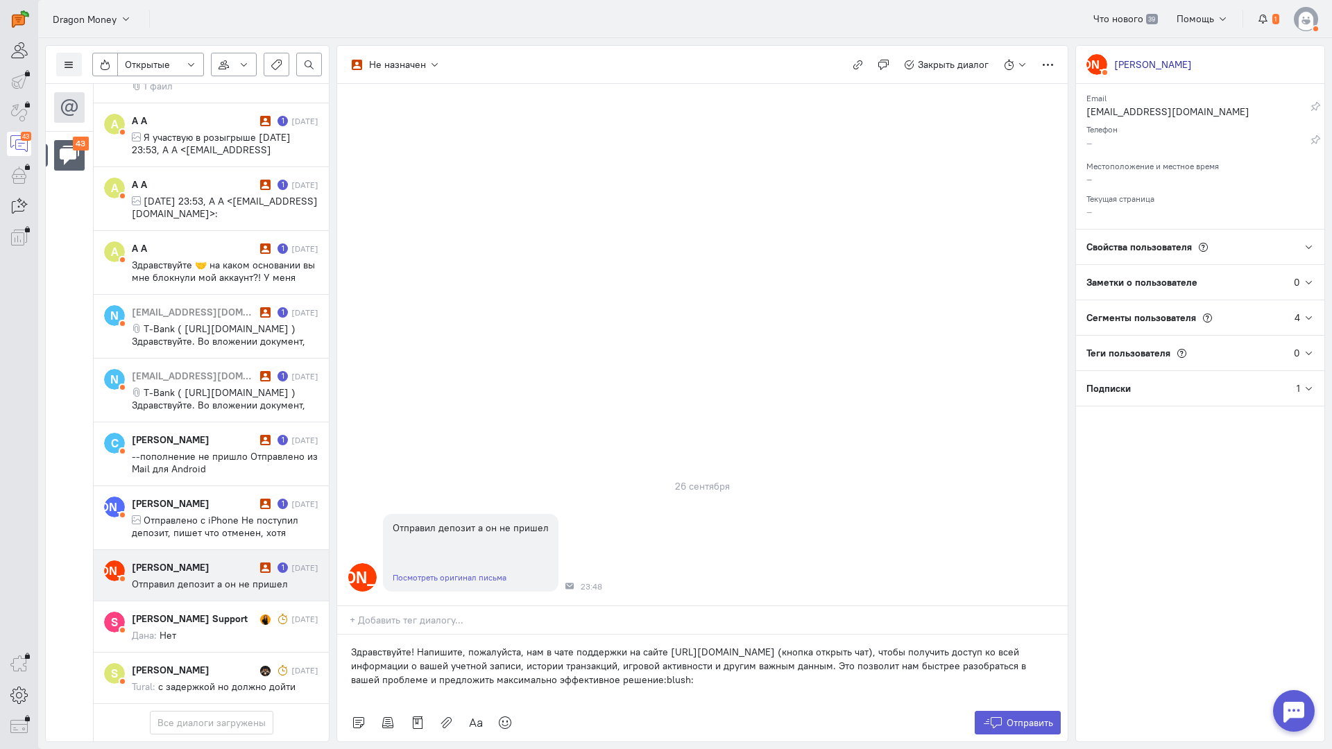
drag, startPoint x: 1065, startPoint y: 638, endPoint x: 1040, endPoint y: 639, distance: 25.7
click at [1065, 638] on div "Список пользователей Включить темную тему Открытые Открытые диалоги Отложенные …" at bounding box center [685, 393] width 1294 height 711
click at [1034, 717] on span "Отправить" at bounding box center [1029, 723] width 46 height 12
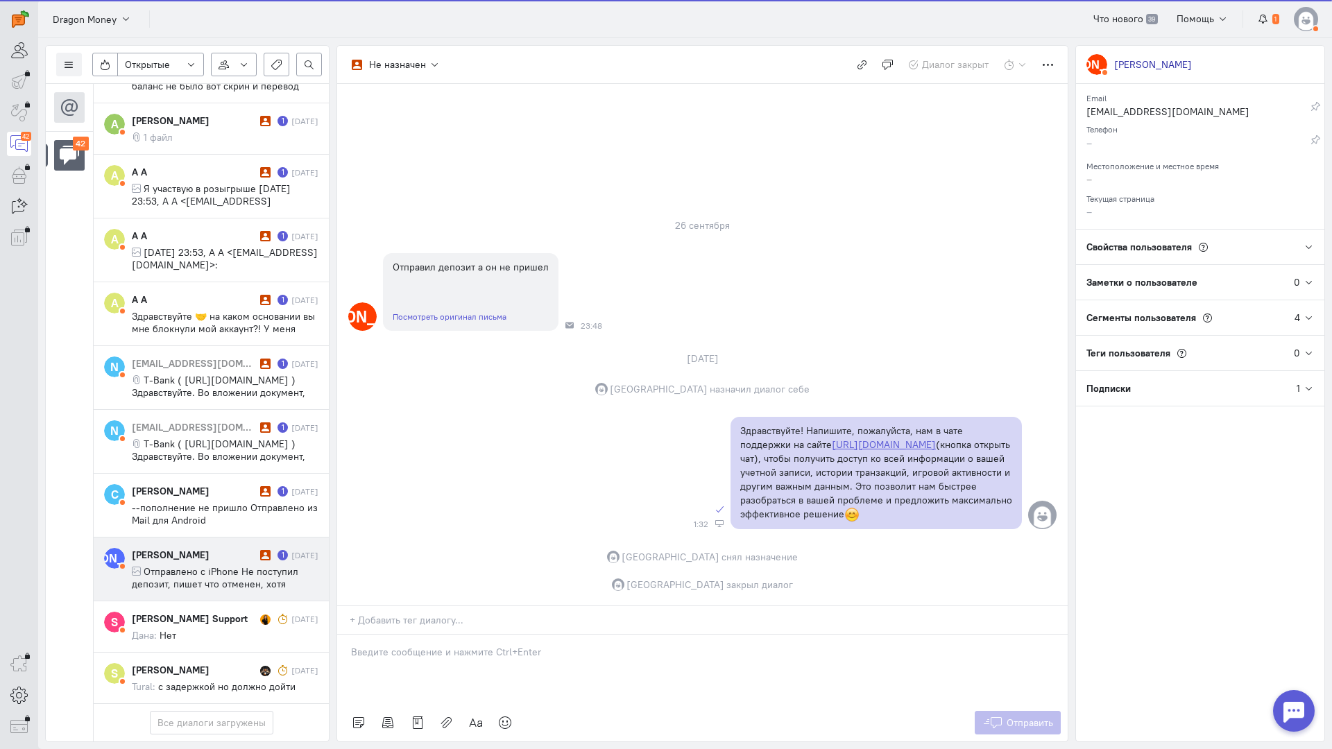
scroll to position [2316, 0]
click at [192, 565] on span "Отправлено с iPhone Не поступил депозит, пишет что отменен, хотя перевел деньги…" at bounding box center [217, 590] width 171 height 50
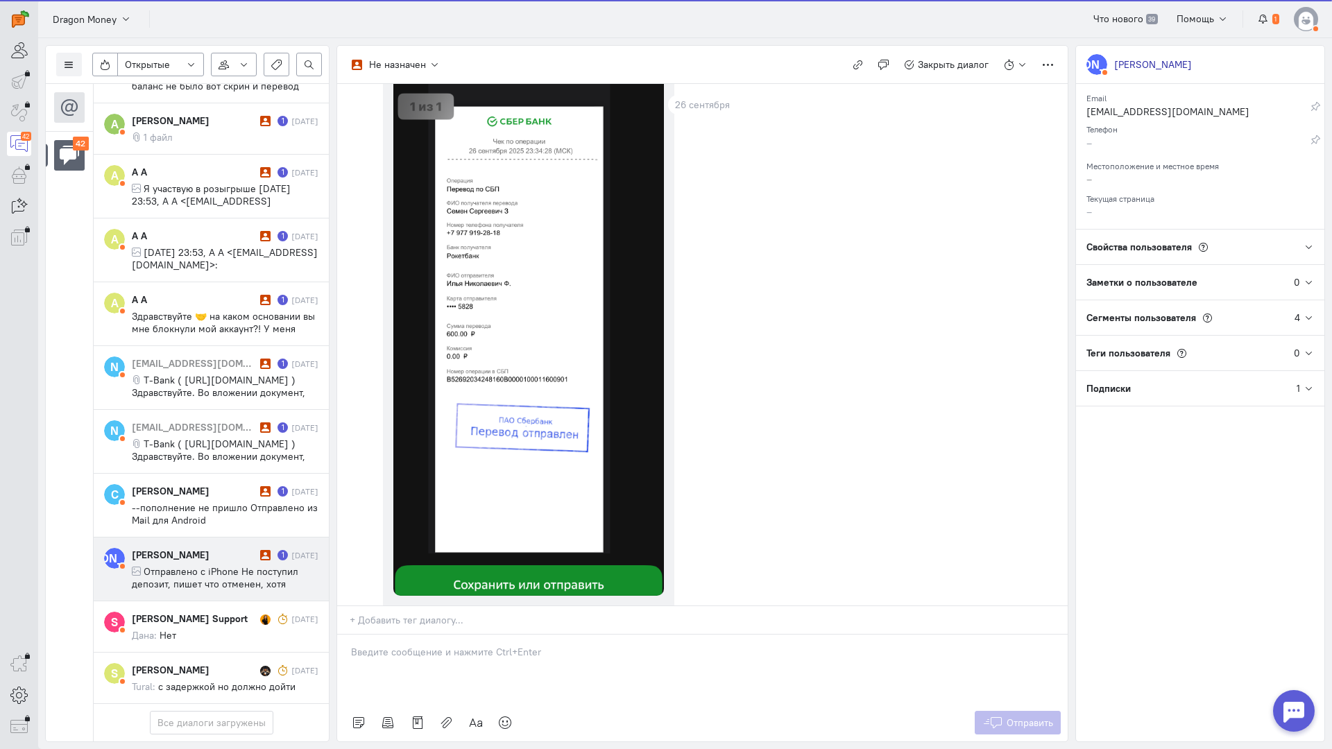
scroll to position [330, 0]
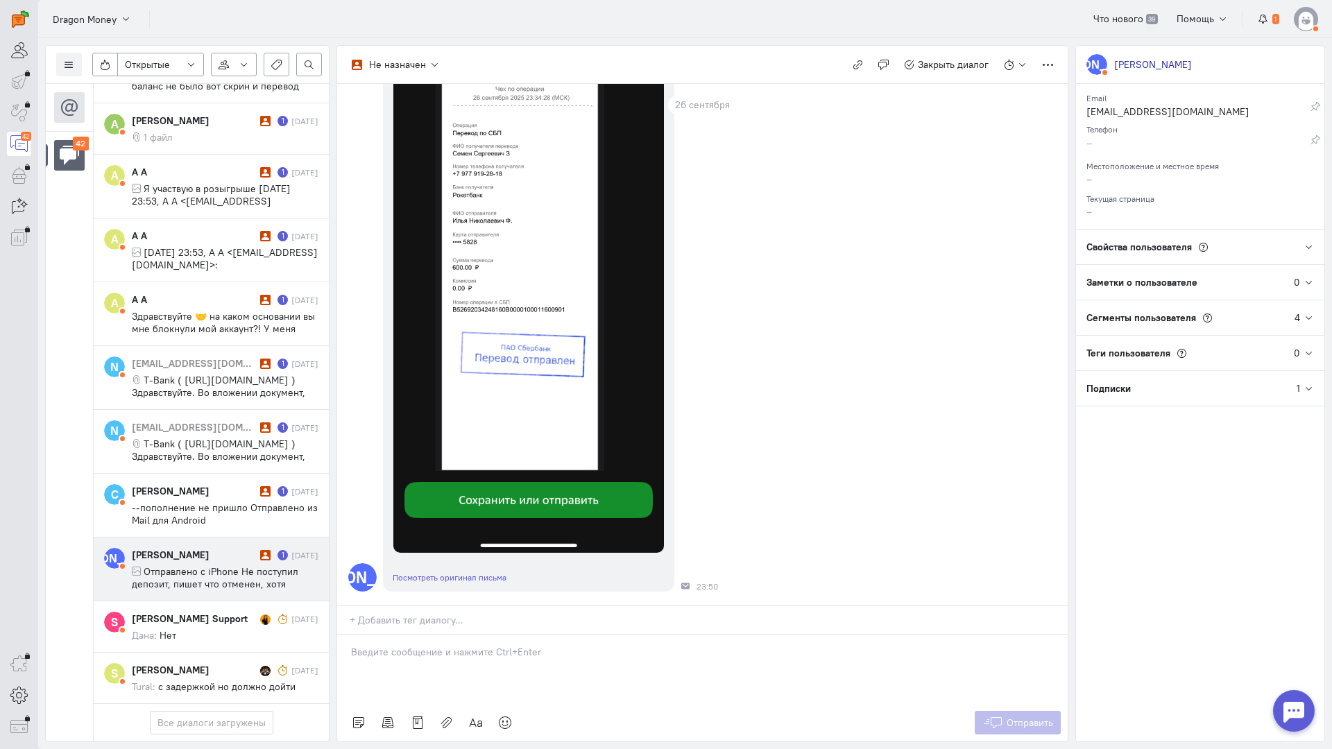
click at [529, 635] on div at bounding box center [702, 669] width 730 height 69
click at [351, 659] on p "Здравствуйте! Благодарим Вас за обращение и предоставленную информацию:blush:" at bounding box center [702, 666] width 703 height 14
click at [1004, 711] on button "Отправить" at bounding box center [1018, 723] width 87 height 24
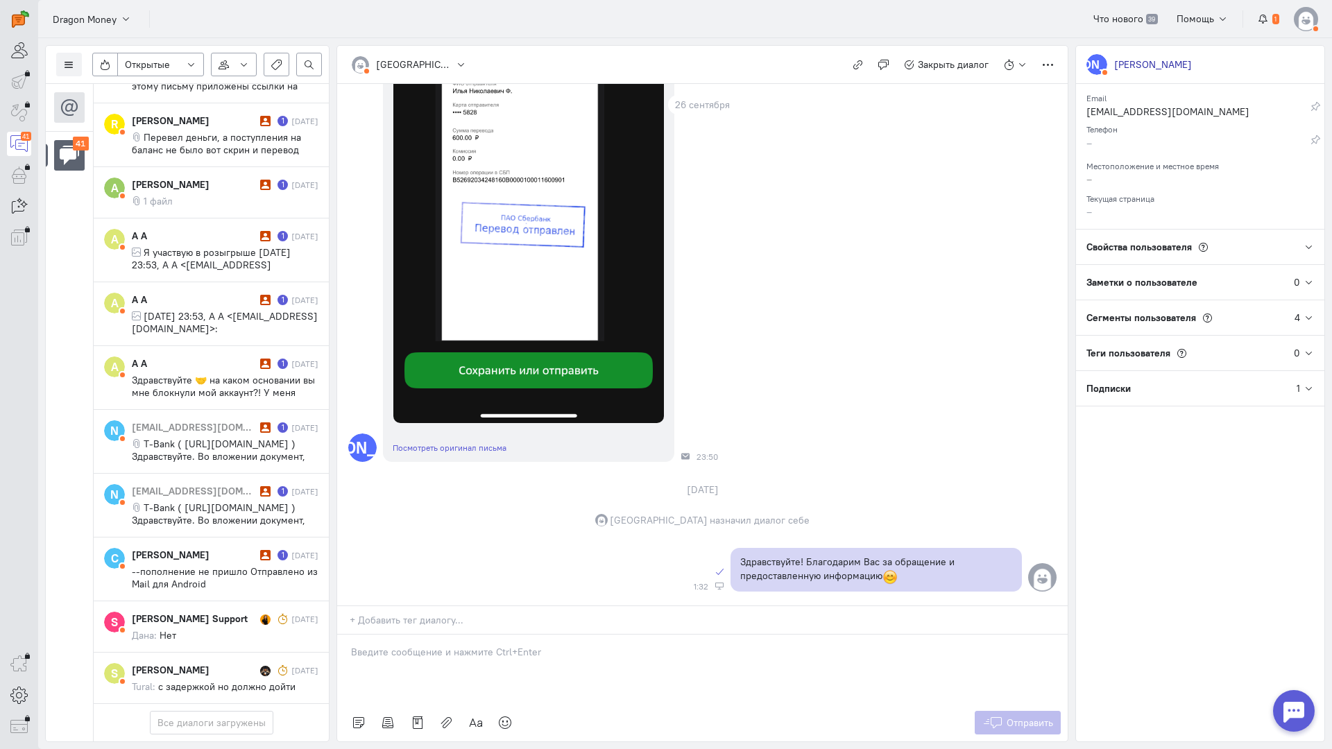
scroll to position [460, 0]
click at [514, 635] on div at bounding box center [702, 669] width 730 height 69
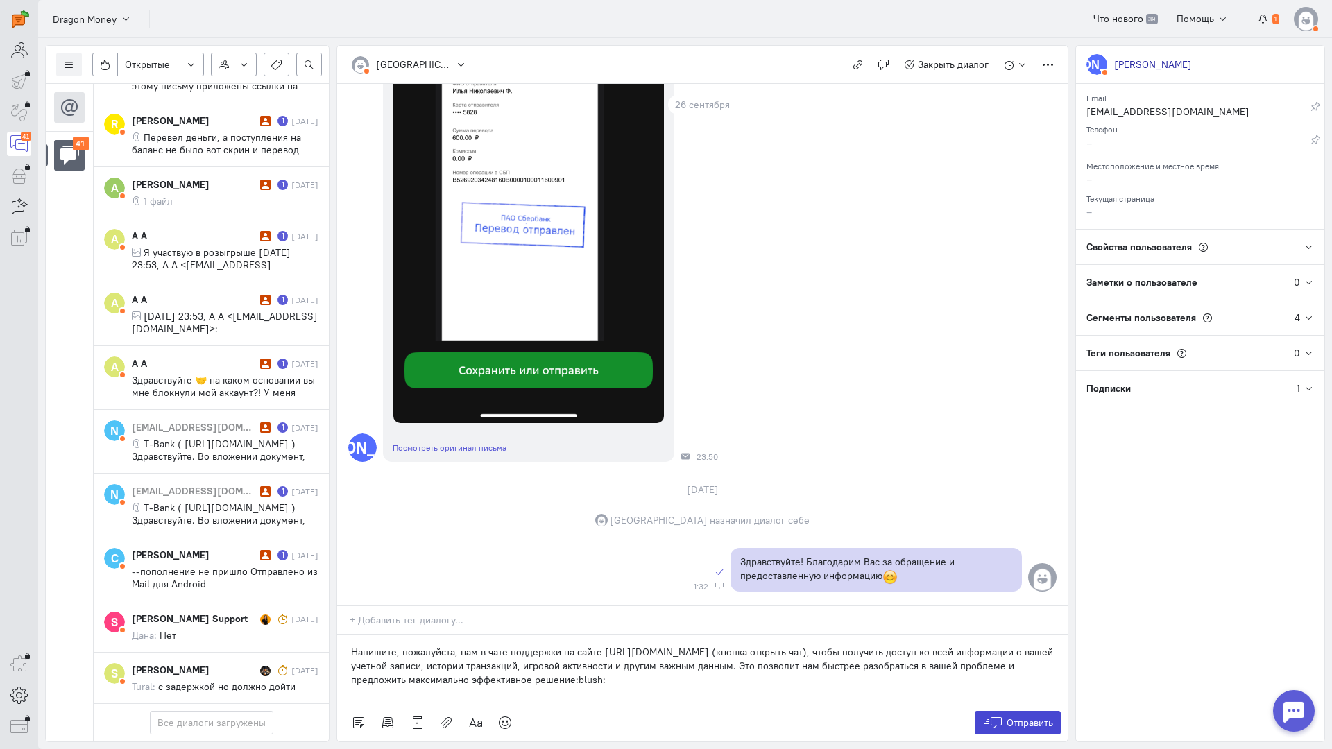
click at [1035, 717] on span "Отправить" at bounding box center [1029, 723] width 46 height 12
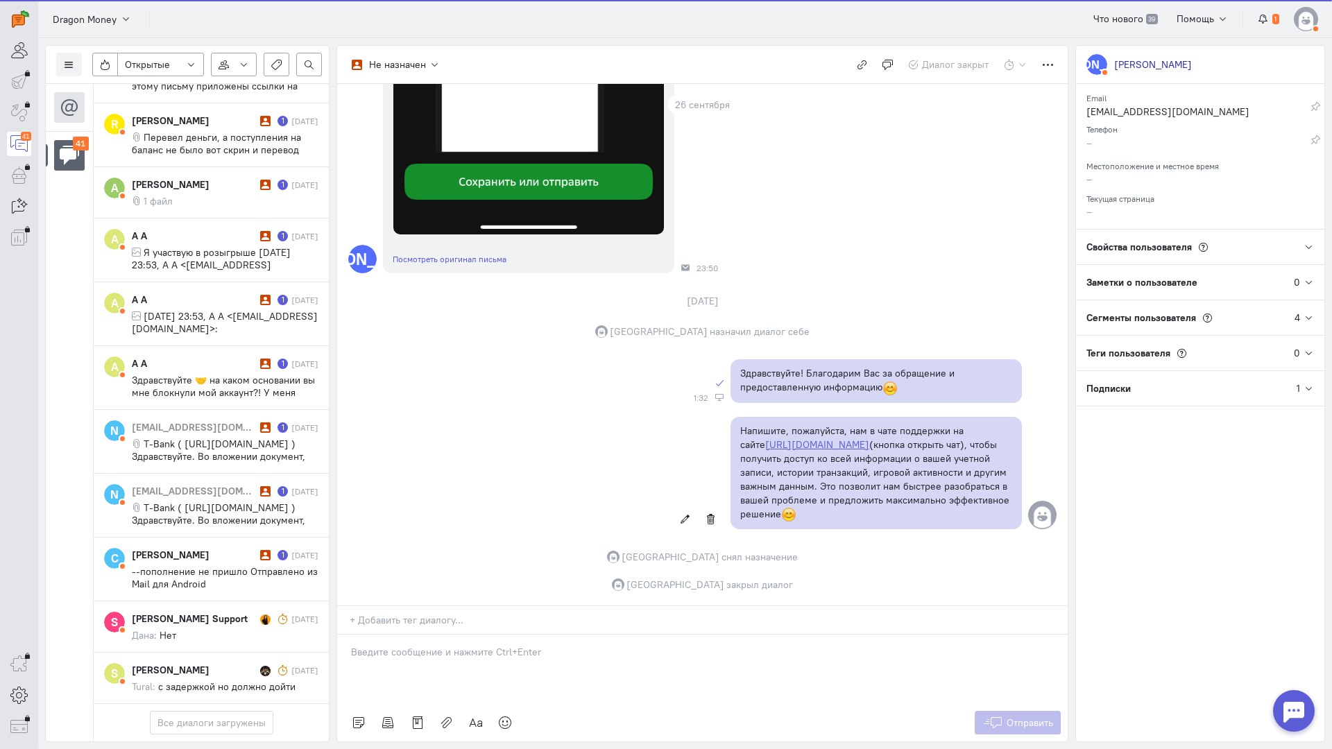
scroll to position [2254, 0]
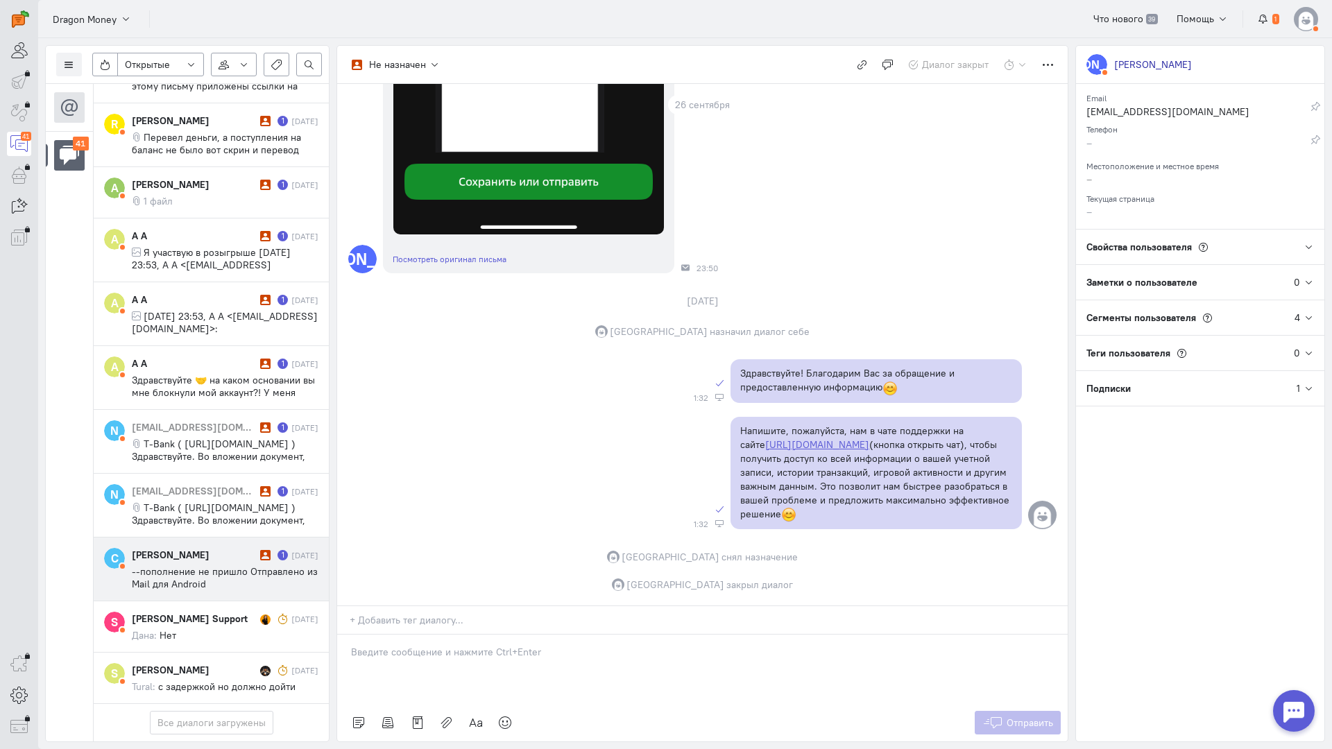
click at [225, 565] on cq-message "--пополнение не пришло Отправлено из Mail для Android" at bounding box center [225, 577] width 187 height 25
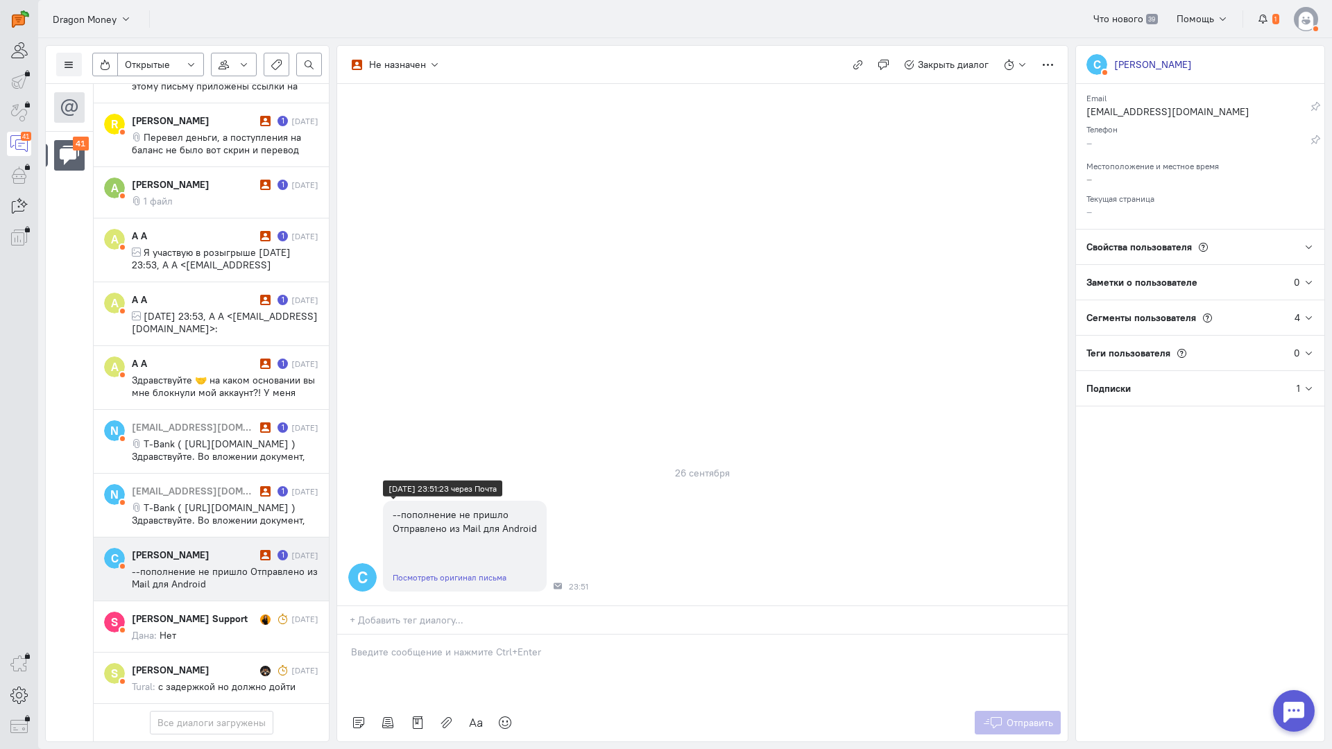
click at [466, 572] on link "Посмотреть оригинал письма" at bounding box center [450, 577] width 114 height 10
click at [433, 645] on p at bounding box center [702, 652] width 703 height 14
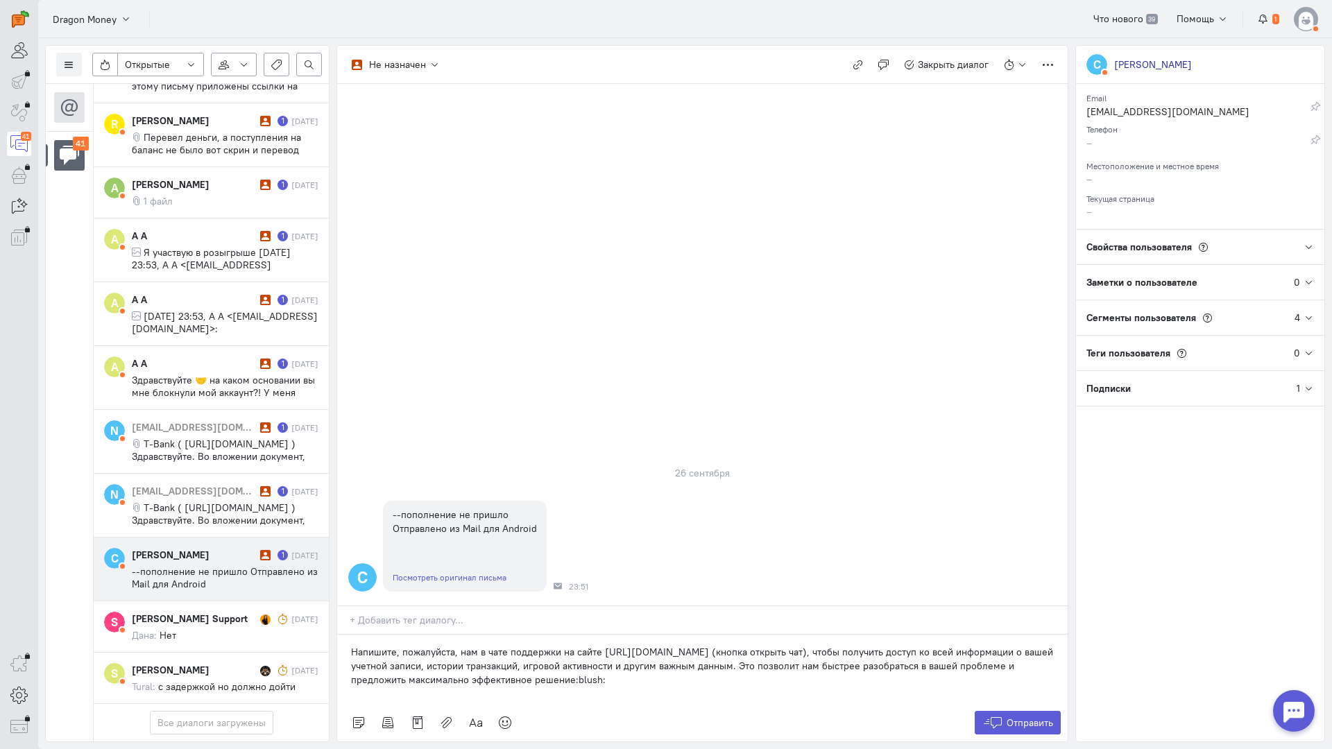
click at [348, 635] on div "Напишите, пожалуйста, нам в чате поддержки на сайте [URL][DOMAIN_NAME] (кнопка …" at bounding box center [702, 669] width 730 height 69
drag, startPoint x: 598, startPoint y: 594, endPoint x: 357, endPoint y: 548, distance: 245.7
click at [275, 526] on div "Список пользователей Включить темную тему Открытые Открытые диалоги Отложенные …" at bounding box center [685, 393] width 1294 height 711
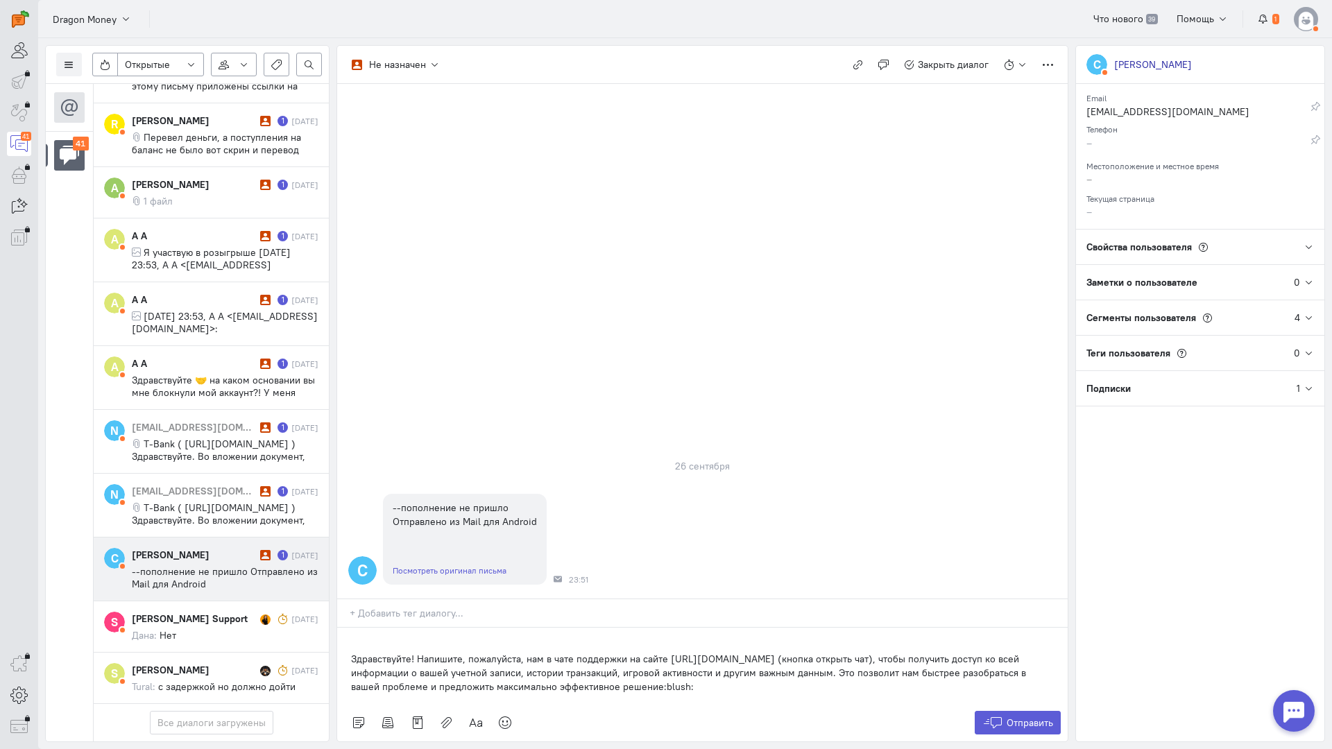
click at [350, 628] on div "Здравствуйте! Напишите, пожалуйста, нам в чате поддержки на сайте [URL][DOMAIN_…" at bounding box center [702, 666] width 730 height 76
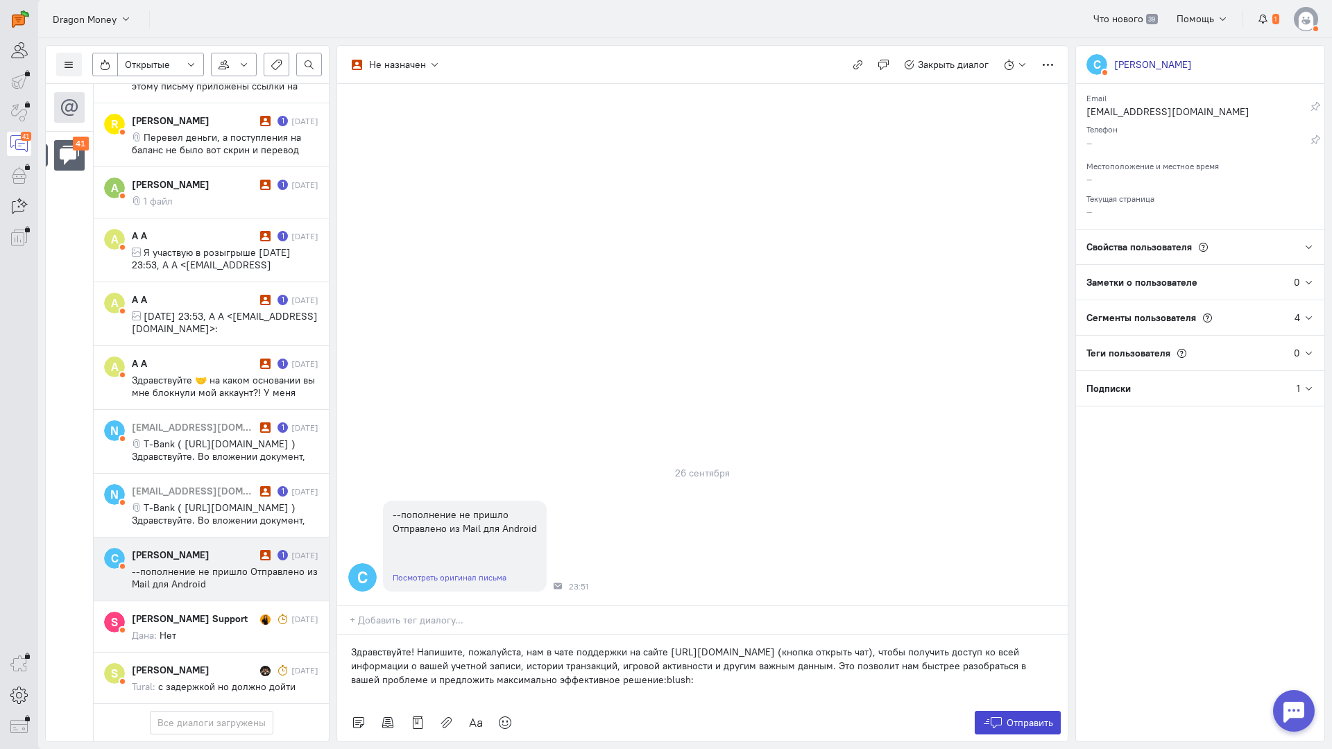
click at [988, 716] on icon at bounding box center [992, 723] width 21 height 14
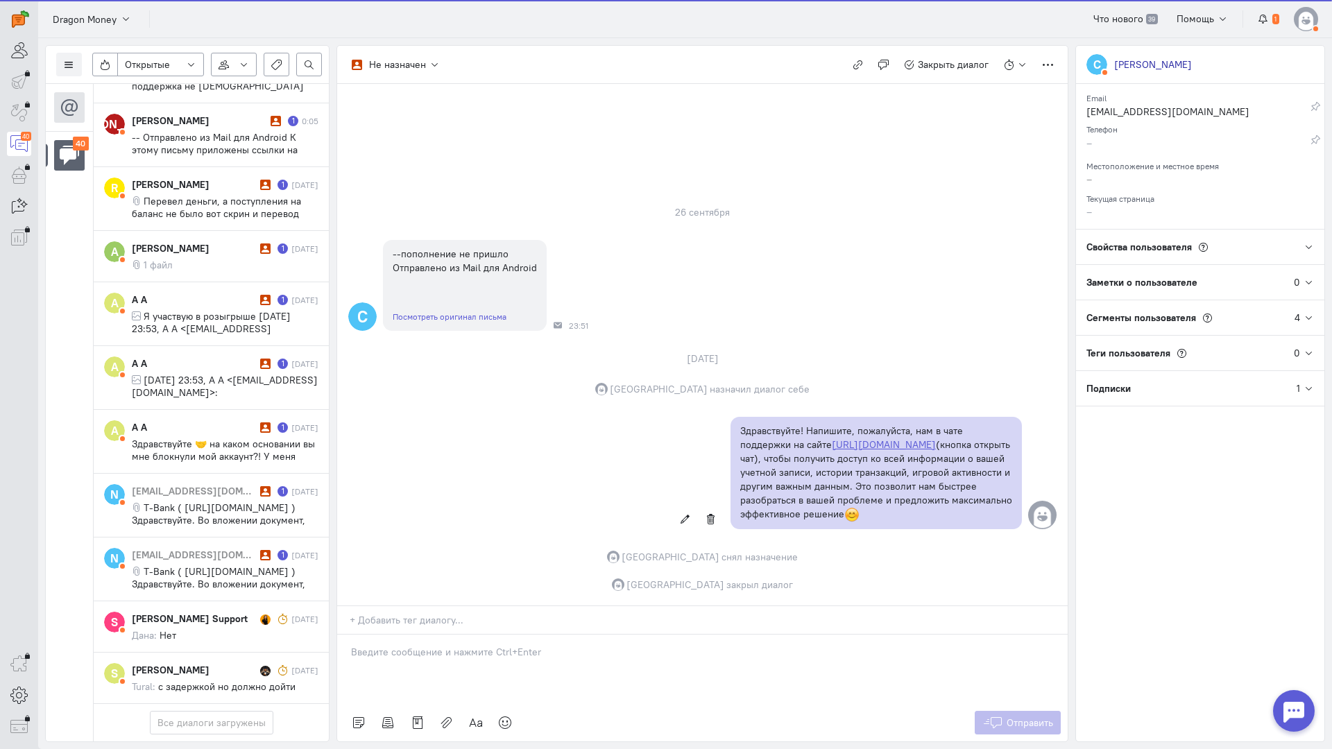
scroll to position [2191, 0]
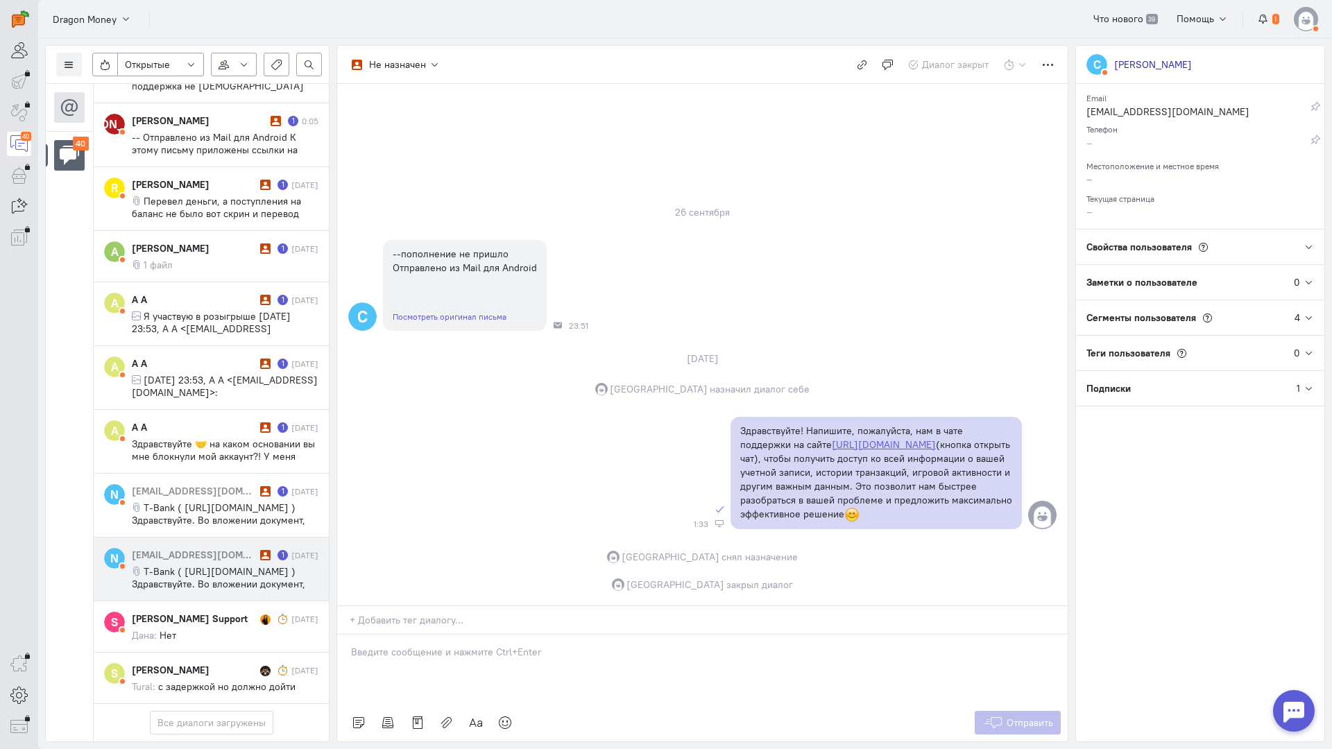
click at [200, 565] on cq-message "T-Bank ( [URL][DOMAIN_NAME] ) Здравствуйте. Во вложении документ, который вы за…" at bounding box center [225, 577] width 187 height 25
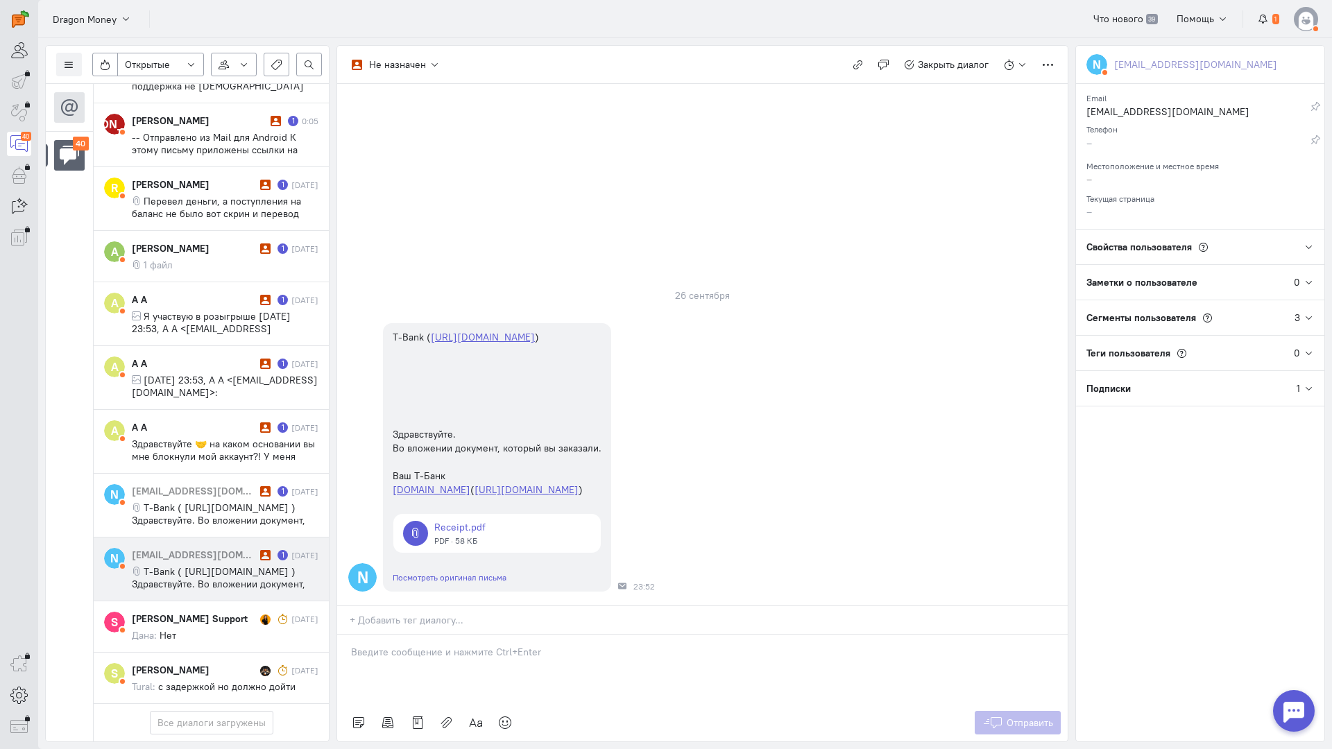
click at [427, 635] on div at bounding box center [702, 669] width 730 height 69
click at [352, 659] on p "Здравствуйте! Благодарим Вас за обращение и предоставленную информацию:blush:" at bounding box center [702, 666] width 703 height 14
click at [1023, 711] on button "Отправить" at bounding box center [1018, 723] width 87 height 24
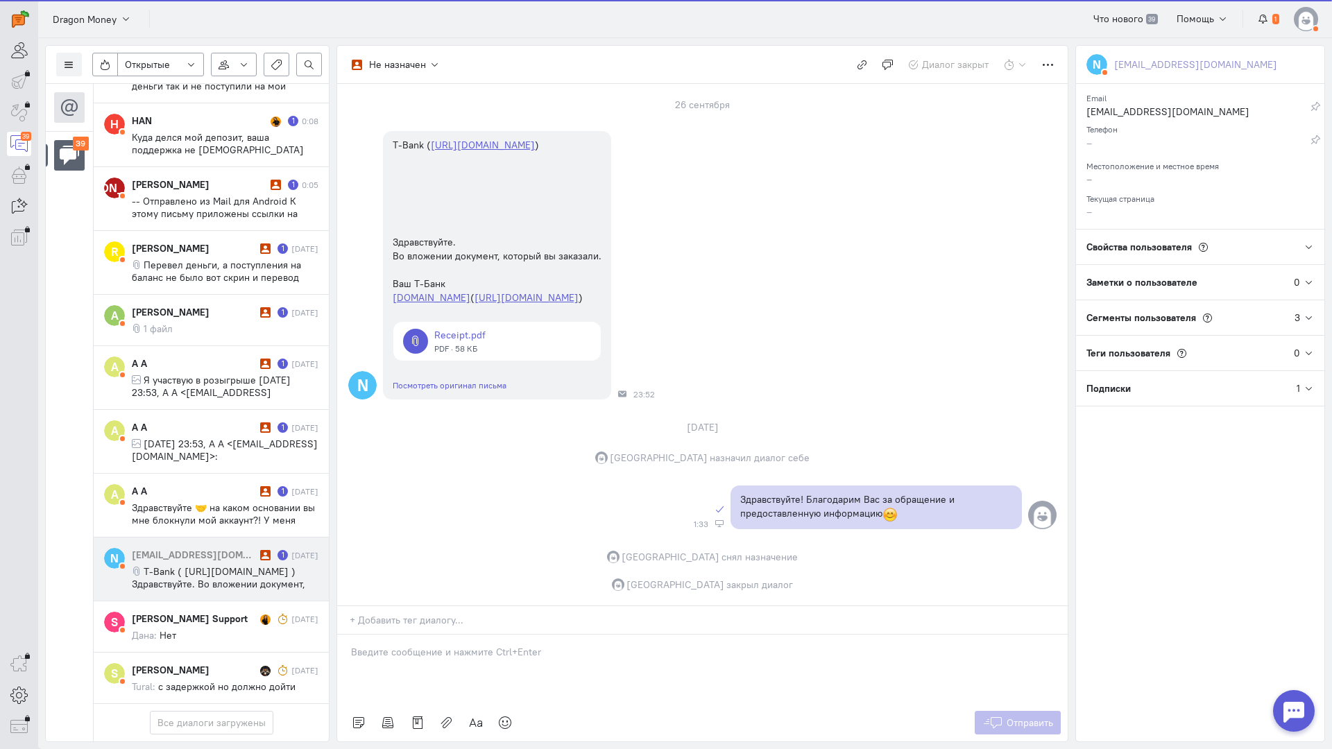
scroll to position [2129, 0]
click at [198, 565] on cq-message "T-Bank ( [URL][DOMAIN_NAME] ) Здравствуйте. Во вложении документ, который вы за…" at bounding box center [225, 577] width 187 height 25
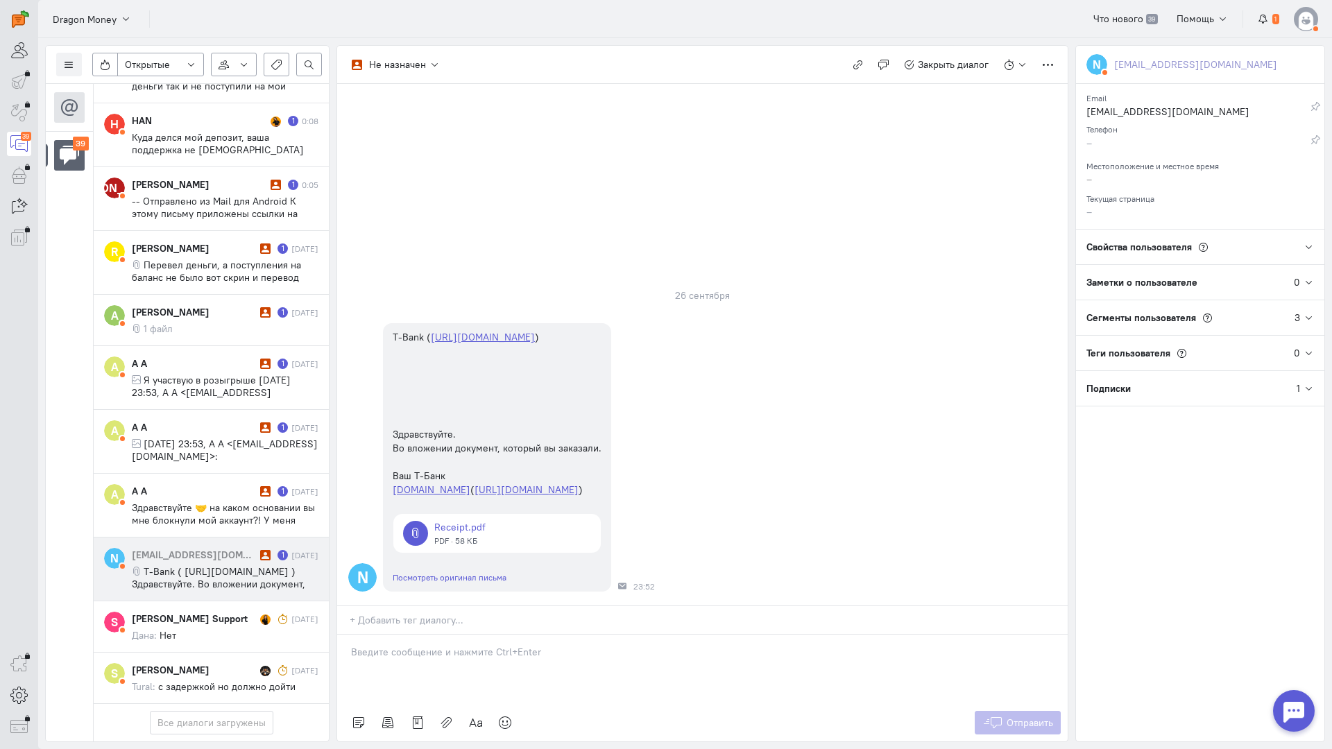
click at [466, 635] on div at bounding box center [702, 669] width 730 height 69
click at [343, 635] on div "Здравствуйте! Благодарим Вас за обращение и предоставленную информацию:blush:" at bounding box center [702, 669] width 730 height 69
click at [1052, 717] on span "Отправить" at bounding box center [1029, 723] width 46 height 12
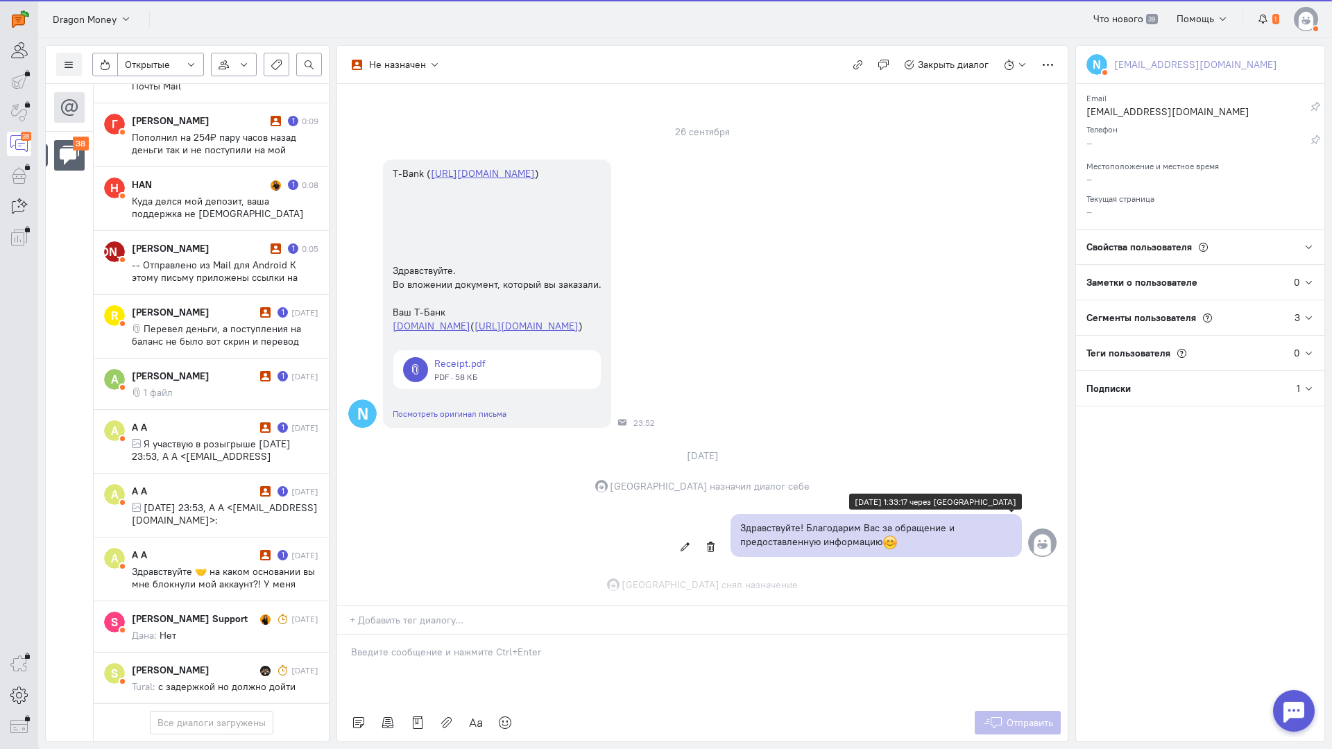
scroll to position [142, 0]
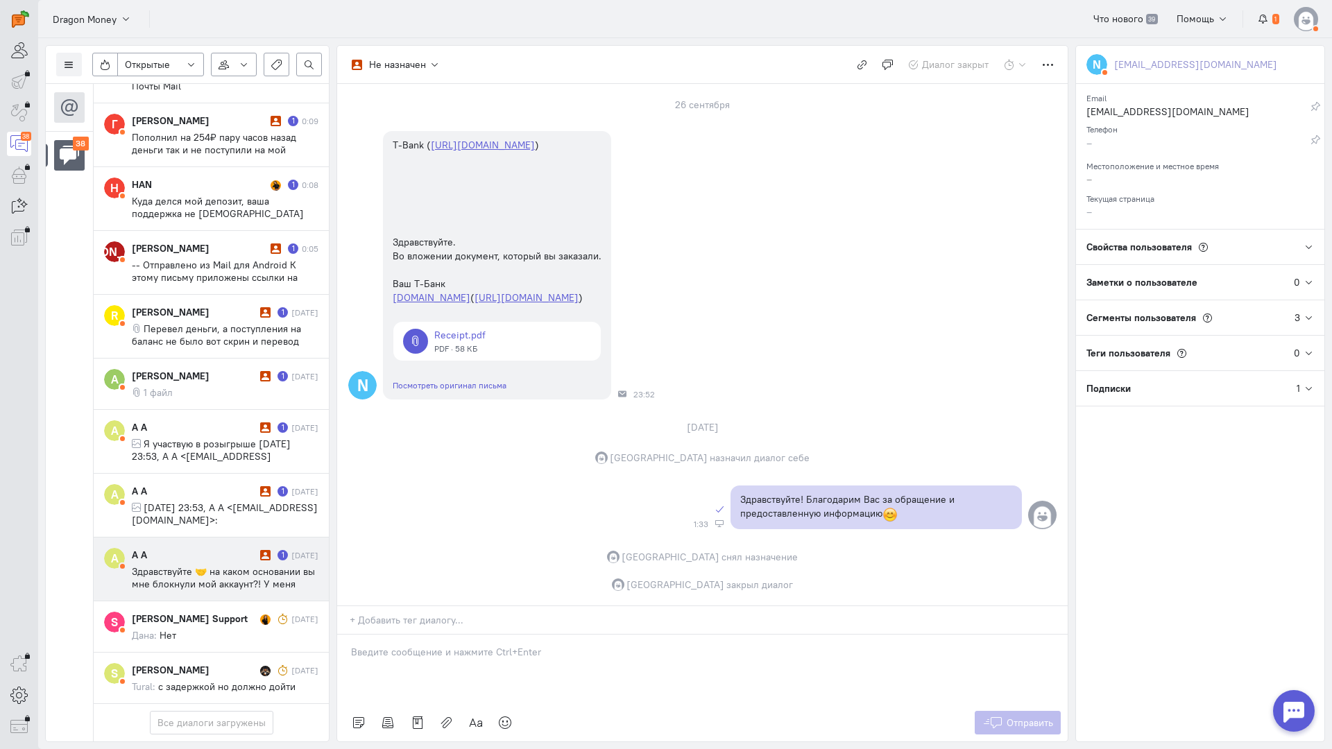
click at [265, 548] on div "A A 1 [DATE]" at bounding box center [225, 555] width 187 height 14
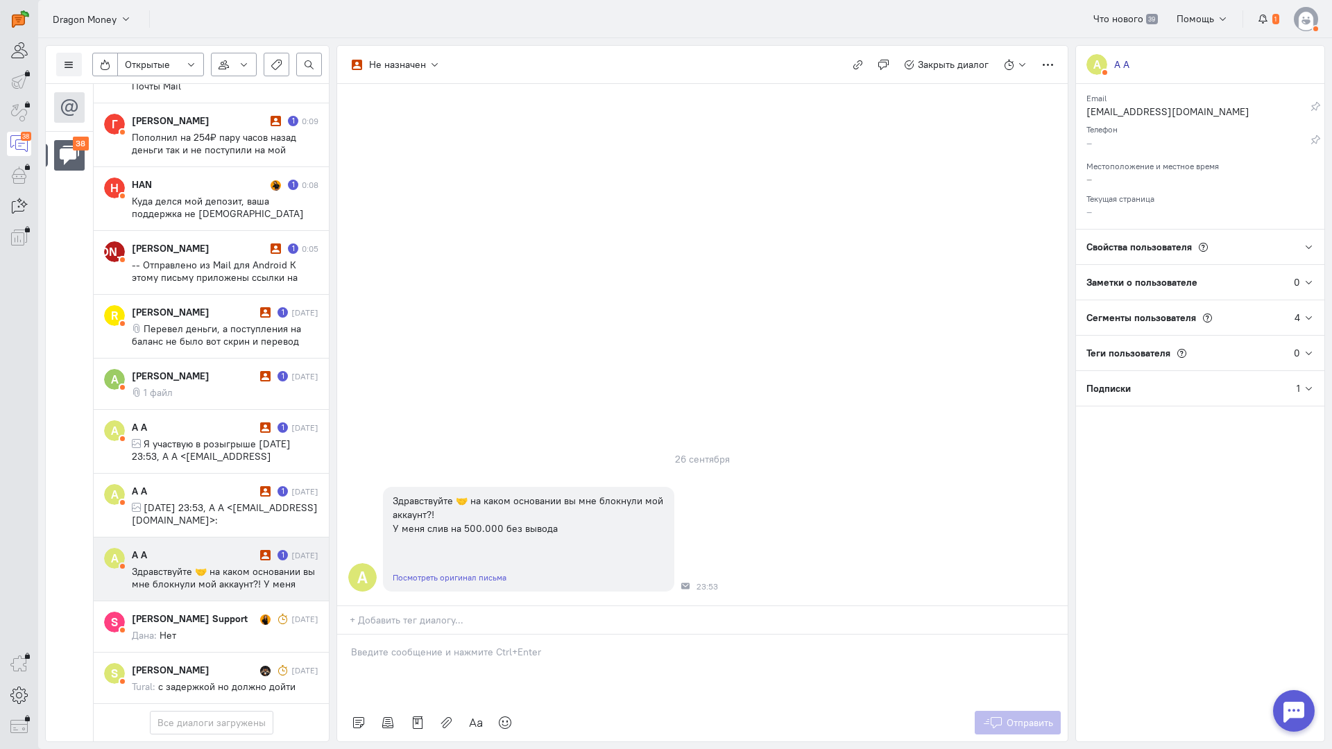
click at [374, 635] on div at bounding box center [702, 669] width 730 height 69
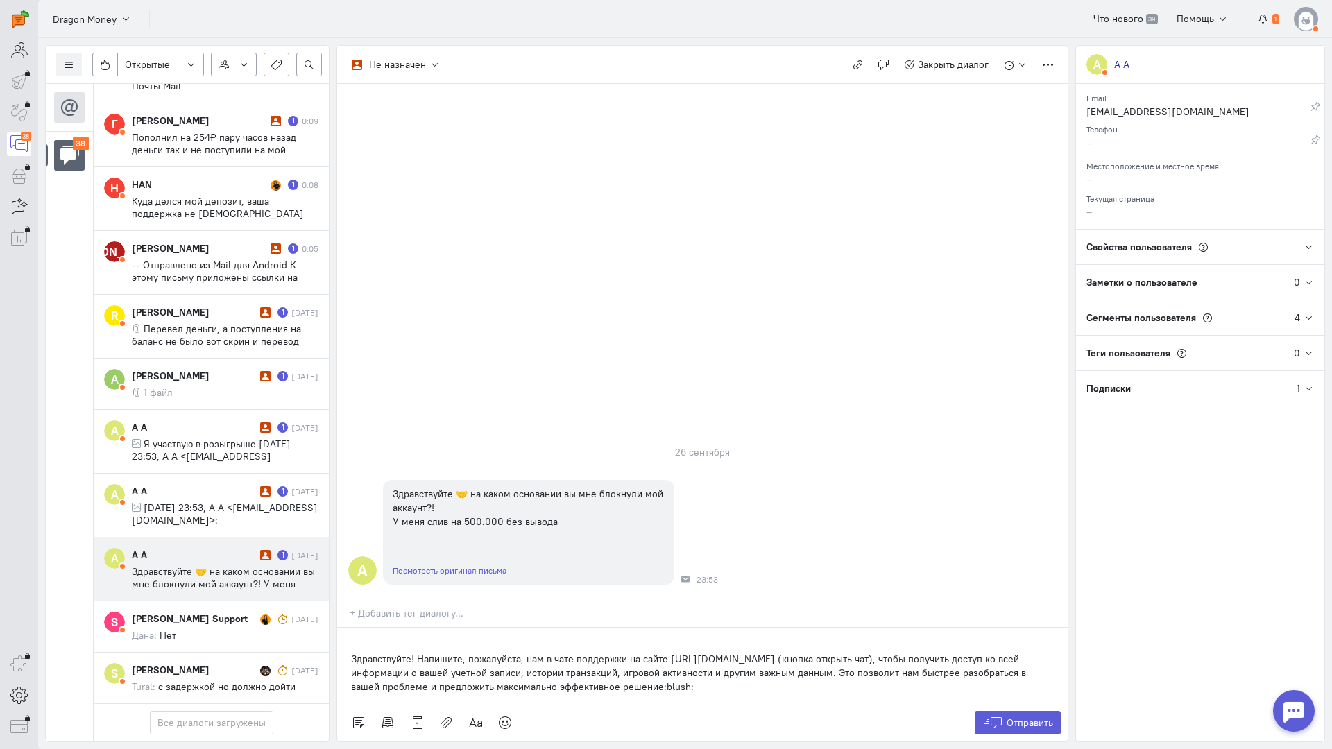
click at [348, 628] on div "Здравствуйте! Напишите, пожалуйста, нам в чате поддержки на сайте [URL][DOMAIN_…" at bounding box center [702, 666] width 730 height 76
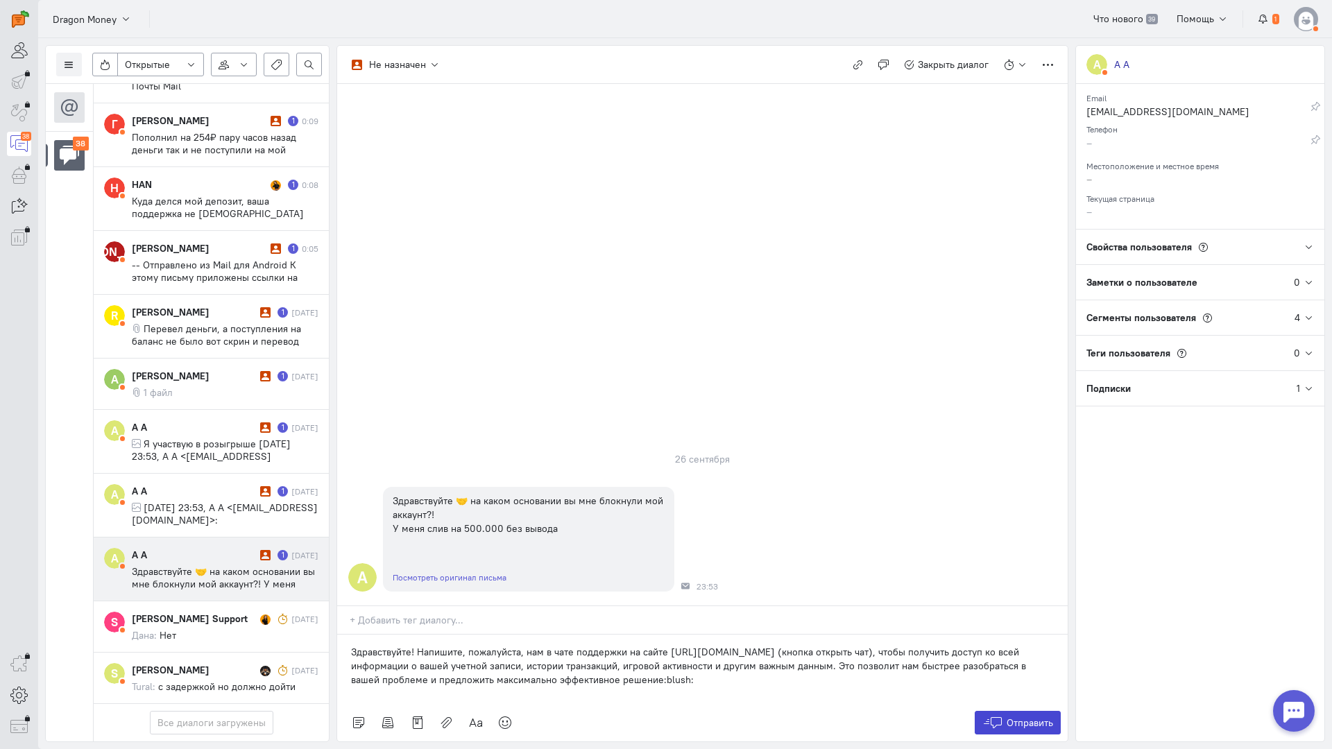
click at [1008, 711] on button "Отправить" at bounding box center [1018, 723] width 87 height 24
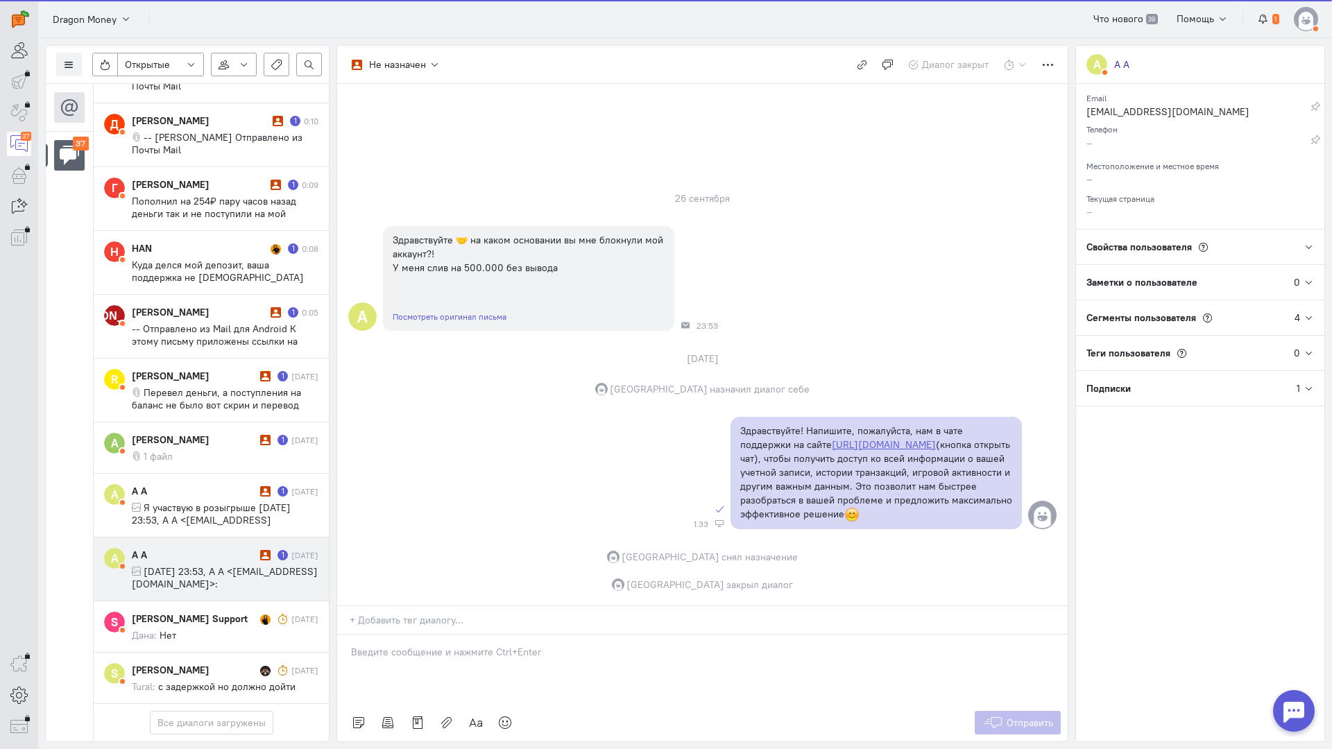
scroll to position [2004, 0]
click at [201, 565] on span "[DATE] 23:53, A A <[EMAIL_ADDRESS][DOMAIN_NAME]>:" at bounding box center [225, 577] width 186 height 25
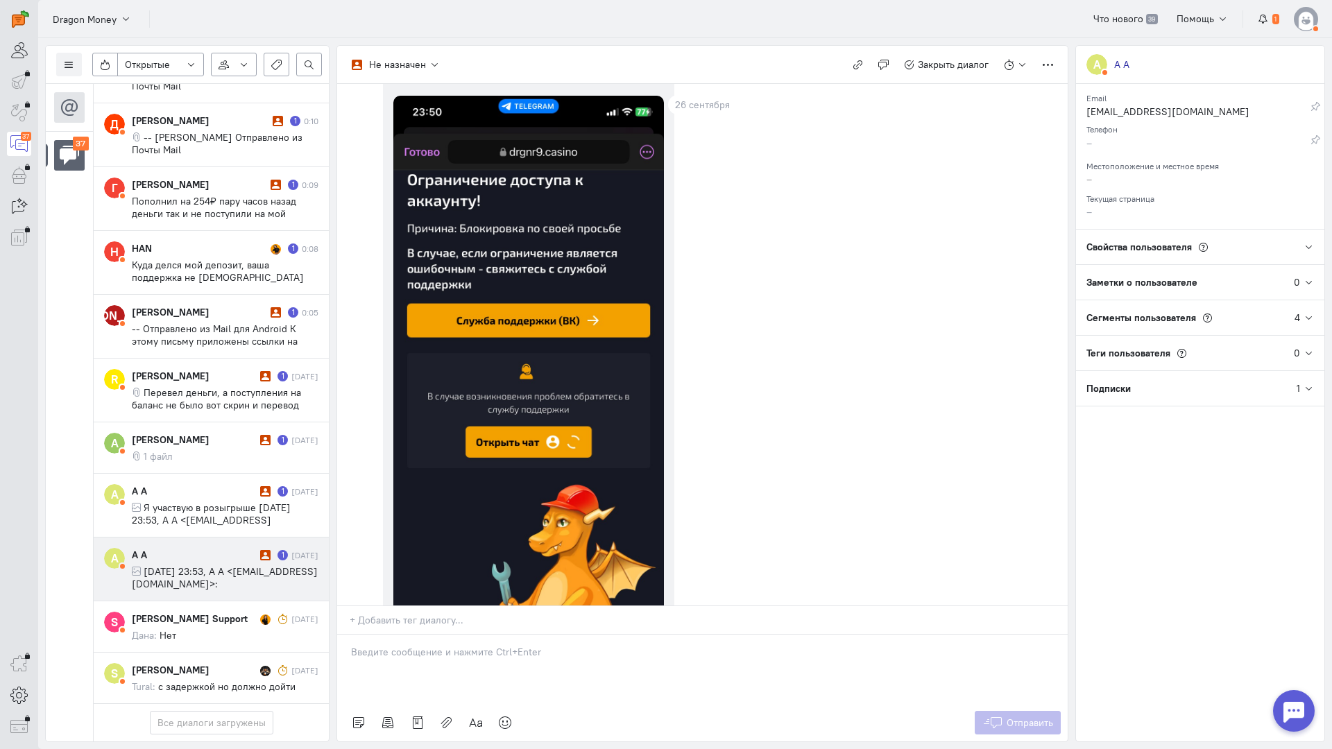
scroll to position [302, 0]
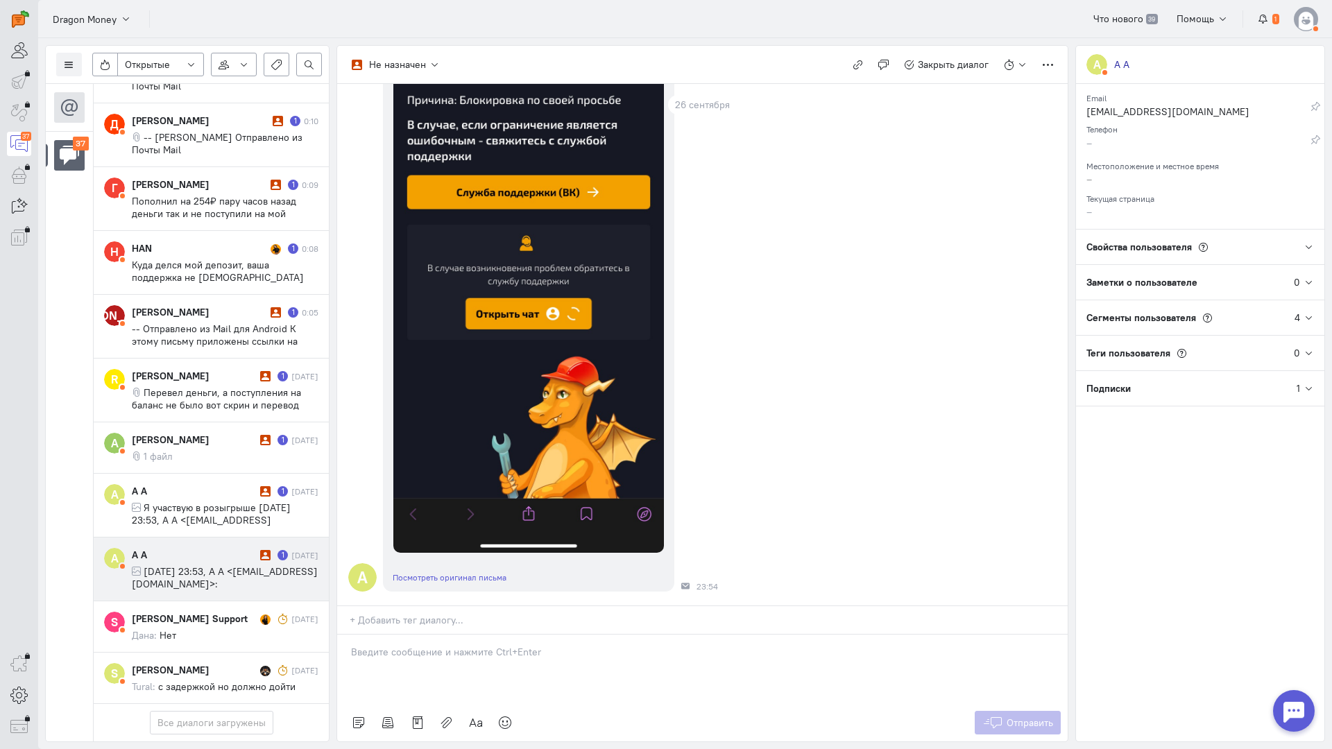
drag, startPoint x: 422, startPoint y: 569, endPoint x: 374, endPoint y: 574, distance: 48.0
click at [421, 645] on p at bounding box center [702, 652] width 703 height 14
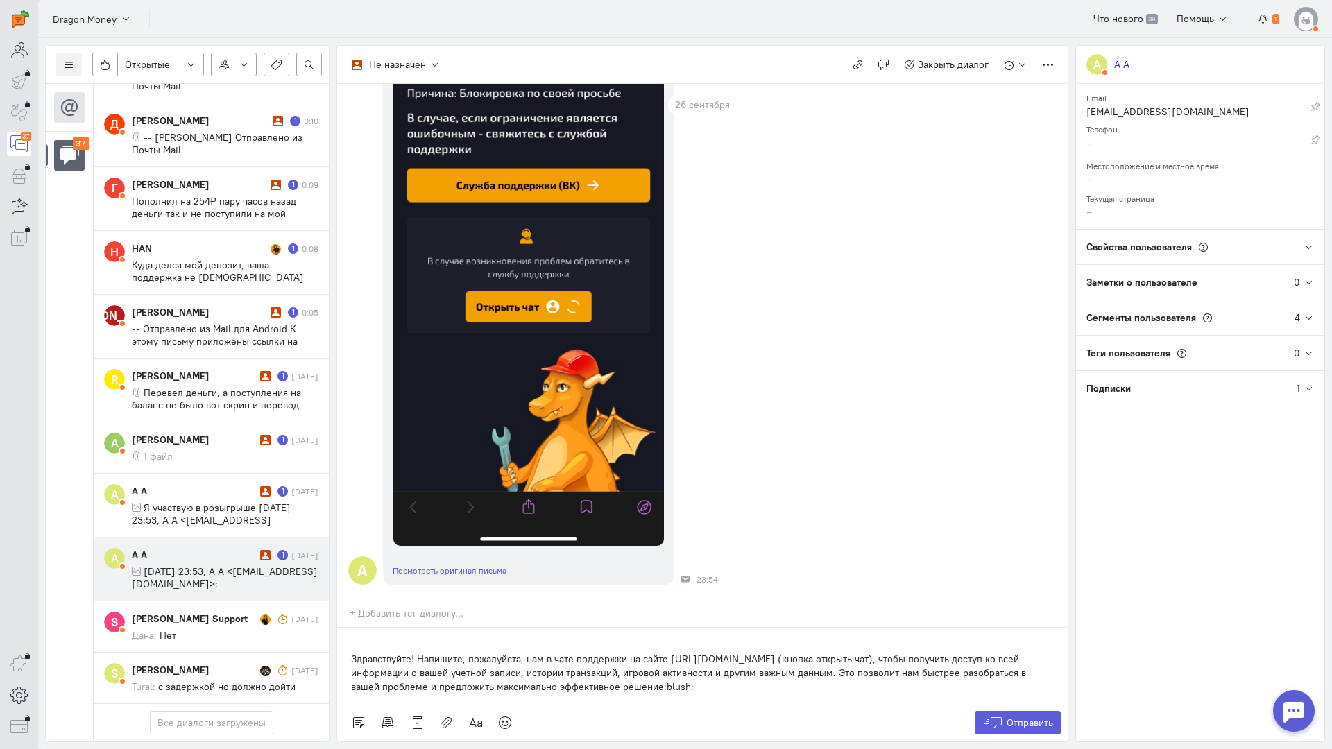
click at [347, 628] on div "Здравствуйте! Напишите, пожалуйста, нам в чате поддержки на сайте [URL][DOMAIN_…" at bounding box center [702, 666] width 730 height 76
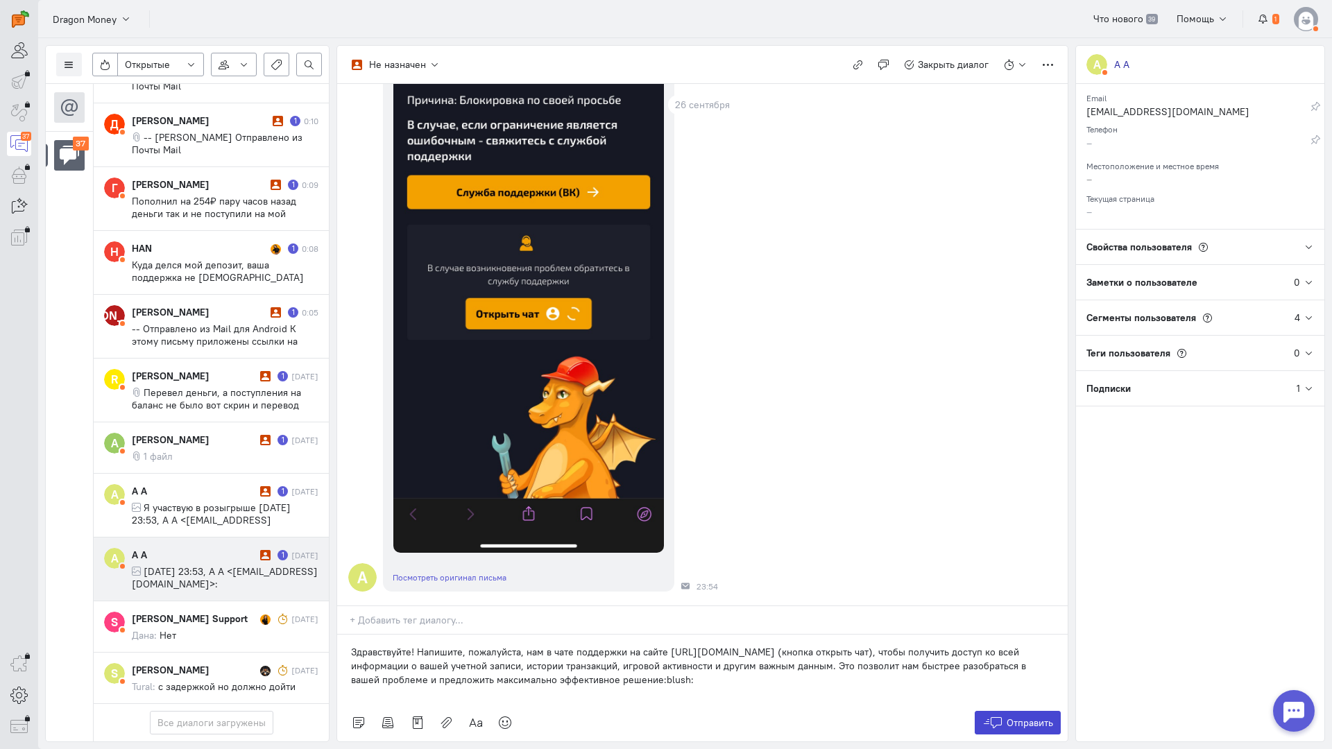
click at [1018, 717] on span "Отправить" at bounding box center [1029, 723] width 46 height 12
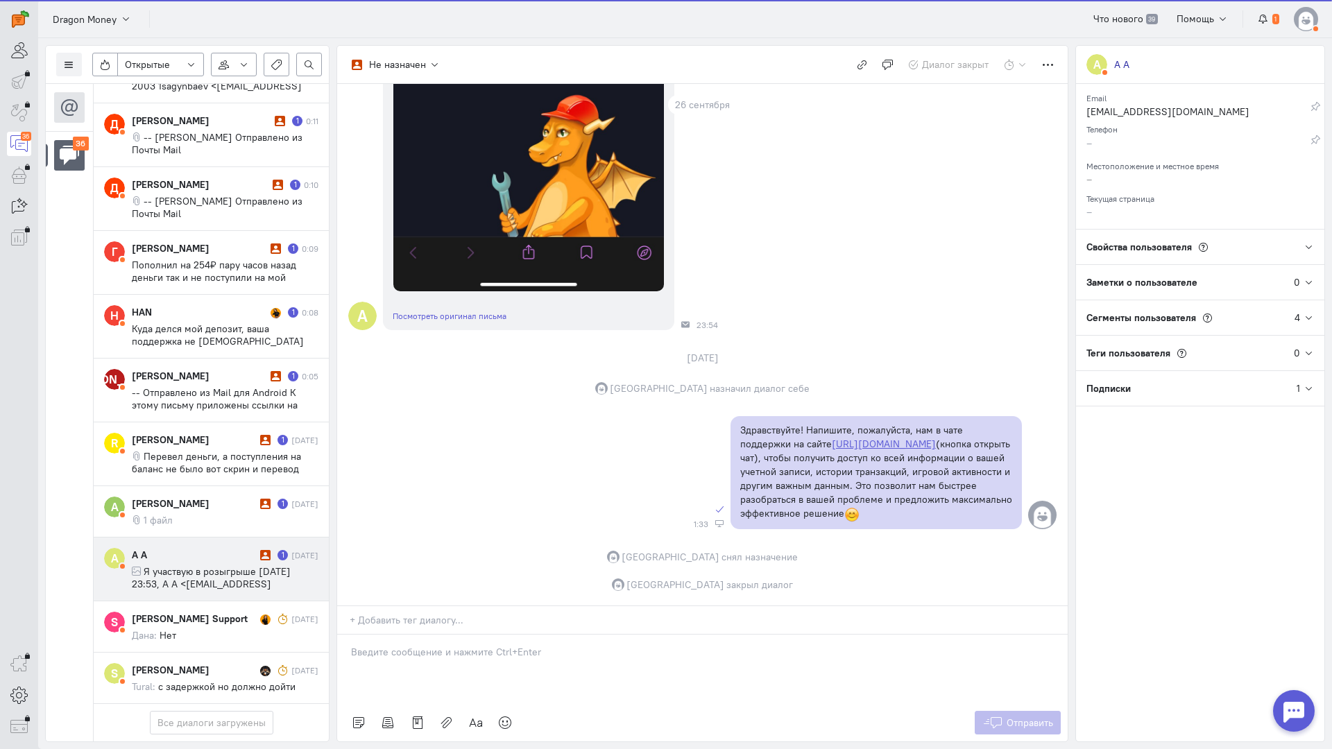
scroll to position [1929, 0]
click at [227, 548] on div "A A 1 [DATE] Я участвую в розыгрыше [DATE] 23:53, A A <[EMAIL_ADDRESS][DOMAIN_N…" at bounding box center [225, 569] width 187 height 42
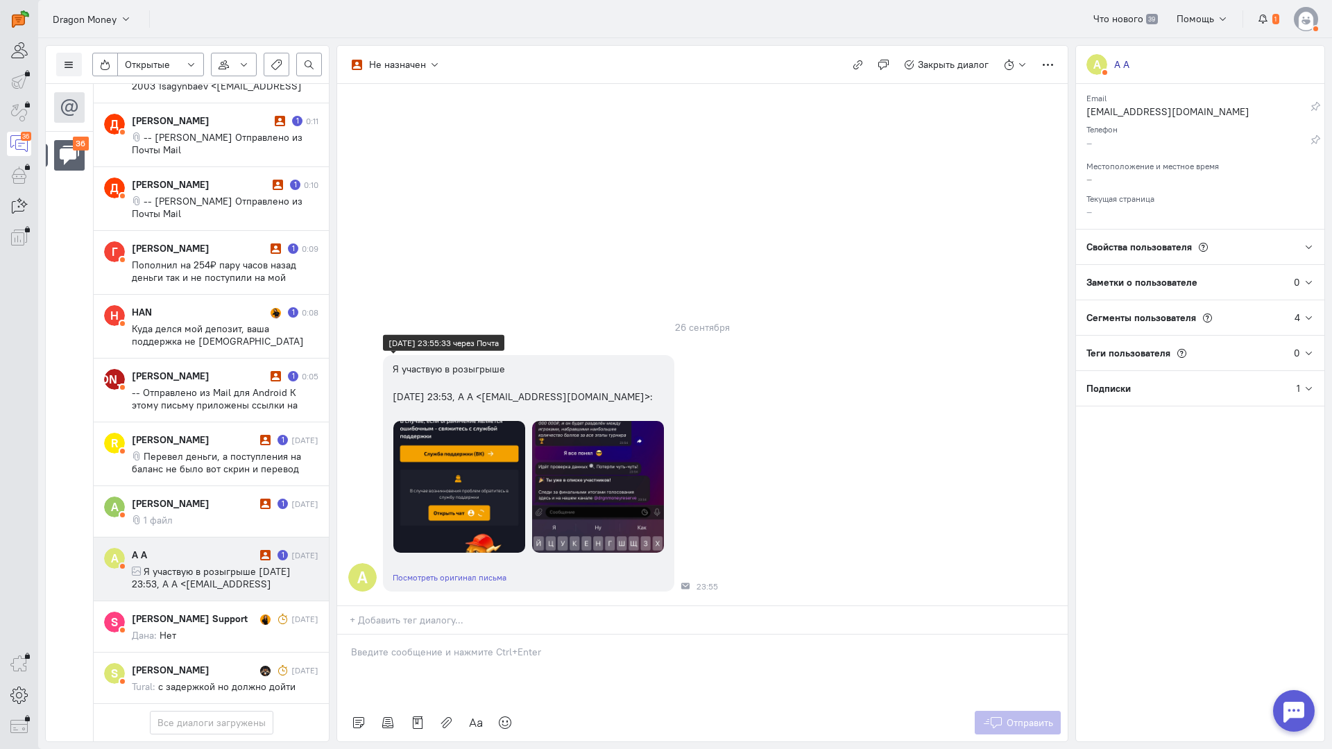
click at [588, 421] on img at bounding box center [598, 487] width 132 height 132
drag, startPoint x: 436, startPoint y: 573, endPoint x: 380, endPoint y: 572, distance: 56.2
click at [435, 645] on p at bounding box center [702, 652] width 703 height 14
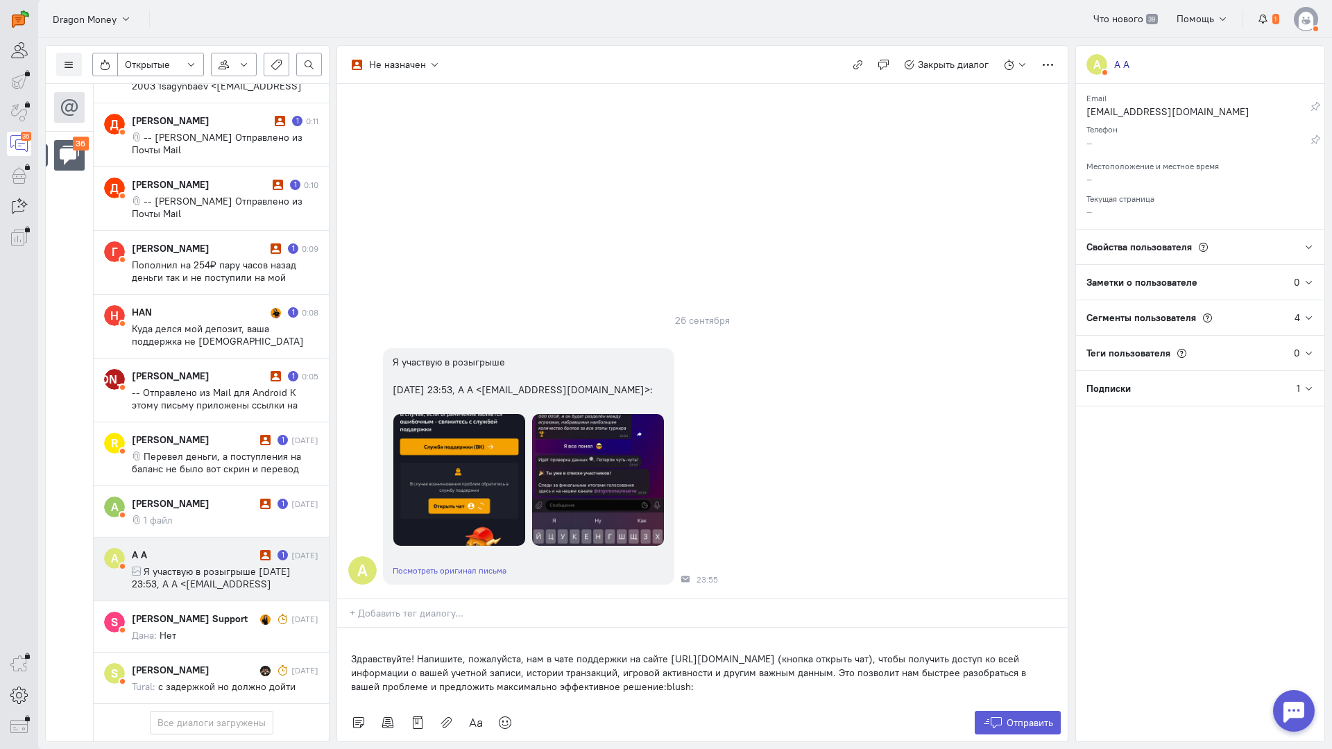
click at [347, 628] on div "Здравствуйте! Напишите, пожалуйста, нам в чате поддержки на сайте [URL][DOMAIN_…" at bounding box center [702, 666] width 730 height 76
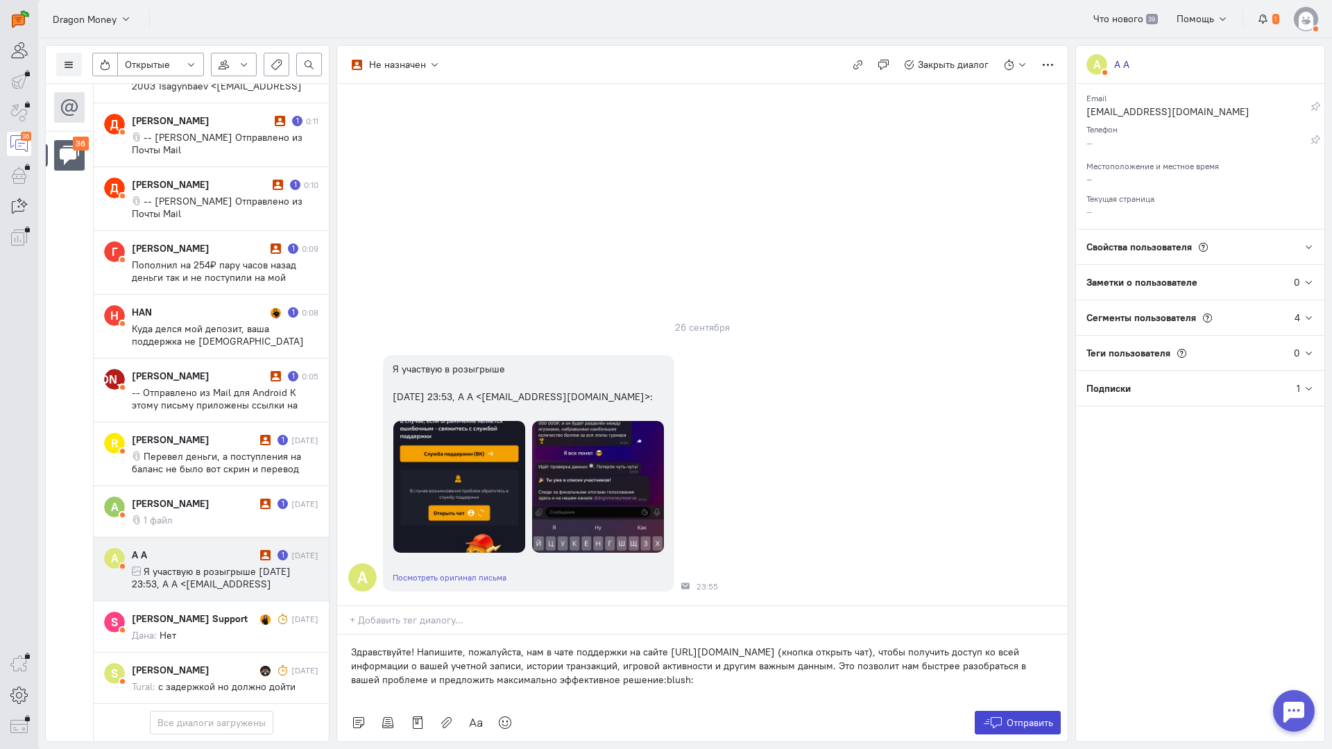
click at [990, 716] on icon at bounding box center [992, 723] width 21 height 14
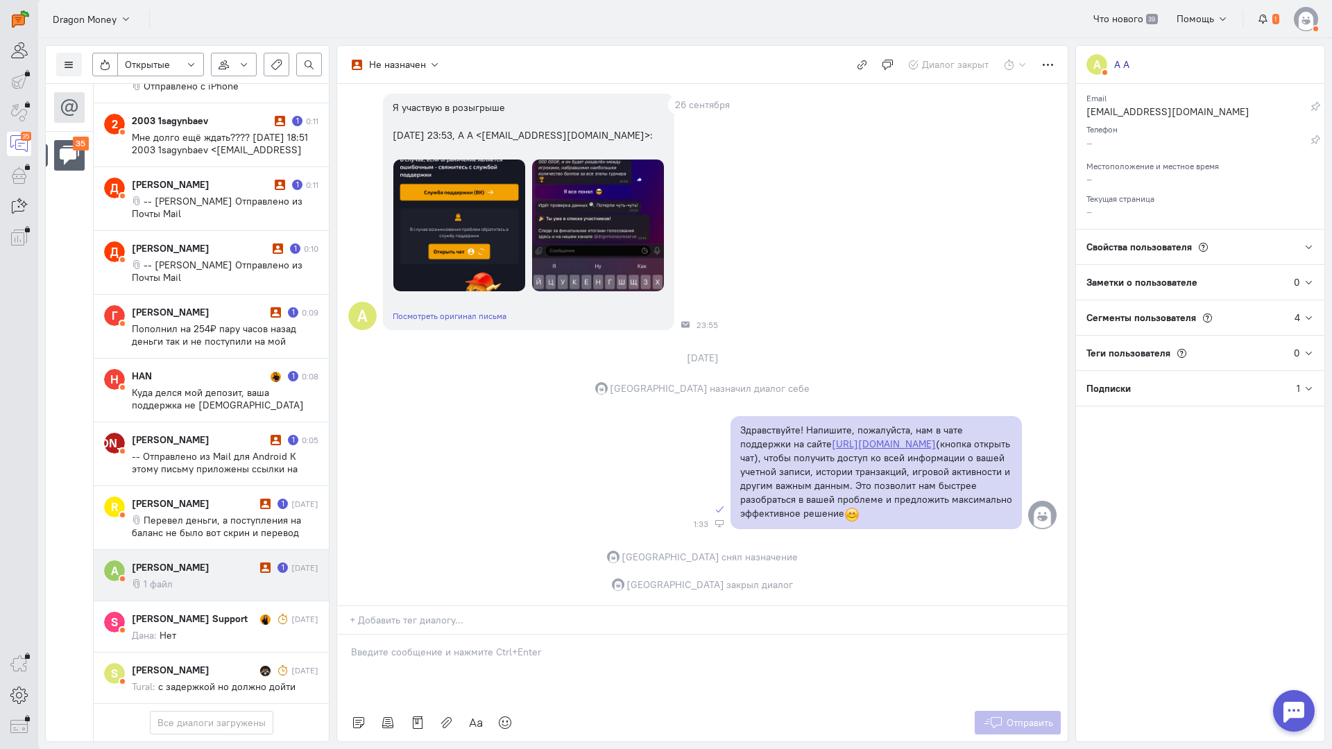
scroll to position [1854, 0]
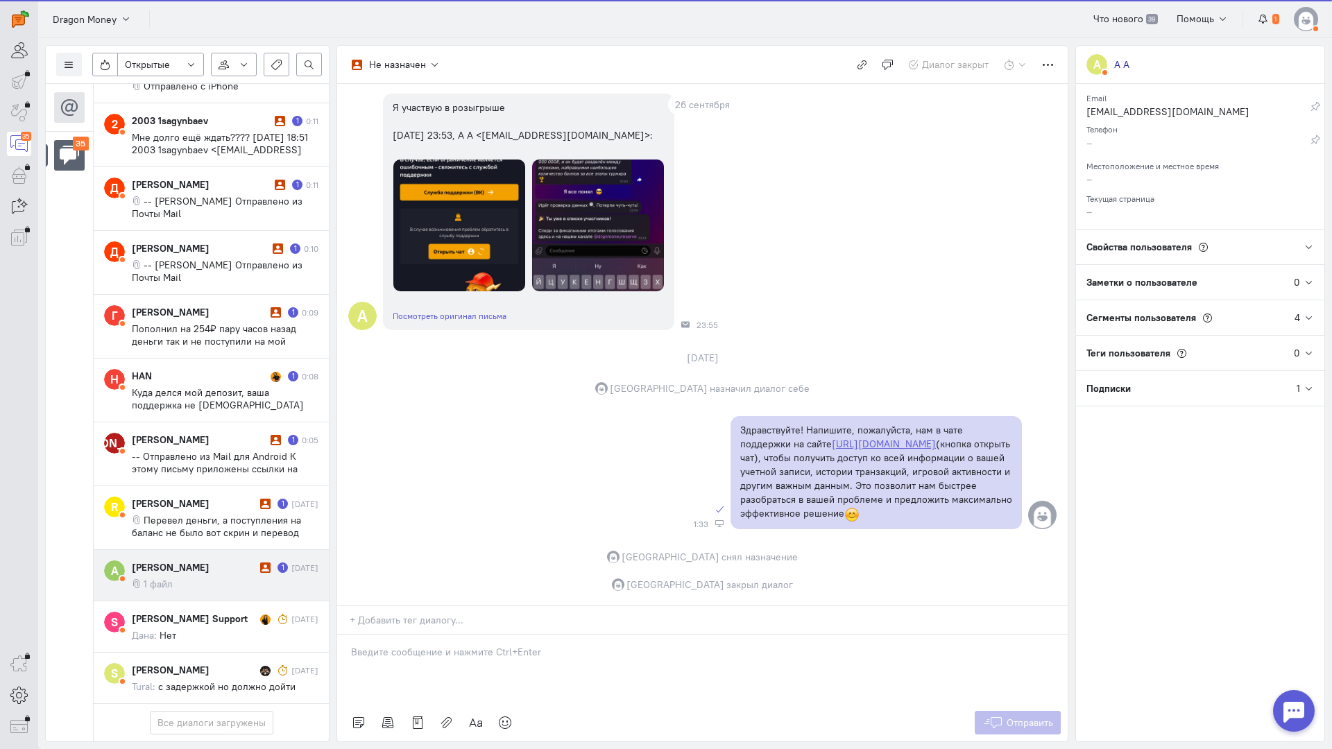
click at [207, 550] on cq-conversation-card "A [PERSON_NAME] 1 [DATE] 1 файл" at bounding box center [211, 575] width 235 height 51
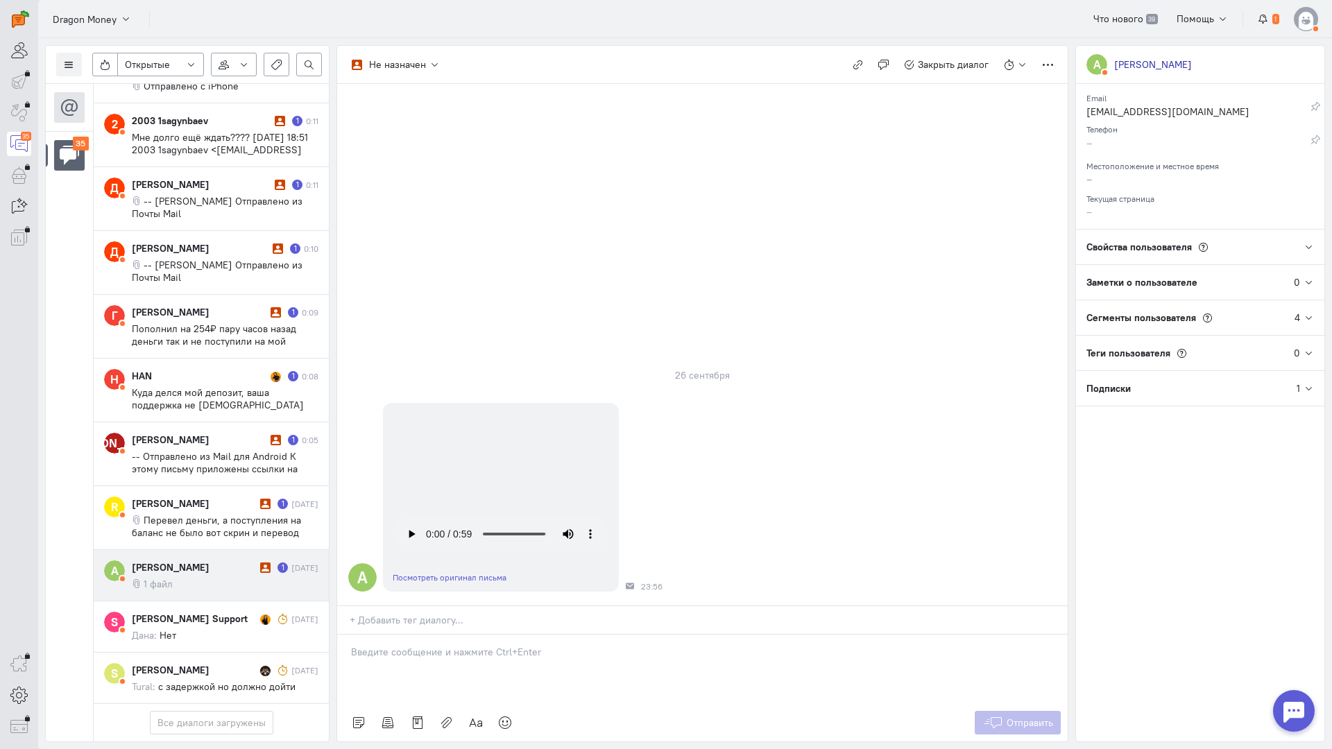
drag, startPoint x: 449, startPoint y: 583, endPoint x: 367, endPoint y: 579, distance: 82.0
click at [448, 635] on div at bounding box center [702, 669] width 730 height 69
click at [348, 635] on div "Здравствуйте! Благодарим Вас за обращение и предоставленную информацию:blush:" at bounding box center [702, 669] width 730 height 69
click at [1013, 717] on span "Отправить" at bounding box center [1029, 723] width 46 height 12
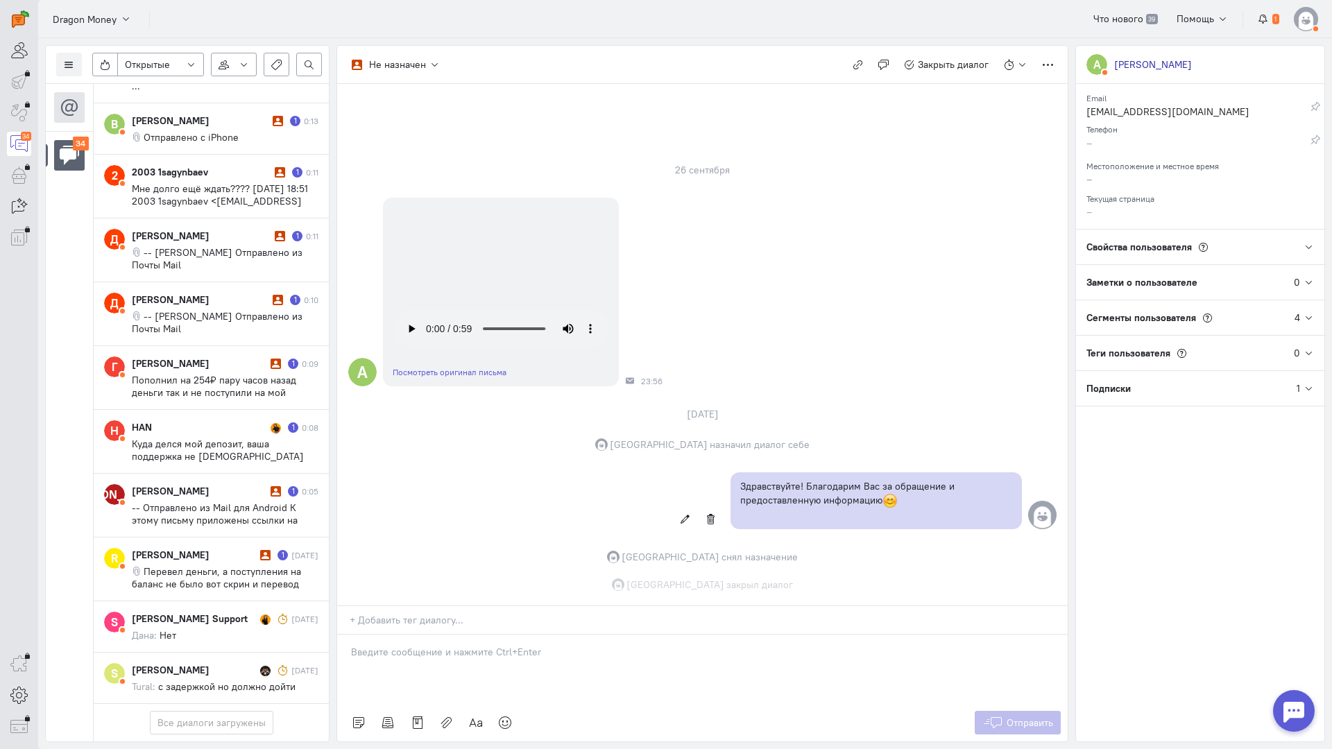
scroll to position [503, 0]
click at [209, 548] on div "[PERSON_NAME]" at bounding box center [194, 555] width 125 height 14
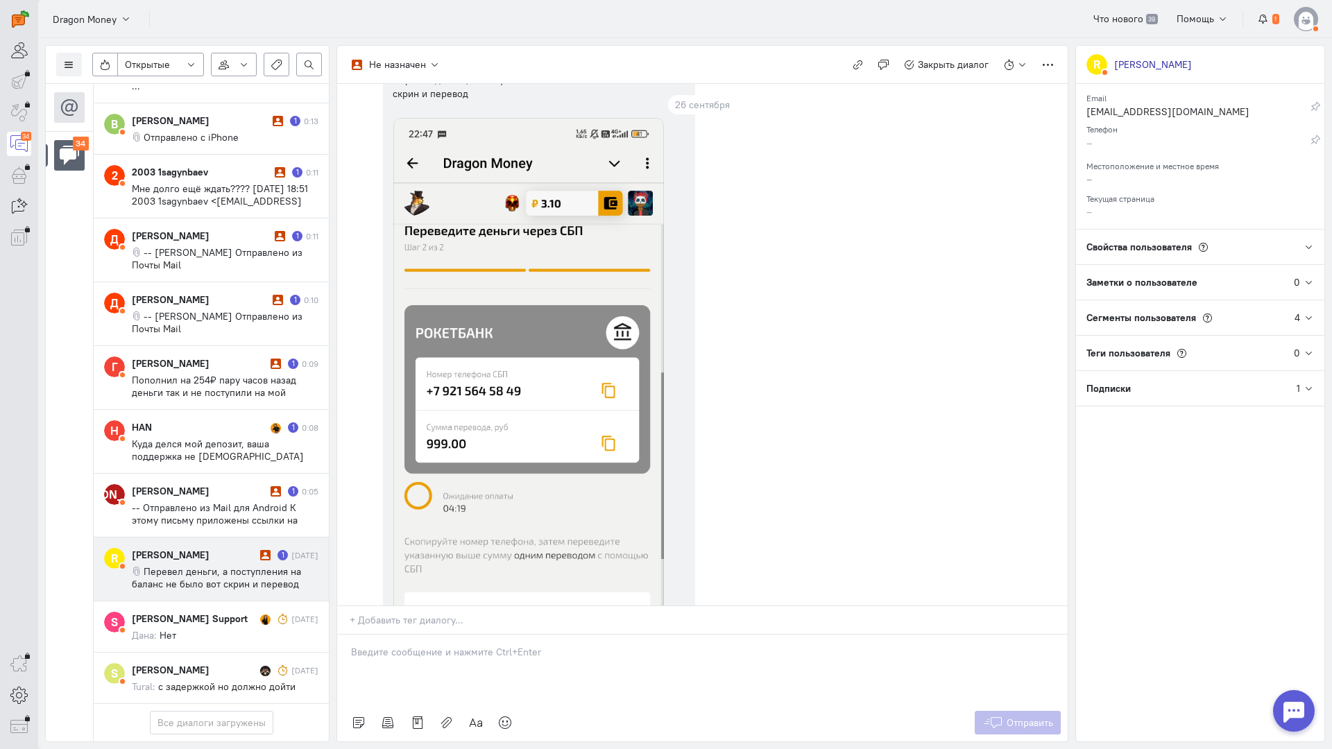
scroll to position [0, 0]
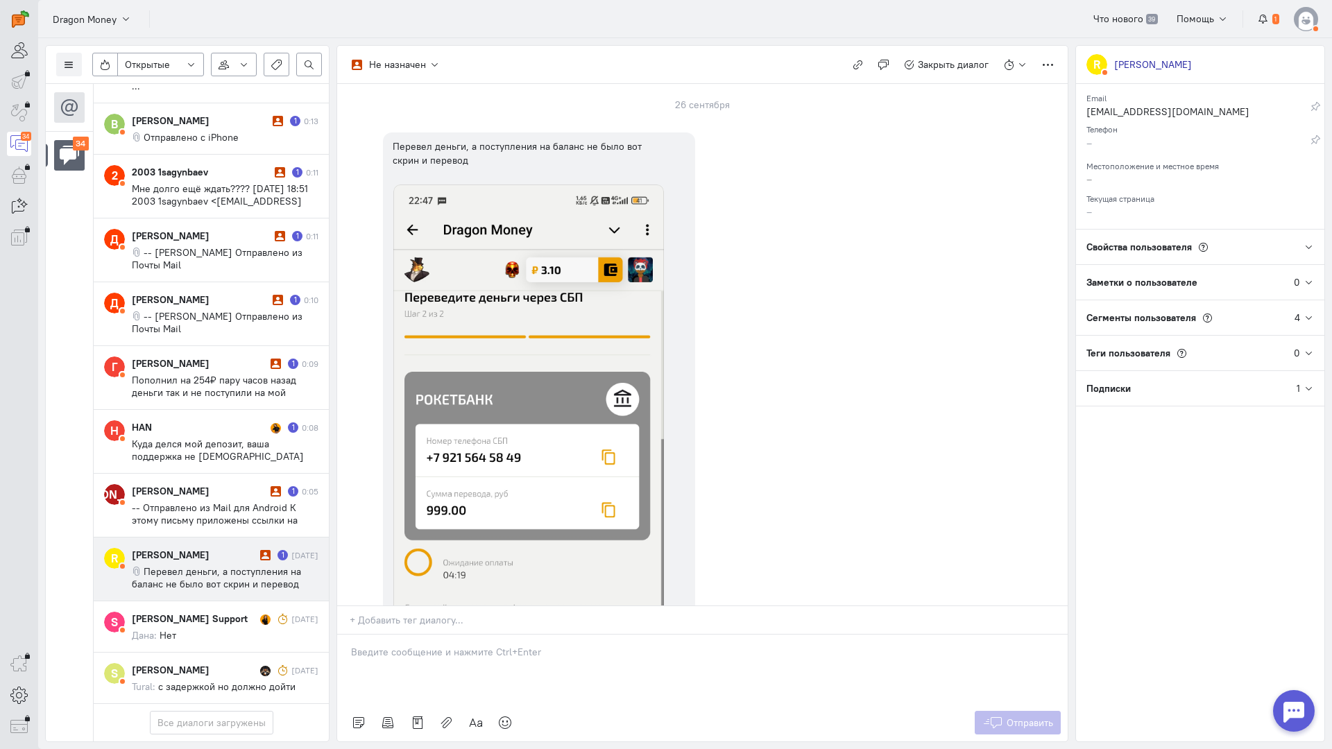
drag, startPoint x: 434, startPoint y: 562, endPoint x: 426, endPoint y: 562, distance: 8.3
click at [431, 645] on p at bounding box center [702, 652] width 703 height 14
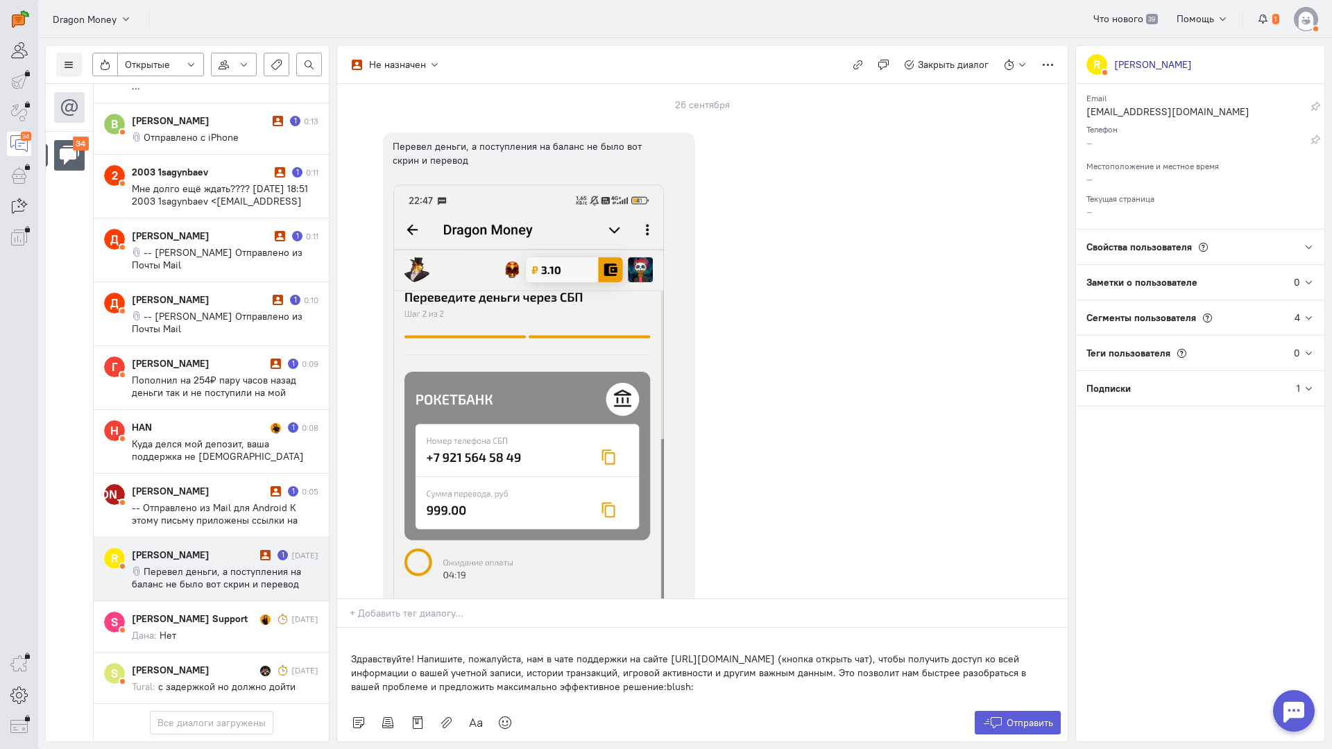
click at [343, 628] on div "Здравствуйте! Напишите, пожалуйста, нам в чате поддержки на сайте [URL][DOMAIN_…" at bounding box center [702, 666] width 730 height 76
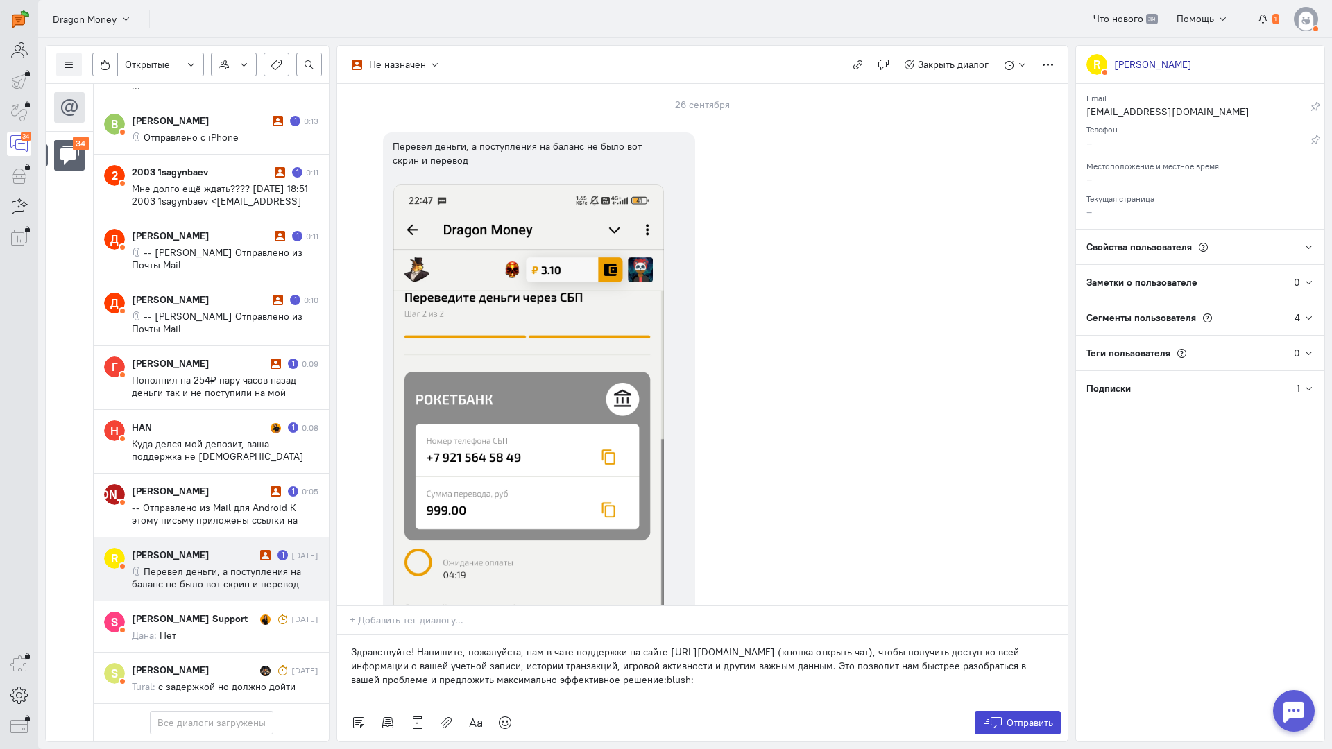
click at [1005, 711] on button "Отправить" at bounding box center [1018, 723] width 87 height 24
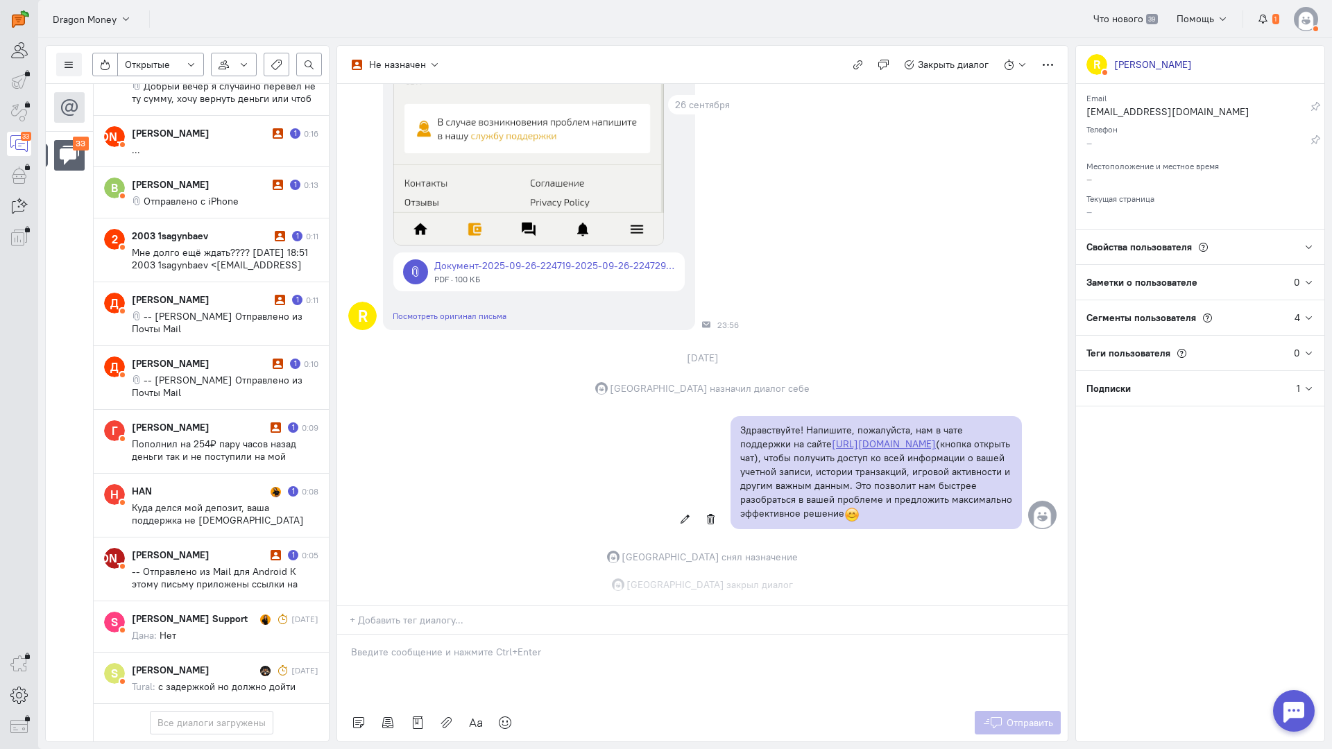
scroll to position [640, 0]
click at [194, 565] on span "-- Отправлено из Mail для Android К этому письму приложены ссылки на следующие …" at bounding box center [218, 608] width 173 height 87
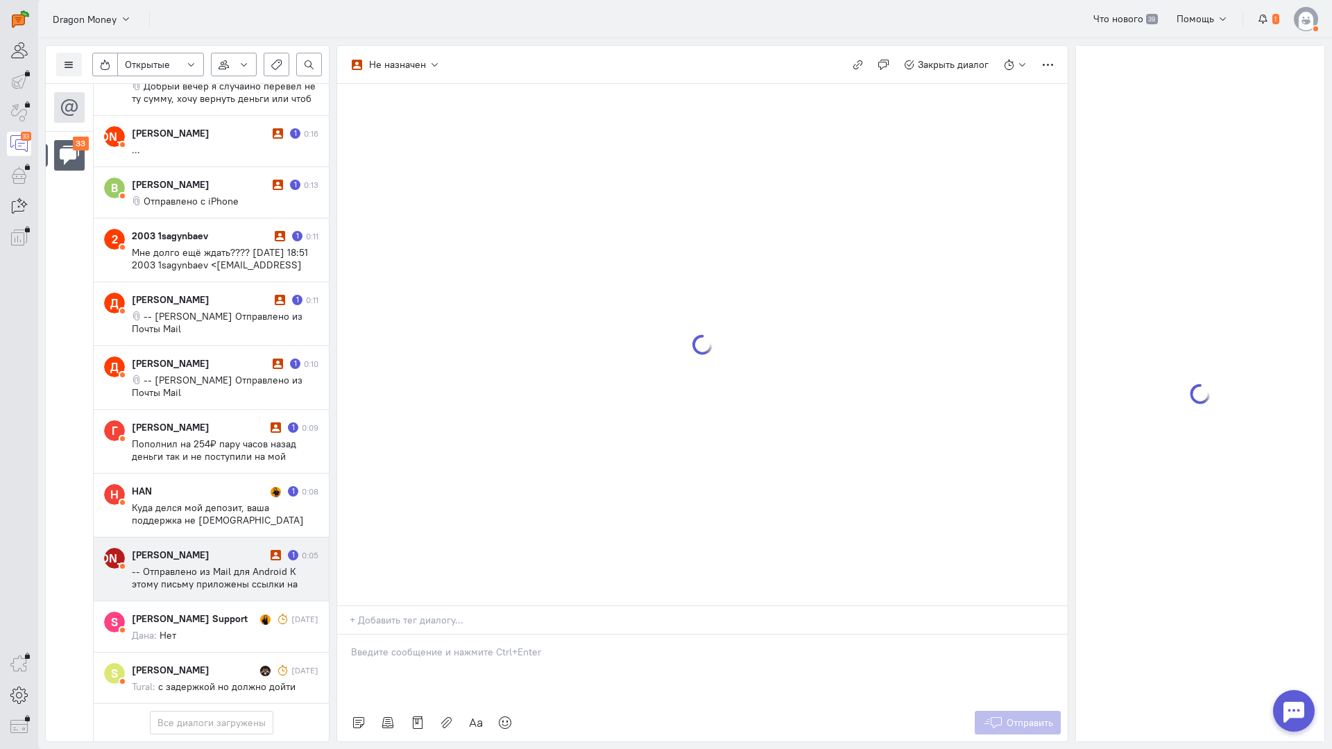
scroll to position [1729, 0]
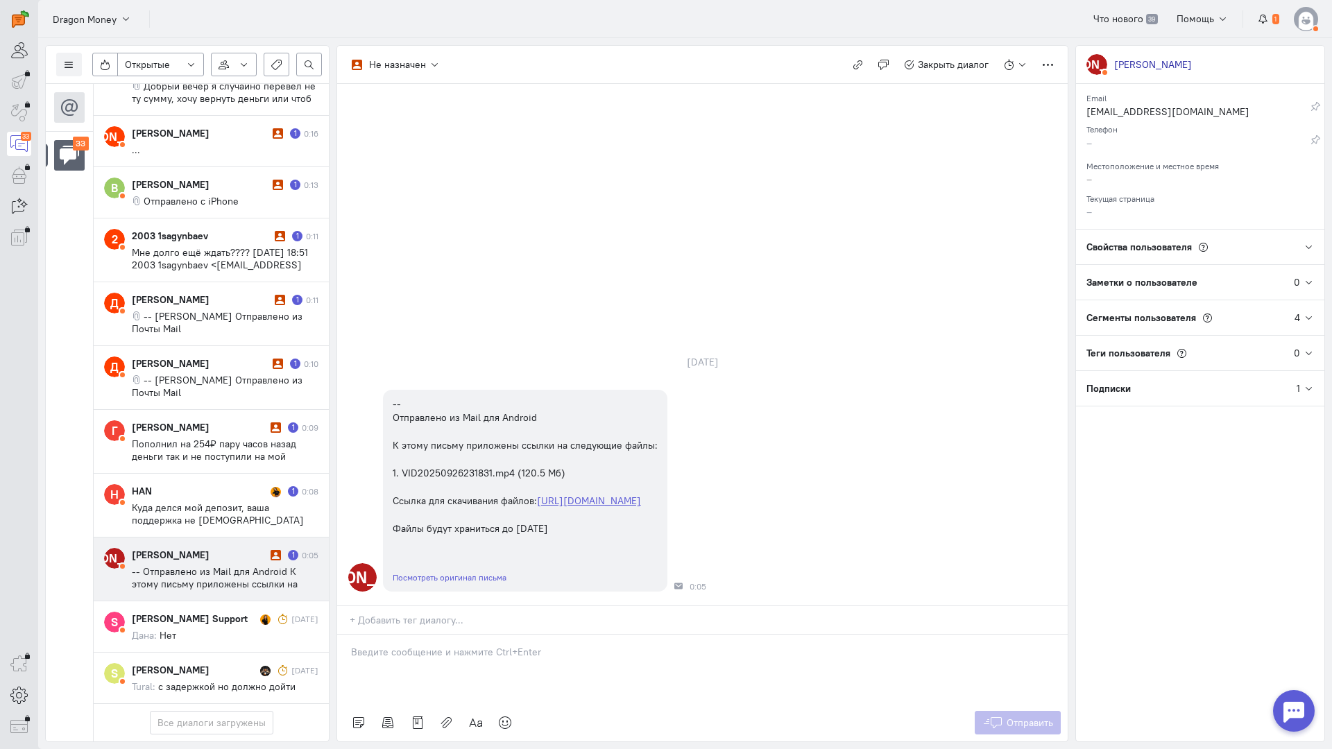
click at [479, 635] on div at bounding box center [702, 669] width 730 height 69
click at [354, 659] on p "Здравствуйте! Благодарим Вас за обращение и предоставленную информацию:blush:" at bounding box center [702, 666] width 703 height 14
click at [1021, 717] on span "Отправить" at bounding box center [1029, 723] width 46 height 12
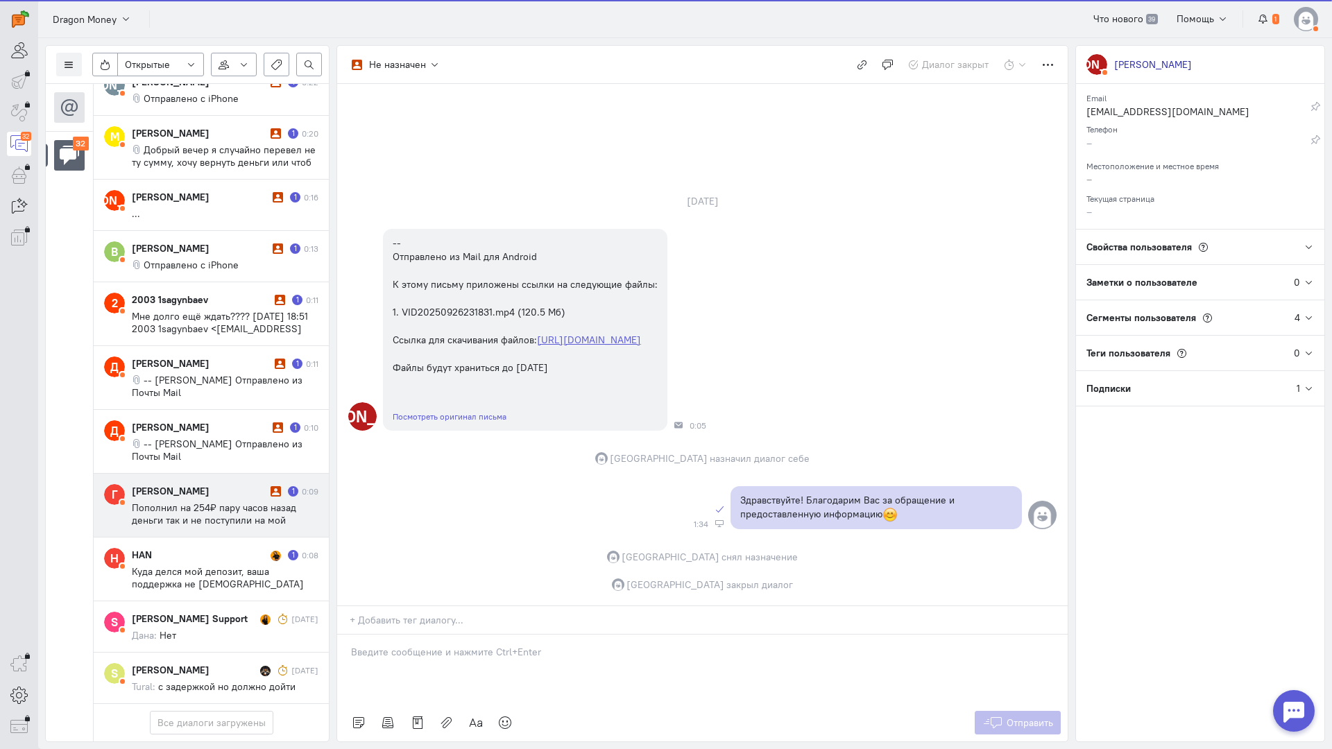
scroll to position [1654, 0]
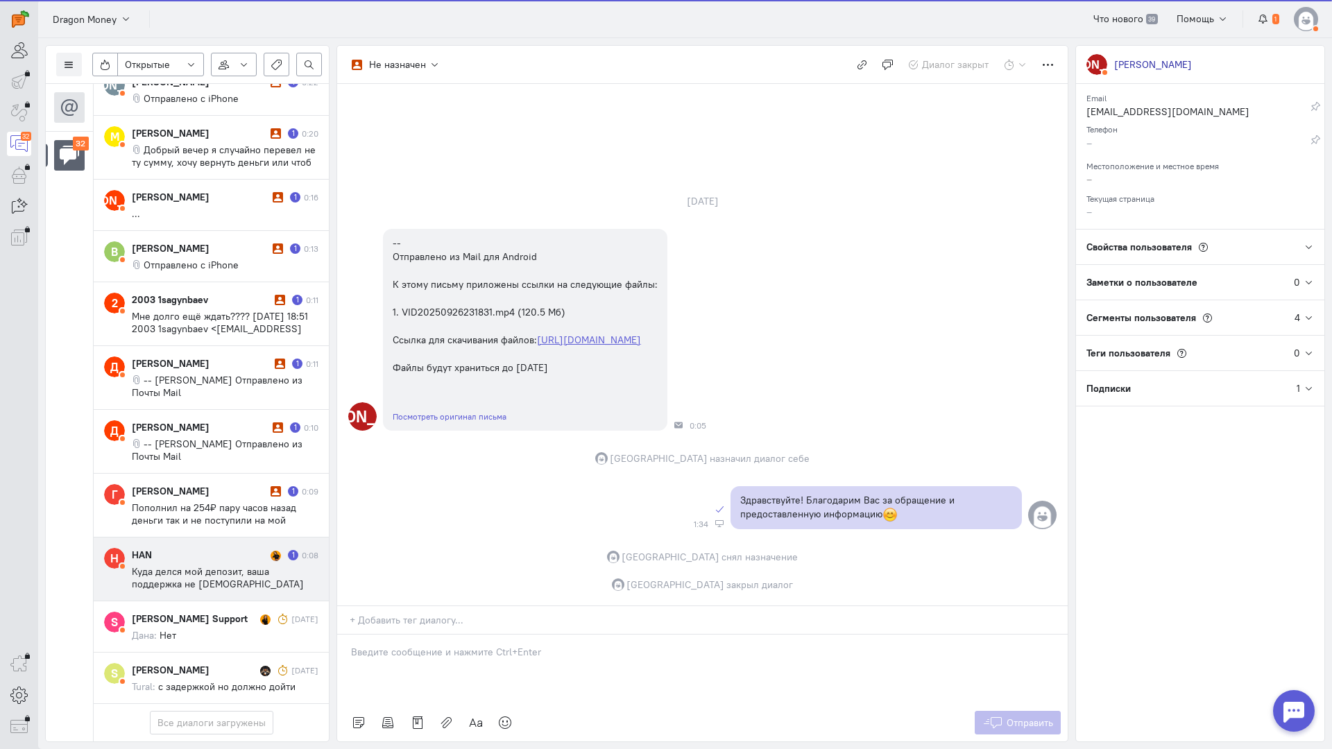
click at [216, 548] on div "HAN" at bounding box center [199, 555] width 135 height 14
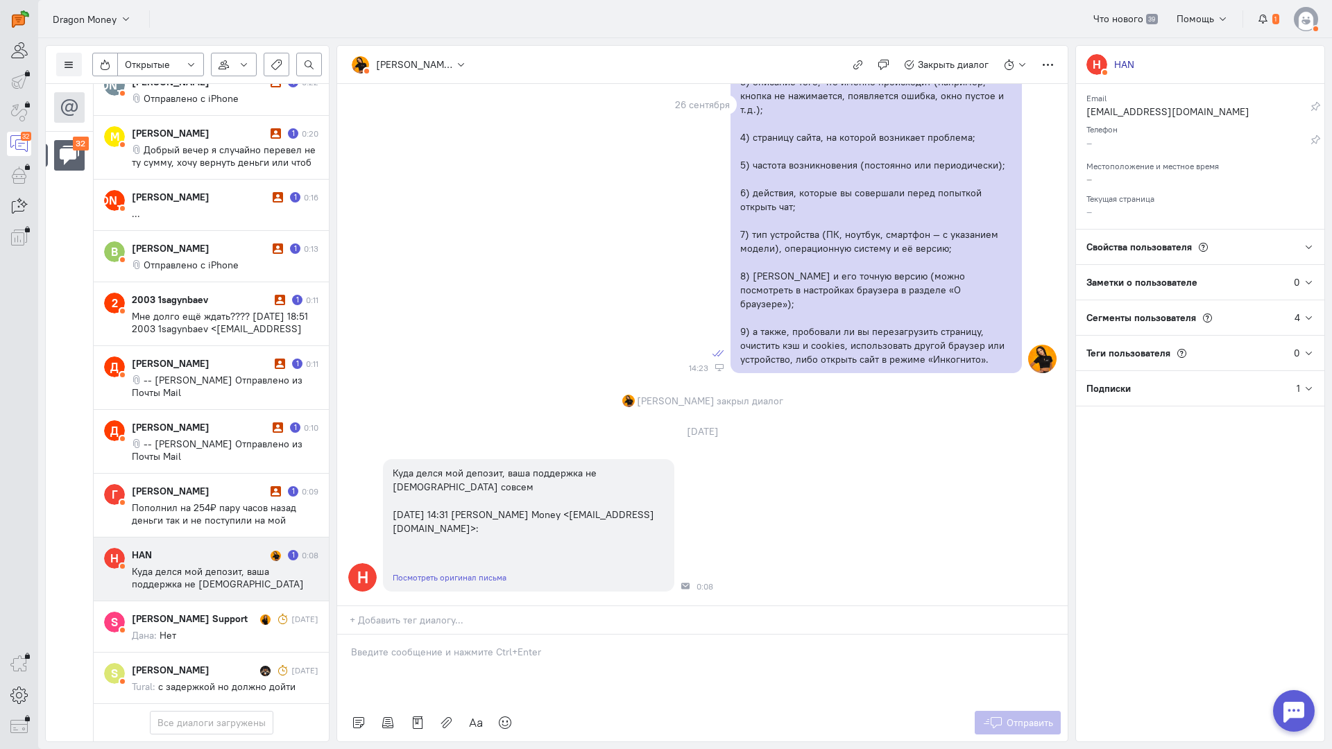
scroll to position [741, 0]
drag, startPoint x: 415, startPoint y: 588, endPoint x: 402, endPoint y: 583, distance: 14.0
click at [415, 635] on div at bounding box center [702, 669] width 730 height 69
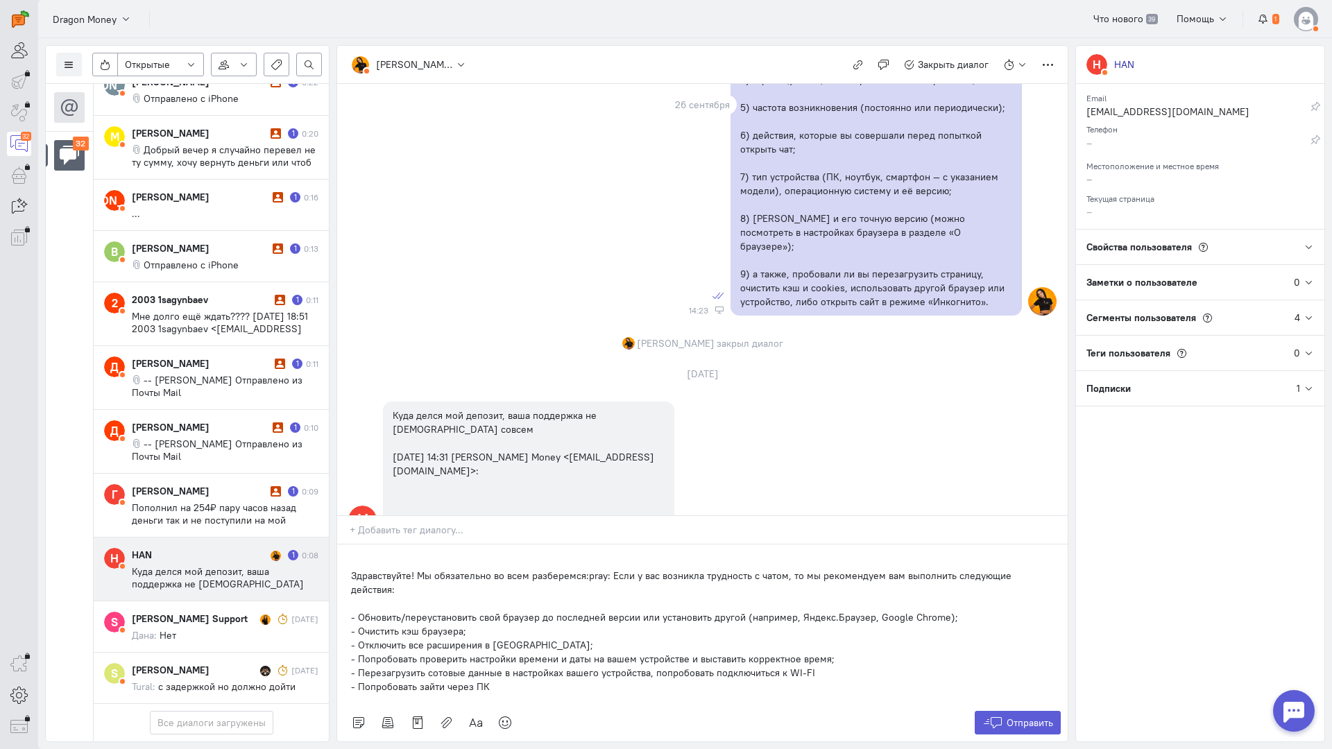
click at [350, 545] on div "Здравствуйте! Мы обязательно во всем разберемся:pray: Если у вас возникла трудн…" at bounding box center [702, 625] width 730 height 160
click at [1035, 717] on span "Отправить" at bounding box center [1029, 723] width 46 height 12
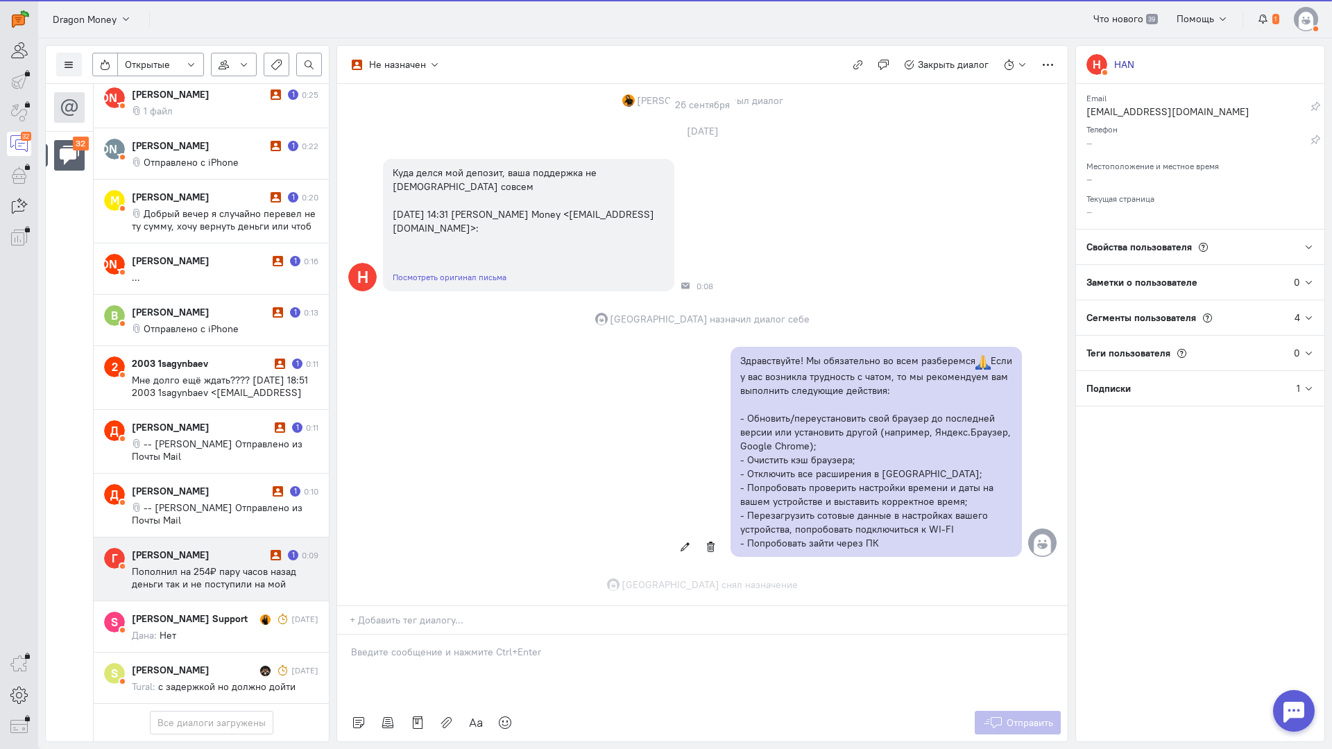
scroll to position [1069, 0]
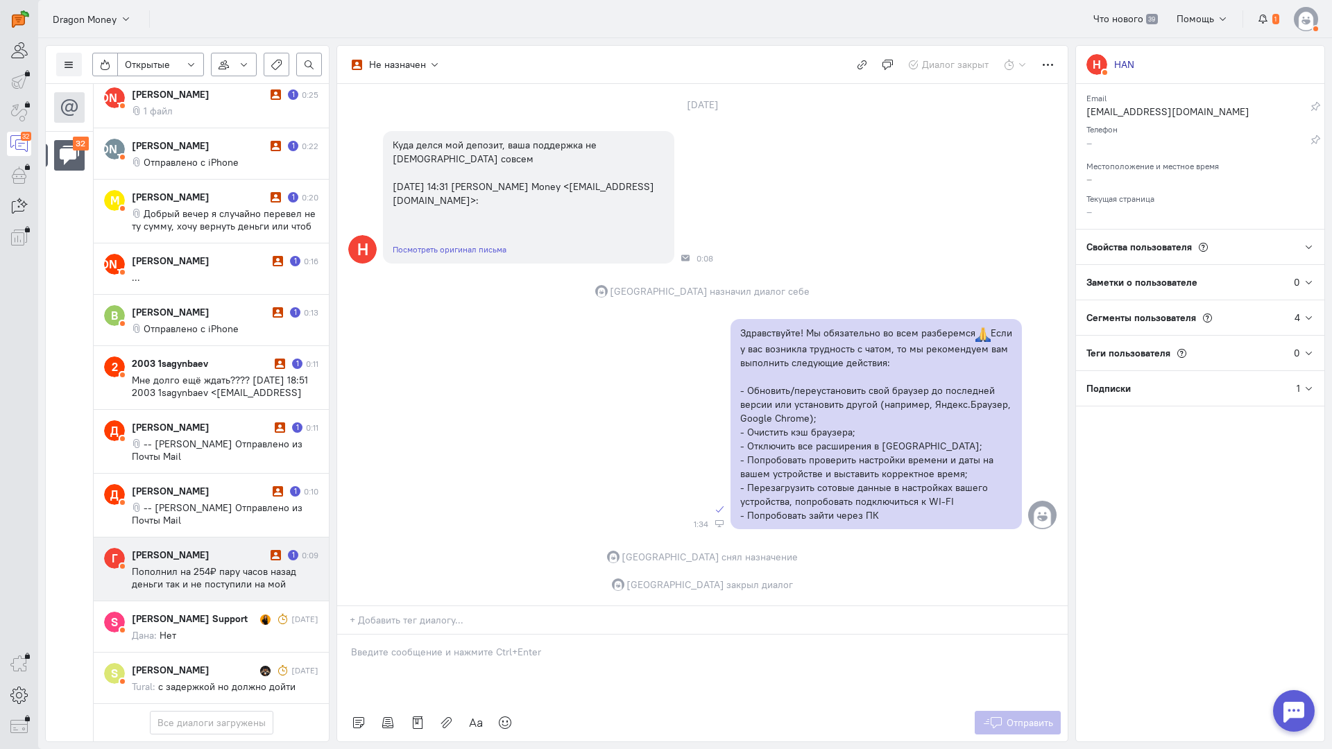
click at [187, 565] on span "Пополнил на 254₽ пару часов назад деньги так и не поступили на мой аккаунт" at bounding box center [214, 583] width 164 height 37
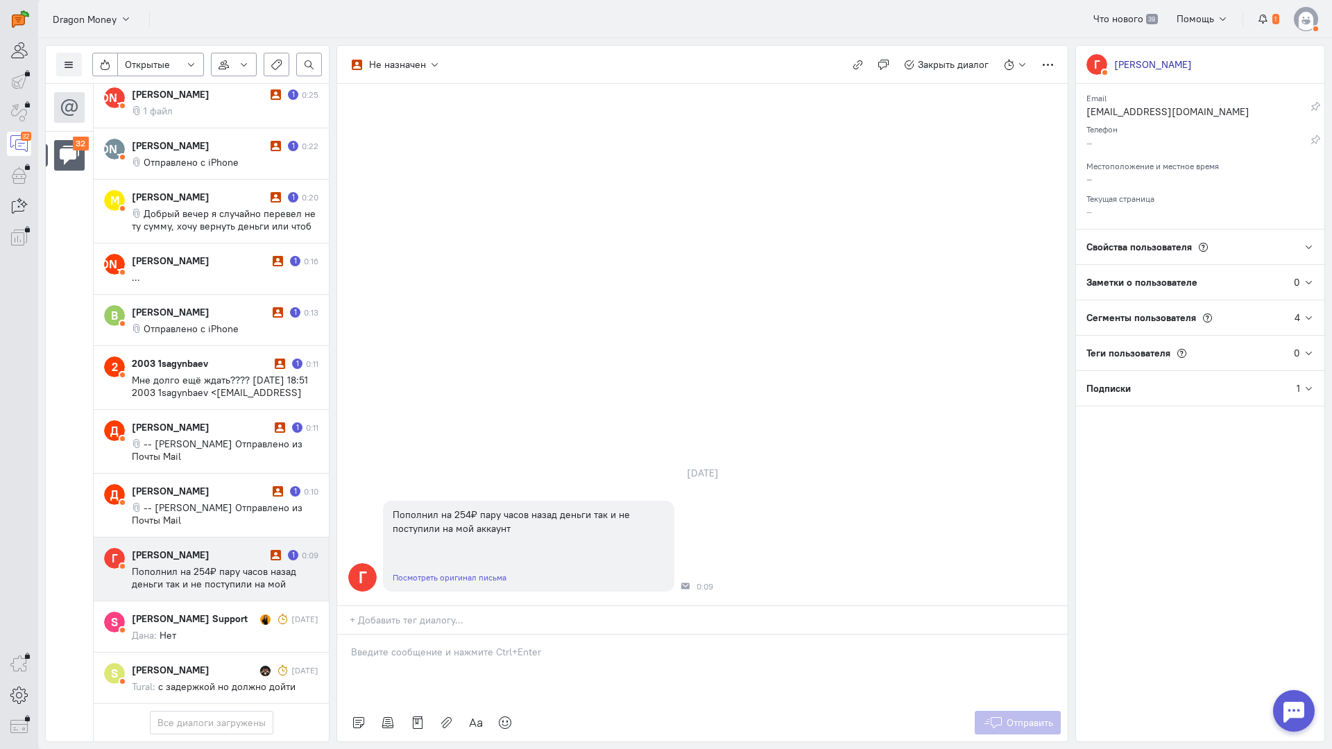
scroll to position [1579, 0]
drag, startPoint x: 450, startPoint y: 565, endPoint x: 380, endPoint y: 567, distance: 70.1
click at [450, 645] on p at bounding box center [702, 652] width 703 height 14
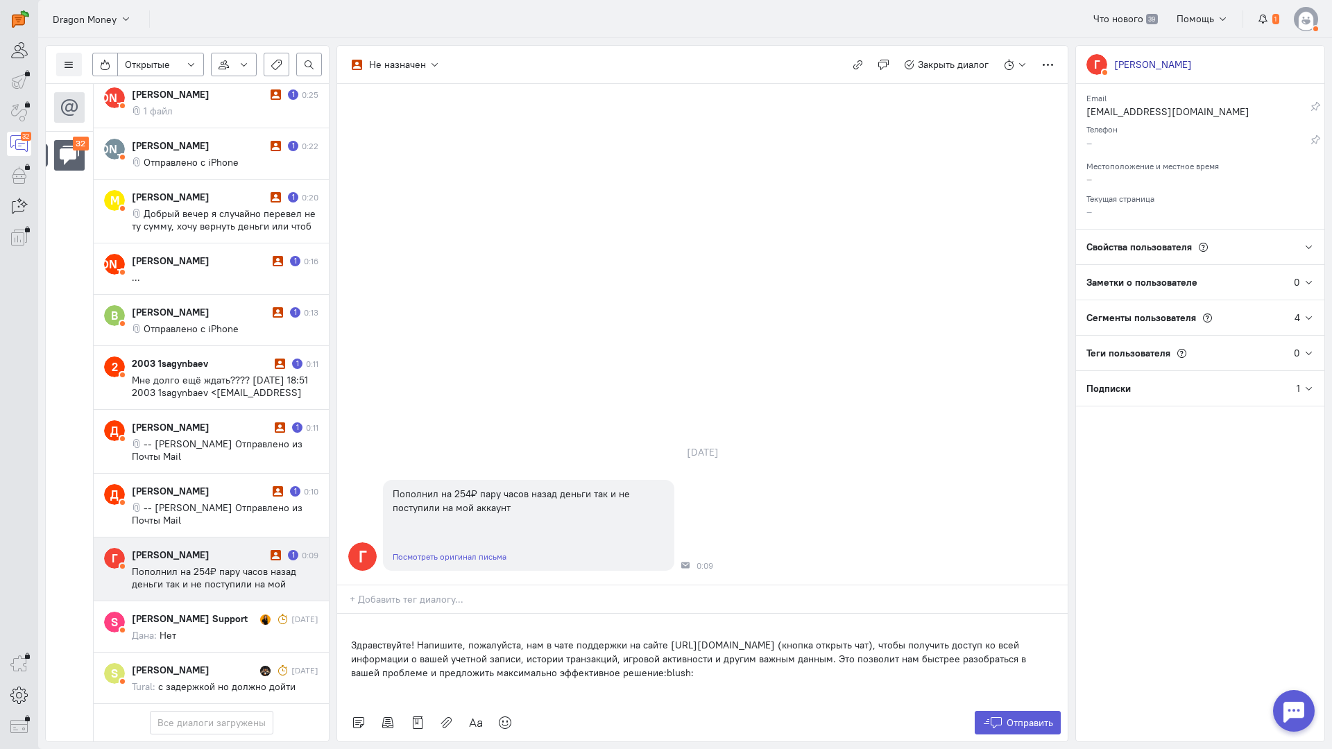
click at [345, 614] on div "Здравствуйте! Напишите, пожалуйста, нам в чате поддержки на сайте [URL][DOMAIN_…" at bounding box center [702, 659] width 730 height 90
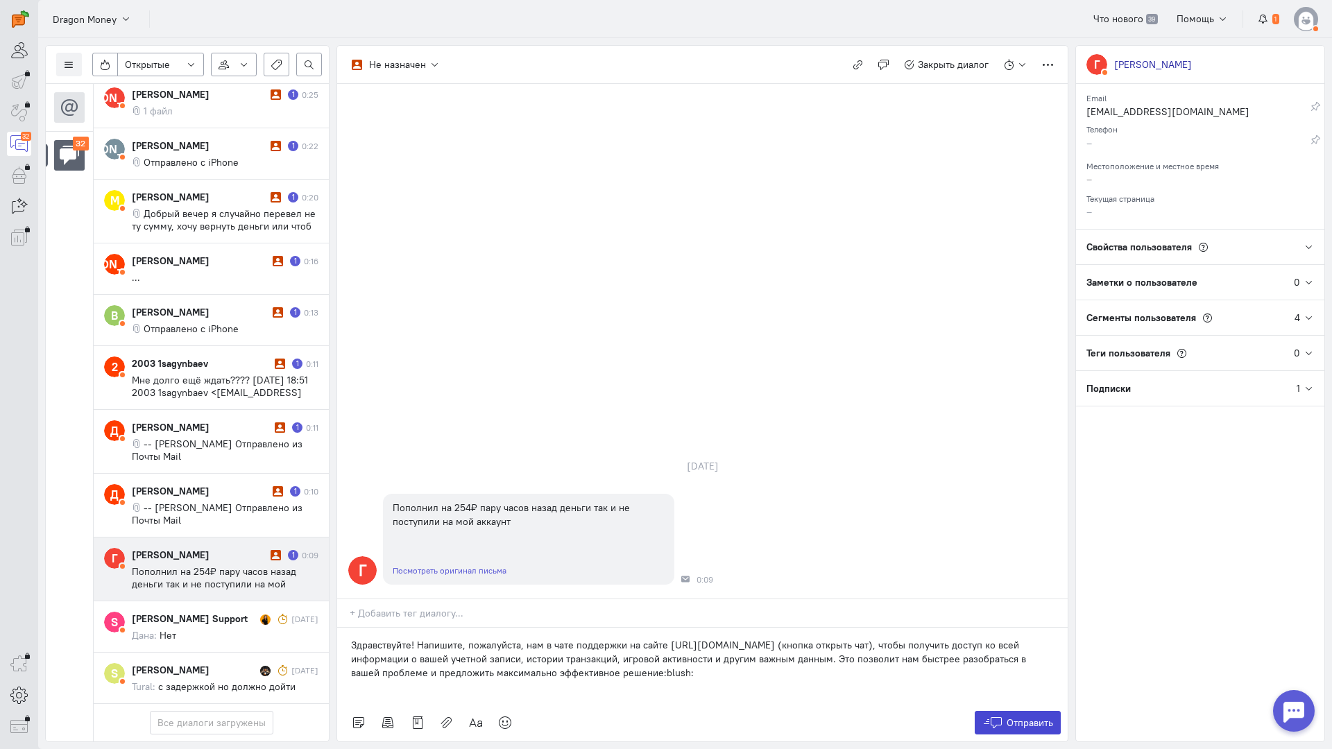
click at [1004, 711] on button "Отправить" at bounding box center [1018, 723] width 87 height 24
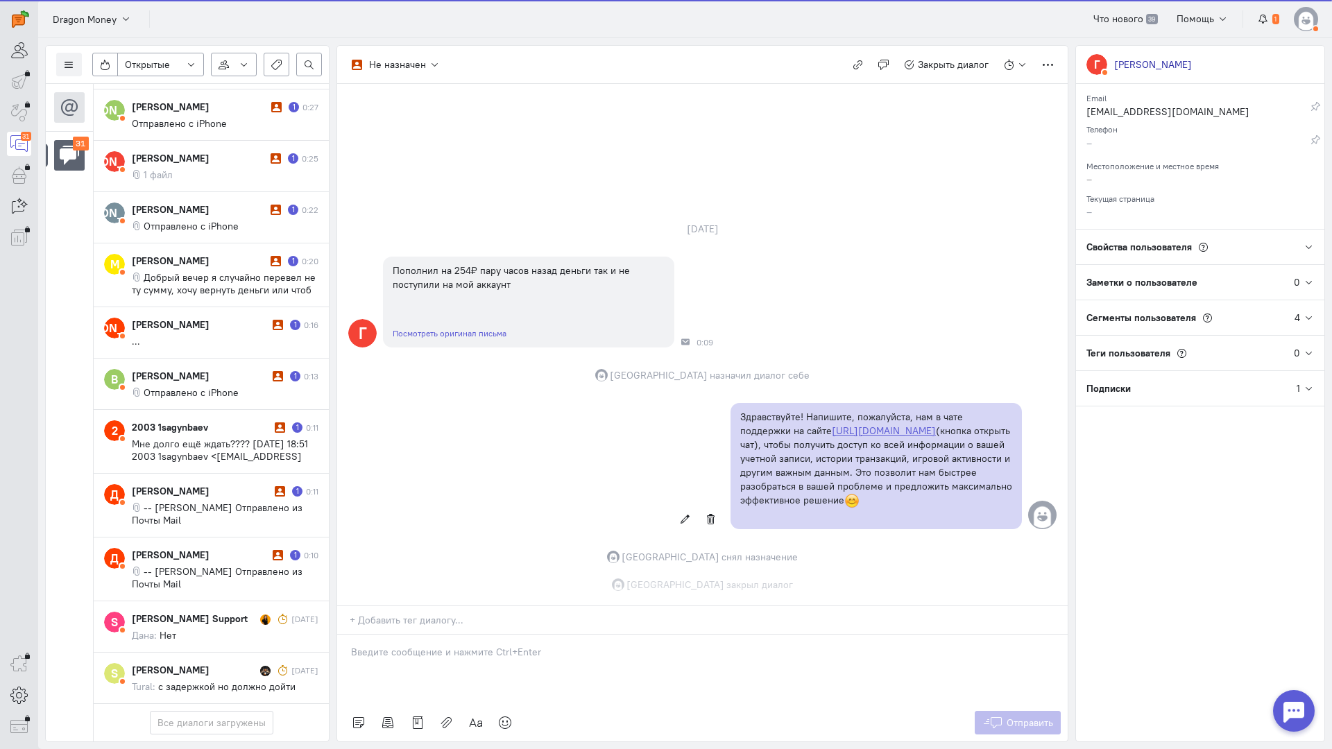
scroll to position [1493, 0]
click at [212, 565] on span "-- [PERSON_NAME] Отправлено из Почты Mail" at bounding box center [217, 577] width 171 height 25
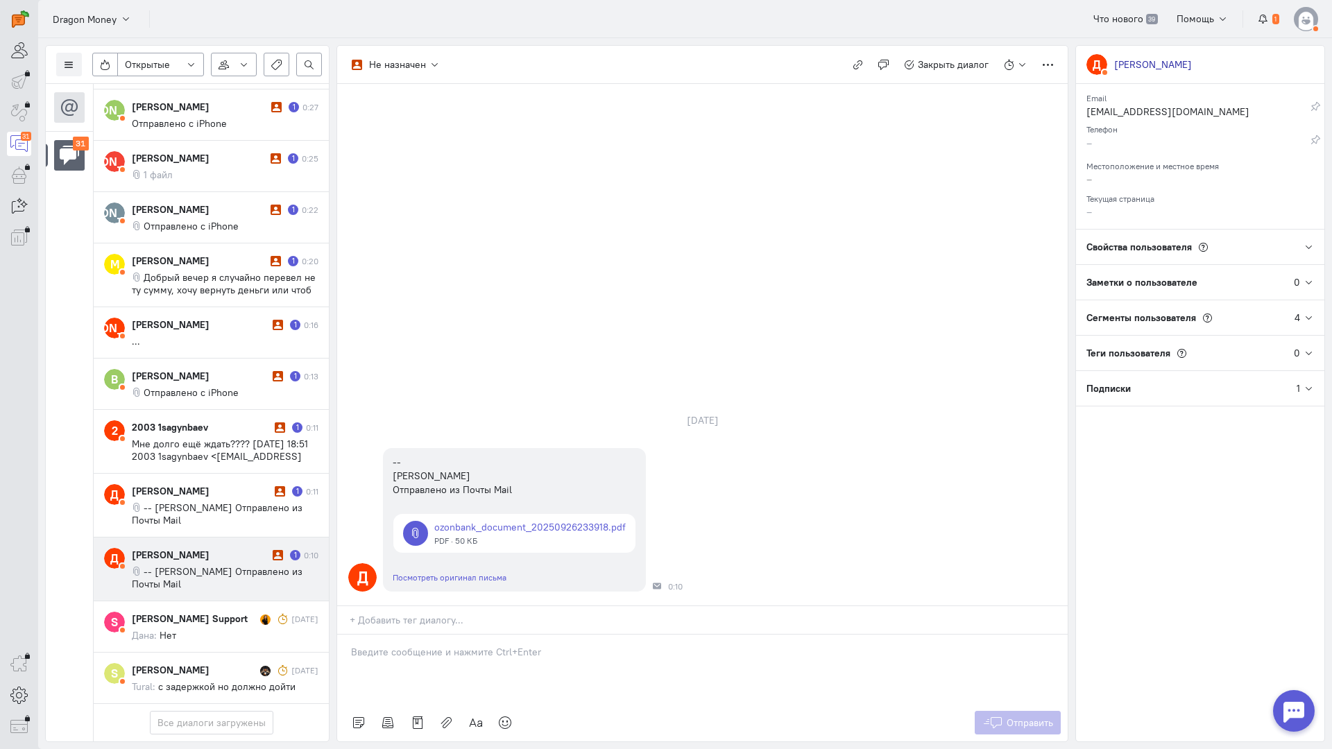
click at [416, 645] on p at bounding box center [702, 652] width 703 height 14
click at [347, 635] on div "Здравствуйте! Благодарим Вас за обращение и предоставленную информацию:blush:" at bounding box center [702, 669] width 730 height 69
click at [1036, 717] on span "Отправить" at bounding box center [1029, 723] width 46 height 12
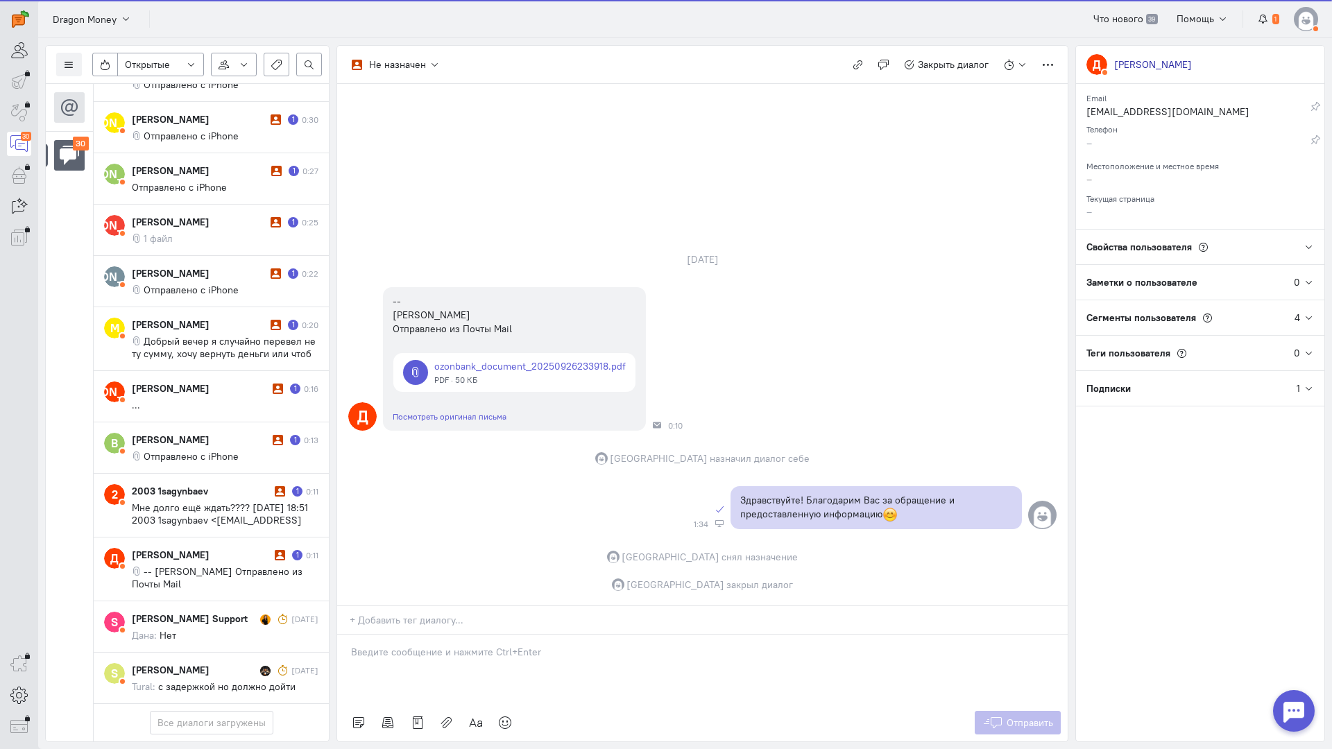
scroll to position [1418, 0]
click at [223, 548] on div "[PERSON_NAME]" at bounding box center [201, 555] width 139 height 14
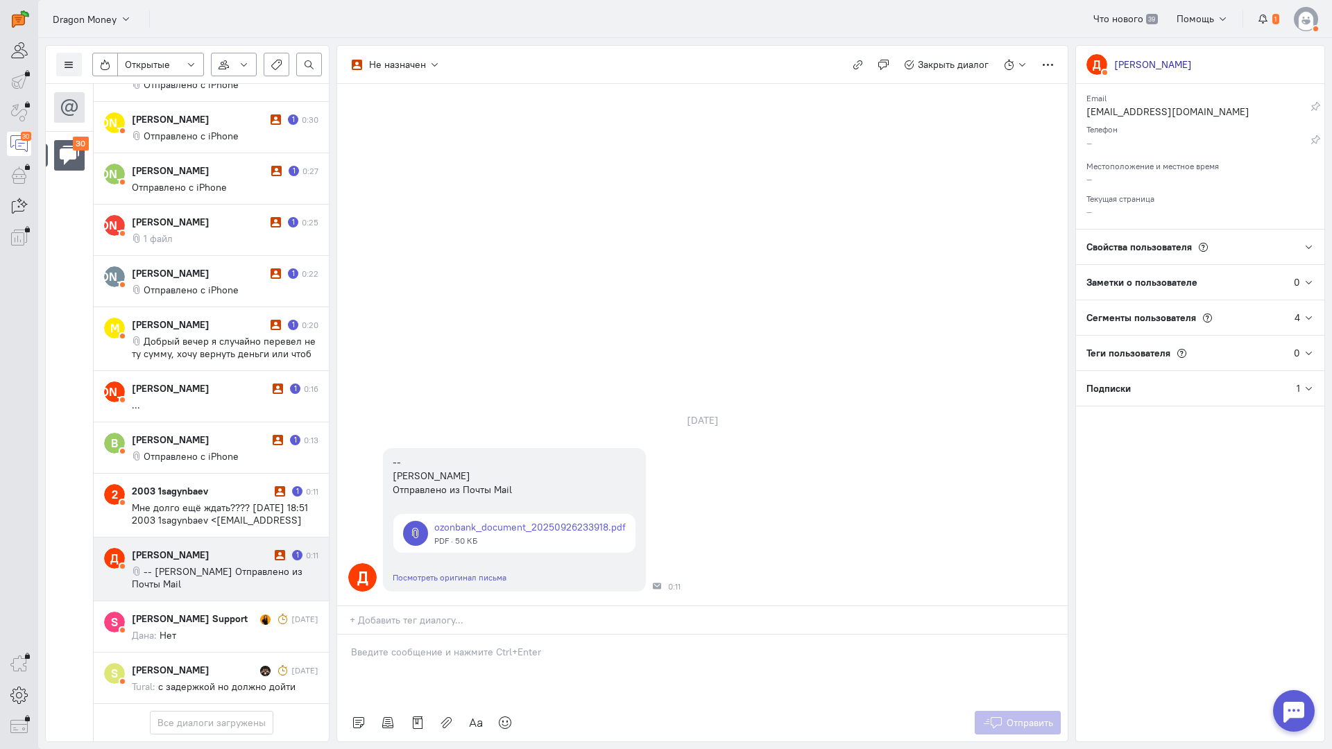
click at [400, 635] on div at bounding box center [702, 669] width 730 height 69
click at [343, 635] on div "Здравствуйте! Благодарим Вас за обращение и предоставленную информацию:blush:" at bounding box center [702, 669] width 730 height 69
click at [1032, 717] on span "Отправить" at bounding box center [1029, 723] width 46 height 12
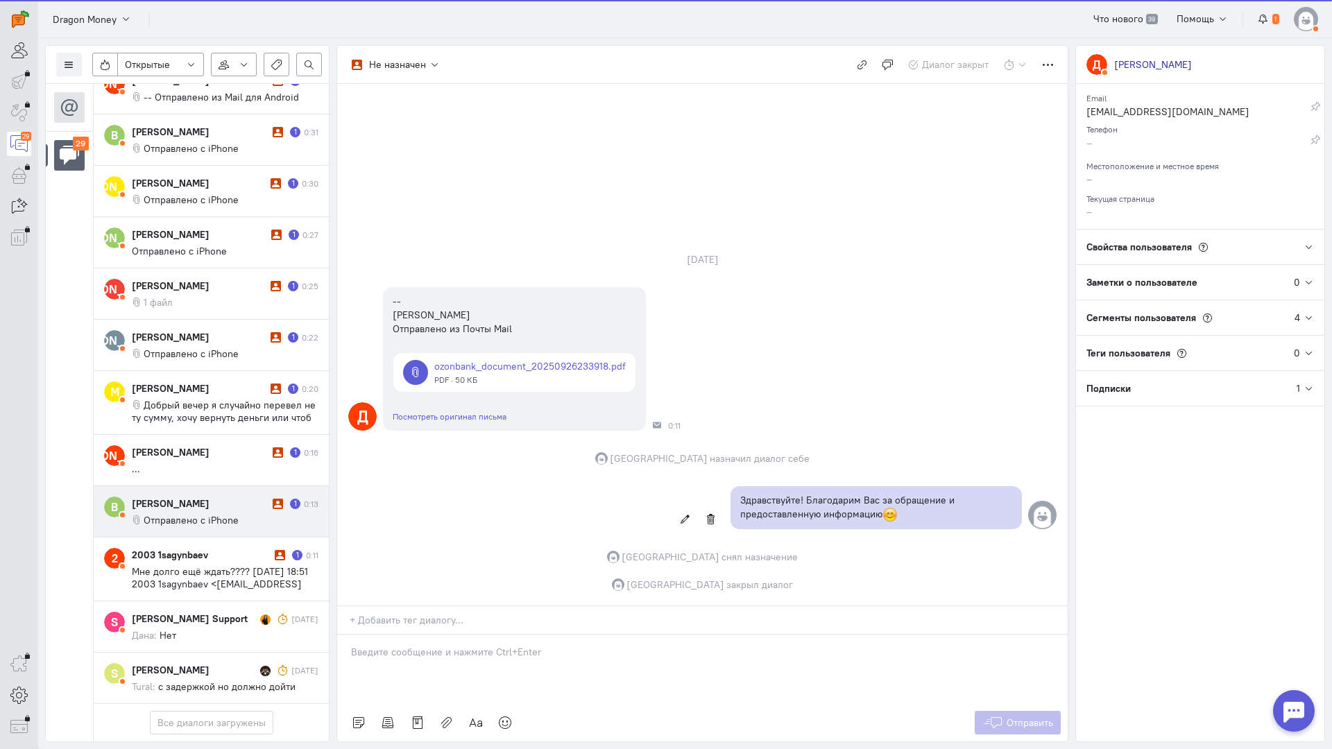
scroll to position [1344, 0]
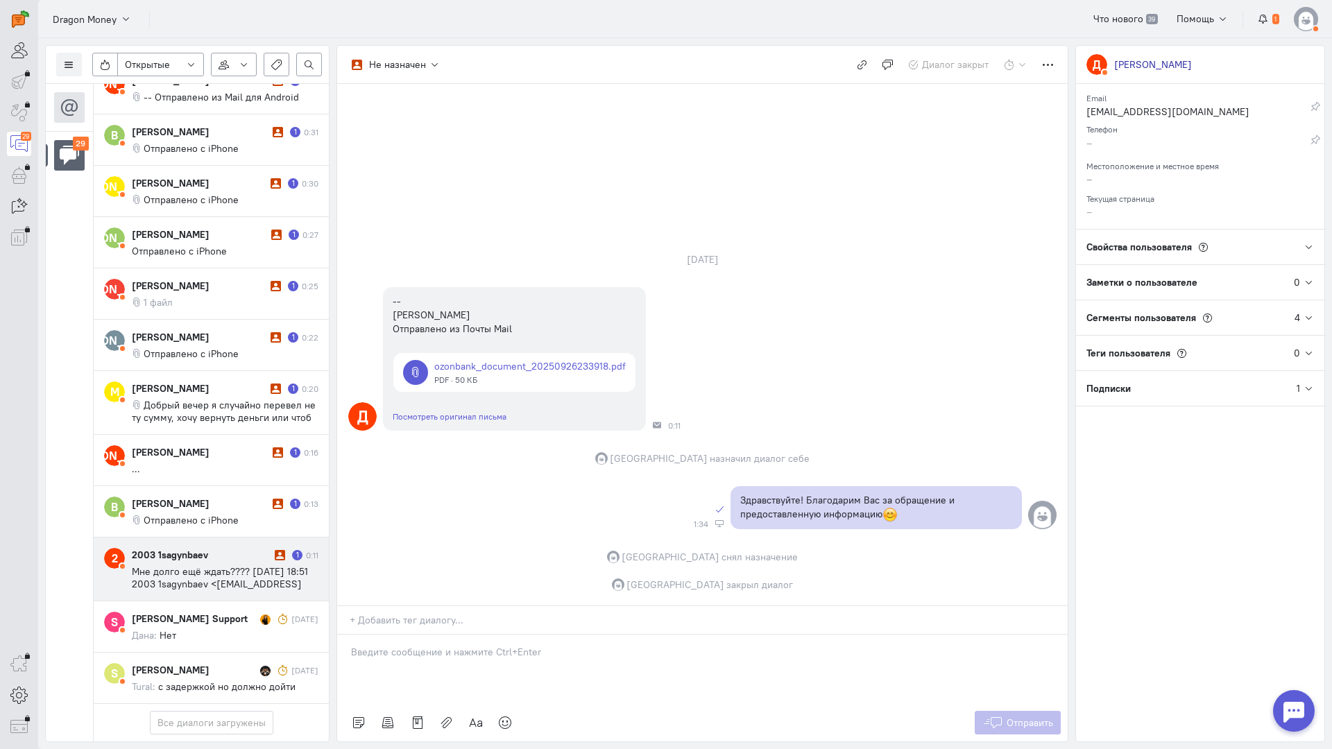
click at [222, 538] on cq-conversation-card "2 2003 1sagynbaev 1 0:11 Мне долго ещё ждать???? [DATE] 18:51 2003 1sagynbaev <…" at bounding box center [211, 570] width 235 height 64
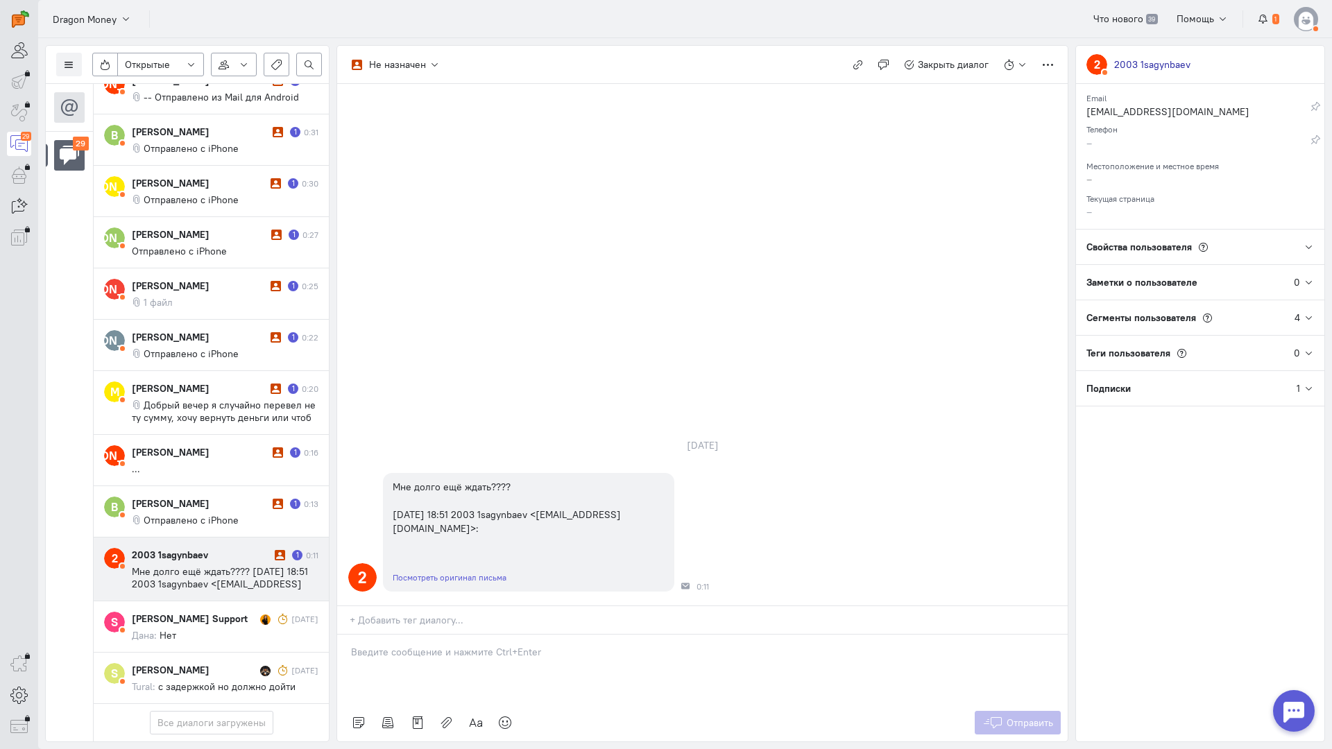
click at [464, 635] on div at bounding box center [702, 669] width 730 height 69
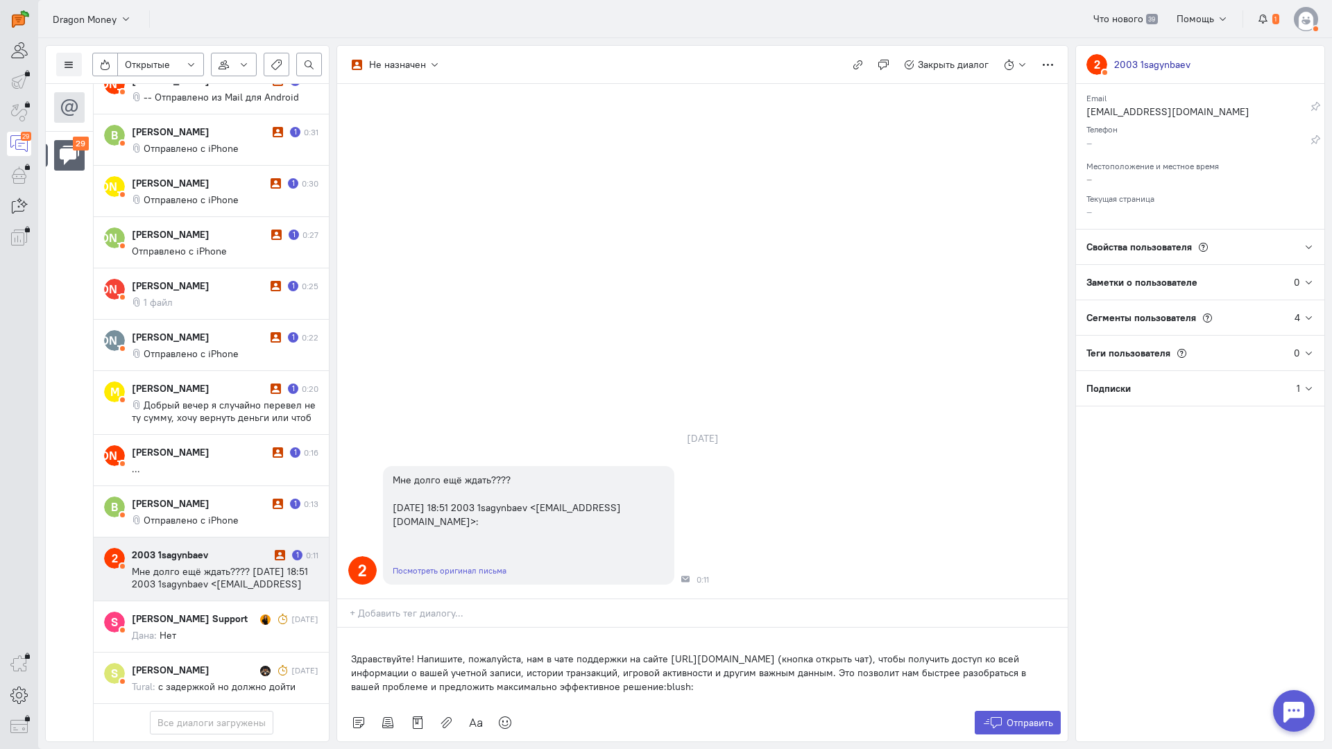
click at [345, 628] on div "Здравствуйте! Напишите, пожалуйста, нам в чате поддержки на сайте [URL][DOMAIN_…" at bounding box center [702, 666] width 730 height 76
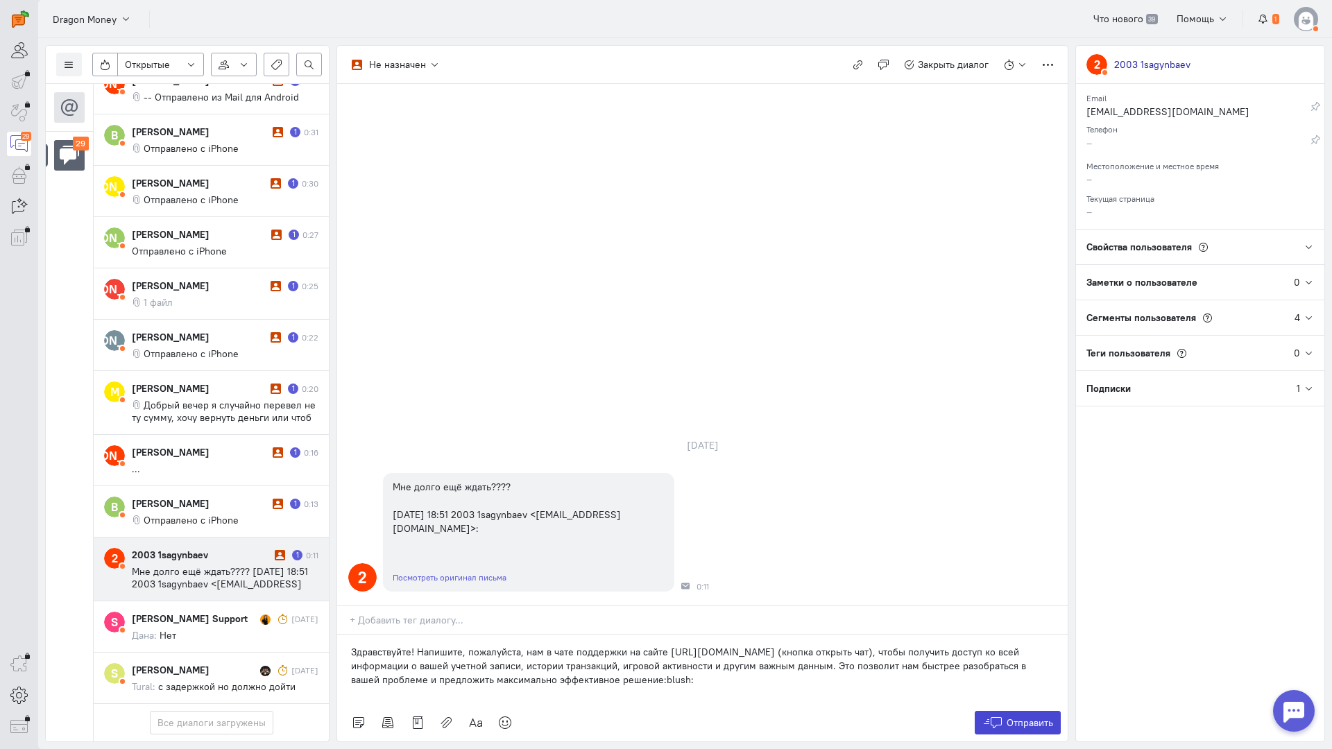
click at [1007, 717] on span "Отправить" at bounding box center [1029, 723] width 46 height 12
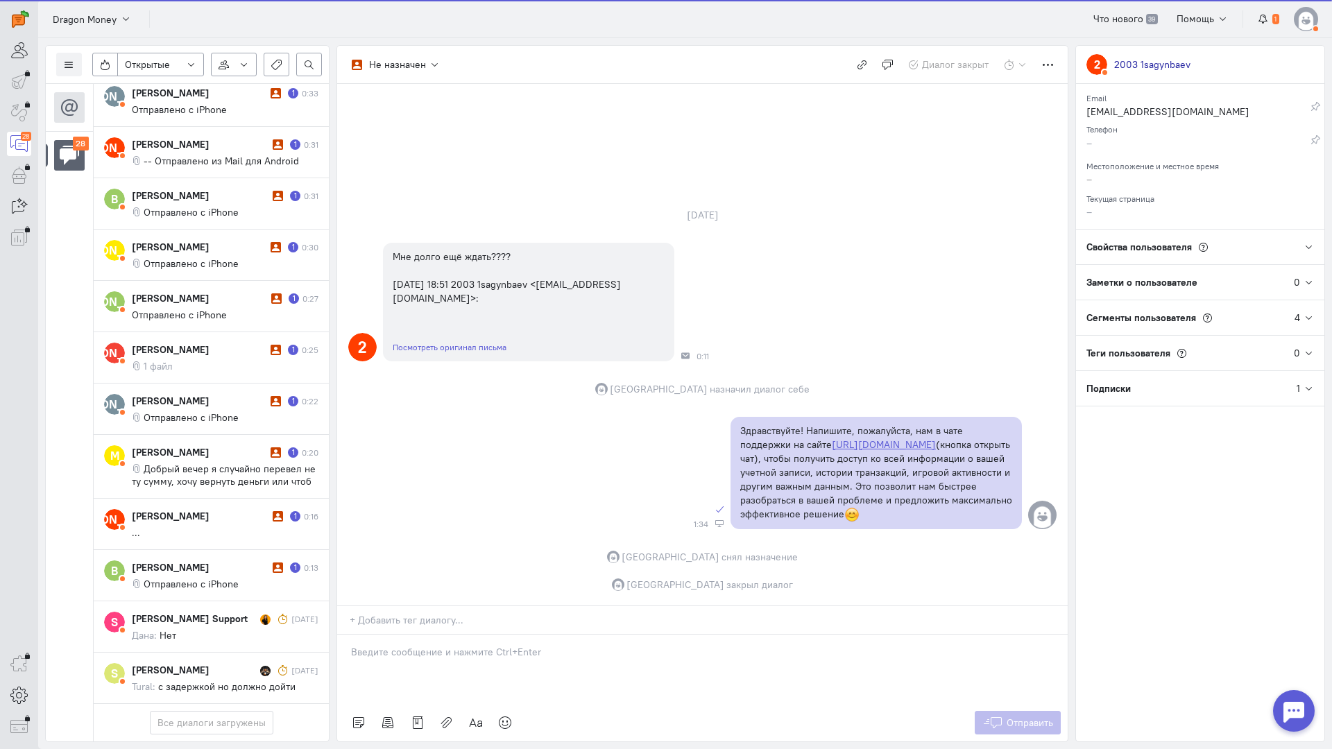
scroll to position [1281, 0]
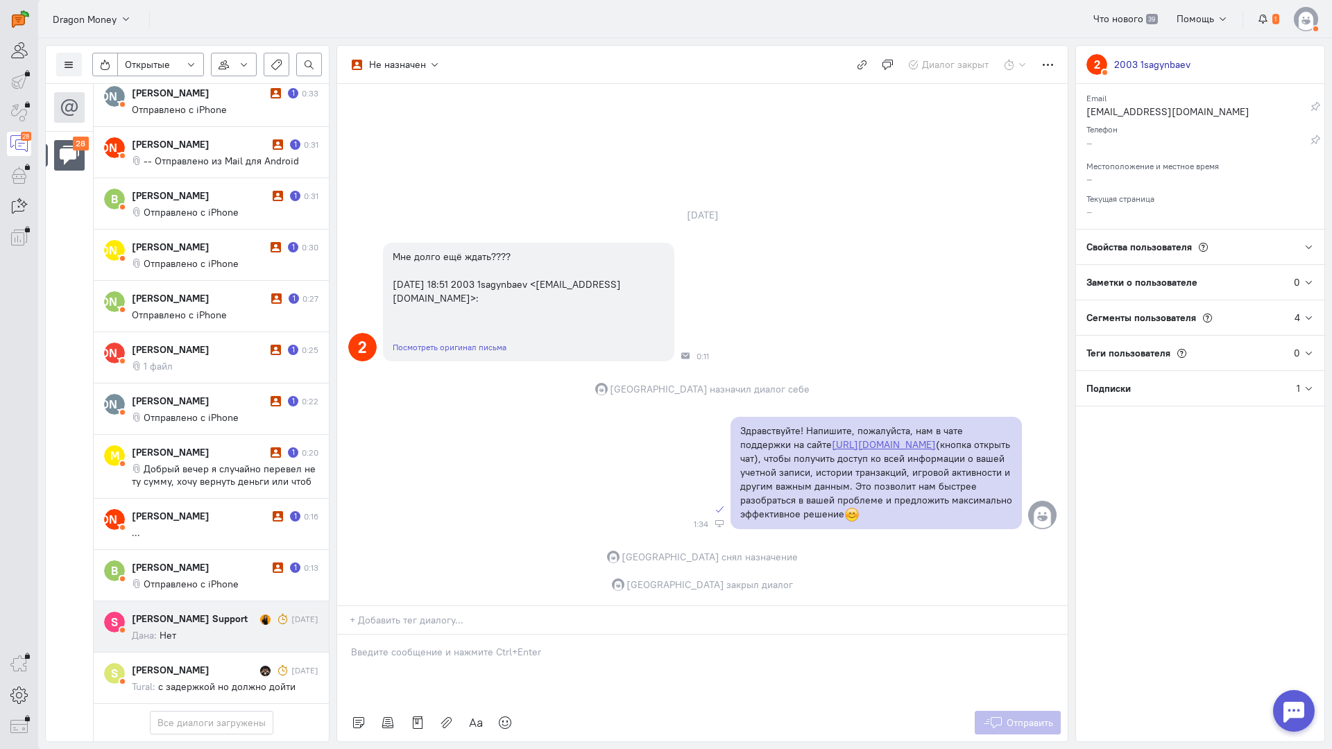
click at [209, 612] on div "[PERSON_NAME] Support" at bounding box center [194, 619] width 125 height 14
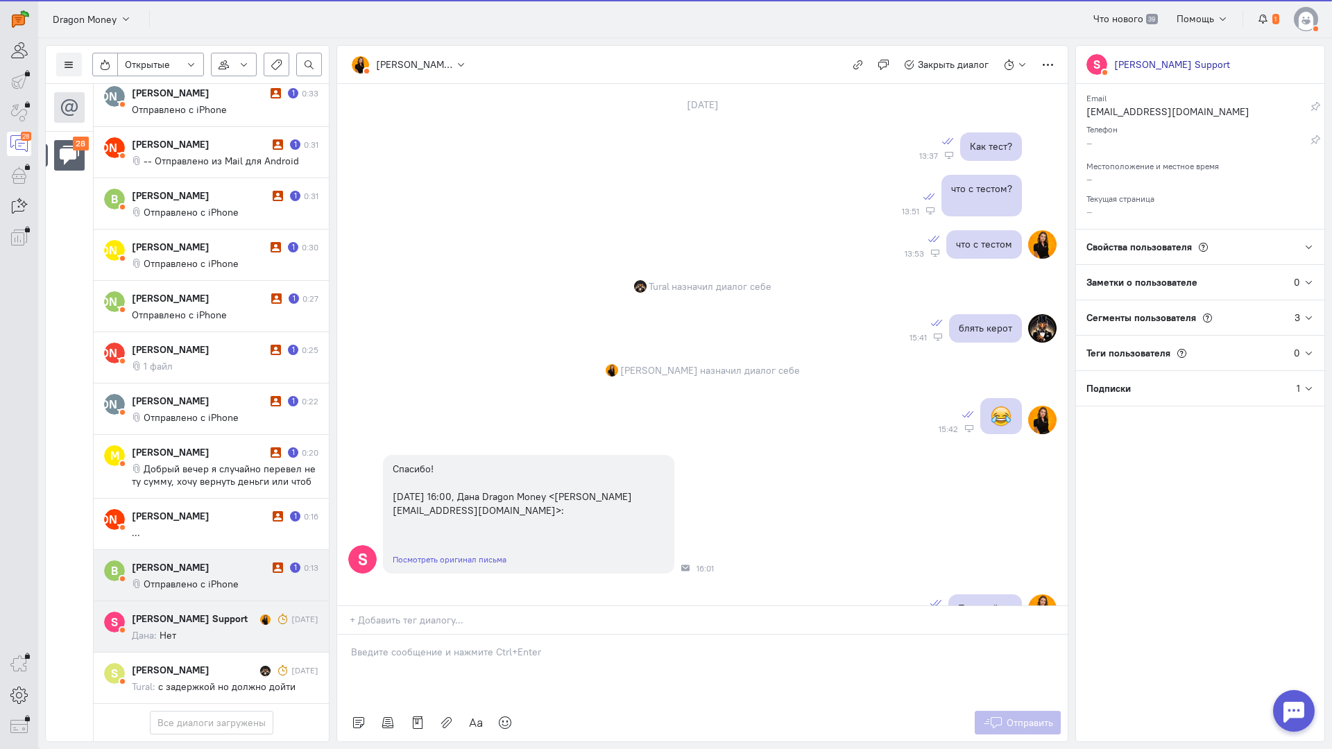
scroll to position [771, 0]
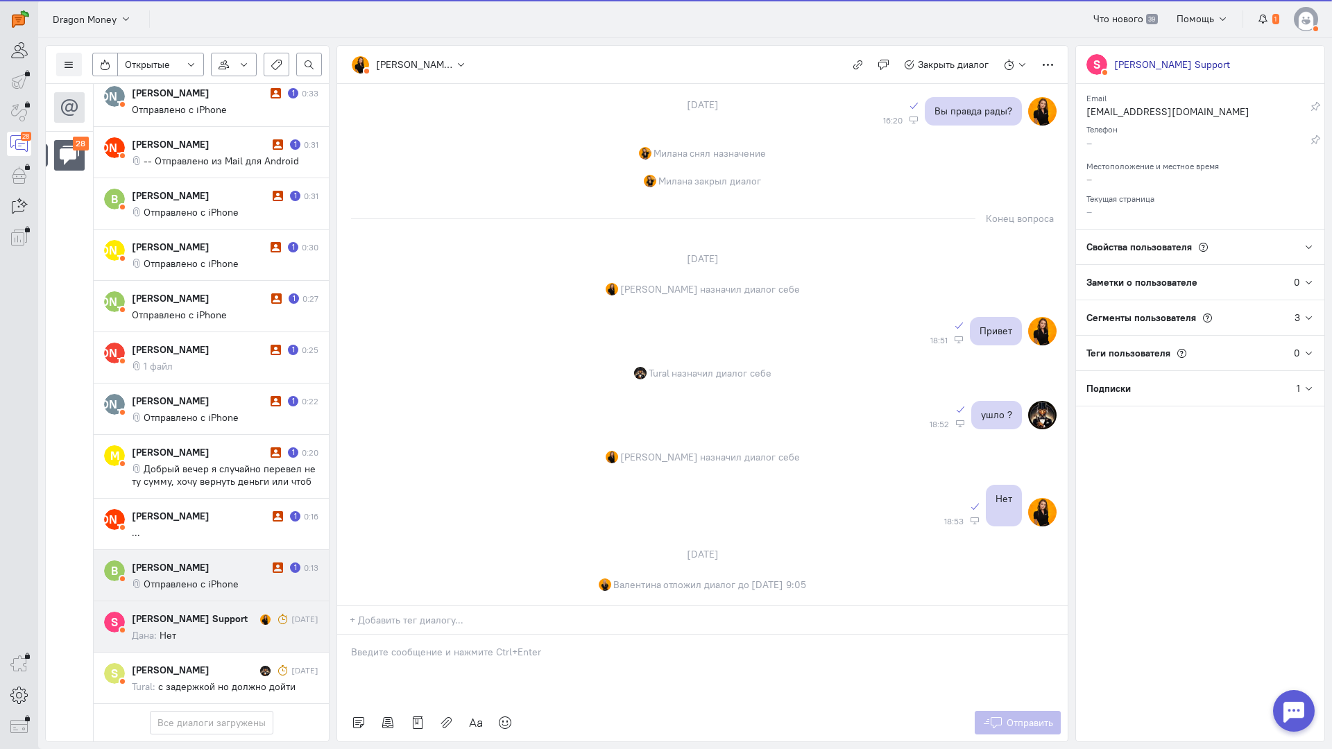
click at [234, 560] on div "[PERSON_NAME] 1 0:13 Отправлено с iPhone" at bounding box center [225, 575] width 187 height 30
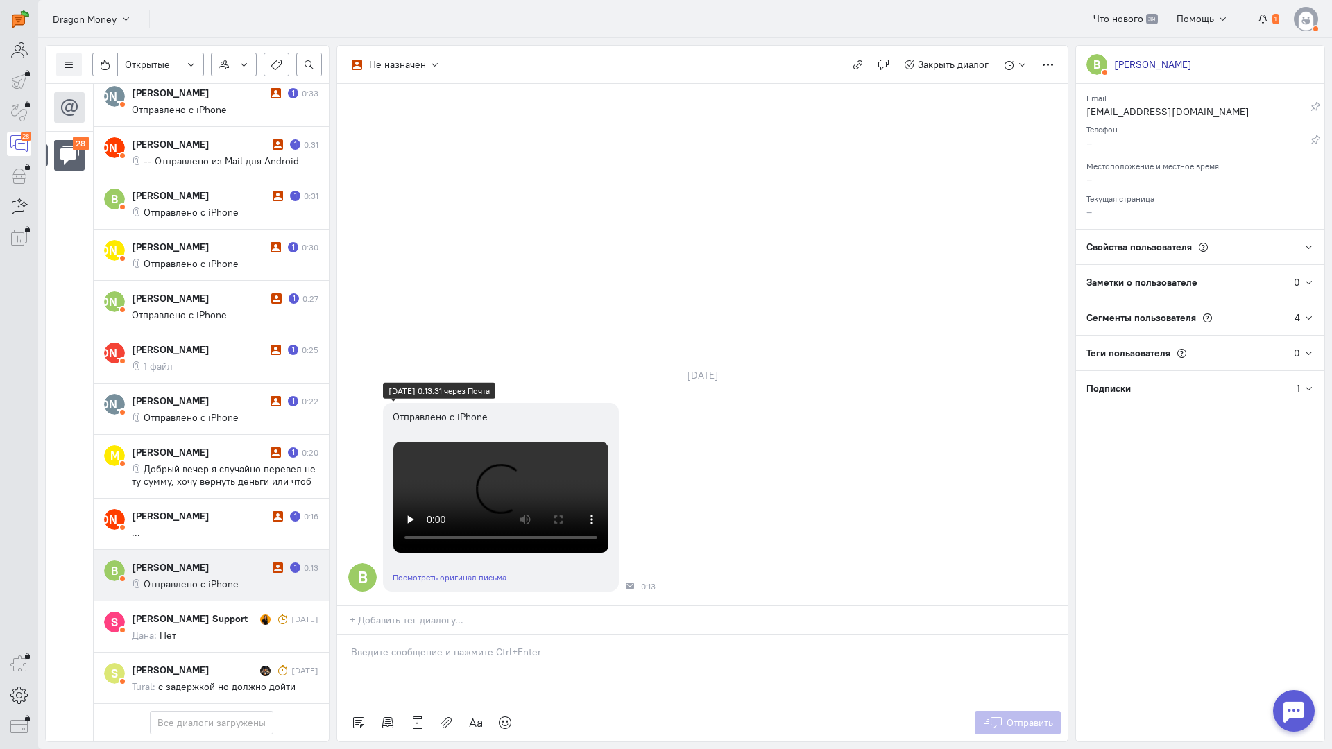
scroll to position [0, 0]
click at [456, 635] on div at bounding box center [702, 669] width 730 height 69
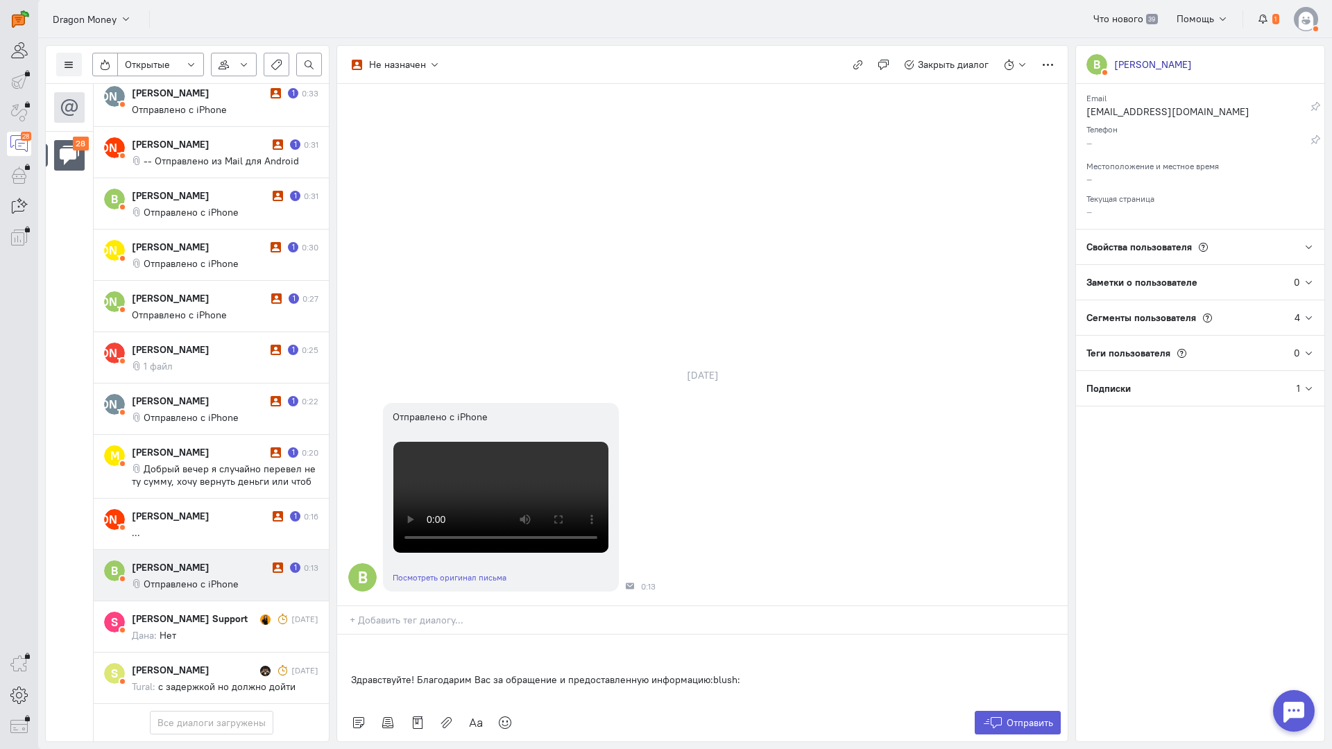
click at [341, 635] on div "Здравствуйте! Благодарим Вас за обращение и предоставленную информацию:blush:" at bounding box center [702, 669] width 730 height 69
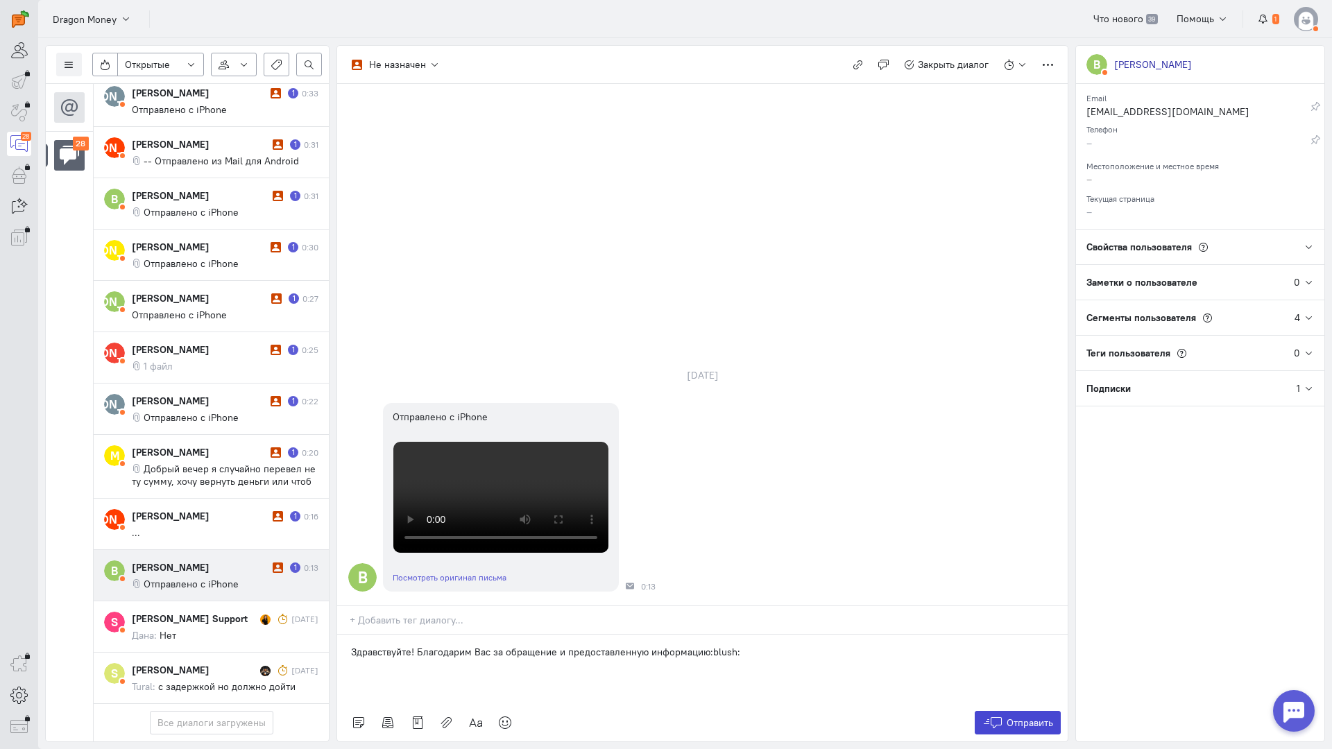
click at [1012, 711] on button "Отправить" at bounding box center [1018, 723] width 87 height 24
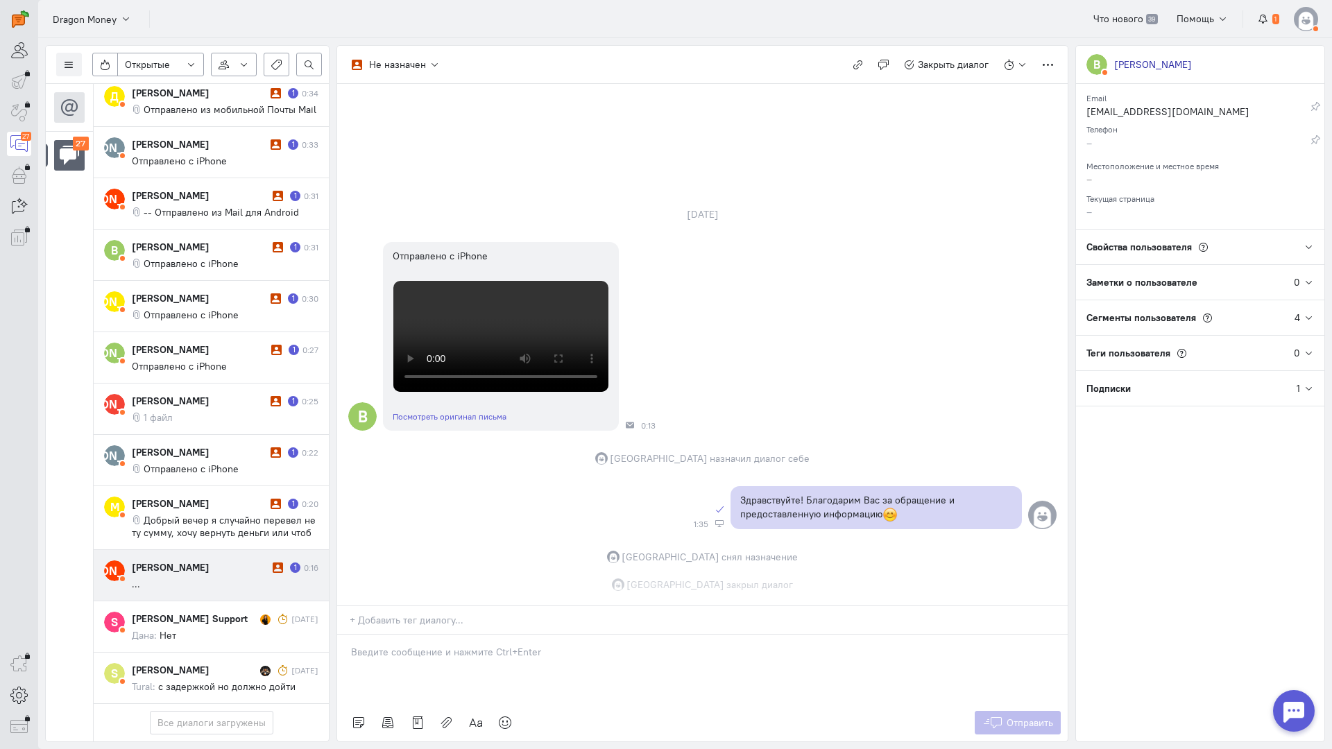
scroll to position [1231, 0]
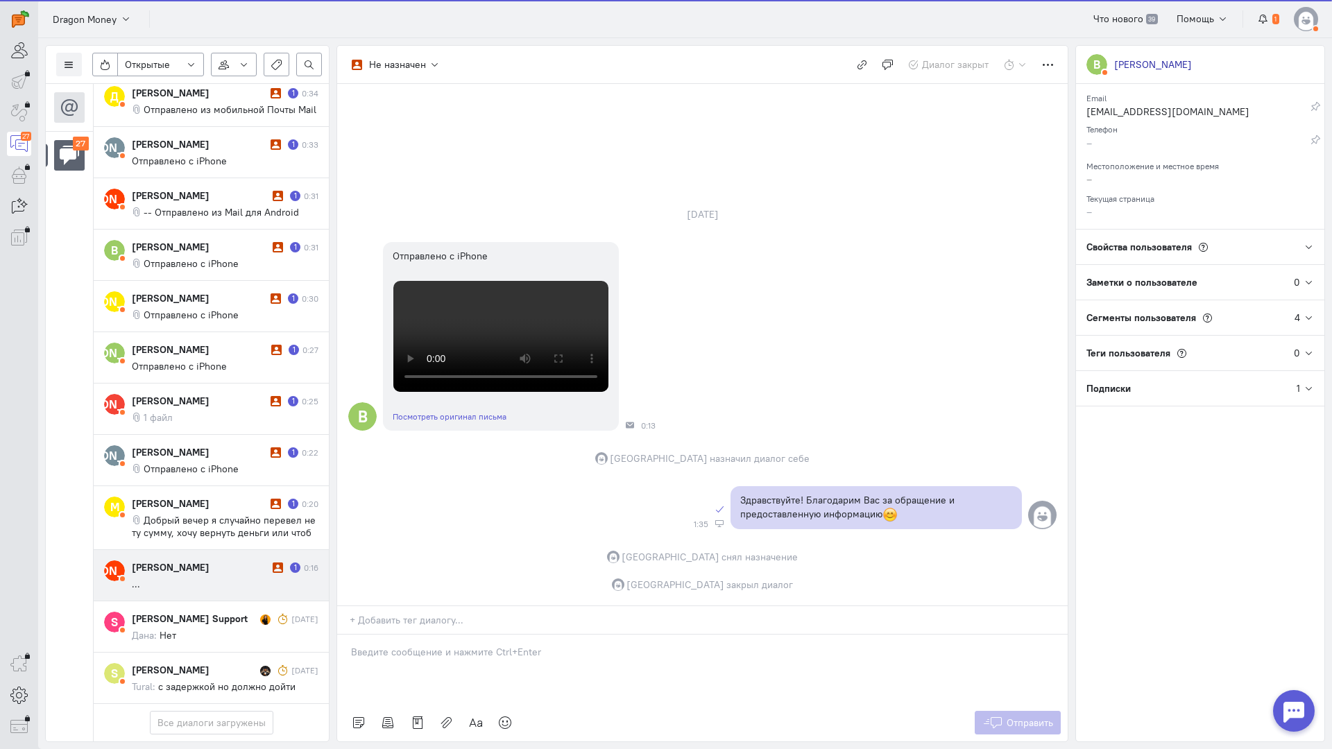
click at [223, 560] on div "[PERSON_NAME]" at bounding box center [200, 567] width 137 height 14
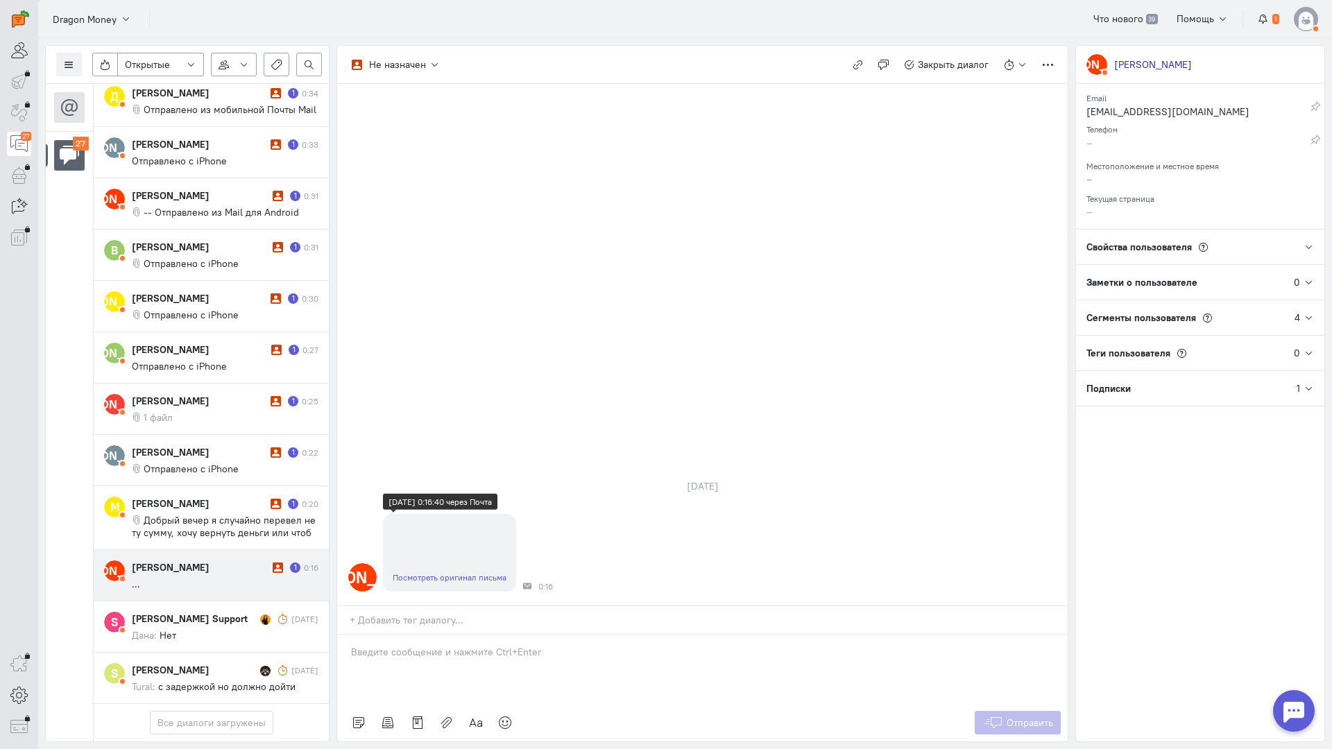
click at [441, 572] on link "Посмотреть оригинал письма" at bounding box center [450, 577] width 114 height 10
click at [425, 635] on div at bounding box center [702, 669] width 730 height 69
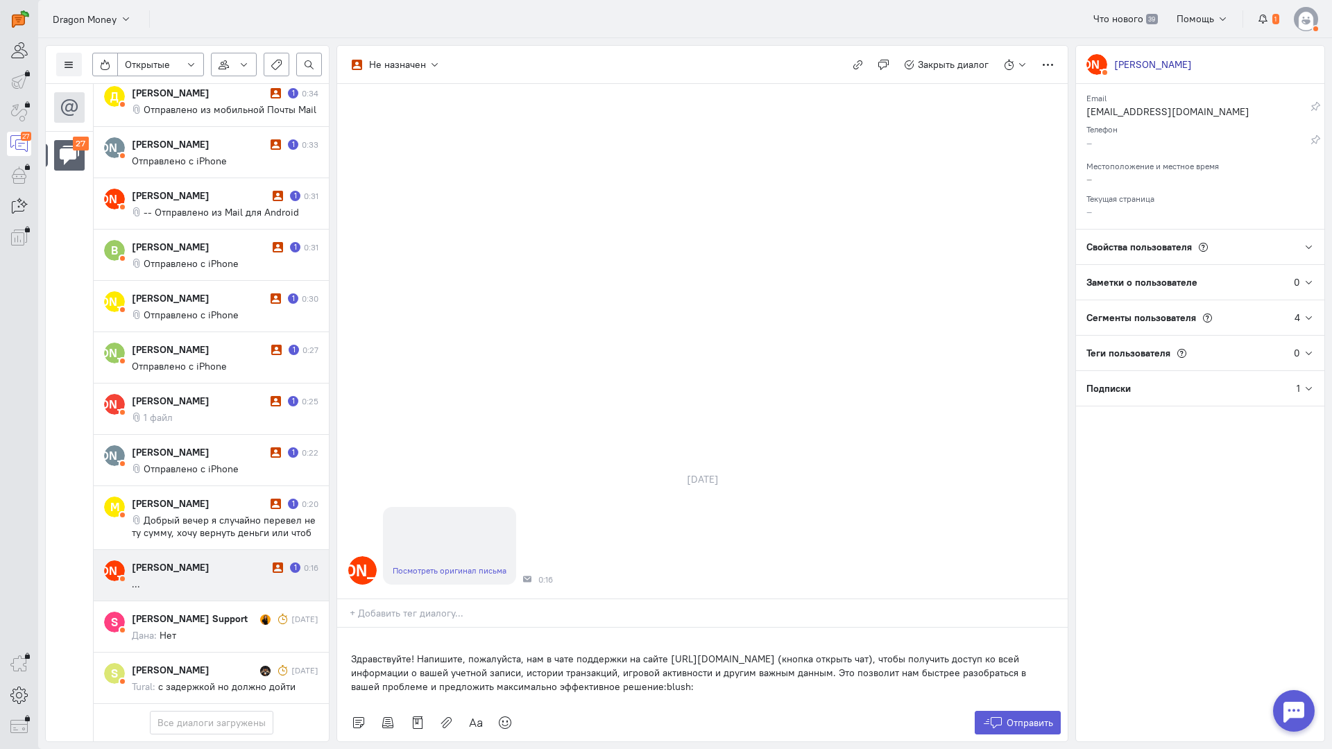
click at [348, 628] on div "Здравствуйте! Напишите, пожалуйста, нам в чате поддержки на сайте [URL][DOMAIN_…" at bounding box center [702, 666] width 730 height 76
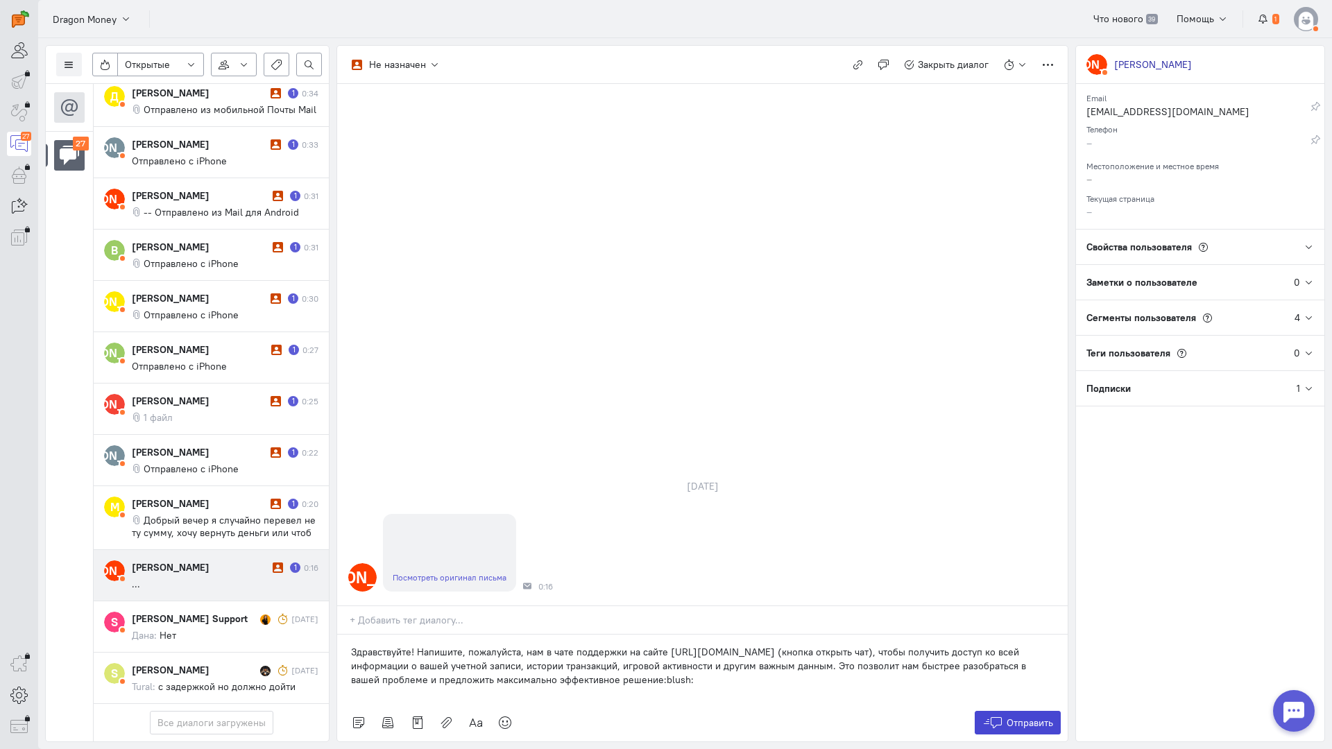
click at [1030, 717] on span "Отправить" at bounding box center [1029, 723] width 46 height 12
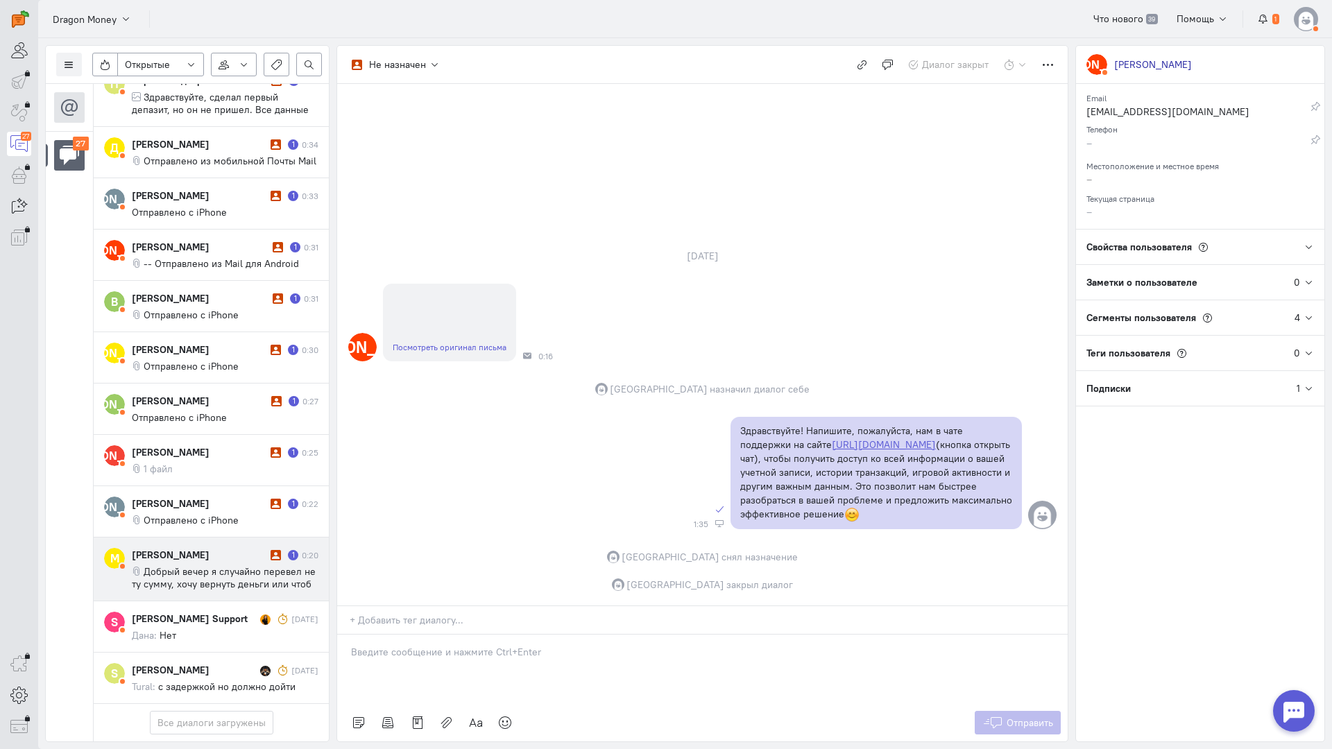
scroll to position [1169, 0]
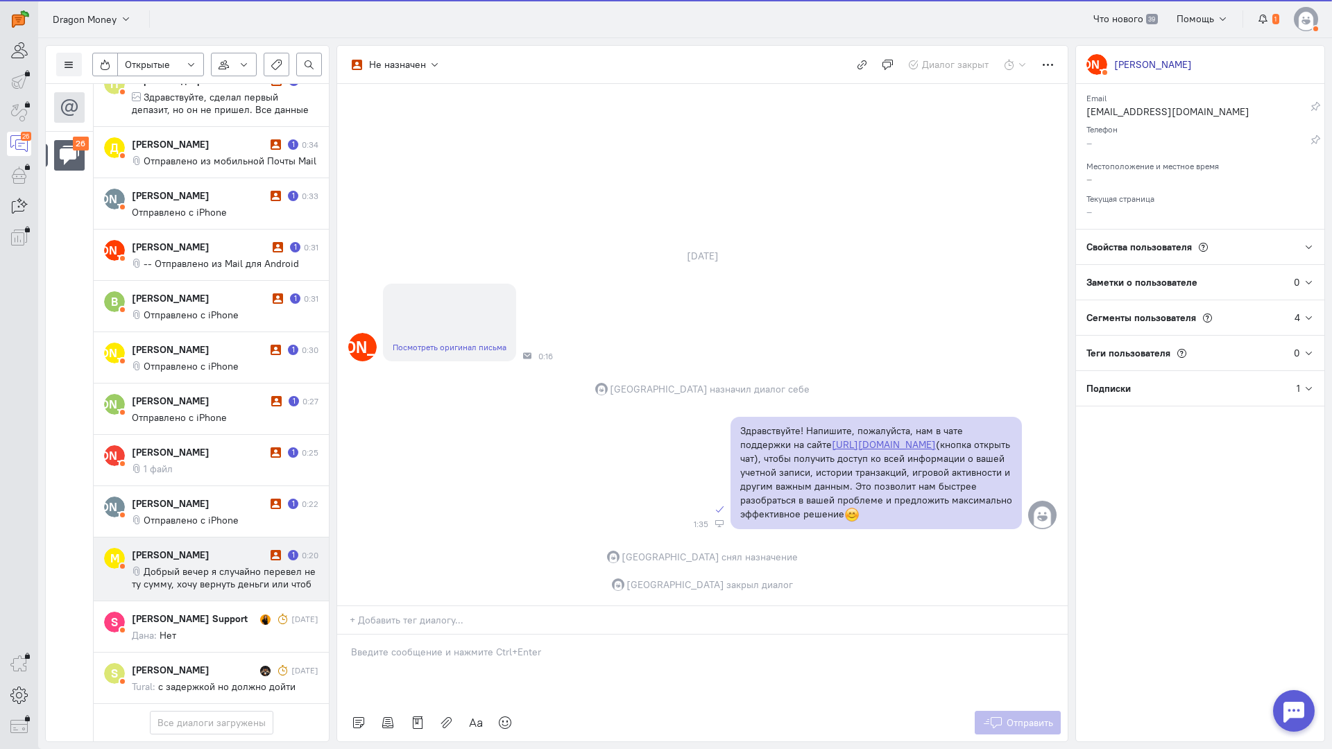
click at [171, 565] on span "Добрый вечер я случайно перевел не ту сумму, хочу вернуть деньги или чтоб пришл…" at bounding box center [224, 583] width 184 height 37
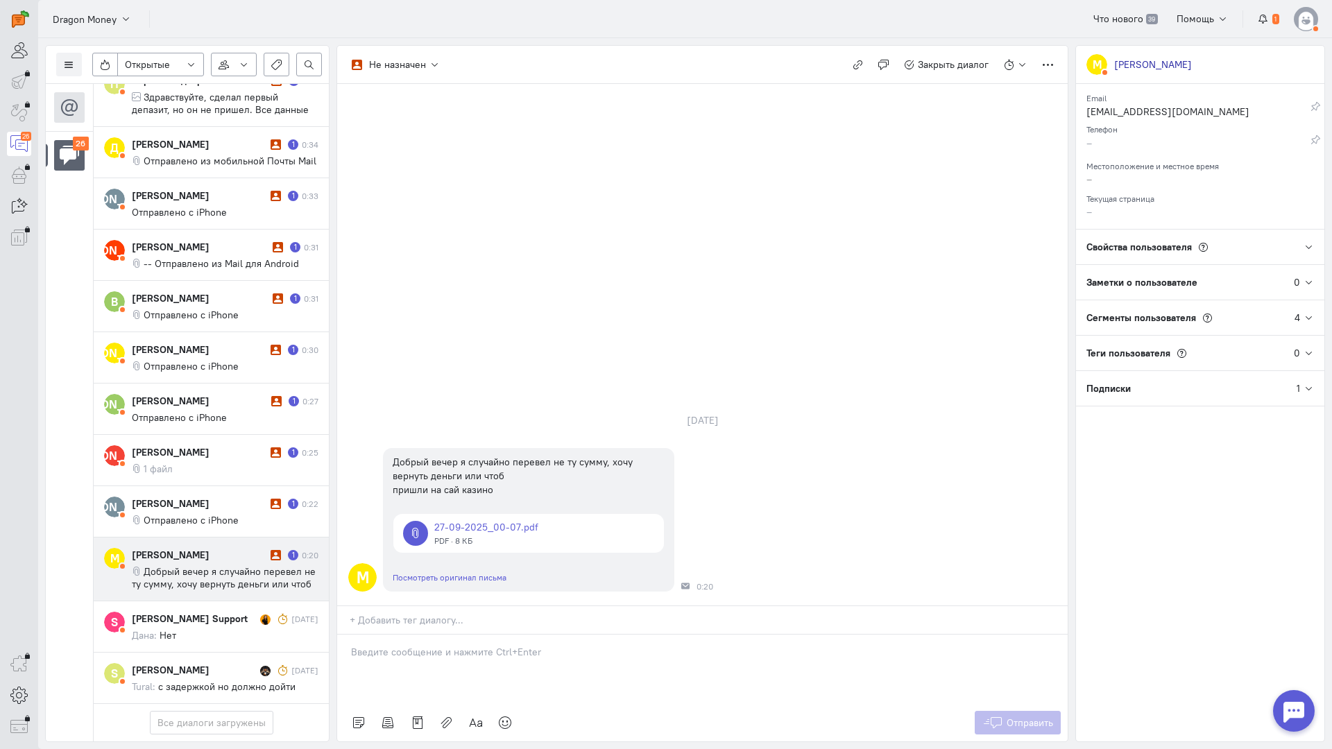
click at [393, 635] on div at bounding box center [702, 669] width 730 height 69
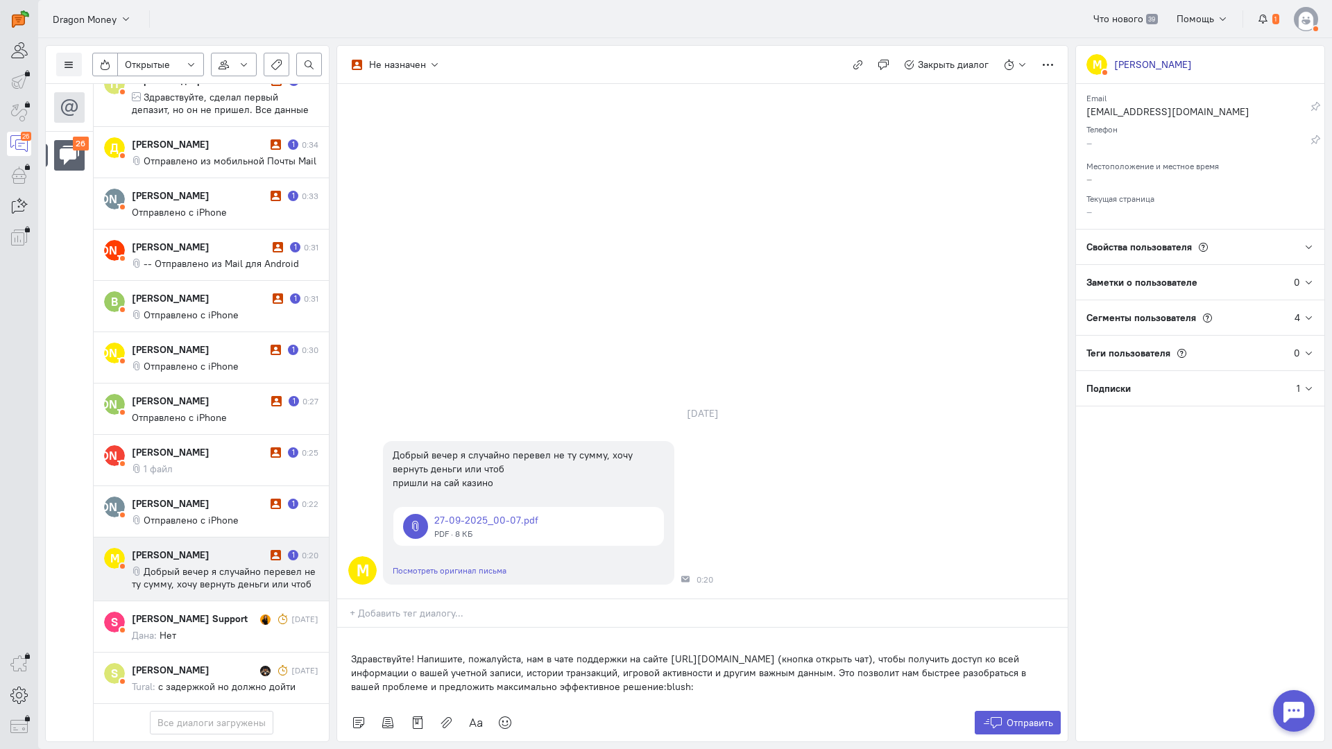
click at [344, 628] on div "Здравствуйте! Напишите, пожалуйста, нам в чате поддержки на сайте [URL][DOMAIN_…" at bounding box center [702, 666] width 730 height 76
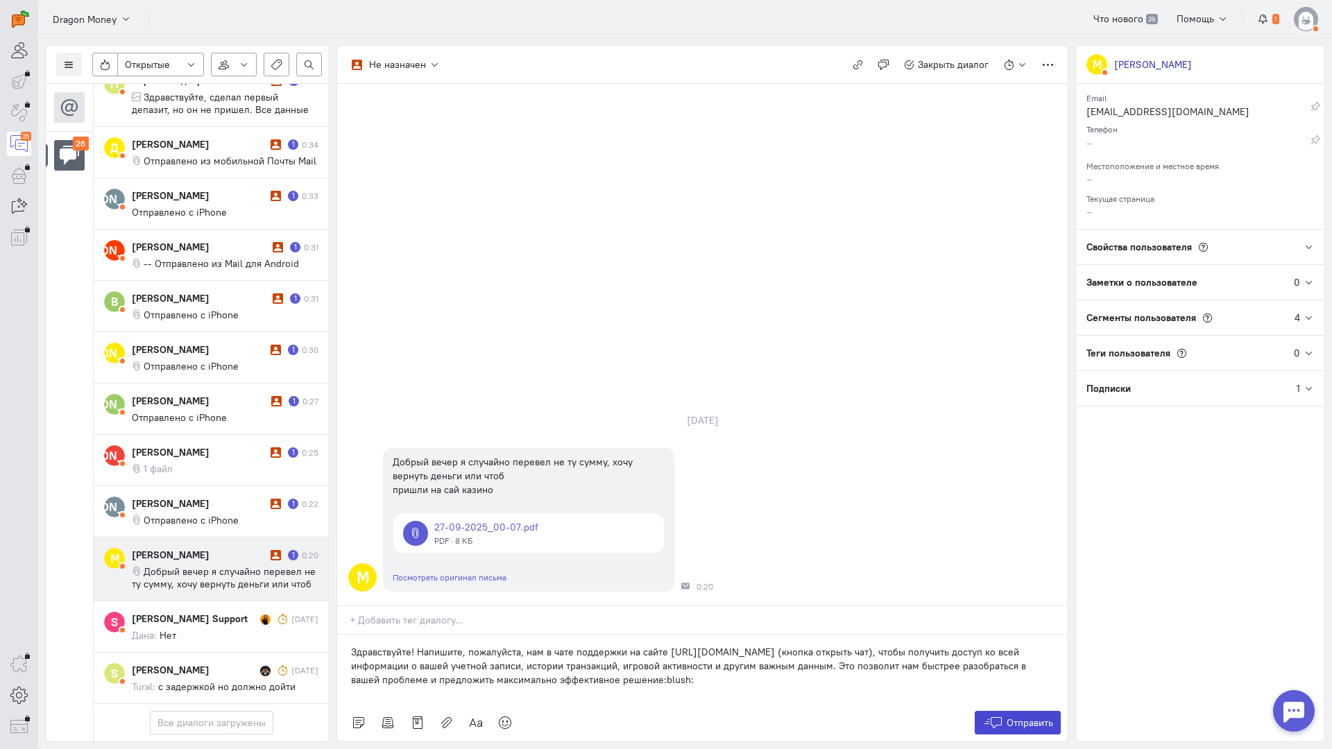
click at [1025, 717] on span "Отправить" at bounding box center [1029, 723] width 46 height 12
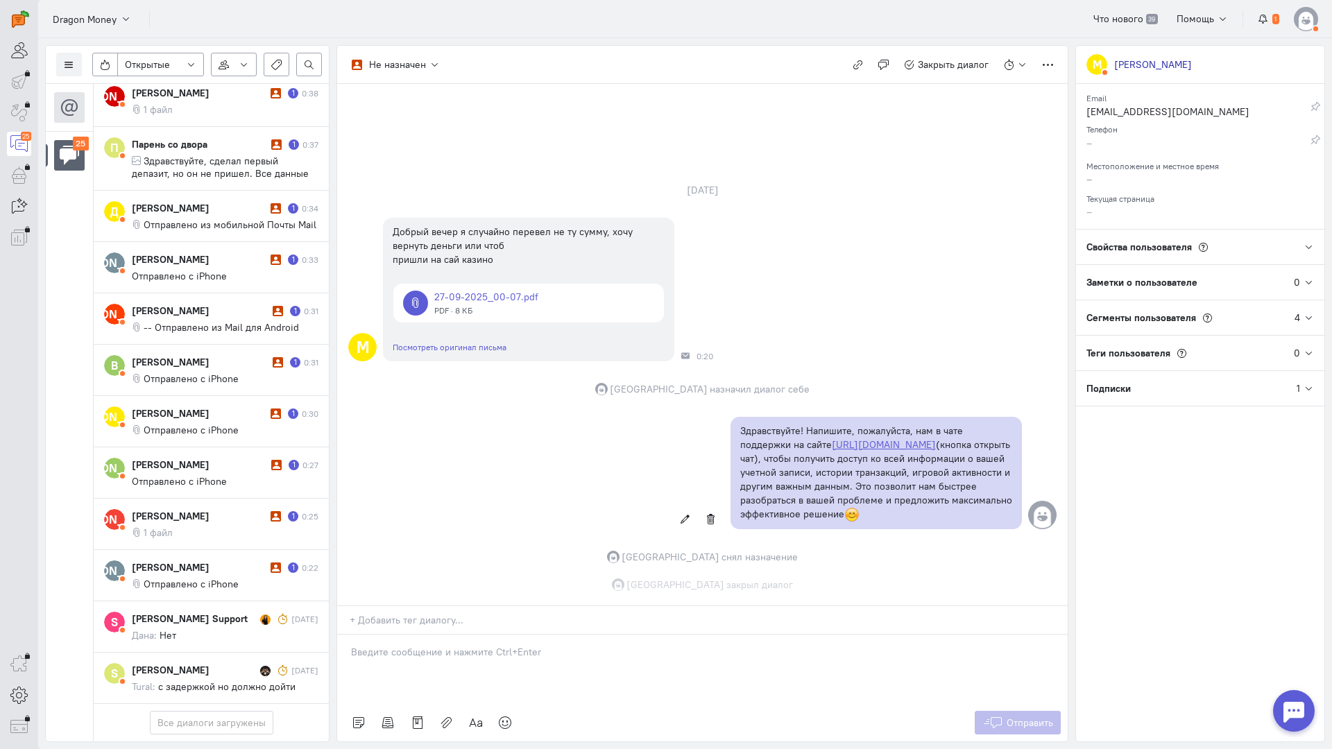
scroll to position [1094, 0]
click at [208, 560] on div "[PERSON_NAME]" at bounding box center [199, 567] width 135 height 14
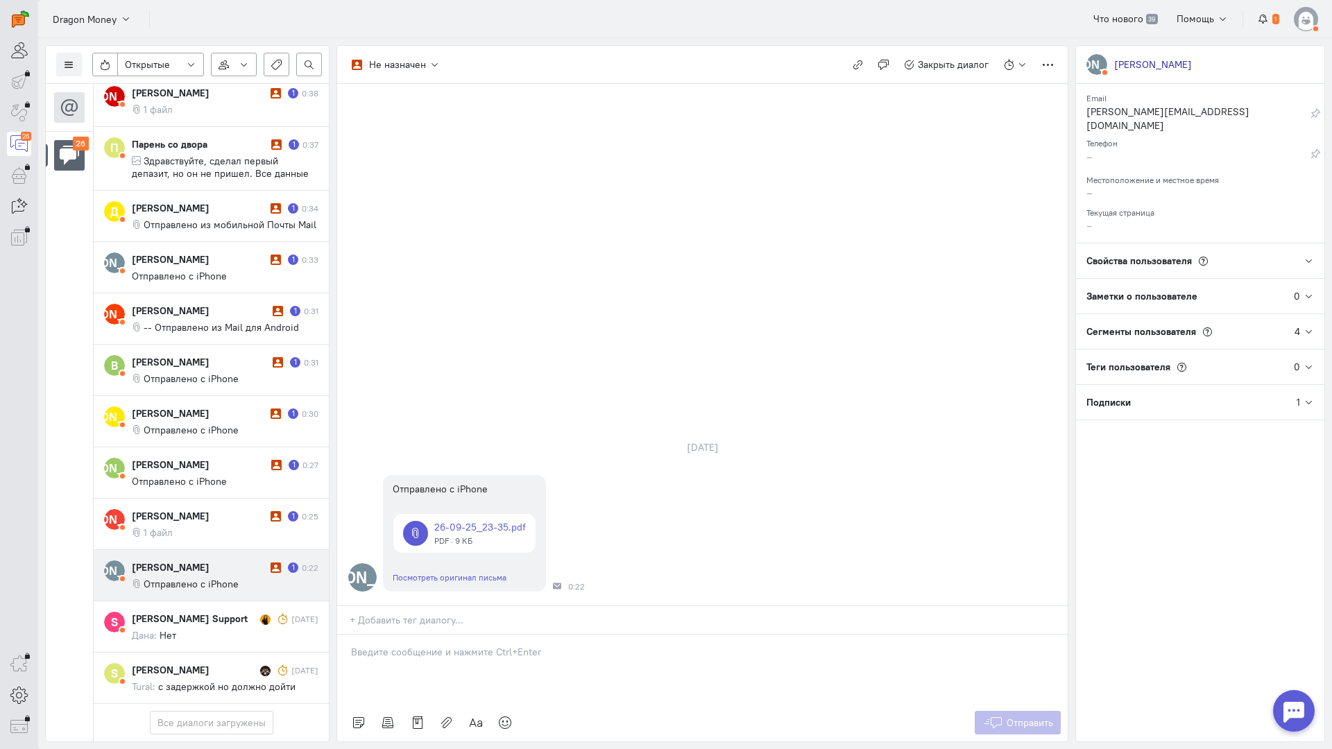
scroll to position [1156, 0]
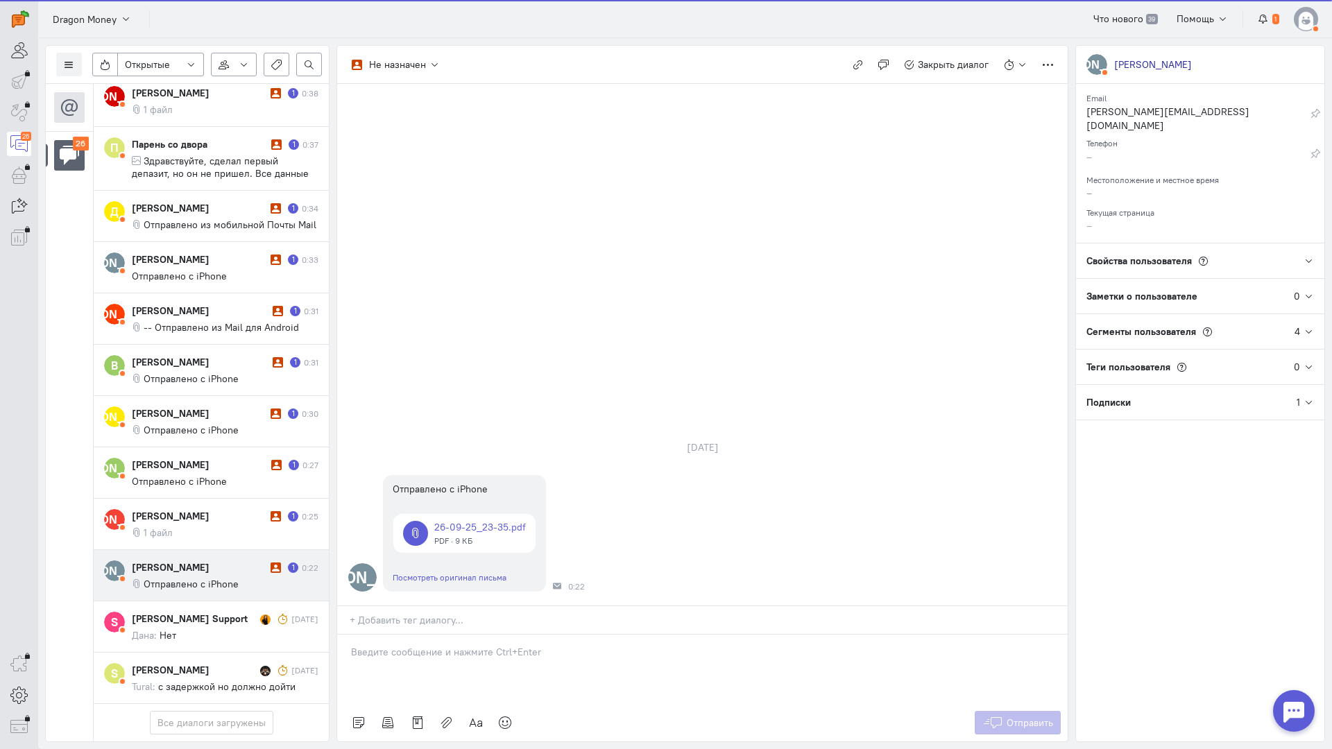
drag, startPoint x: 439, startPoint y: 558, endPoint x: 429, endPoint y: 559, distance: 9.7
click at [438, 635] on div at bounding box center [702, 669] width 730 height 69
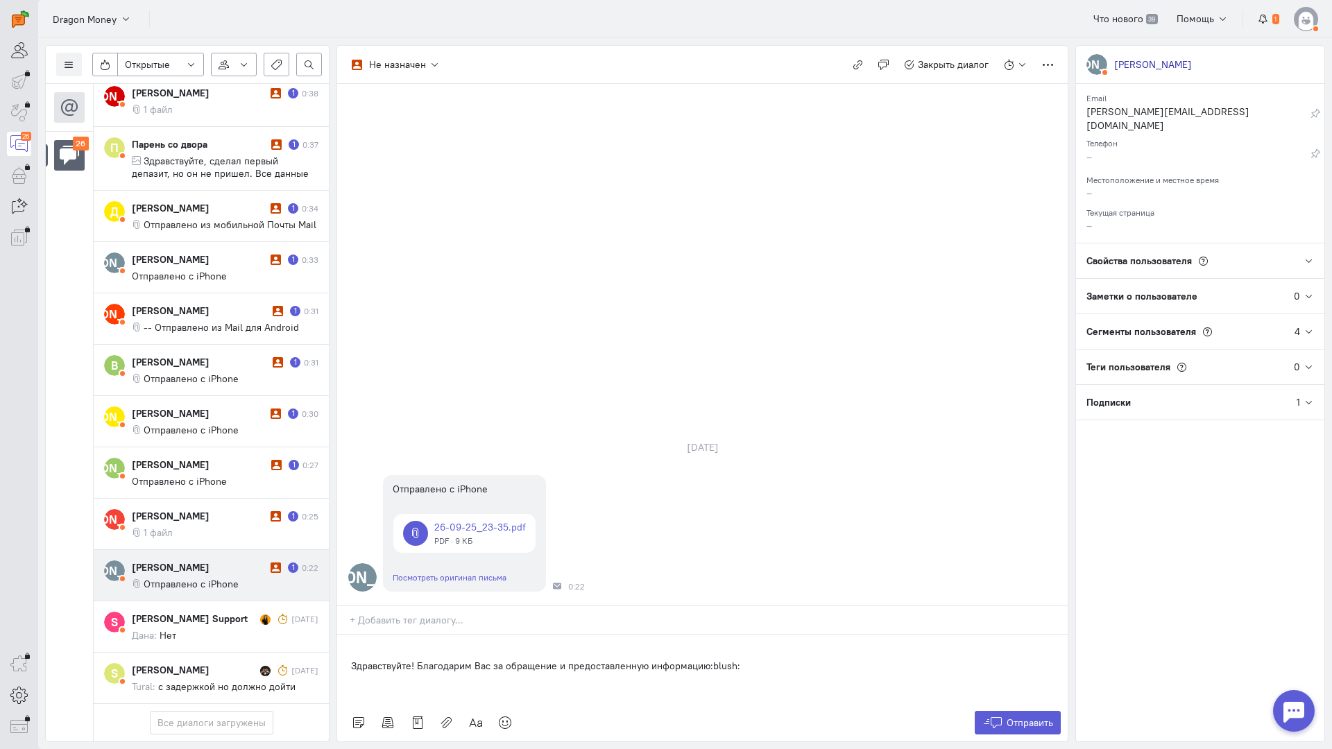
click at [350, 635] on div "Здравствуйте! Благодарим Вас за обращение и предоставленную информацию:blush:" at bounding box center [702, 669] width 730 height 69
click at [1007, 717] on span "Отправить" at bounding box center [1029, 723] width 46 height 12
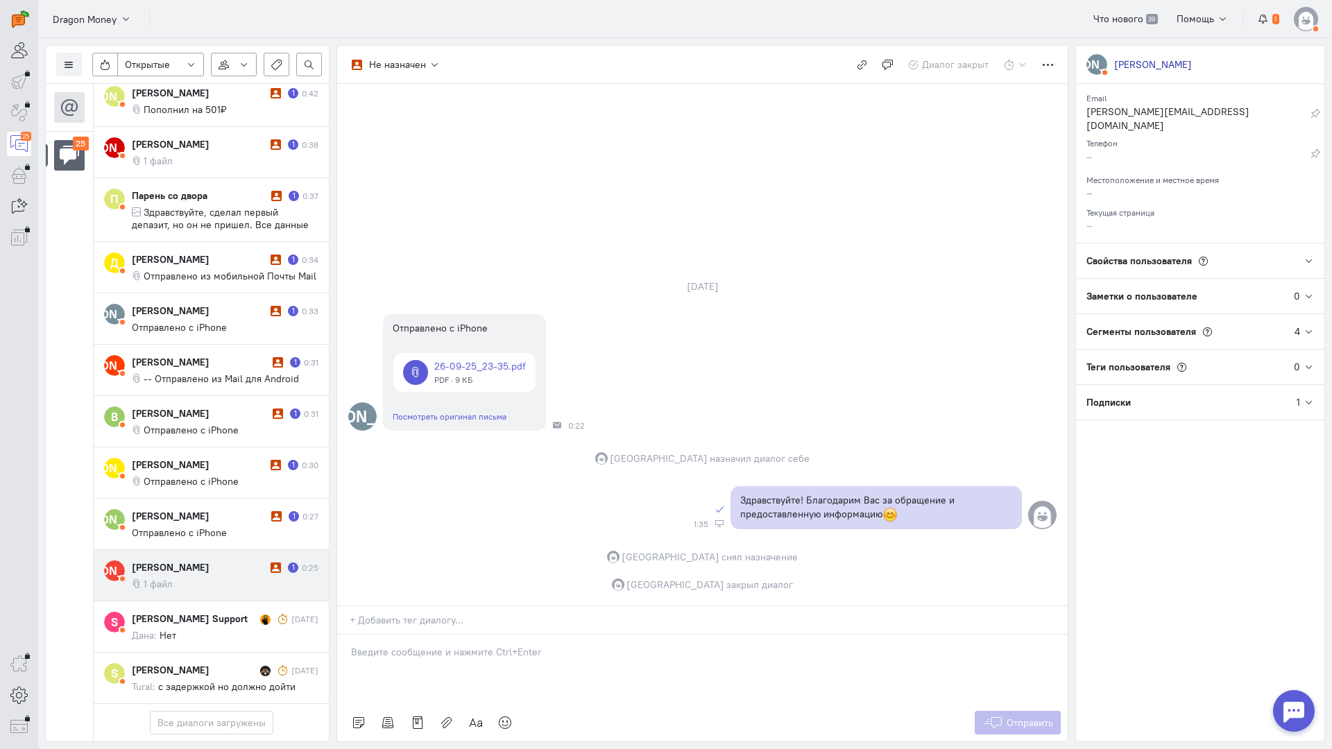
click at [205, 560] on div "[PERSON_NAME]" at bounding box center [199, 567] width 135 height 14
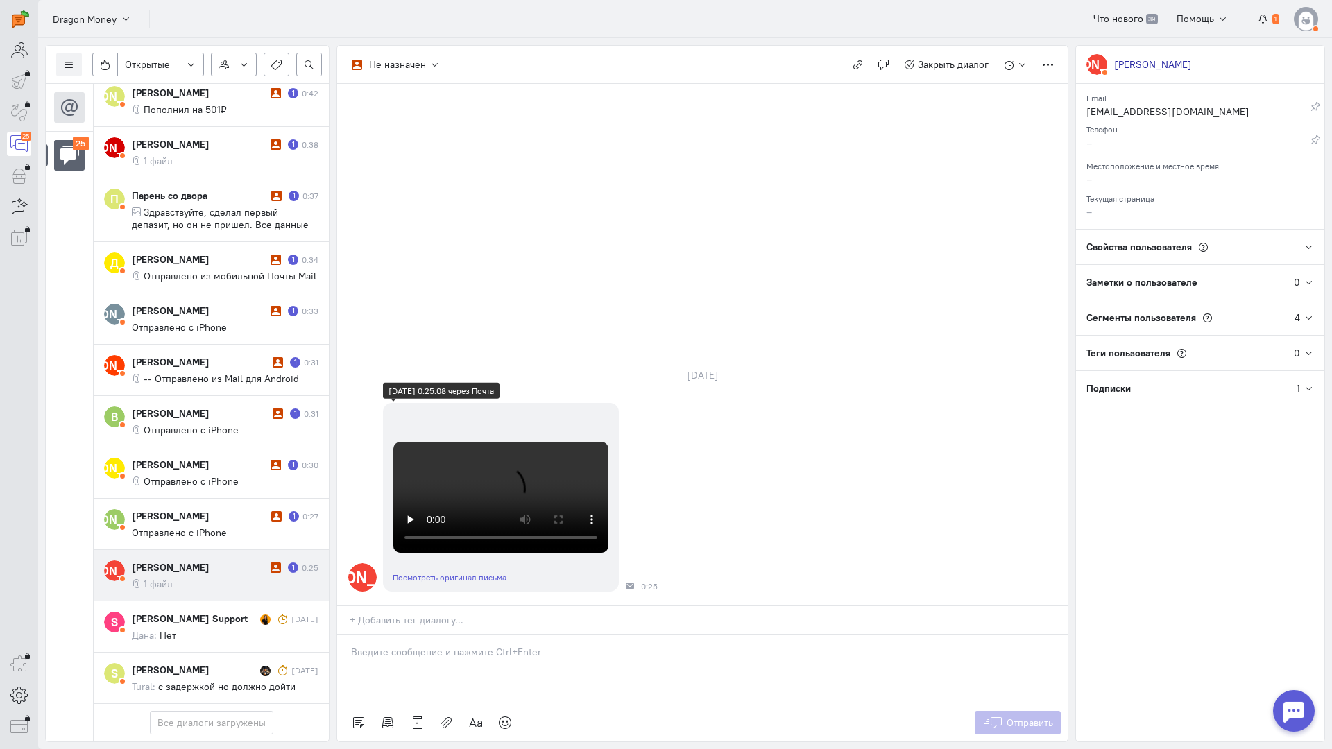
scroll to position [44, 0]
click at [434, 645] on p at bounding box center [702, 652] width 703 height 14
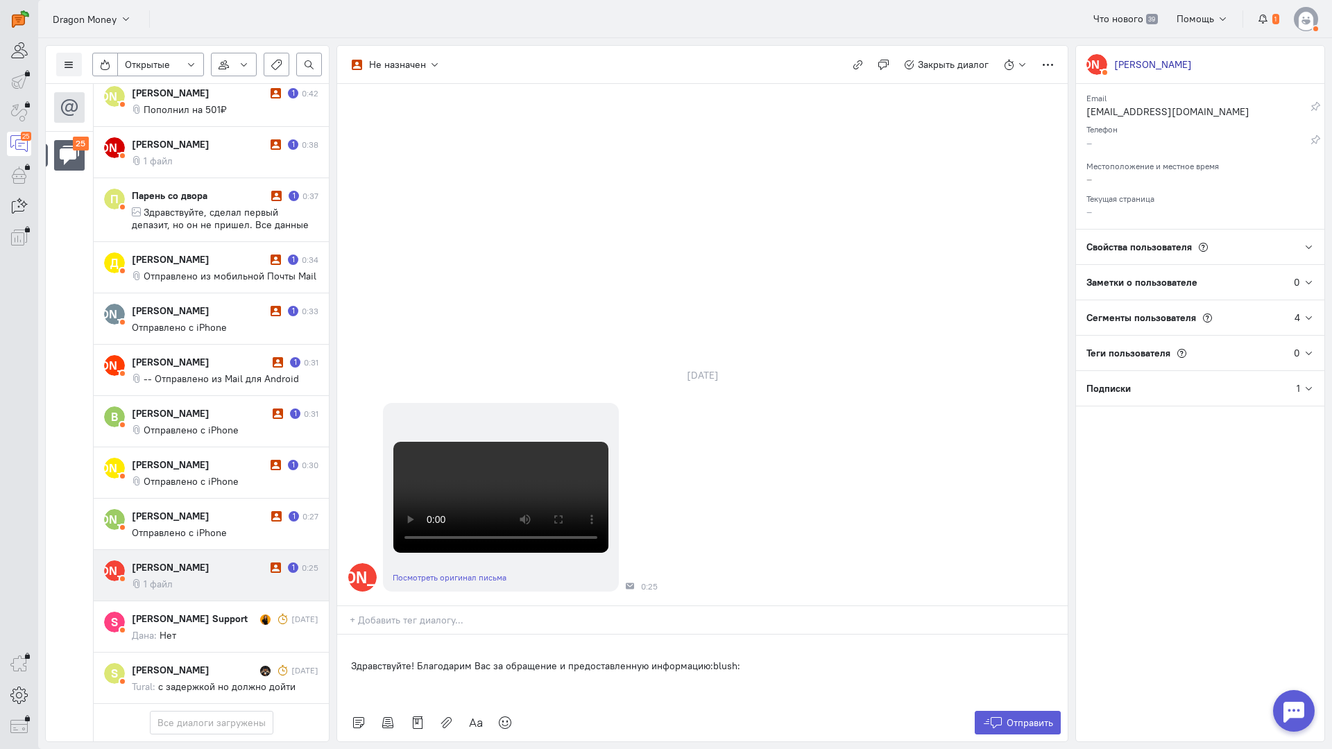
click at [351, 659] on p "Здравствуйте! Благодарим Вас за обращение и предоставленную информацию:blush:" at bounding box center [702, 666] width 703 height 14
click at [1040, 717] on span "Отправить" at bounding box center [1029, 723] width 46 height 12
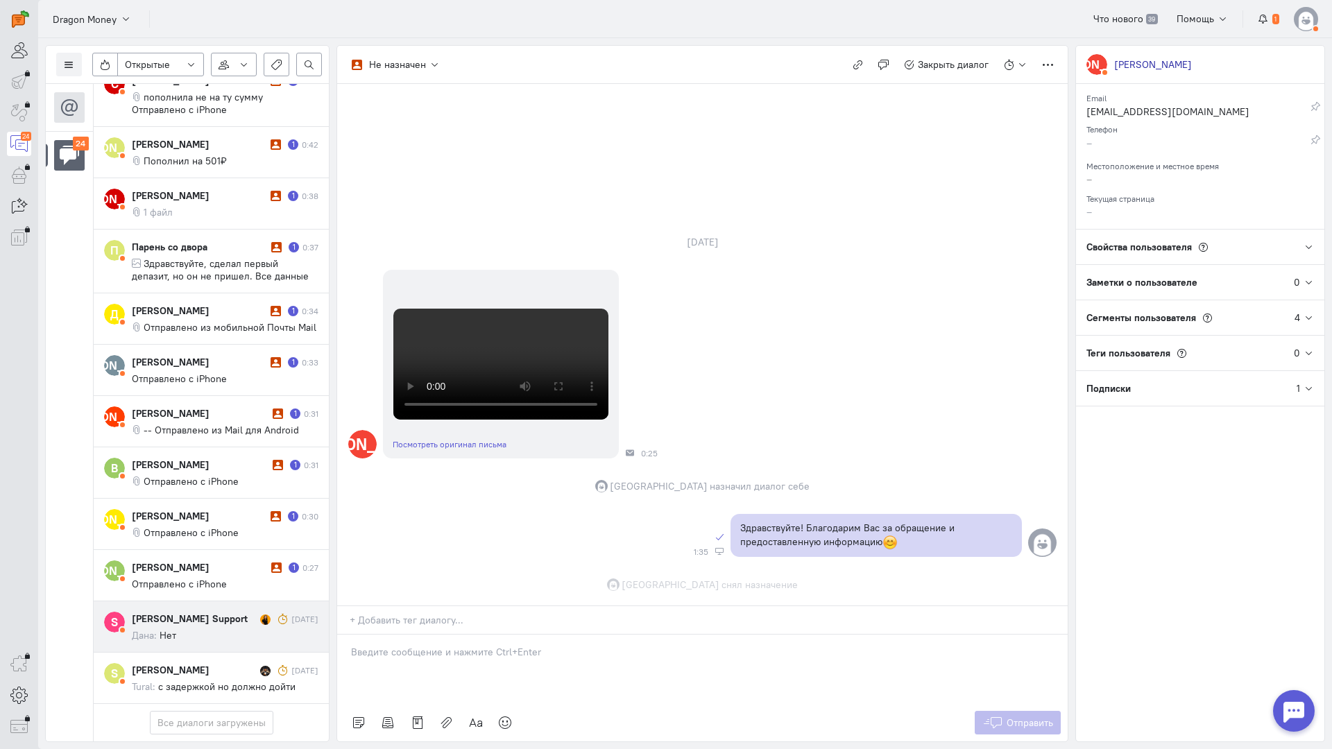
scroll to position [205, 0]
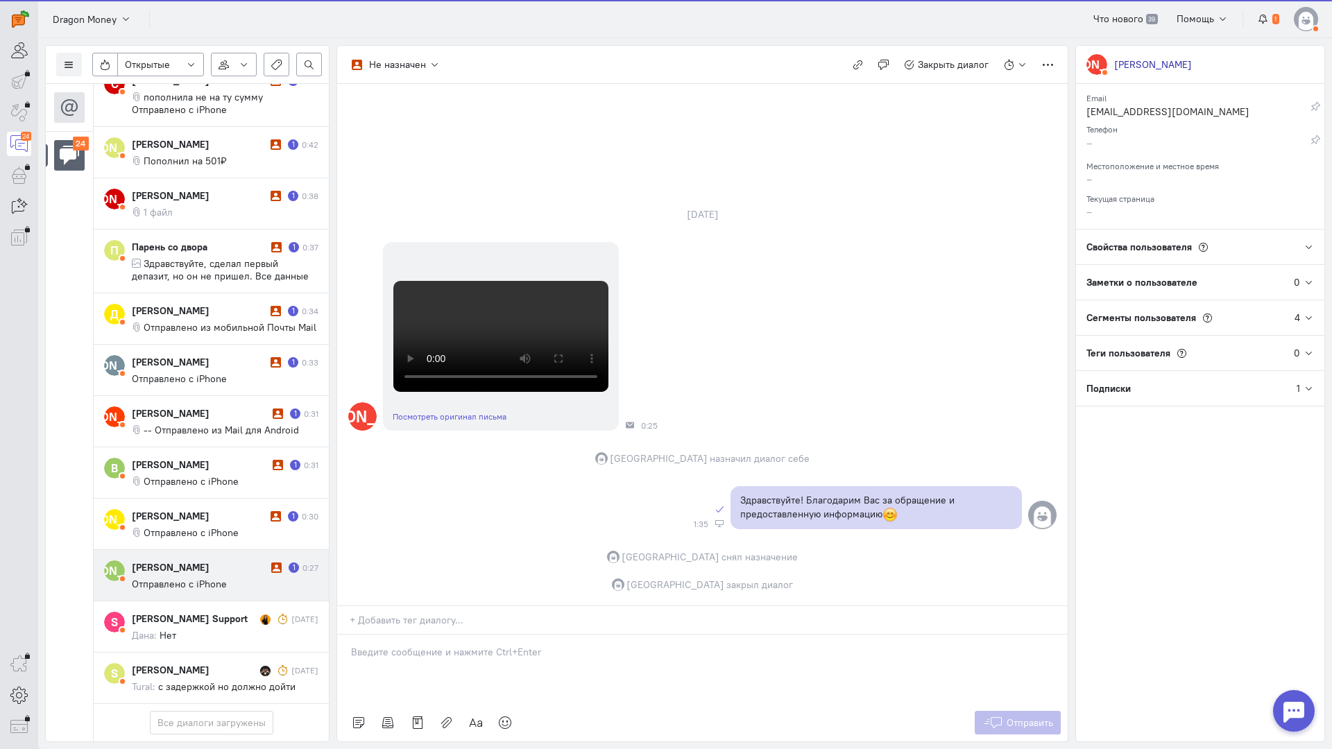
click at [203, 560] on div "[PERSON_NAME] 1 0:27 Отправлено с iPhone" at bounding box center [225, 575] width 187 height 30
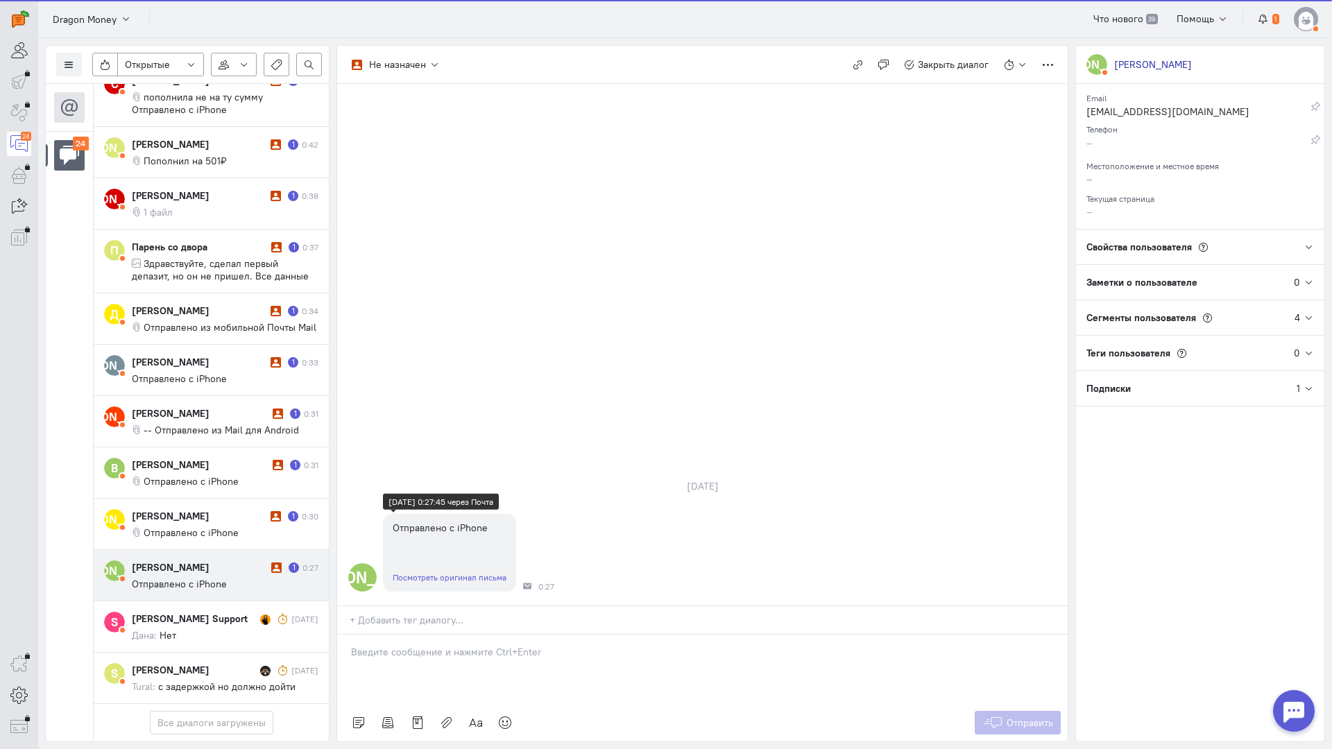
scroll to position [1044, 0]
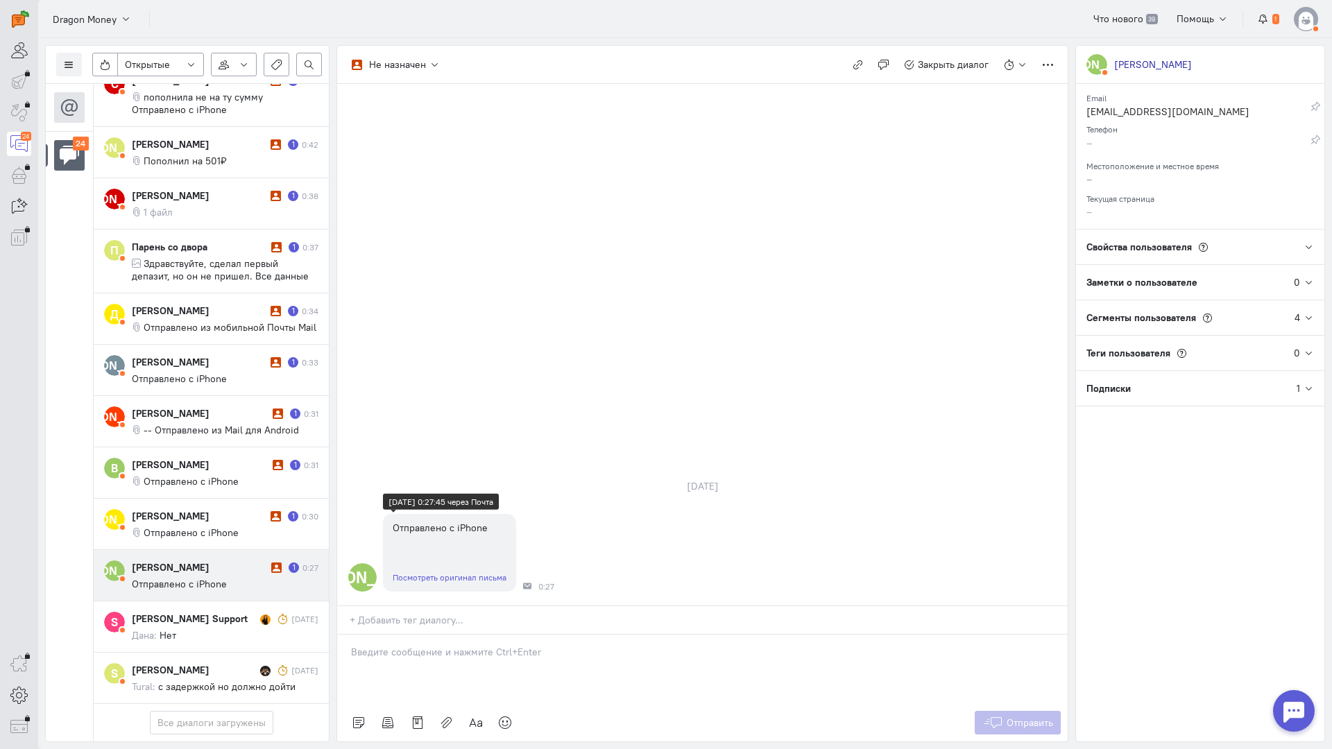
click at [436, 572] on link "Посмотреть оригинал письма" at bounding box center [450, 577] width 114 height 10
click at [420, 613] on input "text" at bounding box center [709, 620] width 718 height 14
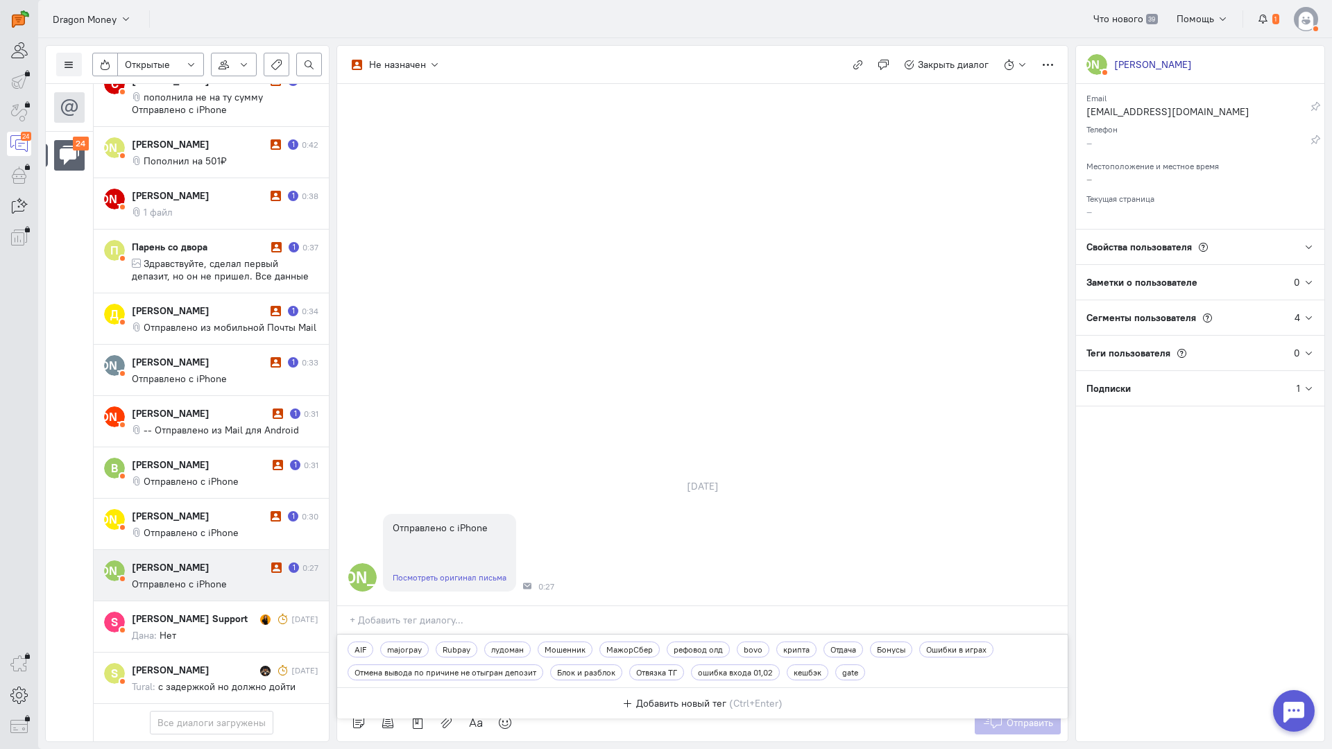
click at [425, 642] on div "majorpay" at bounding box center [404, 650] width 49 height 16
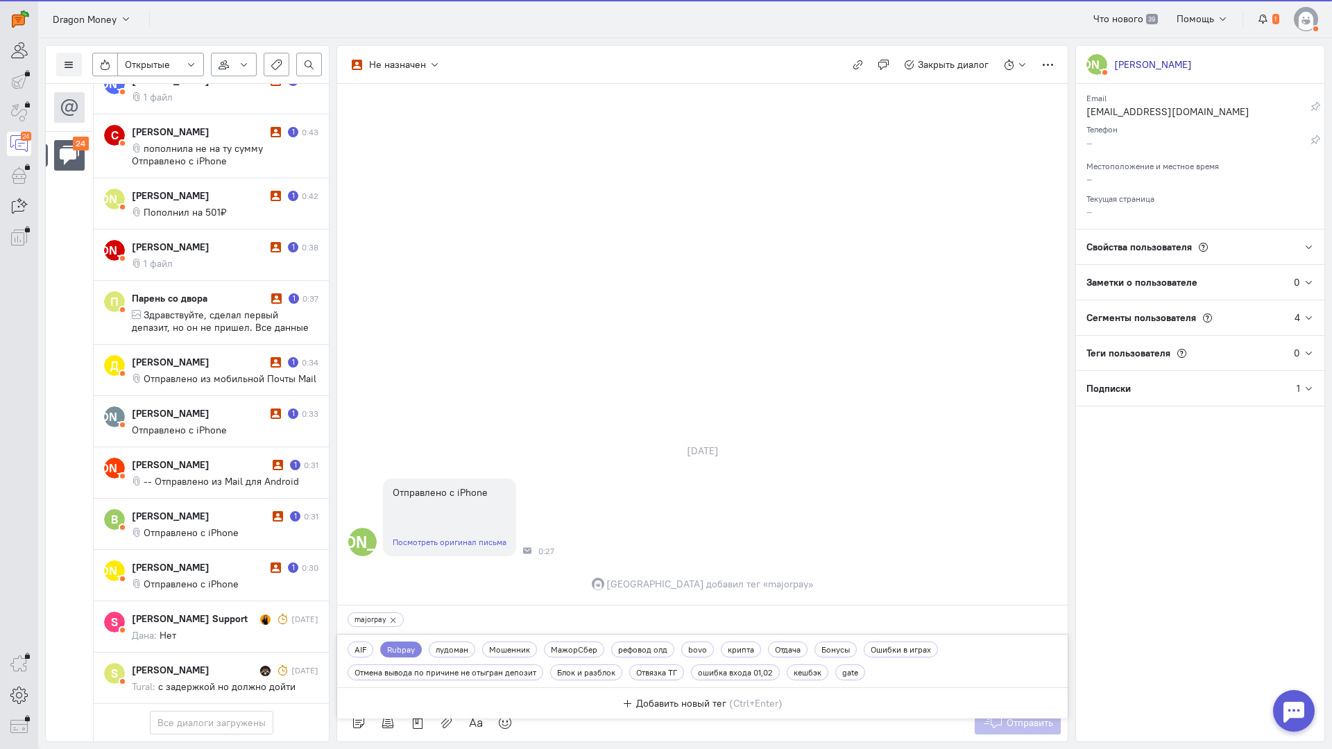
click at [386, 612] on div "majorpay" at bounding box center [376, 619] width 56 height 15
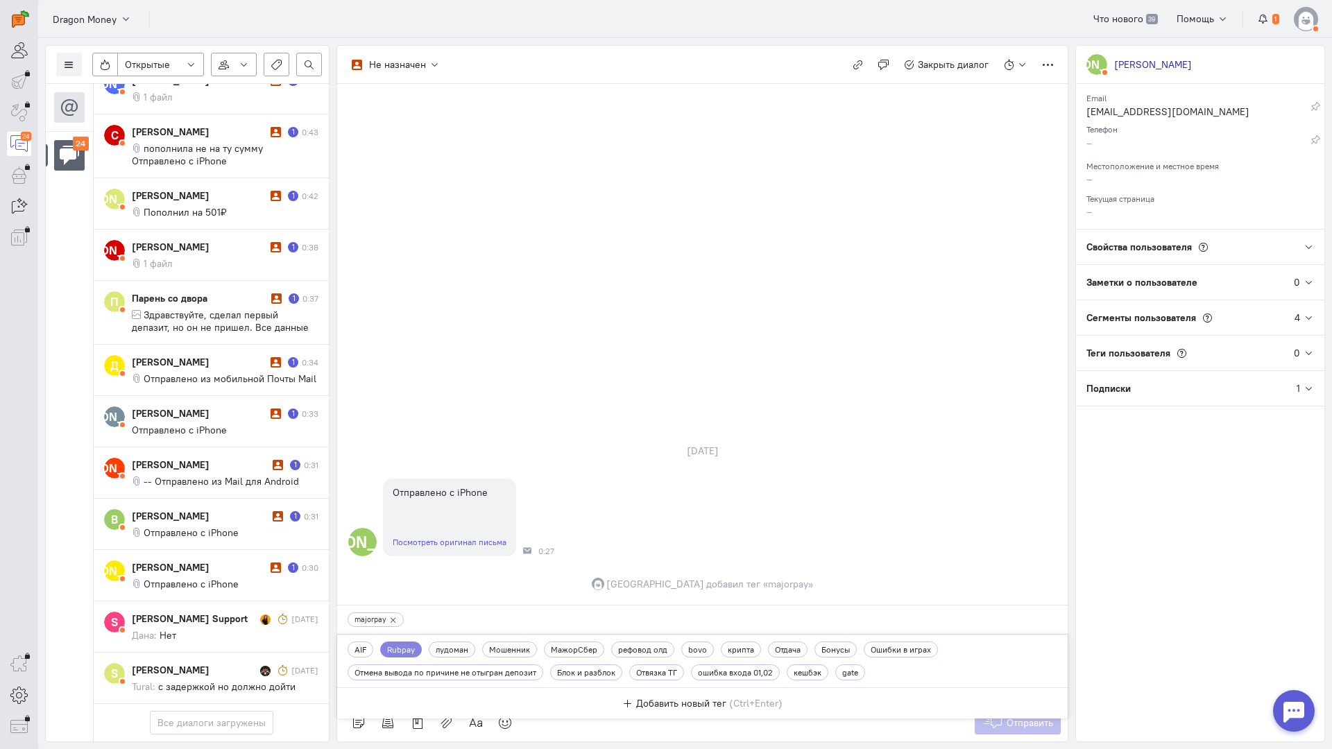
click at [393, 617] on icon at bounding box center [393, 620] width 7 height 7
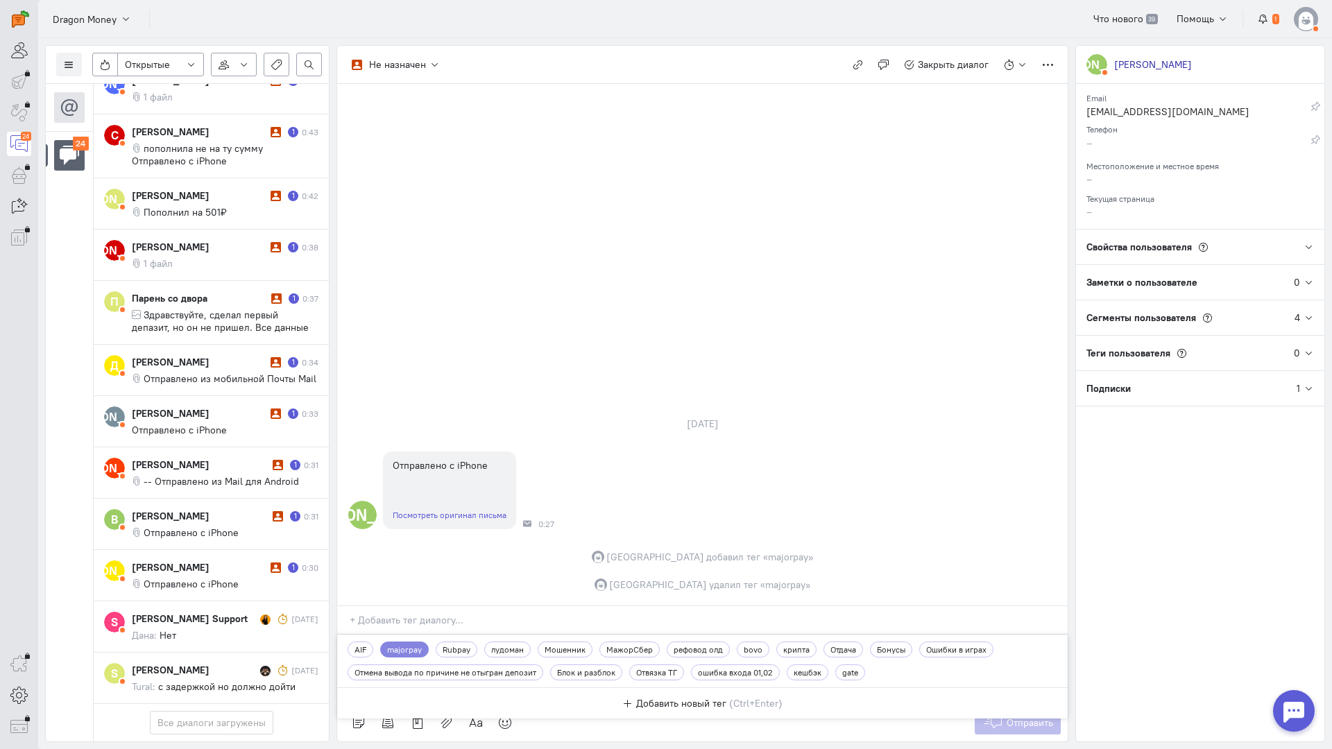
click at [590, 445] on div "Е Отправлено с iPhone Посмотреть оригинал письма 0:27" at bounding box center [702, 491] width 730 height 92
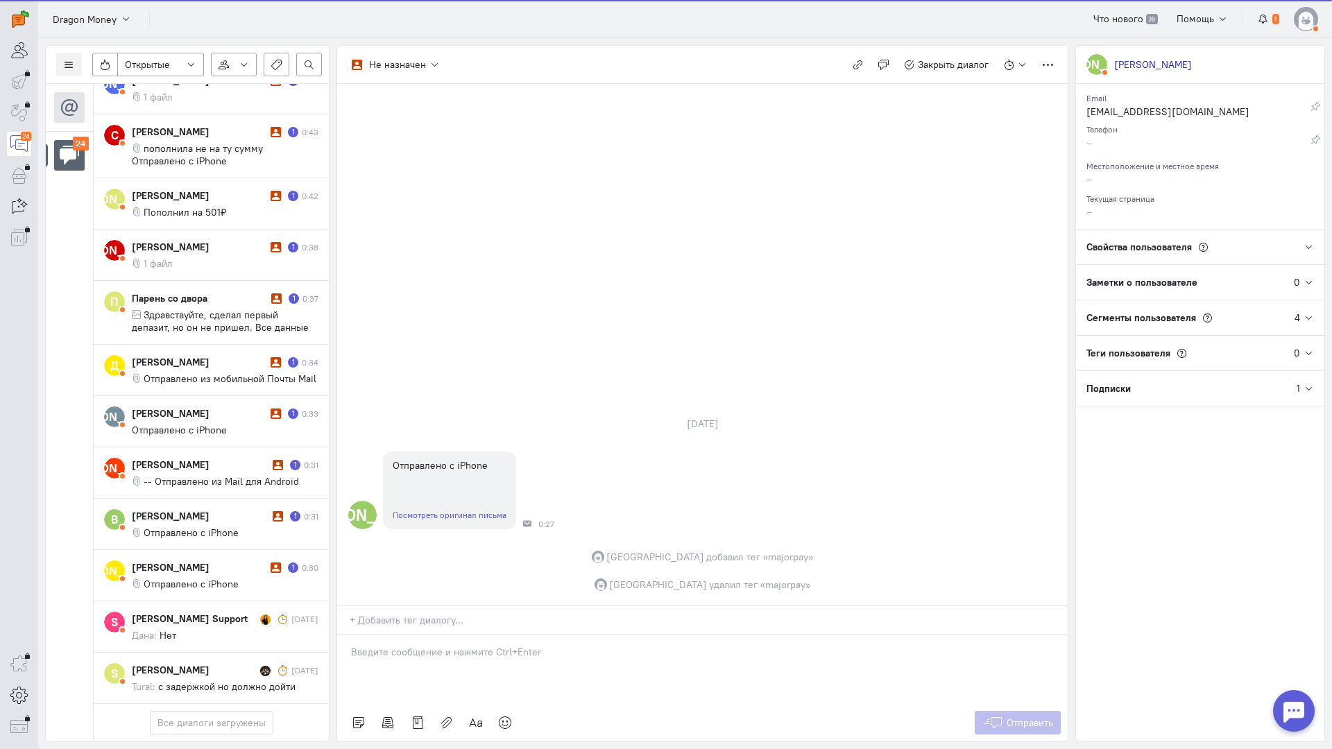
click at [429, 645] on p at bounding box center [702, 652] width 703 height 14
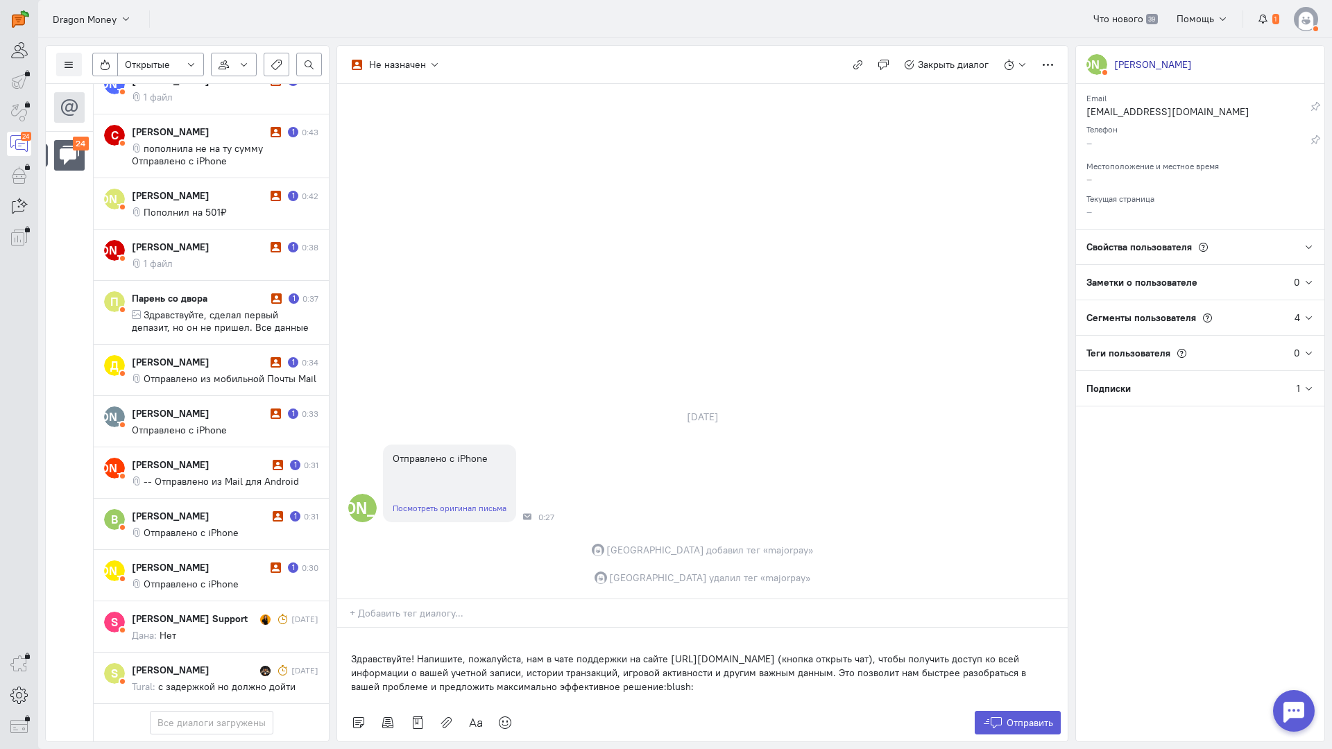
click at [350, 628] on div "Здравствуйте! Напишите, пожалуйста, нам в чате поддержки на сайте [URL][DOMAIN_…" at bounding box center [702, 666] width 730 height 76
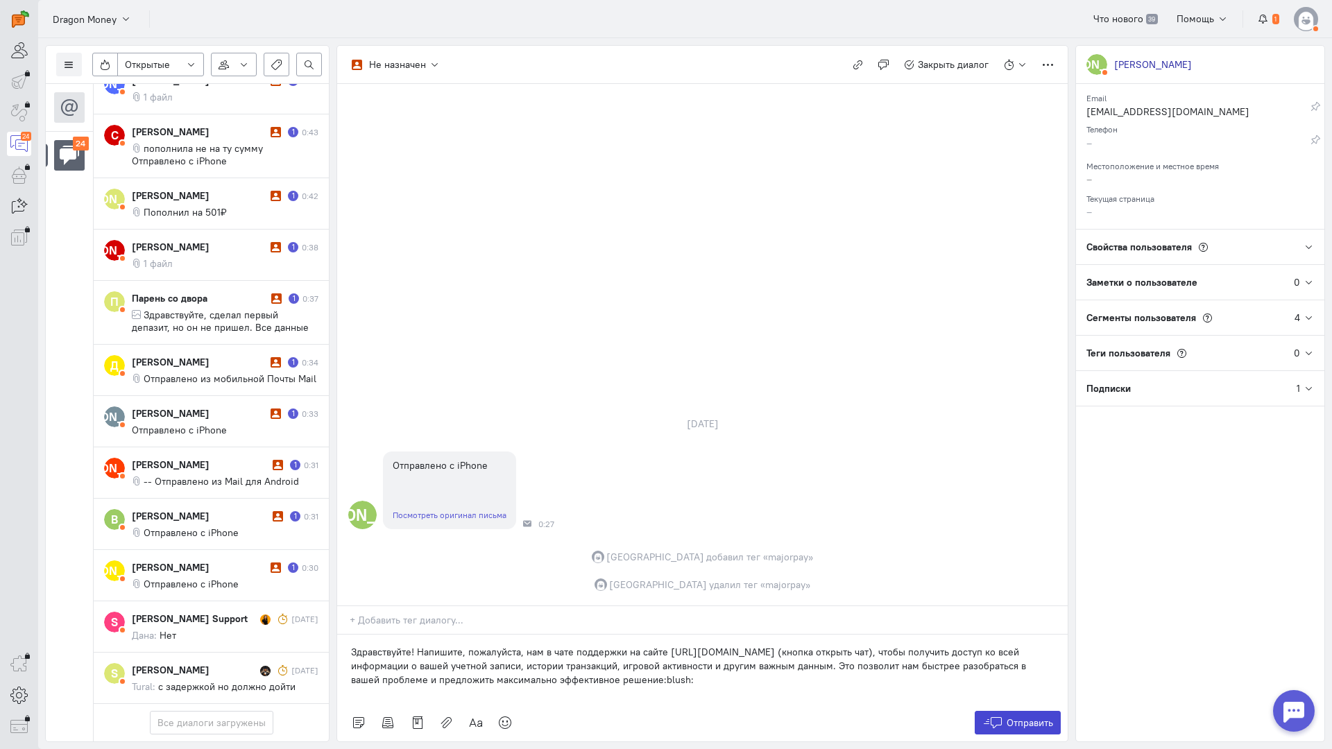
click at [1013, 717] on span "Отправить" at bounding box center [1029, 723] width 46 height 12
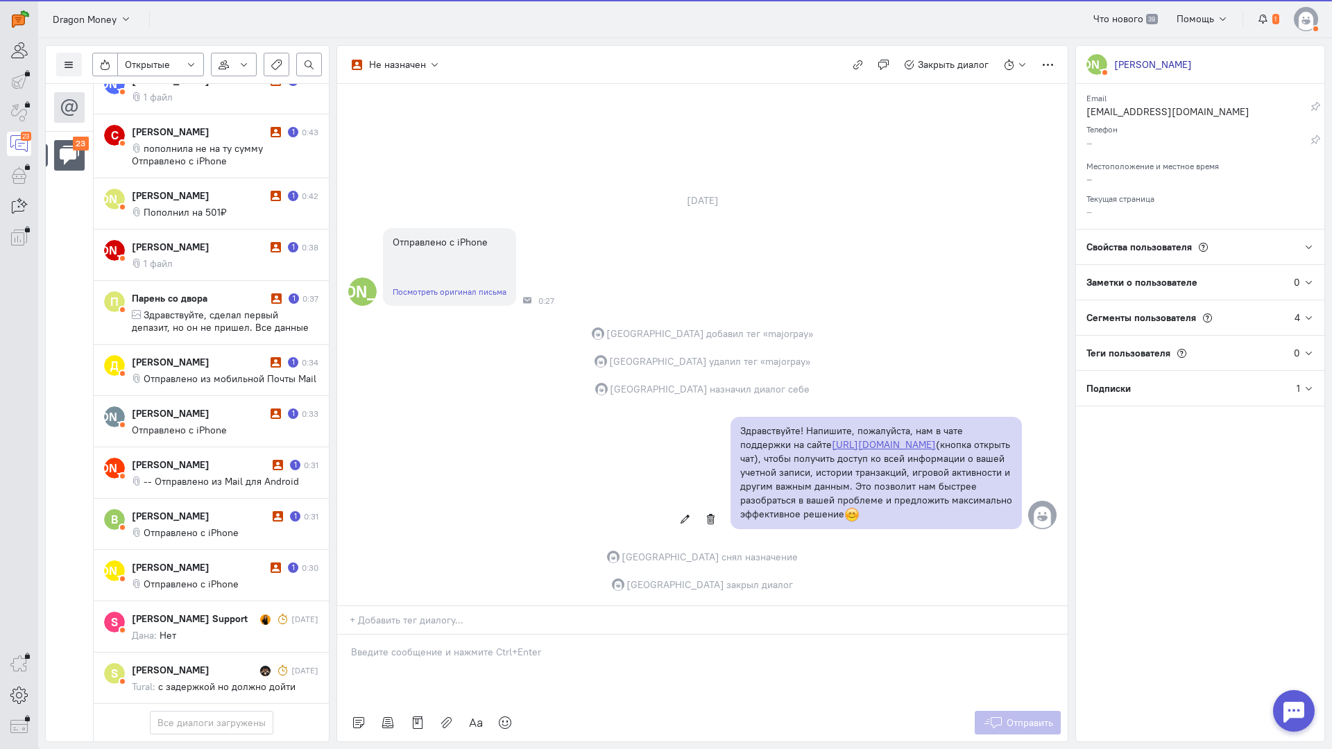
scroll to position [982, 0]
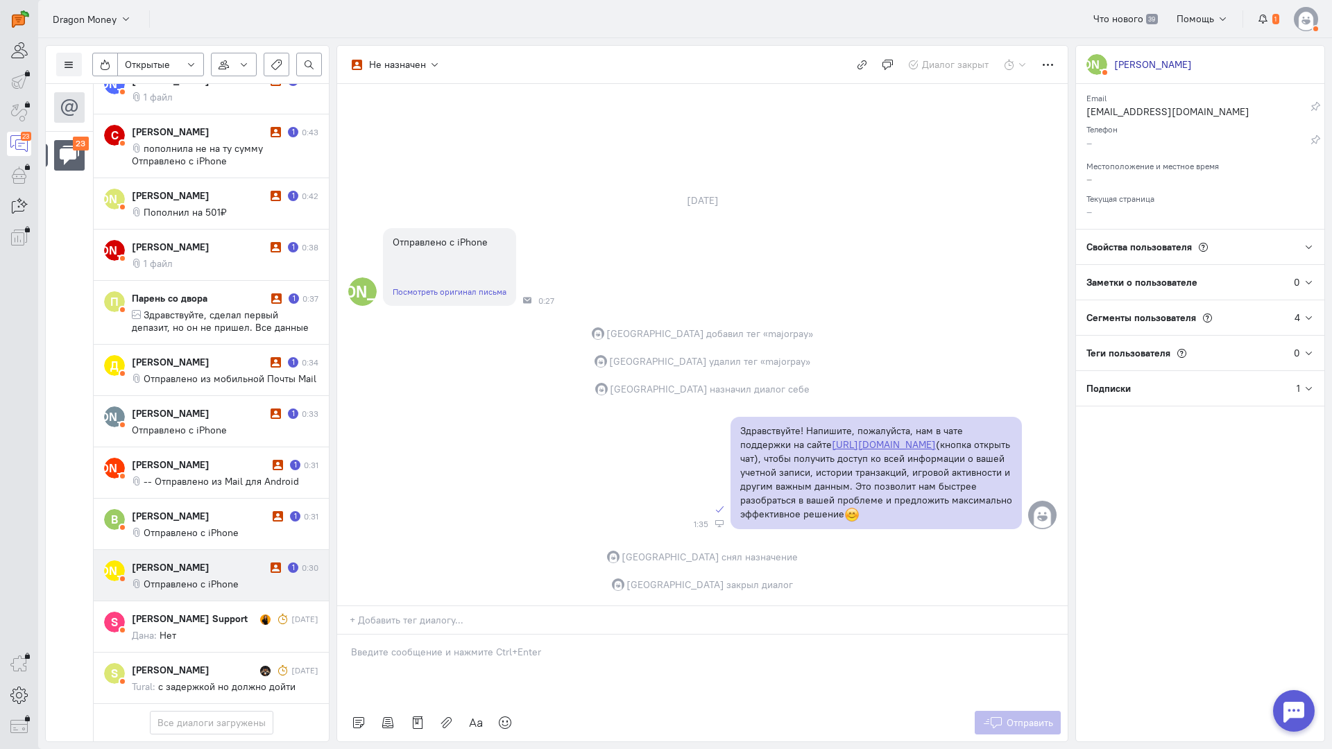
click at [212, 578] on span "Отправлено с iPhone" at bounding box center [191, 584] width 95 height 12
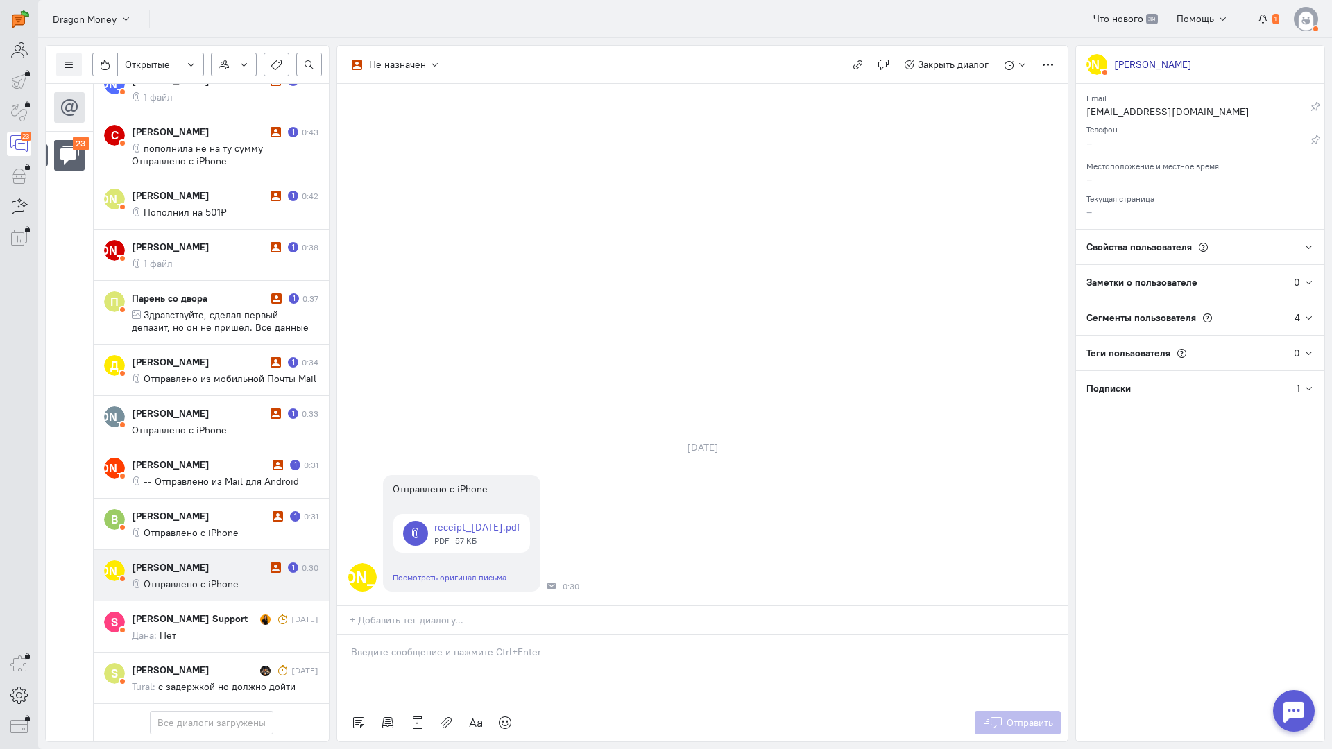
click at [458, 645] on p at bounding box center [702, 652] width 703 height 14
click at [349, 635] on div "Здравствуйте! Благодарим Вас за обращение и предоставленную информацию:blush:" at bounding box center [702, 669] width 730 height 69
drag, startPoint x: 1020, startPoint y: 637, endPoint x: 992, endPoint y: 628, distance: 29.0
click at [1020, 717] on span "Отправить" at bounding box center [1029, 723] width 46 height 12
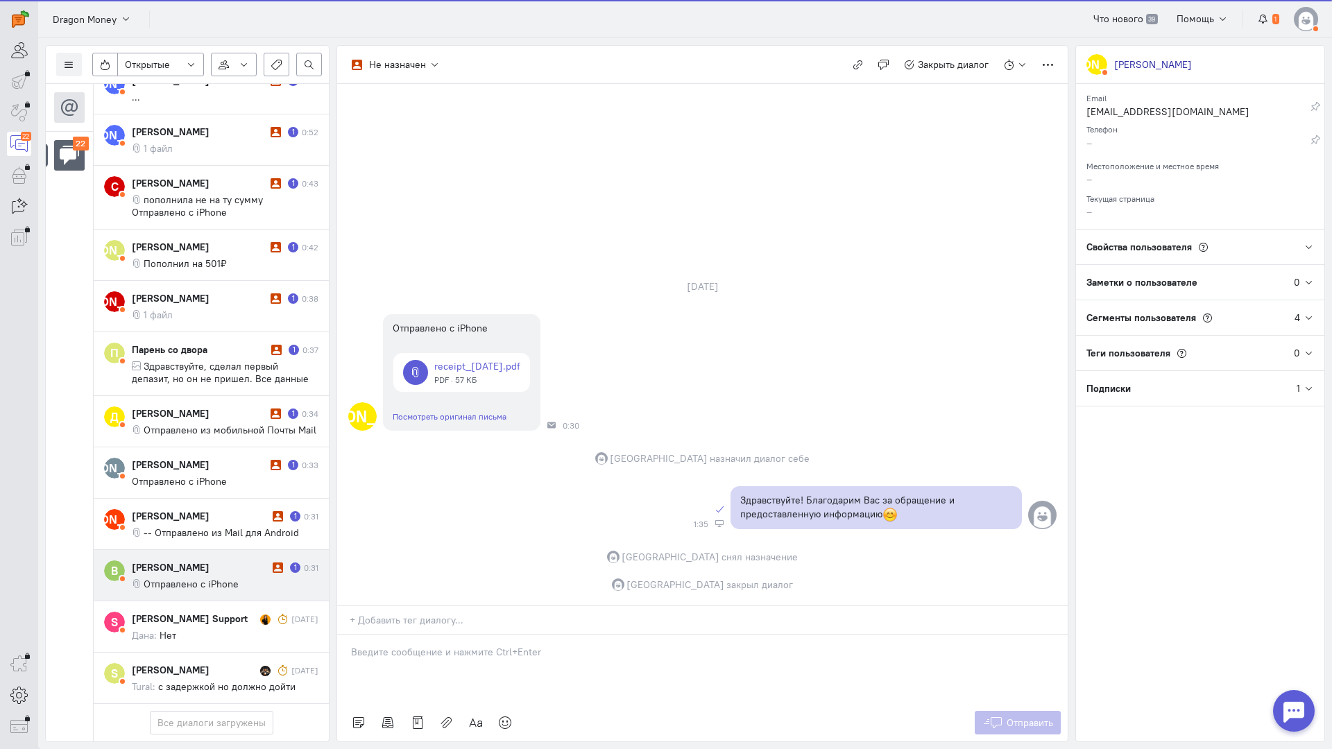
click at [189, 560] on div "[PERSON_NAME]" at bounding box center [200, 567] width 137 height 14
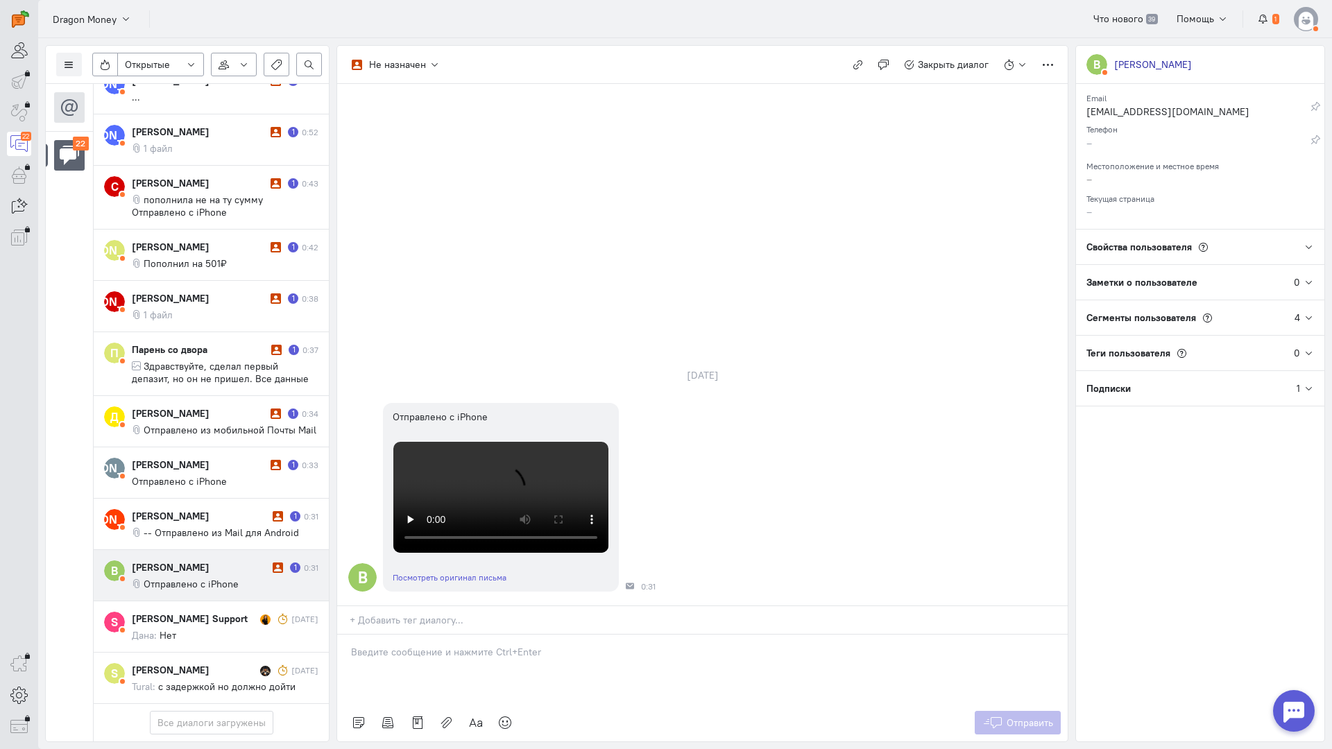
drag, startPoint x: 400, startPoint y: 582, endPoint x: 384, endPoint y: 578, distance: 17.0
click at [400, 635] on div at bounding box center [702, 669] width 730 height 69
click at [348, 635] on div "Здравствуйте! Благодарим Вас за обращение и предоставленную информацию:blush:" at bounding box center [702, 669] width 730 height 69
click at [1022, 717] on span "Отправить" at bounding box center [1029, 723] width 46 height 12
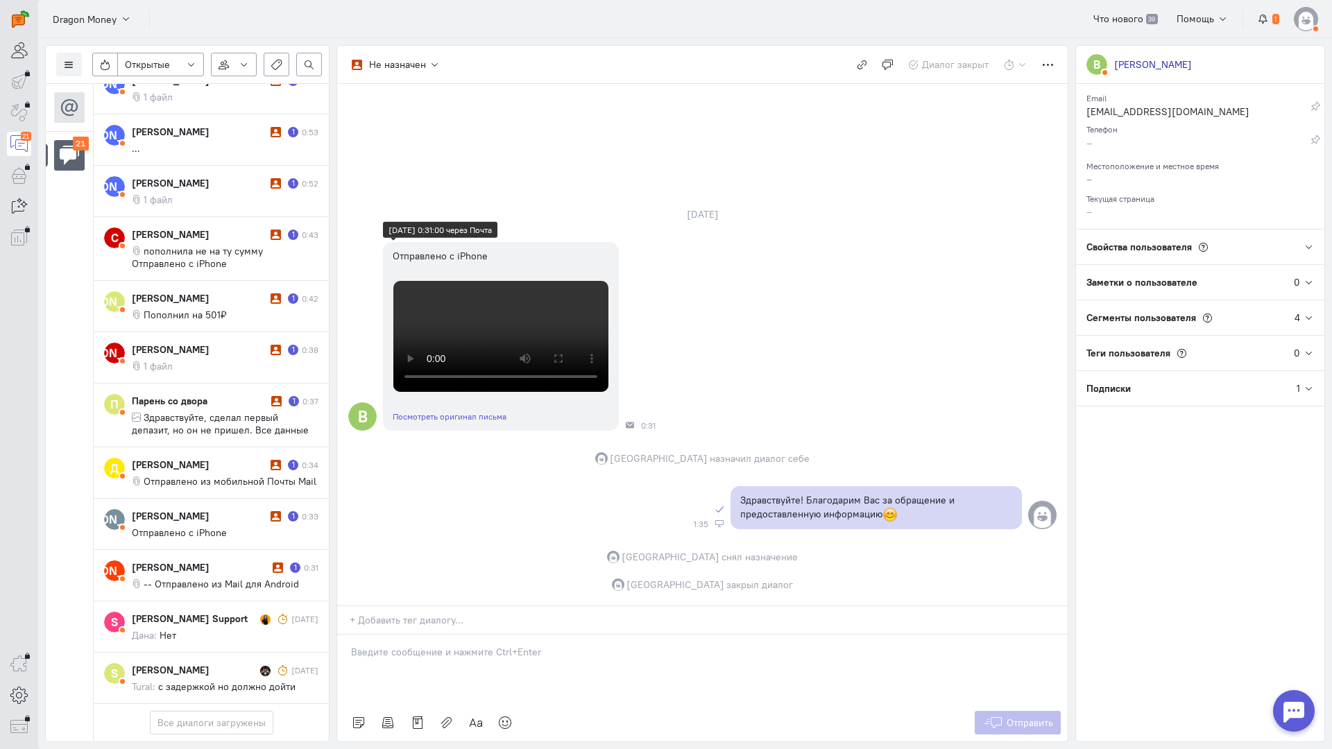
scroll to position [869, 0]
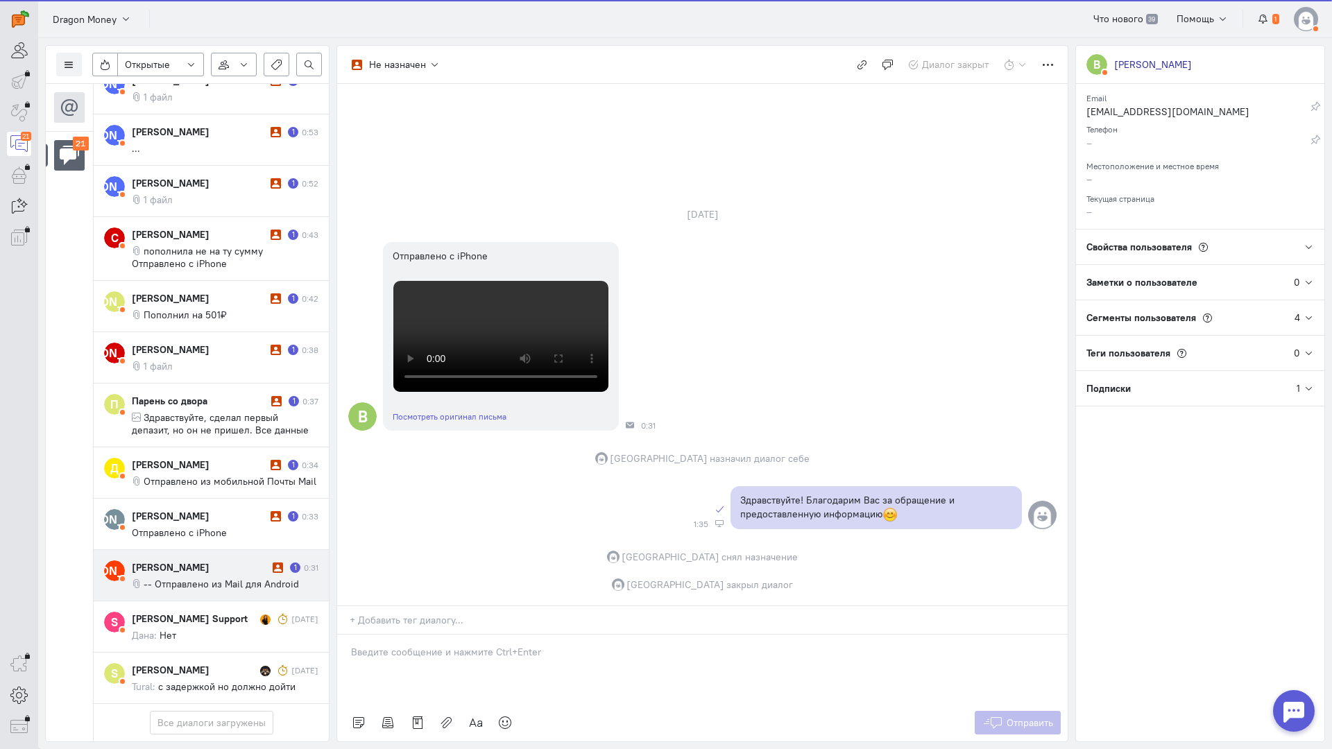
click at [173, 560] on div "[PERSON_NAME]" at bounding box center [200, 567] width 137 height 14
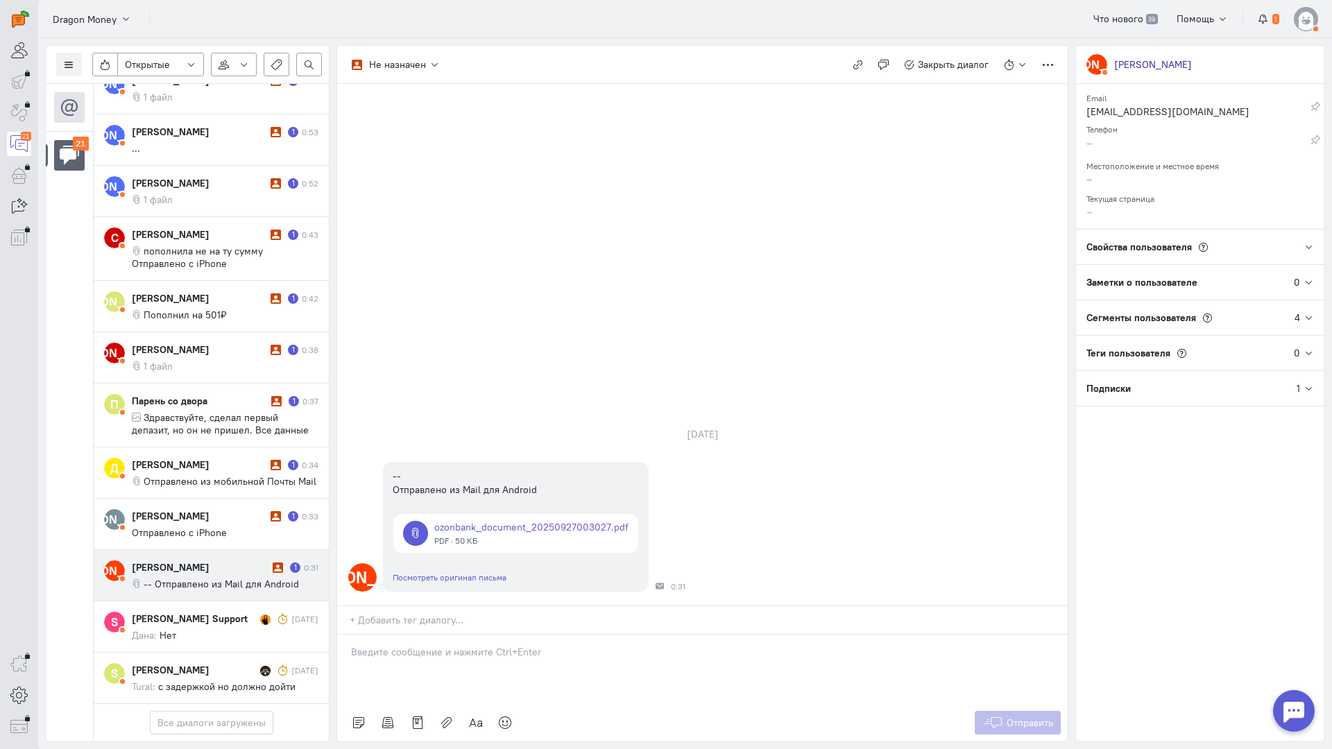
click at [465, 645] on p at bounding box center [702, 652] width 703 height 14
click at [350, 635] on div "Здравствуйте! Благодарим Вас за обращение и предоставленную информацию:blush:" at bounding box center [702, 669] width 730 height 69
click at [994, 716] on icon at bounding box center [992, 723] width 21 height 14
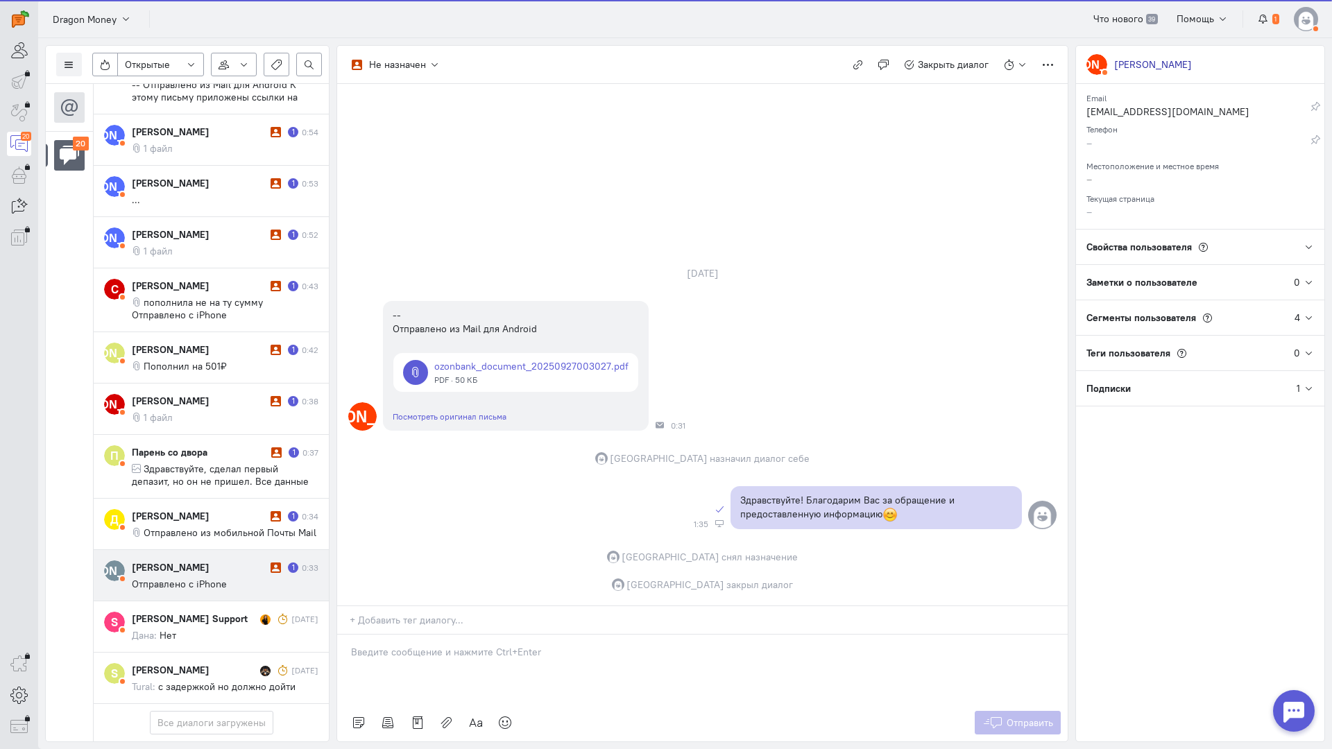
click at [196, 560] on div "[PERSON_NAME]" at bounding box center [199, 567] width 135 height 14
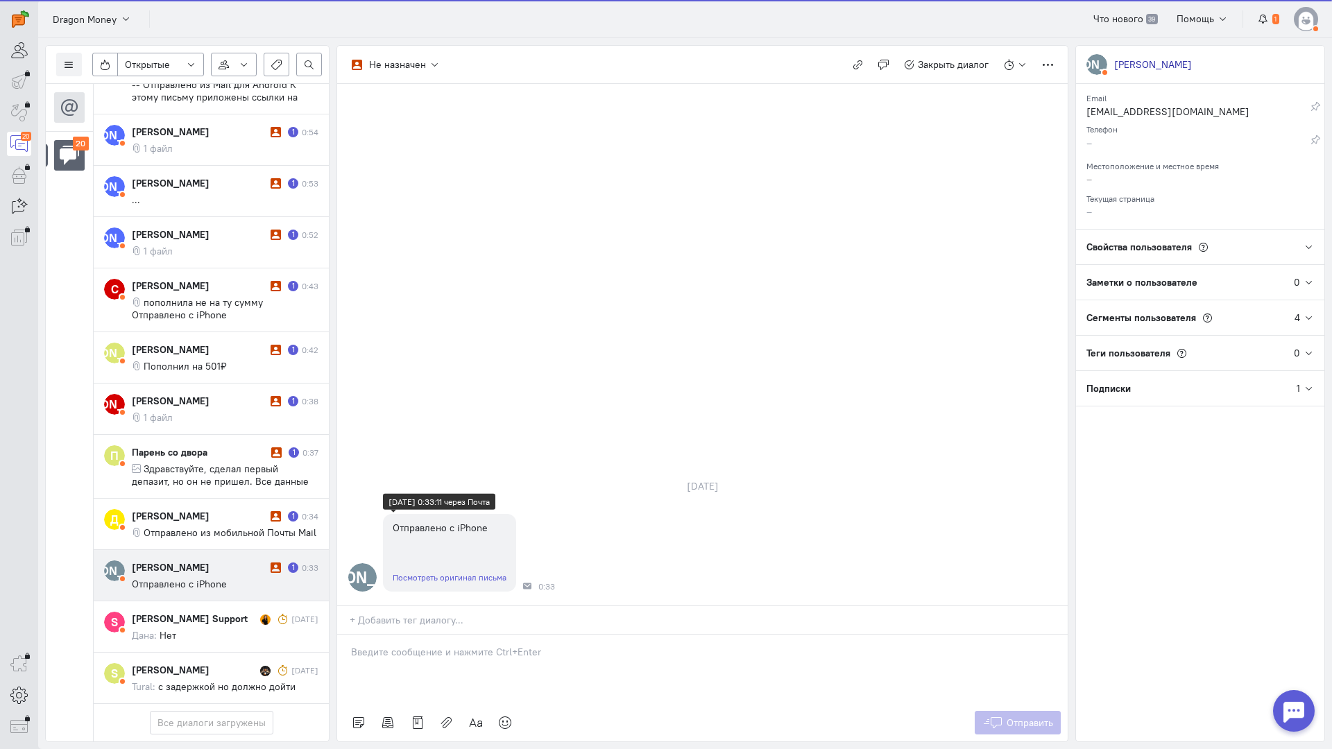
scroll to position [807, 0]
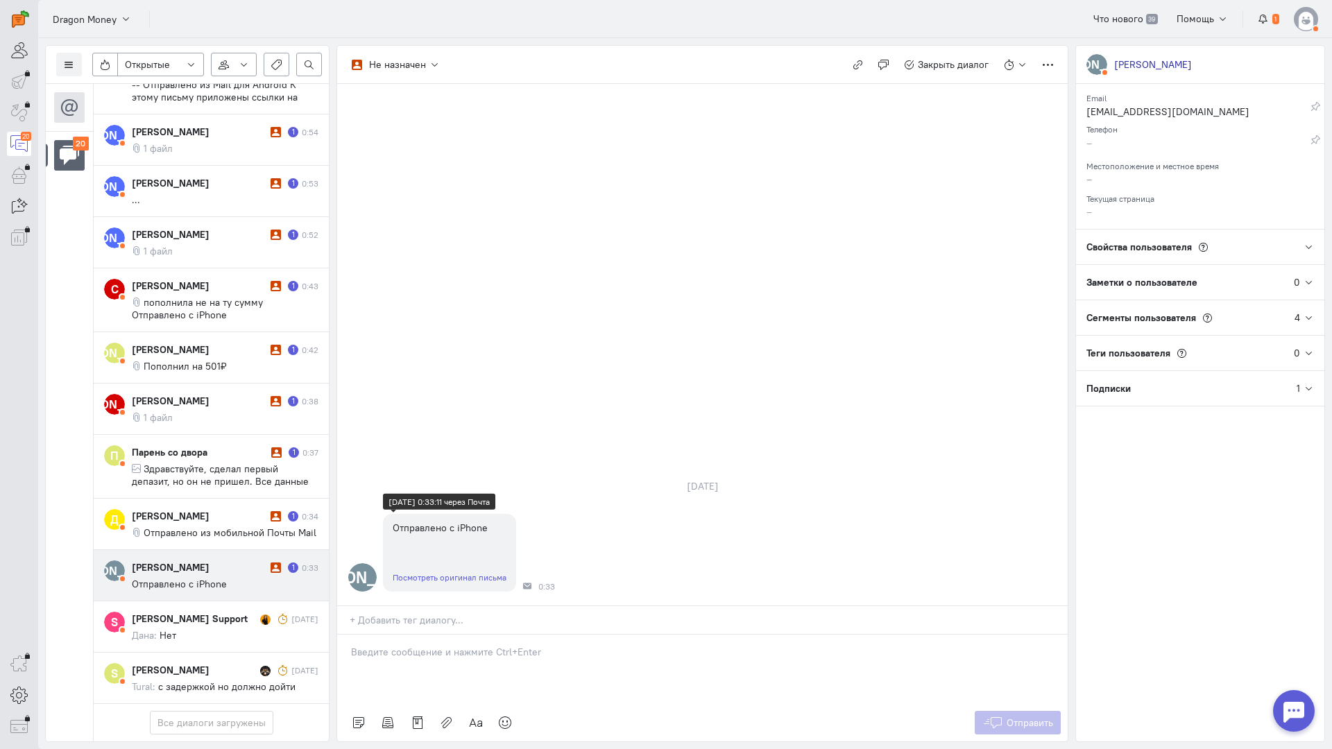
click at [456, 572] on link "Посмотреть оригинал письма" at bounding box center [450, 577] width 114 height 10
click at [423, 635] on div at bounding box center [702, 669] width 730 height 69
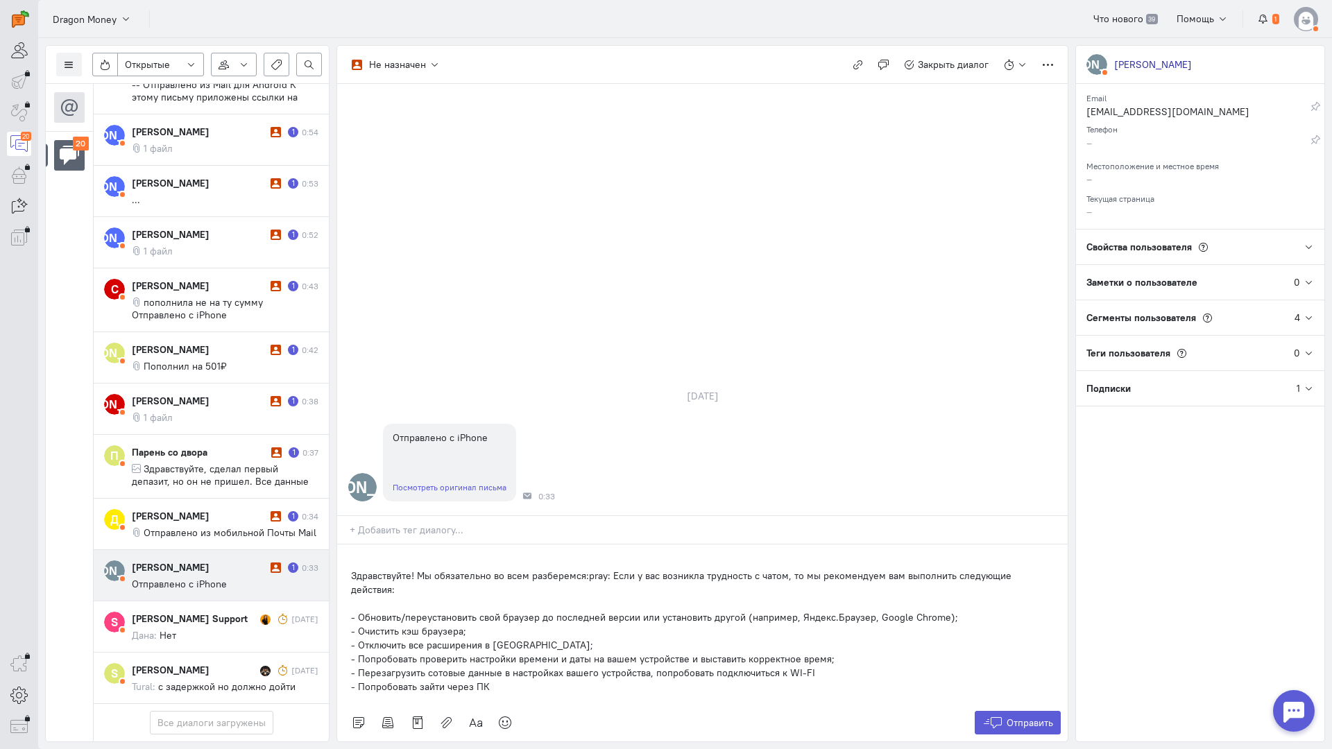
click at [350, 545] on div "Здравствуйте! Мы обязательно во всем разберемся:pray: Если у вас возникла трудн…" at bounding box center [702, 625] width 730 height 160
drag, startPoint x: 1013, startPoint y: 637, endPoint x: 1011, endPoint y: 622, distance: 16.0
click at [1013, 717] on span "Отправить" at bounding box center [1029, 723] width 46 height 12
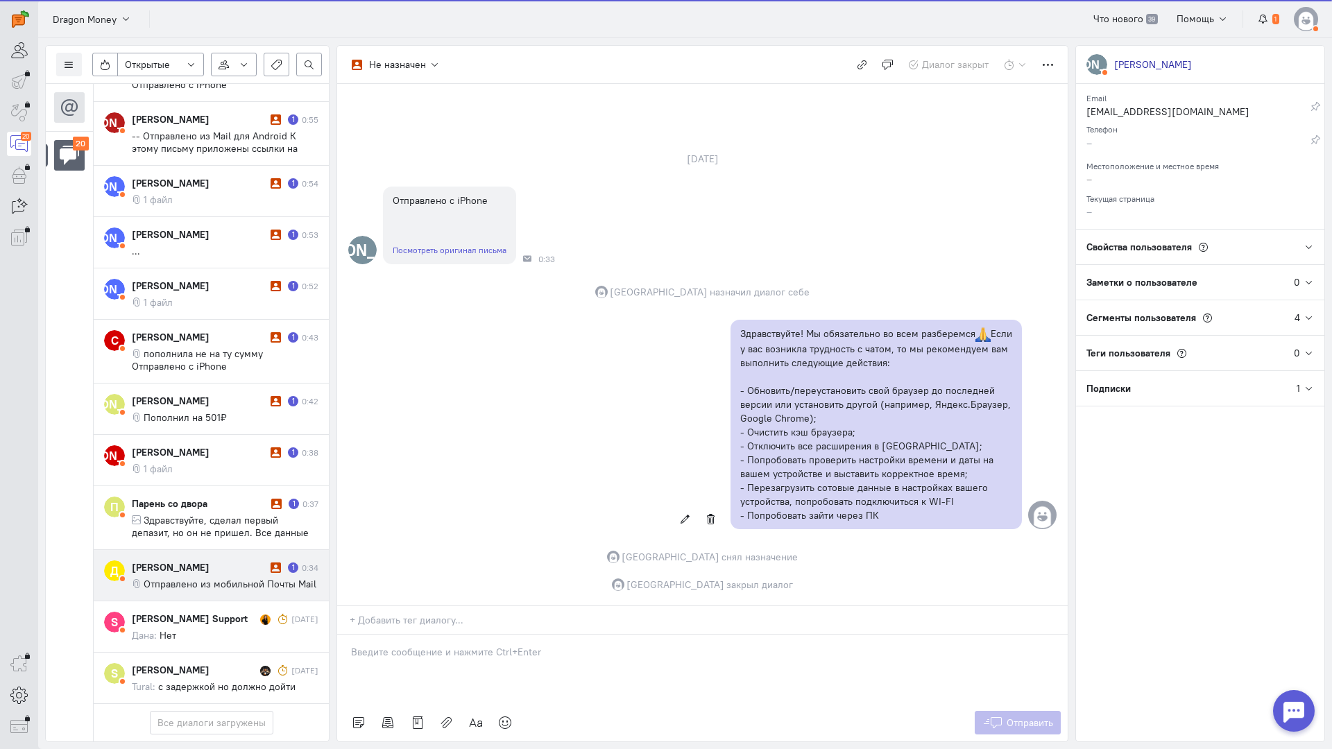
scroll to position [744, 0]
click at [221, 578] on span "Отправлено из мобильной Почты Mail" at bounding box center [230, 584] width 173 height 12
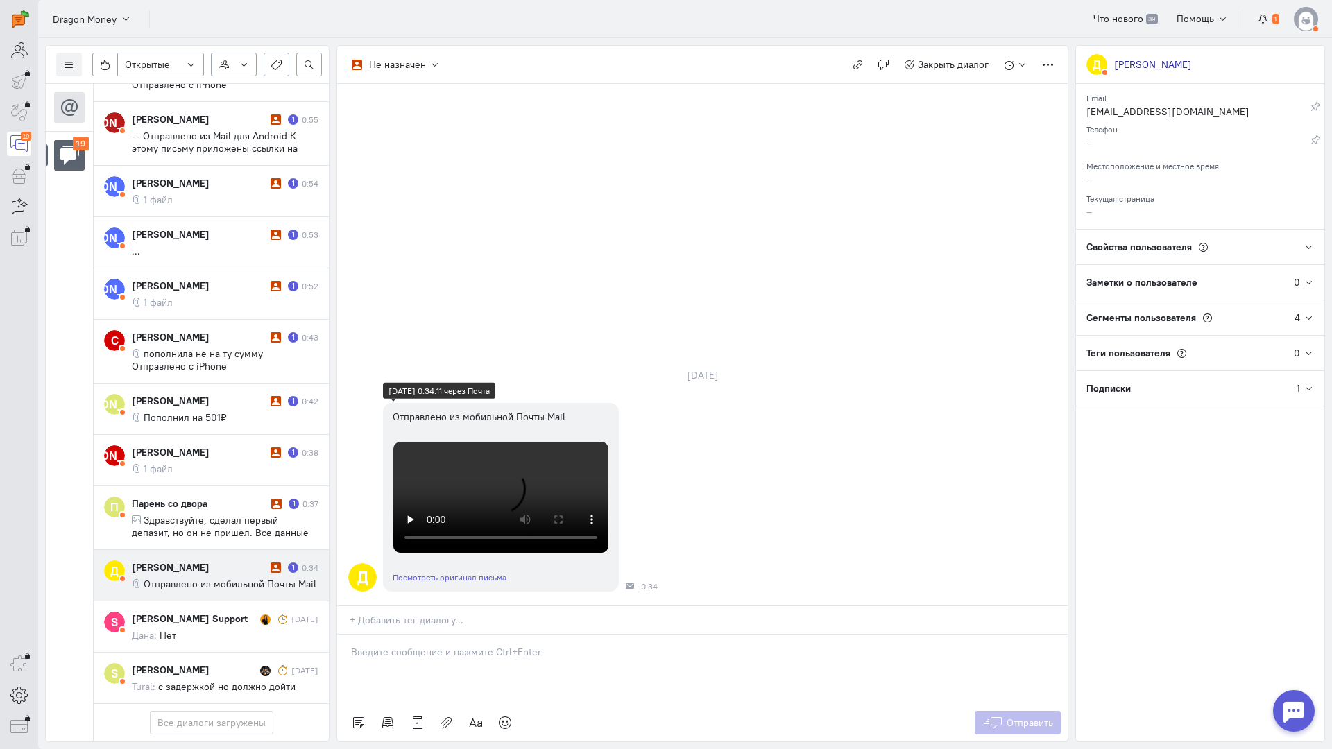
scroll to position [293, 0]
drag, startPoint x: 468, startPoint y: 578, endPoint x: 422, endPoint y: 578, distance: 45.8
click at [468, 635] on div at bounding box center [702, 669] width 730 height 69
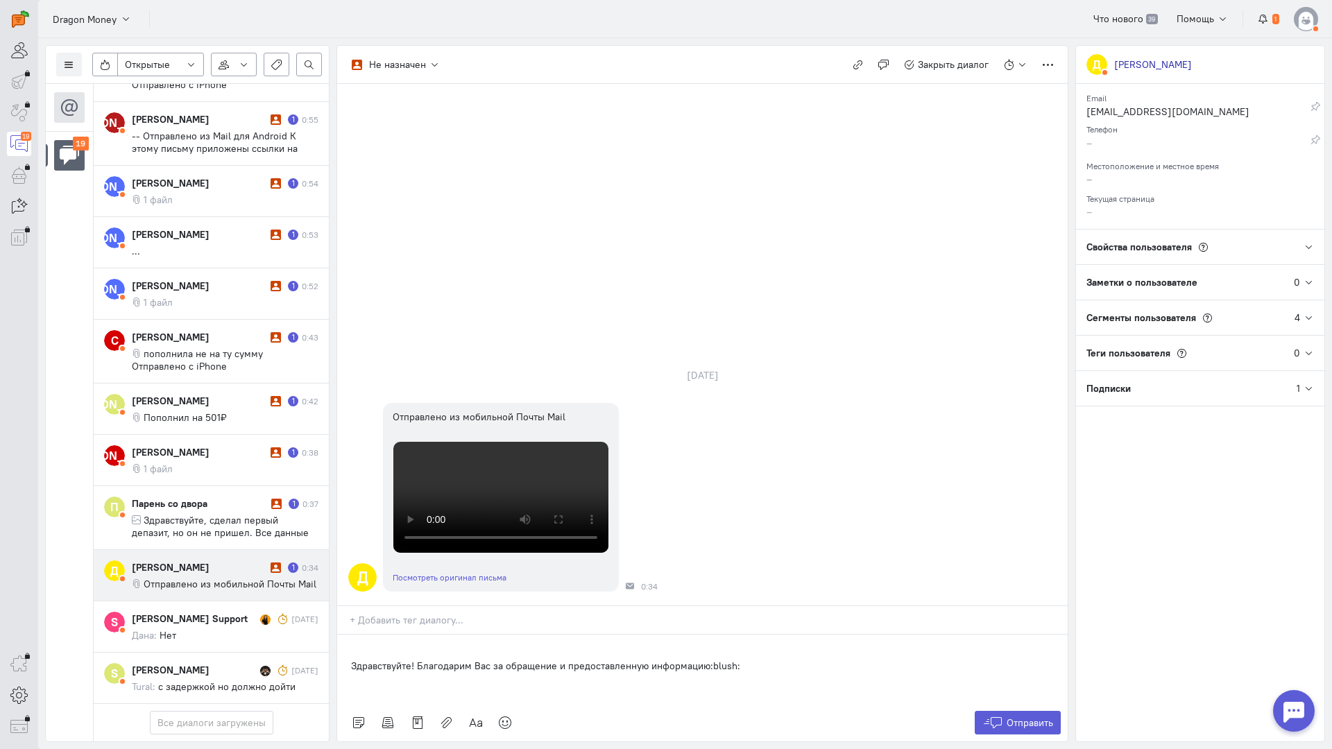
click at [343, 635] on div "Здравствуйте! Благодарим Вас за обращение и предоставленную информацию:blush:" at bounding box center [702, 669] width 730 height 69
click at [988, 716] on icon at bounding box center [992, 723] width 21 height 14
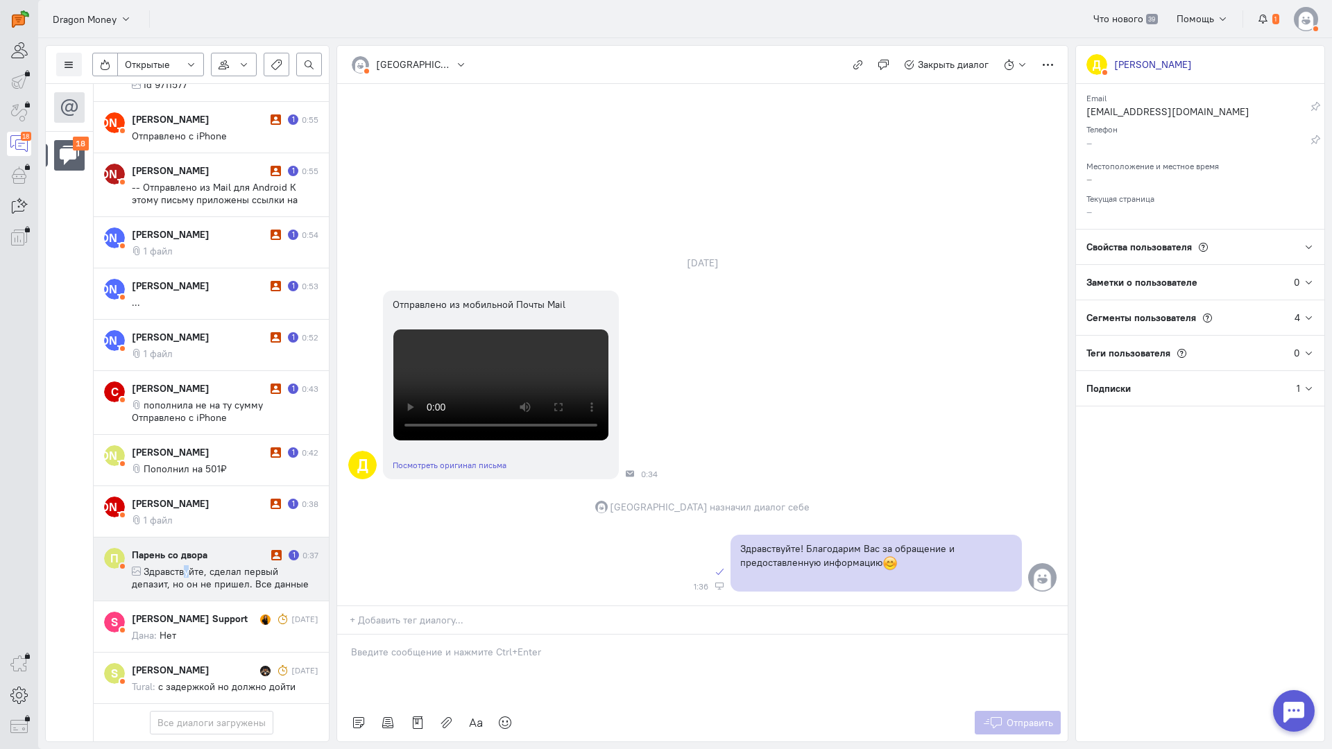
click at [187, 565] on span "Здравствуйте, сделал первый депазит, но он не пришел. Все данные верны, айди де…" at bounding box center [220, 590] width 177 height 50
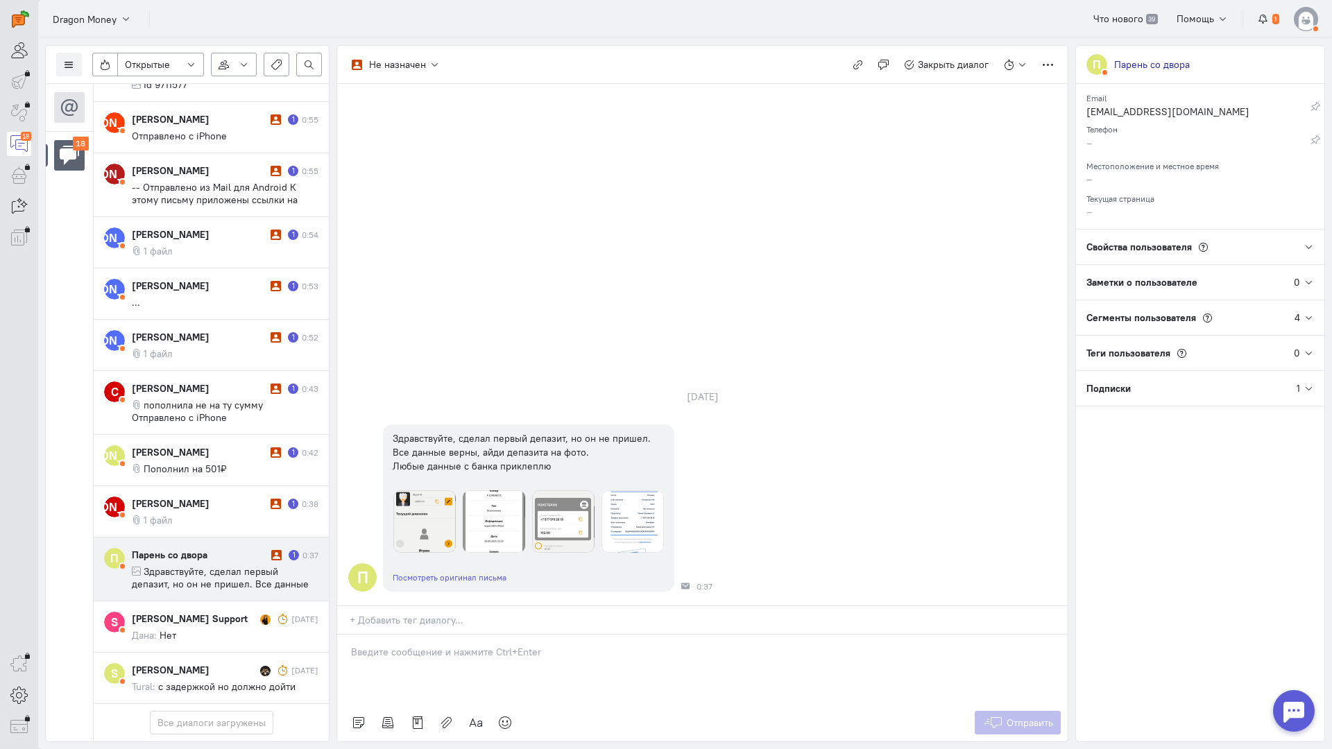
drag, startPoint x: 424, startPoint y: 578, endPoint x: 372, endPoint y: 579, distance: 51.3
click at [423, 635] on div at bounding box center [702, 669] width 730 height 69
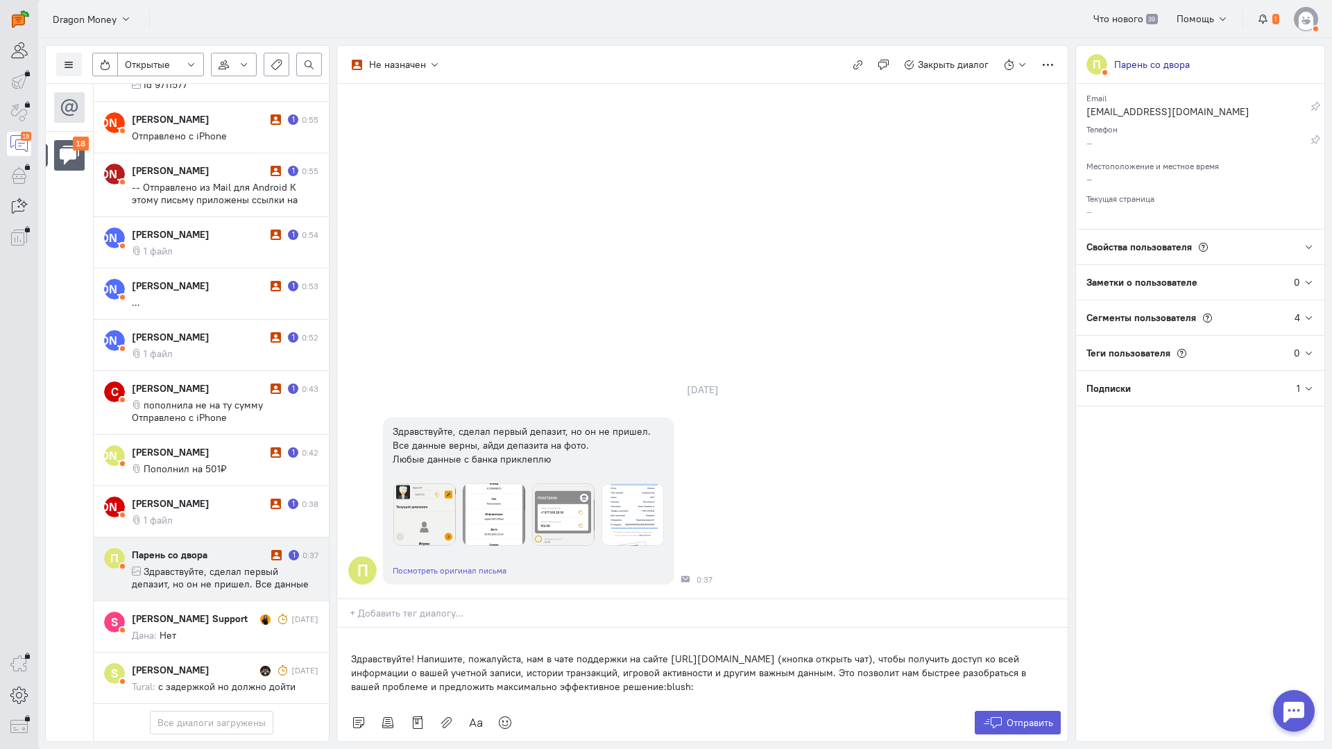
click at [348, 628] on div "Здравствуйте! Напишите, пожалуйста, нам в чате поддержки на сайте [URL][DOMAIN_…" at bounding box center [702, 666] width 730 height 76
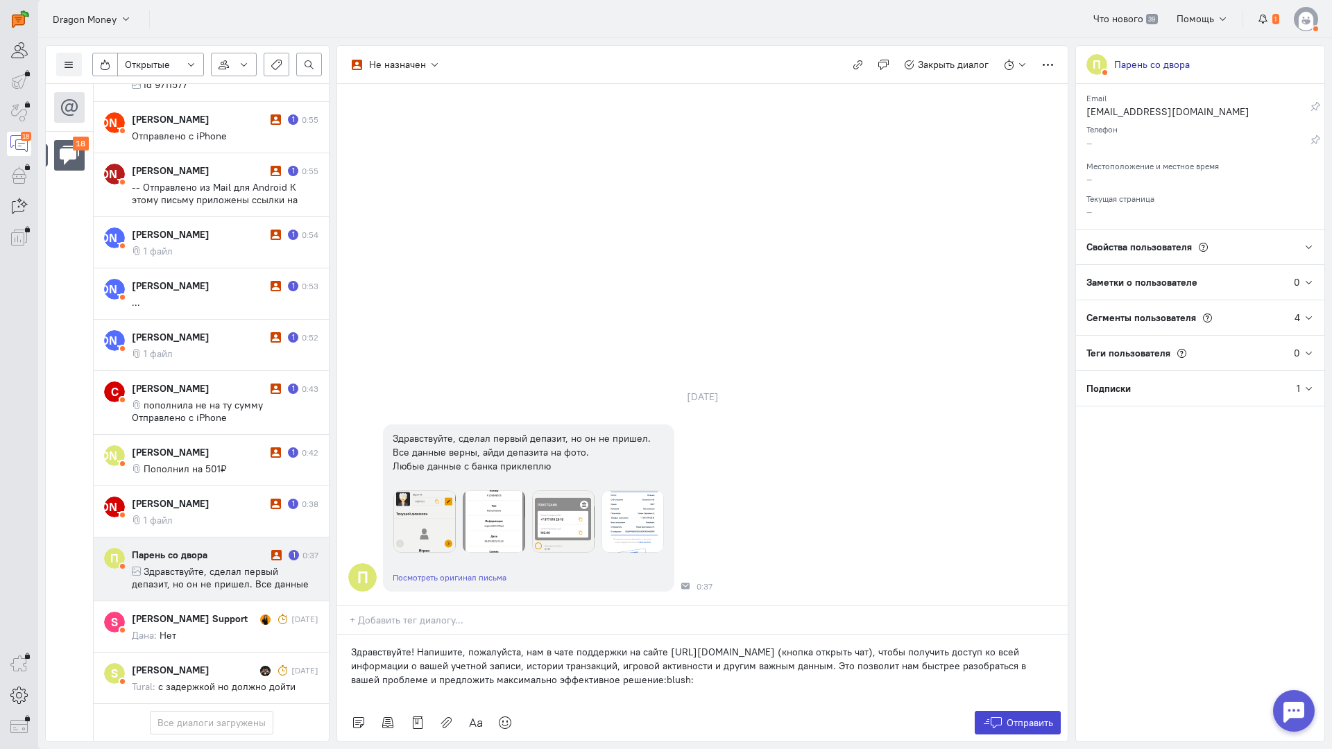
click at [1018, 717] on span "Отправить" at bounding box center [1029, 723] width 46 height 12
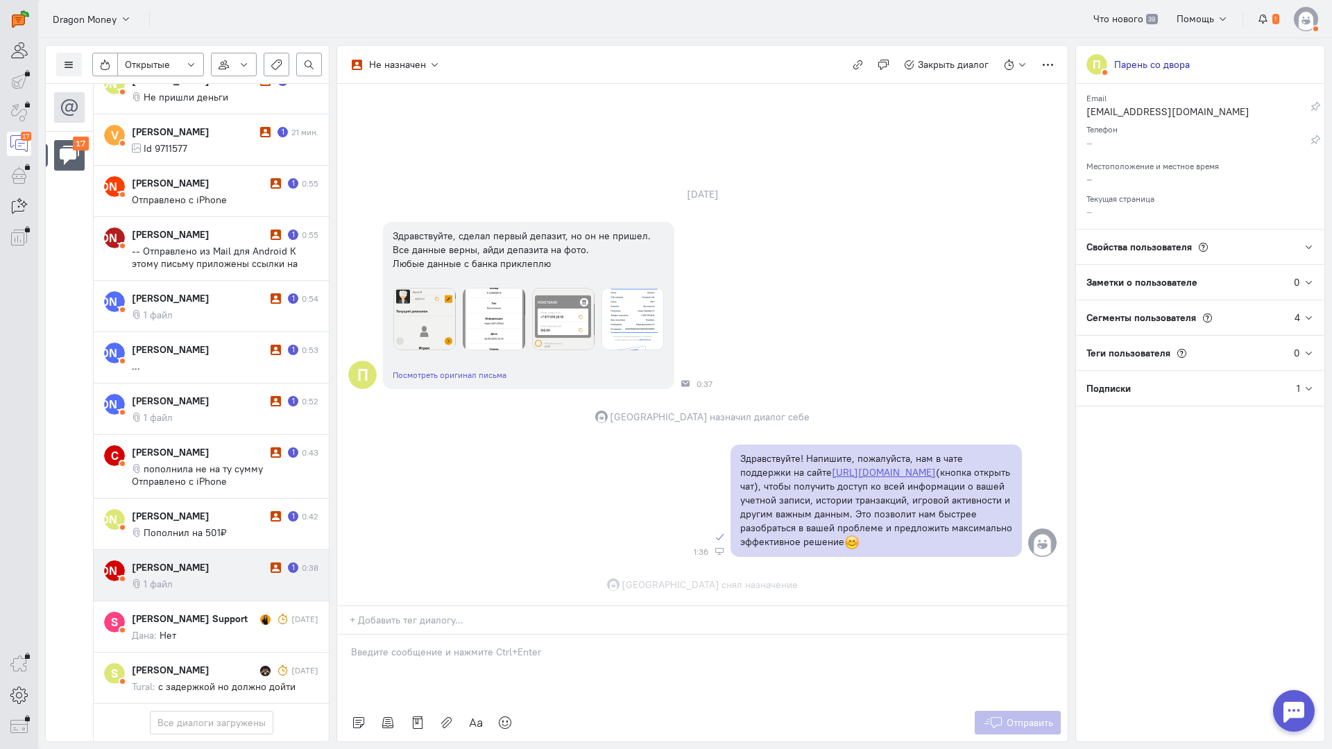
scroll to position [24, 0]
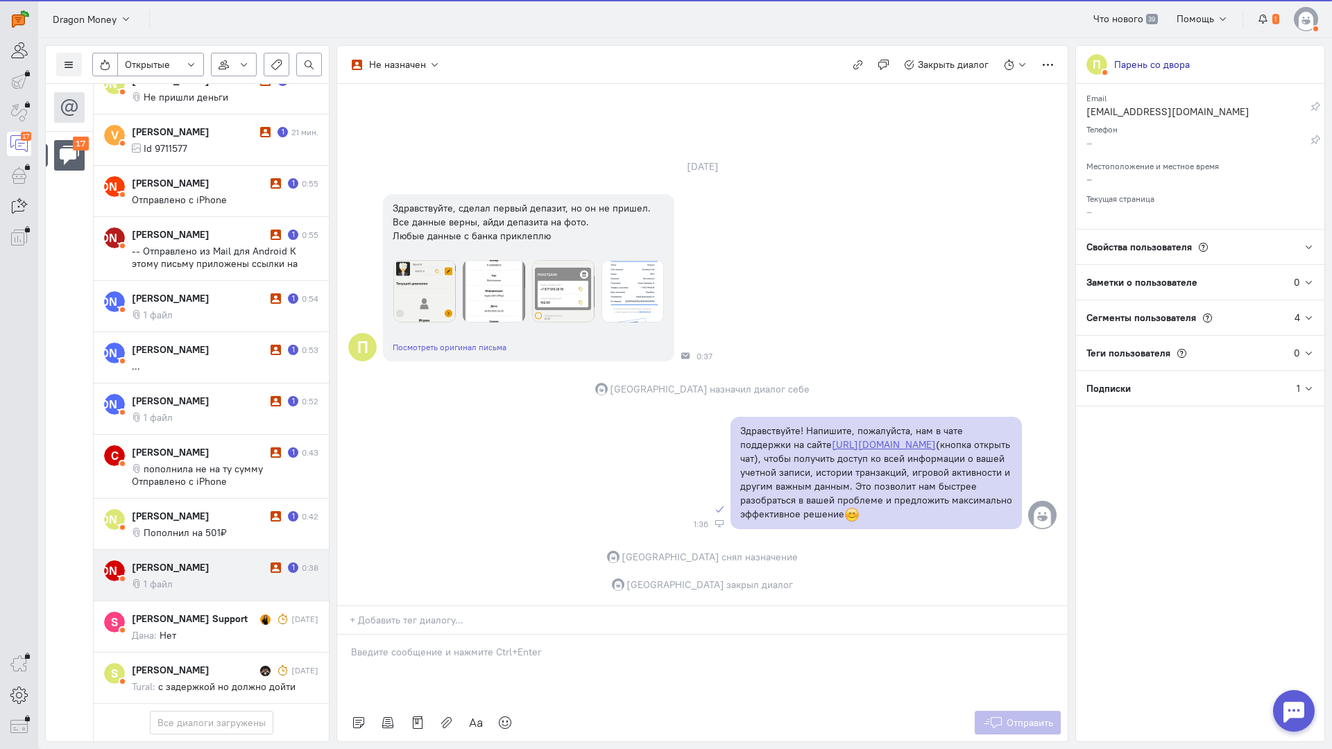
click at [191, 560] on div "[PERSON_NAME] 1 0:38 1 файл" at bounding box center [225, 575] width 187 height 30
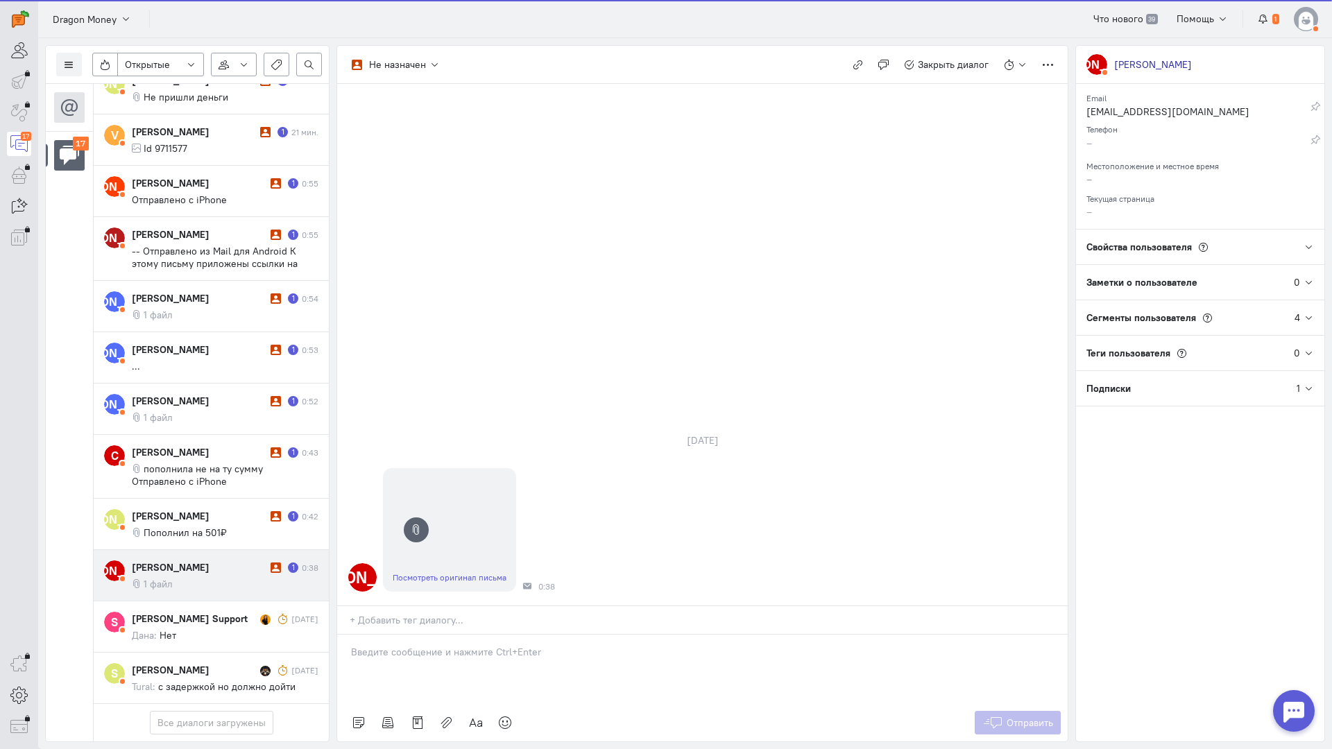
scroll to position [657, 0]
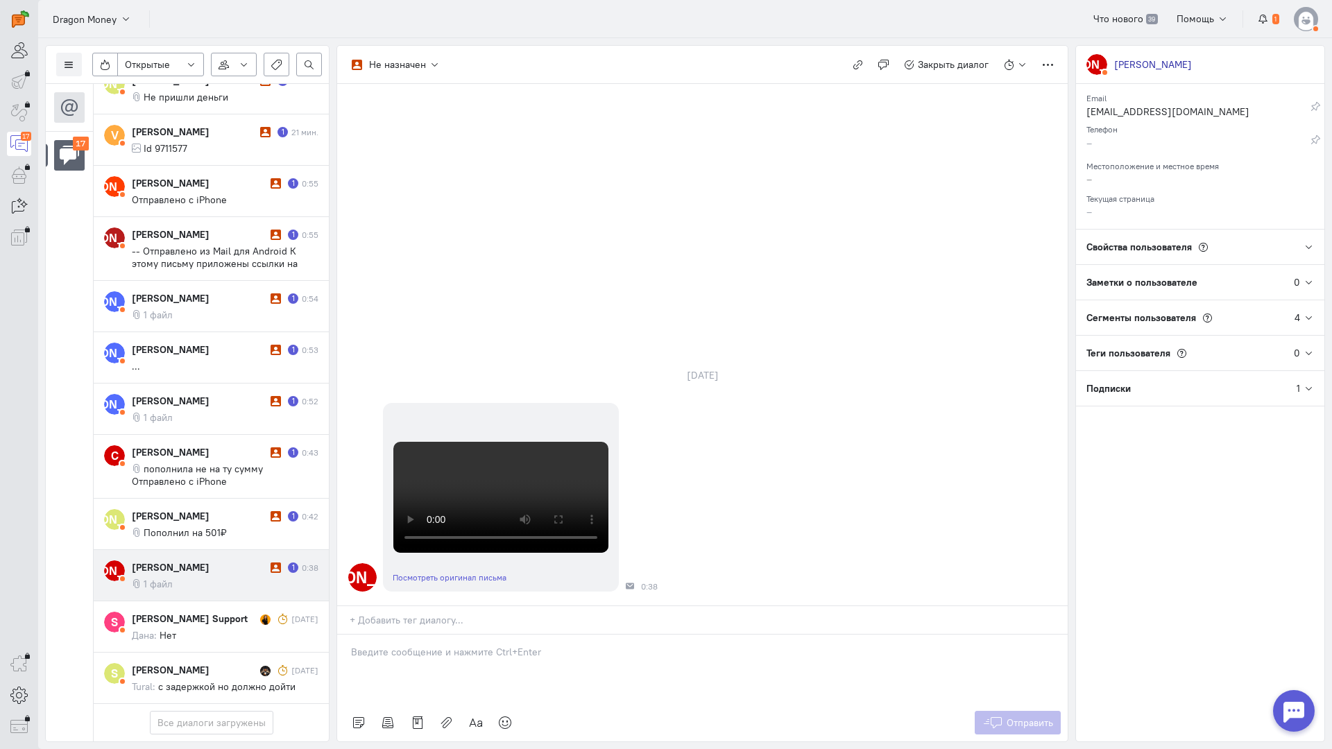
click at [414, 635] on div at bounding box center [702, 669] width 730 height 69
click at [341, 635] on div "Здравствуйте! Благодарим Вас за обращение и предоставленную информацию:blush:" at bounding box center [702, 669] width 730 height 69
click at [1006, 717] on span "Отправить" at bounding box center [1029, 723] width 46 height 12
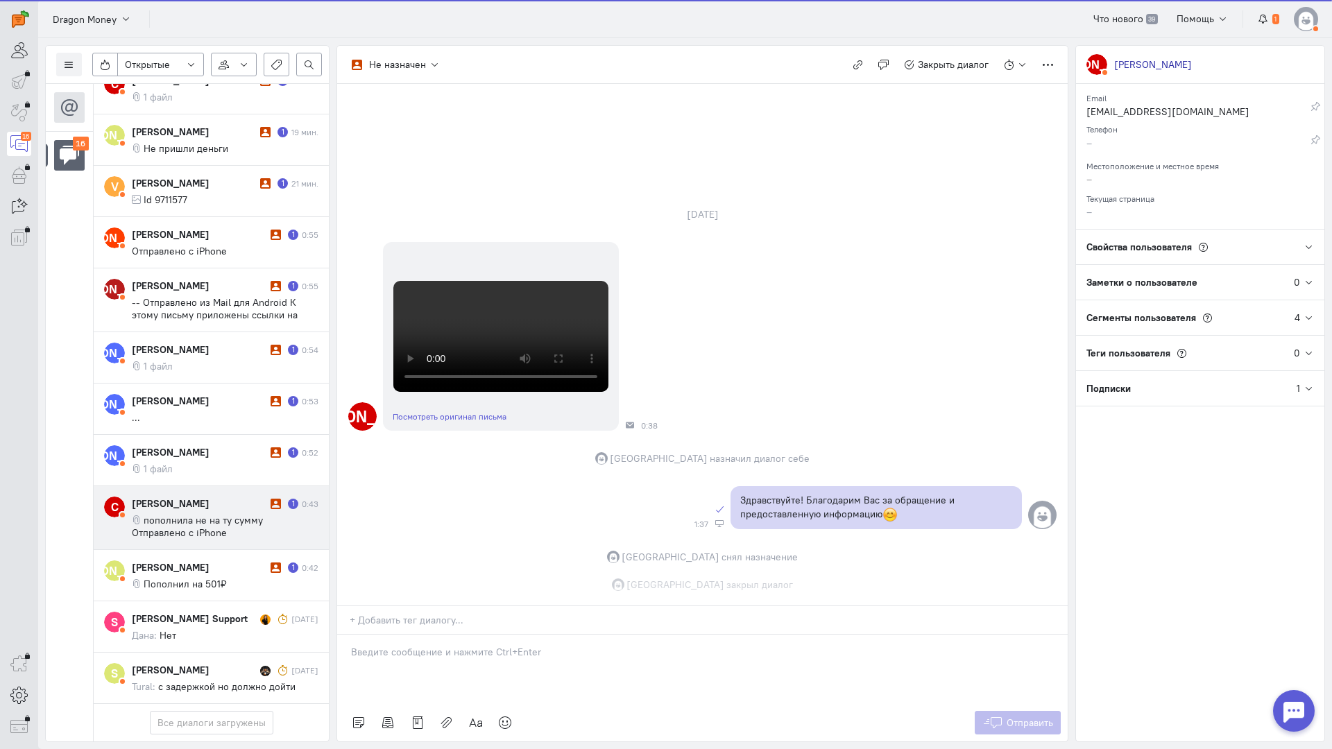
scroll to position [594, 0]
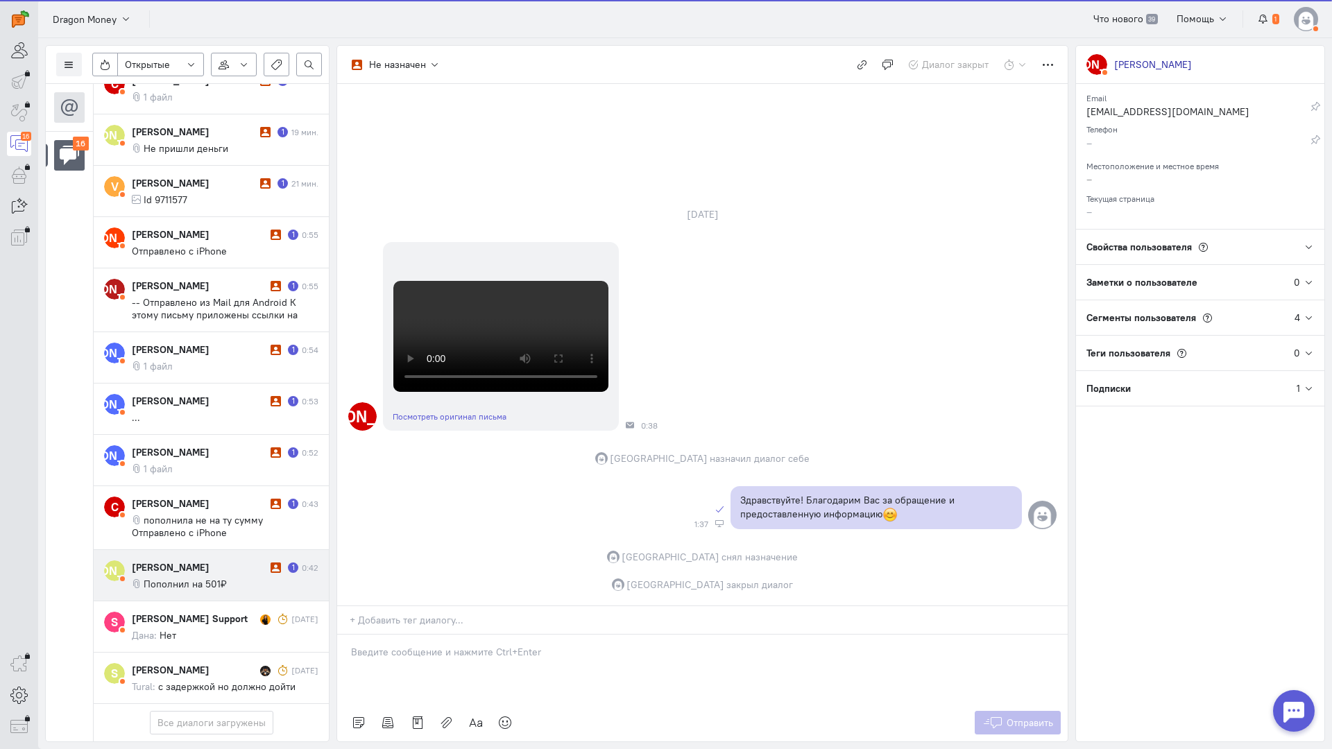
click at [224, 560] on div "[PERSON_NAME] 1 0:42 Пополнил на 501₽" at bounding box center [225, 575] width 187 height 30
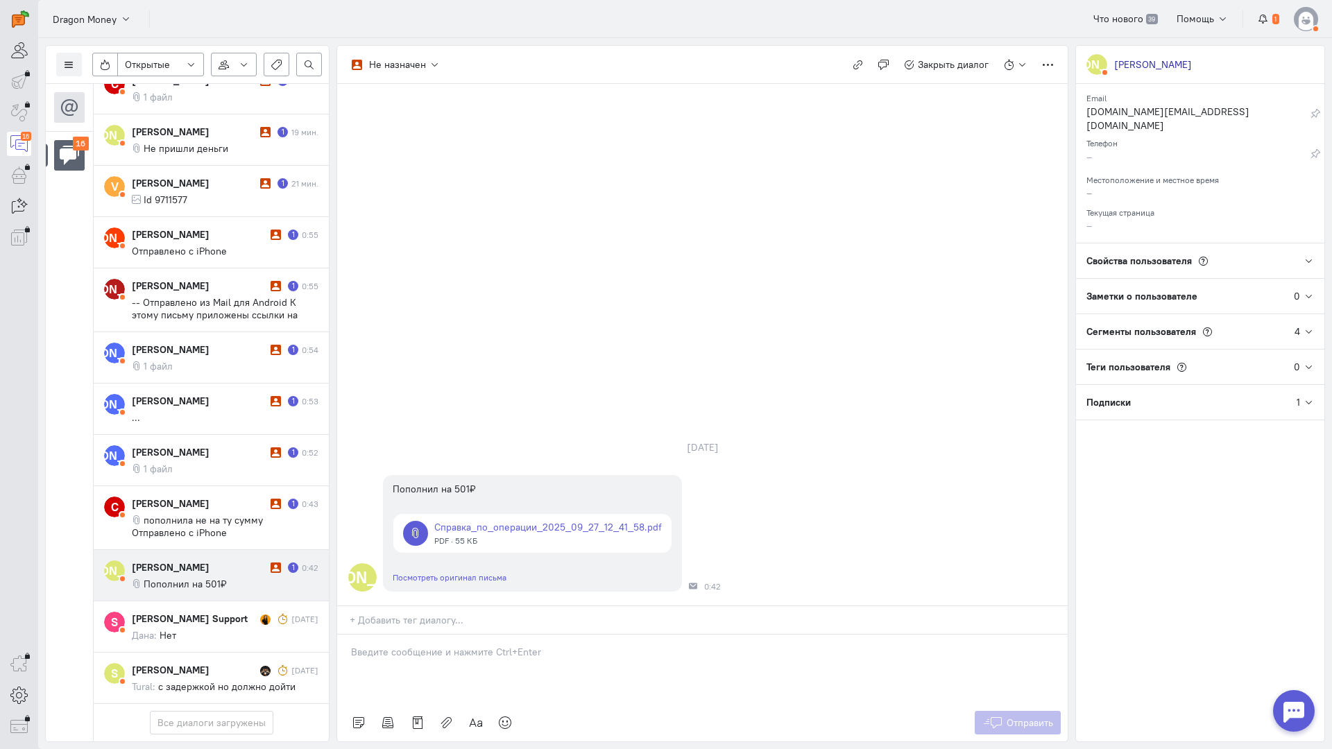
click at [436, 635] on div at bounding box center [702, 669] width 730 height 69
click at [345, 635] on div "Здравствуйте! Благодарим Вас за обращение и предоставленную информацию:blush:" at bounding box center [702, 669] width 730 height 69
click at [1016, 717] on span "Отправить" at bounding box center [1029, 723] width 46 height 12
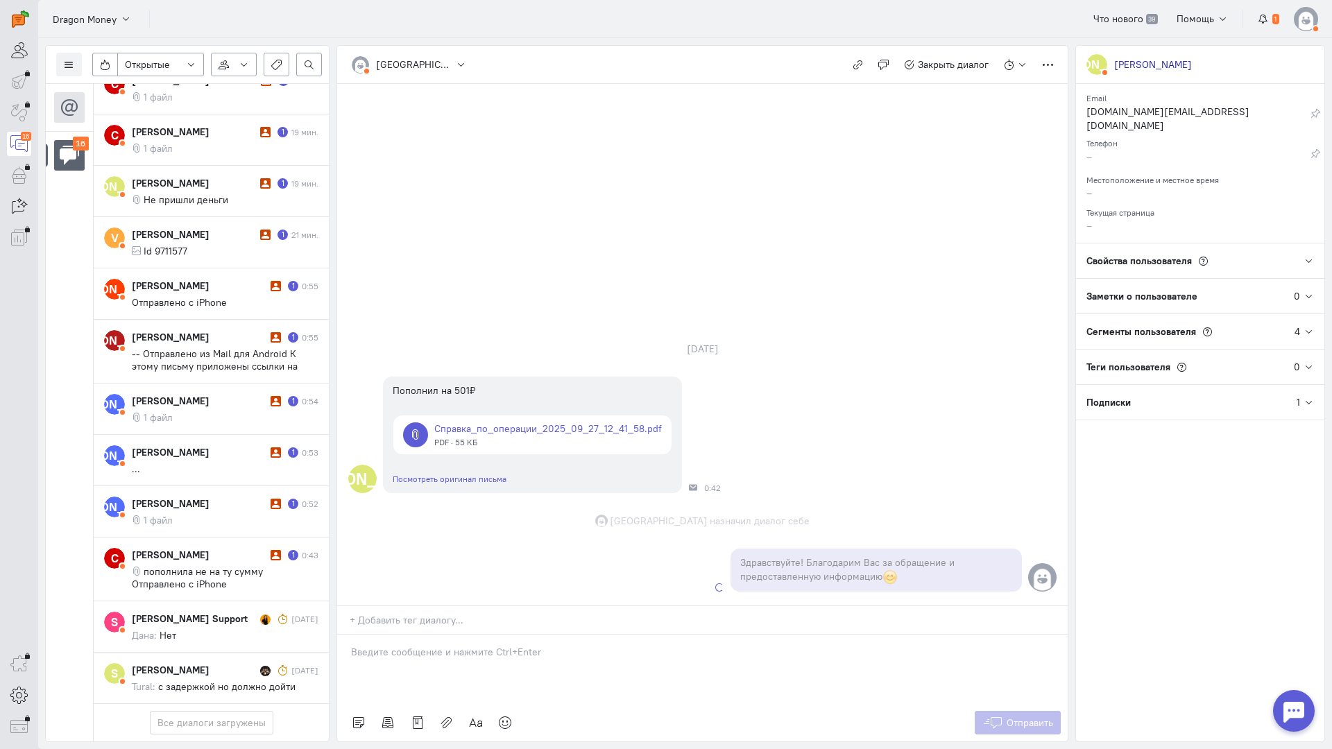
scroll to position [607, 0]
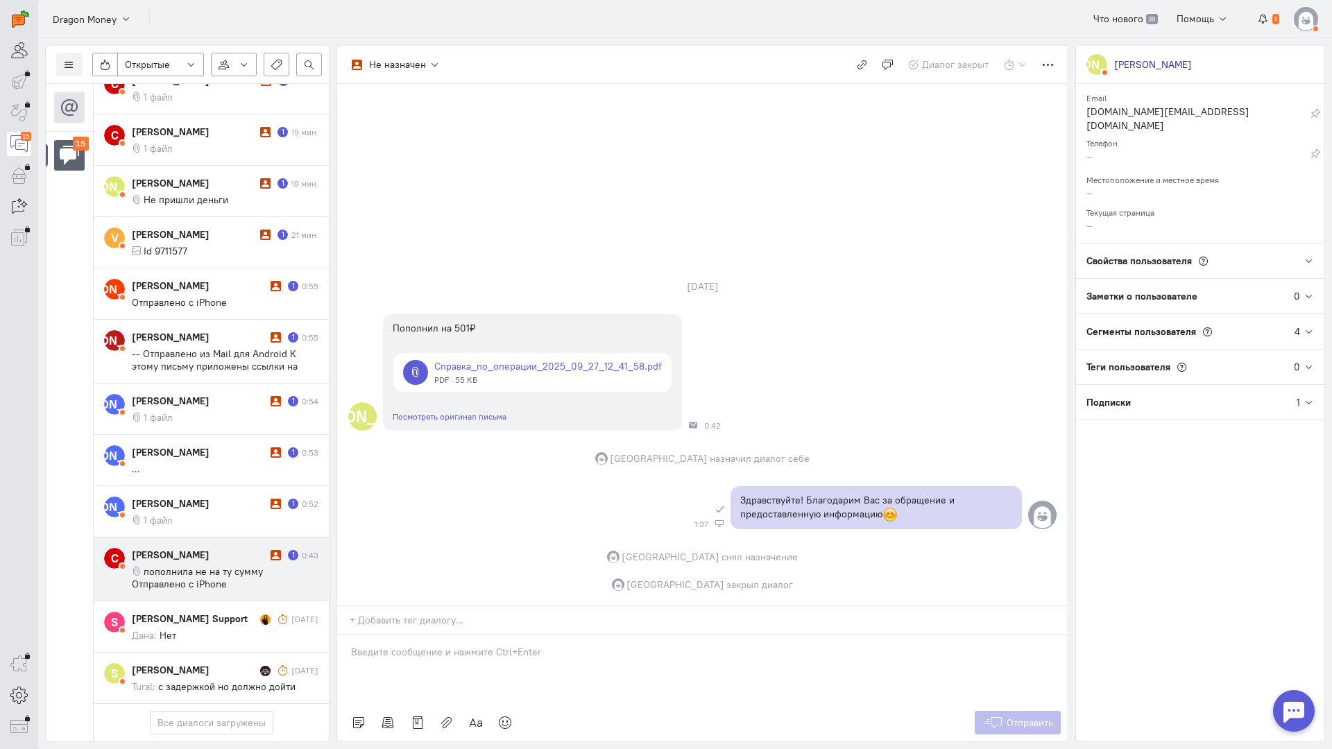
click at [205, 548] on div "[PERSON_NAME] 1 0:43 пополнила не на ту сумму Отправлено с iPhone" at bounding box center [225, 569] width 187 height 42
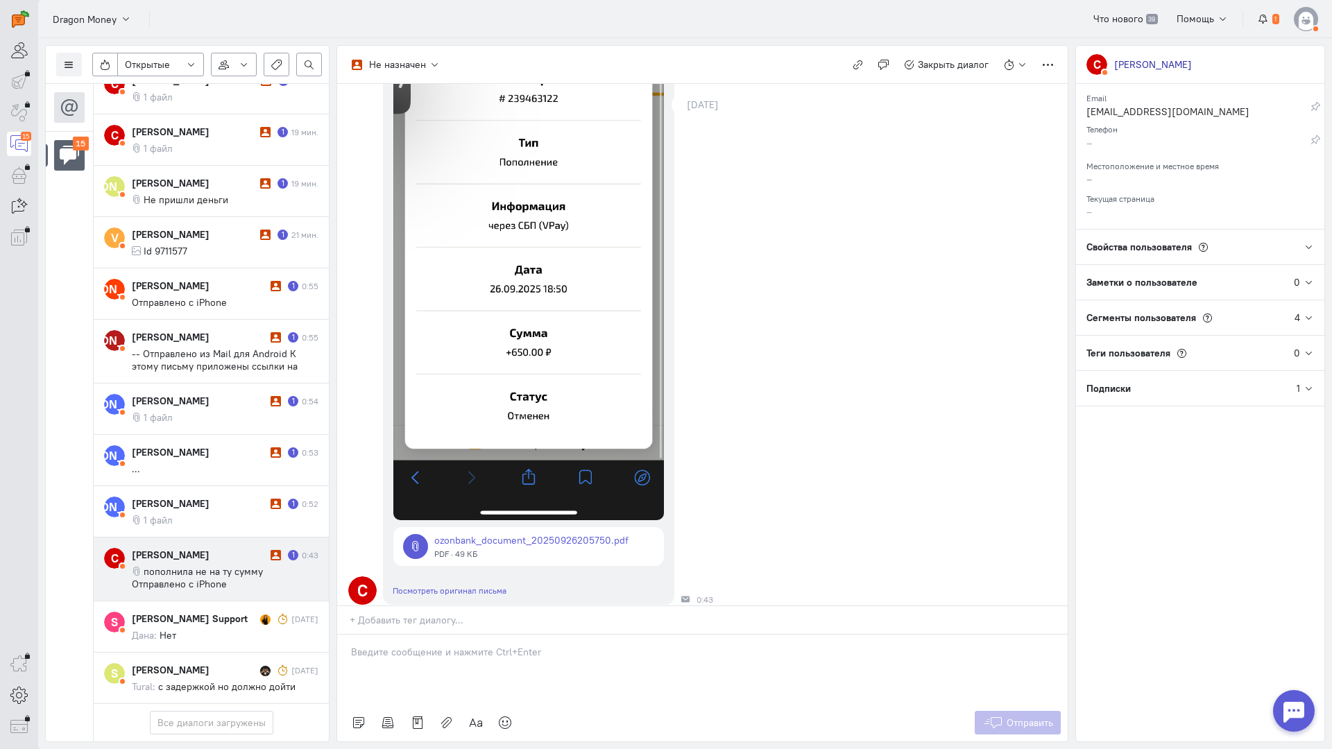
scroll to position [0, 0]
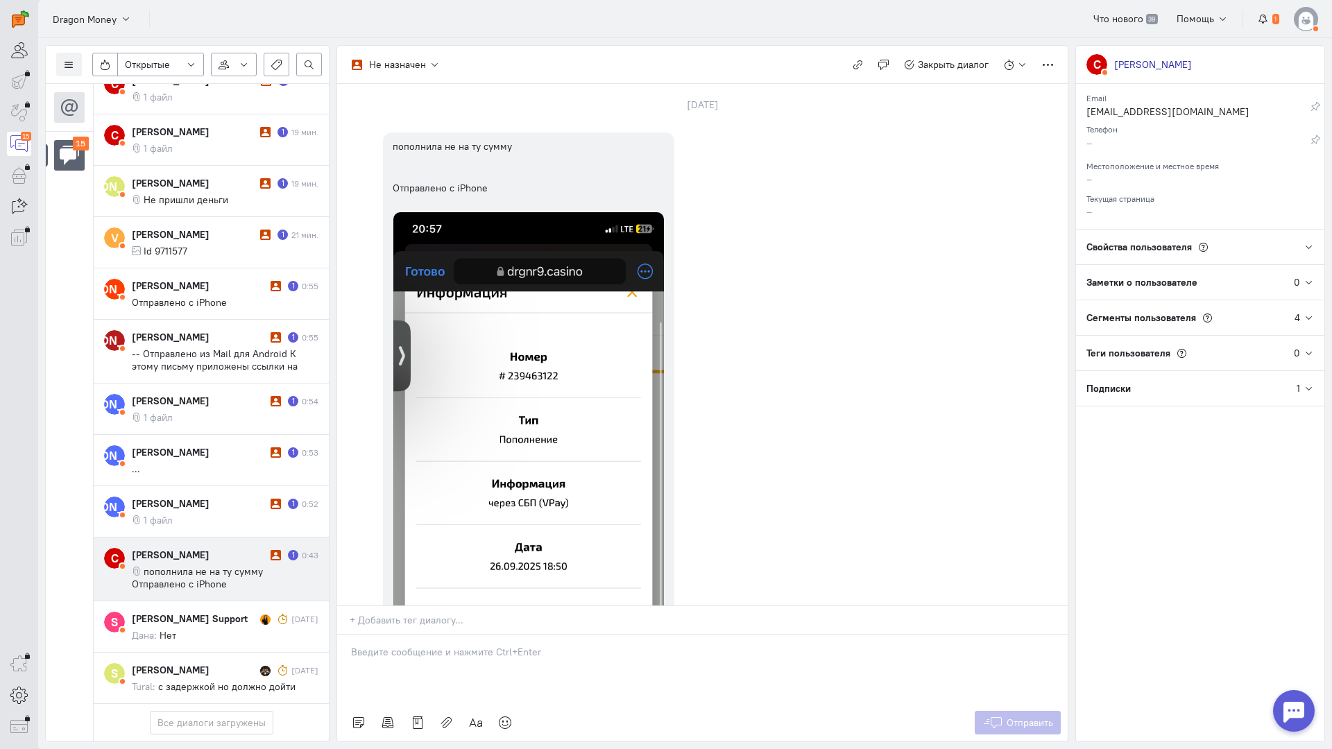
click at [433, 645] on p at bounding box center [702, 652] width 703 height 14
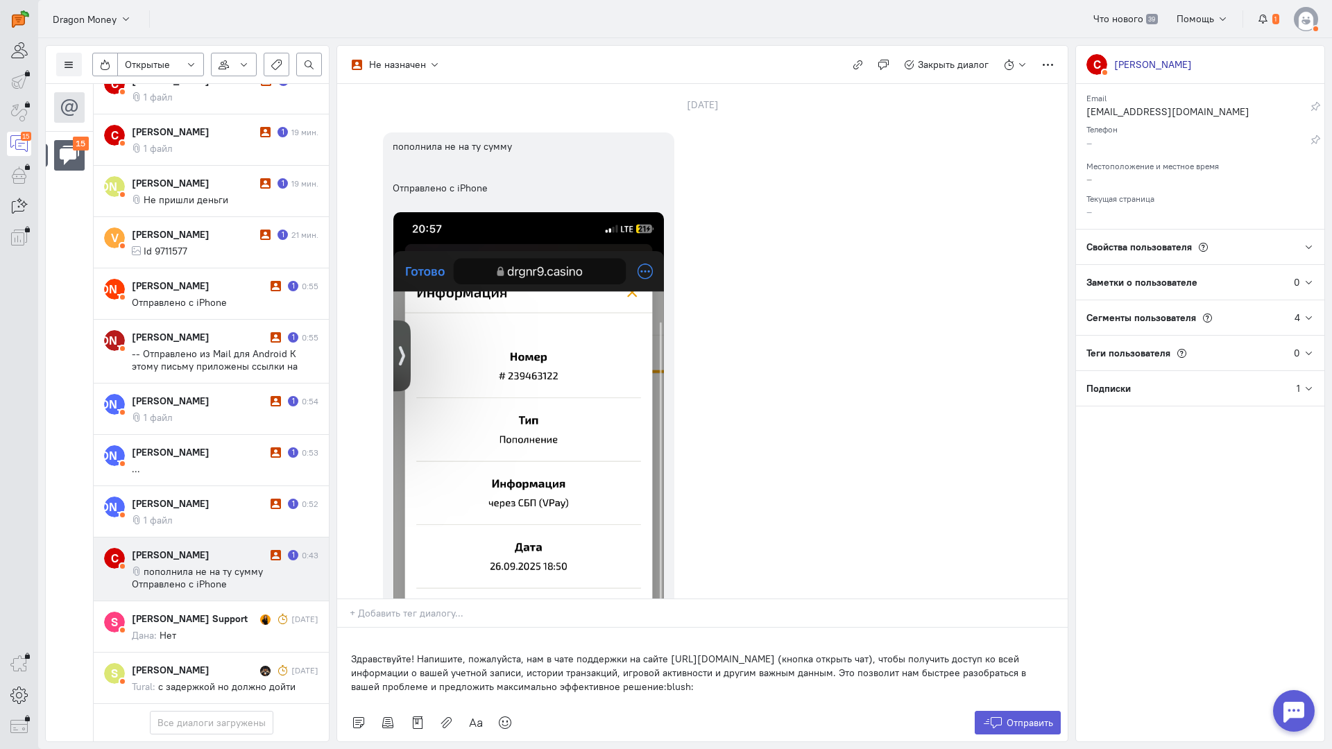
click at [343, 628] on div "Здравствуйте! Напишите, пожалуйста, нам в чате поддержки на сайте [URL][DOMAIN_…" at bounding box center [702, 666] width 730 height 76
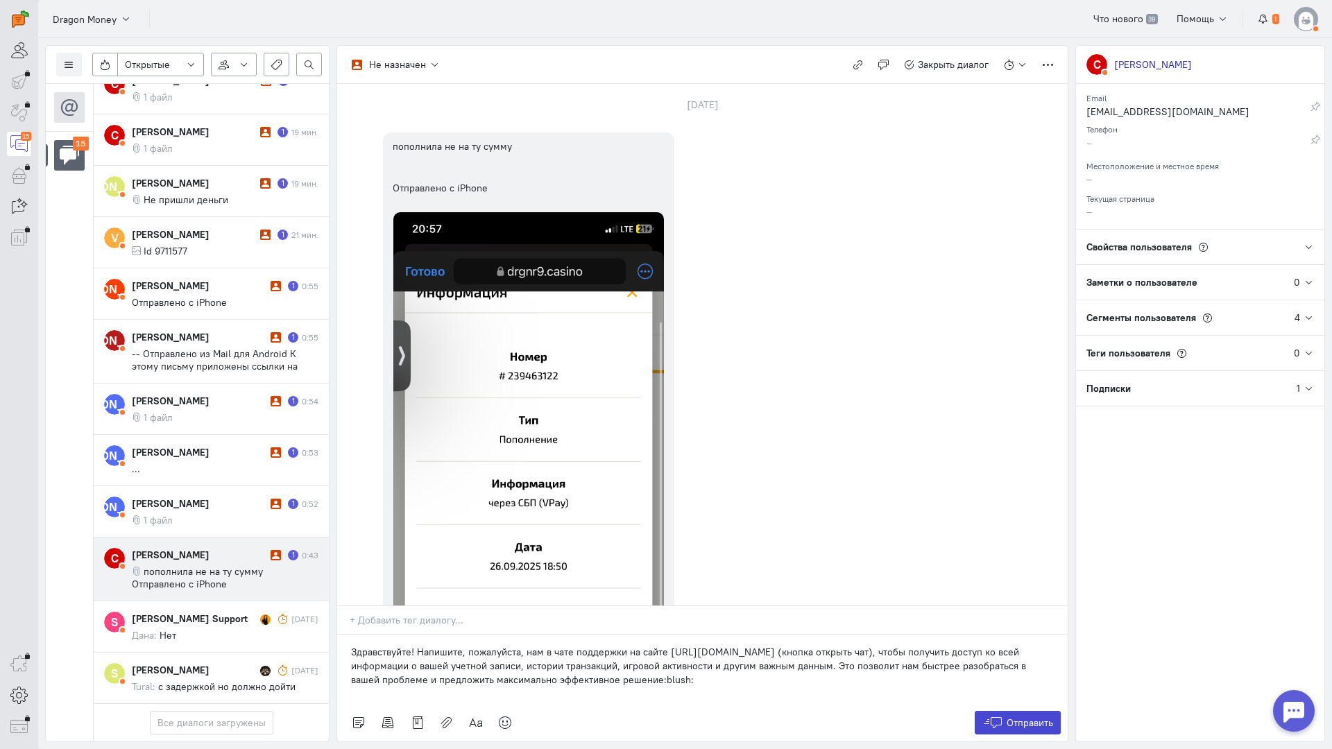
click at [1020, 717] on span "Отправить" at bounding box center [1029, 723] width 46 height 12
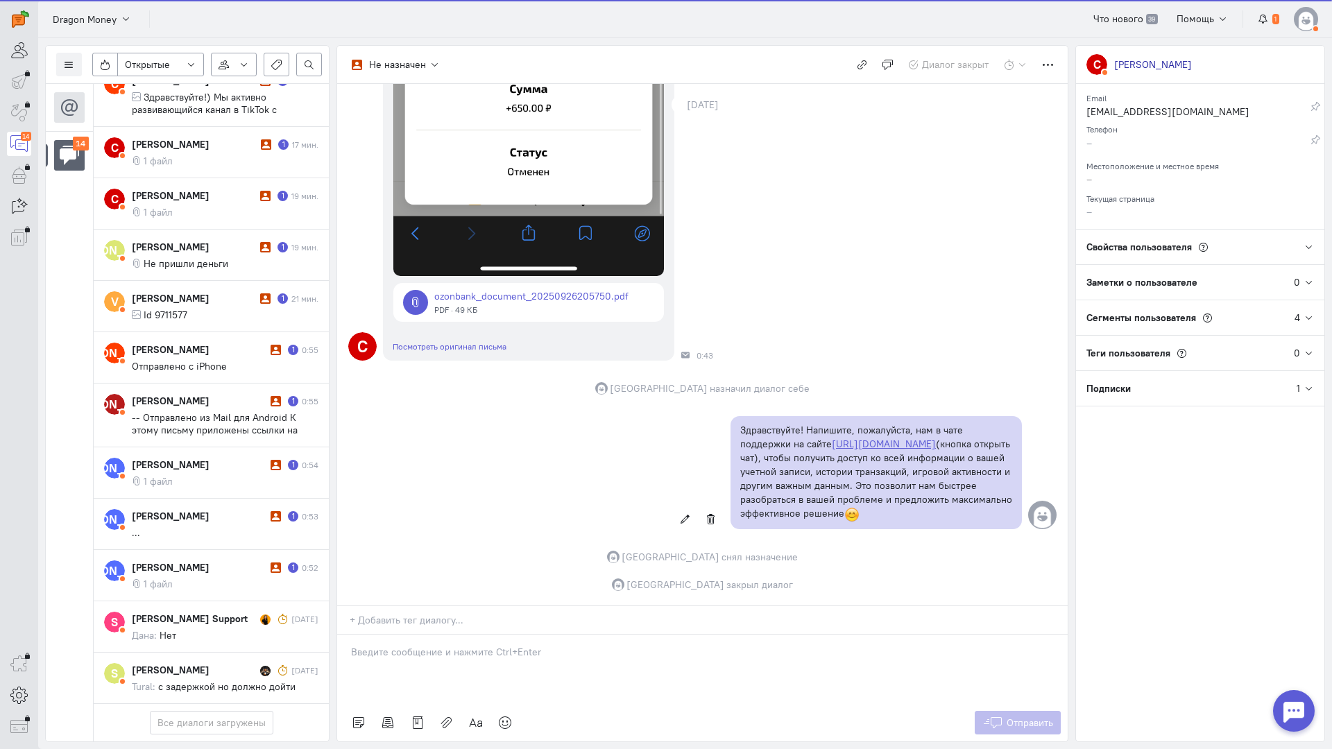
scroll to position [482, 0]
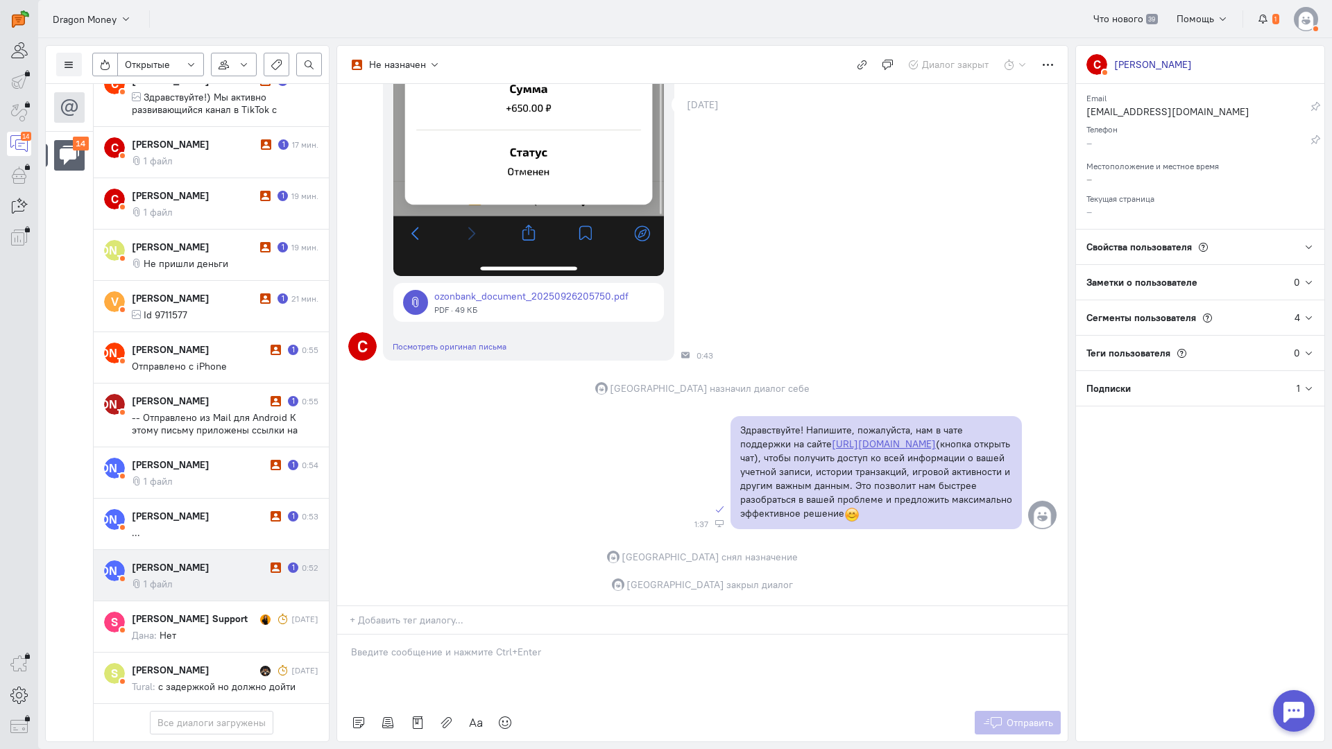
click at [228, 550] on cq-conversation-card "[PERSON_NAME] [PERSON_NAME] 1 0:52 1 файл" at bounding box center [211, 575] width 235 height 51
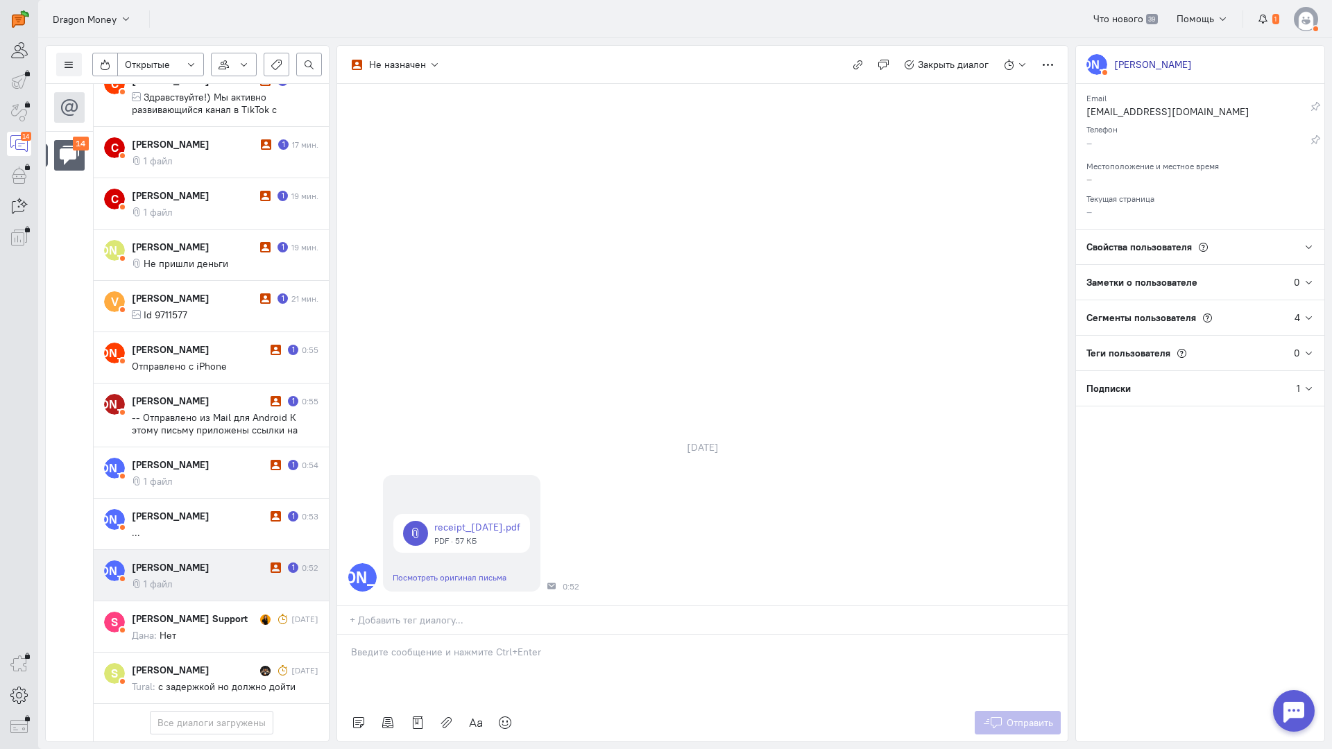
click at [394, 645] on p at bounding box center [702, 652] width 703 height 14
click at [345, 635] on div "Здравствуйте! Благодарим Вас за обращение и предоставленную информацию:blush:" at bounding box center [702, 669] width 730 height 69
click at [986, 711] on button "Отправить" at bounding box center [1018, 723] width 87 height 24
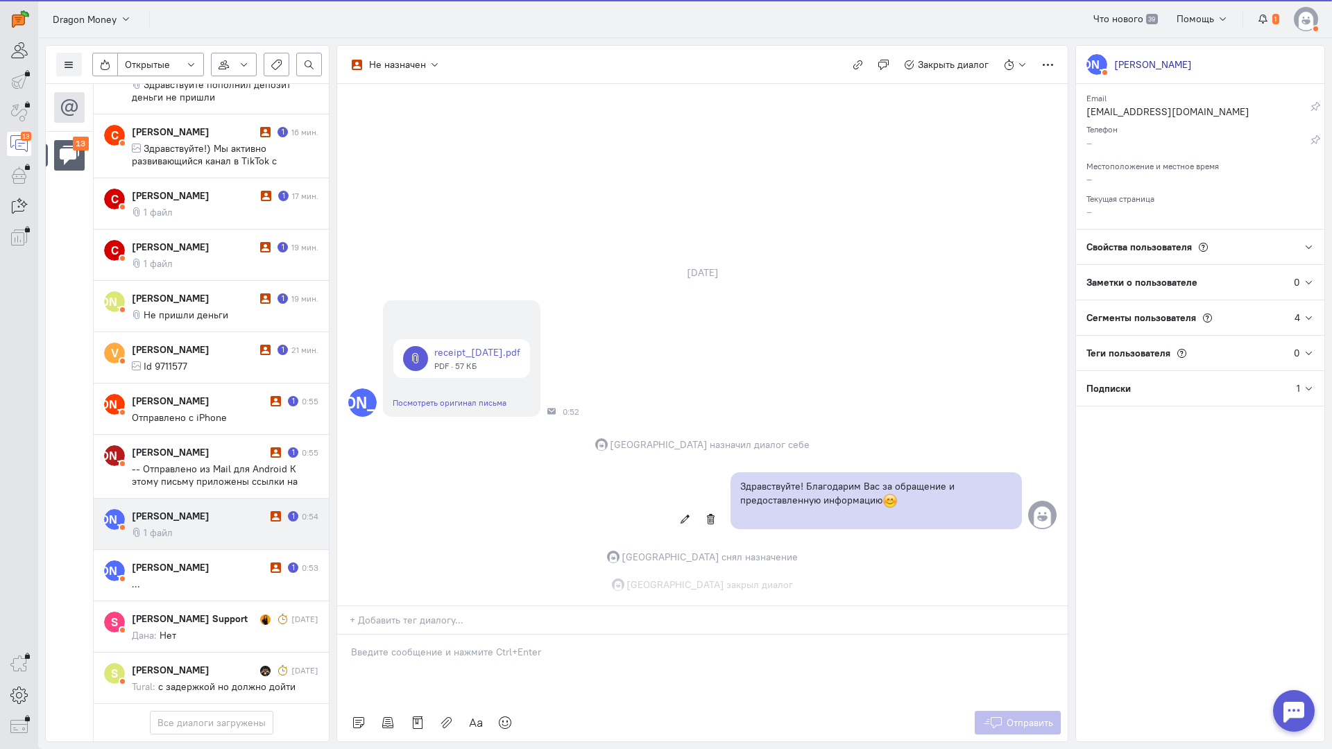
scroll to position [420, 0]
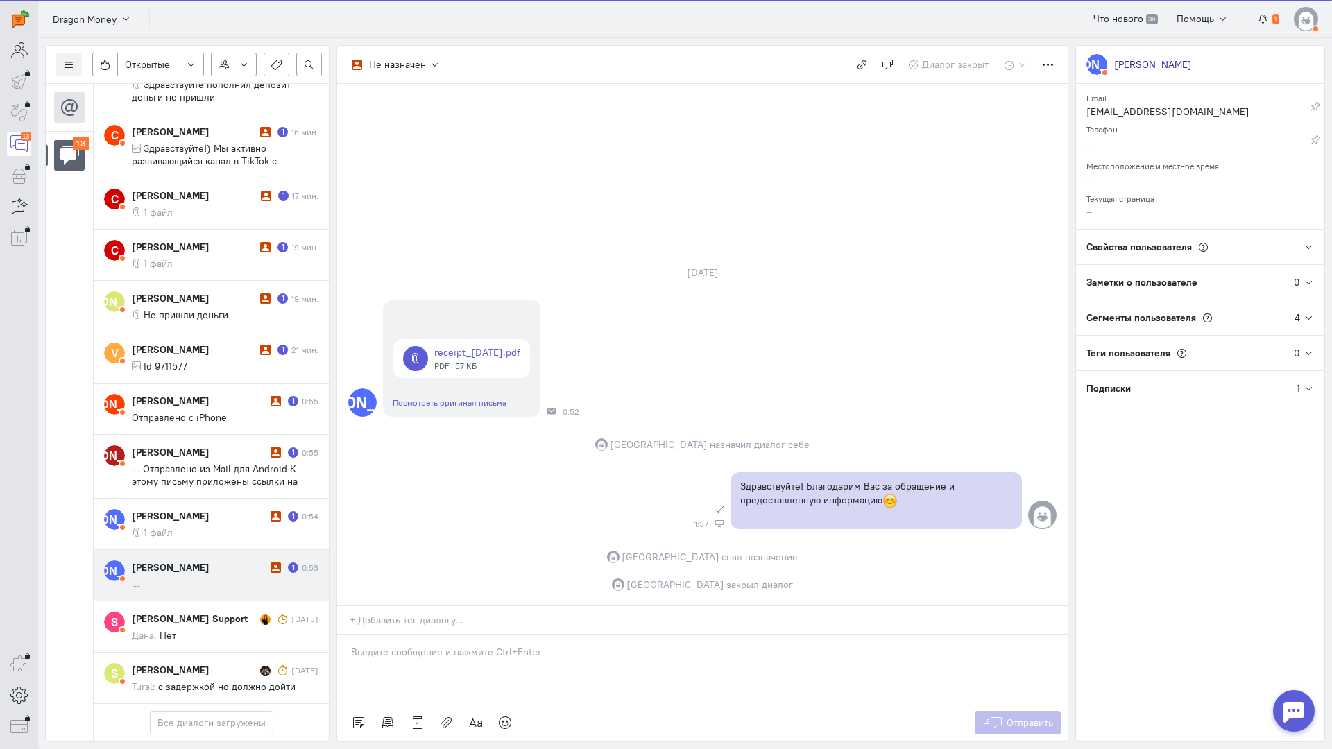
click at [225, 550] on cq-conversation-card "[PERSON_NAME] [PERSON_NAME] 1 0:53 ..." at bounding box center [211, 575] width 235 height 51
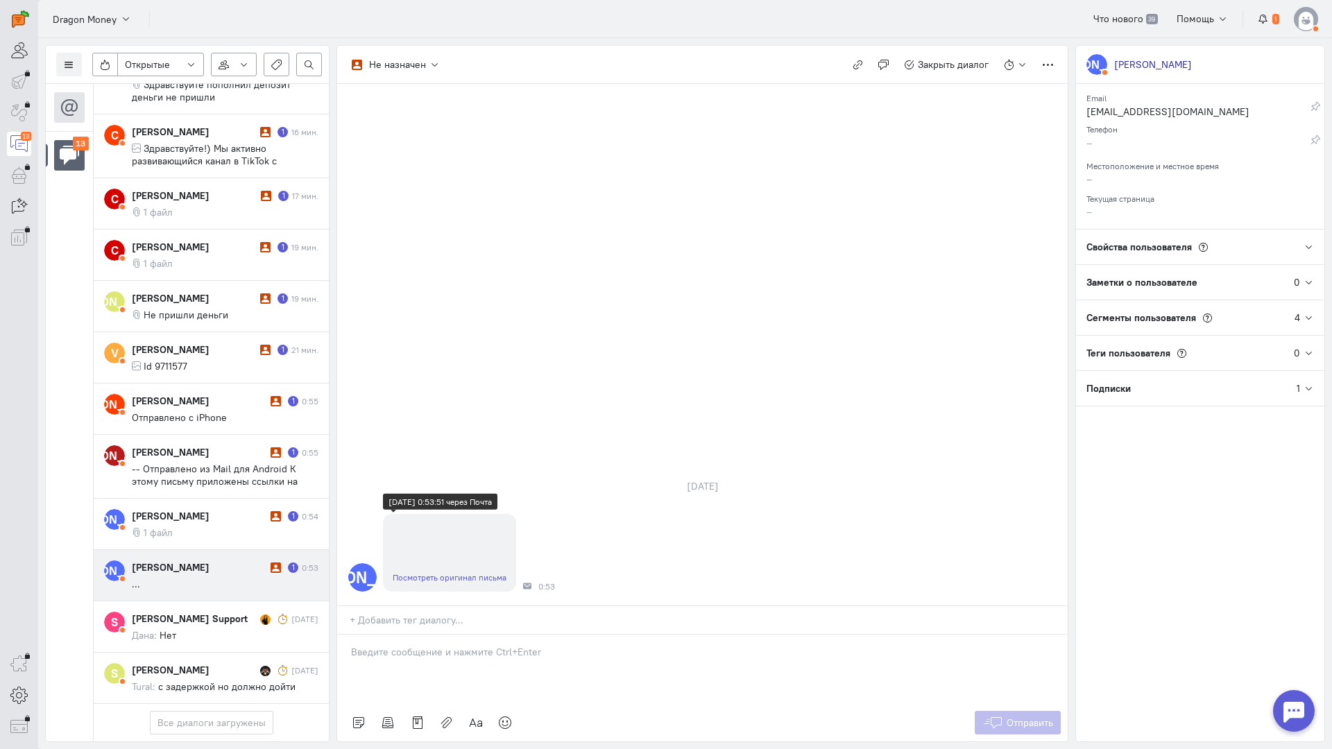
click at [429, 572] on link "Посмотреть оригинал письма" at bounding box center [450, 577] width 114 height 10
click at [218, 509] on div "[PERSON_NAME] 1 0:54 1 файл" at bounding box center [225, 524] width 187 height 30
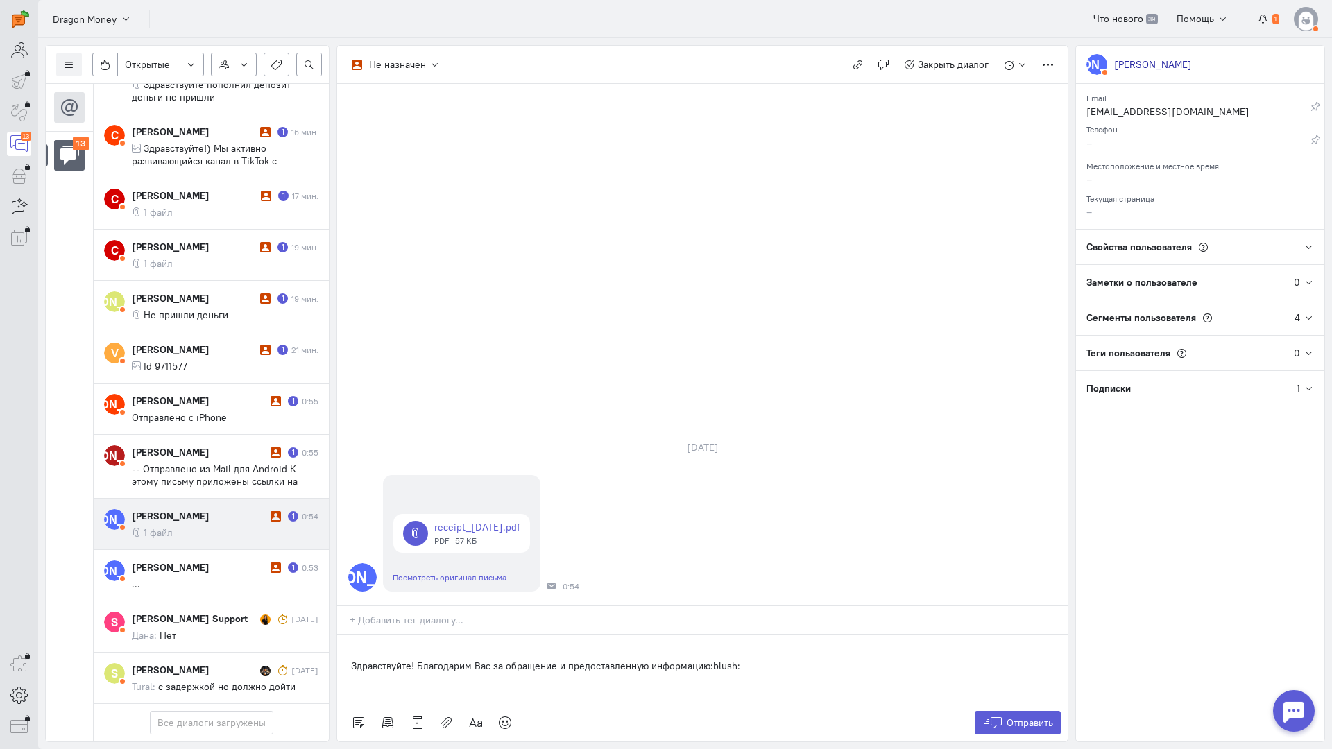
click at [348, 635] on div "Здравствуйте! Благодарим Вас за обращение и предоставленную информацию:blush:" at bounding box center [702, 669] width 730 height 69
click at [1038, 717] on span "Отправить" at bounding box center [1029, 723] width 46 height 12
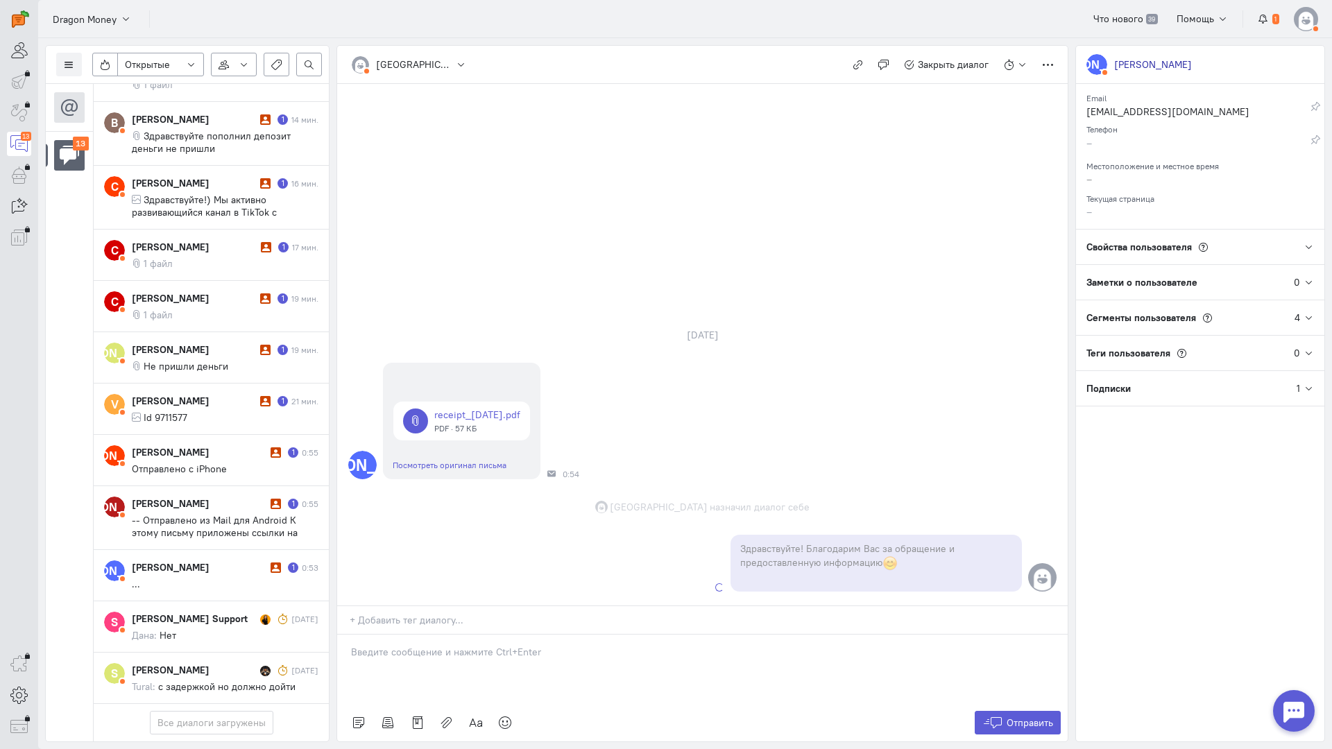
scroll to position [432, 0]
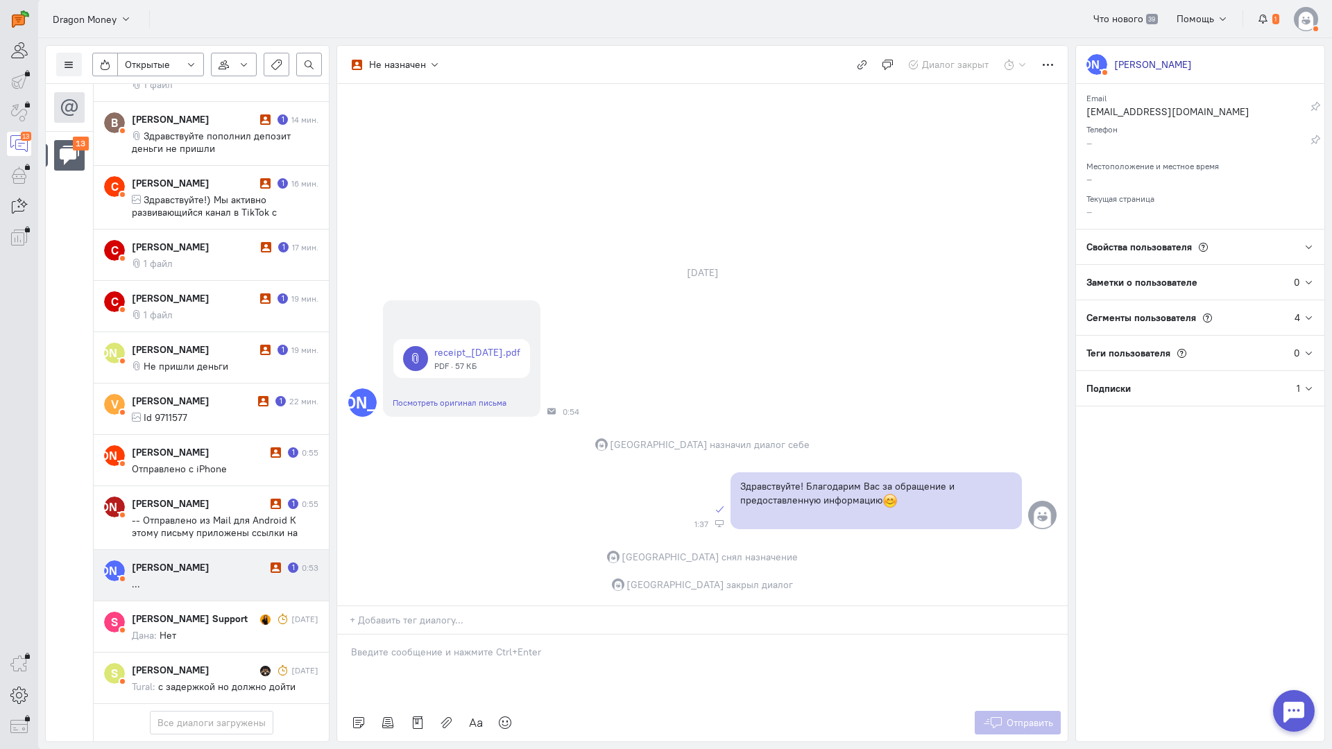
click at [189, 560] on div "[PERSON_NAME]" at bounding box center [199, 567] width 135 height 14
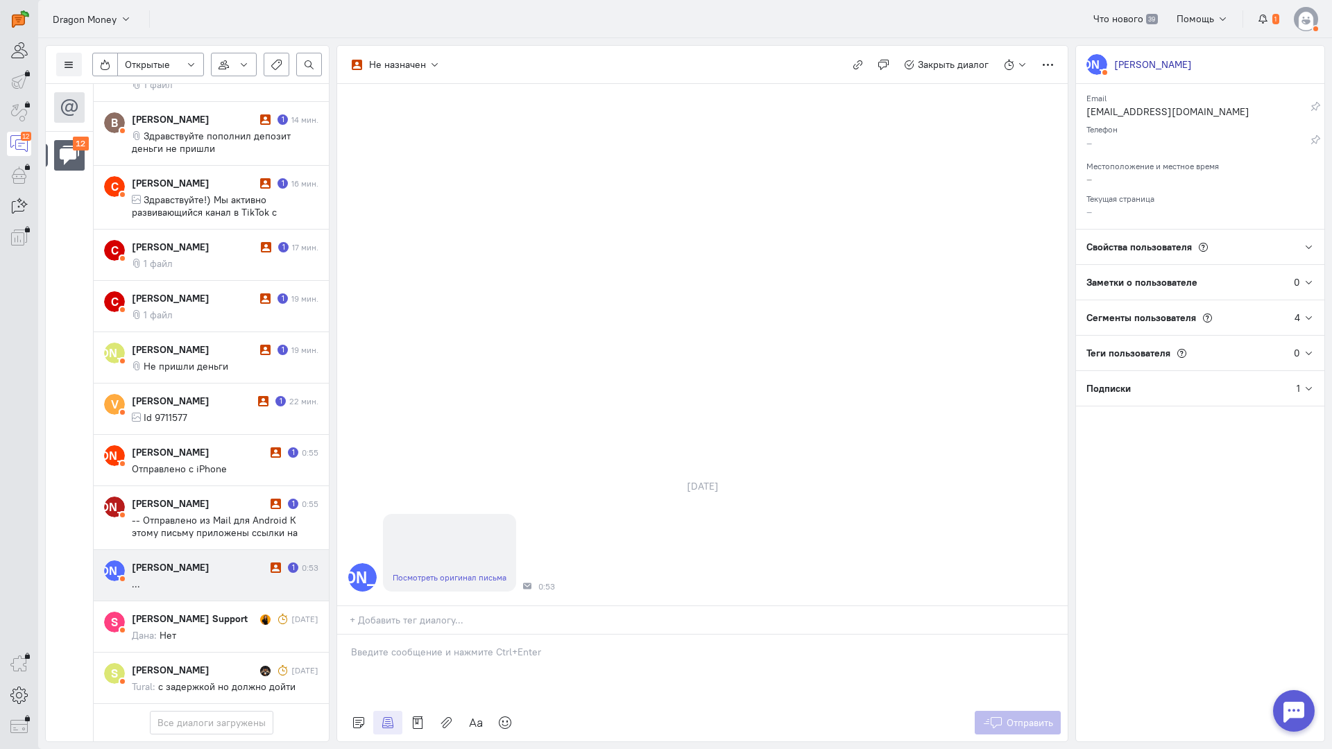
scroll to position [370, 0]
click at [483, 645] on p at bounding box center [702, 652] width 703 height 14
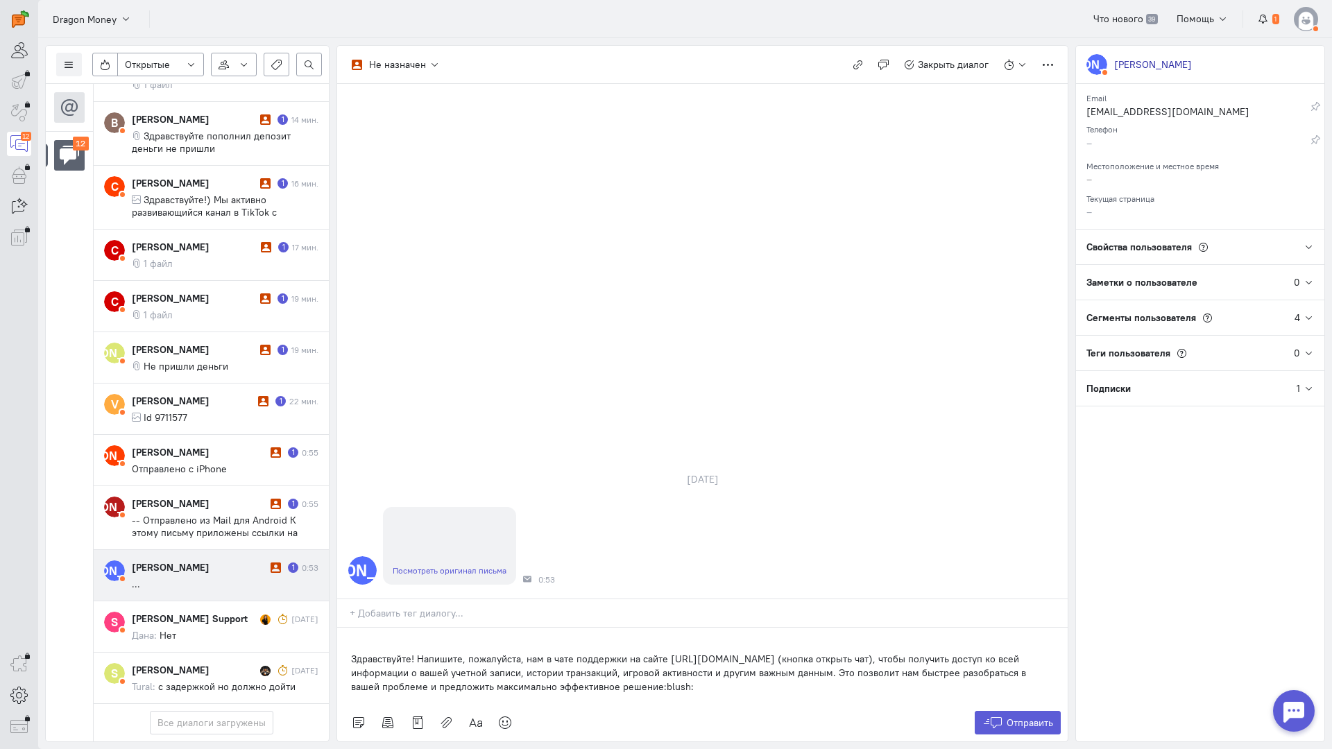
click at [351, 652] on p "Здравствуйте! Напишите, пожалуйста, нам в чате поддержки на сайте [URL][DOMAIN_…" at bounding box center [702, 673] width 703 height 42
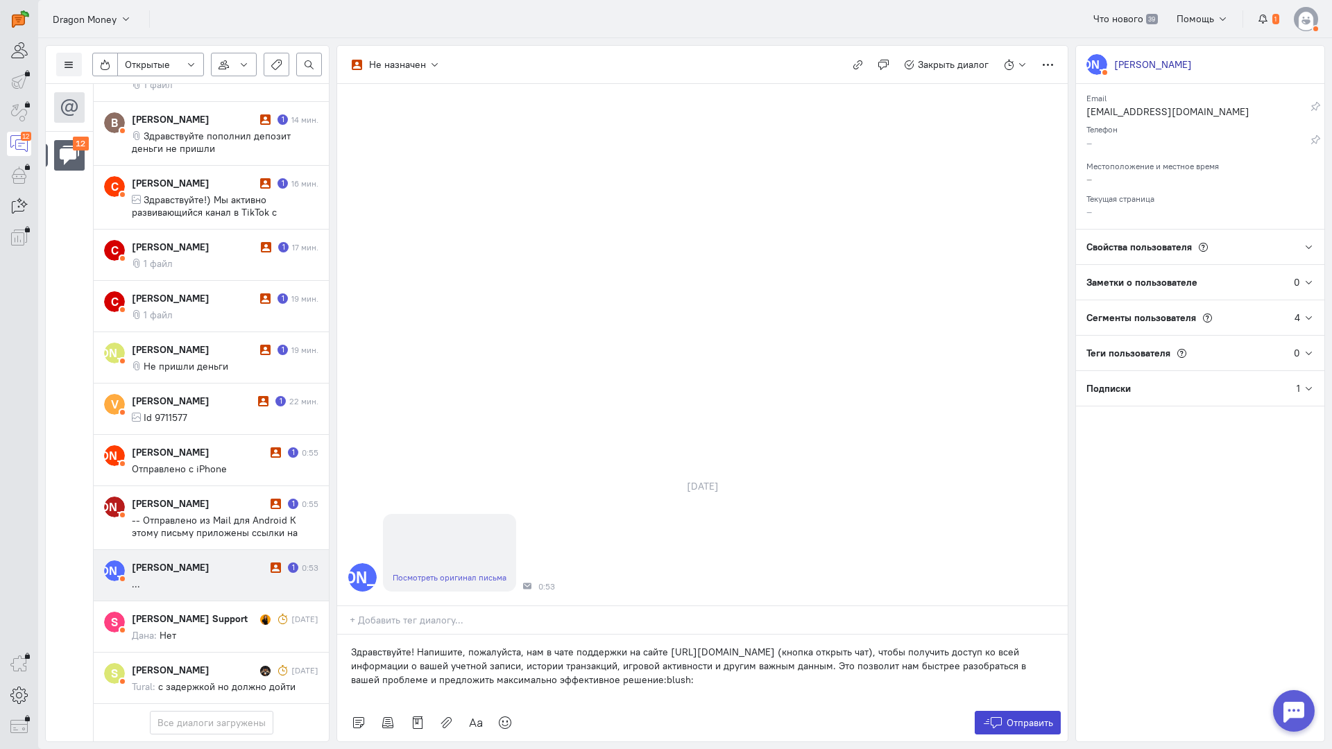
click at [1043, 717] on span "Отправить" at bounding box center [1029, 723] width 46 height 12
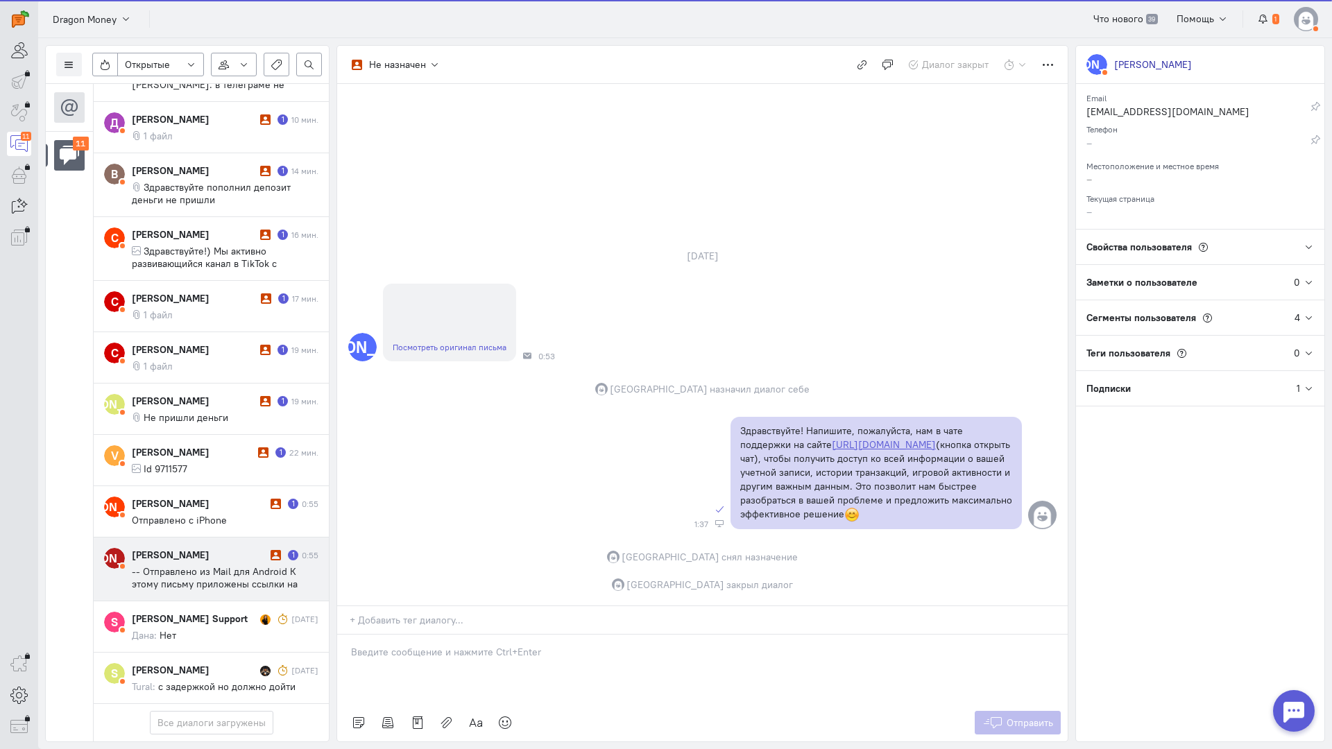
scroll to position [320, 0]
click at [236, 565] on span "-- Отправлено из Mail для Android К этому письму приложены ссылки на следующие …" at bounding box center [218, 608] width 173 height 87
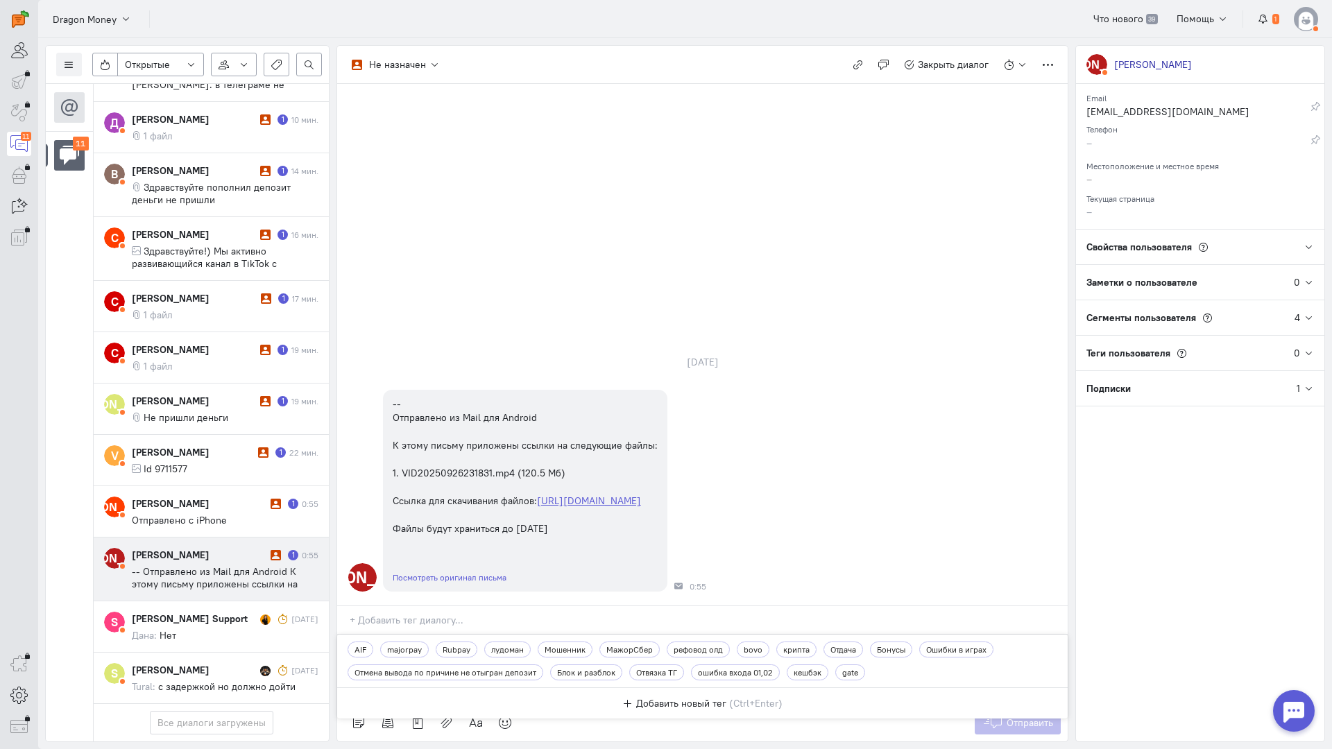
click at [437, 613] on div at bounding box center [708, 623] width 720 height 21
paste input "Здравствуйте! Благодарим Вас за обращение и предоставленную информацию:blush:"
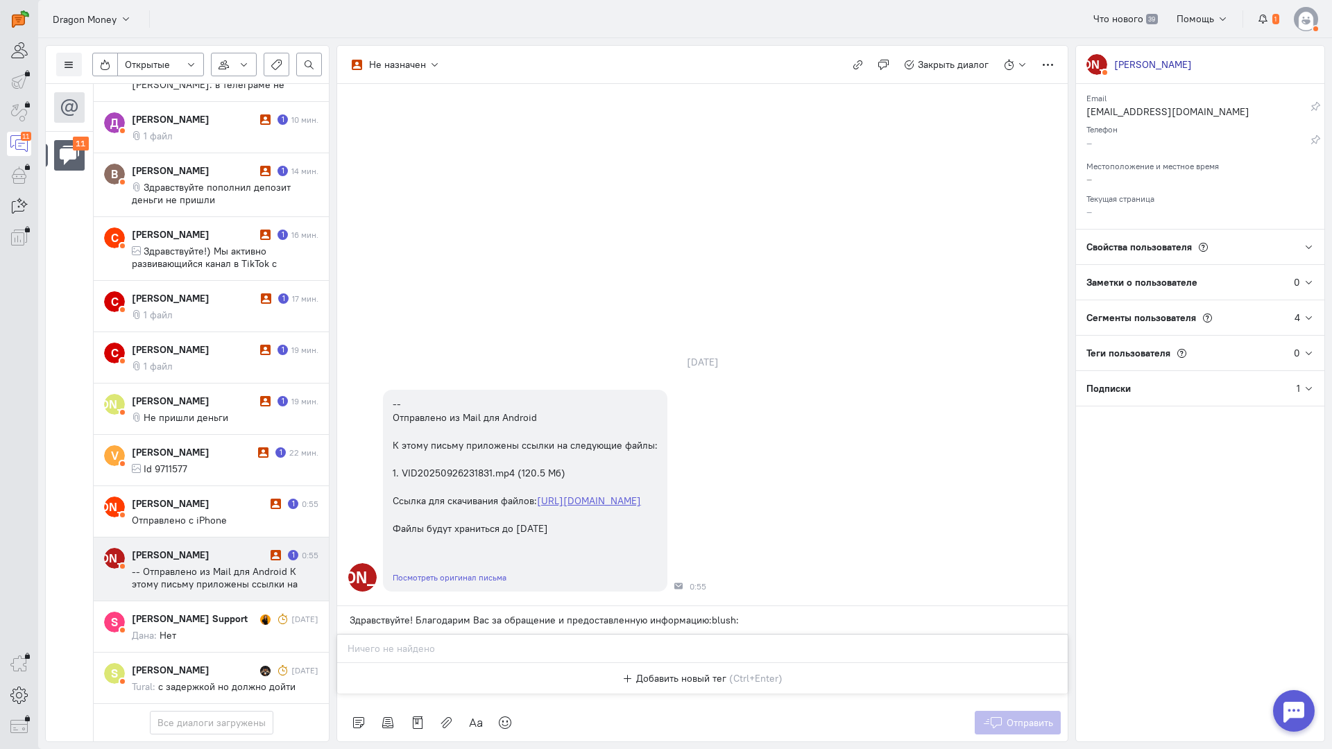
type input "Здравствуйте! Благодарим Вас за обращение и предоставленную информацию:blush:"
drag, startPoint x: 777, startPoint y: 454, endPoint x: 781, endPoint y: 434, distance: 20.5
click at [778, 453] on div "Я -- Отправлено из Mail для Android К этому письму приложены ссылки на следующи…" at bounding box center [702, 491] width 730 height 216
drag, startPoint x: 800, startPoint y: 377, endPoint x: 726, endPoint y: 430, distance: 91.0
click at [801, 383] on div "Я -- Отправлено из Mail для Android К этому письму приложены ссылки на следующи…" at bounding box center [702, 491] width 730 height 216
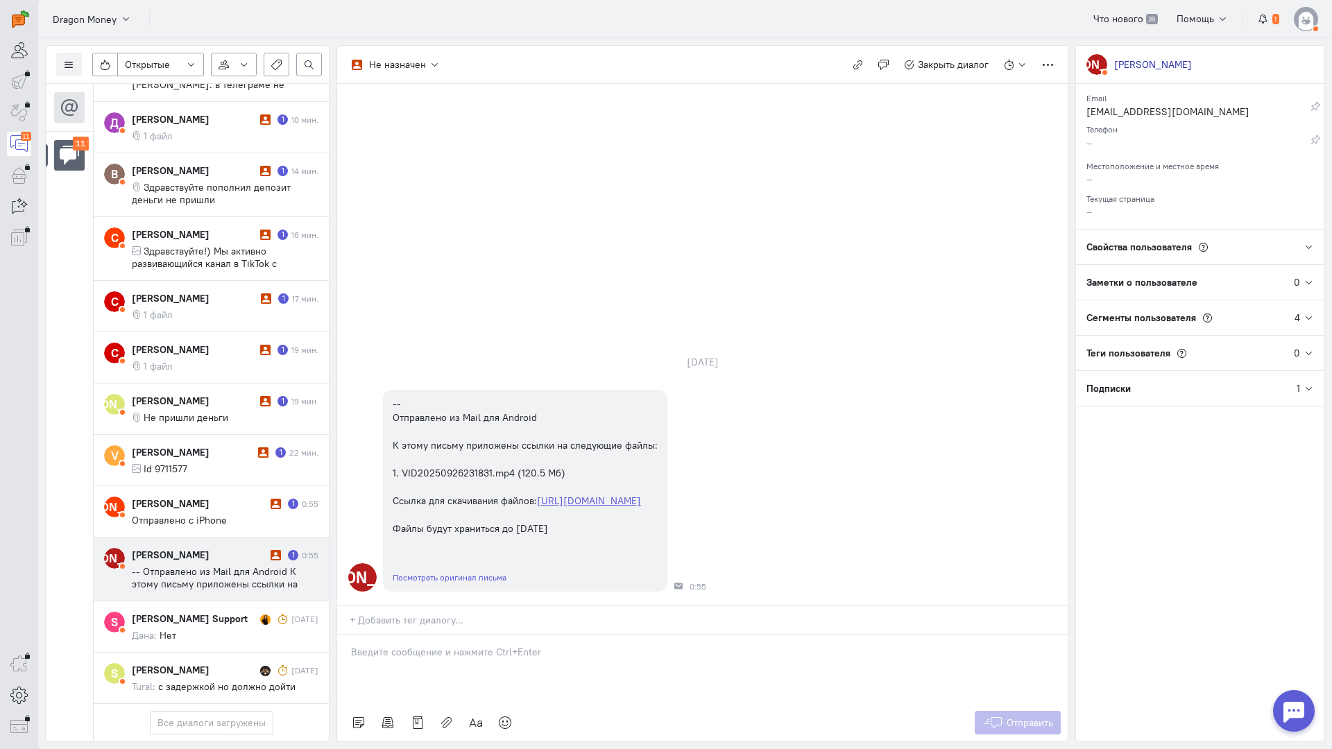
click at [404, 635] on div at bounding box center [702, 669] width 730 height 69
click at [347, 635] on div "Здравствуйте! Благодарим Вас за обращение и предоставленную информацию:blush:" at bounding box center [702, 669] width 730 height 69
click at [1020, 717] on span "Отправить" at bounding box center [1029, 723] width 46 height 12
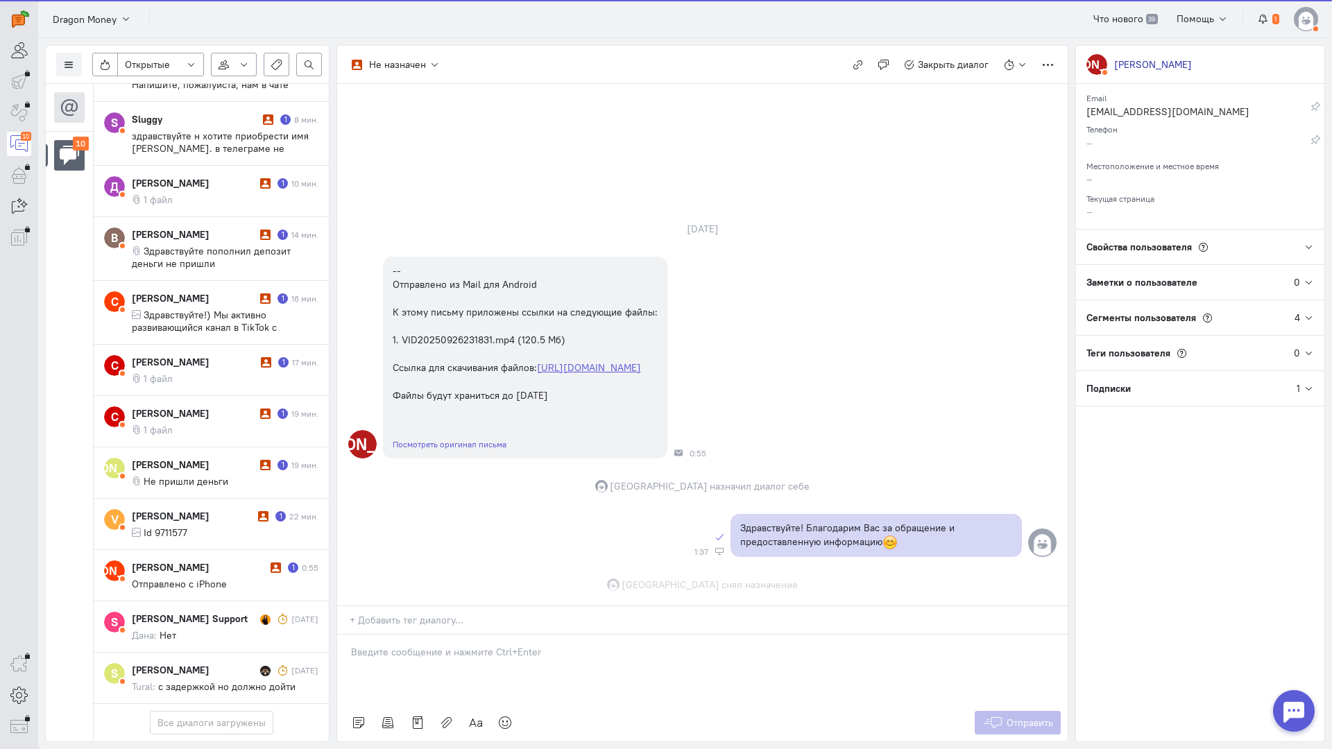
scroll to position [17, 0]
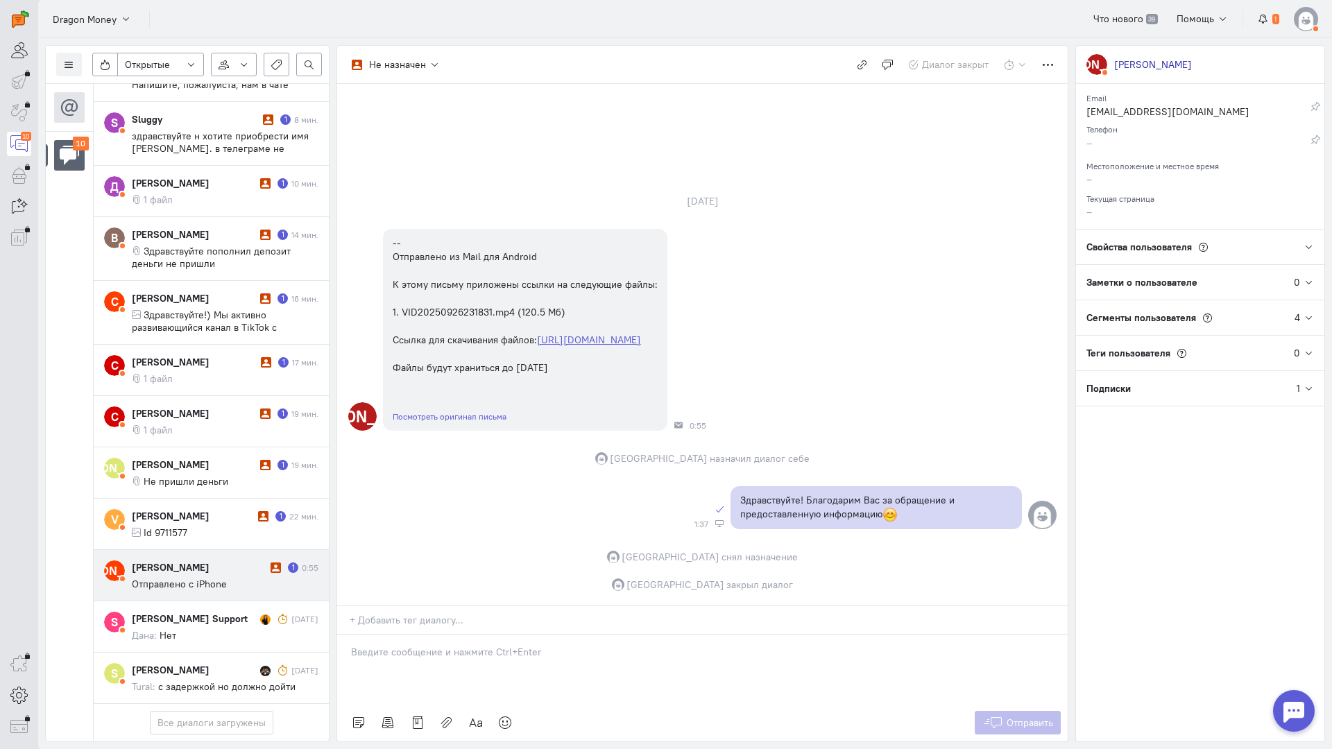
click at [230, 550] on cq-conversation-card "[PERSON_NAME] [PERSON_NAME] 1 0:55 Отправлено с iPhone" at bounding box center [211, 575] width 235 height 51
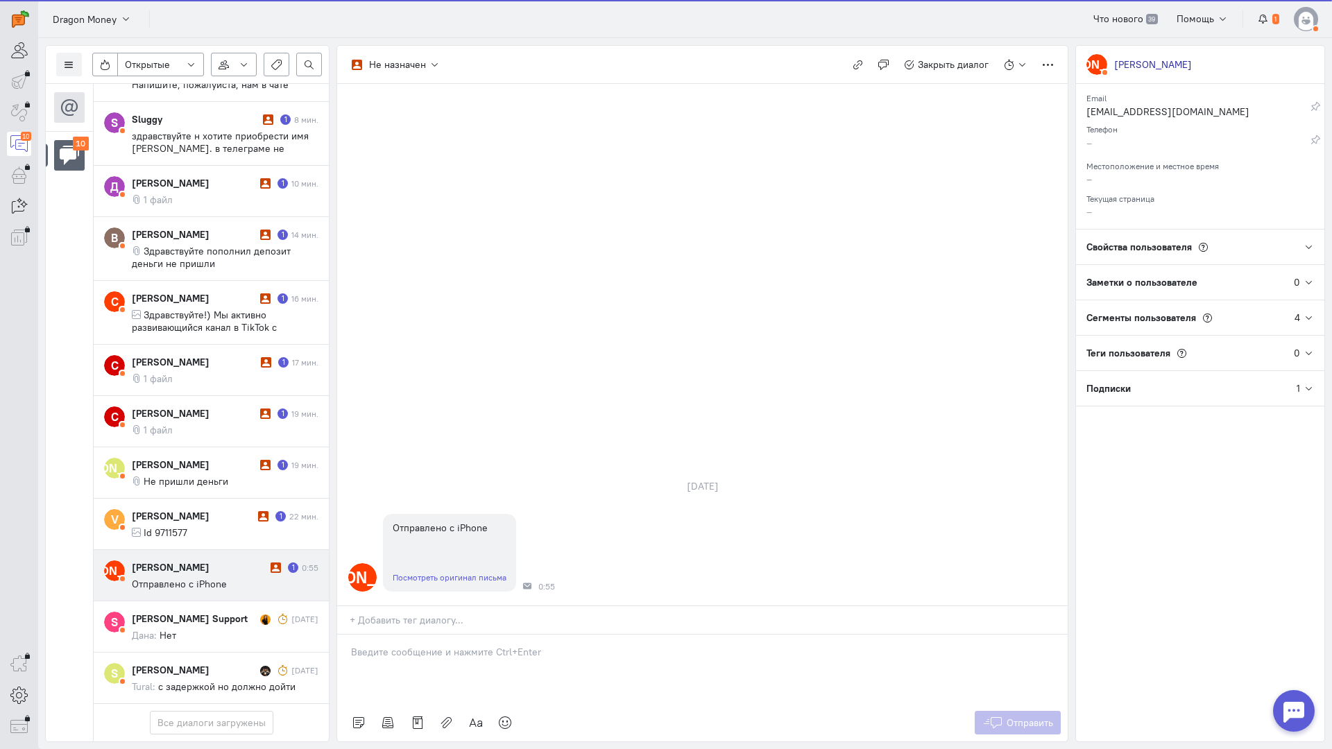
scroll to position [245, 0]
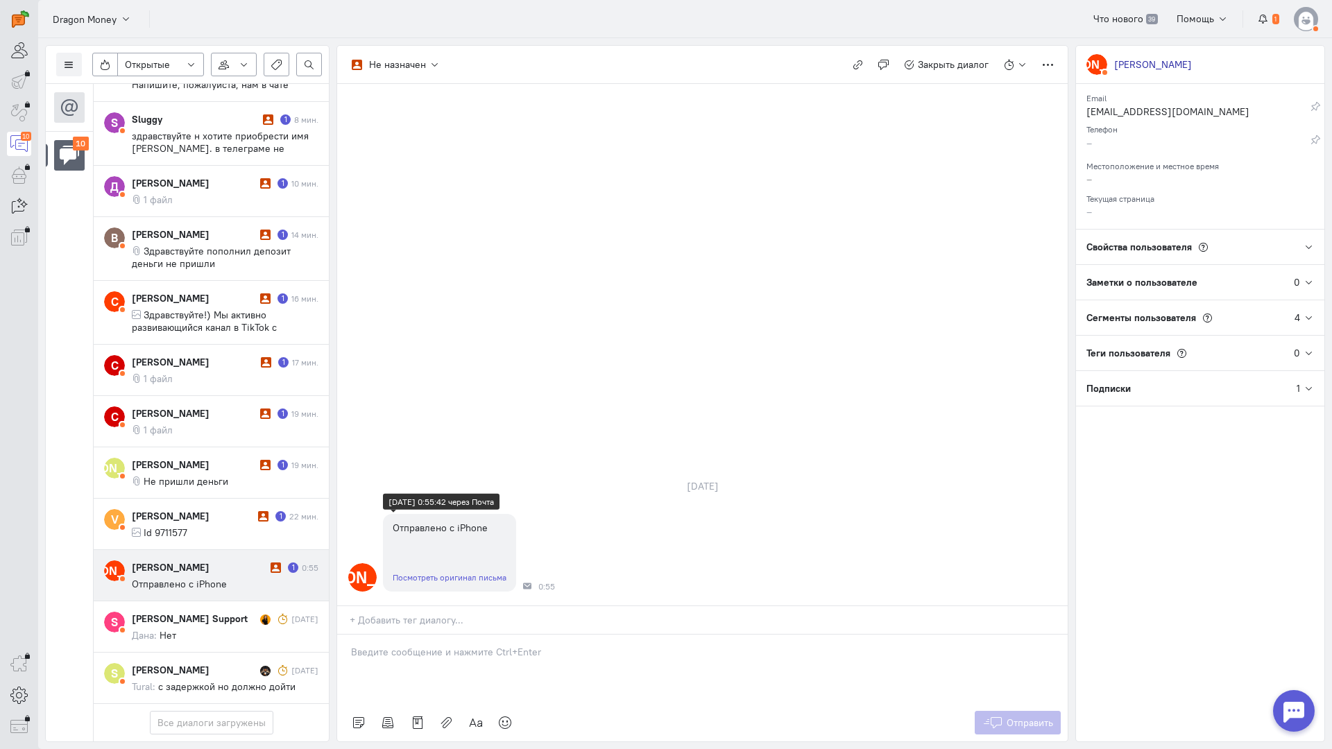
click at [443, 572] on link "Посмотреть оригинал письма" at bounding box center [450, 577] width 114 height 10
drag, startPoint x: 398, startPoint y: 579, endPoint x: 338, endPoint y: 581, distance: 59.7
click at [396, 635] on div at bounding box center [702, 669] width 730 height 69
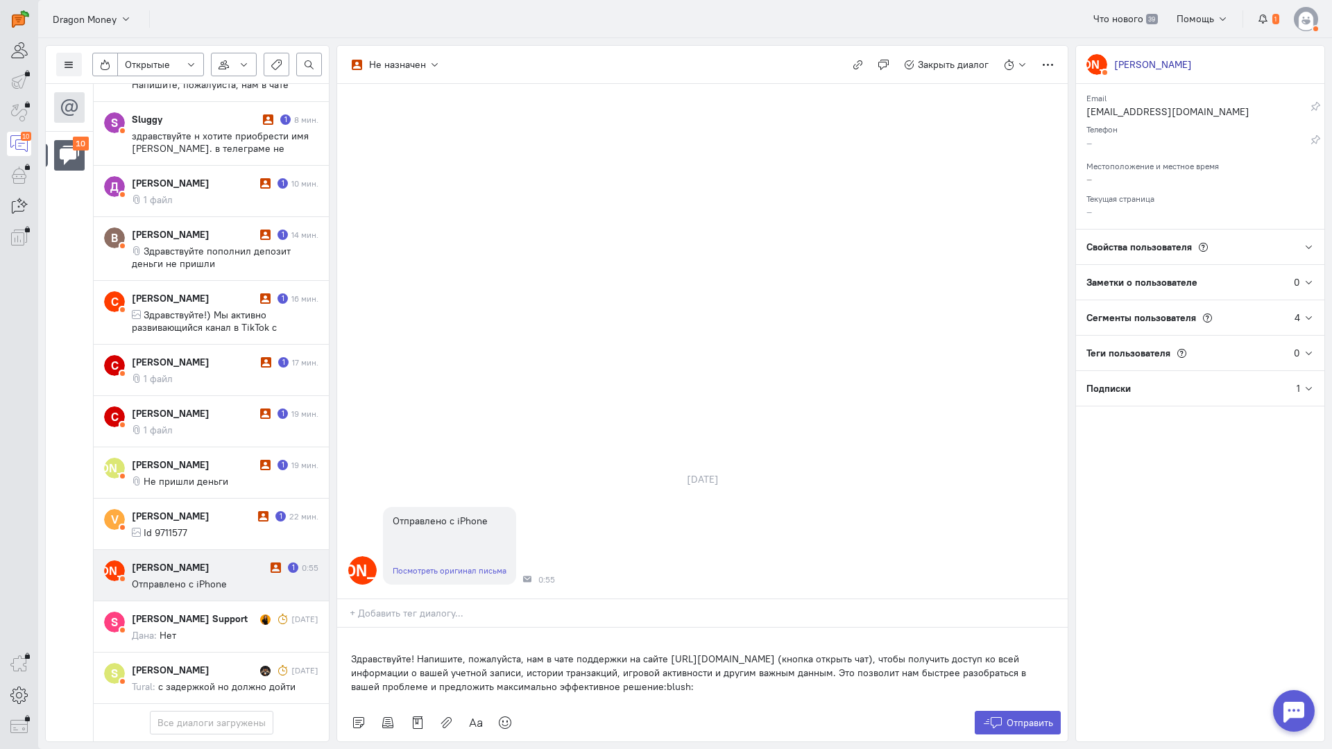
click at [351, 652] on p "Здравствуйте! Напишите, пожалуйста, нам в чате поддержки на сайте [URL][DOMAIN_…" at bounding box center [702, 673] width 703 height 42
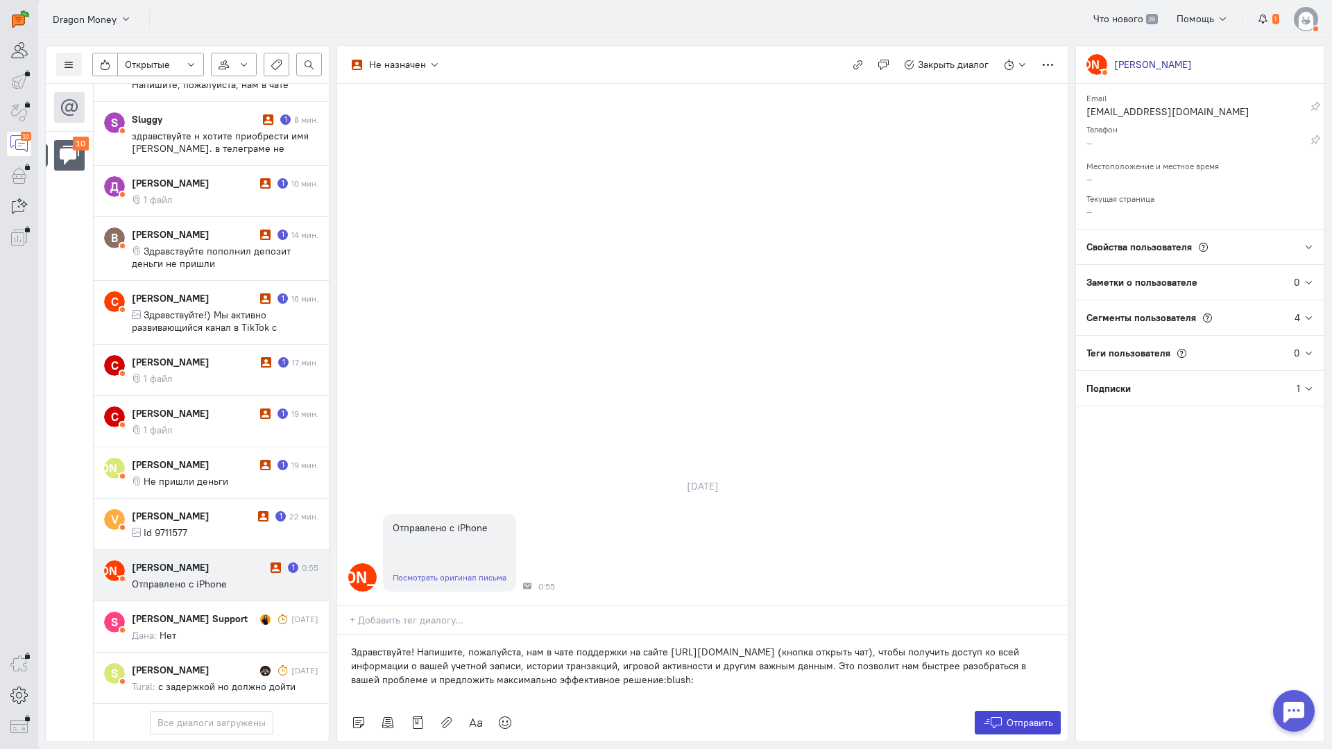
click at [1001, 716] on icon at bounding box center [992, 723] width 21 height 14
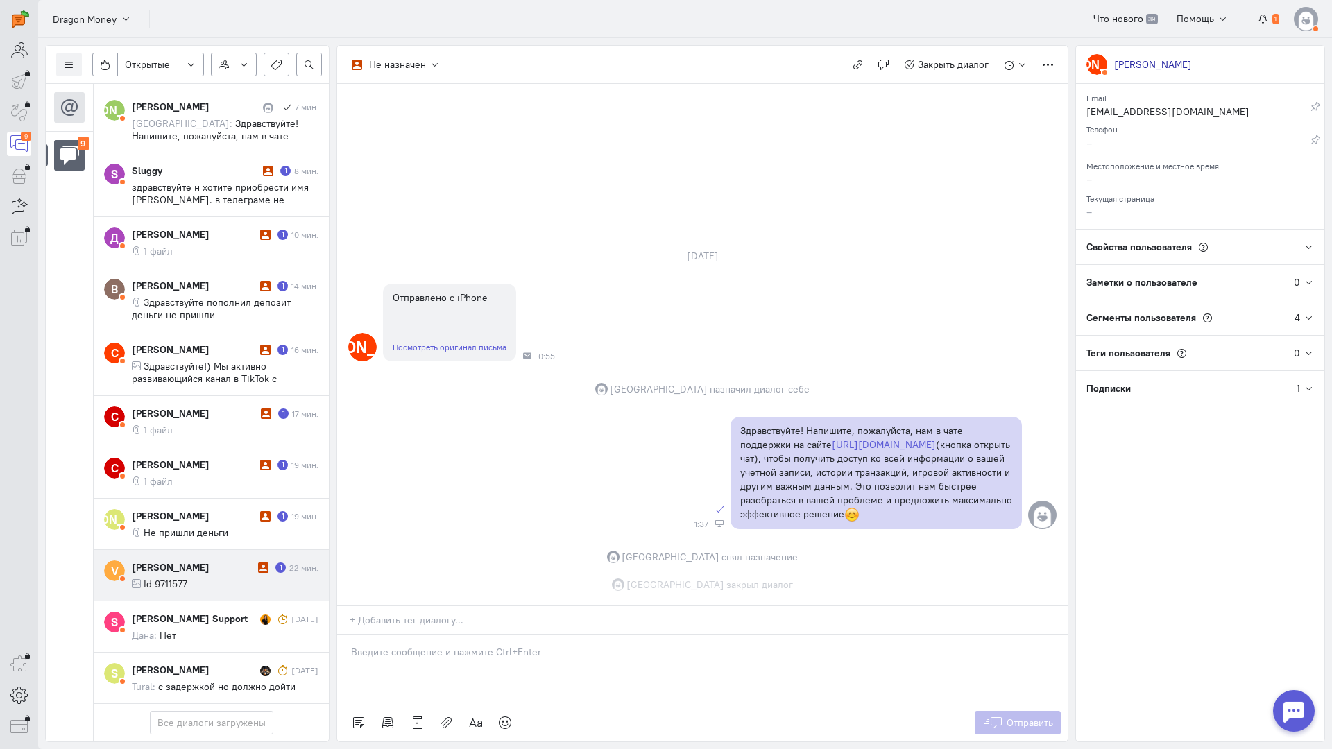
click at [186, 550] on cq-conversation-card "V [PERSON_NAME] 1 22 мин. Id 9711577" at bounding box center [211, 575] width 235 height 51
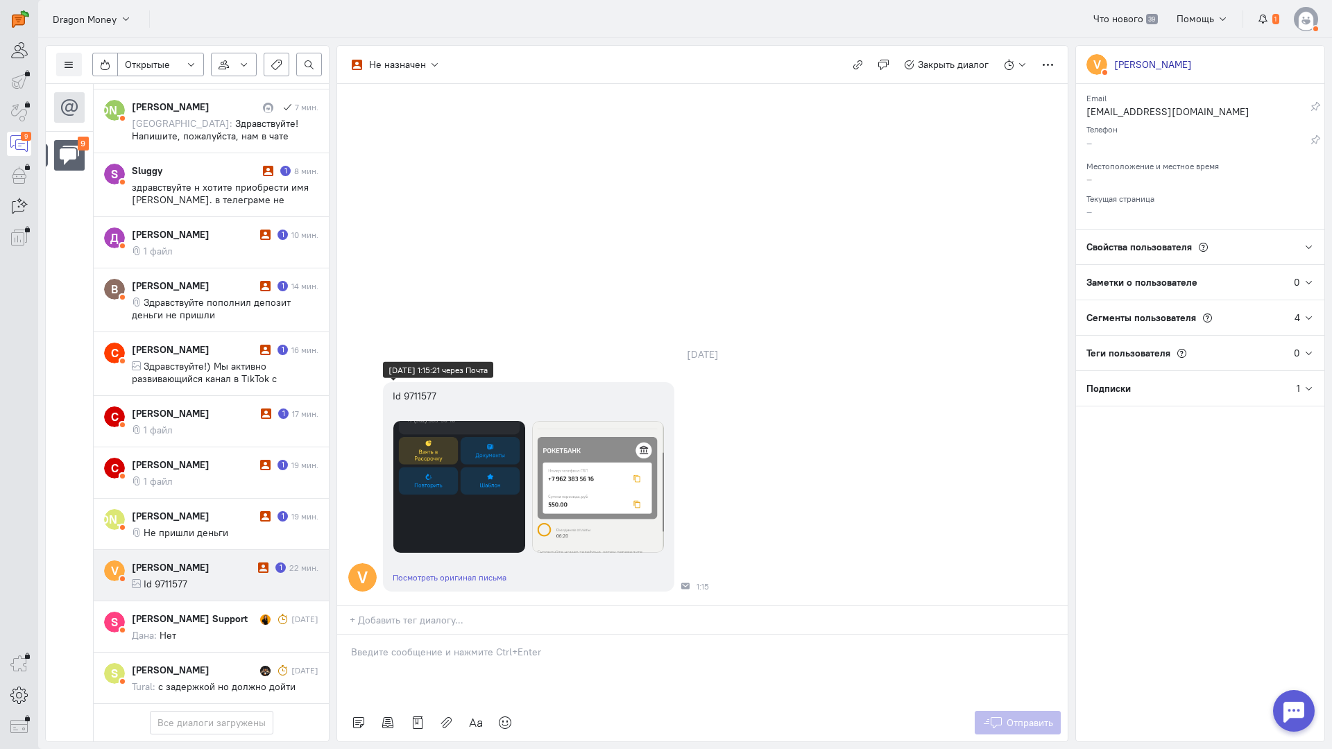
scroll to position [195, 0]
click at [423, 635] on div at bounding box center [702, 669] width 730 height 69
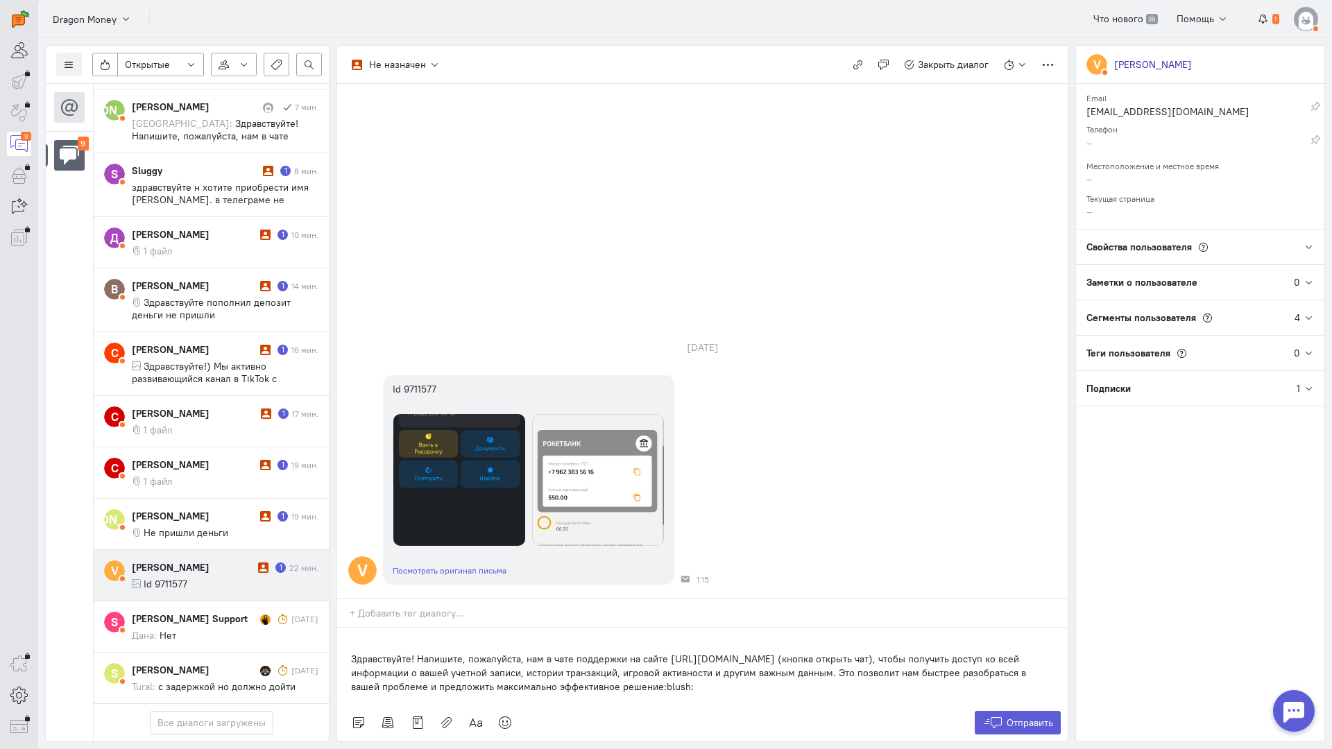
click at [345, 628] on div "Здравствуйте! Напишите, пожалуйста, нам в чате поддержки на сайте [URL][DOMAIN_…" at bounding box center [702, 666] width 730 height 76
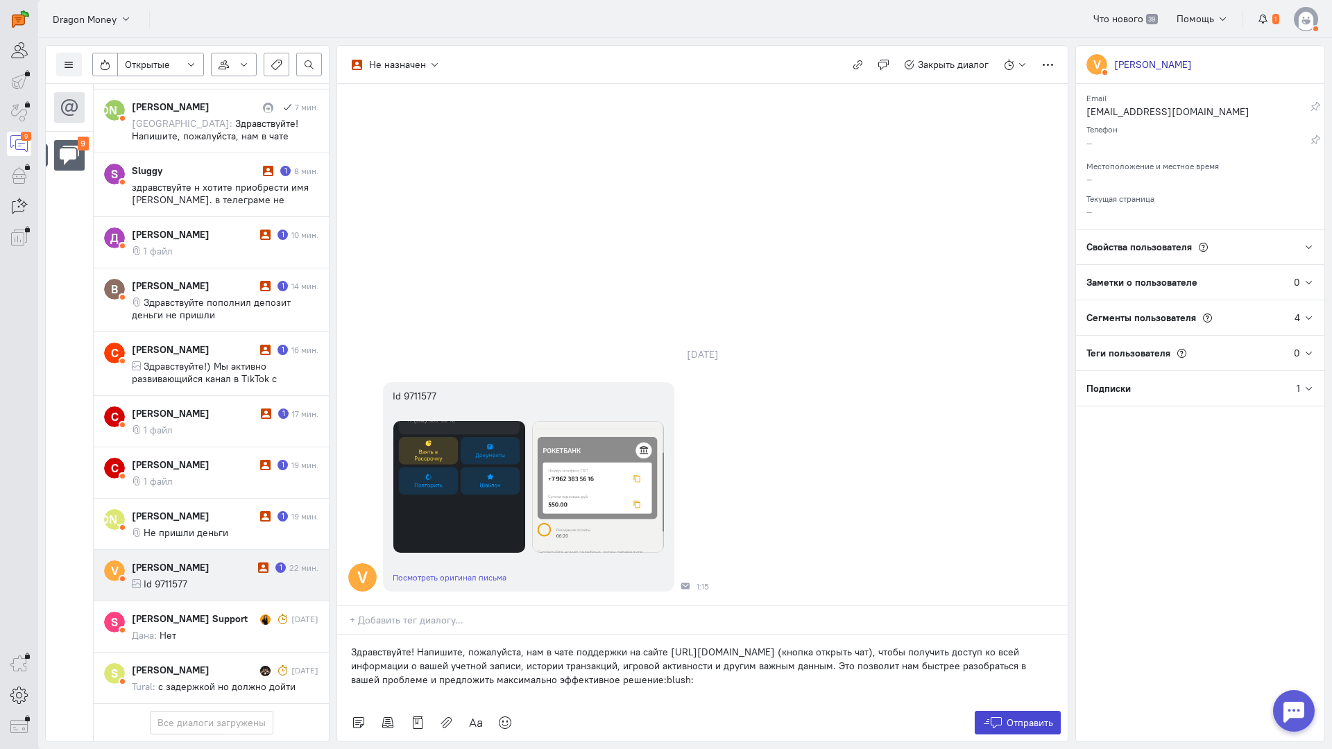
click at [1017, 717] on span "Отправить" at bounding box center [1029, 723] width 46 height 12
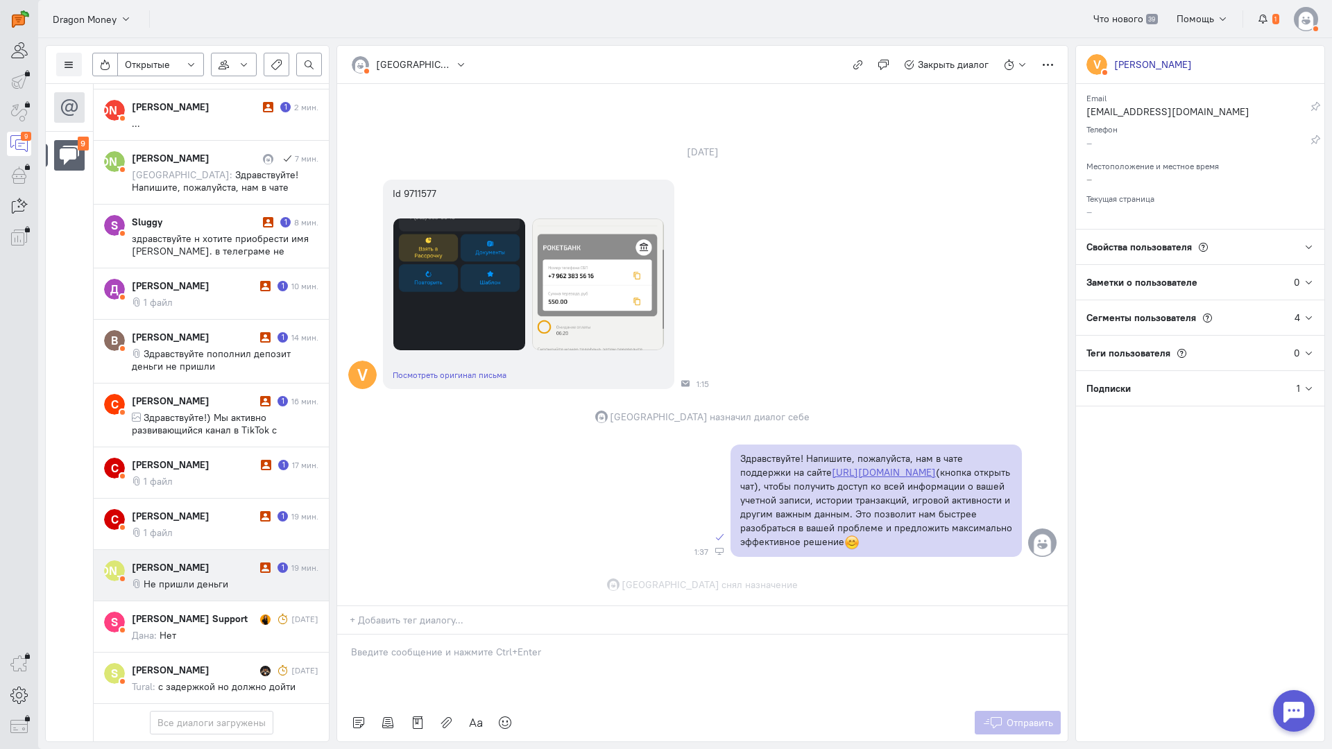
scroll to position [67, 0]
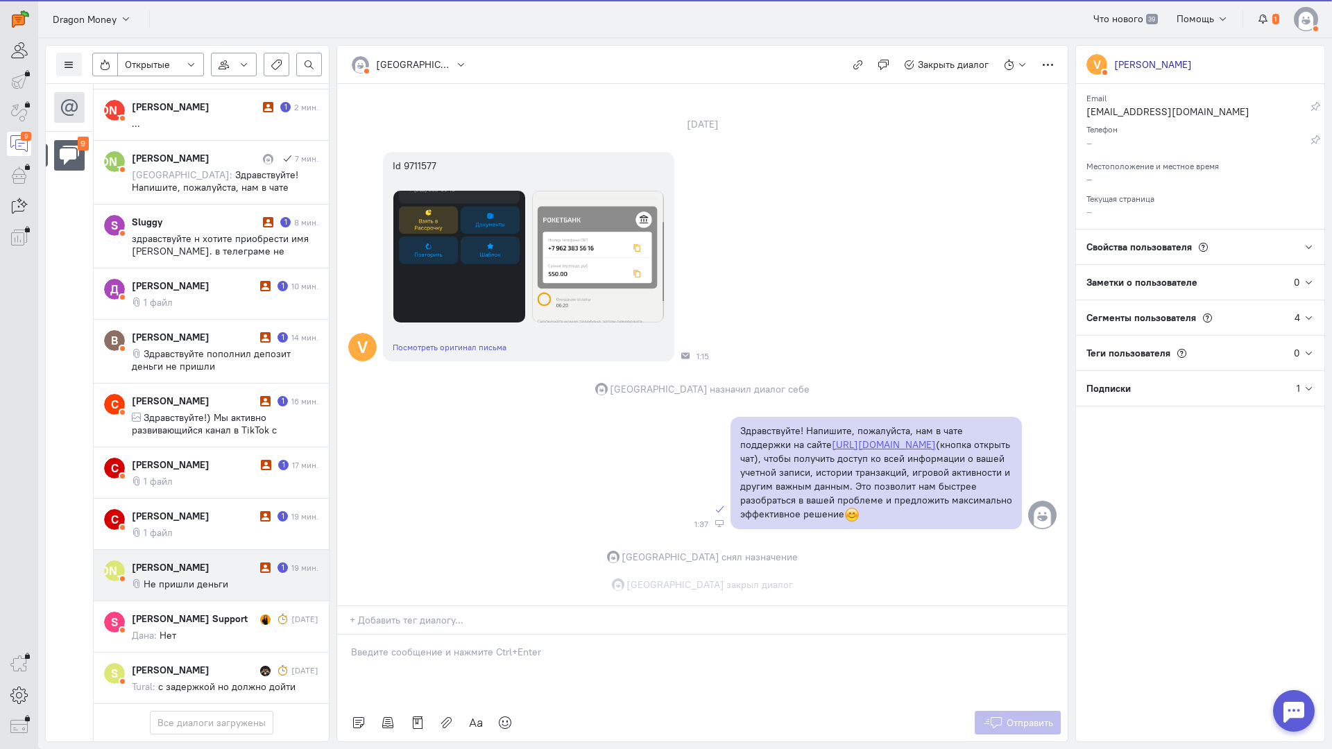
click at [202, 578] on span "Не пришли деньги" at bounding box center [186, 584] width 85 height 12
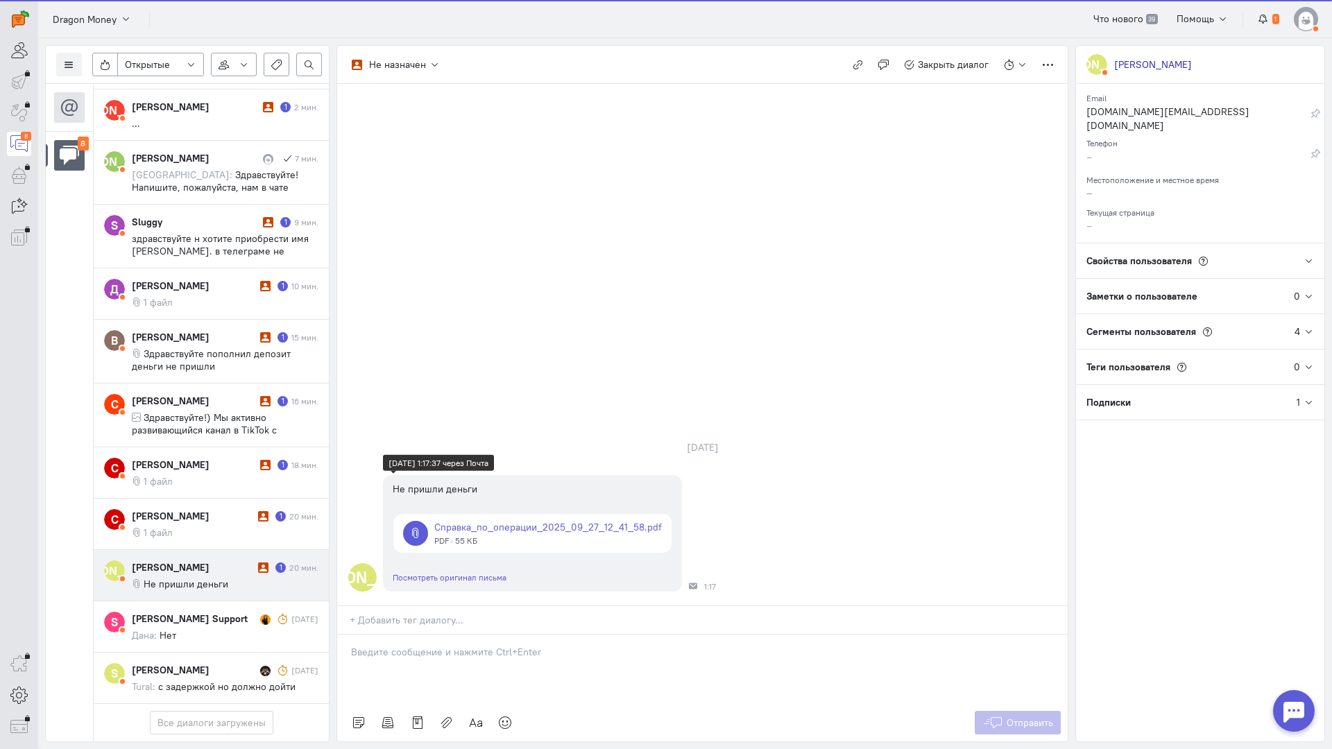
scroll to position [144, 0]
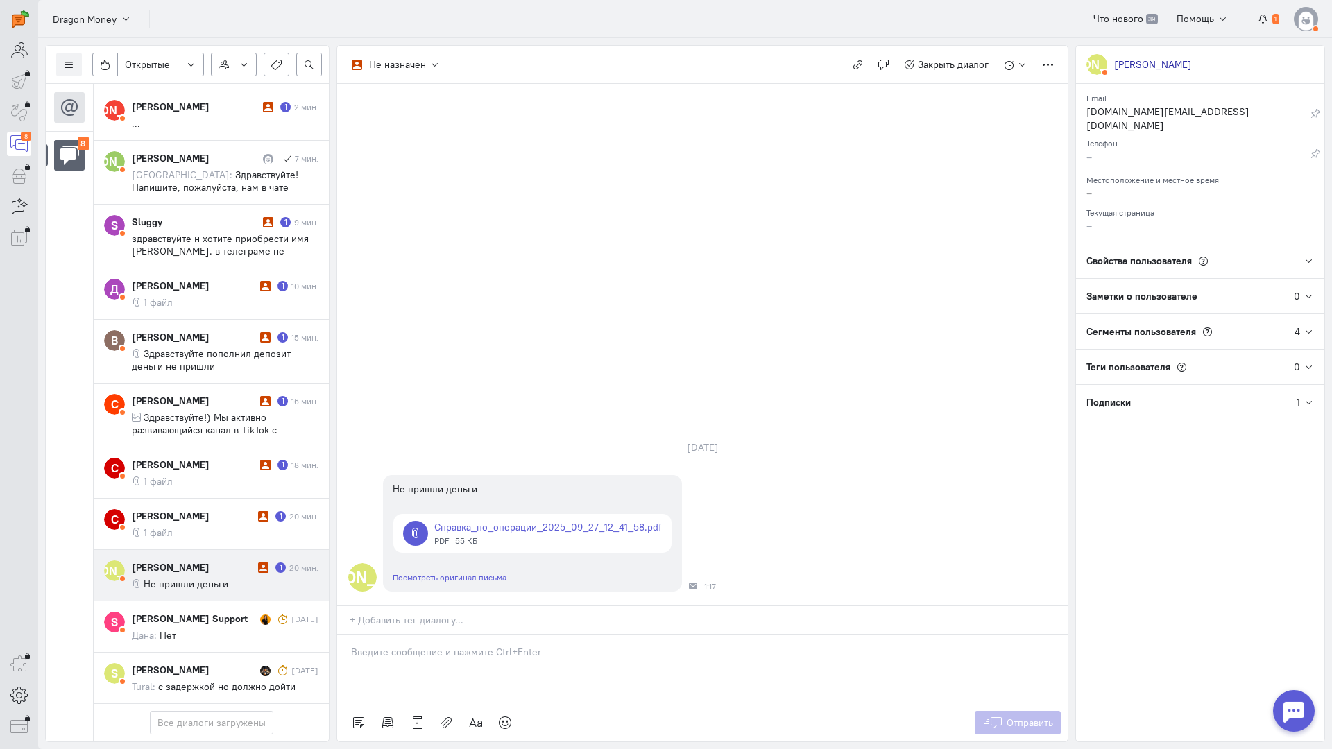
click at [464, 645] on p at bounding box center [702, 652] width 703 height 14
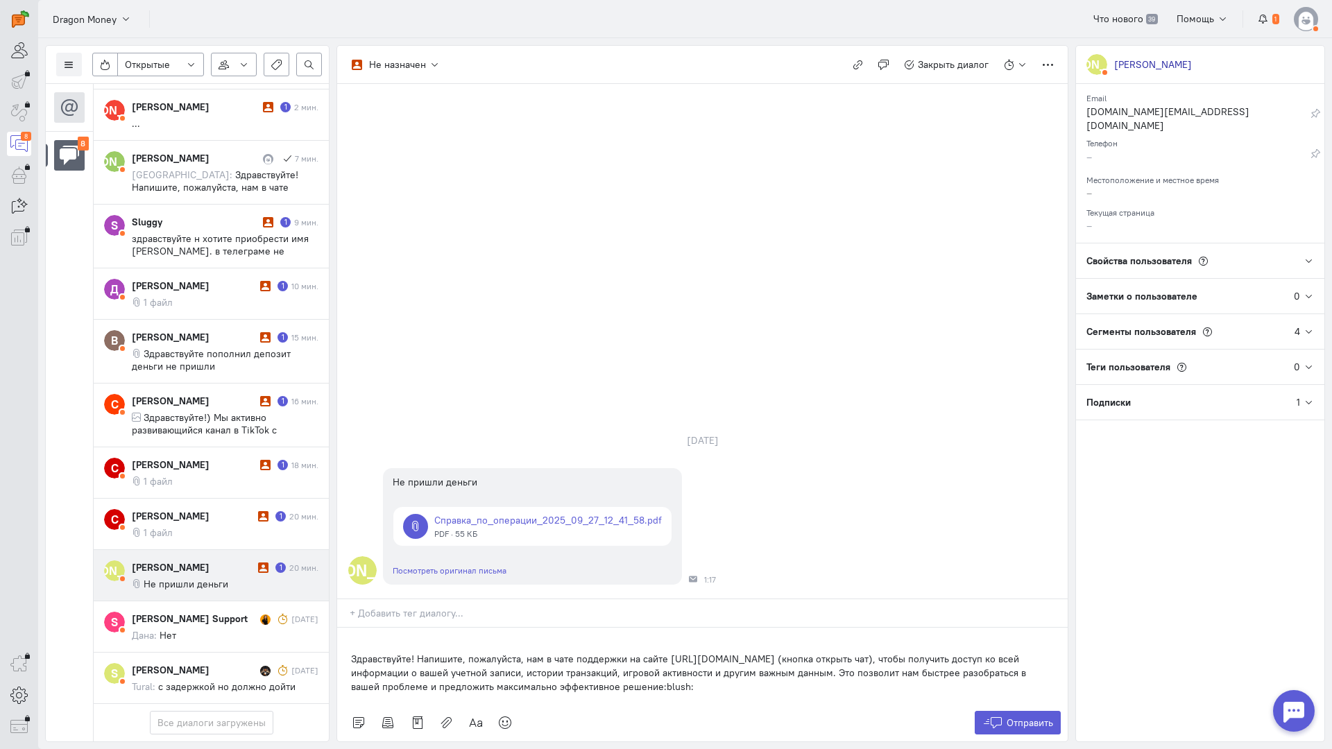
click at [350, 628] on div "Здравствуйте! Напишите, пожалуйста, нам в чате поддержки на сайте [URL][DOMAIN_…" at bounding box center [702, 666] width 730 height 76
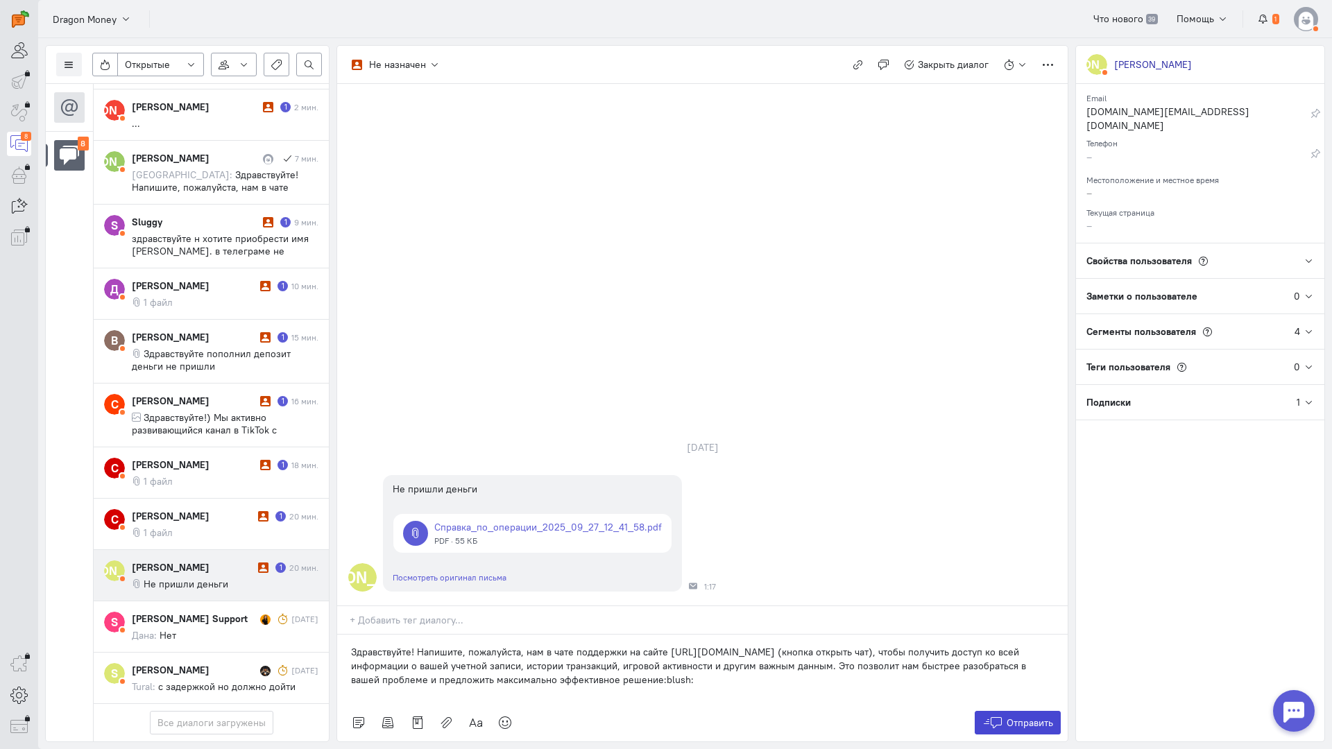
click at [986, 711] on button "Отправить" at bounding box center [1018, 723] width 87 height 24
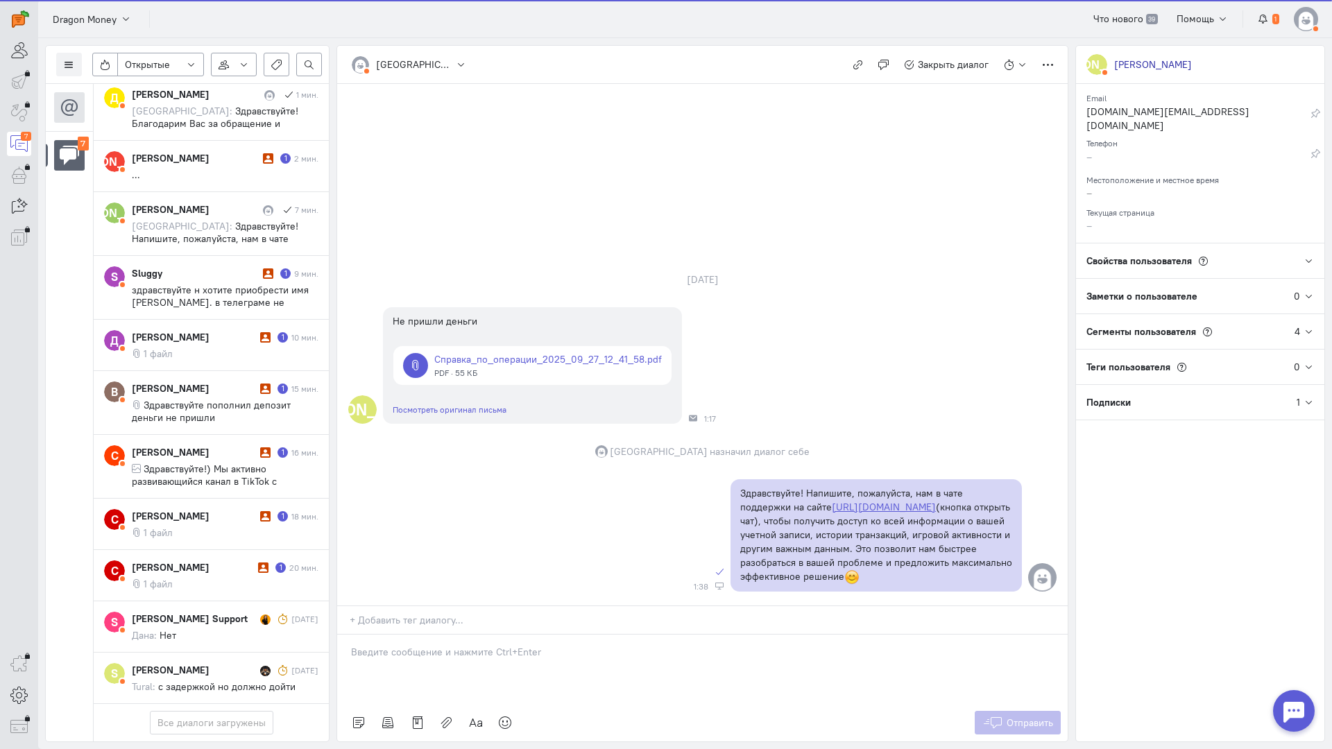
scroll to position [156, 0]
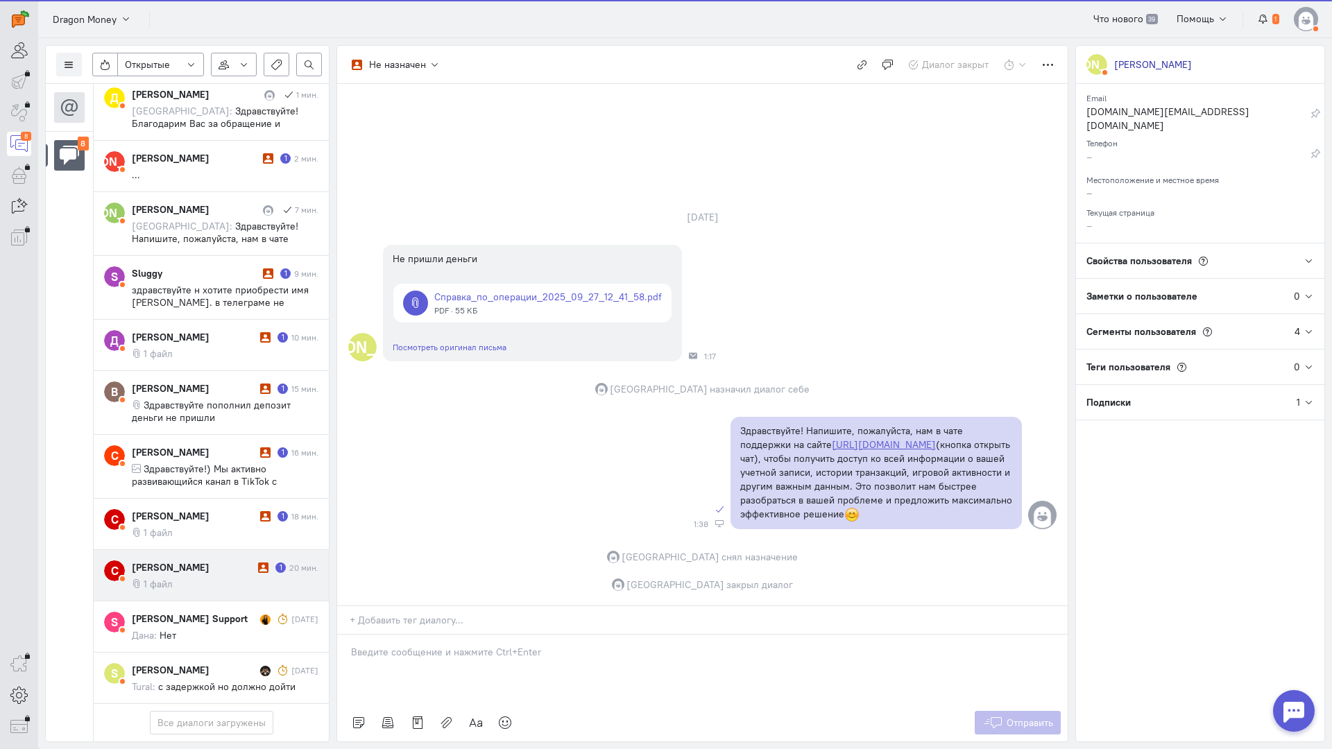
click at [191, 560] on div "[PERSON_NAME]" at bounding box center [193, 567] width 123 height 14
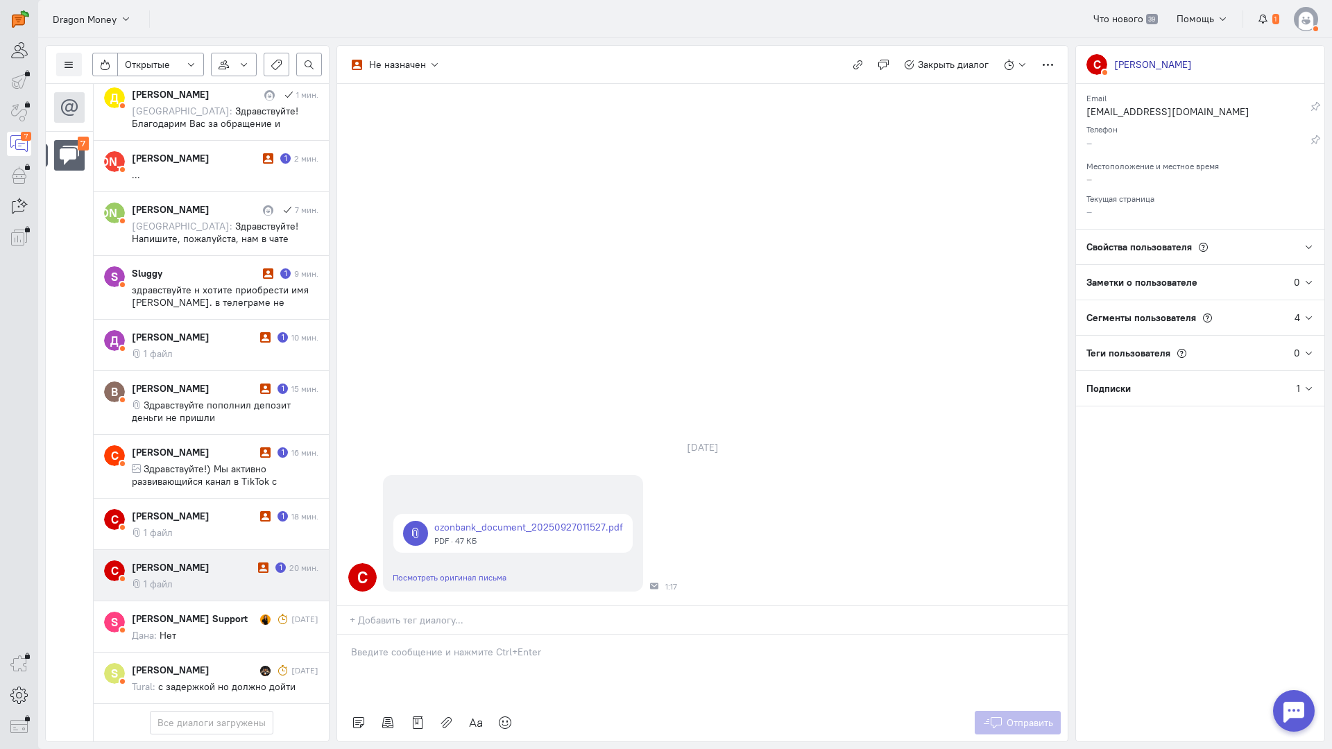
scroll to position [92, 0]
drag, startPoint x: 450, startPoint y: 565, endPoint x: 434, endPoint y: 565, distance: 16.6
click at [446, 645] on p at bounding box center [702, 652] width 703 height 14
click at [348, 635] on div "Здравствуйте! Благодарим Вас за обращение и предоставленную информацию:blush:" at bounding box center [702, 669] width 730 height 69
click at [1010, 717] on span "Отправить" at bounding box center [1029, 723] width 46 height 12
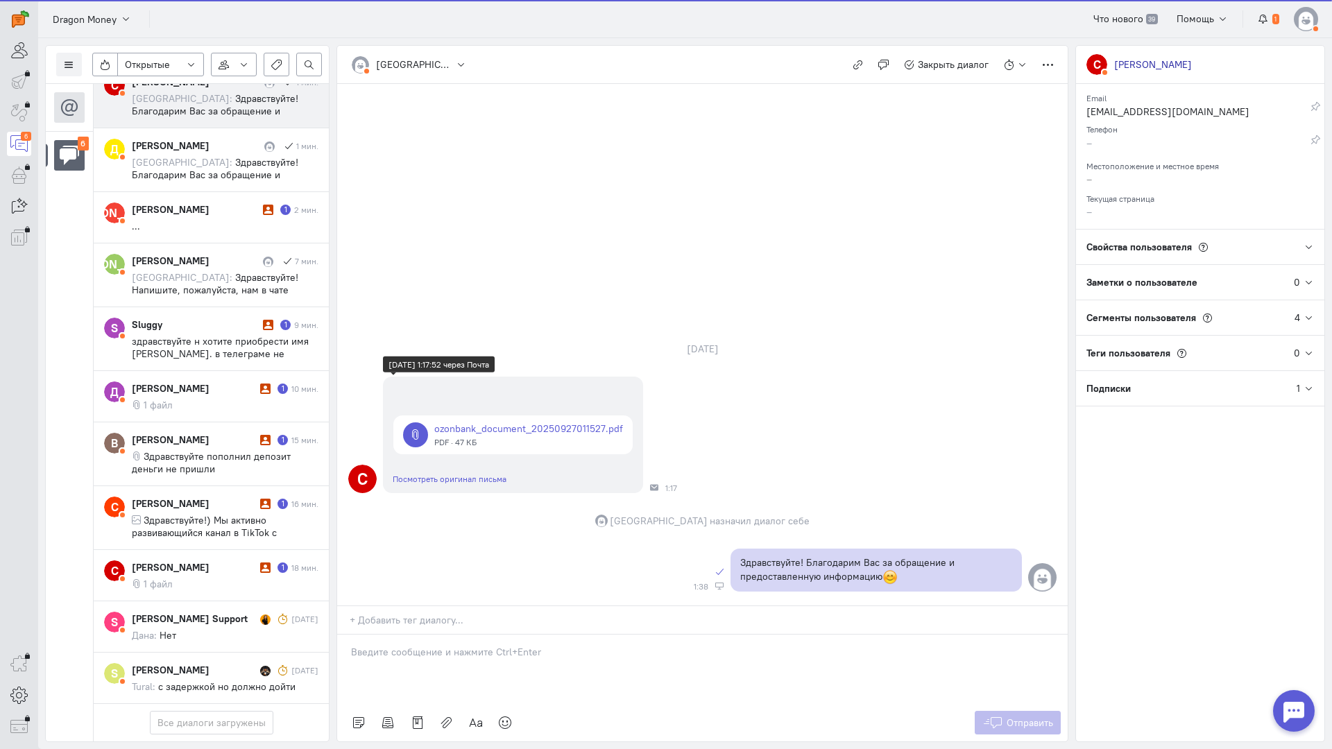
scroll to position [105, 0]
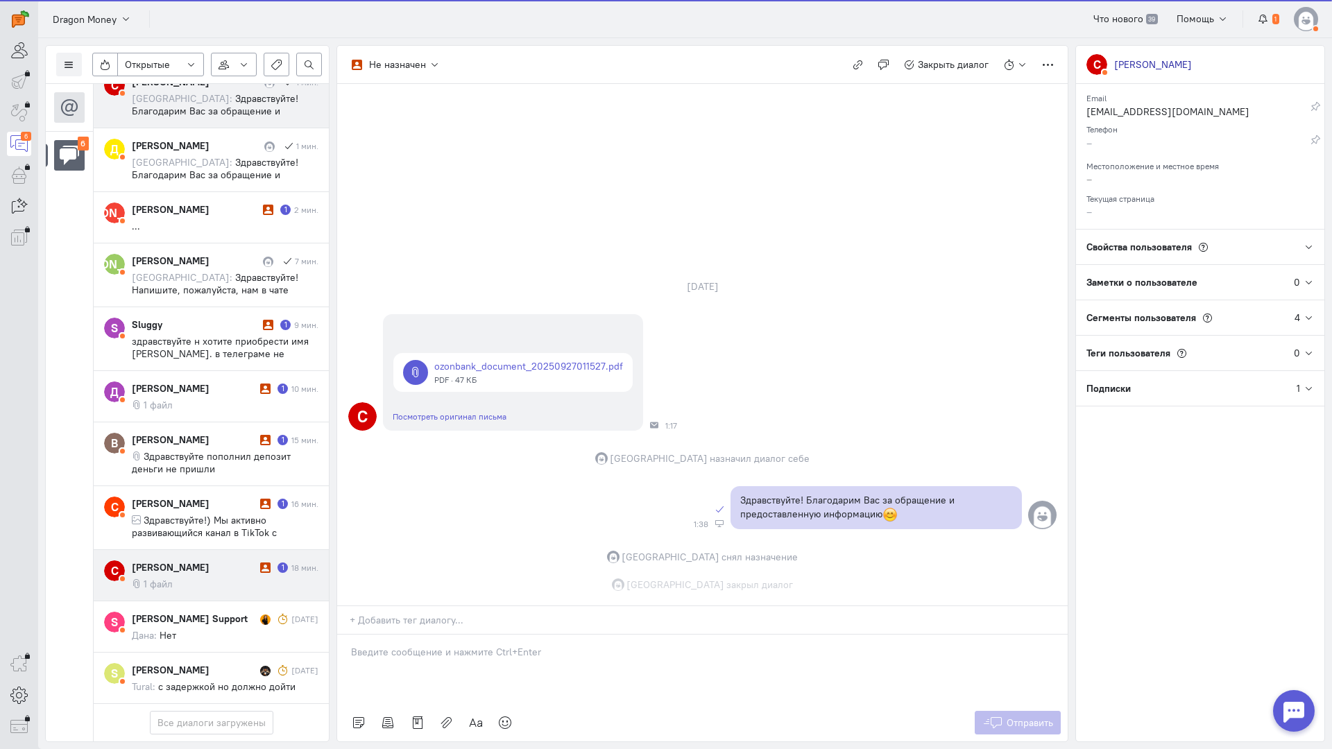
click at [214, 560] on div "[PERSON_NAME]" at bounding box center [194, 567] width 125 height 14
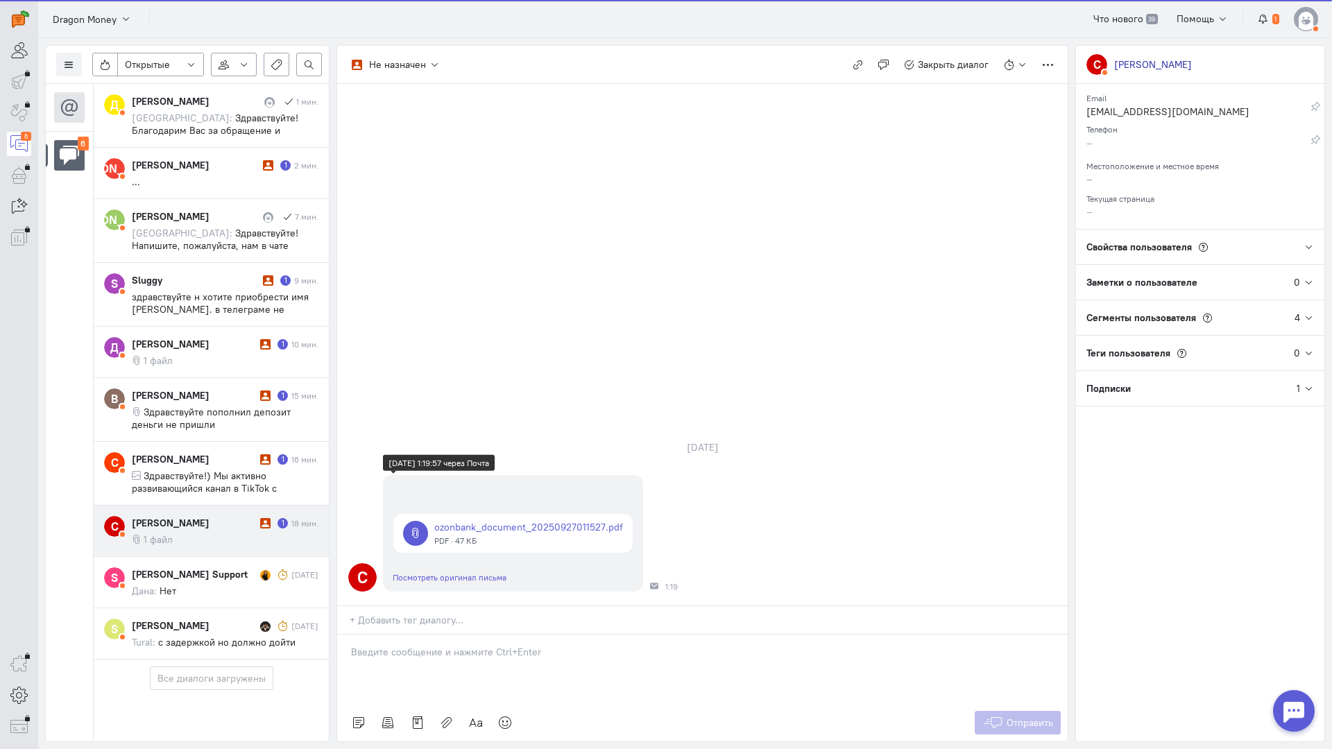
scroll to position [41, 0]
drag, startPoint x: 452, startPoint y: 581, endPoint x: 356, endPoint y: 577, distance: 96.5
click at [452, 635] on div at bounding box center [702, 669] width 730 height 69
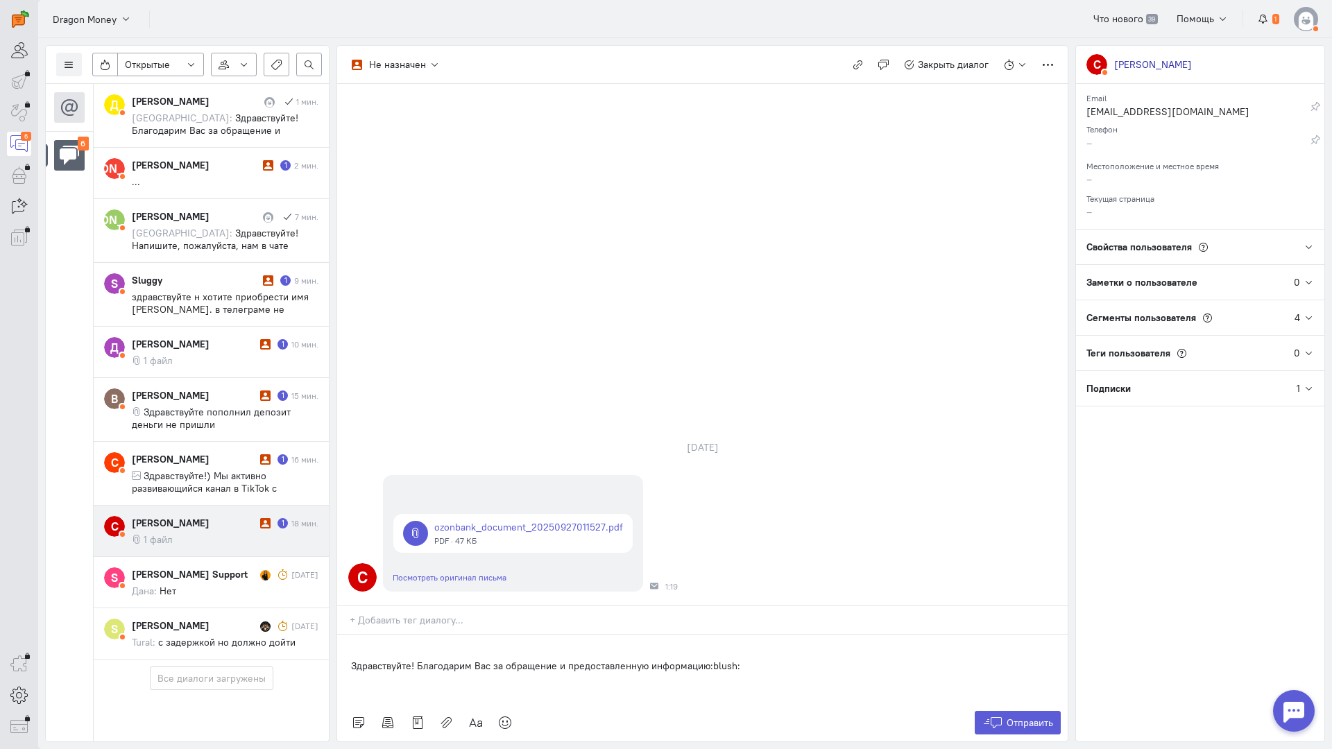
click at [348, 635] on div "Здравствуйте! Благодарим Вас за обращение и предоставленную информацию:blush:" at bounding box center [702, 669] width 730 height 69
click at [1026, 717] on span "Отправить" at bounding box center [1029, 723] width 46 height 12
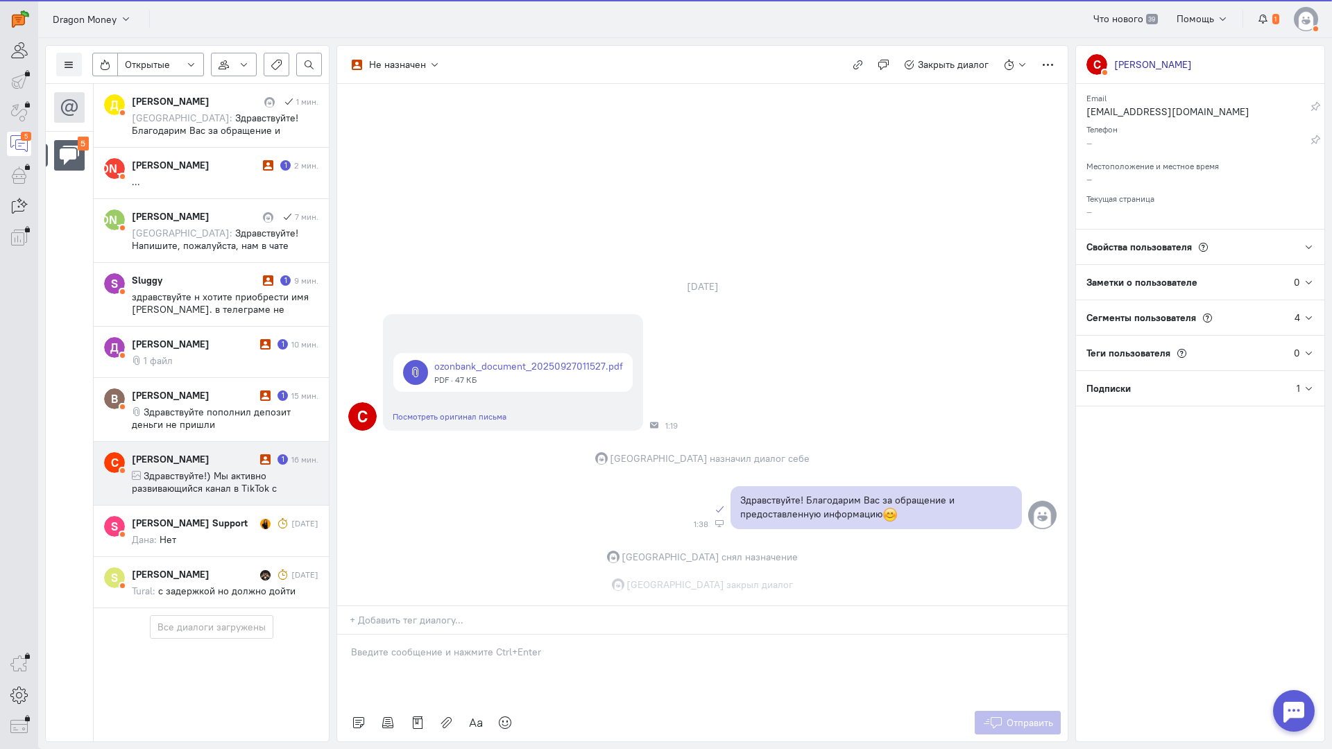
scroll to position [0, 0]
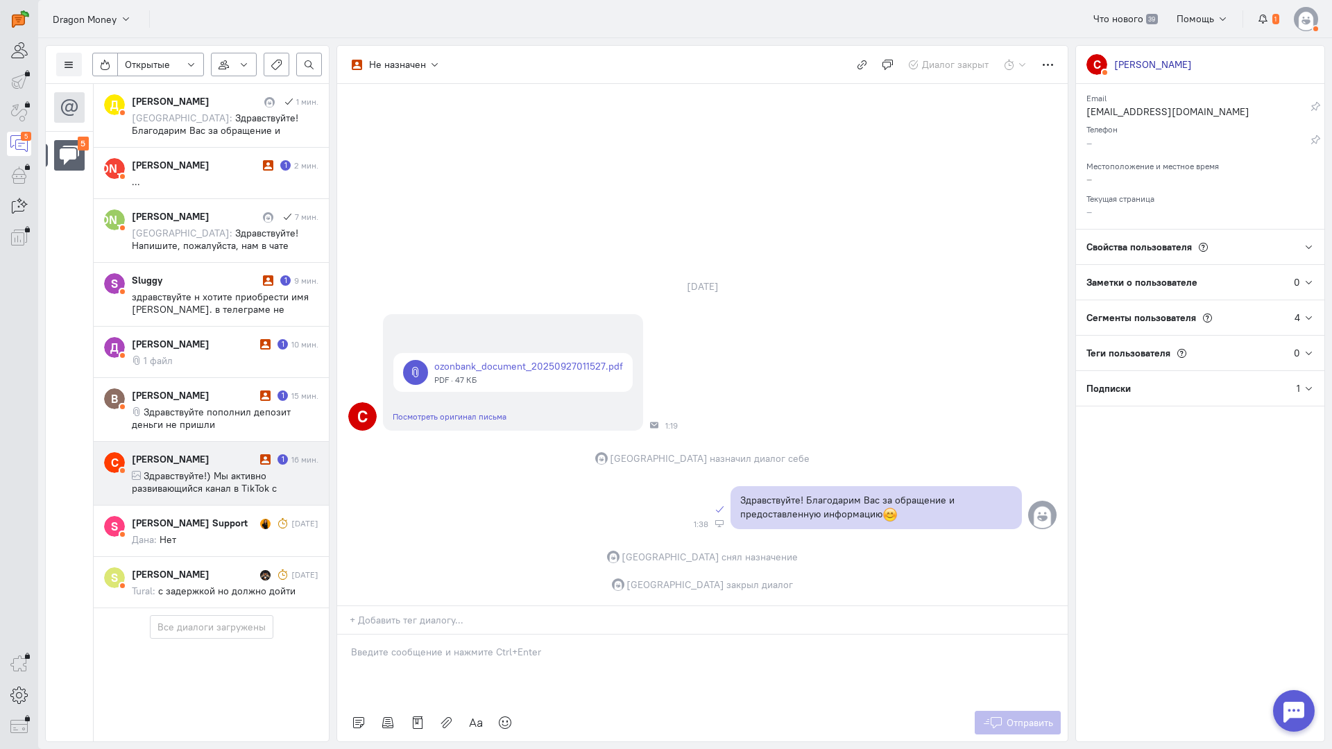
click at [205, 454] on div "[PERSON_NAME]" at bounding box center [194, 459] width 125 height 14
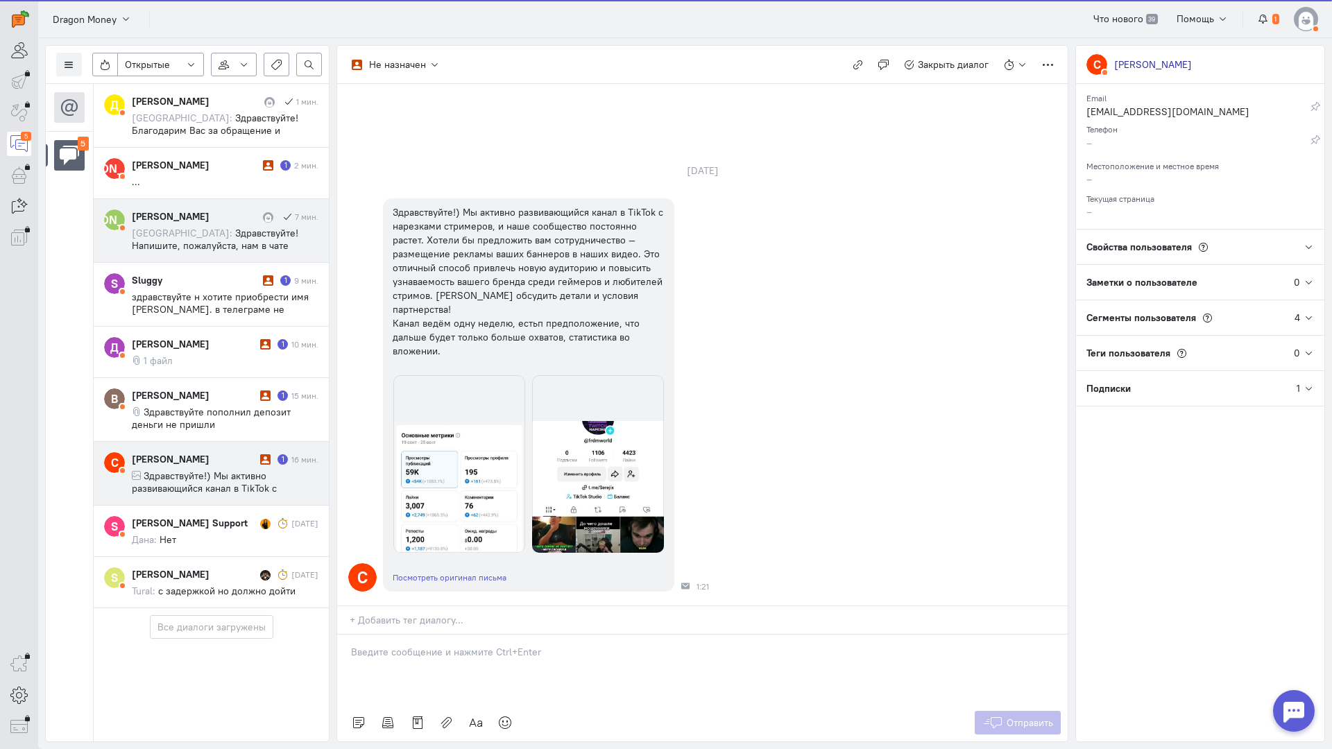
click at [260, 227] on span "Здравствуйте! Напишите, пожалуйста, нам в чате поддержки на сайте [URL][DOMAIN_…" at bounding box center [225, 295] width 186 height 137
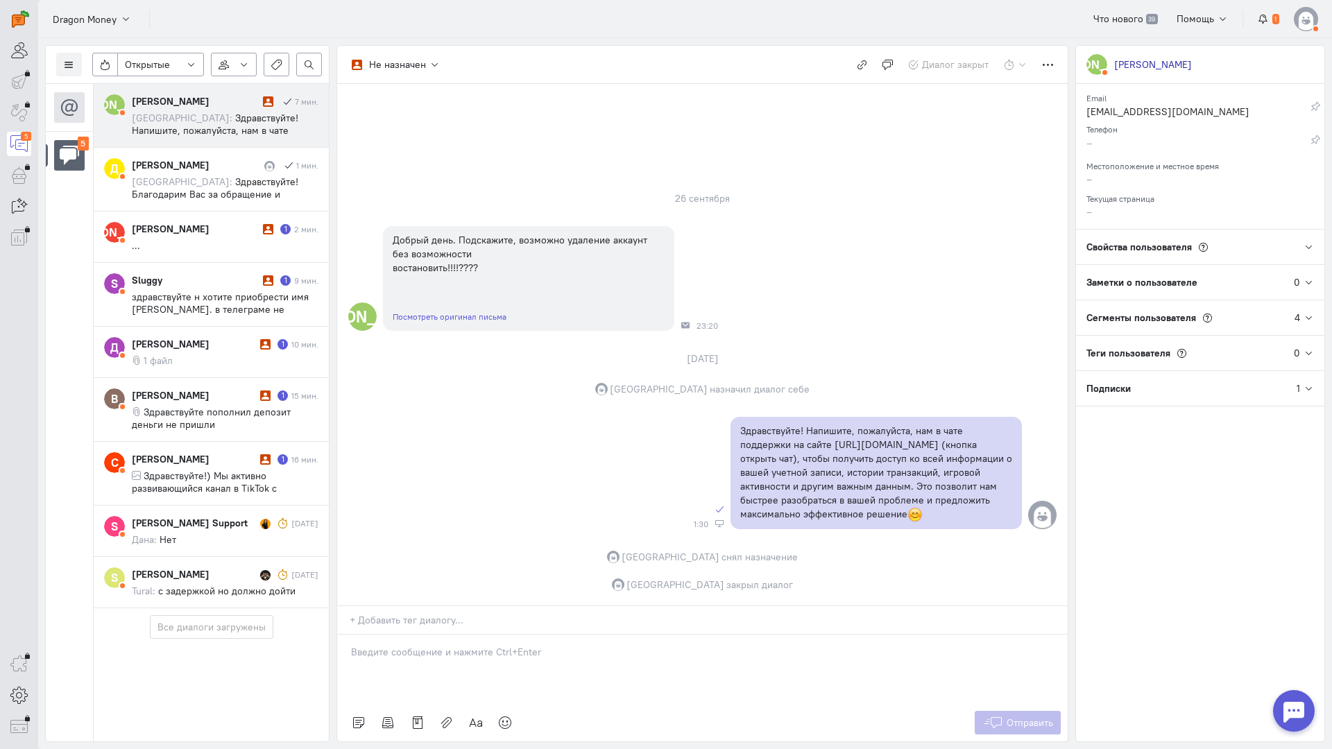
click at [218, 115] on span "Здравствуйте! Напишите, пожалуйста, нам в чате поддержки на сайте [URL][DOMAIN_…" at bounding box center [225, 180] width 186 height 137
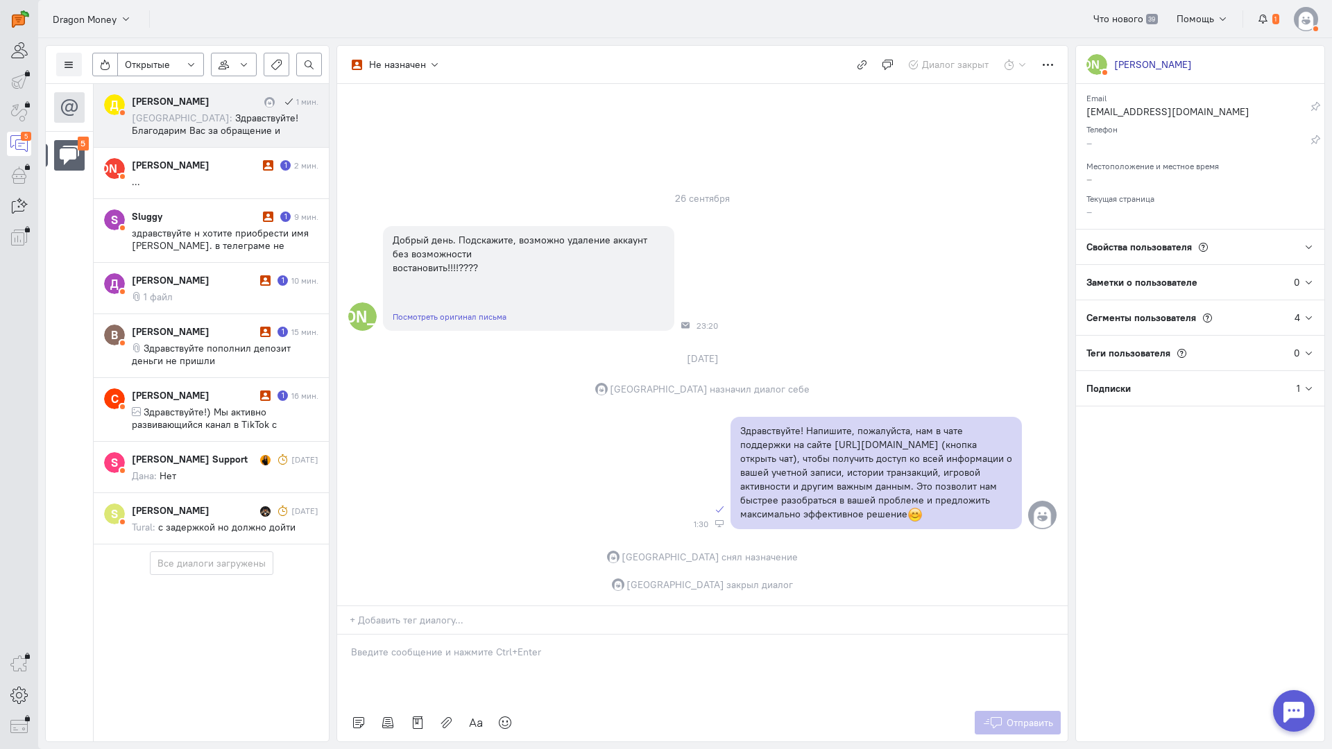
click at [256, 120] on span "Здравствуйте! Благодарим Вас за обращение и предоставленную информацию:blush:" at bounding box center [218, 130] width 172 height 37
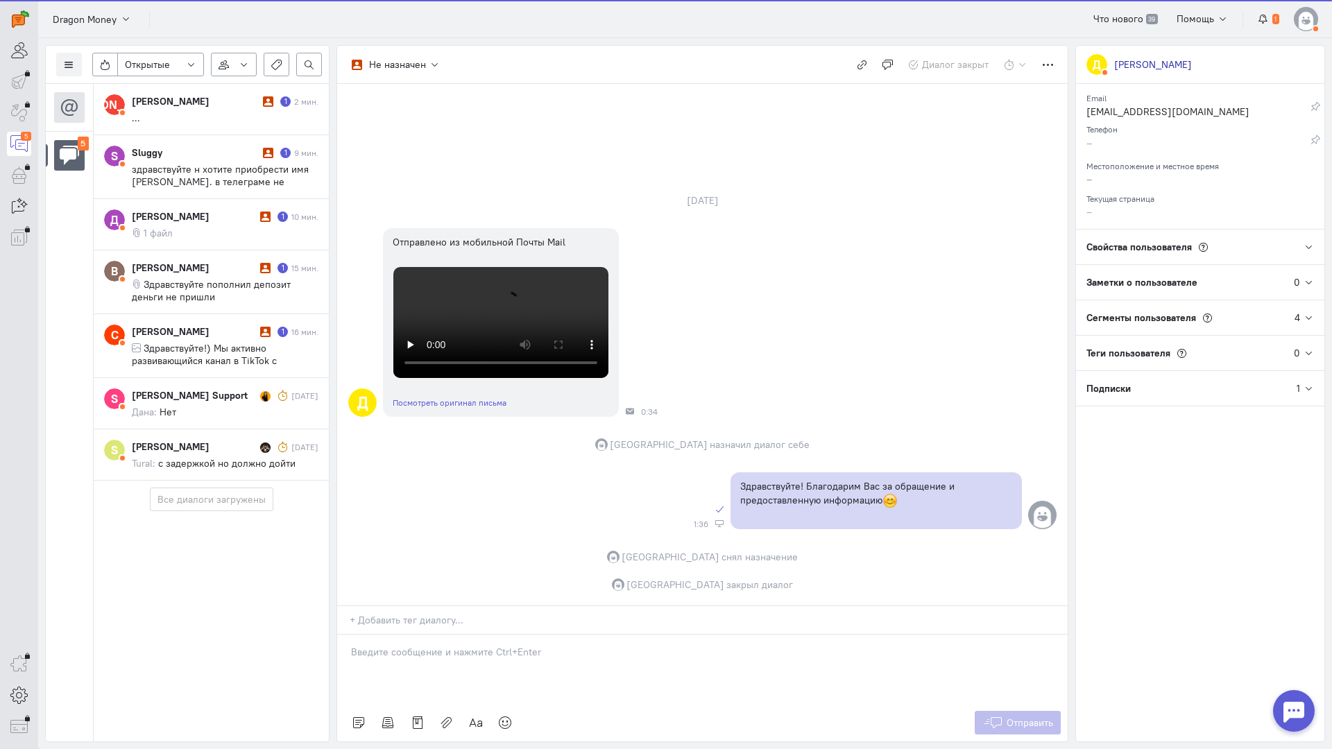
scroll to position [469, 0]
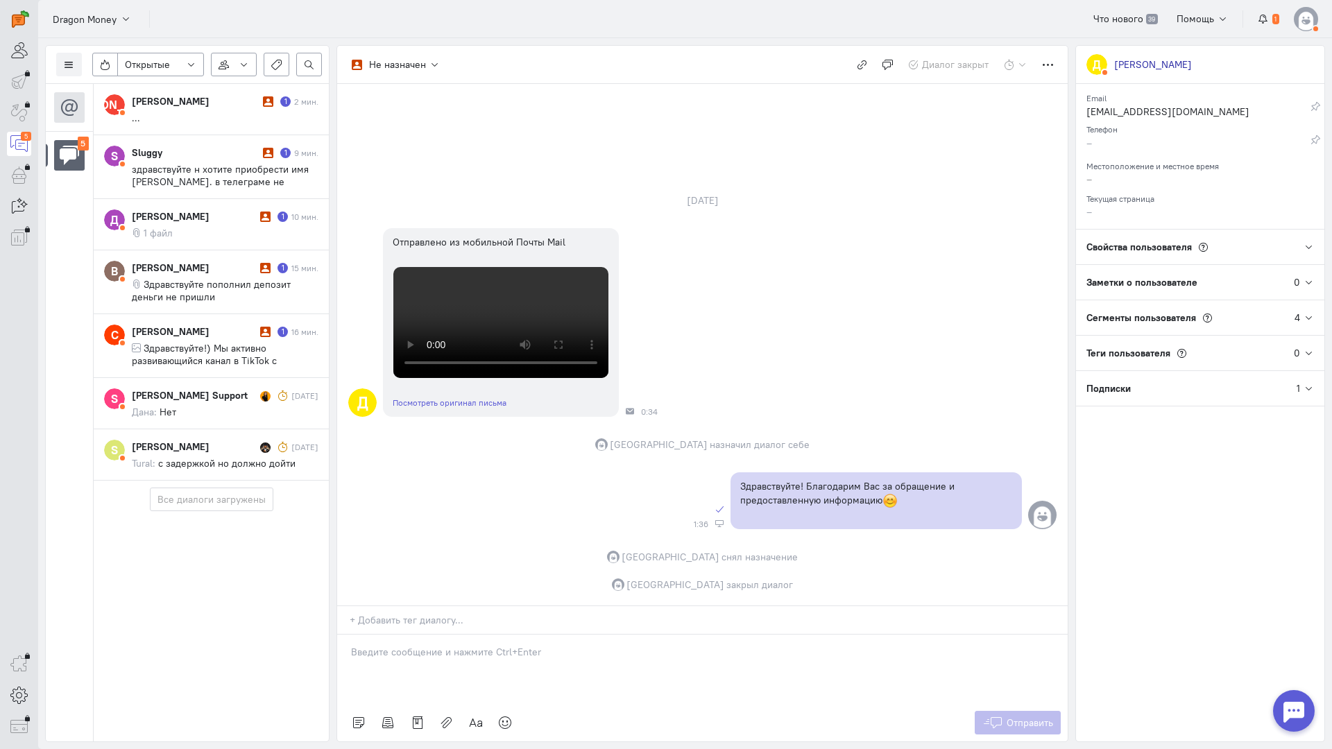
drag, startPoint x: 175, startPoint y: 334, endPoint x: 336, endPoint y: 357, distance: 163.1
click at [175, 334] on div "[PERSON_NAME]" at bounding box center [194, 332] width 125 height 14
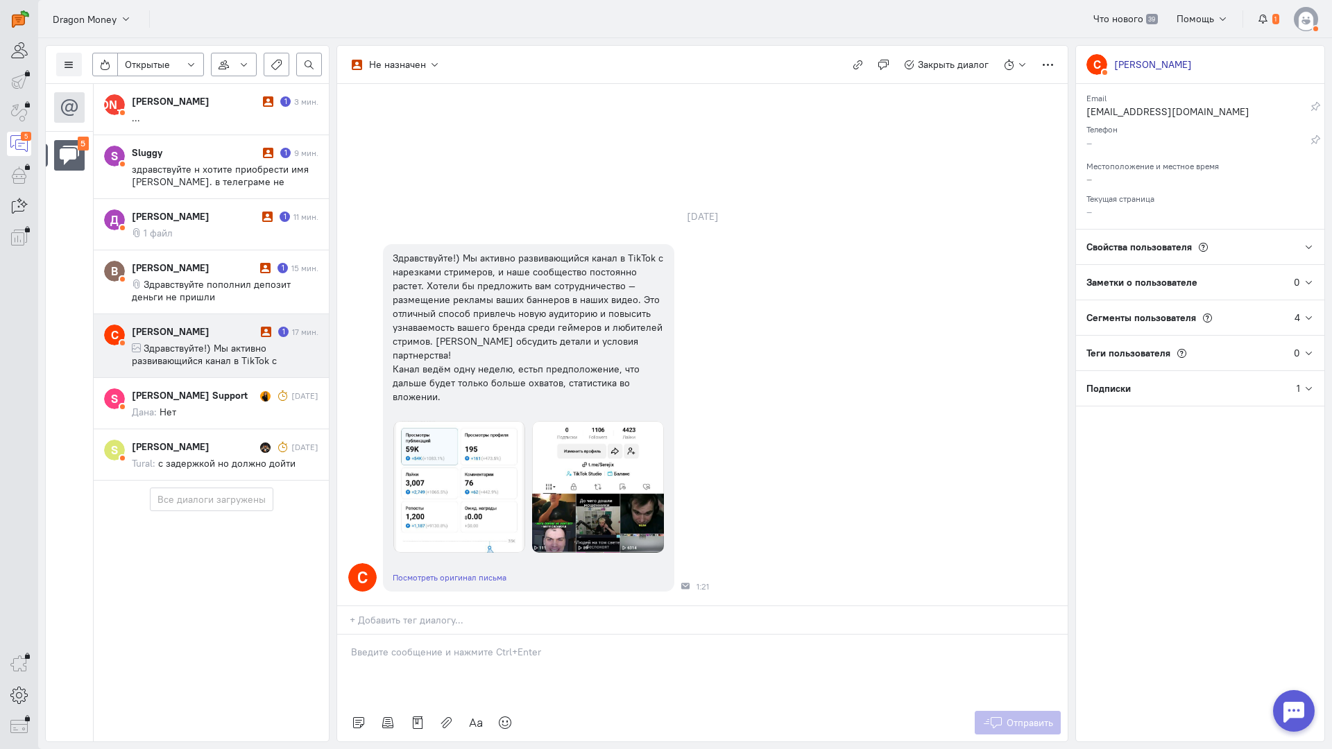
click at [472, 645] on p at bounding box center [702, 652] width 703 height 14
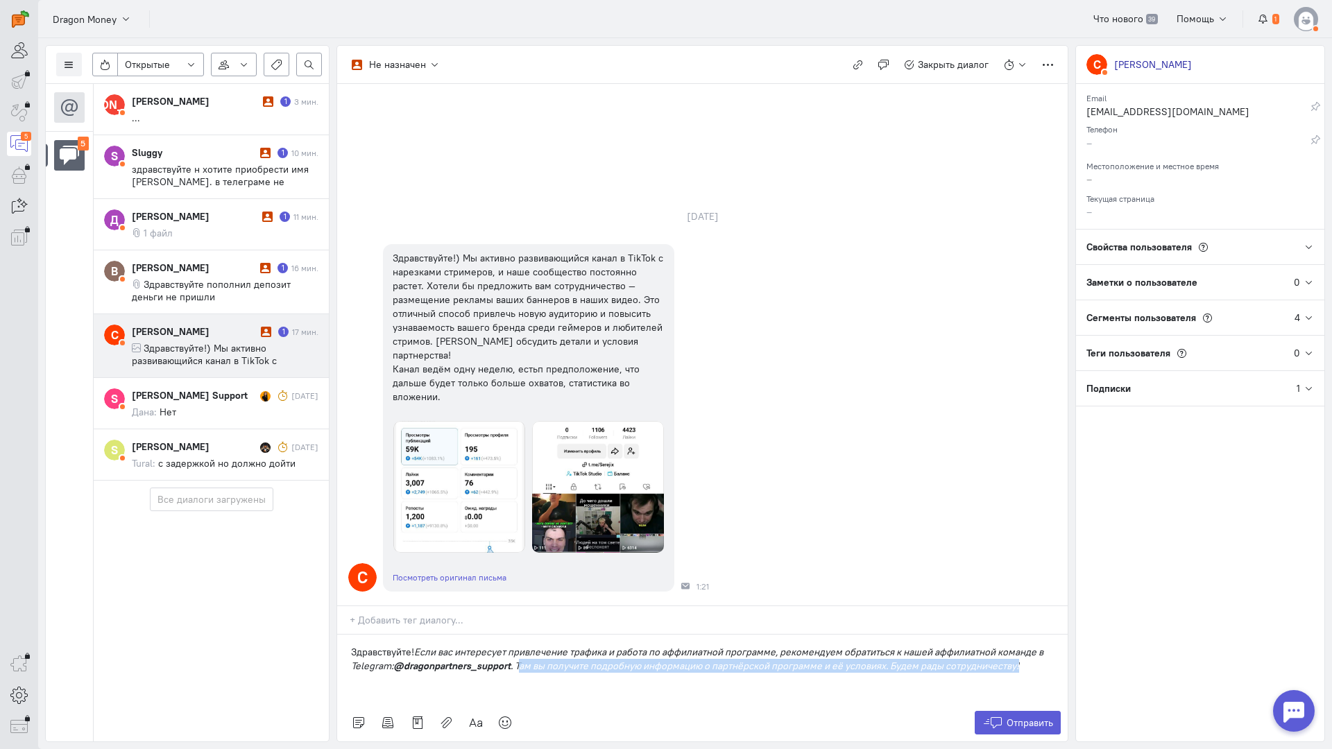
drag, startPoint x: 1028, startPoint y: 586, endPoint x: 521, endPoint y: 574, distance: 507.2
click at [521, 645] on p "Здравствуйте! Если вас интересует привлечение трафика и работа по аффилиатной п…" at bounding box center [702, 659] width 703 height 28
click at [496, 660] on em "@dragonpartners_support" at bounding box center [451, 666] width 117 height 12
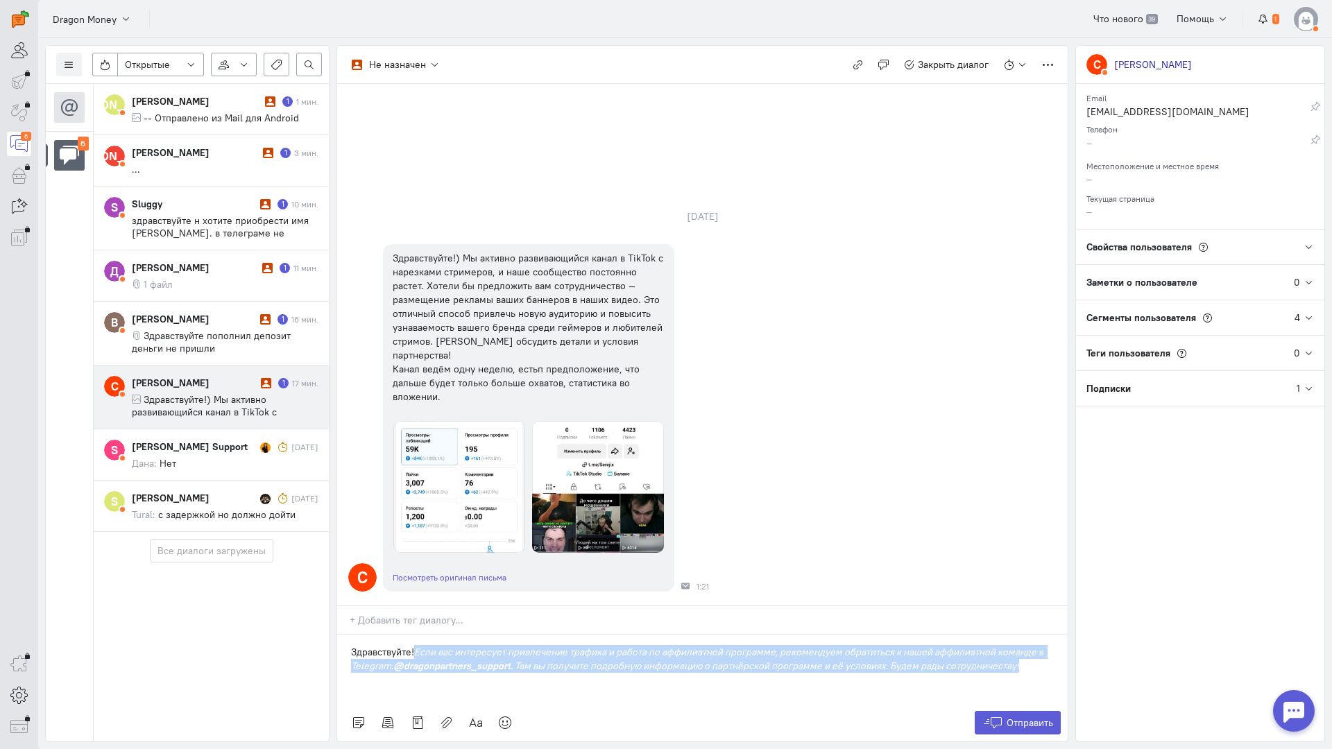
drag, startPoint x: 1023, startPoint y: 583, endPoint x: 418, endPoint y: 572, distance: 605.7
click at [418, 645] on p "Здравствуйте! Если вас интересует привлечение трафика и работа по аффилиатной п…" at bounding box center [702, 659] width 703 height 28
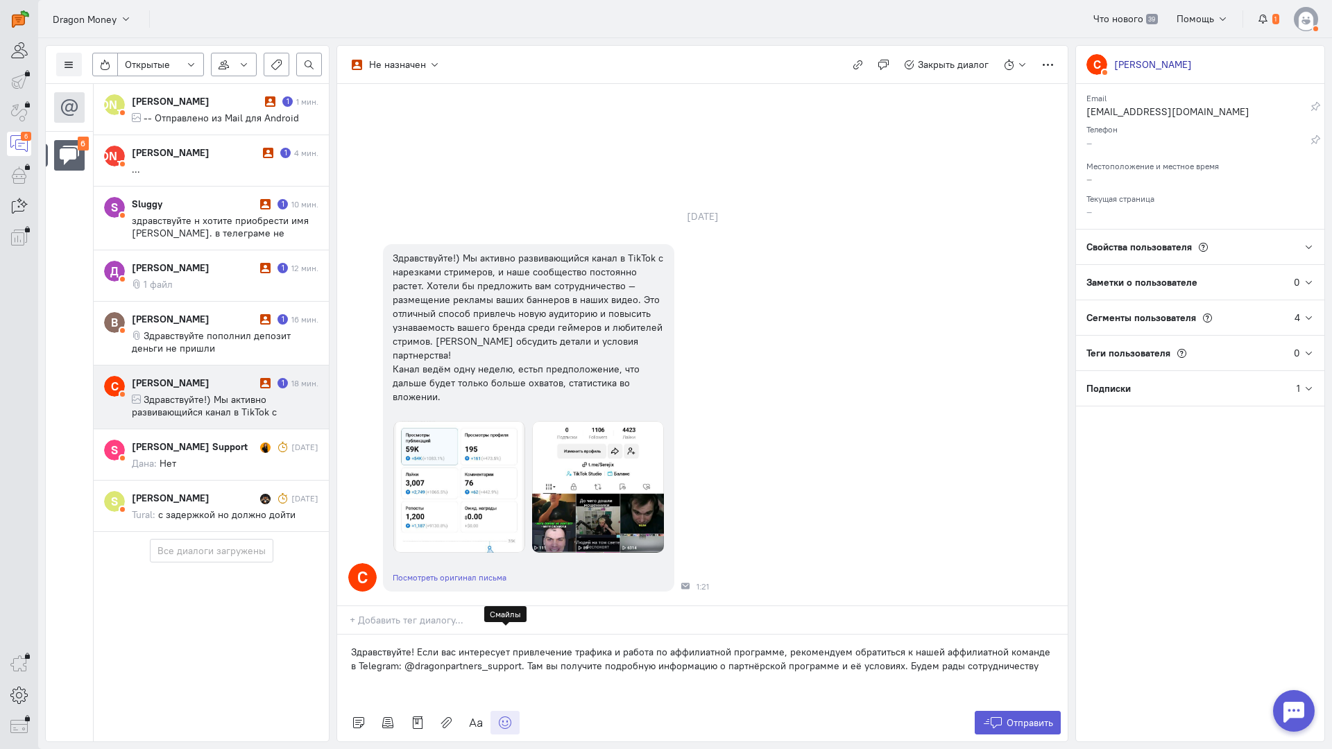
click at [503, 716] on icon at bounding box center [505, 723] width 14 height 14
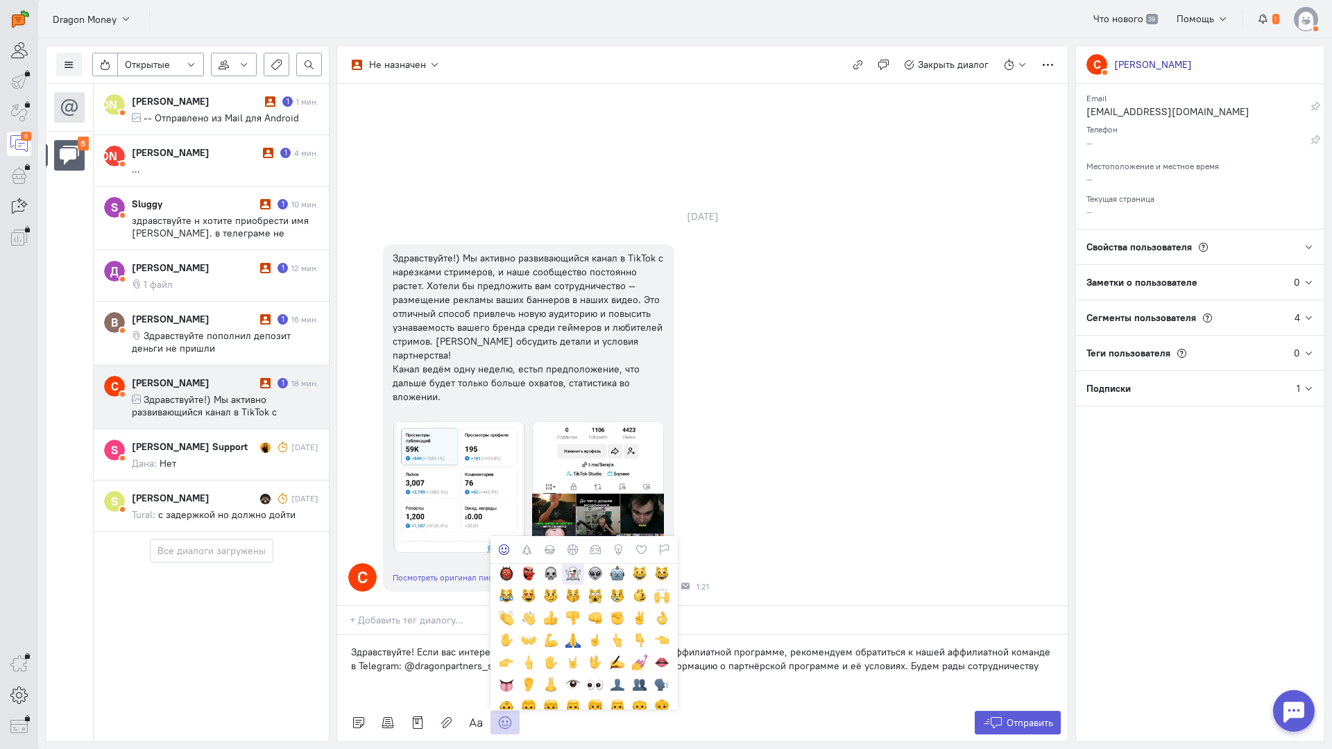
scroll to position [277, 0]
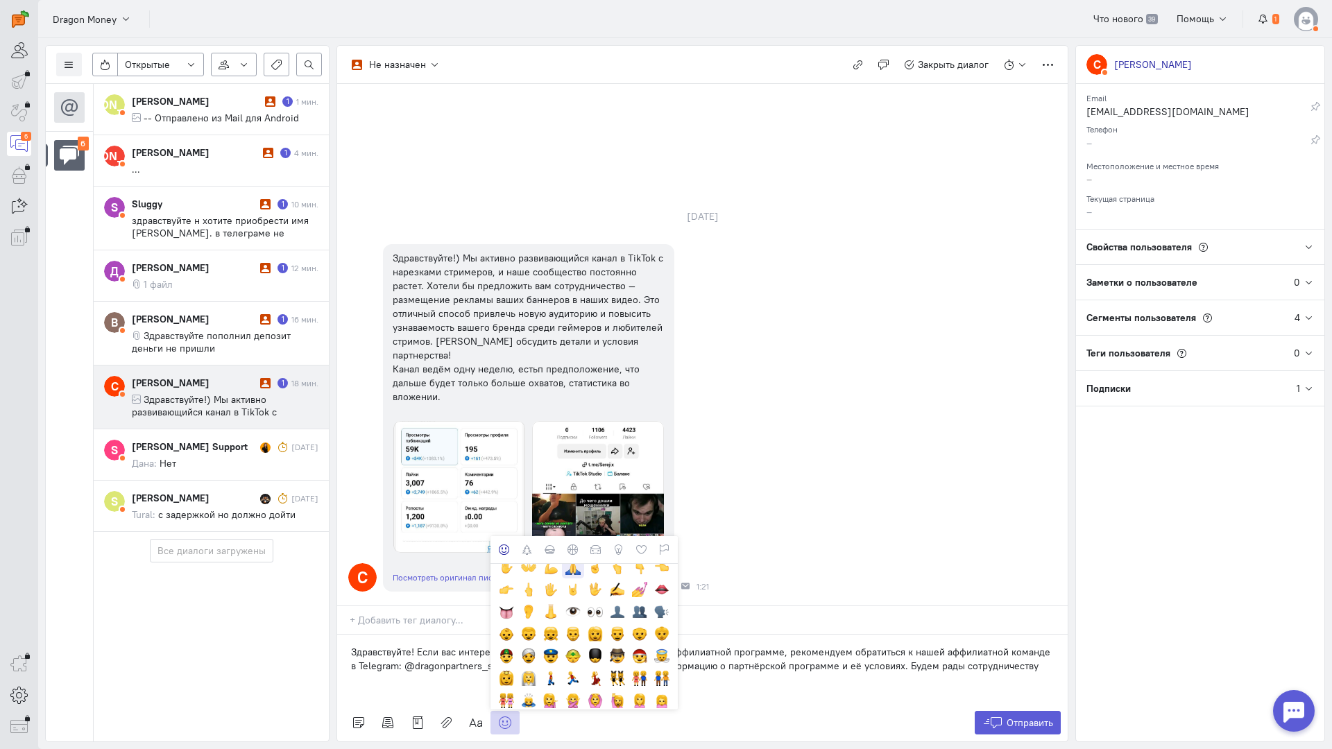
click at [573, 560] on div at bounding box center [572, 567] width 15 height 15
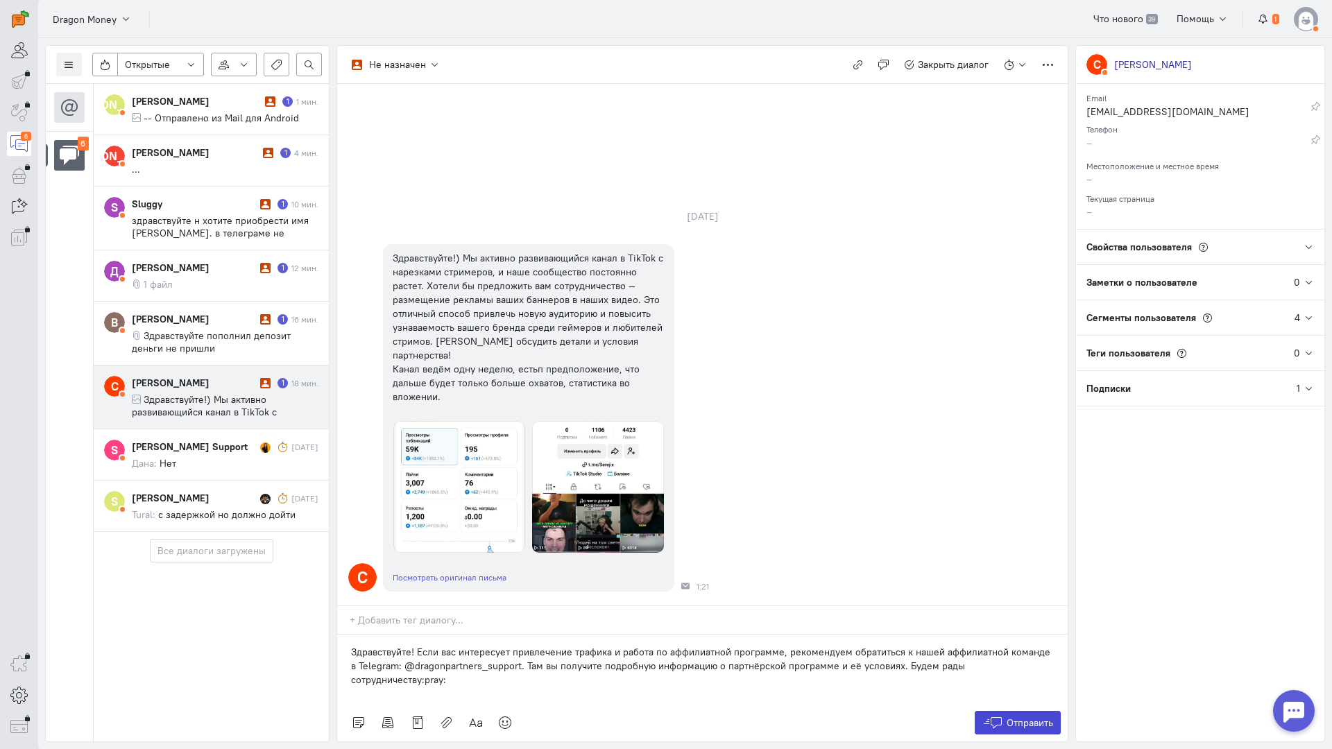
click at [993, 716] on icon at bounding box center [992, 723] width 21 height 14
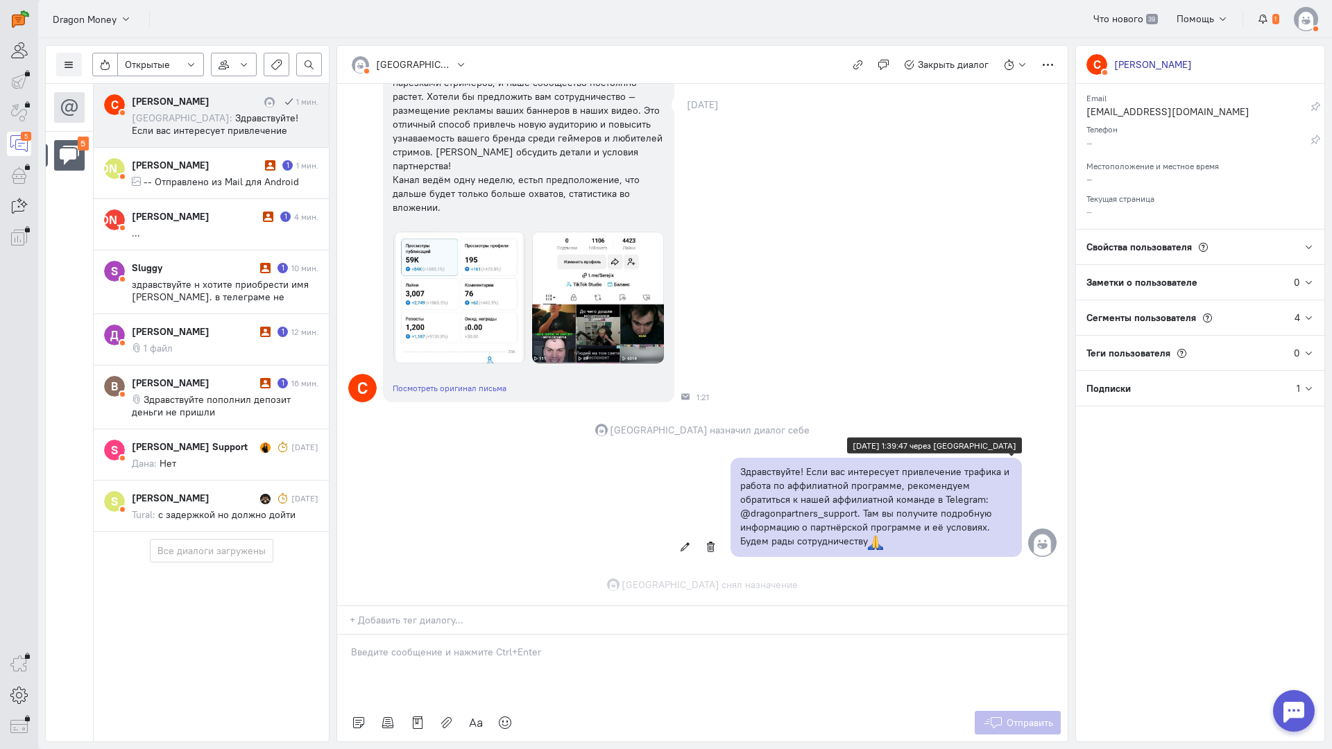
scroll to position [177, 0]
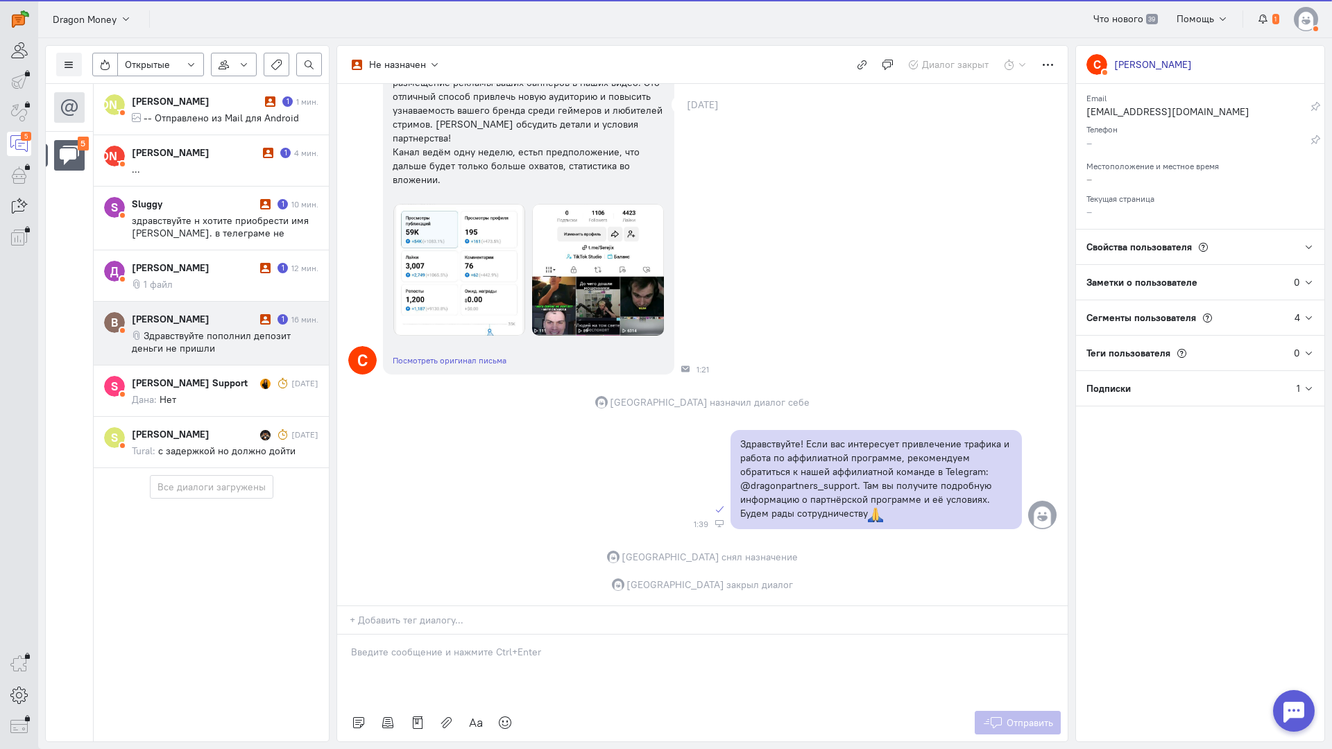
drag, startPoint x: 204, startPoint y: 334, endPoint x: 230, endPoint y: 328, distance: 27.1
click at [204, 334] on span "Здравствуйте пополнил депозит деньги не пришли" at bounding box center [211, 341] width 159 height 25
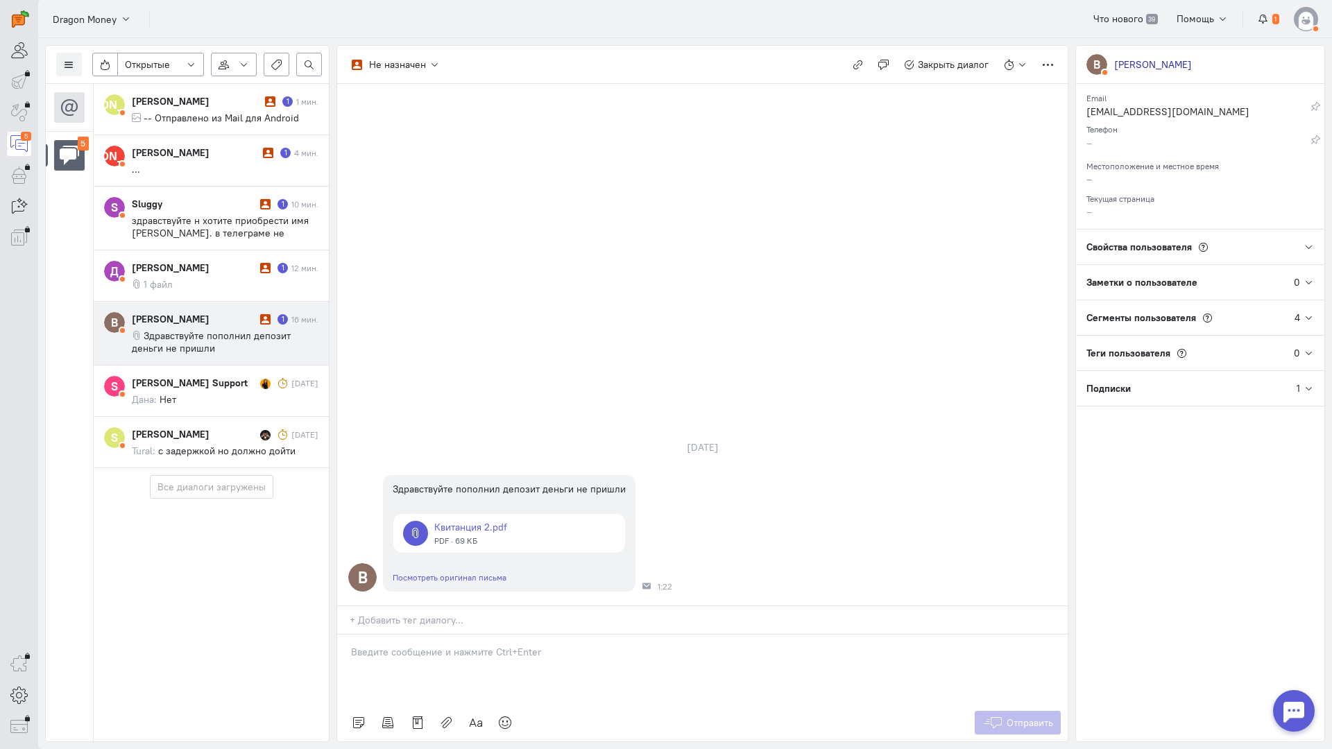
click at [407, 635] on div at bounding box center [702, 669] width 730 height 69
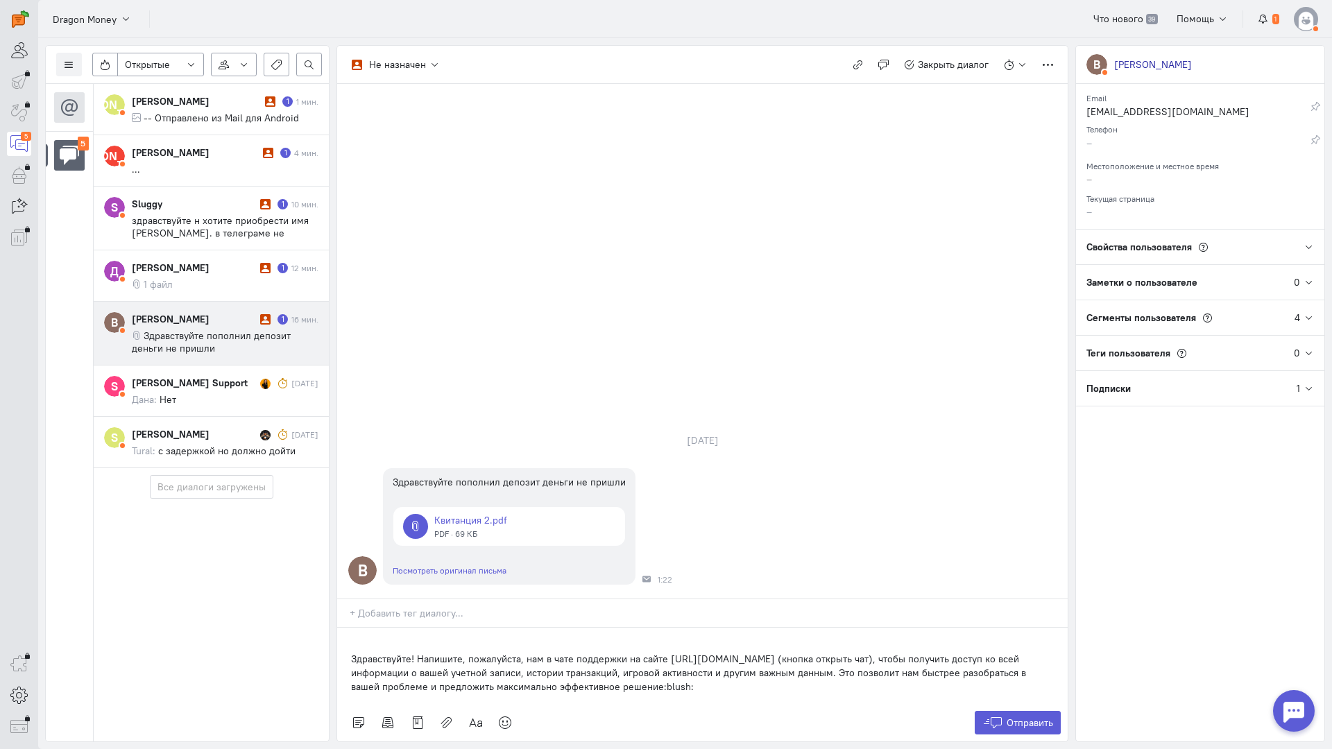
click at [343, 628] on div "Здравствуйте! Напишите, пожалуйста, нам в чате поддержки на сайте [URL][DOMAIN_…" at bounding box center [702, 666] width 730 height 76
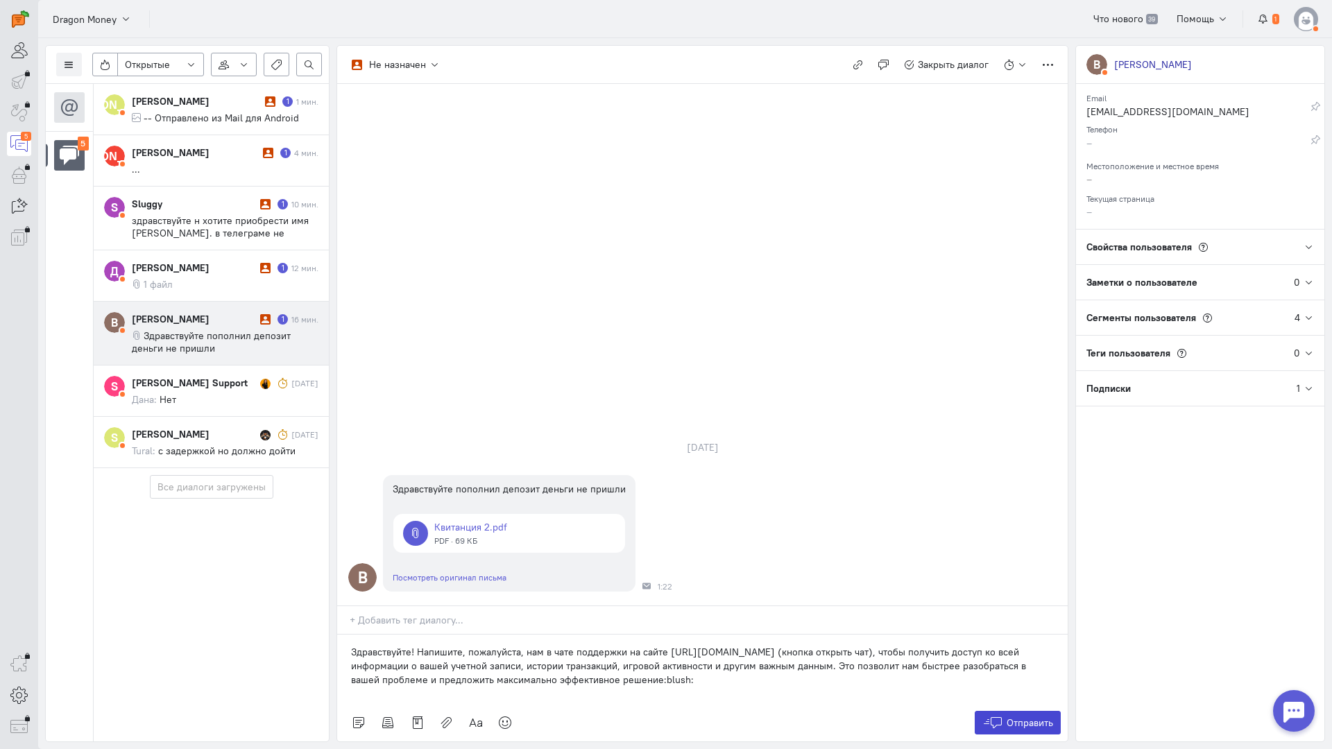
click at [1020, 717] on span "Отправить" at bounding box center [1029, 723] width 46 height 12
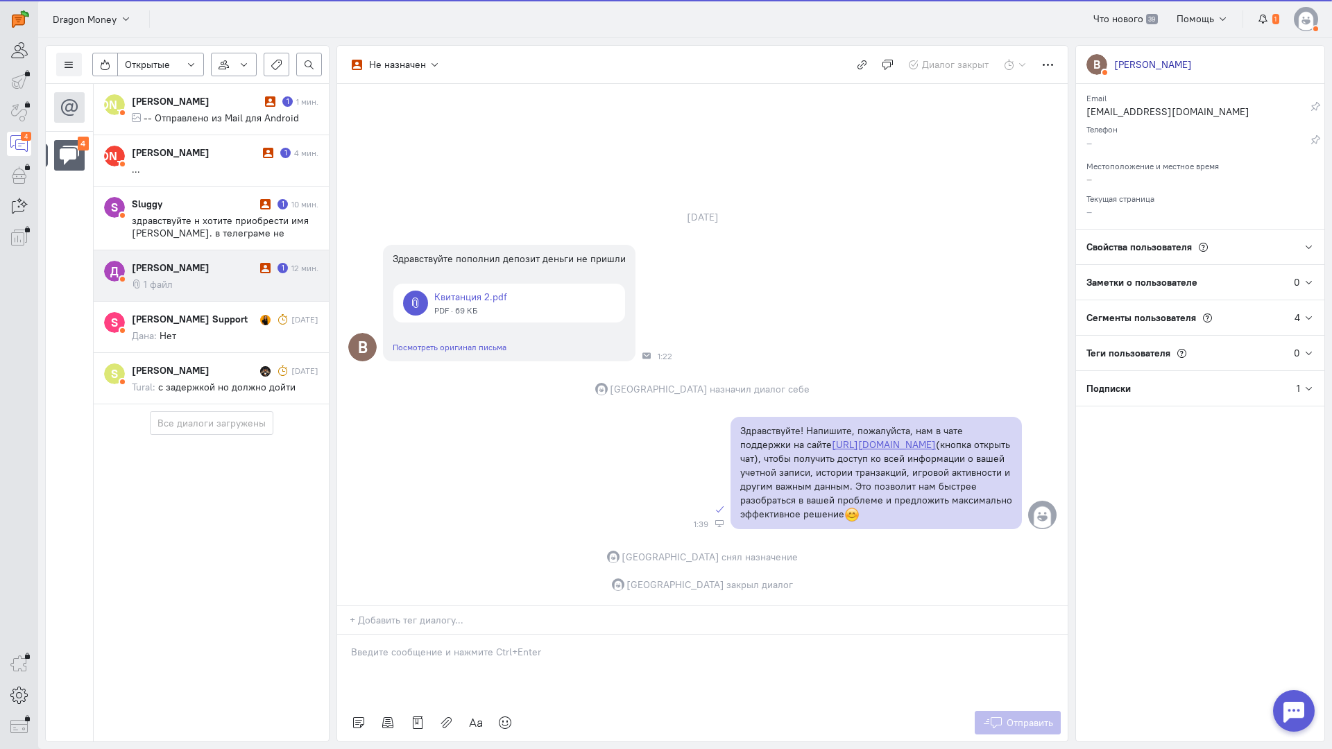
click at [228, 277] on div "[PERSON_NAME] 1 12 мин. 1 файл" at bounding box center [225, 276] width 187 height 30
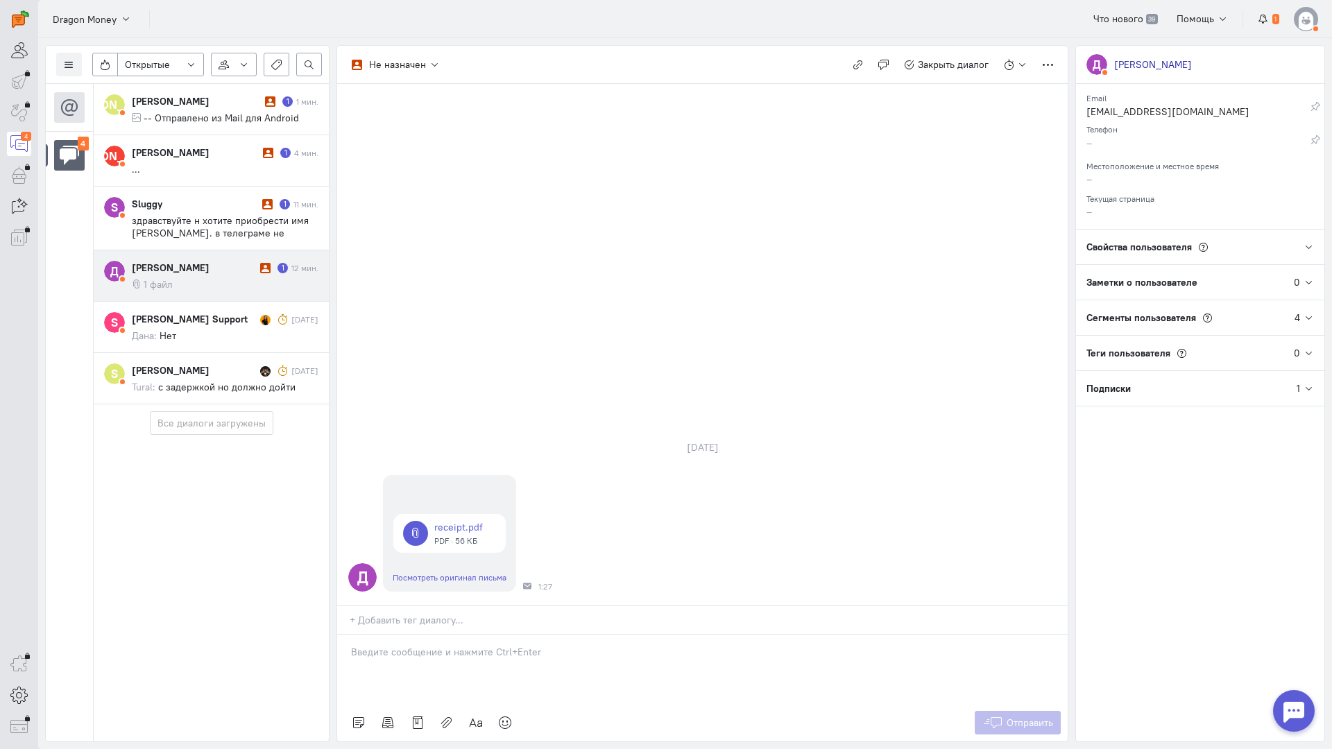
drag, startPoint x: 452, startPoint y: 576, endPoint x: 433, endPoint y: 575, distance: 19.4
click at [452, 635] on div at bounding box center [702, 669] width 730 height 69
click at [343, 635] on div "Здравствуйте! Благодарим Вас за обращение и предоставленную информацию:blush:" at bounding box center [702, 669] width 730 height 69
click at [995, 711] on button "Отправить" at bounding box center [1018, 723] width 87 height 24
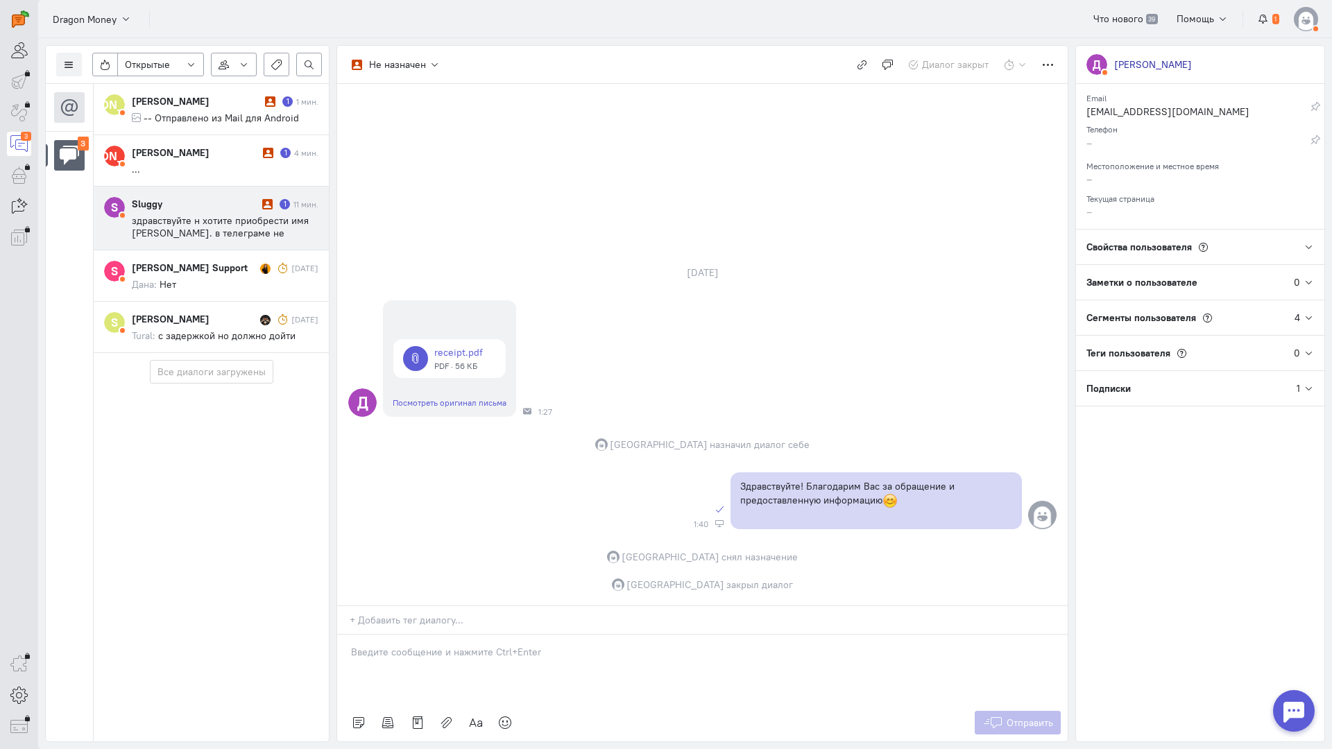
click at [210, 236] on span "здравствуйте н хотите приобрести имя [PERSON_NAME]. в телеграме не дорого прода…" at bounding box center [220, 232] width 177 height 37
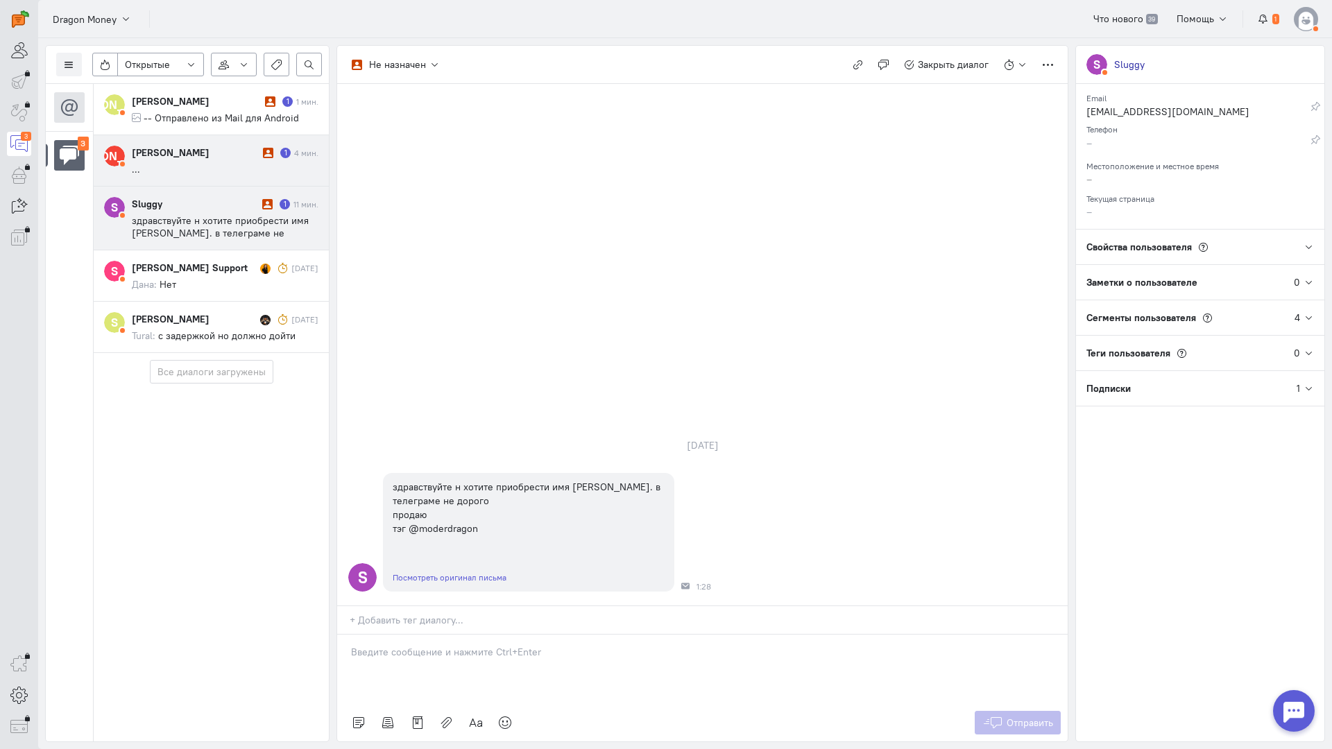
click at [198, 172] on cq-message "..." at bounding box center [225, 169] width 187 height 12
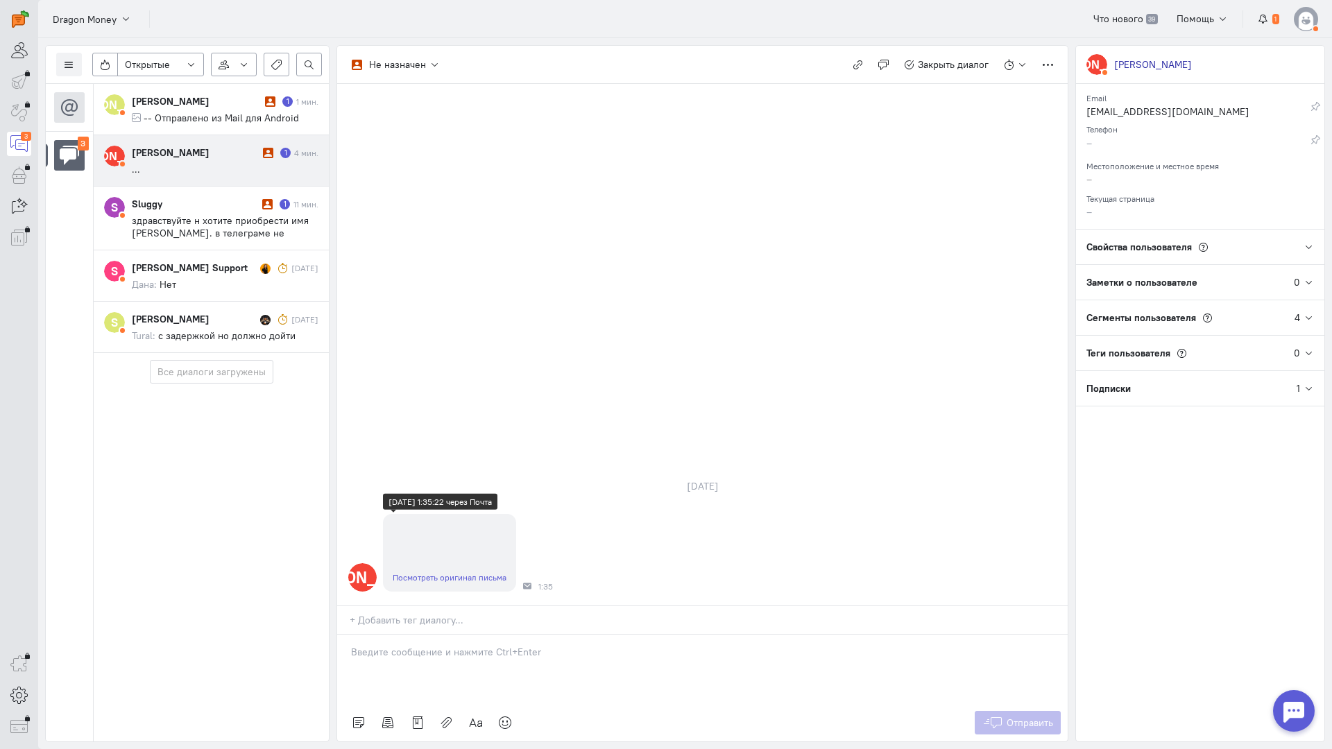
click at [468, 572] on link "Посмотреть оригинал письма" at bounding box center [450, 577] width 114 height 10
click at [465, 645] on p at bounding box center [702, 652] width 703 height 14
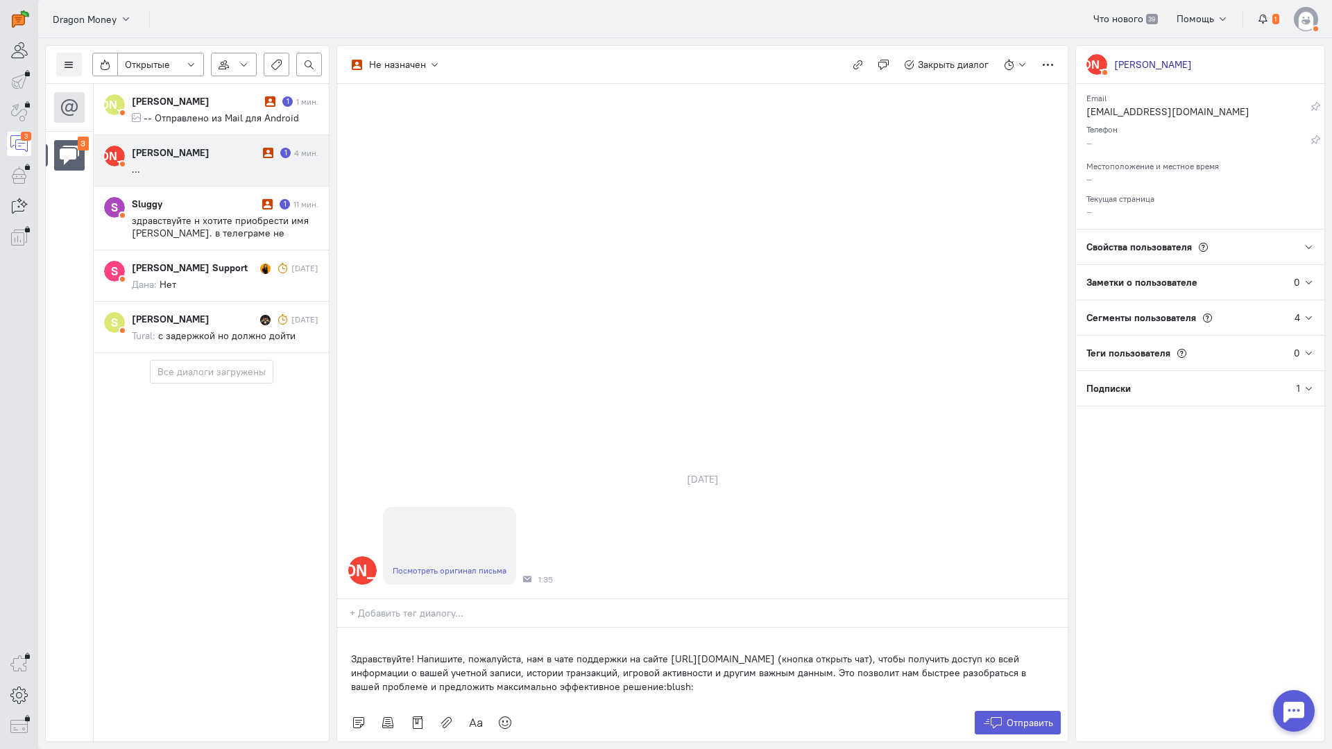
click at [345, 628] on div "Здравствуйте! Напишите, пожалуйста, нам в чате поддержки на сайте [URL][DOMAIN_…" at bounding box center [702, 666] width 730 height 76
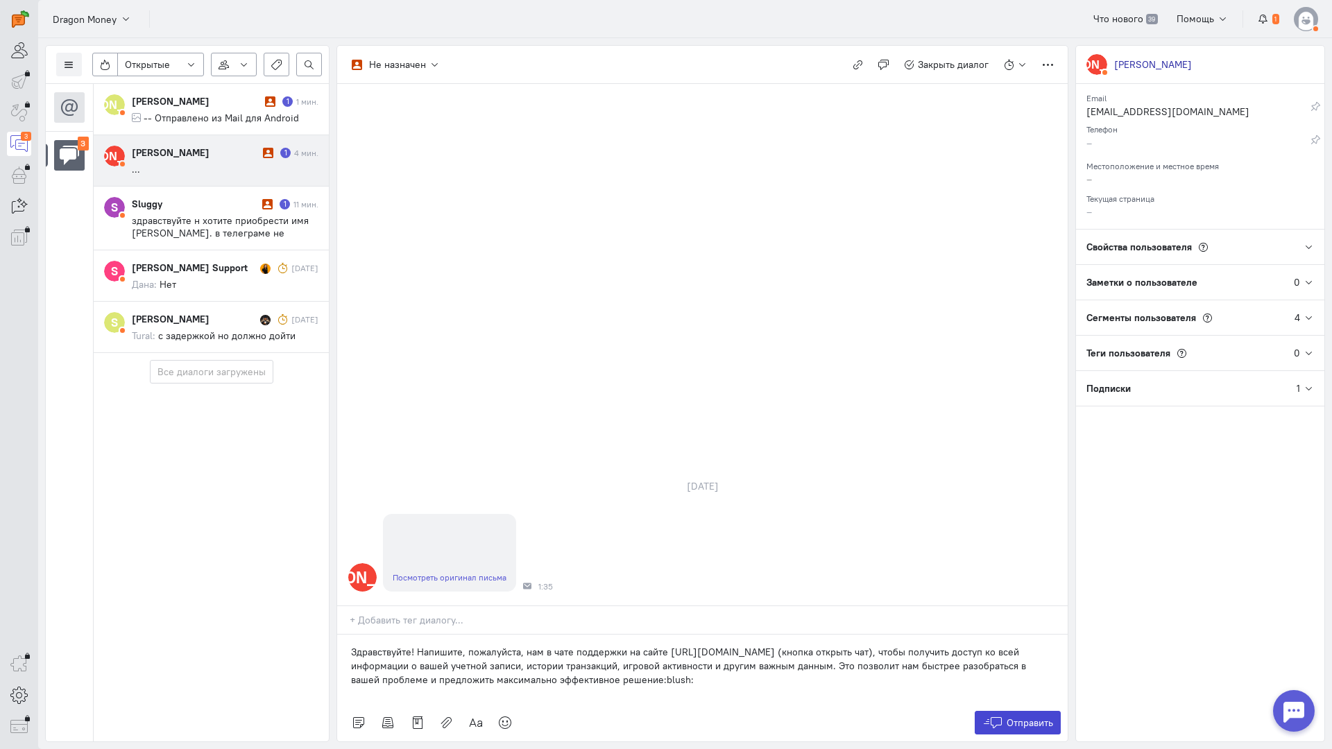
click at [985, 716] on icon at bounding box center [992, 723] width 21 height 14
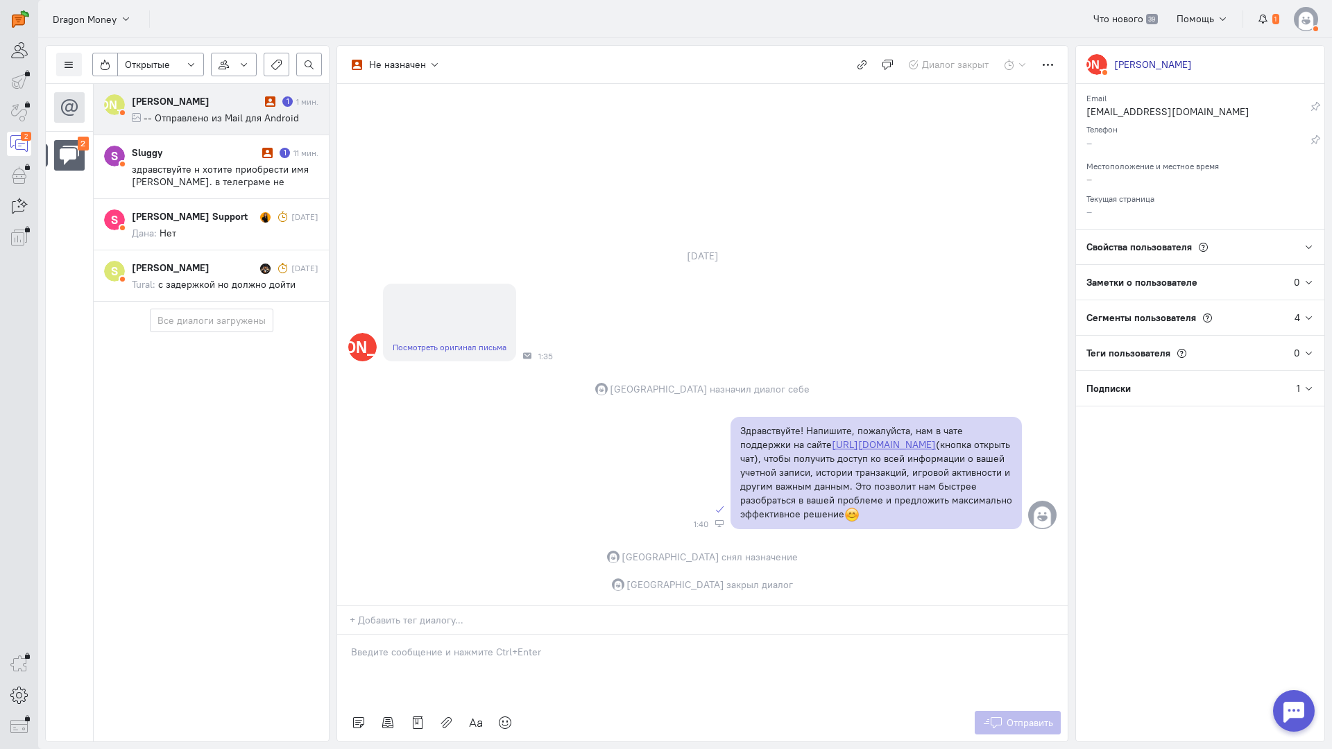
drag, startPoint x: 228, startPoint y: 107, endPoint x: 295, endPoint y: 127, distance: 69.6
click at [228, 107] on div "[PERSON_NAME]" at bounding box center [197, 101] width 130 height 14
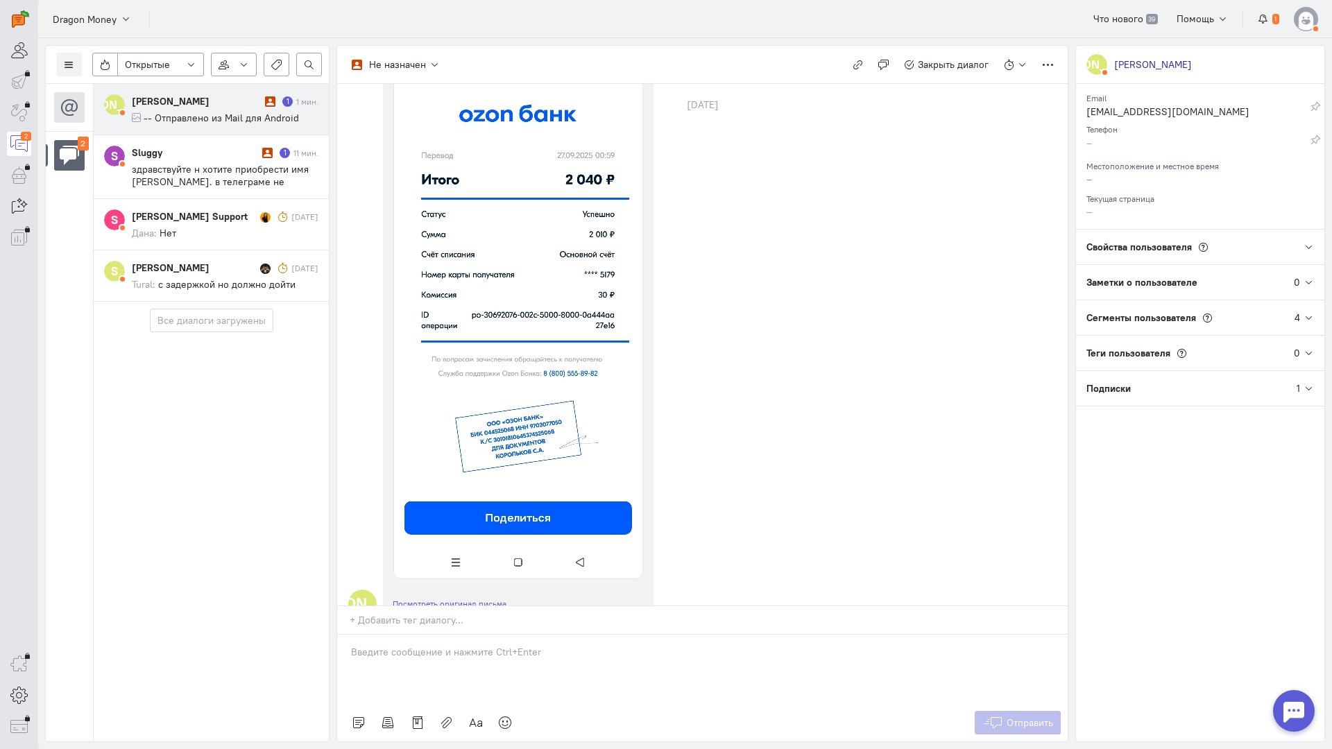
scroll to position [0, 0]
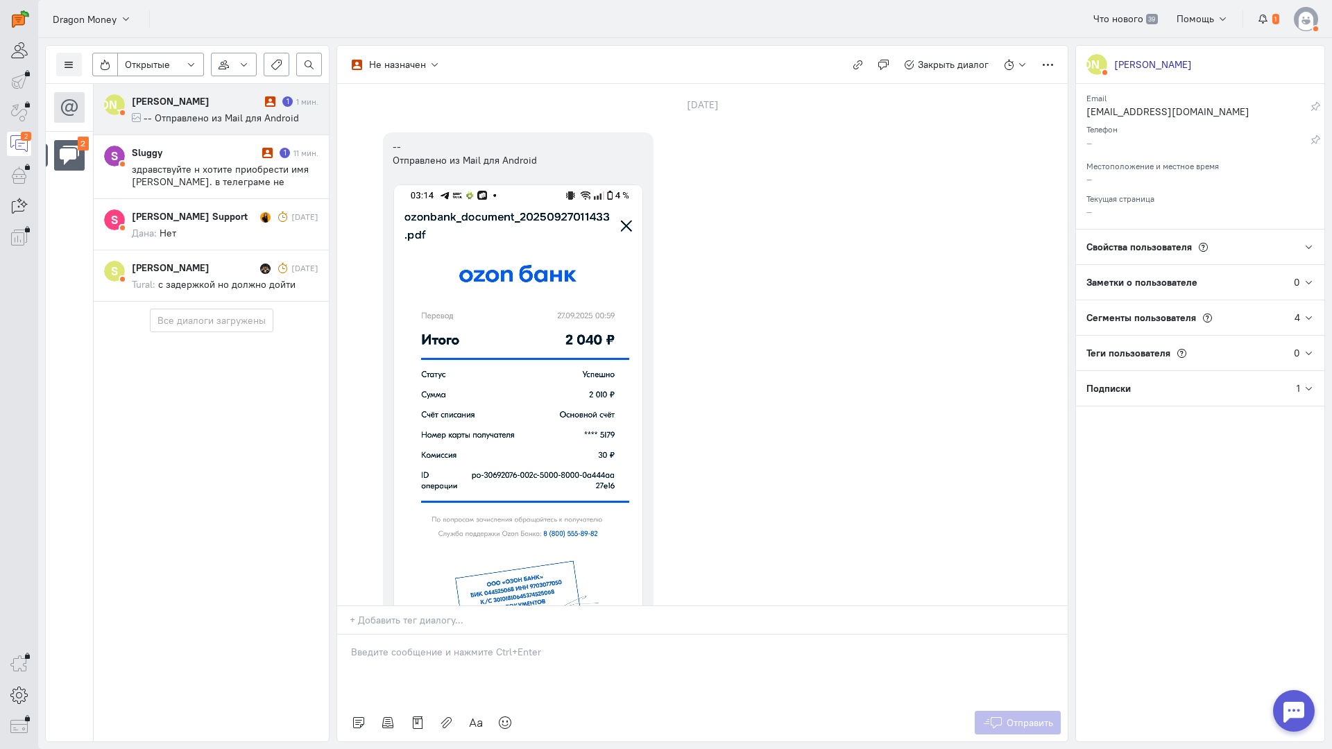
click at [486, 645] on p at bounding box center [702, 652] width 703 height 14
click at [341, 635] on div "Здравствуйте! Благодарим Вас за обращение и предоставленную информацию:blush:" at bounding box center [702, 669] width 730 height 69
click at [1005, 711] on button "Отправить" at bounding box center [1018, 723] width 87 height 24
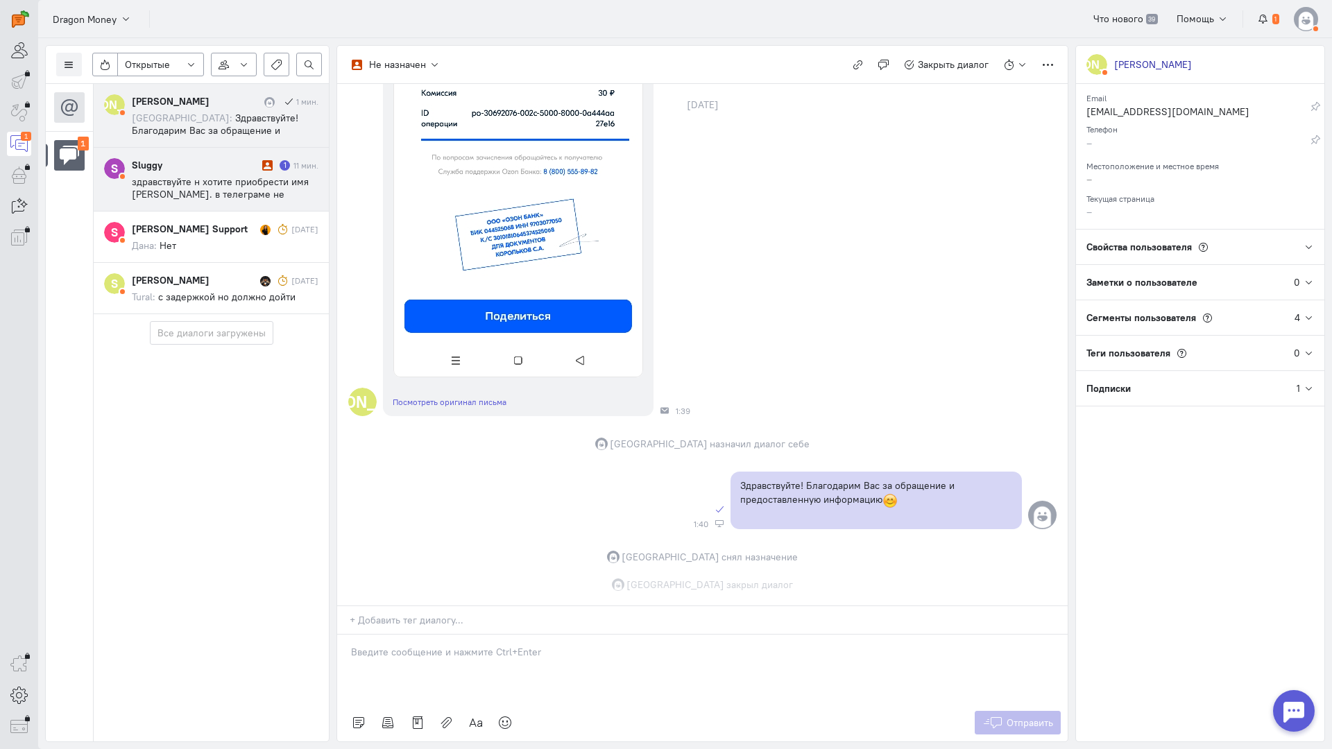
scroll to position [447, 0]
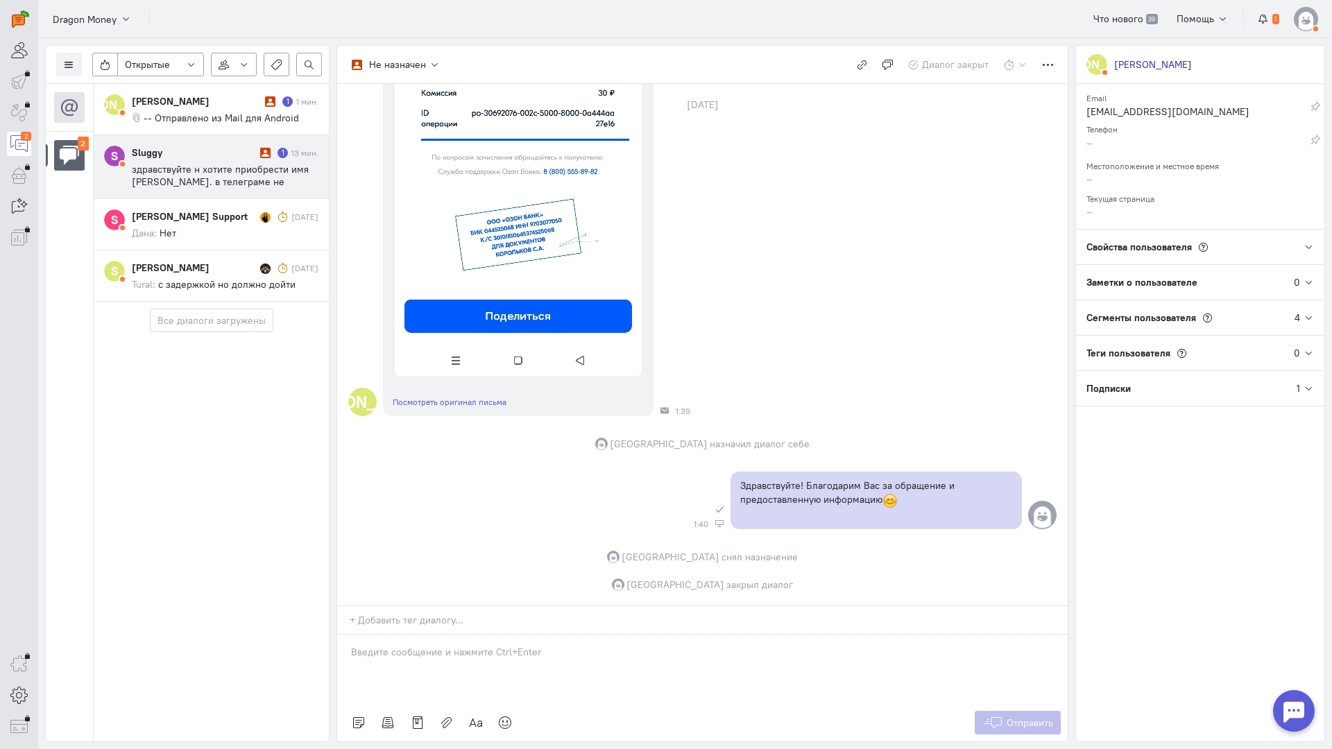
click at [216, 167] on span "здравствуйте н хотите приобрести имя [PERSON_NAME]. в телеграме не дорого прода…" at bounding box center [220, 181] width 177 height 37
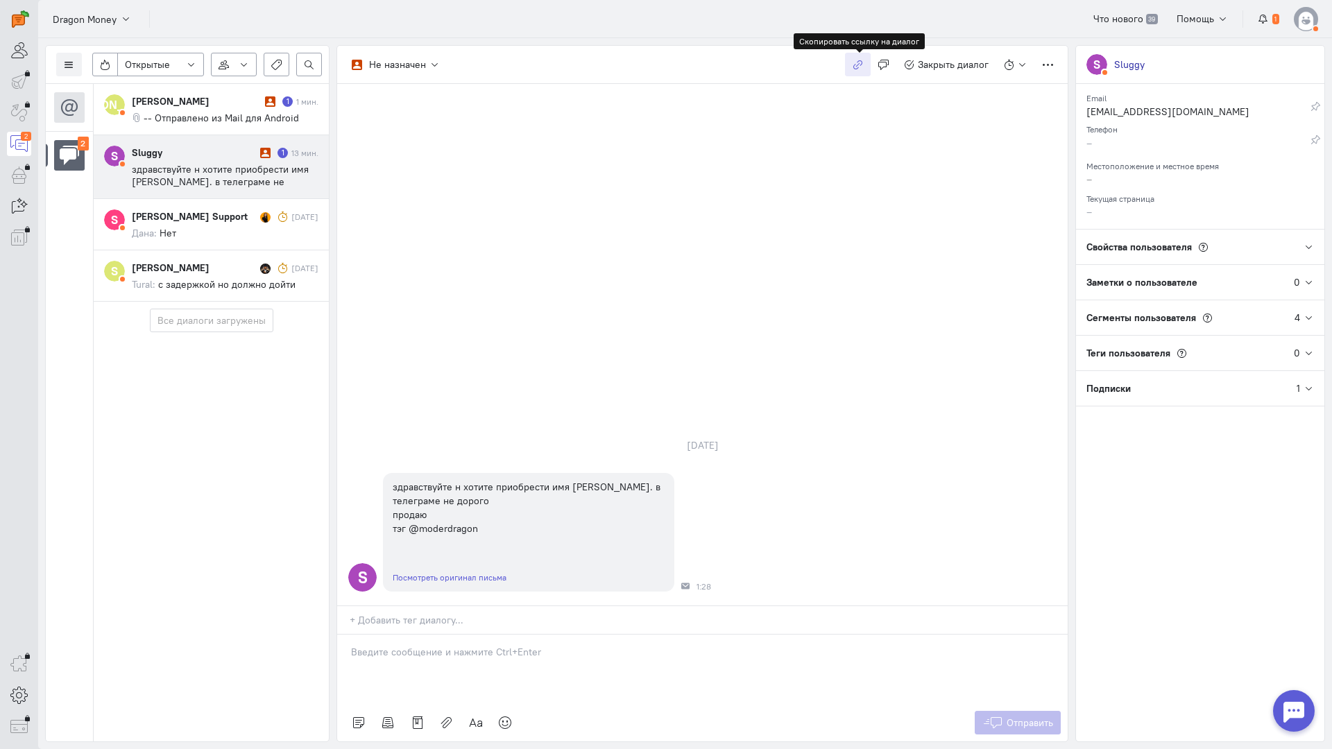
click at [858, 62] on icon "button" at bounding box center [857, 65] width 10 height 10
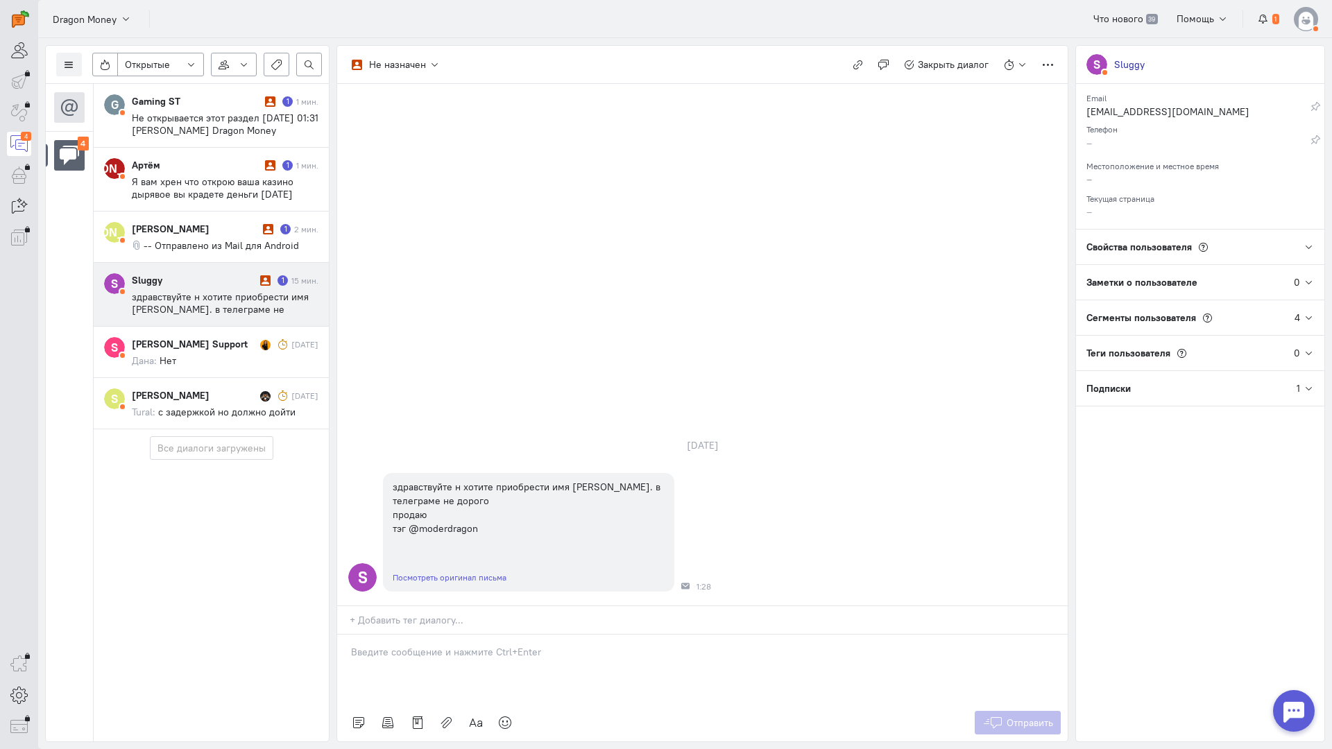
click at [443, 645] on p at bounding box center [702, 652] width 703 height 14
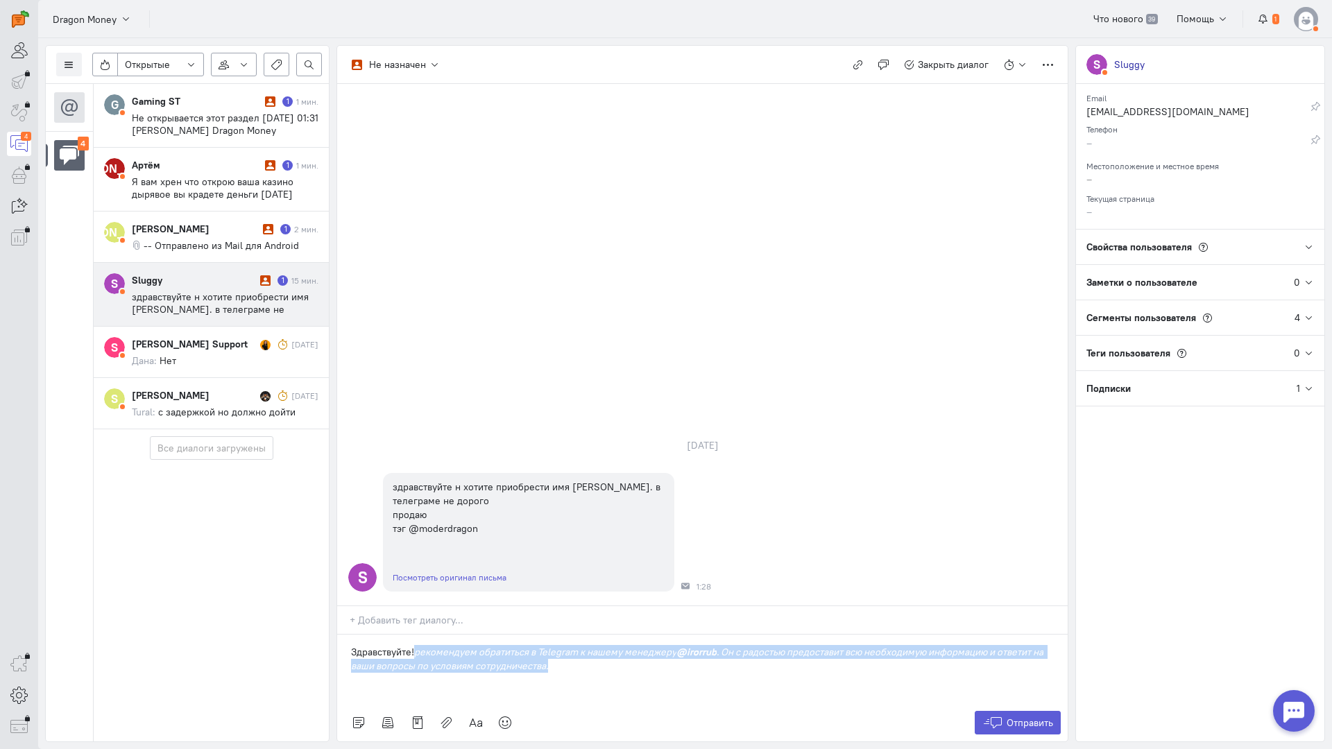
drag, startPoint x: 540, startPoint y: 581, endPoint x: 418, endPoint y: 570, distance: 122.6
click at [418, 645] on p "Здравствуйте! рекомендуем обратиться в Telegram к нашему менеджеру @irorrub . О…" at bounding box center [702, 659] width 703 height 28
click at [608, 645] on p "Здравствуйте! рекомендуем обратиться в Telegram к нашему менеджеру @irorrub . О…" at bounding box center [702, 659] width 703 height 28
drag, startPoint x: 575, startPoint y: 582, endPoint x: 418, endPoint y: 568, distance: 157.4
click at [418, 645] on p "Здравствуйте! рекомендуем обратиться в Telegram к нашему менеджеру @irorrub . О…" at bounding box center [702, 659] width 703 height 28
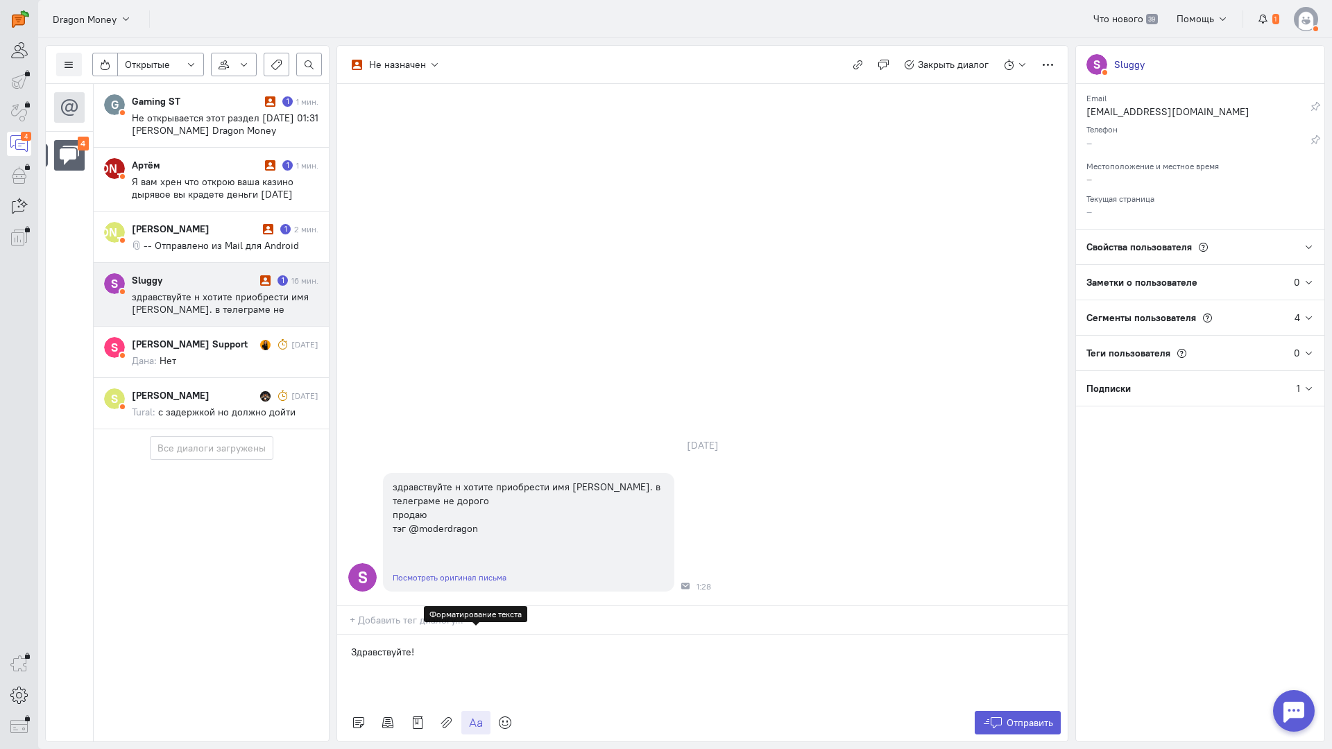
click at [473, 716] on icon at bounding box center [476, 723] width 14 height 14
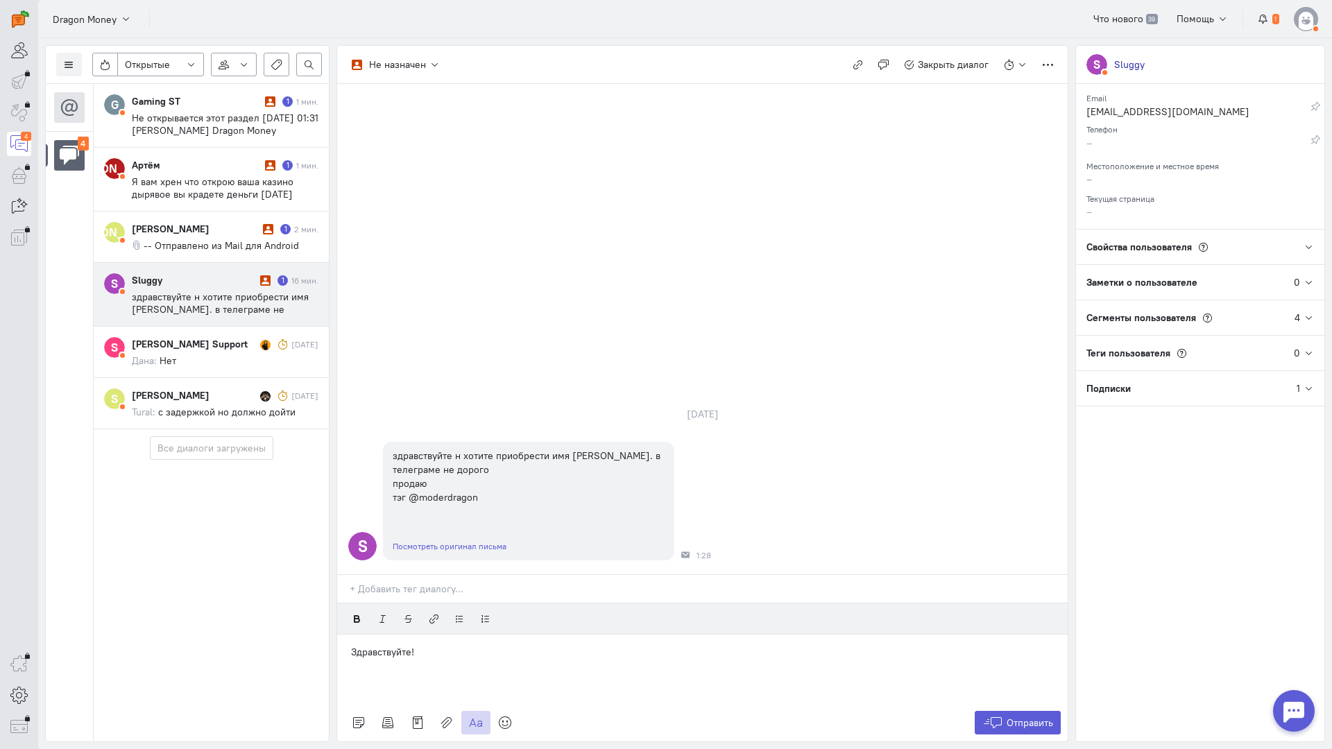
click at [745, 153] on div "[DATE] S здравствуйте н хотите приобрести имя [PERSON_NAME]. в телеграме не дор…" at bounding box center [702, 329] width 730 height 490
click at [468, 635] on div "Здравствуйте!" at bounding box center [702, 669] width 730 height 69
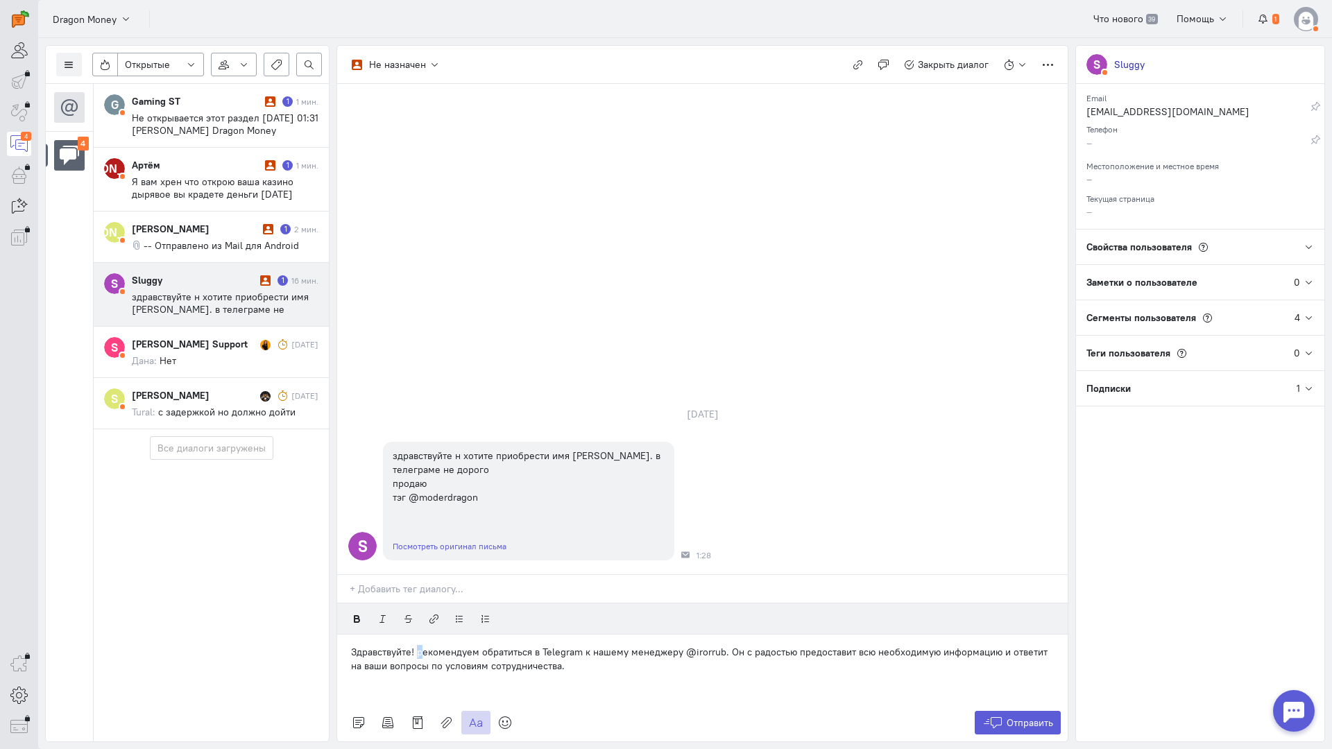
click at [416, 645] on p "Здравствуйте! рекомендуем обратиться в Telegram к нашему менеджеру @irorrub. Он…" at bounding box center [702, 659] width 703 height 28
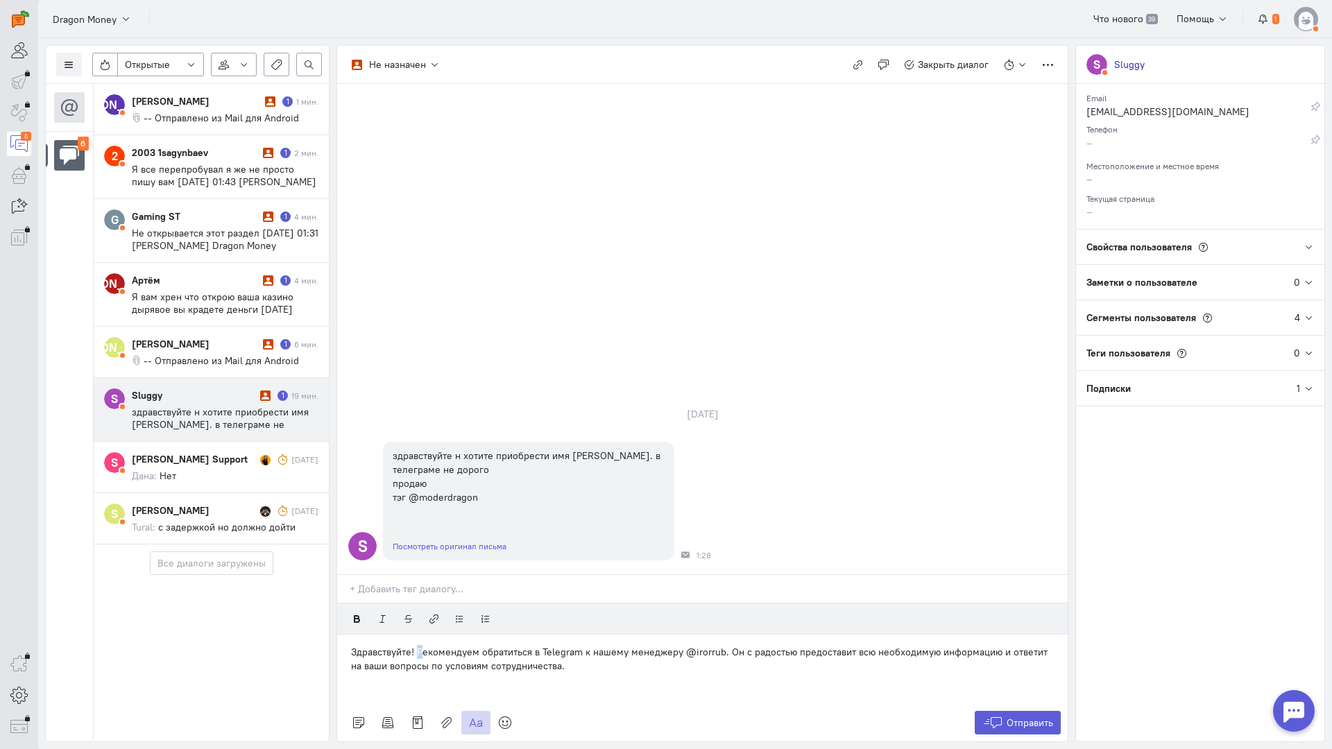
click at [417, 645] on p "Здравствуйте! Рекомендуем обратиться в Telegram к нашему менеджеру @irorrub. Он…" at bounding box center [702, 659] width 703 height 28
drag, startPoint x: 694, startPoint y: 582, endPoint x: 532, endPoint y: 583, distance: 162.3
click at [532, 645] on p "Здравствуйте! По данному вопросу рекомендуем обратиться в Telegram к нашему мен…" at bounding box center [702, 659] width 703 height 28
click at [499, 716] on icon at bounding box center [505, 723] width 14 height 14
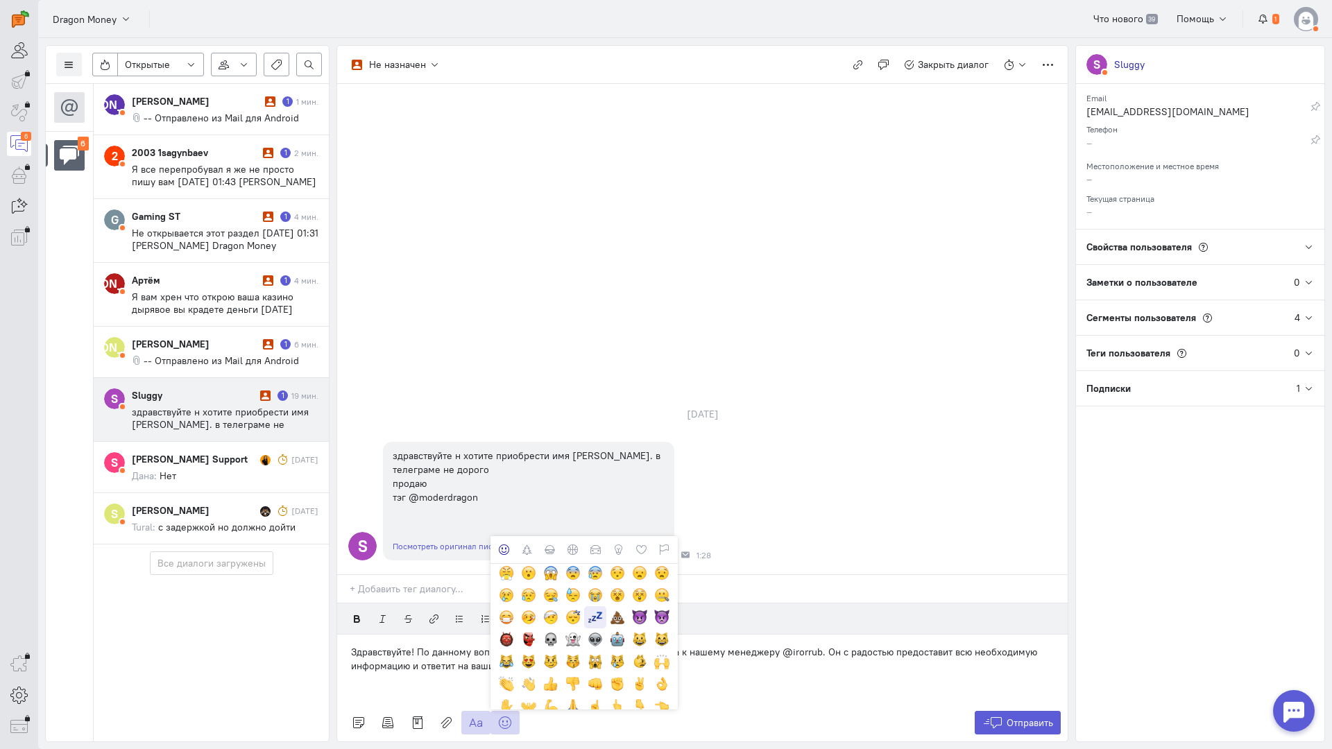
scroll to position [277, 0]
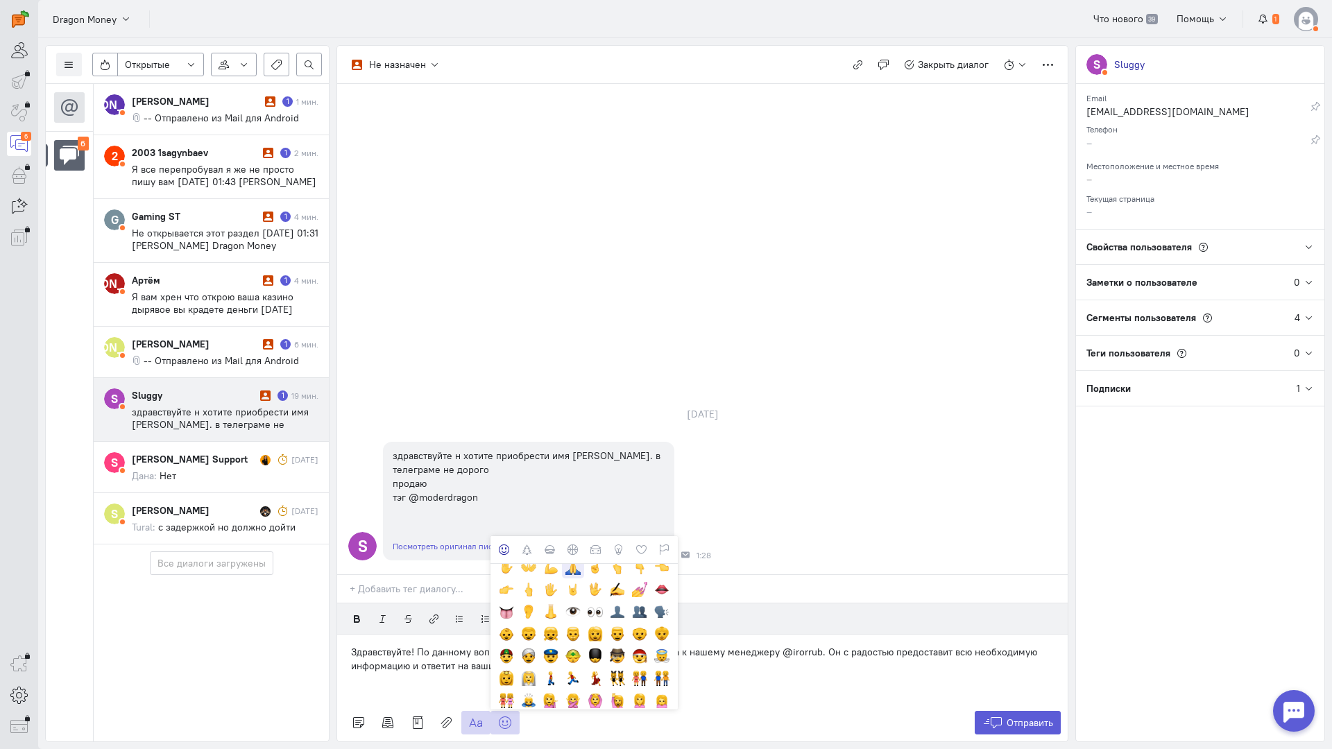
click at [574, 560] on div at bounding box center [572, 567] width 15 height 15
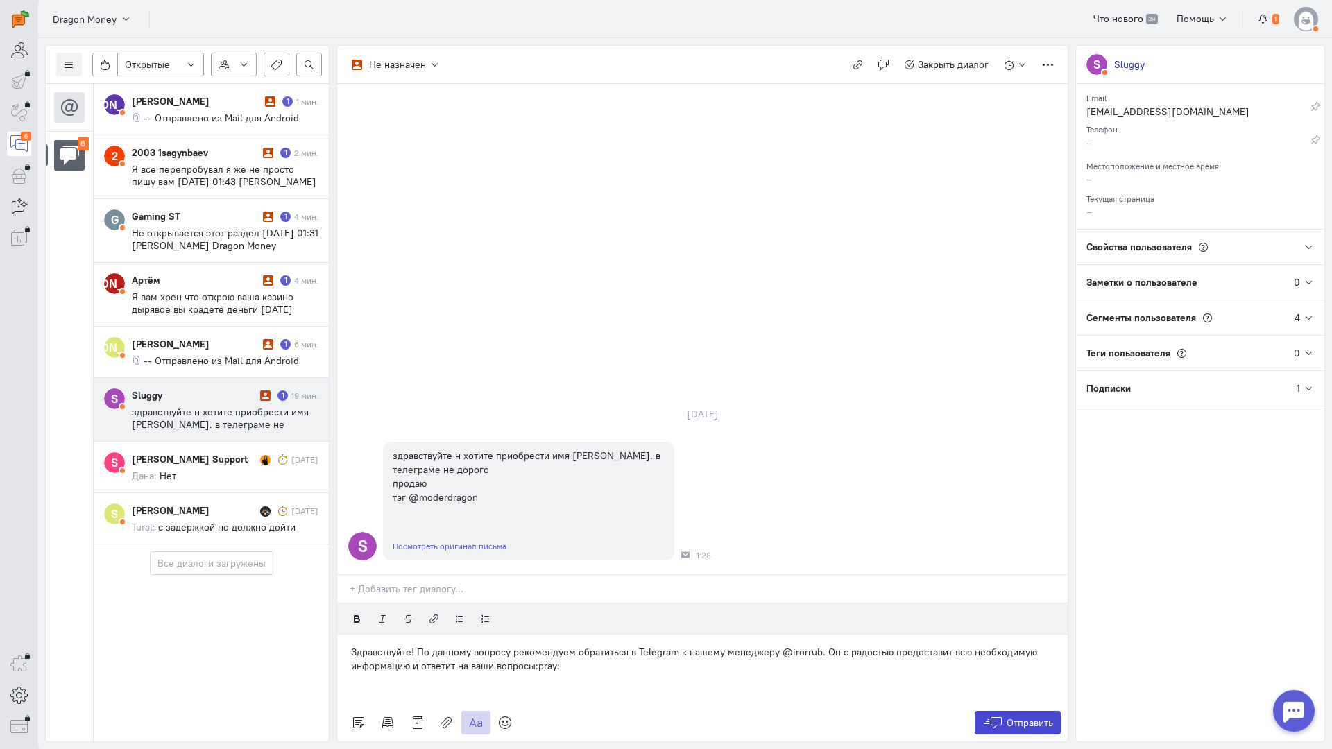
click at [1032, 717] on span "Отправить" at bounding box center [1029, 723] width 46 height 12
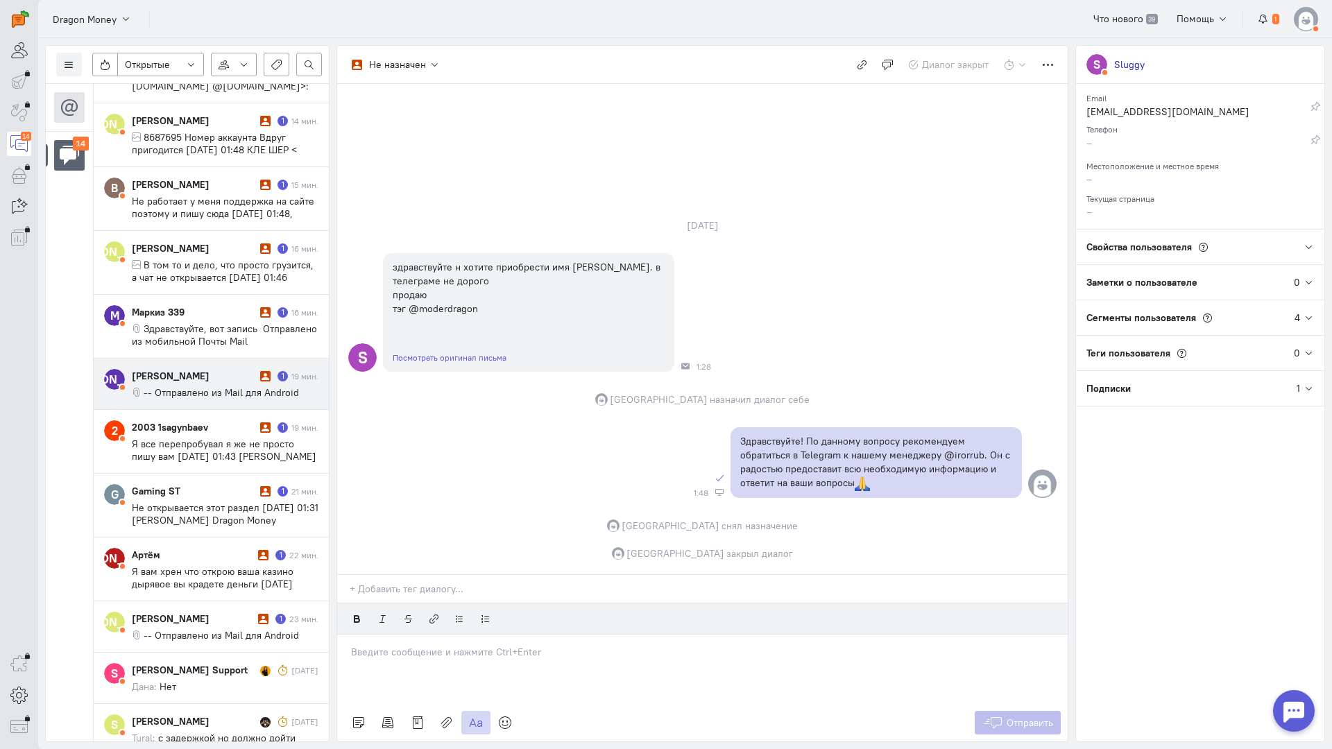
scroll to position [431, 0]
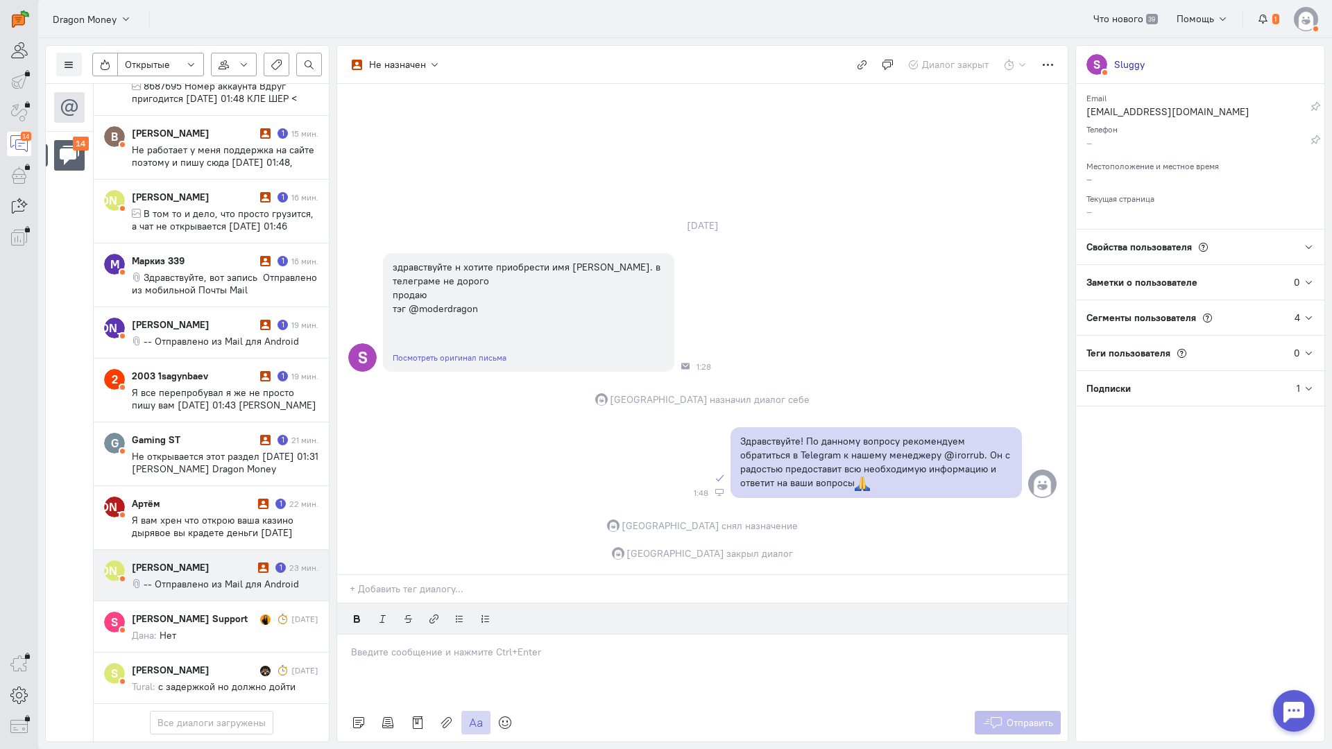
click at [211, 578] on span "-- Отправлено из Mail для Android" at bounding box center [221, 584] width 155 height 12
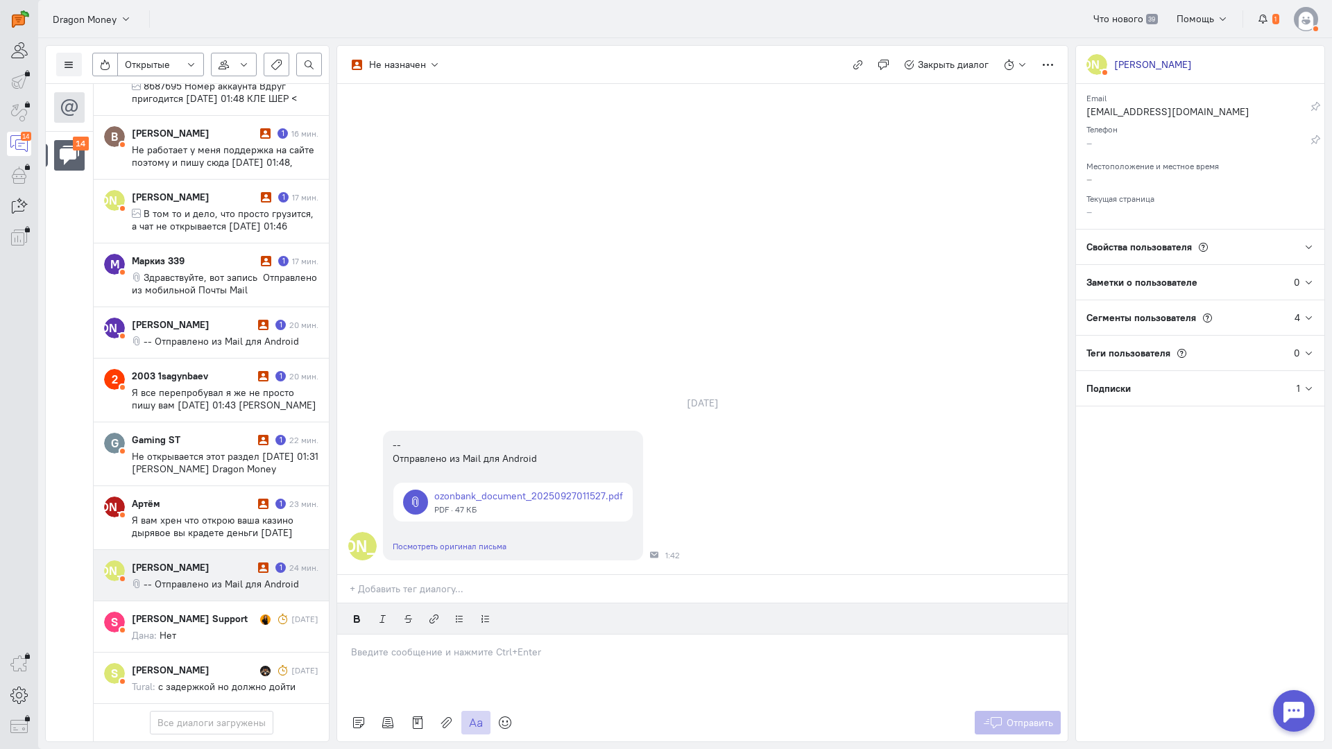
click at [404, 635] on div at bounding box center [702, 669] width 730 height 69
click at [348, 635] on div "Здравствуйте! Благодарим Вас за обращение и предоставленную информацию:blush:" at bounding box center [702, 669] width 730 height 69
click at [999, 716] on icon at bounding box center [992, 723] width 21 height 14
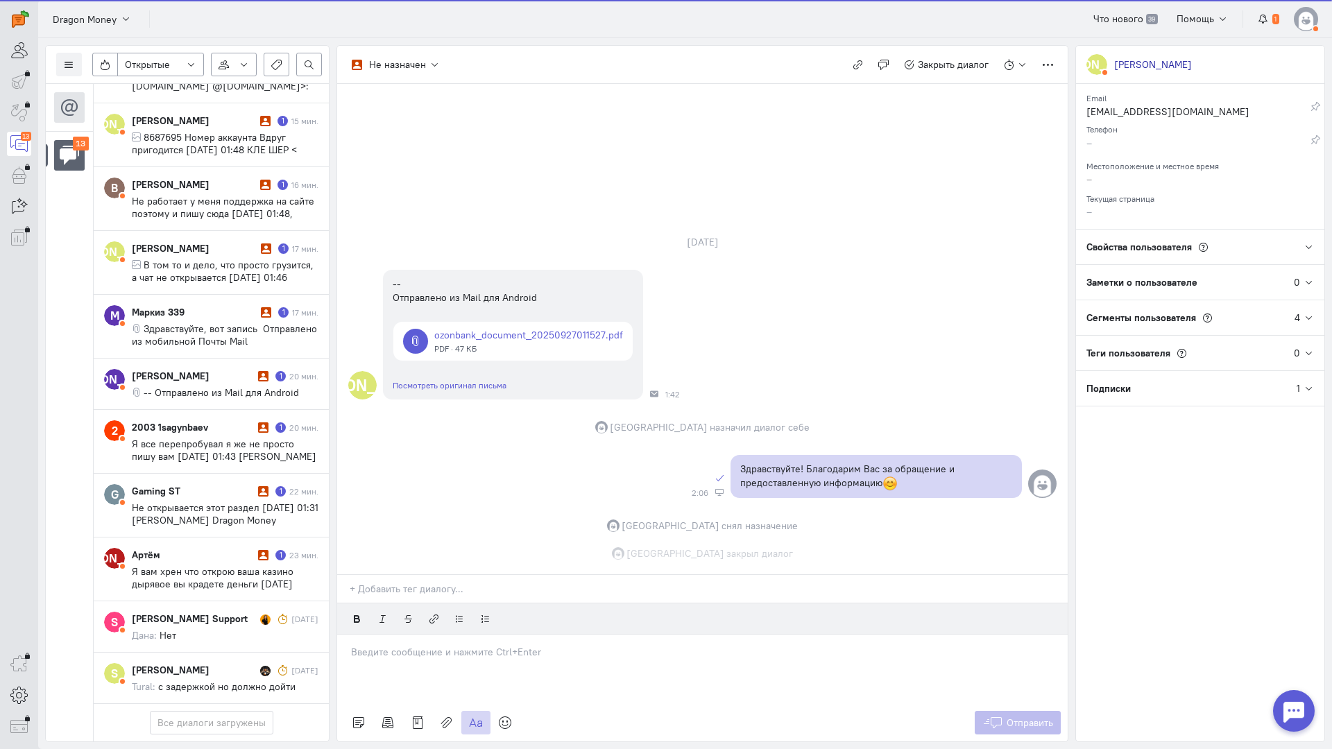
scroll to position [381, 0]
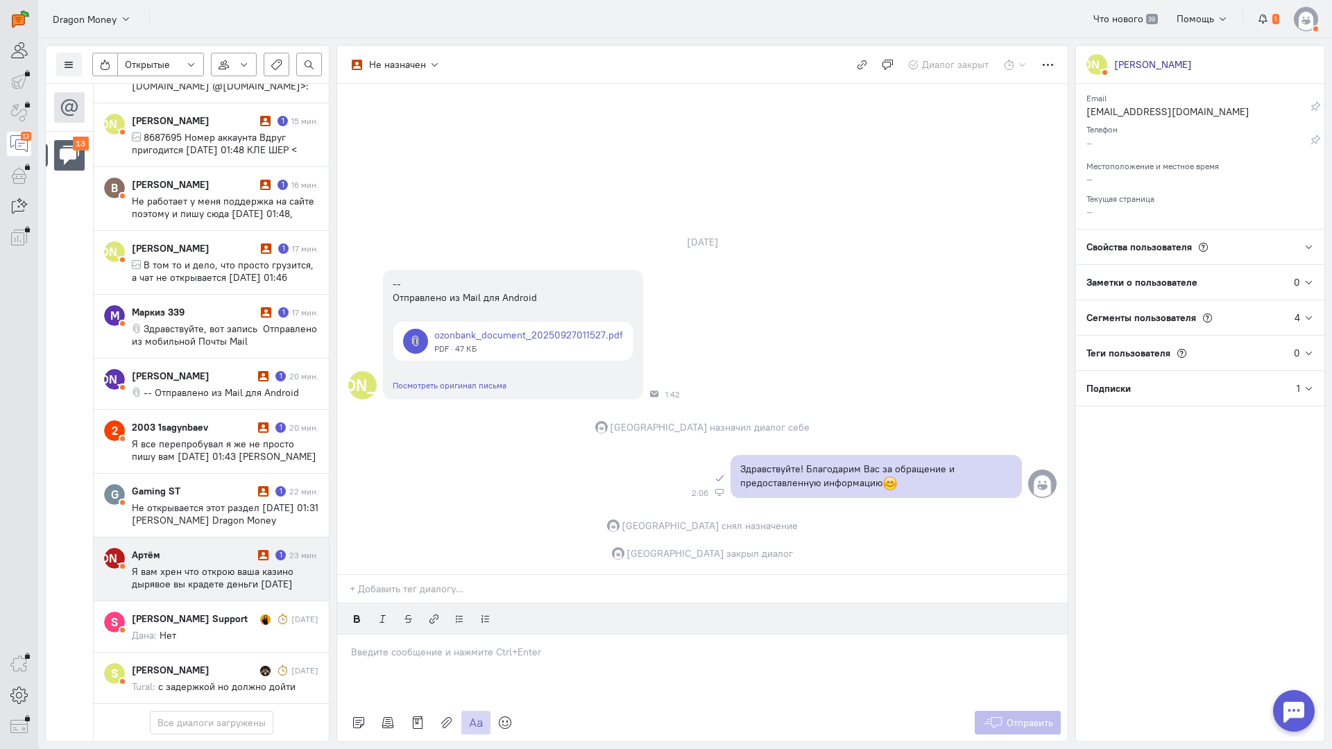
click at [204, 565] on span "Я вам хрен что открою ваша казино дырявое вы крадете деньги [DATE] 01:40 [PERSO…" at bounding box center [217, 596] width 171 height 62
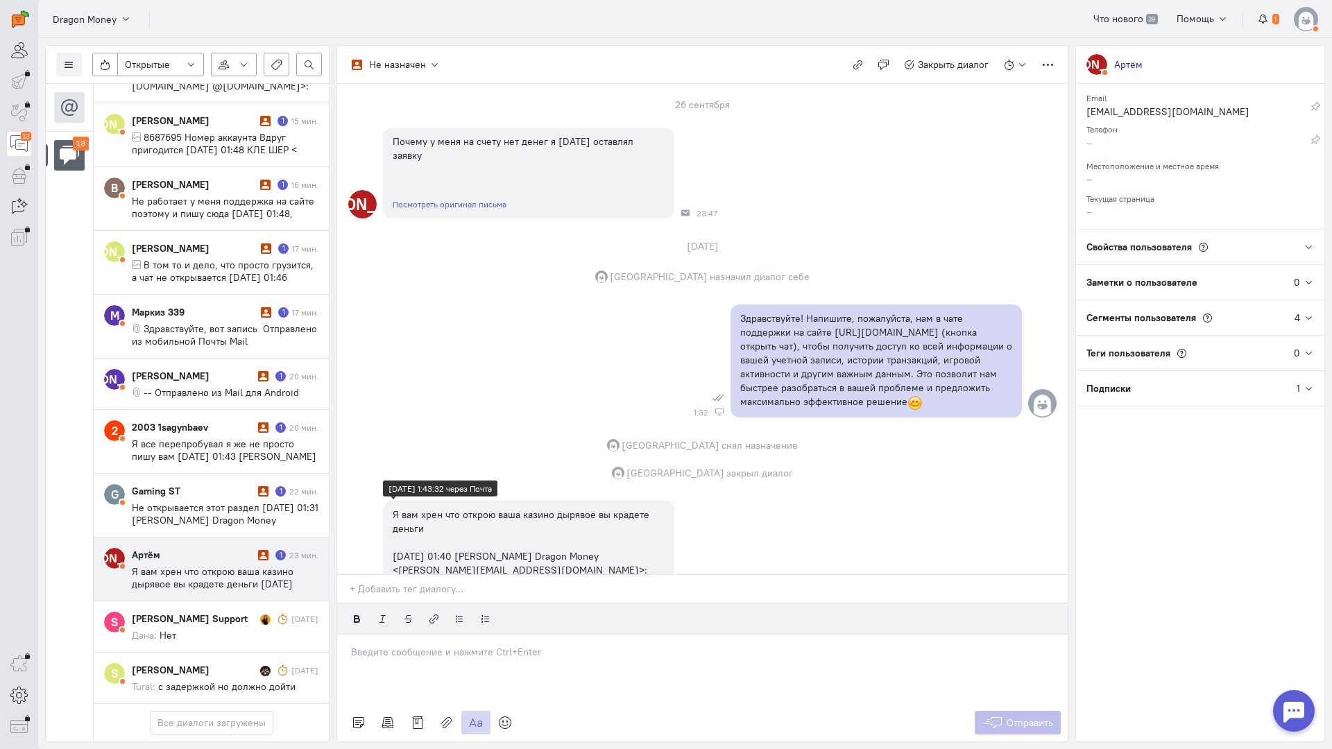
scroll to position [0, 0]
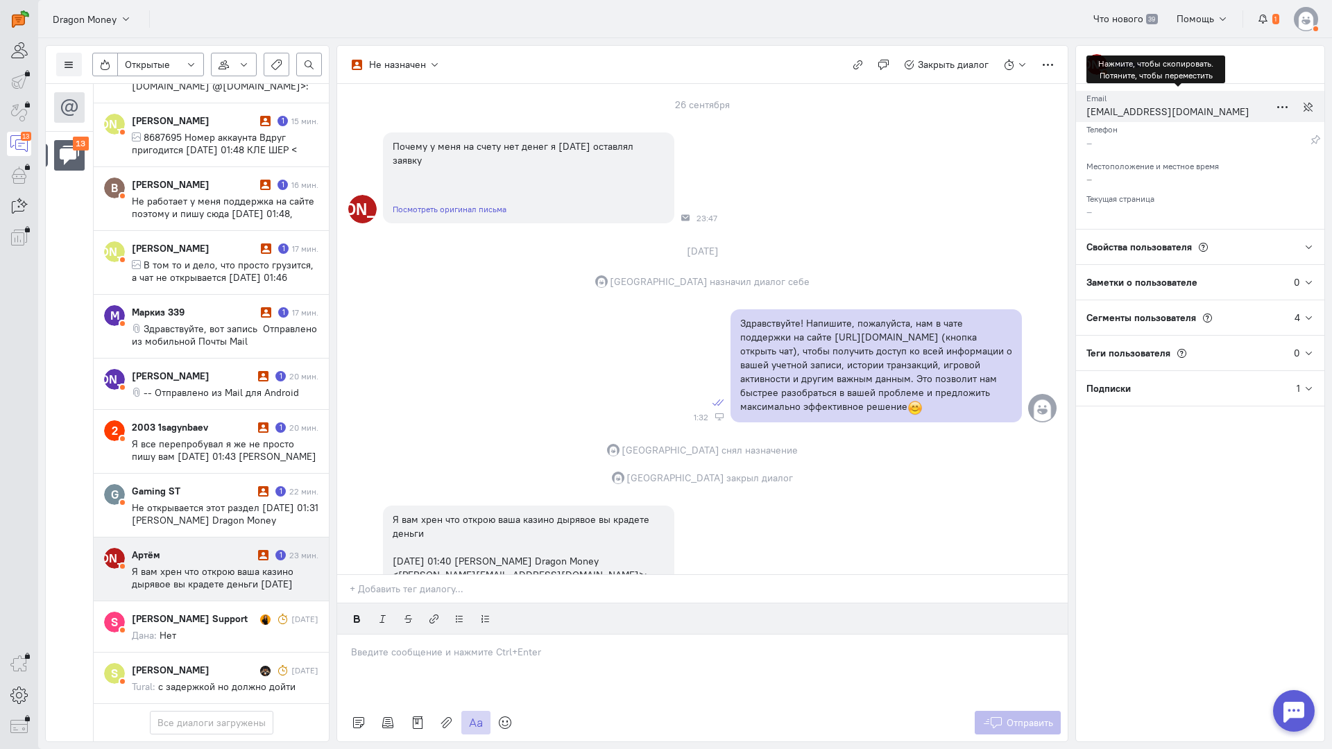
click at [1130, 113] on div "[EMAIL_ADDRESS][DOMAIN_NAME]" at bounding box center [1177, 113] width 183 height 17
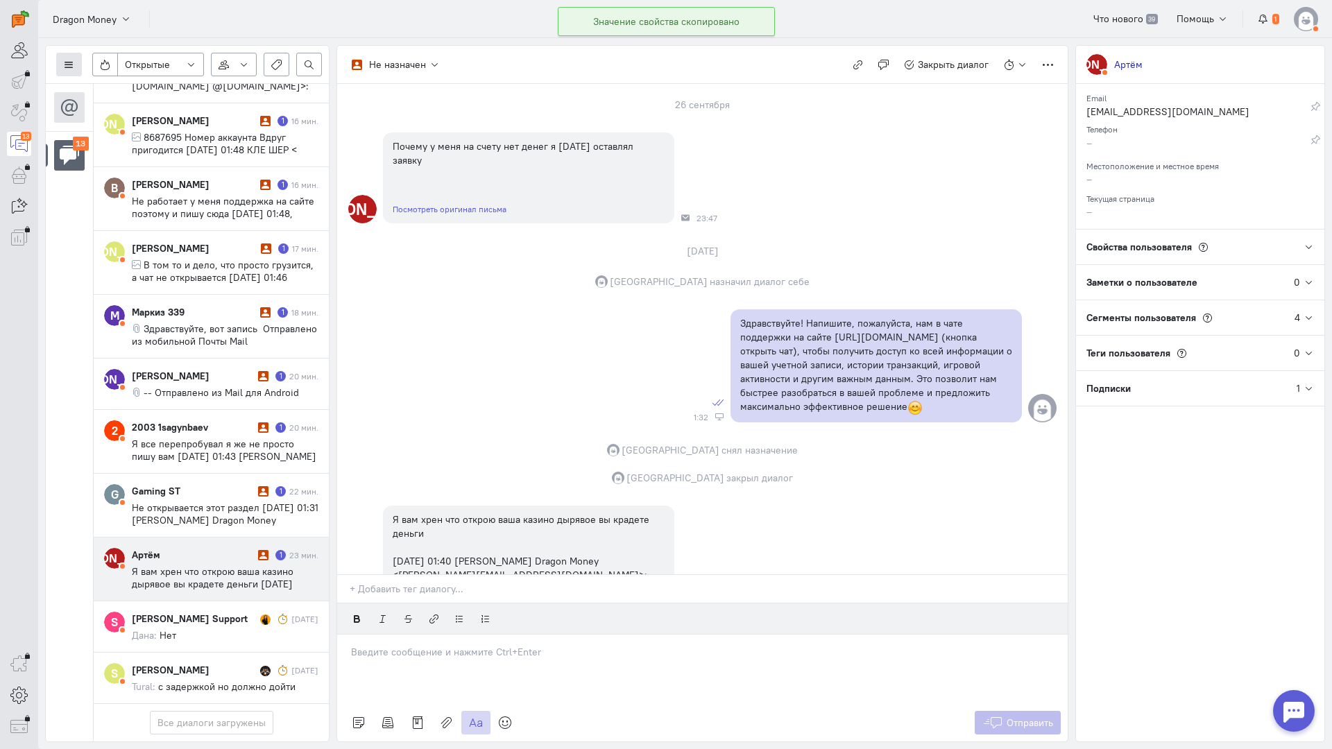
click at [74, 60] on button at bounding box center [69, 65] width 26 height 24
click at [95, 83] on button "Список пользователей" at bounding box center [127, 92] width 142 height 22
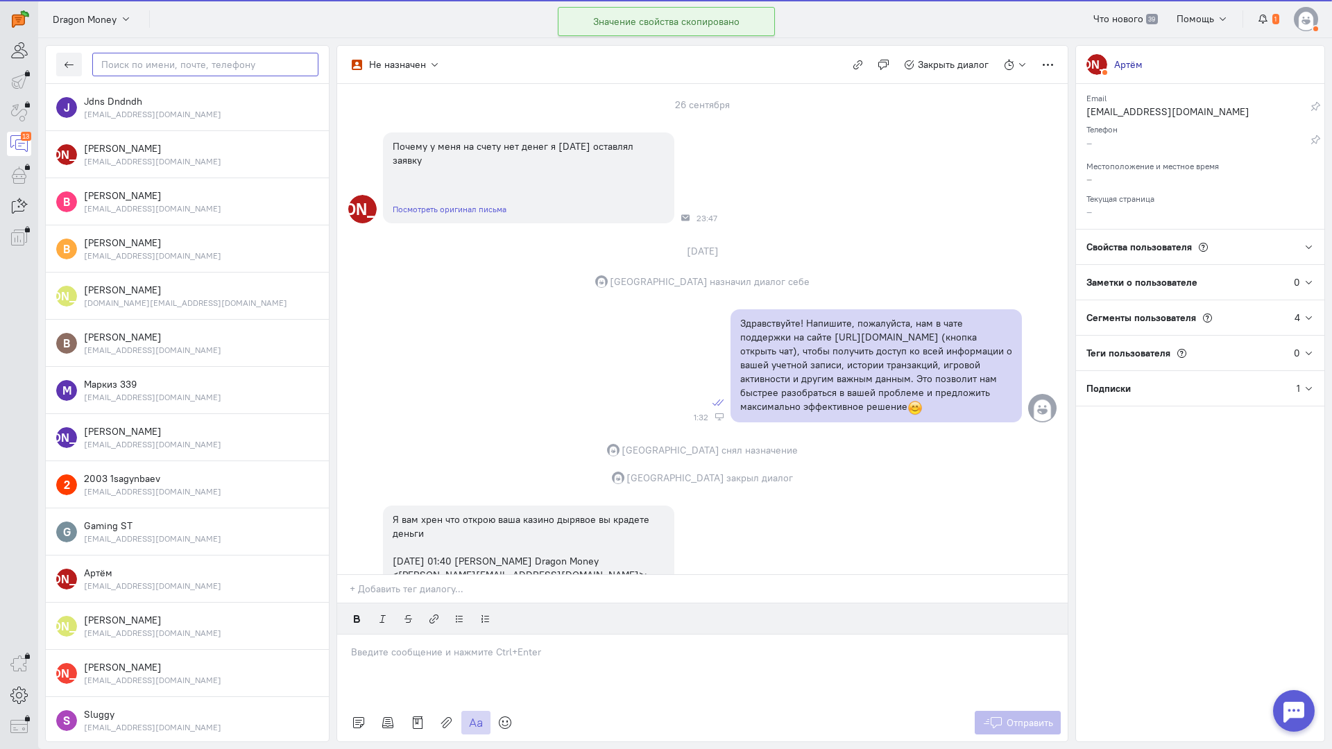
click at [216, 69] on input "text" at bounding box center [205, 65] width 226 height 24
paste input "www.artemkalgin"
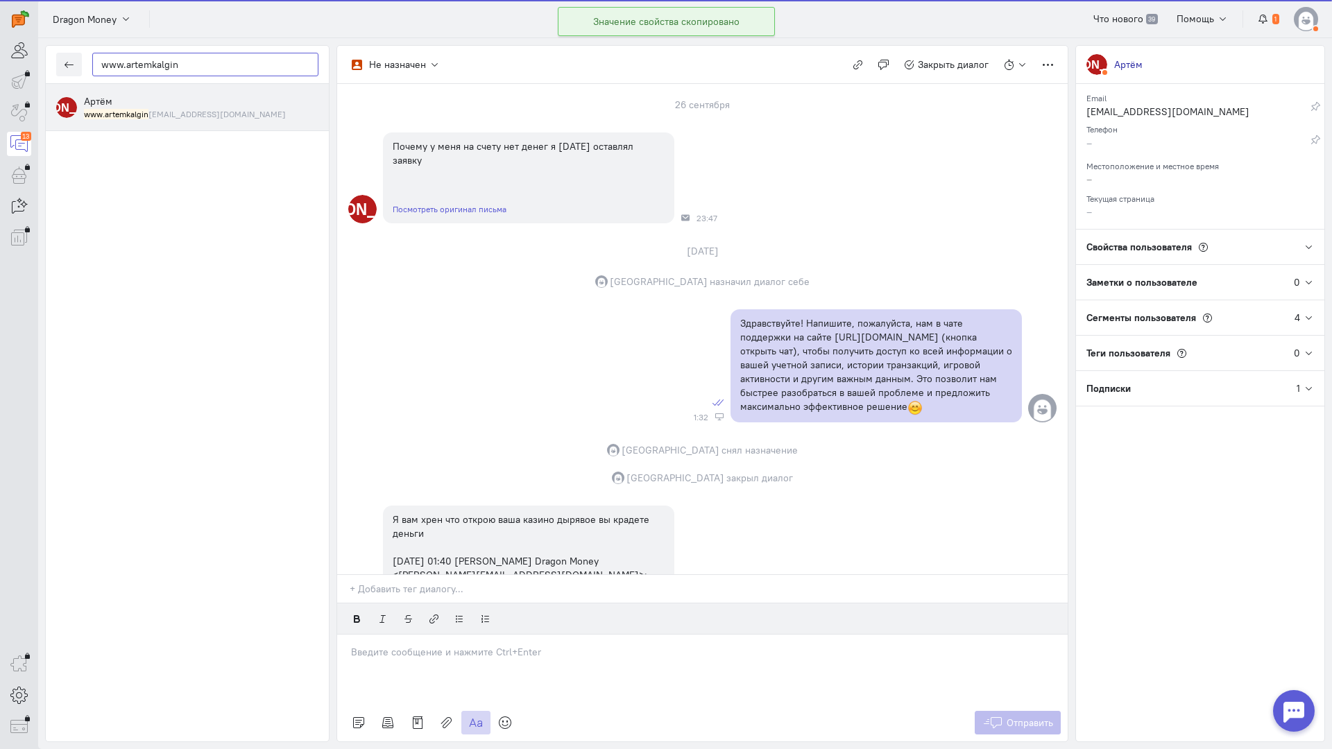
type input "www.artemkalgin"
click at [182, 121] on div "[PERSON_NAME] Артём www.artemkalgin [EMAIL_ADDRESS][DOMAIN_NAME]" at bounding box center [187, 107] width 283 height 47
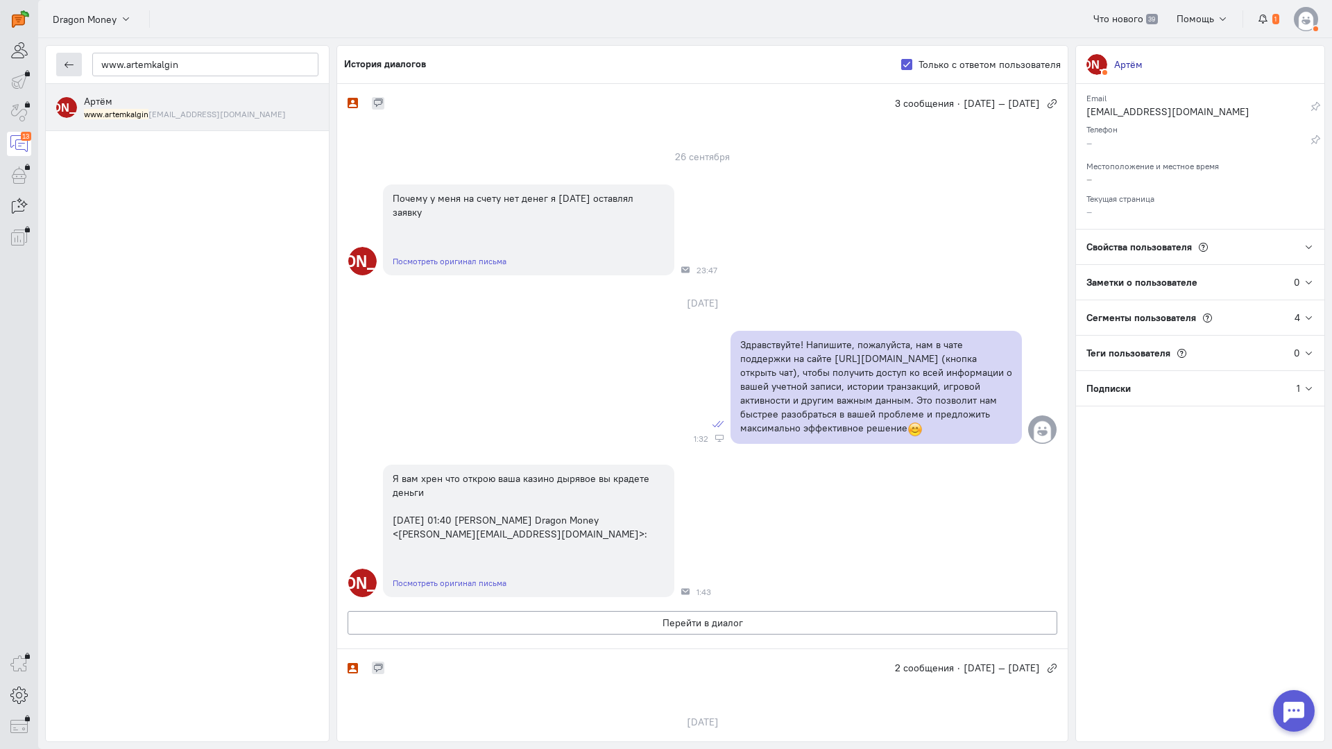
click at [72, 62] on icon "button" at bounding box center [69, 65] width 10 height 10
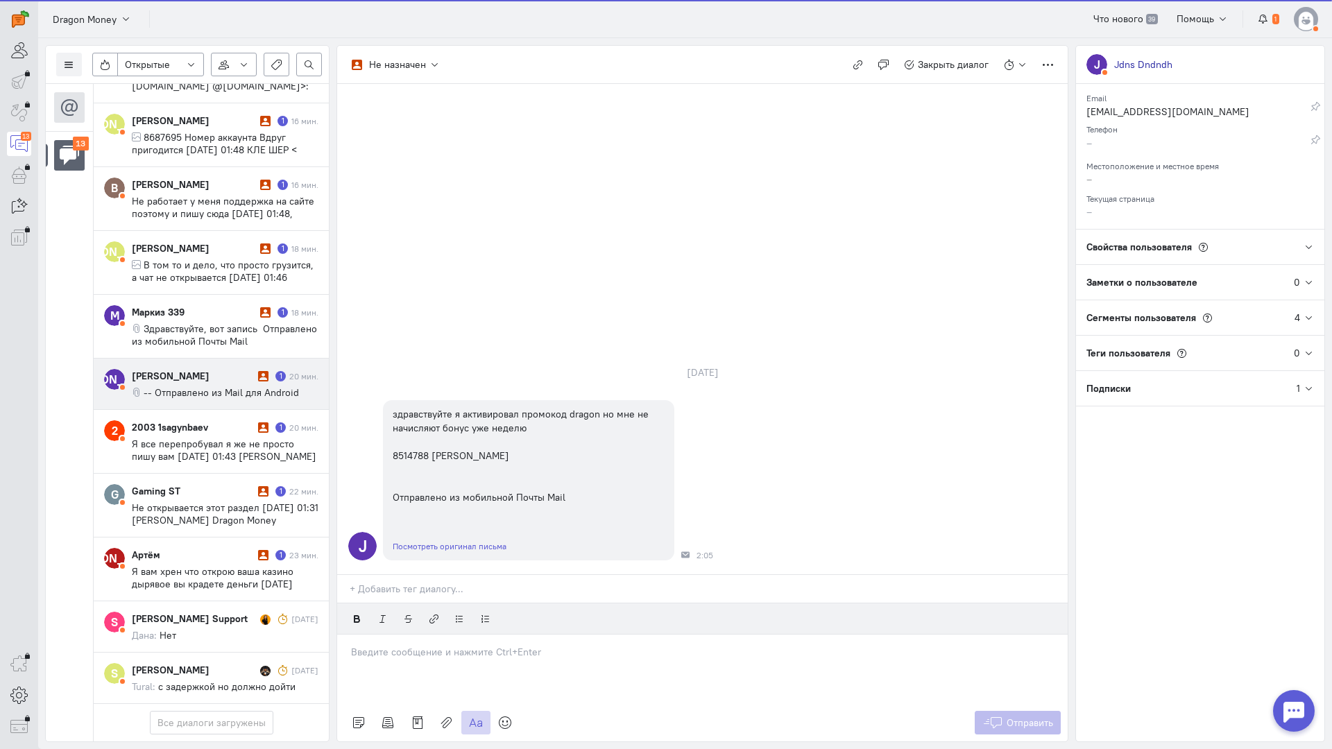
scroll to position [381, 0]
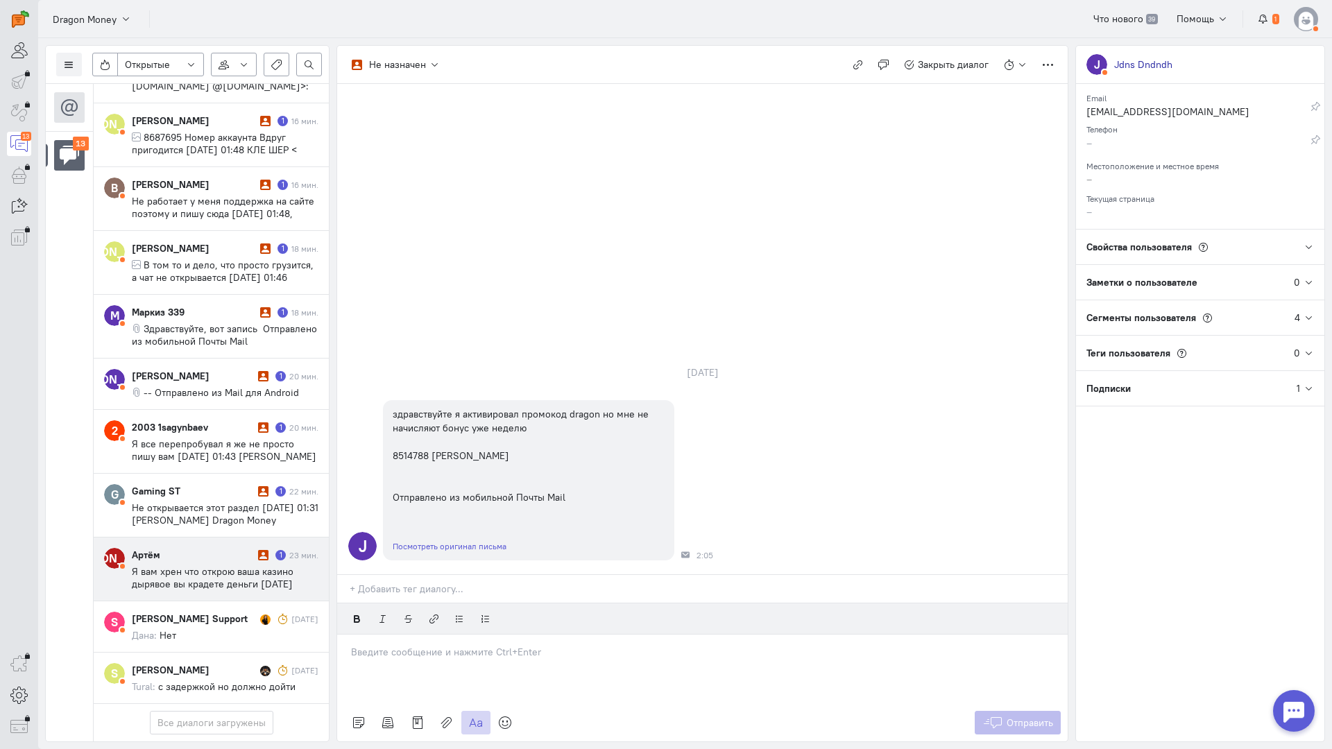
click at [194, 565] on span "Я вам хрен что открою ваша казино дырявое вы крадете деньги [DATE] 01:40 [PERSO…" at bounding box center [217, 596] width 171 height 62
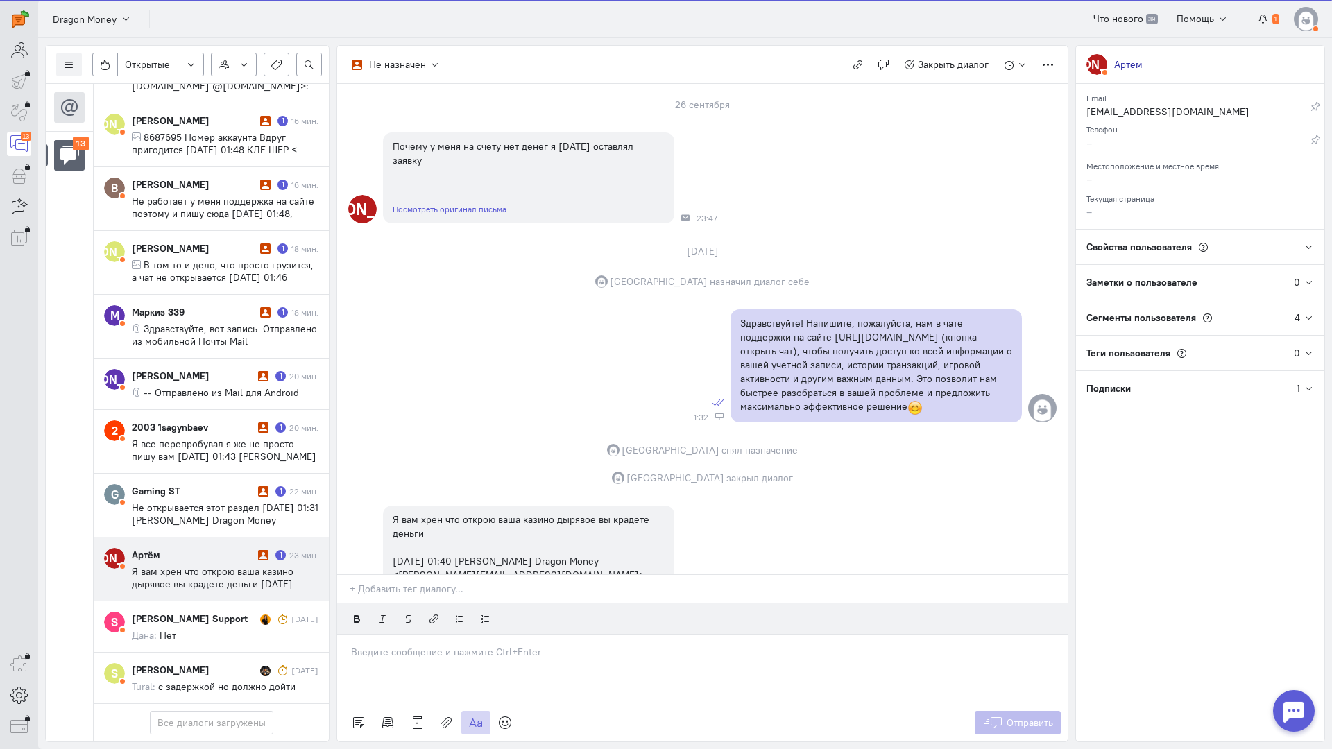
scroll to position [150, 0]
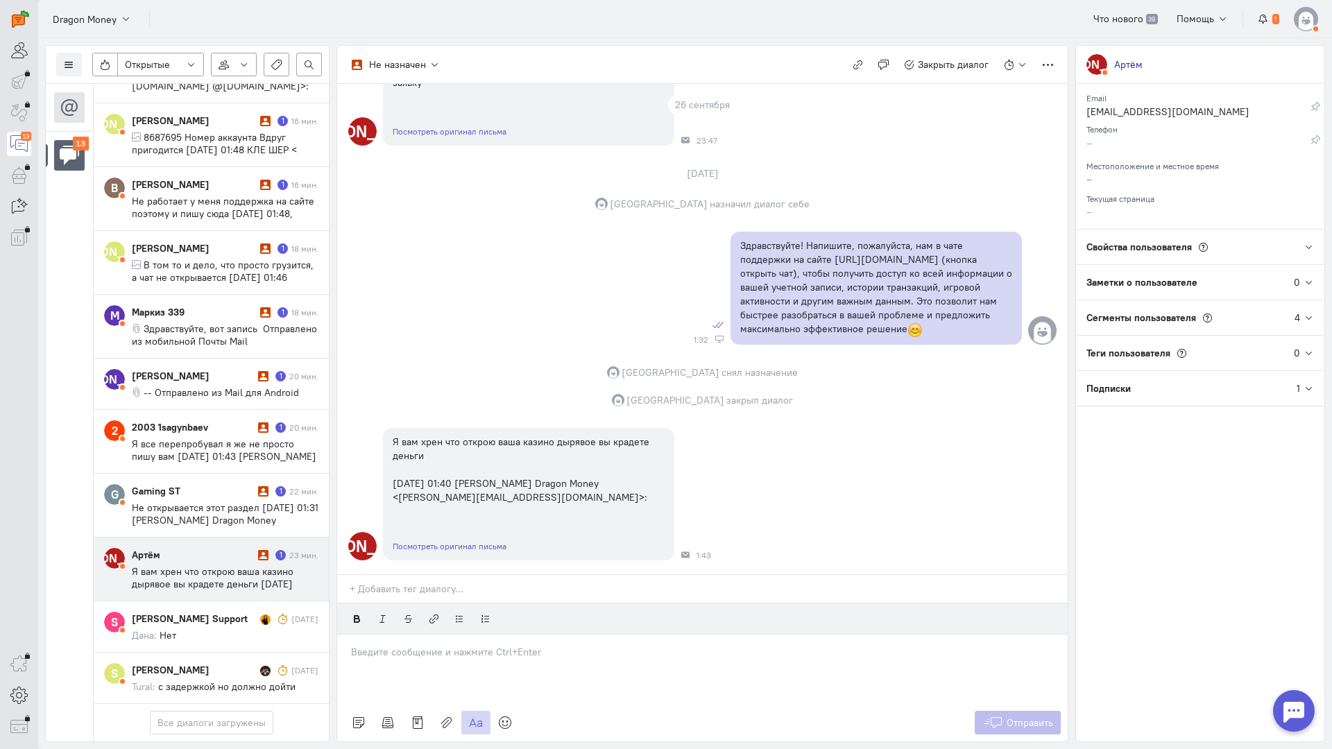
click at [460, 635] on div at bounding box center [702, 669] width 730 height 69
click at [505, 716] on icon at bounding box center [505, 723] width 14 height 14
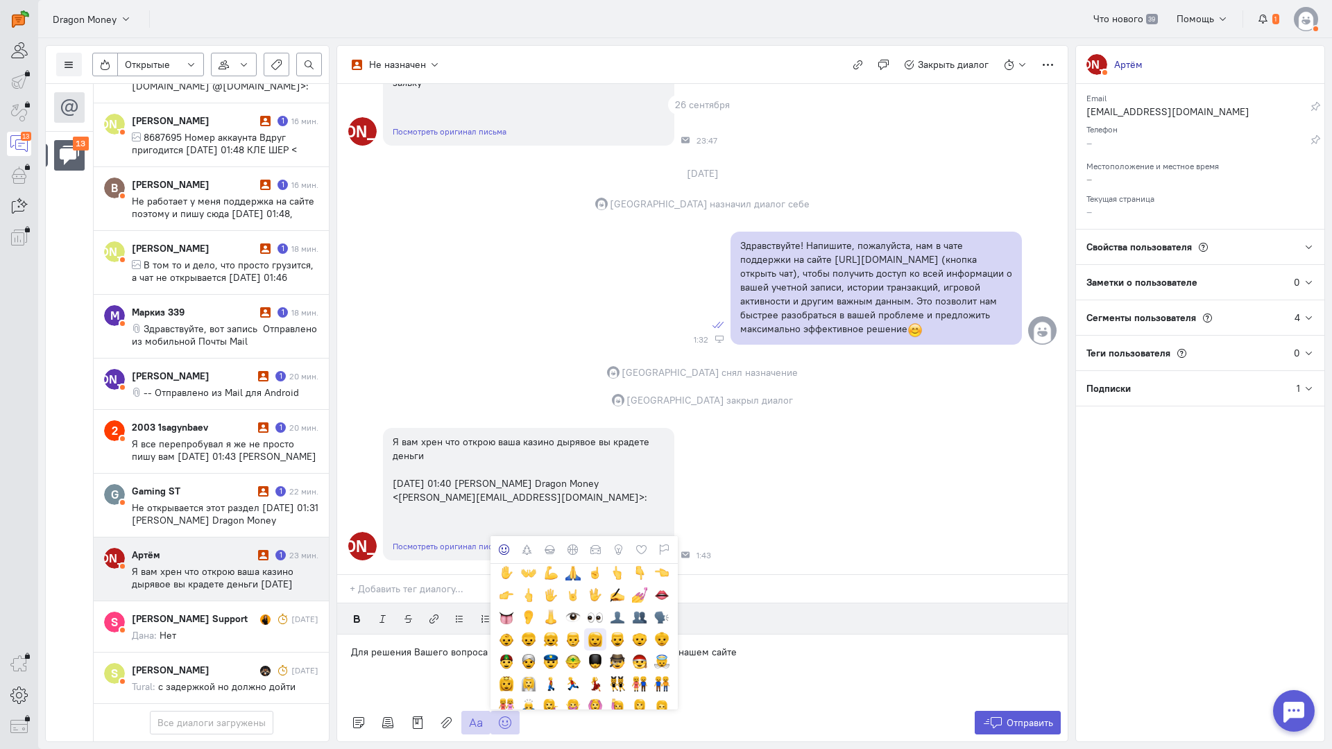
scroll to position [277, 0]
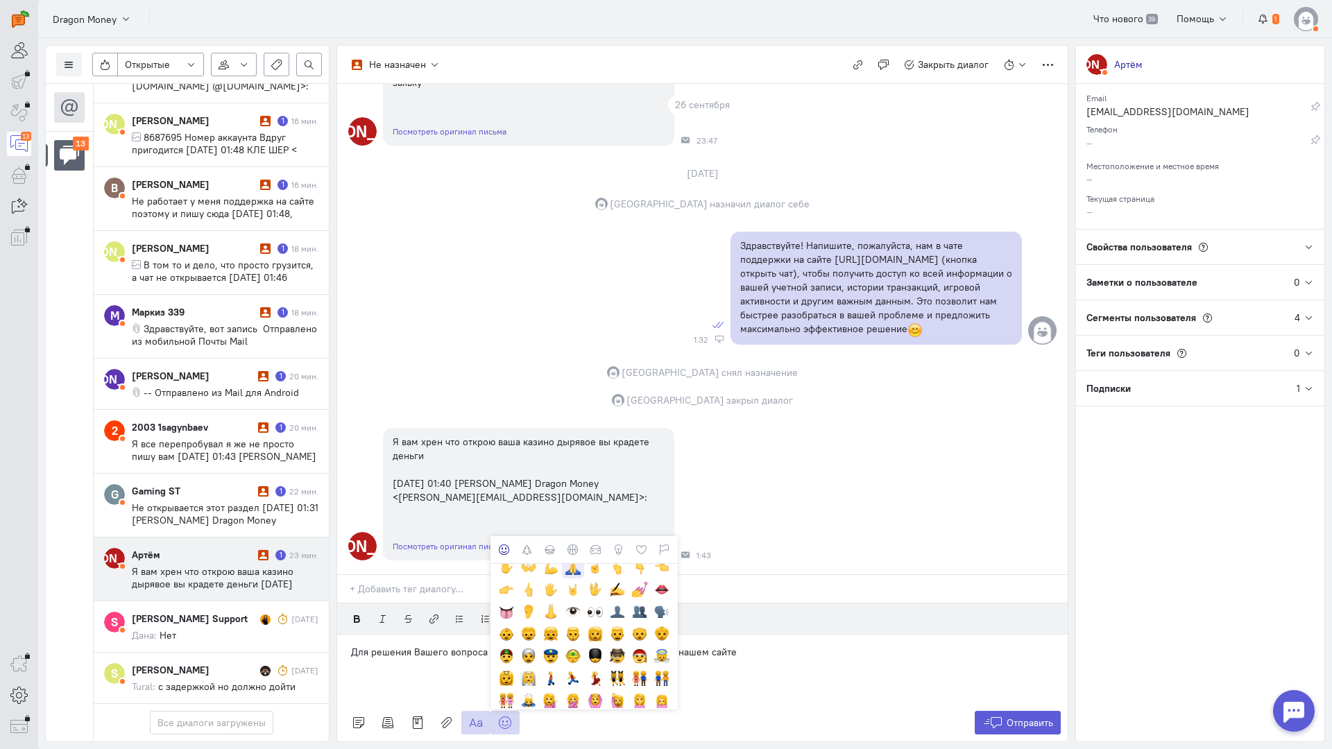
click at [575, 560] on div at bounding box center [572, 567] width 15 height 15
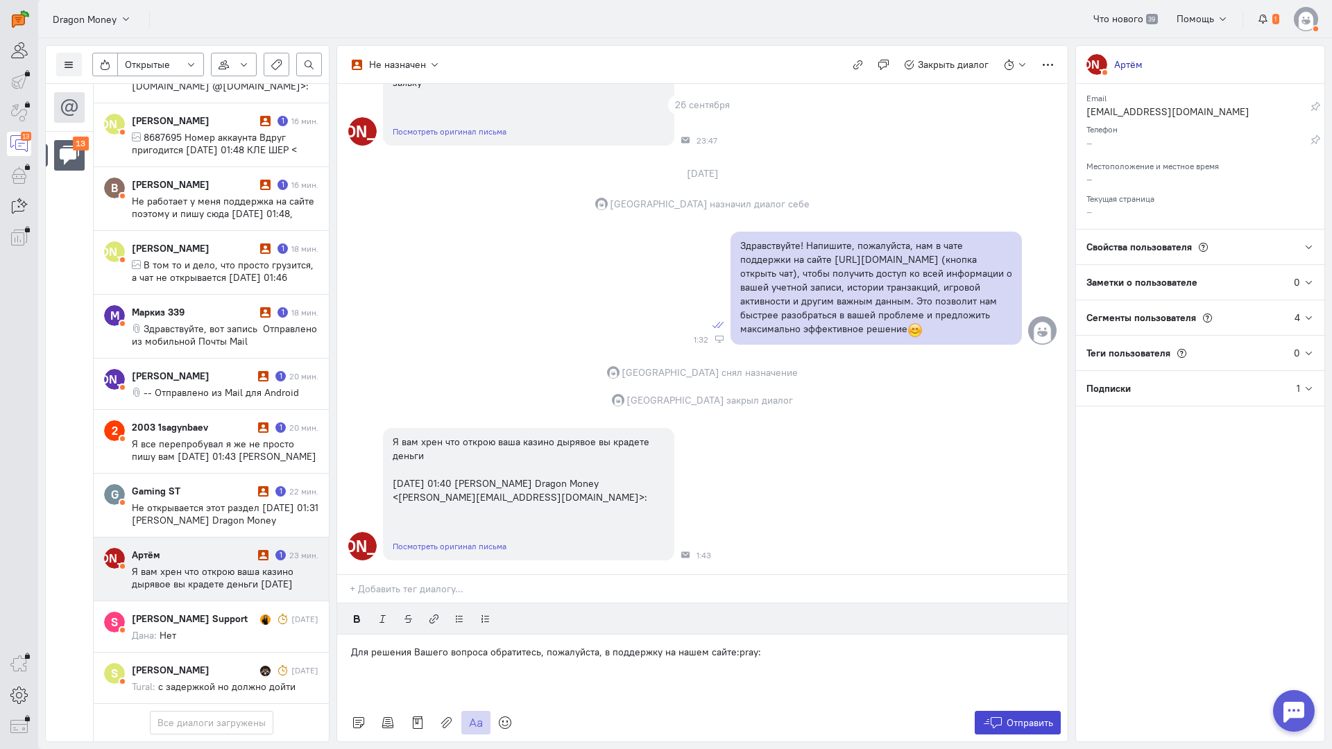
click at [1004, 711] on button "Отправить" at bounding box center [1018, 723] width 87 height 24
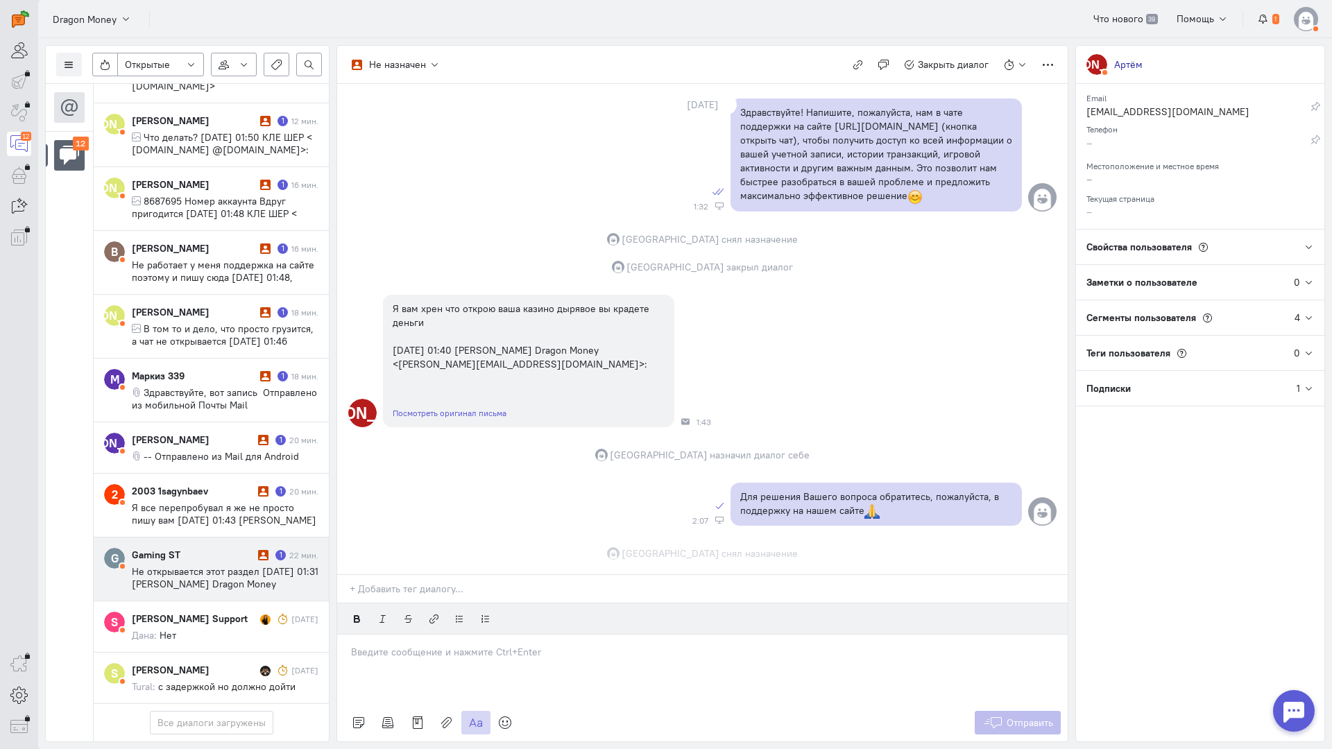
scroll to position [311, 0]
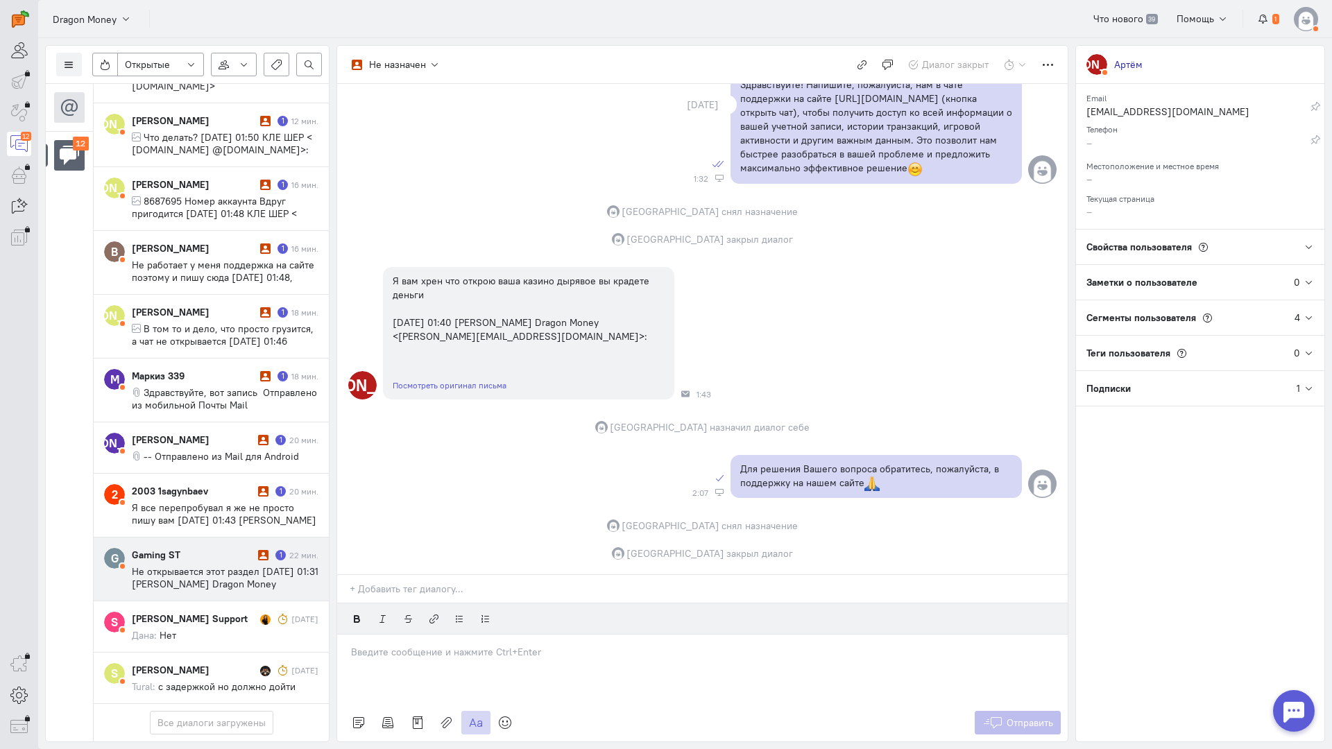
click at [173, 548] on div "Gaming ST" at bounding box center [193, 555] width 123 height 14
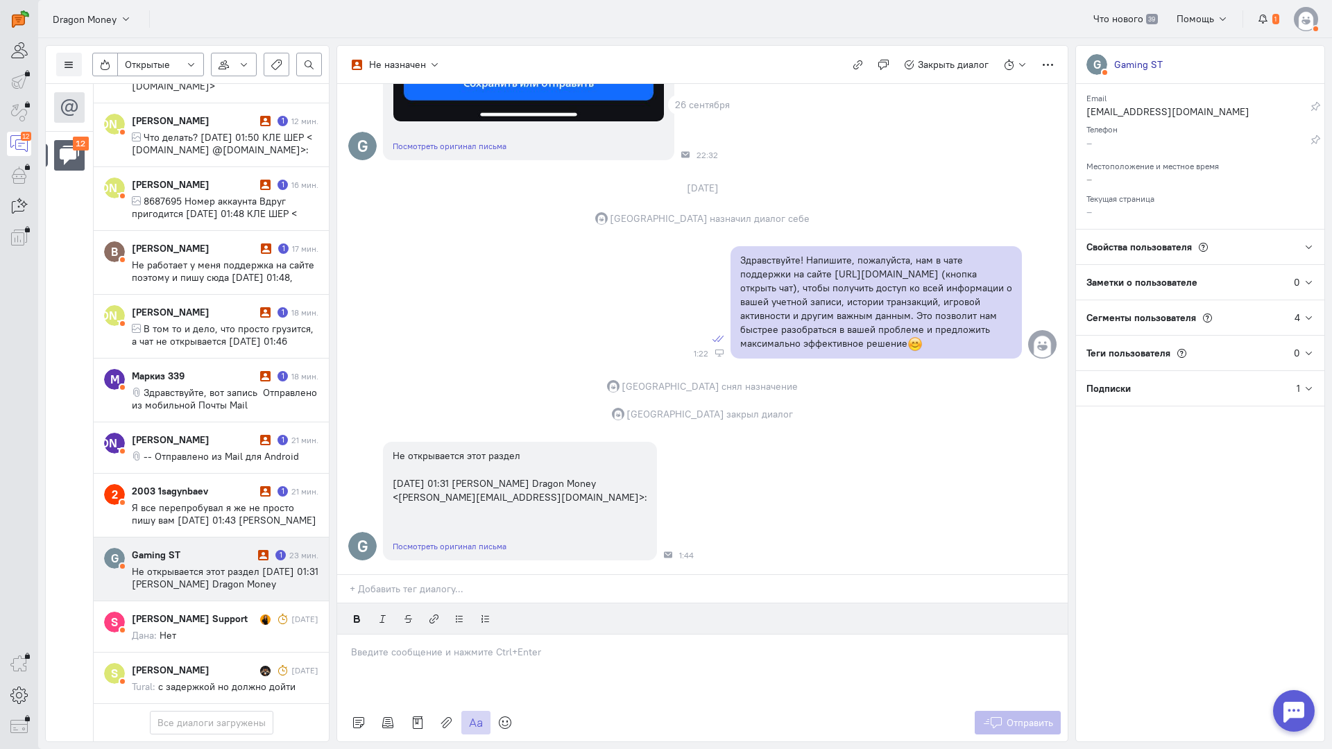
scroll to position [721, 0]
click at [522, 645] on p at bounding box center [702, 652] width 703 height 14
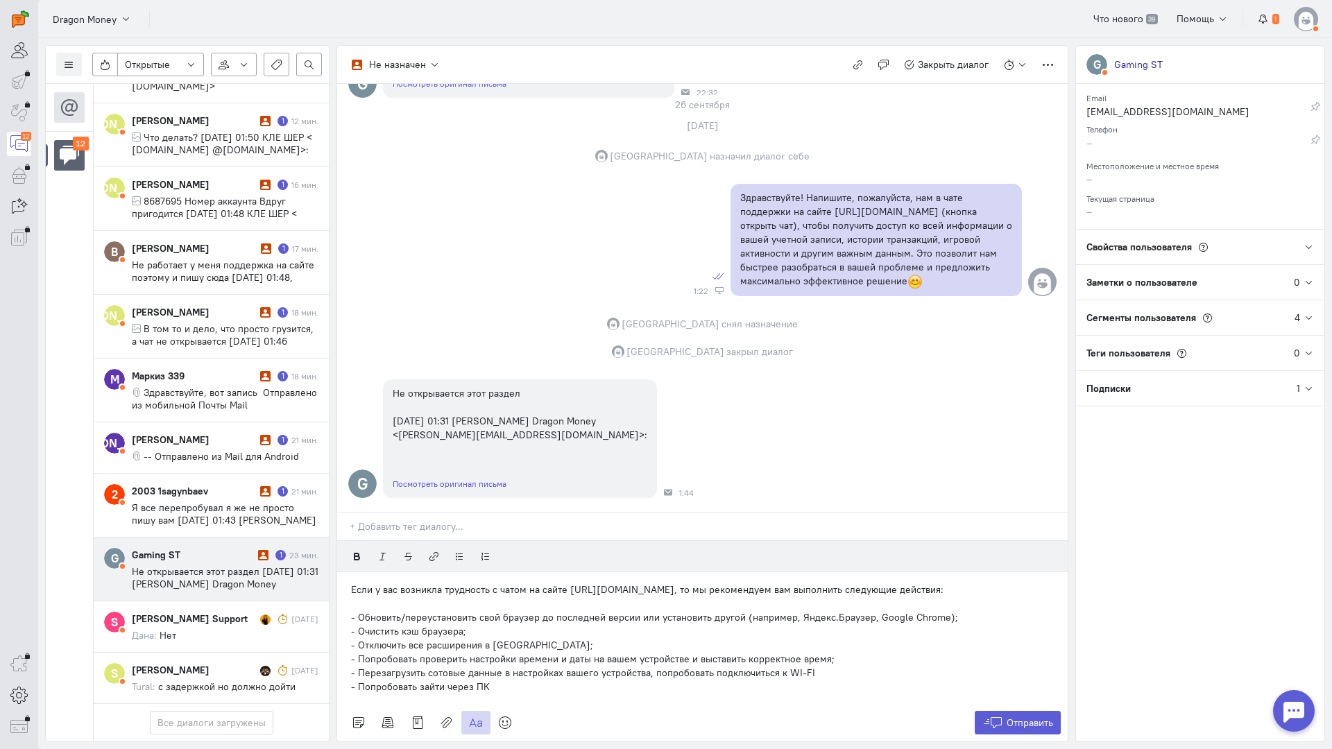
click at [350, 572] on div "Если у вас возникла трудность с чатом на сайте [URL][DOMAIN_NAME], то мы рекоме…" at bounding box center [702, 638] width 730 height 132
click at [1042, 717] on span "Отправить" at bounding box center [1029, 723] width 46 height 12
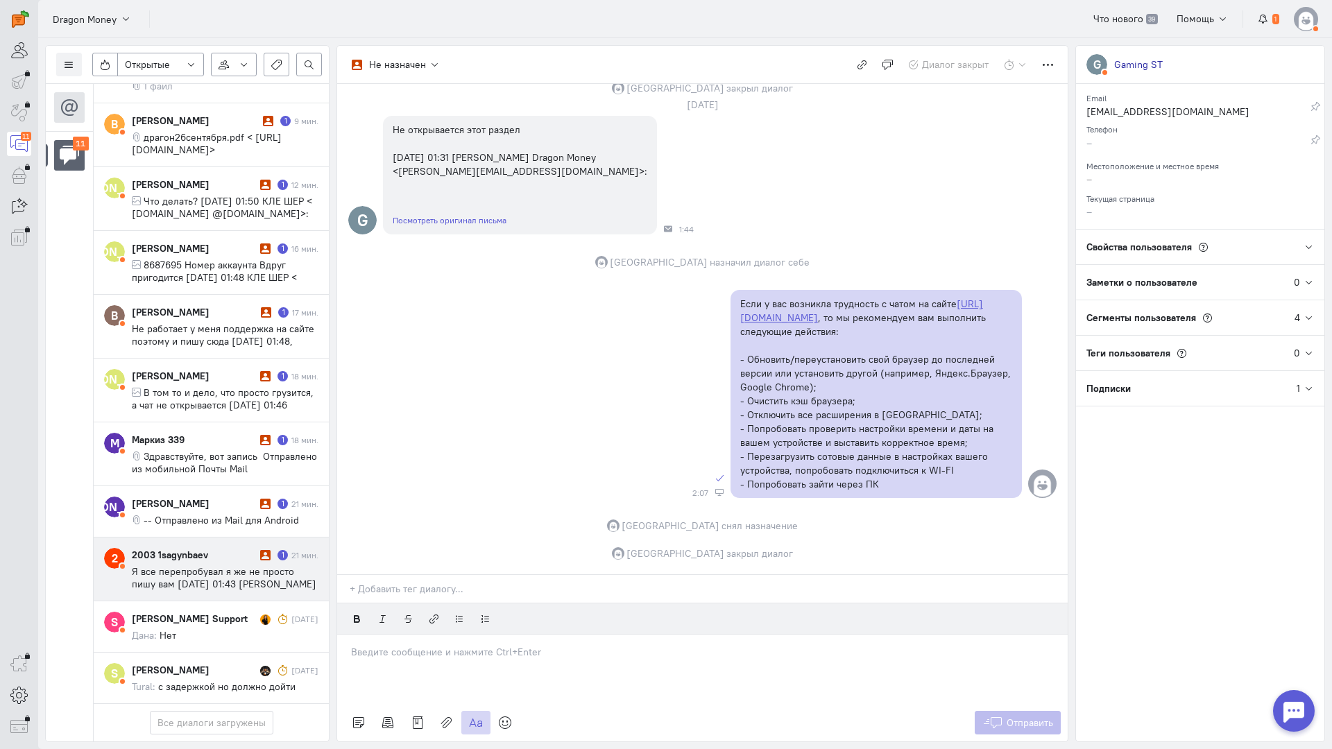
scroll to position [243, 0]
click at [170, 565] on span "Я все перепробувал я же не просто пишу вам [DATE] 01:43 [PERSON_NAME] Dragon Mo…" at bounding box center [224, 590] width 185 height 50
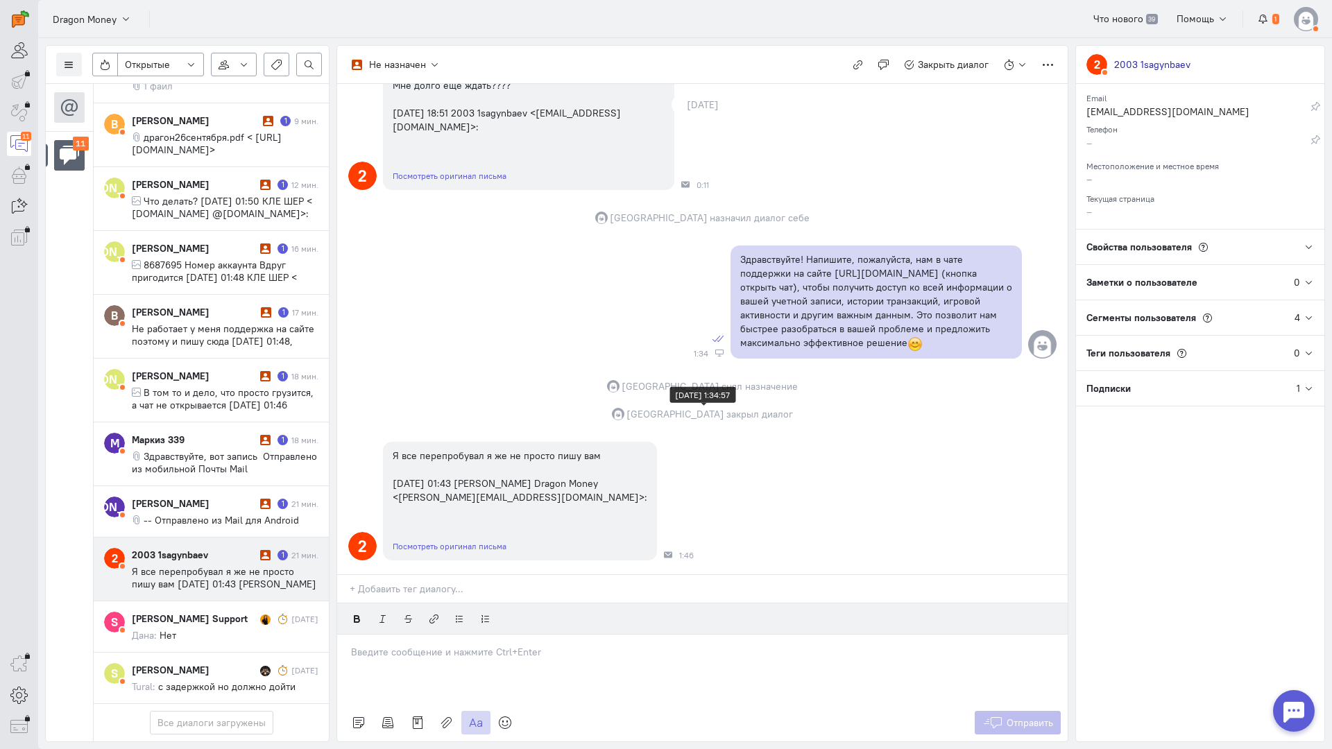
scroll to position [146, 0]
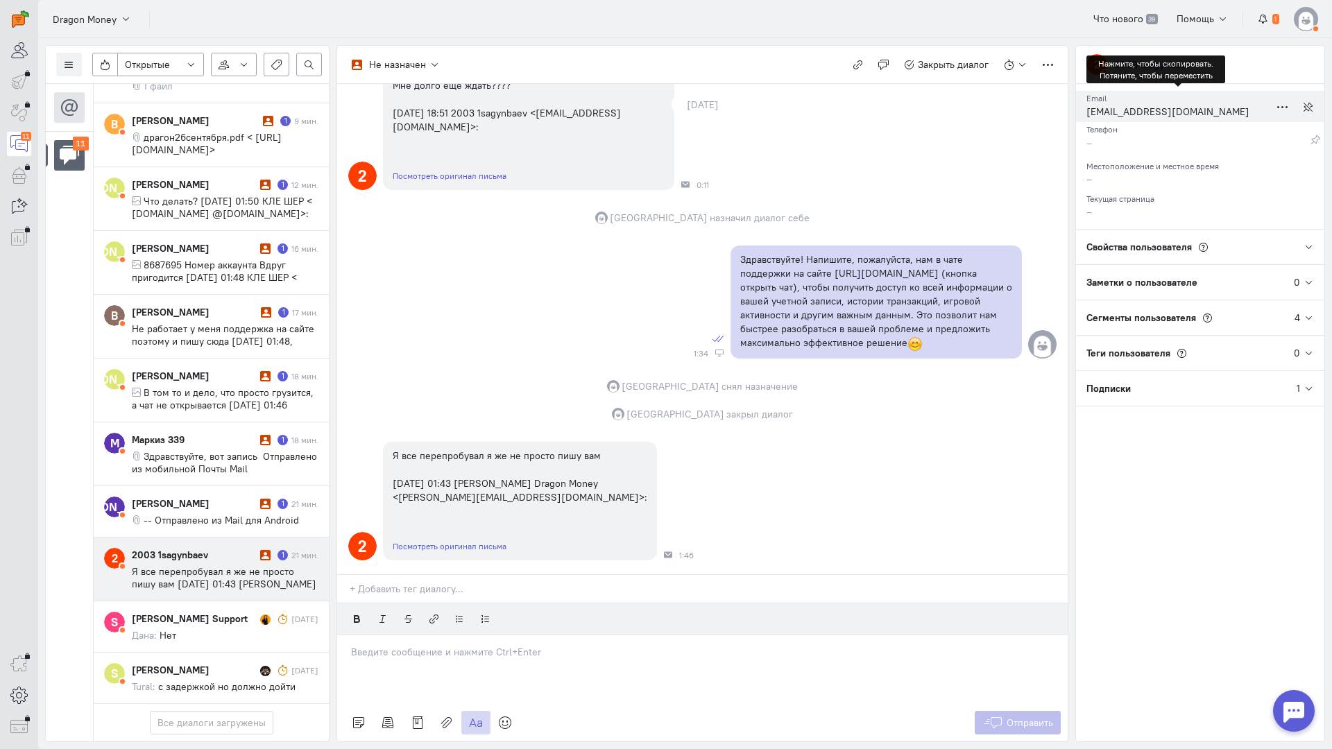
click at [1120, 114] on div "[EMAIL_ADDRESS][DOMAIN_NAME]" at bounding box center [1177, 113] width 183 height 17
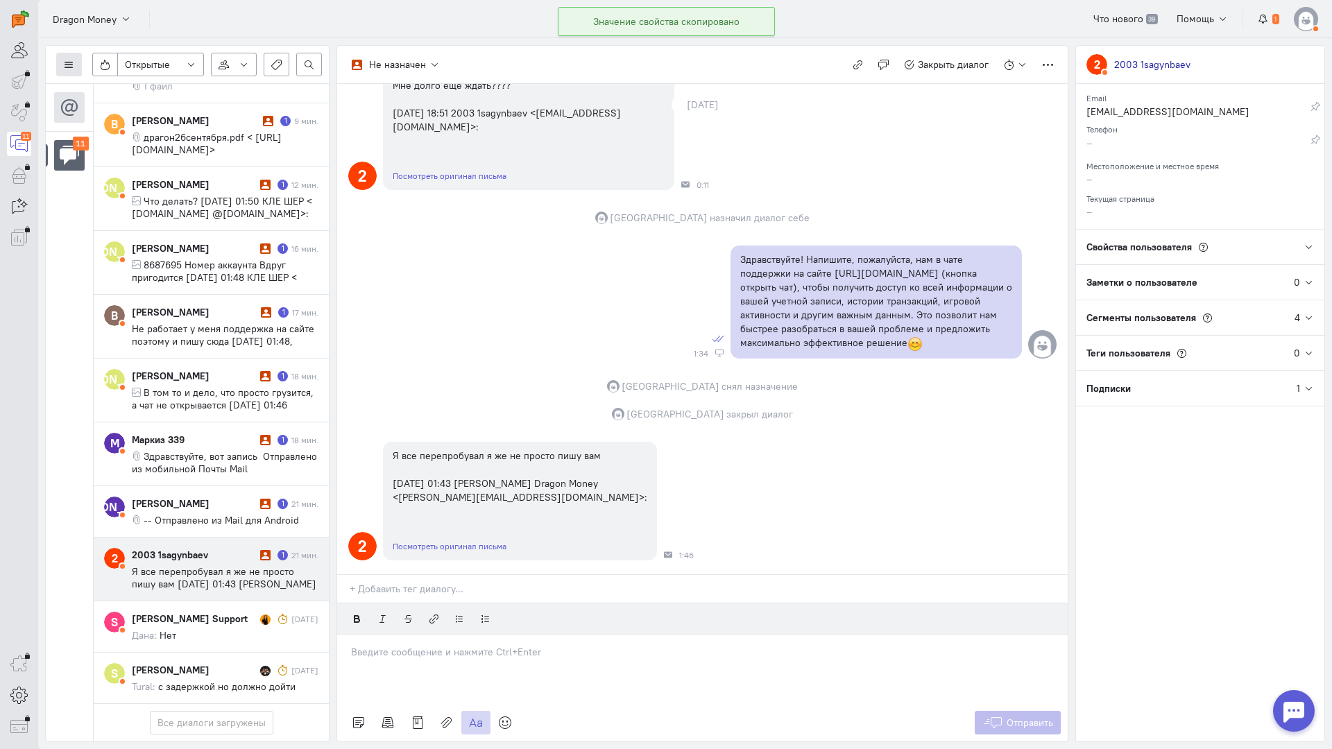
click at [65, 65] on icon at bounding box center [69, 65] width 10 height 10
click at [130, 85] on button "Список пользователей" at bounding box center [127, 92] width 142 height 22
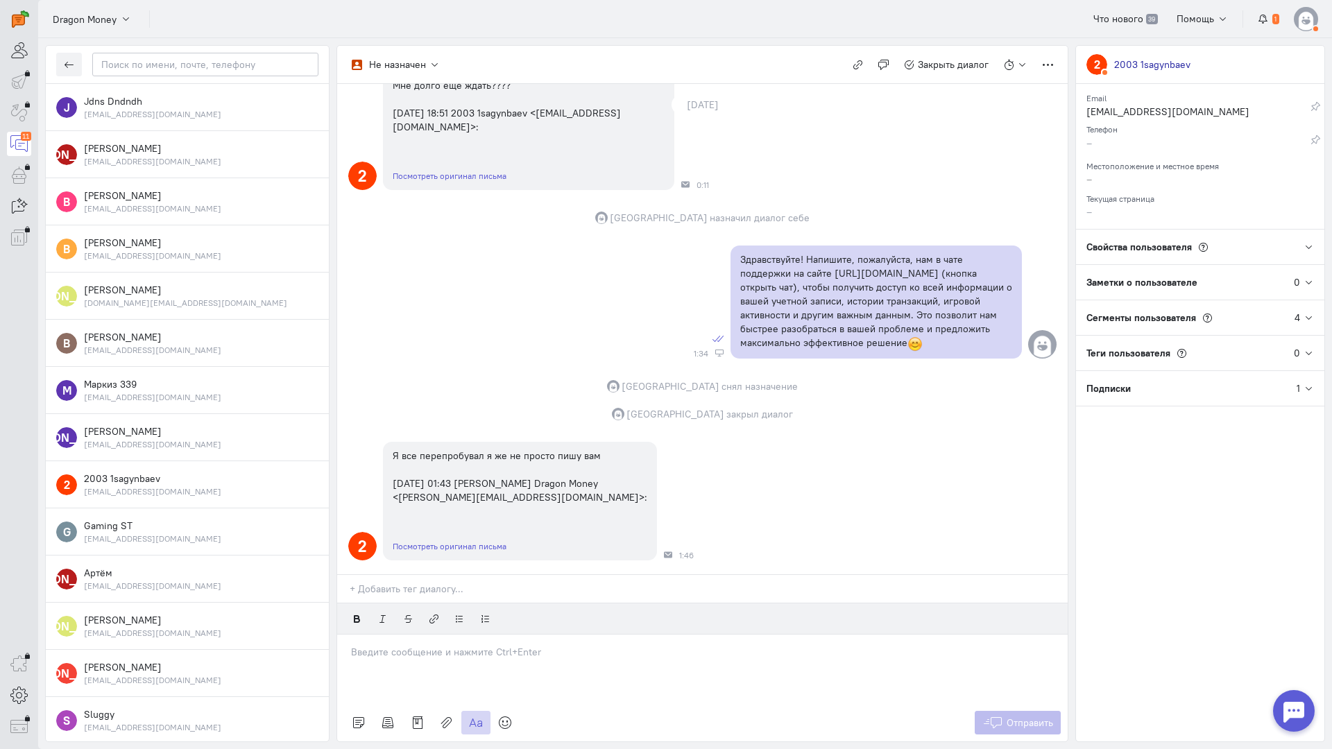
click at [168, 50] on div at bounding box center [187, 65] width 283 height 38
click at [168, 58] on input "text" at bounding box center [205, 65] width 226 height 24
paste input "sagynbaev2108@g"
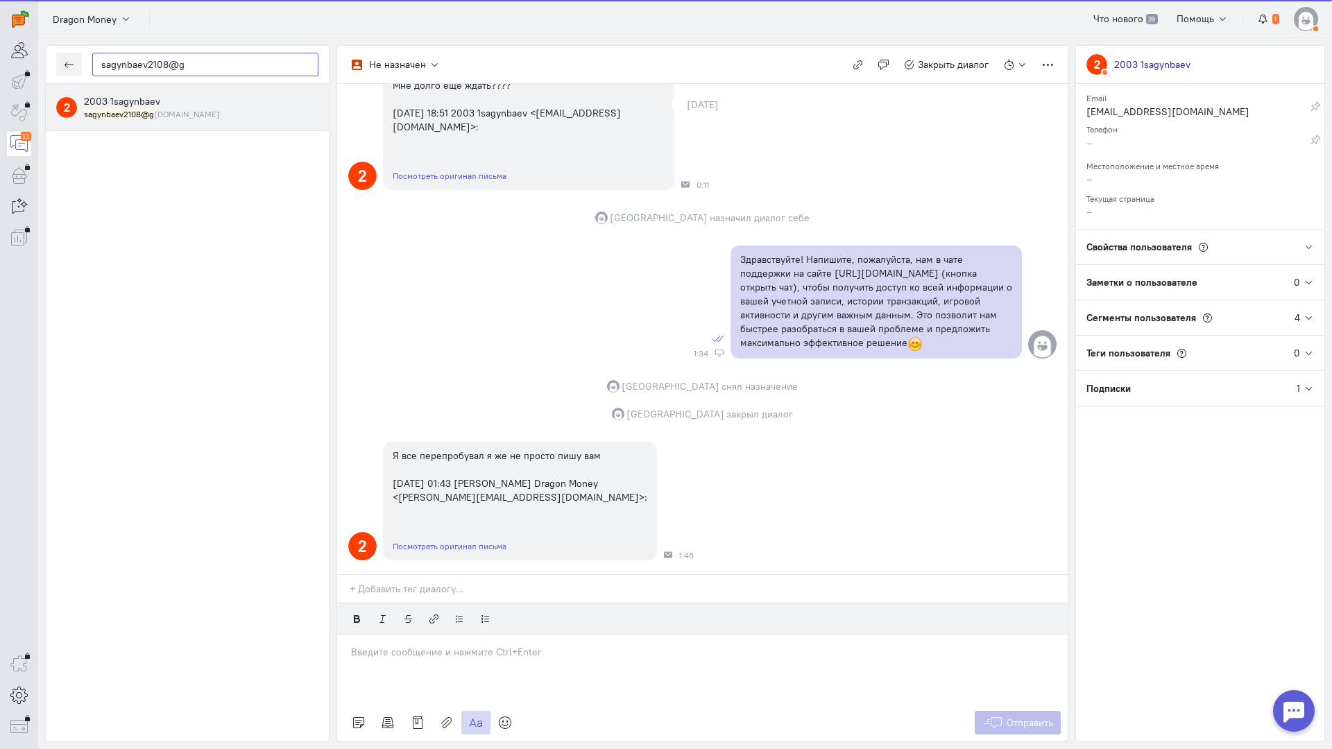
type input "sagynbaev2108@g"
click at [134, 114] on mark "sagynbaev2108@g" at bounding box center [119, 114] width 70 height 10
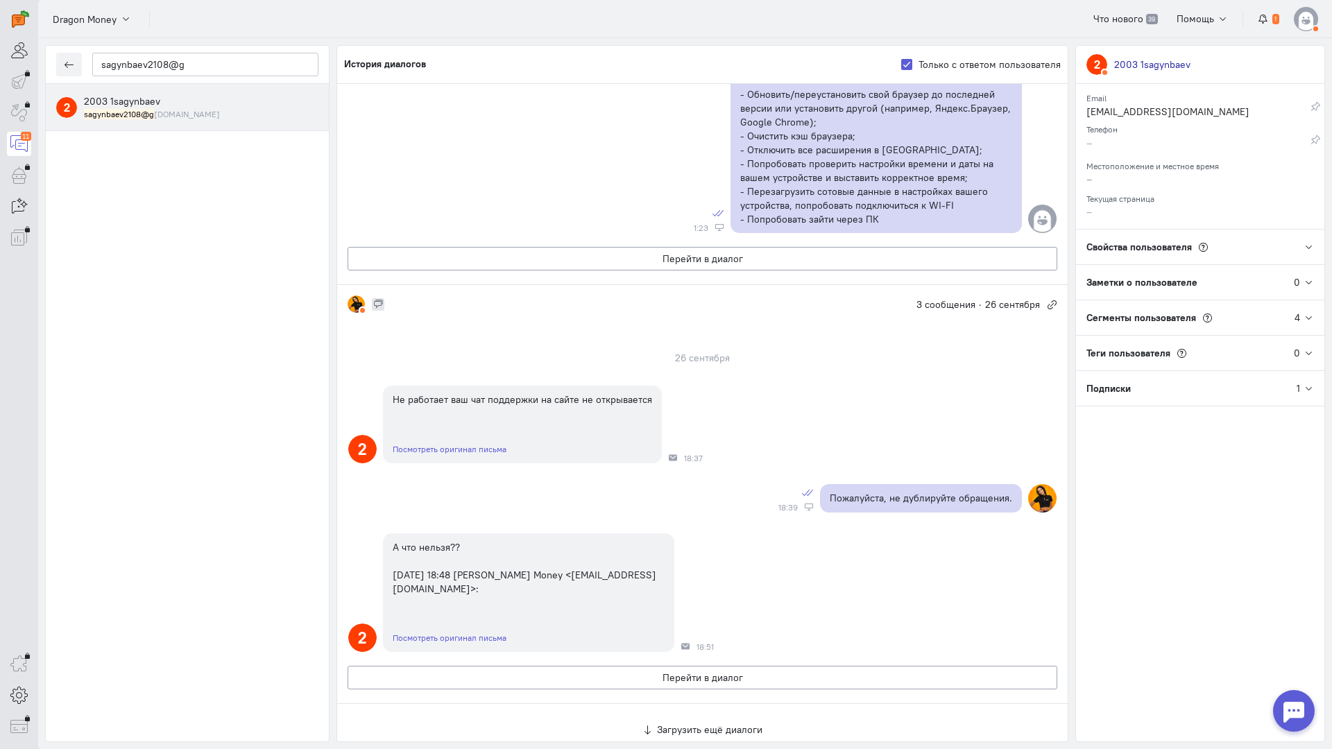
scroll to position [937, 0]
click at [65, 62] on icon "button" at bounding box center [69, 65] width 10 height 10
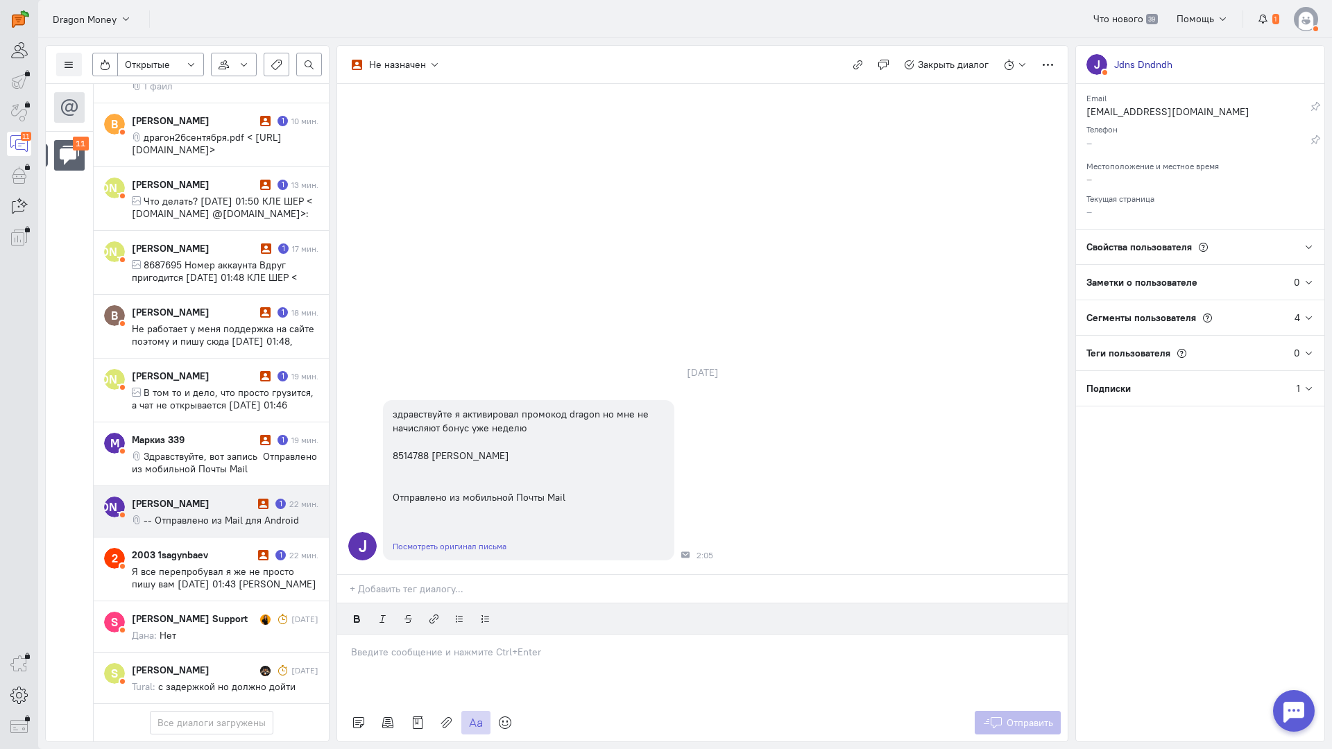
scroll to position [243, 0]
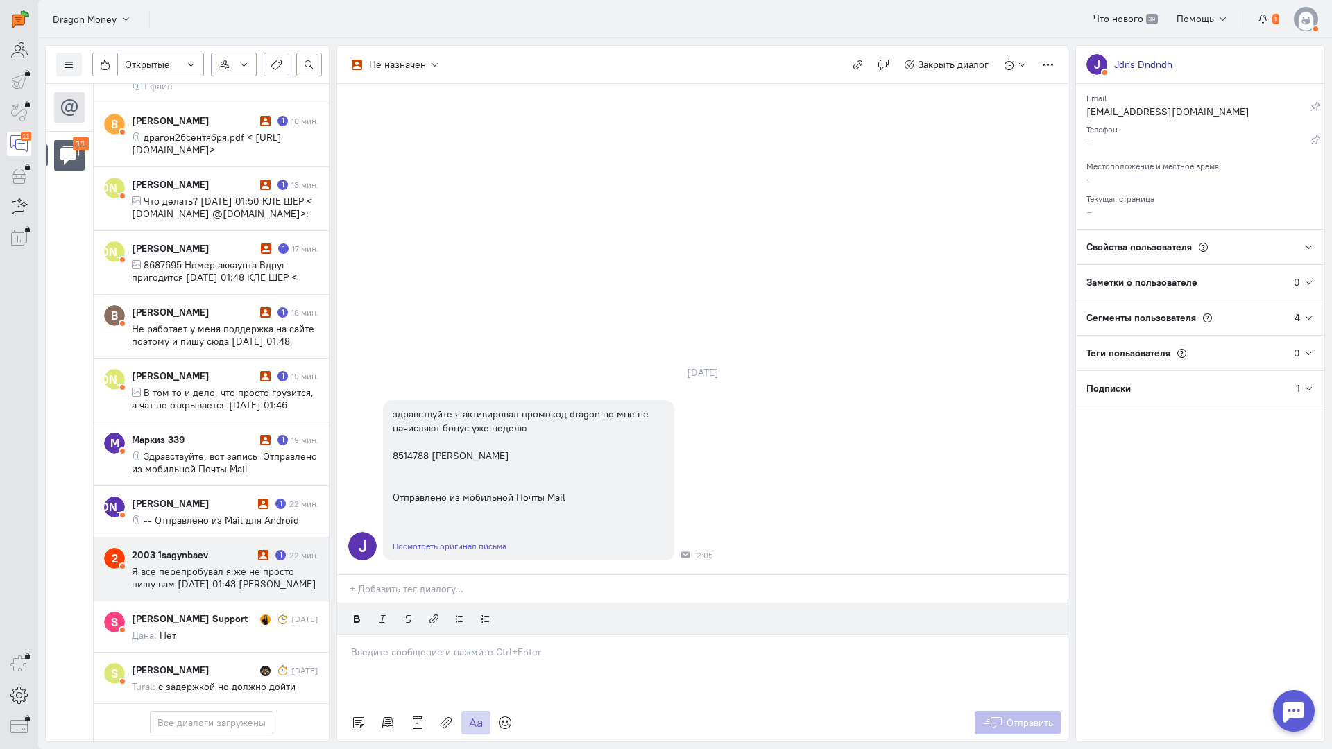
click at [197, 565] on span "Я все перепробувал я же не просто пишу вам [DATE] 01:43 [PERSON_NAME] Dragon Mo…" at bounding box center [224, 590] width 185 height 50
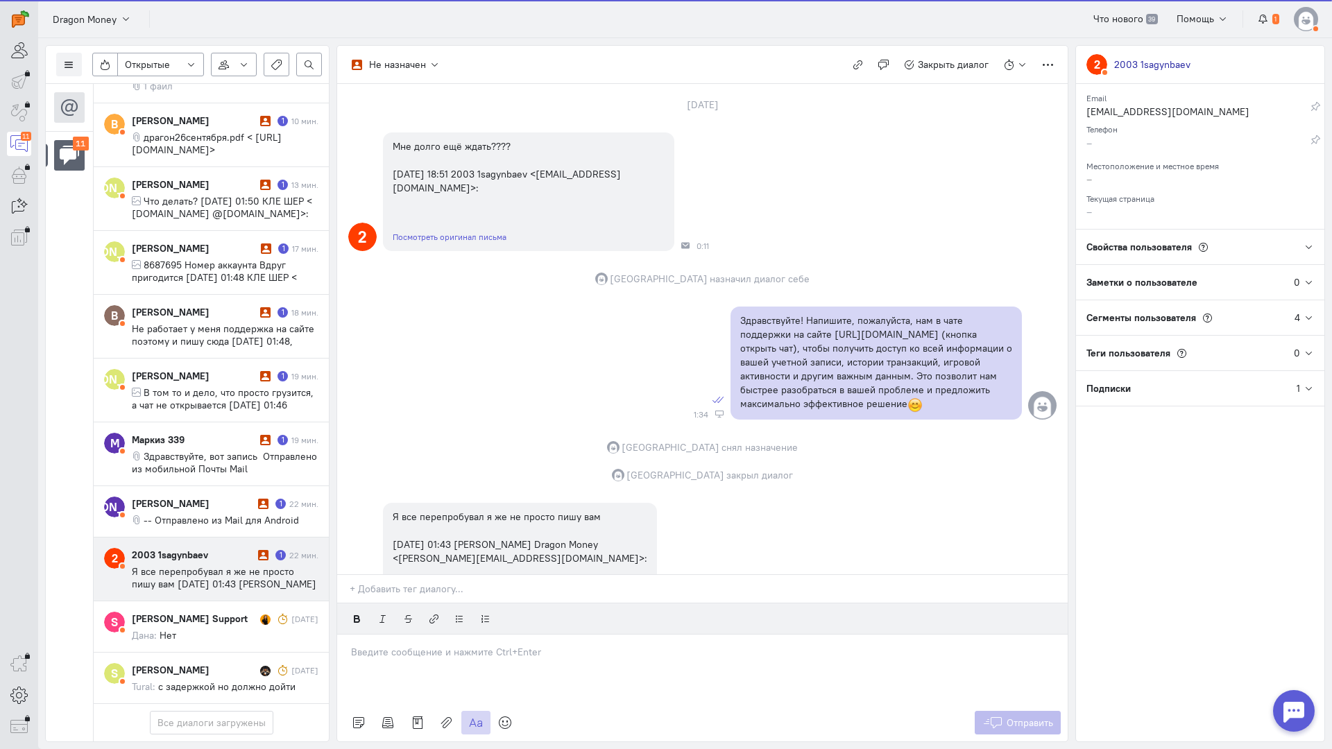
scroll to position [146, 0]
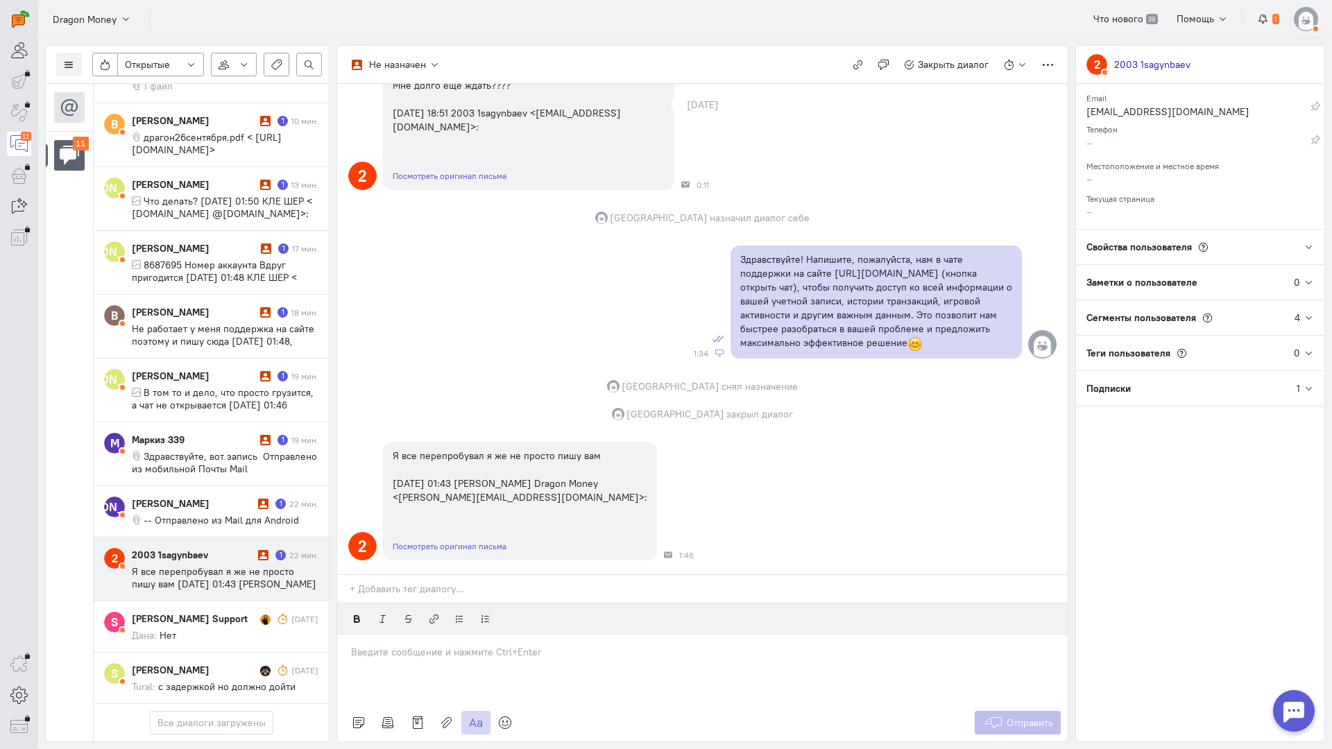
click at [425, 635] on div at bounding box center [702, 669] width 730 height 69
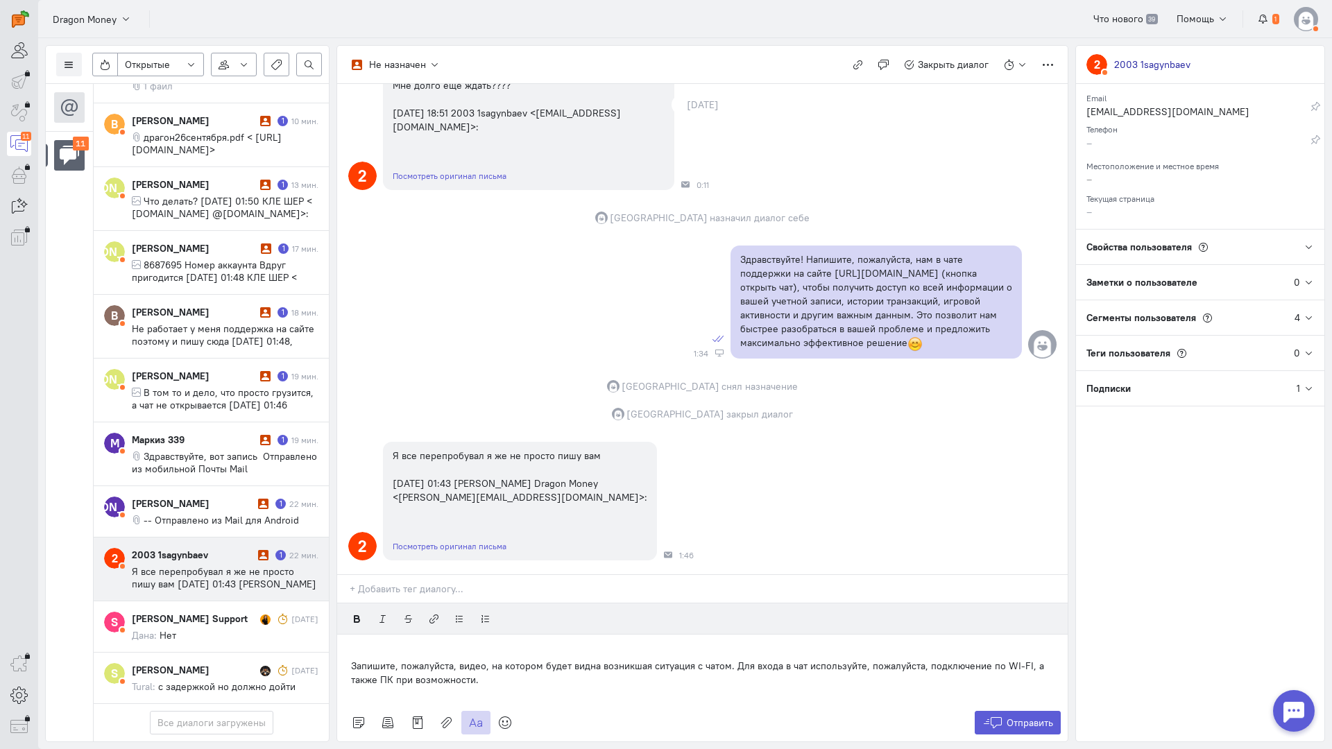
click at [346, 635] on div "Запишите, пожалуйста, видео, на котором будет видна возникшая ситуация с чатом.…" at bounding box center [702, 669] width 730 height 69
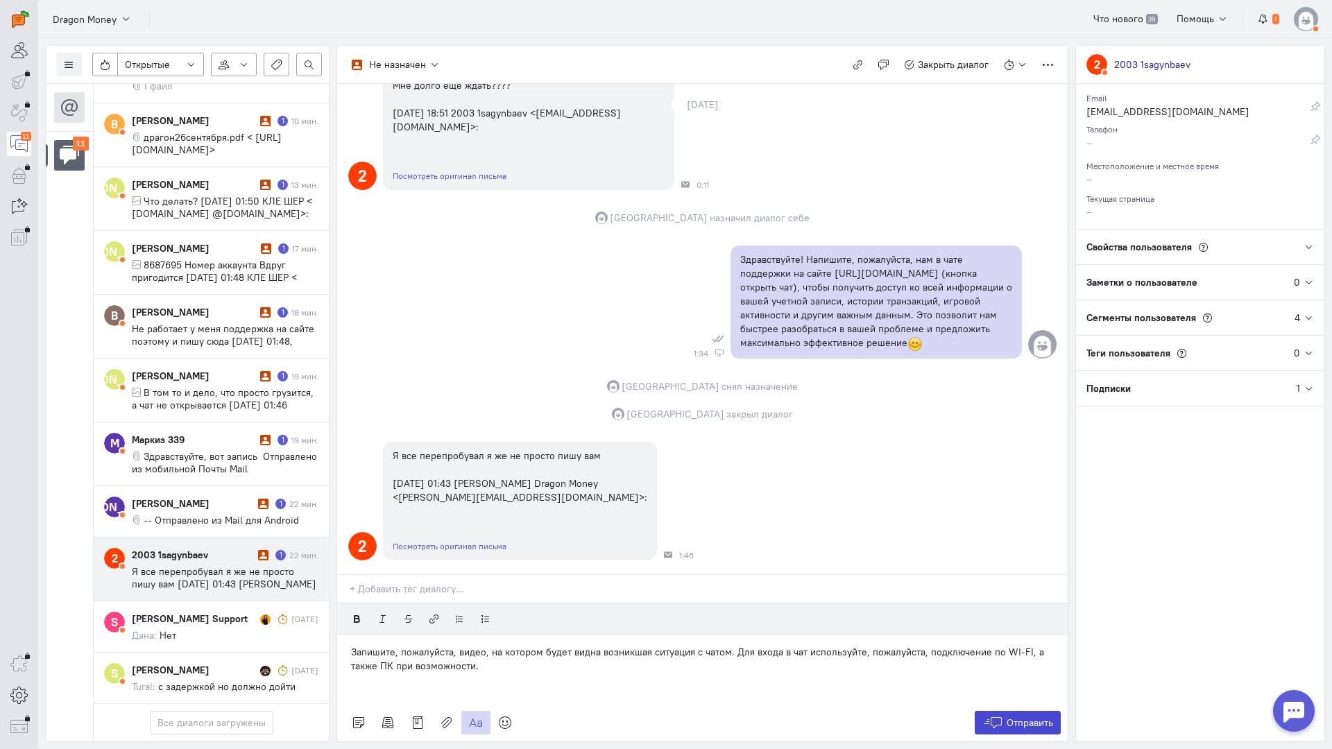
click at [1013, 717] on span "Отправить" at bounding box center [1029, 723] width 46 height 12
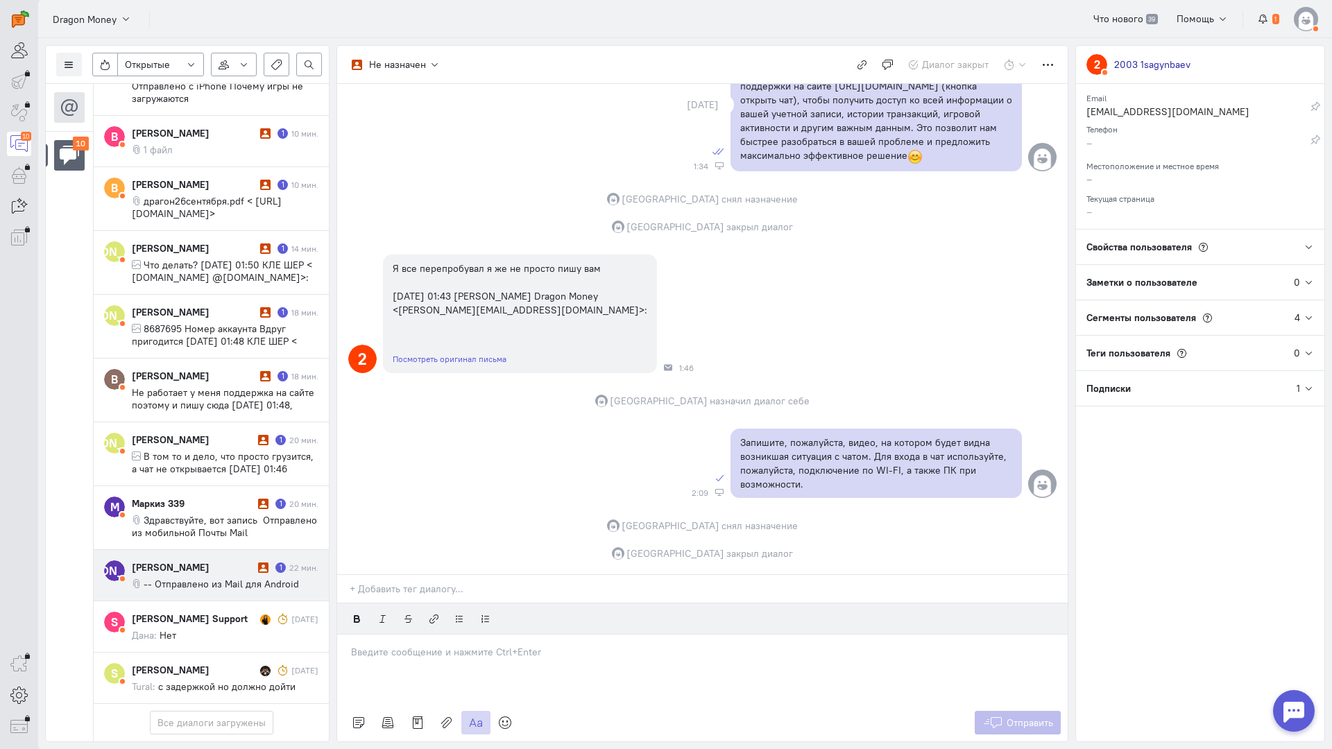
scroll to position [181, 0]
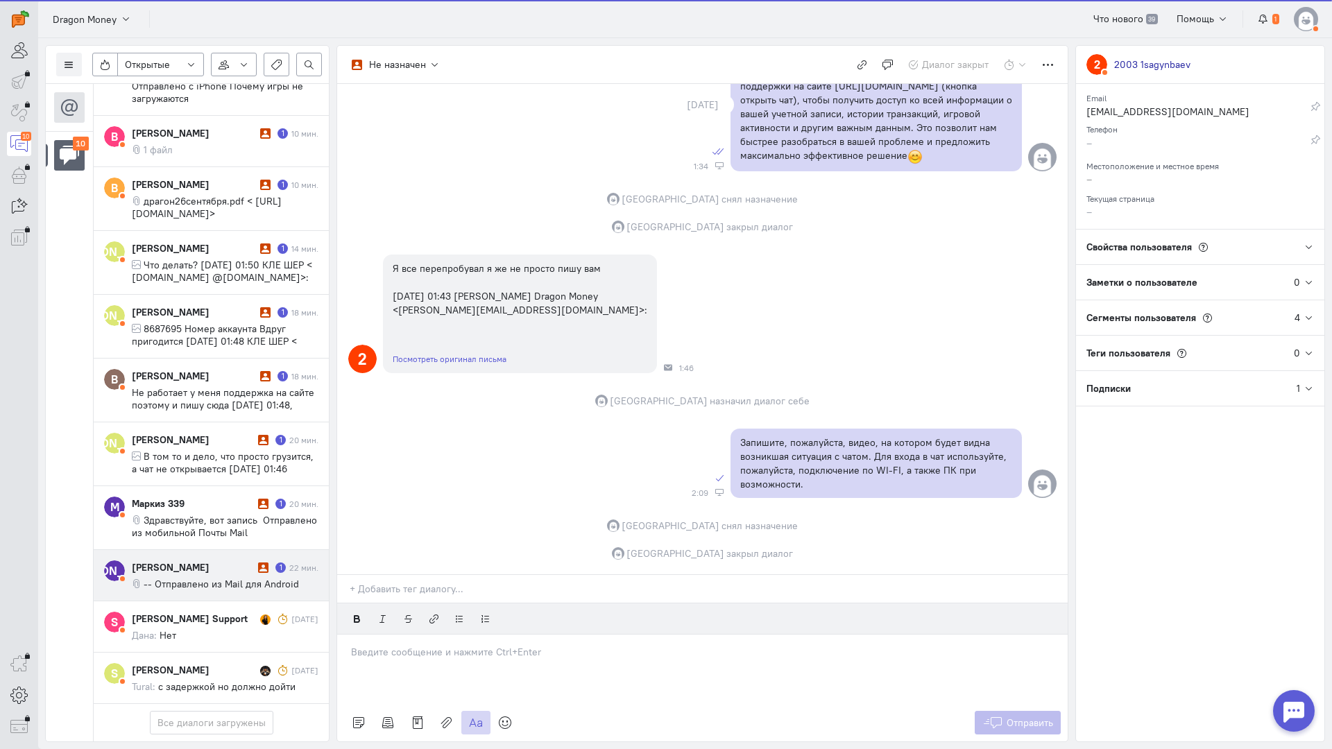
click at [225, 578] on span "-- Отправлено из Mail для Android" at bounding box center [221, 584] width 155 height 12
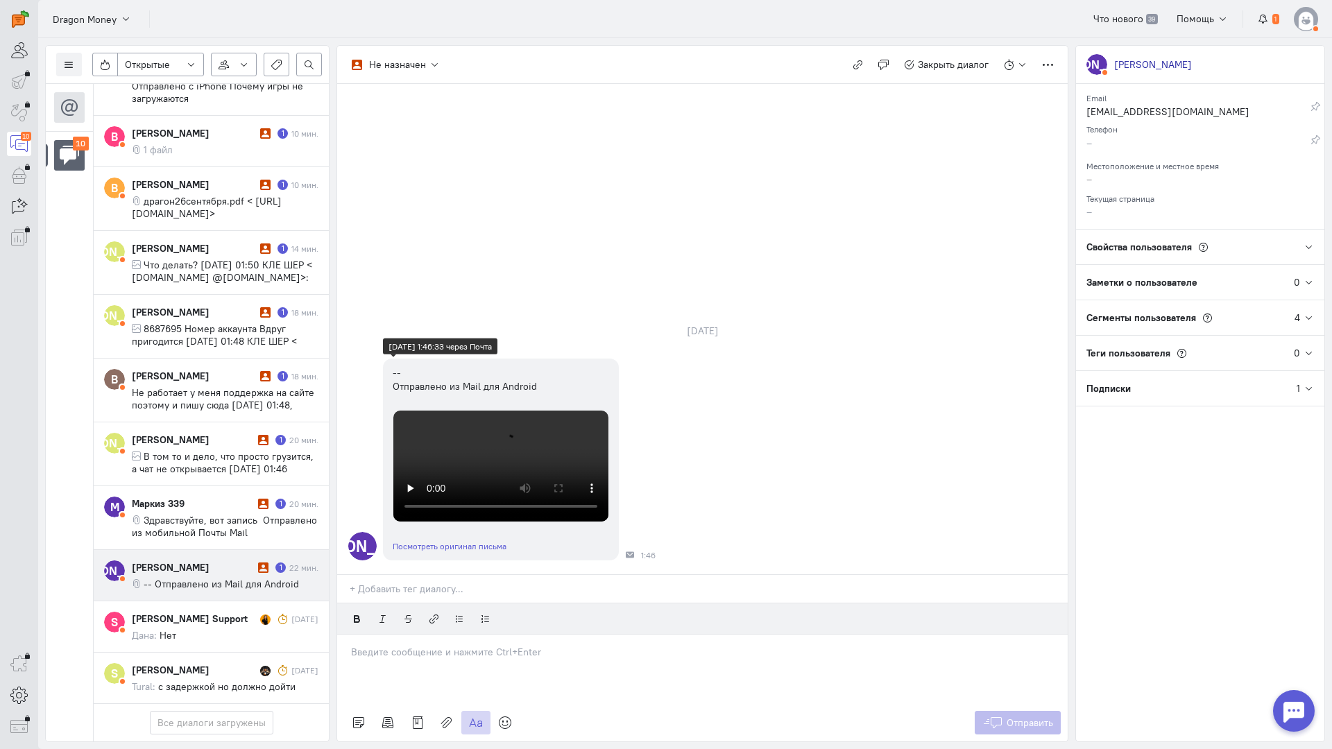
scroll to position [130, 0]
click at [412, 645] on p at bounding box center [702, 652] width 703 height 14
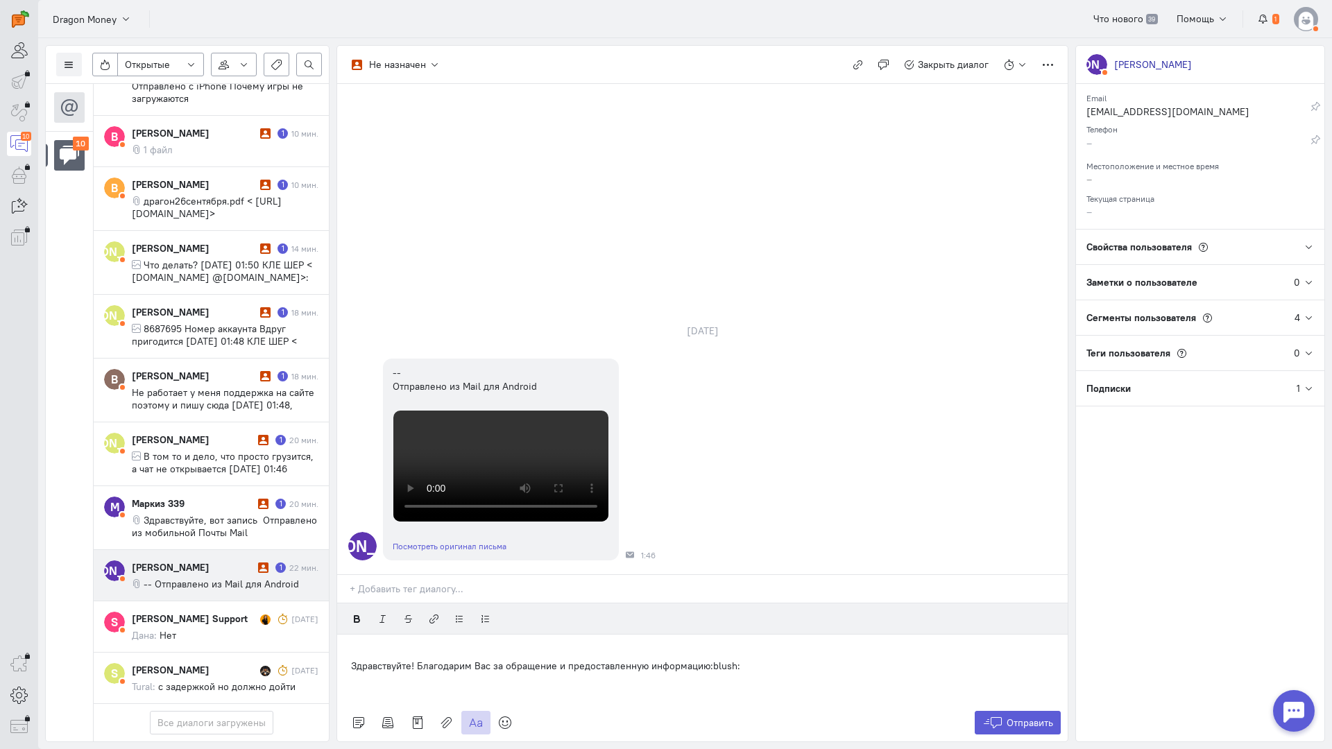
click at [346, 635] on div "Здравствуйте! Благодарим Вас за обращение и предоставленную информацию:blush:" at bounding box center [702, 669] width 730 height 69
click at [1009, 711] on button "Отправить" at bounding box center [1018, 723] width 87 height 24
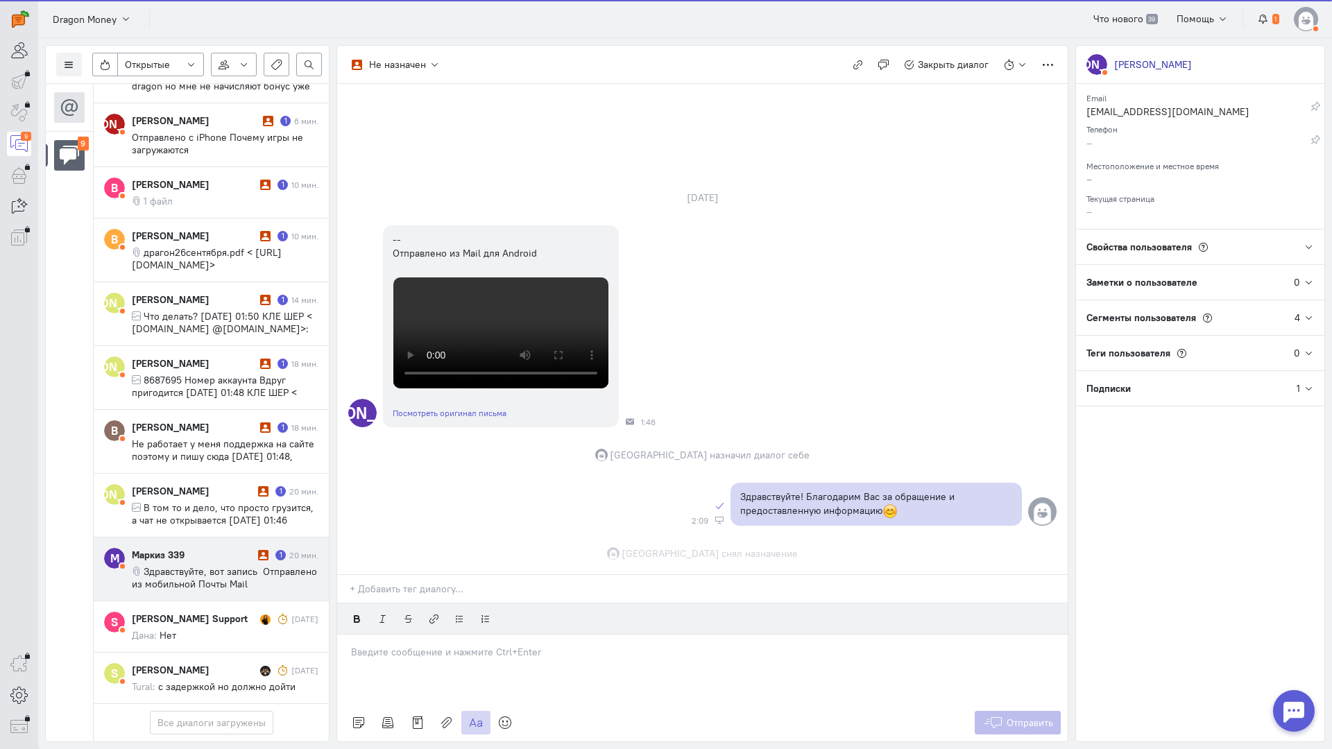
scroll to position [499, 0]
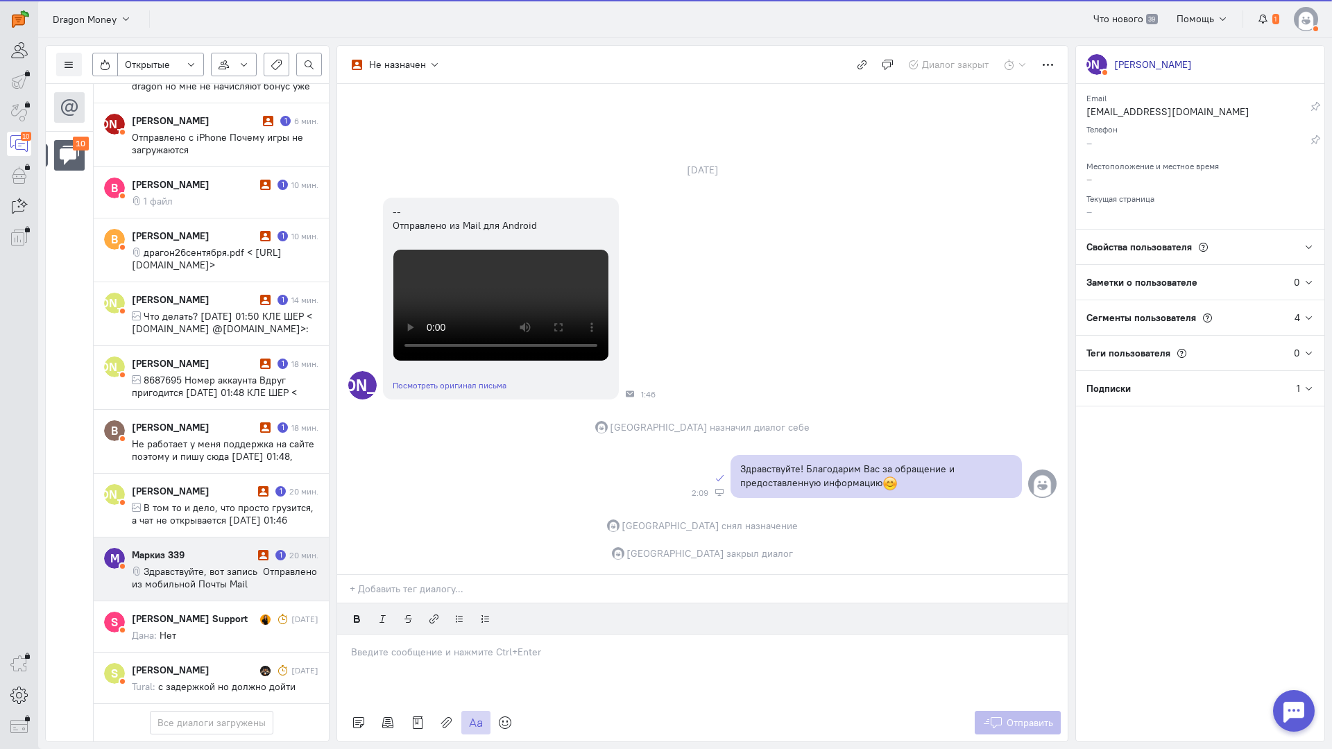
click at [201, 565] on span "Здравствуйте, вот запись Отправлено из мобильной Почты Mail" at bounding box center [224, 577] width 185 height 25
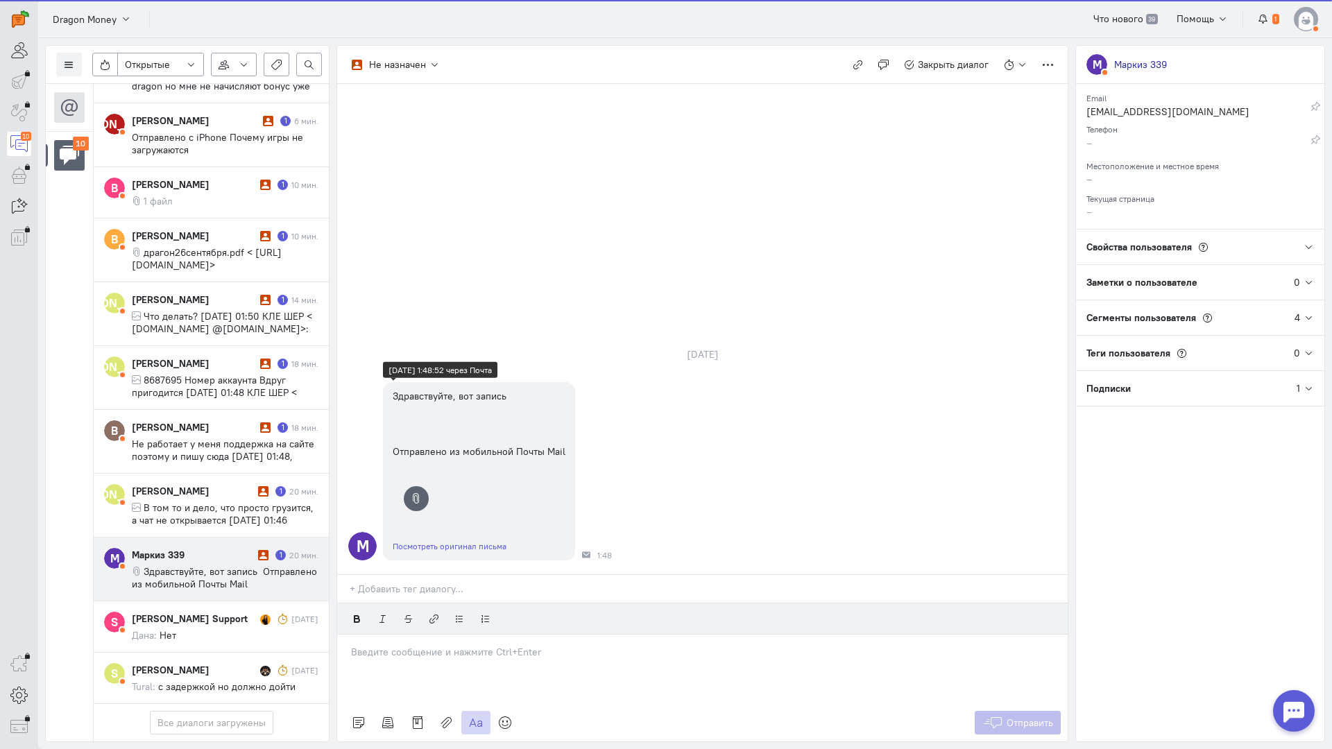
scroll to position [130, 0]
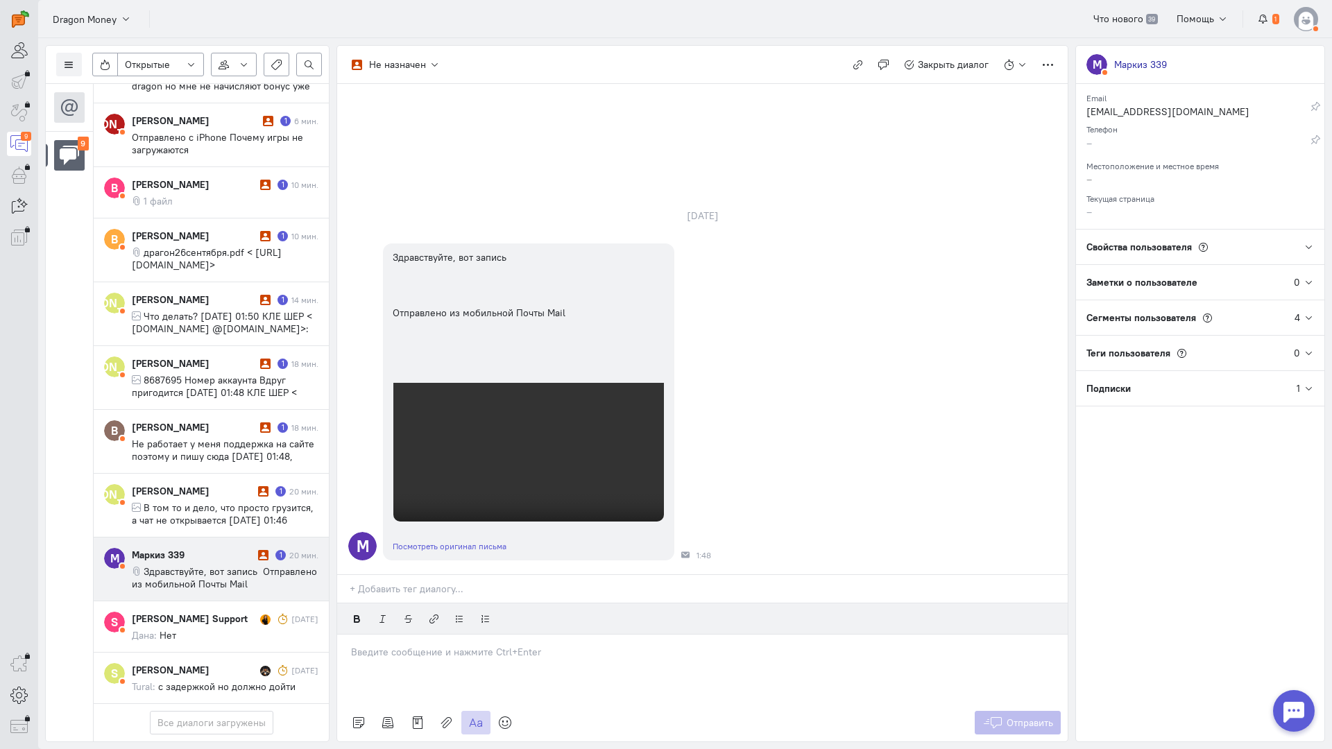
click at [411, 645] on p at bounding box center [702, 652] width 703 height 14
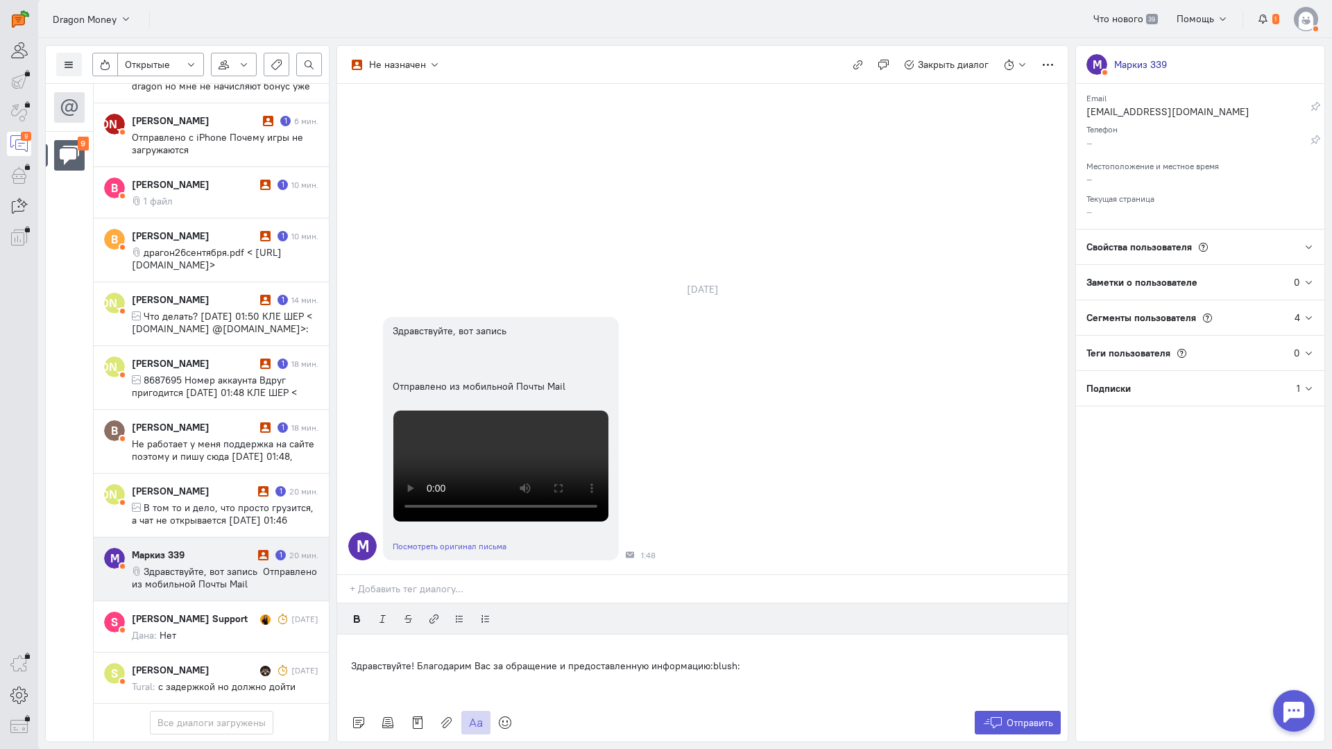
click at [346, 635] on div "Здравствуйте! Благодарим Вас за обращение и предоставленную информацию:blush:" at bounding box center [702, 669] width 730 height 69
click at [1059, 711] on button "Отправить" at bounding box center [1018, 723] width 87 height 24
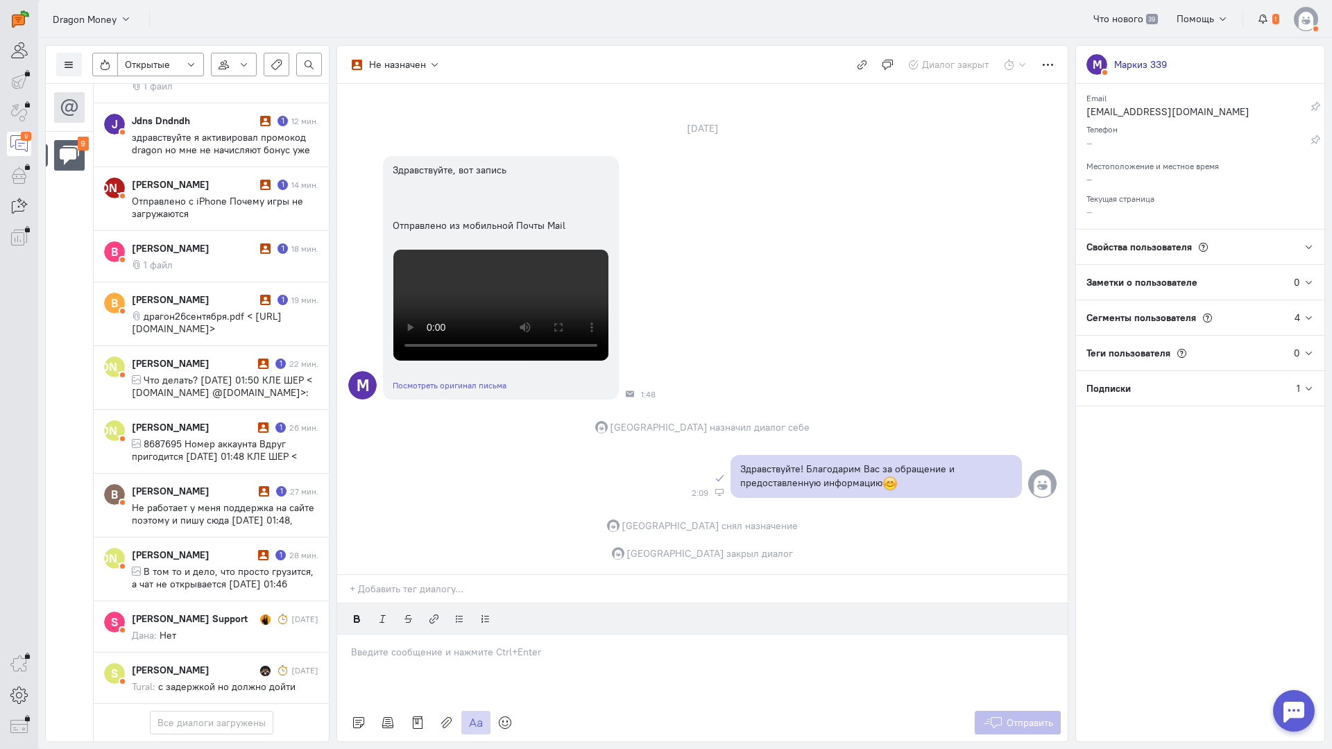
scroll to position [117, 0]
click at [234, 565] on span "В том то и дело, что просто грузится, а чат не открывается [DATE] 01:46 [PERSON…" at bounding box center [223, 596] width 182 height 62
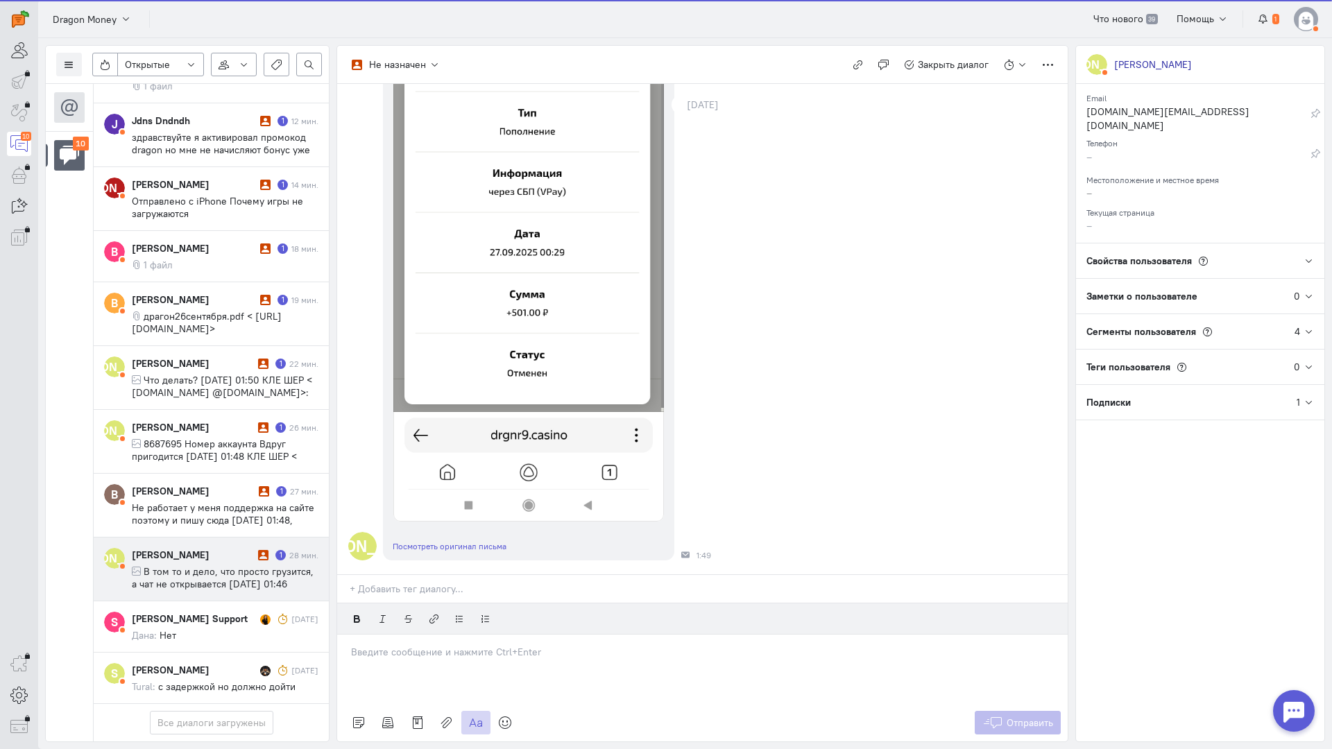
scroll to position [758, 0]
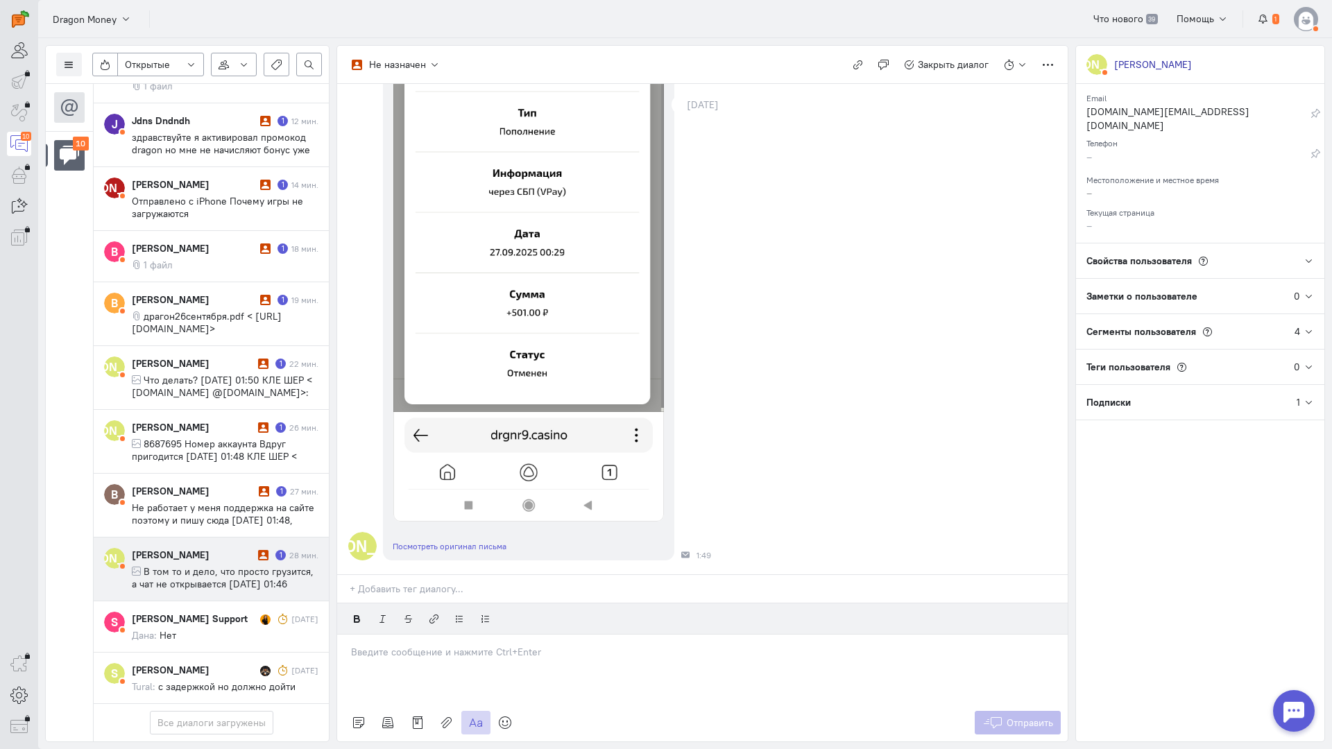
drag, startPoint x: 440, startPoint y: 561, endPoint x: 433, endPoint y: 561, distance: 7.6
click at [440, 645] on p at bounding box center [702, 652] width 703 height 14
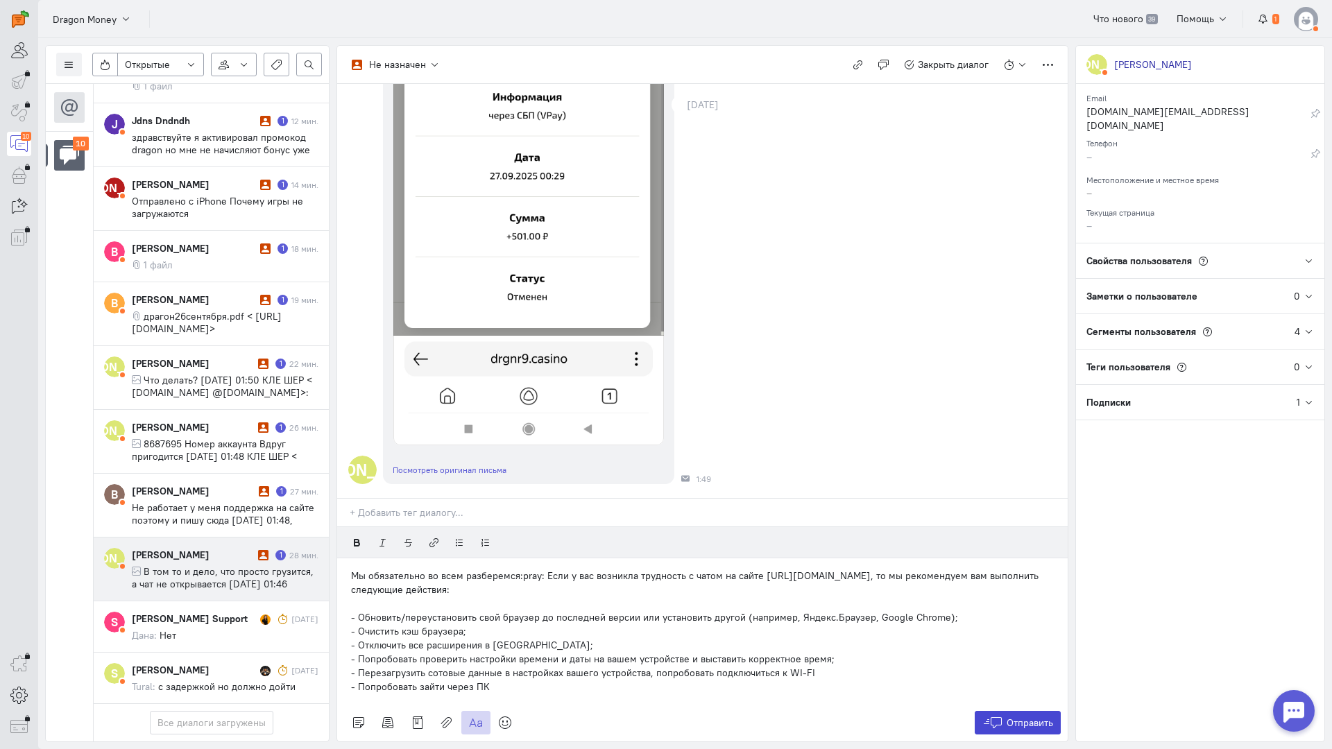
click at [1036, 711] on button "Отправить" at bounding box center [1018, 723] width 87 height 24
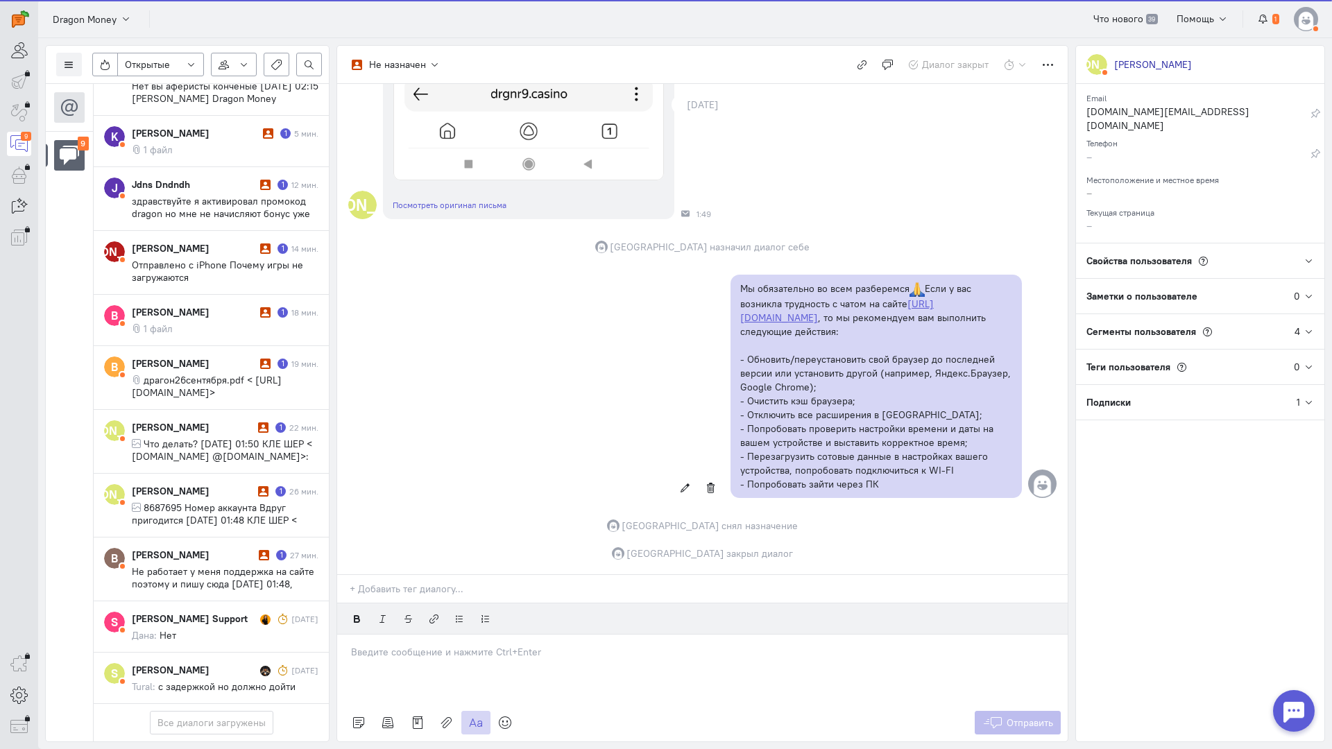
scroll to position [117, 0]
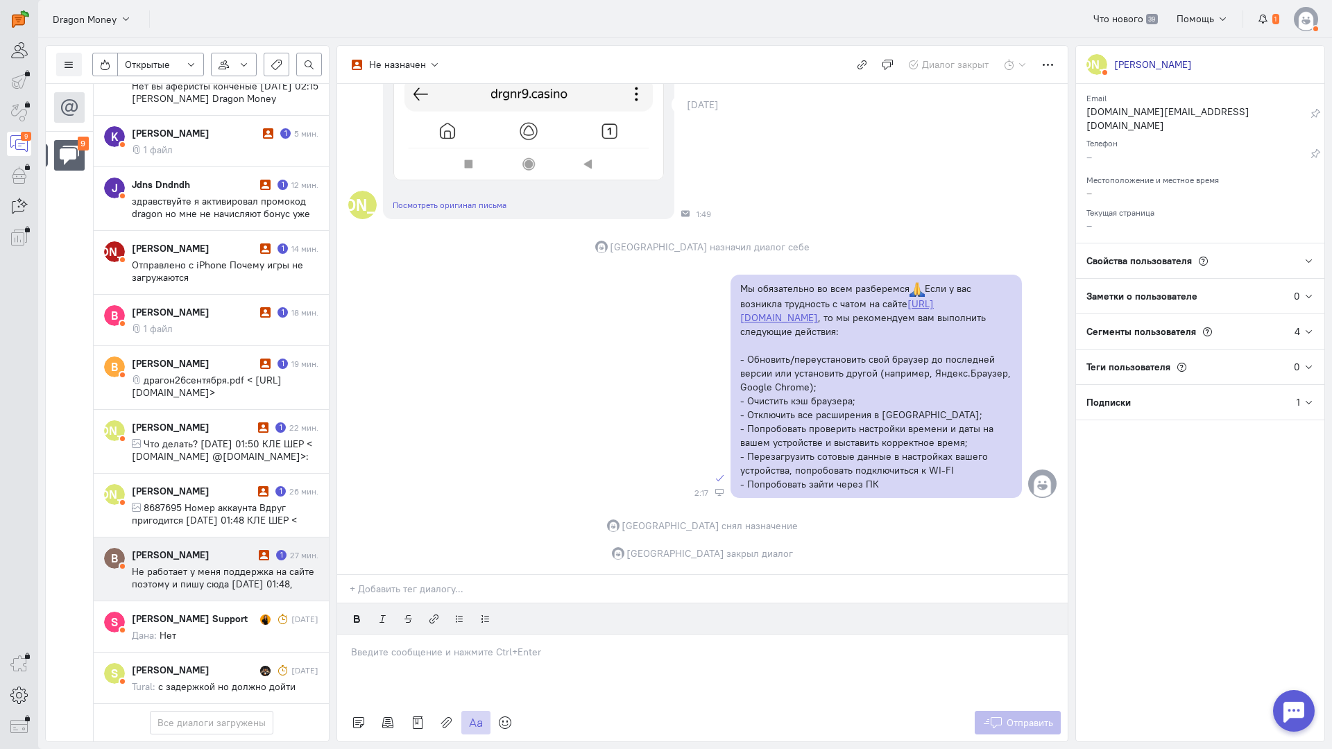
click at [154, 565] on span "Не работает у меня поддержка на сайте поэтому и пишу сюда [DATE] 01:48, [PERSON…" at bounding box center [223, 596] width 182 height 62
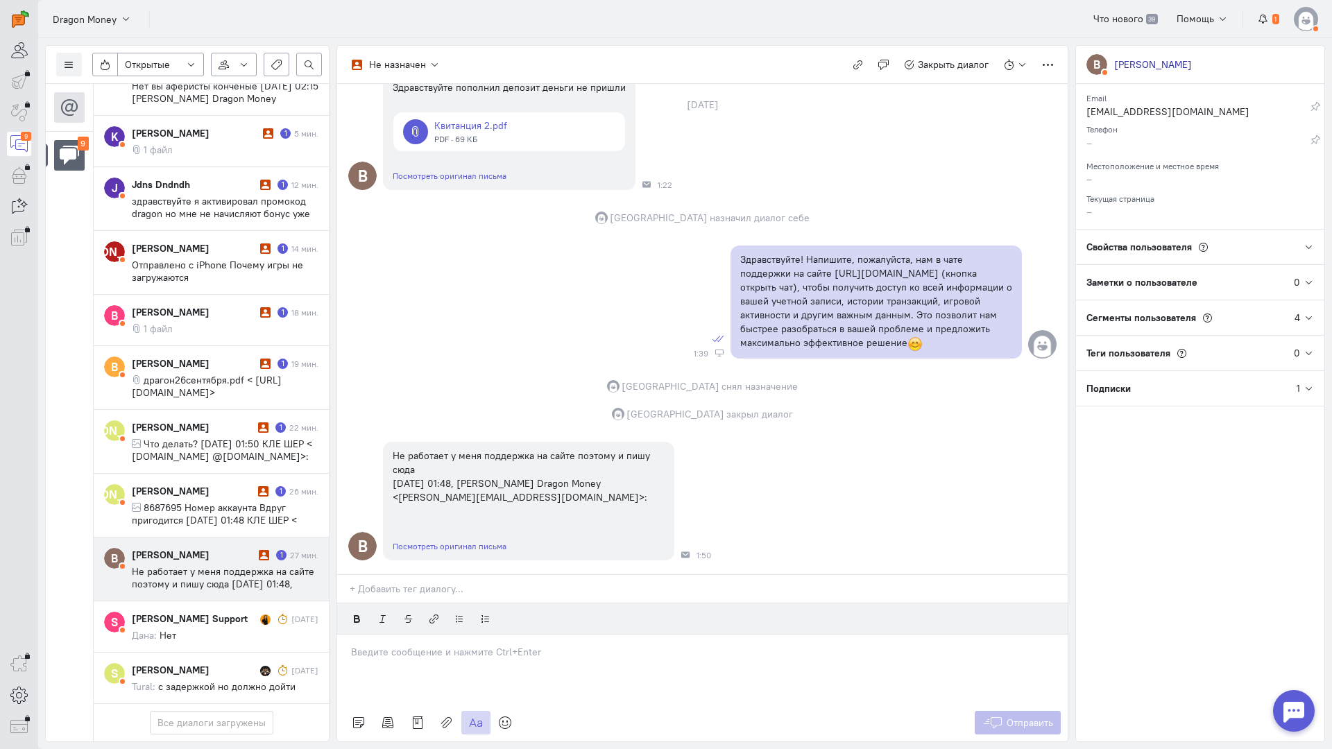
scroll to position [144, 0]
click at [424, 635] on div at bounding box center [702, 669] width 730 height 69
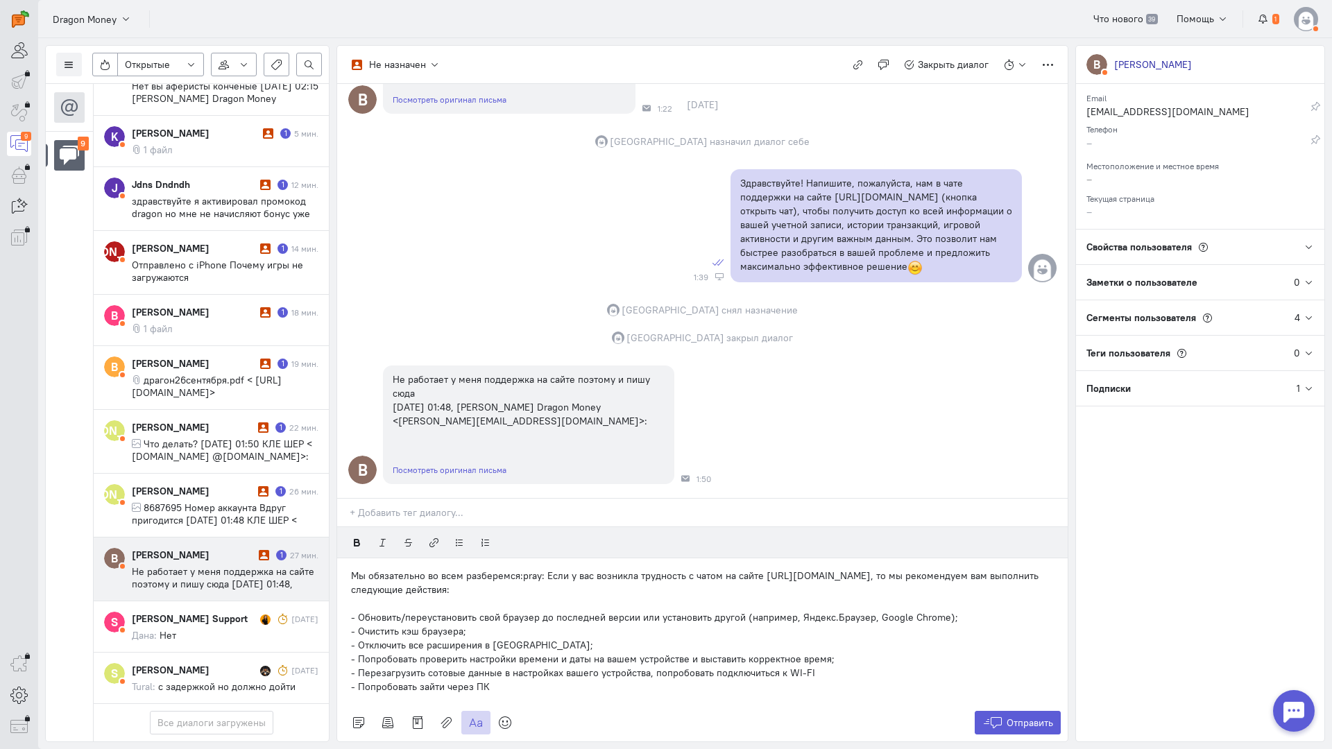
click at [348, 558] on div "Мы обязательно во всем разберемся:pray: Если у вас возникла трудность с чатом н…" at bounding box center [702, 631] width 730 height 146
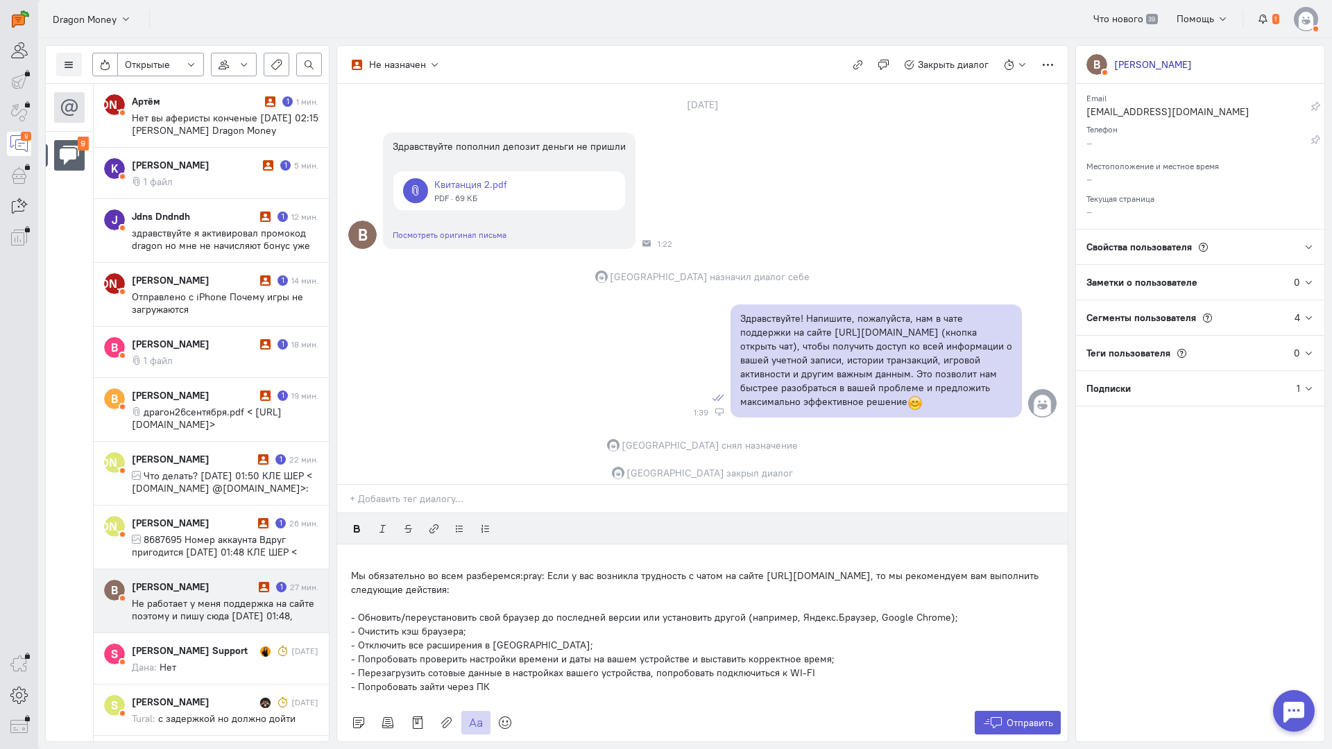
scroll to position [144, 0]
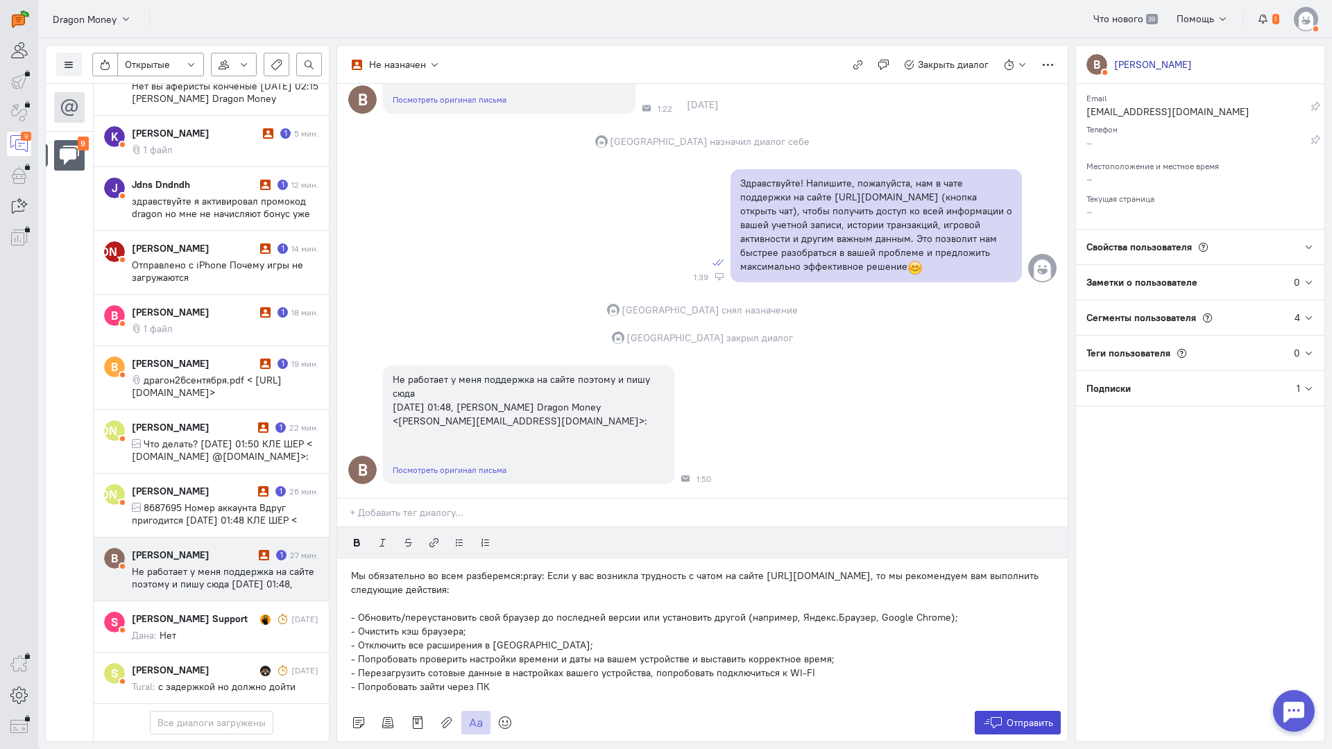
click at [1031, 717] on span "Отправить" at bounding box center [1029, 723] width 46 height 12
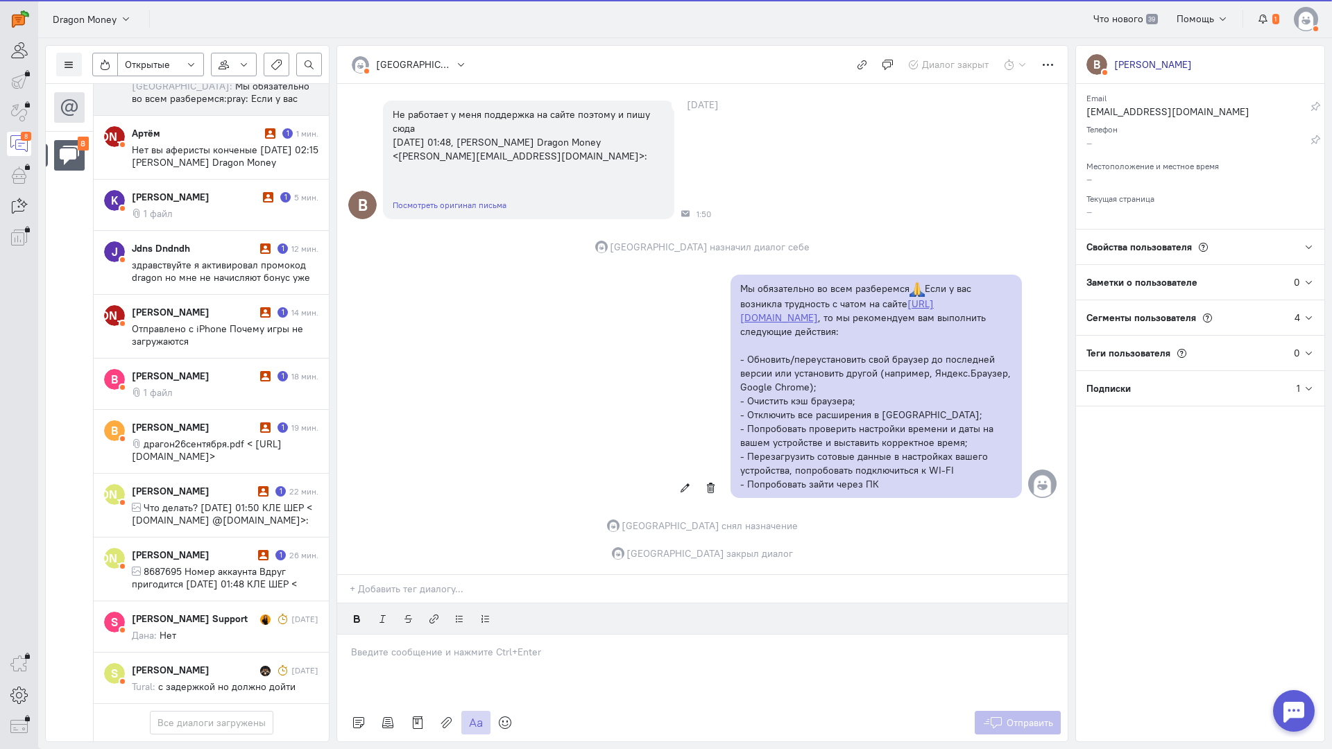
scroll to position [53, 0]
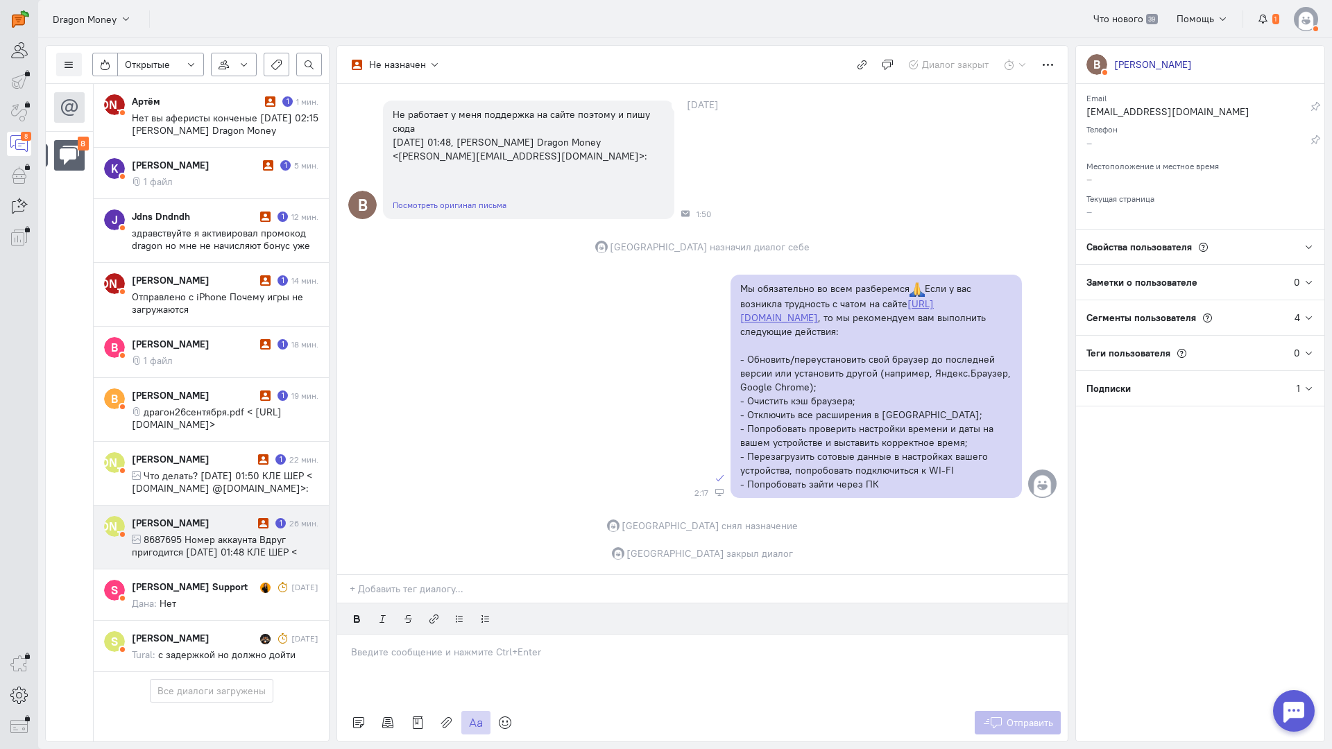
click at [198, 533] on span "8687695 Номер аккаунта Вдруг пригодится [DATE] 01:48 КЛЕ ШЕР < [DOMAIN_NAME] @[…" at bounding box center [220, 551] width 177 height 37
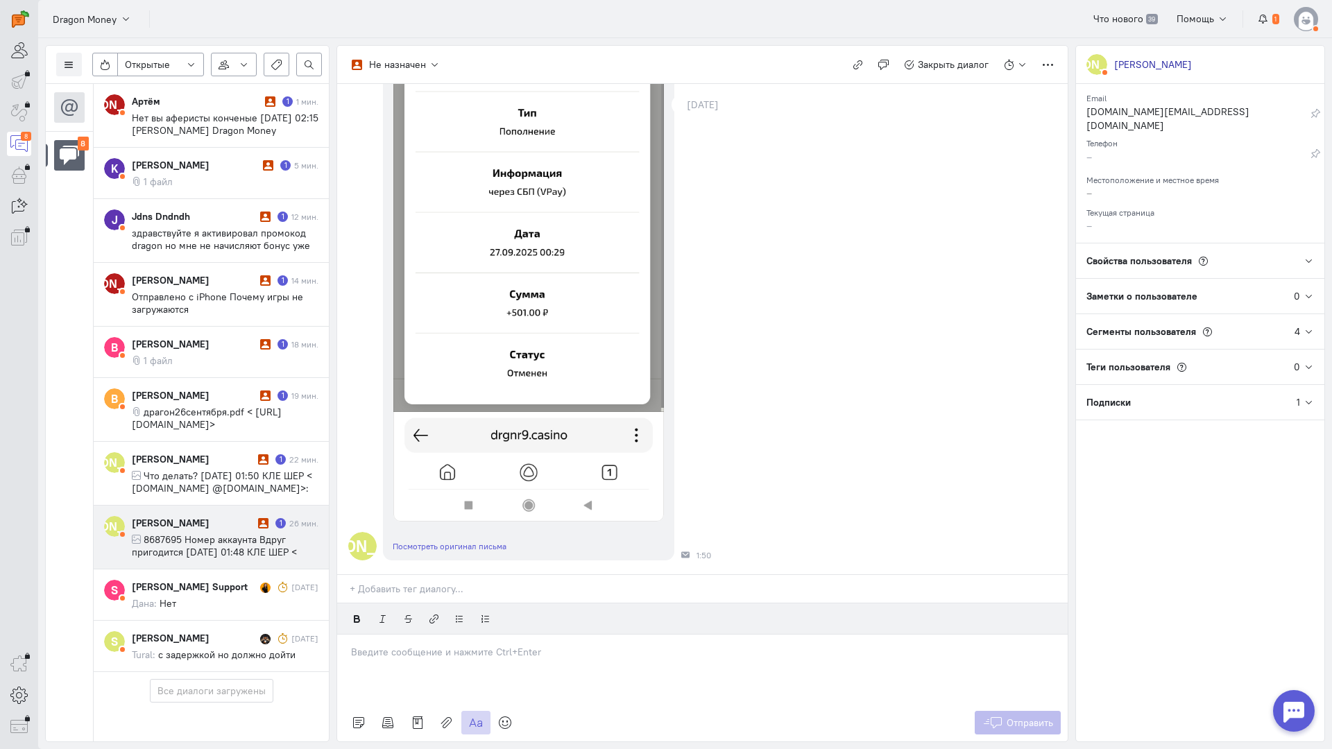
scroll to position [390, 0]
drag, startPoint x: 454, startPoint y: 583, endPoint x: 404, endPoint y: 581, distance: 50.0
click at [437, 635] on div at bounding box center [702, 669] width 730 height 69
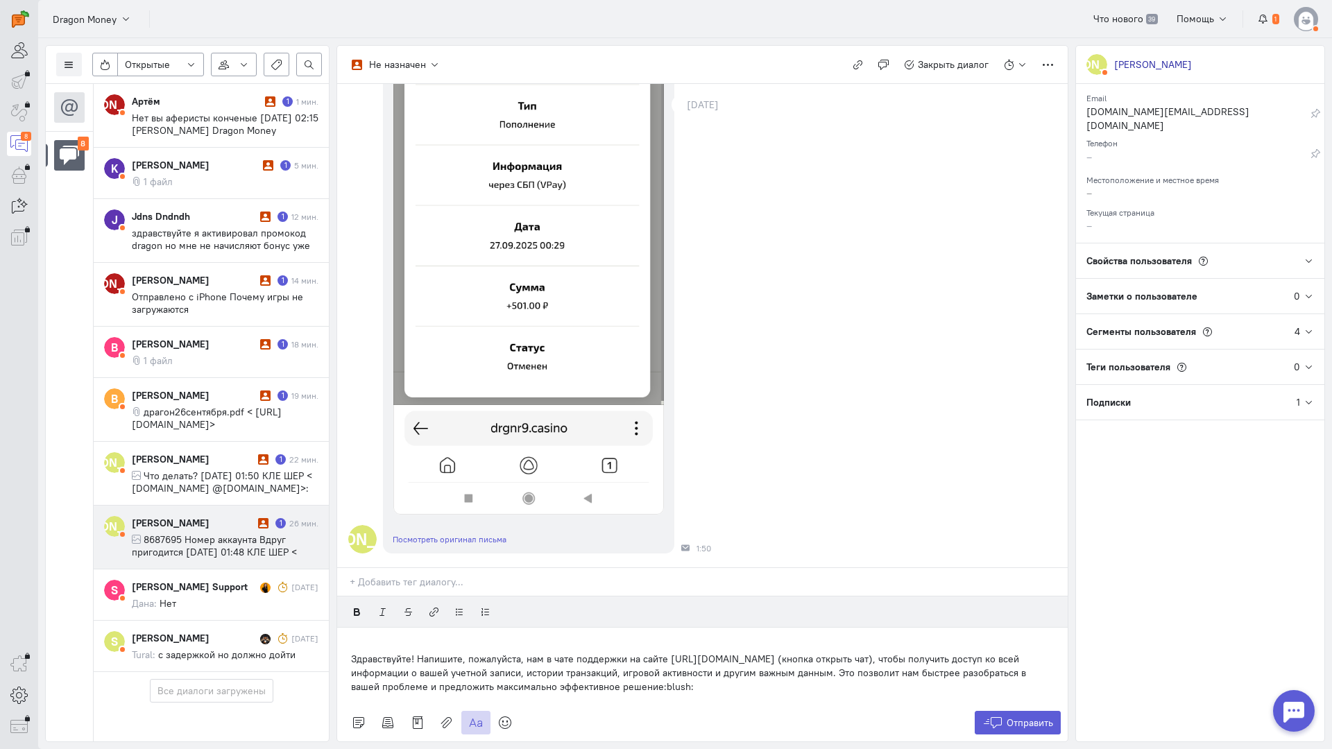
click at [356, 652] on p "Здравствуйте! Напишите, пожалуйста, нам в чате поддержки на сайте [URL][DOMAIN_…" at bounding box center [702, 673] width 703 height 42
click at [348, 628] on div "Здравствуйте! Напишите, пожалуйста, нам в чате поддержки на сайте [URL][DOMAIN_…" at bounding box center [702, 666] width 730 height 76
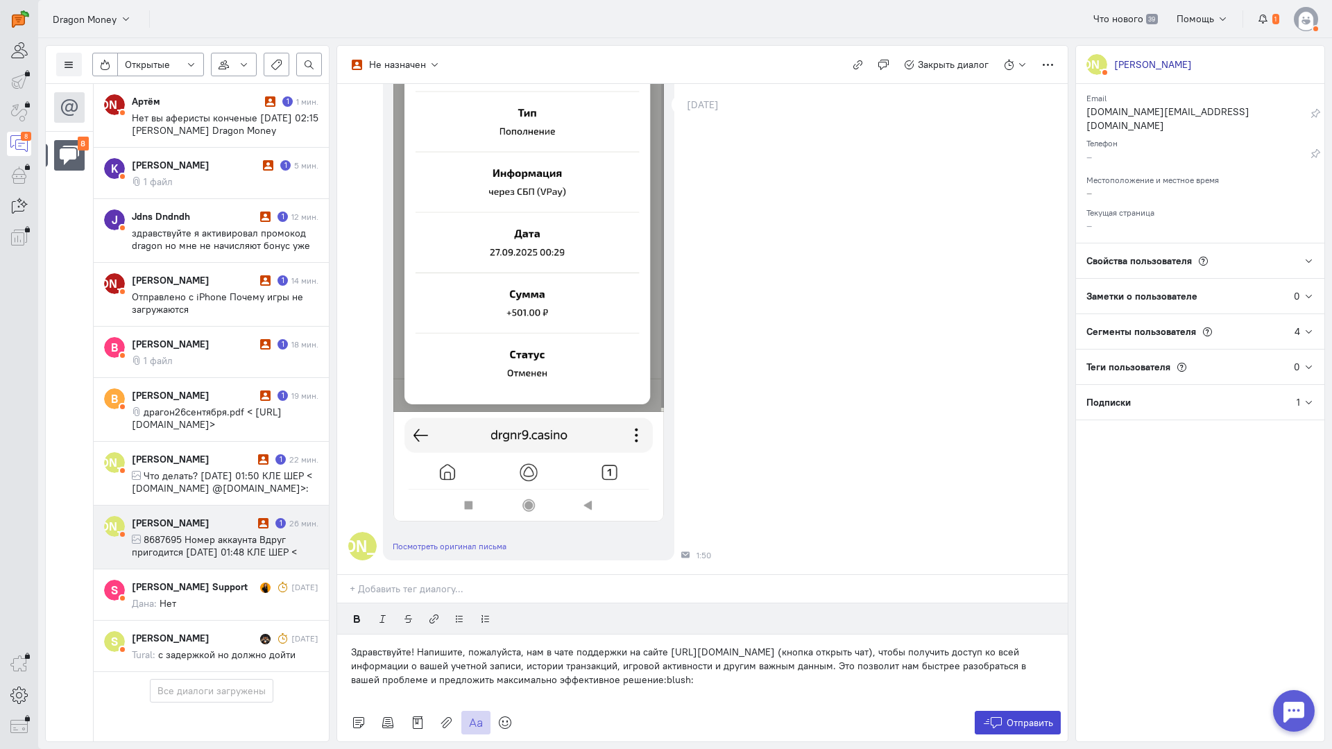
click at [1018, 717] on span "Отправить" at bounding box center [1029, 723] width 46 height 12
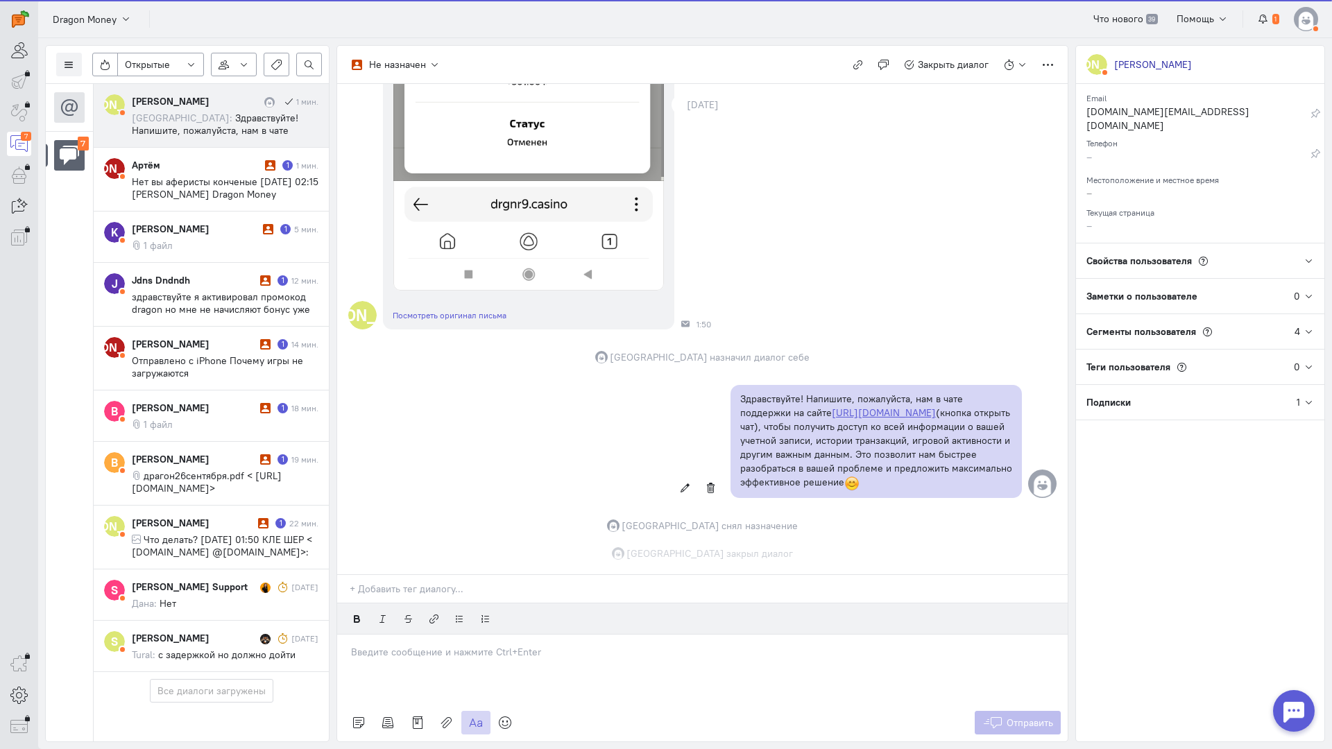
scroll to position [0, 0]
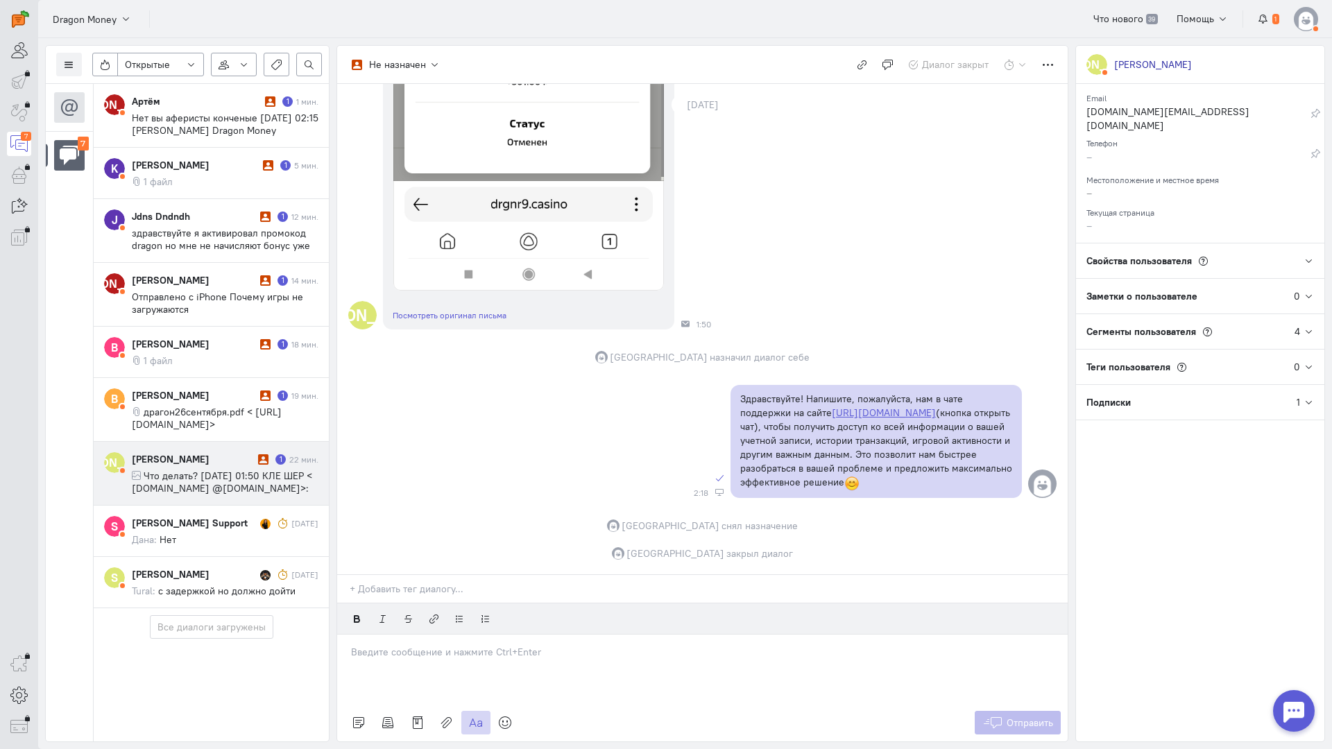
click at [175, 474] on span "Что делать? [DATE] 01:50 КЛЕ ШЕР < [DOMAIN_NAME] @[DOMAIN_NAME]>:" at bounding box center [222, 482] width 180 height 25
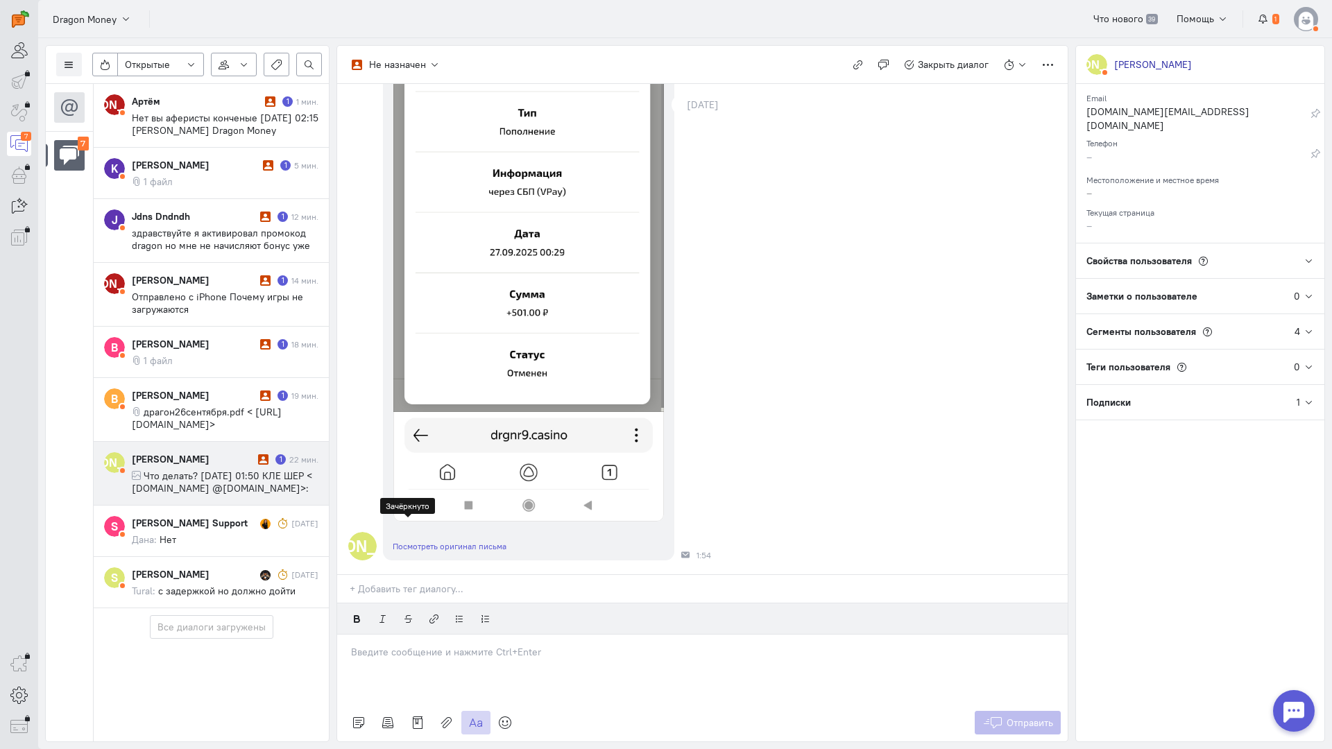
scroll to position [362, 0]
click at [379, 635] on div at bounding box center [702, 669] width 730 height 69
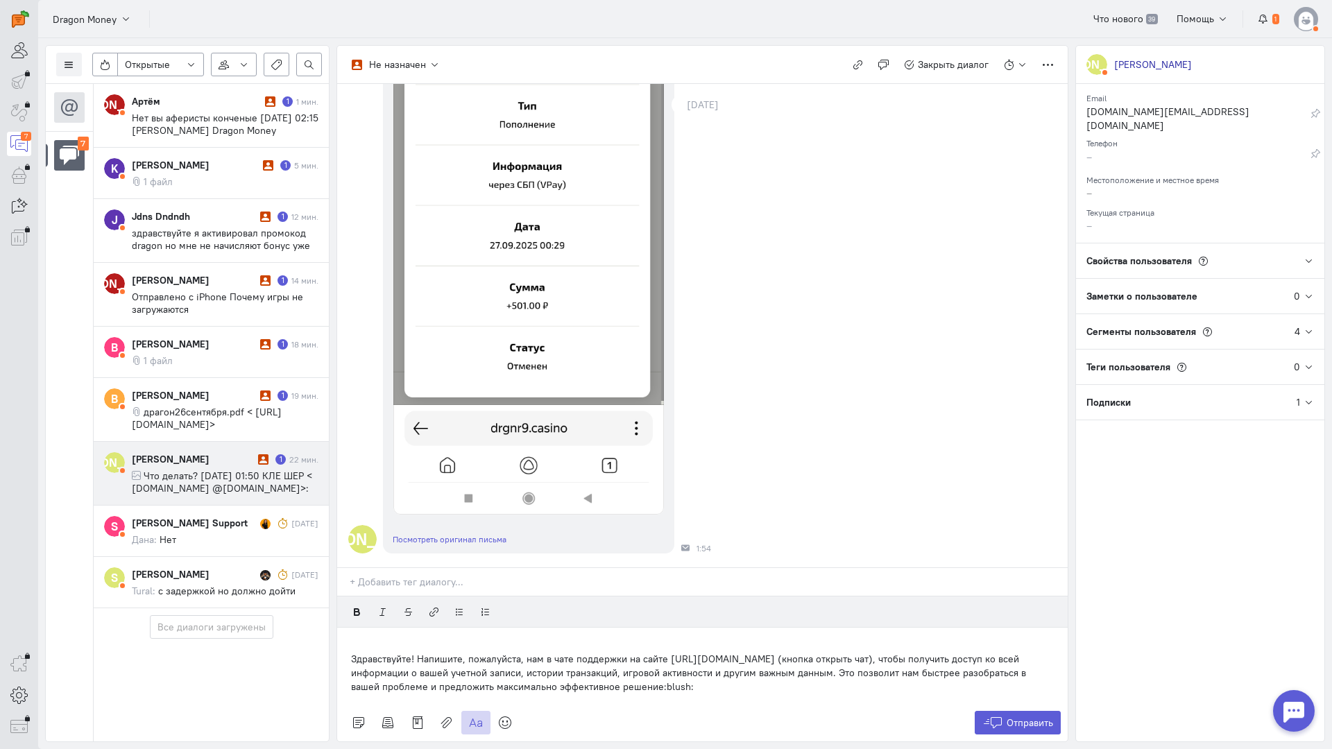
click at [339, 628] on div "Здравствуйте! Напишите, пожалуйста, нам в чате поддержки на сайте [URL][DOMAIN_…" at bounding box center [702, 666] width 730 height 76
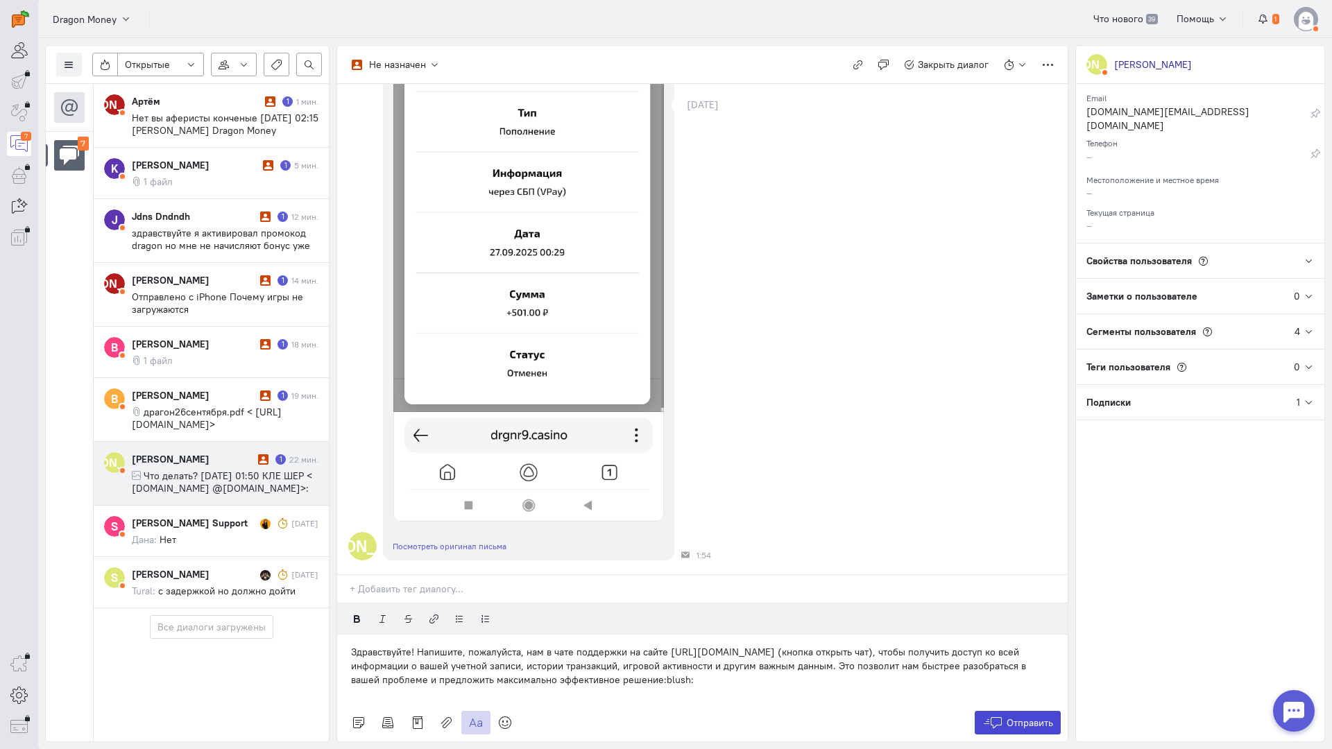
click at [993, 716] on icon at bounding box center [992, 723] width 21 height 14
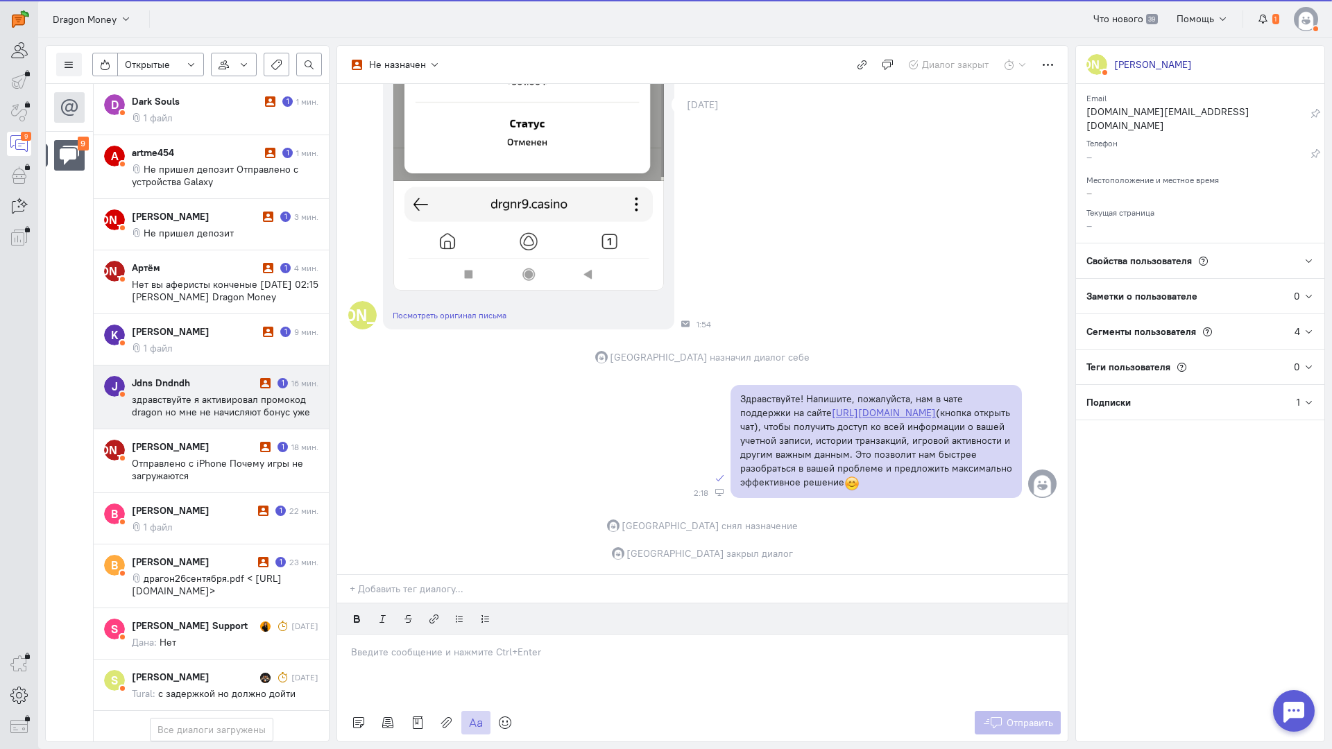
scroll to position [92, 0]
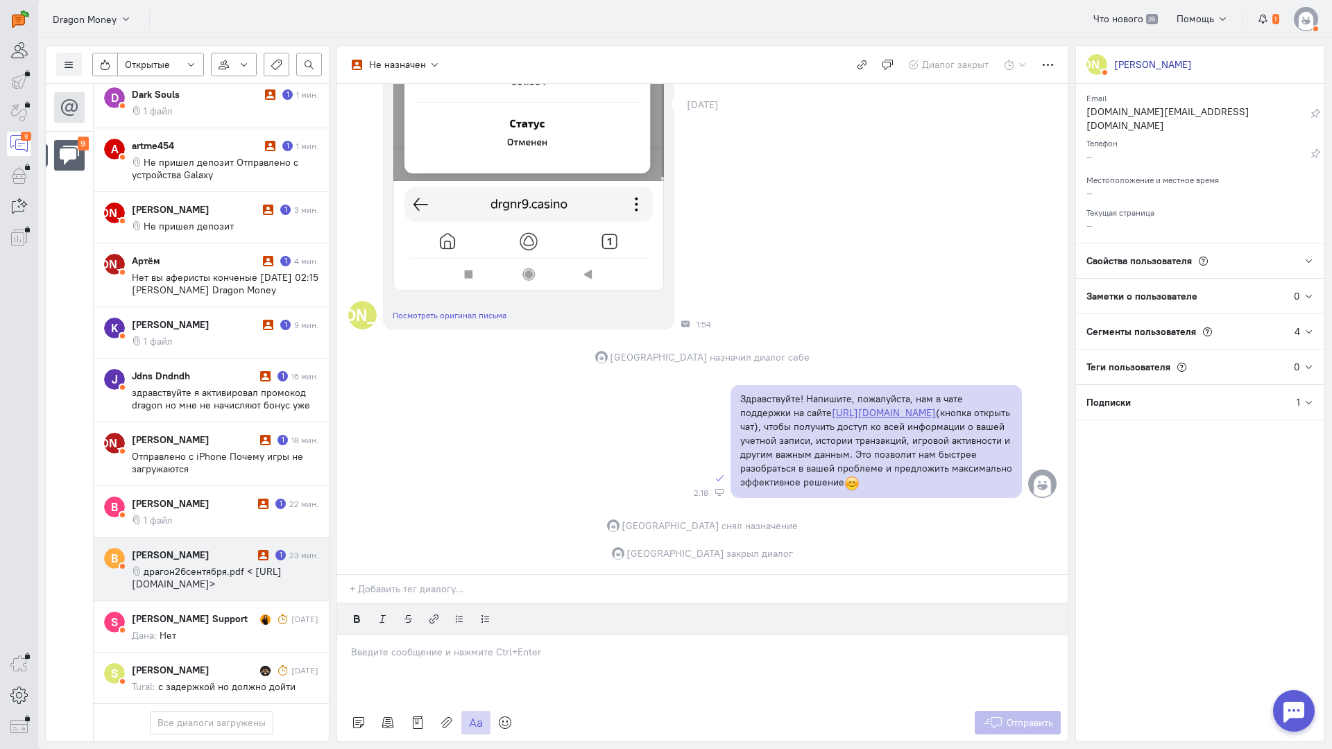
click at [205, 565] on span "драгон26сентября.pdf < [URL][DOMAIN_NAME]>" at bounding box center [207, 577] width 150 height 25
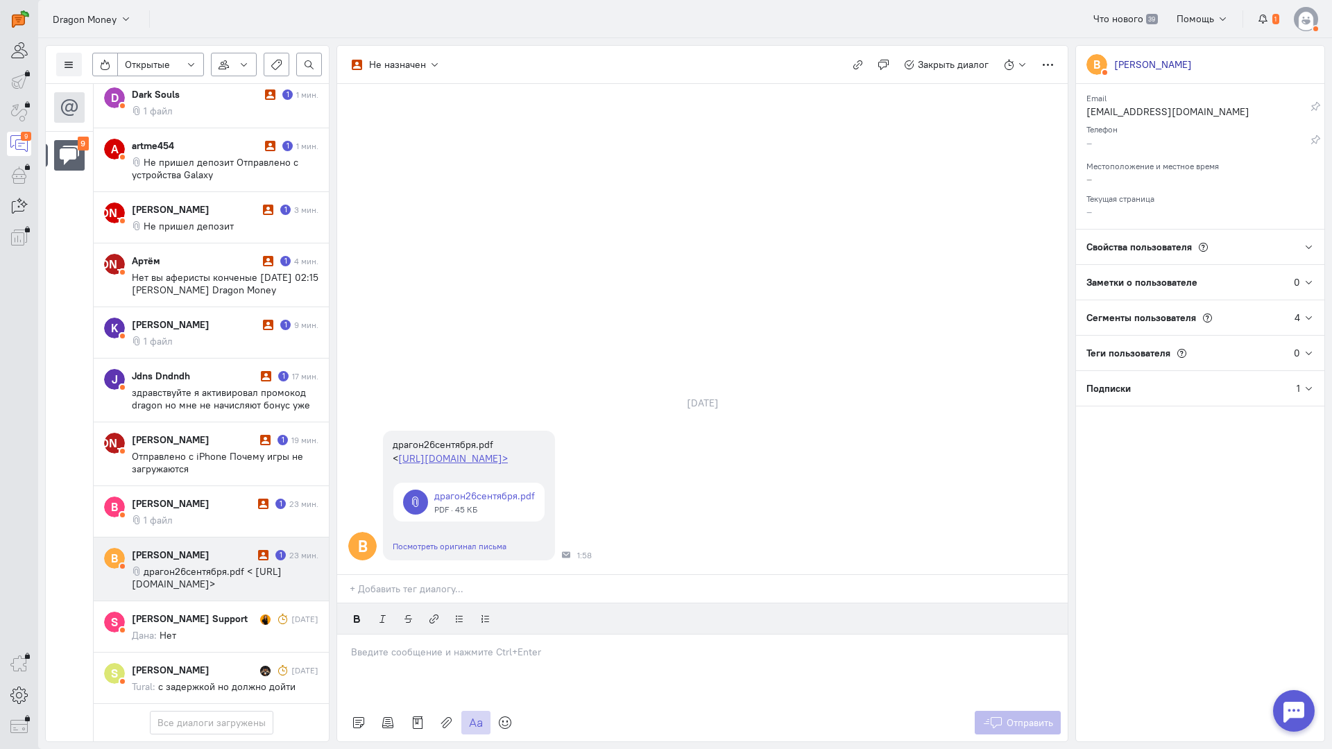
click at [402, 635] on div at bounding box center [702, 669] width 730 height 69
click at [350, 635] on div "Здравствуйте! Благодарим Вас за обращение и предоставленную информацию:blush:" at bounding box center [702, 669] width 730 height 69
click at [1004, 711] on button "Отправить" at bounding box center [1018, 723] width 87 height 24
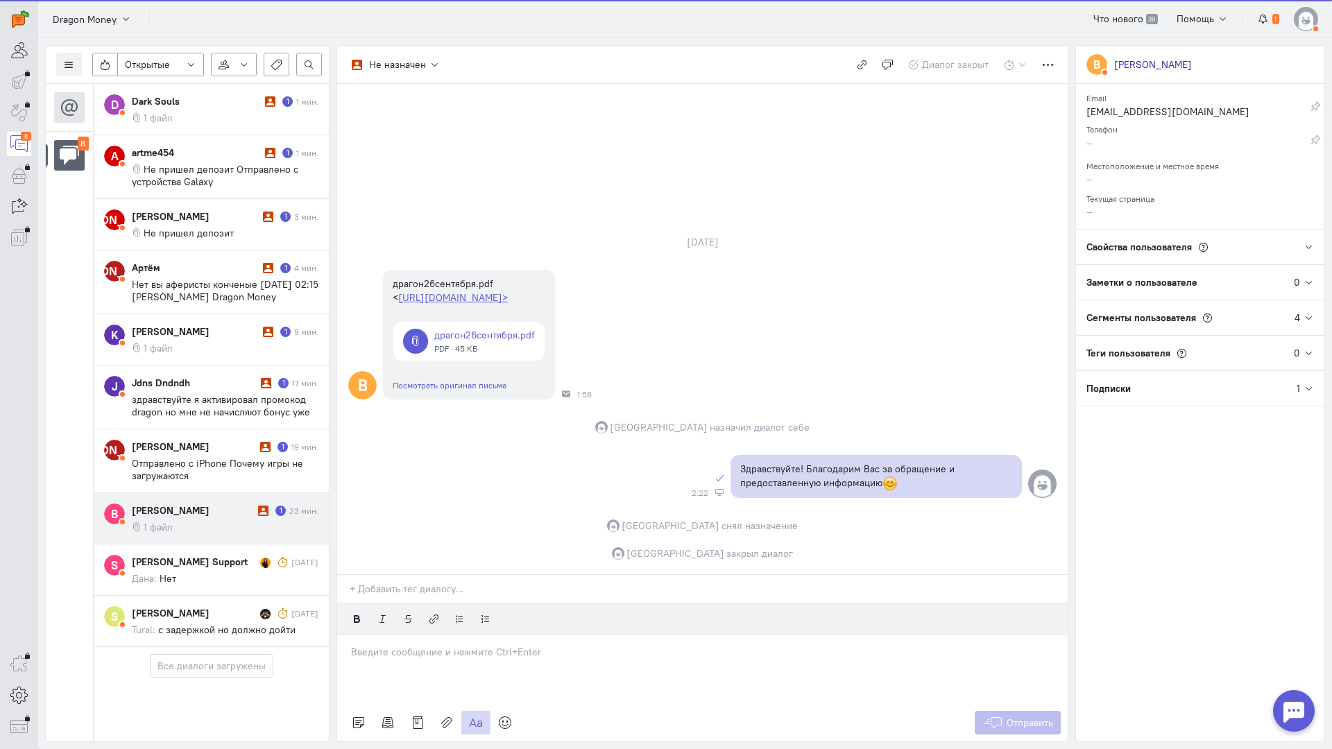
scroll to position [28, 0]
drag, startPoint x: 199, startPoint y: 470, endPoint x: 208, endPoint y: 474, distance: 10.2
click at [199, 493] on cq-conversation-card "B Biba Bibovich 1 23 мин. 1 файл" at bounding box center [211, 518] width 235 height 51
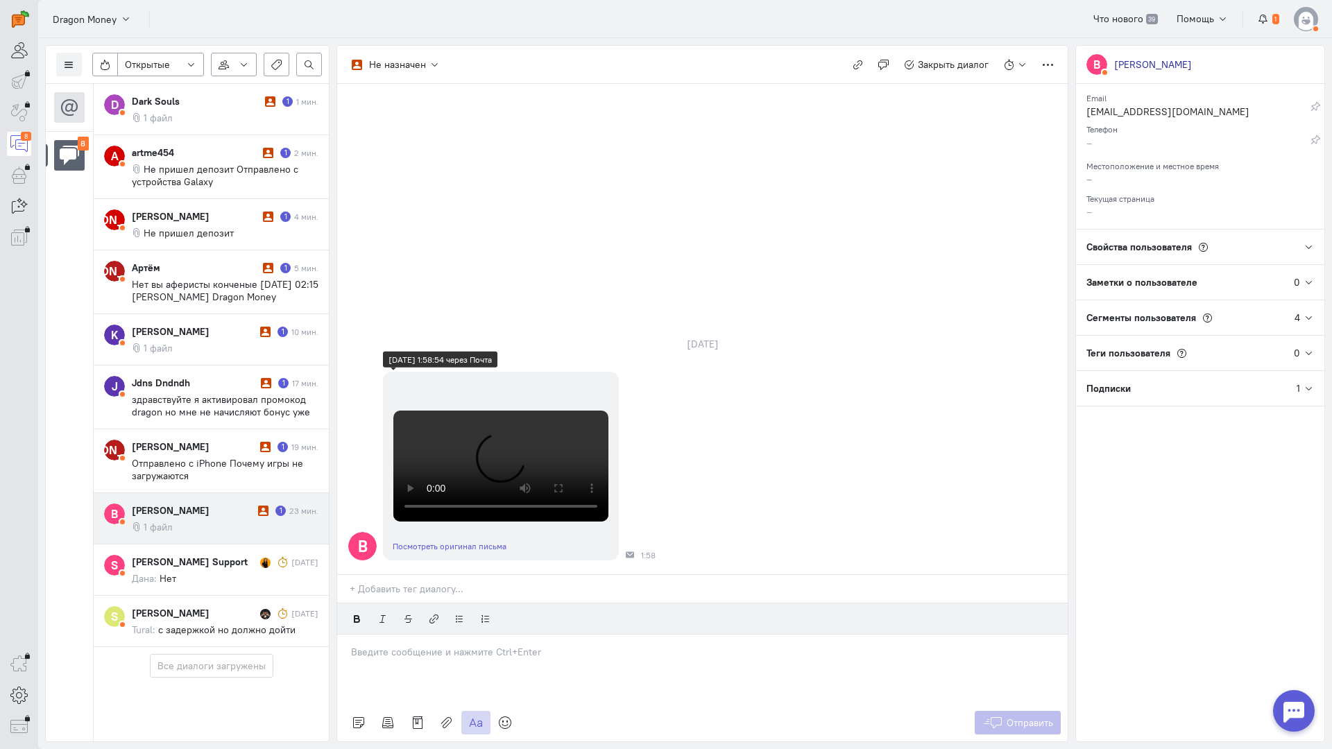
scroll to position [340, 0]
drag, startPoint x: 390, startPoint y: 576, endPoint x: 405, endPoint y: 564, distance: 19.3
click at [391, 635] on div at bounding box center [702, 669] width 730 height 69
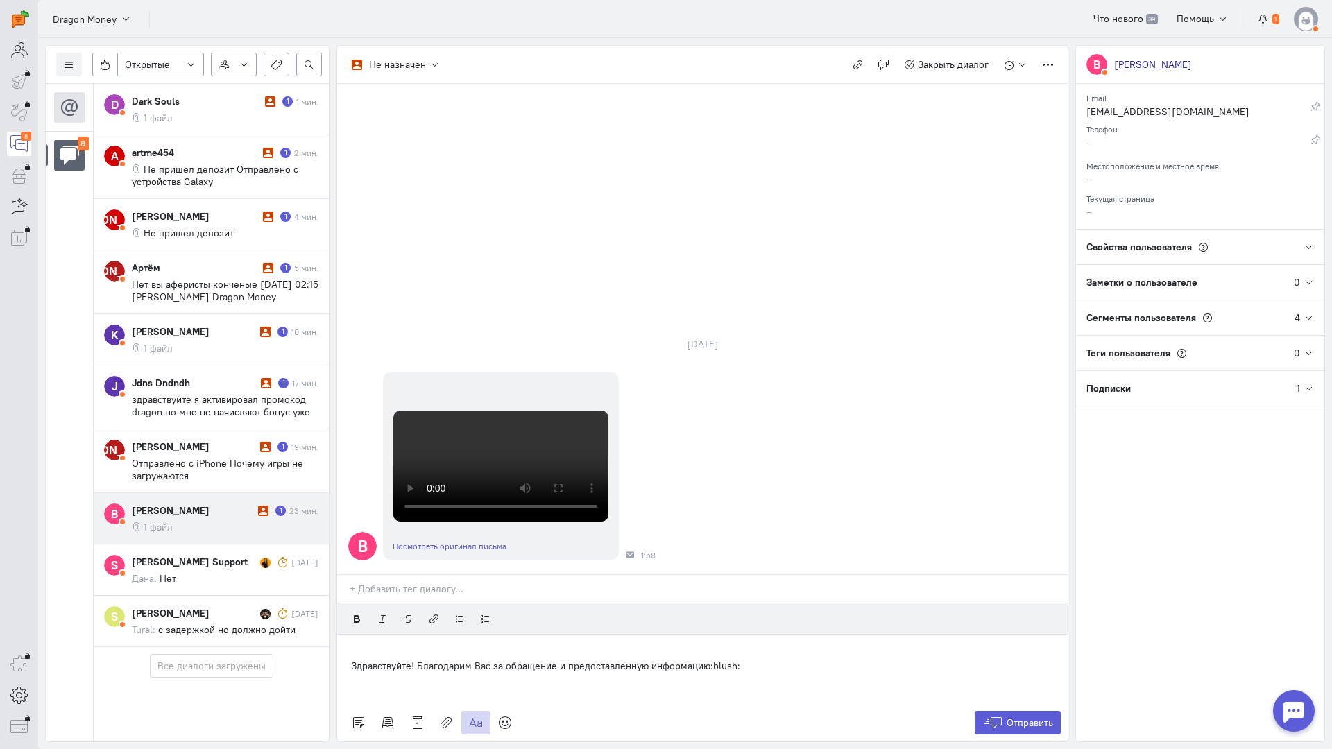
click at [357, 659] on p "Здравствуйте! Благодарим Вас за обращение и предоставленную информацию:blush:" at bounding box center [702, 666] width 703 height 14
click at [352, 659] on p "Здравствуйте! Благодарим Вас за обращение и предоставленную информацию:blush:" at bounding box center [702, 666] width 703 height 14
click at [1001, 711] on button "Отправить" at bounding box center [1018, 723] width 87 height 24
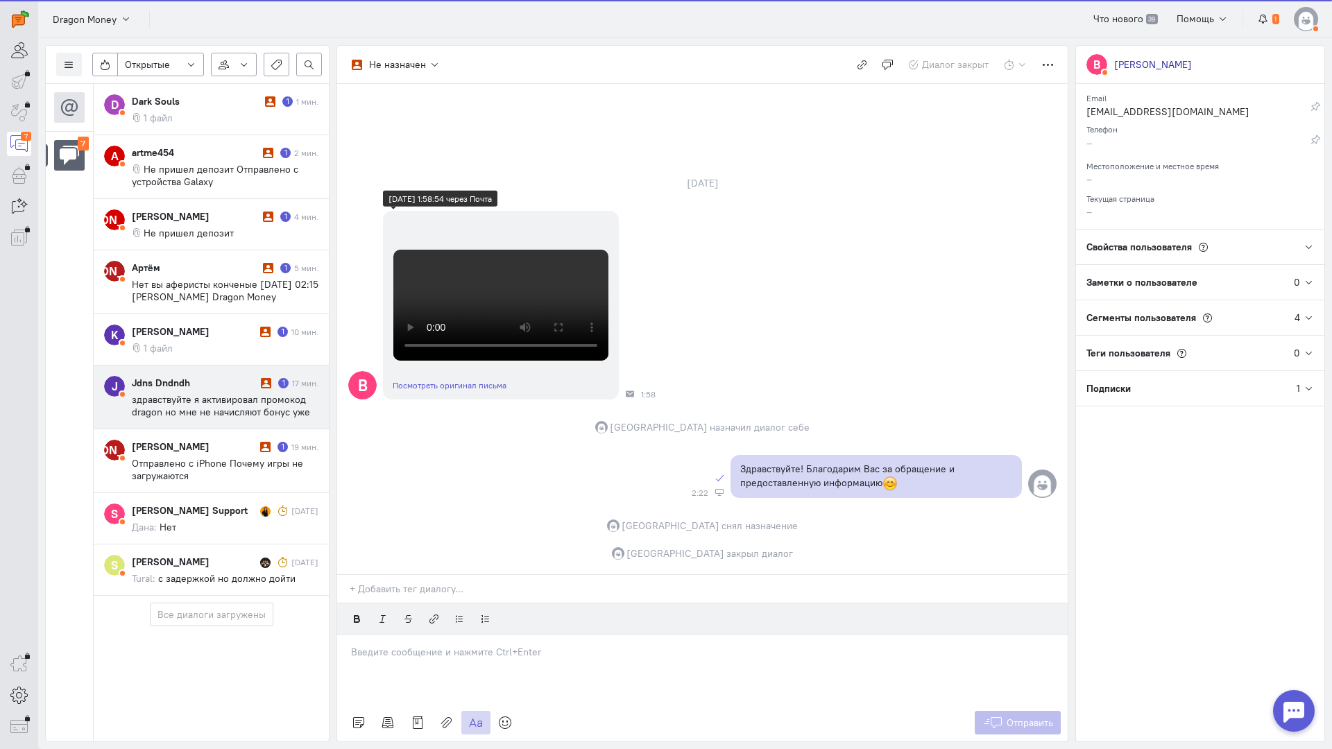
scroll to position [0, 0]
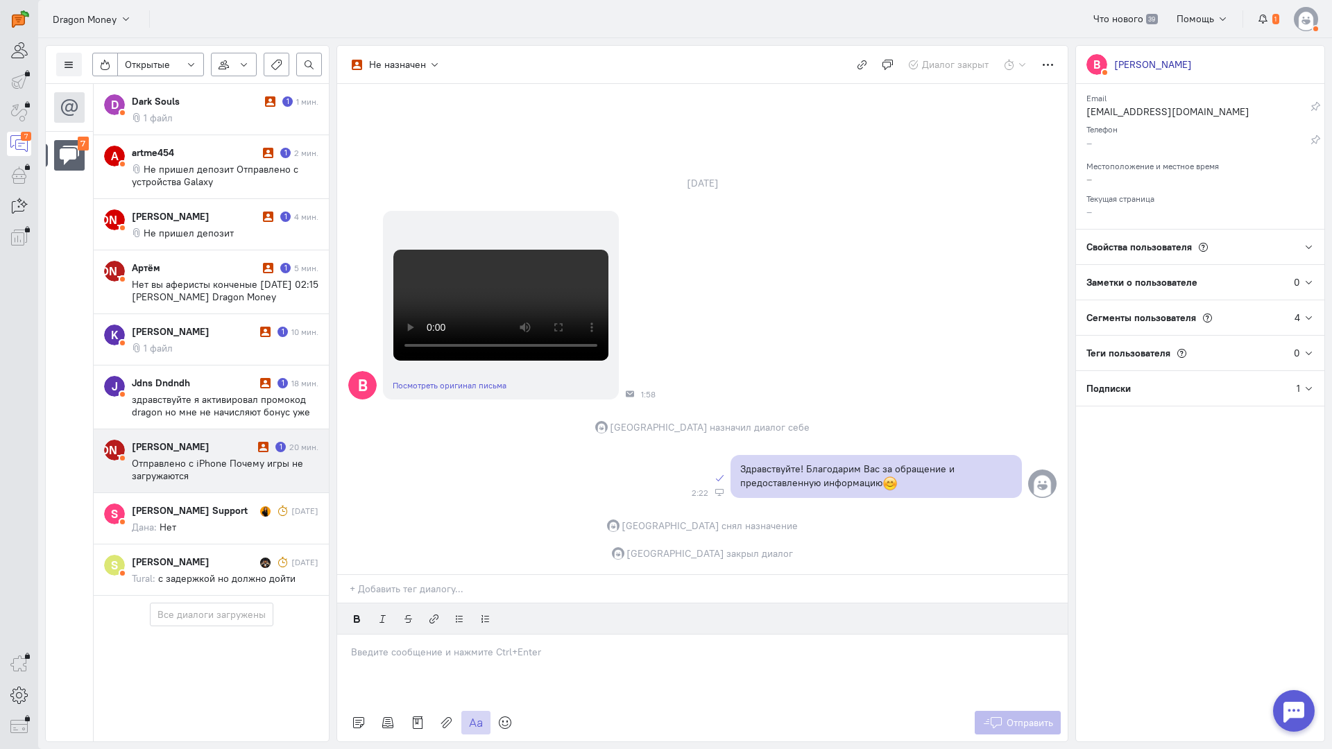
click at [212, 467] on span "Отправлено с iPhone Почему игры не загружаются" at bounding box center [217, 469] width 171 height 25
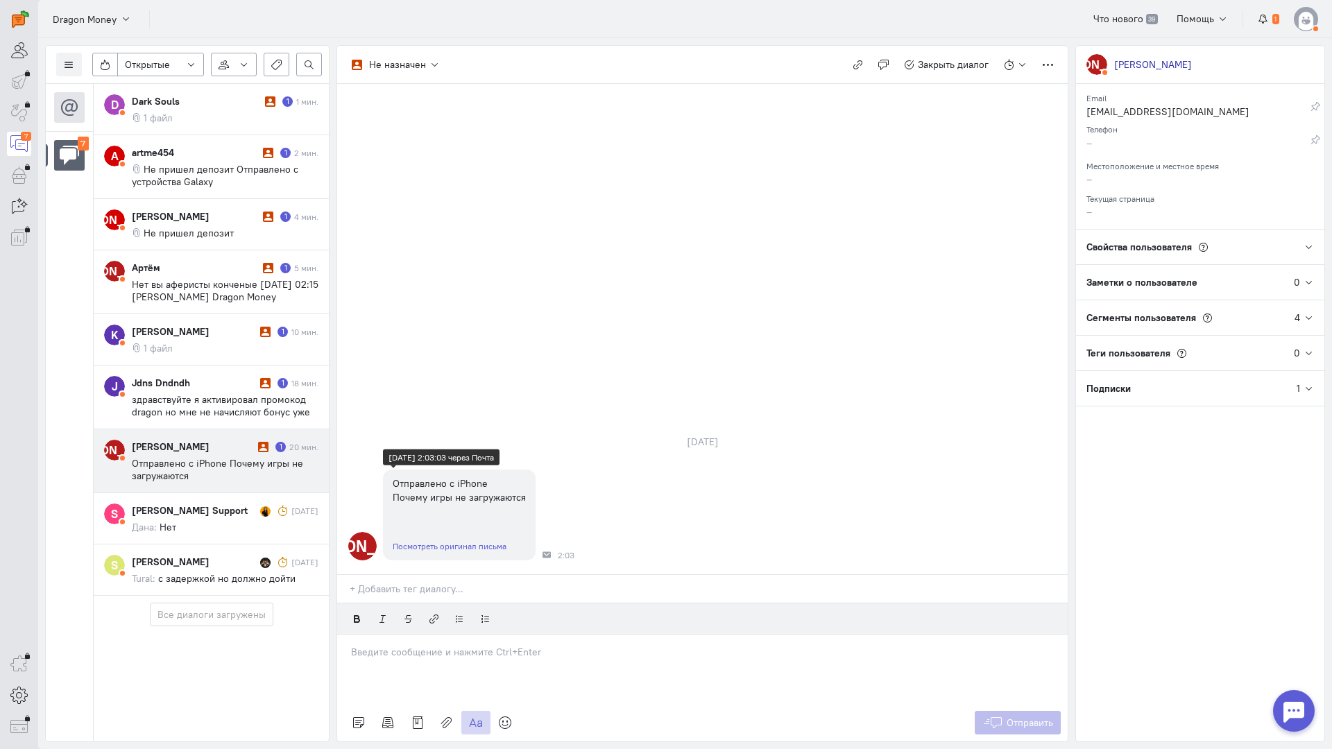
click at [463, 532] on div "Посмотреть оригинал письма" at bounding box center [459, 546] width 153 height 28
click at [465, 541] on link "Посмотреть оригинал письма" at bounding box center [450, 546] width 114 height 10
drag, startPoint x: 420, startPoint y: 568, endPoint x: 377, endPoint y: 574, distance: 42.7
click at [419, 645] on p at bounding box center [702, 652] width 703 height 14
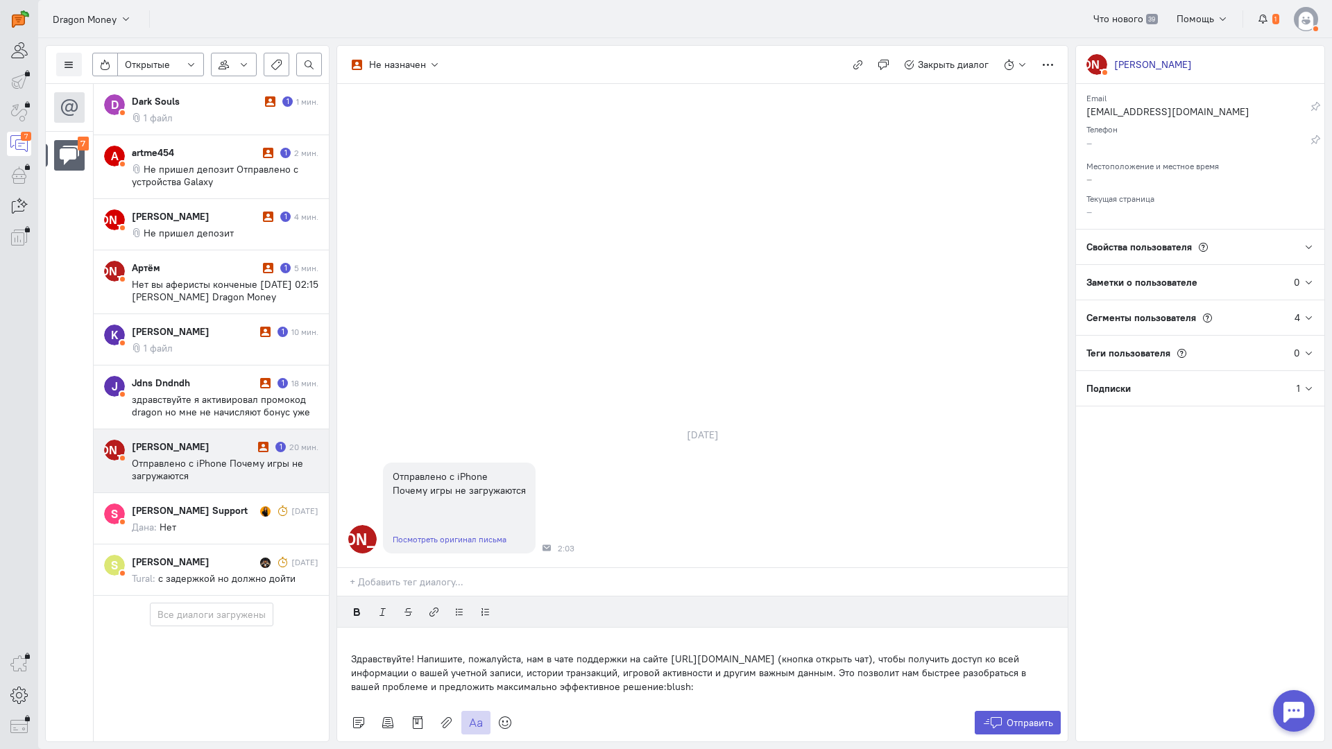
click at [350, 628] on div "Здравствуйте! Напишите, пожалуйста, нам в чате поддержки на сайте [URL][DOMAIN_…" at bounding box center [702, 666] width 730 height 76
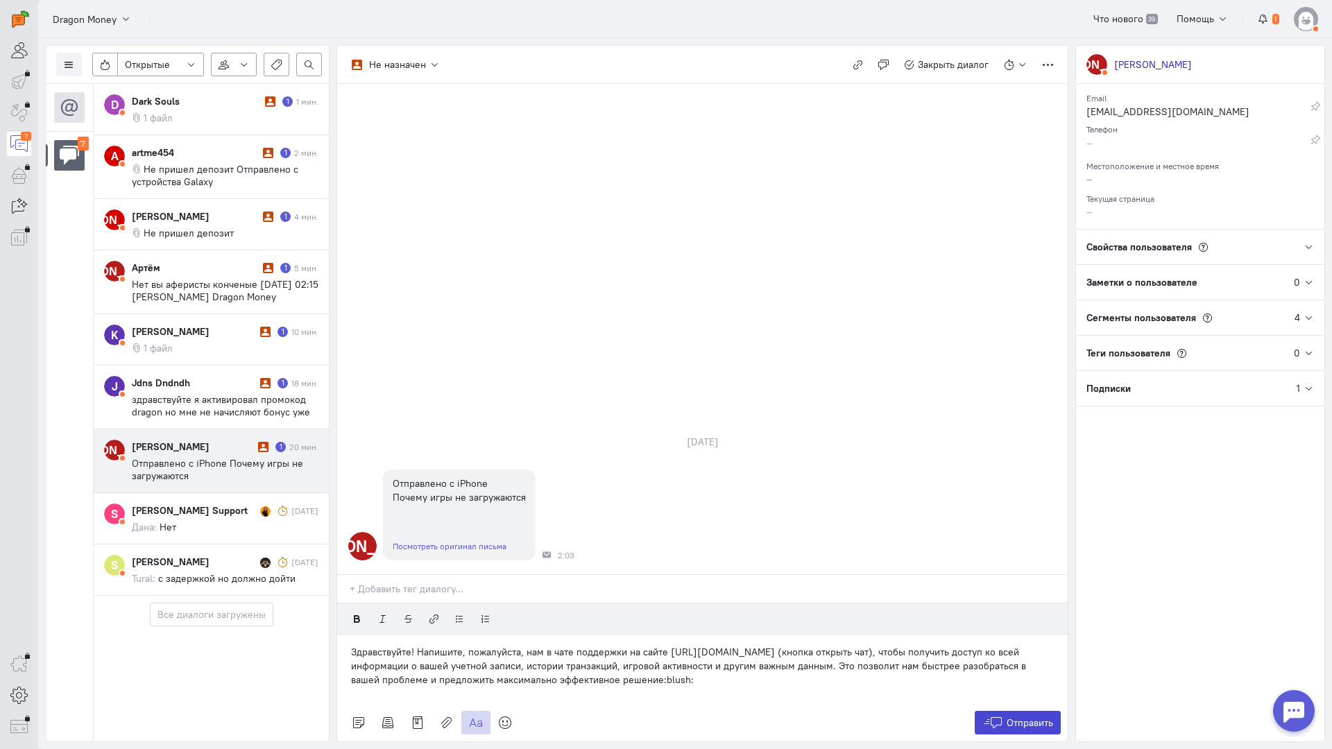
click at [1020, 717] on span "Отправить" at bounding box center [1029, 723] width 46 height 12
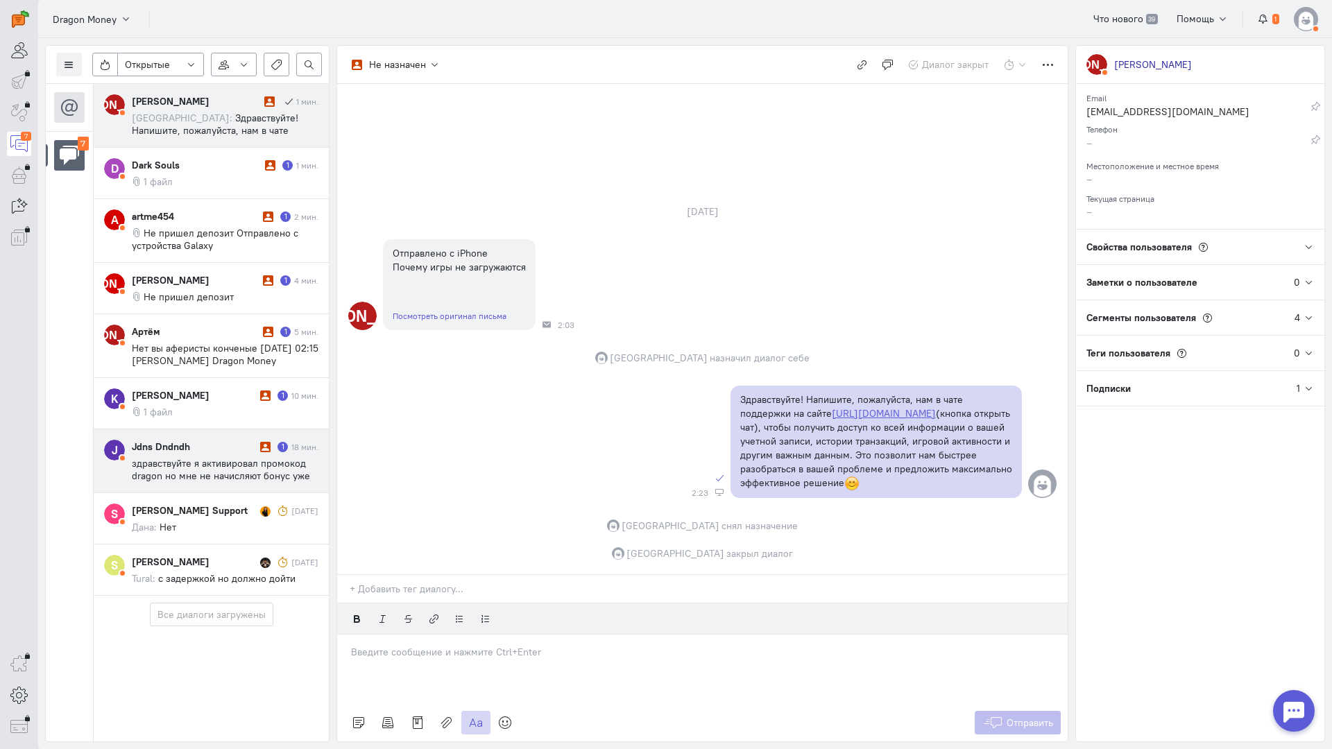
click at [166, 468] on span "здравствуйте я активировал промокод dragon но мне не начисляют бонус уже неделю…" at bounding box center [221, 482] width 178 height 50
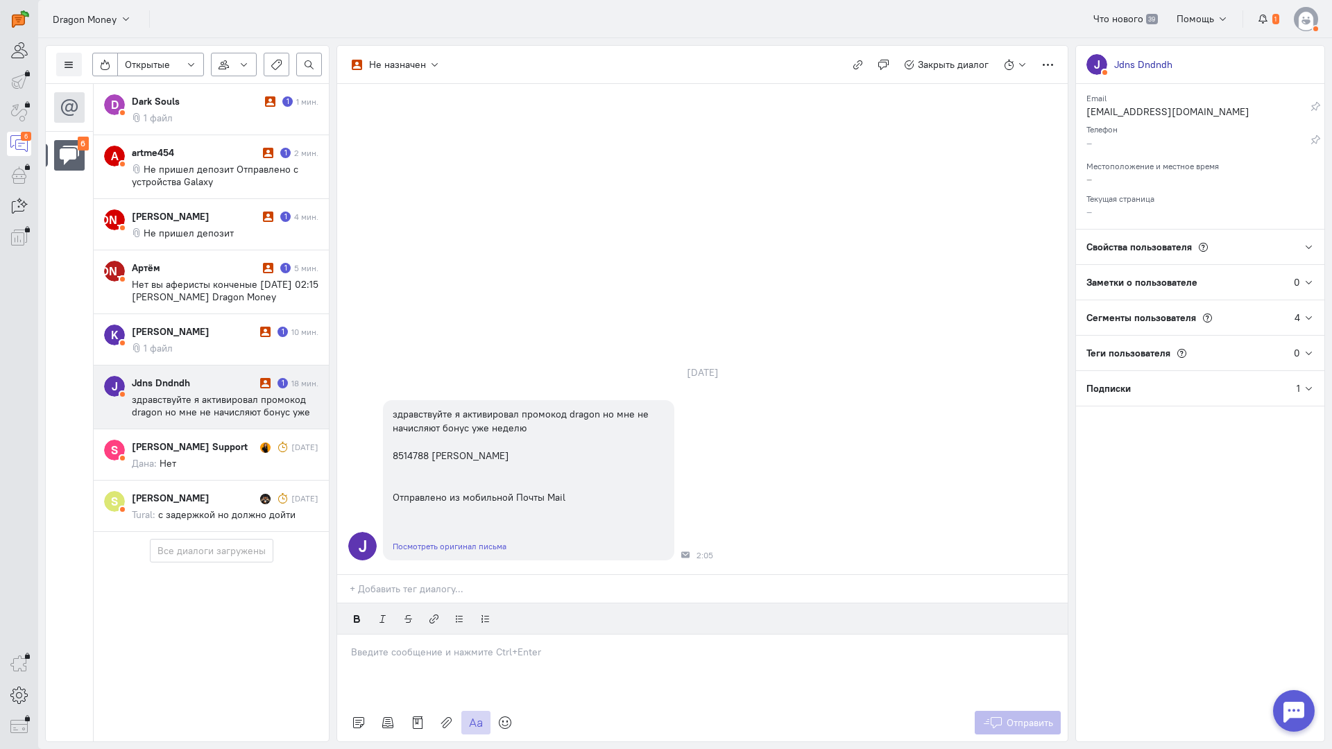
click at [414, 645] on p at bounding box center [702, 652] width 703 height 14
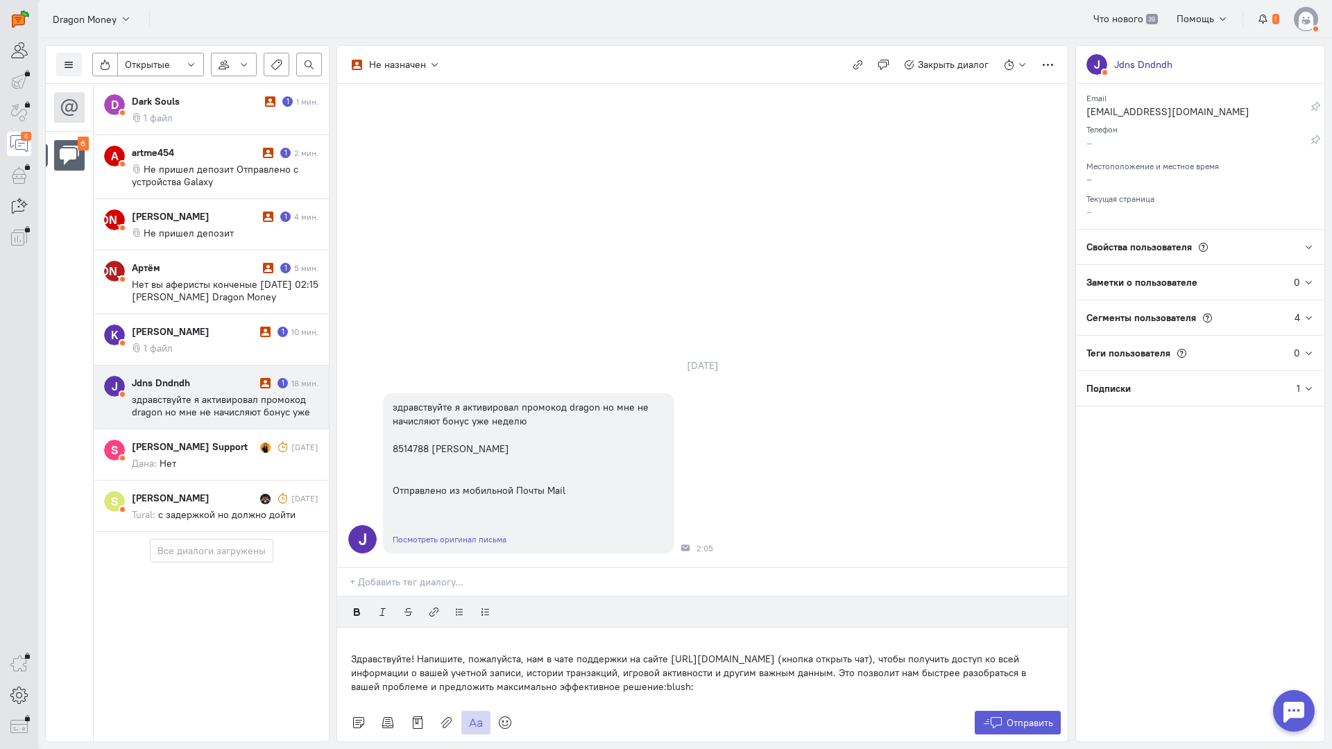
click at [349, 628] on div "Здравствуйте! Напишите, пожалуйста, нам в чате поддержки на сайте [URL][DOMAIN_…" at bounding box center [702, 666] width 730 height 76
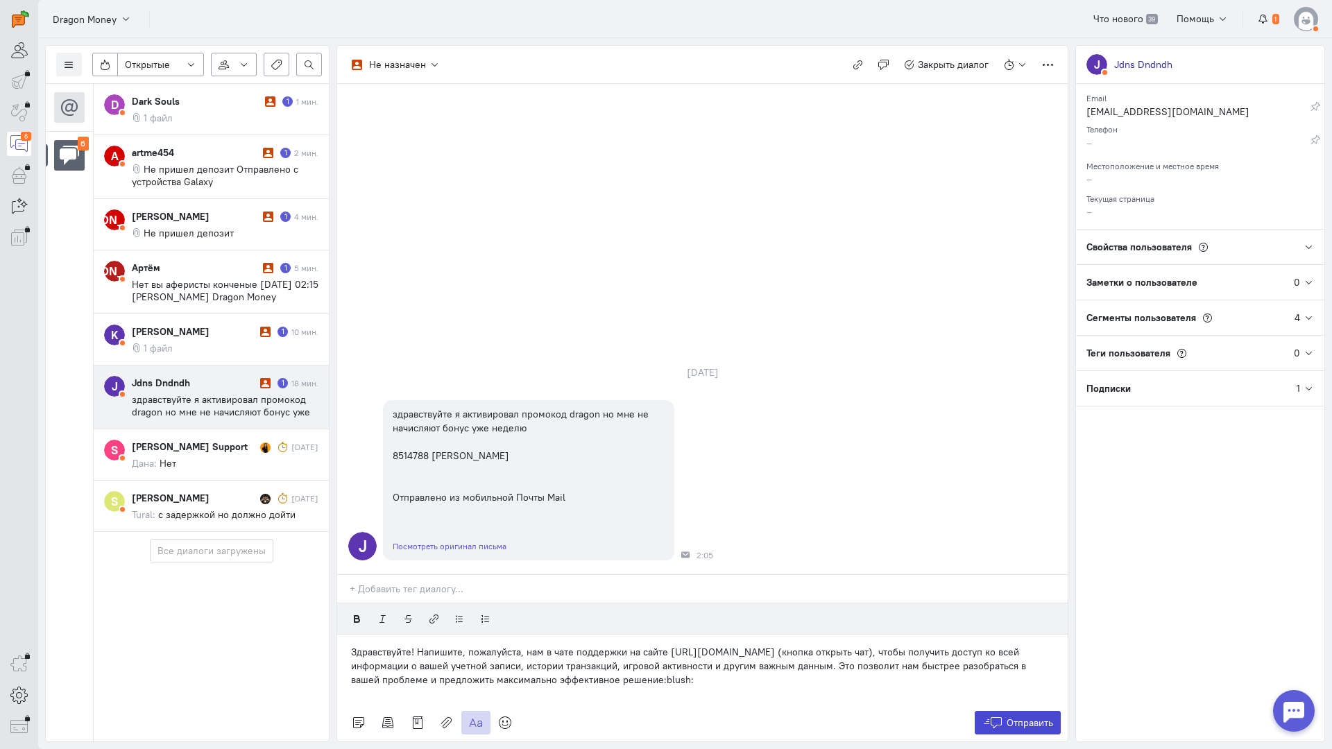
click at [983, 716] on icon at bounding box center [992, 723] width 21 height 14
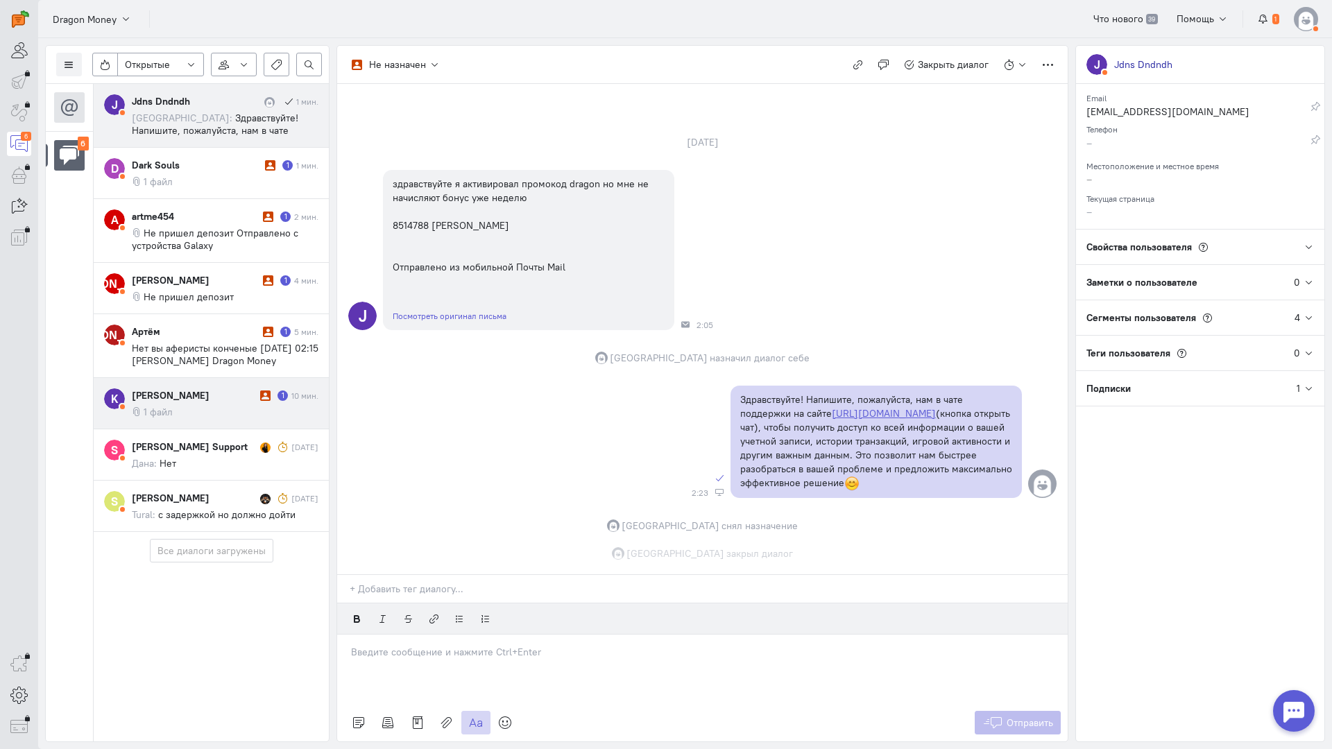
scroll to position [49, 0]
click at [216, 406] on cq-message "1 файл" at bounding box center [225, 412] width 187 height 12
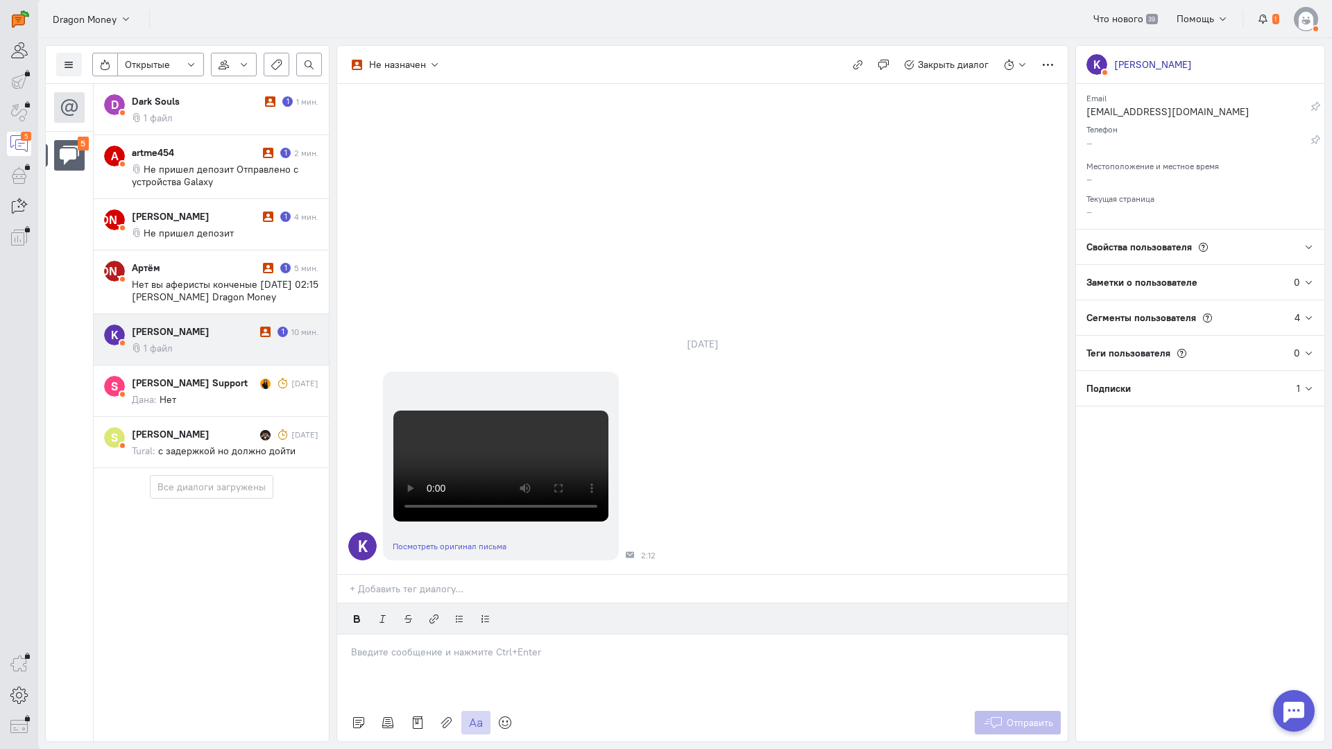
click at [400, 645] on p at bounding box center [702, 652] width 703 height 14
click at [347, 635] on div "Здравствуйте! Благодарим Вас за обращение и предоставленную информацию:blush:" at bounding box center [702, 669] width 730 height 69
click at [999, 716] on icon at bounding box center [992, 723] width 21 height 14
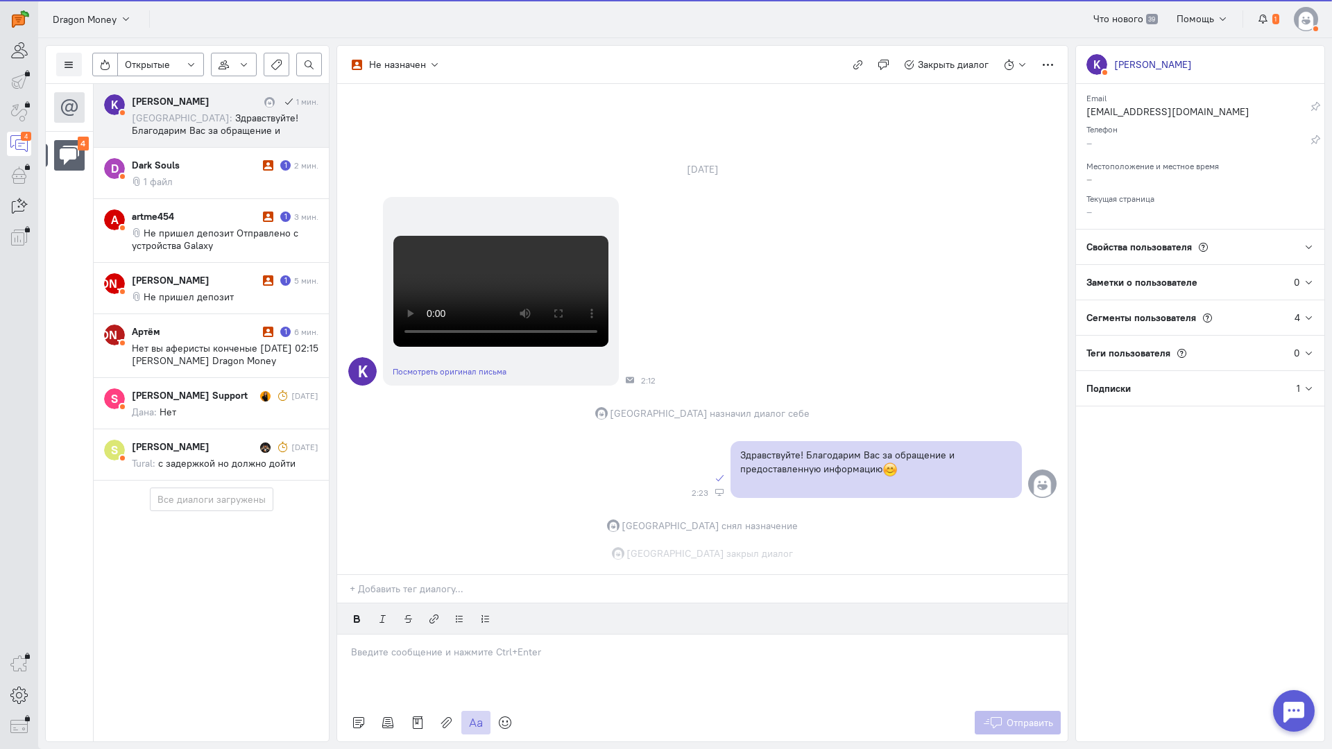
scroll to position [515, 0]
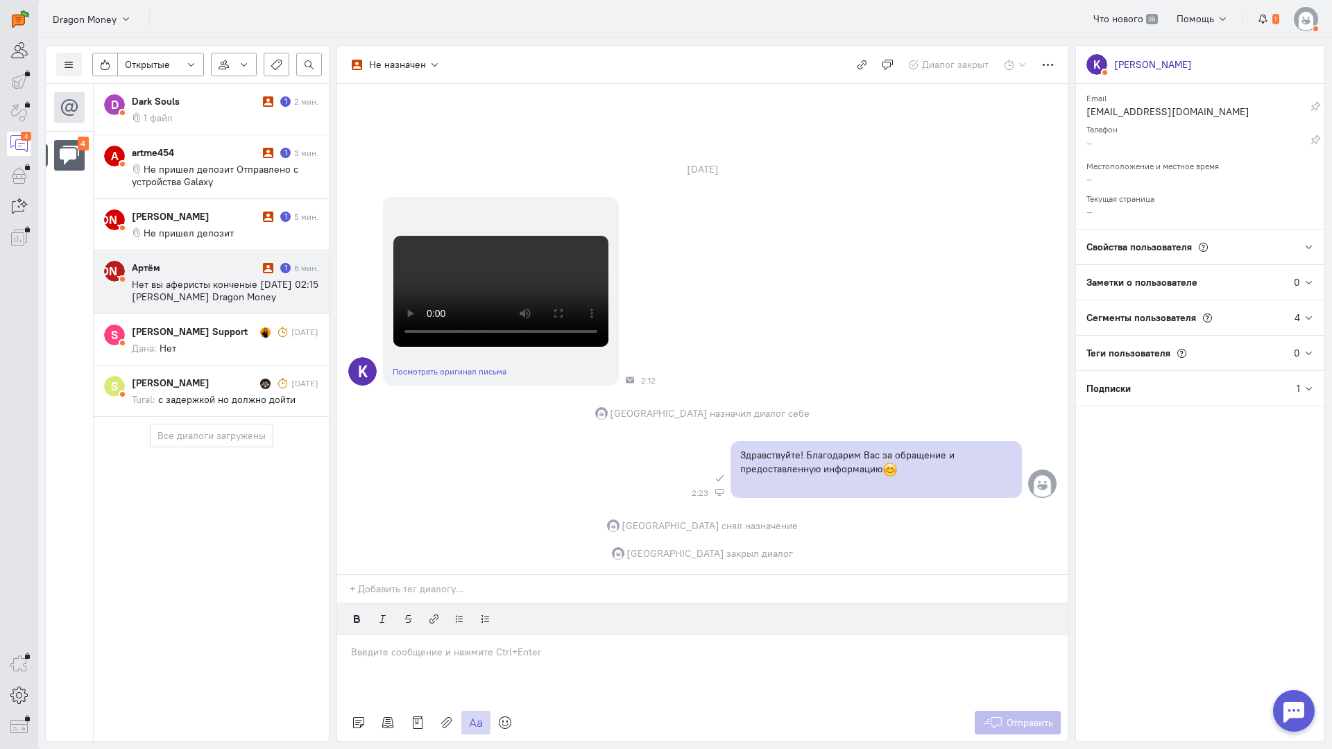
click at [228, 272] on div "Артём" at bounding box center [196, 268] width 128 height 14
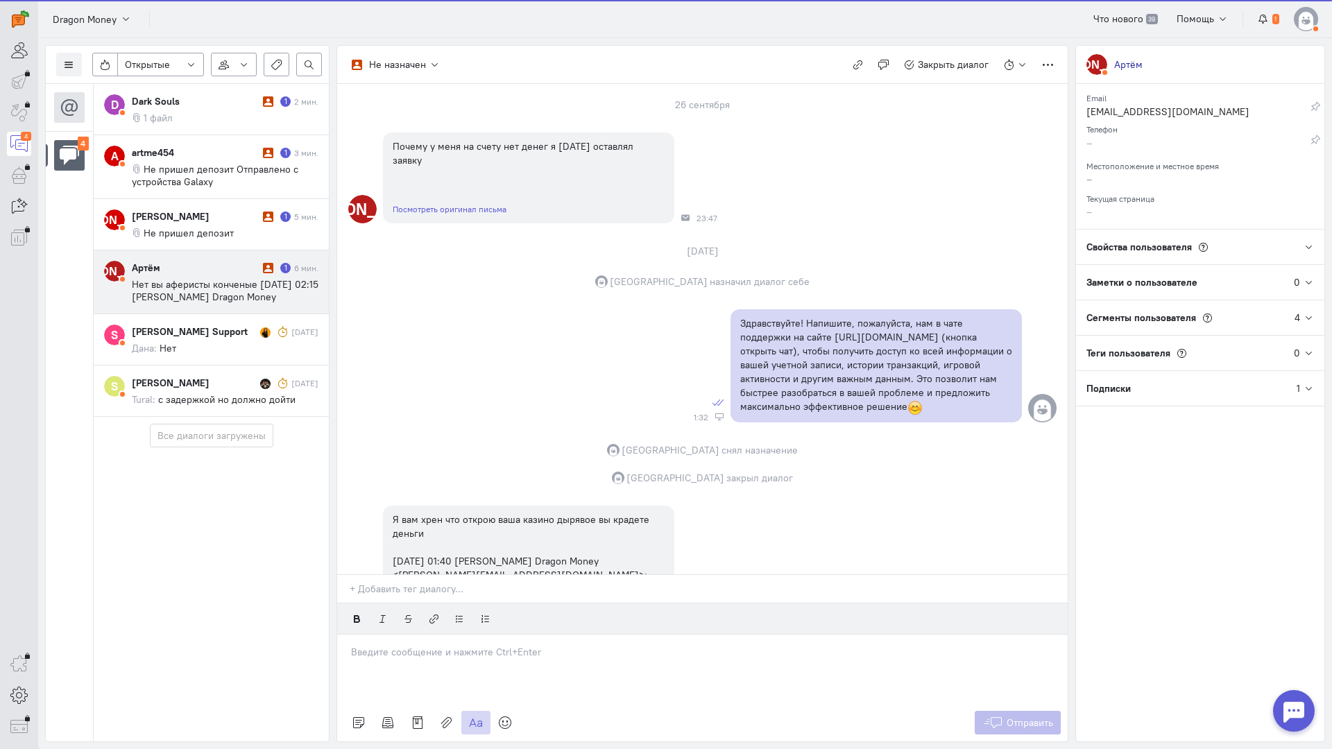
scroll to position [450, 0]
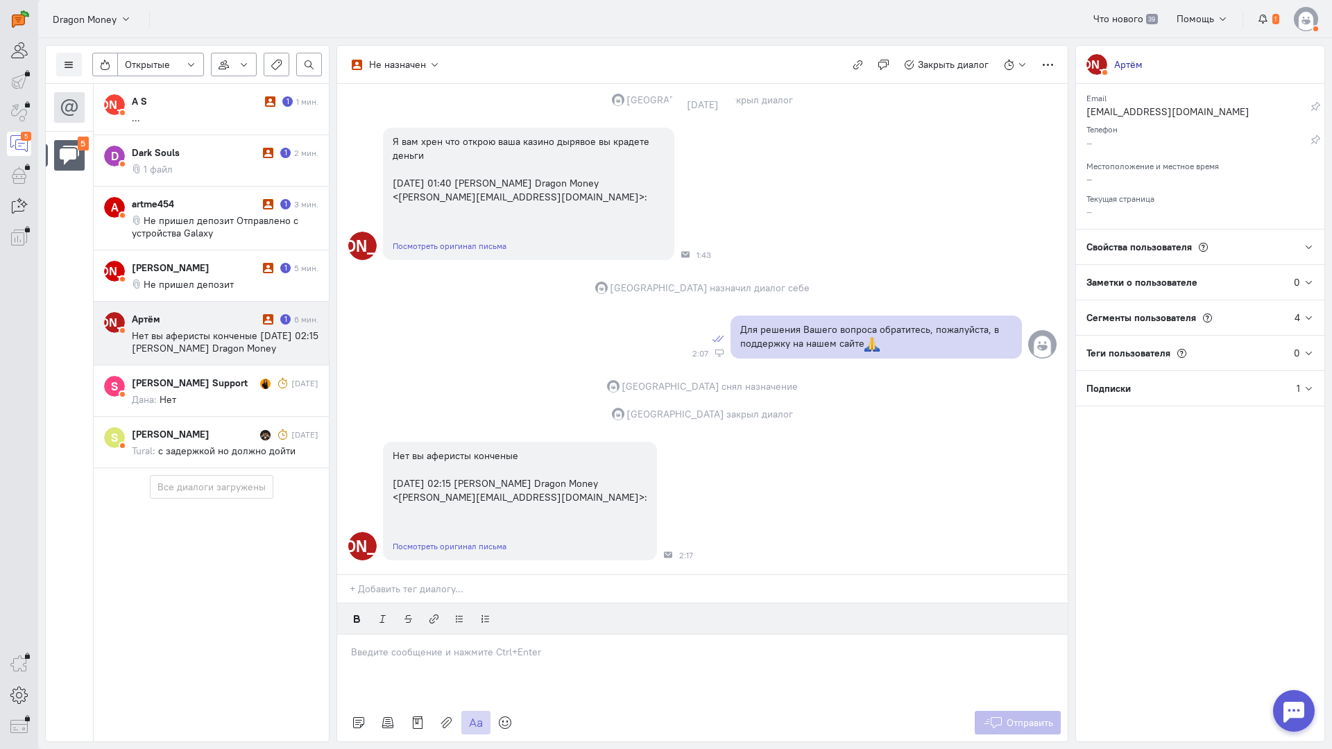
click at [489, 645] on p at bounding box center [702, 652] width 703 height 14
click at [508, 716] on icon at bounding box center [505, 723] width 14 height 14
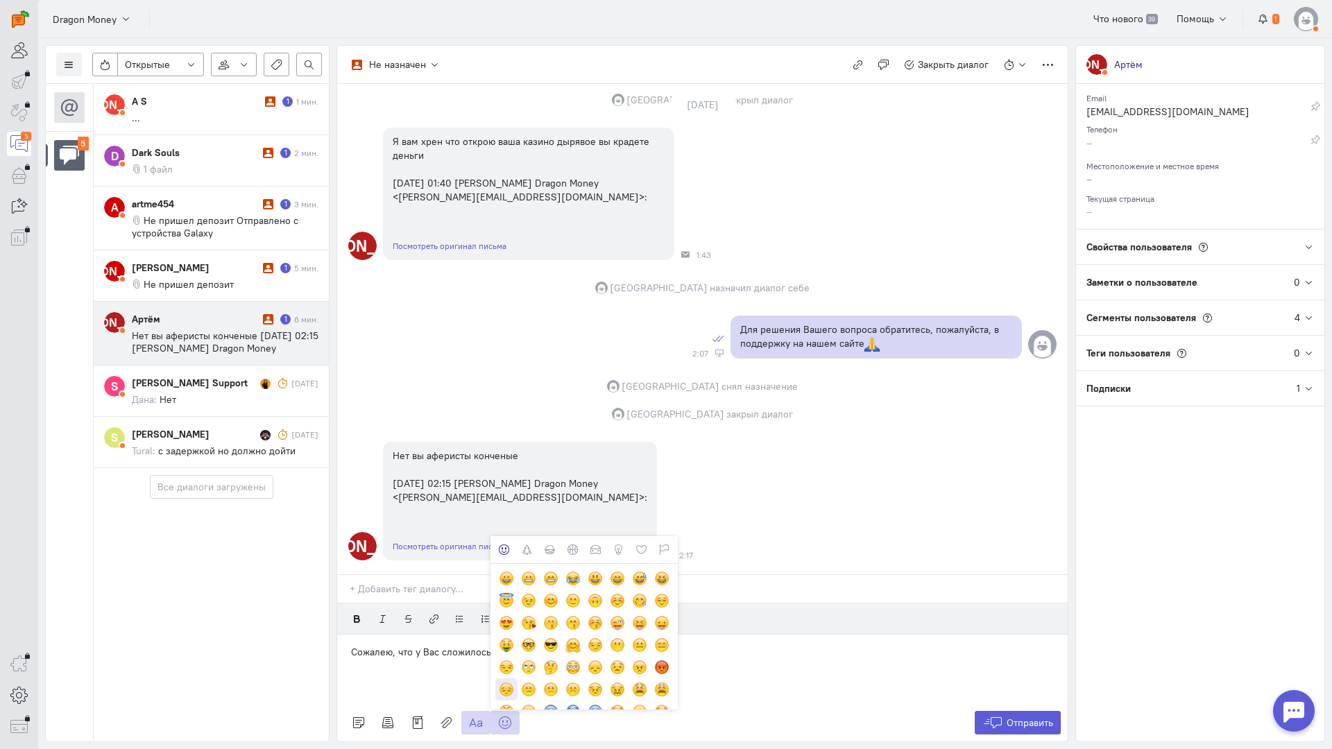
click at [504, 682] on div at bounding box center [506, 689] width 15 height 15
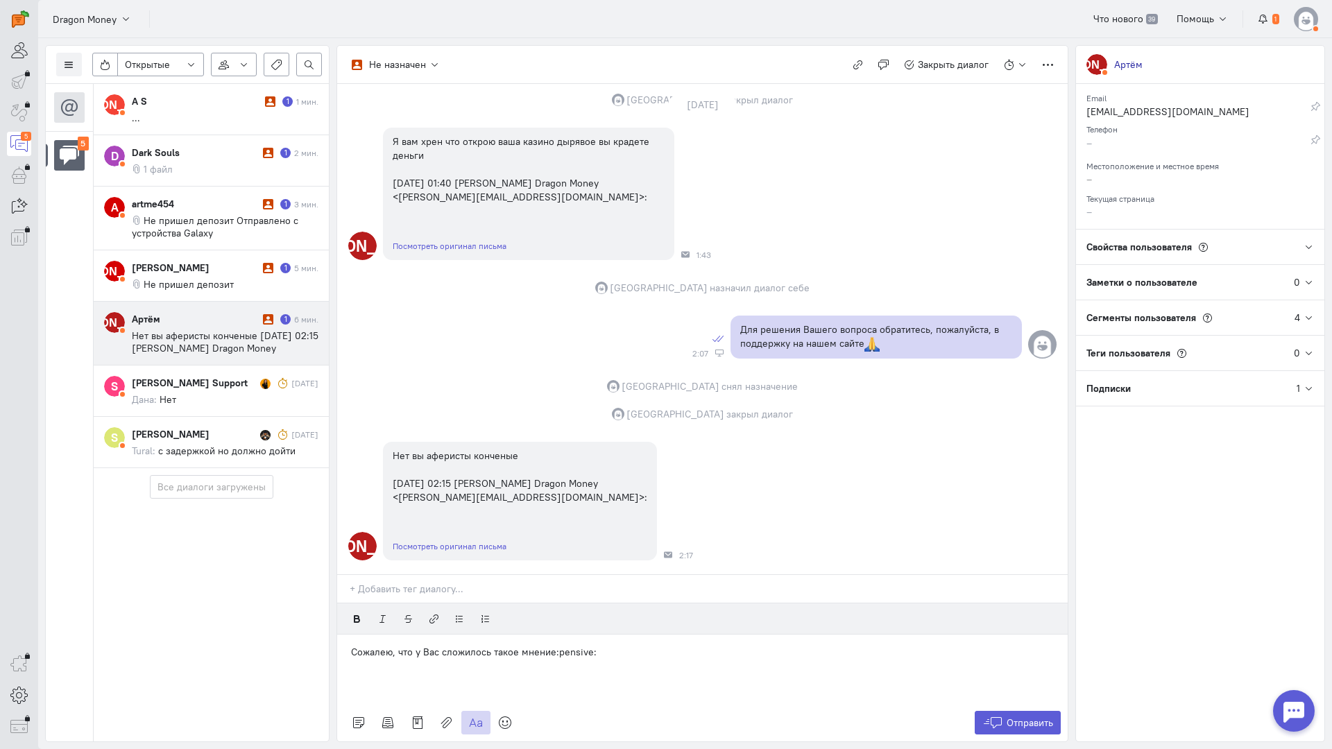
drag, startPoint x: 348, startPoint y: 569, endPoint x: 411, endPoint y: 589, distance: 66.2
click at [350, 635] on div "Сожалею, что у Вас сложилось такое мнение:pensive:" at bounding box center [702, 669] width 730 height 69
click at [1005, 711] on button "Отправить" at bounding box center [1018, 723] width 87 height 24
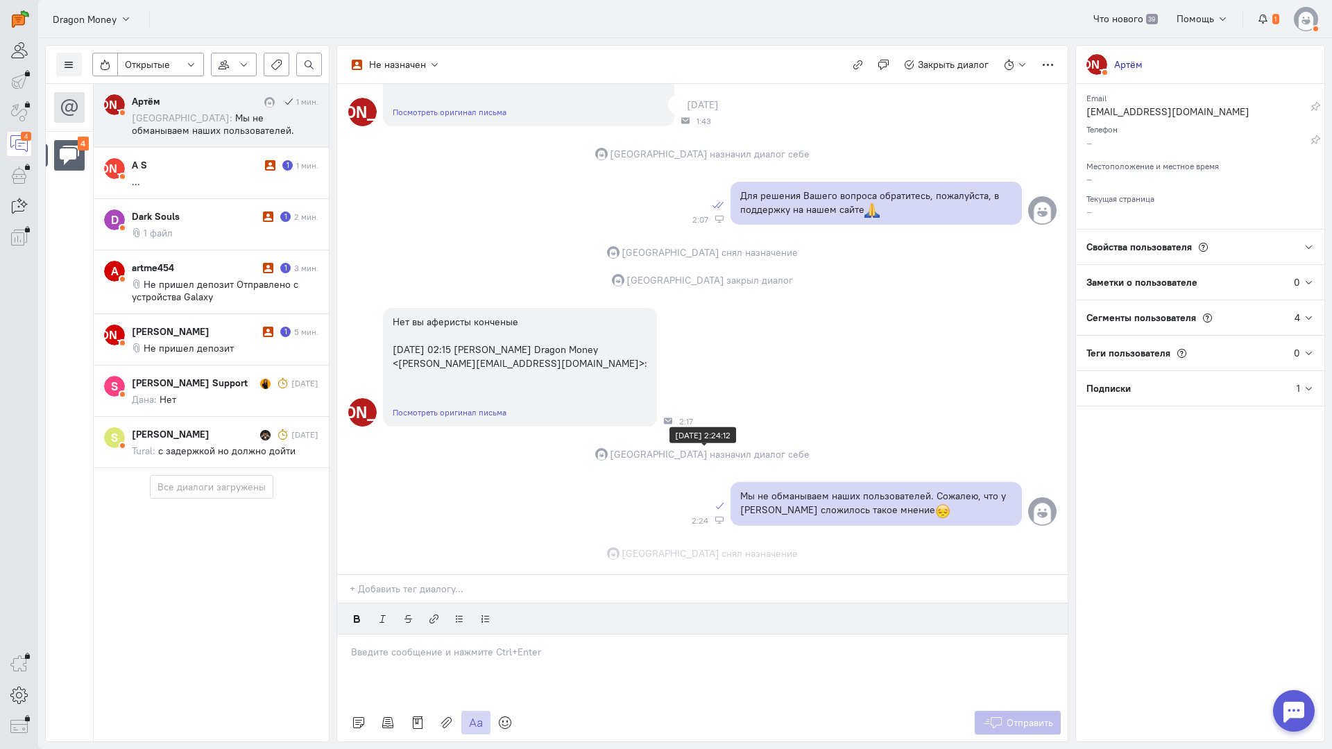
scroll to position [612, 0]
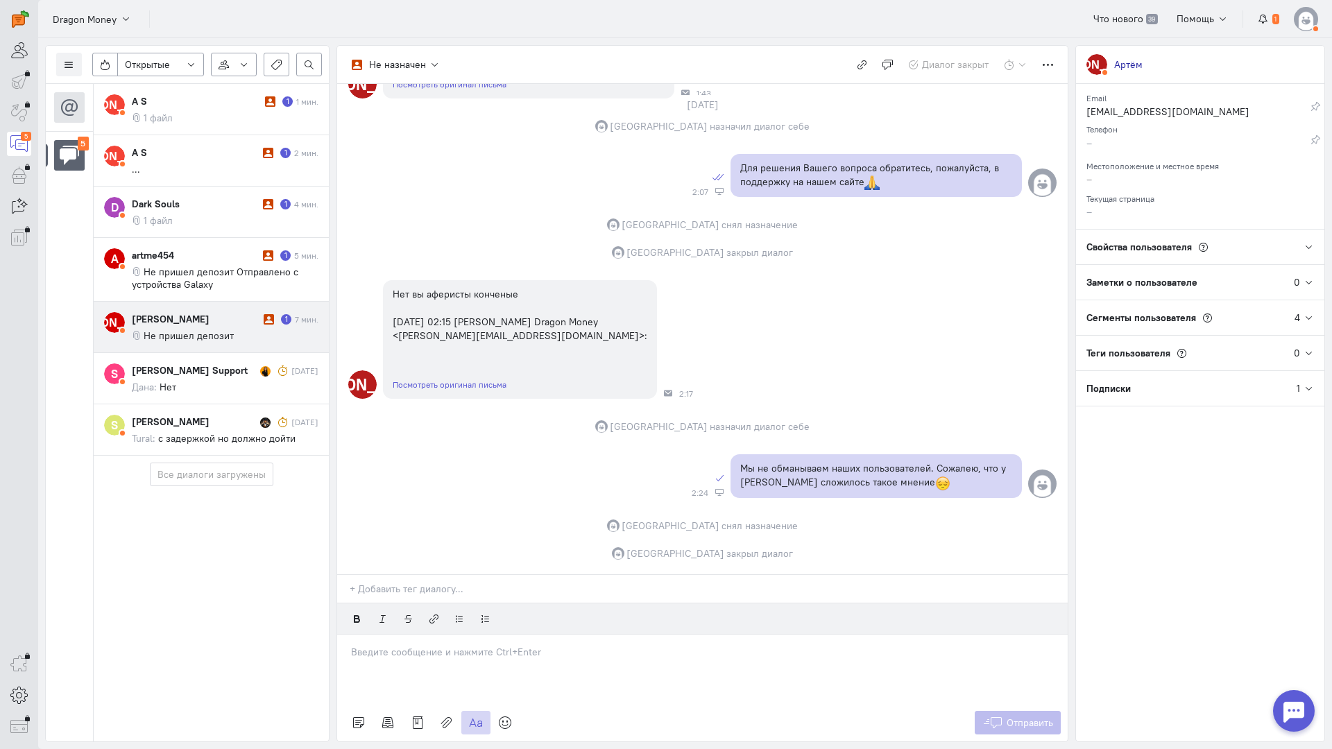
click at [204, 328] on div "Артме 1 7 мин. Не пришел депозит" at bounding box center [225, 327] width 187 height 30
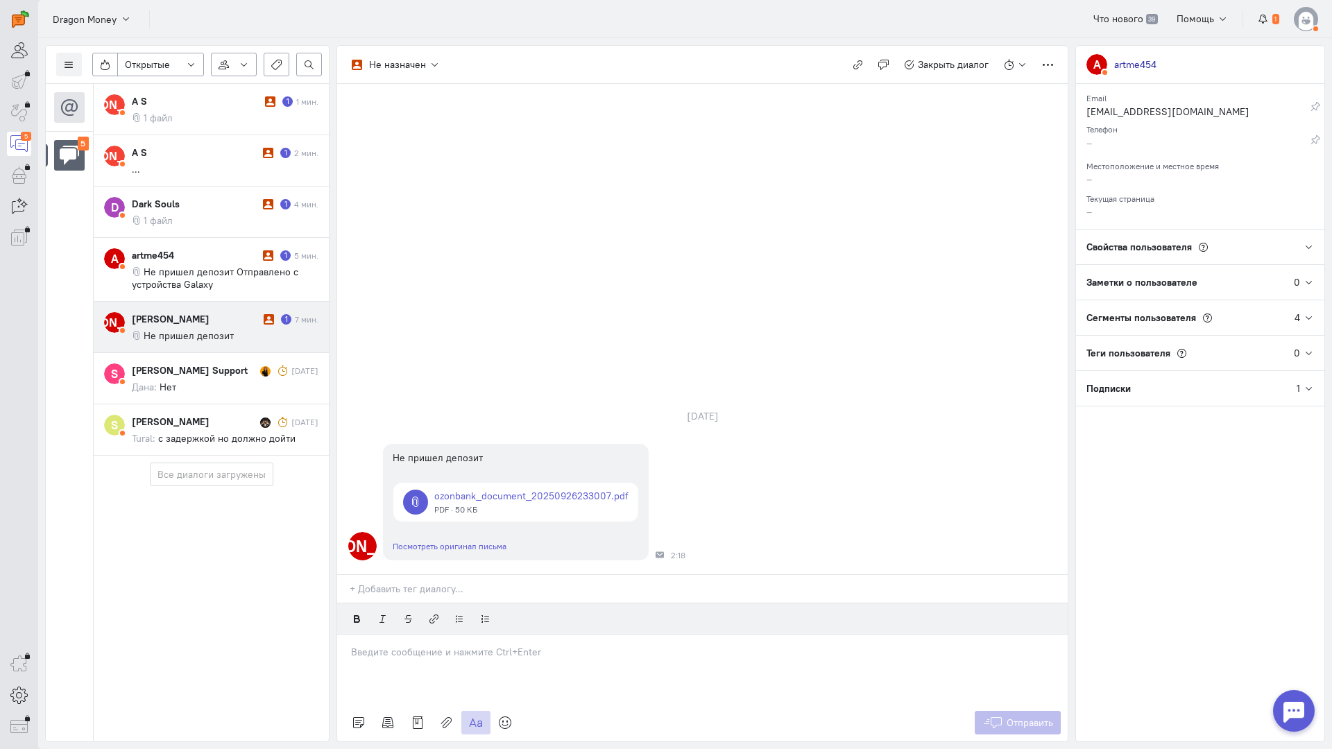
drag, startPoint x: 408, startPoint y: 567, endPoint x: 397, endPoint y: 569, distance: 10.6
click at [407, 645] on p at bounding box center [702, 652] width 703 height 14
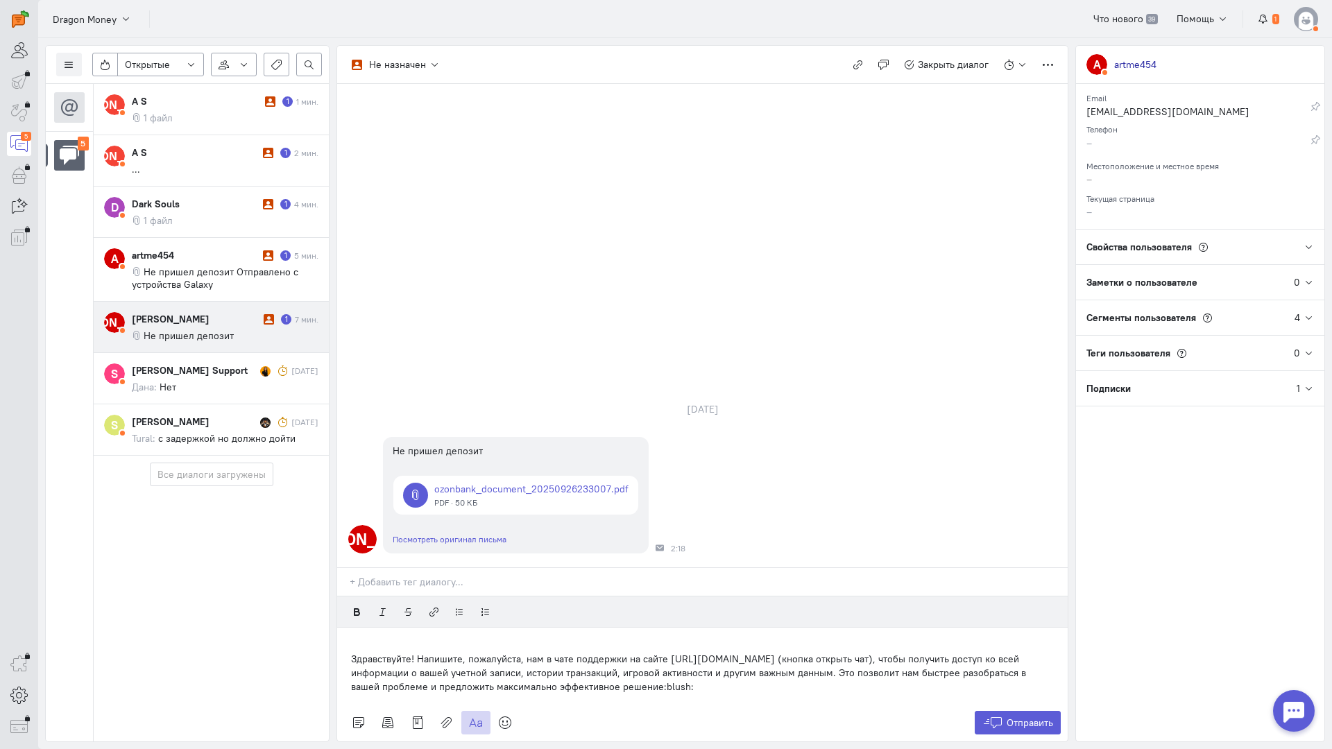
click at [351, 652] on p "Здравствуйте! Напишите, пожалуйста, нам в чате поддержки на сайте [URL][DOMAIN_…" at bounding box center [702, 673] width 703 height 42
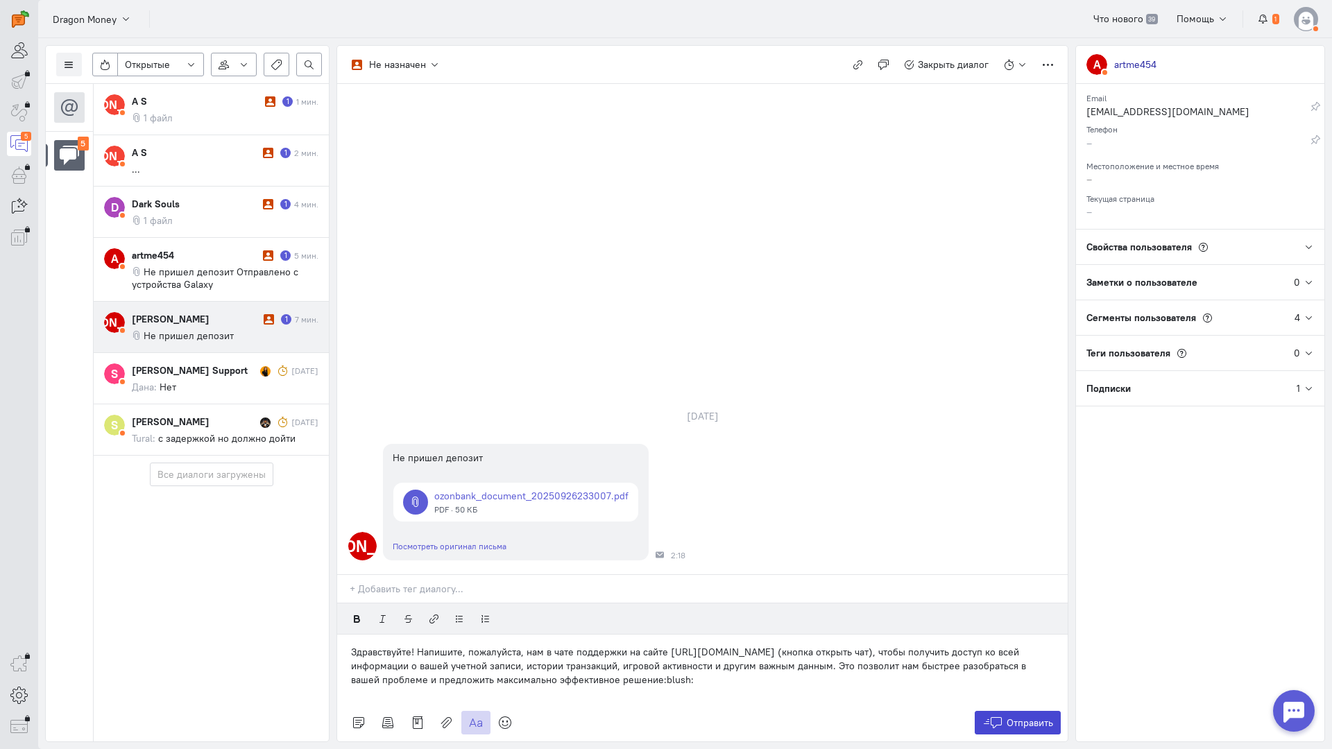
click at [1003, 711] on button "Отправить" at bounding box center [1018, 723] width 87 height 24
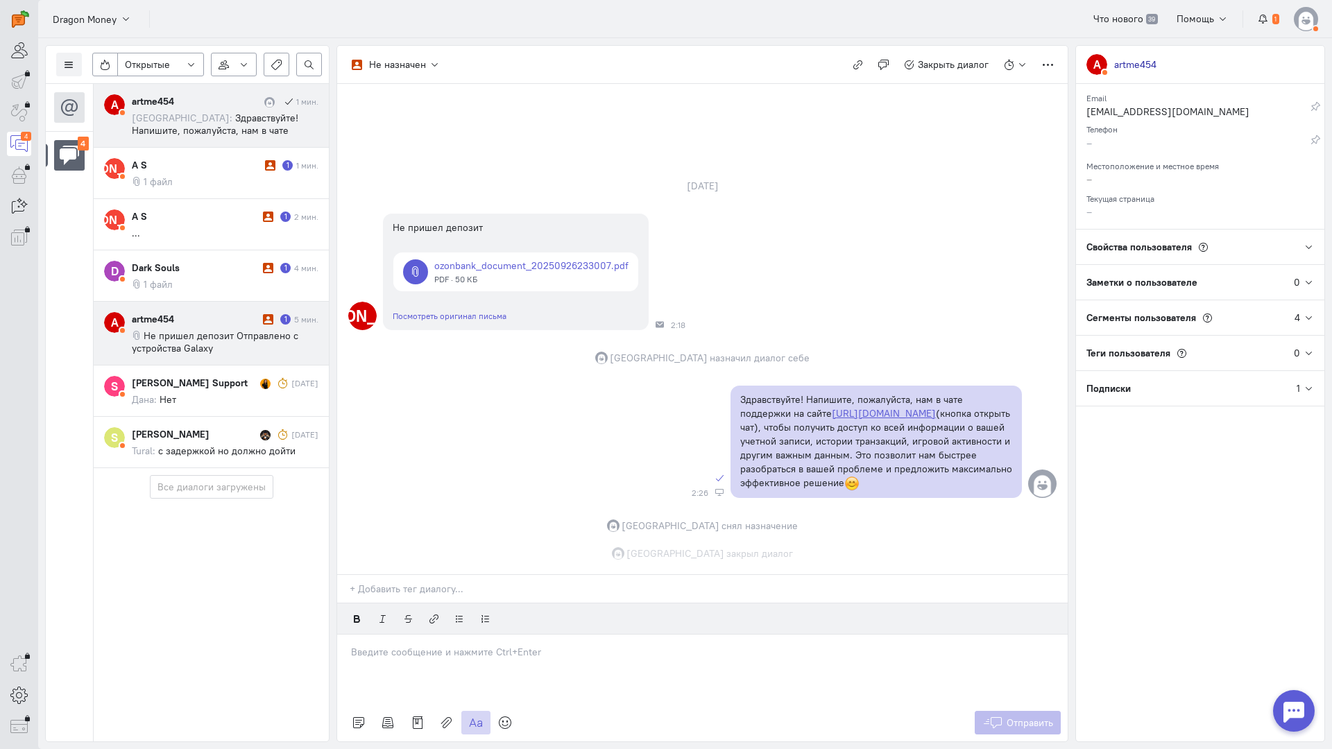
scroll to position [5, 0]
drag, startPoint x: 176, startPoint y: 328, endPoint x: 294, endPoint y: 354, distance: 120.7
click at [177, 328] on div "artme454 1 5 мин. Не пришел депозит Отправлено с устройства Galaxy" at bounding box center [225, 333] width 187 height 42
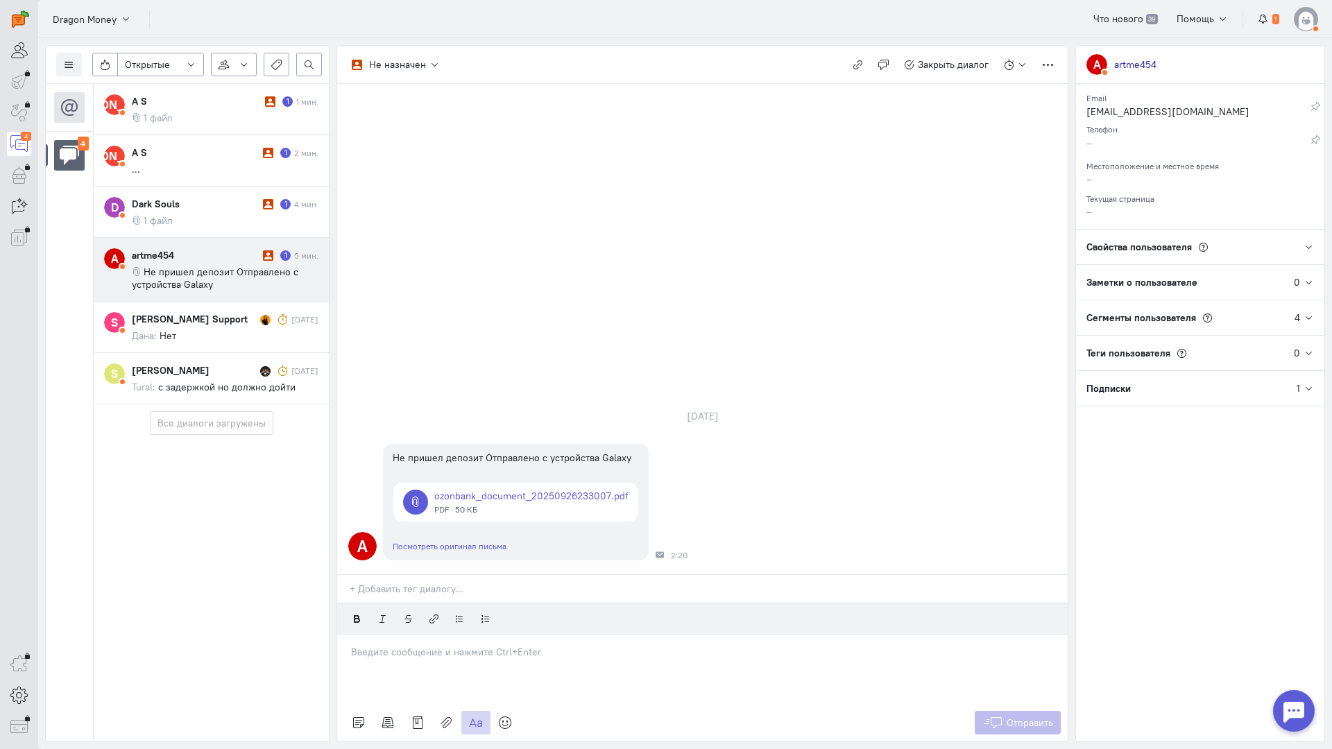
click at [424, 645] on p at bounding box center [702, 652] width 703 height 14
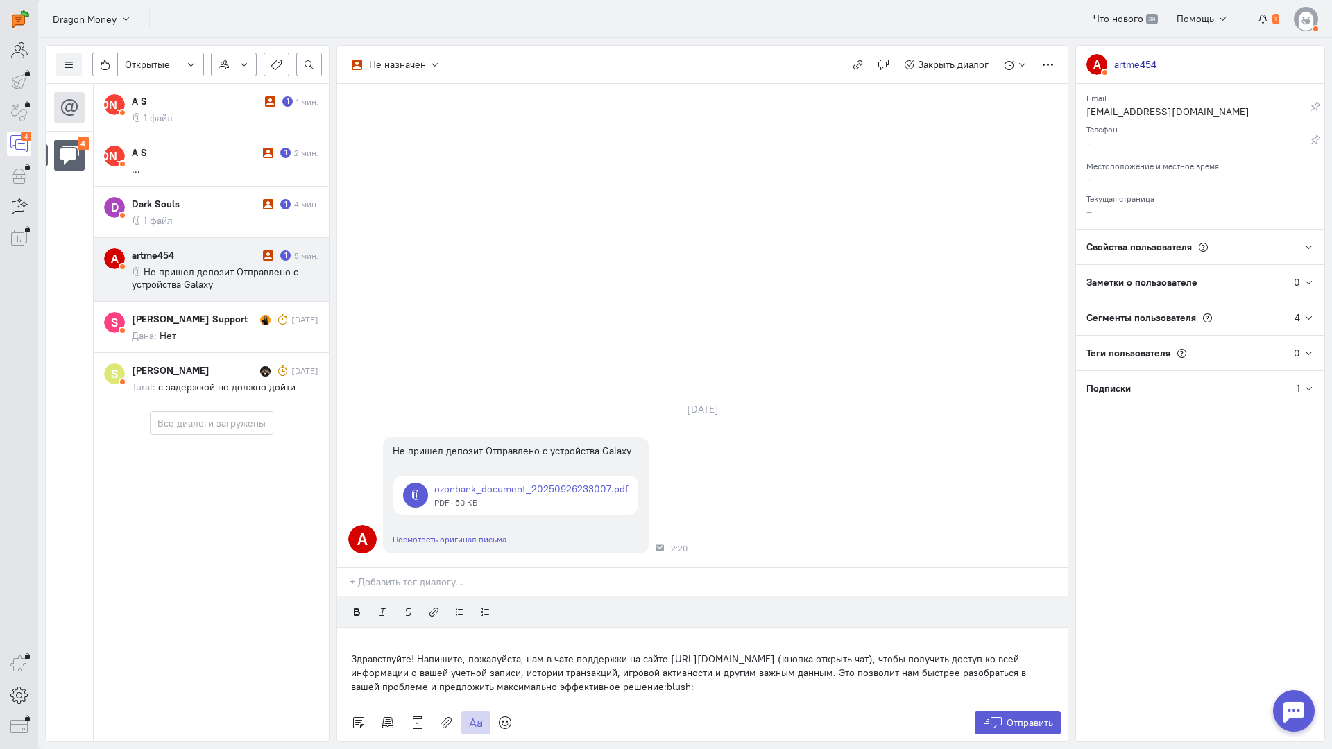
click at [347, 628] on div "Здравствуйте! Напишите, пожалуйста, нам в чате поддержки на сайте [URL][DOMAIN_…" at bounding box center [702, 666] width 730 height 76
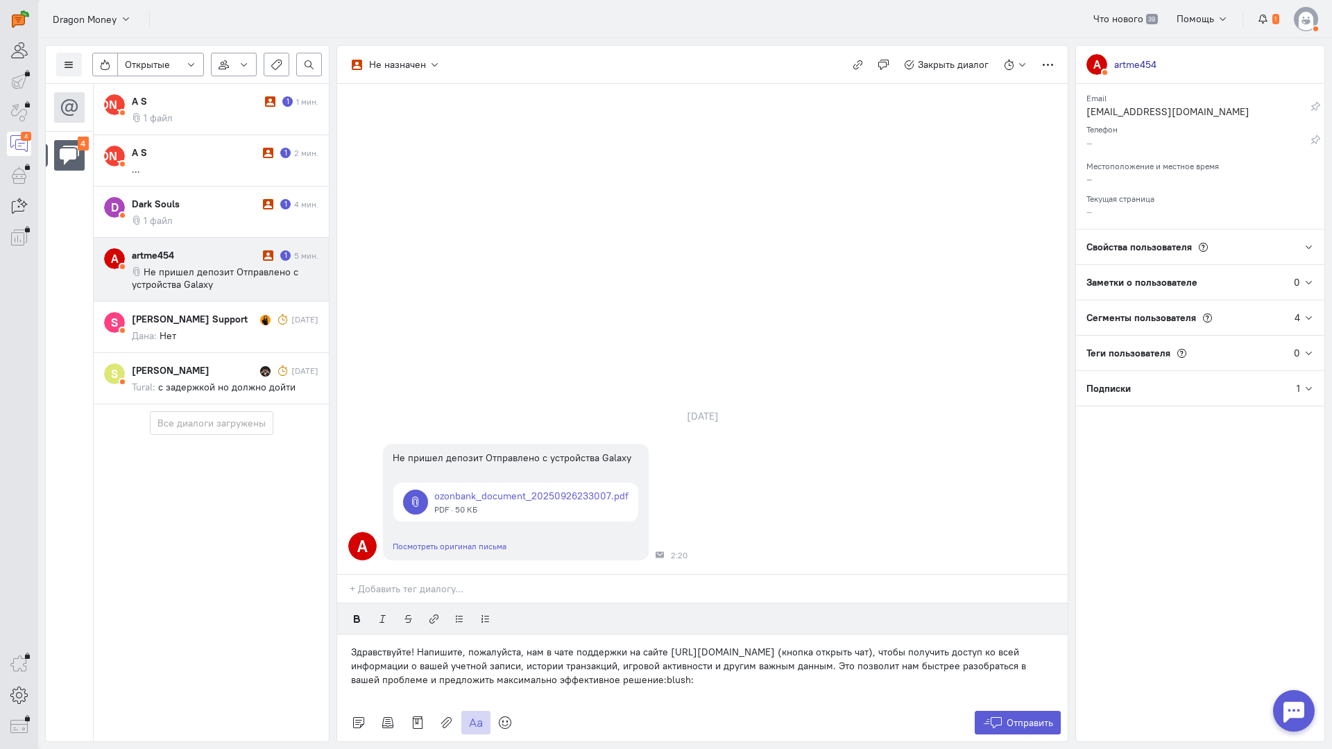
click at [1017, 704] on div "Отправить" at bounding box center [702, 722] width 730 height 37
click at [1018, 711] on button "Отправить" at bounding box center [1018, 723] width 87 height 24
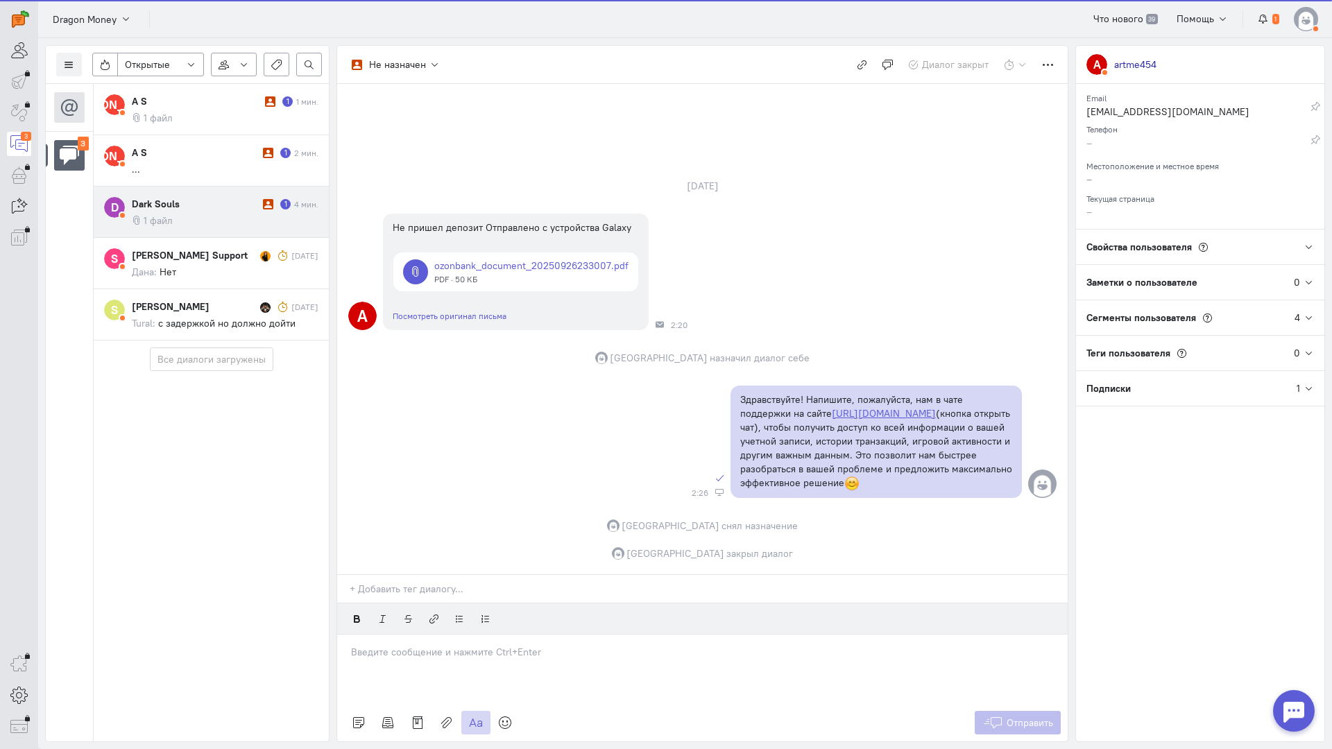
click at [195, 218] on cq-message "1 файл" at bounding box center [225, 220] width 187 height 12
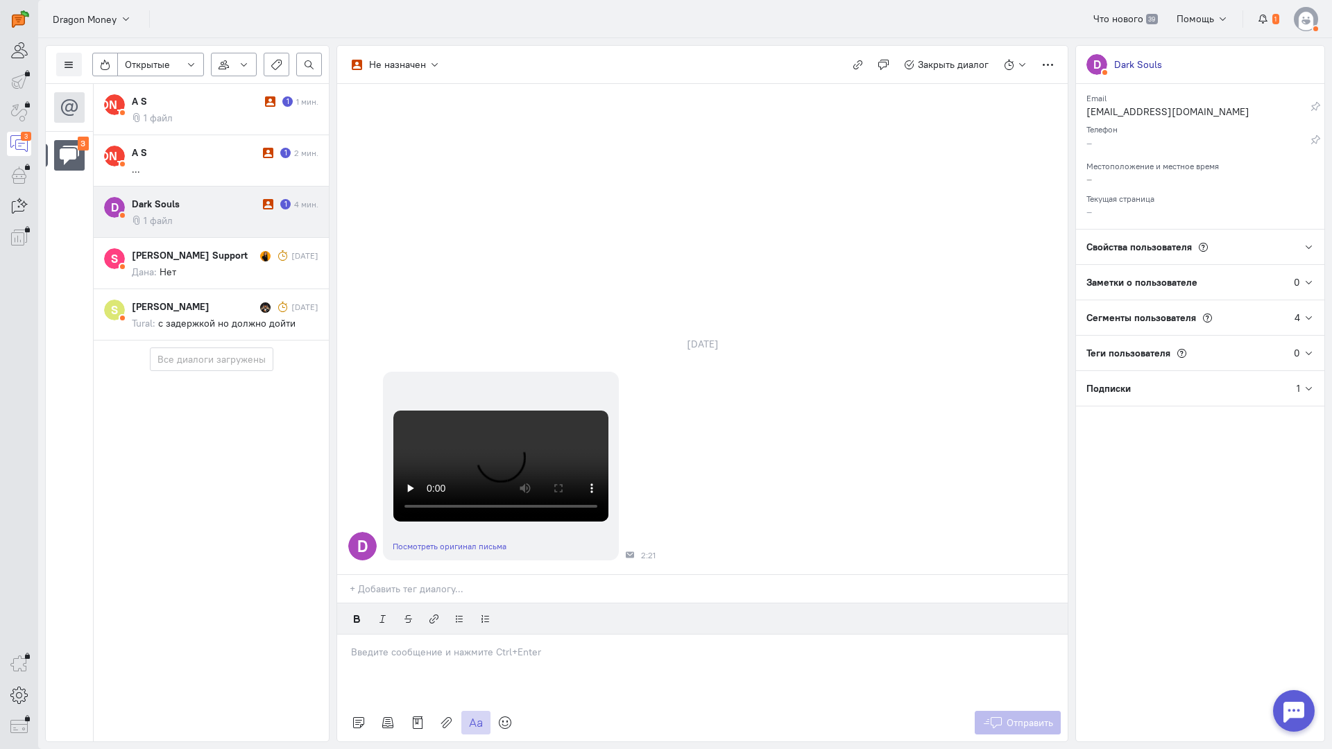
scroll to position [340, 0]
click at [413, 635] on div at bounding box center [702, 669] width 730 height 69
drag, startPoint x: 348, startPoint y: 593, endPoint x: 368, endPoint y: 594, distance: 20.1
click at [348, 635] on div "Здравствуйте! Благодарим Вас за обращение и предоставленную информацию:blush:" at bounding box center [702, 669] width 730 height 69
click at [1004, 711] on button "Отправить" at bounding box center [1018, 723] width 87 height 24
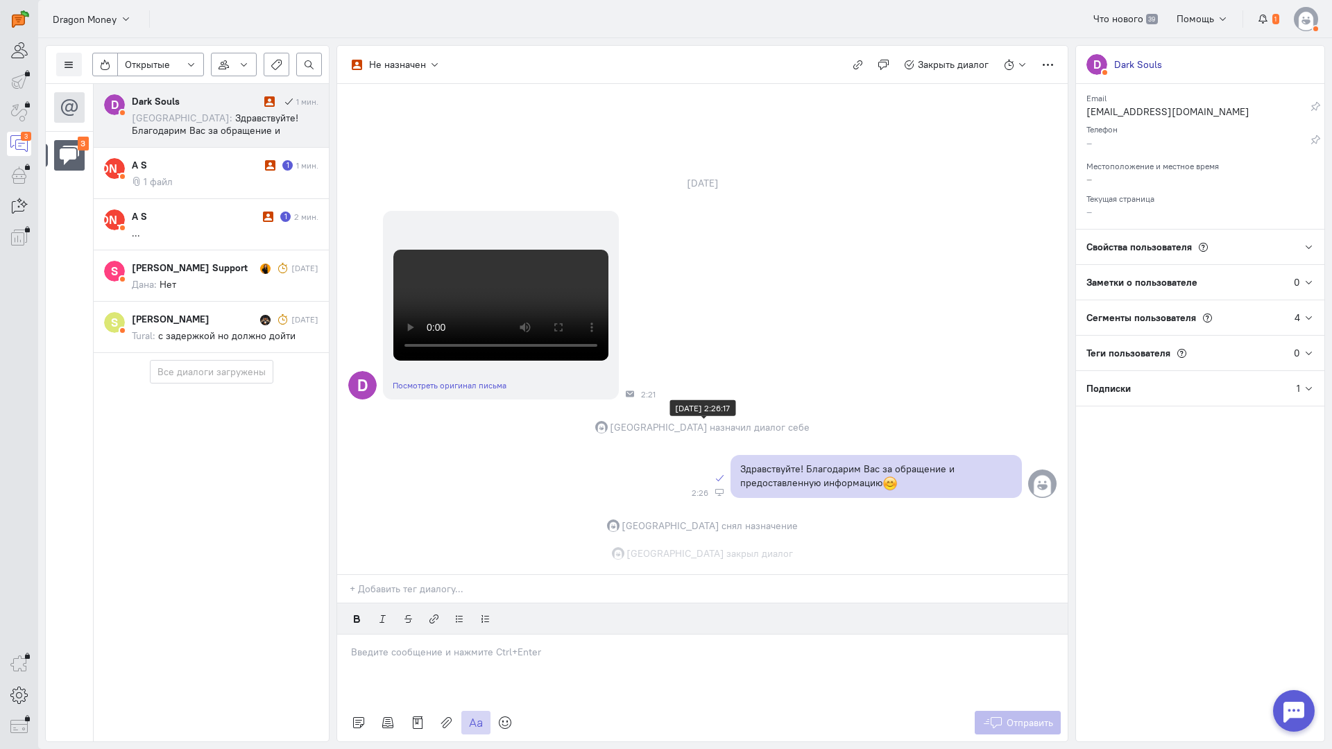
scroll to position [501, 0]
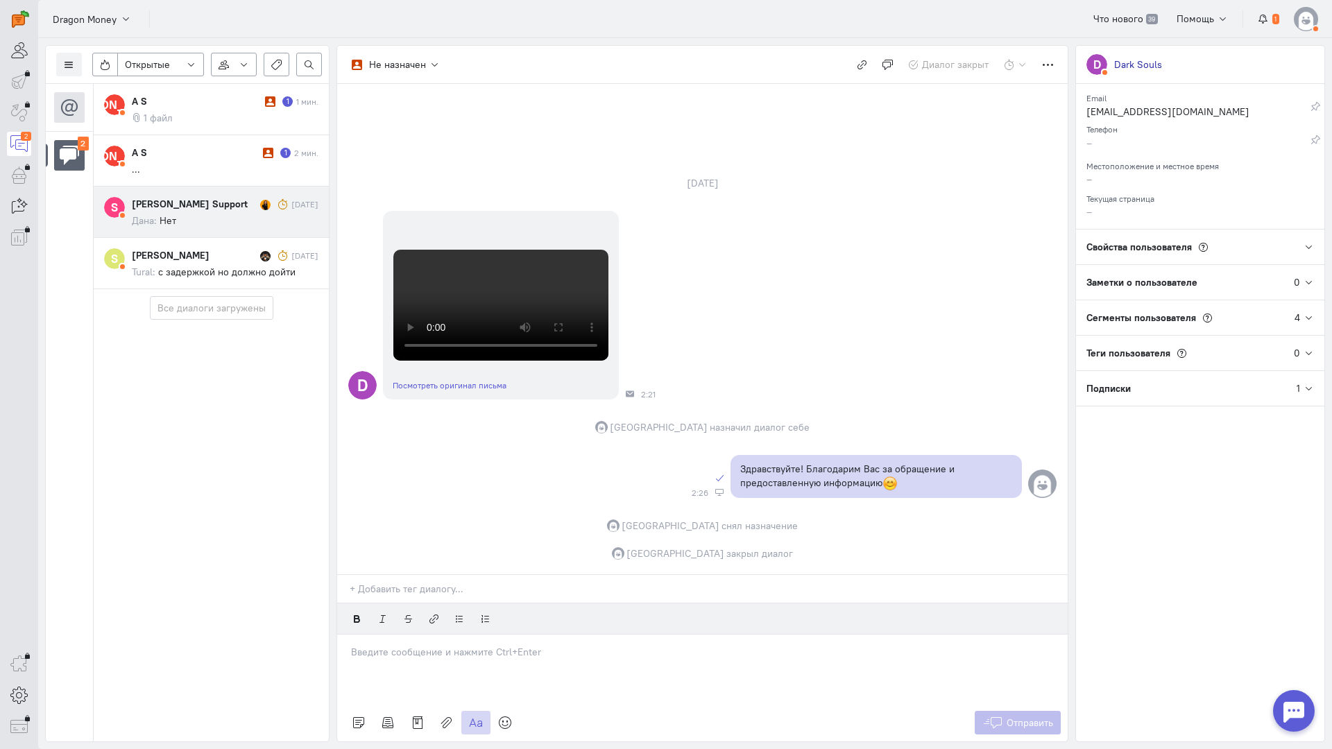
drag, startPoint x: 208, startPoint y: 169, endPoint x: 259, endPoint y: 187, distance: 54.6
click at [213, 169] on cq-message "..." at bounding box center [225, 169] width 187 height 12
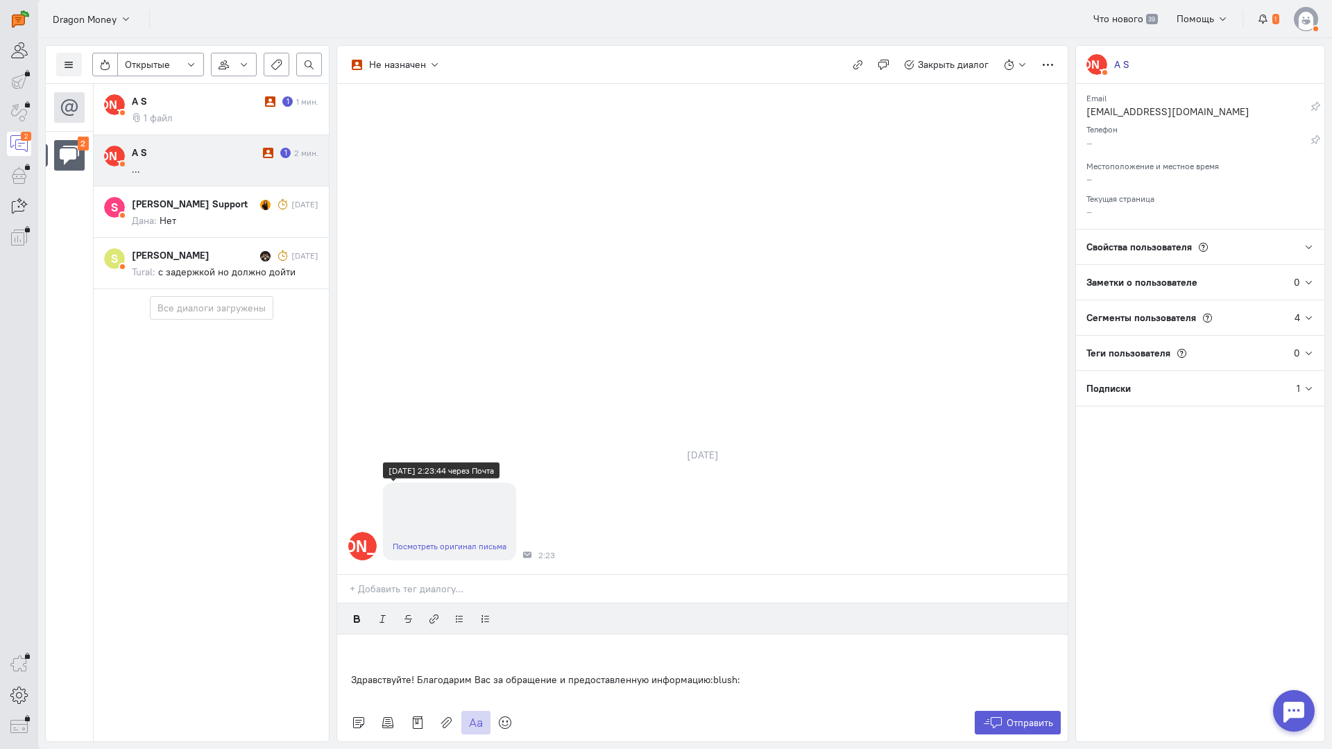
click at [445, 541] on link "Посмотреть оригинал письма" at bounding box center [450, 546] width 114 height 10
click at [185, 158] on div "А S" at bounding box center [196, 153] width 128 height 14
drag, startPoint x: 745, startPoint y: 599, endPoint x: 240, endPoint y: 548, distance: 507.6
click at [153, 522] on div "Список пользователей Включить темную тему Открытые Открытые диалоги Отложенные …" at bounding box center [685, 393] width 1294 height 711
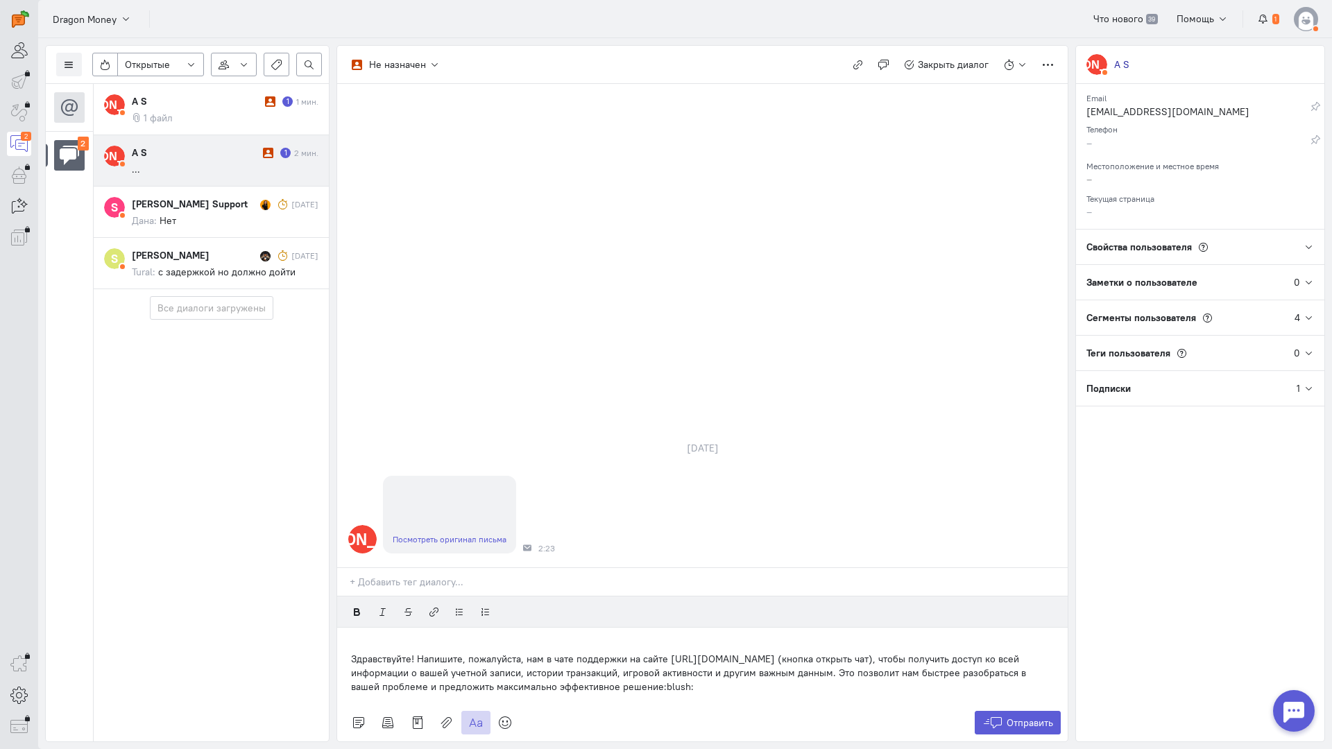
click at [352, 652] on p "Здравствуйте! Напишите, пожалуйста, нам в чате поддержки на сайте [URL][DOMAIN_…" at bounding box center [702, 673] width 703 height 42
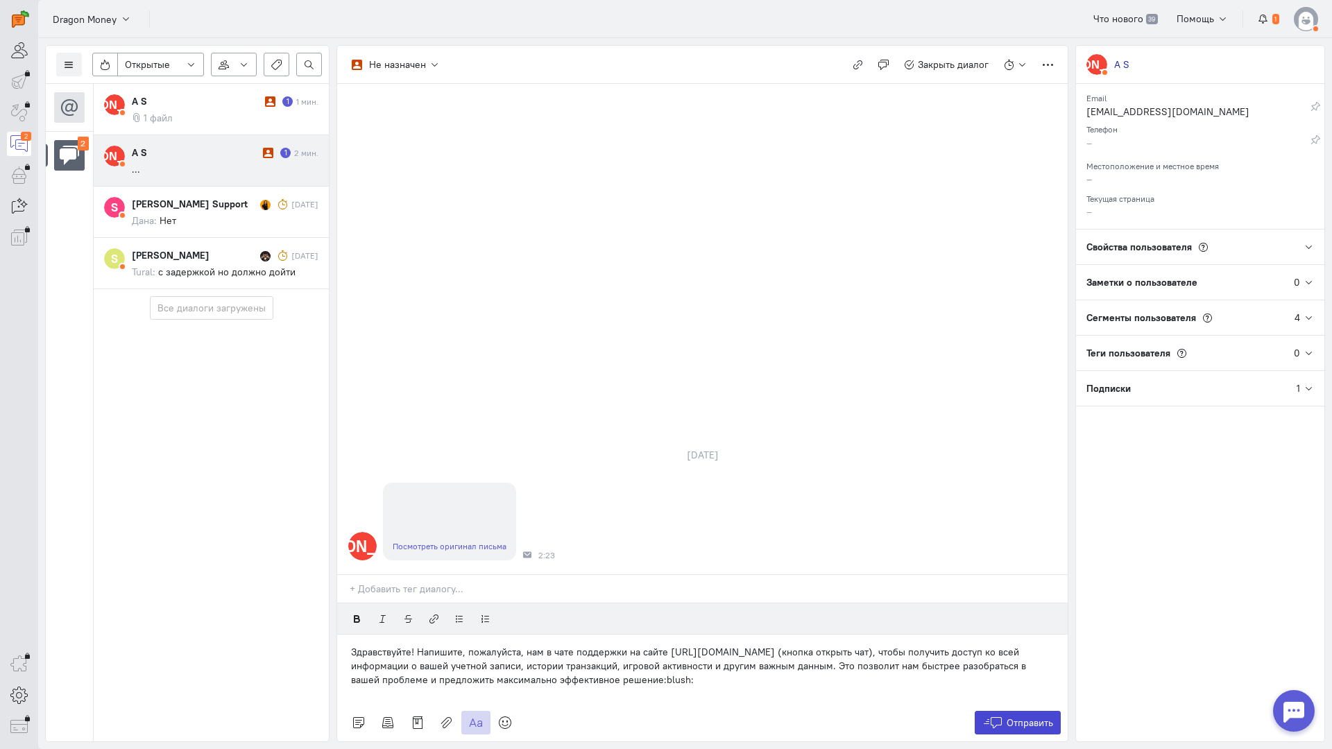
click at [1016, 717] on span "Отправить" at bounding box center [1029, 723] width 46 height 12
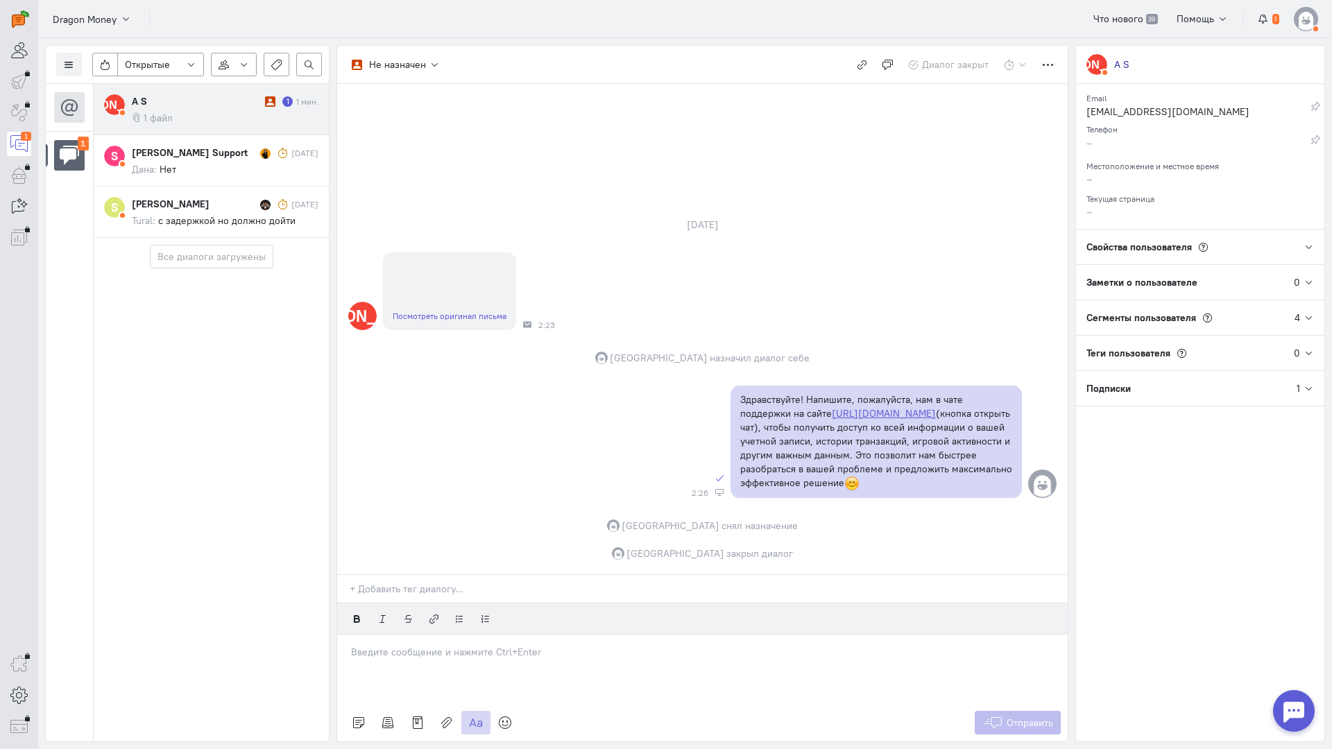
click at [188, 110] on div "А S 1 1 мин. 1 файл" at bounding box center [225, 109] width 187 height 30
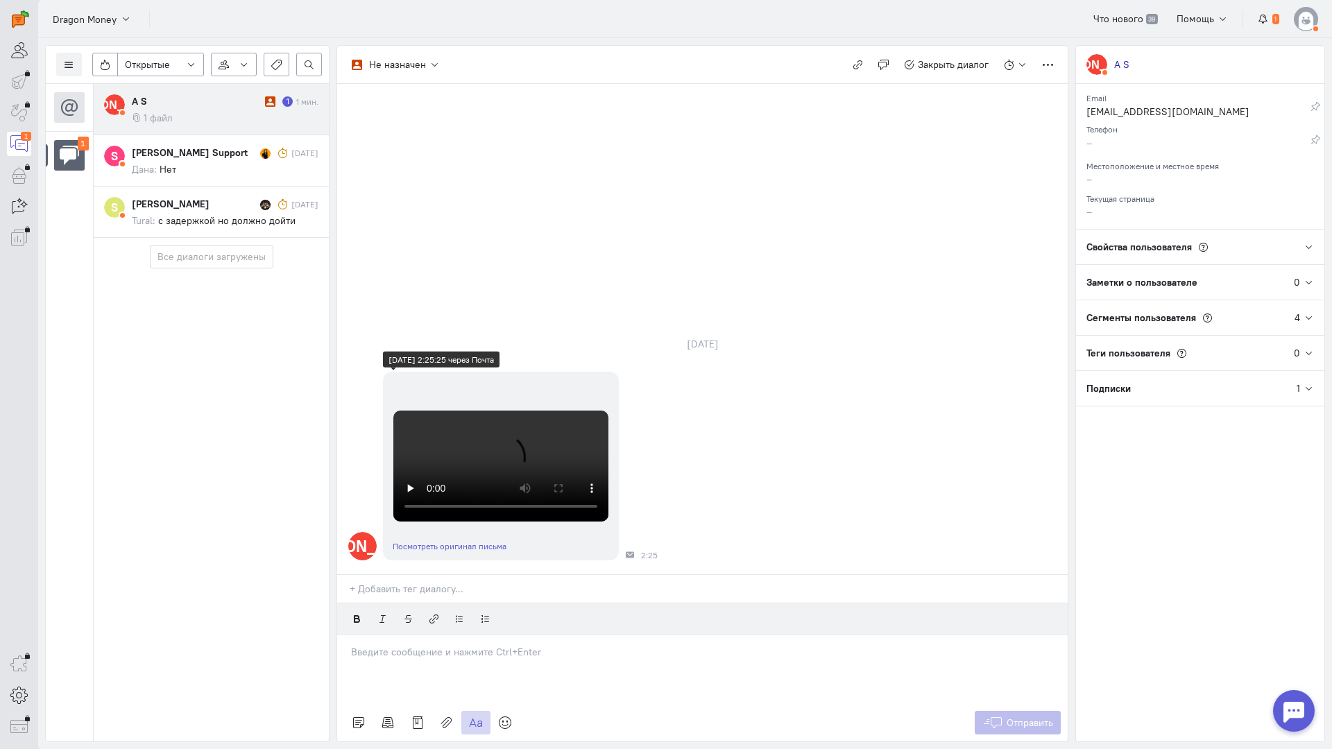
scroll to position [277, 0]
click at [403, 635] on div at bounding box center [702, 669] width 730 height 69
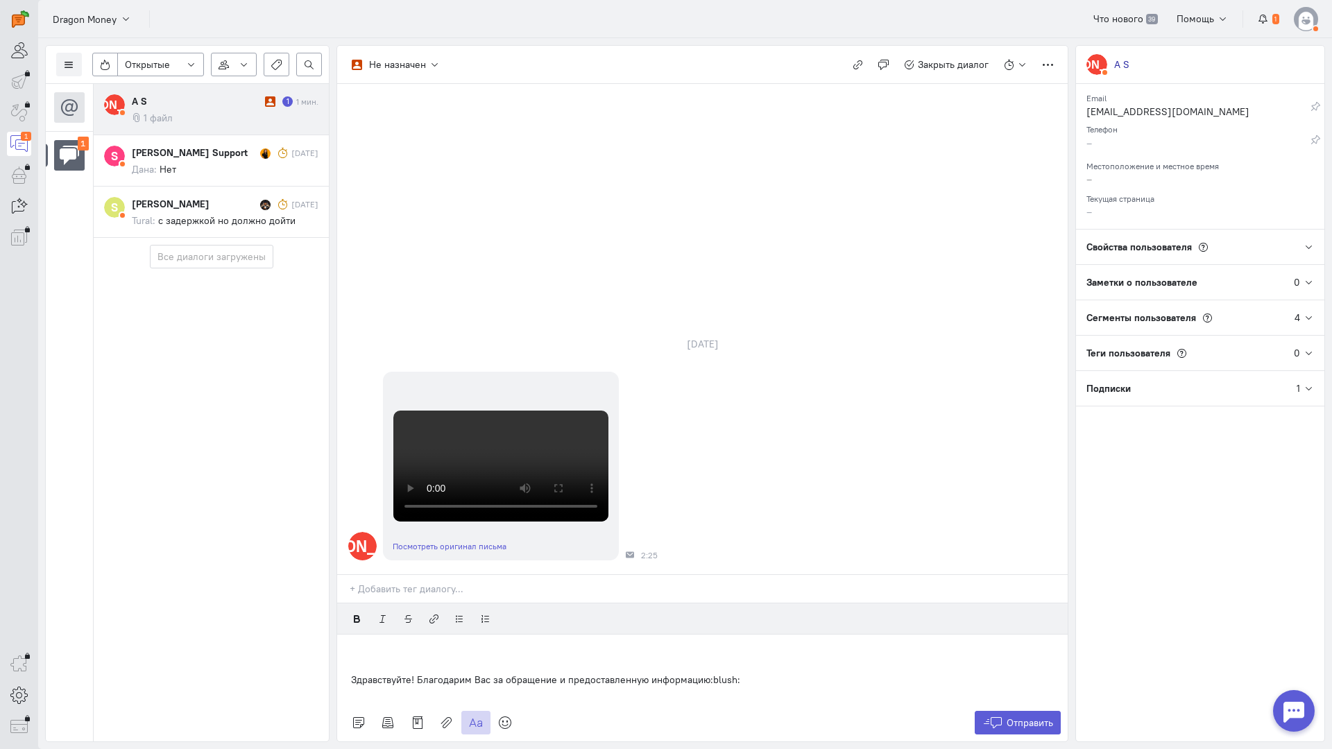
click at [343, 635] on div "Здравствуйте! Благодарим Вас за обращение и предоставленную информацию:blush:" at bounding box center [702, 669] width 730 height 69
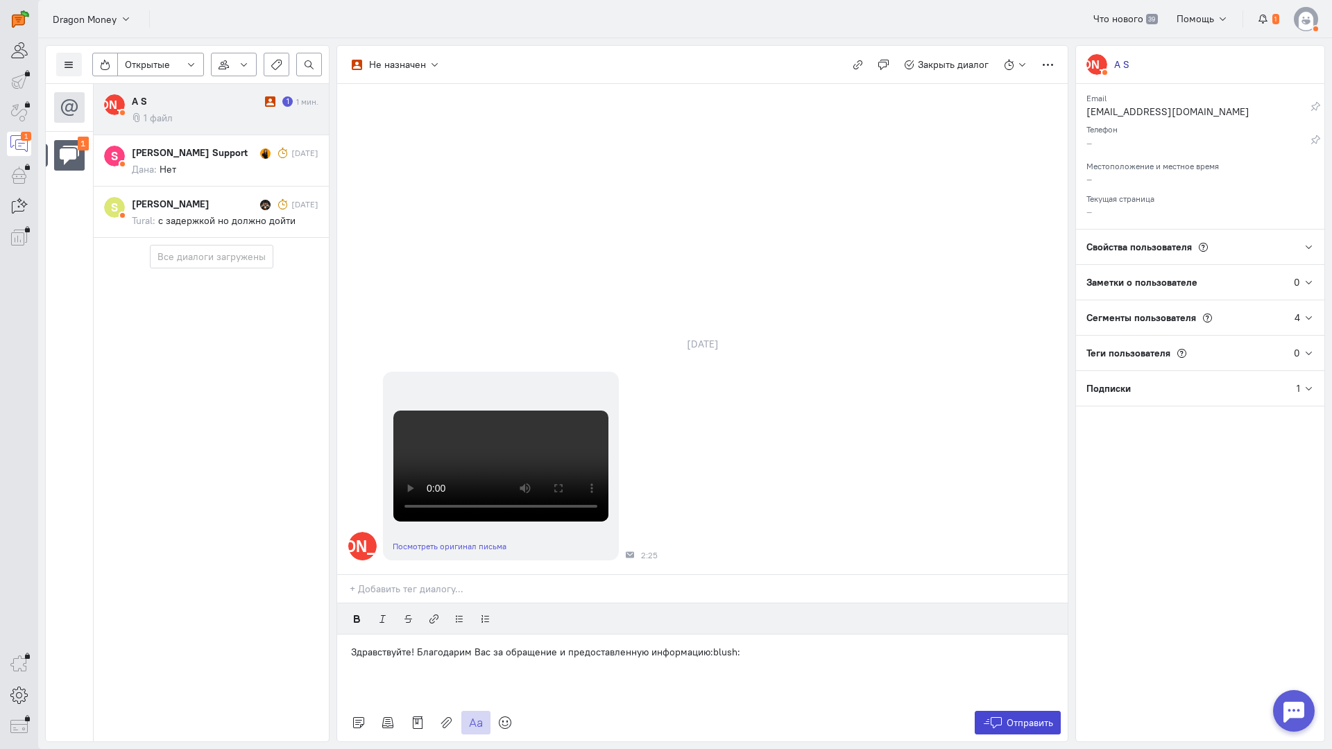
click at [1012, 717] on span "Отправить" at bounding box center [1029, 723] width 46 height 12
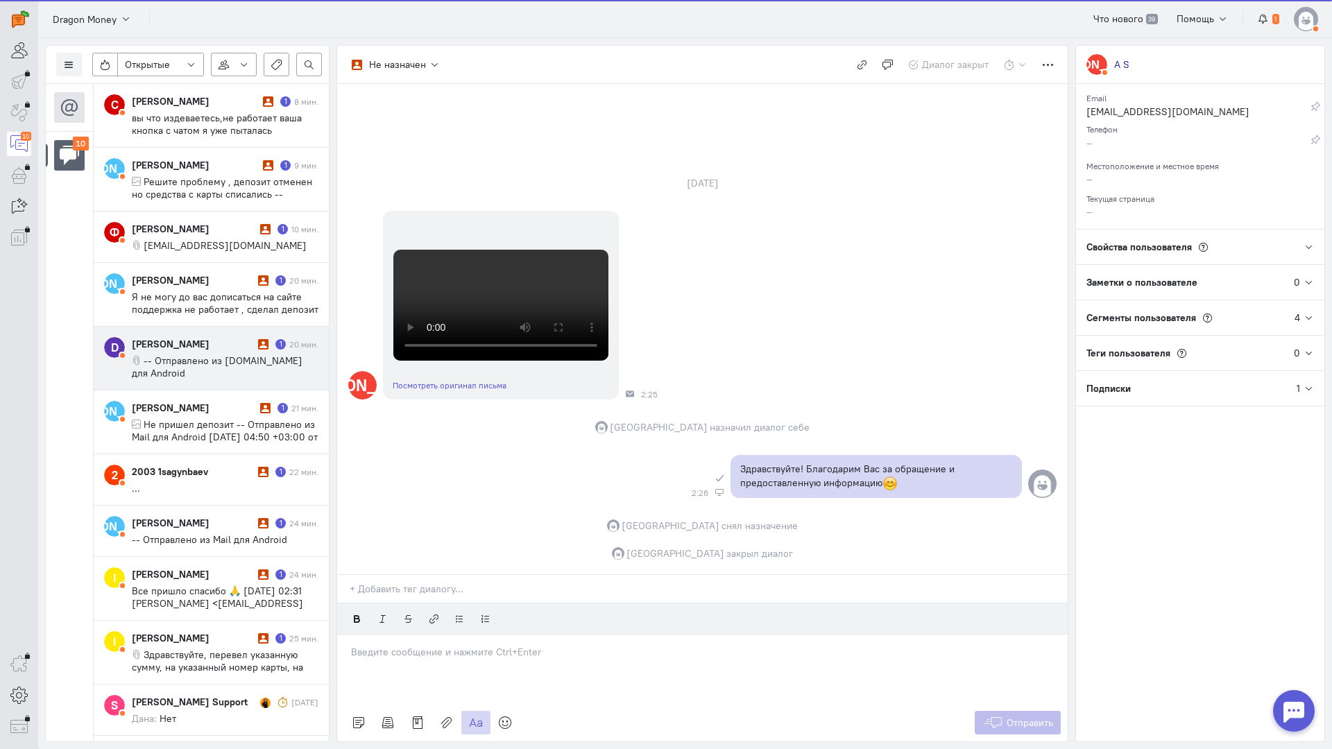
scroll to position [156, 0]
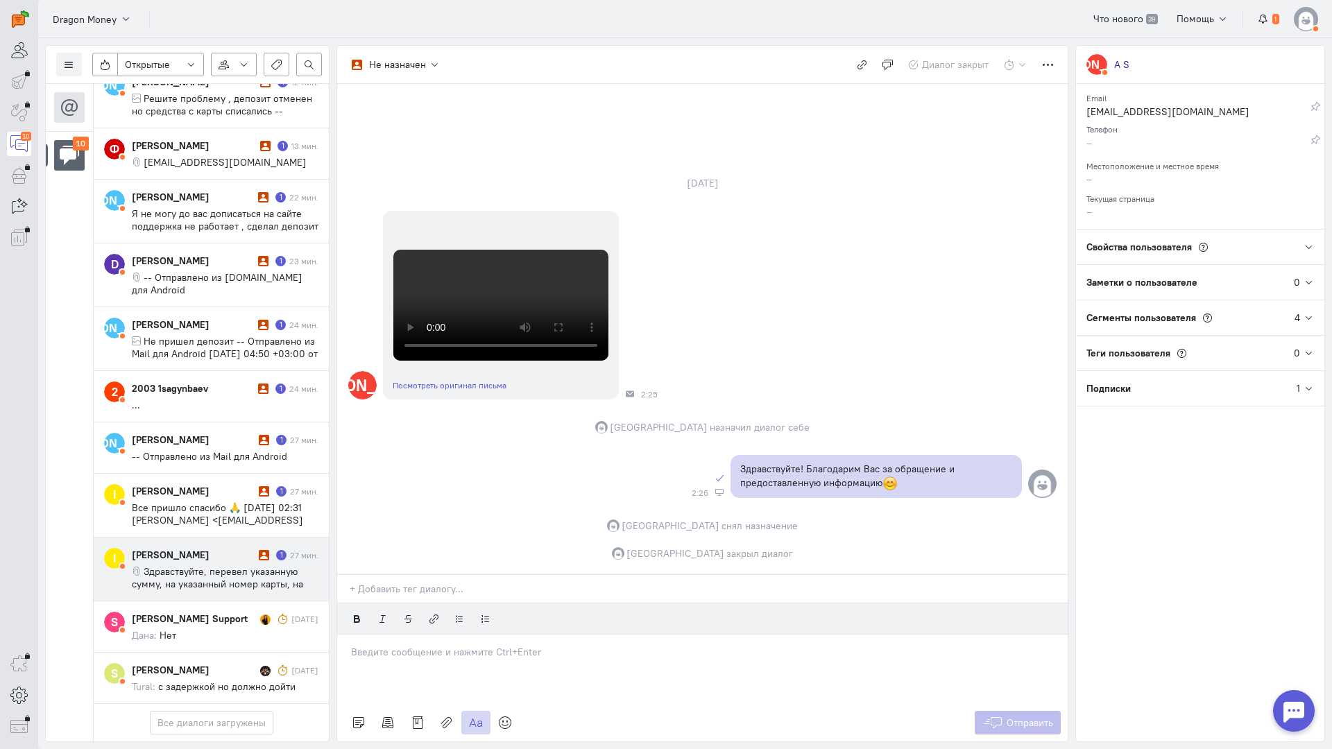
click at [206, 565] on span "Здравствуйте, перевел указанную сумму, на указанный номер карты, на баланс не п…" at bounding box center [217, 590] width 171 height 50
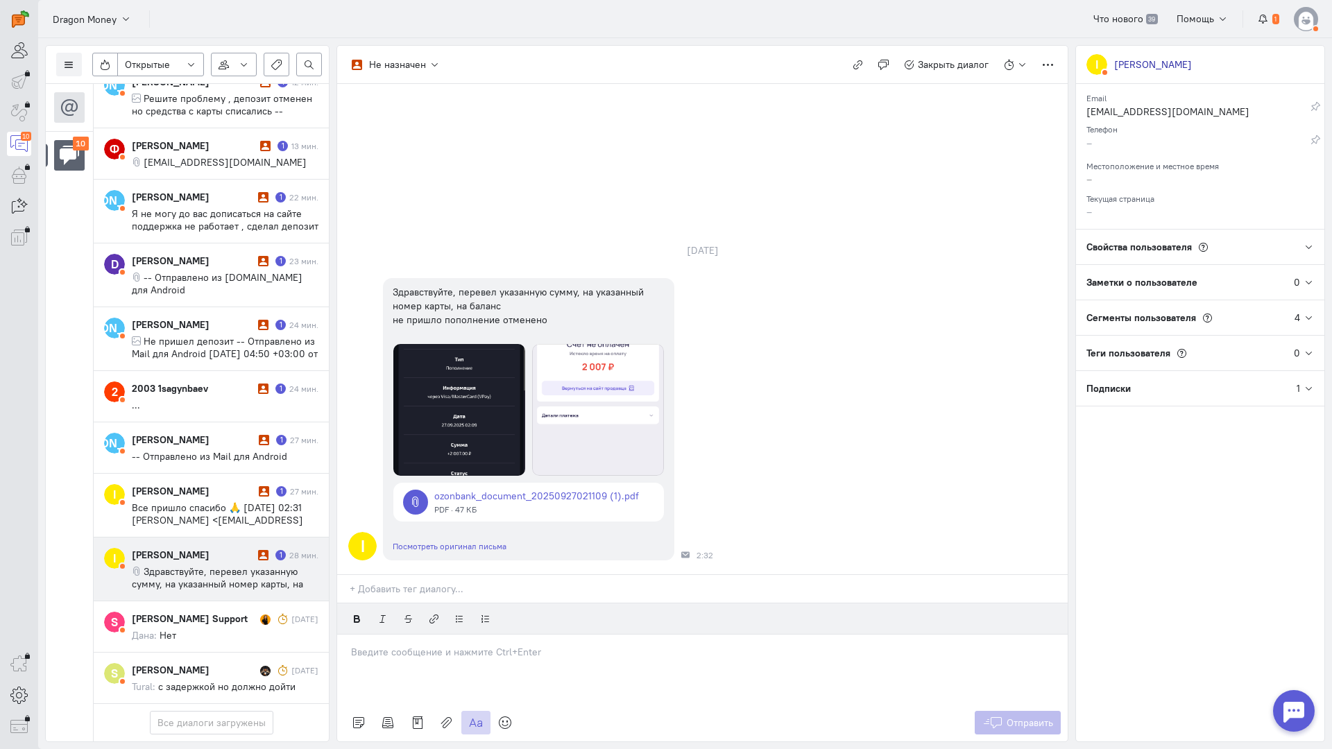
click at [452, 635] on div at bounding box center [702, 669] width 730 height 69
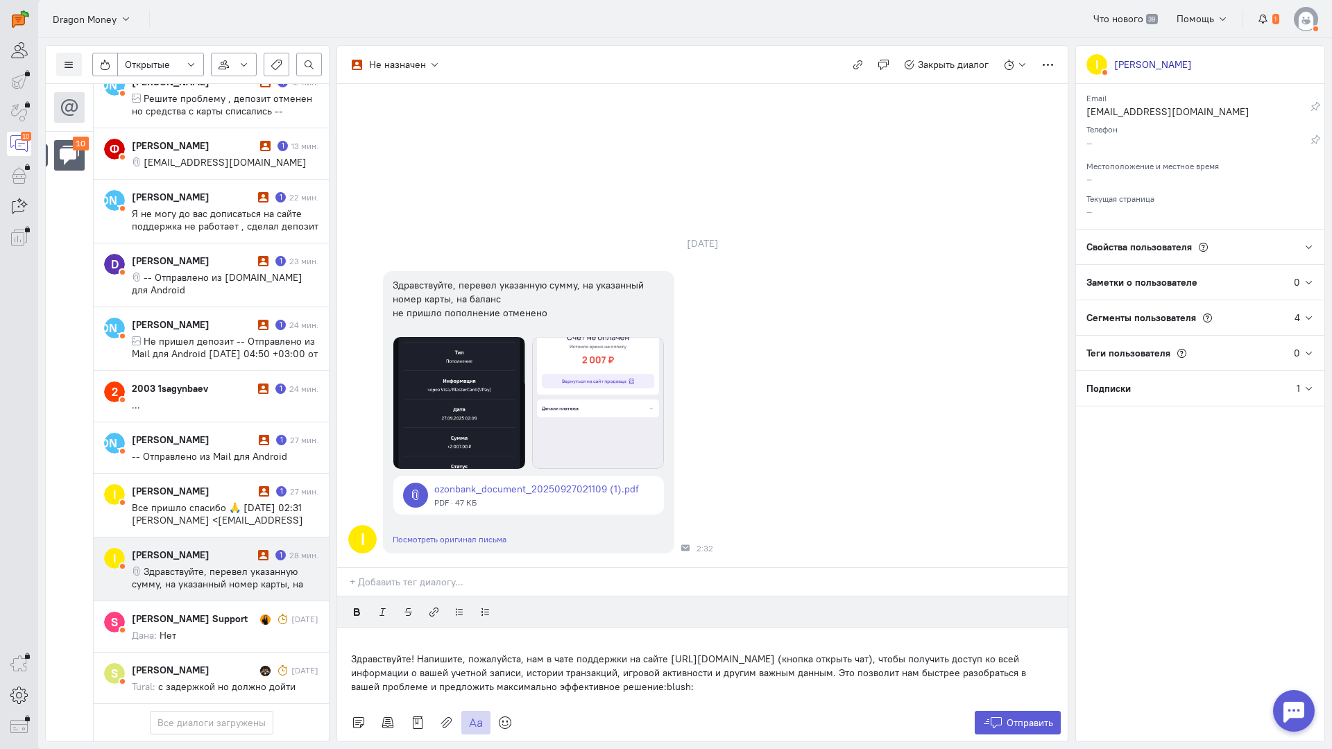
click at [349, 628] on div "Здравствуйте! Напишите, пожалуйста, нам в чате поддержки на сайте [URL][DOMAIN_…" at bounding box center [702, 666] width 730 height 76
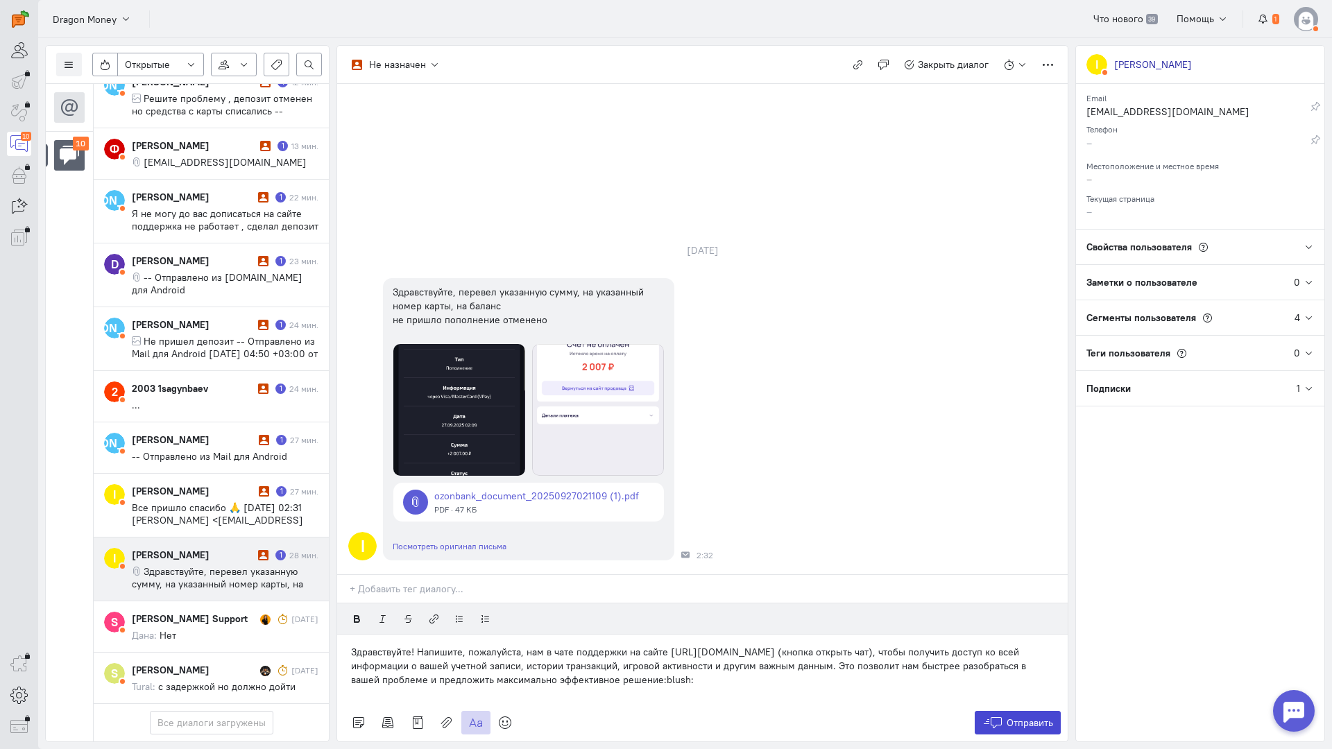
click at [1012, 717] on span "Отправить" at bounding box center [1029, 723] width 46 height 12
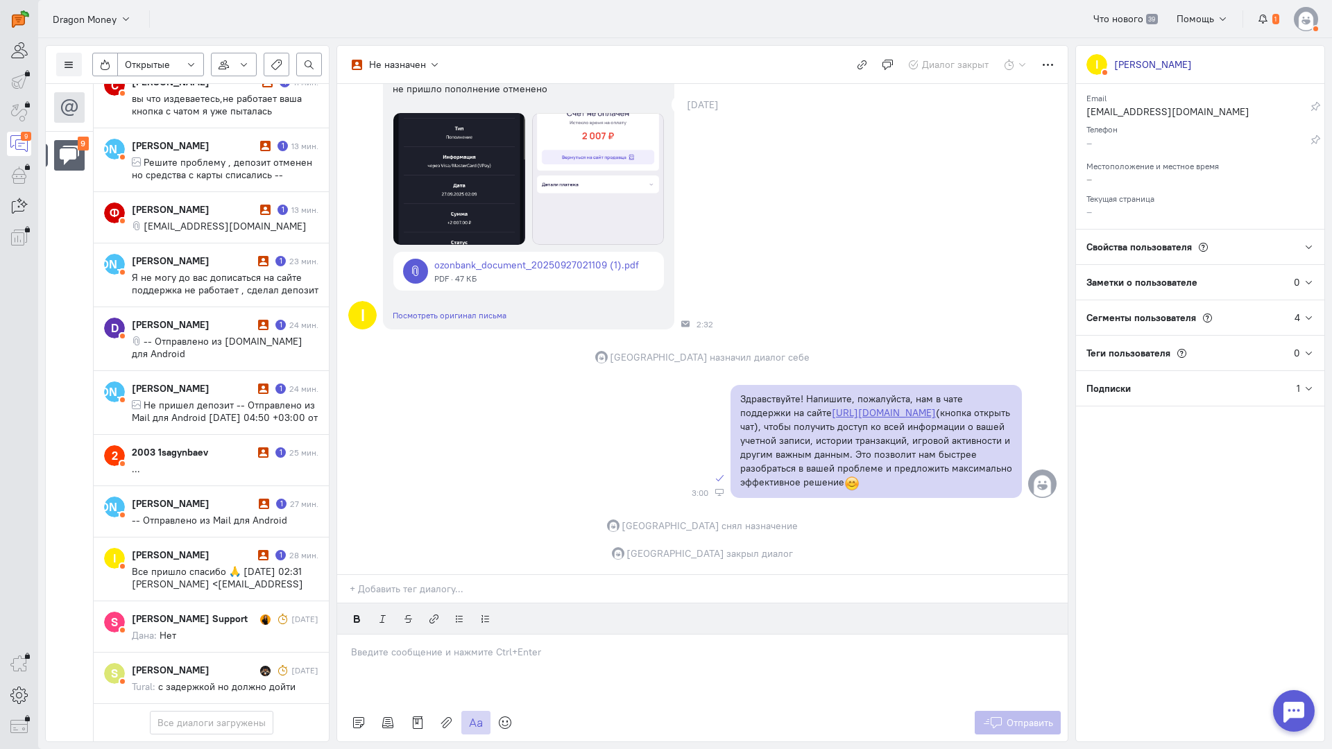
scroll to position [92, 0]
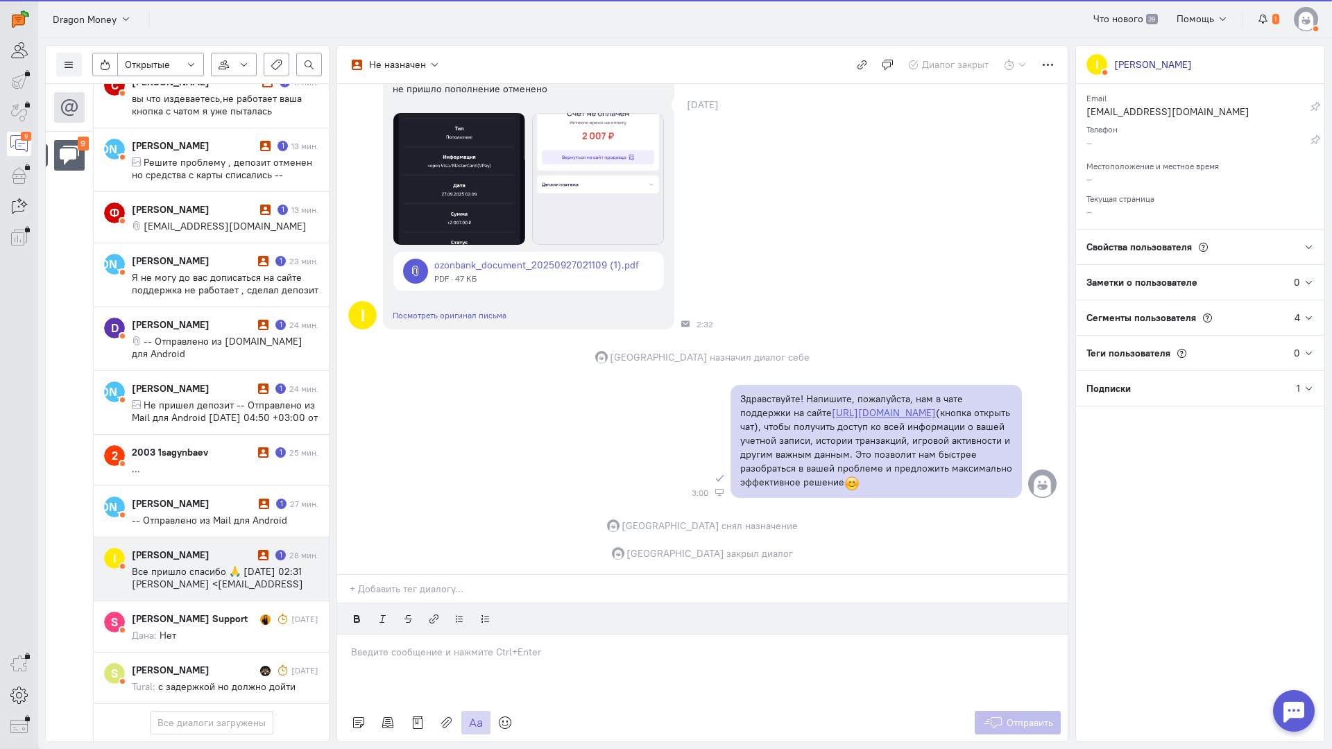
click at [198, 548] on div "Ivan Savin" at bounding box center [193, 555] width 123 height 14
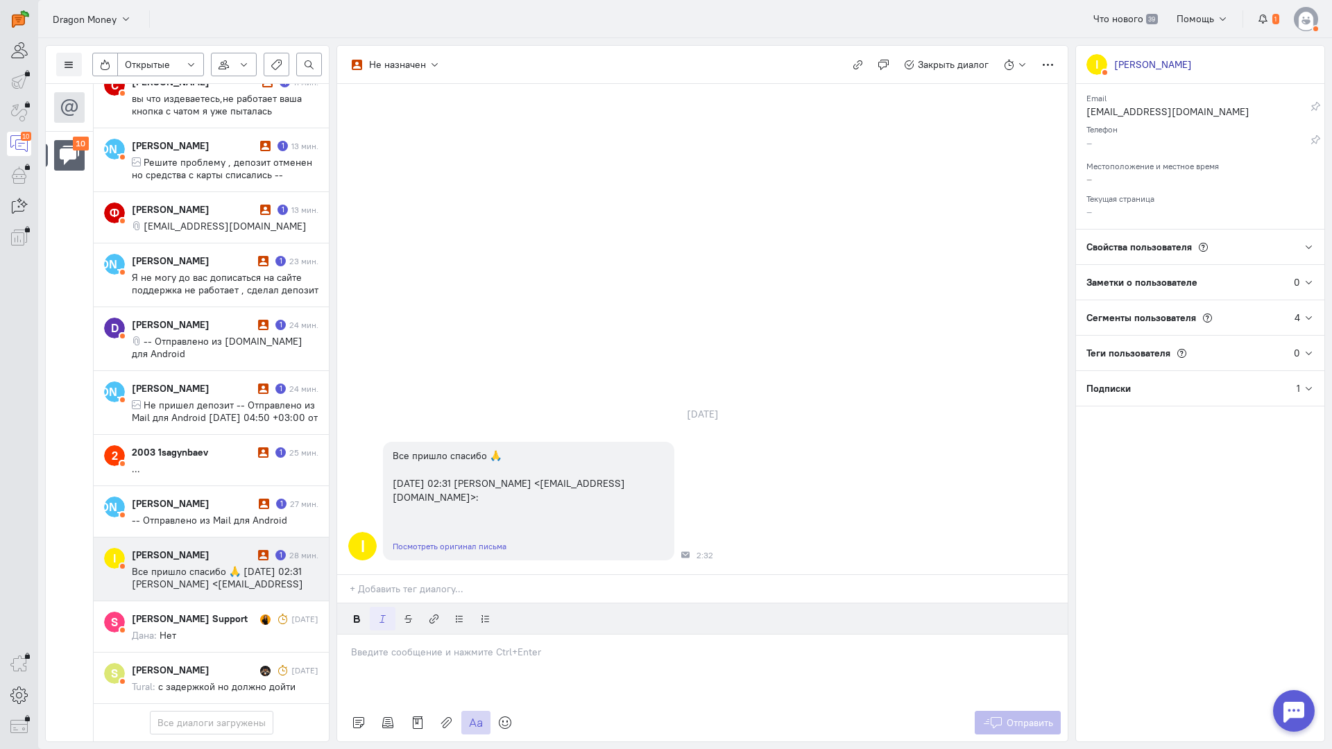
scroll to position [144, 0]
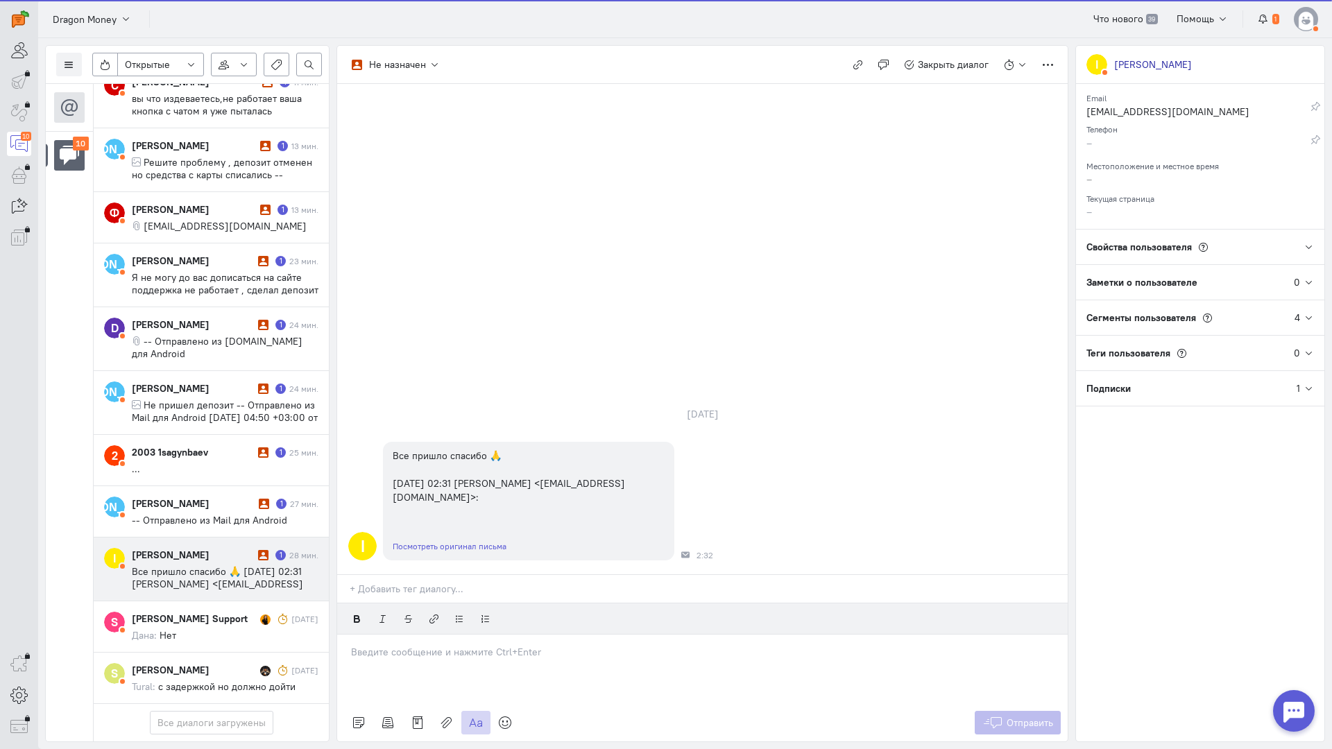
drag, startPoint x: 464, startPoint y: 576, endPoint x: 474, endPoint y: 565, distance: 15.2
click at [464, 635] on div at bounding box center [702, 669] width 730 height 69
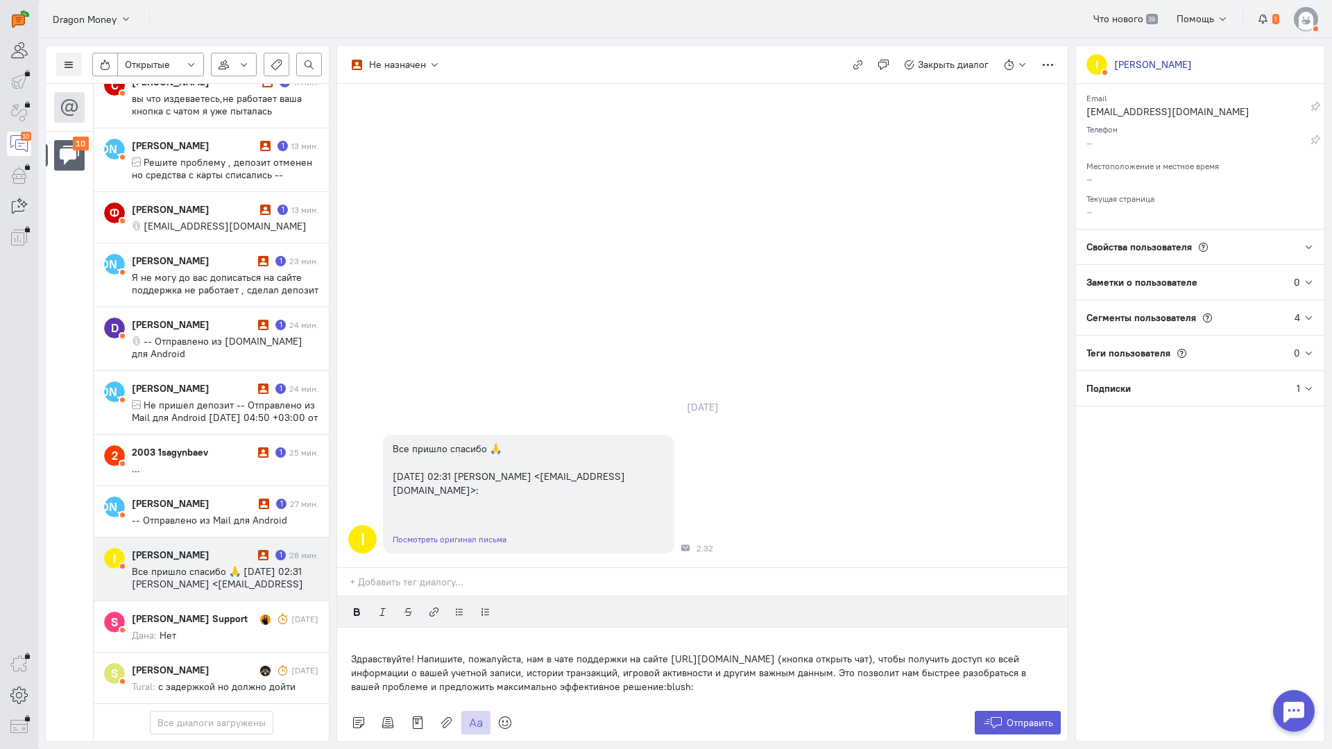
click at [342, 628] on div "Здравствуйте! Напишите, пожалуйста, нам в чате поддержки на сайте [URL][DOMAIN_…" at bounding box center [702, 666] width 730 height 76
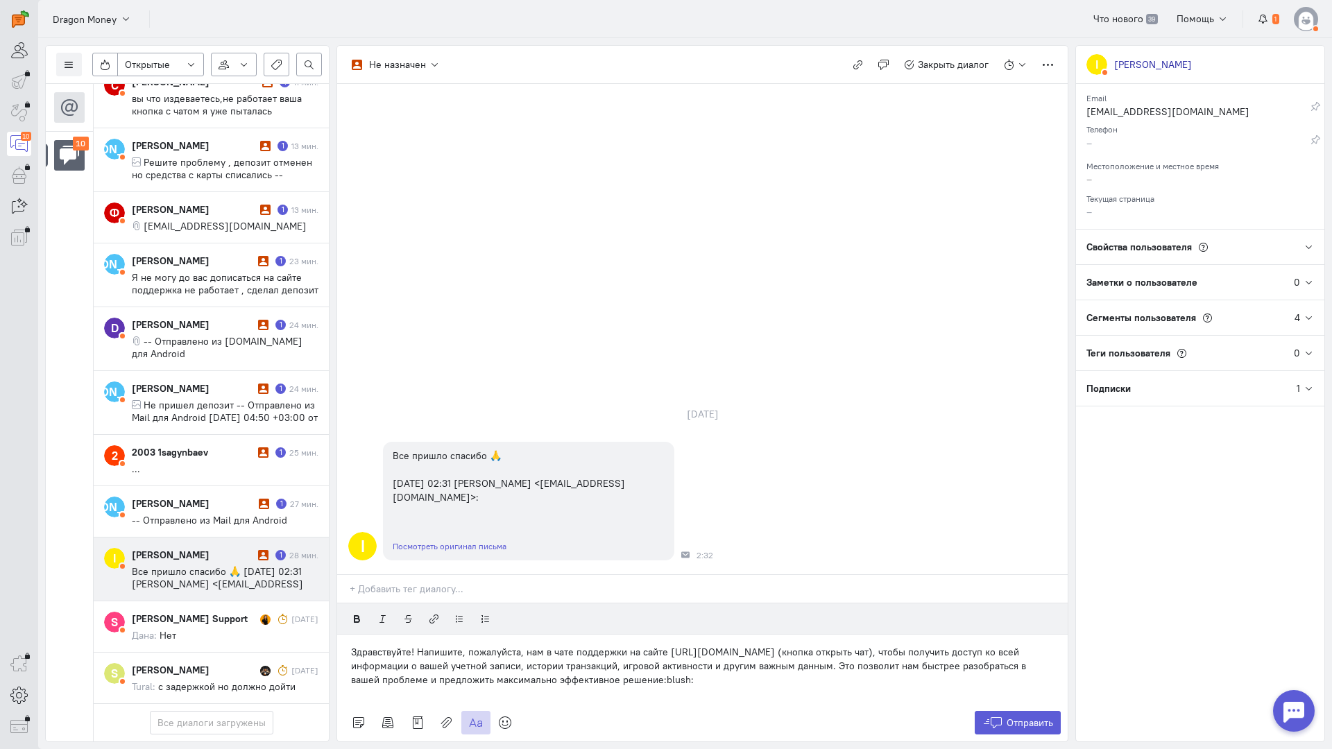
click at [415, 645] on p "Здравствуйте! Напишите, пожалуйста, нам в чате поддержки на сайте [URL][DOMAIN_…" at bounding box center [702, 666] width 703 height 42
click at [506, 716] on icon at bounding box center [505, 723] width 14 height 14
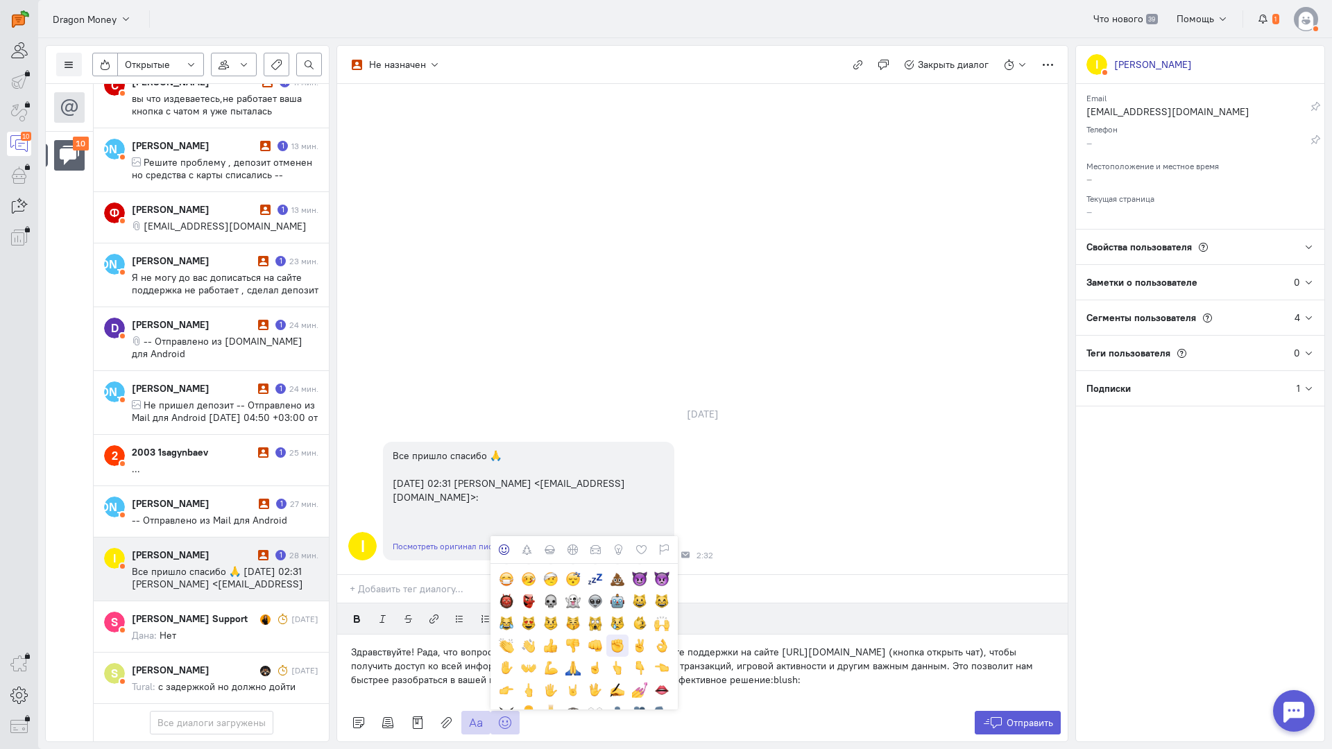
scroll to position [208, 0]
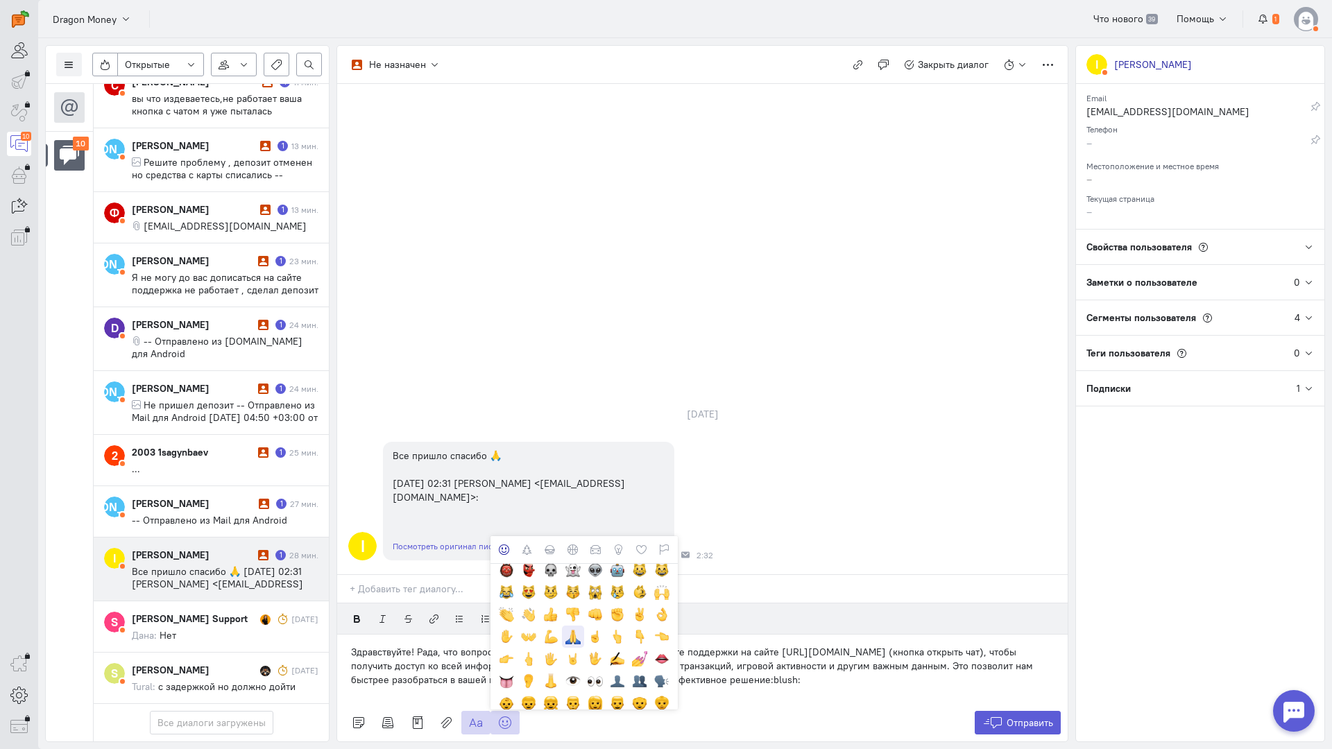
click at [577, 629] on div at bounding box center [572, 636] width 15 height 15
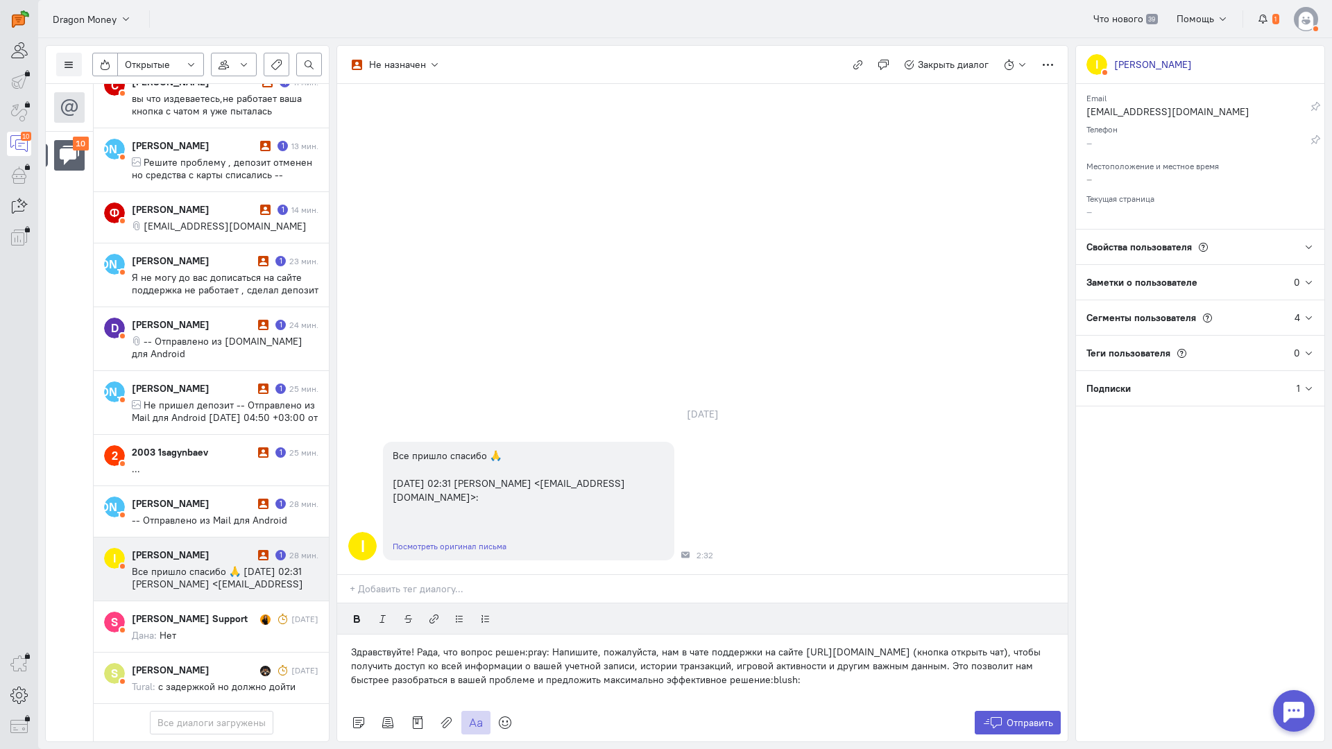
click at [652, 645] on p "Здравствуйте! Рада, что вопрос решен:pray: Напишите, пожалуйста, нам в чате под…" at bounding box center [702, 666] width 703 height 42
drag, startPoint x: 623, startPoint y: 569, endPoint x: 551, endPoint y: 569, distance: 71.4
click at [551, 645] on p "Здравствуйте! Рада, что вопрос решен:pray: Напишите, пожалуйста, нам в чате под…" at bounding box center [702, 666] width 703 height 42
click at [853, 645] on p "Здравствуйте! Рада, что вопрос решен:pray: При возникновении вопросов обращайте…" at bounding box center [702, 666] width 703 height 42
click at [856, 645] on p "Здравствуйте! Рада, что вопрос решен:pray: При возникновении вопросов обращайте…" at bounding box center [702, 666] width 703 height 42
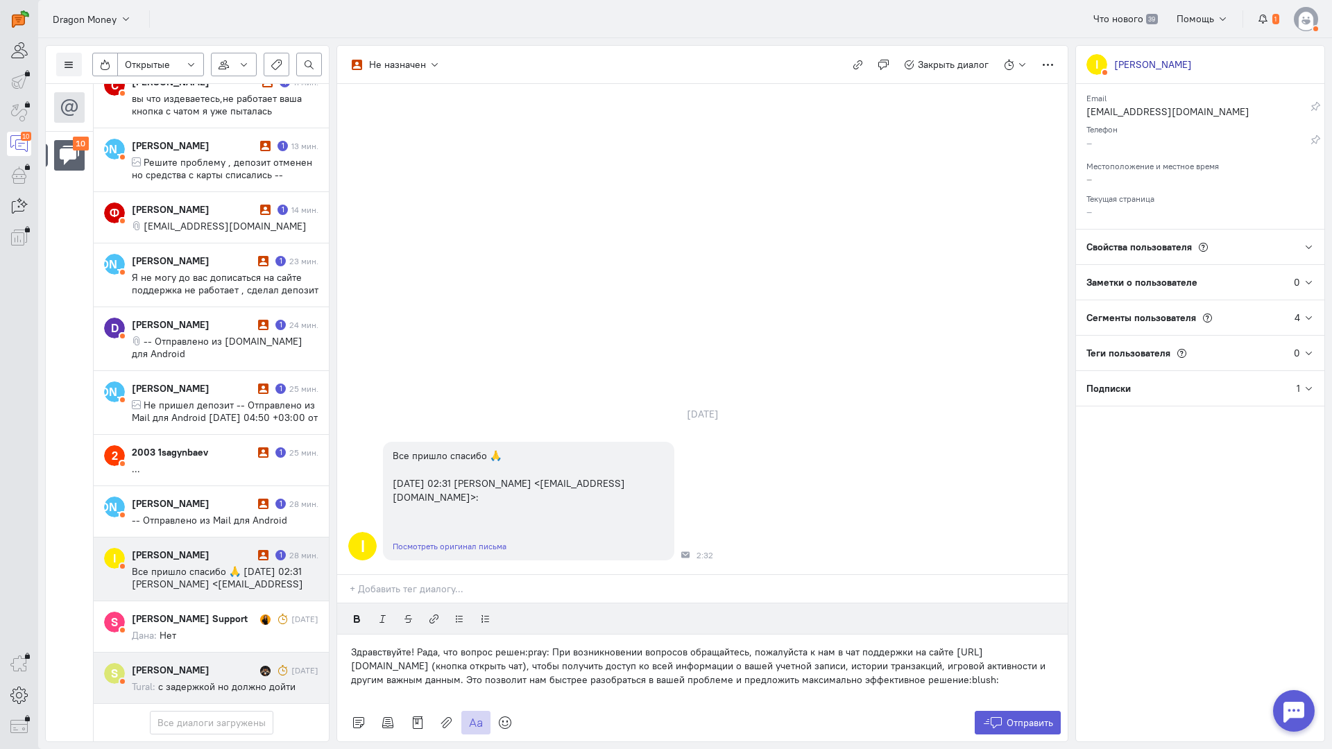
drag, startPoint x: 902, startPoint y: 597, endPoint x: 188, endPoint y: 578, distance: 714.0
click at [188, 578] on div "Список пользователей Включить темную тему Открытые Открытые диалоги Отложенные …" at bounding box center [685, 393] width 1294 height 711
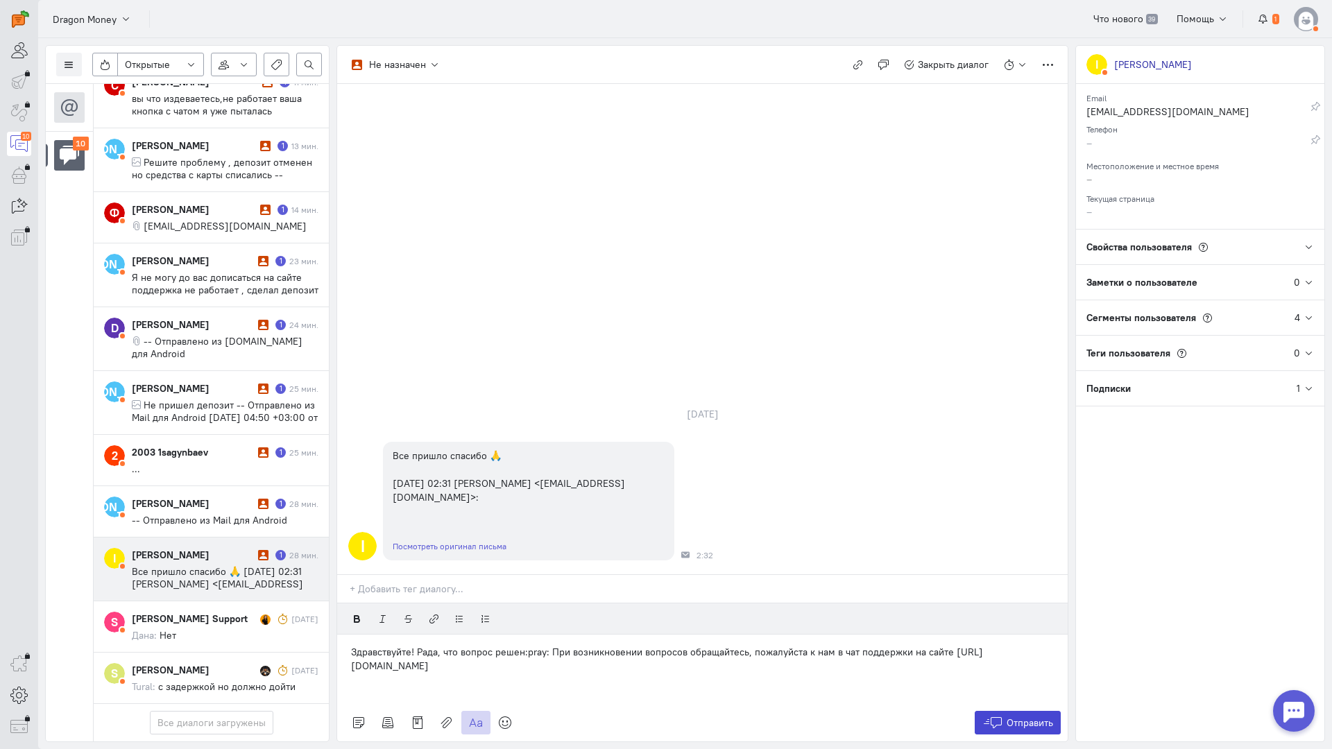
click at [1035, 717] on span "Отправить" at bounding box center [1029, 723] width 46 height 12
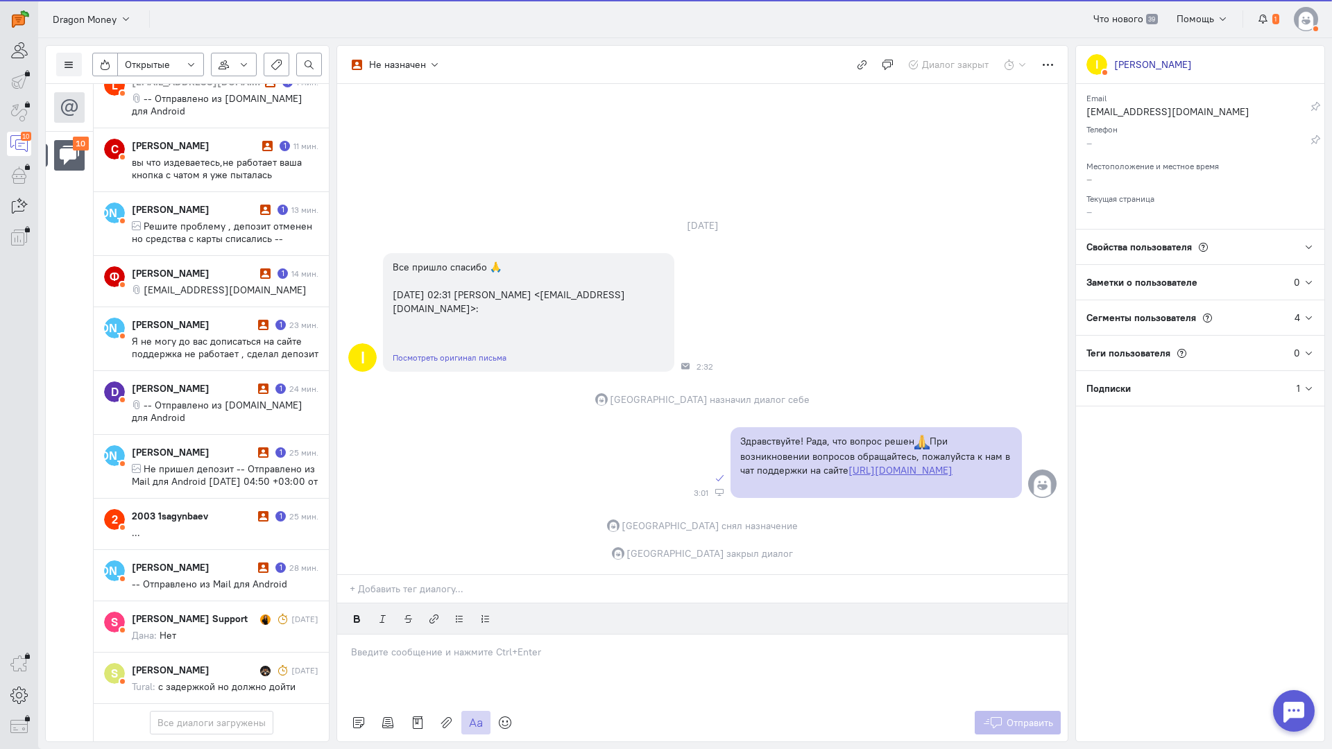
scroll to position [80, 0]
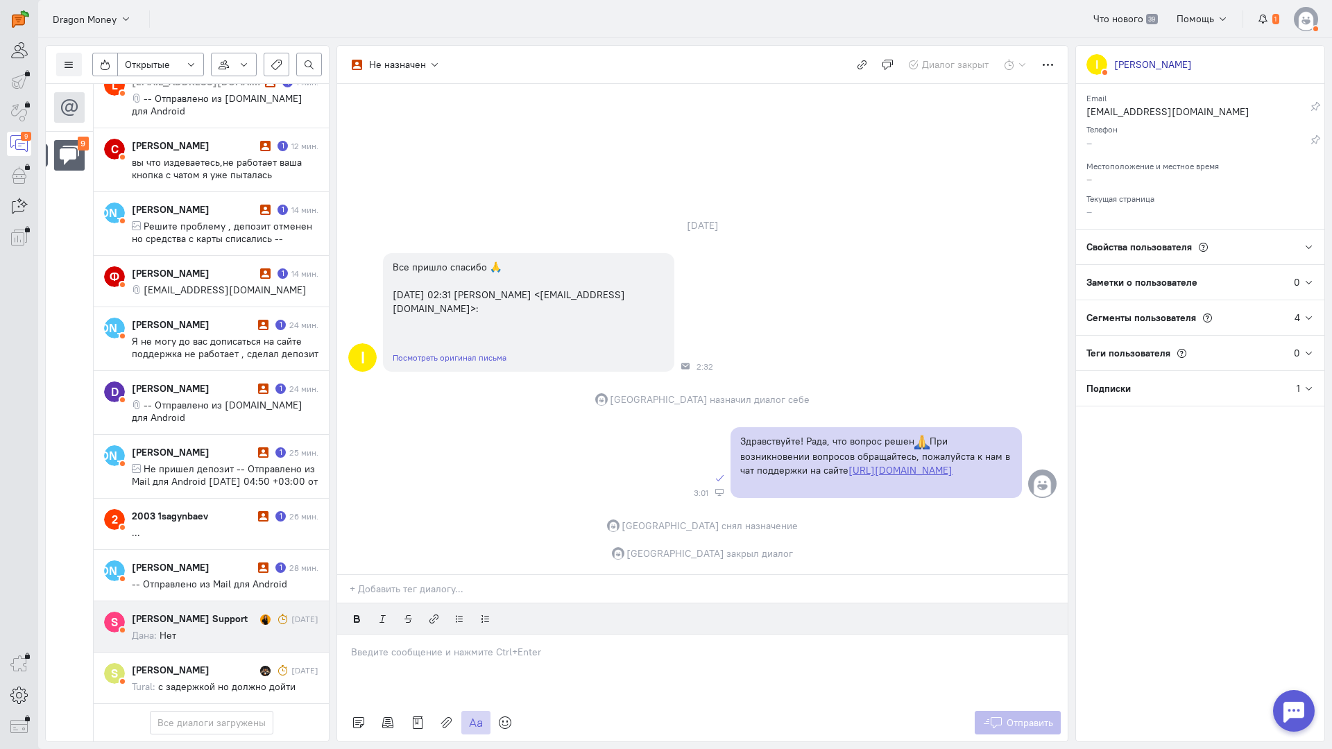
click at [173, 612] on div "[PERSON_NAME] Support" at bounding box center [194, 619] width 125 height 14
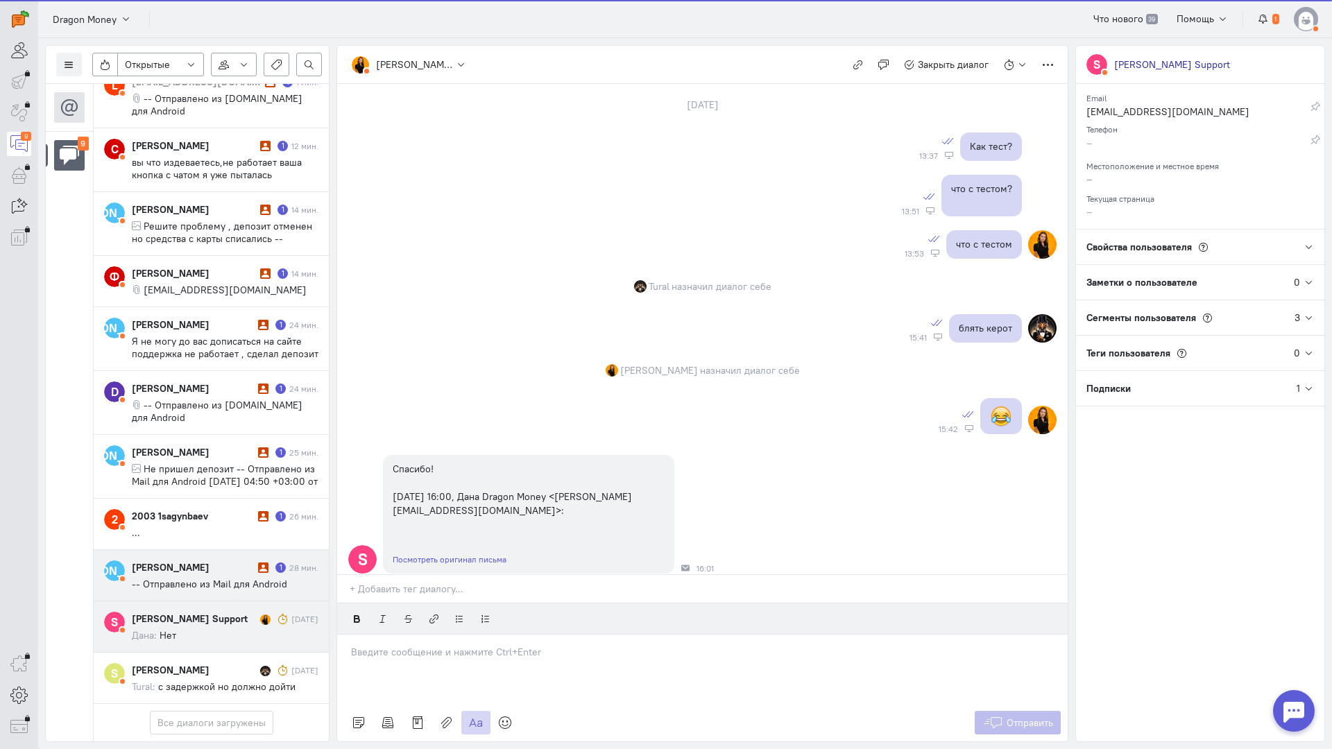
scroll to position [803, 0]
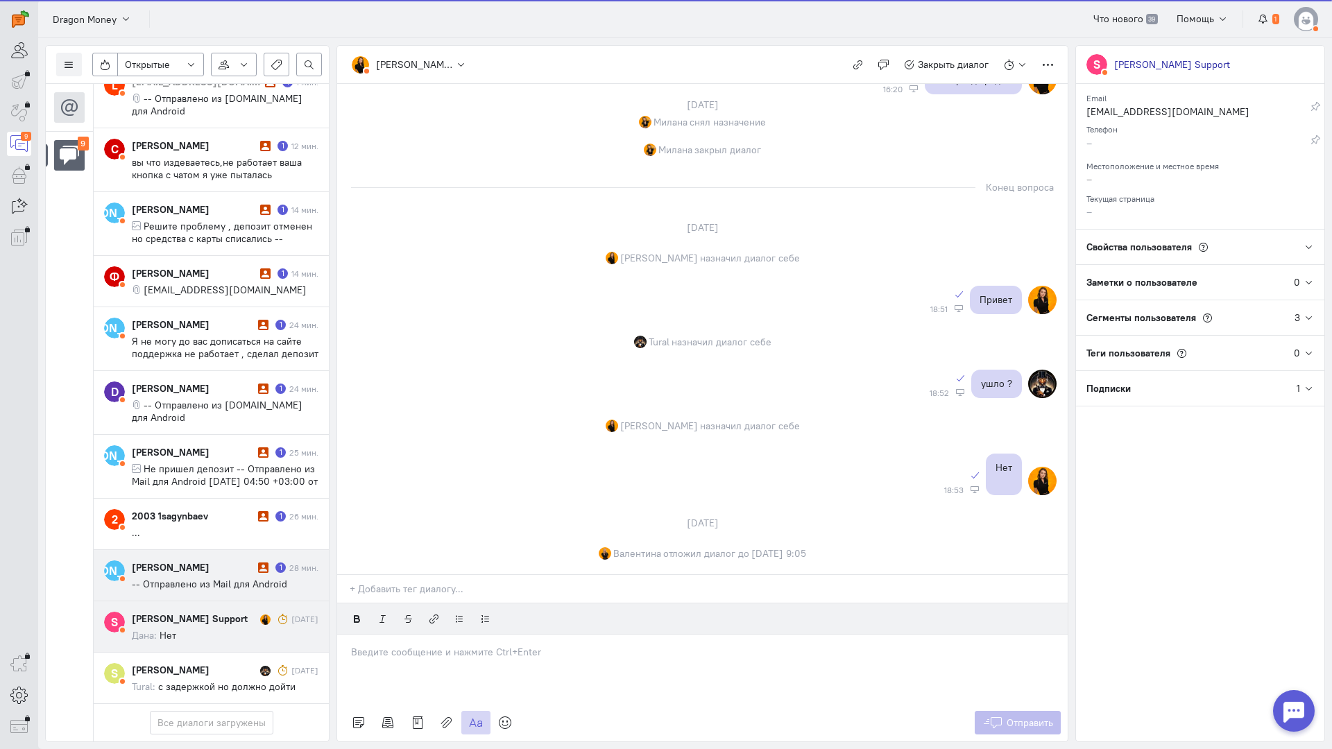
click at [196, 578] on span "-- Отправлено из Mail для Android" at bounding box center [209, 584] width 155 height 12
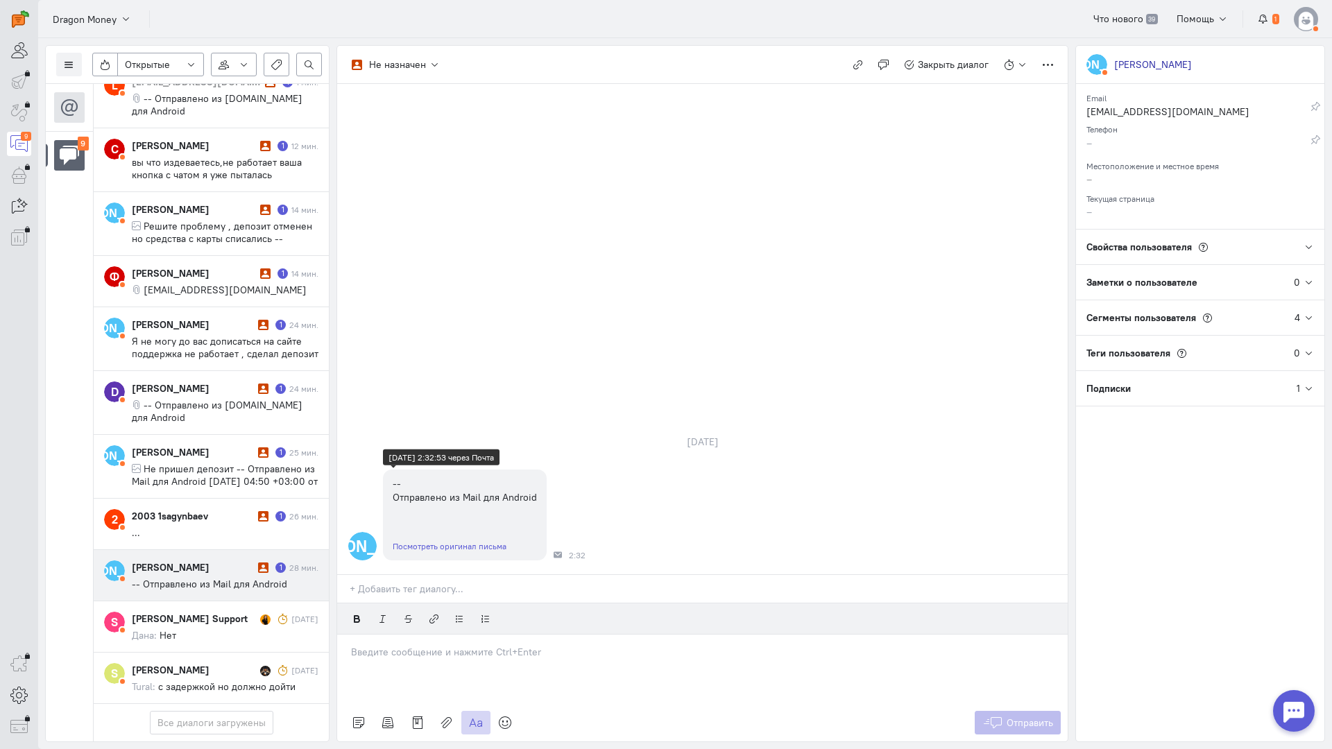
click at [443, 541] on link "Посмотреть оригинал письма" at bounding box center [450, 546] width 114 height 10
drag, startPoint x: 431, startPoint y: 569, endPoint x: 408, endPoint y: 567, distance: 23.7
click at [429, 645] on p at bounding box center [702, 652] width 703 height 14
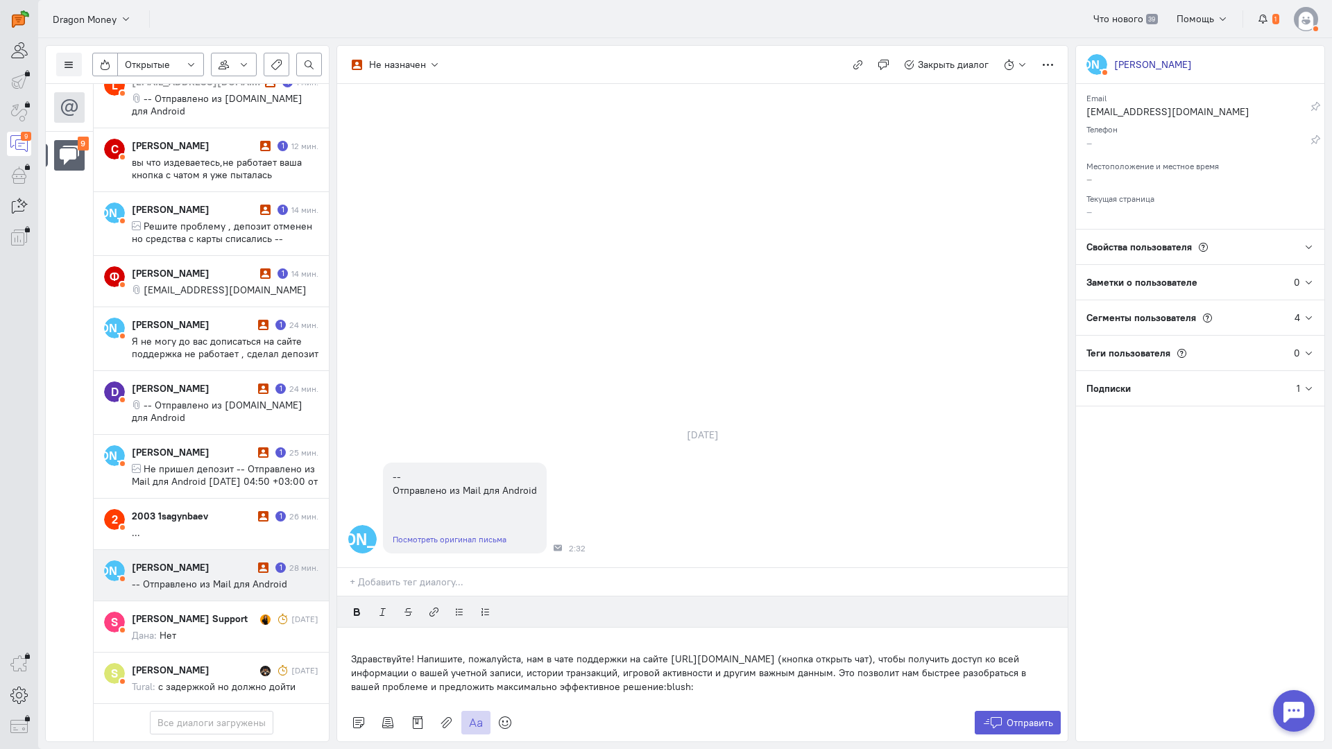
drag, startPoint x: 349, startPoint y: 562, endPoint x: 351, endPoint y: 574, distance: 12.7
click at [349, 628] on div "Здравствуйте! Напишите, пожалуйста, нам в чате поддержки на сайте [URL][DOMAIN_…" at bounding box center [702, 666] width 730 height 76
click at [351, 652] on p "Здравствуйте! Напишите, пожалуйста, нам в чате поддержки на сайте [URL][DOMAIN_…" at bounding box center [702, 673] width 703 height 42
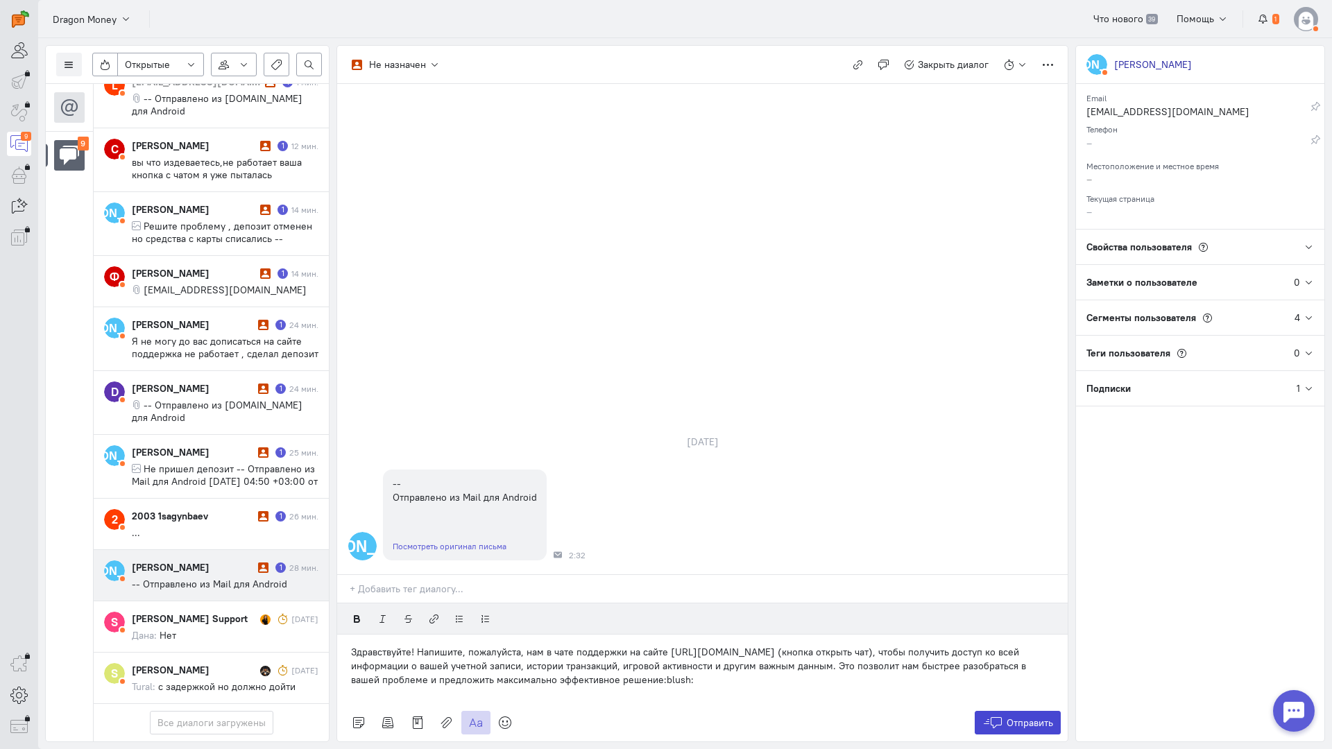
click at [1025, 717] on span "Отправить" at bounding box center [1029, 723] width 46 height 12
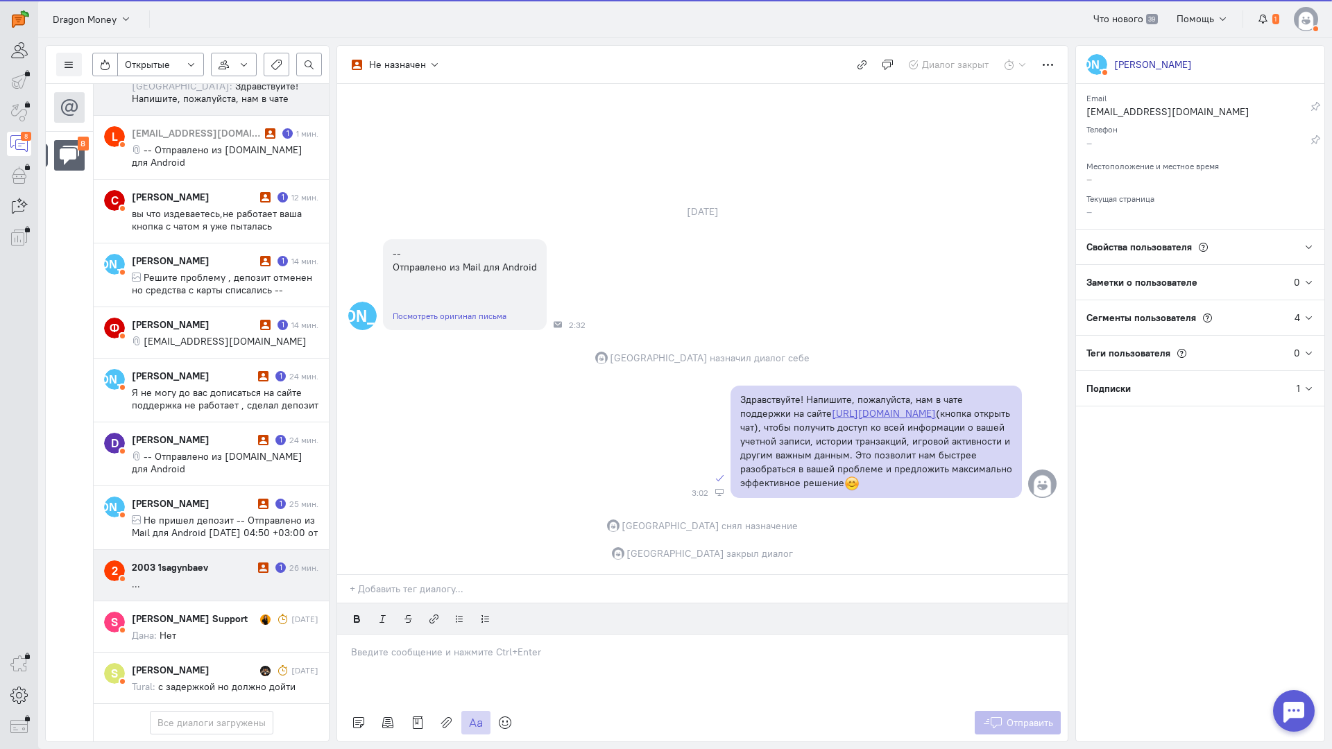
click at [191, 578] on cq-message "..." at bounding box center [225, 584] width 187 height 12
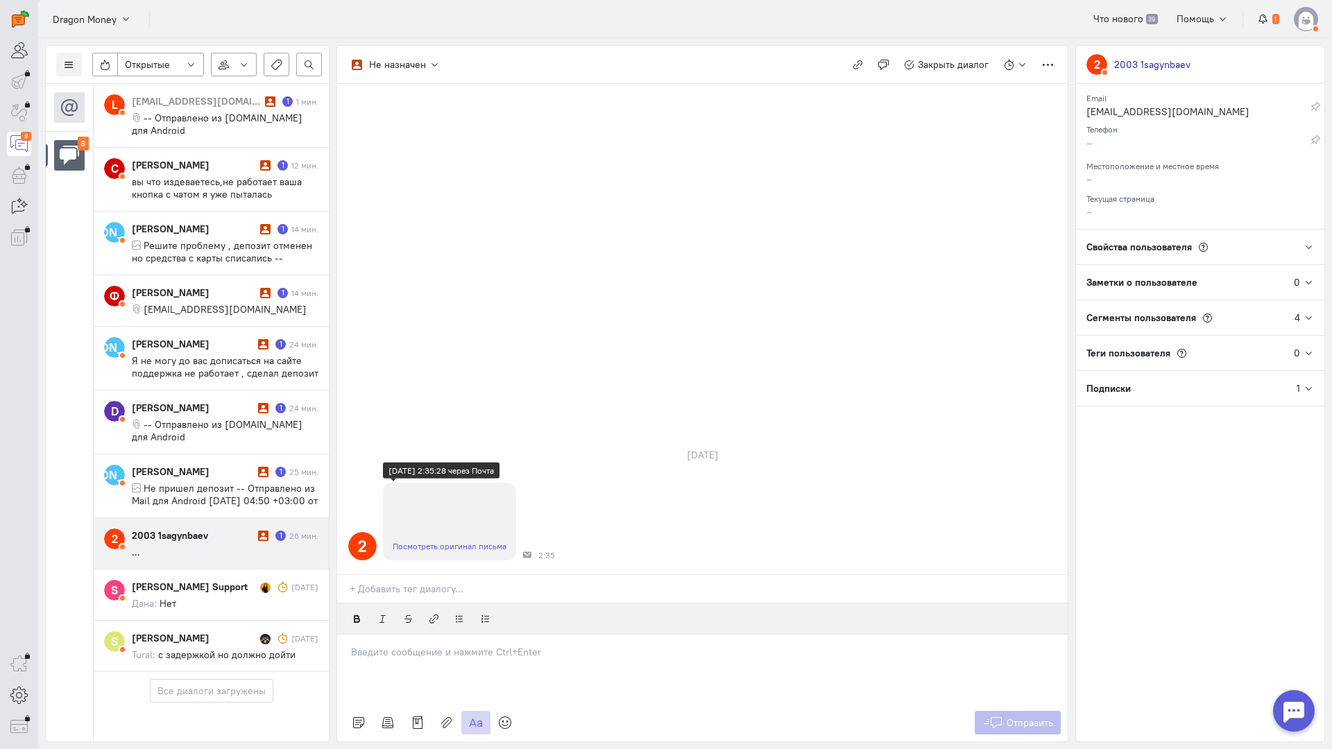
click at [441, 541] on link "Посмотреть оригинал письма" at bounding box center [450, 546] width 114 height 10
click at [418, 635] on div at bounding box center [702, 669] width 730 height 69
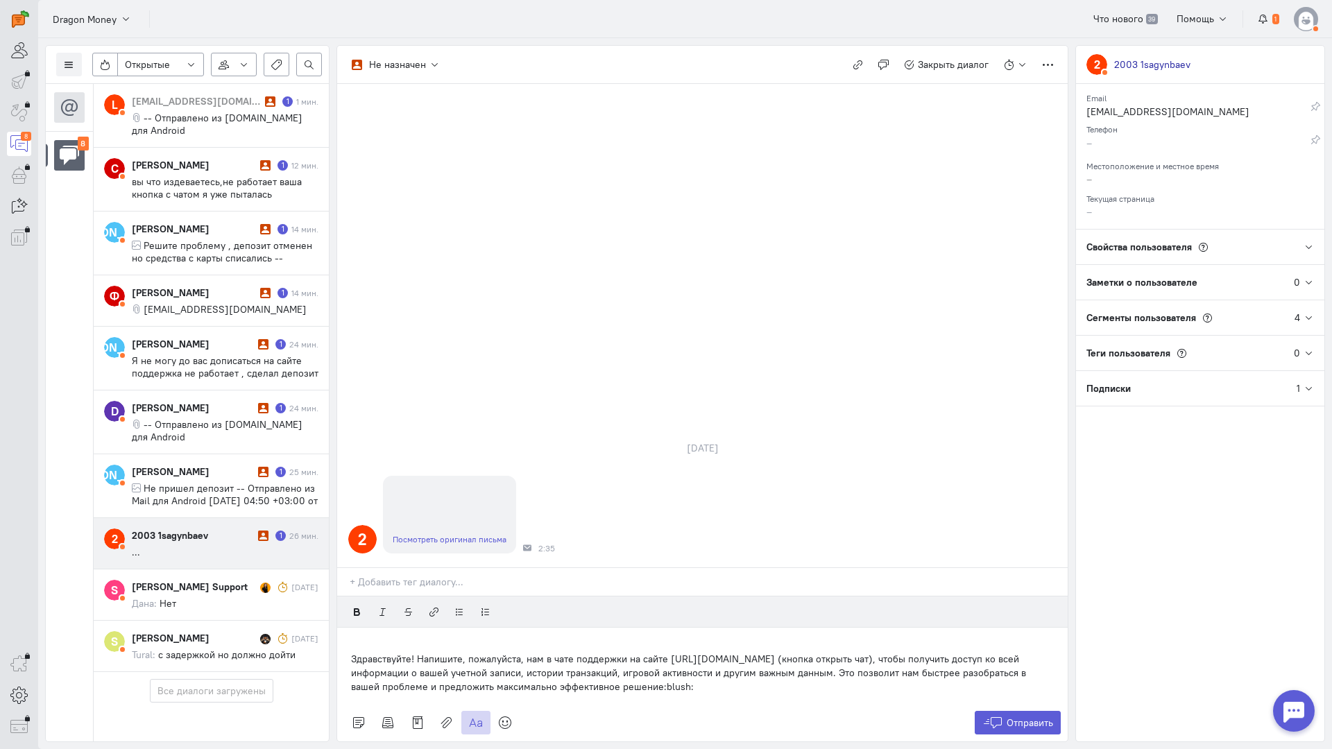
click at [349, 628] on div "Здравствуйте! Напишите, пожалуйста, нам в чате поддержки на сайте [URL][DOMAIN_…" at bounding box center [702, 666] width 730 height 76
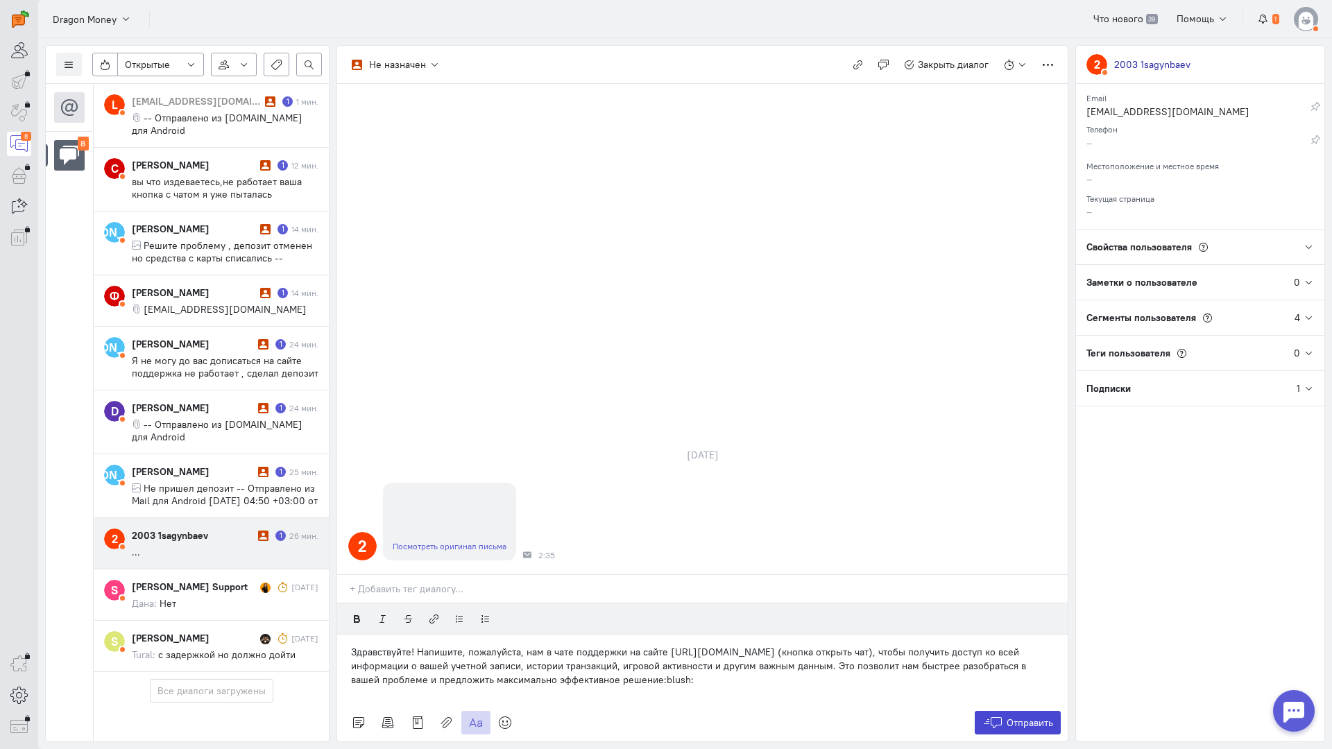
click at [1000, 716] on icon at bounding box center [992, 723] width 21 height 14
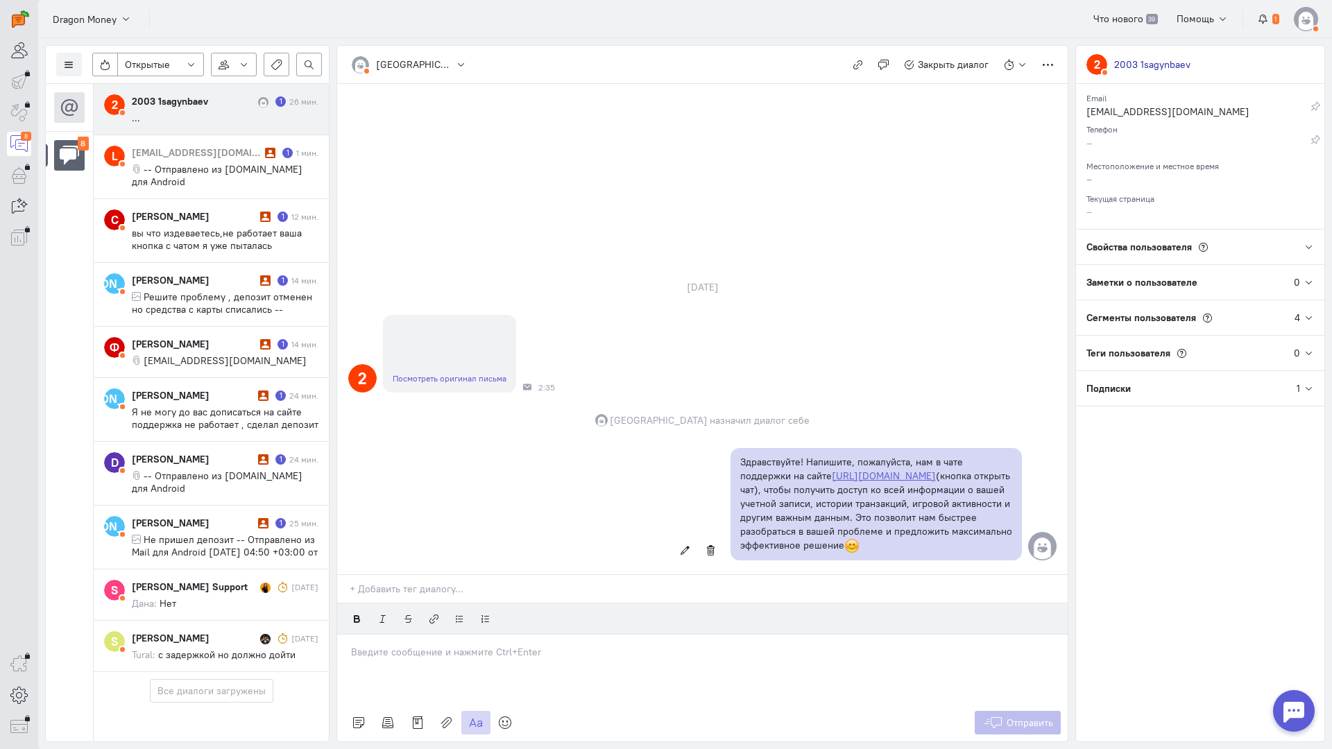
scroll to position [41, 0]
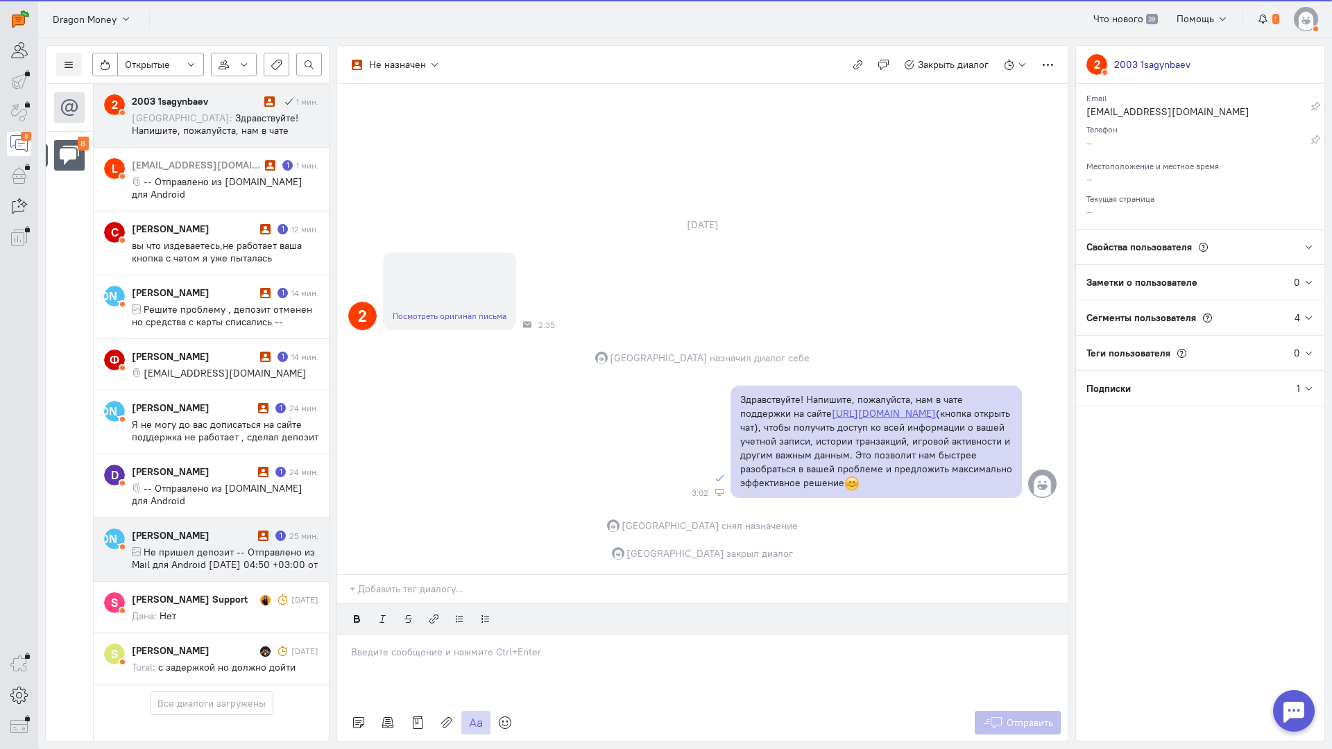
click at [169, 529] on div "Ян Хмелевской" at bounding box center [193, 536] width 123 height 14
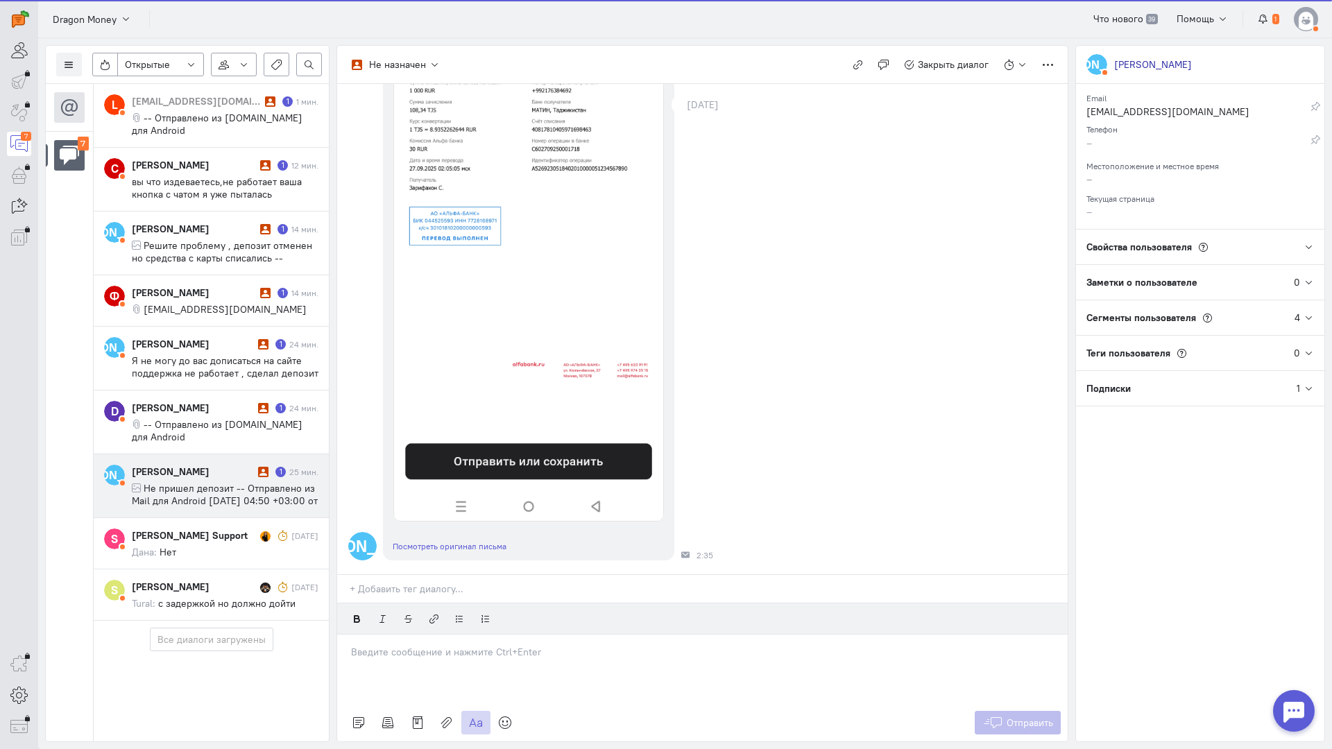
scroll to position [392, 0]
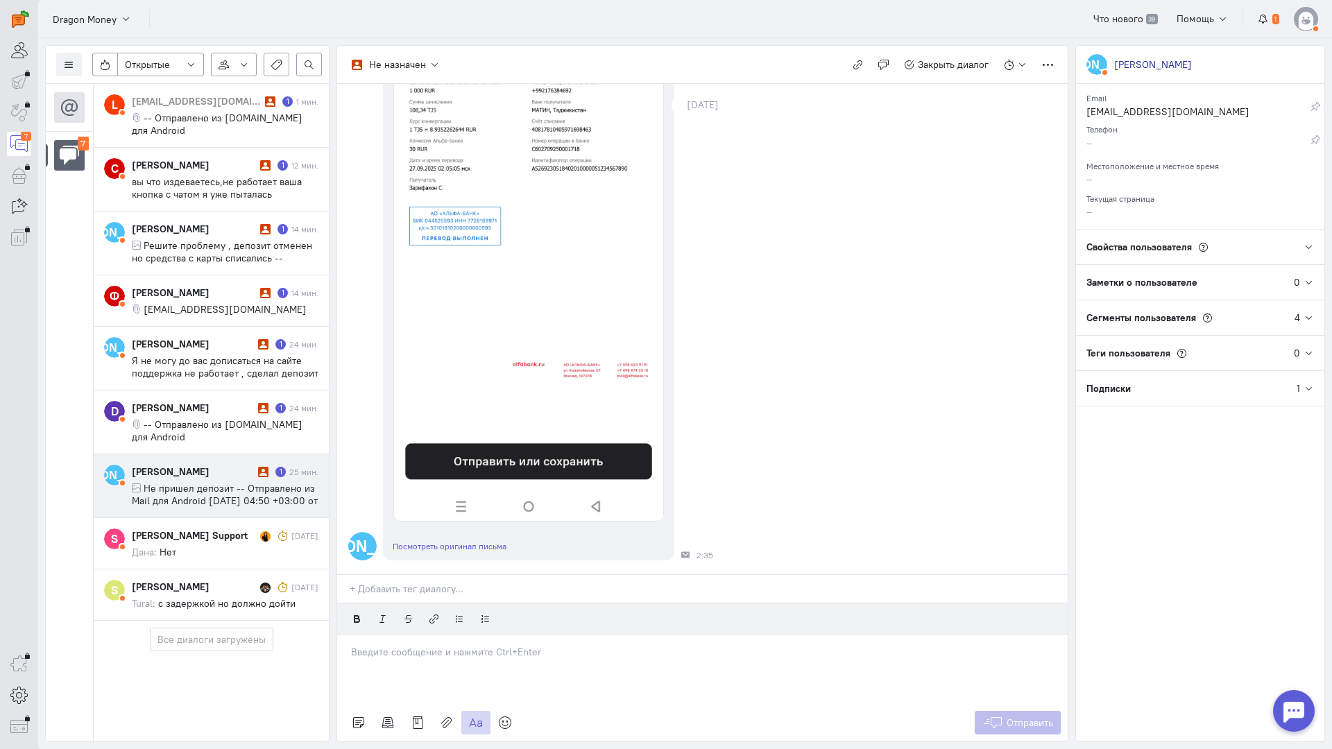
drag, startPoint x: 440, startPoint y: 567, endPoint x: 365, endPoint y: 574, distance: 75.9
click at [438, 645] on p at bounding box center [702, 652] width 703 height 14
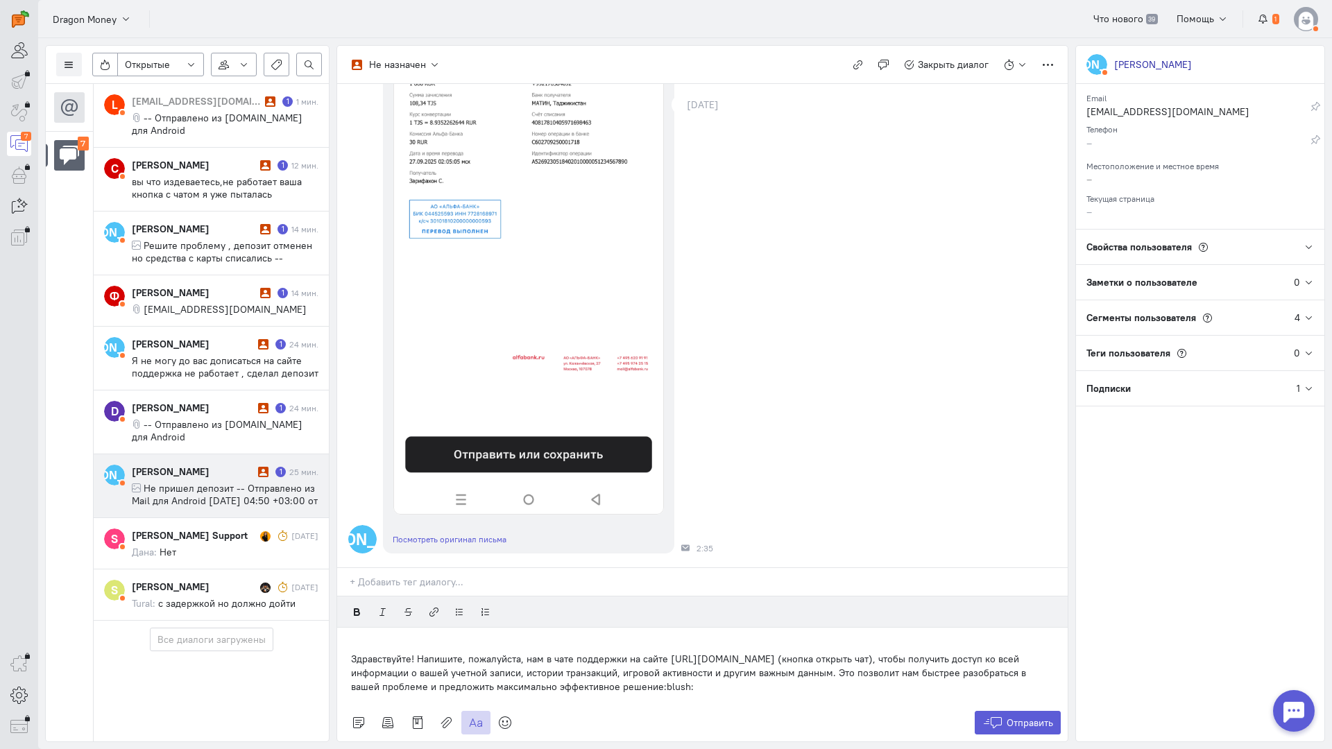
click at [350, 628] on div "Здравствуйте! Напишите, пожалуйста, нам в чате поддержки на сайте [URL][DOMAIN_…" at bounding box center [702, 666] width 730 height 76
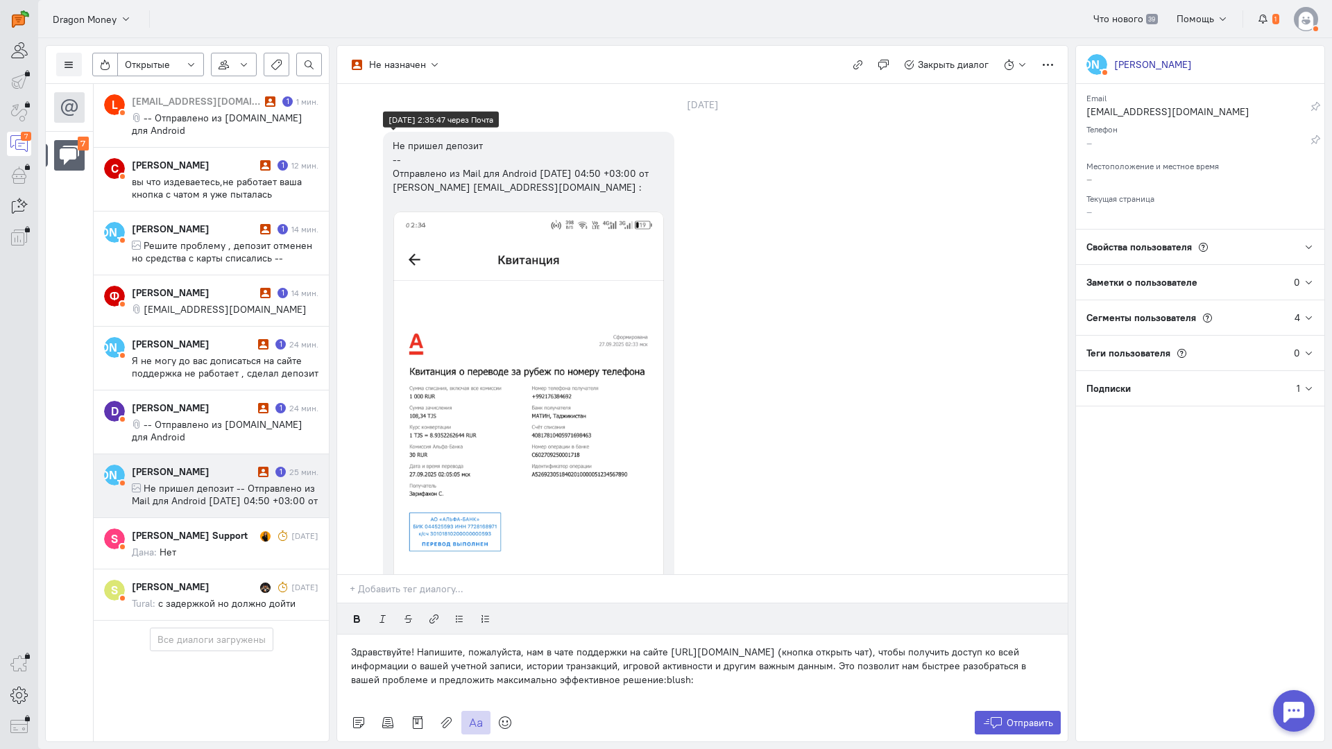
scroll to position [0, 0]
click at [1009, 711] on button "Отправить" at bounding box center [1018, 723] width 87 height 24
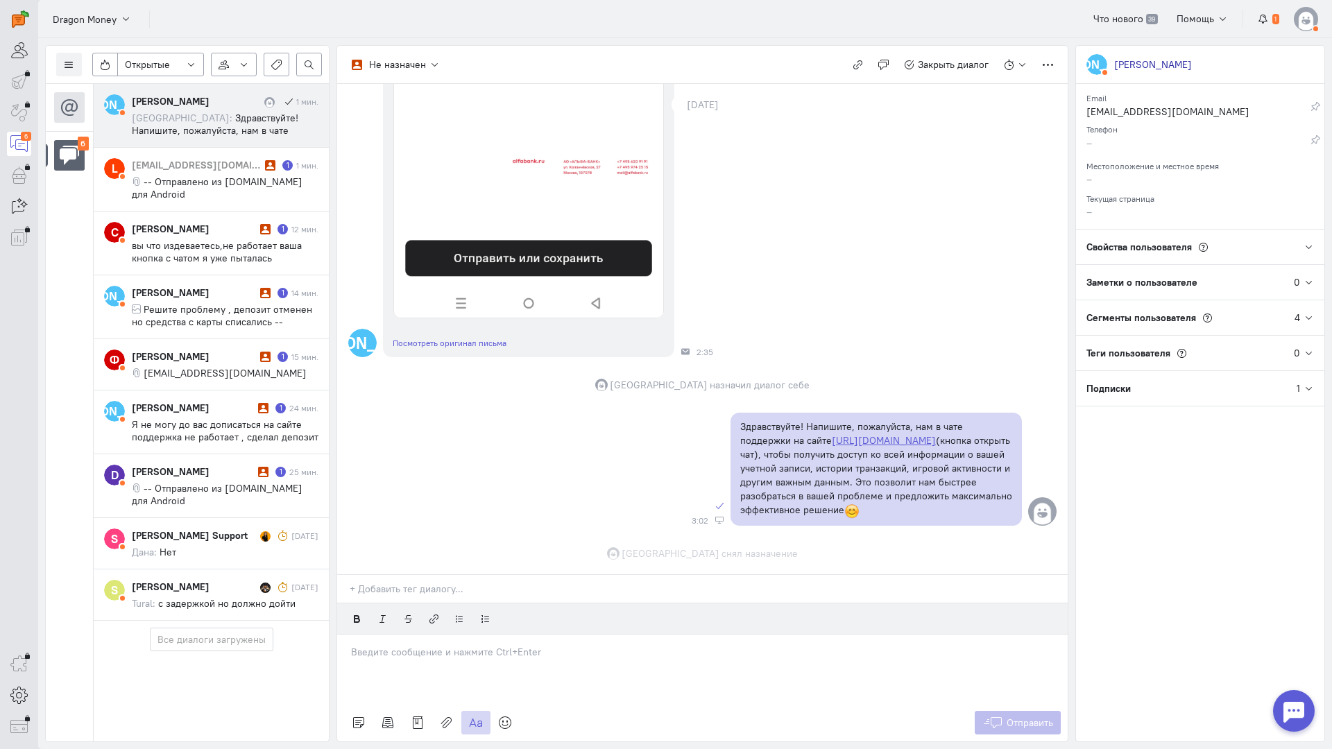
scroll to position [623, 0]
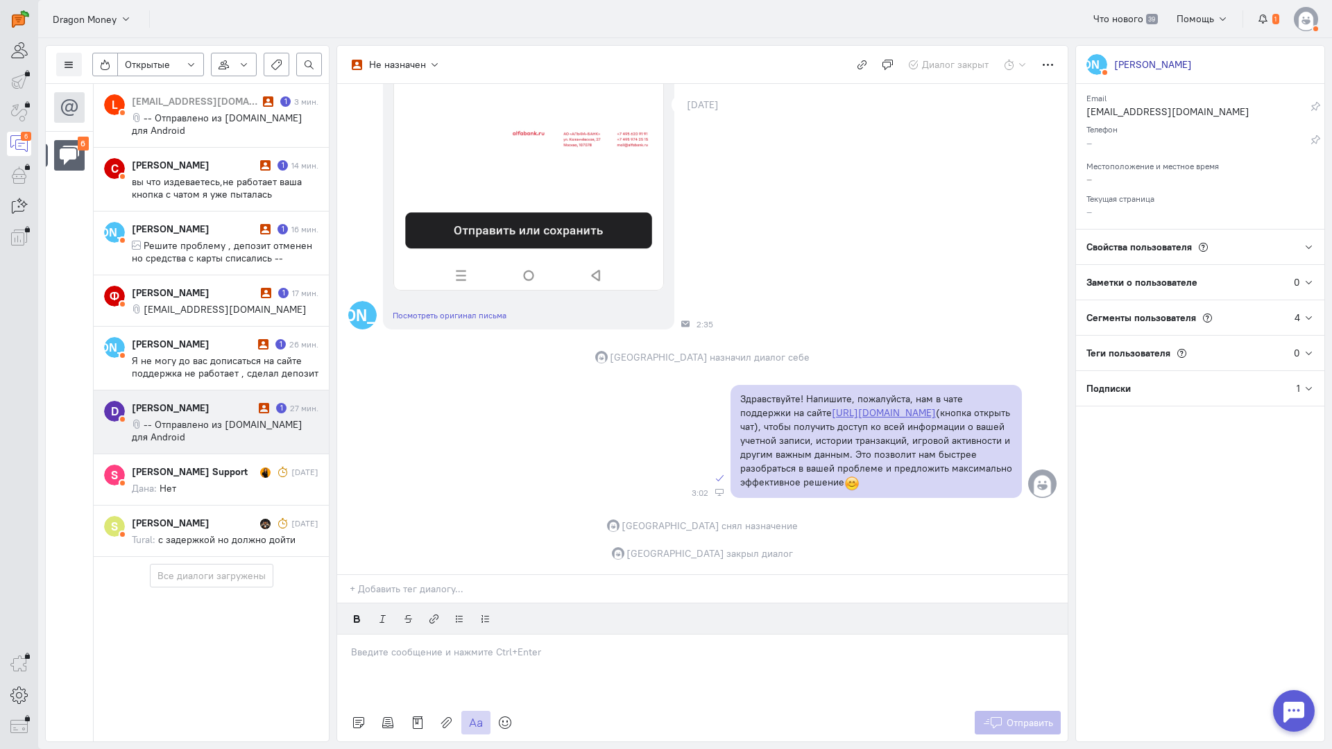
click at [211, 401] on div "Dmitriy Kozyrentcev" at bounding box center [193, 408] width 123 height 14
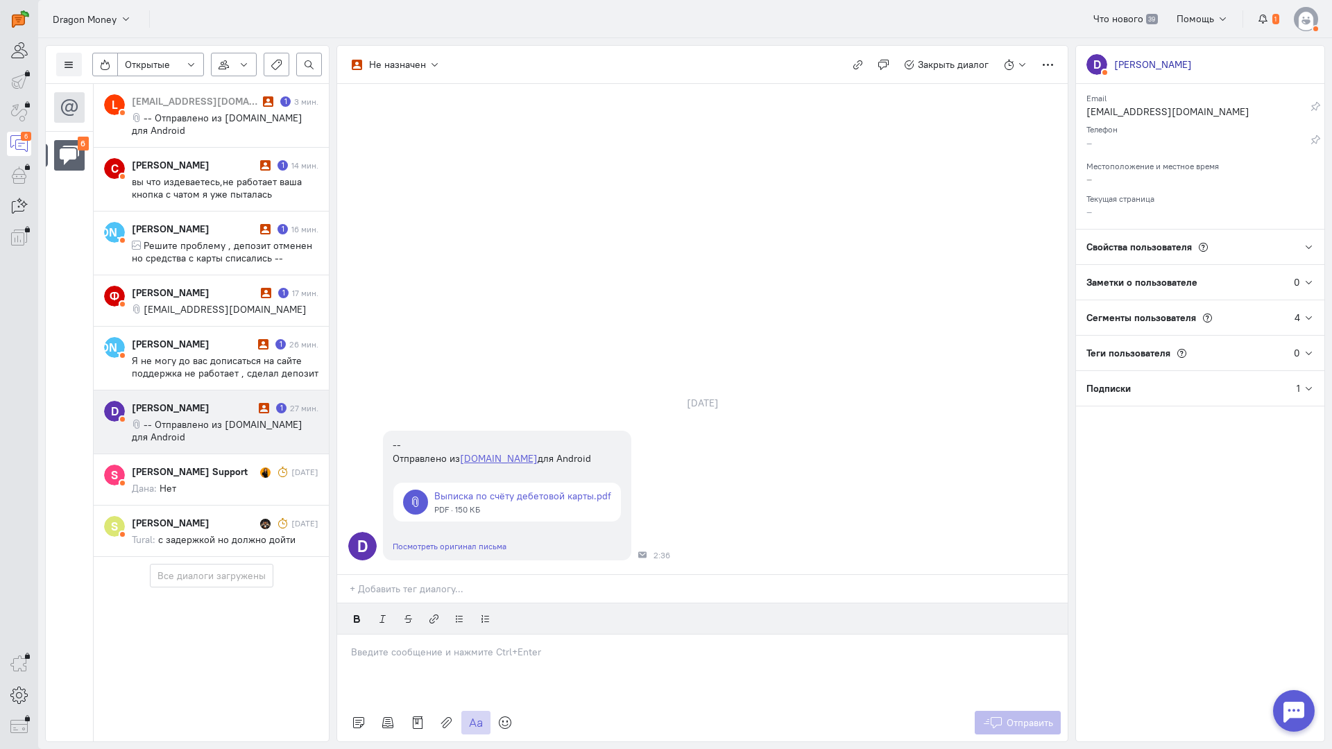
drag, startPoint x: 425, startPoint y: 578, endPoint x: 439, endPoint y: 568, distance: 16.9
click at [423, 635] on div at bounding box center [702, 669] width 730 height 69
click at [459, 635] on div at bounding box center [702, 669] width 730 height 69
drag, startPoint x: 430, startPoint y: 576, endPoint x: 403, endPoint y: 578, distance: 27.1
click at [430, 635] on div at bounding box center [702, 669] width 730 height 69
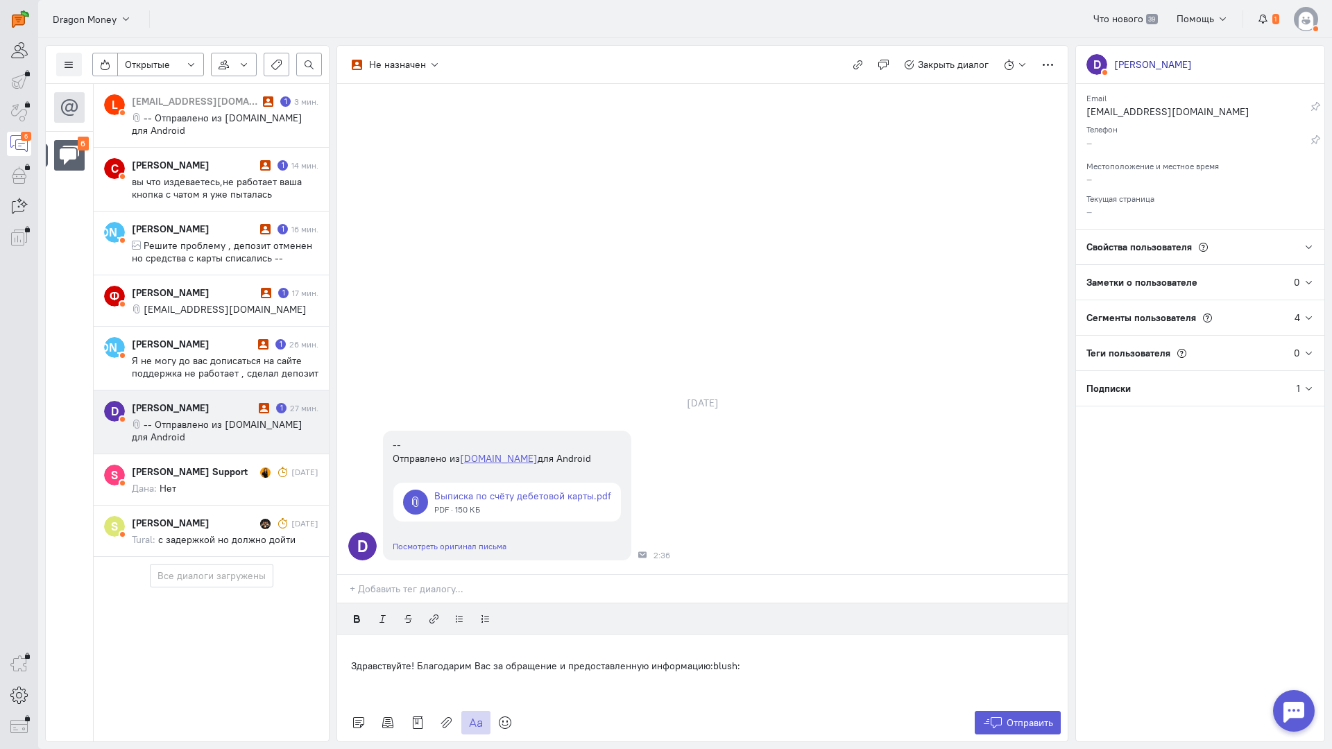
click at [346, 635] on div "Здравствуйте! Благодарим Вас за обращение и предоставленную информацию:blush:" at bounding box center [702, 669] width 730 height 69
click at [994, 716] on icon at bounding box center [992, 723] width 21 height 14
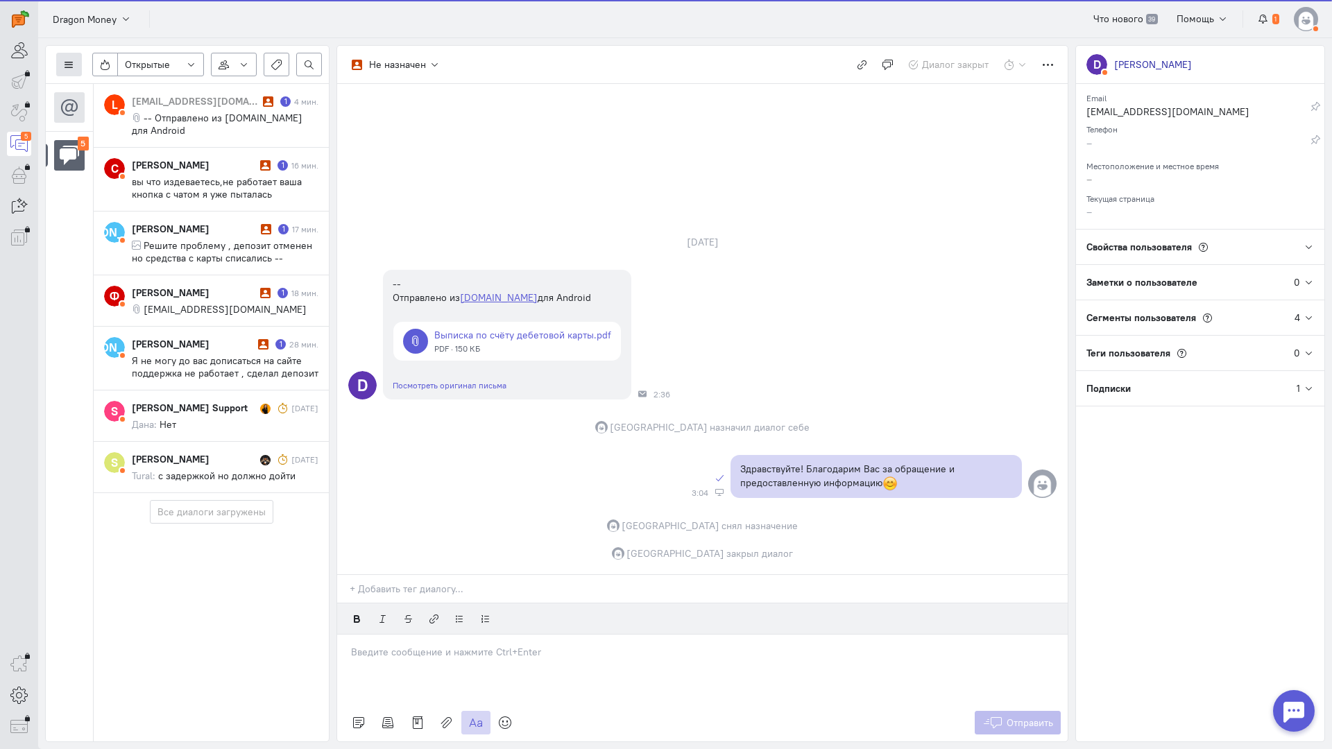
click at [74, 71] on button at bounding box center [69, 65] width 26 height 24
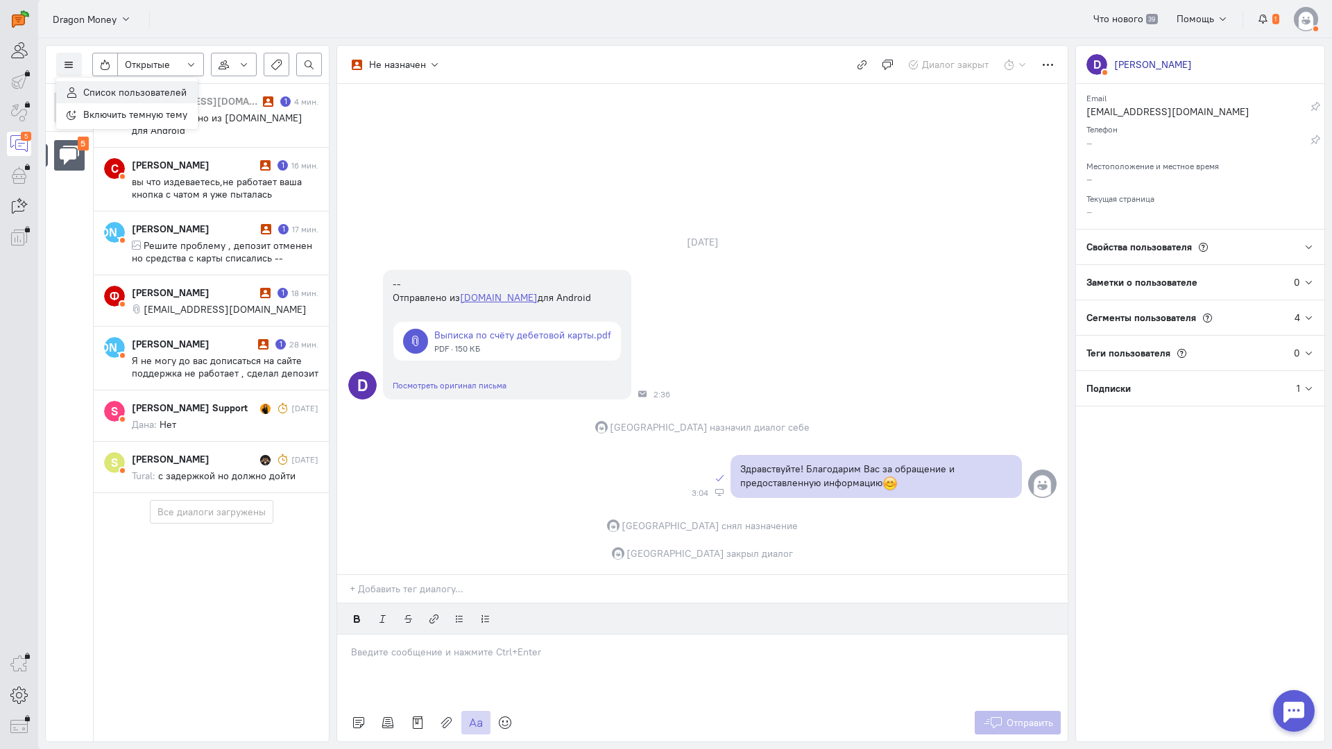
click at [160, 95] on span "Список пользователей" at bounding box center [134, 92] width 103 height 12
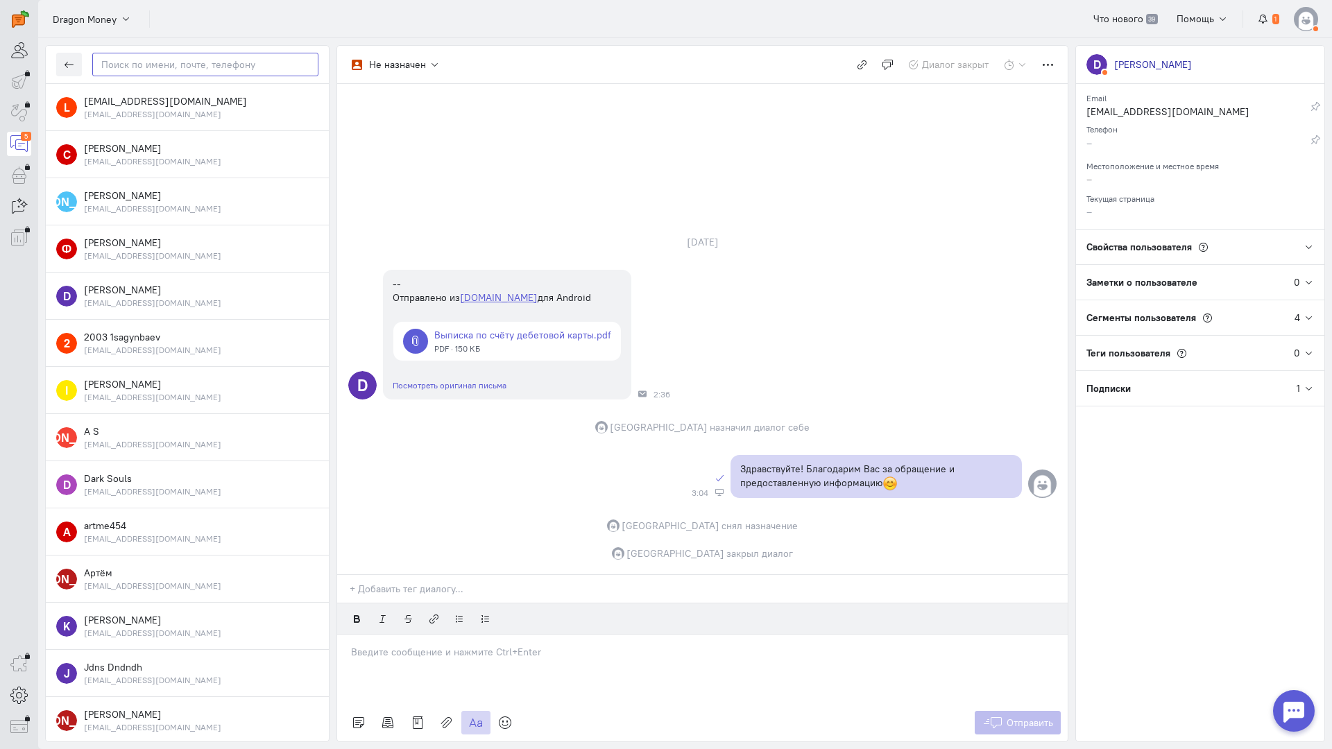
click at [174, 71] on input "text" at bounding box center [205, 65] width 226 height 24
paste input "firsoff1988@hot"
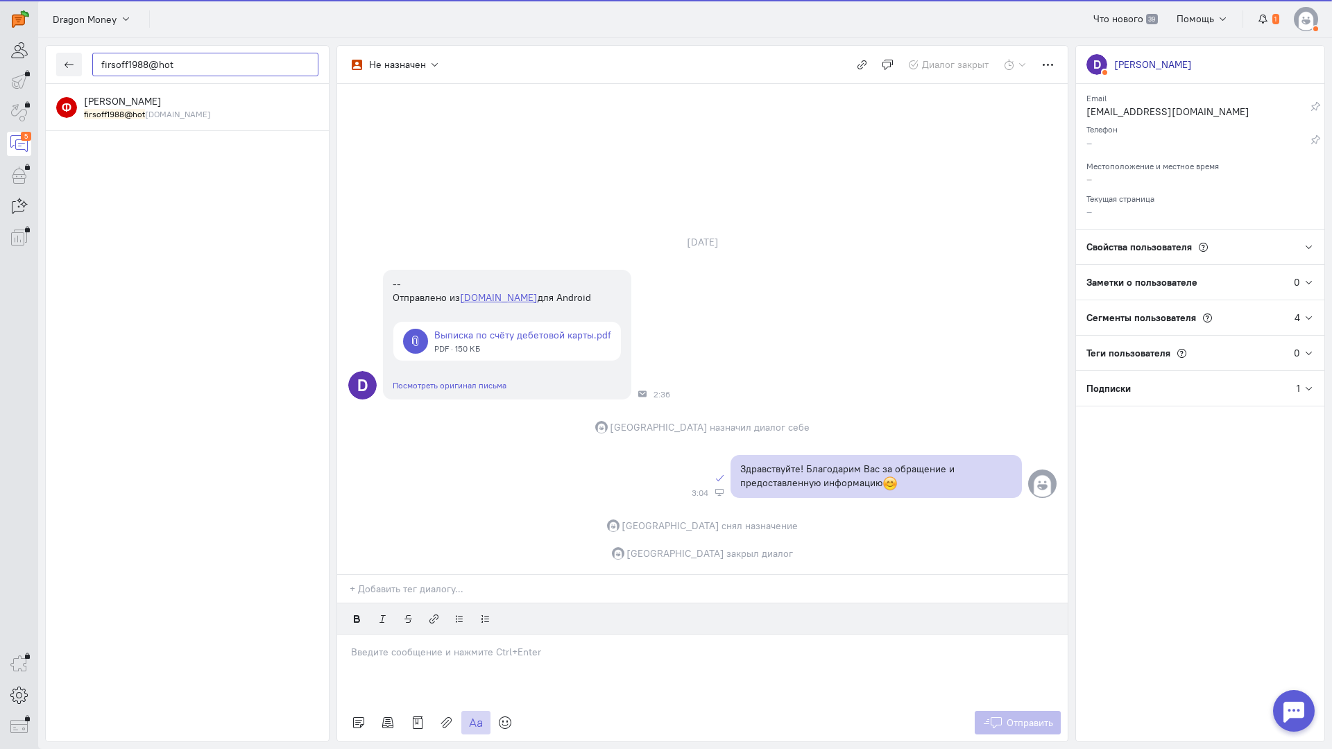
type input "firsoff1988@hot"
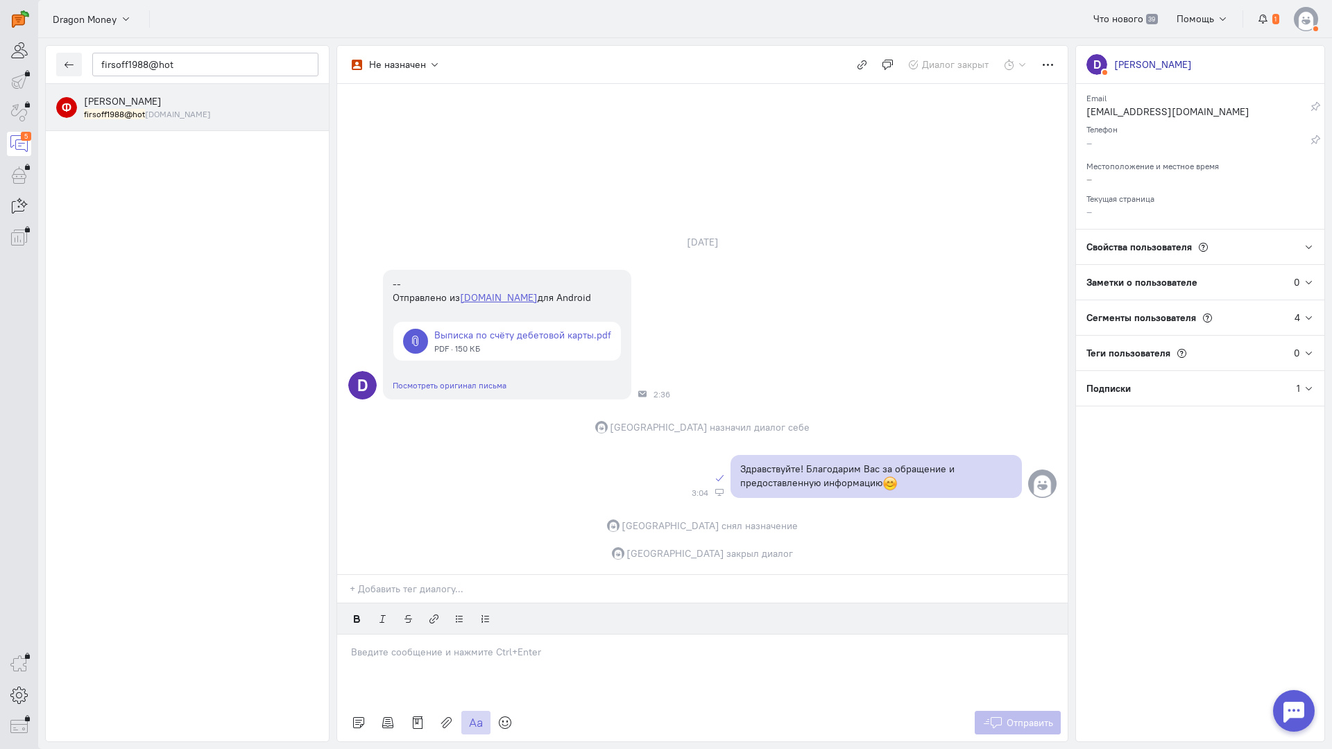
click at [148, 103] on div "фирсов иван firsoff1988@hot mail.com" at bounding box center [201, 107] width 234 height 26
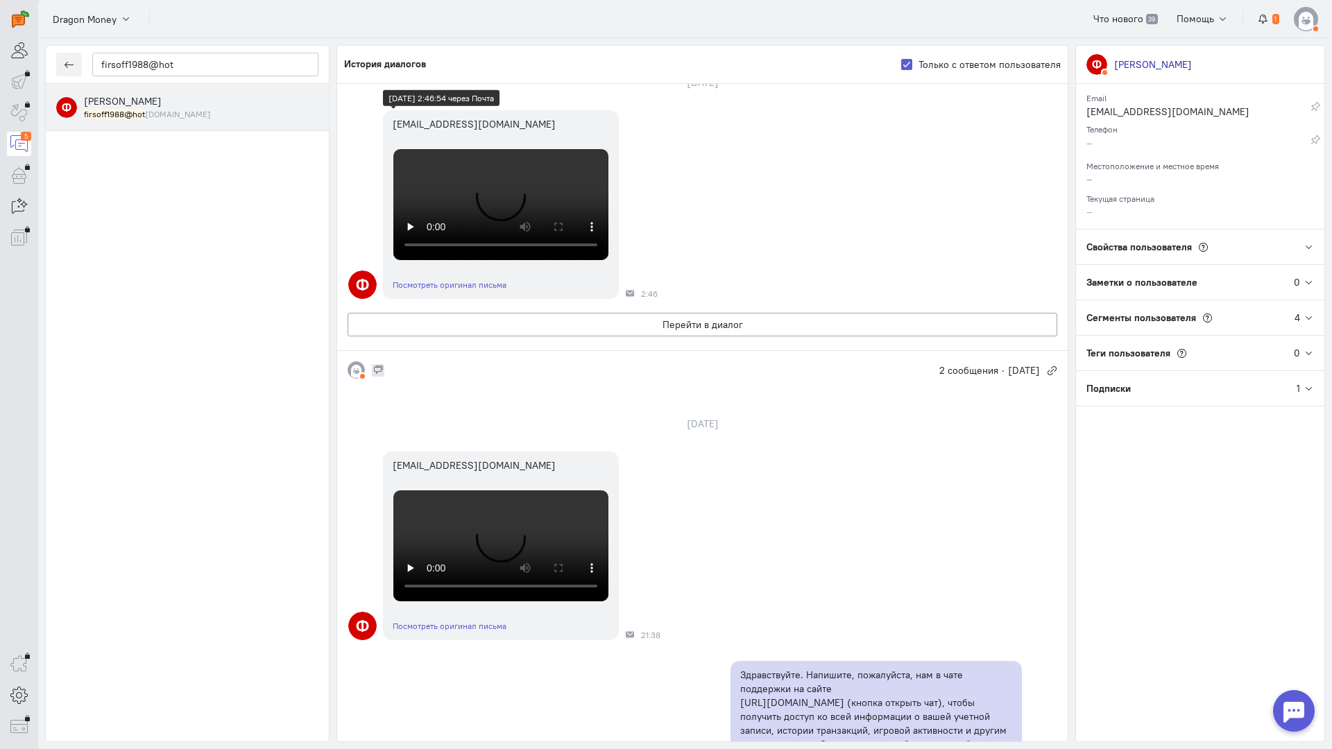
scroll to position [208, 0]
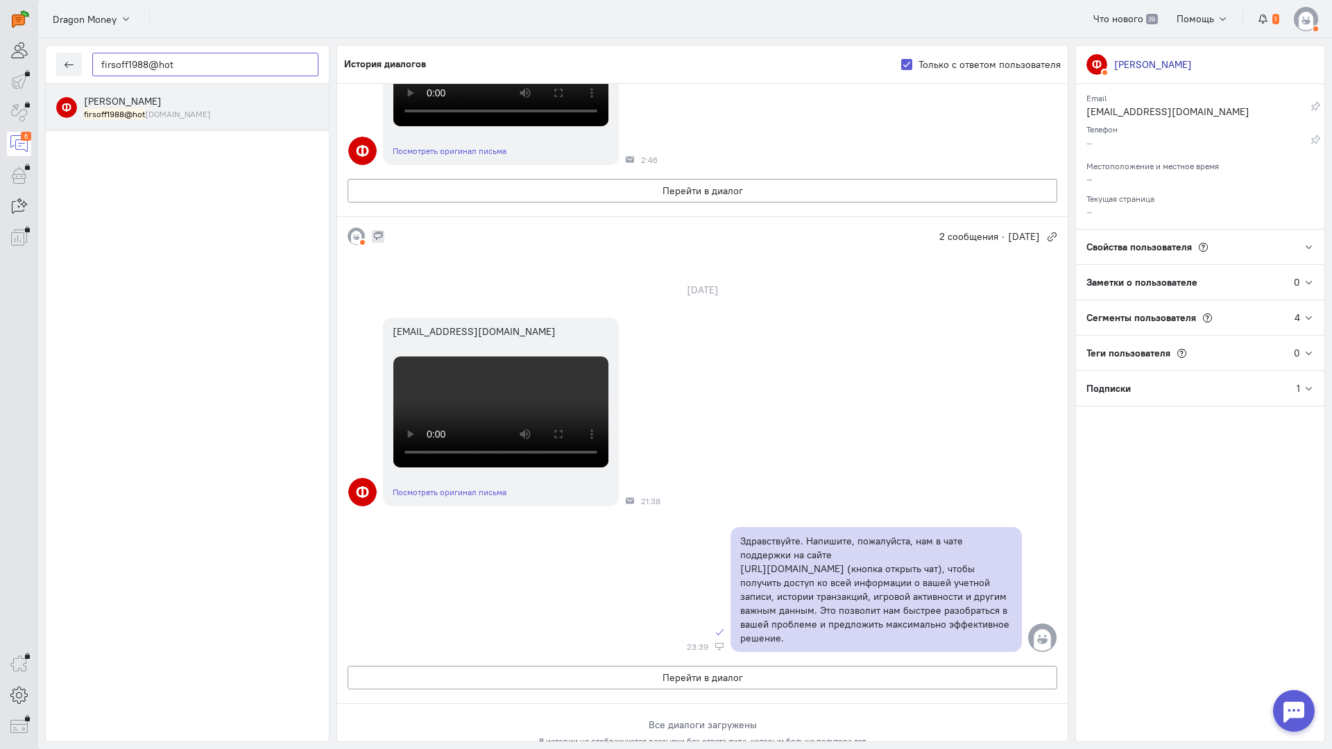
drag, startPoint x: 157, startPoint y: 68, endPoint x: 17, endPoint y: 61, distance: 140.3
click at [0, 60] on div "operator conversation-V1122-10000-3month 6" at bounding box center [666, 374] width 1332 height 749
click at [62, 70] on button "button" at bounding box center [69, 65] width 26 height 24
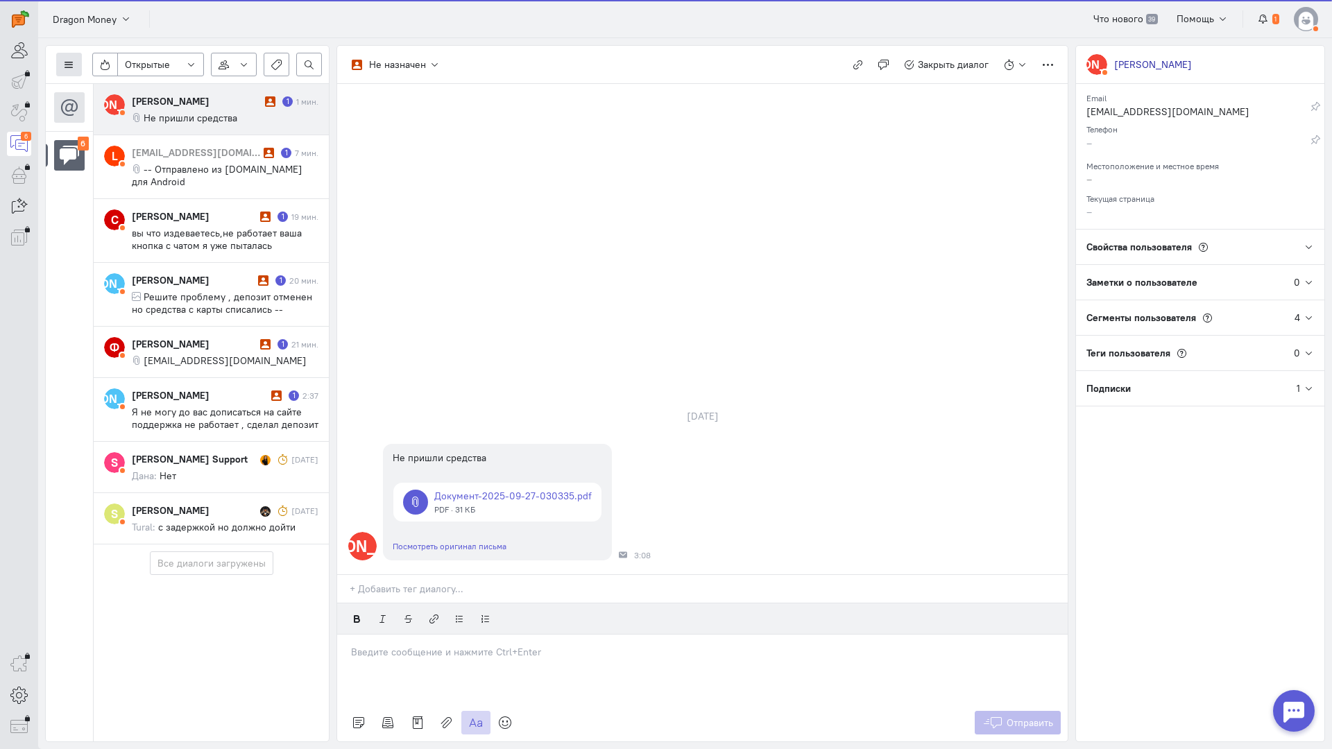
click at [69, 62] on icon at bounding box center [69, 65] width 10 height 10
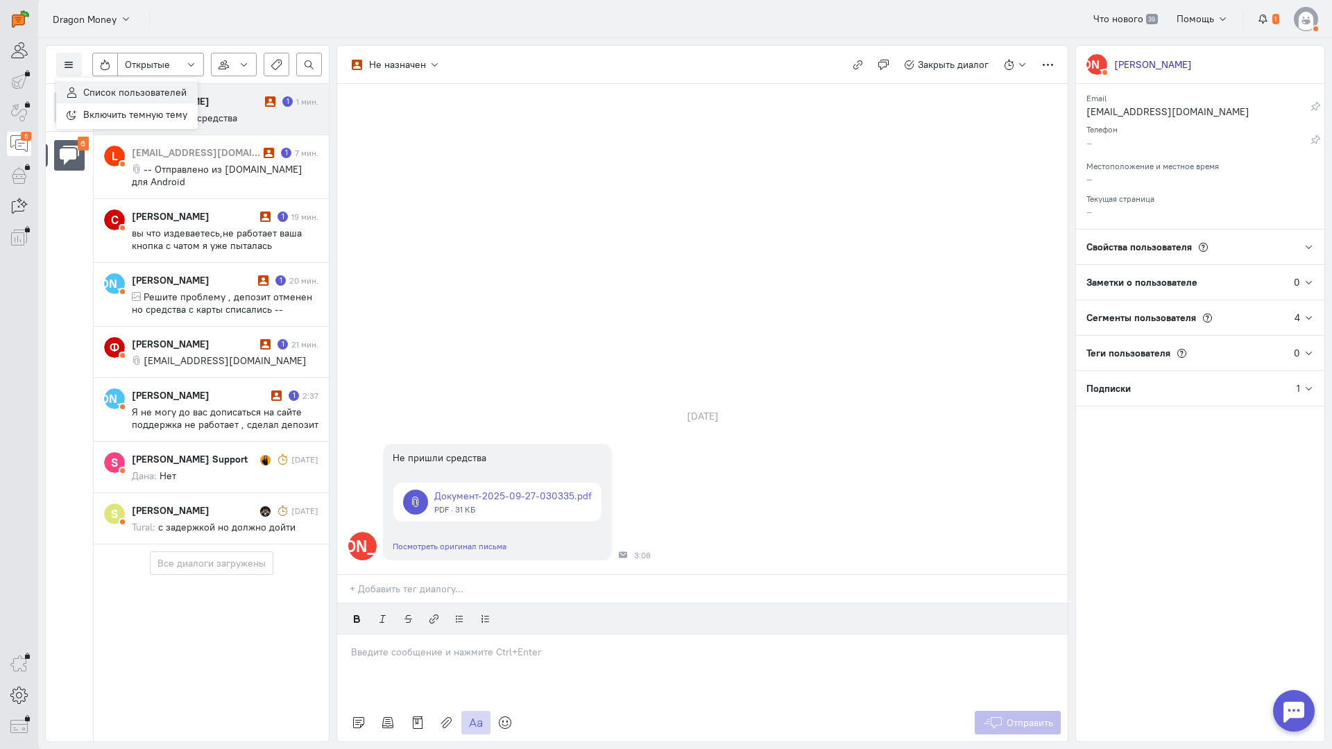
click at [102, 86] on span "Список пользователей" at bounding box center [134, 92] width 103 height 12
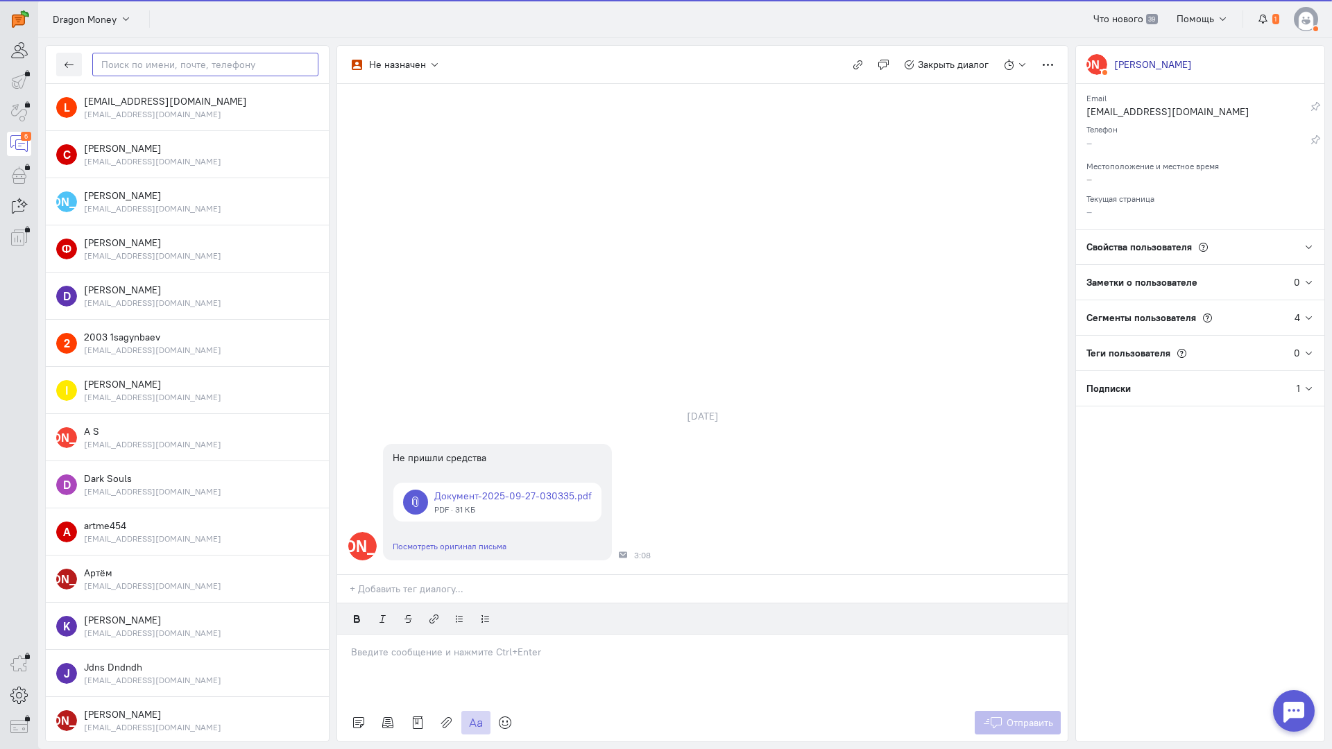
click at [221, 65] on input "text" at bounding box center [205, 65] width 226 height 24
paste input "firsoff1988@hot"
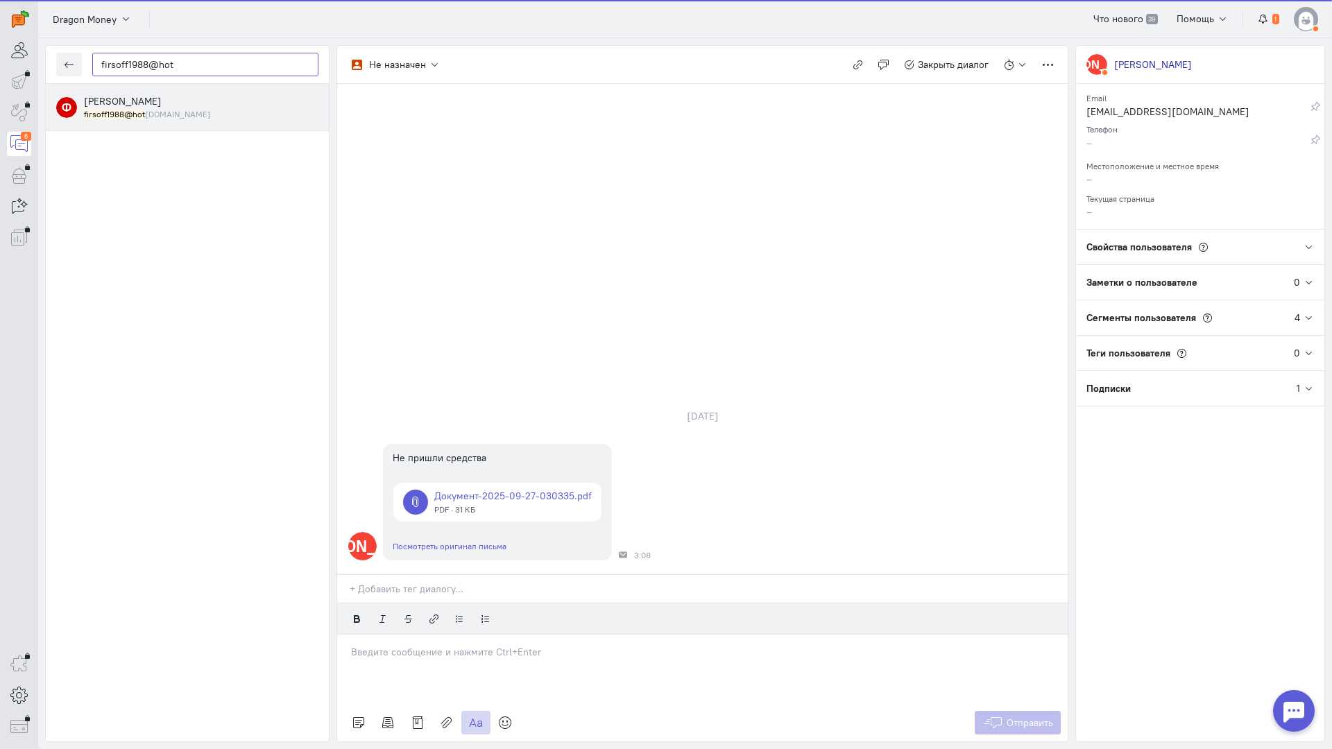
type input "firsoff1988@hot"
click at [142, 101] on div "фирсов иван firsoff1988@hot mail.com" at bounding box center [201, 107] width 234 height 26
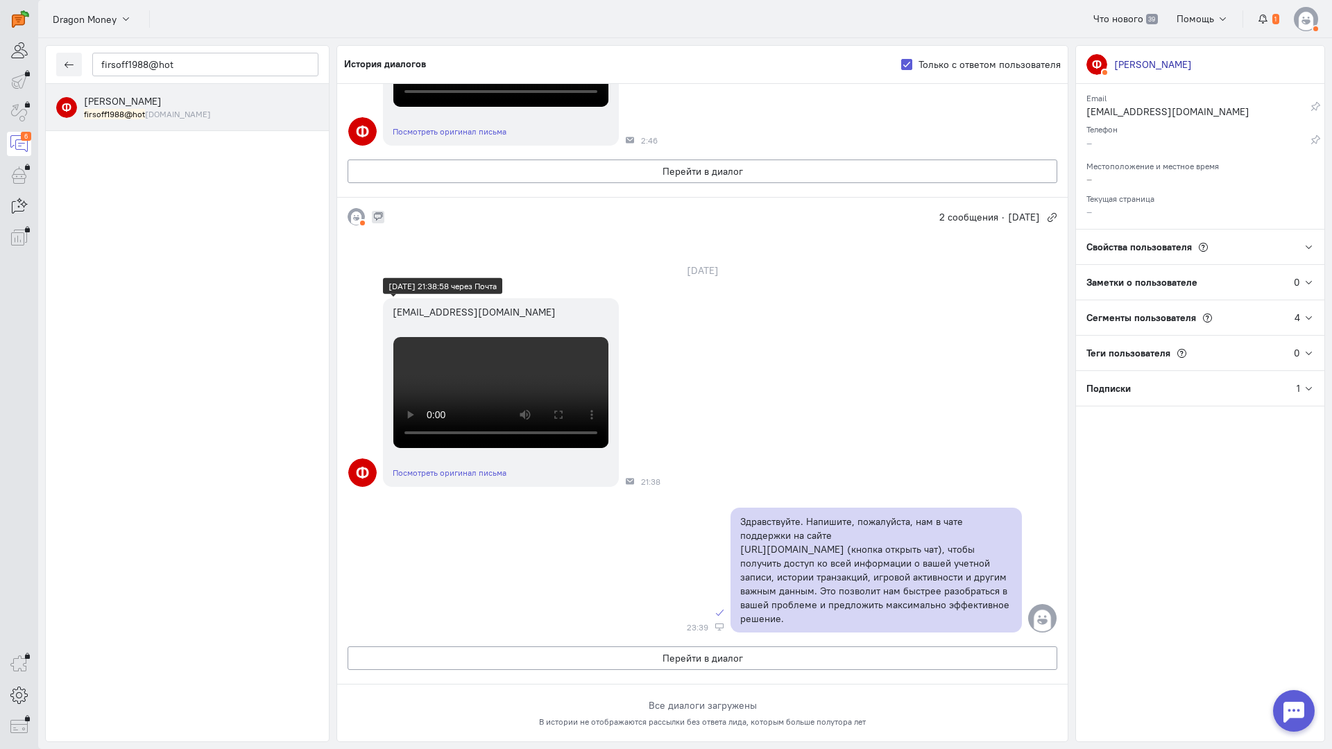
scroll to position [521, 0]
click at [768, 494] on div "Ф firs-off2012@yandex.ru Посмотреть оригинал письма 21:38" at bounding box center [702, 392] width 730 height 203
click at [703, 183] on button "Перейти в диалог" at bounding box center [703, 172] width 710 height 24
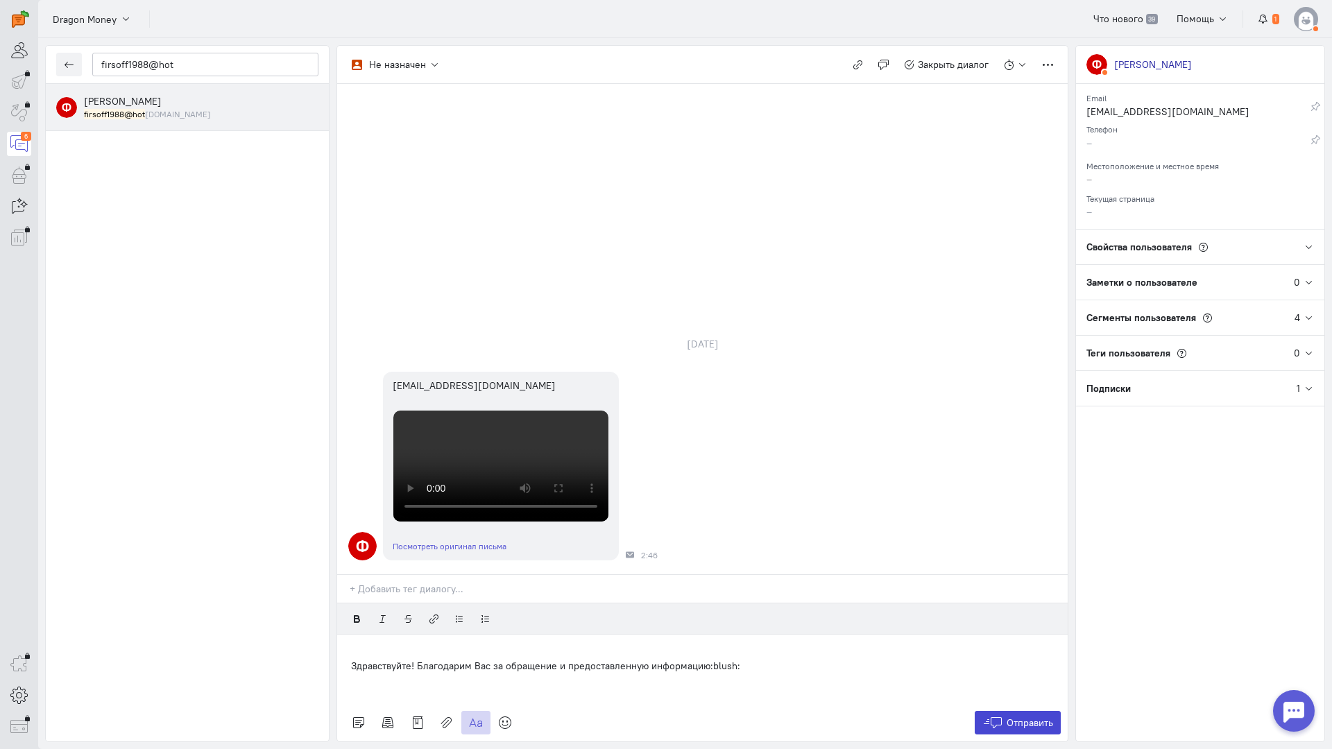
click at [1024, 717] on span "Отправить" at bounding box center [1029, 723] width 46 height 12
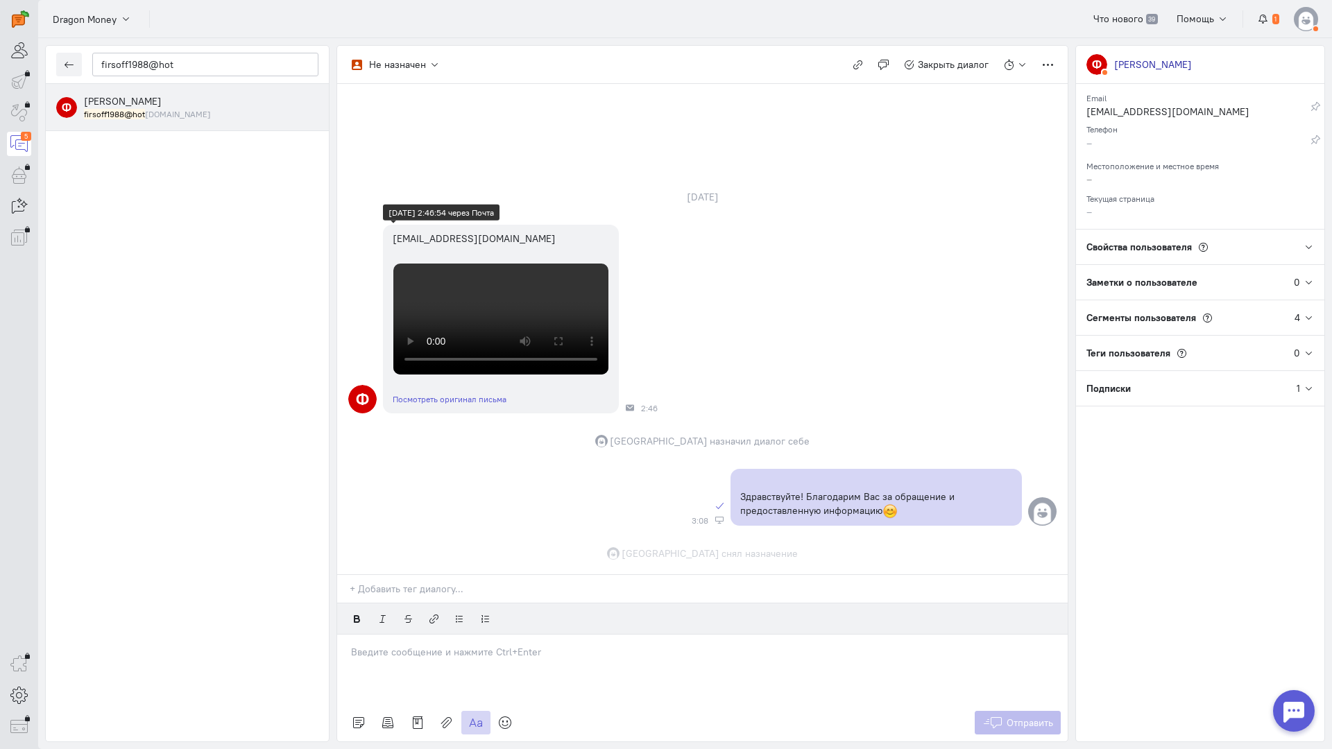
scroll to position [515, 0]
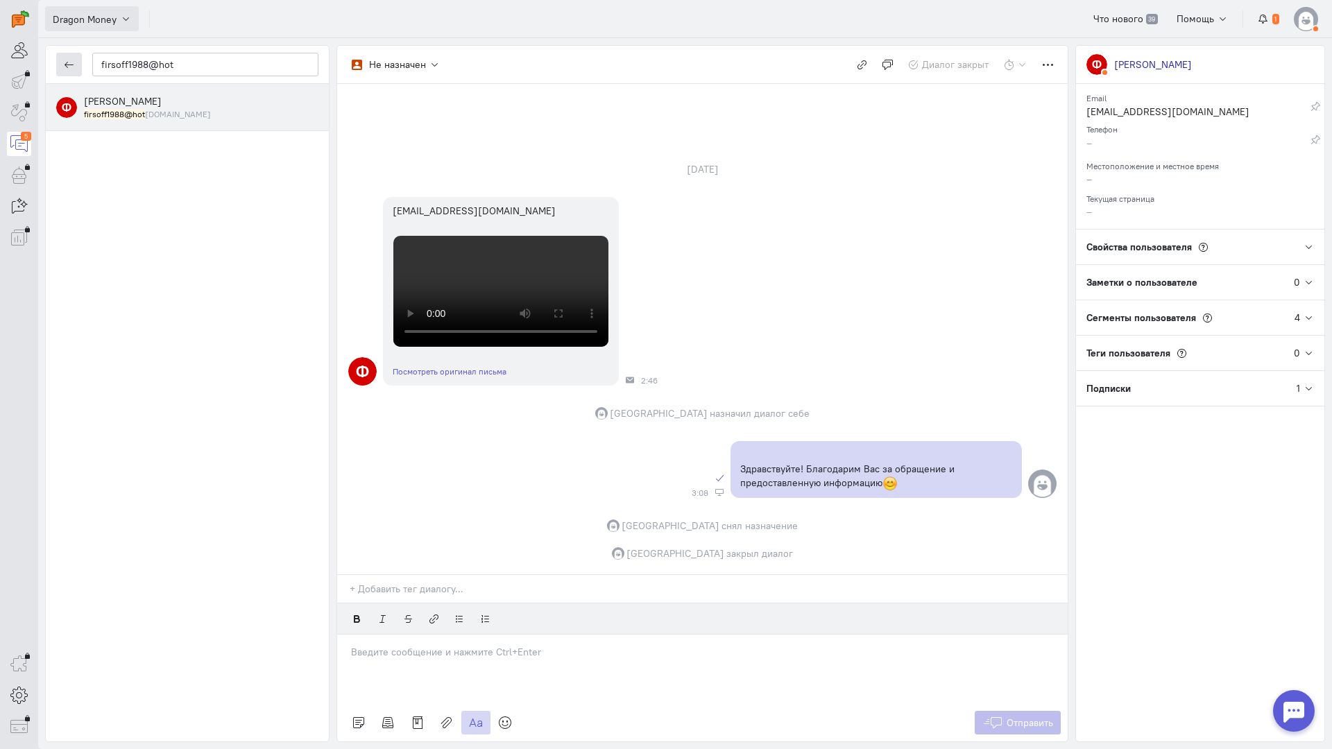
drag, startPoint x: 69, startPoint y: 65, endPoint x: 54, endPoint y: 15, distance: 52.7
click at [69, 65] on icon "button" at bounding box center [69, 65] width 10 height 10
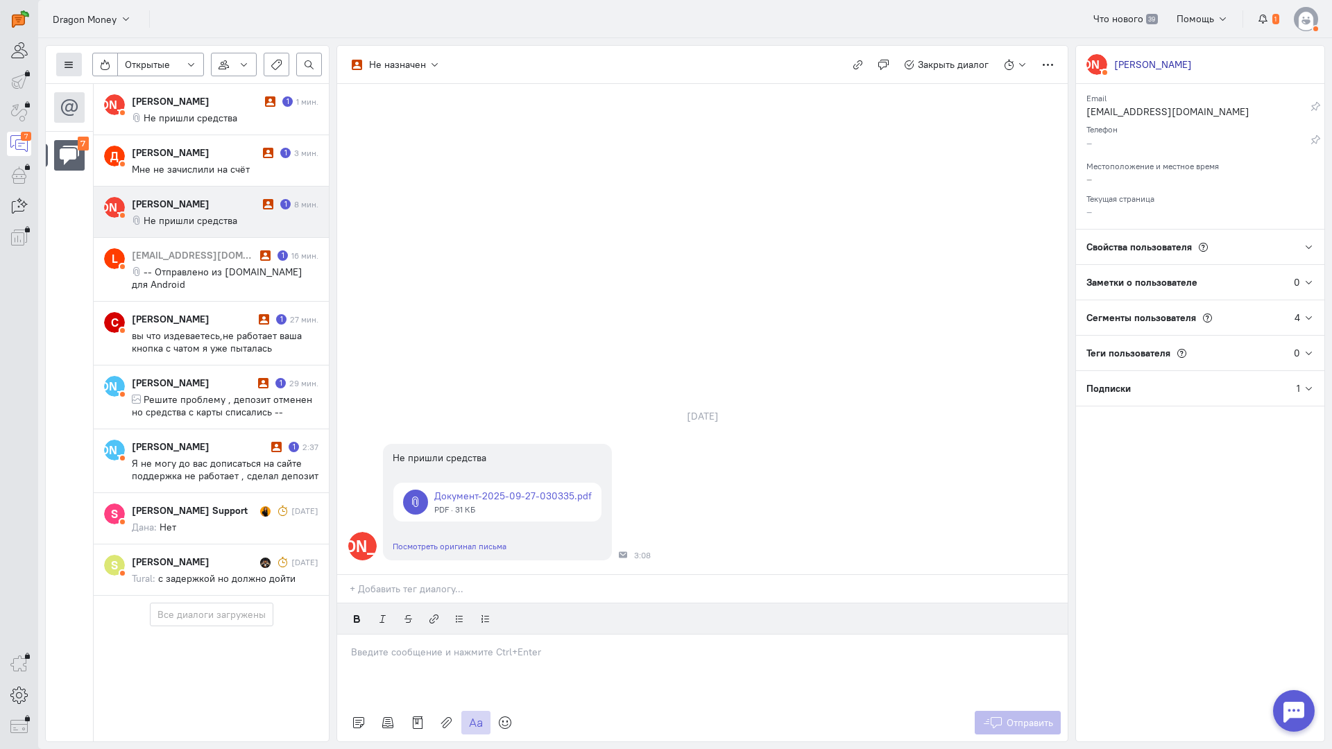
click at [76, 60] on button at bounding box center [69, 65] width 26 height 24
click at [123, 94] on span "Список пользователей" at bounding box center [134, 92] width 103 height 12
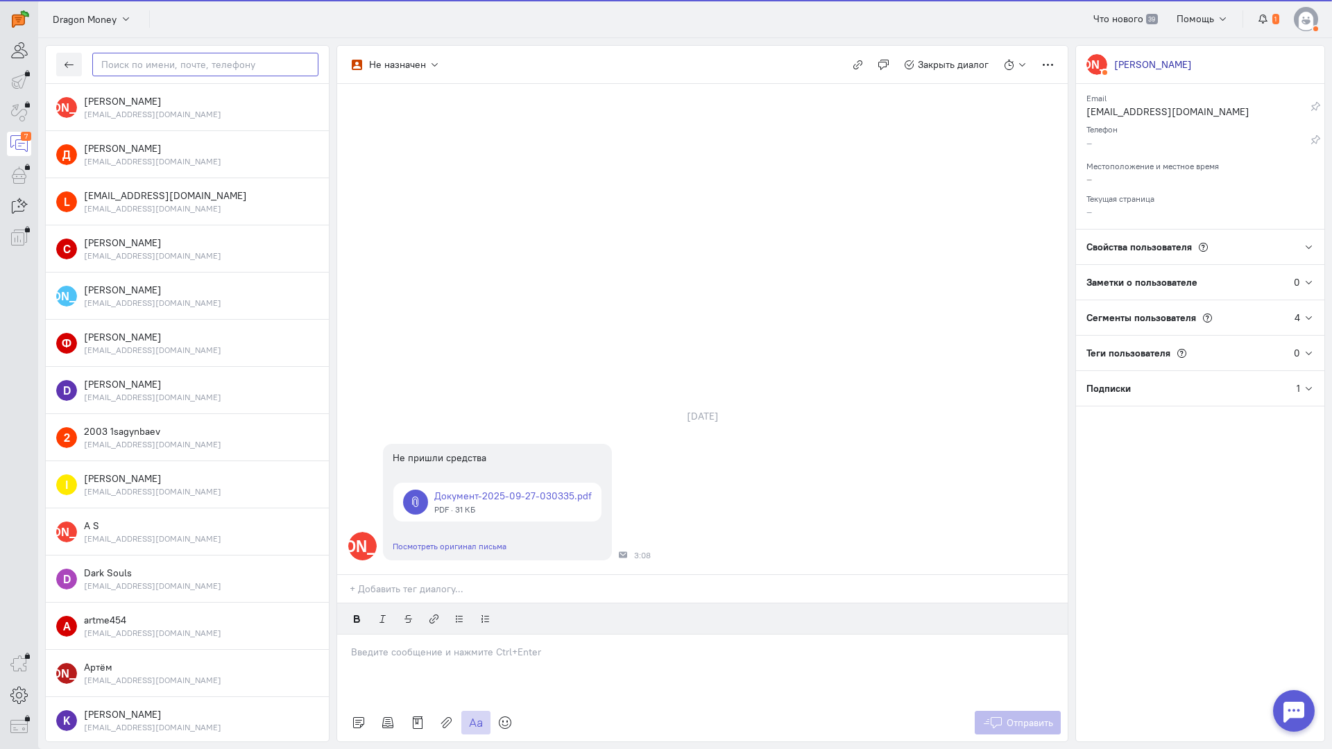
click at [142, 67] on input "text" at bounding box center [205, 65] width 226 height 24
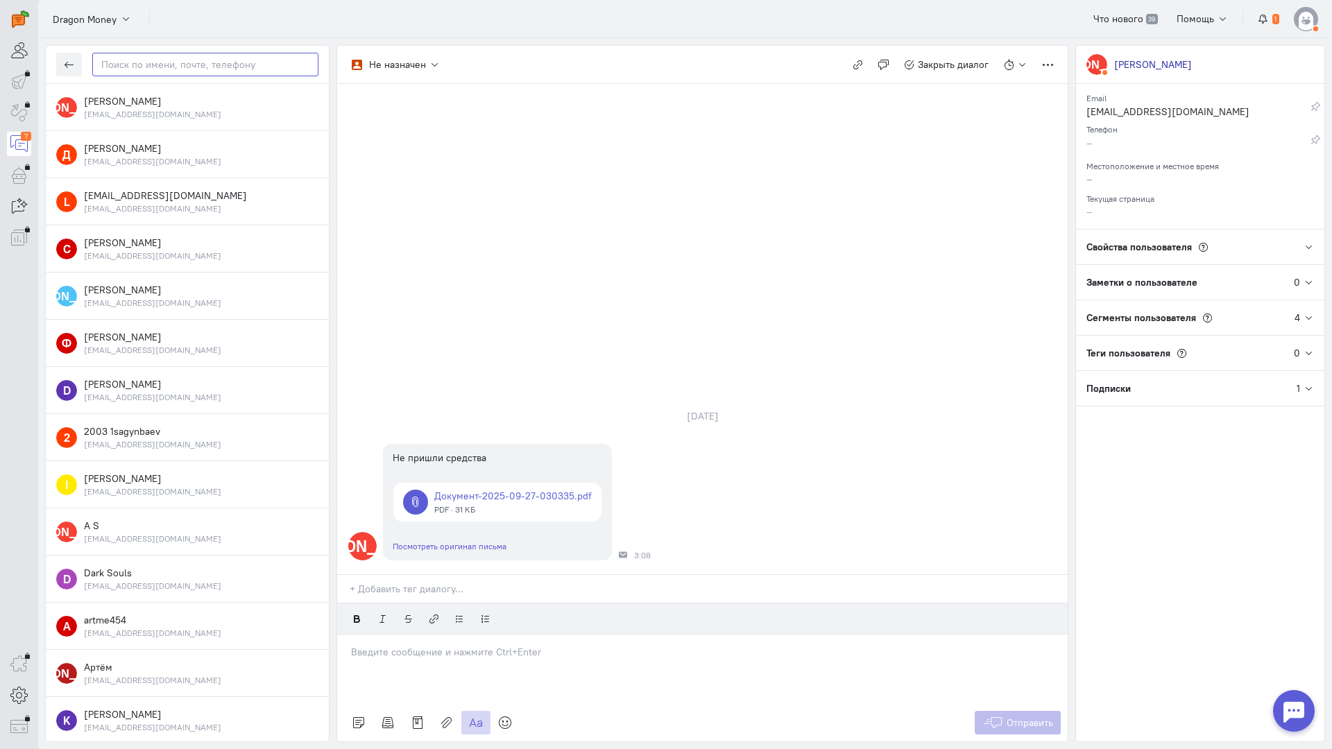
paste input "firsoff1988@hot"
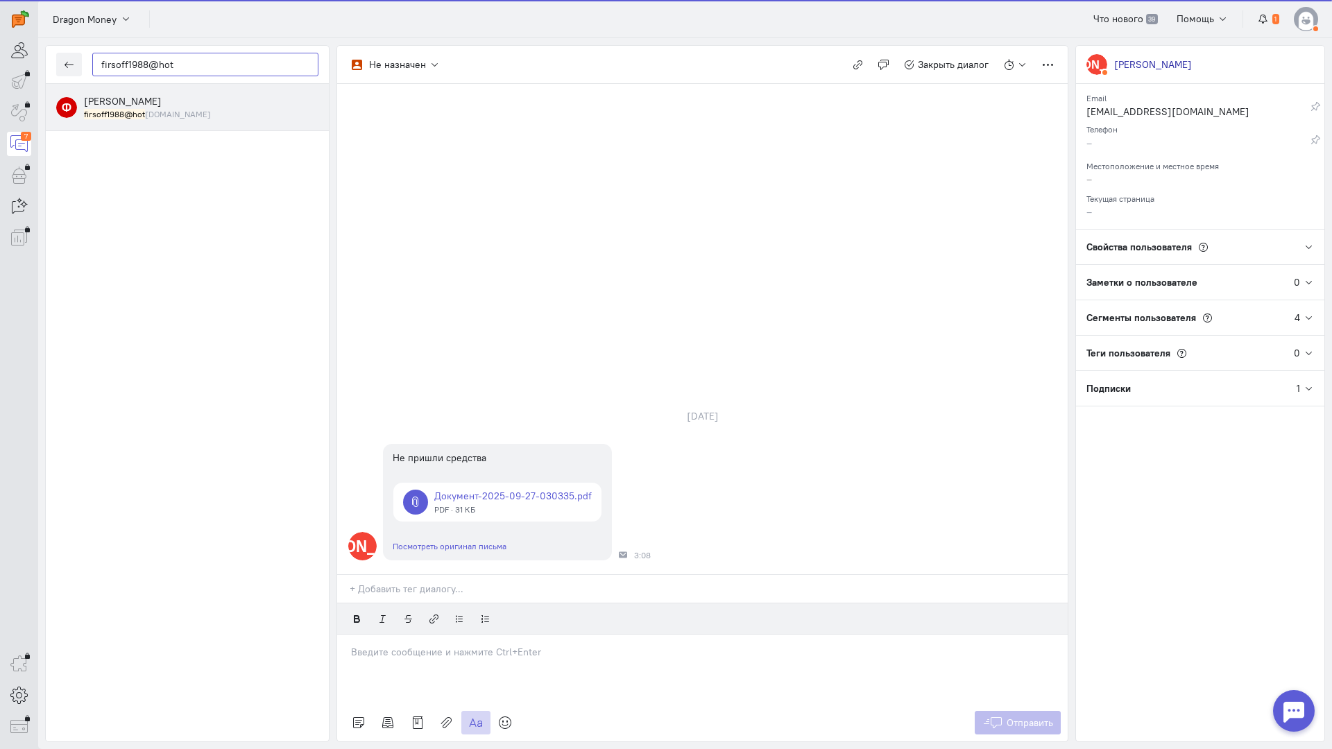
type input "firsoff1988@hot"
click at [164, 97] on div "фирсов иван firsoff1988@hot mail.com" at bounding box center [201, 107] width 234 height 26
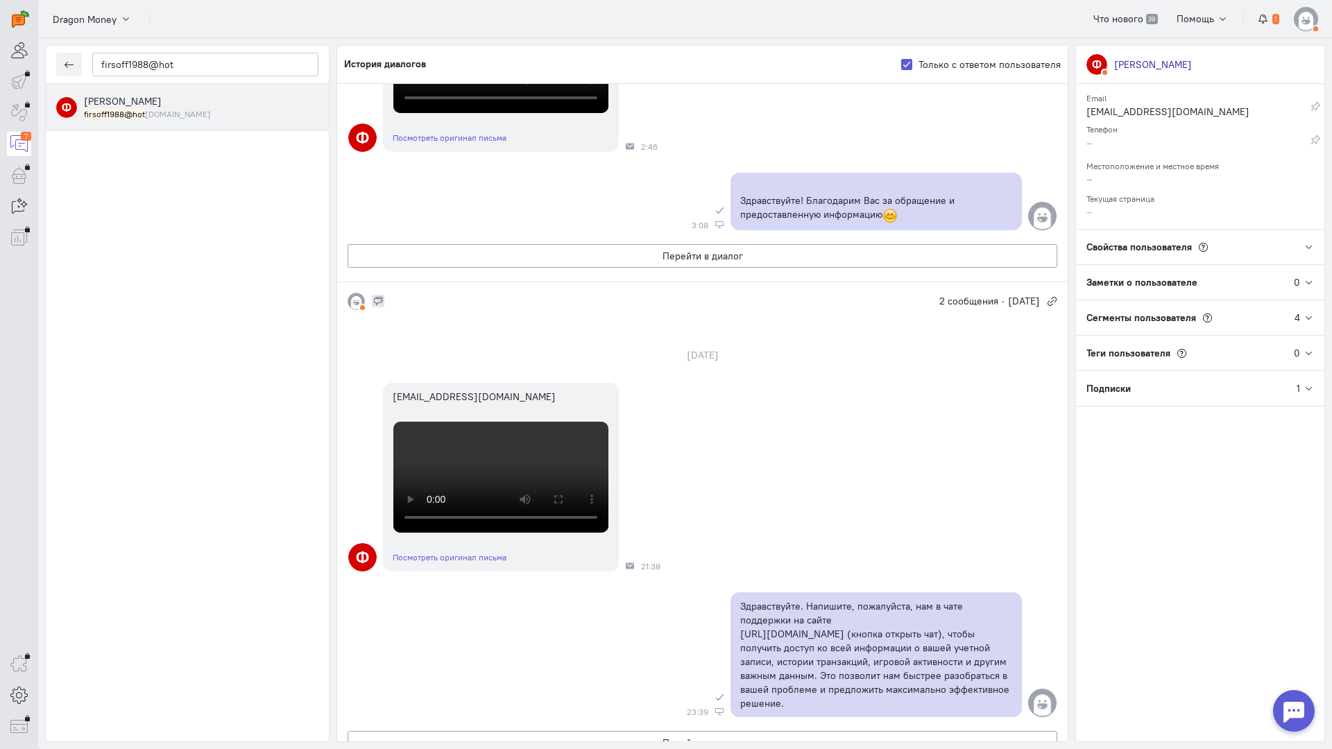
scroll to position [0, 0]
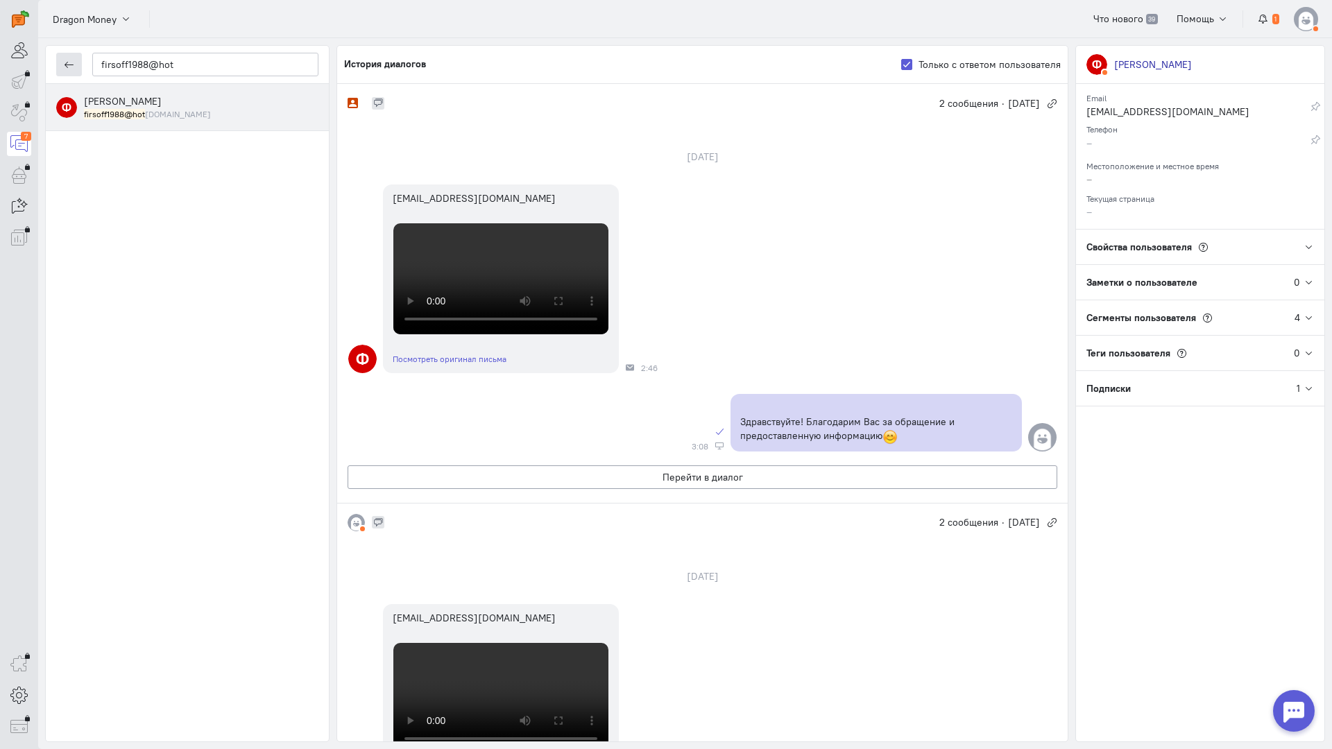
click at [73, 65] on icon "button" at bounding box center [69, 65] width 10 height 10
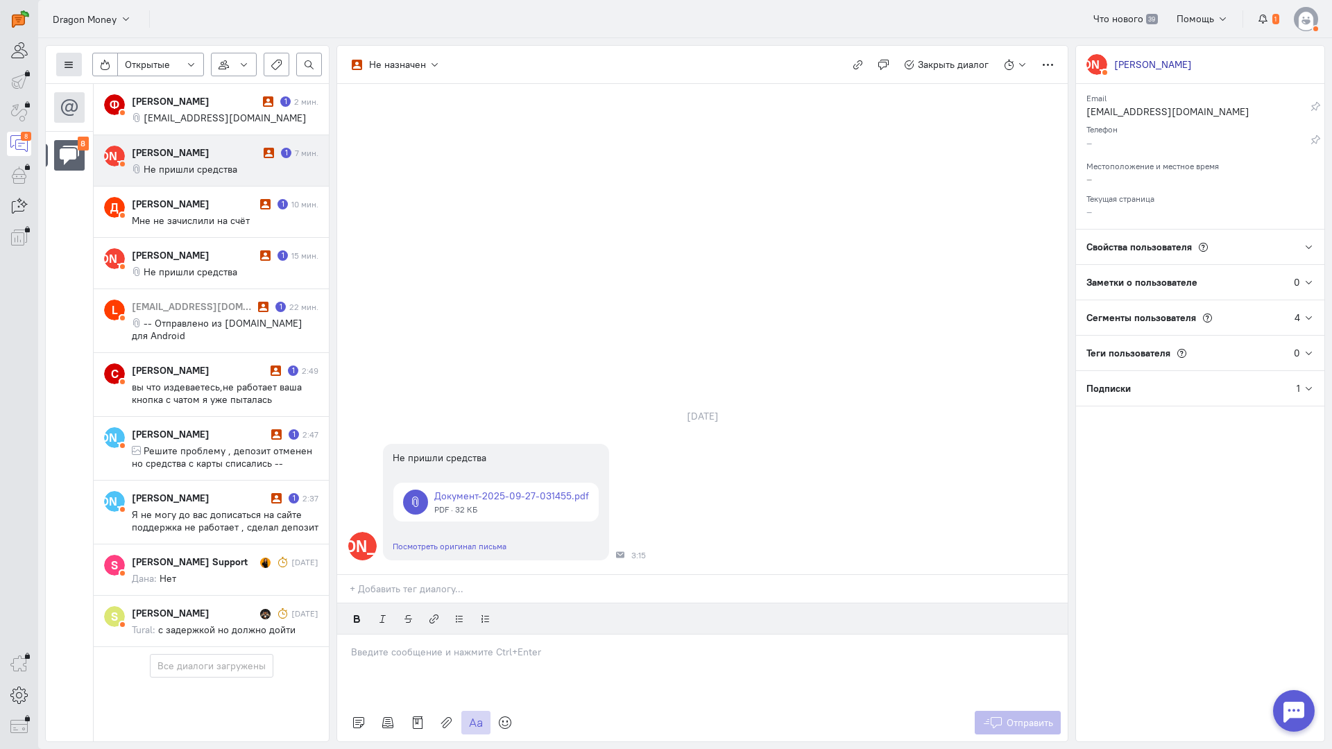
click at [73, 63] on icon at bounding box center [69, 65] width 10 height 10
click at [234, 121] on span "firsoff1988@hotmail.com" at bounding box center [225, 118] width 163 height 12
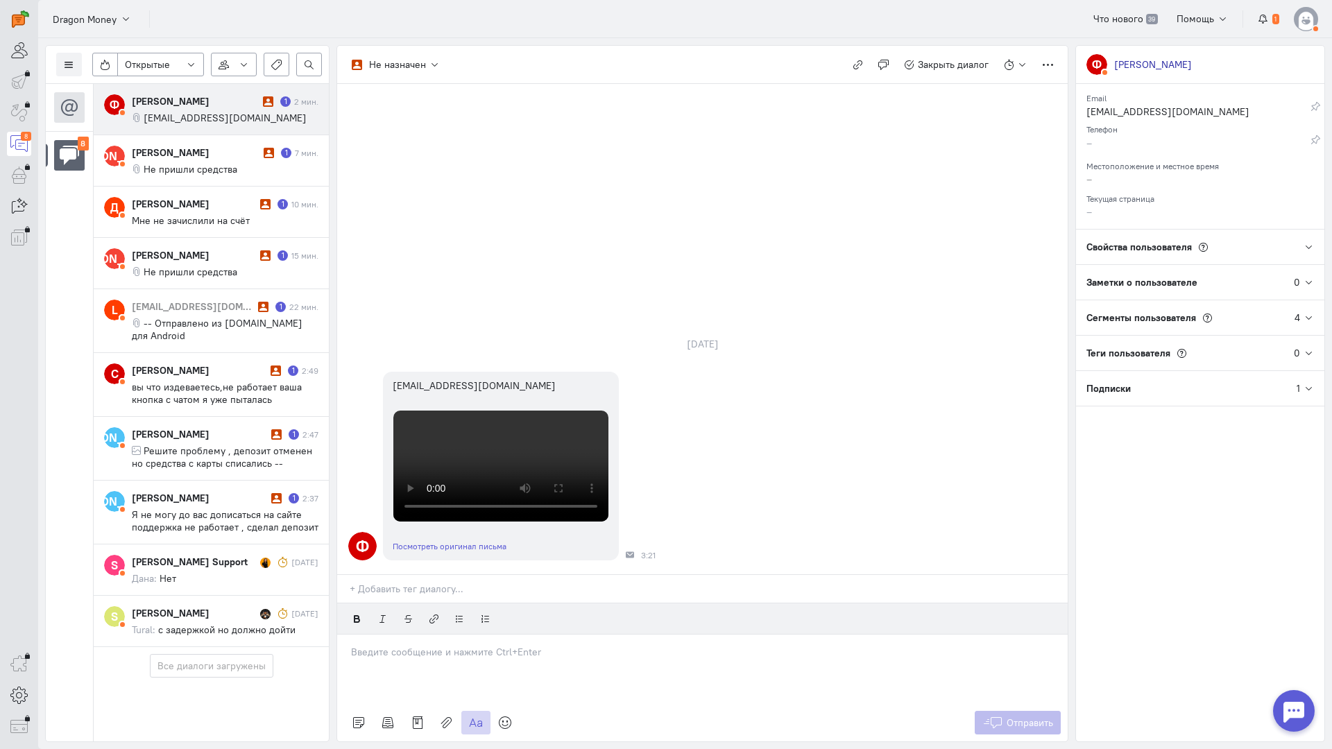
click at [189, 117] on span "firsoff1988@hotmail.com" at bounding box center [225, 118] width 163 height 12
drag, startPoint x: 447, startPoint y: 596, endPoint x: 436, endPoint y: 590, distance: 12.4
click at [445, 635] on div at bounding box center [702, 669] width 730 height 69
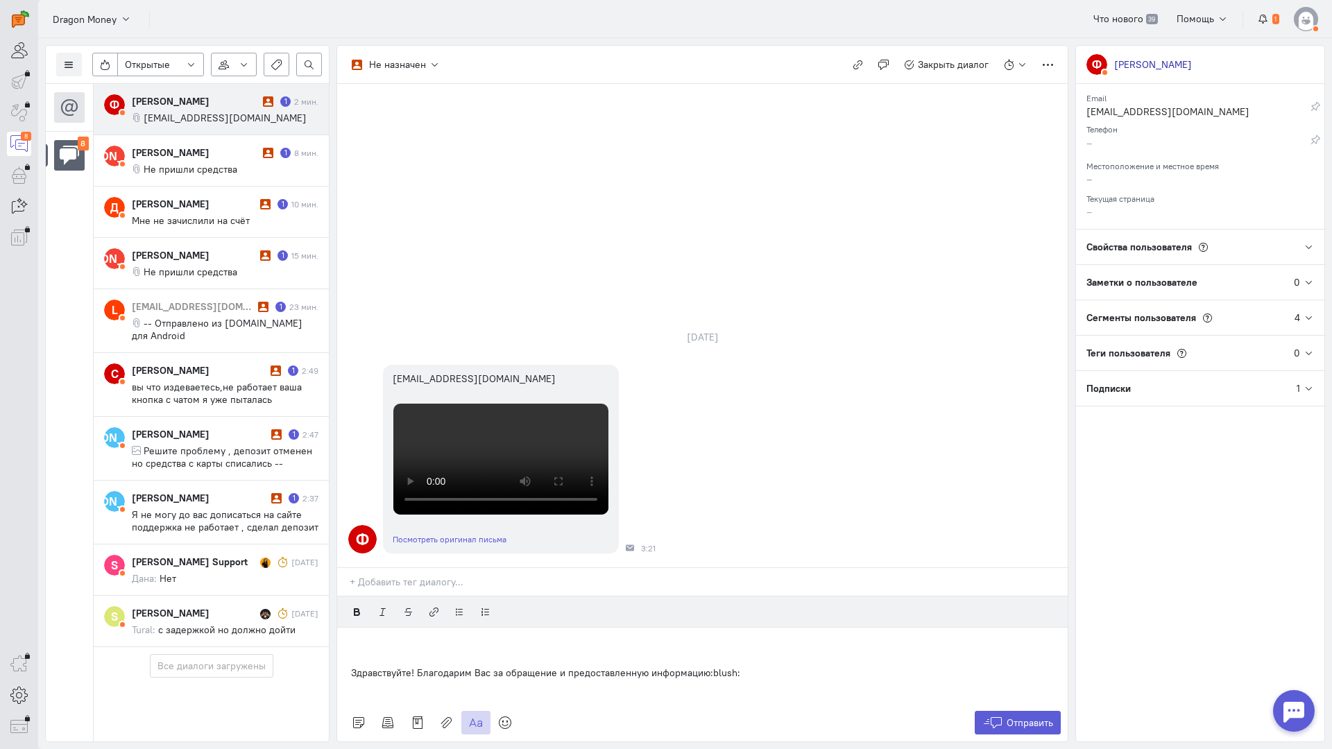
click at [345, 628] on div "Здравствуйте! Благодарим Вас за обращение и предоставленную информацию:blush:" at bounding box center [702, 666] width 730 height 76
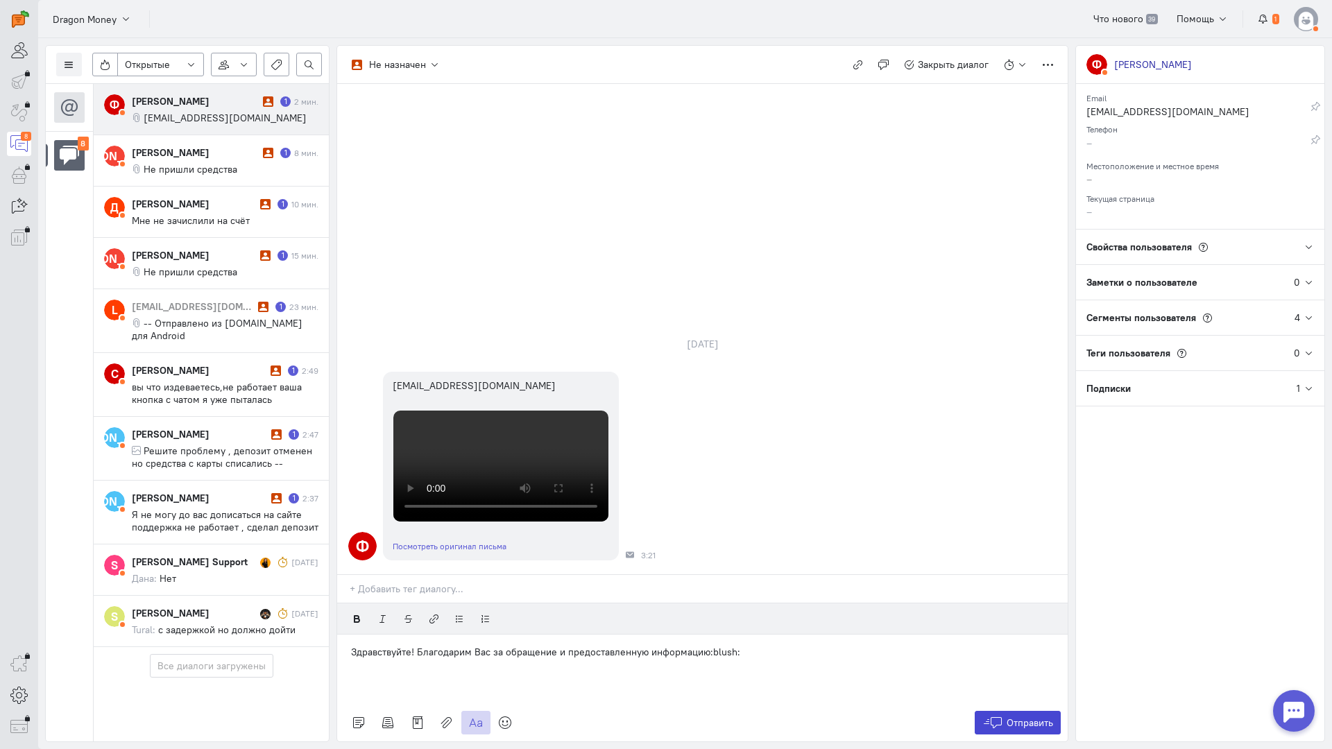
click at [1033, 717] on span "Отправить" at bounding box center [1029, 723] width 46 height 12
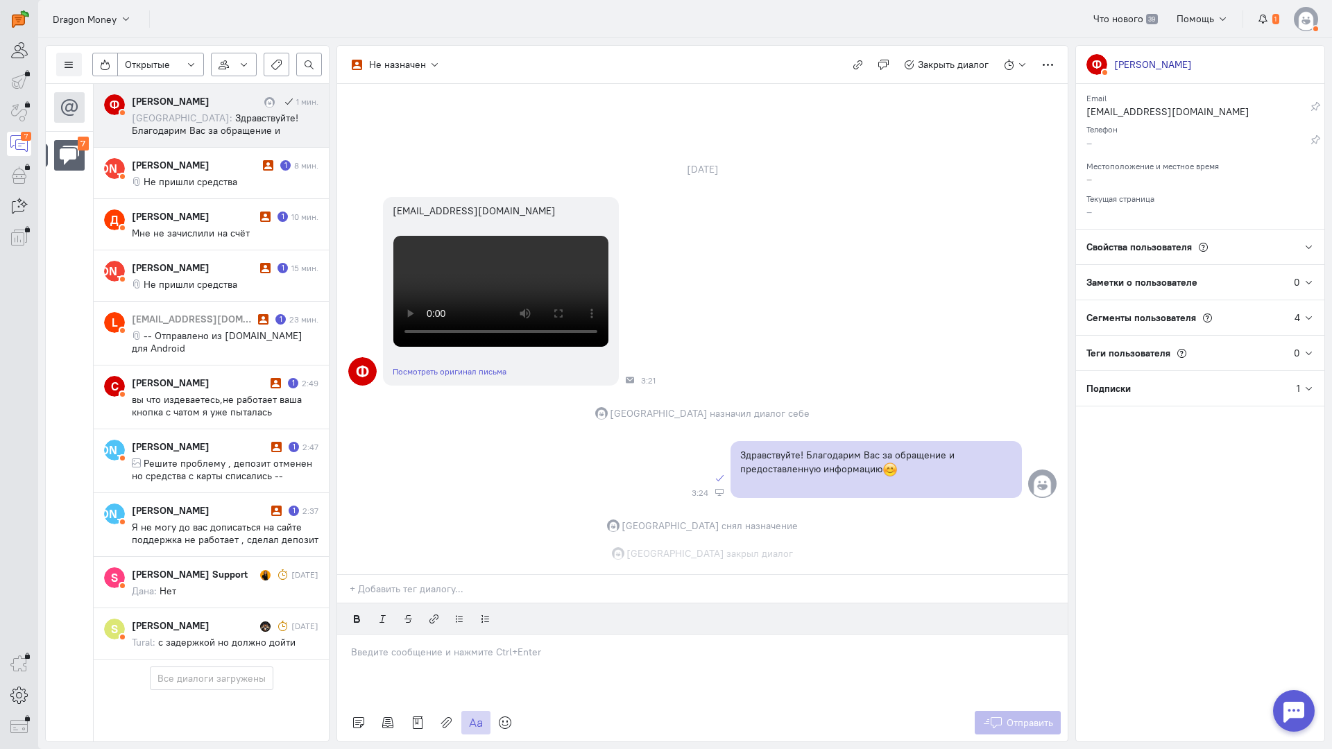
scroll to position [515, 0]
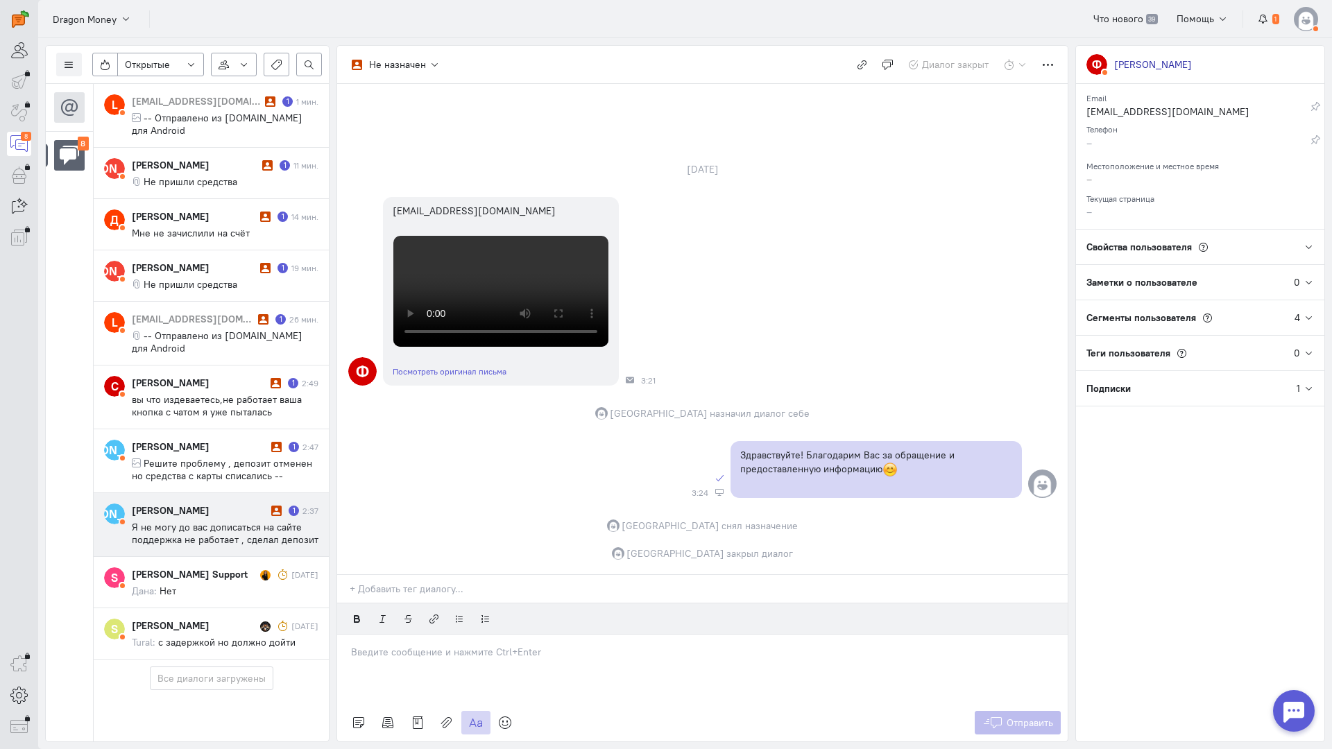
click at [254, 521] on span "Я не могу до вас дописаться на сайте поддержка не работает , сделал депозит ден…" at bounding box center [225, 564] width 187 height 87
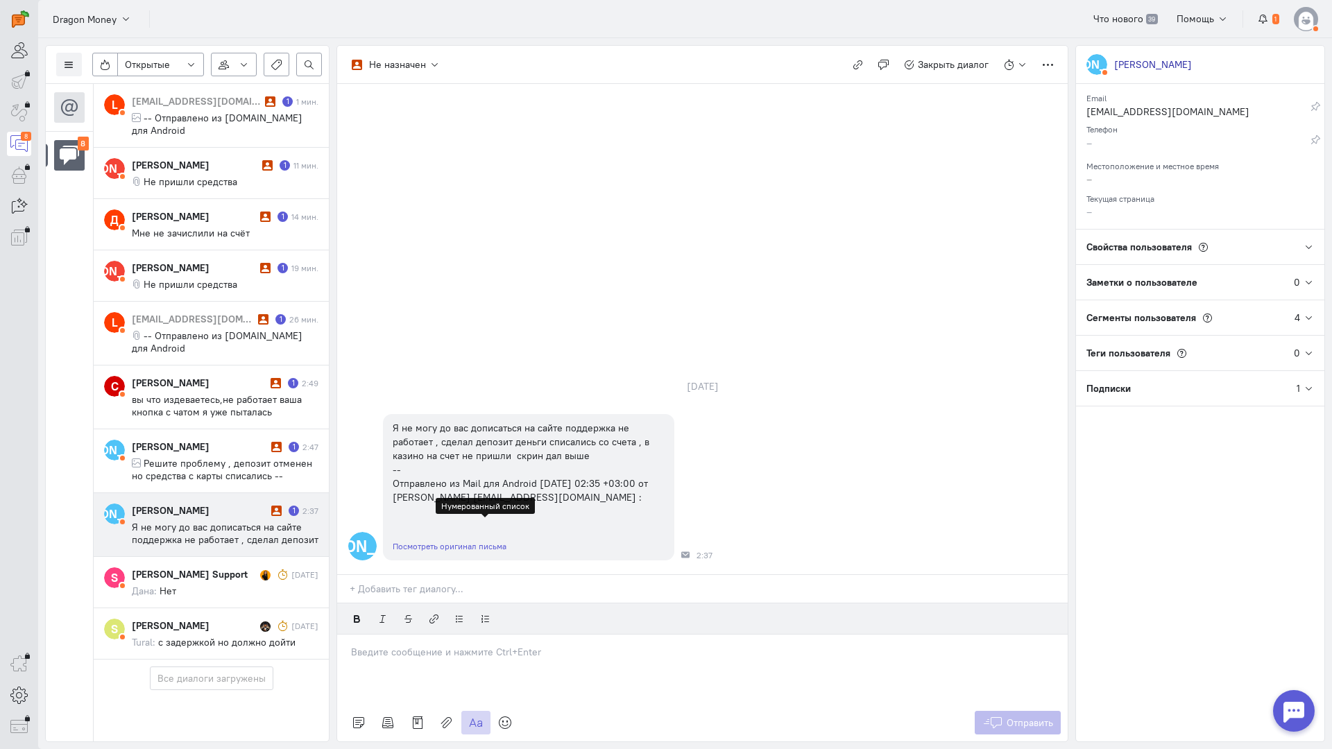
click at [447, 645] on p at bounding box center [702, 652] width 703 height 14
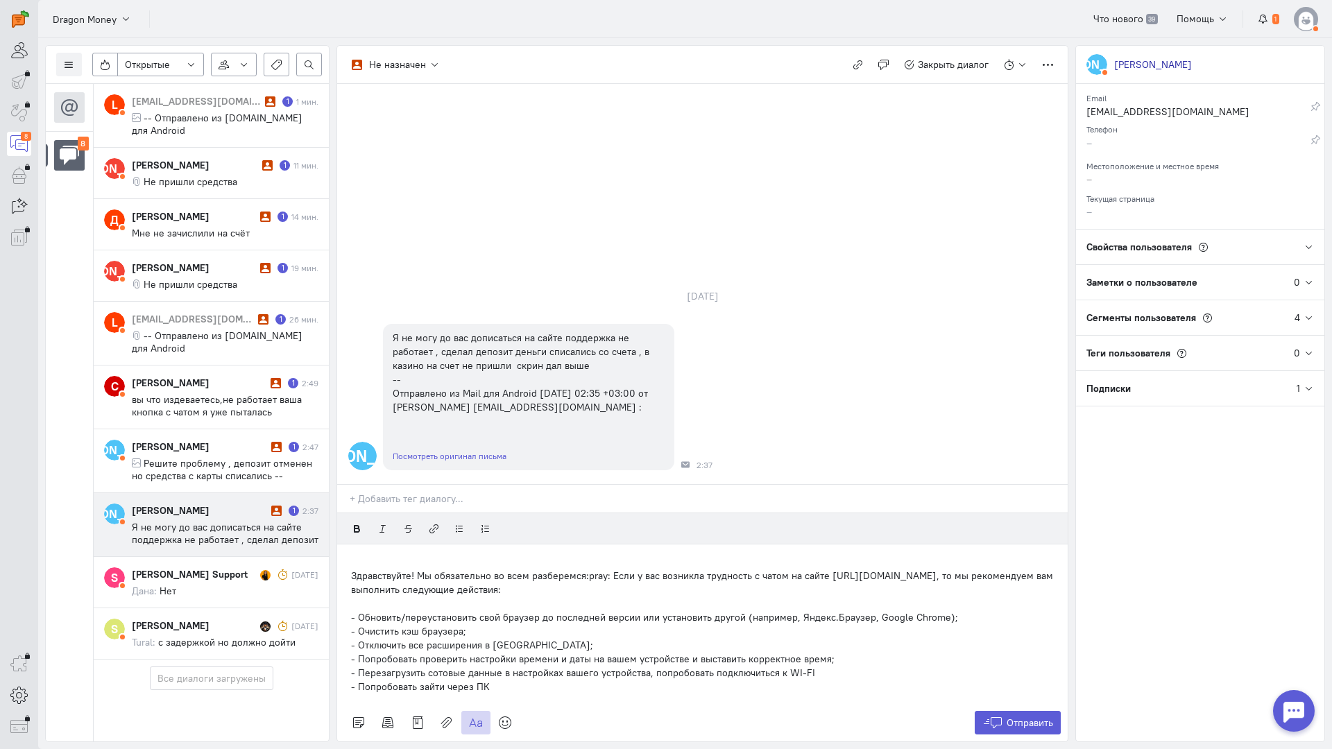
click at [348, 545] on div "Здравствуйте! Мы обязательно во всем разберемся:pray: Если у вас возникла трудн…" at bounding box center [702, 625] width 730 height 160
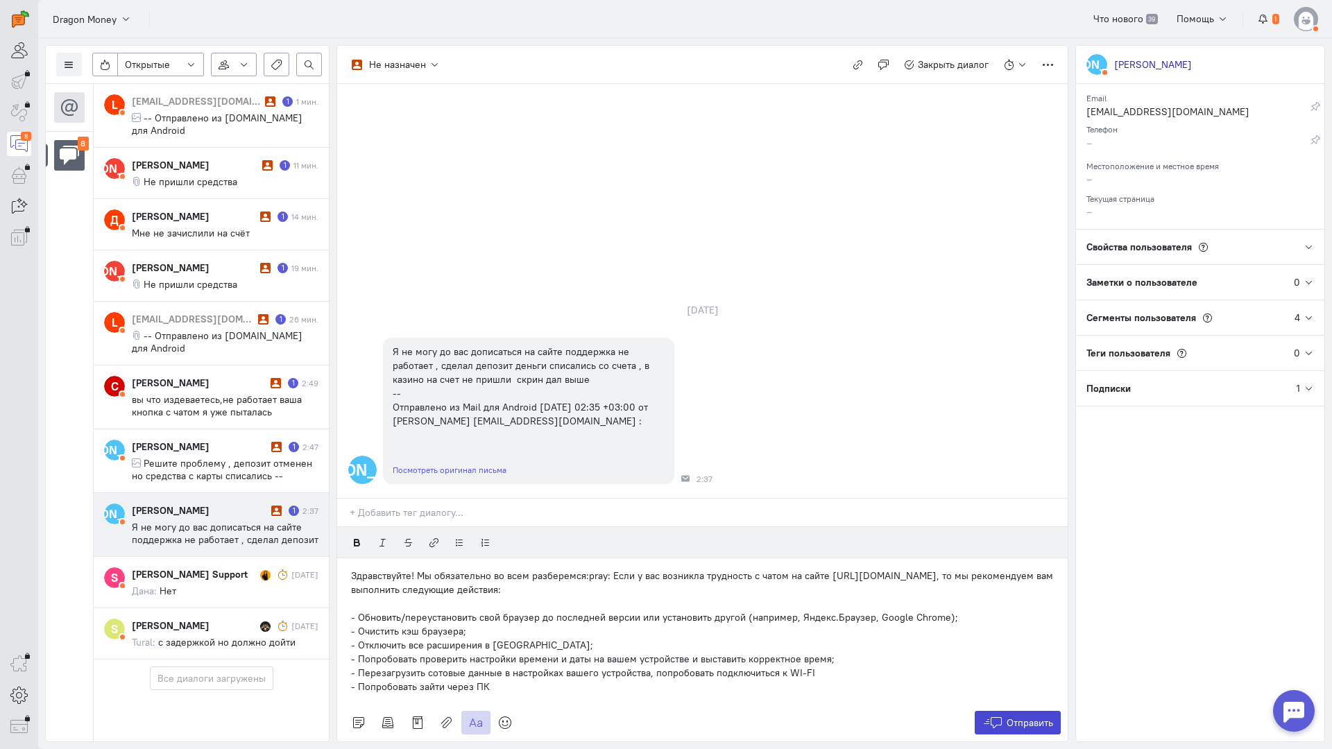
click at [1009, 717] on span "Отправить" at bounding box center [1029, 723] width 46 height 12
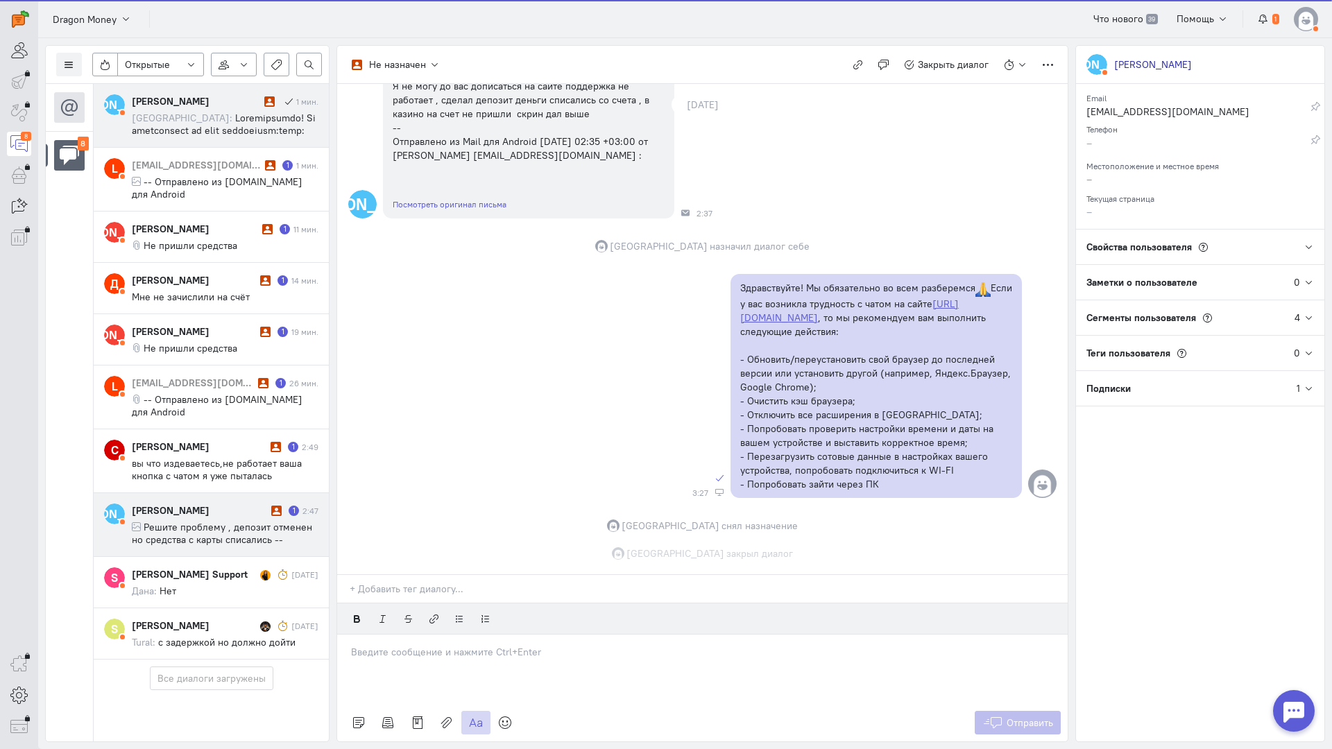
scroll to position [146, 0]
click at [212, 502] on div "Я Ян Хмелевской 1 мин. София: L legor4559@gmail.com 1 1 мин. -- Отправлено из M…" at bounding box center [211, 372] width 235 height 576
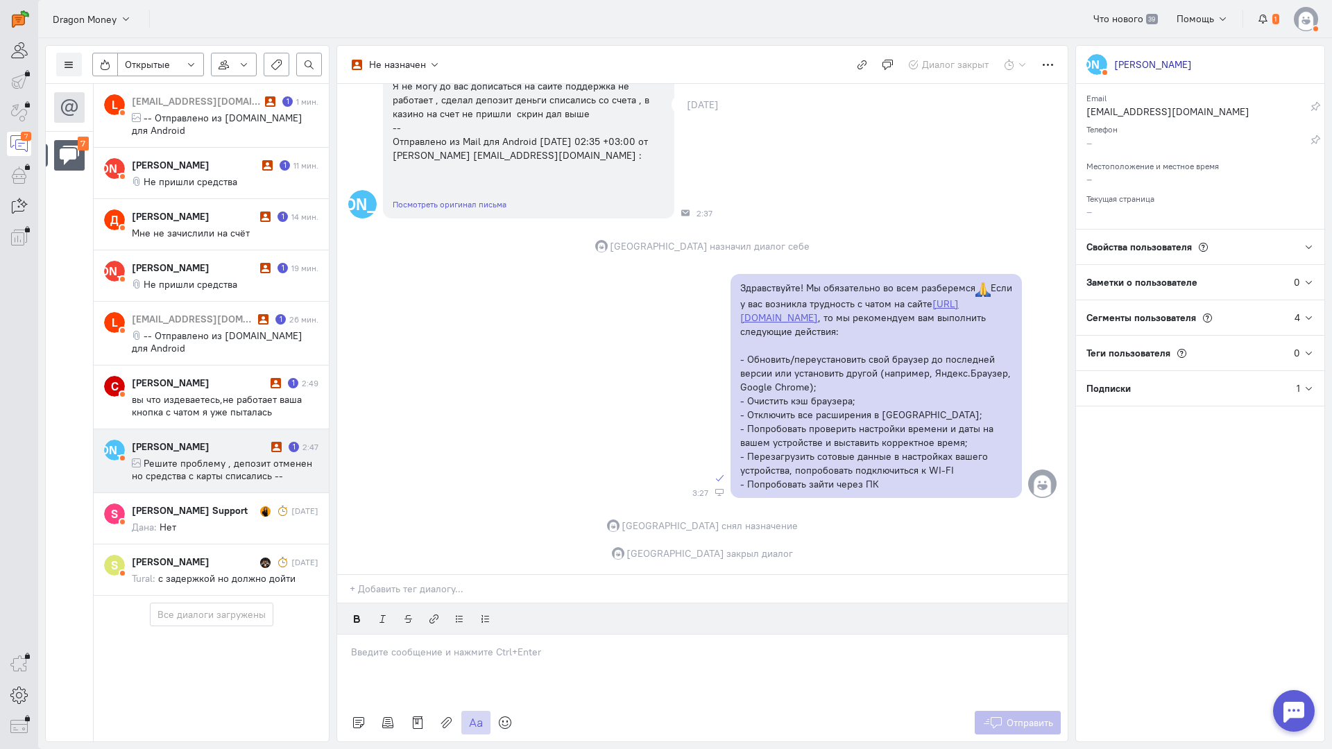
click at [160, 440] on div "Ян Хмелевской 1 2:47 Решите проблему , депозит отменен но средства с карты спис…" at bounding box center [225, 461] width 187 height 42
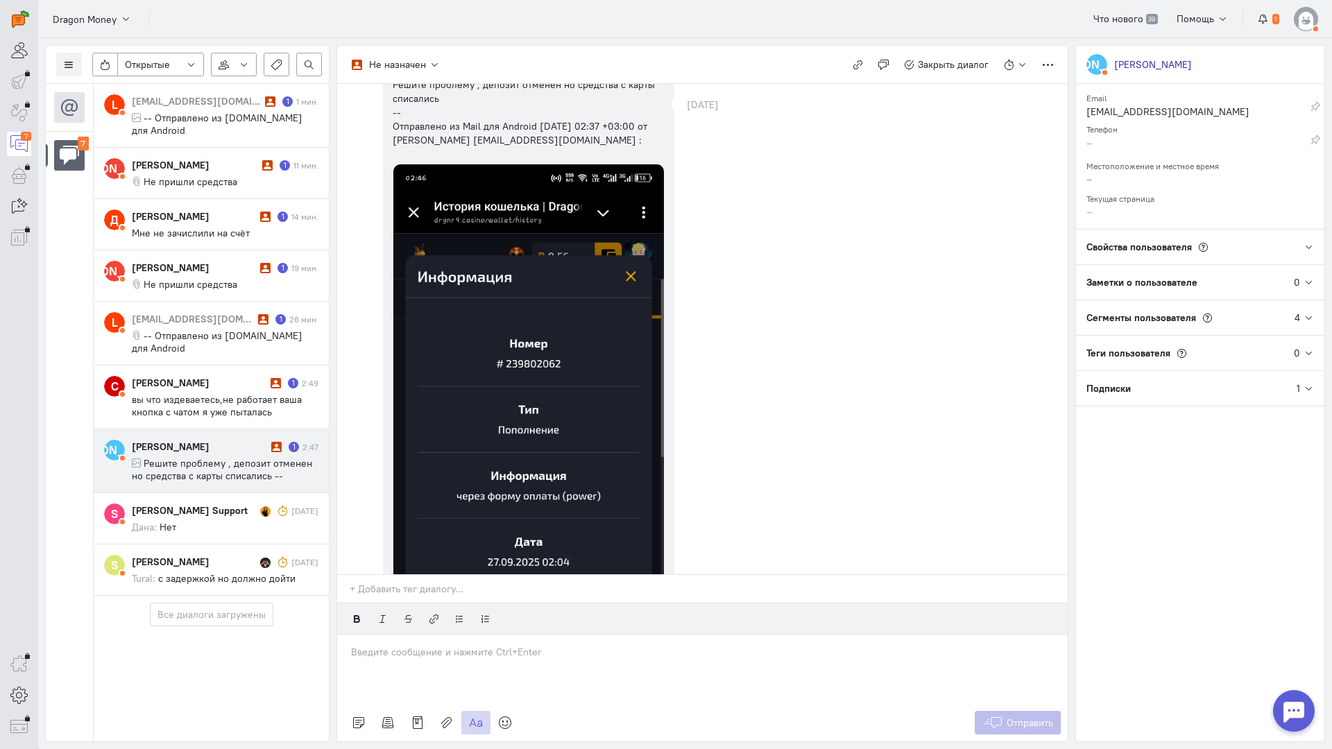
scroll to position [0, 0]
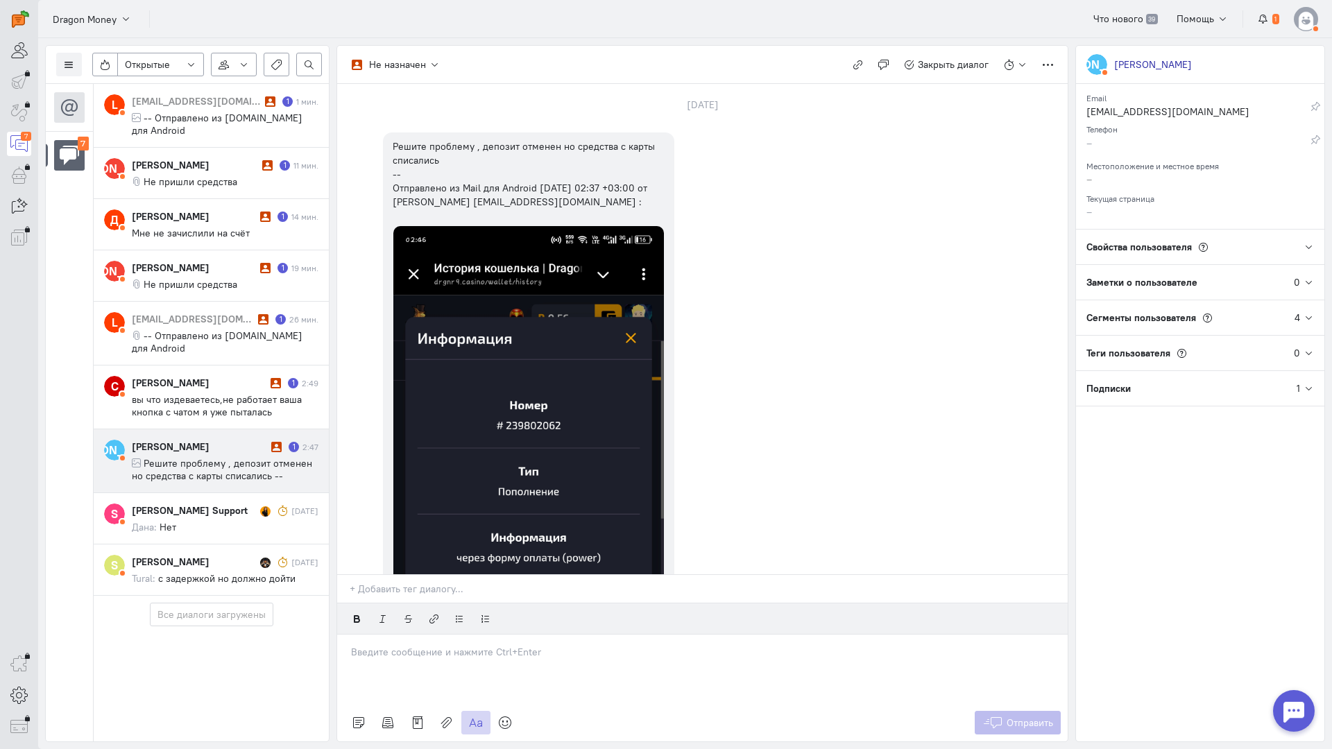
click at [411, 645] on p at bounding box center [702, 652] width 703 height 14
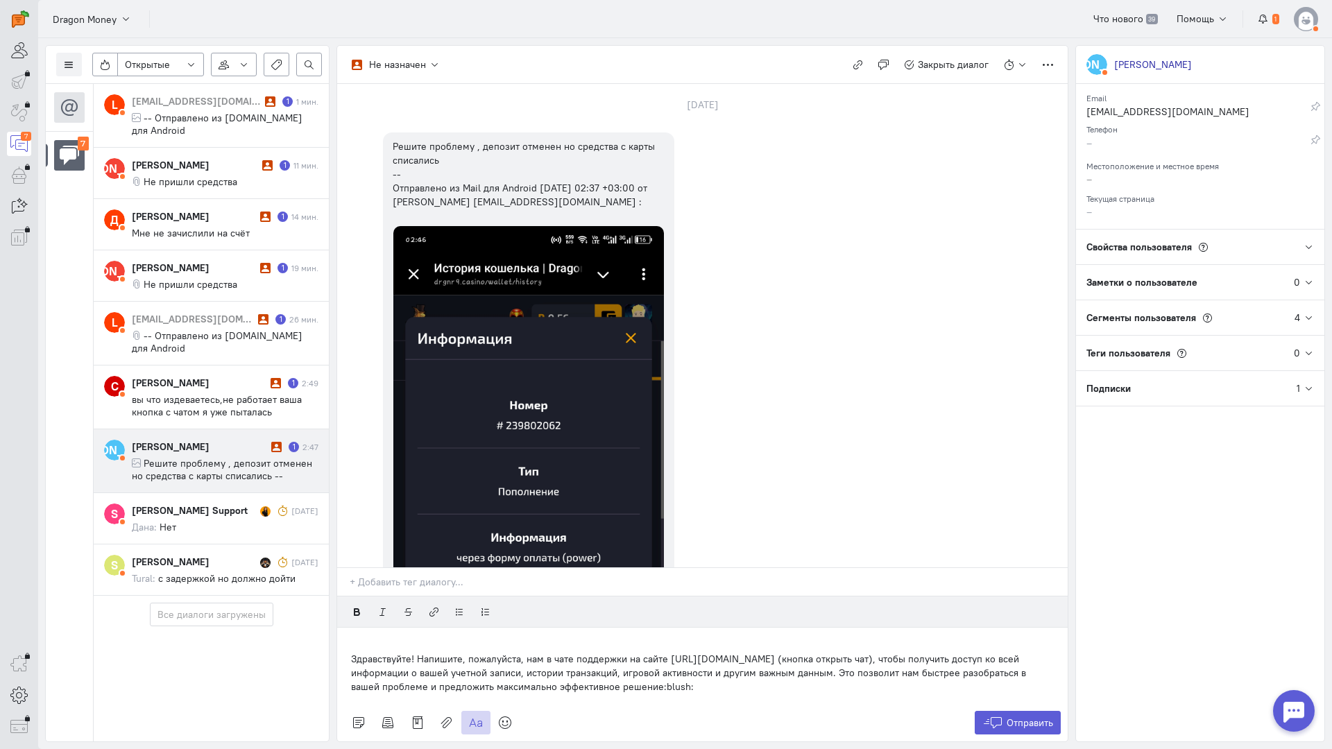
click at [344, 628] on div "Здравствуйте! Напишите, пожалуйста, нам в чате поддержки на сайте [URL][DOMAIN_…" at bounding box center [702, 666] width 730 height 76
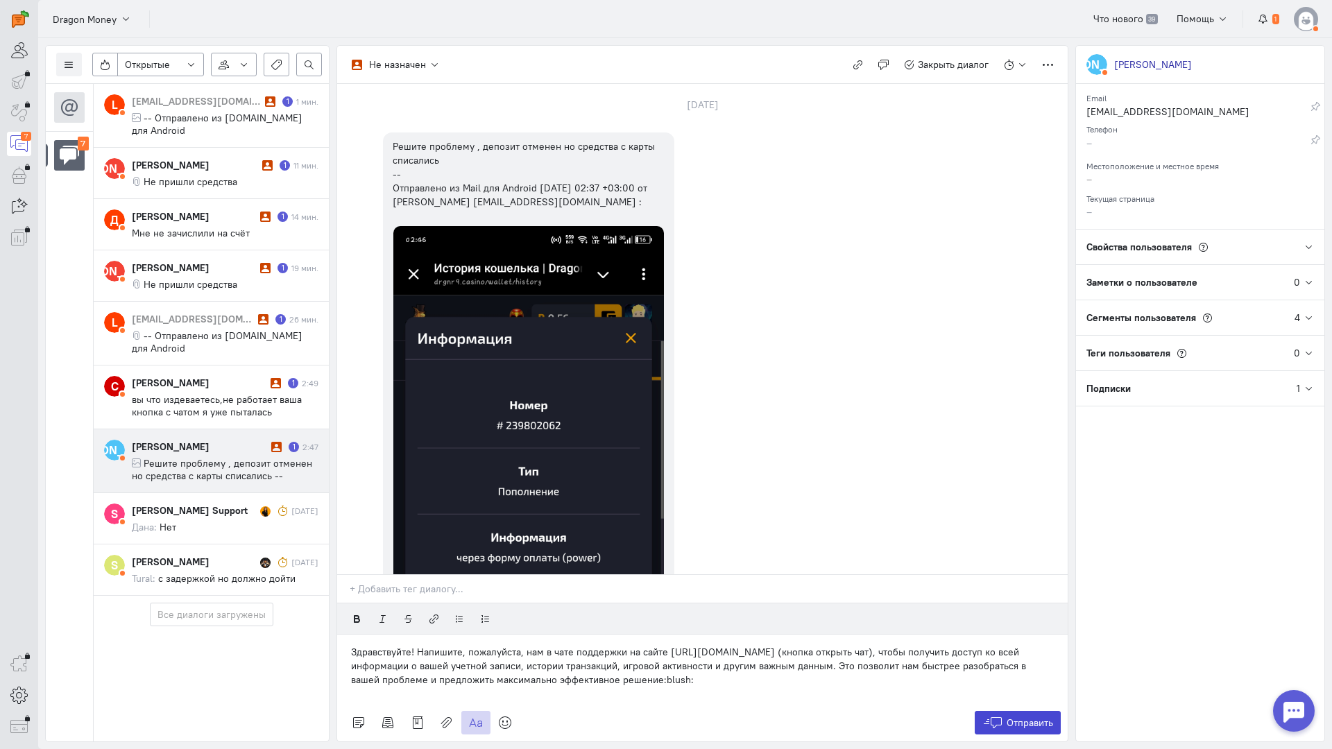
click at [1042, 717] on span "Отправить" at bounding box center [1029, 723] width 46 height 12
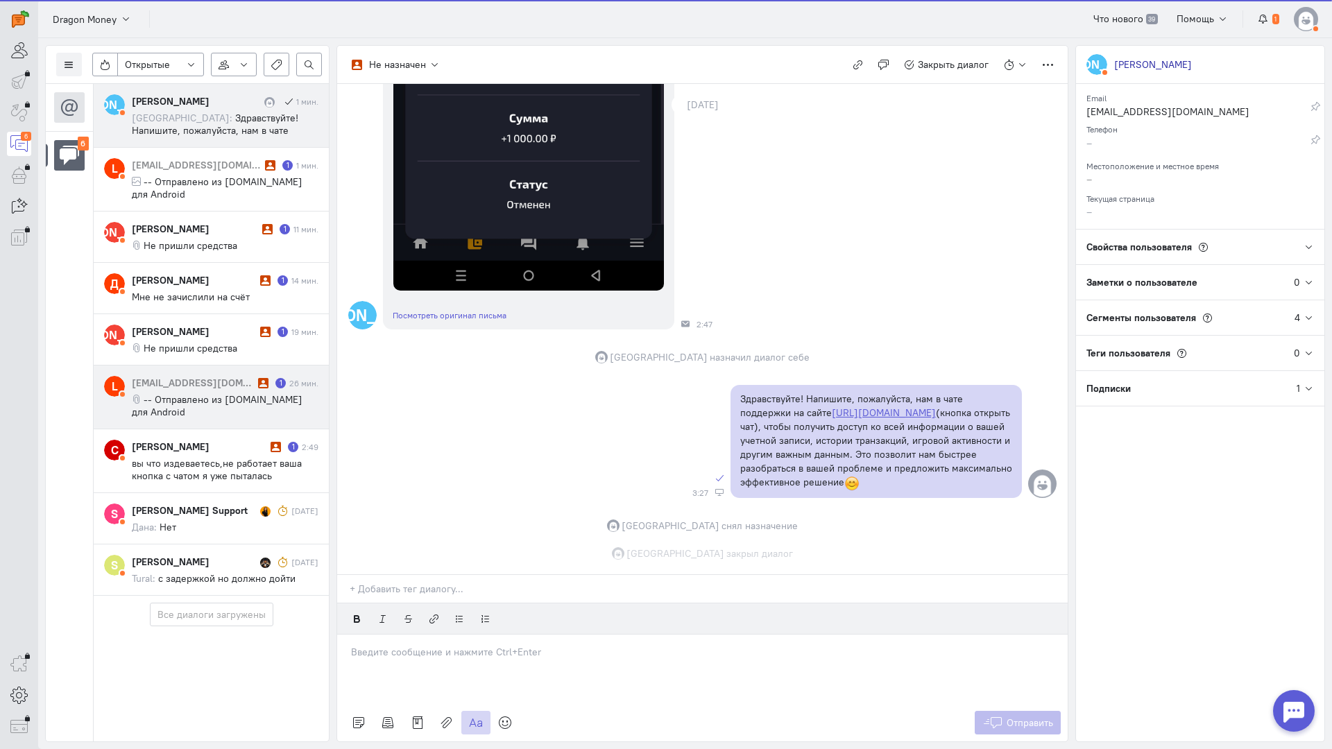
scroll to position [637, 0]
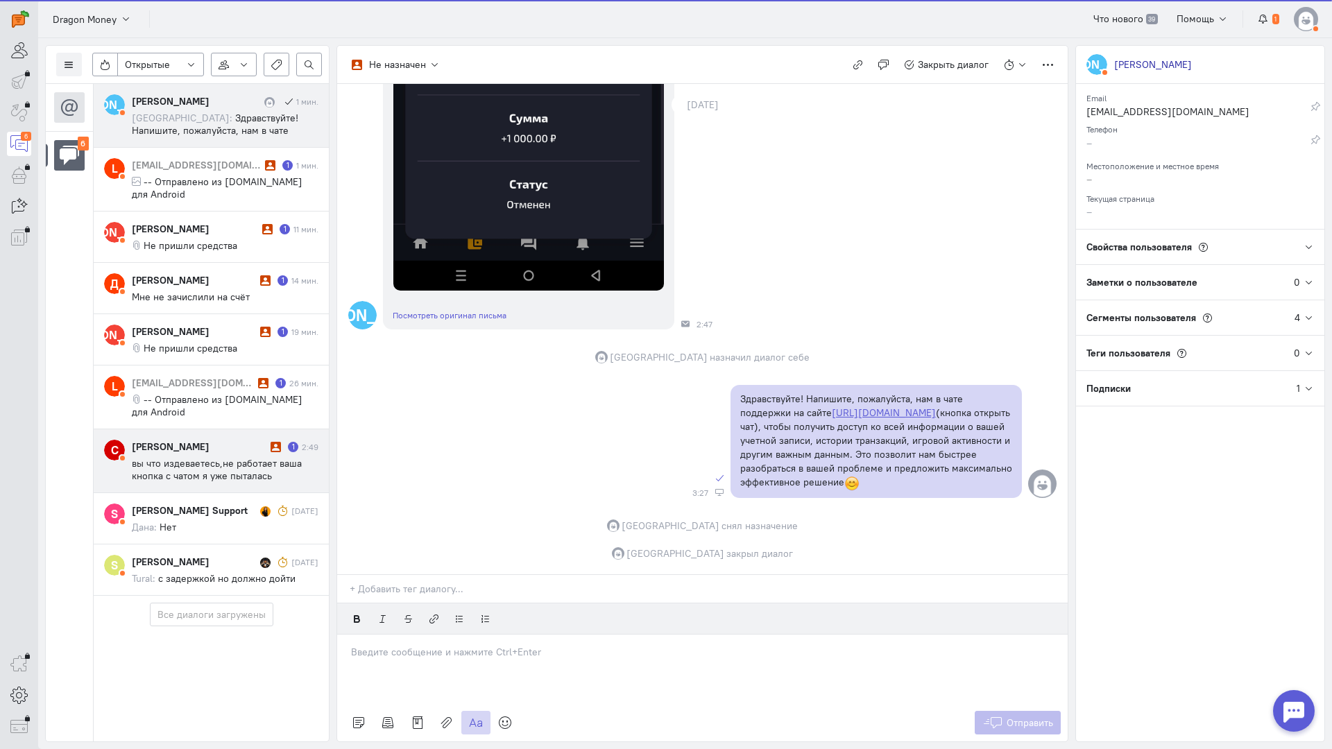
click at [225, 440] on div "Саша Сергеева 1 2:49 вы что издеваетесь,не работает ваша кнопка с чатом я уже п…" at bounding box center [225, 461] width 187 height 42
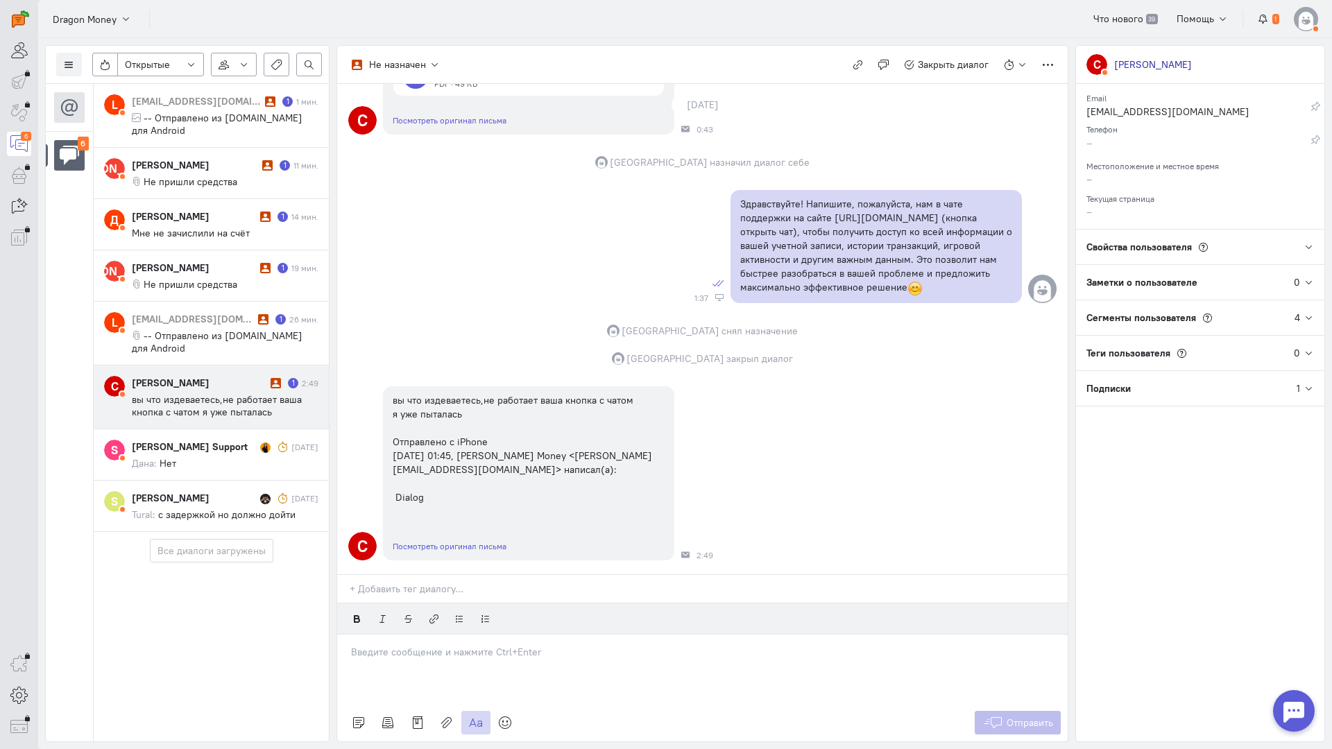
scroll to position [833, 0]
click at [404, 645] on p at bounding box center [702, 652] width 703 height 14
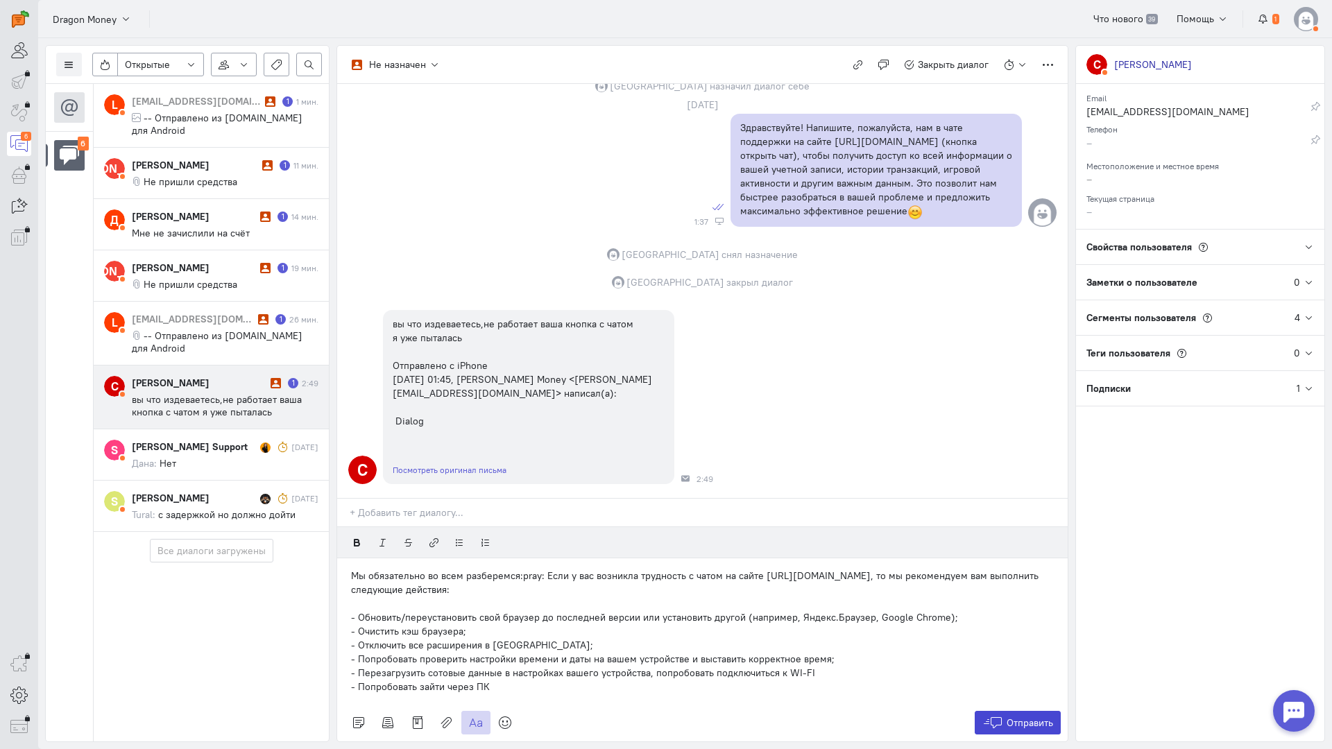
click at [1044, 717] on span "Отправить" at bounding box center [1029, 723] width 46 height 12
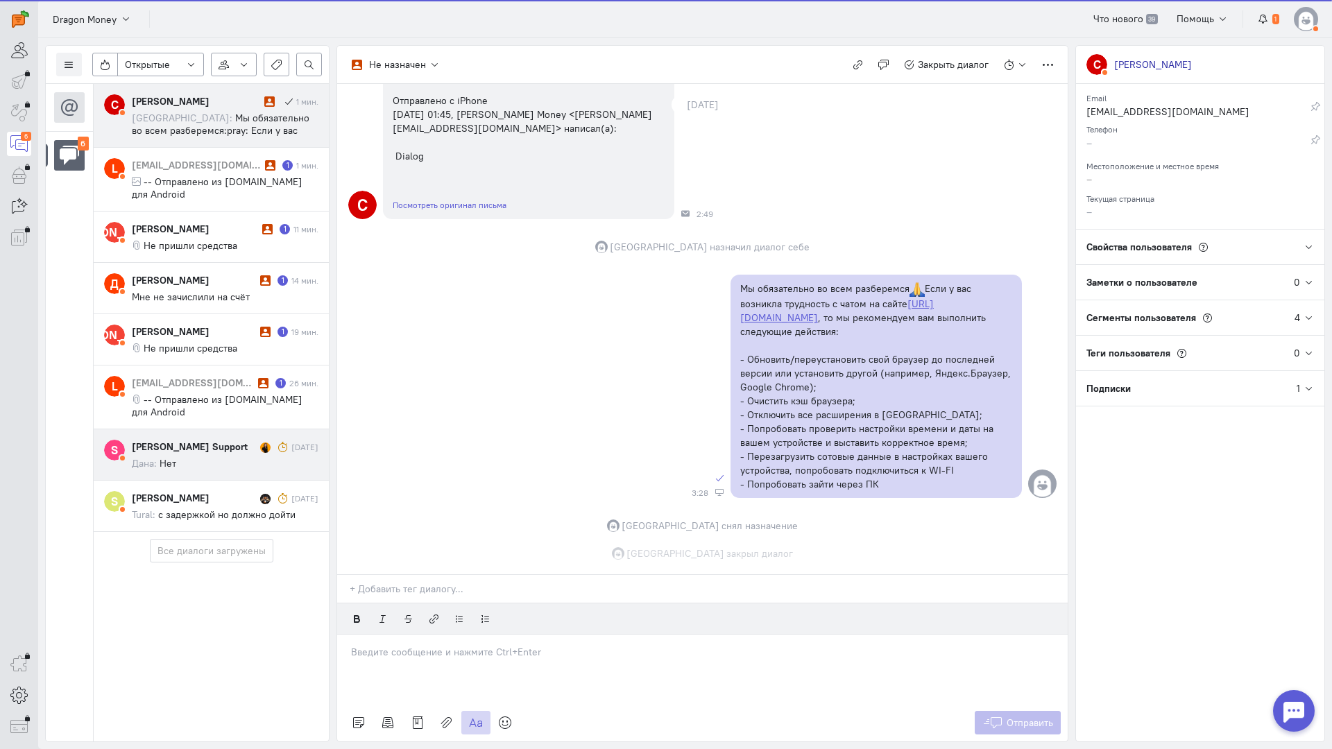
scroll to position [1160, 0]
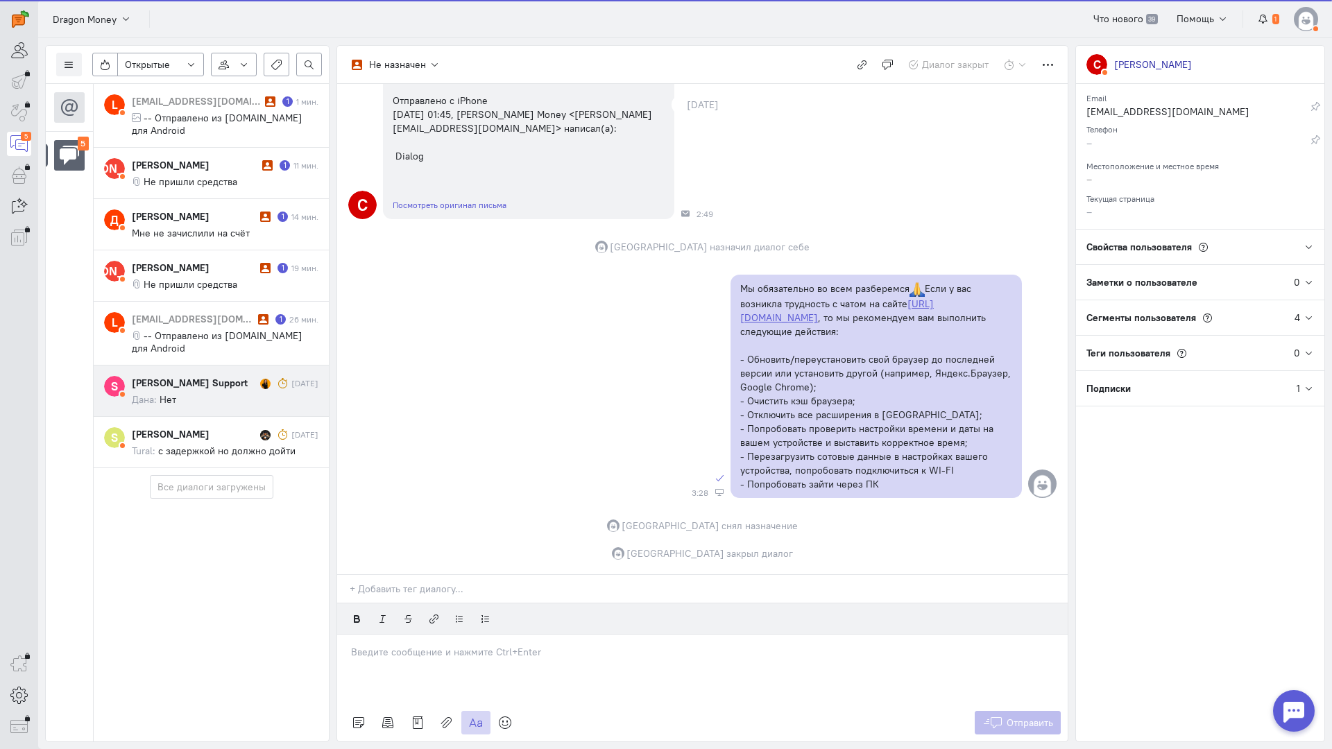
click at [227, 380] on div "L legor4559@gmail.com 1 1 мин. -- Отправлено из Mail.ru для Android К Корнилов …" at bounding box center [211, 276] width 235 height 384
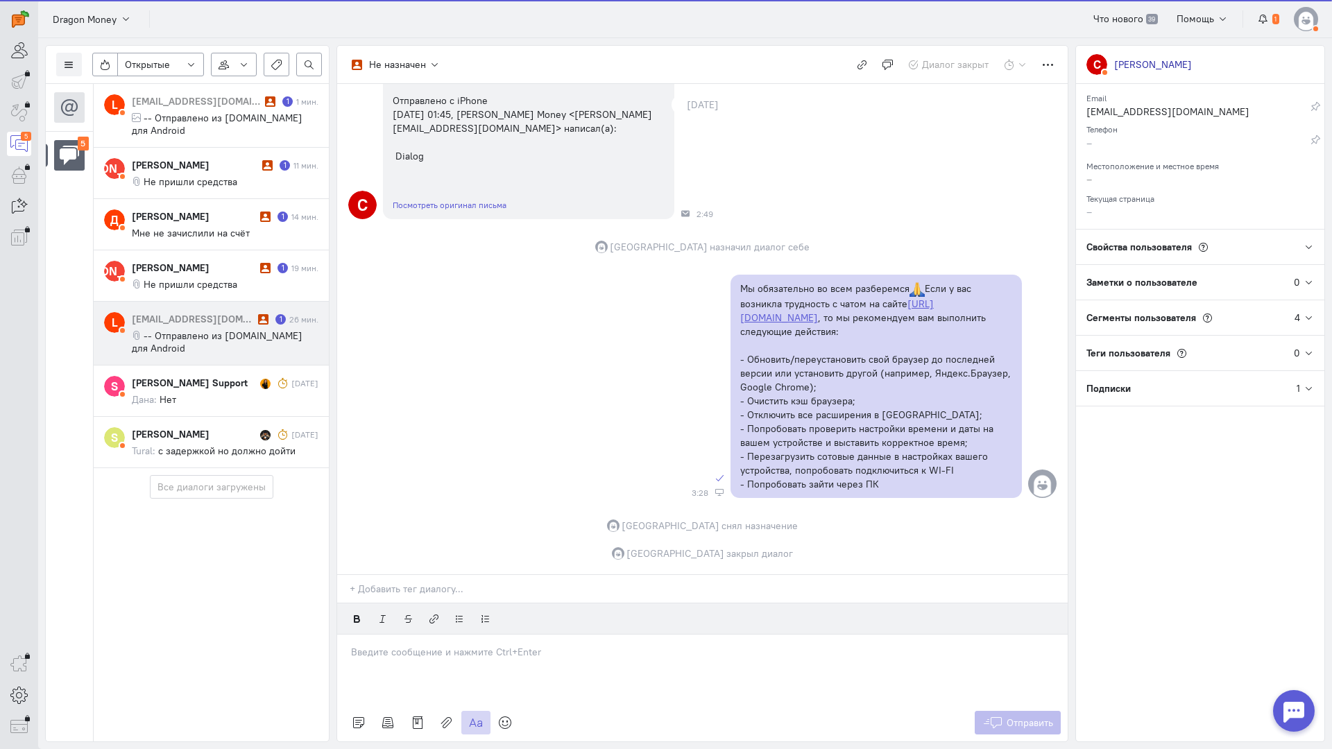
click at [228, 312] on div "legor4559@gmail.com" at bounding box center [193, 319] width 123 height 14
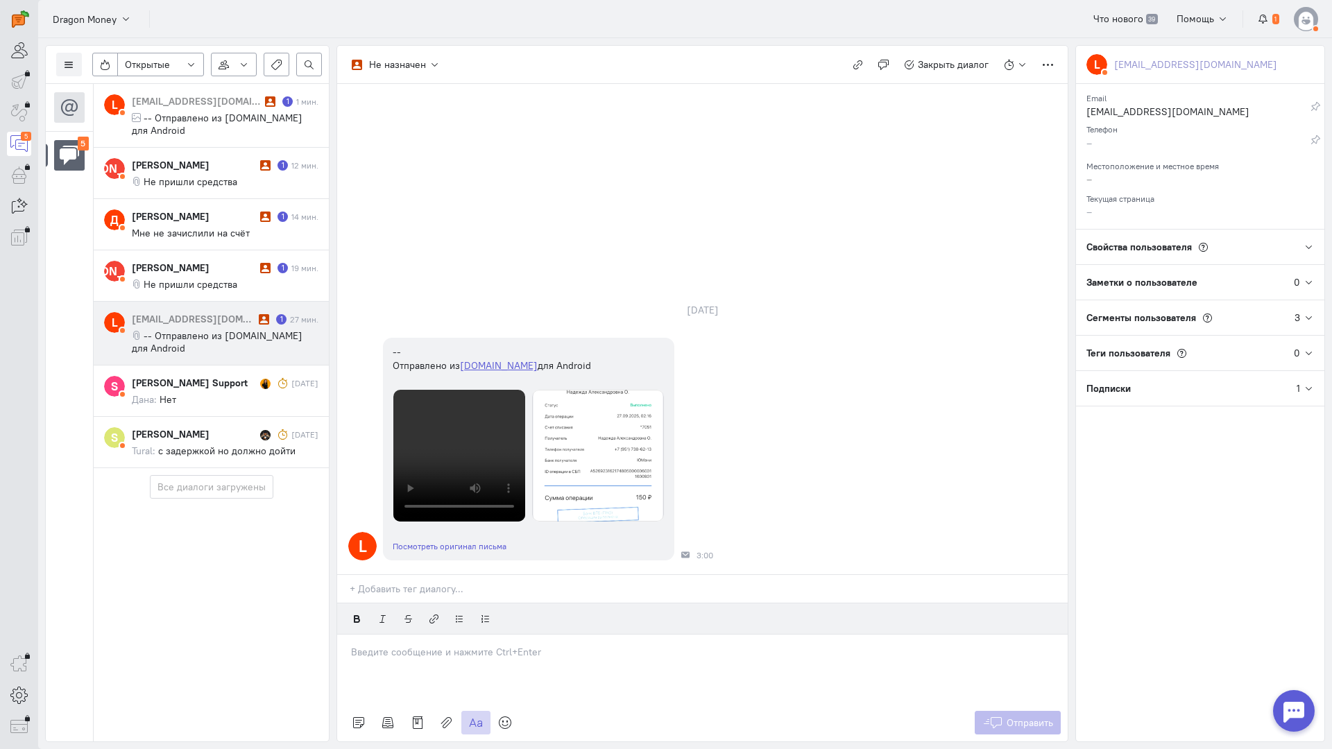
click at [218, 312] on div "legor4559@gmail.com" at bounding box center [193, 319] width 123 height 14
click at [394, 635] on div at bounding box center [702, 669] width 730 height 69
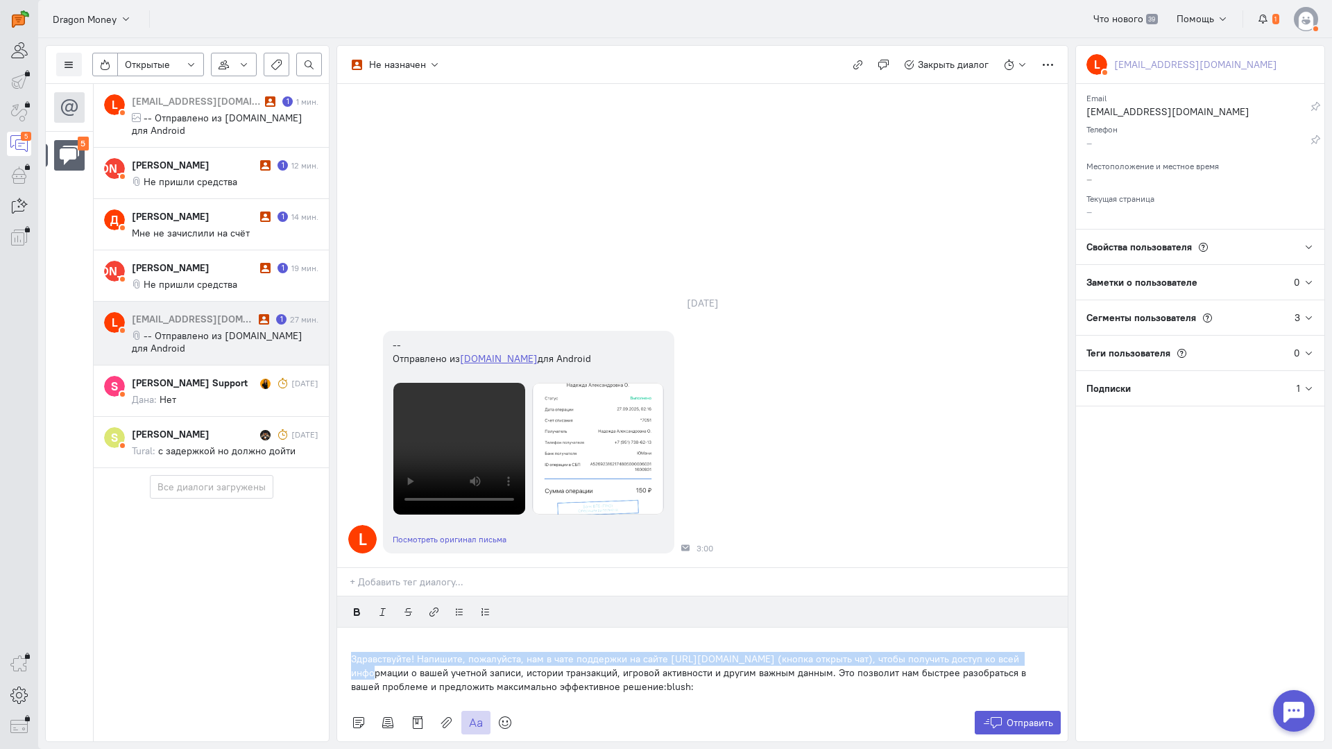
click at [344, 628] on div "Здравствуйте! Напишите, пожалуйста, нам в чате поддержки на сайте [URL][DOMAIN_…" at bounding box center [702, 666] width 730 height 76
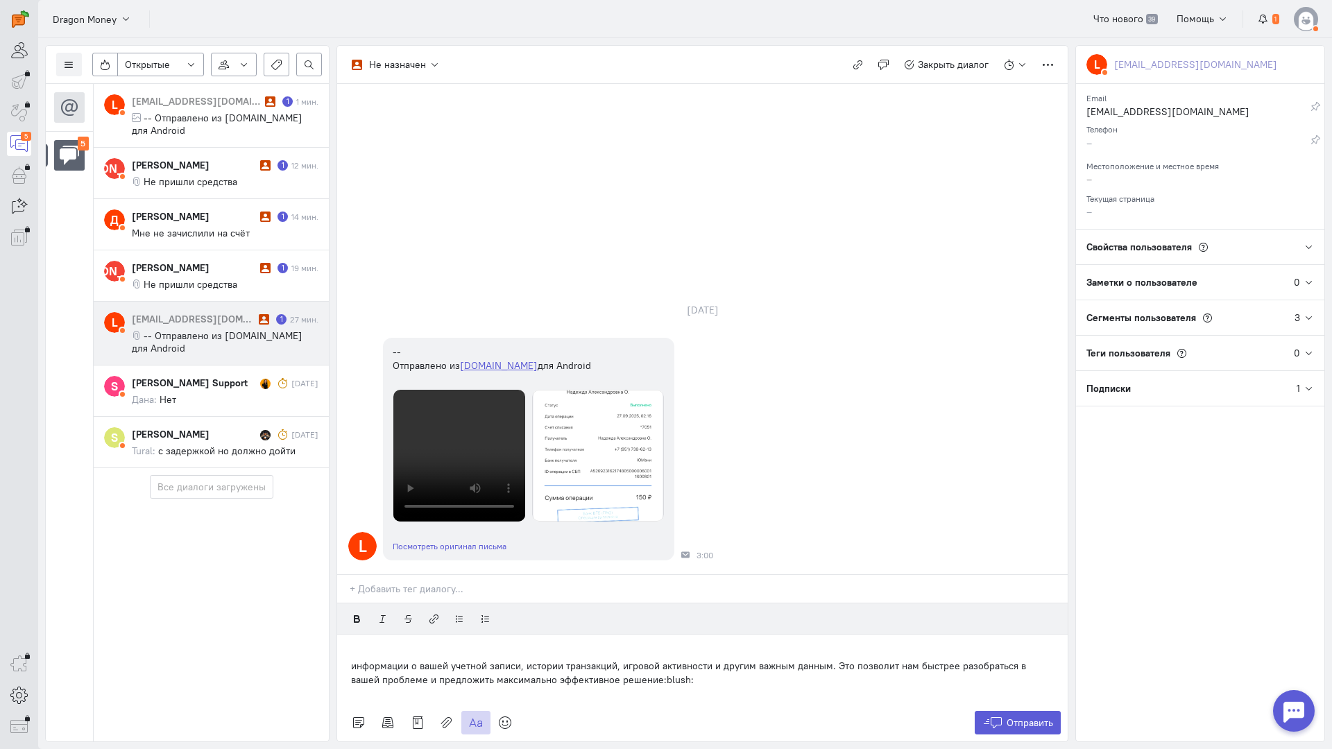
drag, startPoint x: 685, startPoint y: 600, endPoint x: 252, endPoint y: 540, distance: 436.9
click at [252, 540] on div "Список пользователей Включить темную тему Открытые Открытые диалоги Отложенные …" at bounding box center [685, 393] width 1294 height 711
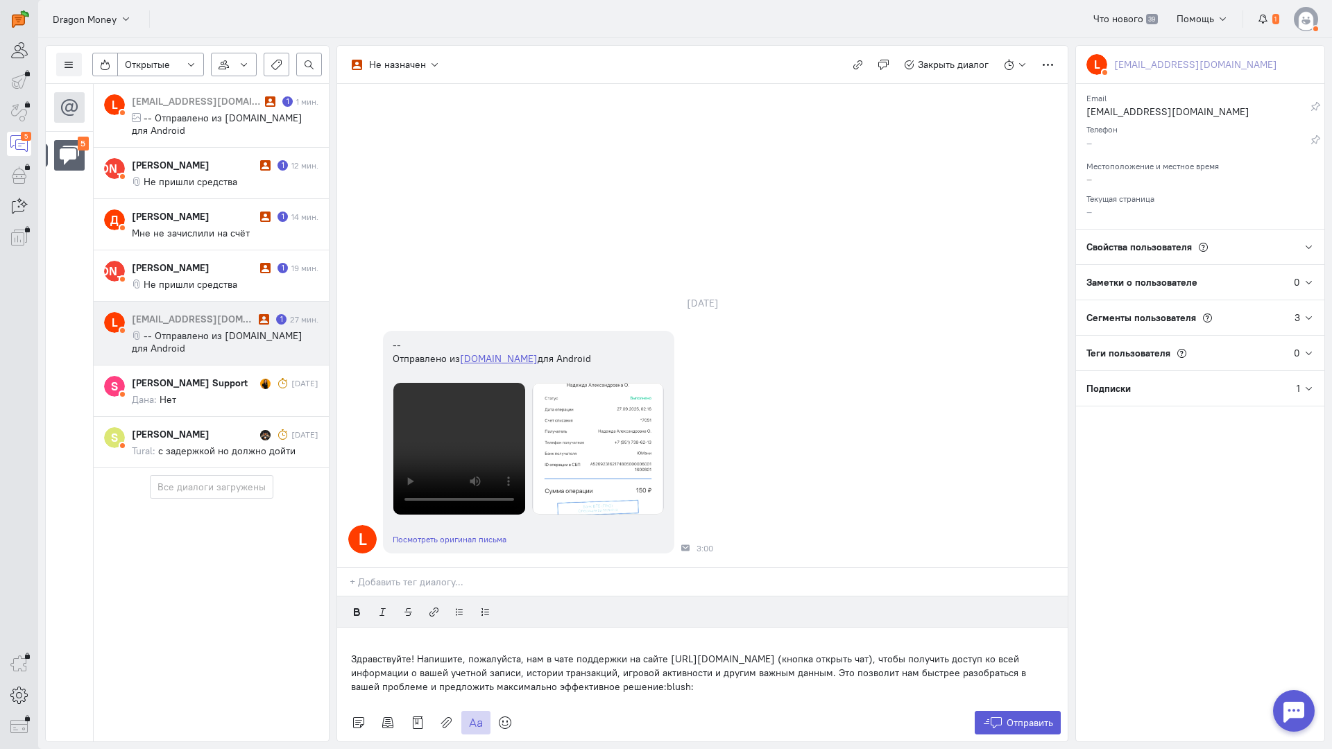
click at [346, 628] on div "Здравствуйте! Напишите, пожалуйста, нам в чате поддержки на сайте [URL][DOMAIN_…" at bounding box center [702, 666] width 730 height 76
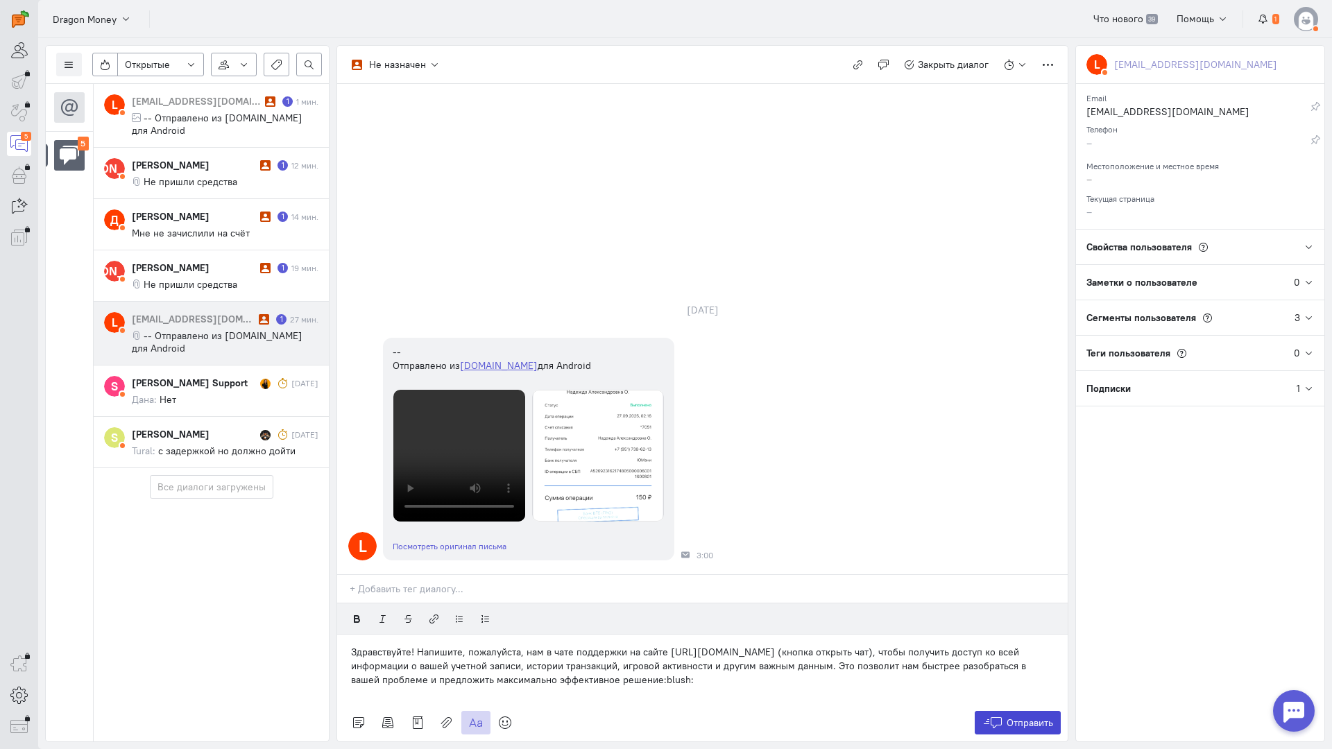
click at [1004, 711] on button "Отправить" at bounding box center [1018, 723] width 87 height 24
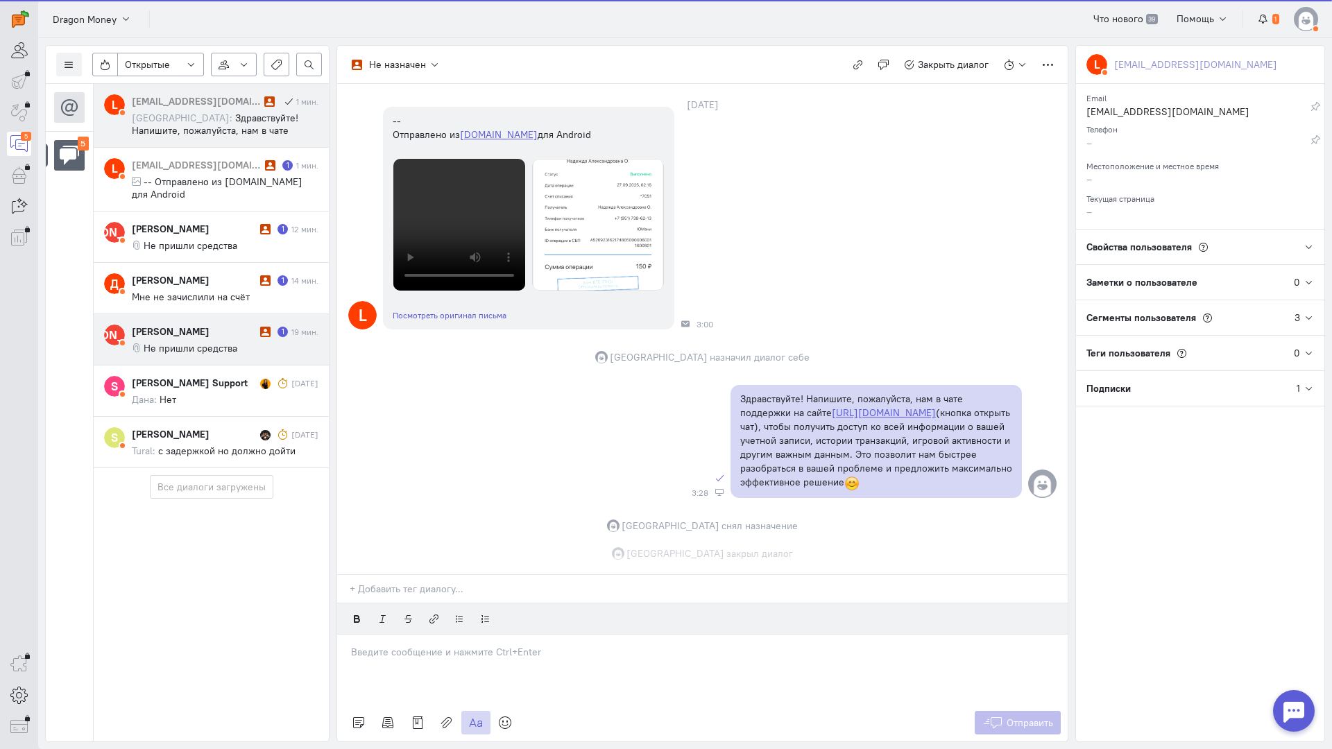
scroll to position [277, 0]
click at [216, 326] on div "Корнилов Николай 1 19 мин. Не пришли средства" at bounding box center [225, 340] width 187 height 30
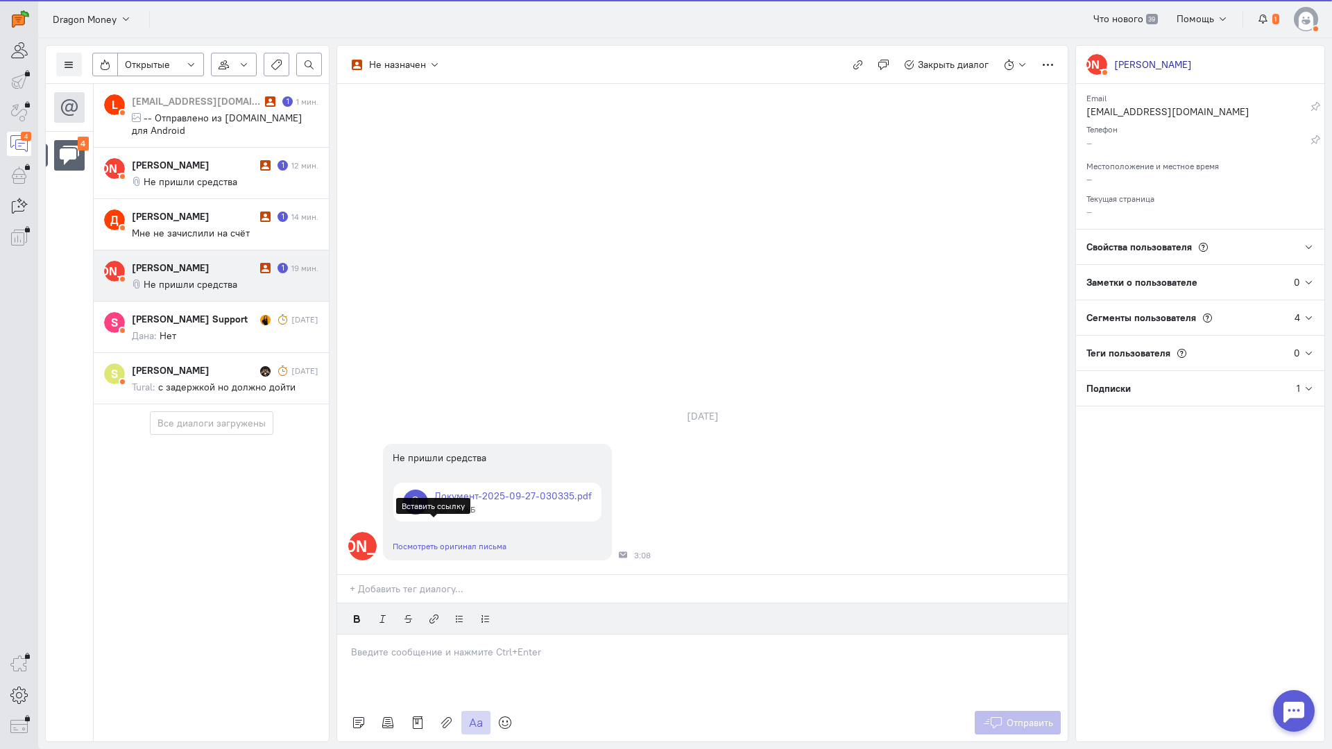
click at [420, 645] on p at bounding box center [702, 652] width 703 height 14
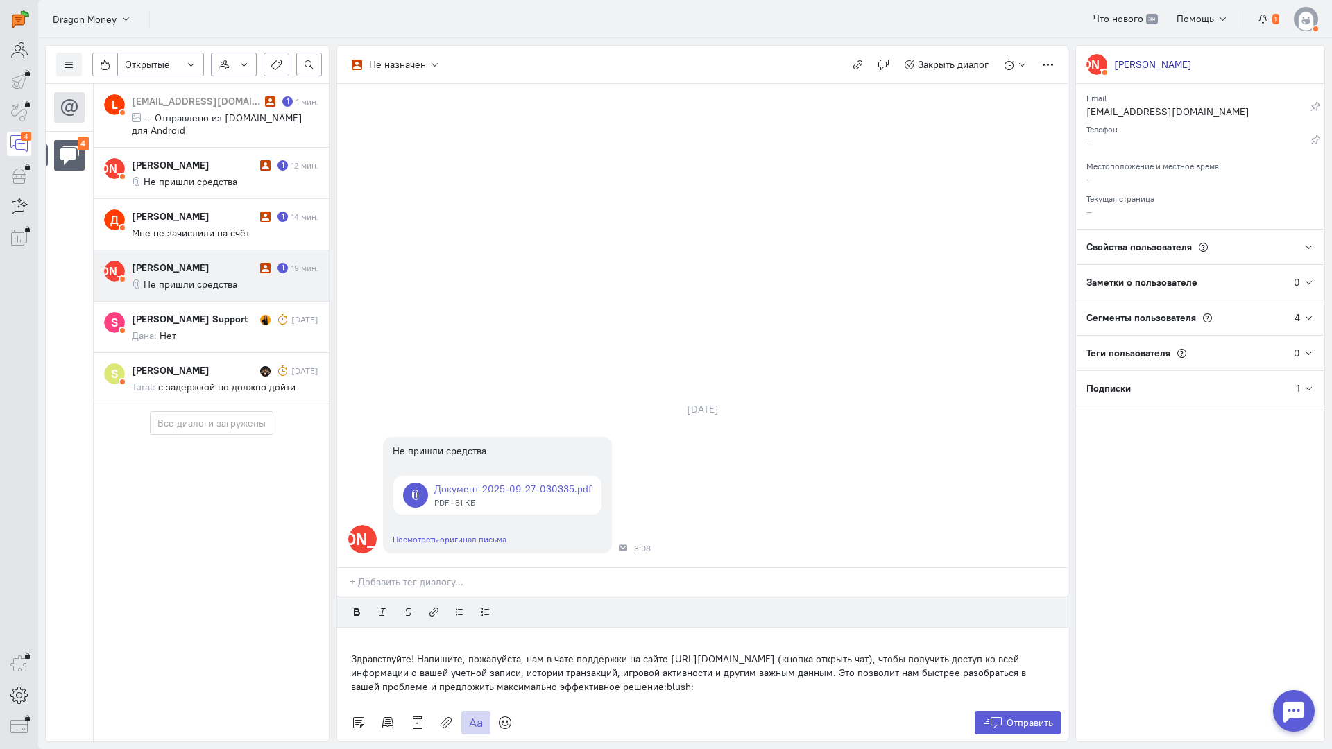
click at [343, 628] on div "Здравствуйте! Напишите, пожалуйста, нам в чате поддержки на сайте [URL][DOMAIN_…" at bounding box center [702, 666] width 730 height 76
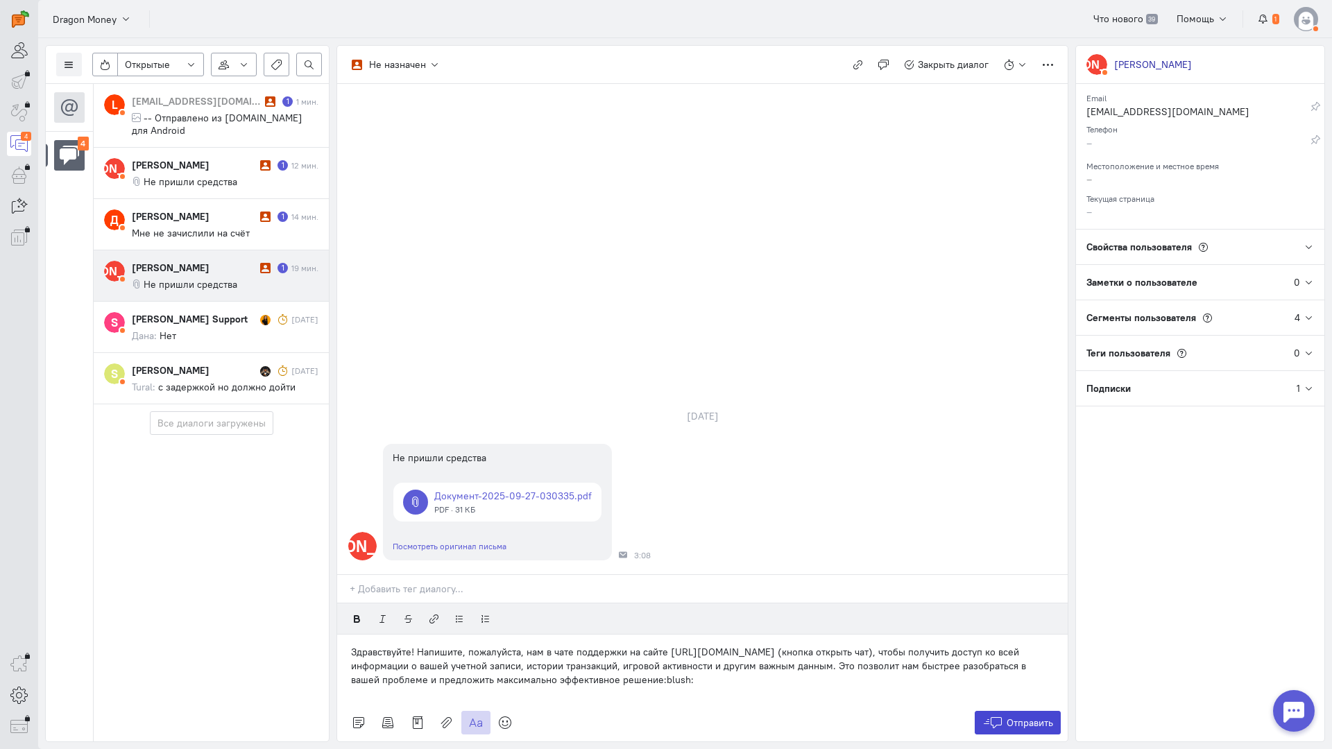
click at [1020, 711] on button "Отправить" at bounding box center [1018, 723] width 87 height 24
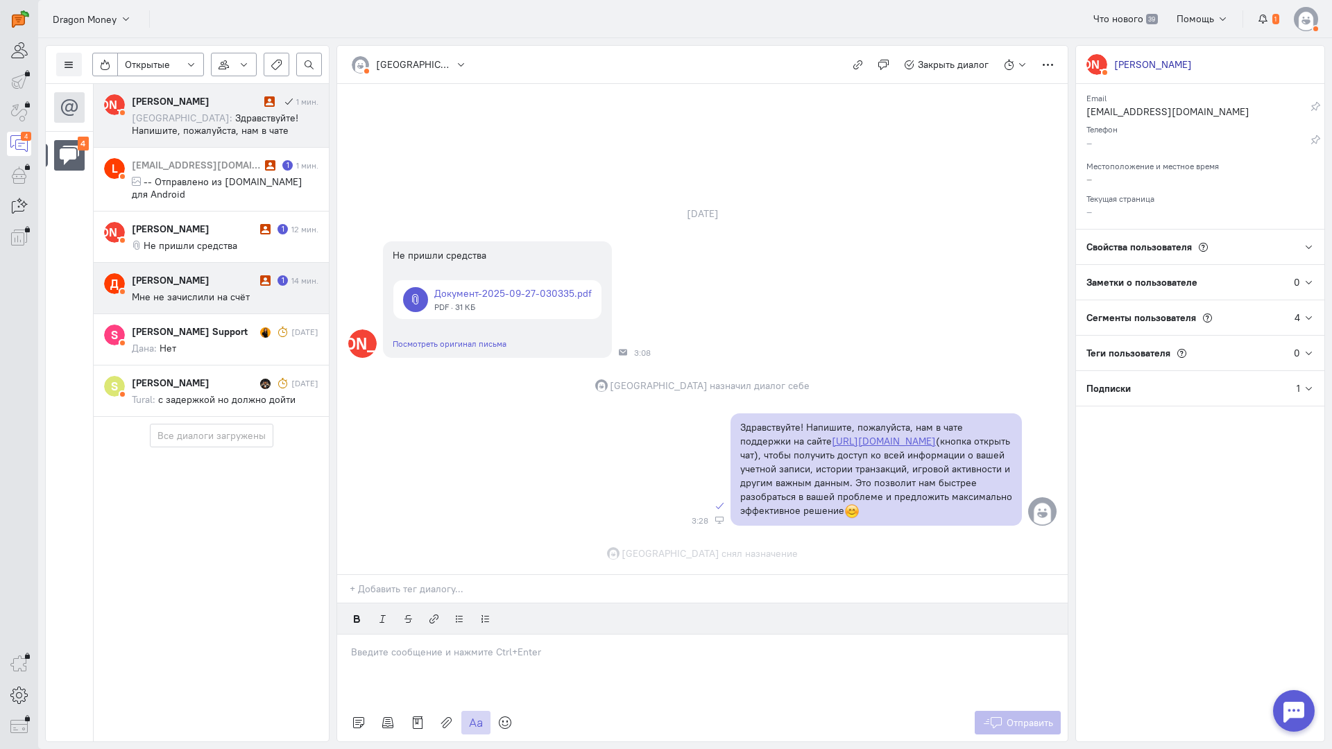
scroll to position [5, 0]
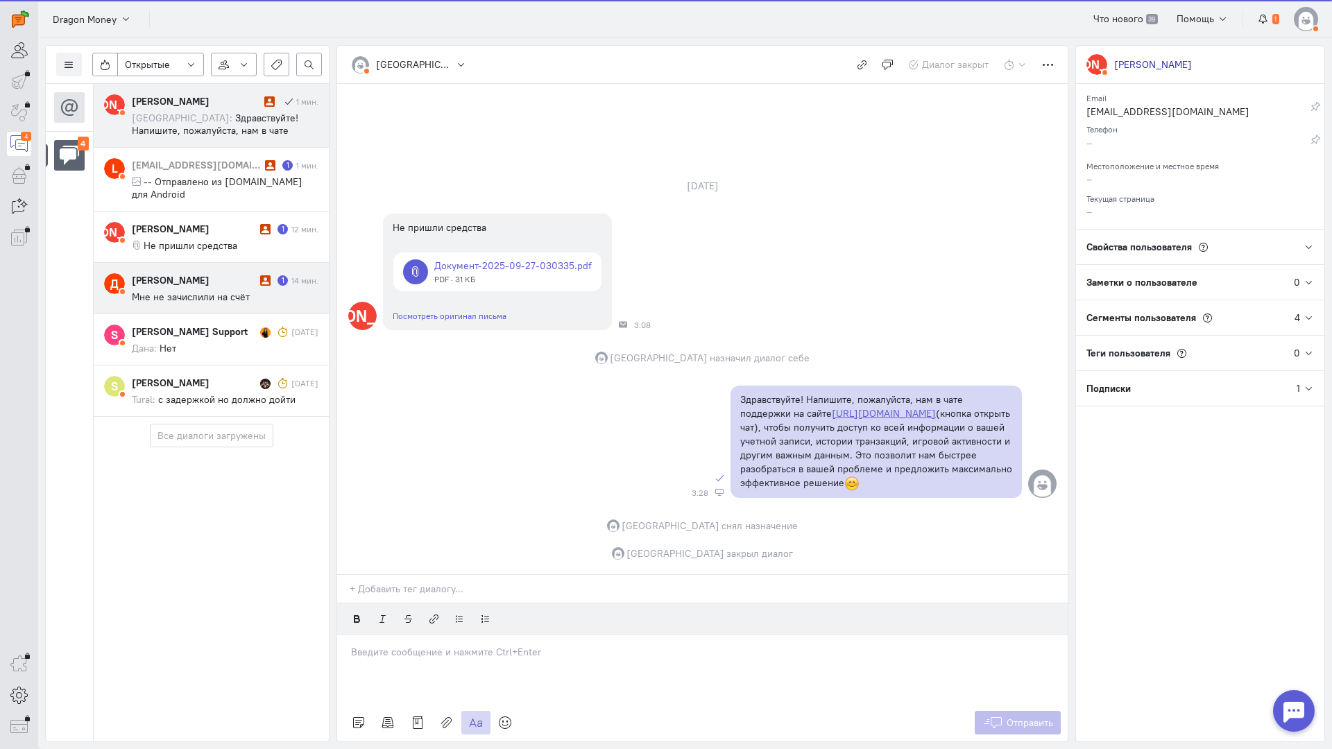
click at [198, 263] on cq-conversation-card "Д Дмитрий Лондон 1 14 мин. Мне не зачислили на счёт" at bounding box center [211, 288] width 235 height 51
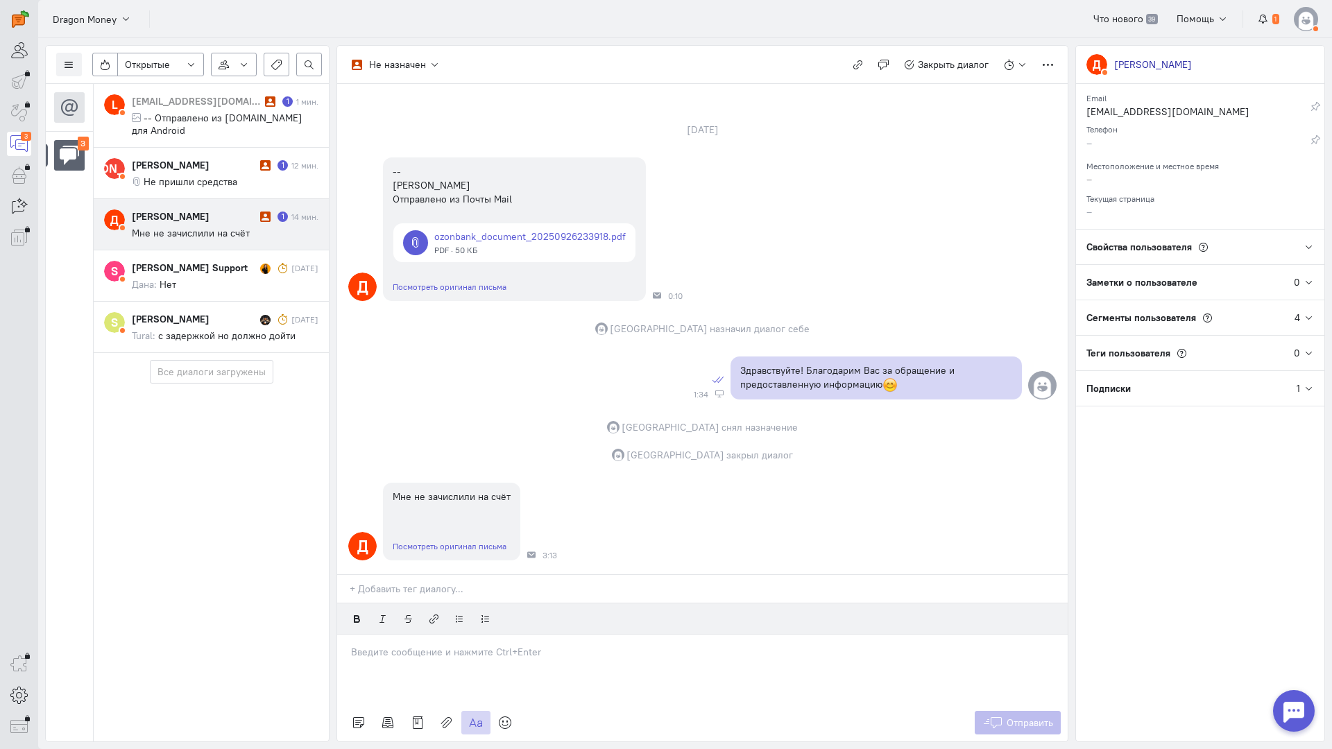
scroll to position [61, 0]
drag, startPoint x: 434, startPoint y: 565, endPoint x: 422, endPoint y: 564, distance: 11.9
click at [434, 645] on p at bounding box center [702, 652] width 703 height 14
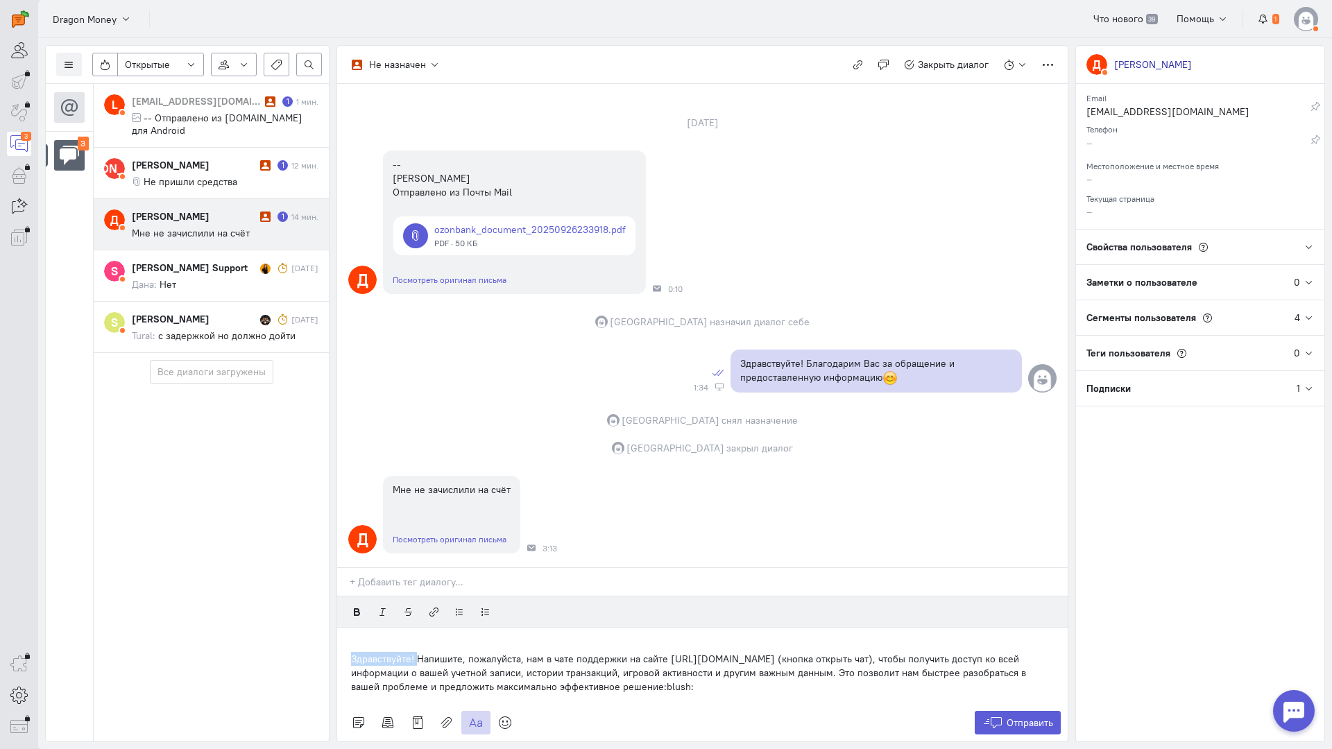
drag, startPoint x: 417, startPoint y: 572, endPoint x: 255, endPoint y: 568, distance: 162.4
click at [255, 568] on div "Список пользователей Включить темную тему Открытые Открытые диалоги Отложенные …" at bounding box center [685, 393] width 1294 height 711
click at [1003, 711] on button "Отправить" at bounding box center [1018, 723] width 87 height 24
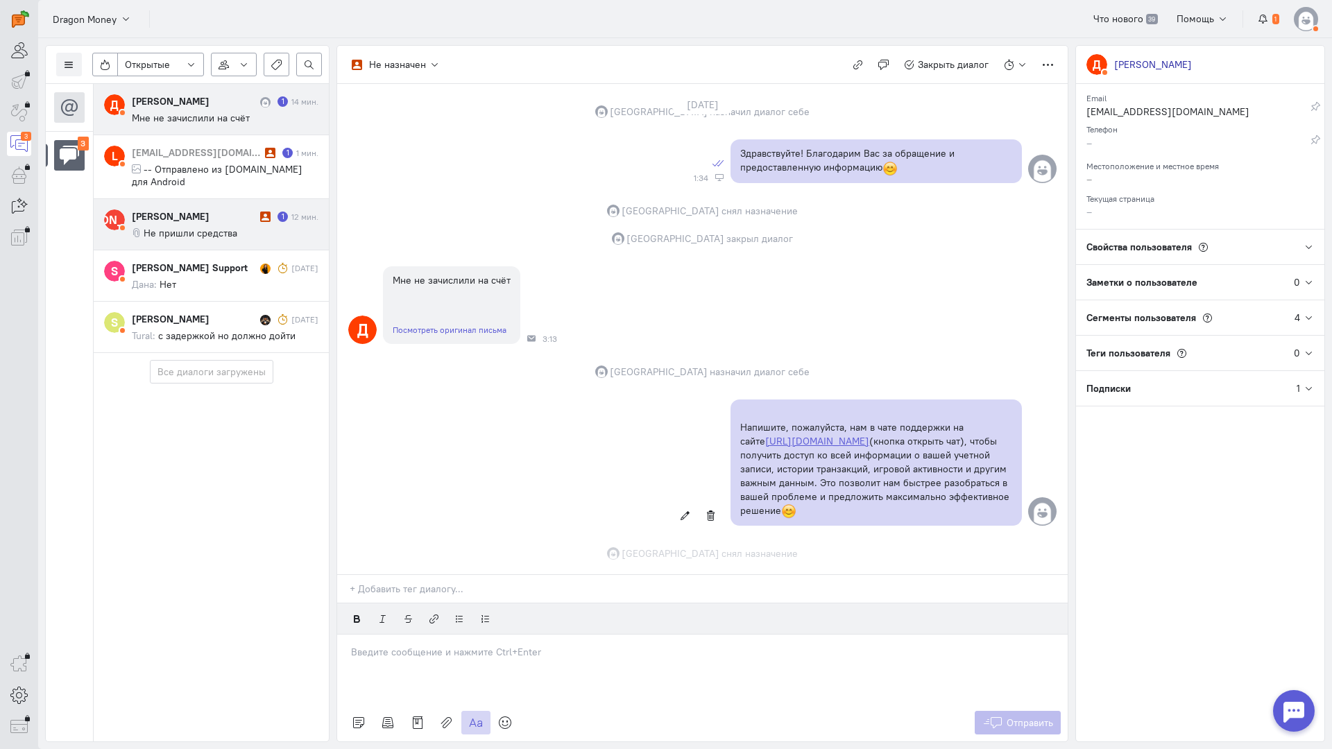
scroll to position [305, 0]
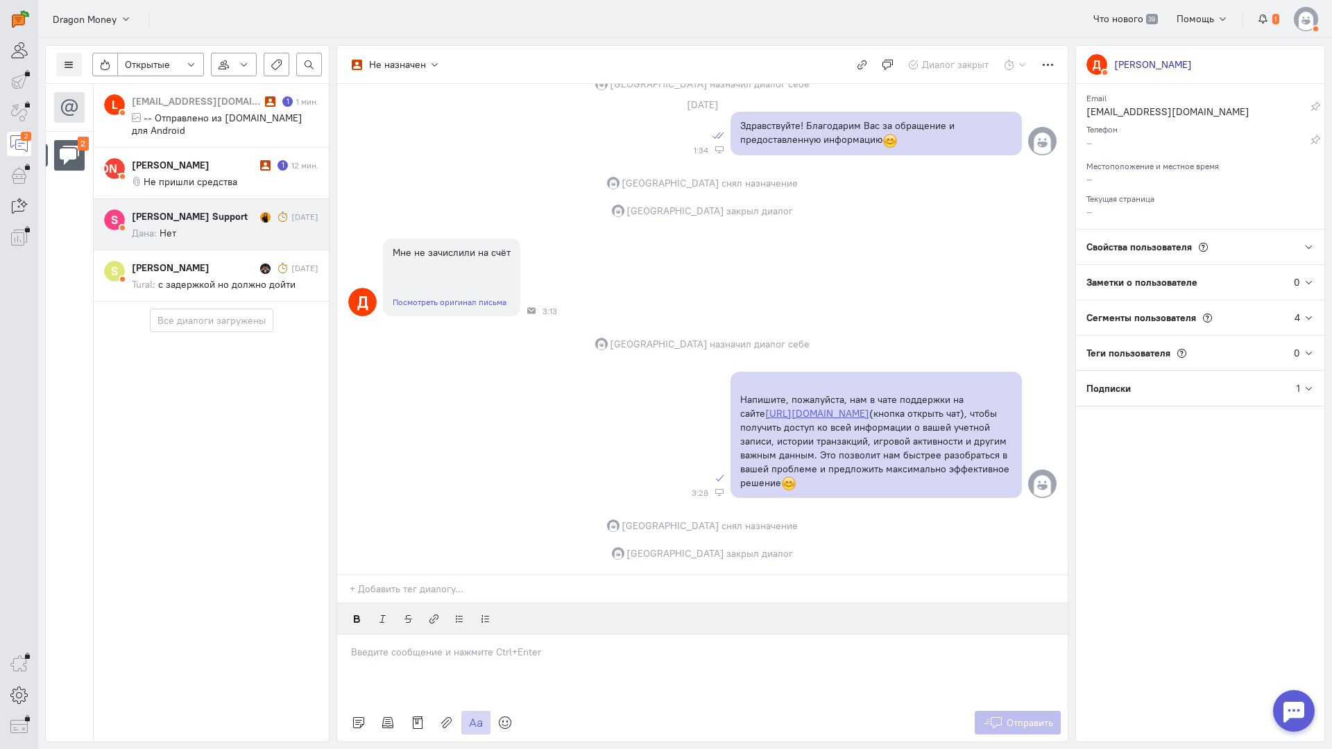
drag, startPoint x: 230, startPoint y: 211, endPoint x: 246, endPoint y: 214, distance: 16.2
click at [230, 210] on div "Svetlana P Support 17 сент. Дана: Нет" at bounding box center [225, 224] width 187 height 30
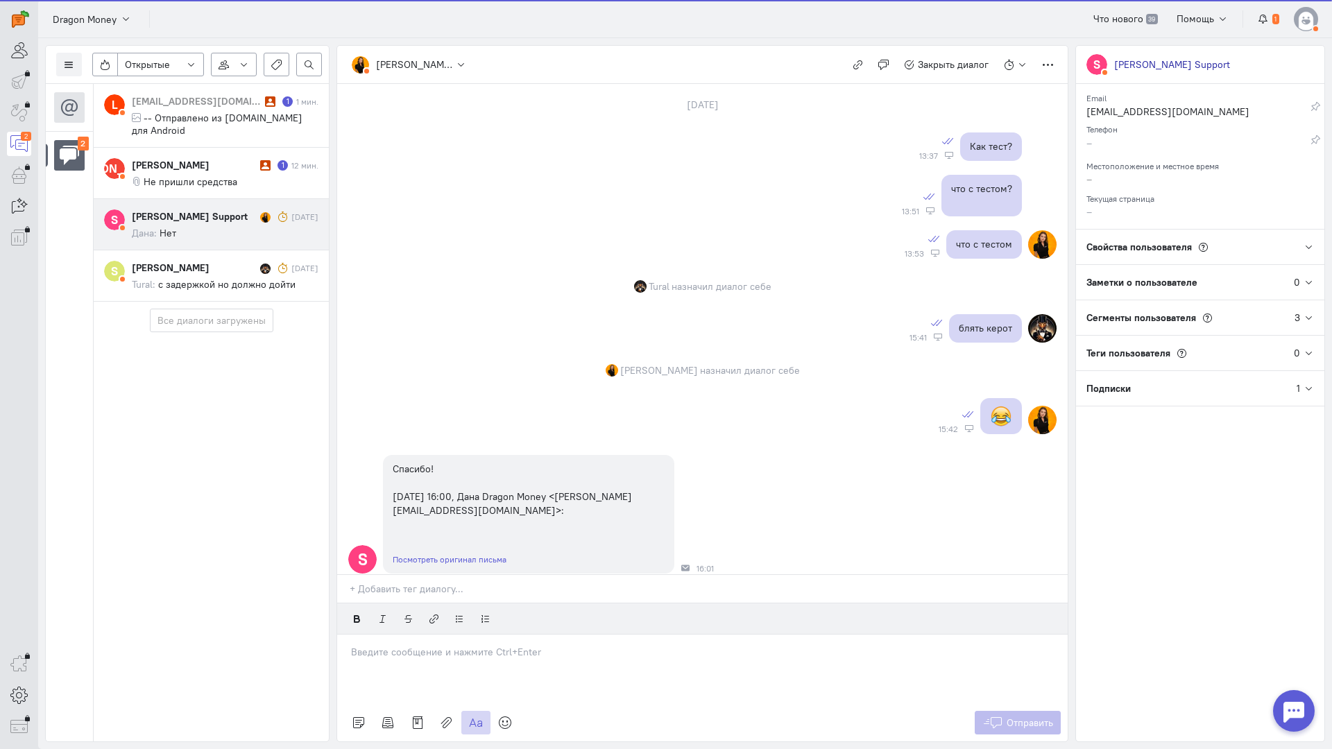
scroll to position [803, 0]
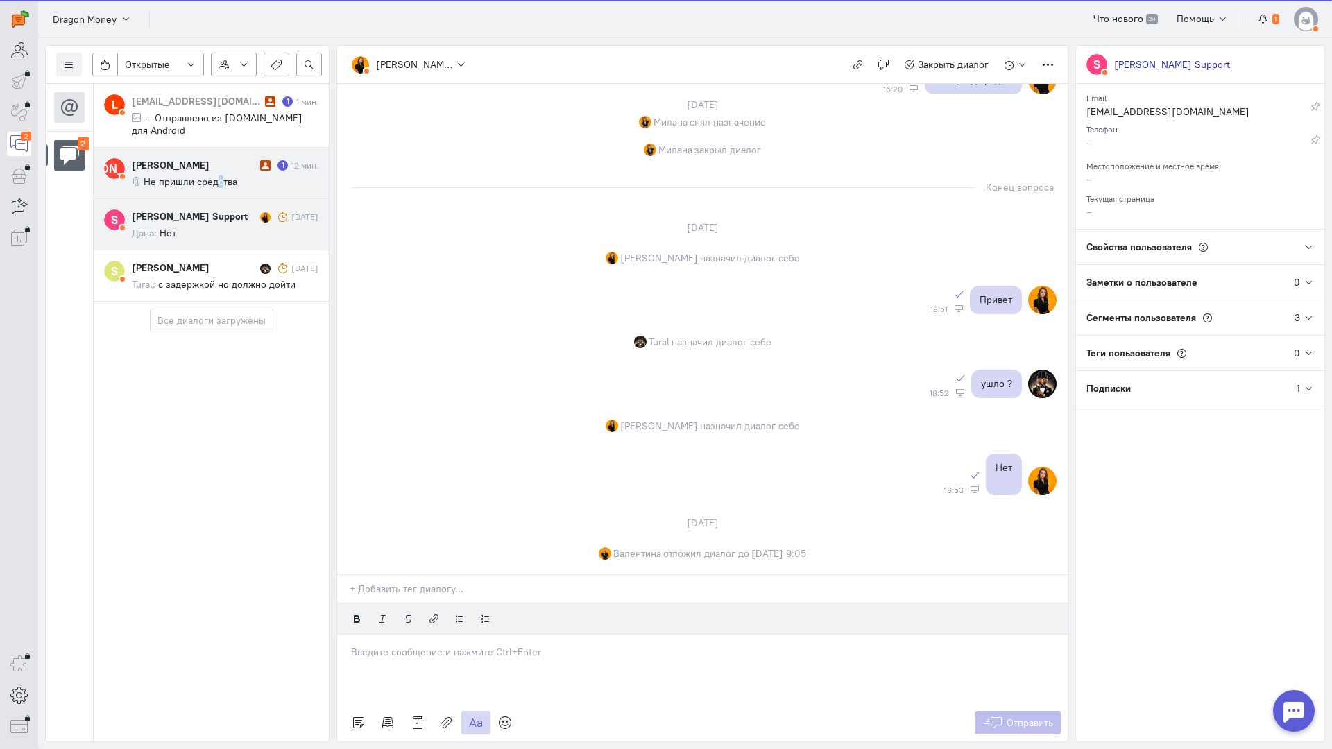
click at [218, 175] on span "Не пришли средства" at bounding box center [191, 181] width 94 height 12
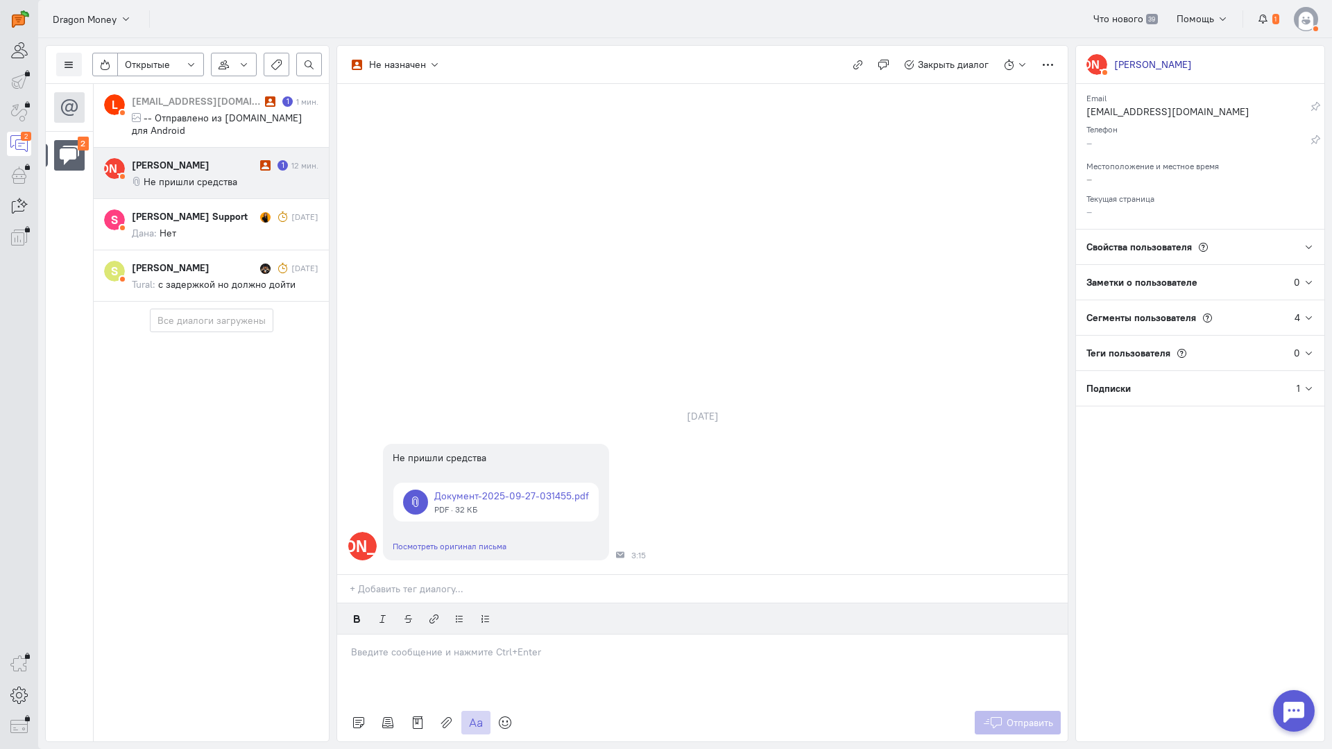
click at [427, 635] on div at bounding box center [702, 669] width 730 height 69
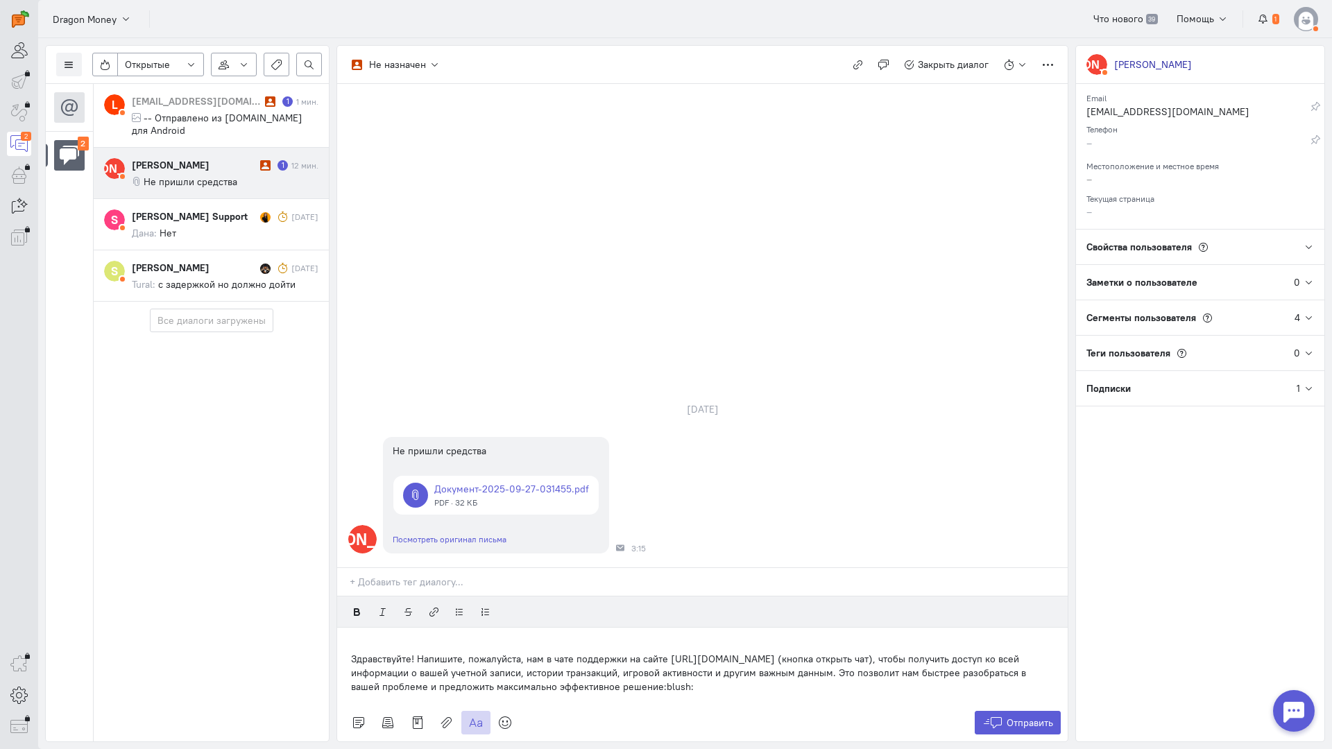
click at [344, 628] on div "Здравствуйте! Напишите, пожалуйста, нам в чате поддержки на сайте [URL][DOMAIN_…" at bounding box center [702, 666] width 730 height 76
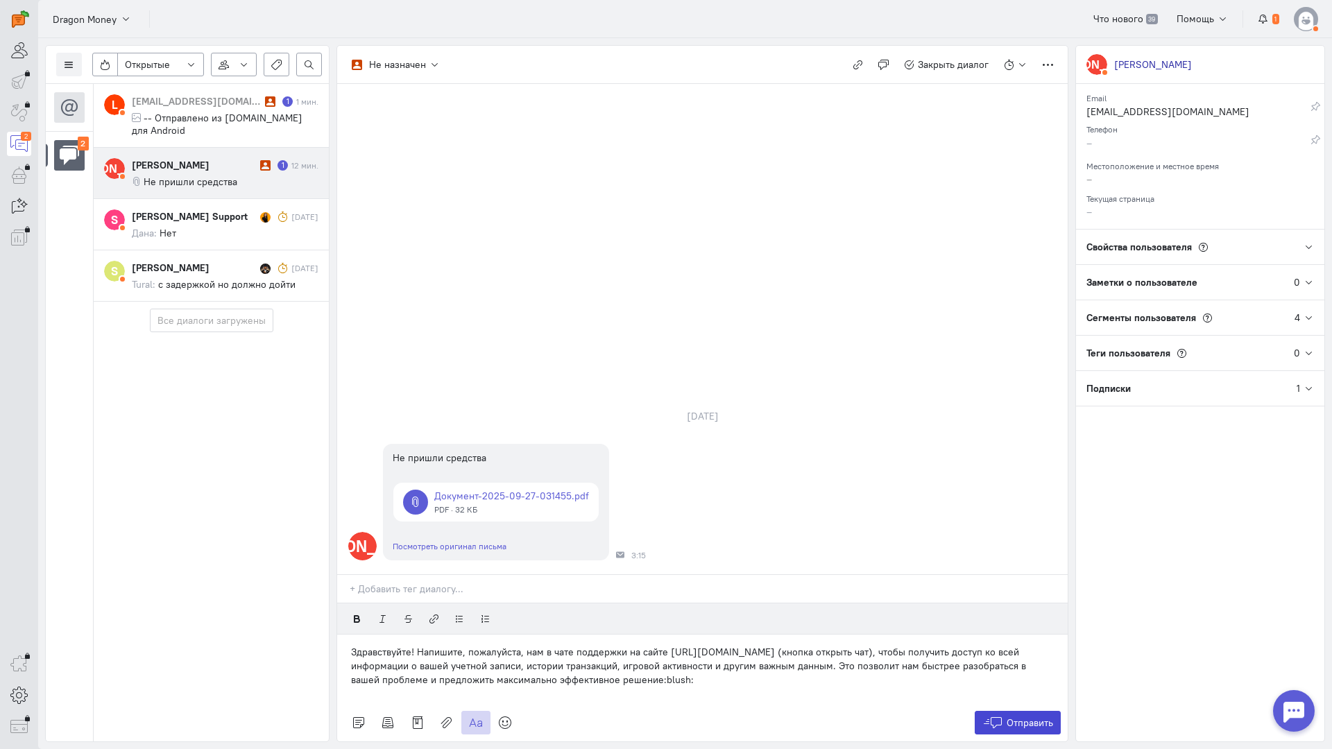
click at [1025, 717] on span "Отправить" at bounding box center [1029, 723] width 46 height 12
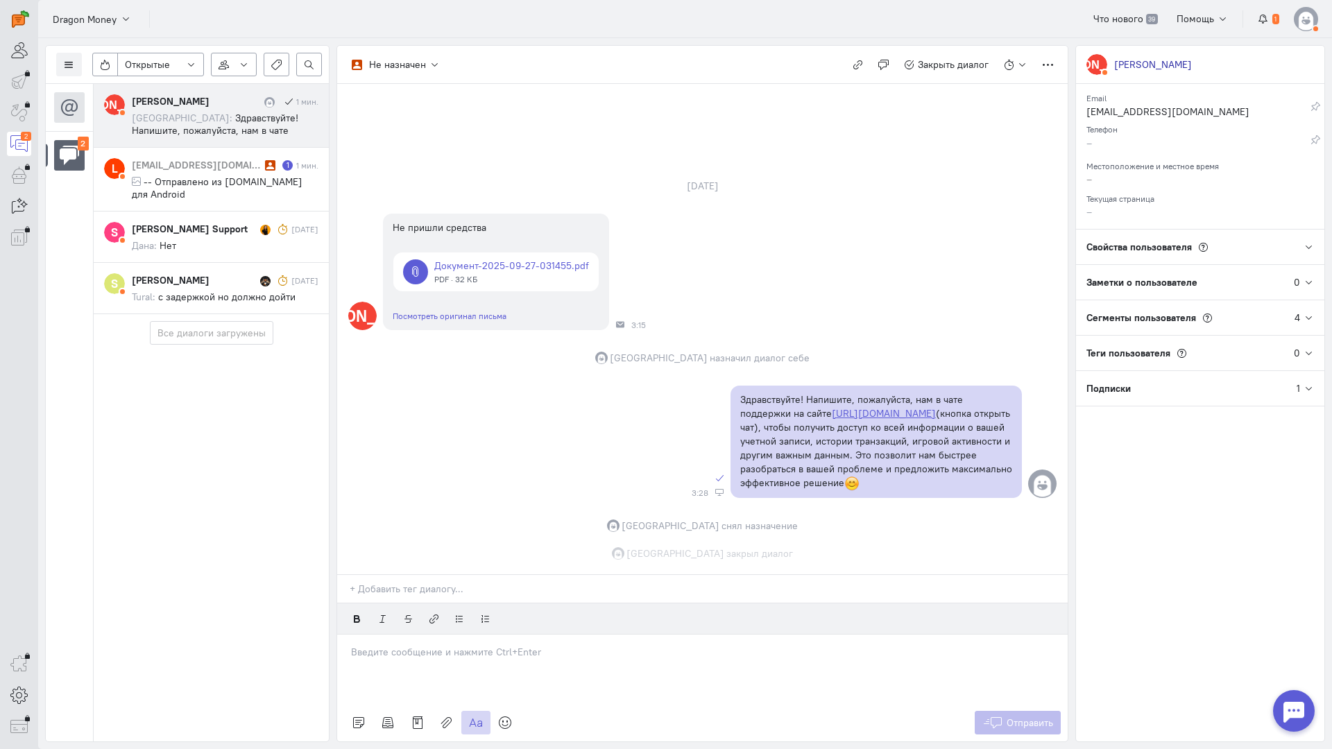
scroll to position [5, 0]
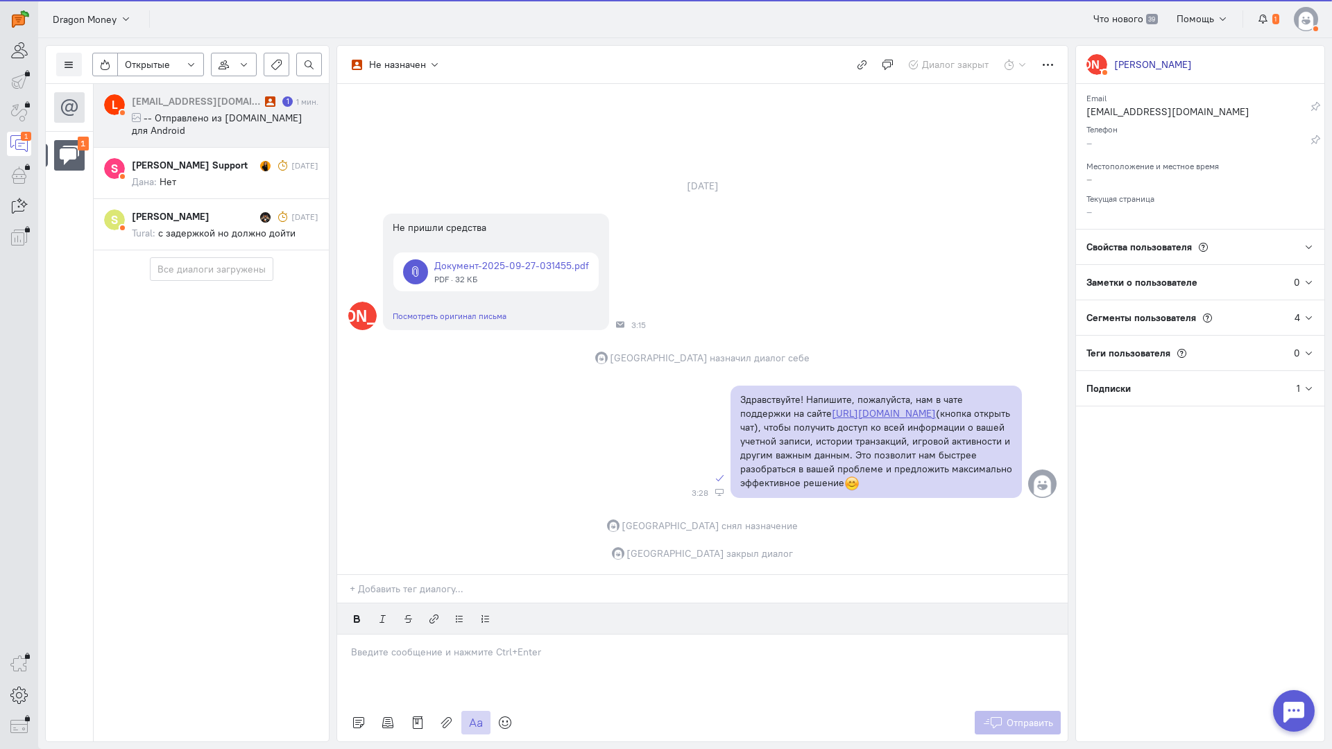
click at [214, 105] on div "legor4559@gmail.com" at bounding box center [197, 101] width 130 height 14
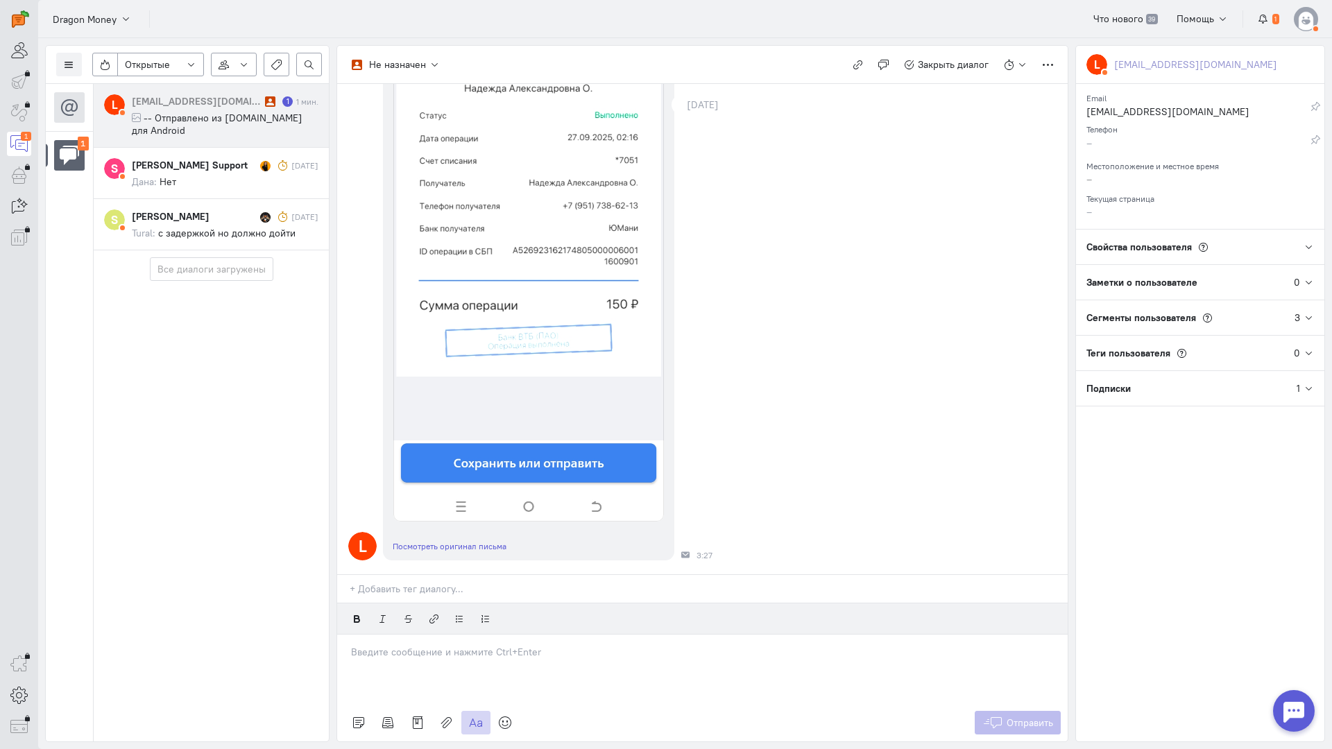
scroll to position [0, 0]
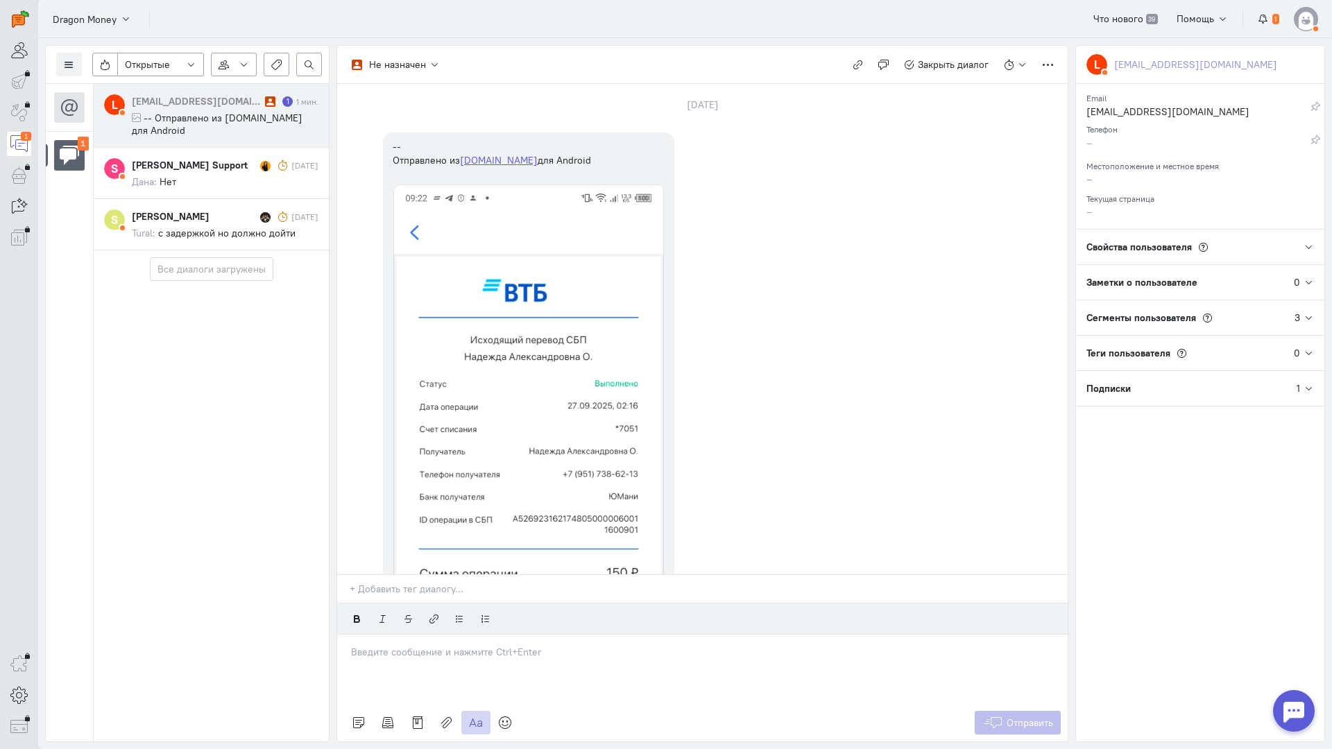
click at [431, 645] on p at bounding box center [702, 652] width 703 height 14
click at [345, 635] on div "Здравствуйте! Благодарим Вас за обращение и предоставленную информацию:blush:" at bounding box center [702, 669] width 730 height 69
click at [1034, 711] on button "Отправить" at bounding box center [1018, 723] width 87 height 24
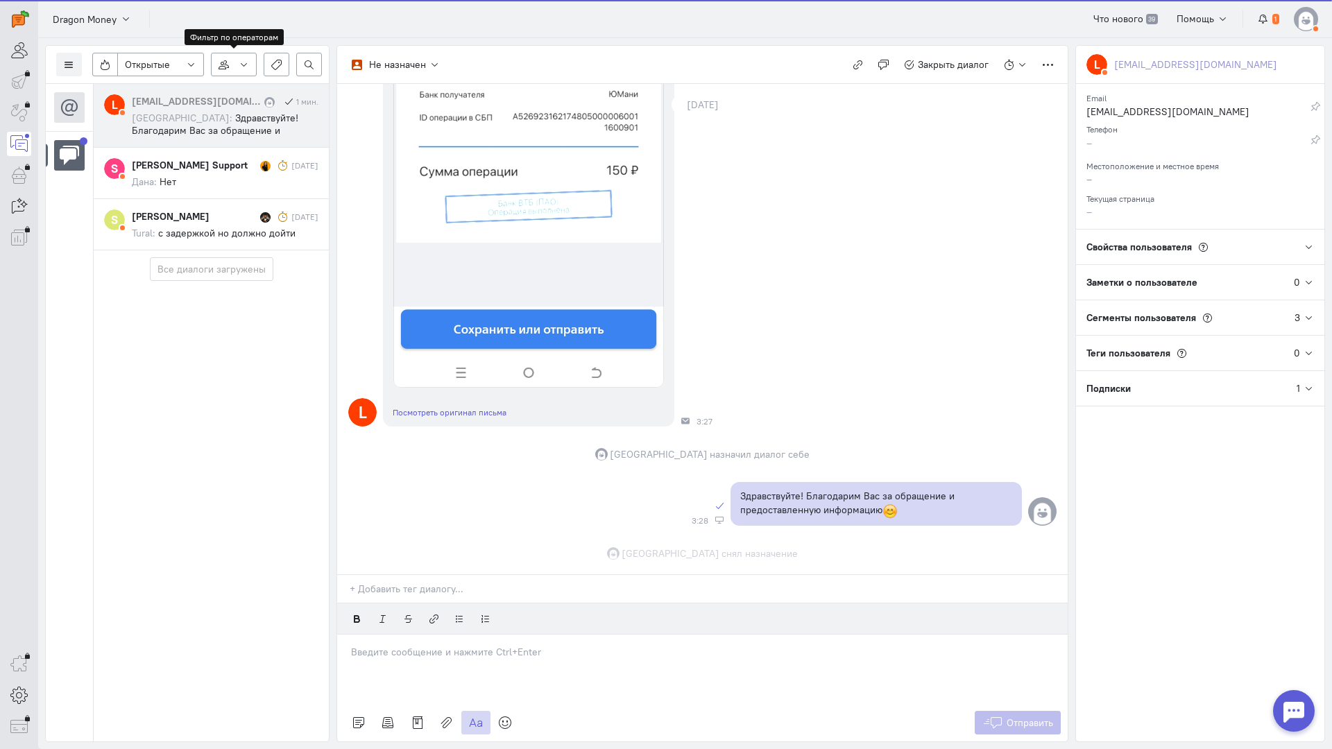
scroll to position [515, 0]
